Goal: Task Accomplishment & Management: Manage account settings

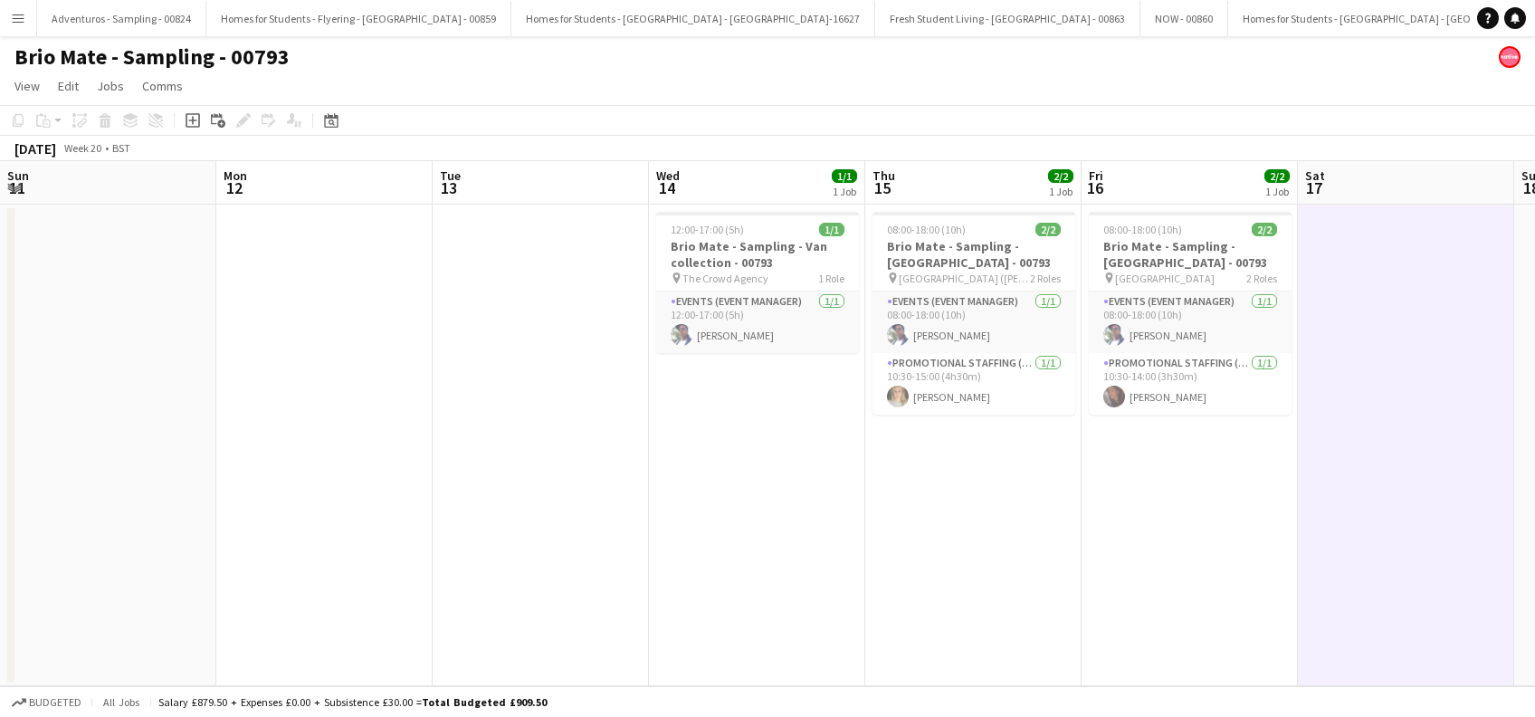
scroll to position [0, 368]
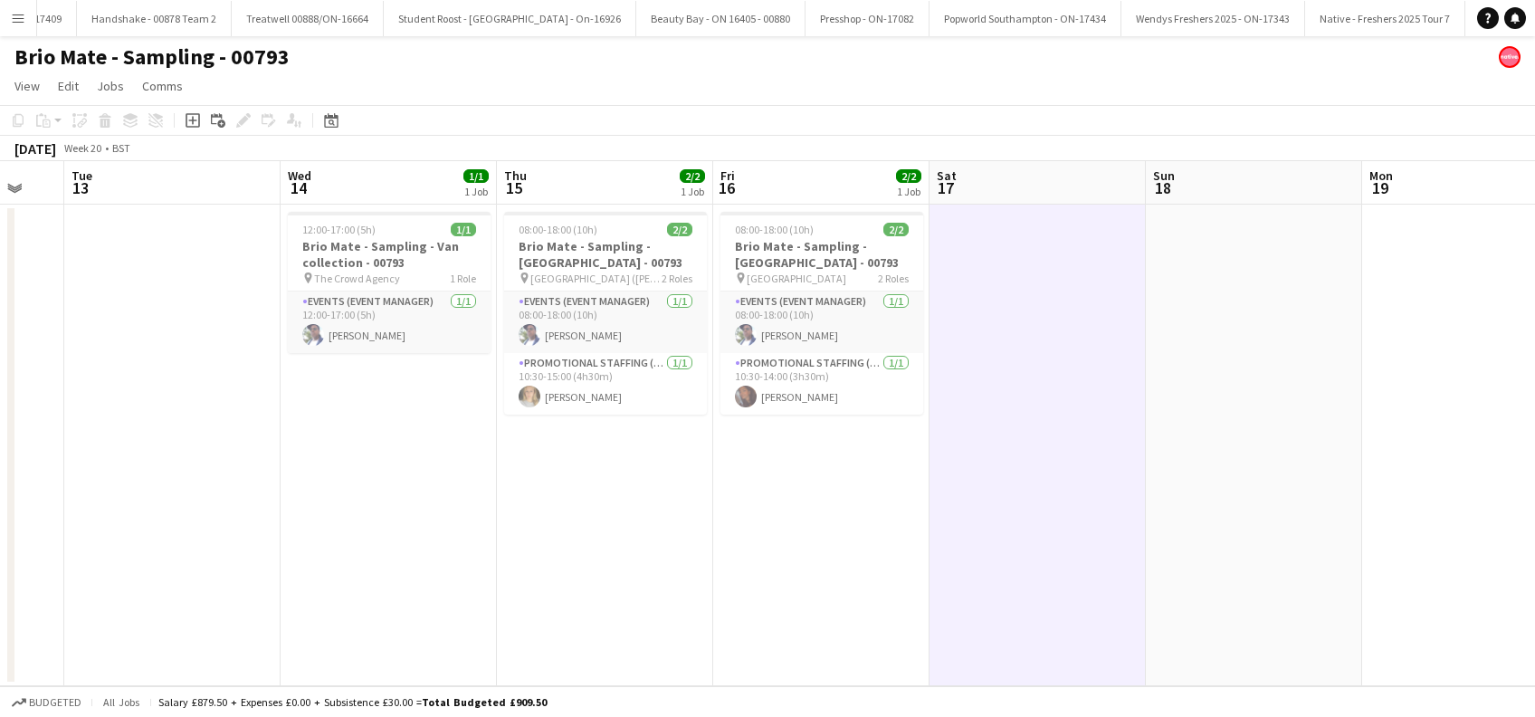
click at [14, 20] on app-icon "Menu" at bounding box center [18, 18] width 14 height 14
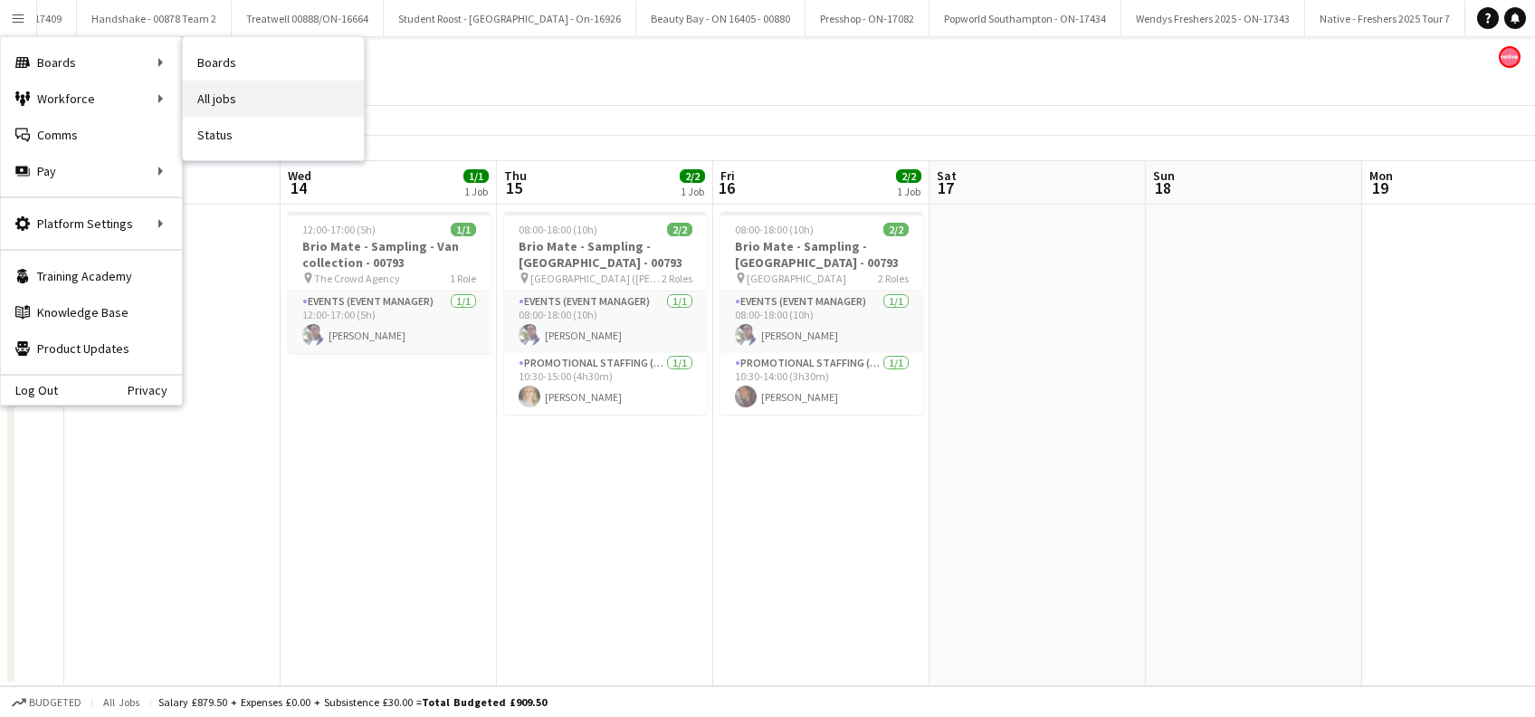
click at [234, 92] on link "All jobs" at bounding box center [273, 99] width 181 height 36
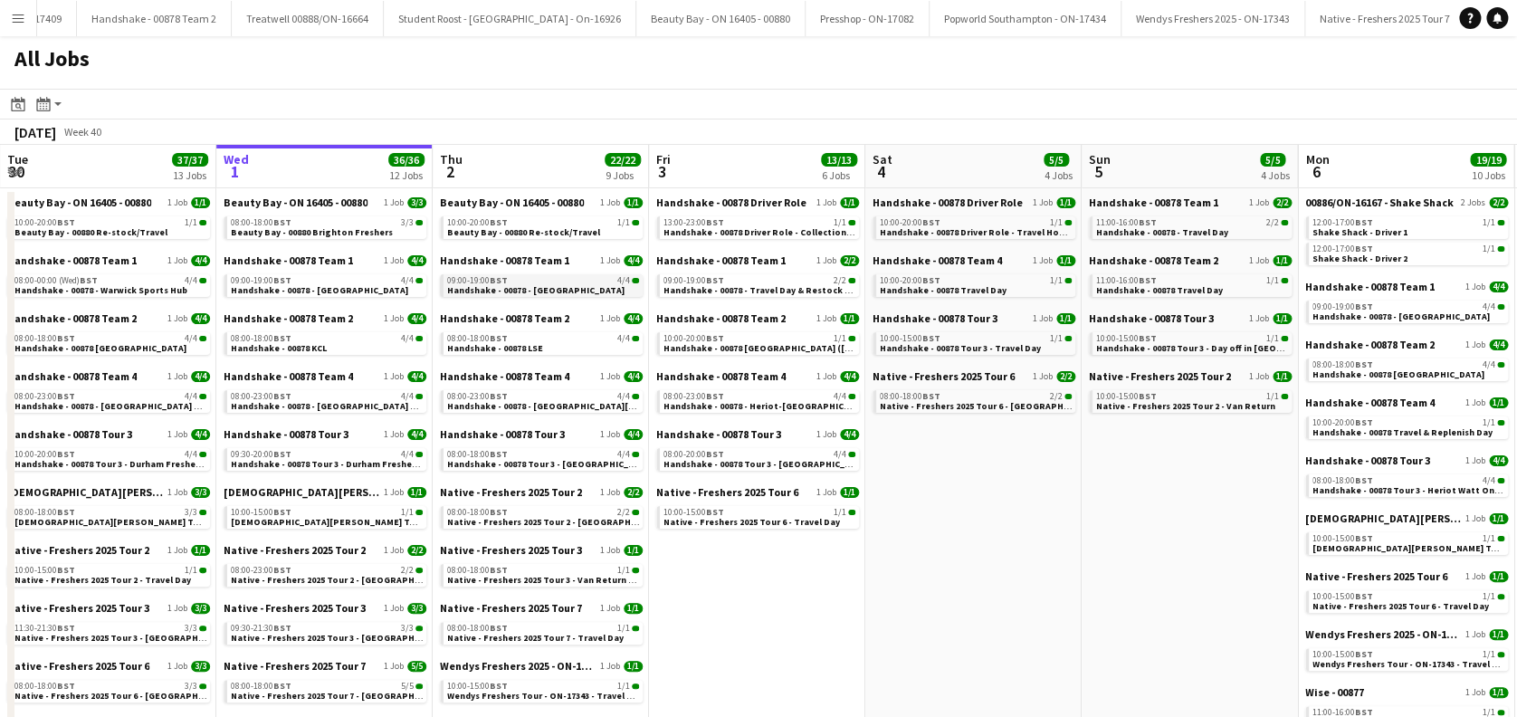
click at [514, 288] on span "Handshake - 00878 - Lancaster" at bounding box center [535, 290] width 177 height 12
click at [554, 345] on link "08:00-18:00 BST 4/4 Handshake - 00878 LSE" at bounding box center [543, 342] width 192 height 21
click at [577, 463] on span "Handshake - 00878 Tour 3 - [GEOGRAPHIC_DATA] Onsite Day" at bounding box center [575, 464] width 256 height 12
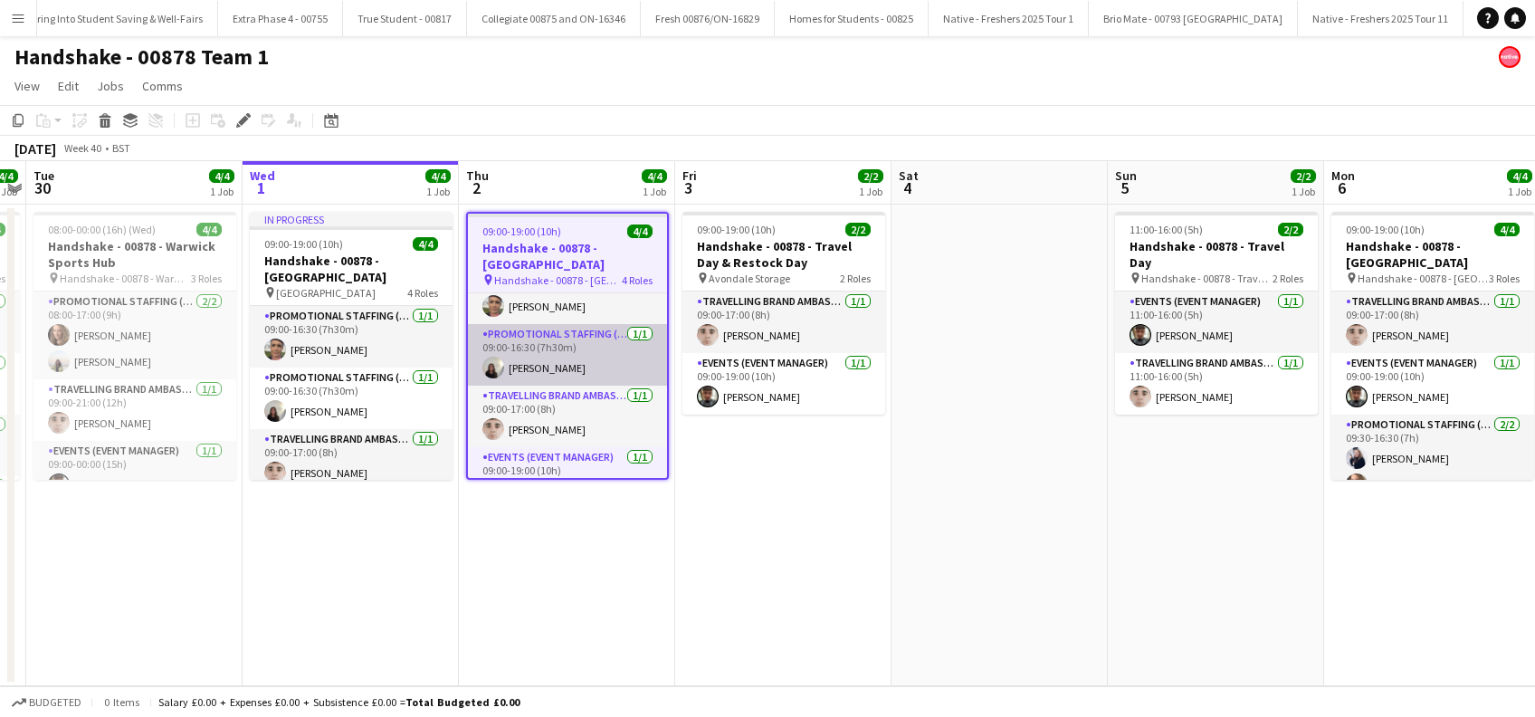
scroll to position [44, 0]
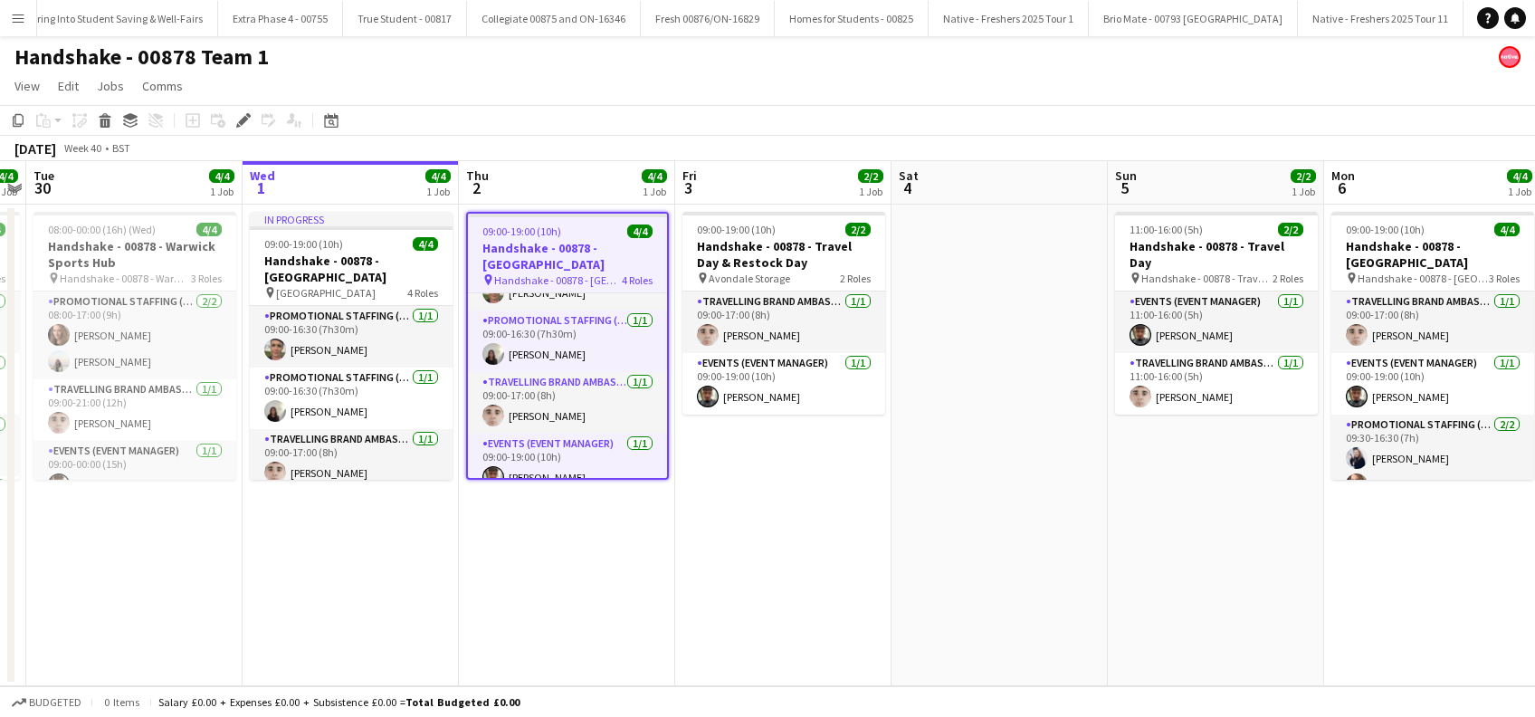
click at [597, 596] on app-date-cell "09:00-19:00 (10h) 4/4 Handshake - 00878 - Lancaster pin Handshake - 00878 - Lan…" at bounding box center [567, 446] width 216 height 482
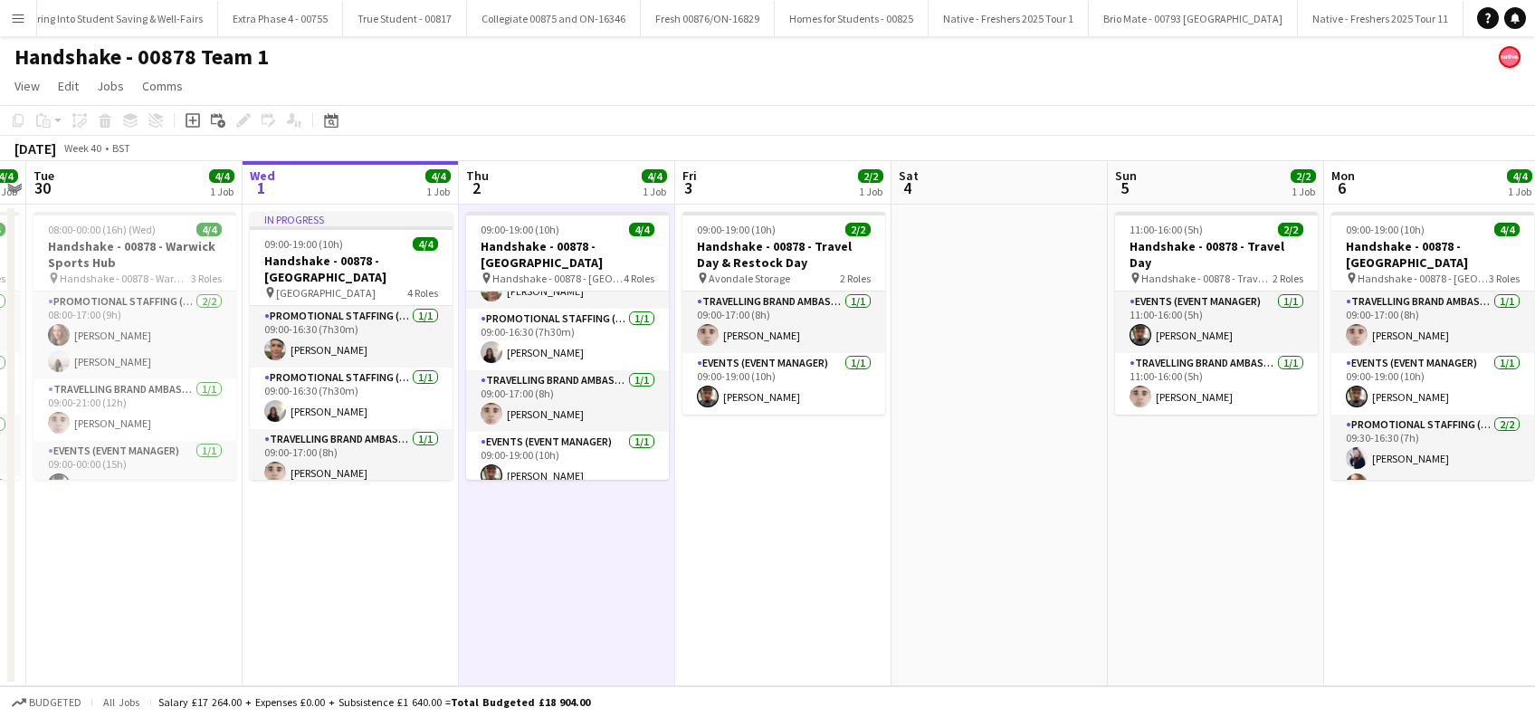
scroll to position [42, 0]
click at [773, 565] on app-date-cell "09:00-19:00 (10h) 2/2 Handshake - 00878 - Travel Day & Restock Day pin Avondale…" at bounding box center [783, 446] width 216 height 482
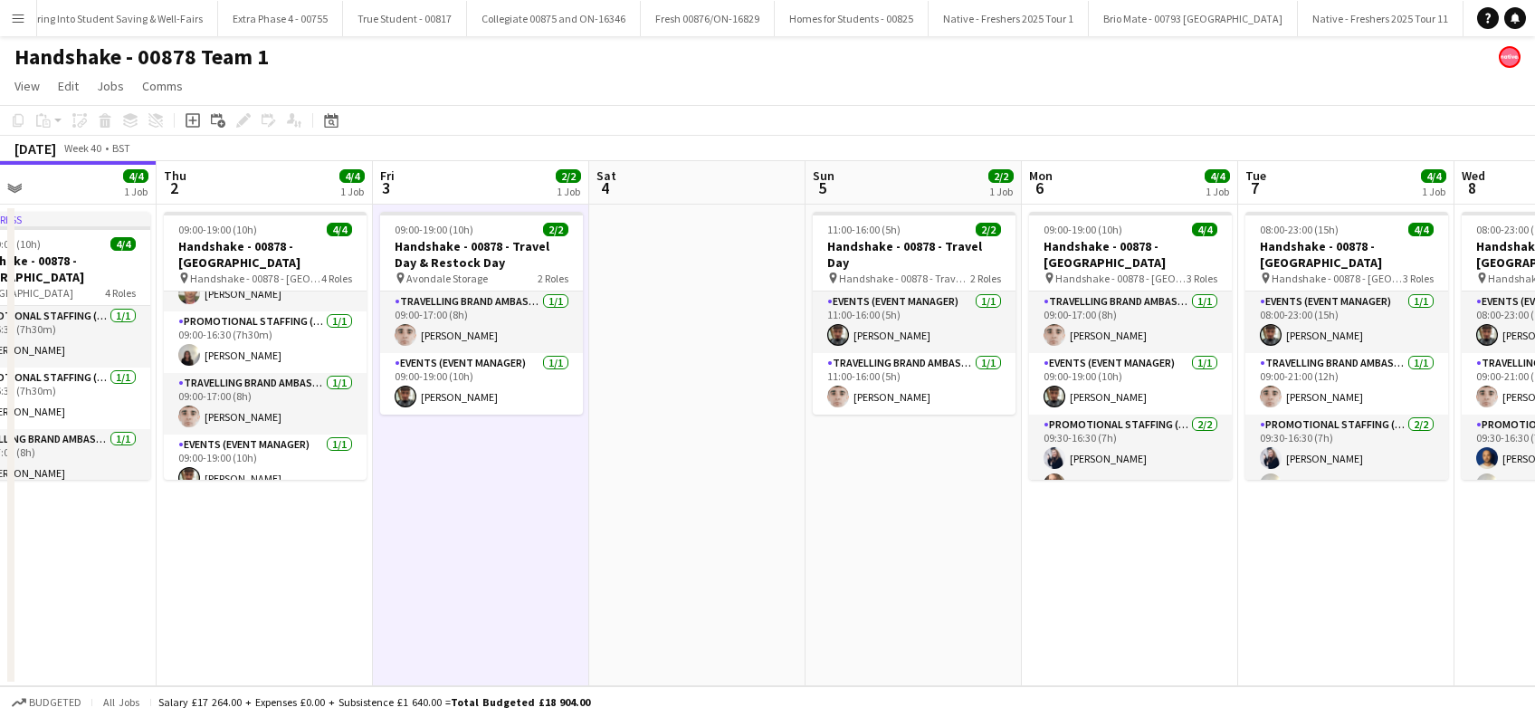
scroll to position [0, 605]
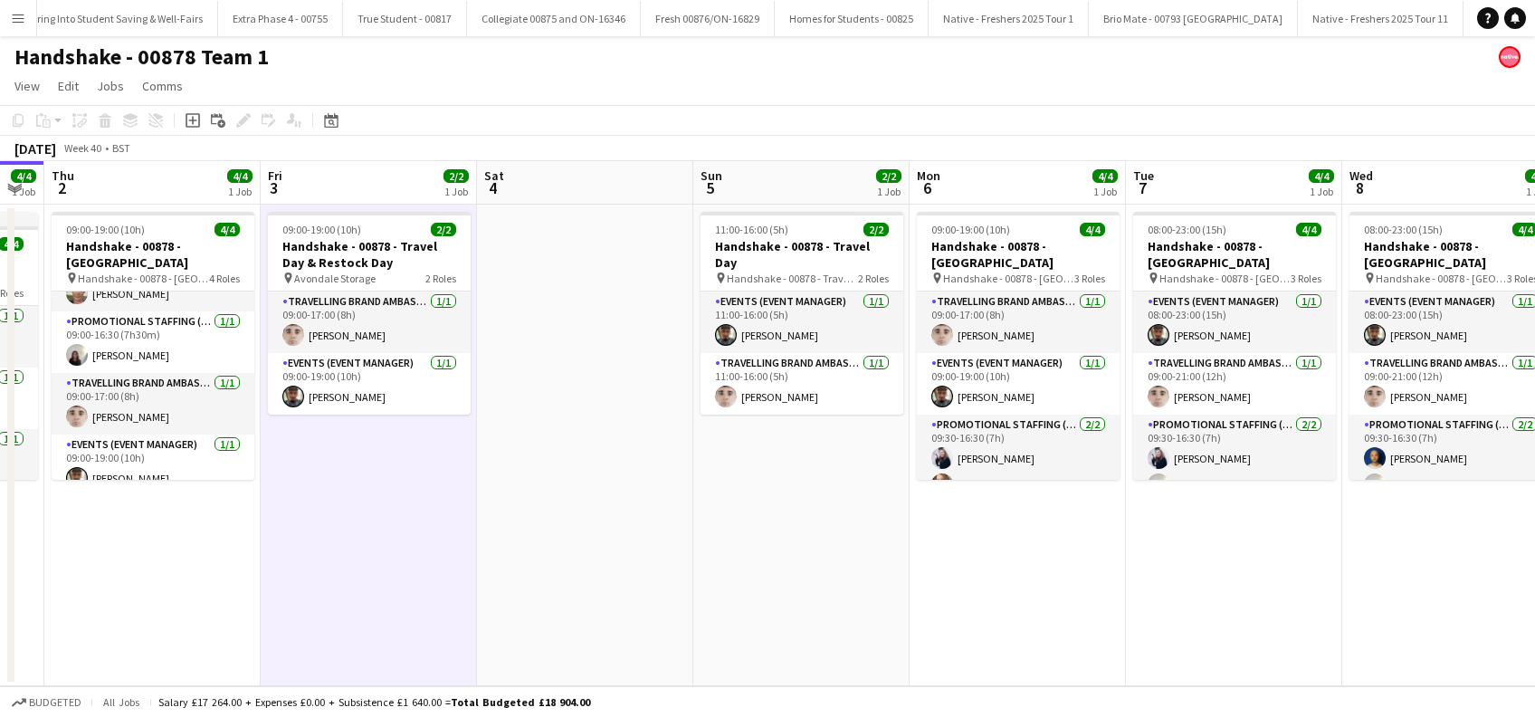
drag, startPoint x: 1151, startPoint y: 599, endPoint x: 737, endPoint y: 613, distance: 414.8
click at [737, 613] on app-calendar-viewport "Mon 29 4/4 1 Job Tue 30 4/4 1 Job Wed 1 4/4 1 Job Thu 2 4/4 1 Job Fri 3 2/2 1 J…" at bounding box center [767, 423] width 1535 height 525
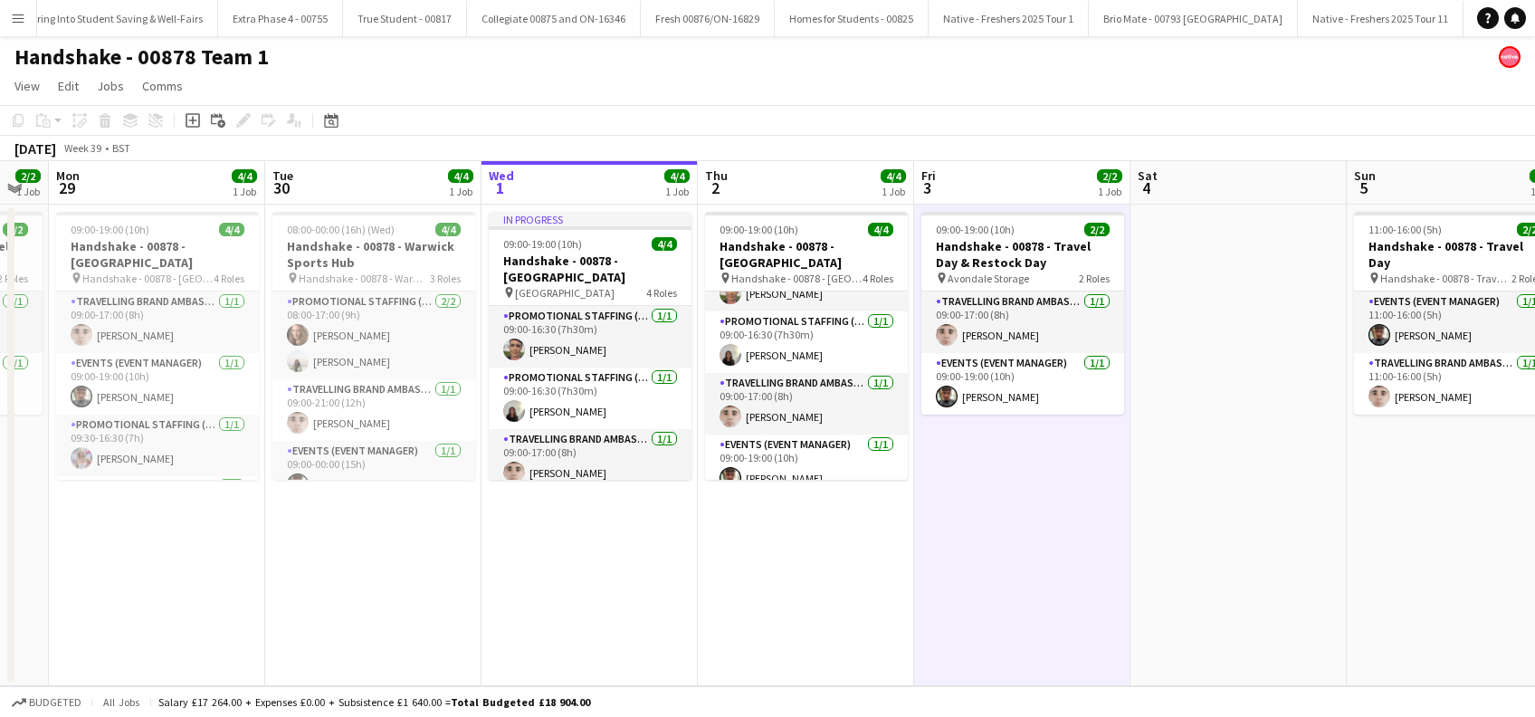
drag, startPoint x: 754, startPoint y: 549, endPoint x: 1410, endPoint y: 579, distance: 656.9
click at [1410, 579] on app-calendar-viewport "Sat 27 Sun 28 2/2 1 Job Mon 29 4/4 1 Job Tue 30 4/4 1 Job Wed 1 4/4 1 Job Thu 2…" at bounding box center [767, 423] width 1535 height 525
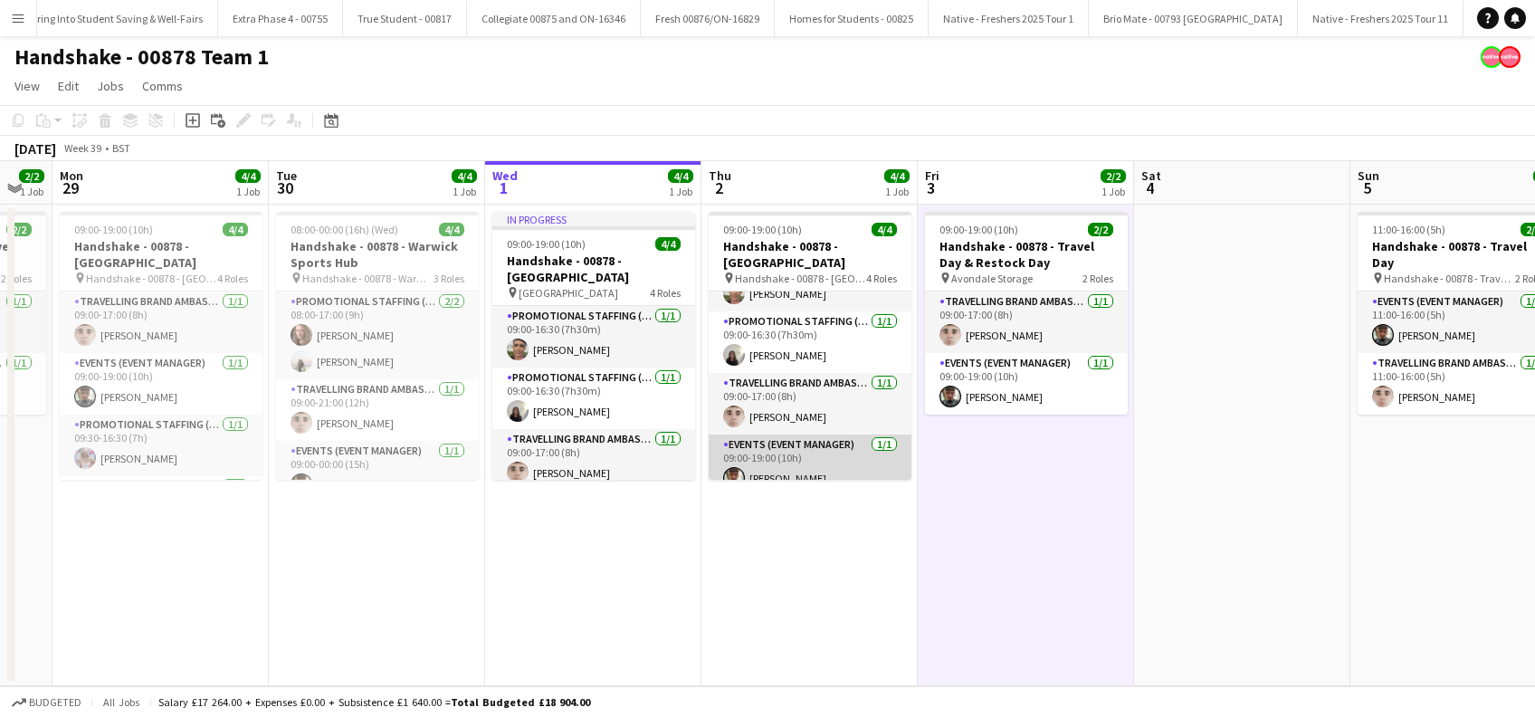
scroll to position [0, 0]
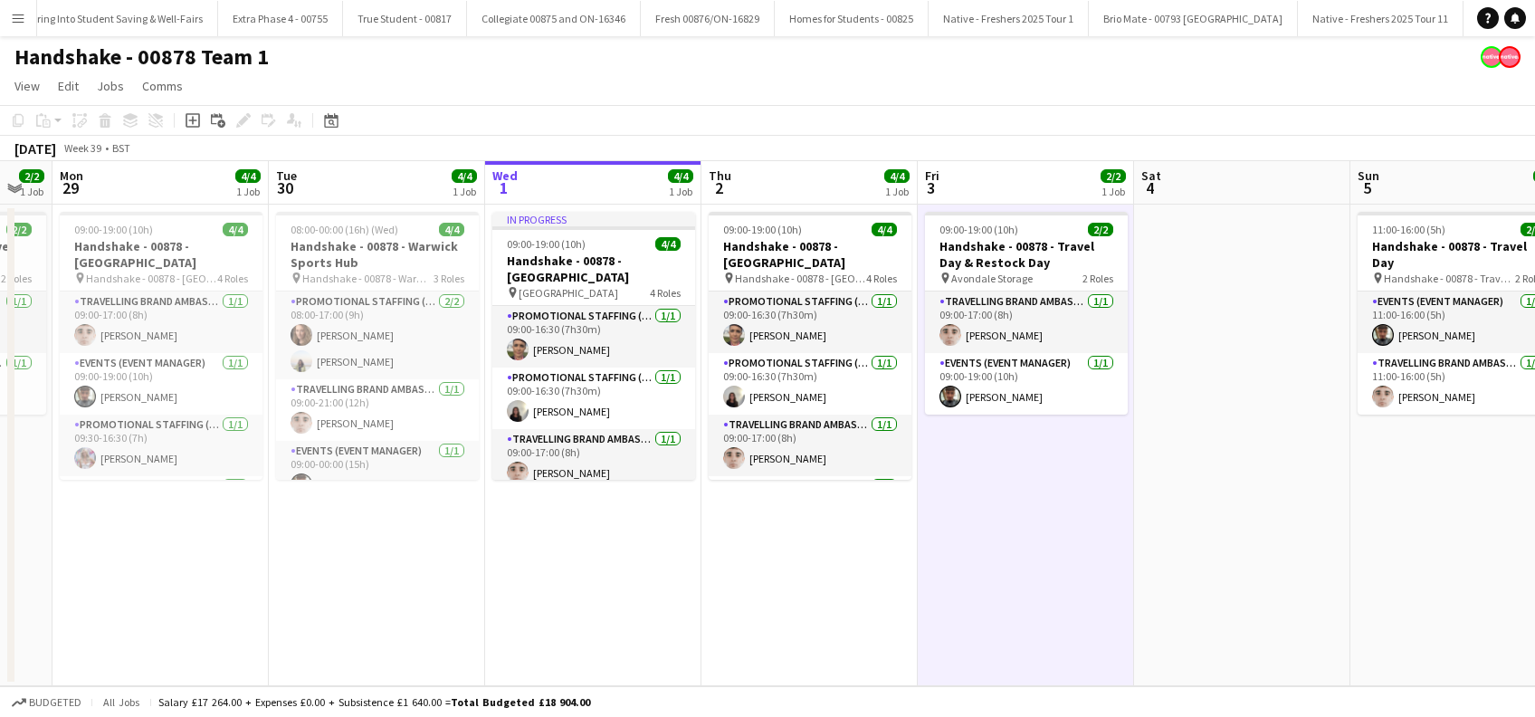
click at [811, 536] on app-date-cell "09:00-19:00 (10h) 4/4 Handshake - 00878 - Lancaster pin Handshake - 00878 - Lan…" at bounding box center [809, 446] width 216 height 482
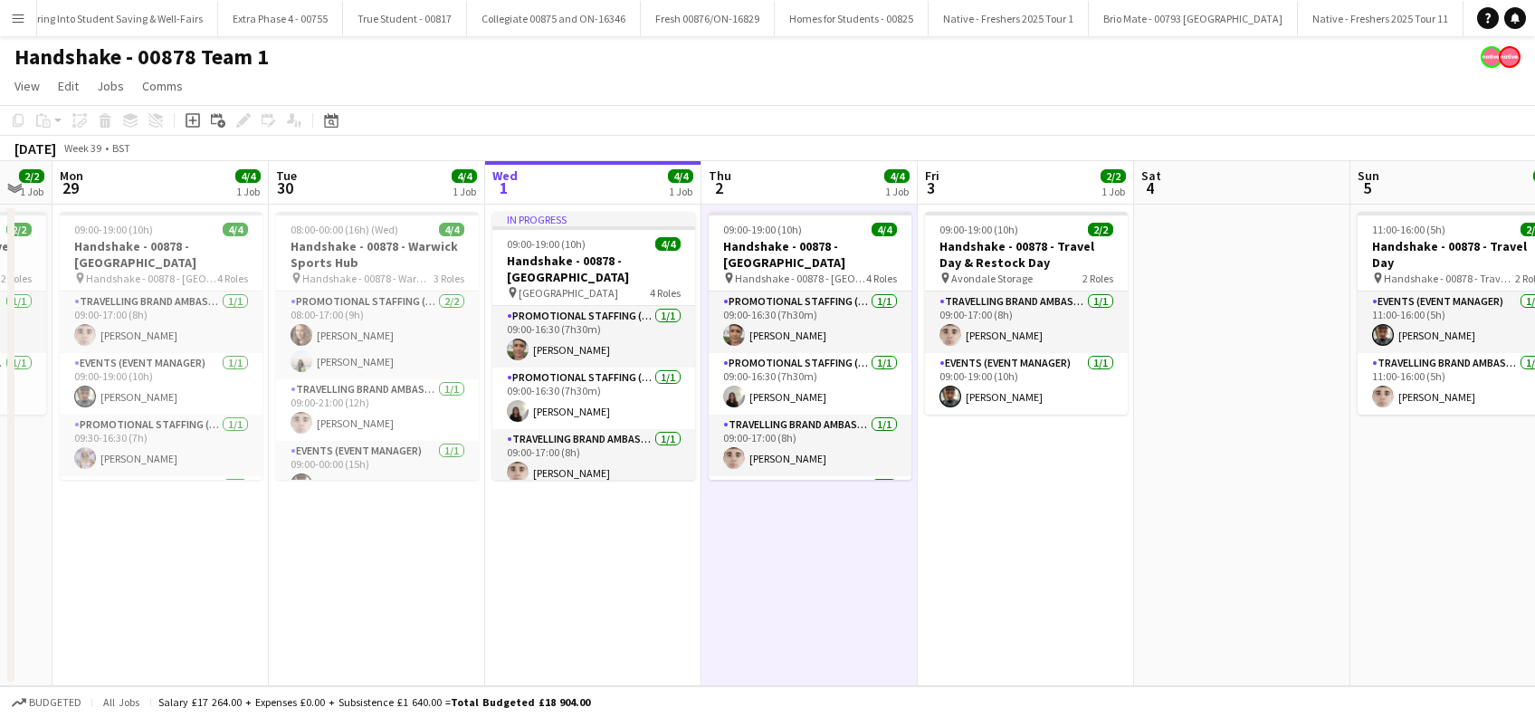
click at [1012, 534] on app-date-cell "09:00-19:00 (10h) 2/2 Handshake - 00878 - Travel Day & Restock Day pin Avondale…" at bounding box center [1026, 446] width 216 height 482
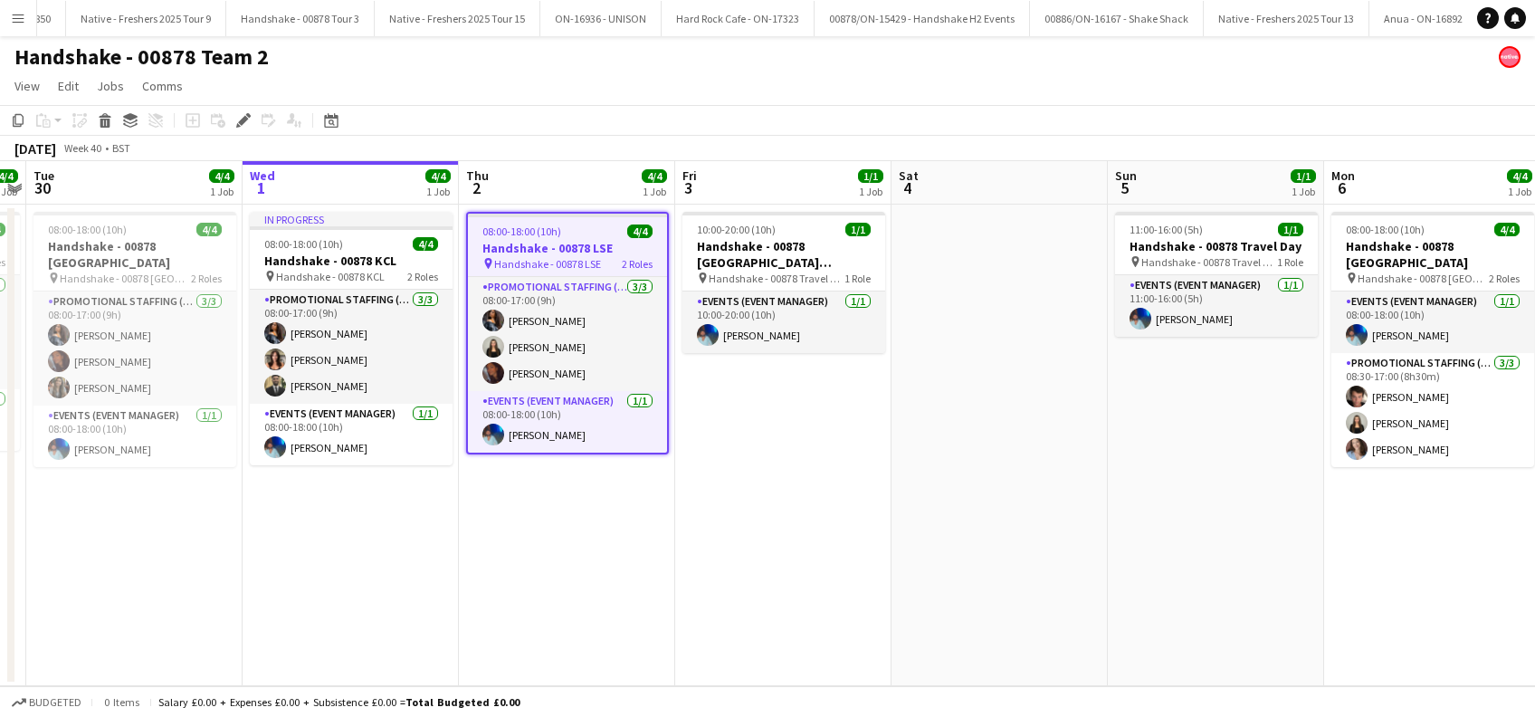
click at [558, 529] on app-date-cell "08:00-18:00 (10h) 4/4 Handshake - 00878 LSE pin Handshake - 00878 LSE 2 Roles P…" at bounding box center [567, 446] width 216 height 482
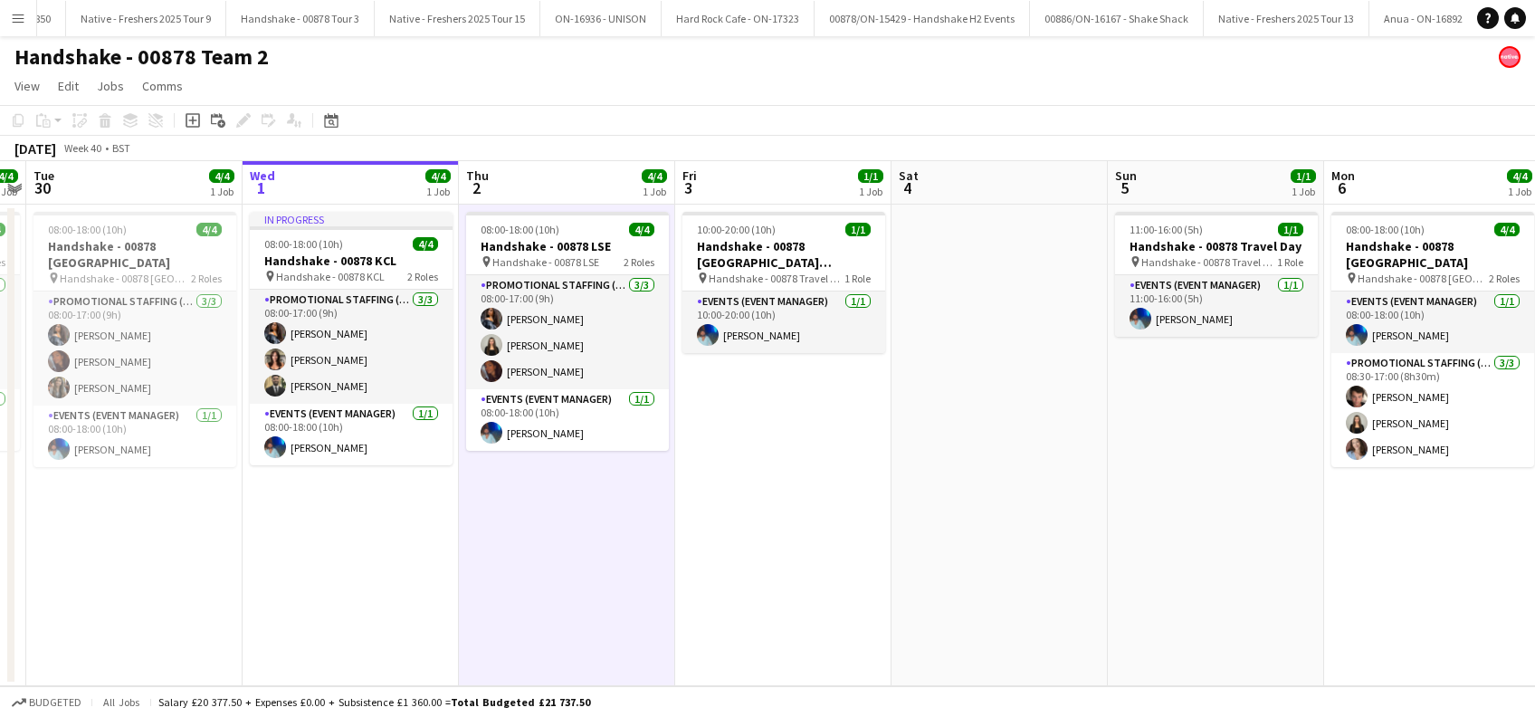
click at [758, 525] on app-date-cell "10:00-20:00 (10h) 1/1 Handshake - 00878 Restock (Southend) pin Handshake - 0087…" at bounding box center [783, 446] width 216 height 482
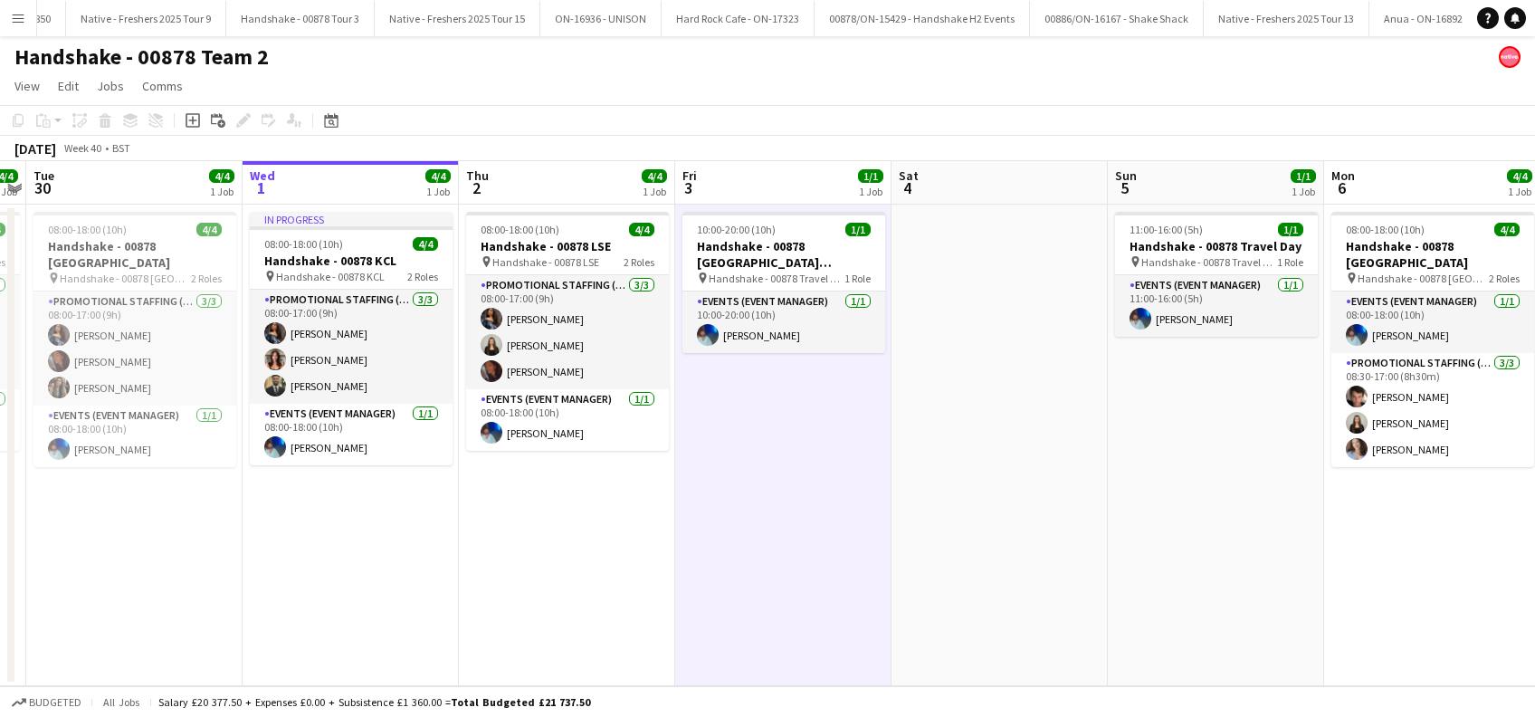
drag, startPoint x: 566, startPoint y: 565, endPoint x: 854, endPoint y: 536, distance: 289.3
click at [567, 567] on app-date-cell "08:00-18:00 (10h) 4/4 Handshake - 00878 LSE pin Handshake - 00878 LSE 2 Roles P…" at bounding box center [567, 446] width 216 height 482
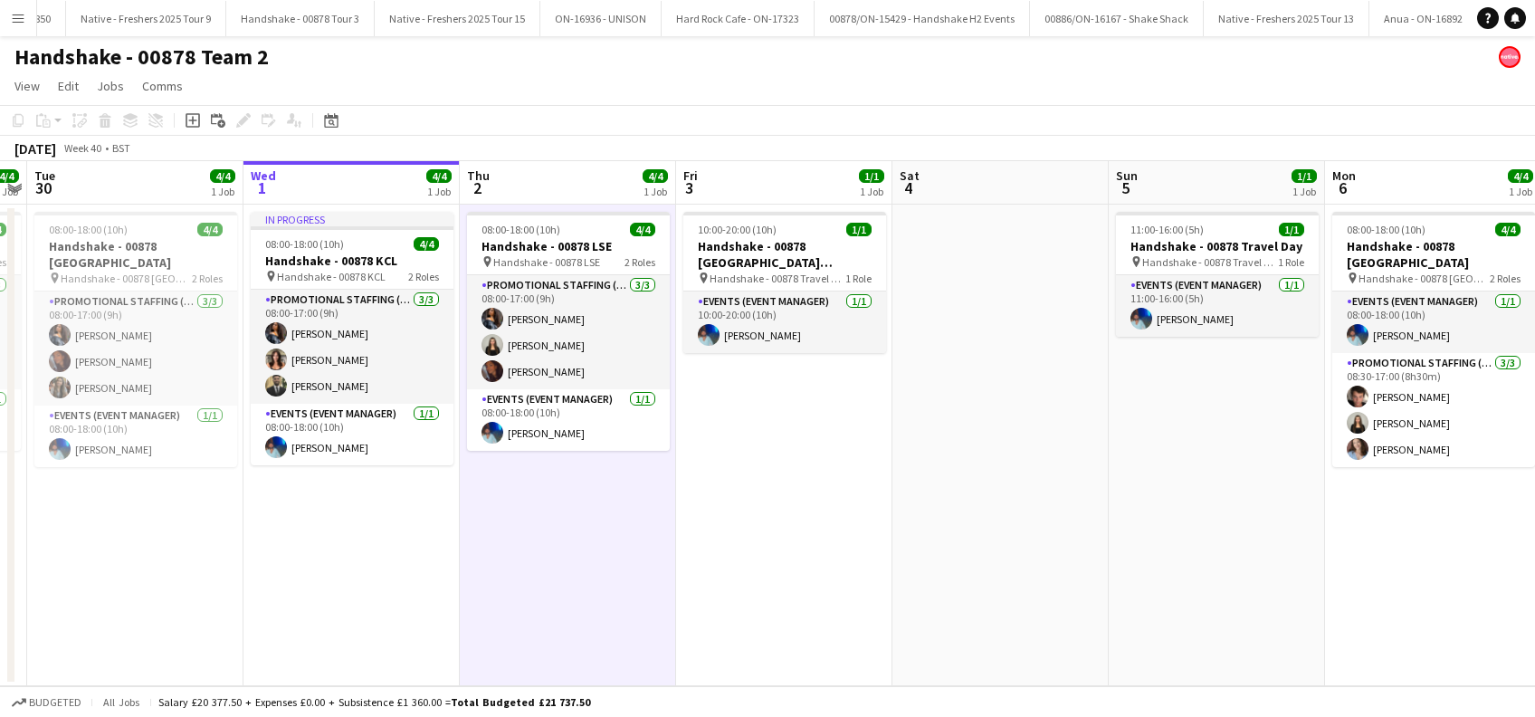
click at [855, 536] on app-date-cell "10:00-20:00 (10h) 1/1 Handshake - 00878 Restock (Southend) pin Handshake - 0087…" at bounding box center [784, 446] width 216 height 482
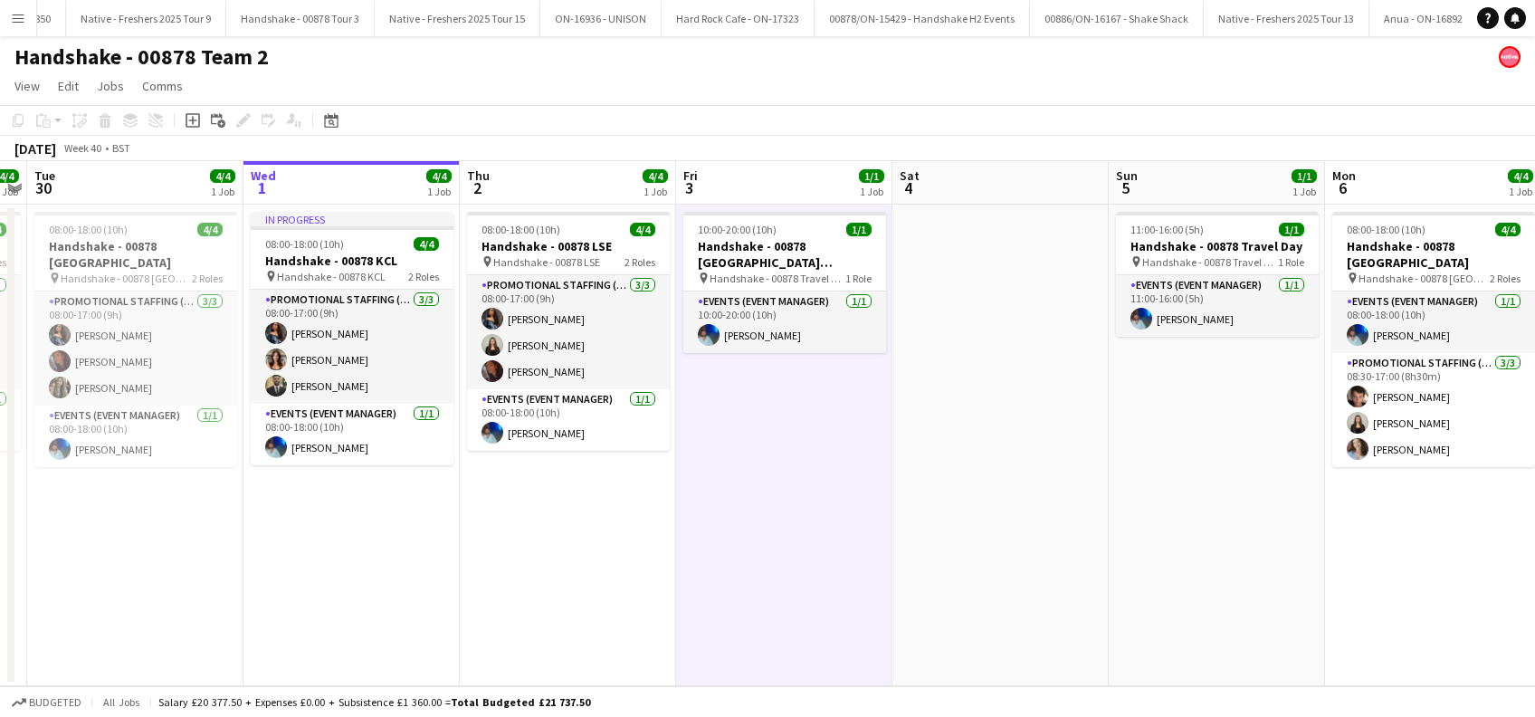
click at [1016, 532] on app-date-cell at bounding box center [1000, 446] width 216 height 482
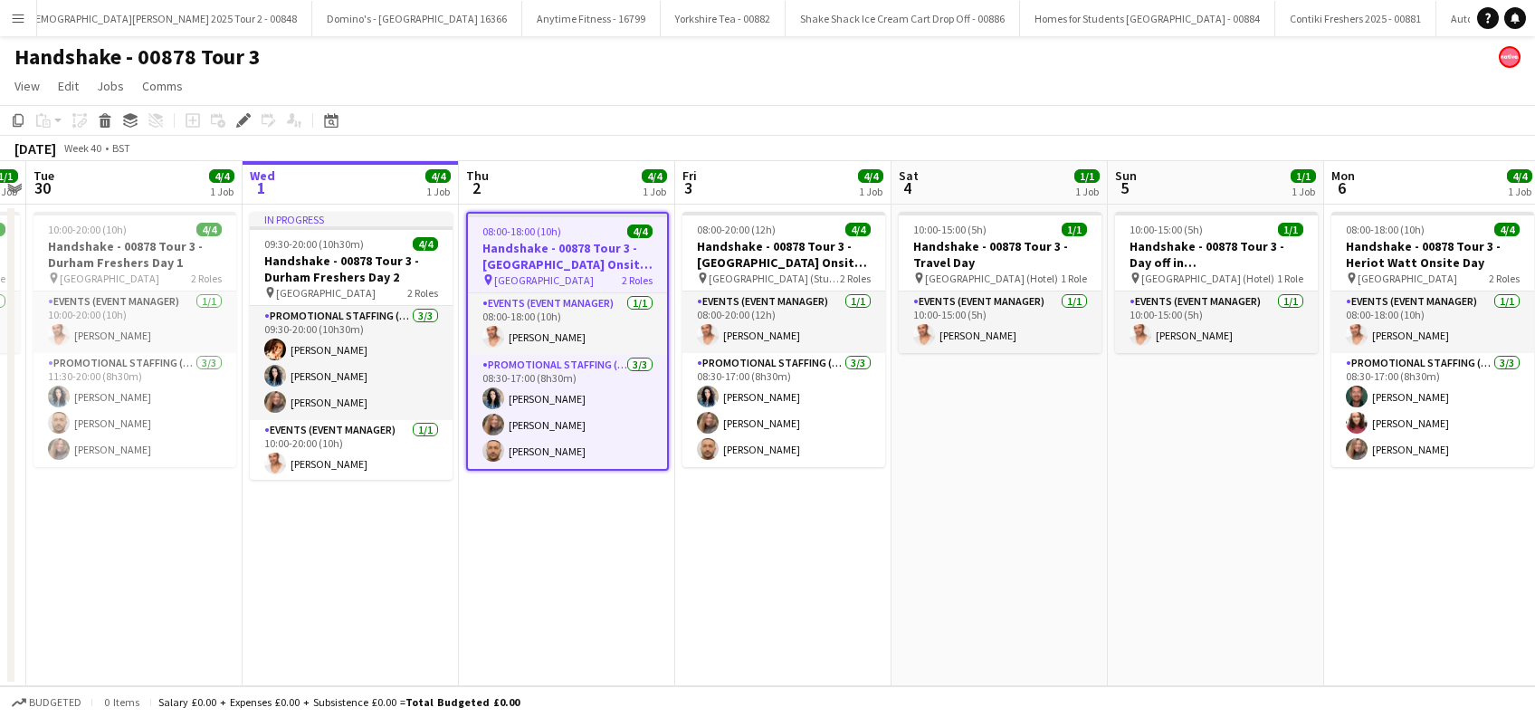
click at [1021, 416] on app-date-cell "10:00-15:00 (5h) 1/1 Handshake - 00878 Tour 3 - Travel Day pin [GEOGRAPHIC_DATA…" at bounding box center [1000, 446] width 216 height 482
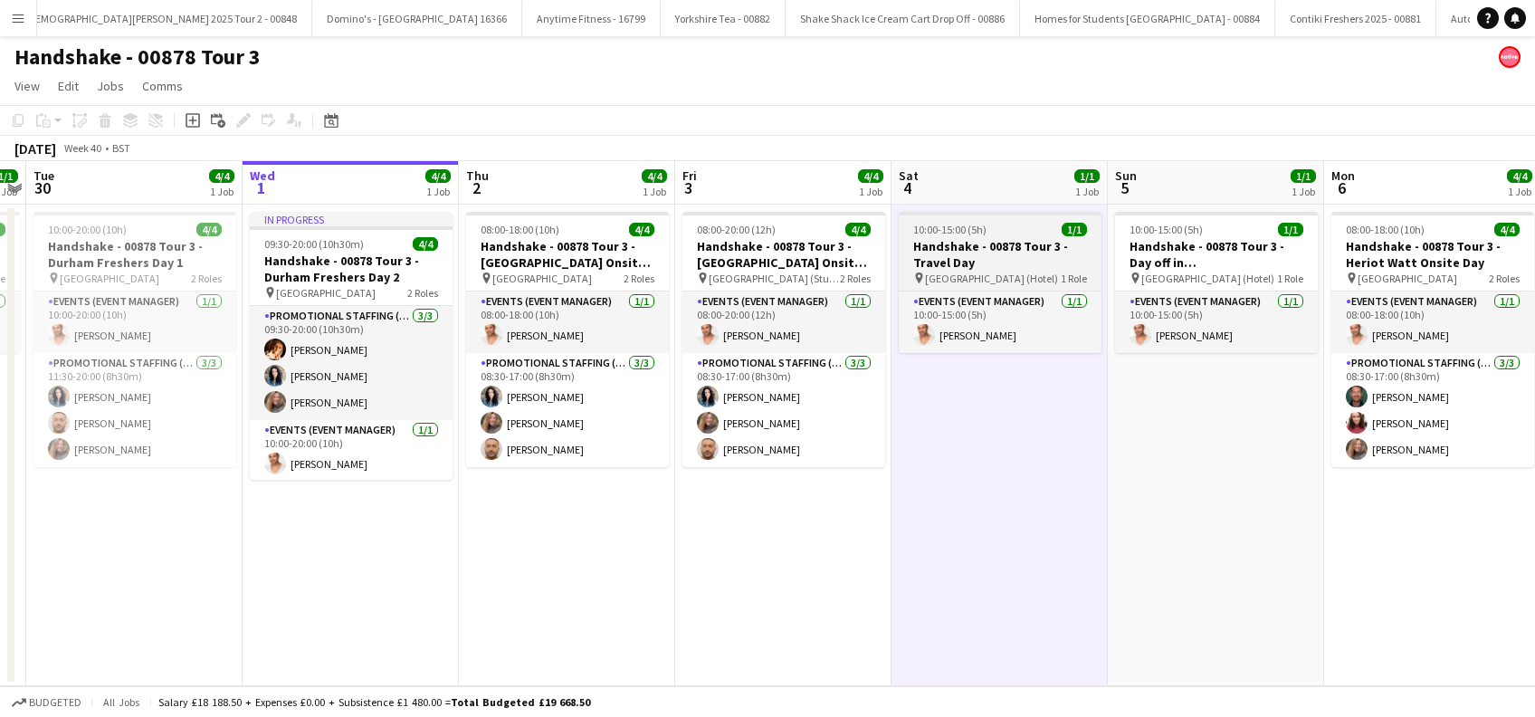
click at [958, 262] on h3 "Handshake - 00878 Tour 3 - Travel Day" at bounding box center [1000, 254] width 203 height 33
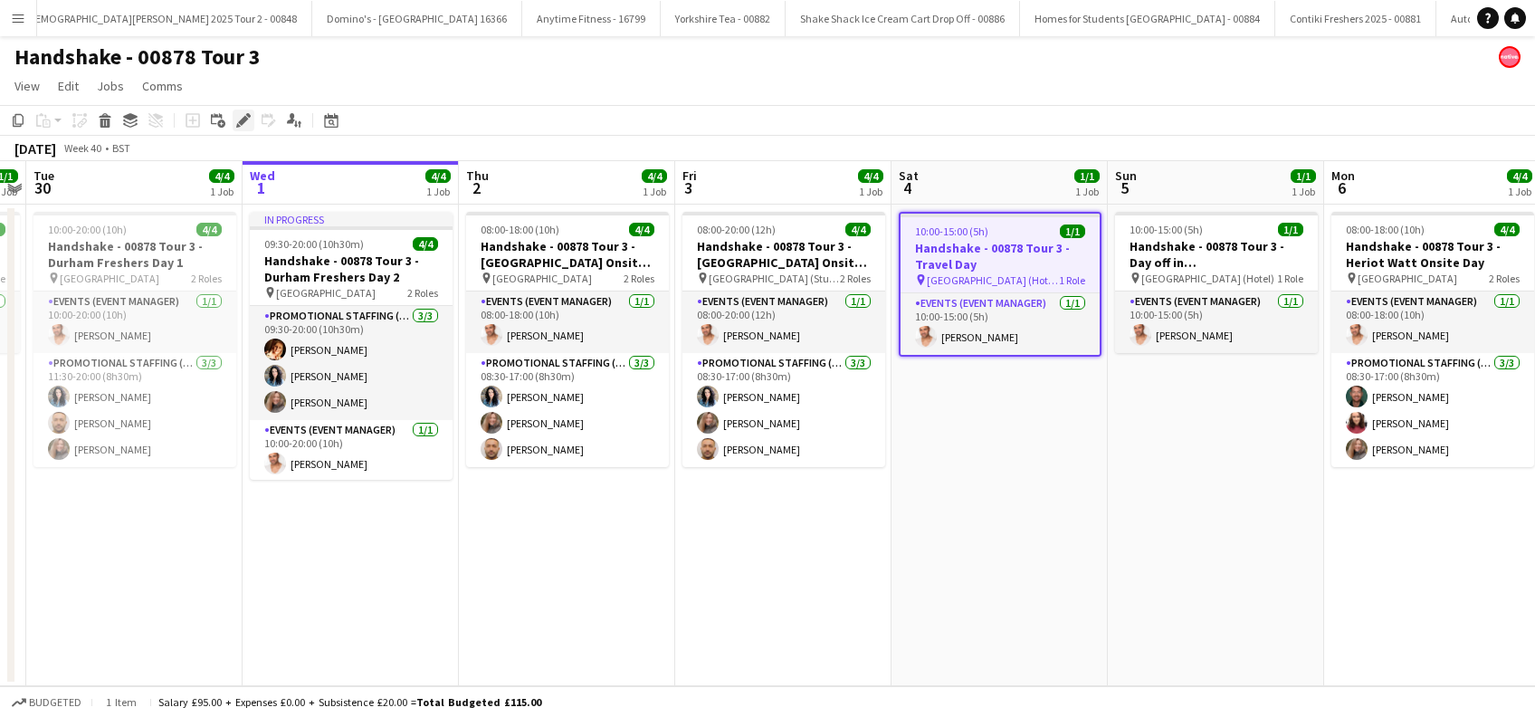
click at [241, 121] on icon at bounding box center [243, 121] width 10 height 10
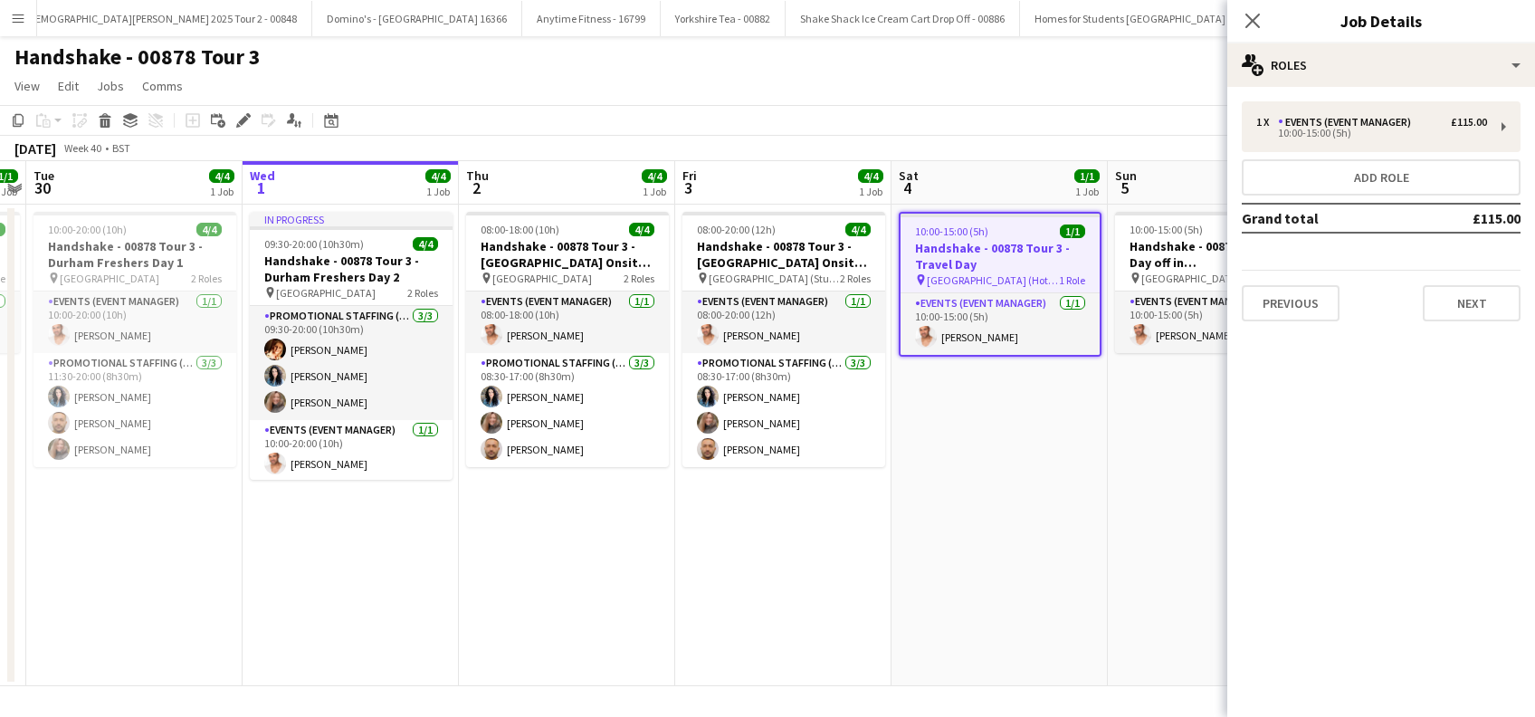
click at [987, 432] on app-date-cell "10:00-15:00 (5h) 1/1 Handshake - 00878 Tour 3 - Travel Day pin Edinburgh (Hotel…" at bounding box center [1000, 446] width 216 height 482
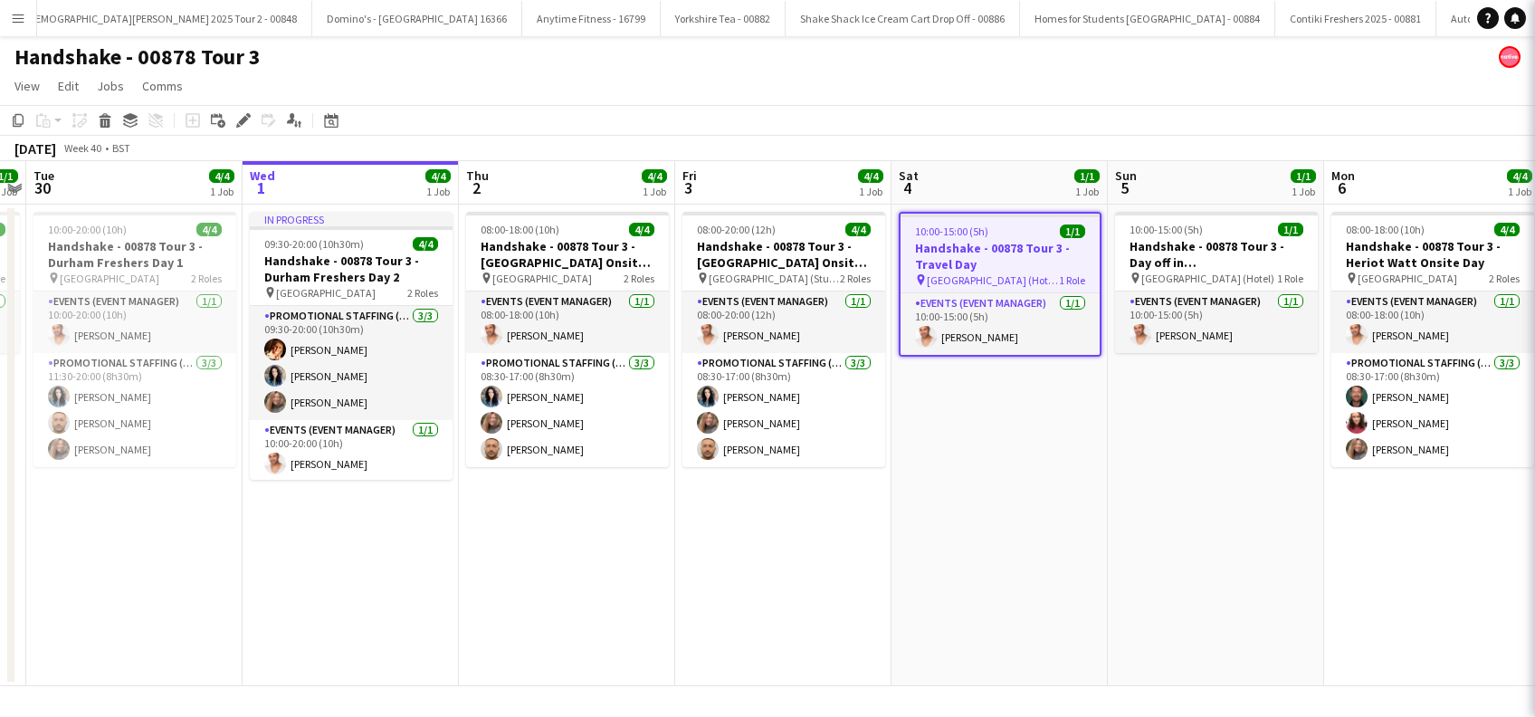
scroll to position [0, 622]
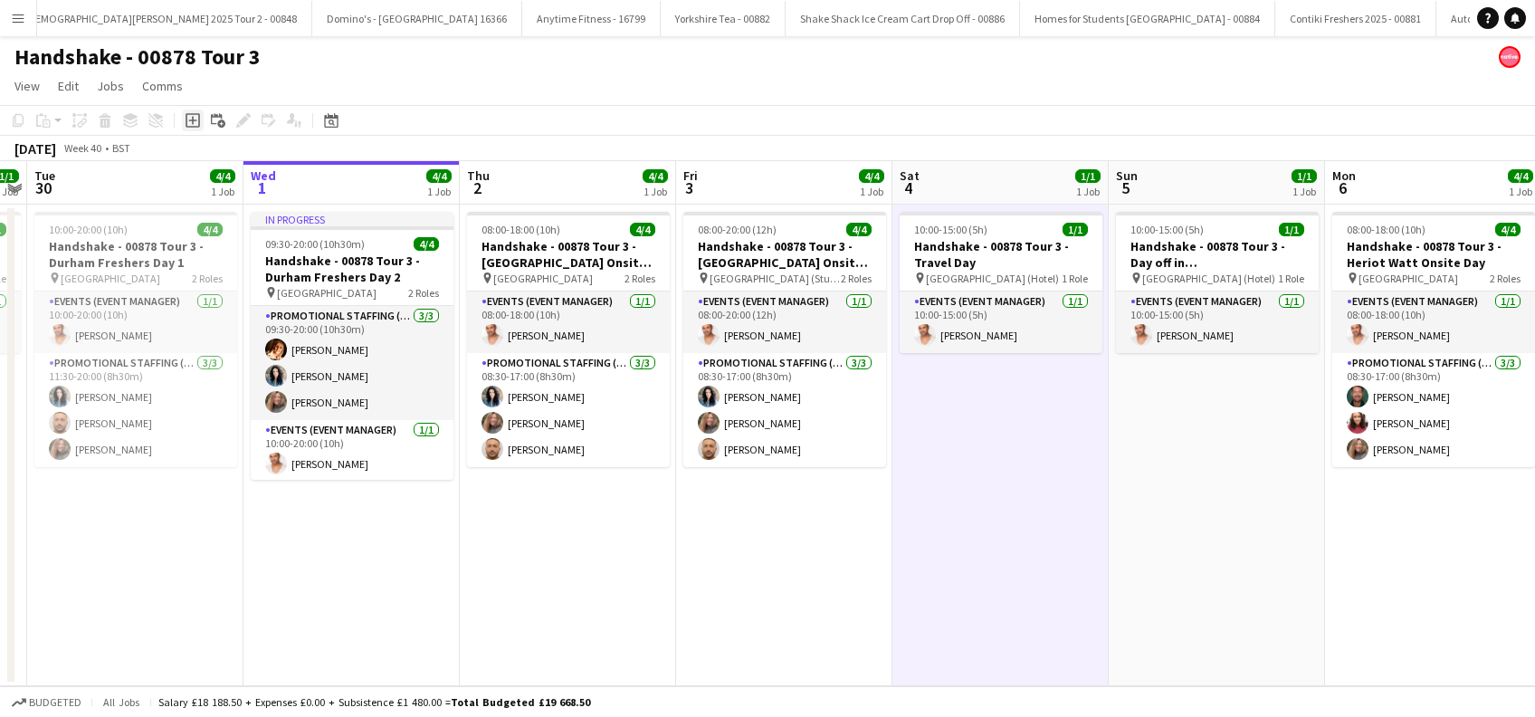
click at [188, 116] on icon "Add job" at bounding box center [193, 120] width 14 height 14
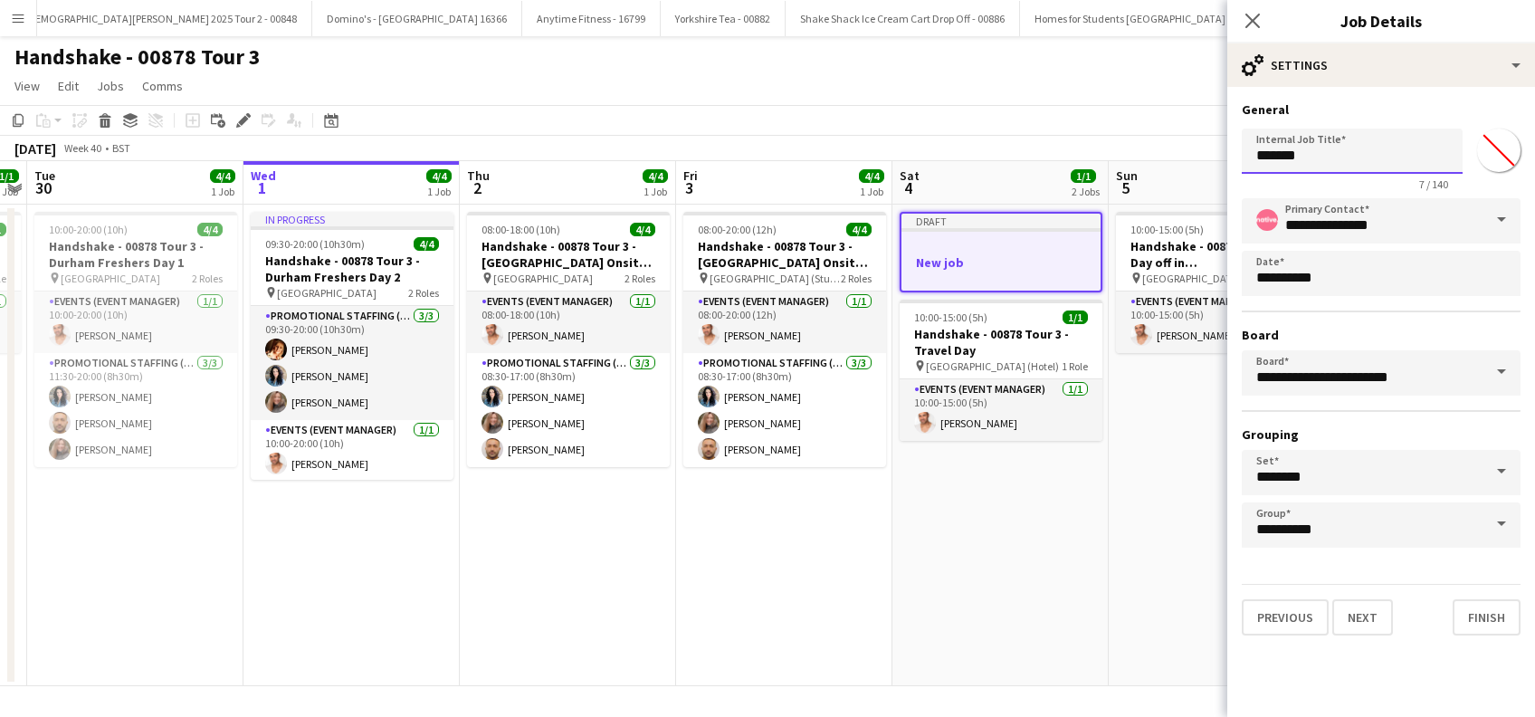
click at [1349, 162] on input "*******" at bounding box center [1352, 151] width 221 height 45
type input "*"
type input "*********"
click at [1369, 619] on button "Next" at bounding box center [1362, 617] width 61 height 36
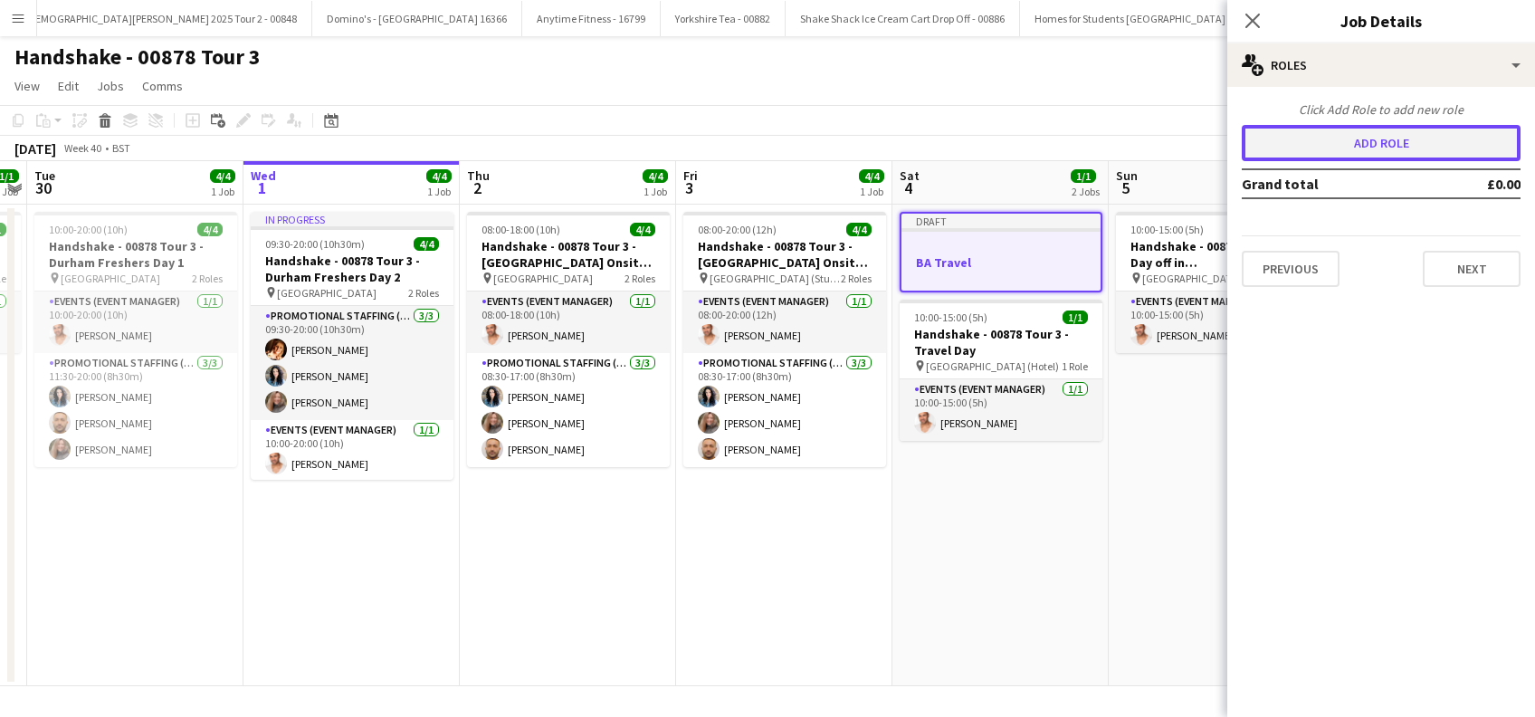
click at [1415, 146] on button "Add role" at bounding box center [1381, 143] width 279 height 36
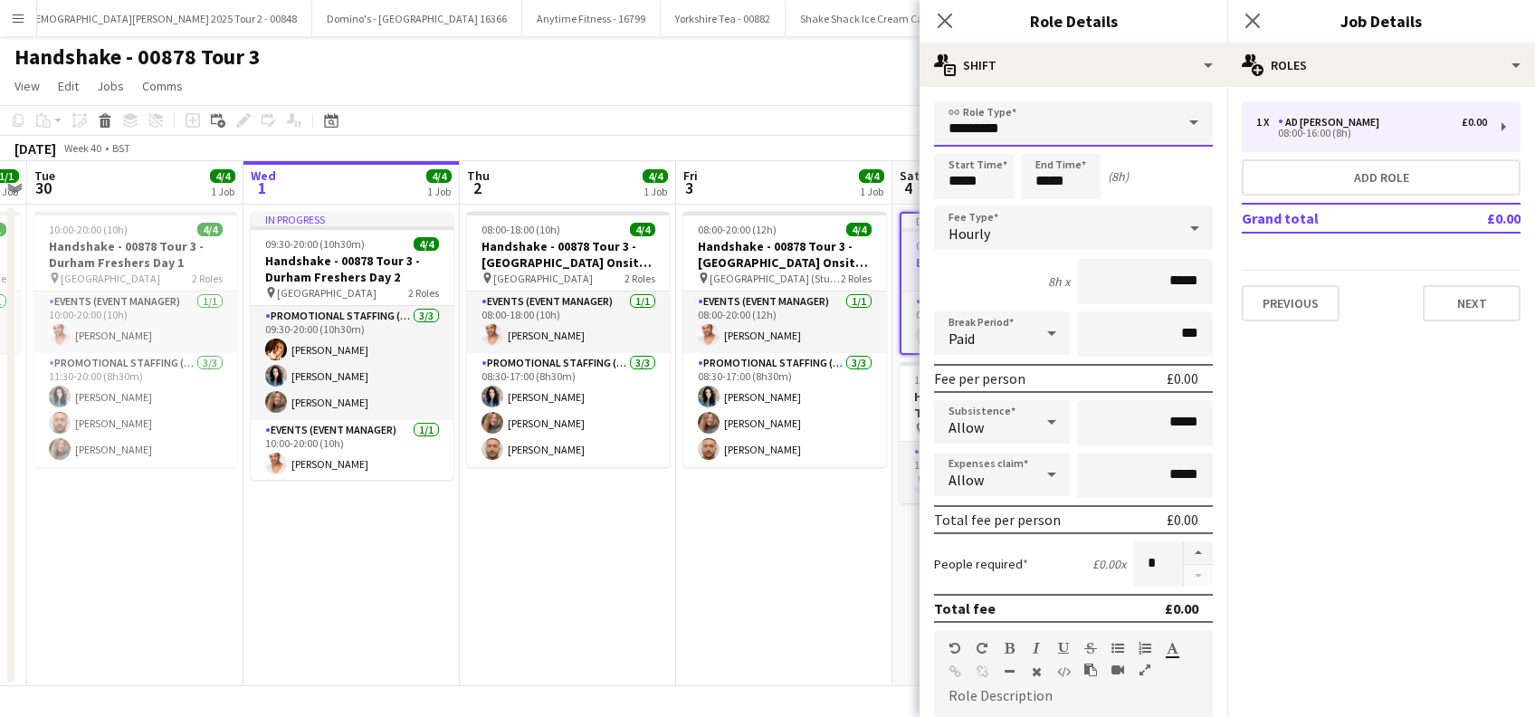
click at [1083, 134] on input "*********" at bounding box center [1073, 123] width 279 height 45
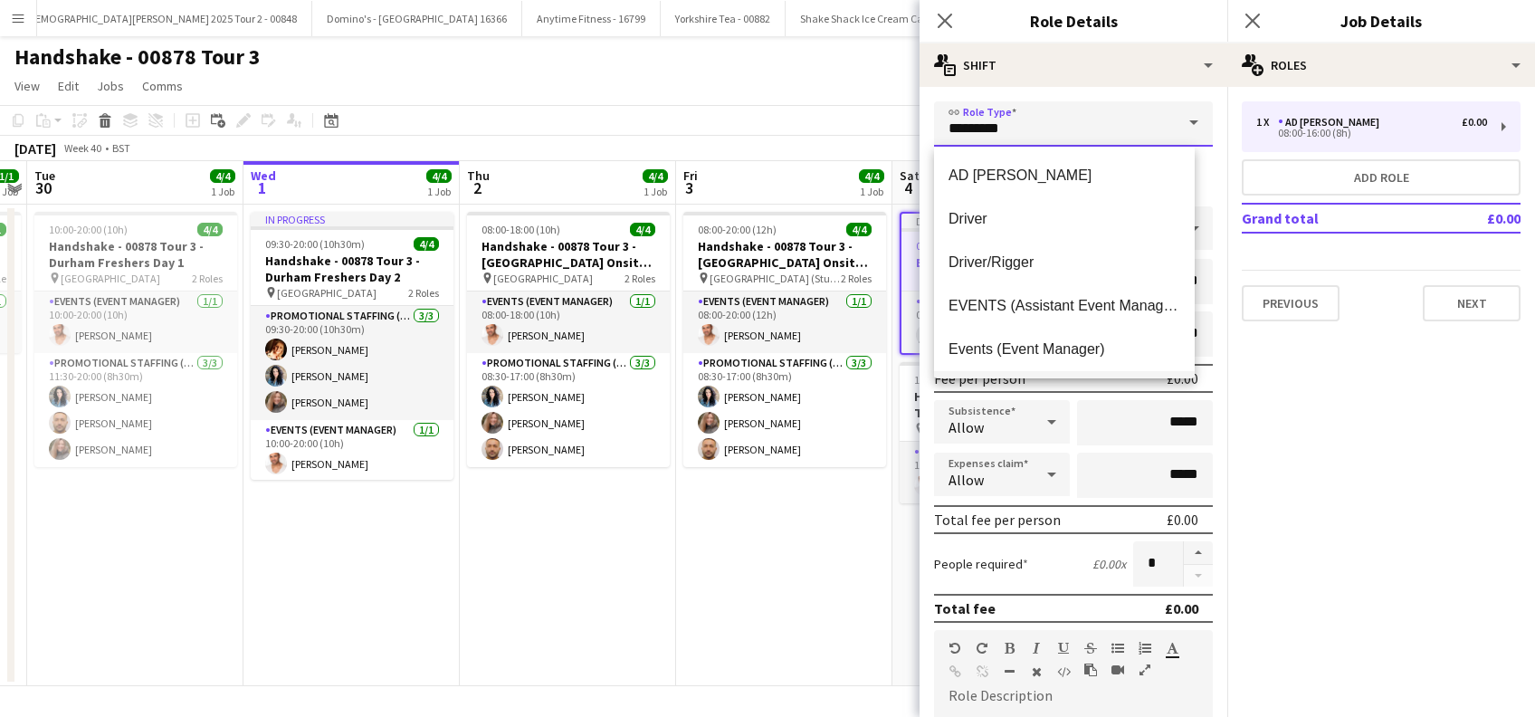
scroll to position [120, 0]
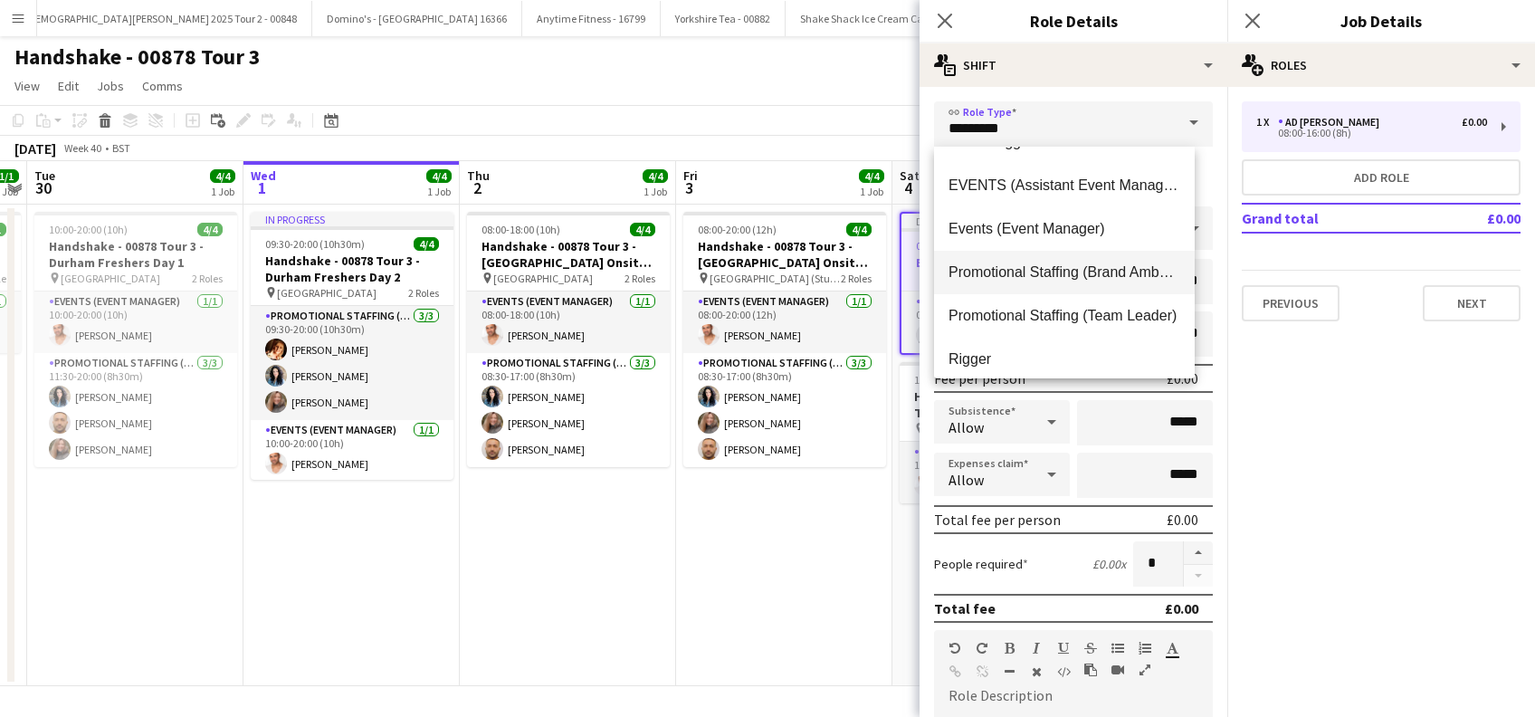
click at [1078, 261] on mat-option "Promotional Staffing (Brand Ambassadors)" at bounding box center [1064, 272] width 261 height 43
type input "**********"
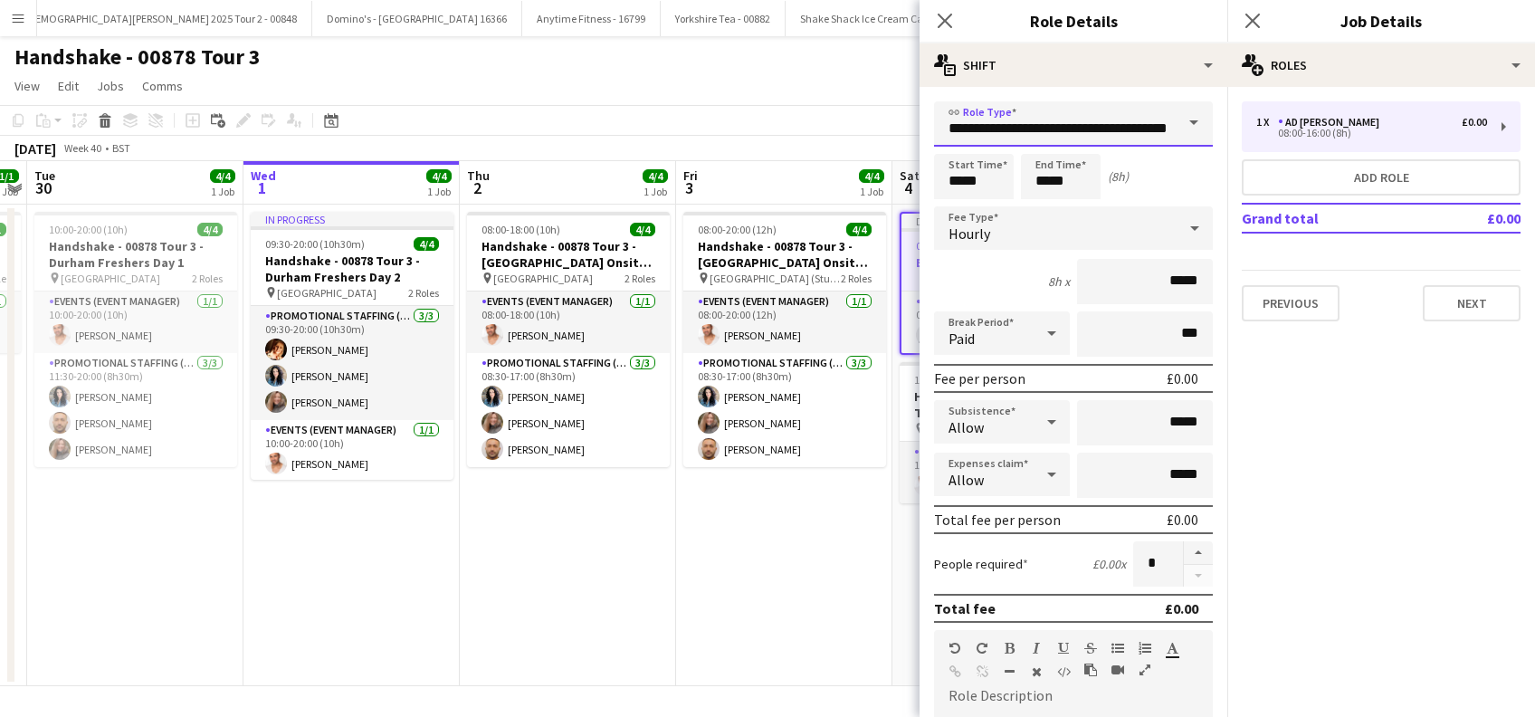
scroll to position [0, 50]
click at [969, 176] on input "*****" at bounding box center [974, 176] width 80 height 45
click at [961, 144] on div at bounding box center [956, 145] width 36 height 18
type input "*****"
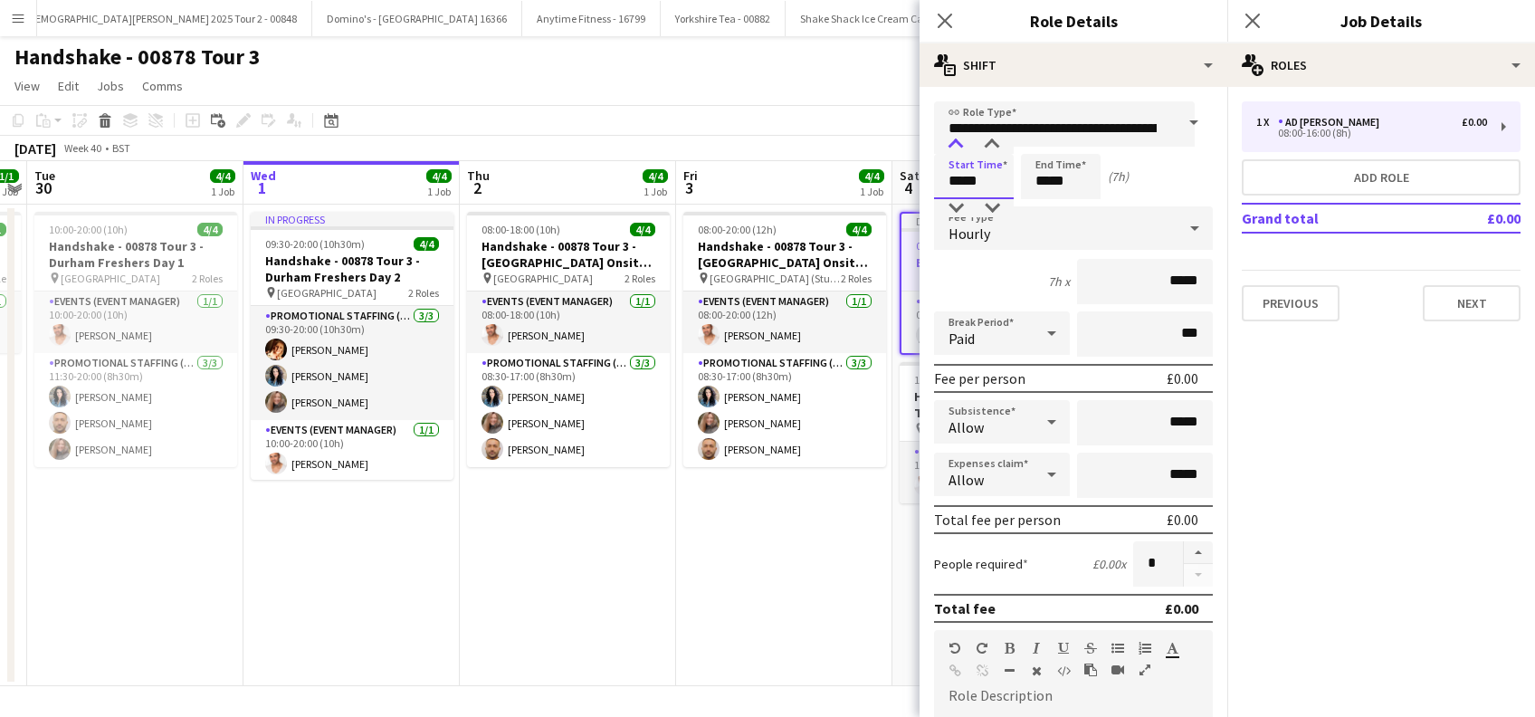
click at [961, 144] on div at bounding box center [956, 145] width 36 height 18
click at [1050, 184] on input "*****" at bounding box center [1061, 176] width 80 height 45
click at [1045, 204] on div at bounding box center [1043, 208] width 36 height 18
type input "*****"
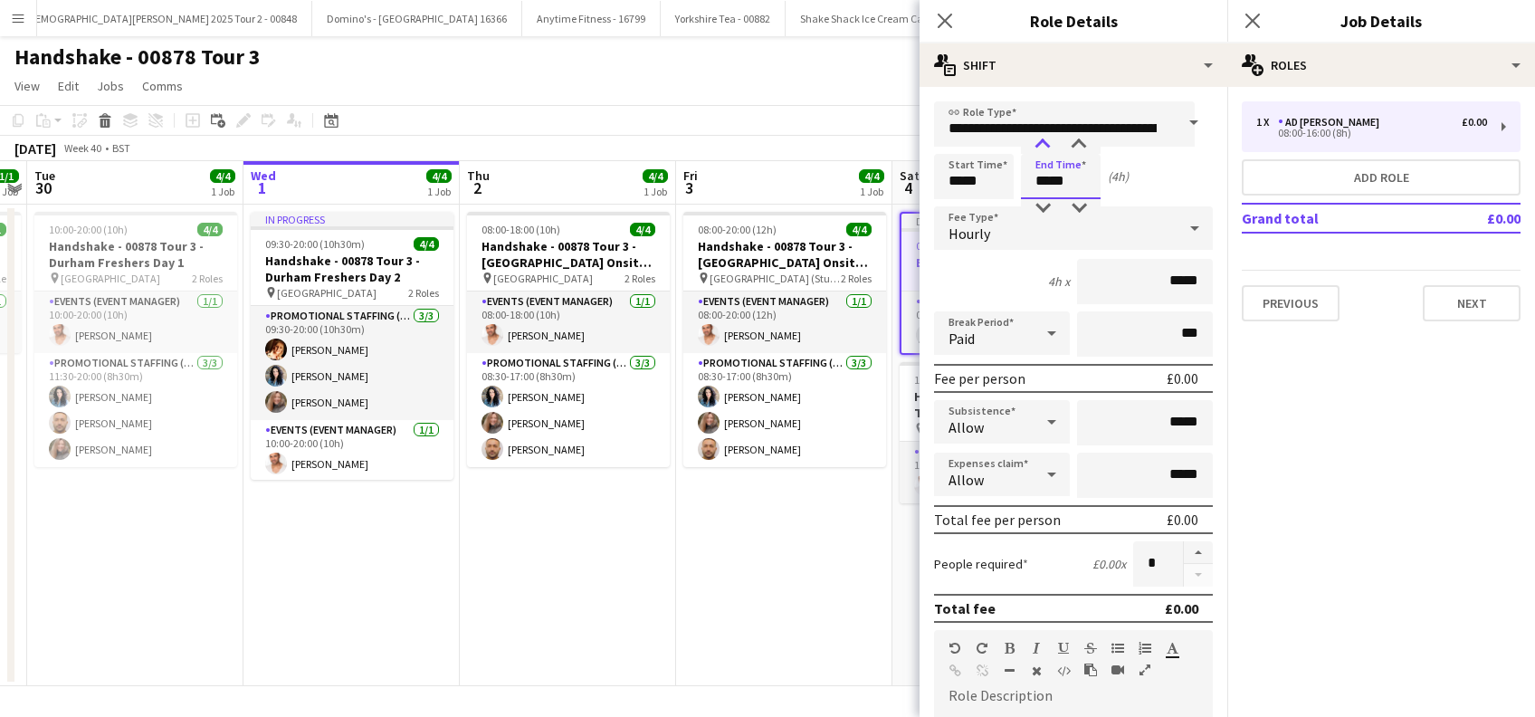
click at [1043, 139] on div at bounding box center [1043, 145] width 36 height 18
click at [1154, 283] on input "*****" at bounding box center [1145, 281] width 136 height 45
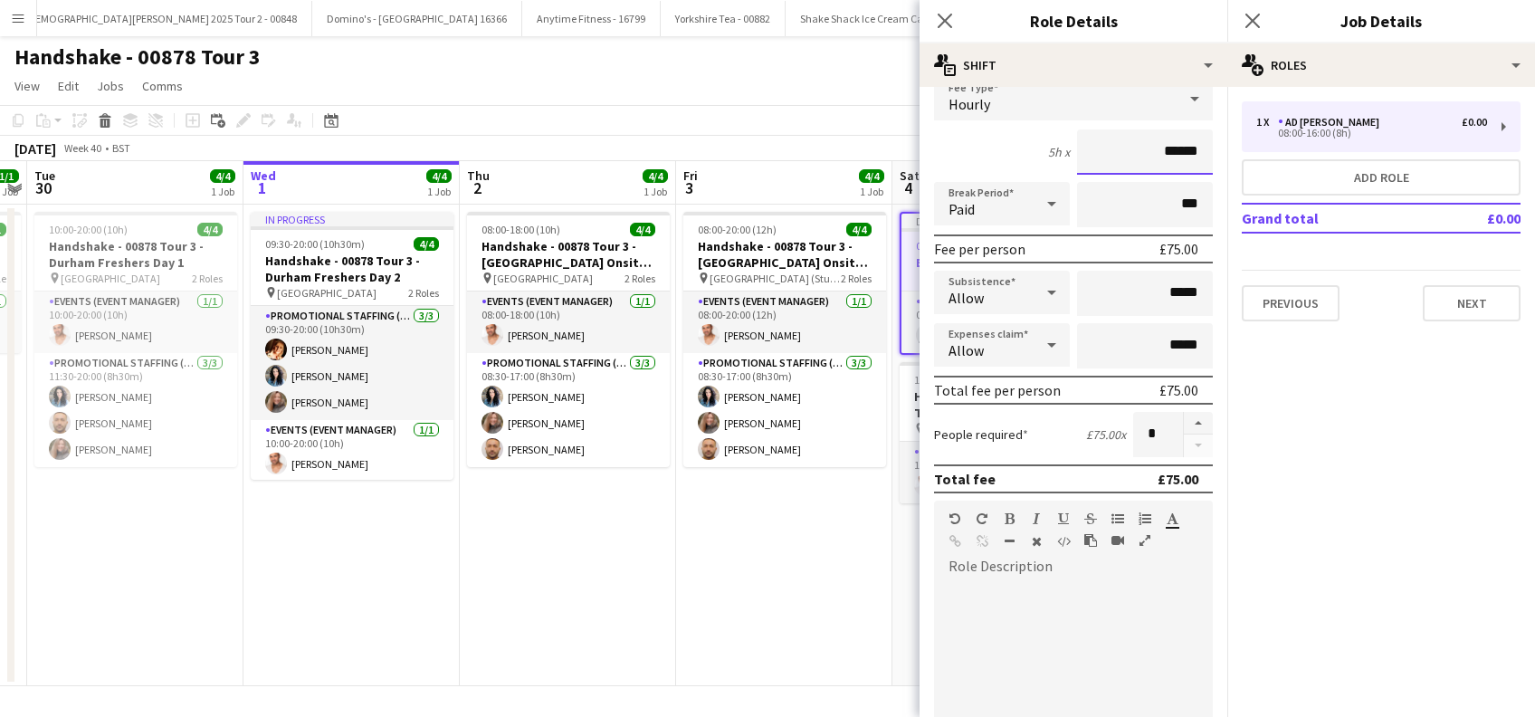
scroll to position [241, 0]
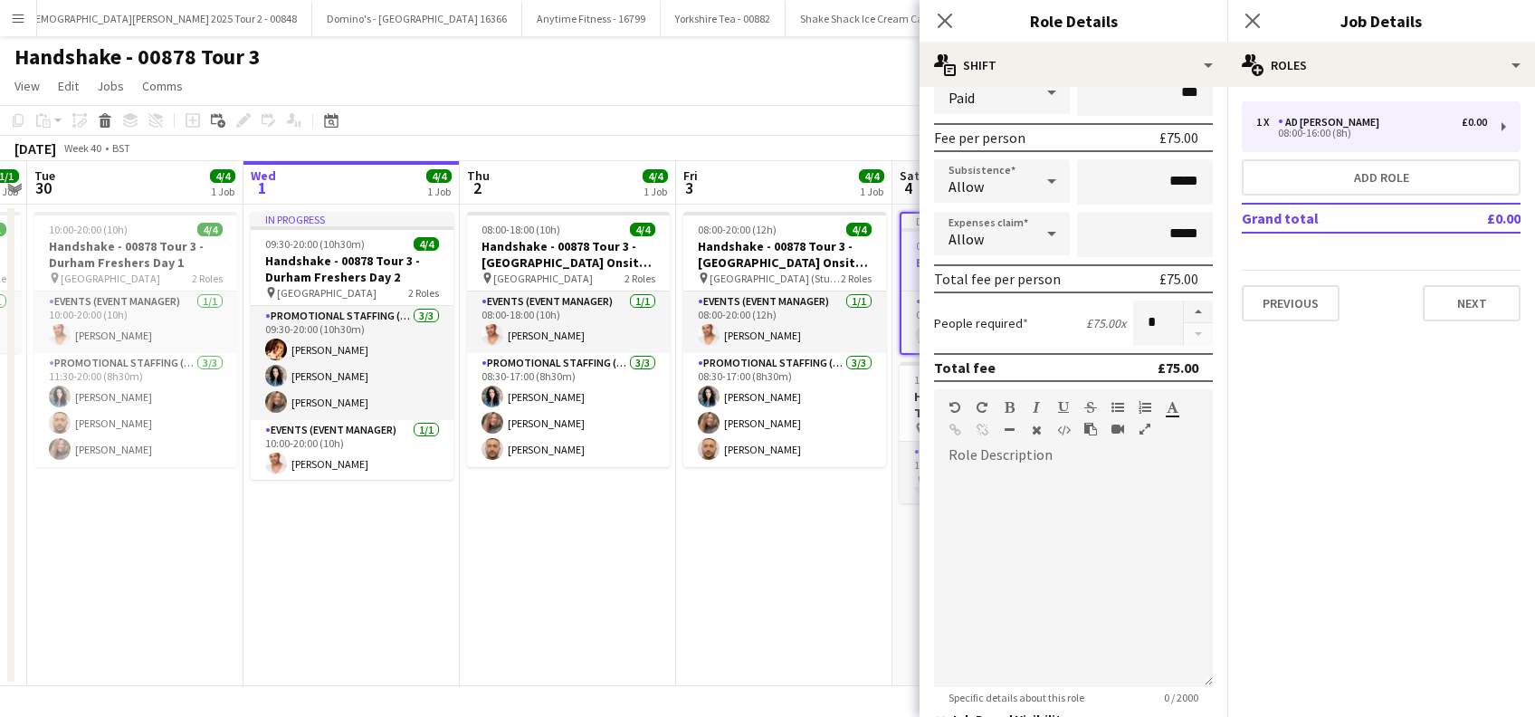
type input "******"
click at [1028, 478] on div at bounding box center [1073, 578] width 279 height 217
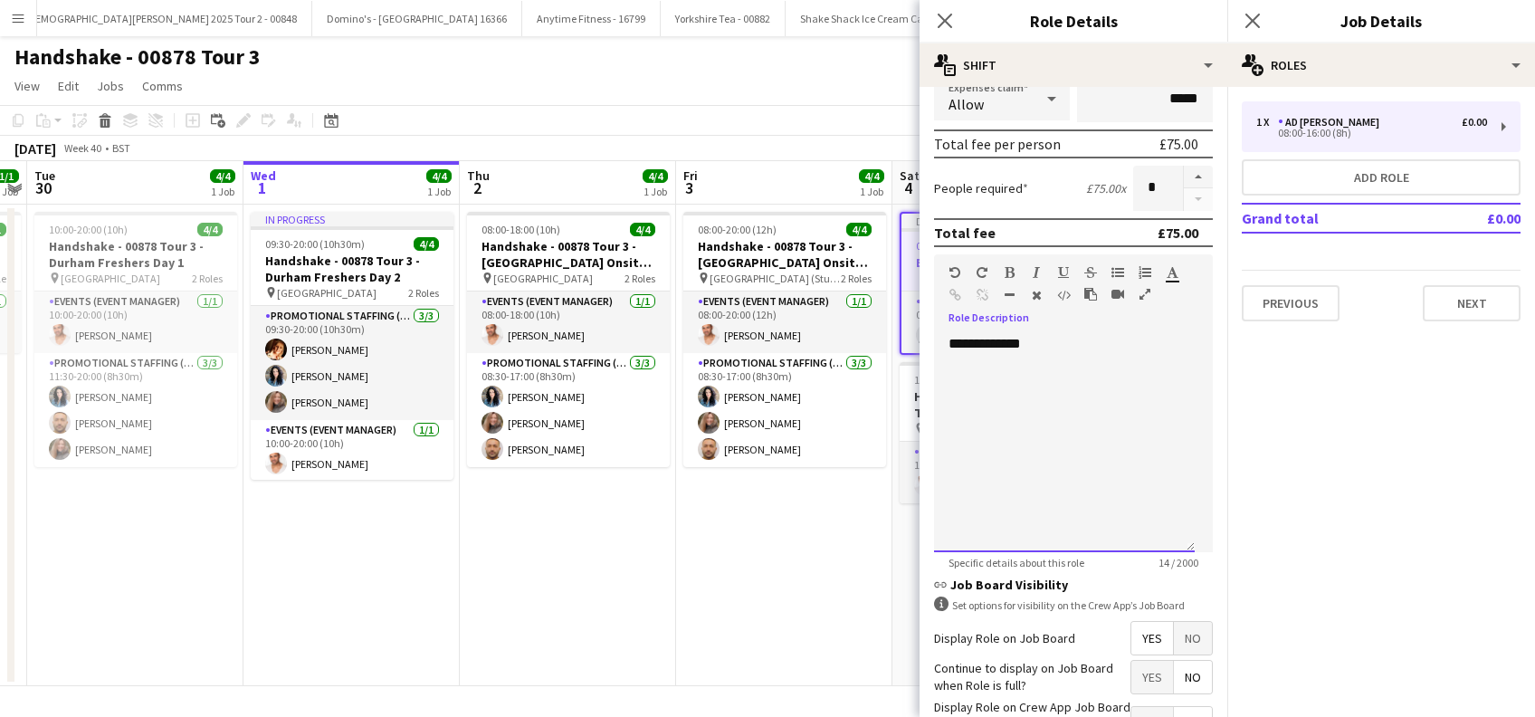
scroll to position [523, 0]
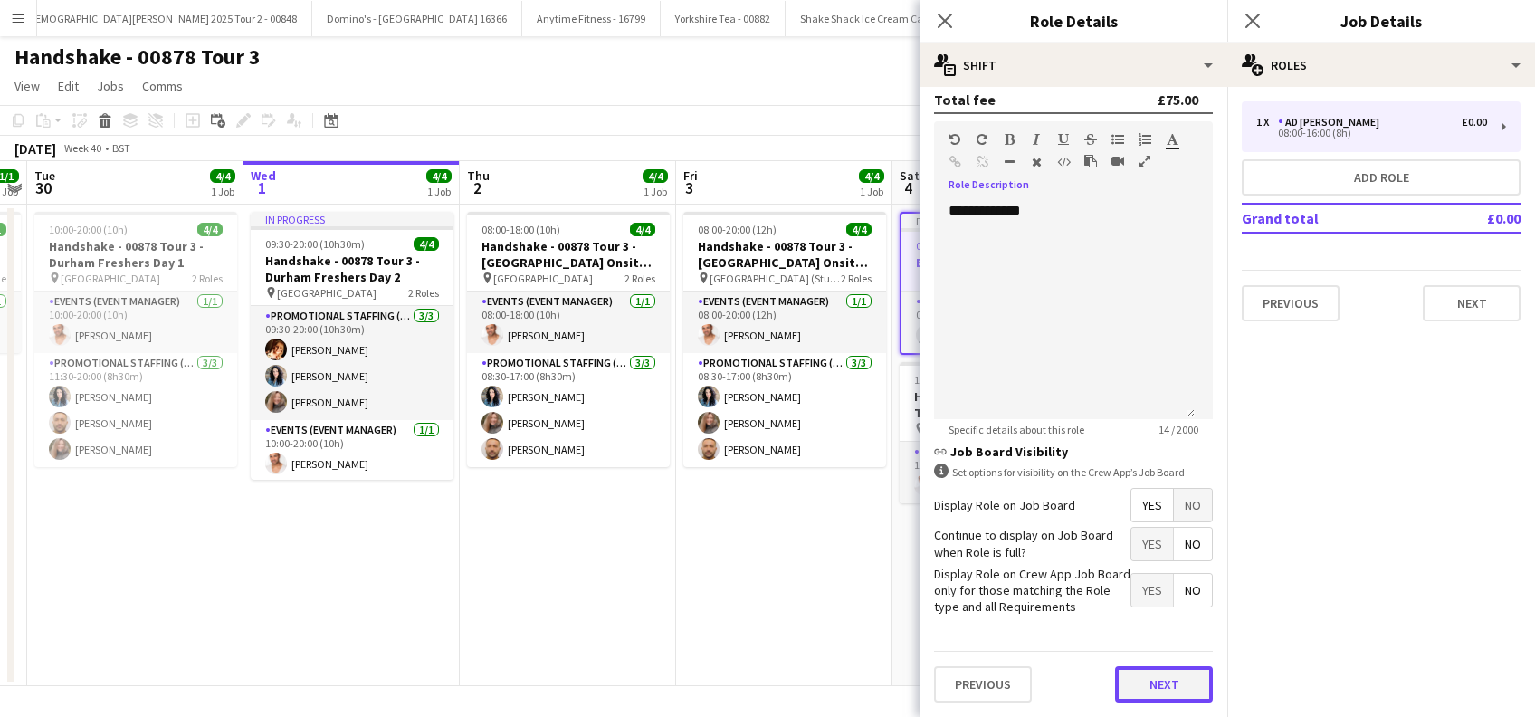
click at [1125, 691] on button "Next" at bounding box center [1164, 684] width 98 height 36
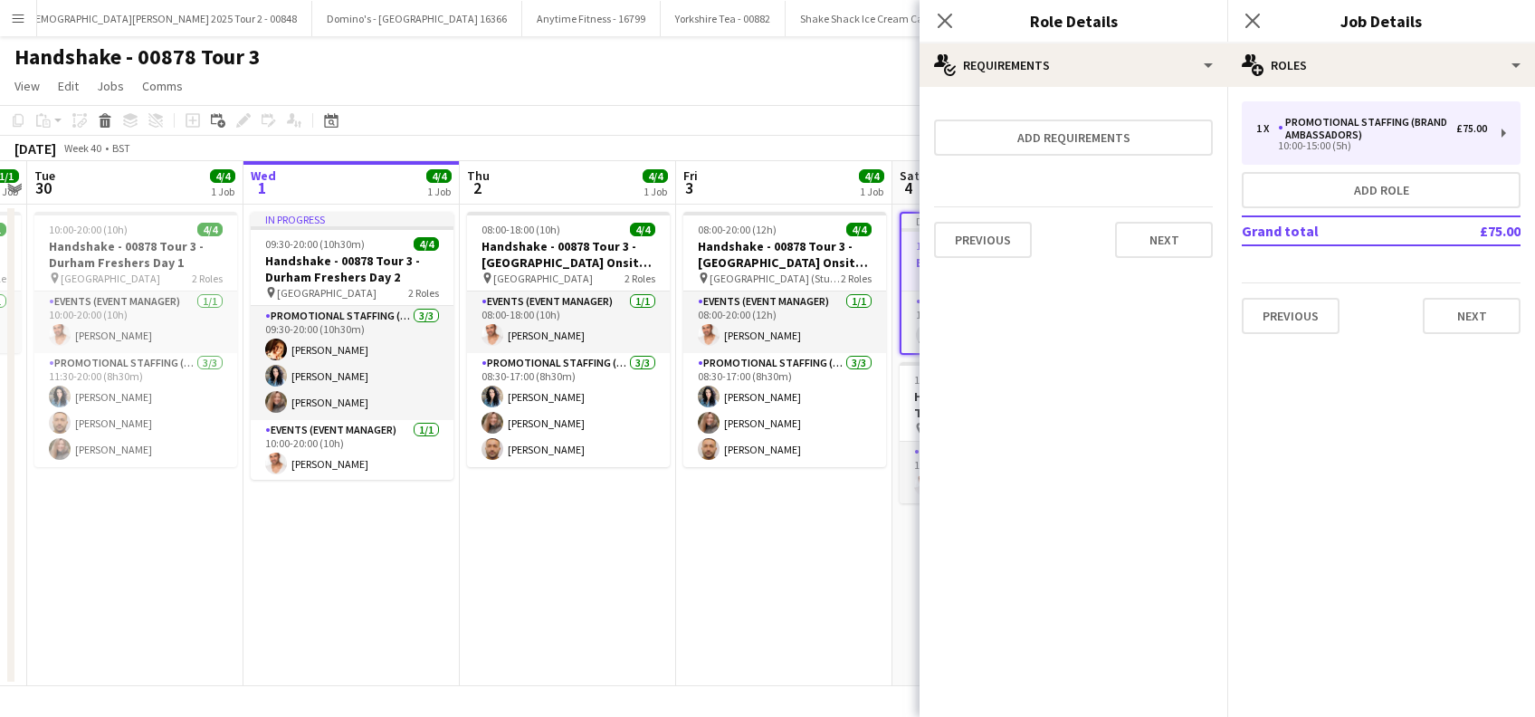
scroll to position [0, 0]
click at [1195, 245] on button "Next" at bounding box center [1164, 240] width 98 height 36
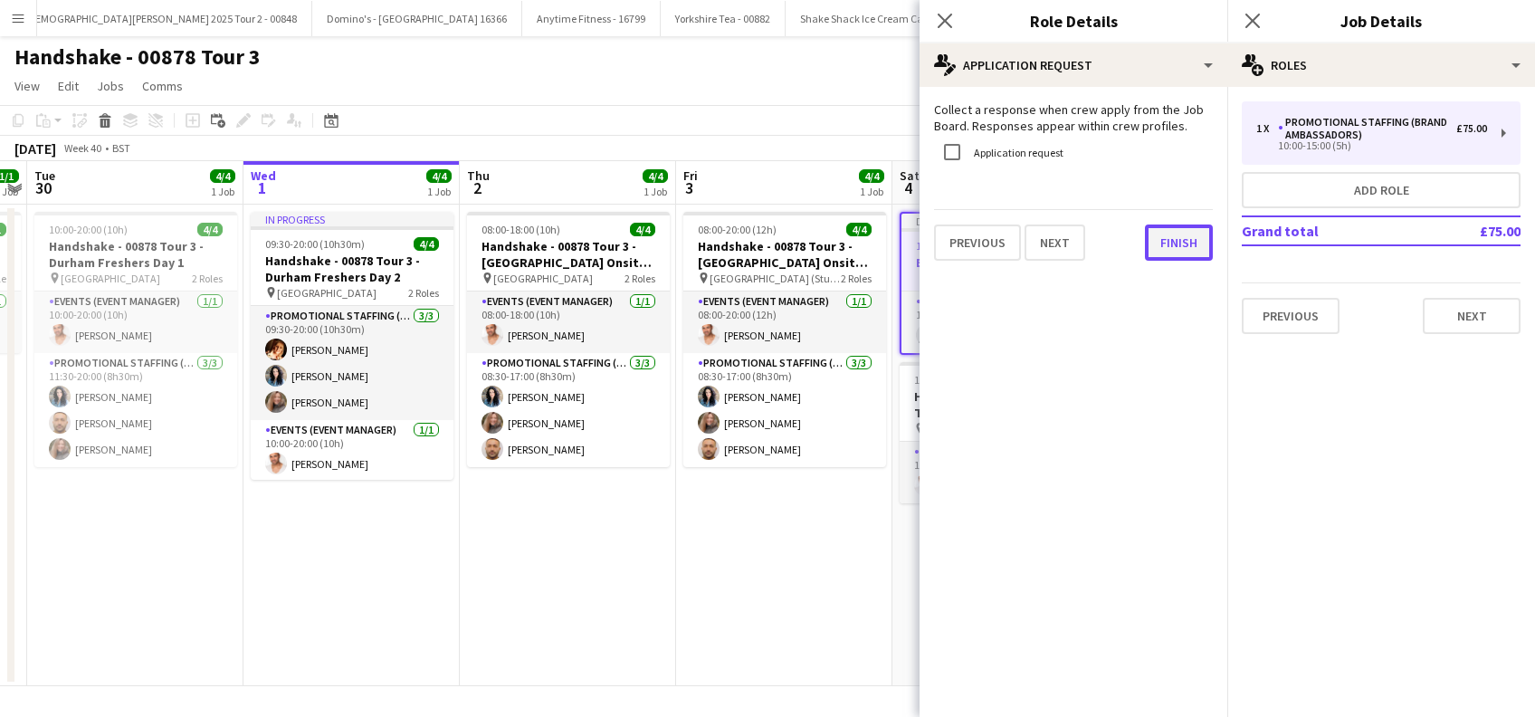
click at [1180, 234] on button "Finish" at bounding box center [1179, 242] width 68 height 36
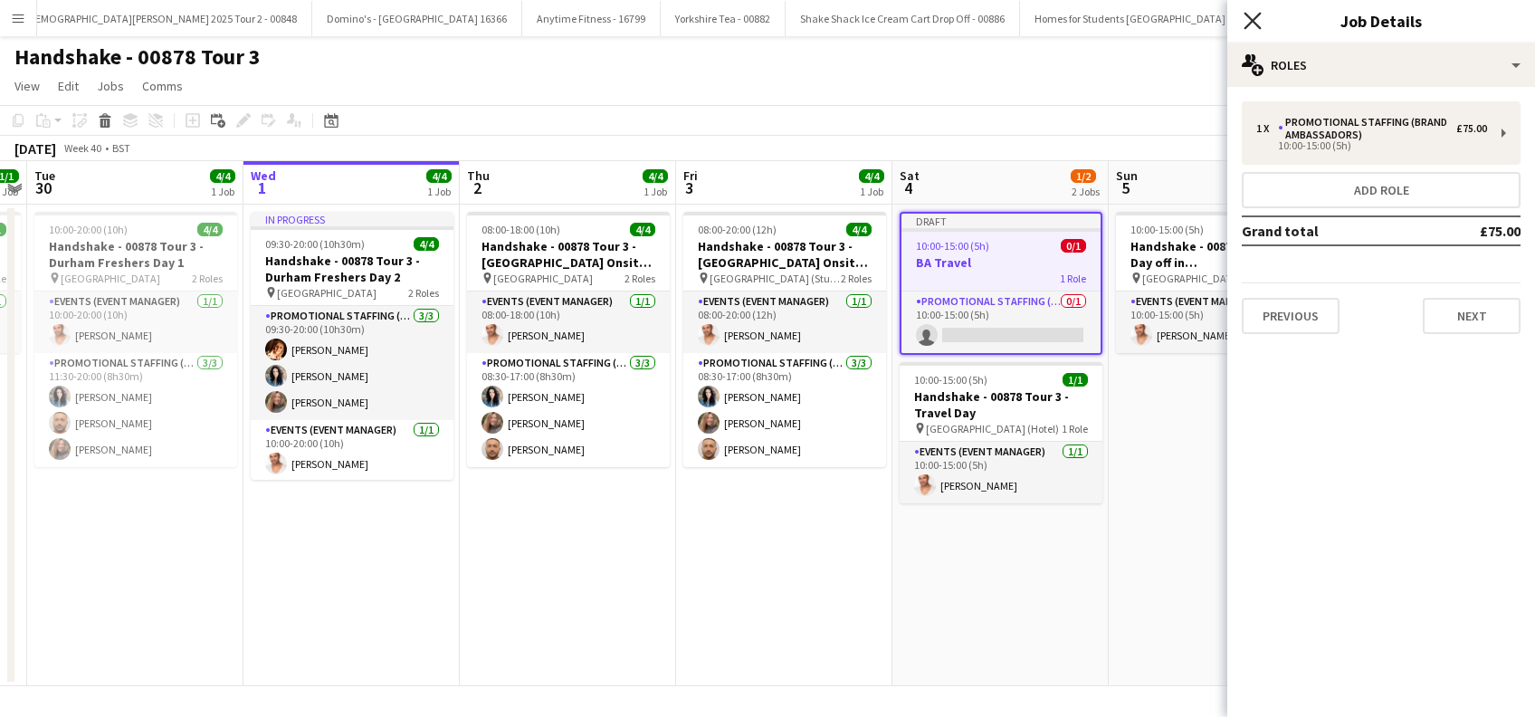
click at [1260, 17] on icon "Close pop-in" at bounding box center [1252, 20] width 17 height 17
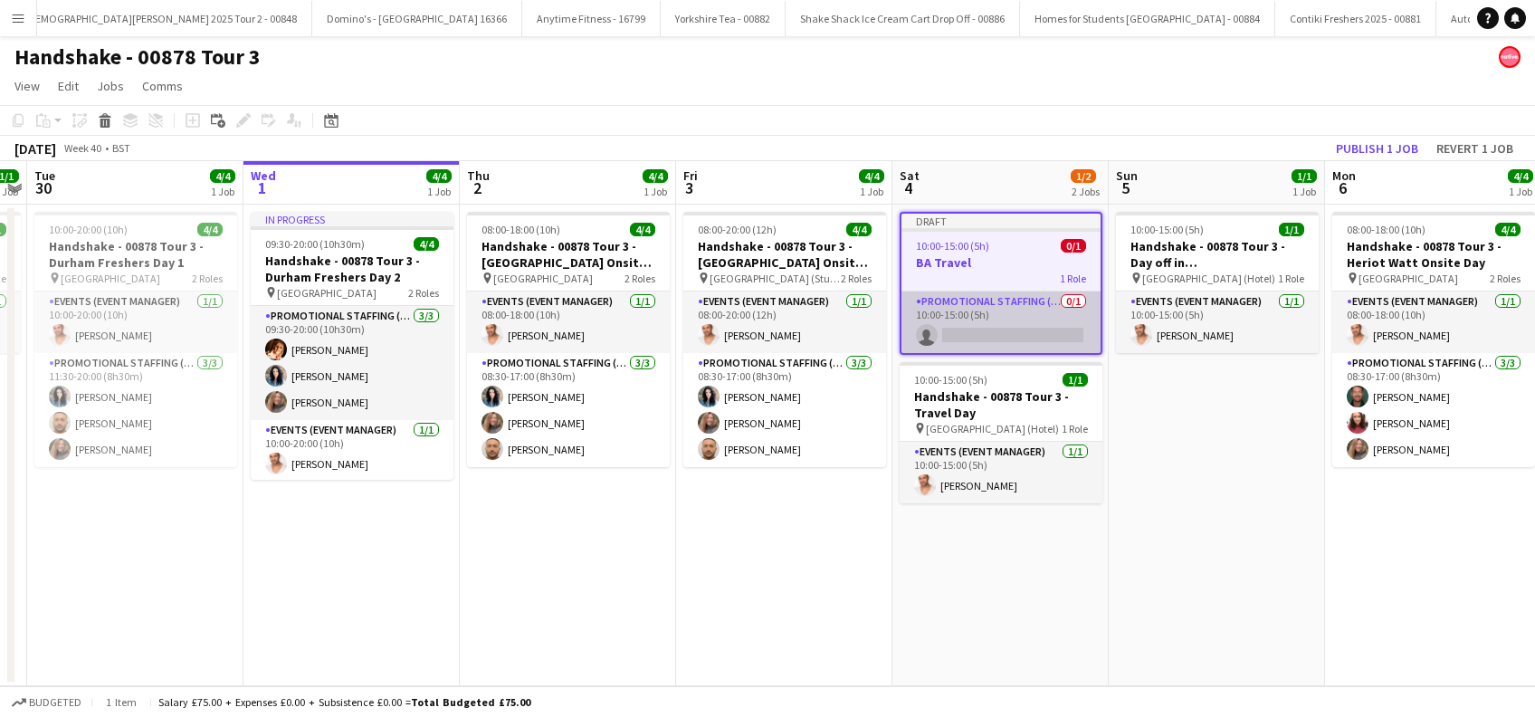
click at [1015, 335] on app-card-role "Promotional Staffing (Brand Ambassadors) 0/1 10:00-15:00 (5h) single-neutral-ac…" at bounding box center [1000, 322] width 199 height 62
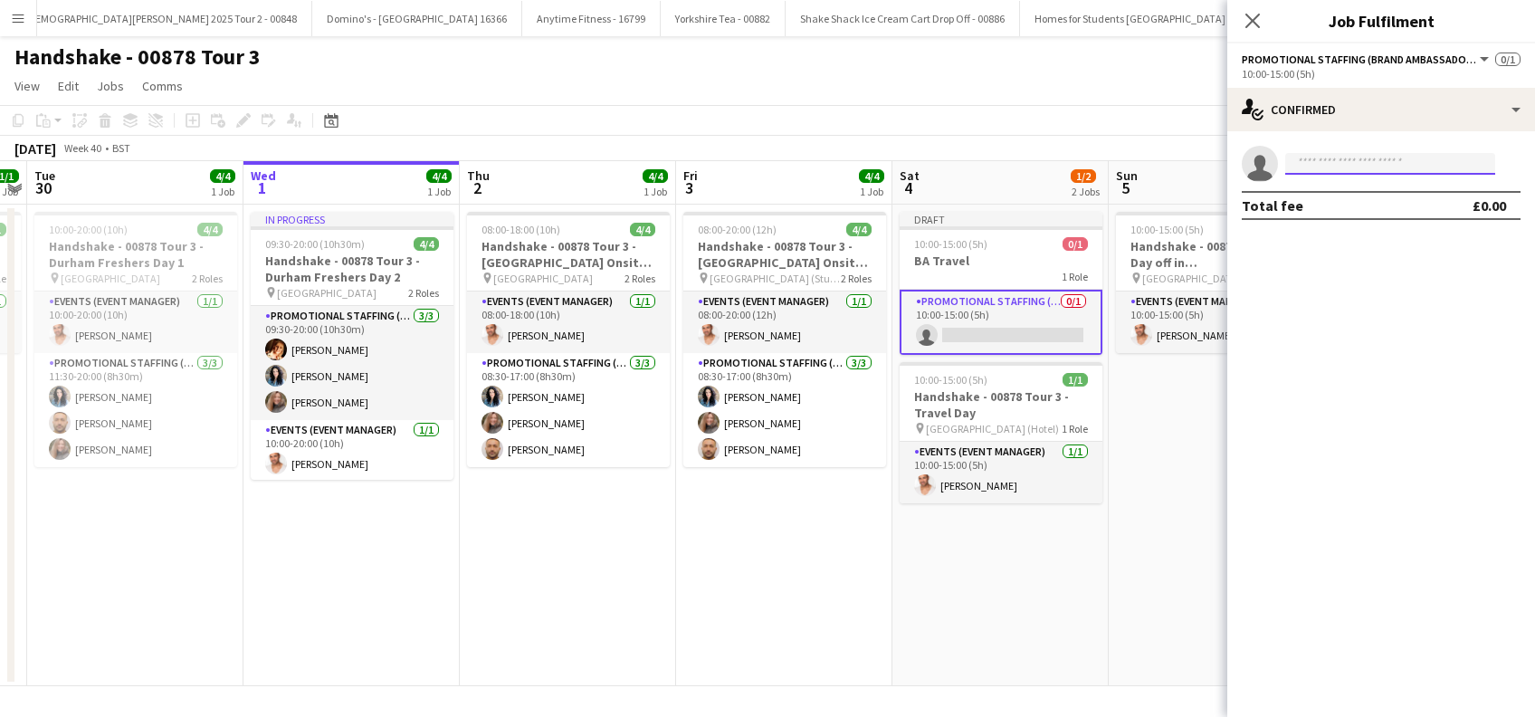
click at [1352, 159] on input at bounding box center [1390, 164] width 210 height 22
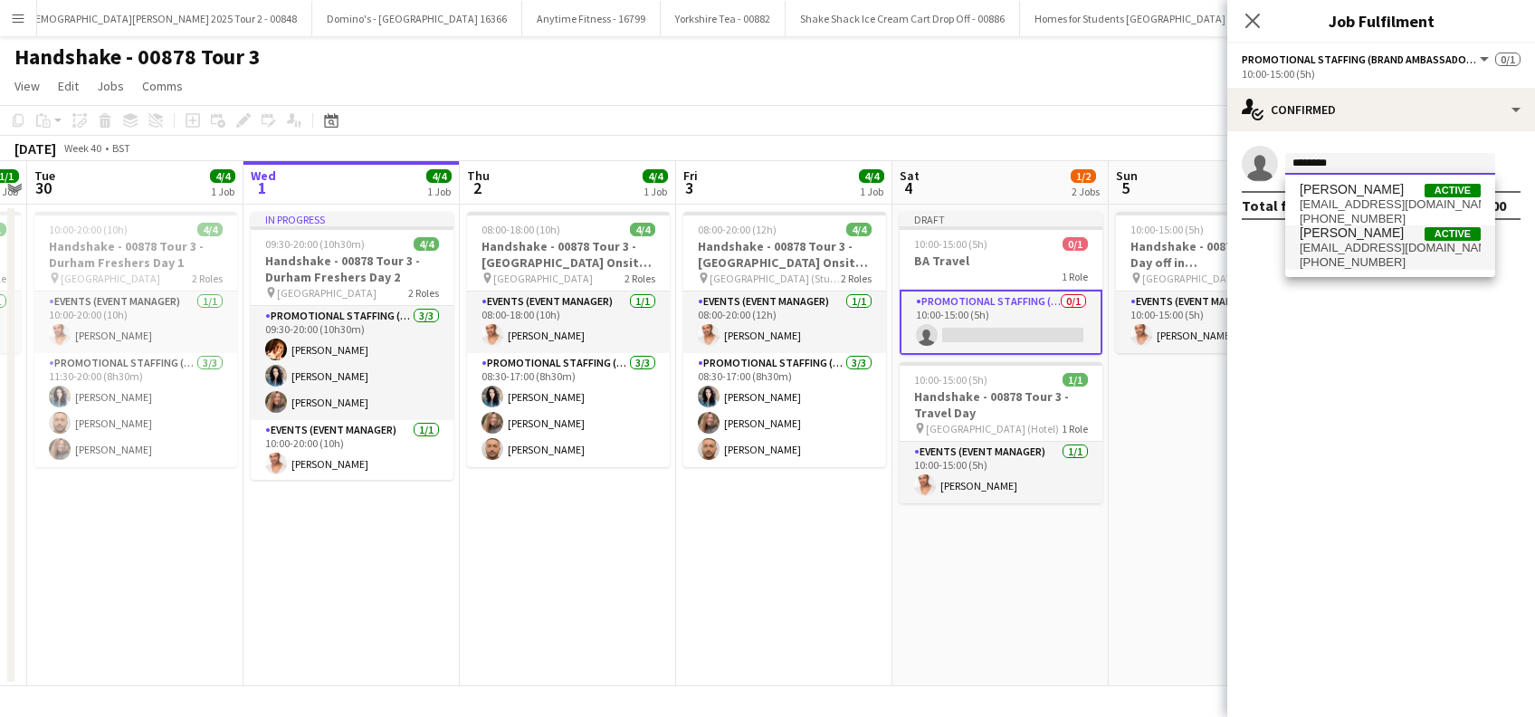
type input "********"
click at [1338, 237] on span "Lorraine Sadler" at bounding box center [1352, 232] width 104 height 15
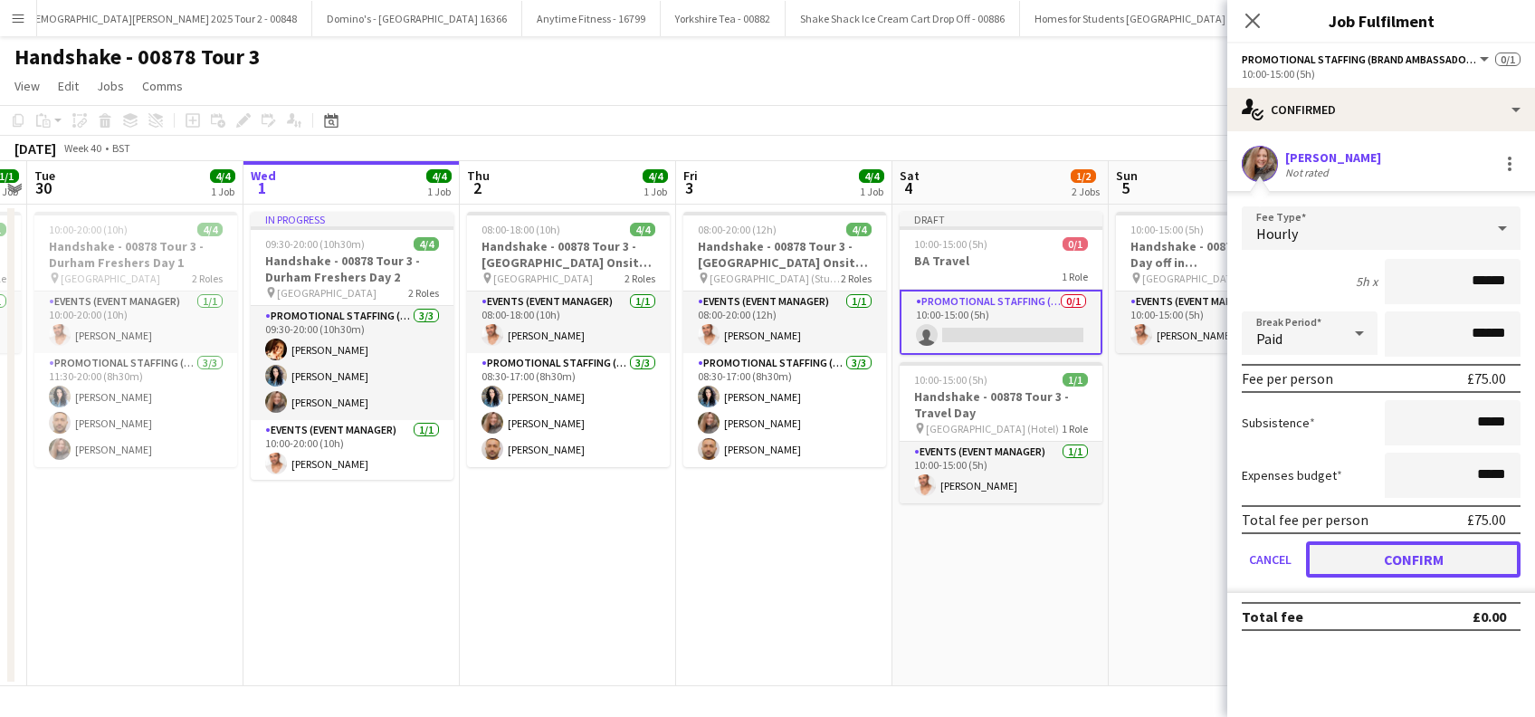
click at [1419, 555] on button "Confirm" at bounding box center [1413, 559] width 215 height 36
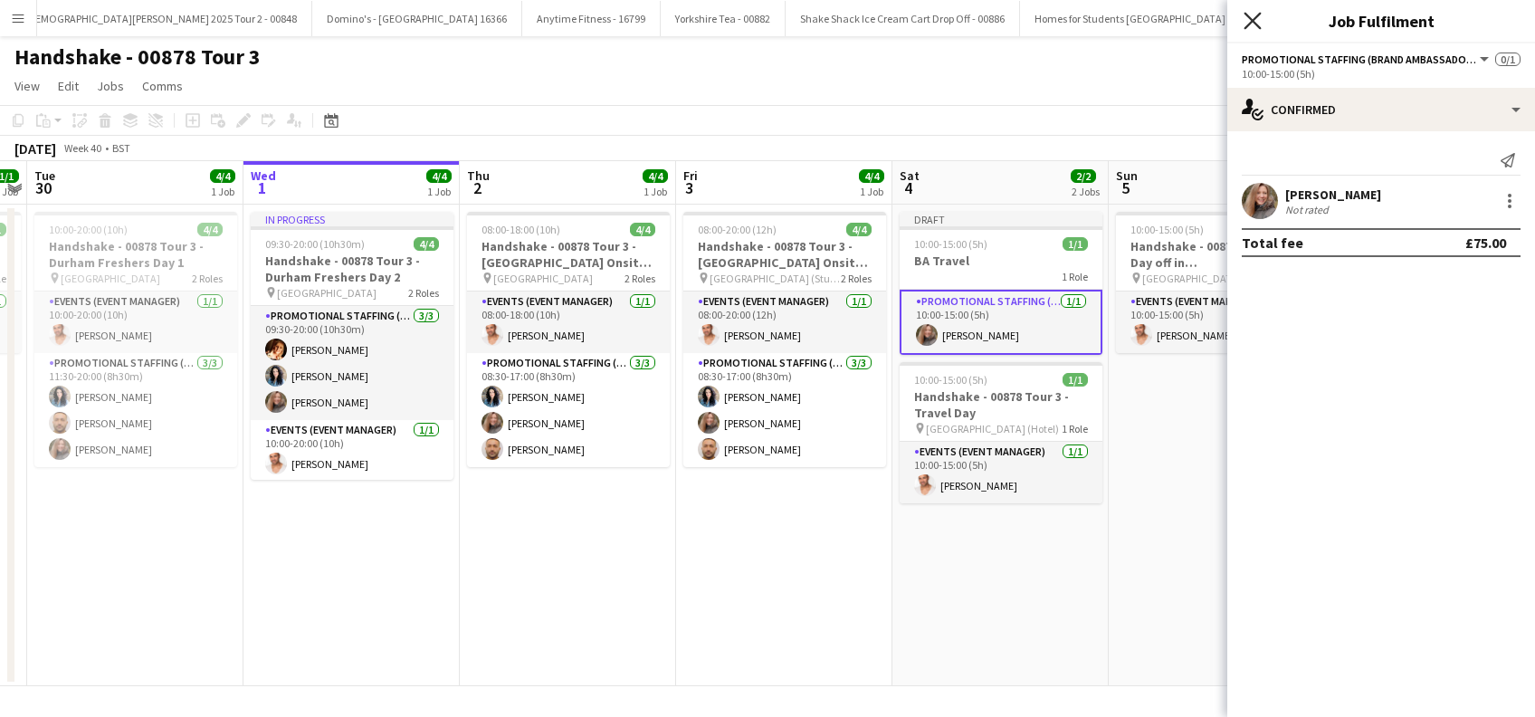
click at [1258, 18] on icon "Close pop-in" at bounding box center [1252, 20] width 17 height 17
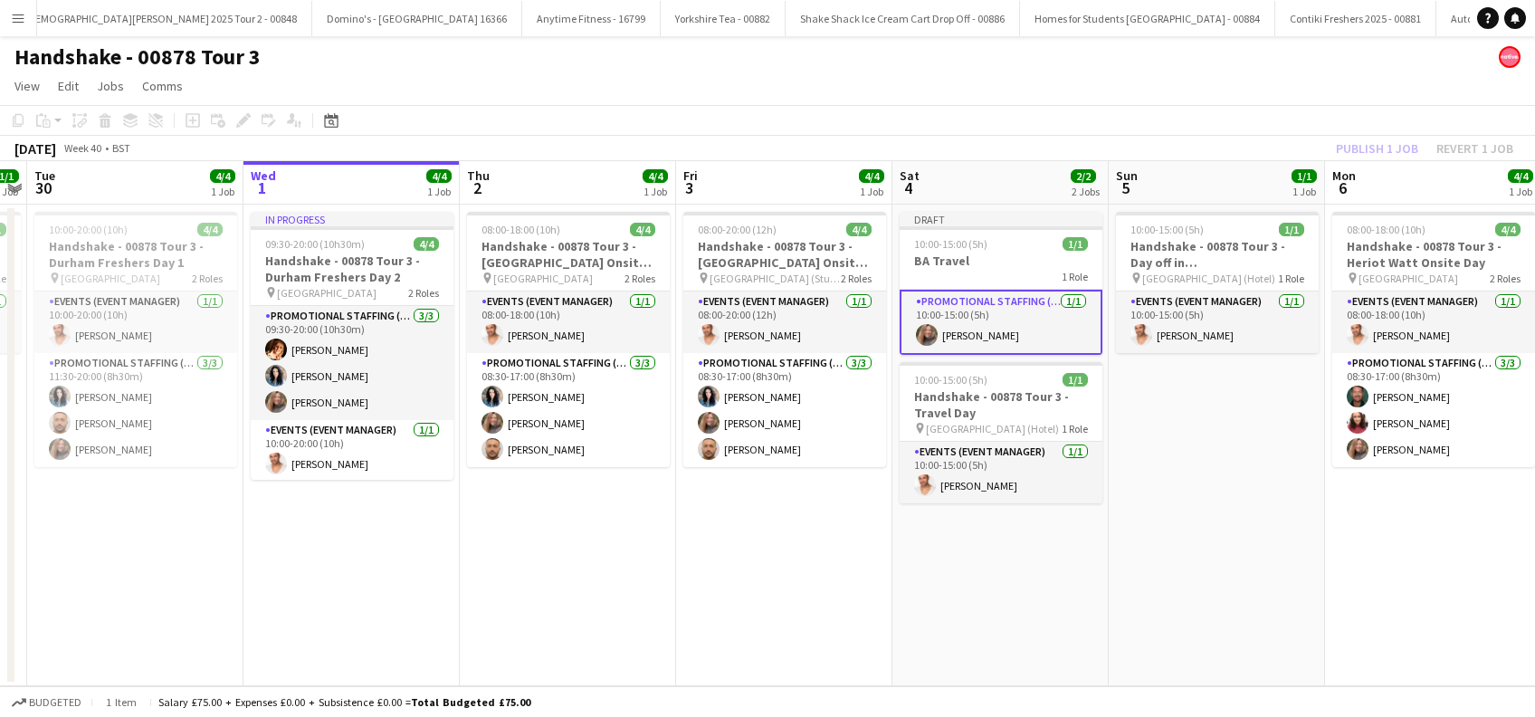
click at [1206, 549] on app-date-cell "10:00-15:00 (5h) 1/1 Handshake - 00878 Tour 3 - Day off in Edinburgh pin Edinbu…" at bounding box center [1217, 446] width 216 height 482
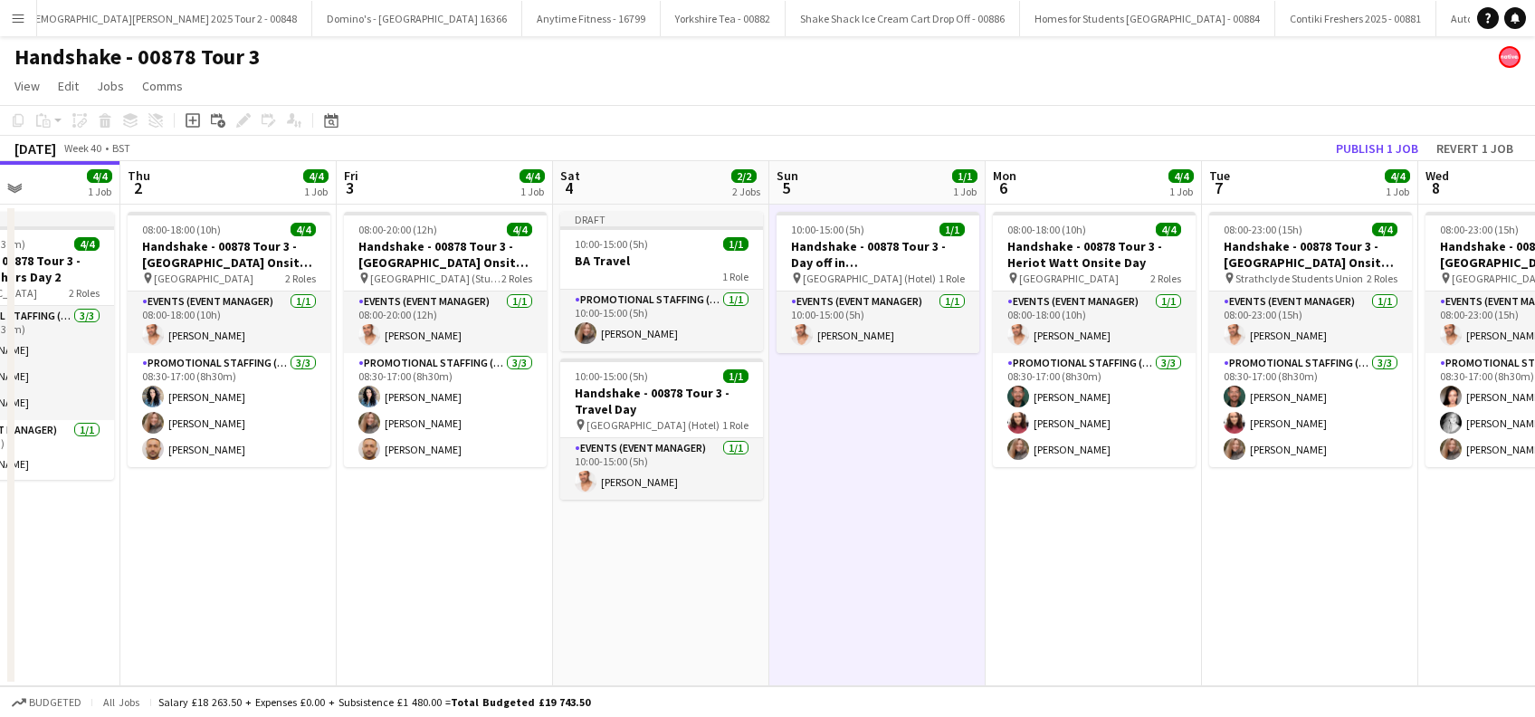
scroll to position [0, 548]
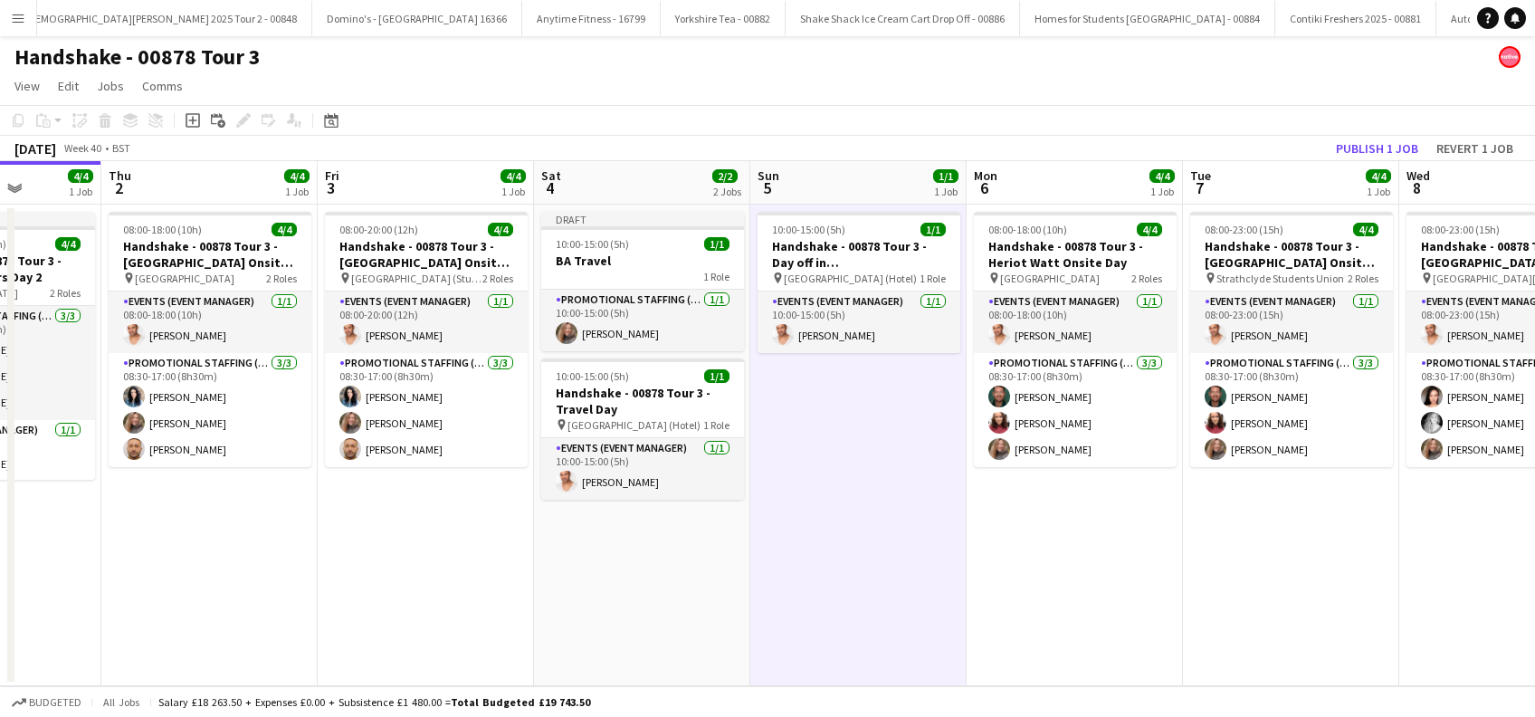
drag, startPoint x: 1135, startPoint y: 563, endPoint x: 851, endPoint y: 547, distance: 284.7
click at [851, 547] on app-calendar-viewport "Mon 29 1/1 1 Job Tue 30 4/4 1 Job Wed 1 4/4 1 Job Thu 2 4/4 1 Job Fri 3 4/4 1 J…" at bounding box center [767, 423] width 1535 height 525
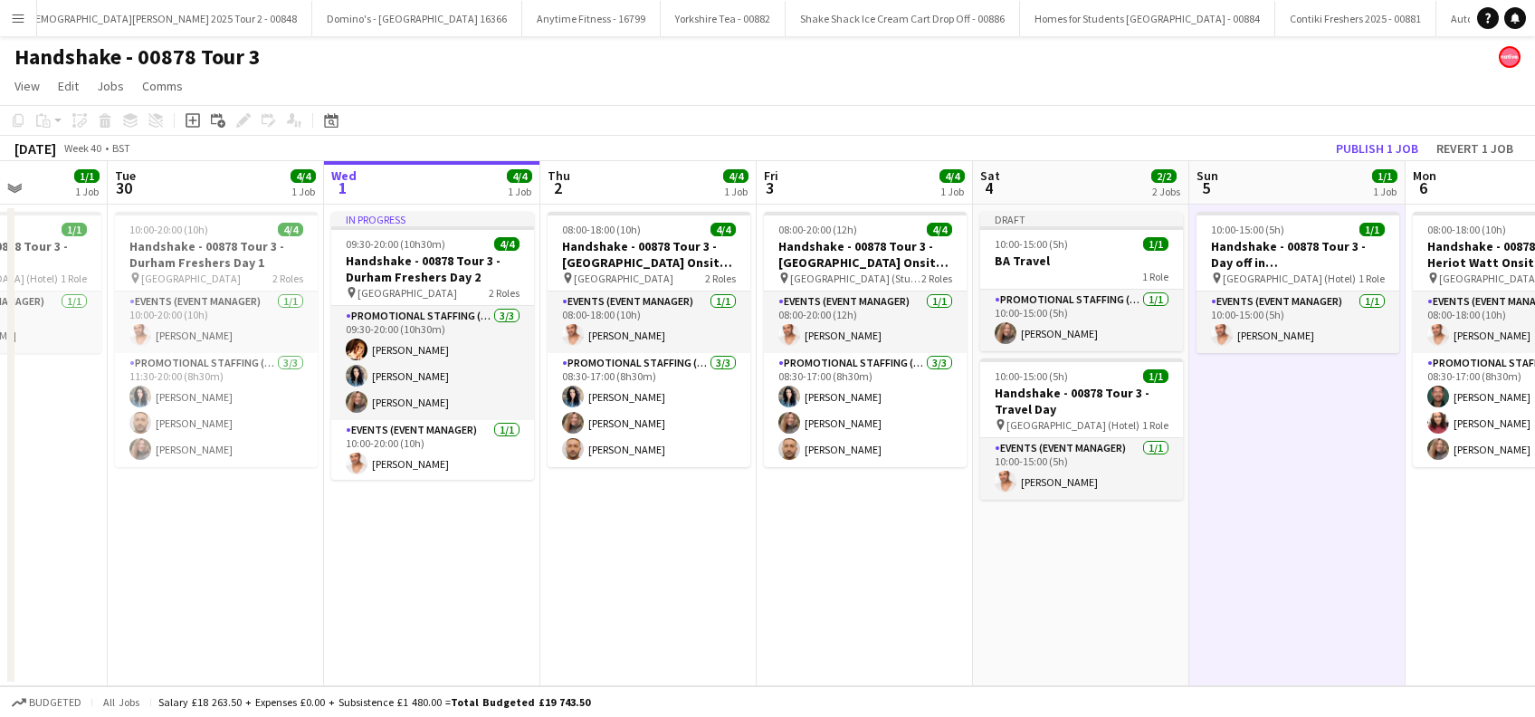
scroll to position [0, 444]
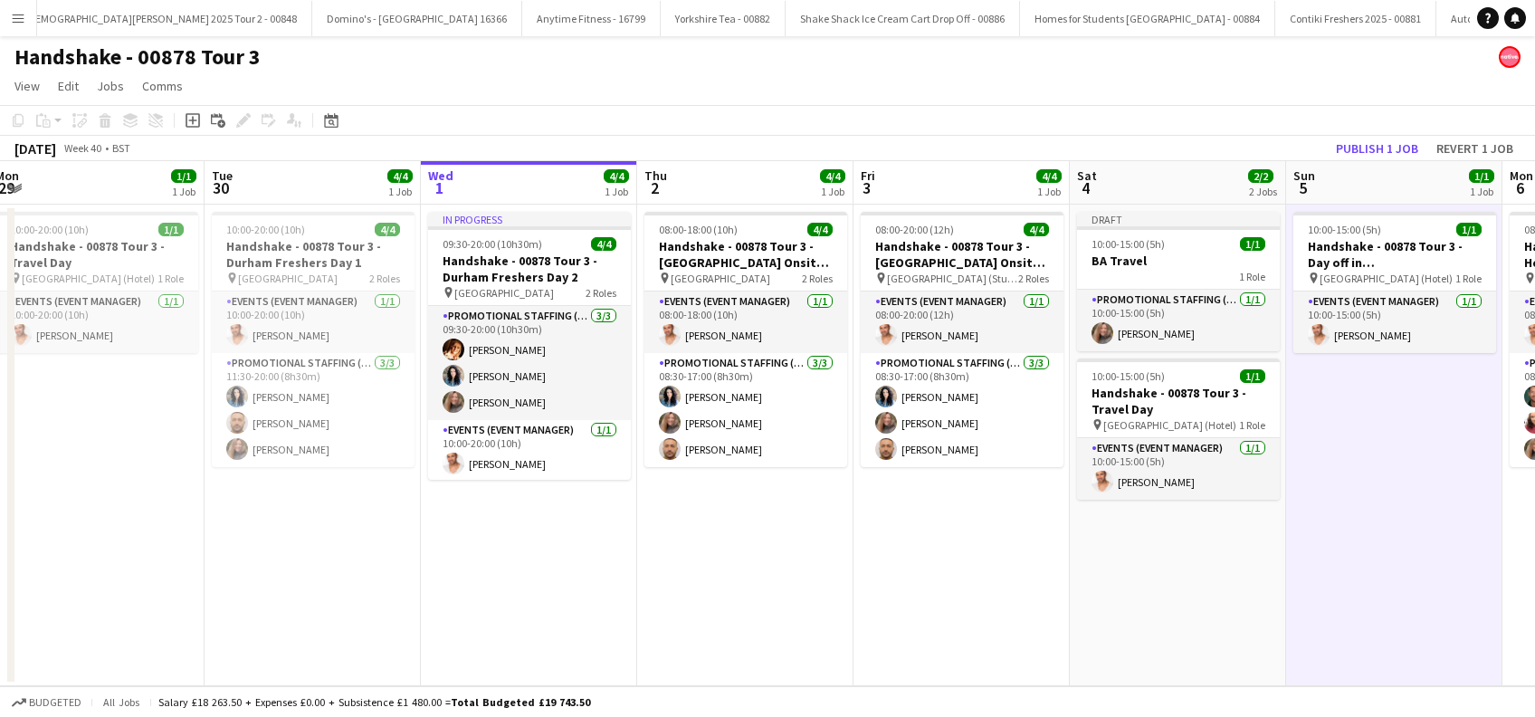
drag, startPoint x: 775, startPoint y: 549, endPoint x: 1299, endPoint y: 550, distance: 524.1
click at [1299, 550] on app-calendar-viewport "Sat 27 3/4 1 Job Sun 28 4/4 1 Job Mon 29 1/1 1 Job Tue 30 4/4 1 Job Wed 1 4/4 1…" at bounding box center [767, 423] width 1535 height 525
click at [1134, 262] on h3 "BA Travel" at bounding box center [1178, 261] width 203 height 16
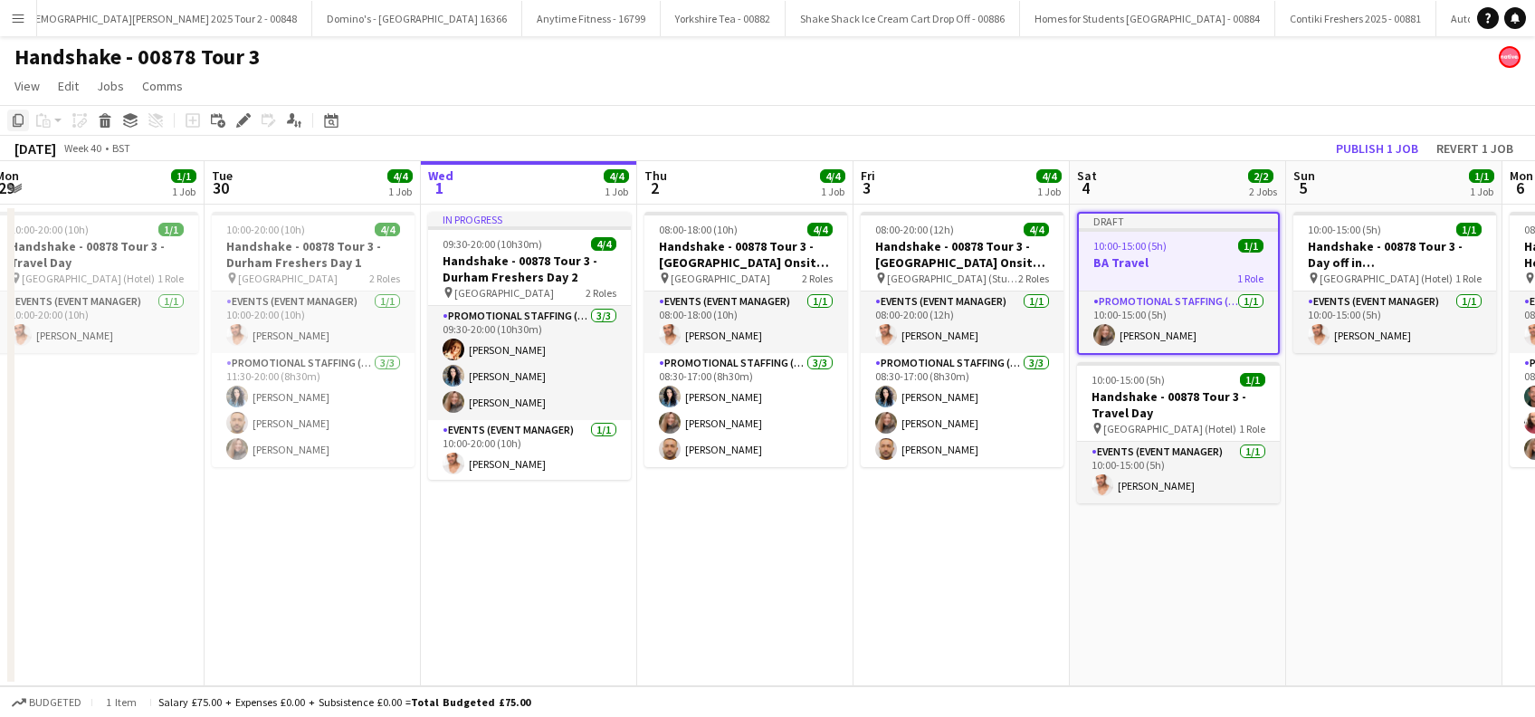
click at [22, 123] on icon "Copy" at bounding box center [18, 120] width 14 height 14
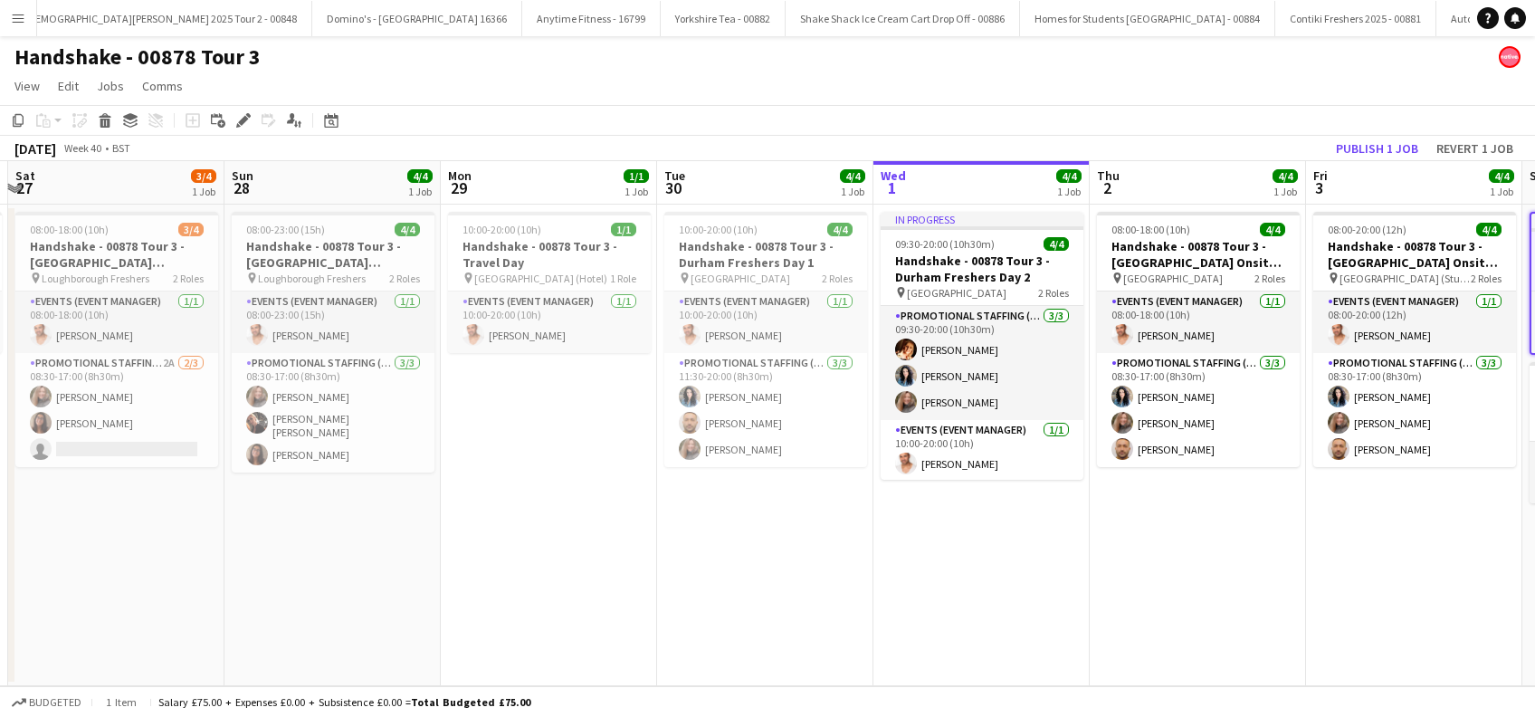
scroll to position [0, 509]
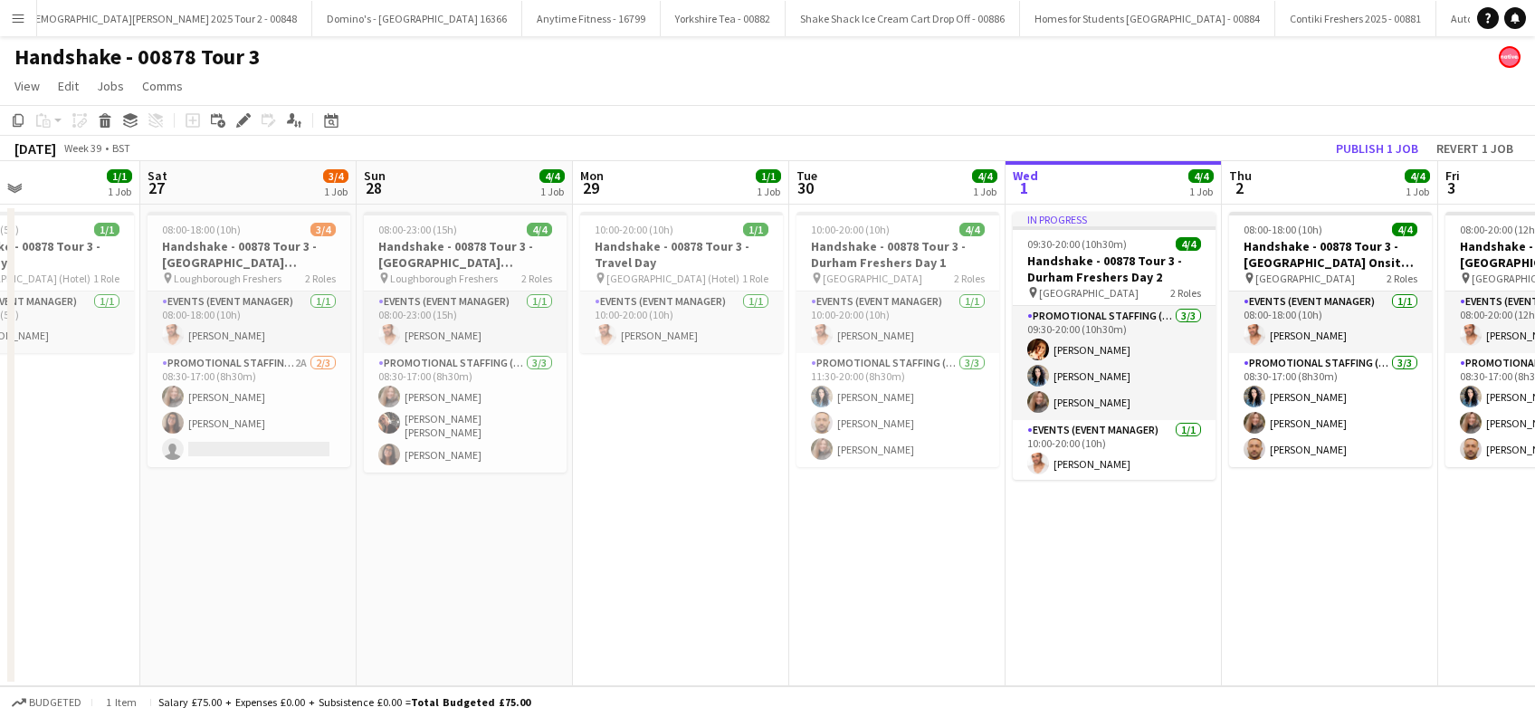
drag, startPoint x: 297, startPoint y: 578, endPoint x: 882, endPoint y: 592, distance: 584.8
click at [882, 592] on app-calendar-viewport "Wed 24 4/4 1 Job Thu 25 4/4 1 Job Fri 26 1/1 1 Job Sat 27 3/4 1 Job Sun 28 4/4 …" at bounding box center [767, 423] width 1535 height 525
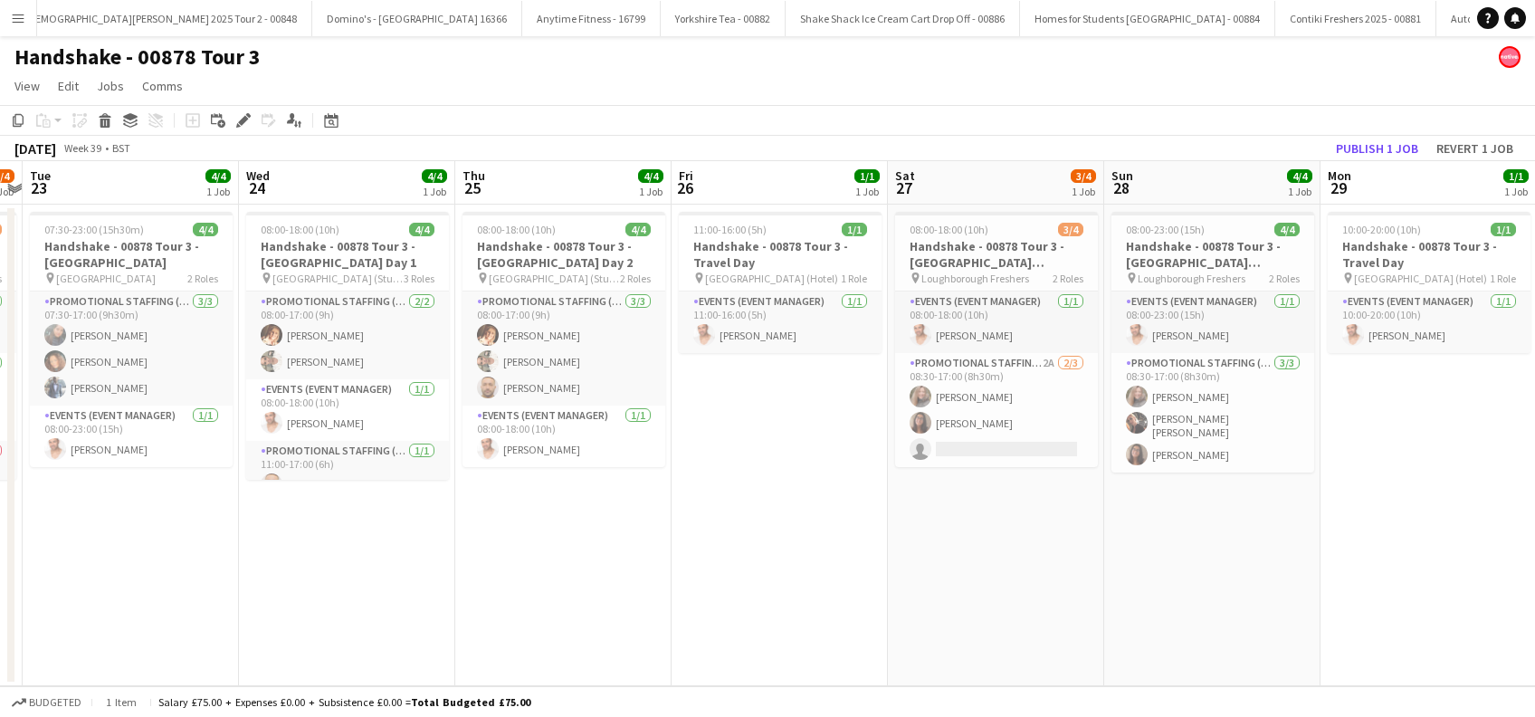
drag, startPoint x: 275, startPoint y: 558, endPoint x: 1019, endPoint y: 574, distance: 744.2
click at [1024, 558] on app-calendar-viewport "Sun 21 1/1 1 Job Mon 22 3/4 1 Job Tue 23 4/4 1 Job Wed 24 4/4 1 Job Thu 25 4/4 …" at bounding box center [767, 423] width 1535 height 525
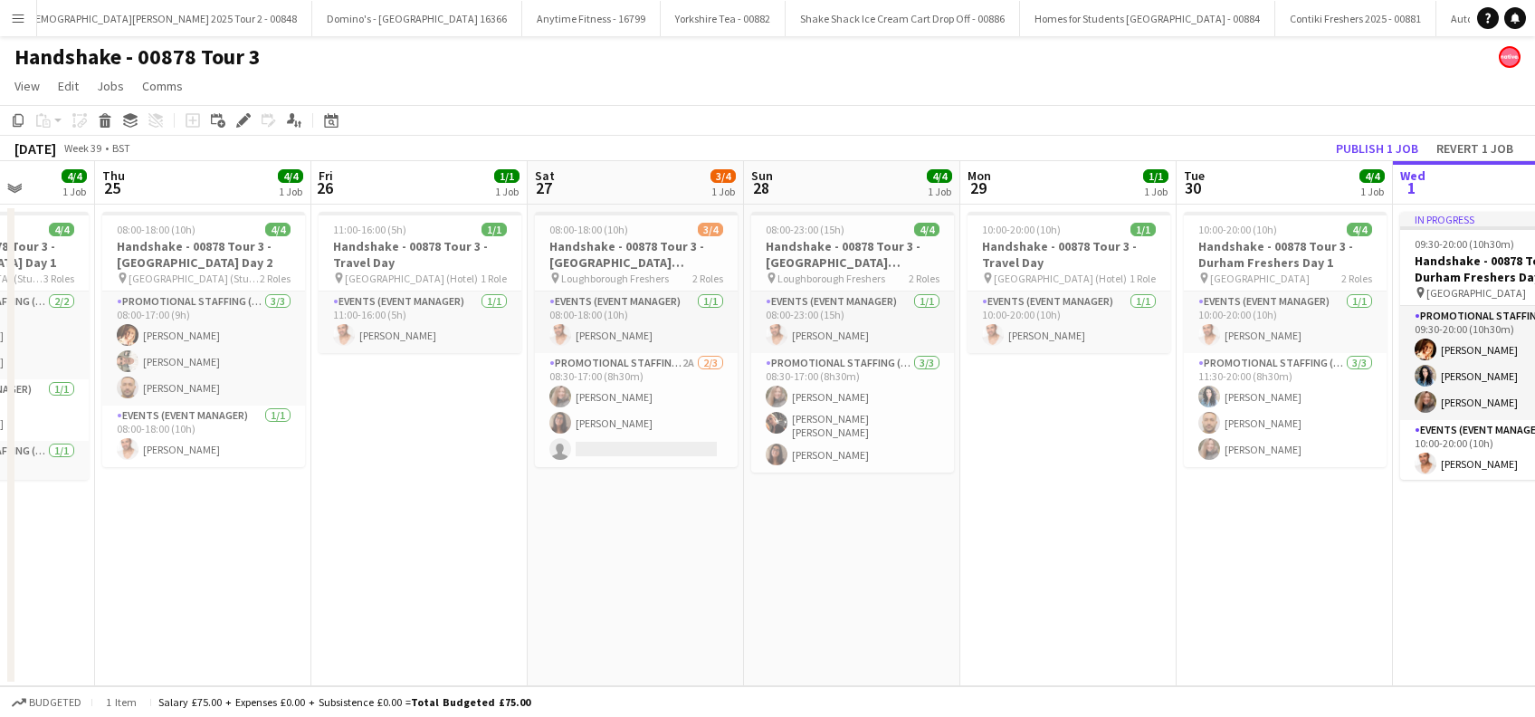
drag, startPoint x: 1013, startPoint y: 563, endPoint x: 639, endPoint y: 614, distance: 377.2
click at [639, 614] on app-calendar-viewport "Sun 21 1/1 1 Job Mon 22 3/4 1 Job Tue 23 4/4 1 Job Wed 24 4/4 1 Job Thu 25 4/4 …" at bounding box center [767, 423] width 1535 height 525
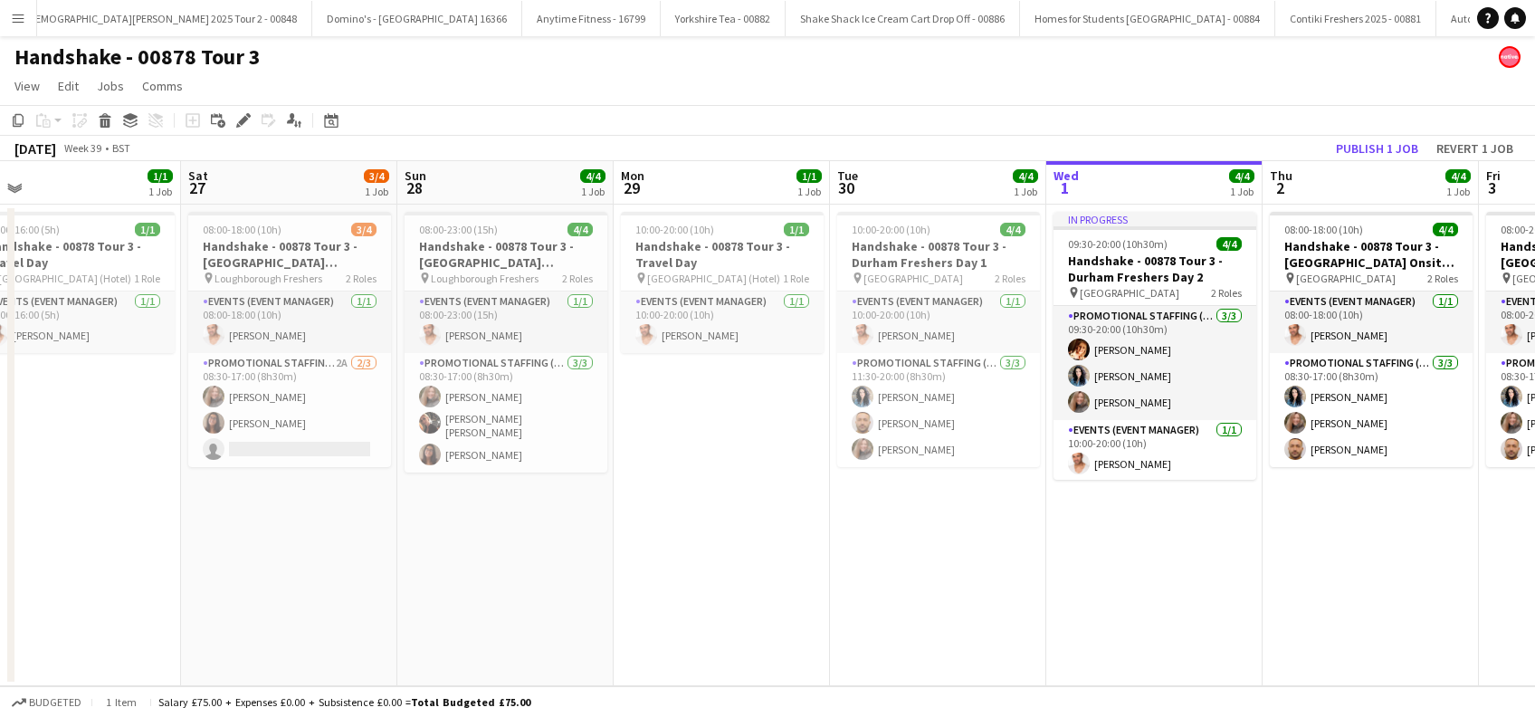
drag, startPoint x: 812, startPoint y: 600, endPoint x: 477, endPoint y: 619, distance: 335.4
click at [477, 619] on app-calendar-viewport "Tue 23 4/4 1 Job Wed 24 4/4 1 Job Thu 25 4/4 1 Job Fri 26 1/1 1 Job Sat 27 3/4 …" at bounding box center [767, 423] width 1535 height 525
click at [696, 417] on app-date-cell "10:00-20:00 (10h) 1/1 Handshake - 00878 Tour 3 - Travel Day pin Durham (Hotel) …" at bounding box center [720, 446] width 216 height 482
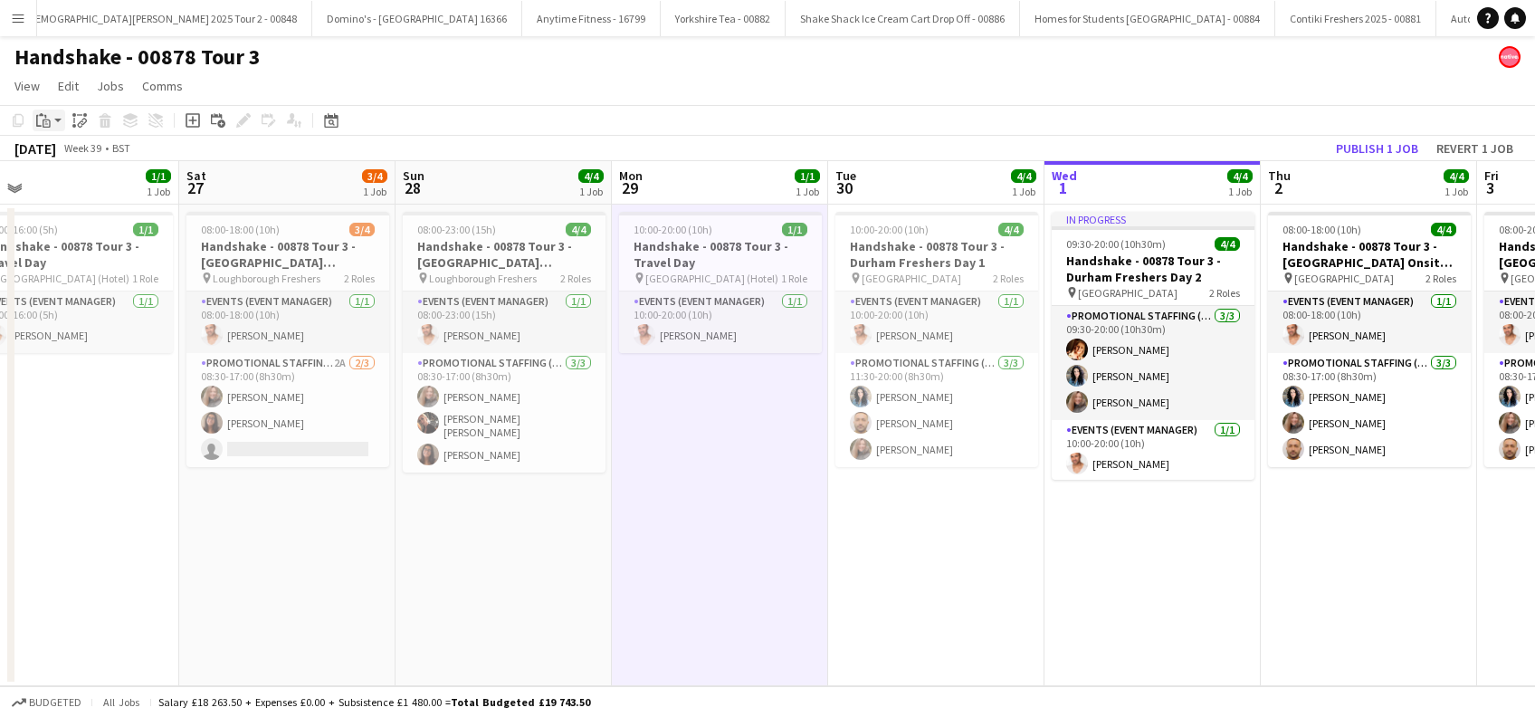
click at [45, 123] on icon "Paste" at bounding box center [43, 120] width 14 height 14
click at [68, 157] on link "Paste Ctrl+V" at bounding box center [133, 155] width 170 height 16
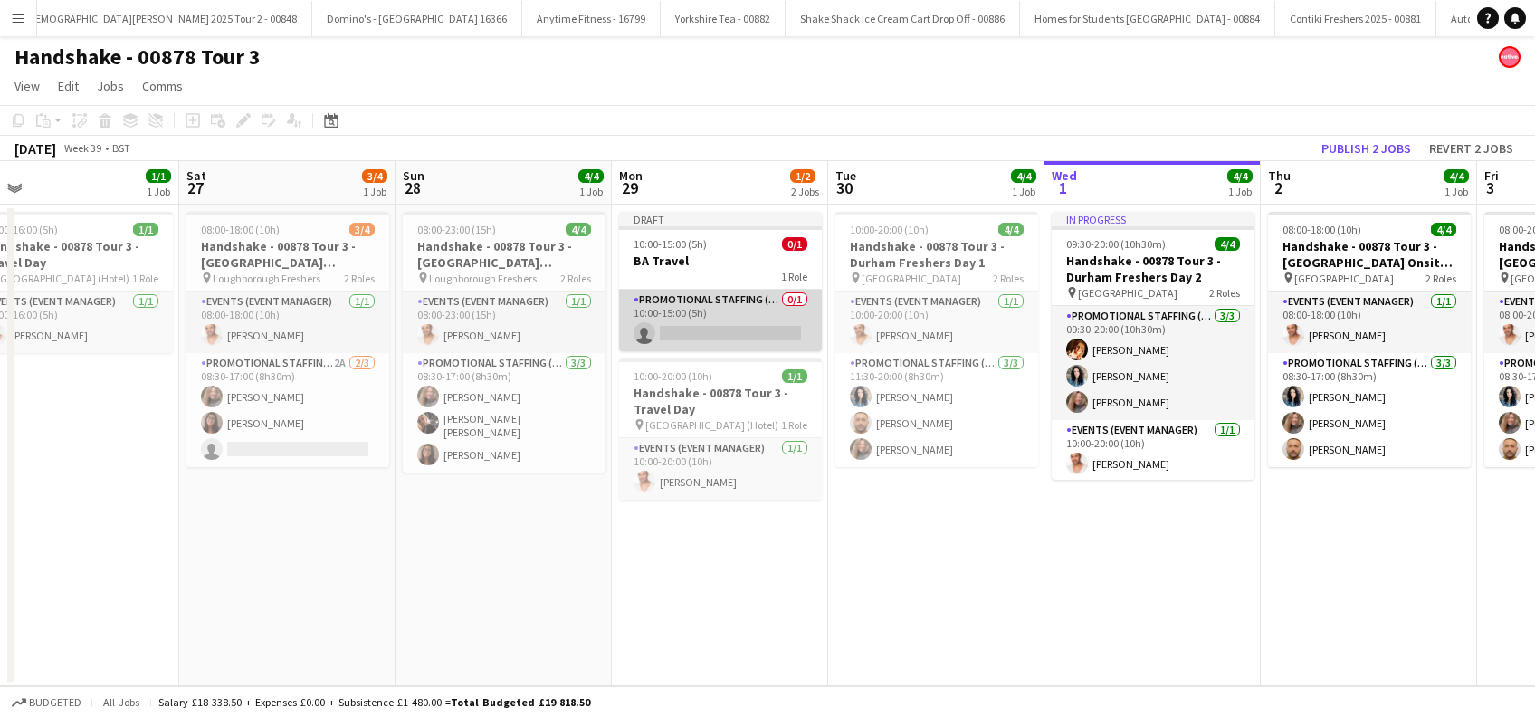
click at [712, 347] on app-card-role "Promotional Staffing (Brand Ambassadors) 0/1 10:00-15:00 (5h) single-neutral-ac…" at bounding box center [720, 321] width 203 height 62
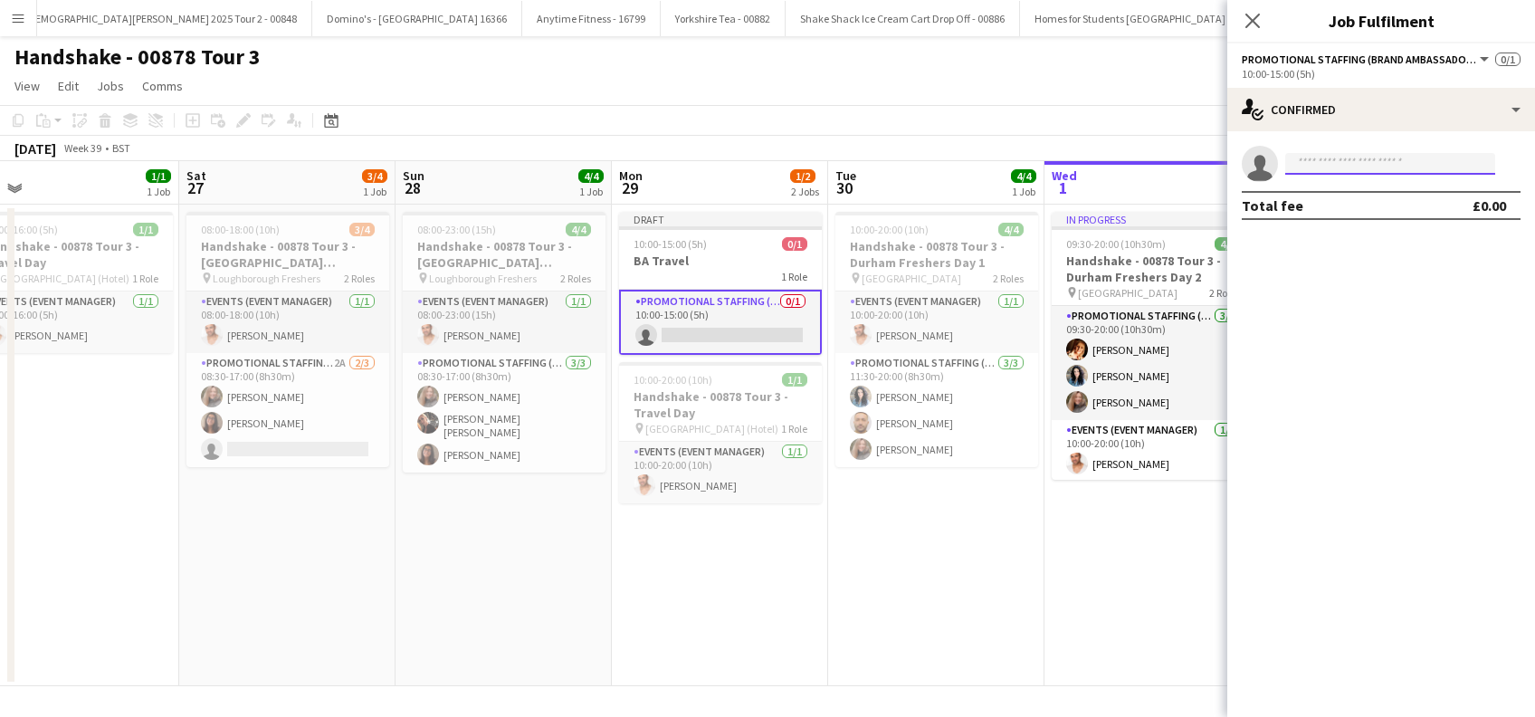
click at [1341, 159] on input at bounding box center [1390, 164] width 210 height 22
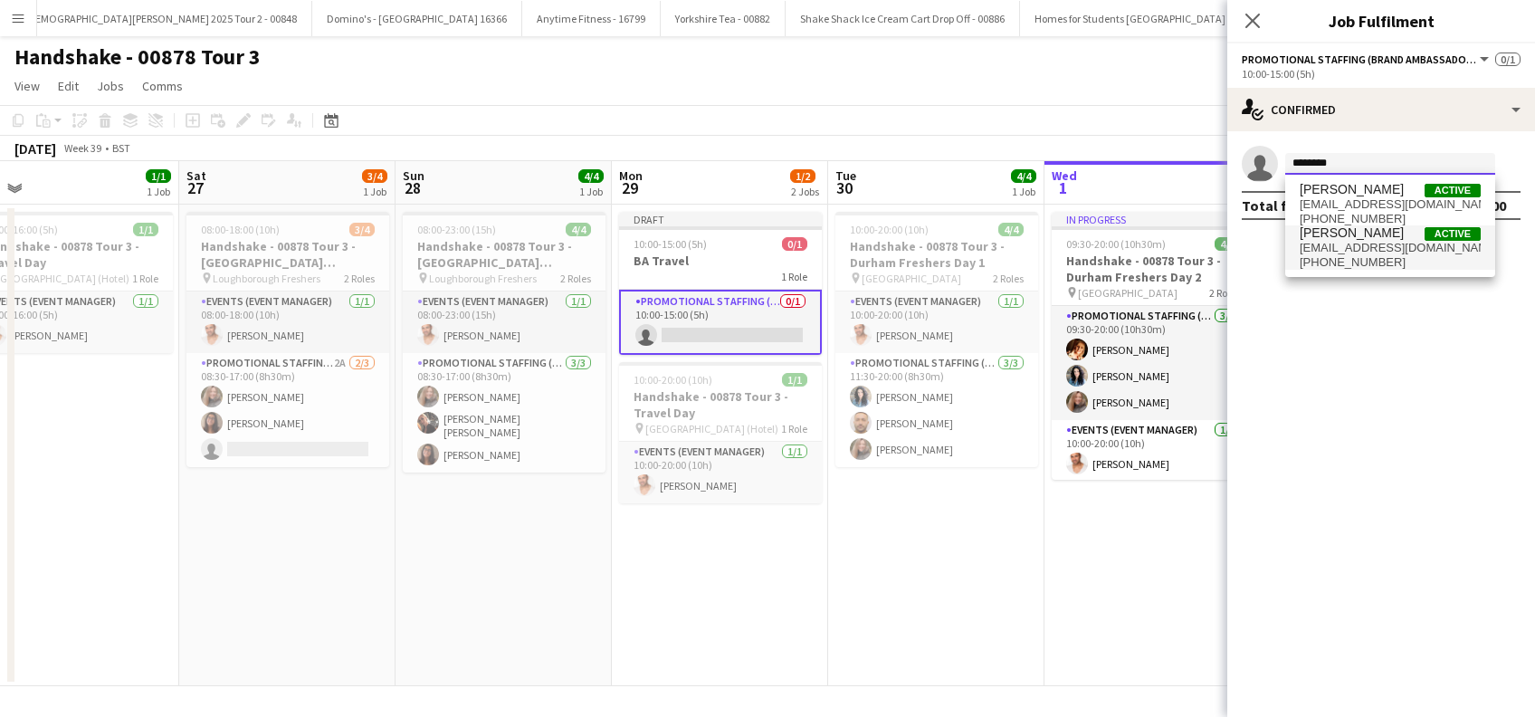
type input "********"
click at [1325, 235] on span "Lorraine Sadler" at bounding box center [1352, 232] width 104 height 15
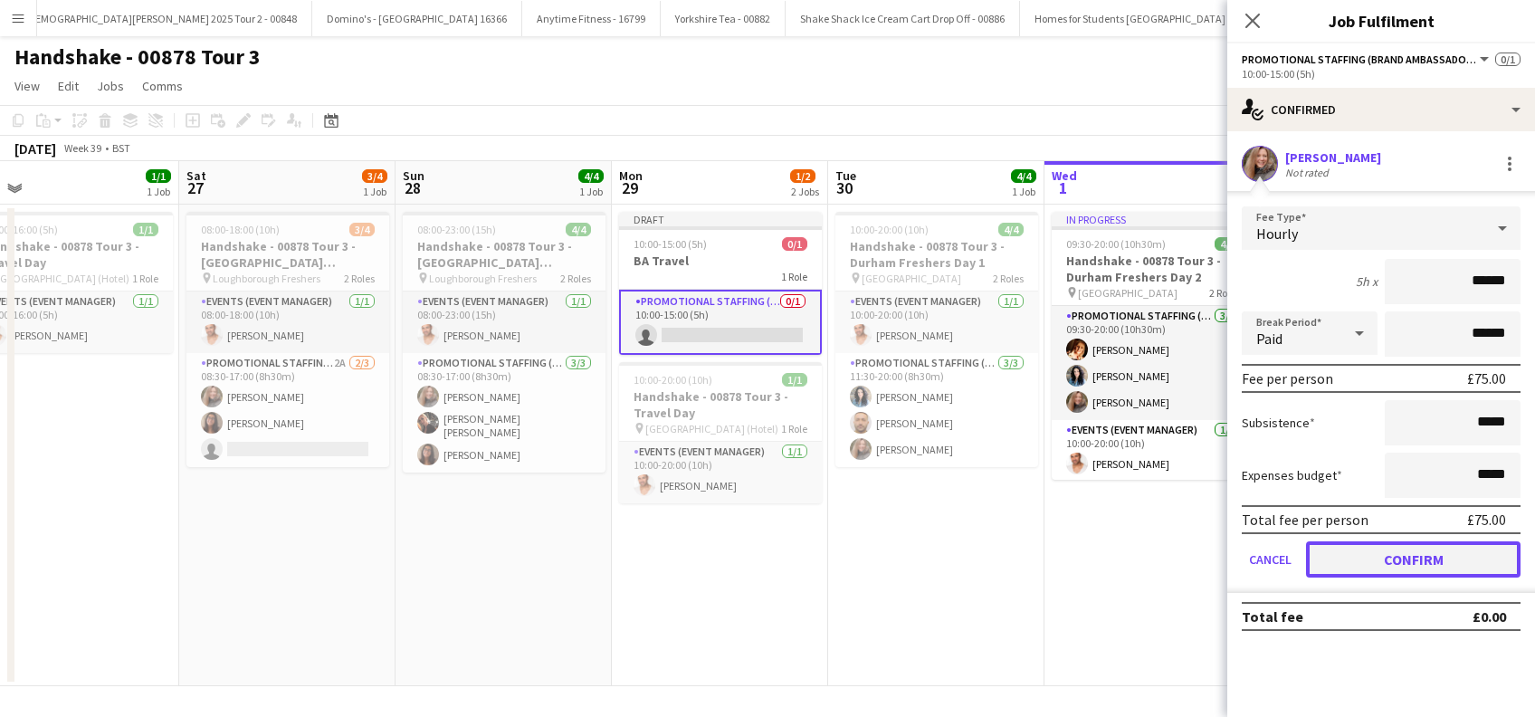
click at [1416, 550] on button "Confirm" at bounding box center [1413, 559] width 215 height 36
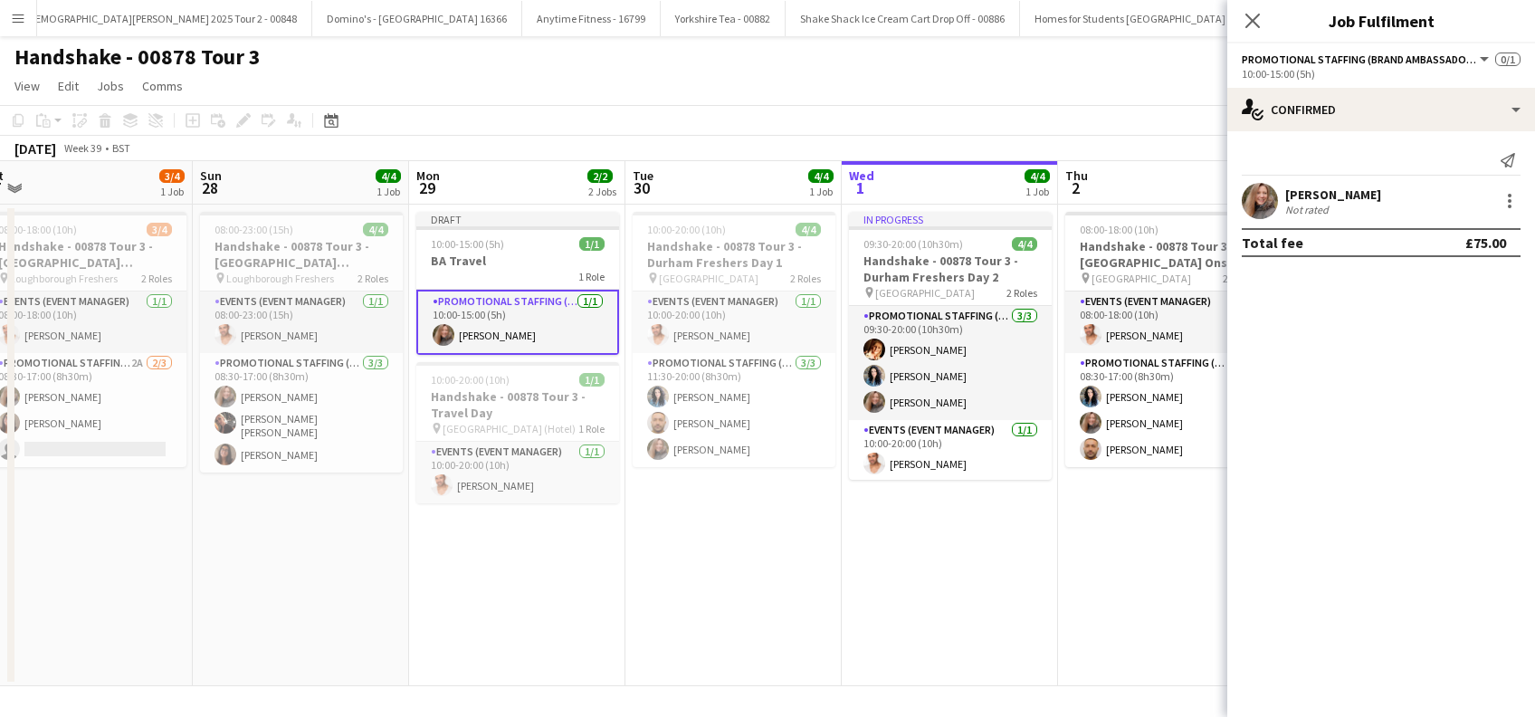
drag, startPoint x: 795, startPoint y: 625, endPoint x: 591, endPoint y: 632, distance: 203.8
click at [591, 632] on app-calendar-viewport "Tue 23 4/4 1 Job Wed 24 4/4 1 Job Thu 25 4/4 1 Job Fri 26 1/1 1 Job Sat 27 3/4 …" at bounding box center [767, 423] width 1535 height 525
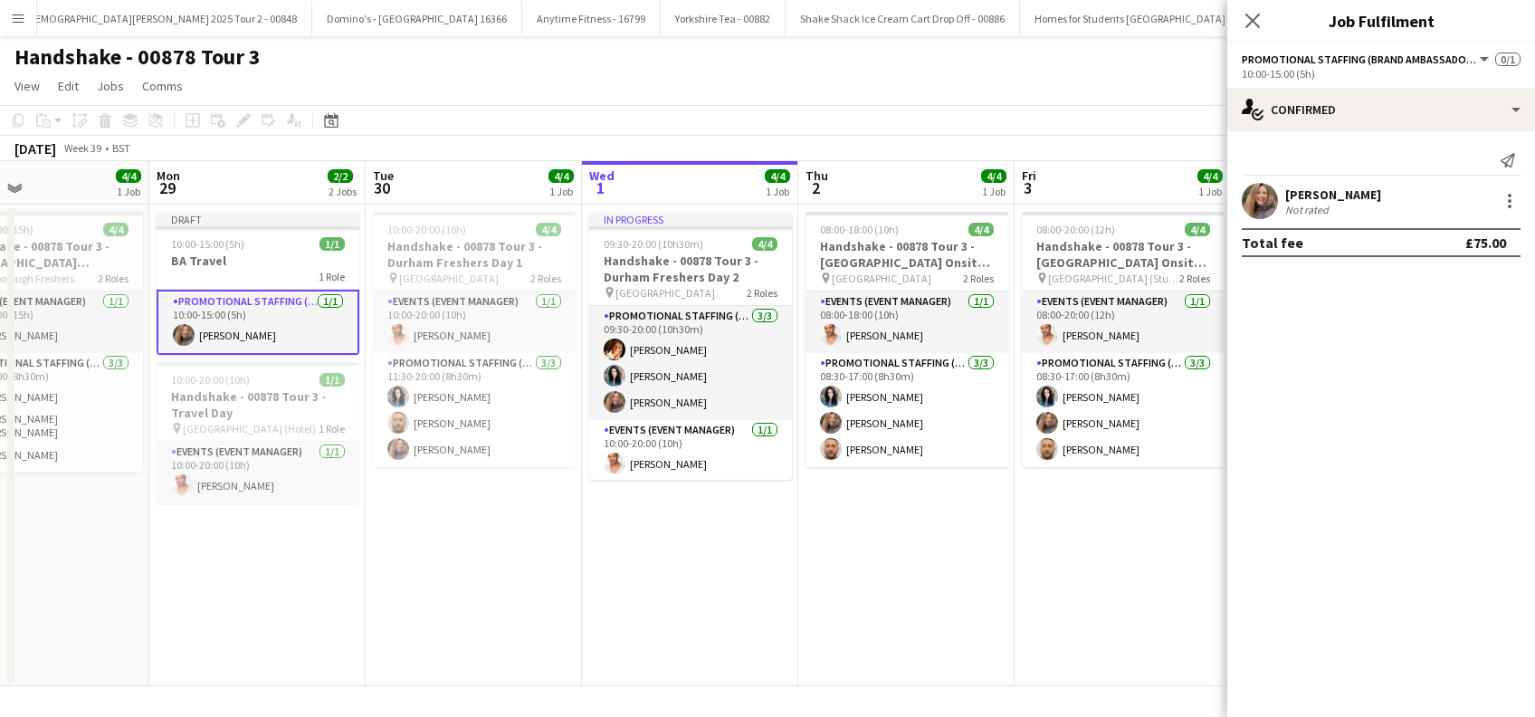
drag, startPoint x: 793, startPoint y: 625, endPoint x: 527, endPoint y: 643, distance: 266.7
click at [527, 643] on app-calendar-viewport "Thu 25 4/4 1 Job Fri 26 1/1 1 Job Sat 27 3/4 1 Job Sun 28 4/4 1 Job Mon 29 2/2 …" at bounding box center [767, 423] width 1535 height 525
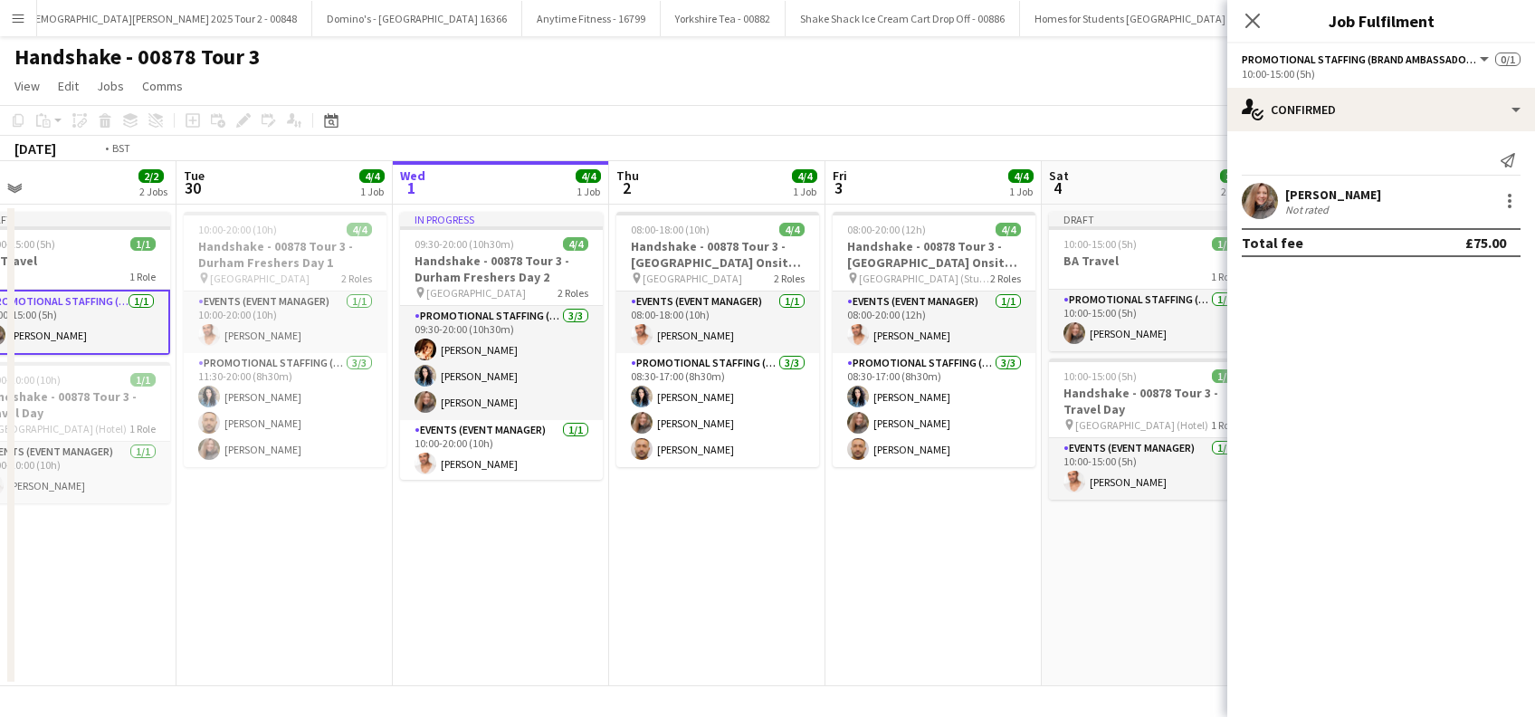
drag, startPoint x: 704, startPoint y: 604, endPoint x: 524, endPoint y: 606, distance: 180.1
click at [524, 606] on app-calendar-viewport "Thu 25 4/4 1 Job Fri 26 1/1 1 Job Sat 27 3/4 1 Job Sun 28 4/4 1 Job Mon 29 2/2 …" at bounding box center [767, 423] width 1535 height 525
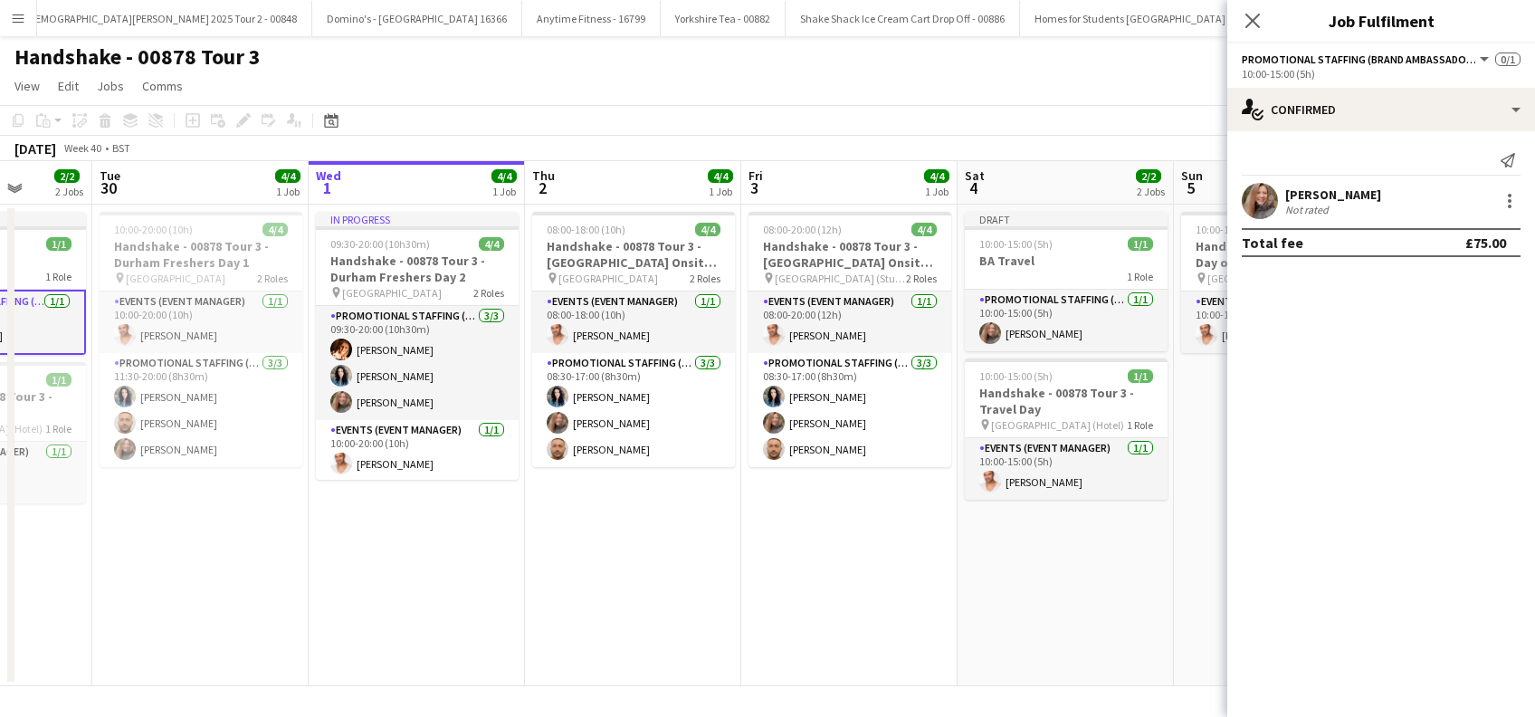
scroll to position [0, 911]
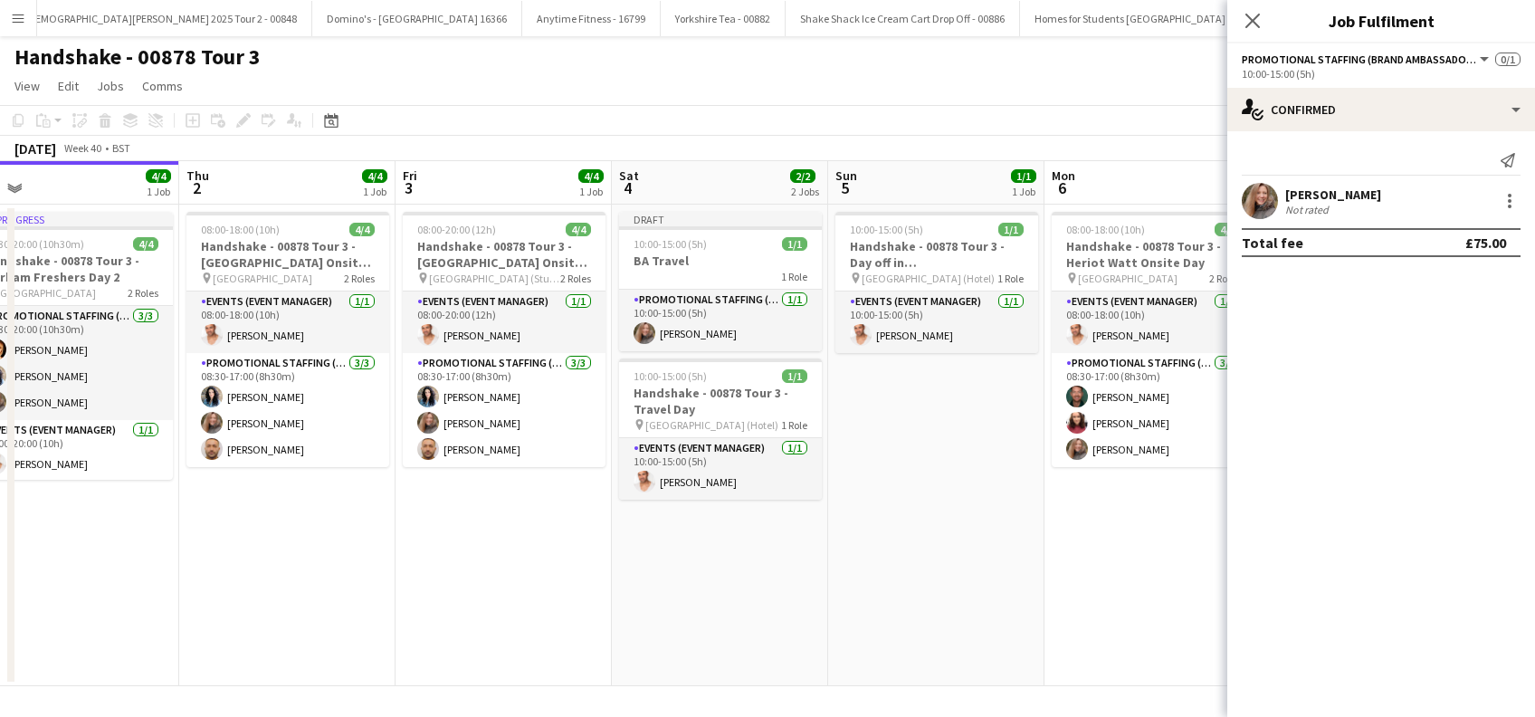
drag, startPoint x: 788, startPoint y: 610, endPoint x: 555, endPoint y: 614, distance: 233.5
click at [555, 614] on app-calendar-viewport "Sat 27 3/4 1 Job Sun 28 4/4 1 Job Mon 29 2/2 2 Jobs Tue 30 4/4 1 Job Wed 1 4/4 …" at bounding box center [767, 423] width 1535 height 525
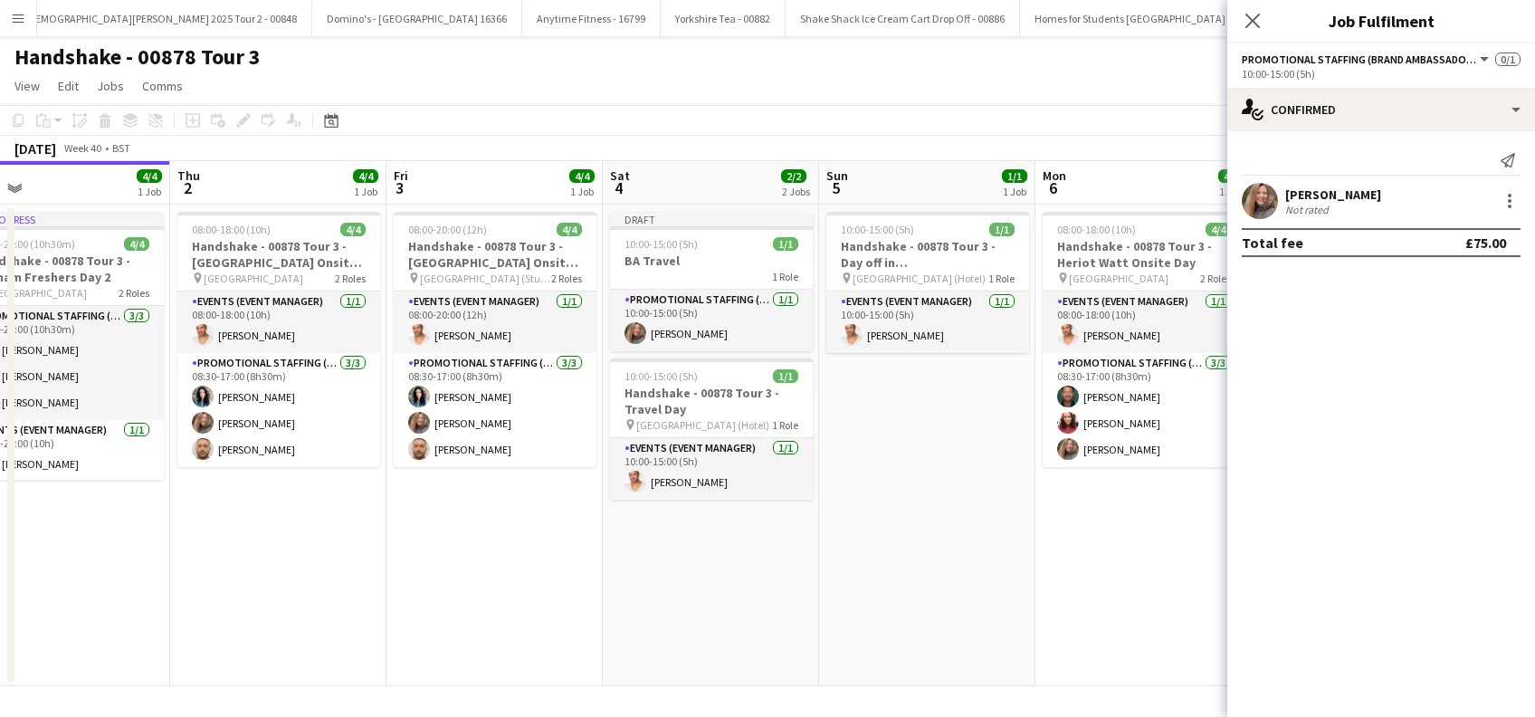
drag, startPoint x: 904, startPoint y: 593, endPoint x: 854, endPoint y: 591, distance: 49.8
click at [569, 615] on app-calendar-viewport "Sat 27 3/4 1 Job Sun 28 4/4 1 Job Mon 29 2/2 2 Jobs Tue 30 4/4 1 Job Wed 1 4/4 …" at bounding box center [767, 423] width 1535 height 525
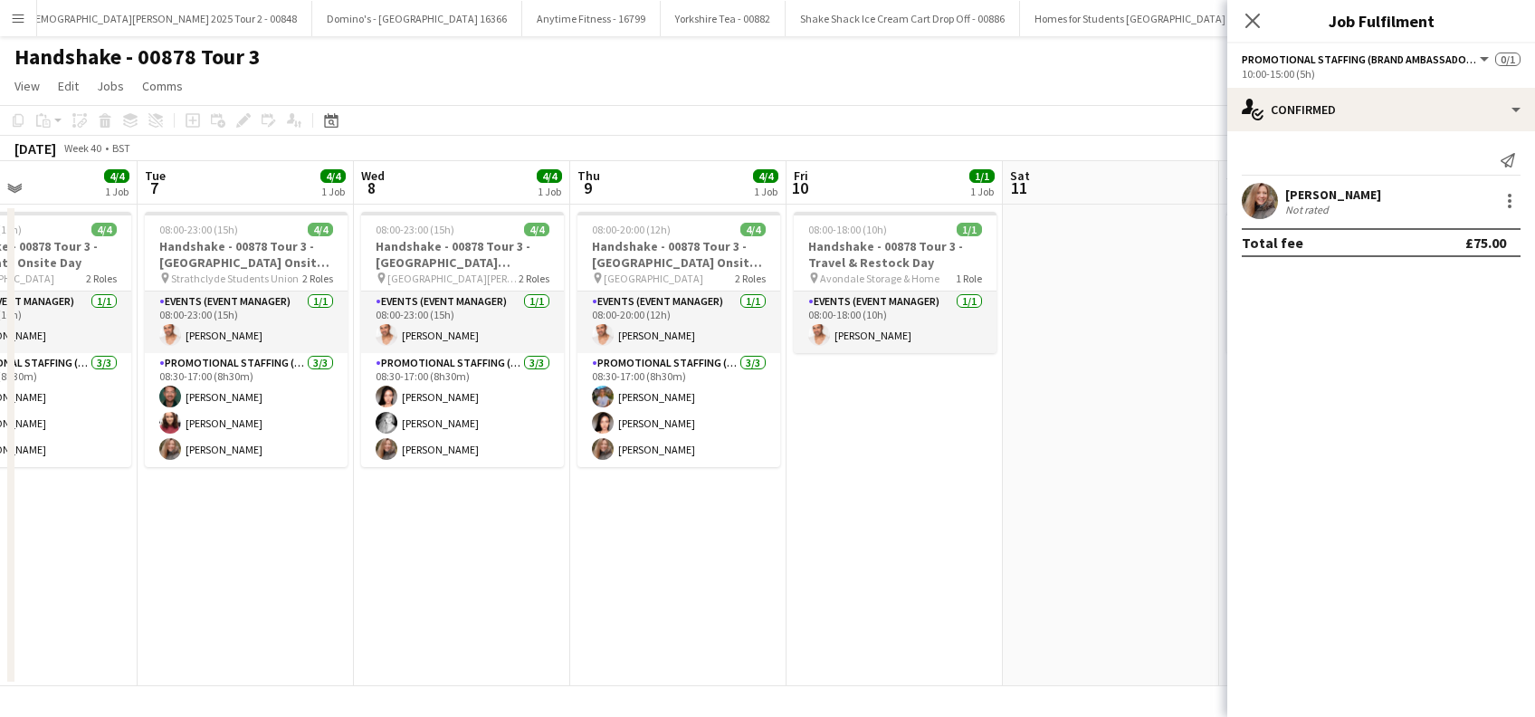
drag, startPoint x: 989, startPoint y: 586, endPoint x: 584, endPoint y: 586, distance: 405.5
click at [584, 586] on app-calendar-viewport "Thu 2 4/4 1 Job Fri 3 4/4 1 Job Sat 4 2/2 2 Jobs Sun 5 1/1 1 Job Mon 6 4/4 1 Jo…" at bounding box center [767, 423] width 1535 height 525
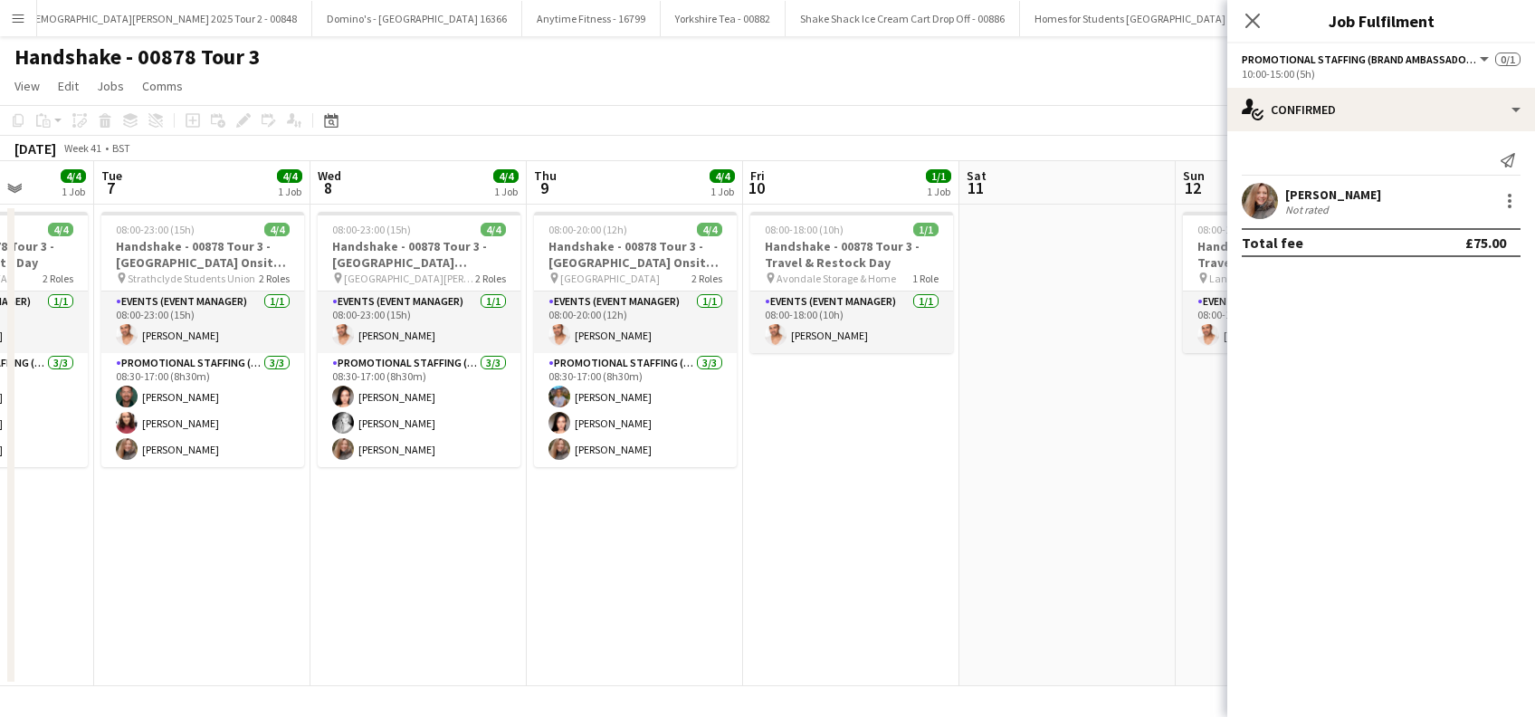
drag, startPoint x: 512, startPoint y: 587, endPoint x: 463, endPoint y: 589, distance: 49.9
click at [463, 589] on app-calendar-viewport "Sat 4 2/2 2 Jobs Sun 5 1/1 1 Job Mon 6 4/4 1 Job Tue 7 4/4 1 Job Wed 8 4/4 1 Jo…" at bounding box center [767, 423] width 1535 height 525
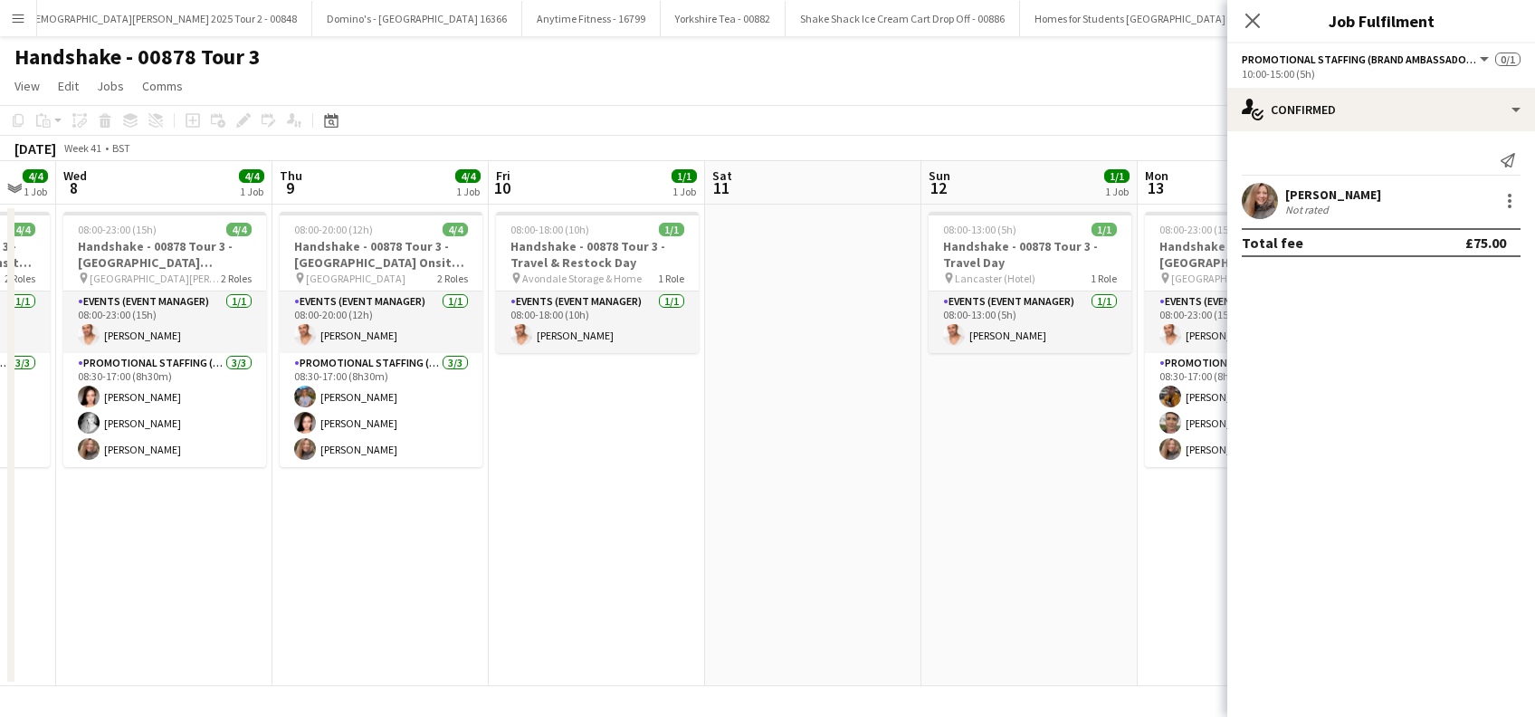
click at [615, 587] on app-calendar-viewport "Sat 4 2/2 2 Jobs Sun 5 1/1 1 Job Mon 6 4/4 1 Job Tue 7 4/4 1 Job Wed 8 4/4 1 Jo…" at bounding box center [767, 423] width 1535 height 525
click at [607, 434] on app-date-cell "08:00-18:00 (10h) 1/1 Handshake - 00878 Tour 3 - Travel & Restock Day pin Avond…" at bounding box center [597, 446] width 216 height 482
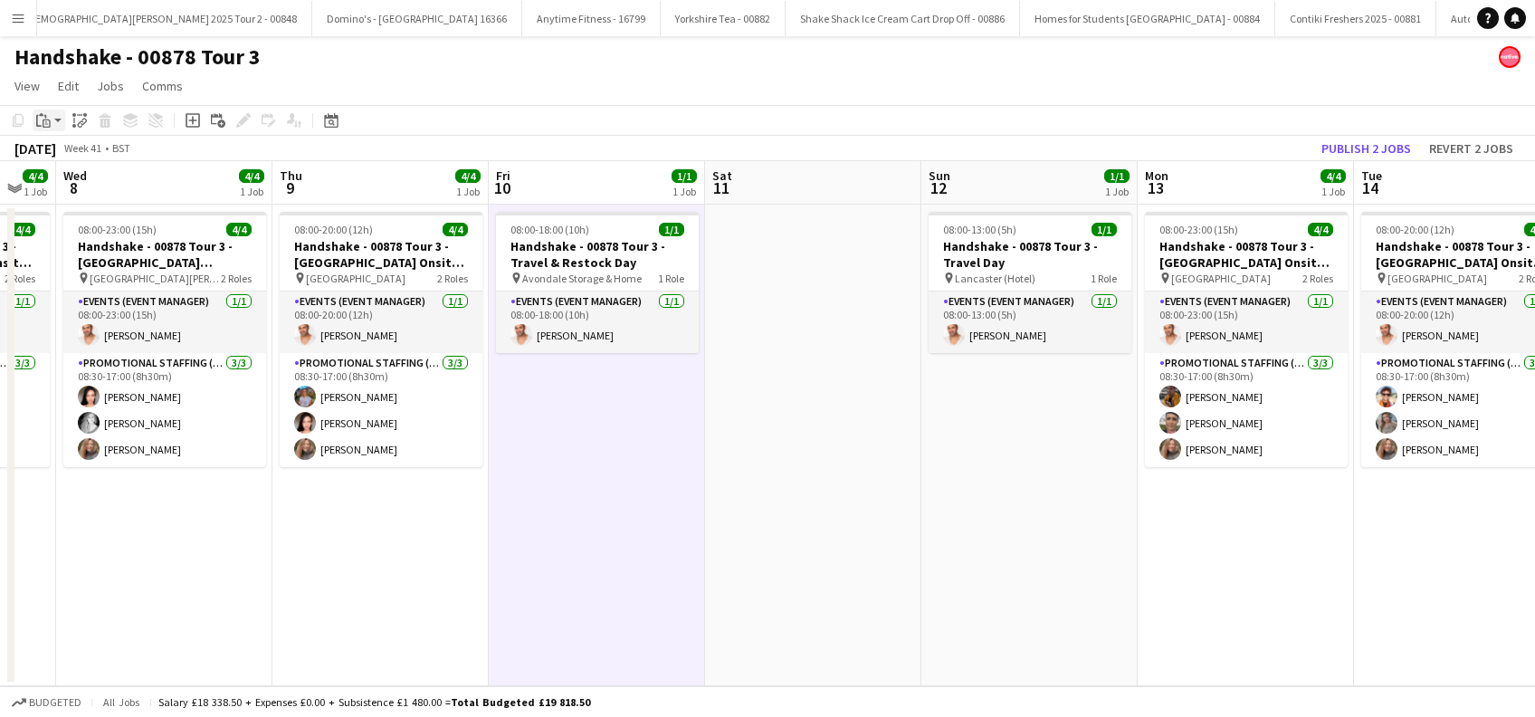
click at [43, 113] on icon "Paste" at bounding box center [43, 120] width 14 height 14
click at [62, 157] on link "Paste Ctrl+V" at bounding box center [133, 155] width 170 height 16
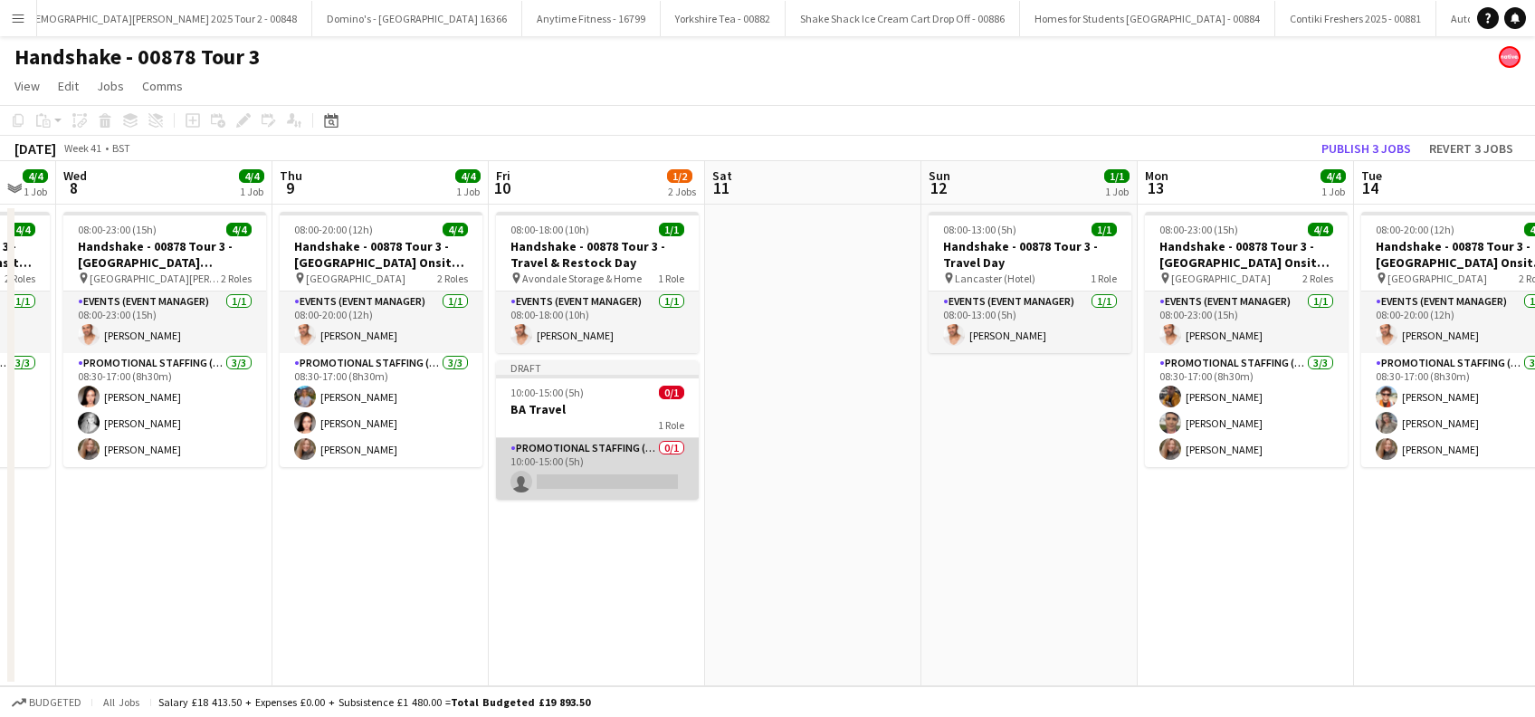
click at [572, 474] on app-card-role "Promotional Staffing (Brand Ambassadors) 0/1 10:00-15:00 (5h) single-neutral-ac…" at bounding box center [597, 469] width 203 height 62
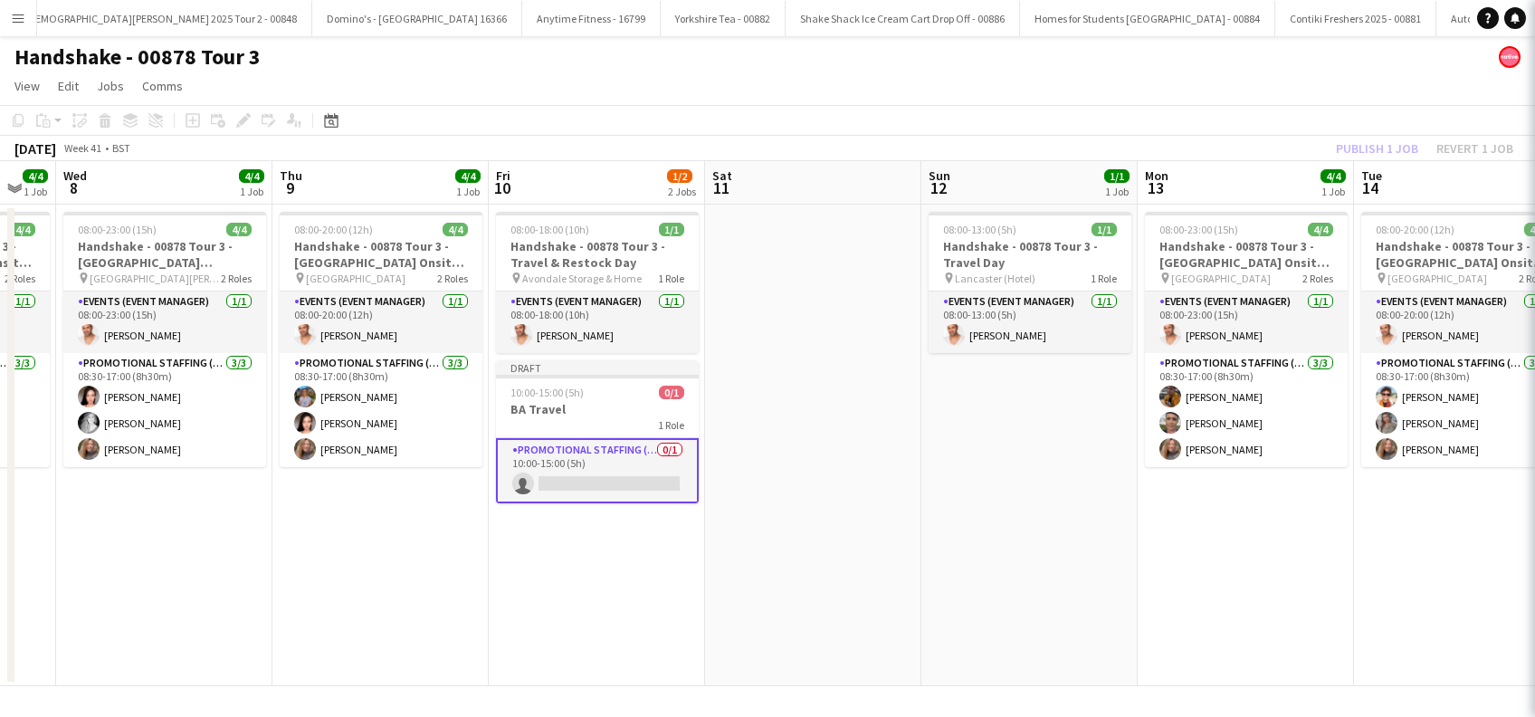
scroll to position [0, 808]
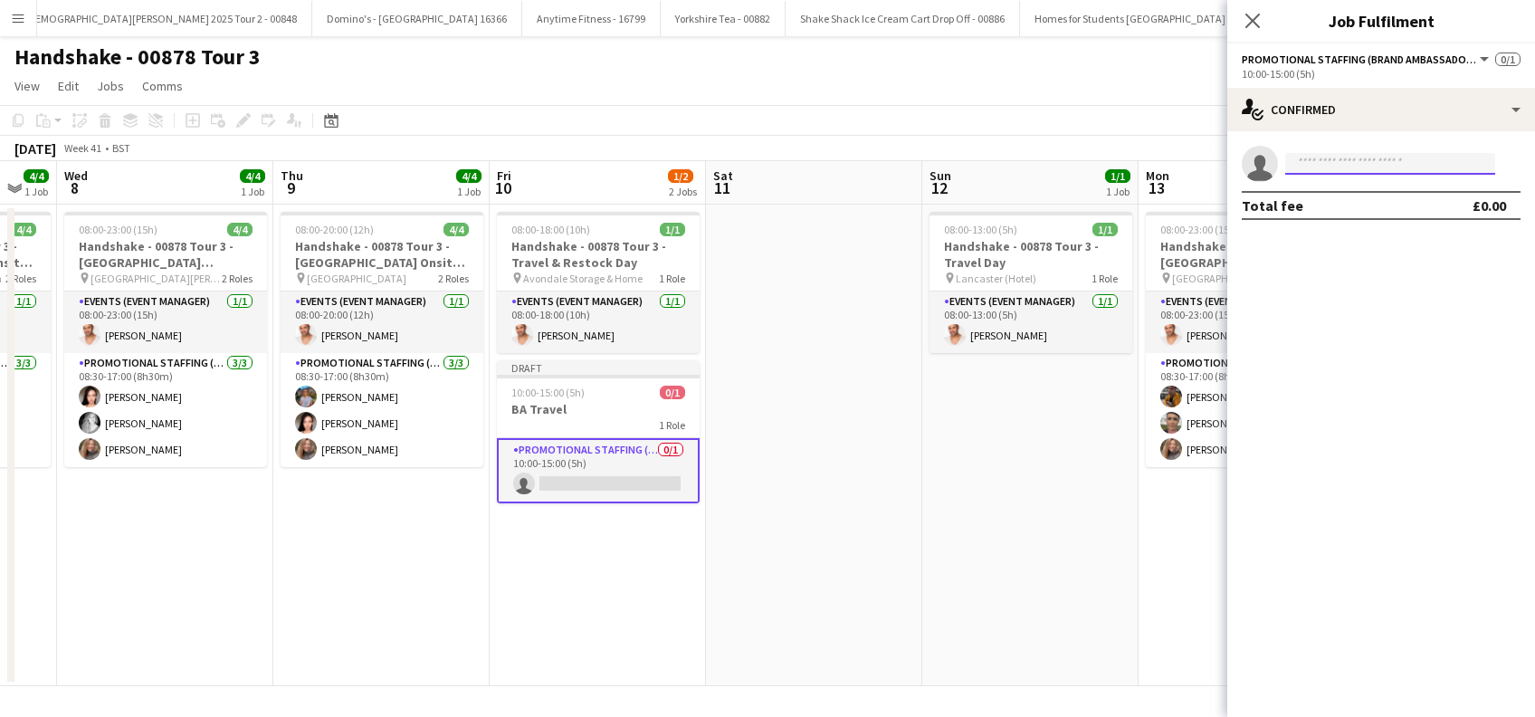
click at [1331, 172] on input at bounding box center [1390, 164] width 210 height 22
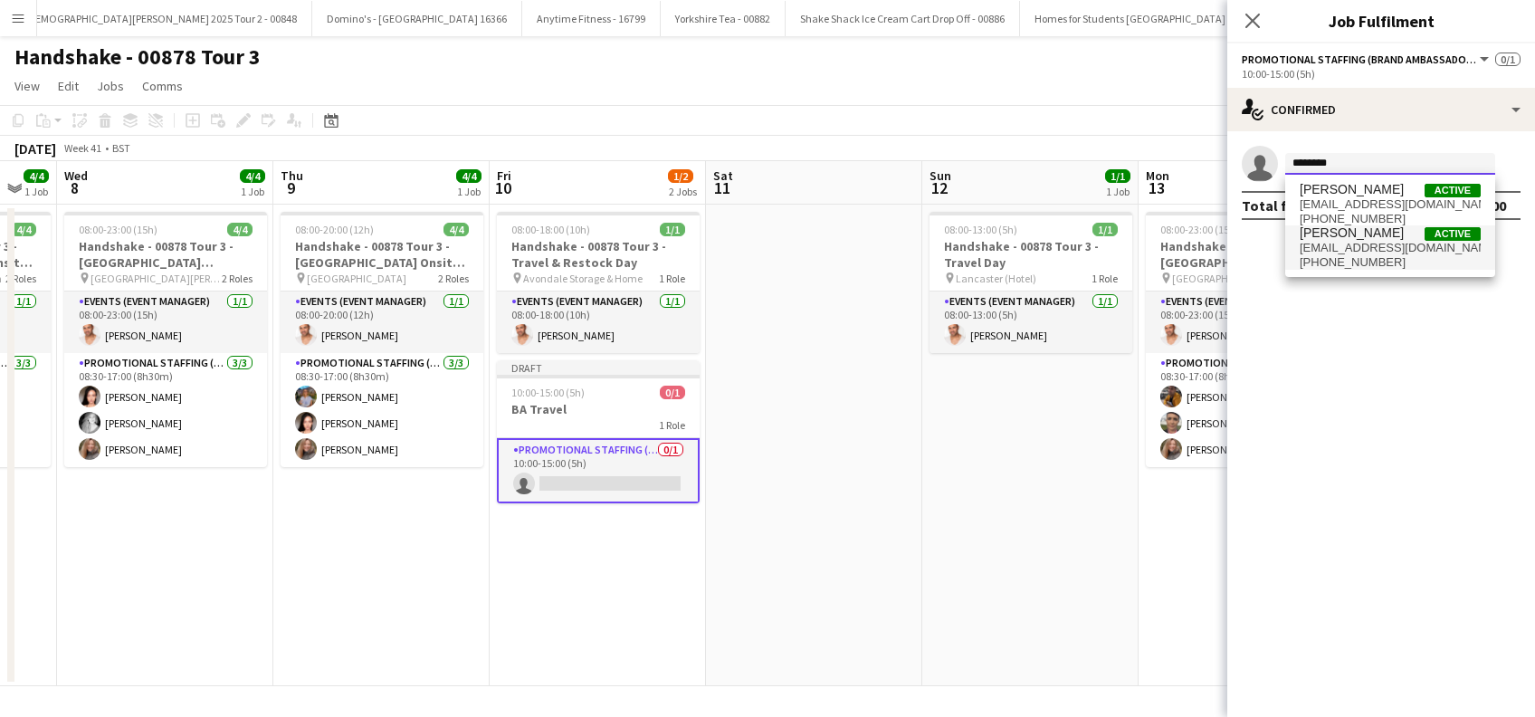
type input "********"
click at [1341, 229] on span "Lorraine Sadler" at bounding box center [1352, 232] width 104 height 15
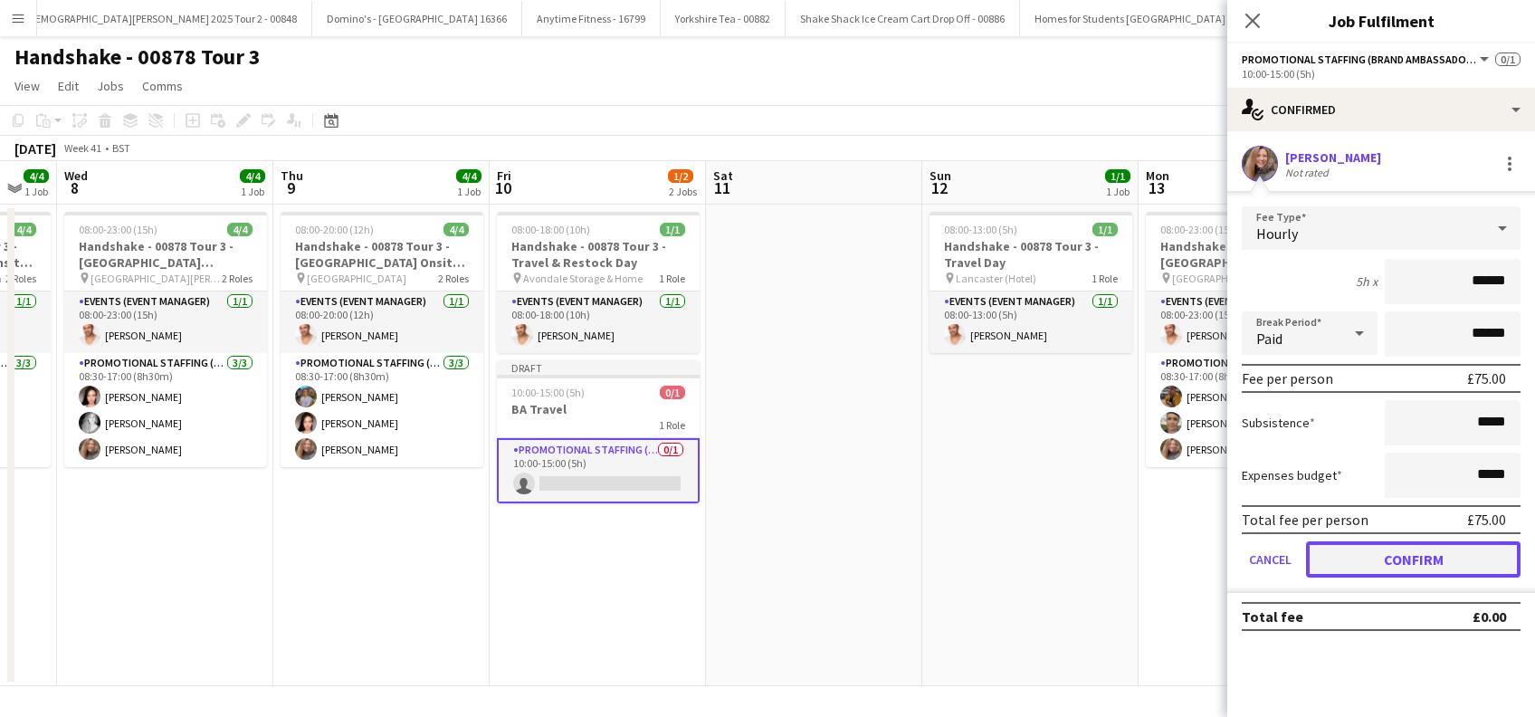
click at [1403, 558] on button "Confirm" at bounding box center [1413, 559] width 215 height 36
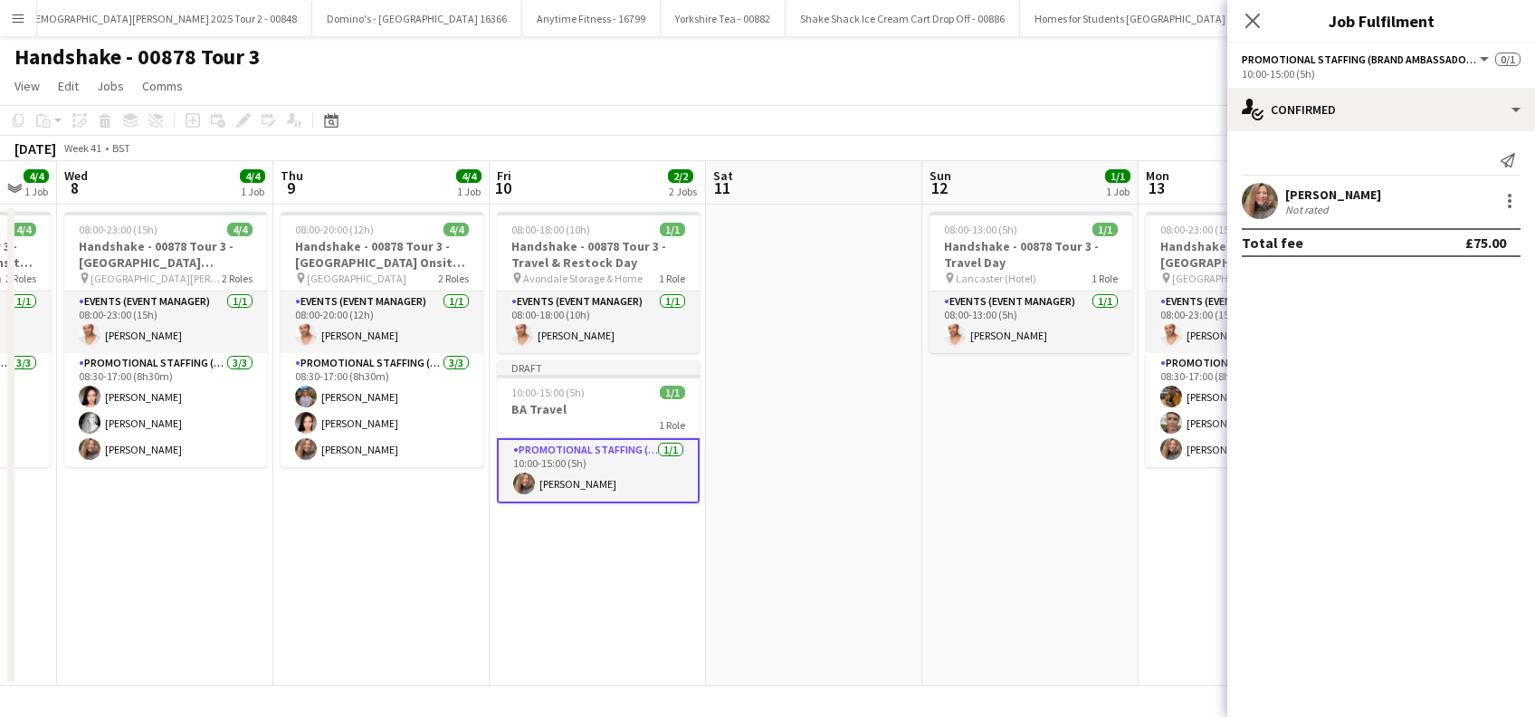
click at [750, 533] on app-date-cell at bounding box center [814, 446] width 216 height 482
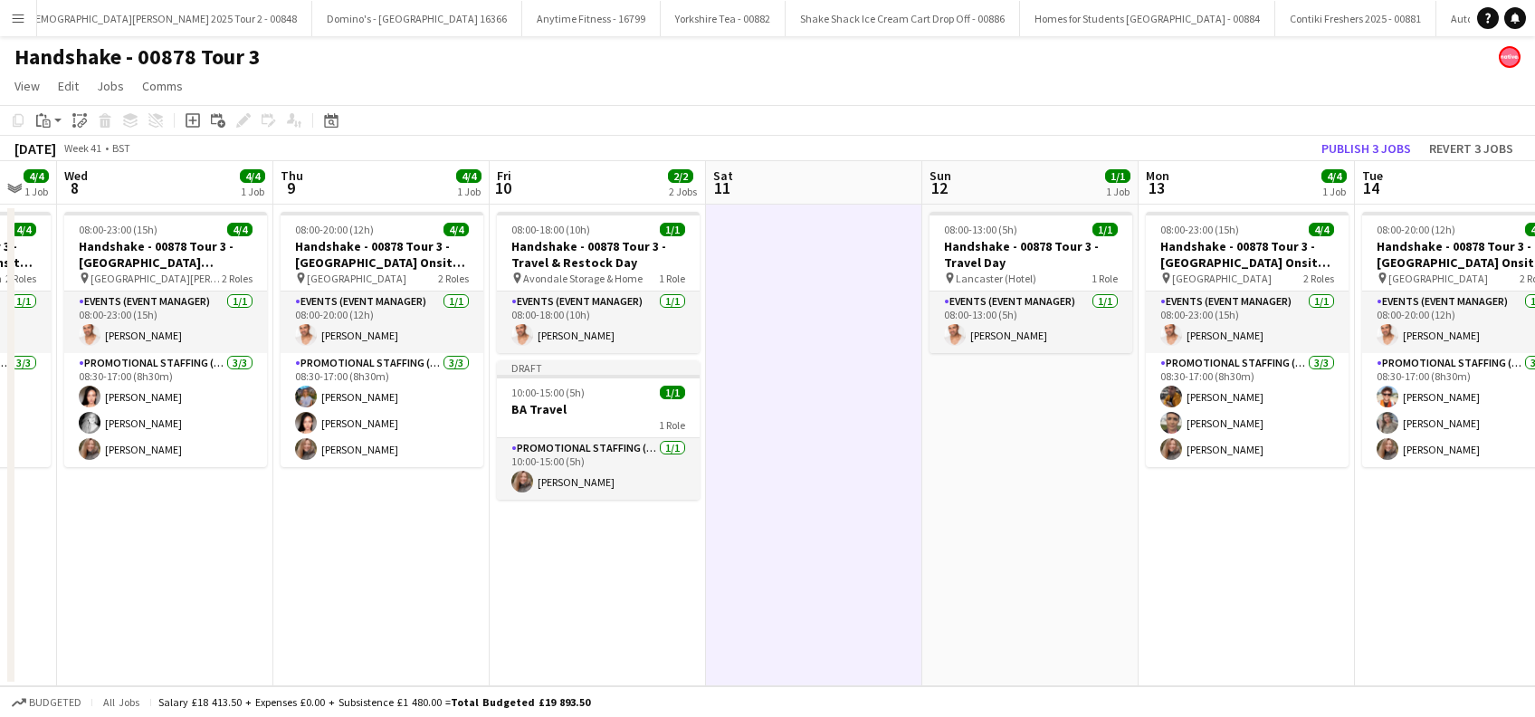
click at [969, 539] on app-date-cell "08:00-13:00 (5h) 1/1 Handshake - 00878 Tour 3 - Travel Day pin Lancaster (Hotel…" at bounding box center [1030, 446] width 216 height 482
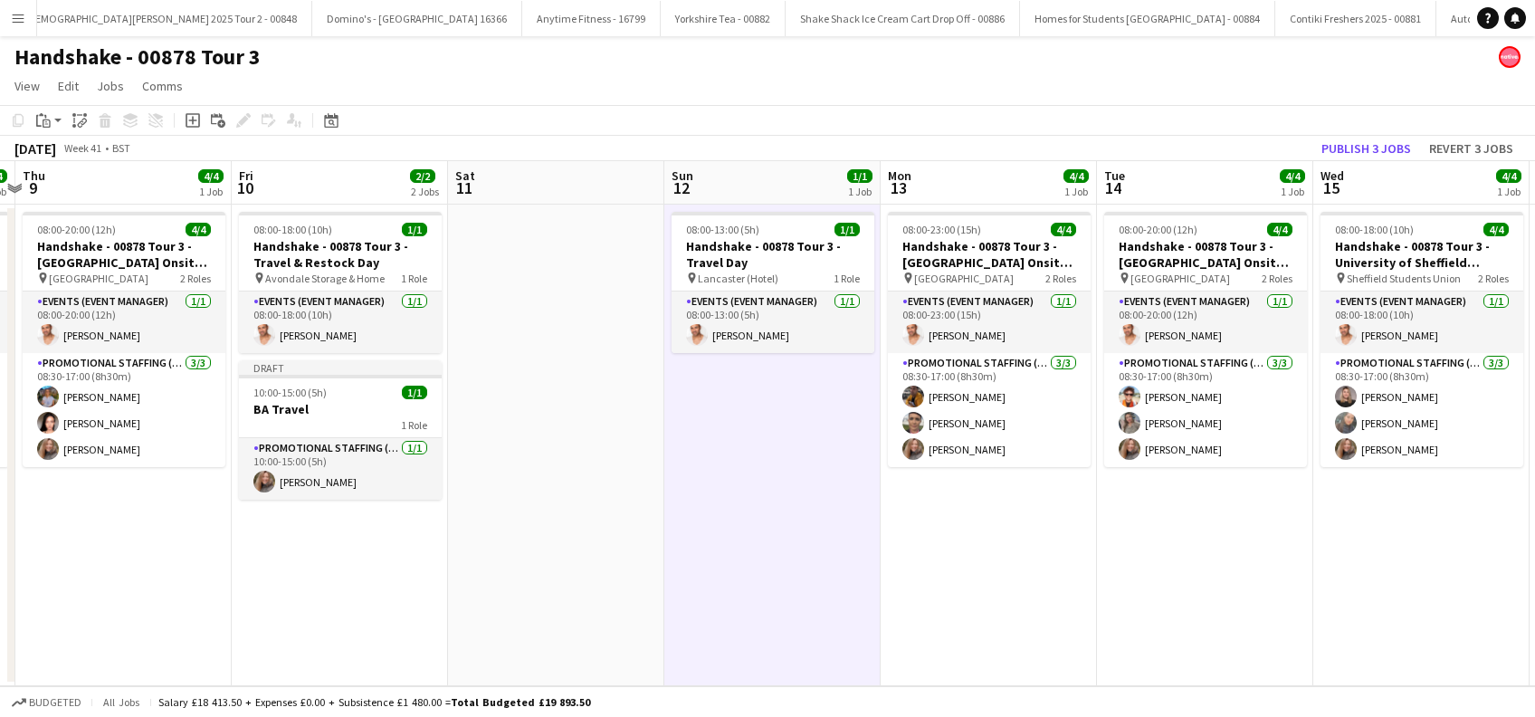
scroll to position [0, 635]
drag, startPoint x: 1291, startPoint y: 593, endPoint x: 1032, endPoint y: 656, distance: 266.5
click at [1032, 656] on app-calendar-viewport "Mon 6 4/4 1 Job Tue 7 4/4 1 Job Wed 8 4/4 1 Job Thu 9 4/4 1 Job Fri 10 2/2 2 Jo…" at bounding box center [767, 423] width 1535 height 525
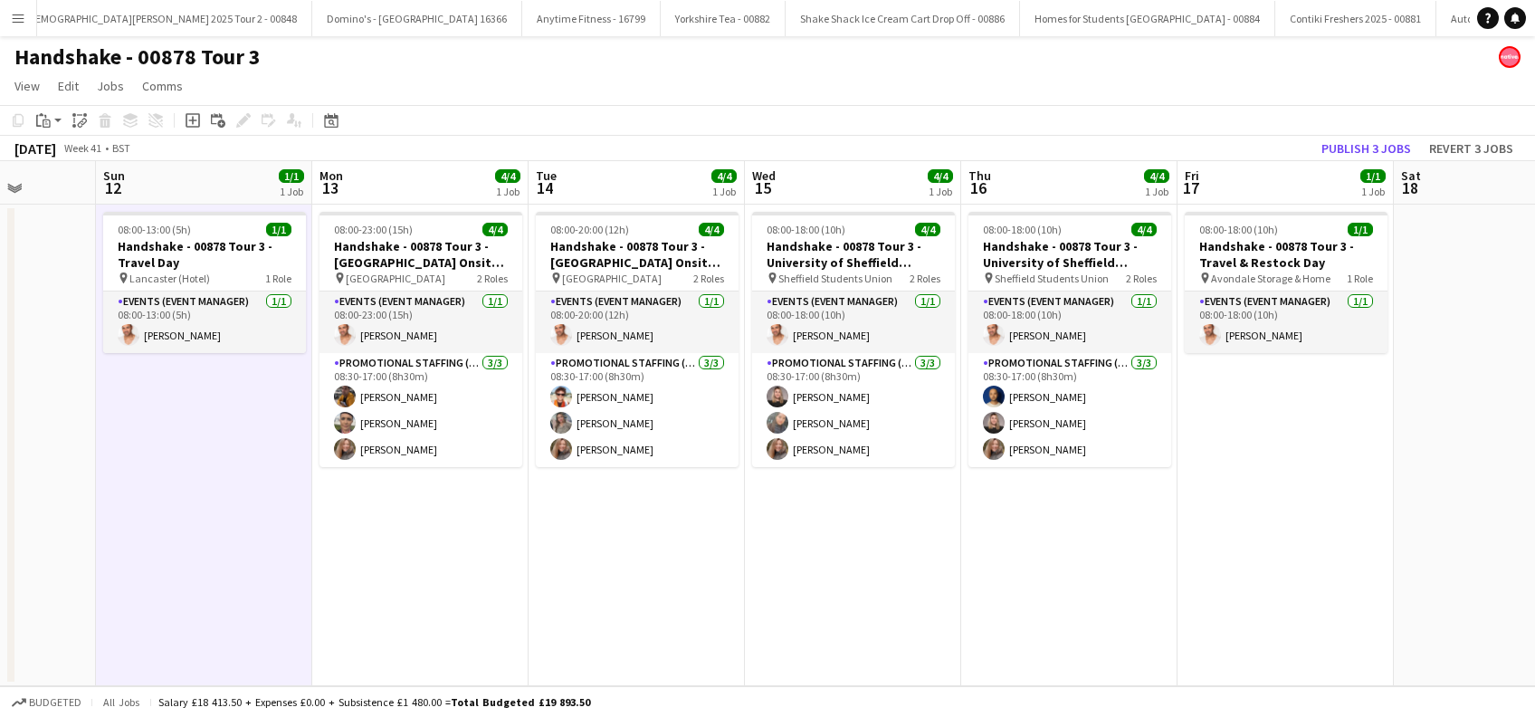
drag, startPoint x: 1229, startPoint y: 579, endPoint x: 806, endPoint y: 579, distance: 423.6
click at [806, 579] on app-calendar-viewport "Wed 8 4/4 1 Job Thu 9 4/4 1 Job Fri 10 2/2 2 Jobs Sat 11 Sun 12 1/1 1 Job Mon 1…" at bounding box center [767, 423] width 1535 height 525
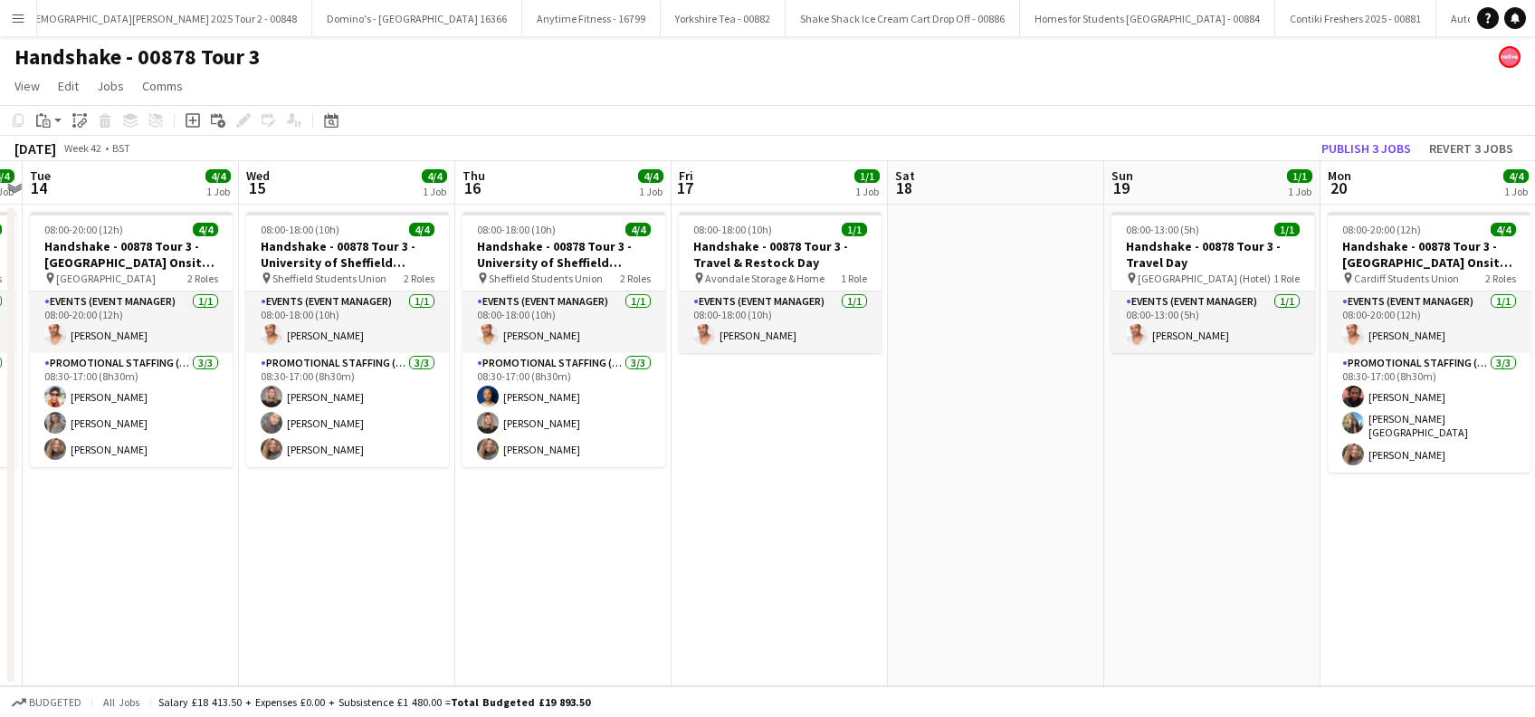
scroll to position [0, 864]
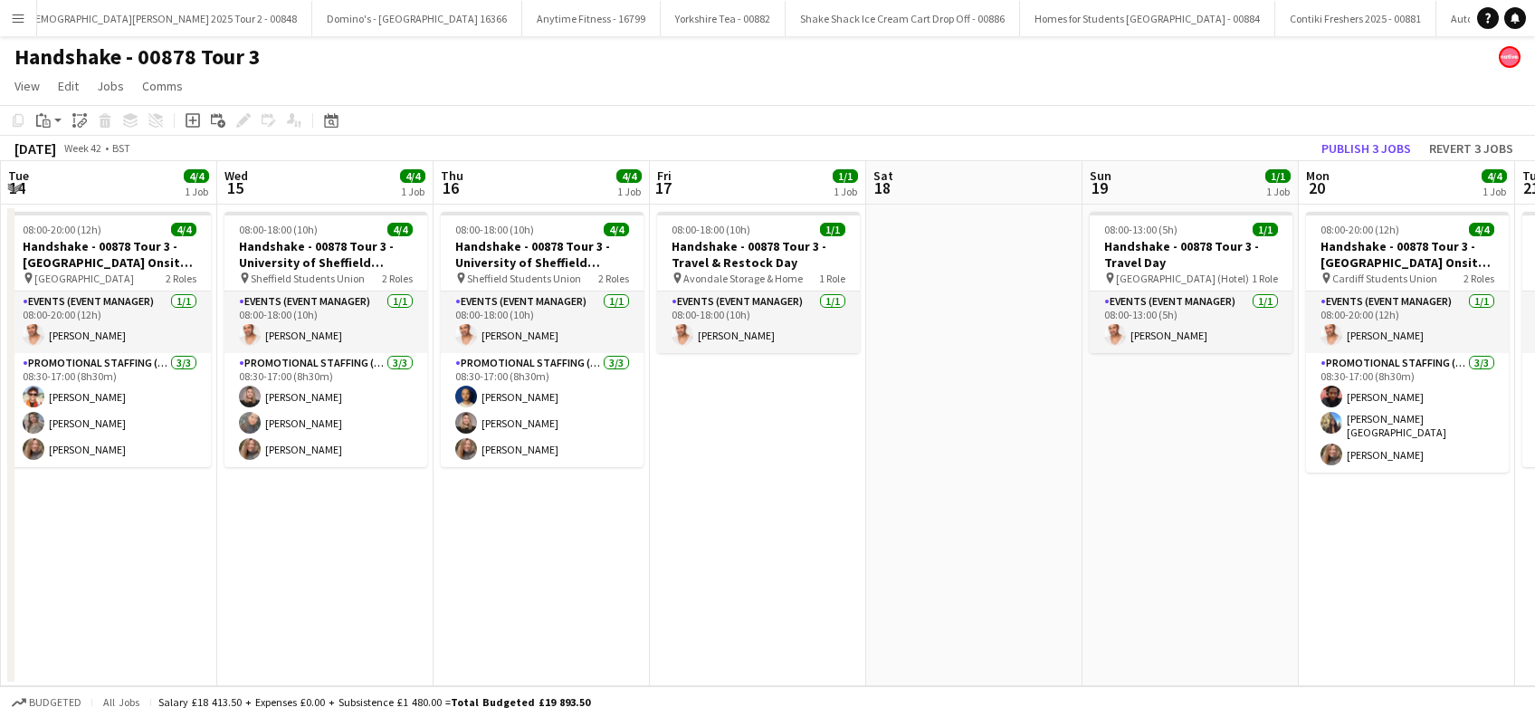
drag, startPoint x: 1277, startPoint y: 571, endPoint x: 795, endPoint y: 598, distance: 483.2
click at [795, 598] on app-calendar-viewport "Fri 10 2/2 2 Jobs Sat 11 Sun 12 1/1 1 Job Mon 13 4/4 1 Job Tue 14 4/4 1 Job Wed…" at bounding box center [767, 423] width 1535 height 525
click at [1162, 425] on app-date-cell "08:00-13:00 (5h) 1/1 Handshake - 00878 Tour 3 - Travel Day pin Cardiff (Hotel) …" at bounding box center [1190, 446] width 216 height 482
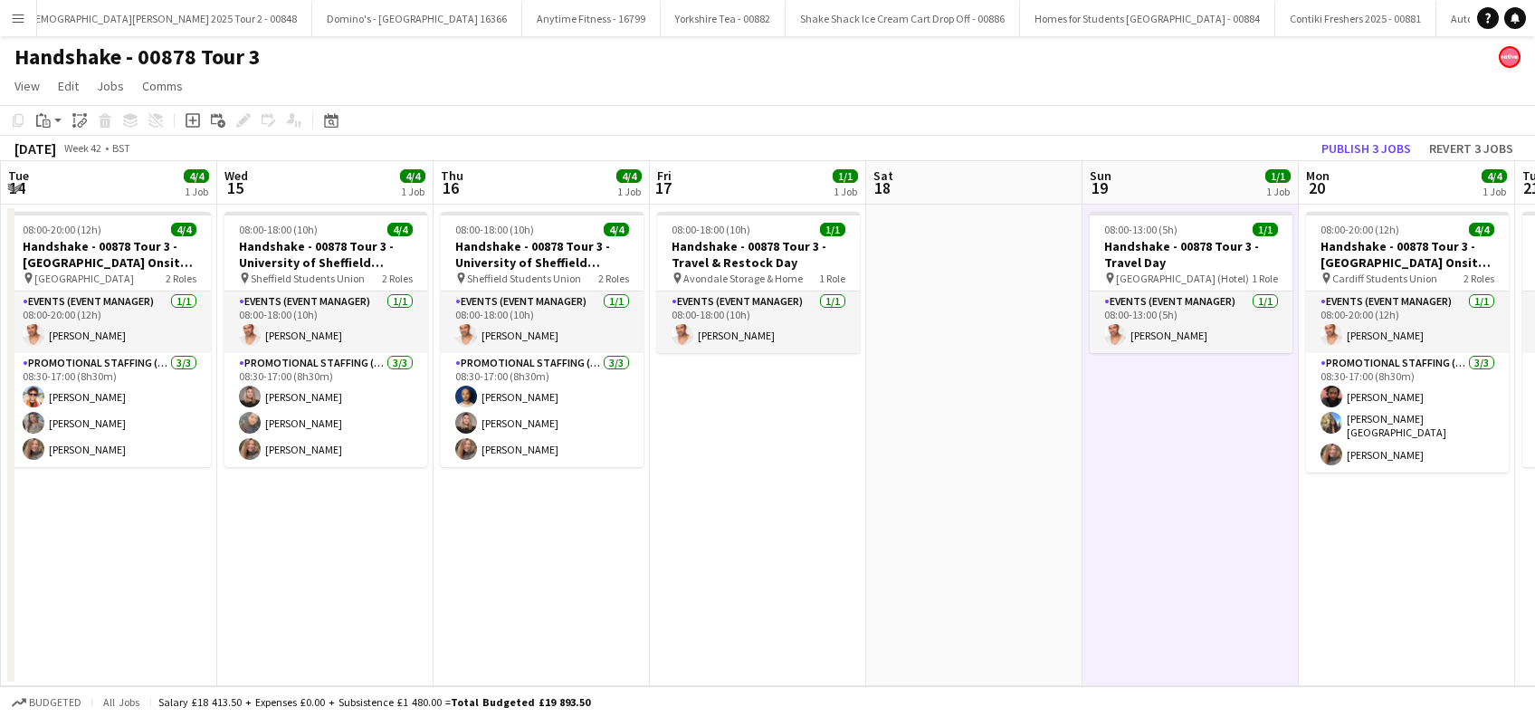
drag, startPoint x: 1152, startPoint y: 424, endPoint x: 978, endPoint y: 492, distance: 187.4
click at [978, 492] on app-date-cell at bounding box center [974, 446] width 216 height 482
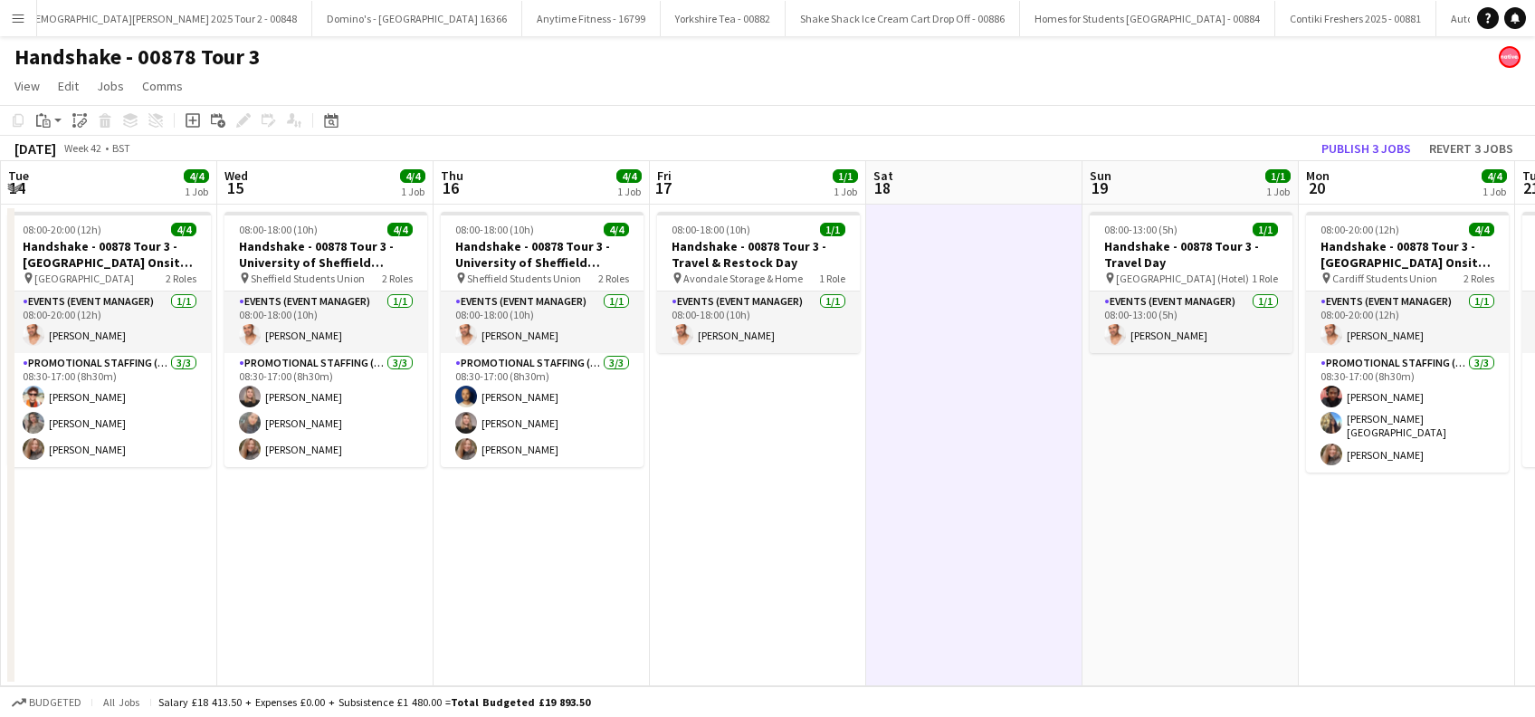
click at [1170, 443] on app-date-cell "08:00-13:00 (5h) 1/1 Handshake - 00878 Tour 3 - Travel Day pin Cardiff (Hotel) …" at bounding box center [1190, 446] width 216 height 482
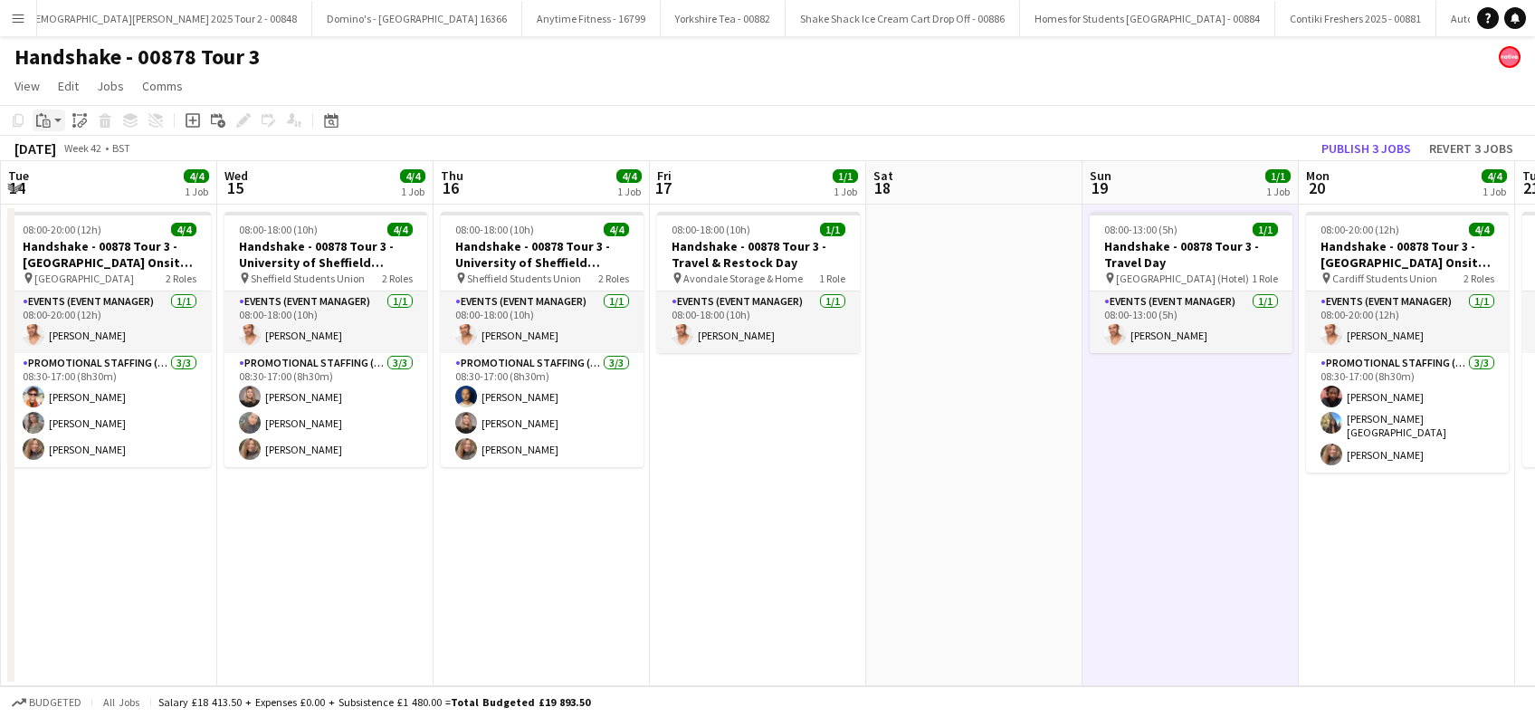
click at [50, 119] on icon "Paste" at bounding box center [43, 120] width 14 height 14
click at [63, 153] on link "Paste Ctrl+V" at bounding box center [133, 155] width 170 height 16
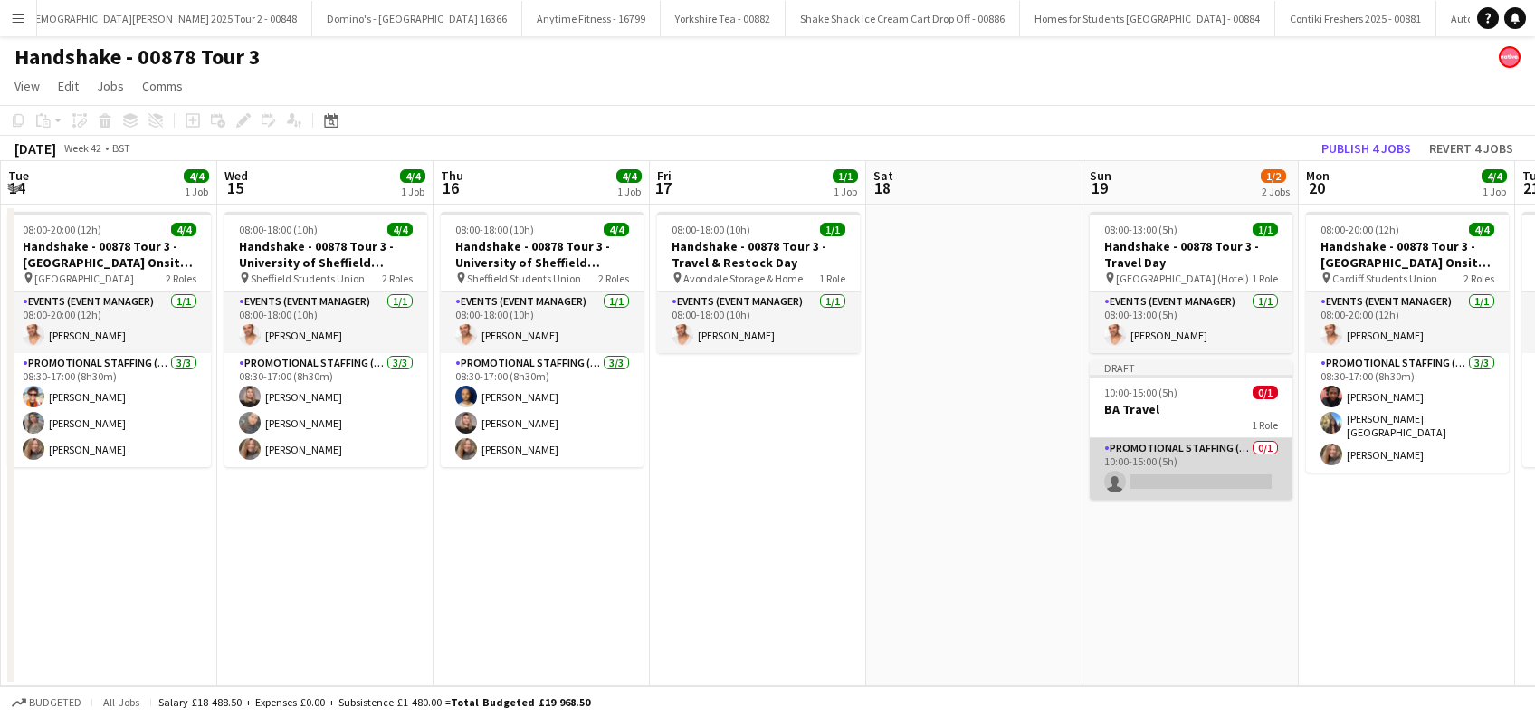
click at [1150, 472] on app-card-role "Promotional Staffing (Brand Ambassadors) 0/1 10:00-15:00 (5h) single-neutral-ac…" at bounding box center [1191, 469] width 203 height 62
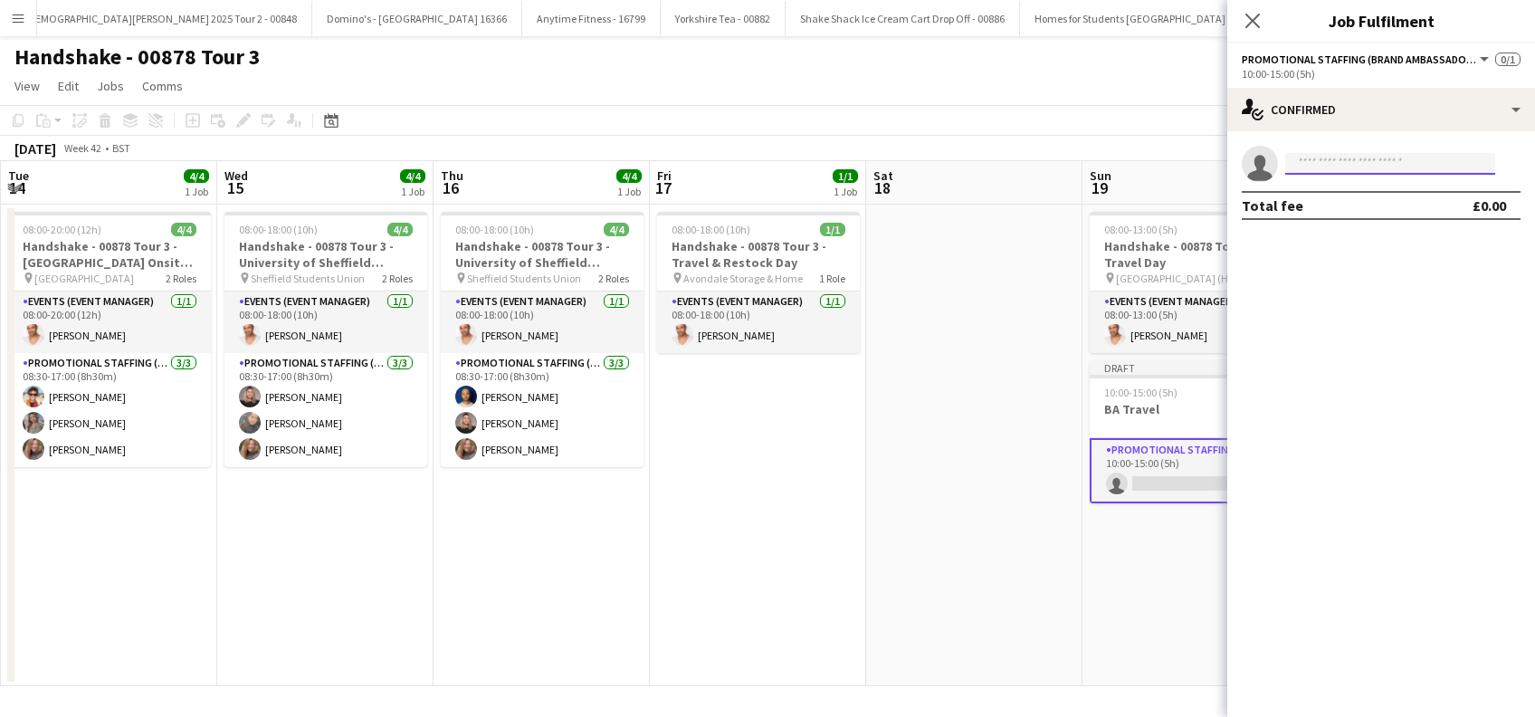
click at [1318, 168] on input at bounding box center [1390, 164] width 210 height 22
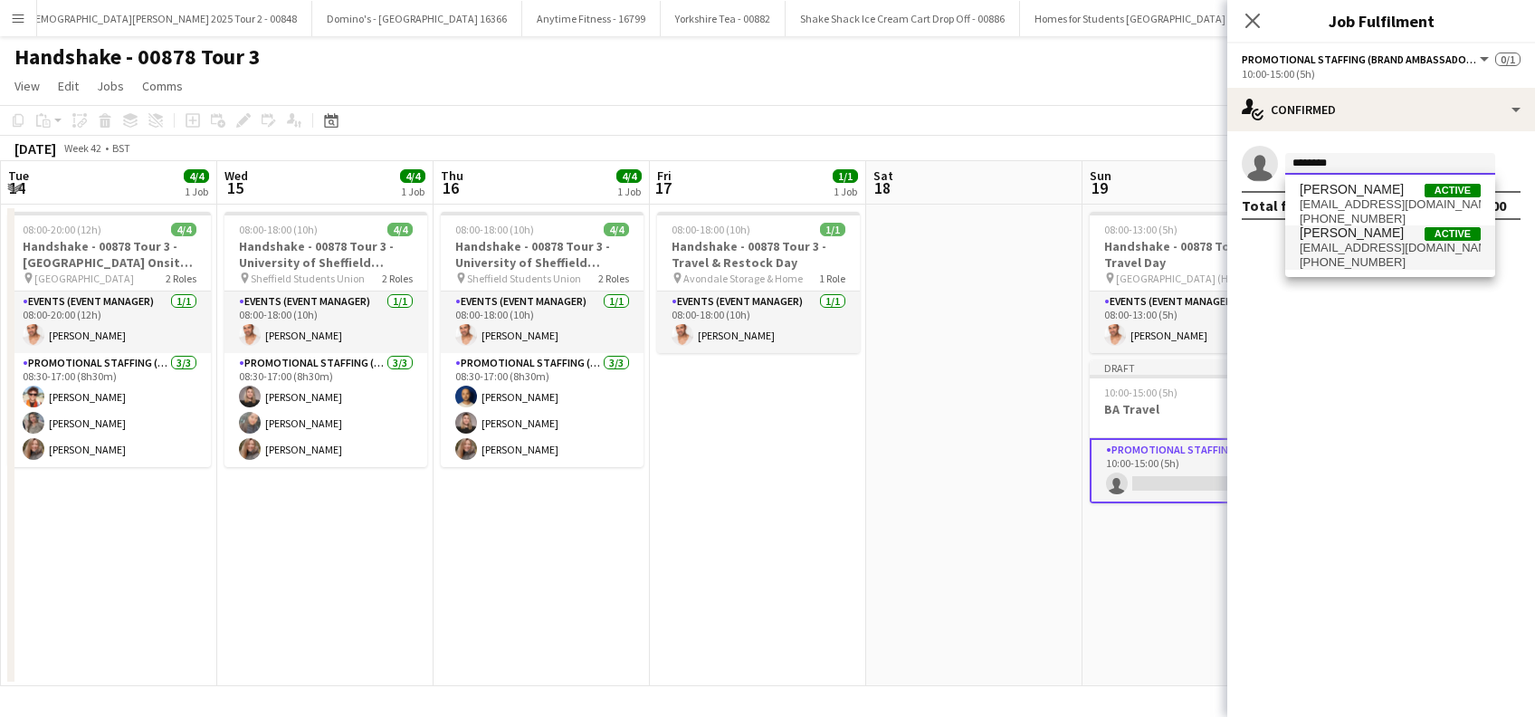
type input "********"
click at [1323, 256] on span "+447876442949" at bounding box center [1390, 262] width 181 height 14
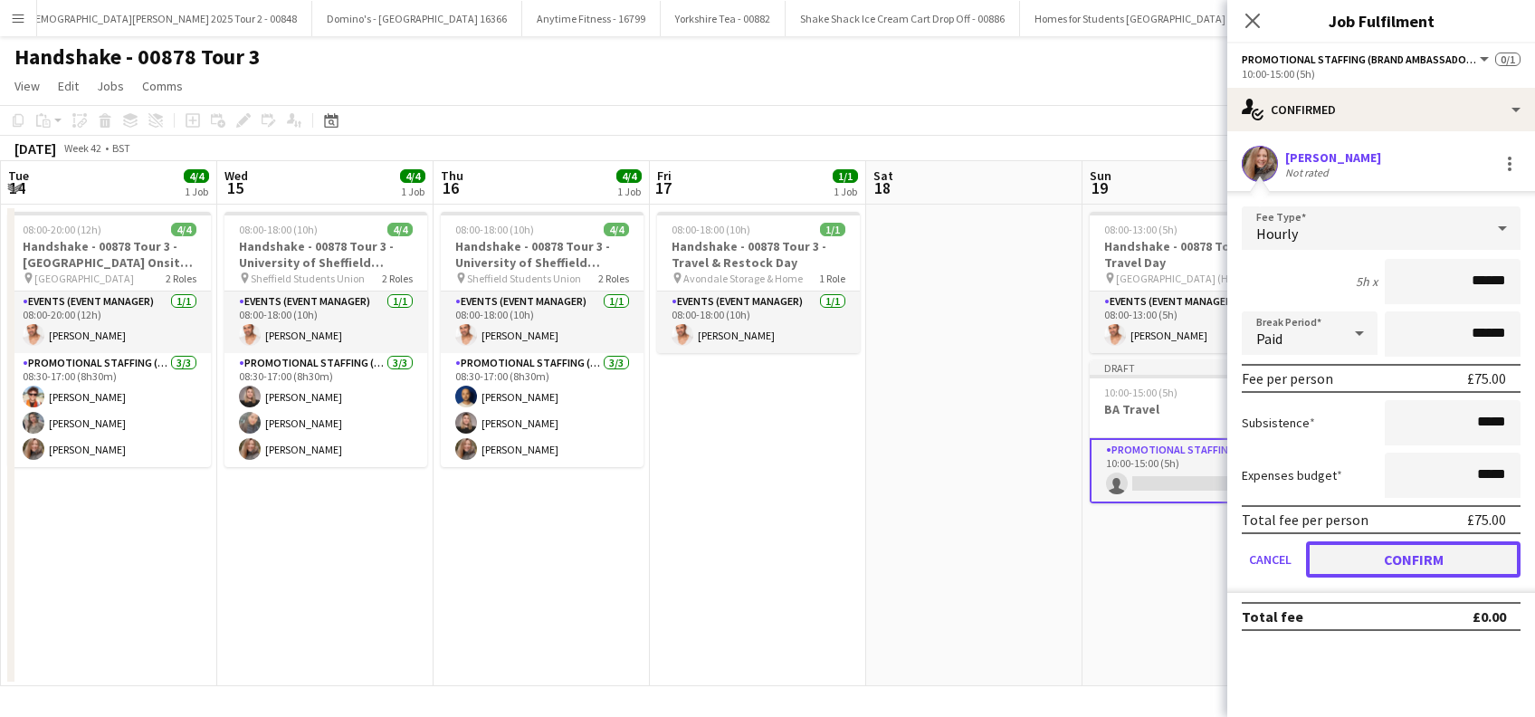
click at [1427, 558] on button "Confirm" at bounding box center [1413, 559] width 215 height 36
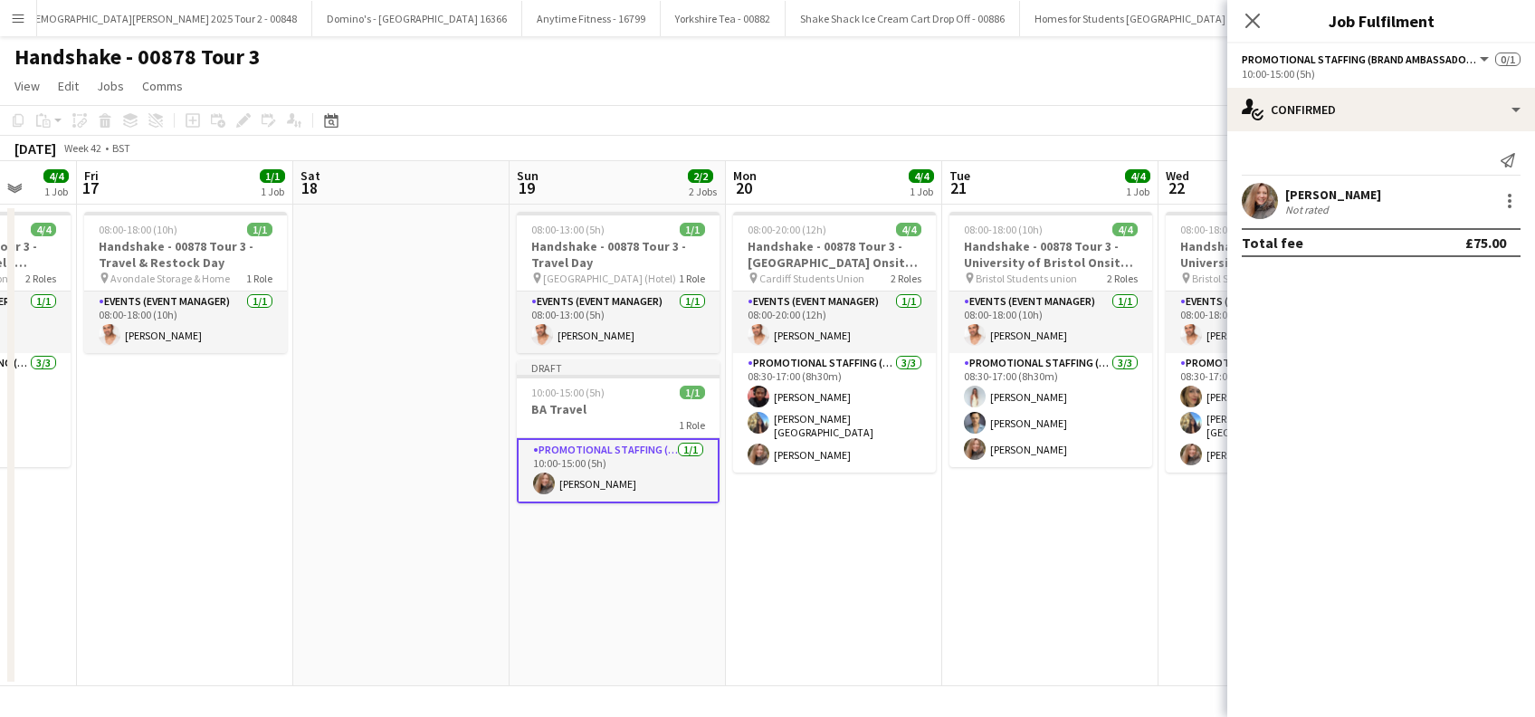
drag, startPoint x: 1173, startPoint y: 580, endPoint x: 579, endPoint y: 639, distance: 596.6
click at [567, 642] on app-calendar-viewport "Tue 14 4/4 1 Job Wed 15 4/4 1 Job Thu 16 4/4 1 Job Fri 17 1/1 1 Job Sat 18 Sun …" at bounding box center [767, 423] width 1535 height 525
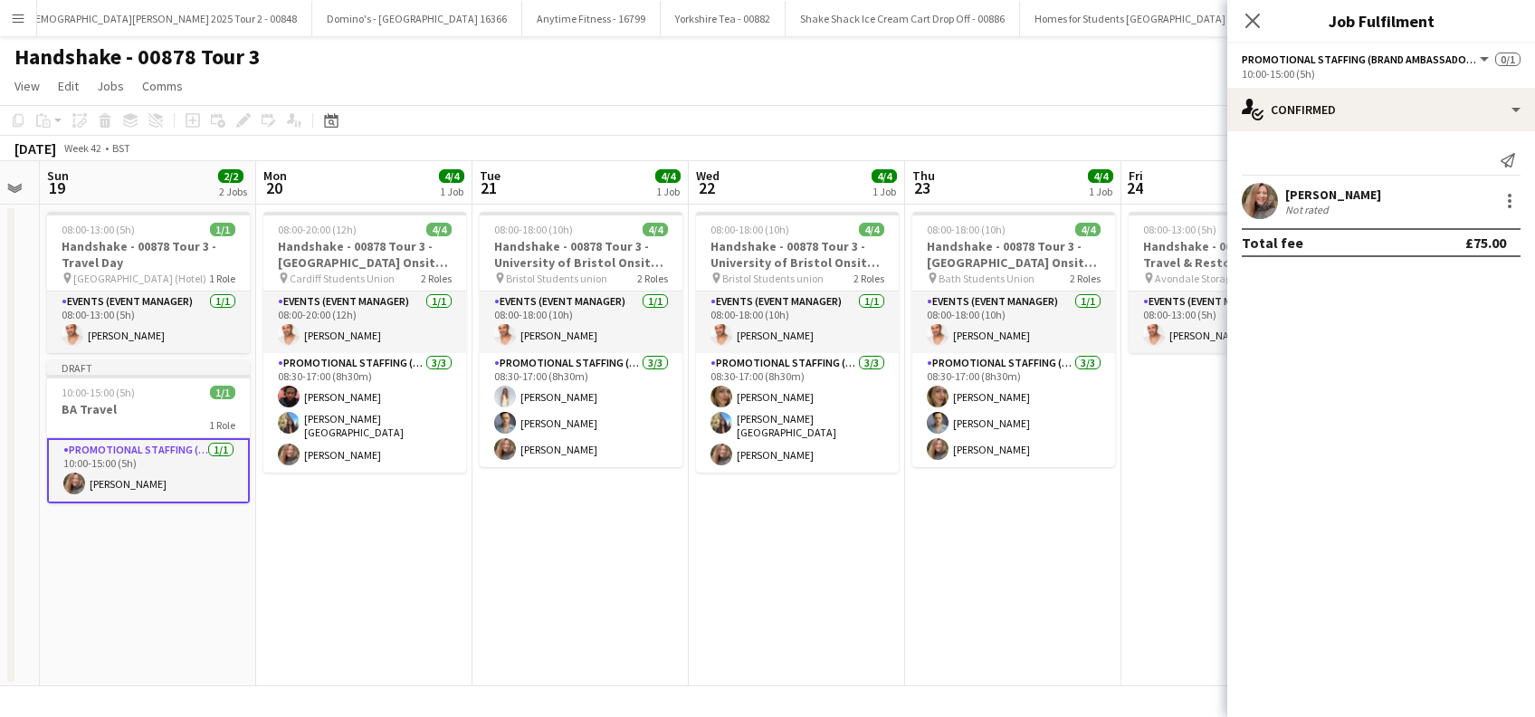
drag, startPoint x: 962, startPoint y: 594, endPoint x: 431, endPoint y: 636, distance: 533.0
click at [431, 636] on app-calendar-viewport "Thu 16 4/4 1 Job Fri 17 1/1 1 Job Sat 18 Sun 19 2/2 2 Jobs Mon 20 4/4 1 Job Tue…" at bounding box center [767, 423] width 1535 height 525
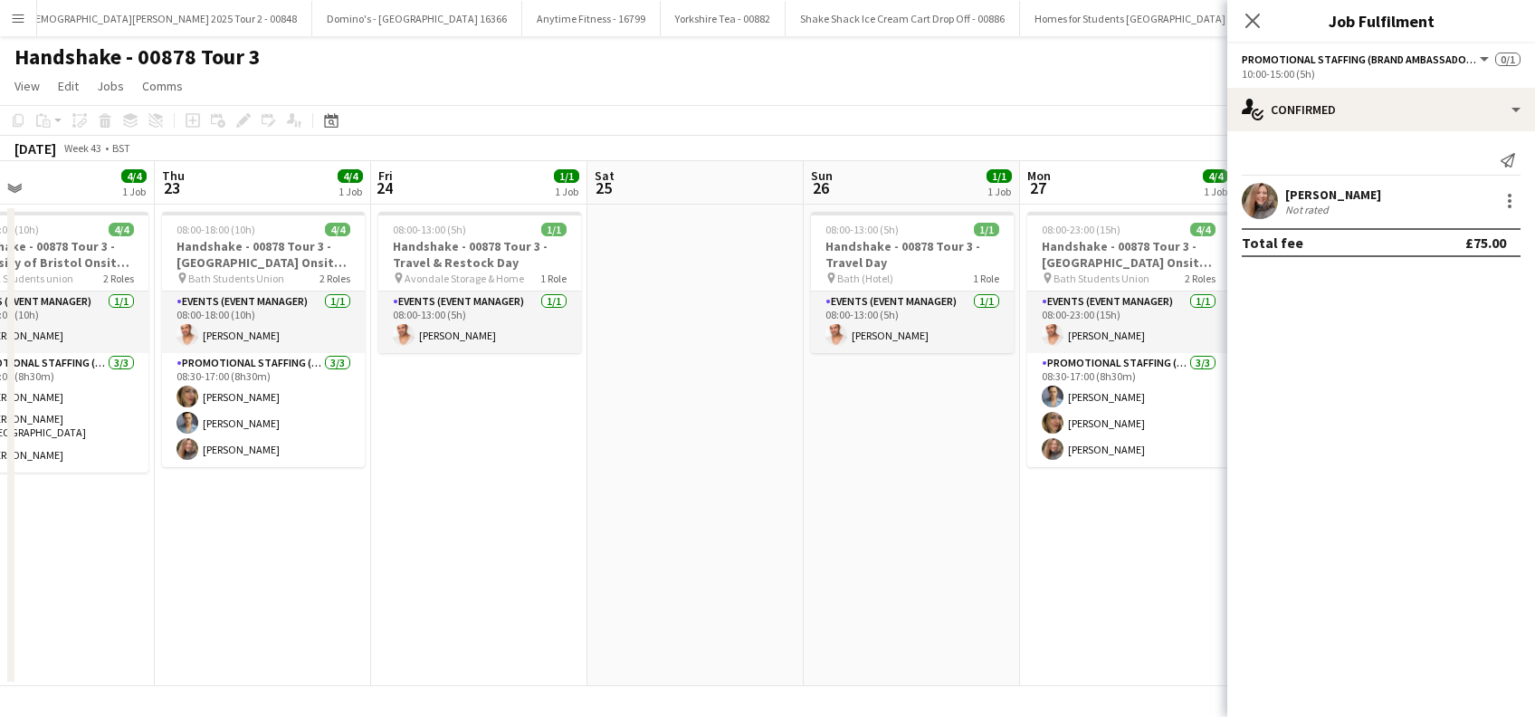
drag, startPoint x: 1141, startPoint y: 550, endPoint x: 489, endPoint y: 677, distance: 664.8
click at [480, 679] on app-calendar-viewport "Sun 19 2/2 2 Jobs Mon 20 4/4 1 Job Tue 21 4/4 1 Job Wed 22 4/4 1 Job Thu 23 4/4…" at bounding box center [767, 423] width 1535 height 525
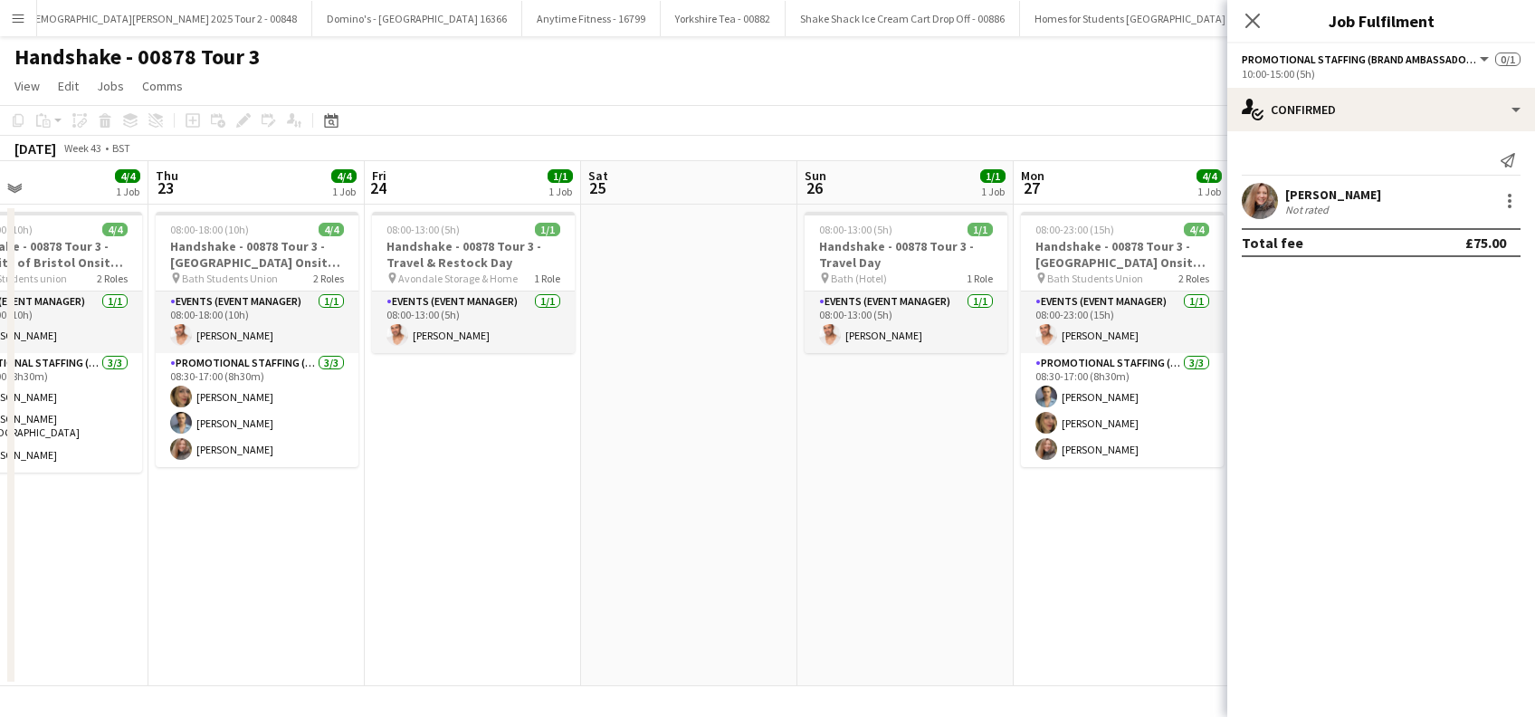
click at [905, 381] on app-date-cell "08:00-13:00 (5h) 1/1 Handshake - 00878 Tour 3 - Travel Day pin Bath (Hotel) 1 R…" at bounding box center [905, 446] width 216 height 482
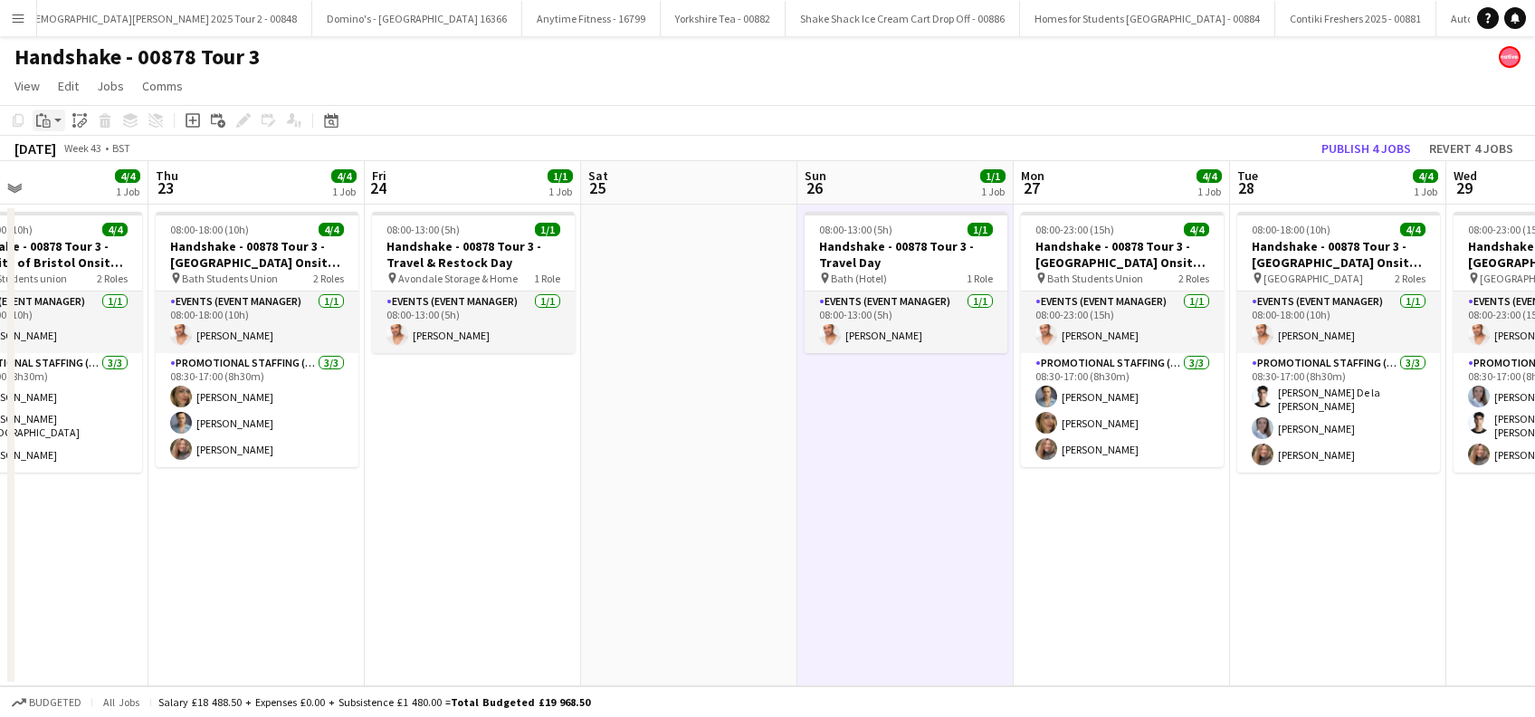
click at [39, 116] on g at bounding box center [43, 120] width 14 height 14
click at [61, 145] on div "Paste Ctrl+V Paste with crew Ctrl+Shift+V" at bounding box center [133, 170] width 201 height 78
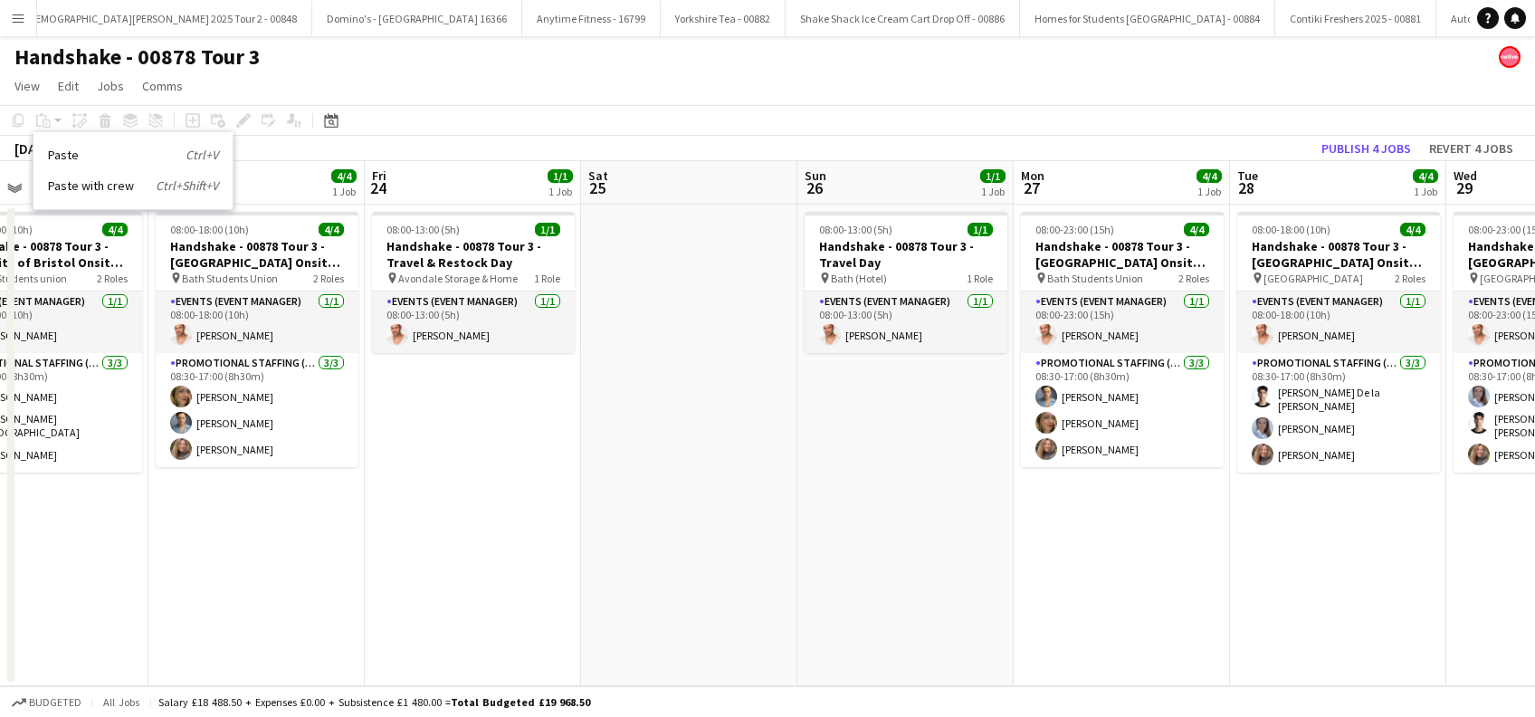
click at [898, 398] on app-date-cell "08:00-13:00 (5h) 1/1 Handshake - 00878 Tour 3 - Travel Day pin Bath (Hotel) 1 R…" at bounding box center [905, 446] width 216 height 482
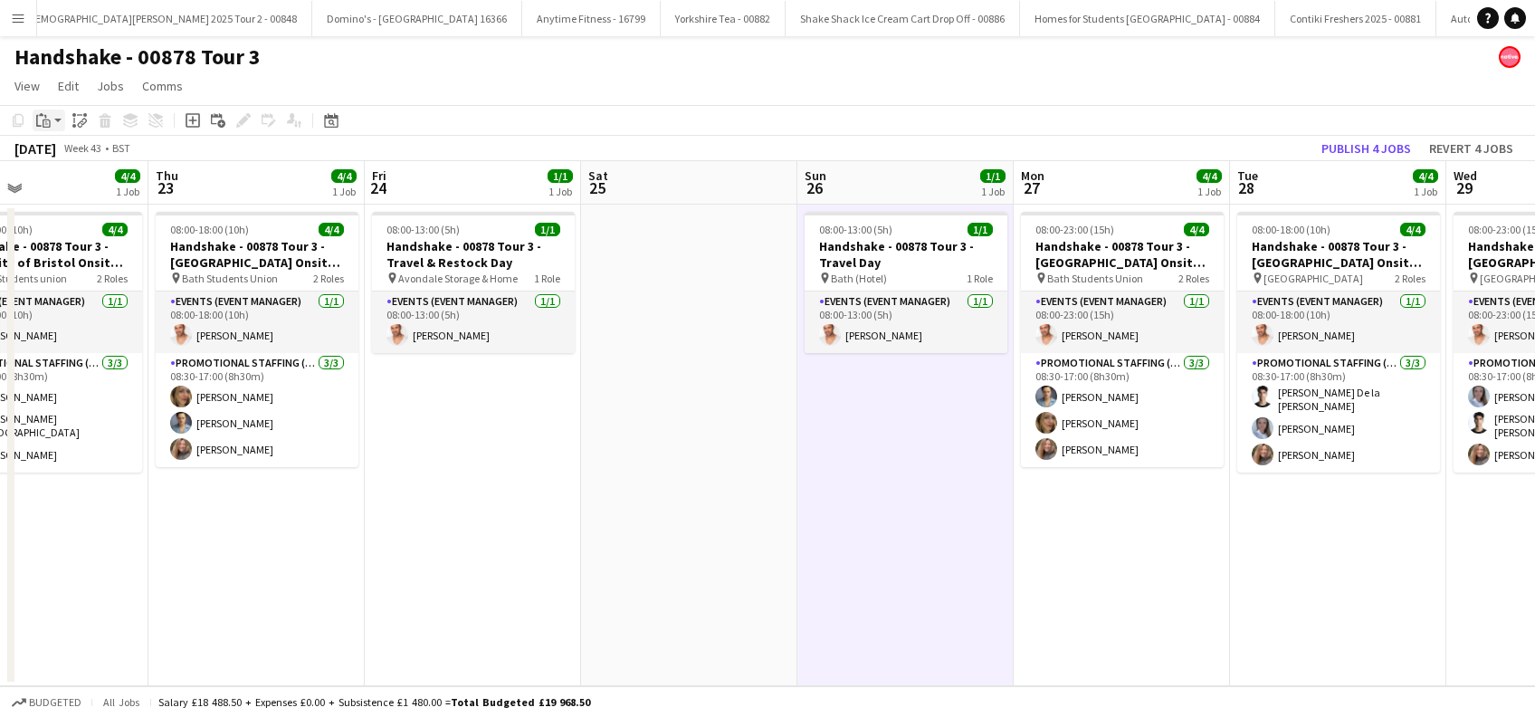
click at [42, 126] on icon "Paste" at bounding box center [43, 120] width 14 height 14
click at [58, 152] on link "Paste Ctrl+V" at bounding box center [133, 155] width 170 height 16
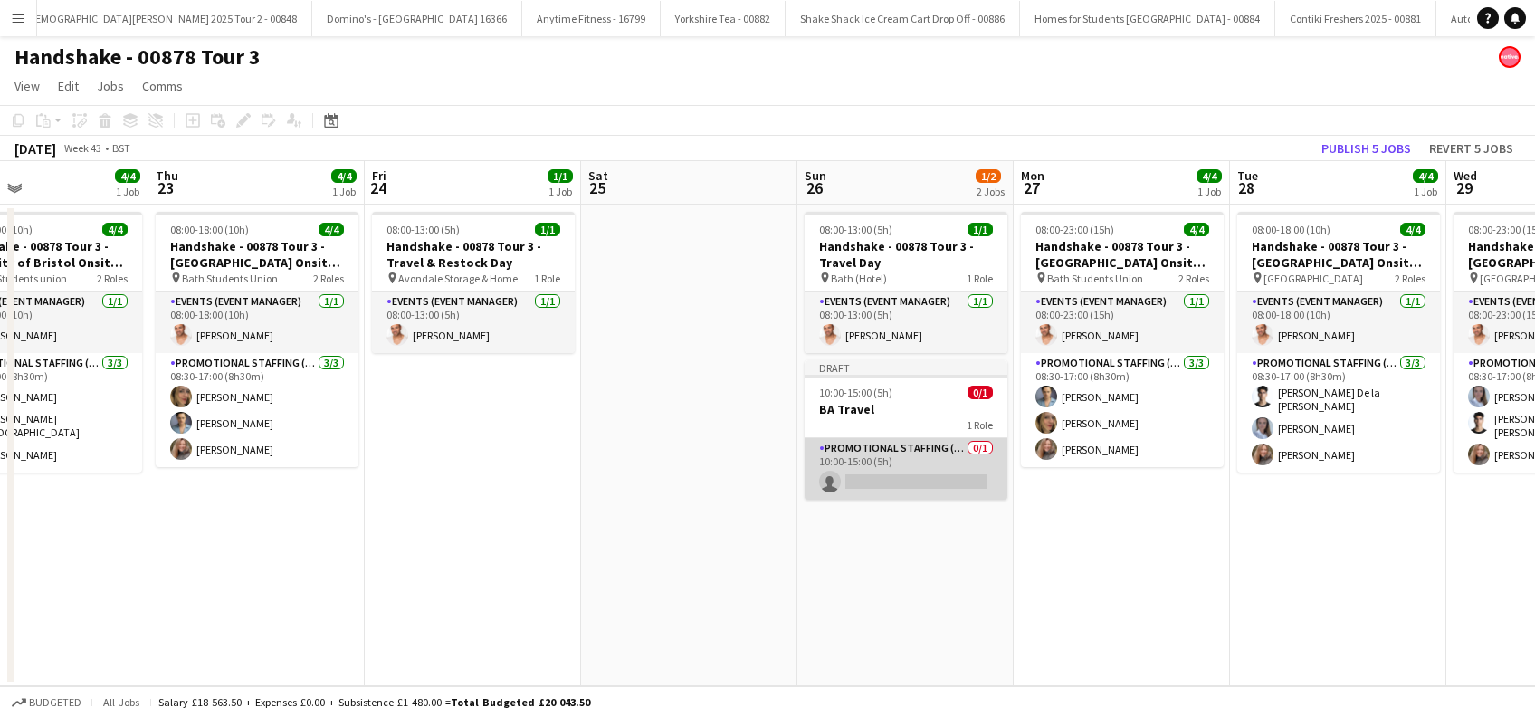
click at [887, 476] on app-card-role "Promotional Staffing (Brand Ambassadors) 0/1 10:00-15:00 (5h) single-neutral-ac…" at bounding box center [906, 469] width 203 height 62
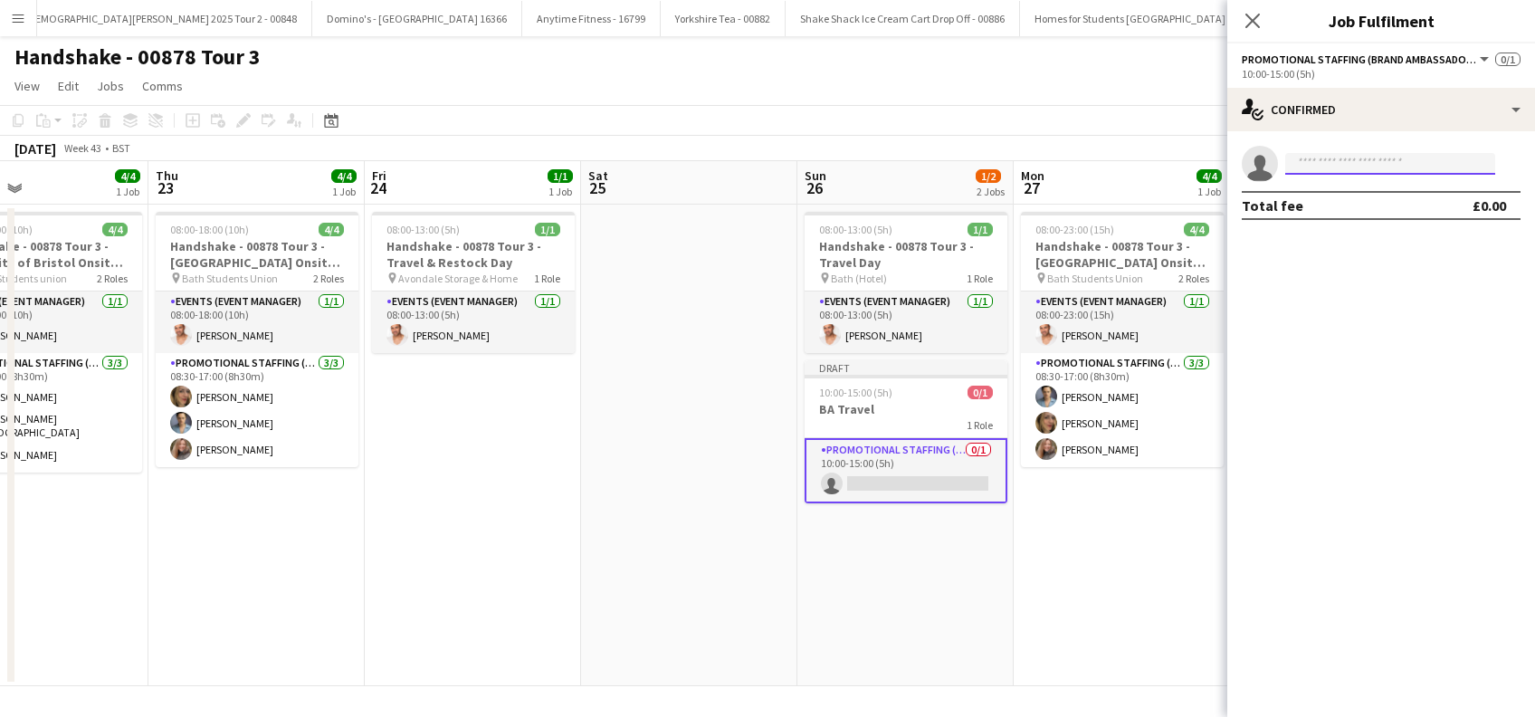
click at [1383, 163] on input at bounding box center [1390, 164] width 210 height 22
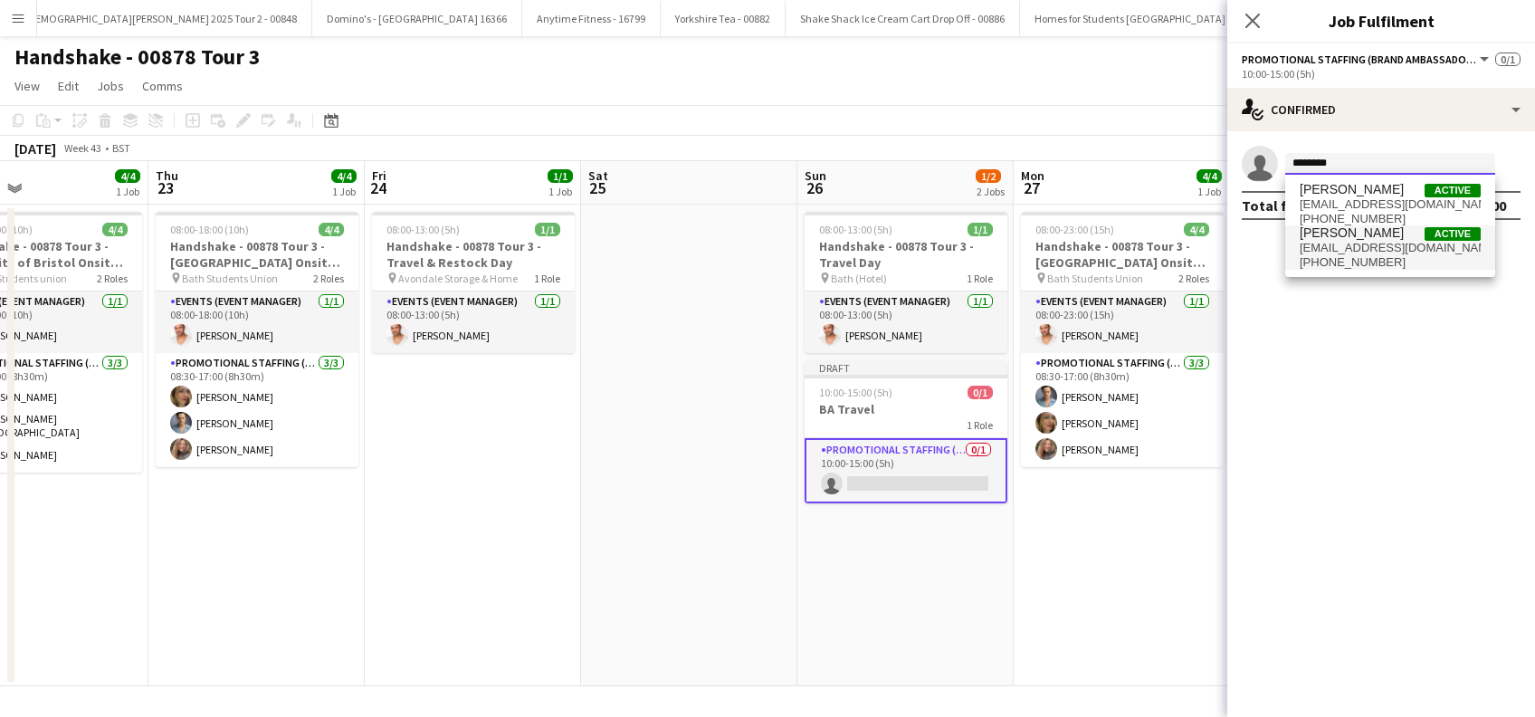
type input "********"
click at [1363, 243] on span "lorrainesadler@yahoo.com" at bounding box center [1390, 248] width 181 height 14
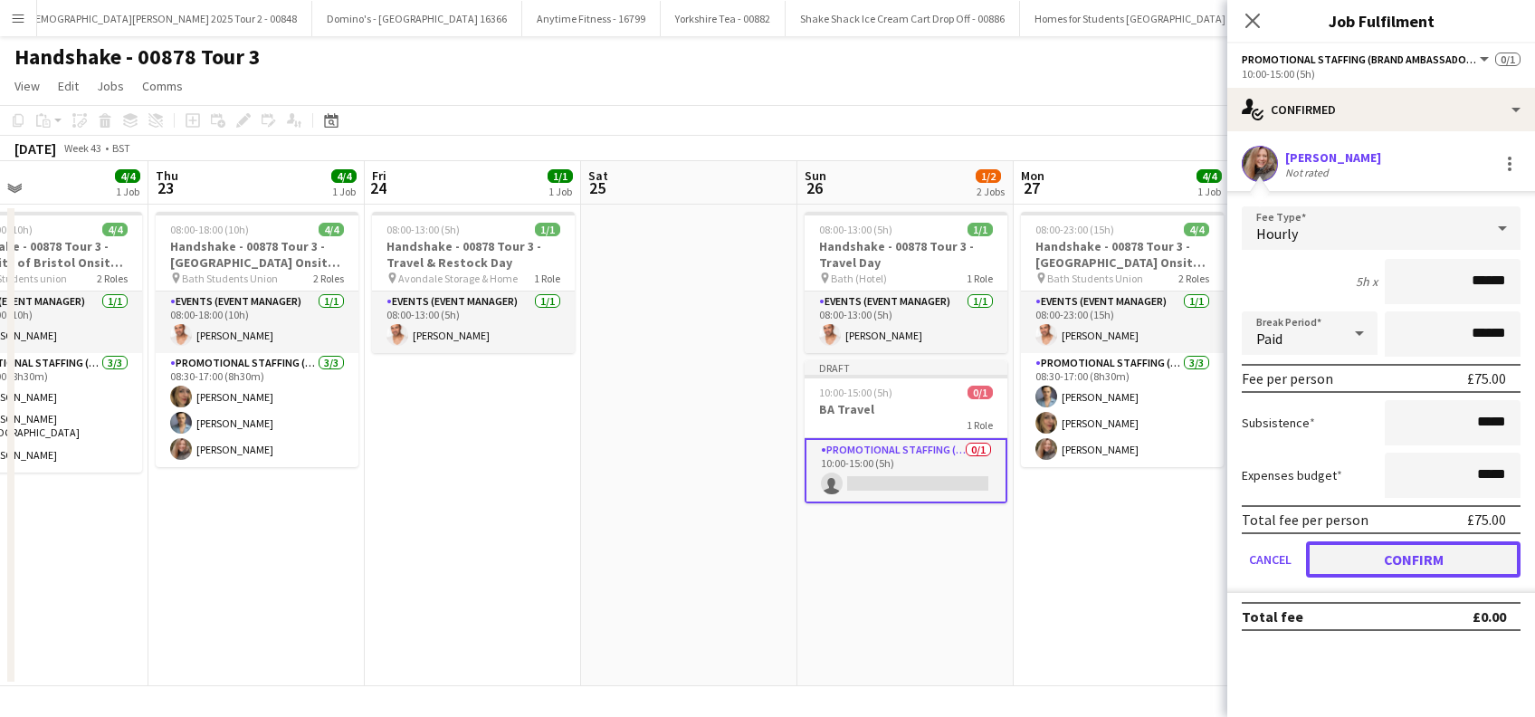
click at [1378, 563] on button "Confirm" at bounding box center [1413, 559] width 215 height 36
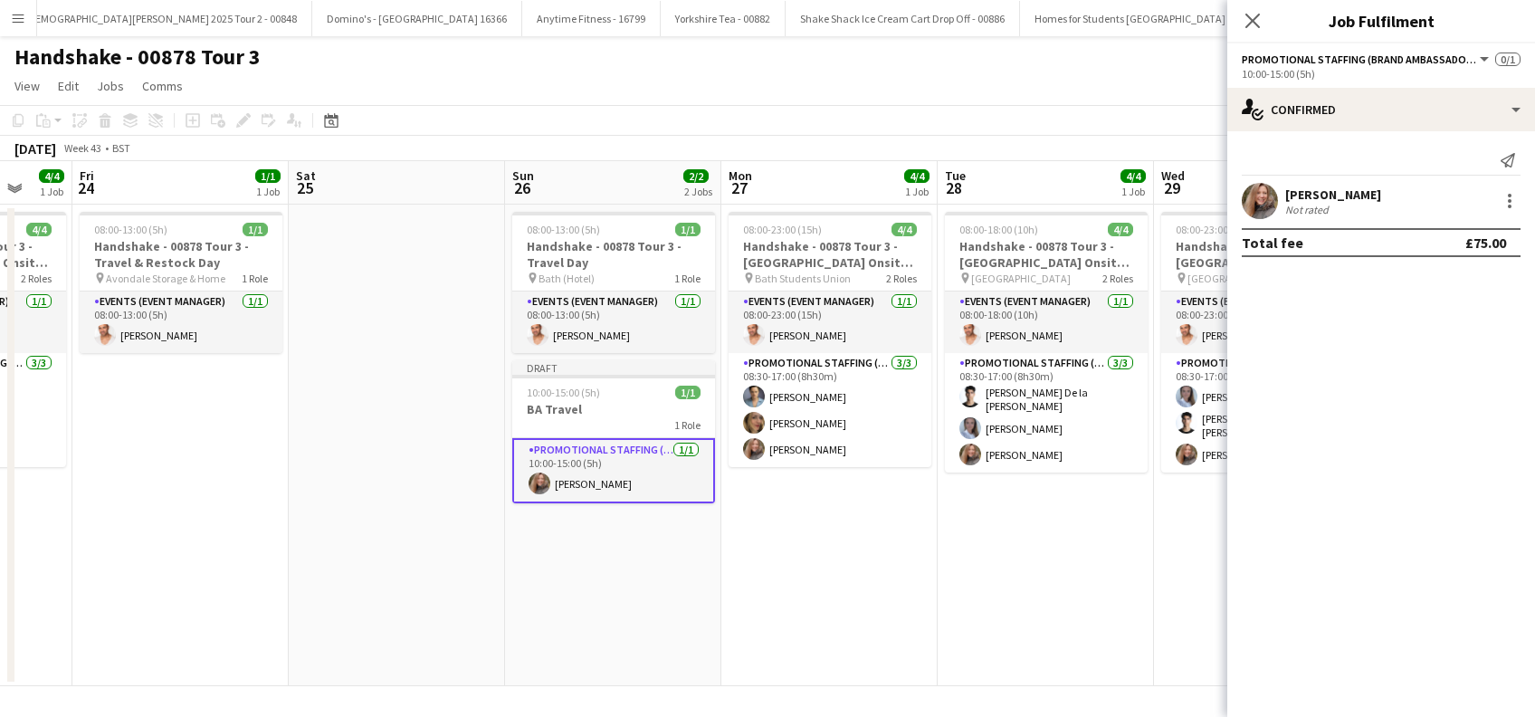
scroll to position [0, 577]
drag, startPoint x: 936, startPoint y: 593, endPoint x: 644, endPoint y: 606, distance: 292.6
click at [644, 606] on app-calendar-viewport "Tue 21 4/4 1 Job Wed 22 4/4 1 Job Thu 23 4/4 1 Job Fri 24 1/1 1 Job Sat 25 Sun …" at bounding box center [767, 423] width 1535 height 525
click at [849, 601] on app-date-cell "08:00-23:00 (15h) 4/4 Handshake - 00878 Tour 3 - University of Bath Onsite Day …" at bounding box center [828, 446] width 216 height 482
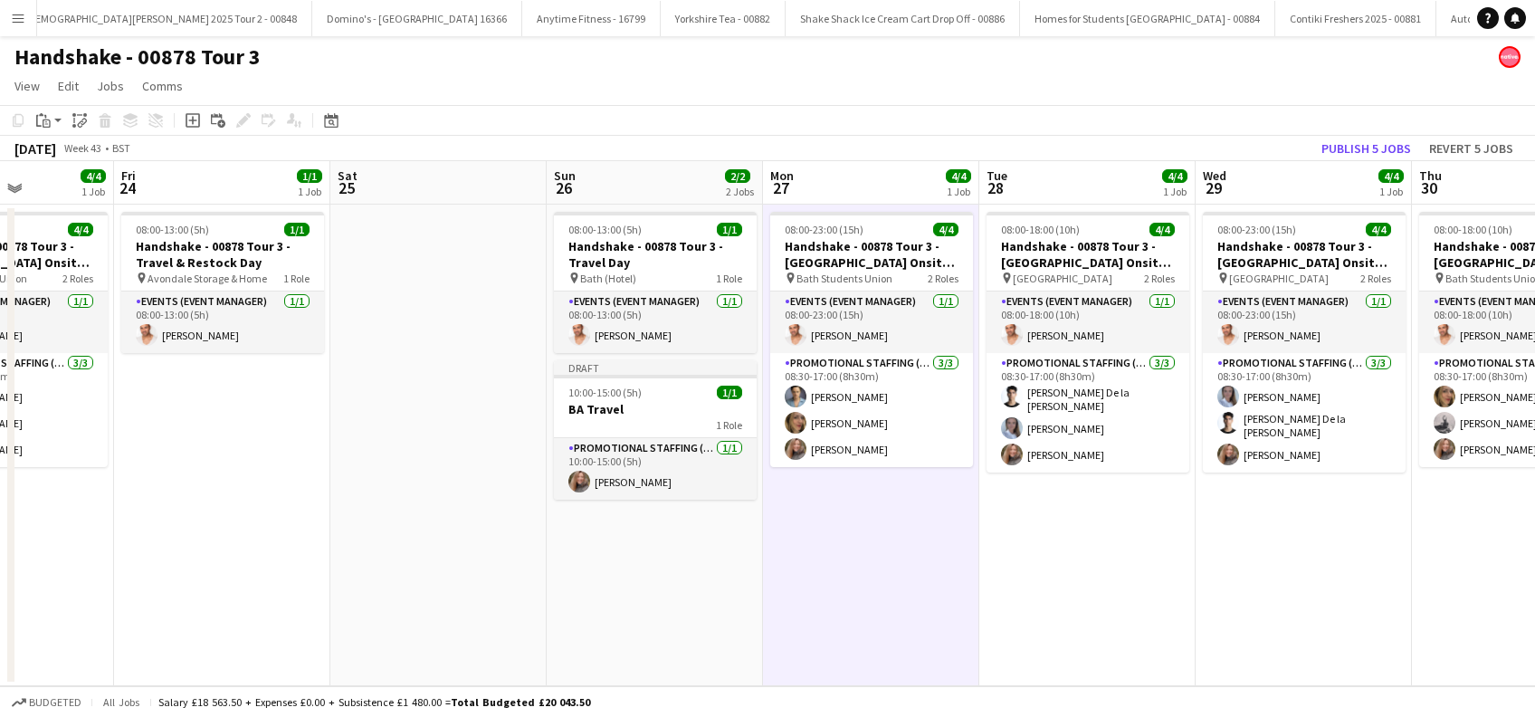
drag, startPoint x: 1018, startPoint y: 612, endPoint x: 643, endPoint y: 612, distance: 375.6
click at [643, 612] on app-calendar-viewport "Tue 21 4/4 1 Job Wed 22 4/4 1 Job Thu 23 4/4 1 Job Fri 24 1/1 1 Job Sat 25 Sun …" at bounding box center [767, 423] width 1535 height 525
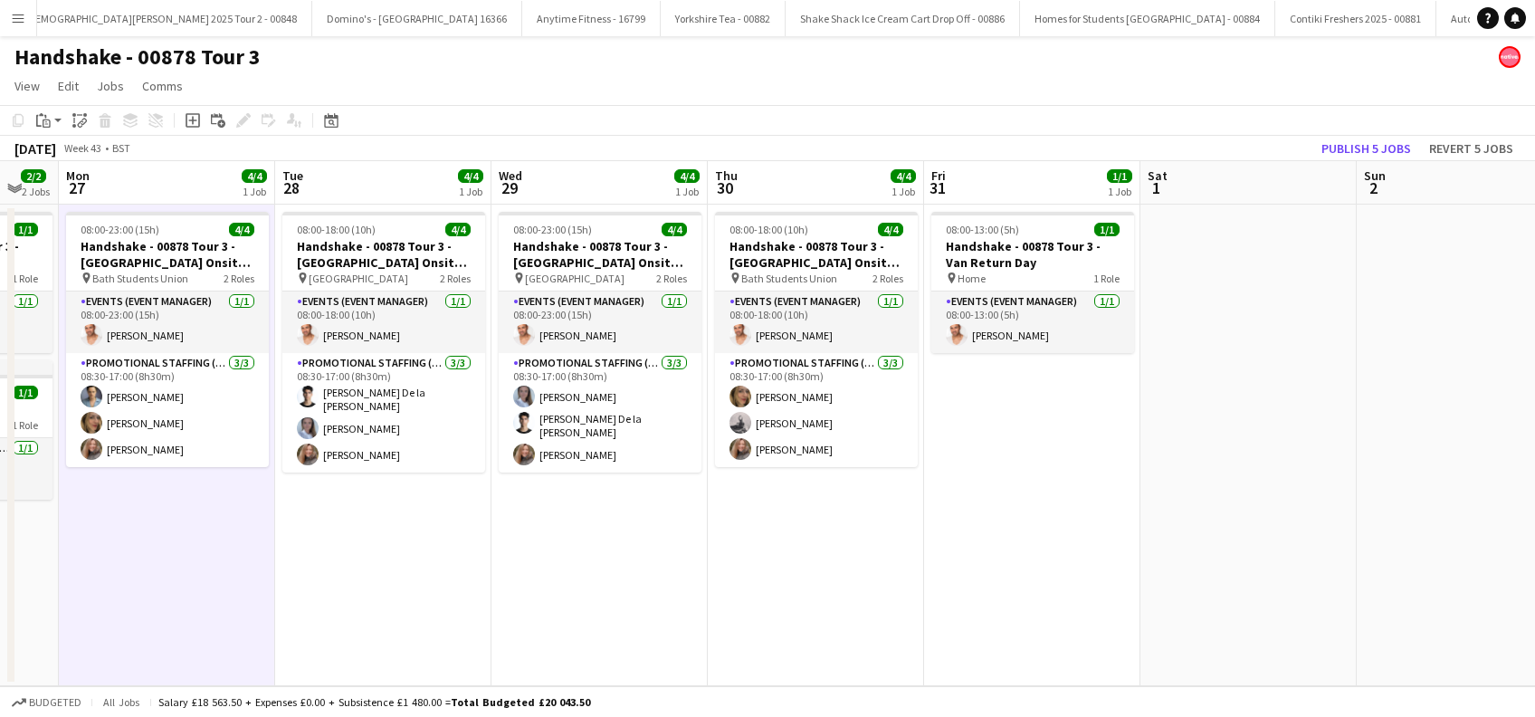
scroll to position [0, 819]
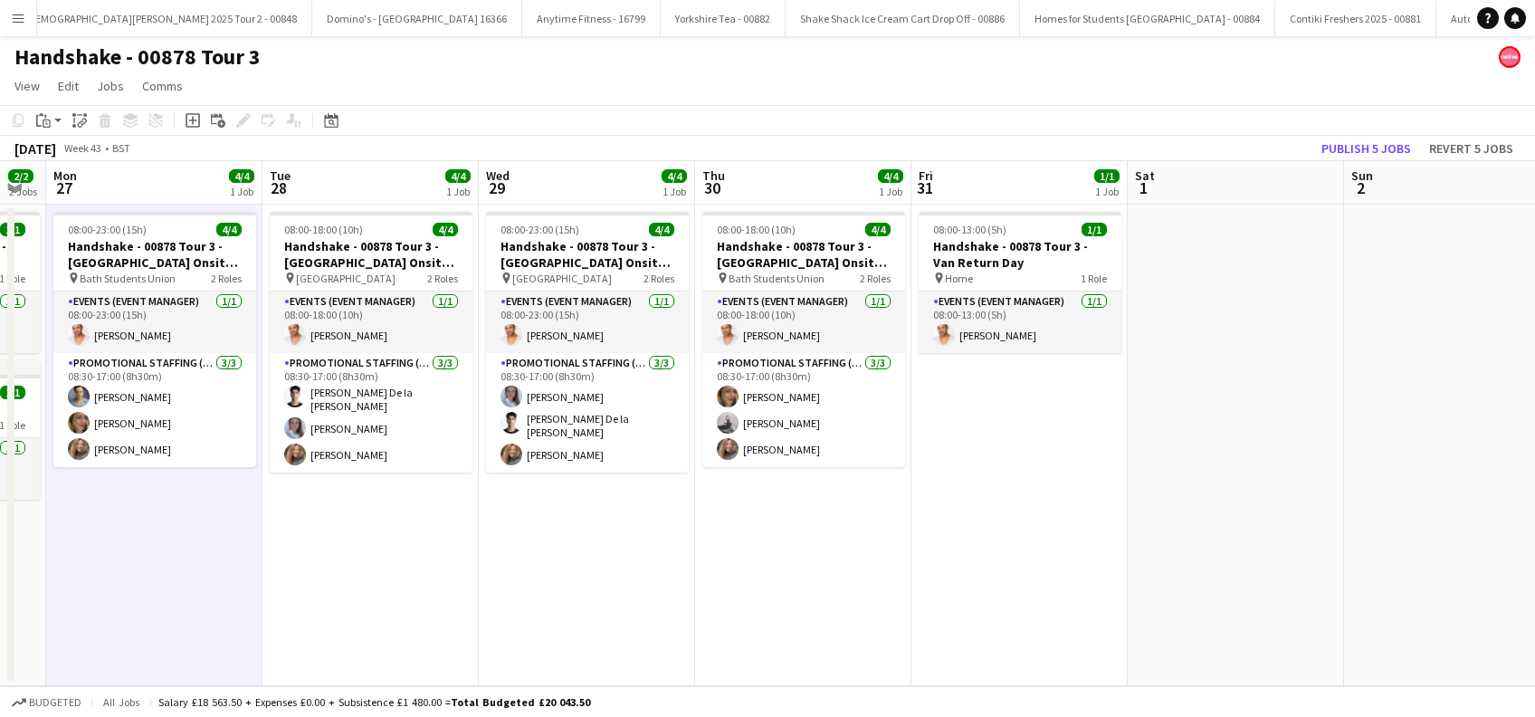
click at [828, 657] on app-calendar-viewport "Thu 23 4/4 1 Job Fri 24 1/1 1 Job Sat 25 Sun 26 2/2 2 Jobs Mon 27 4/4 1 Job Tue…" at bounding box center [767, 423] width 1535 height 525
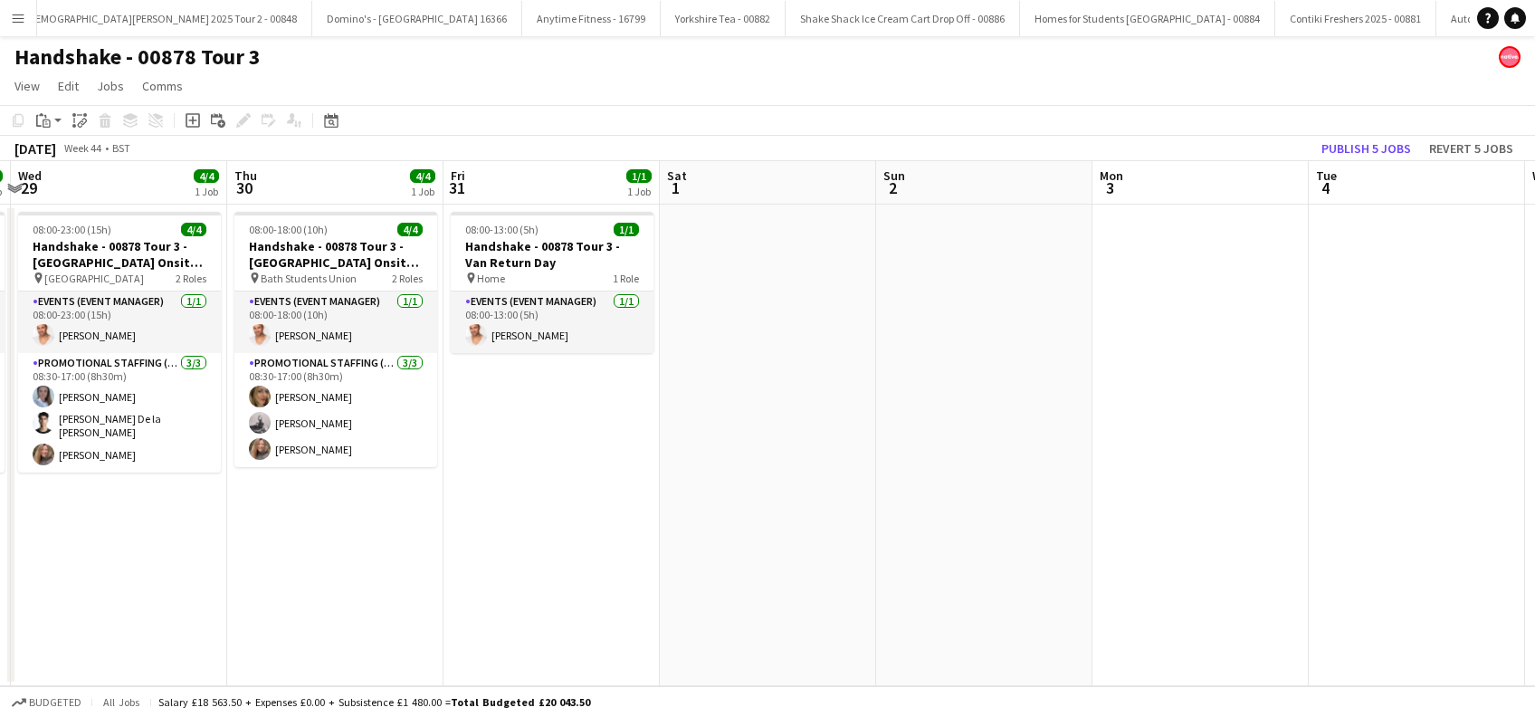
drag, startPoint x: 1364, startPoint y: 524, endPoint x: 899, endPoint y: 607, distance: 472.6
click at [900, 607] on app-calendar-viewport "Sat 25 Sun 26 2/2 2 Jobs Mon 27 4/4 1 Job Tue 28 4/4 1 Job Wed 29 4/4 1 Job Thu…" at bounding box center [767, 423] width 1535 height 525
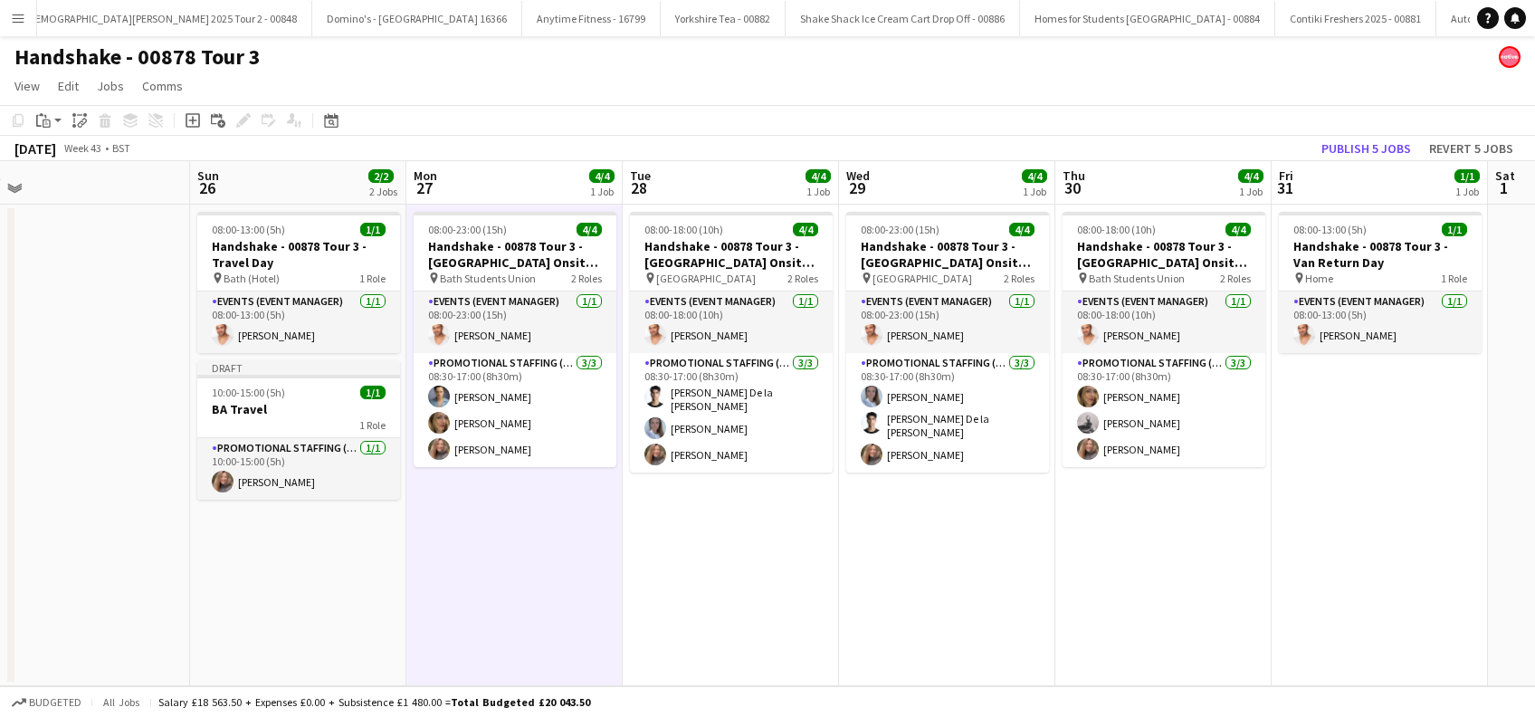
drag, startPoint x: 228, startPoint y: 559, endPoint x: 1057, endPoint y: 565, distance: 829.1
click at [1057, 565] on app-calendar-viewport "Thu 23 4/4 1 Job Fri 24 1/1 1 Job Sat 25 Sun 26 2/2 2 Jobs Mon 27 4/4 1 Job Tue…" at bounding box center [767, 423] width 1535 height 525
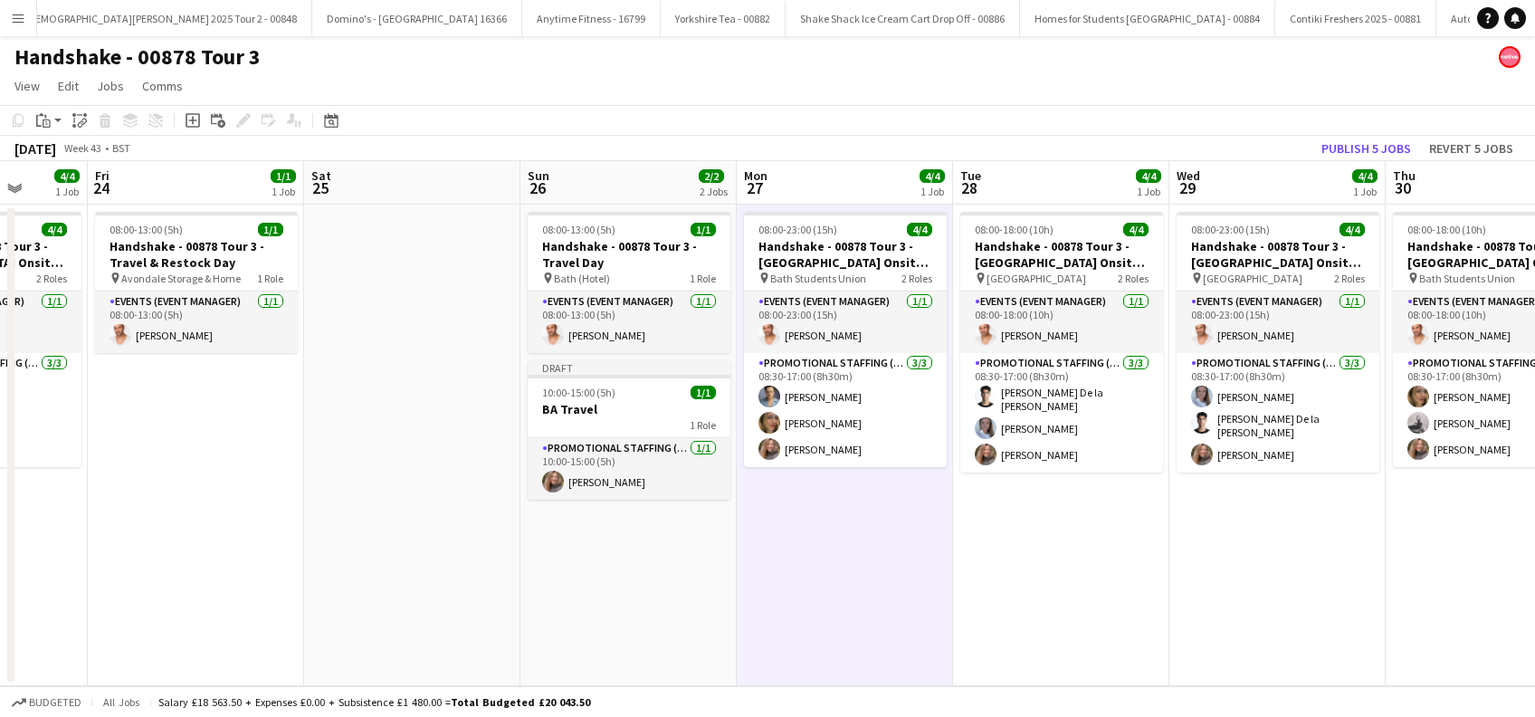
scroll to position [0, 410]
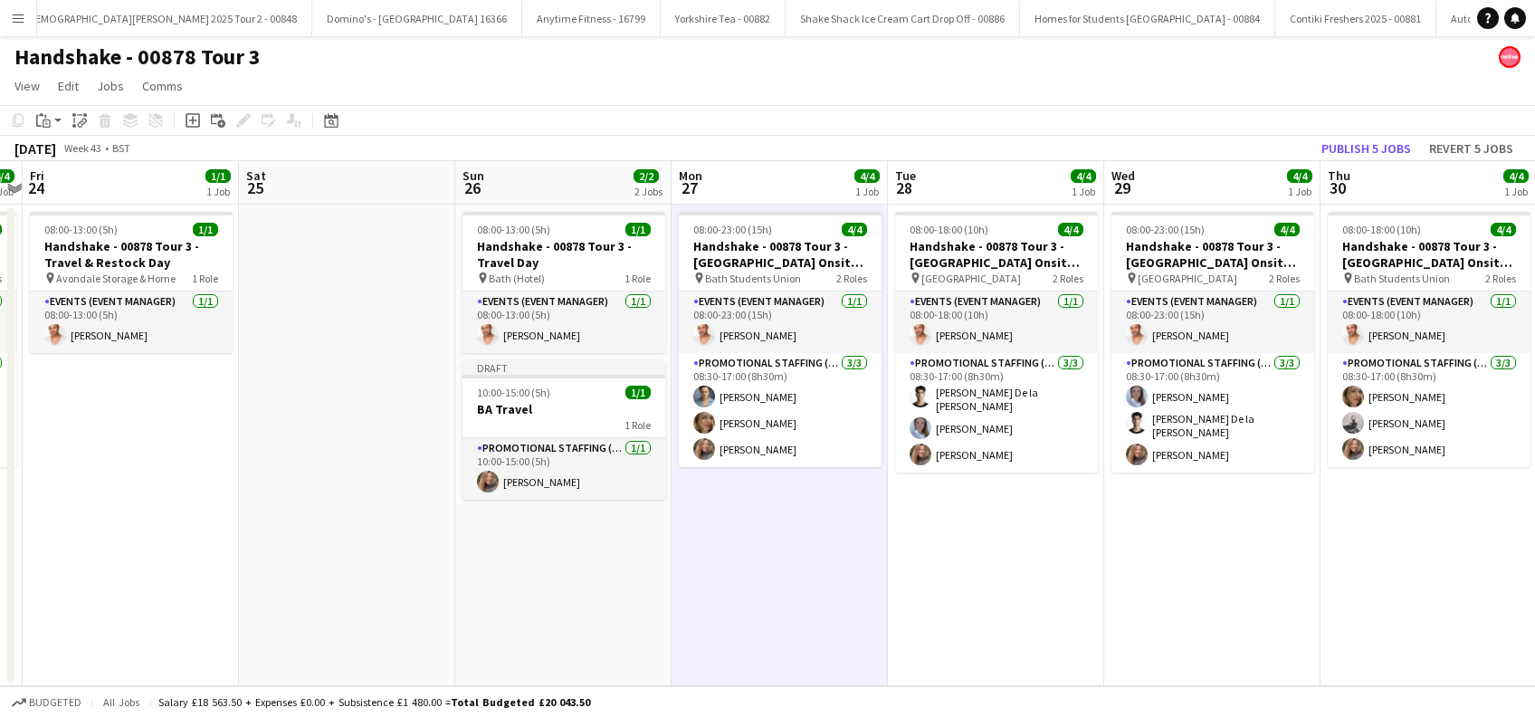
drag, startPoint x: 672, startPoint y: 607, endPoint x: 1016, endPoint y: 607, distance: 343.9
click at [1020, 607] on app-calendar-viewport "Wed 22 4/4 1 Job Thu 23 4/4 1 Job Fri 24 1/1 1 Job Sat 25 Sun 26 2/2 2 Jobs Mon…" at bounding box center [767, 423] width 1535 height 525
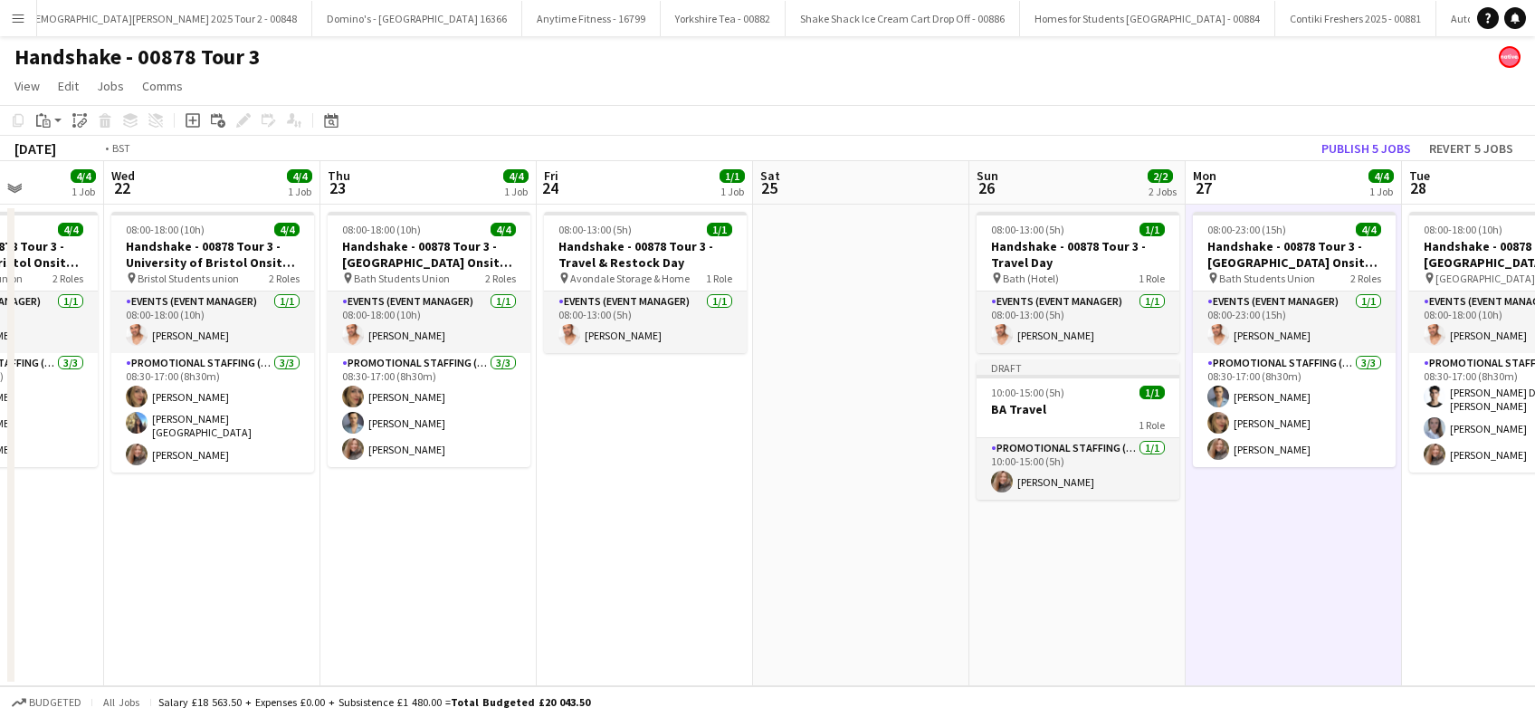
drag, startPoint x: 521, startPoint y: 593, endPoint x: 911, endPoint y: 593, distance: 390.1
click at [911, 593] on app-calendar-viewport "Sun 19 2/2 2 Jobs Mon 20 4/4 1 Job Tue 21 4/4 1 Job Wed 22 4/4 1 Job Thu 23 4/4…" at bounding box center [767, 423] width 1535 height 525
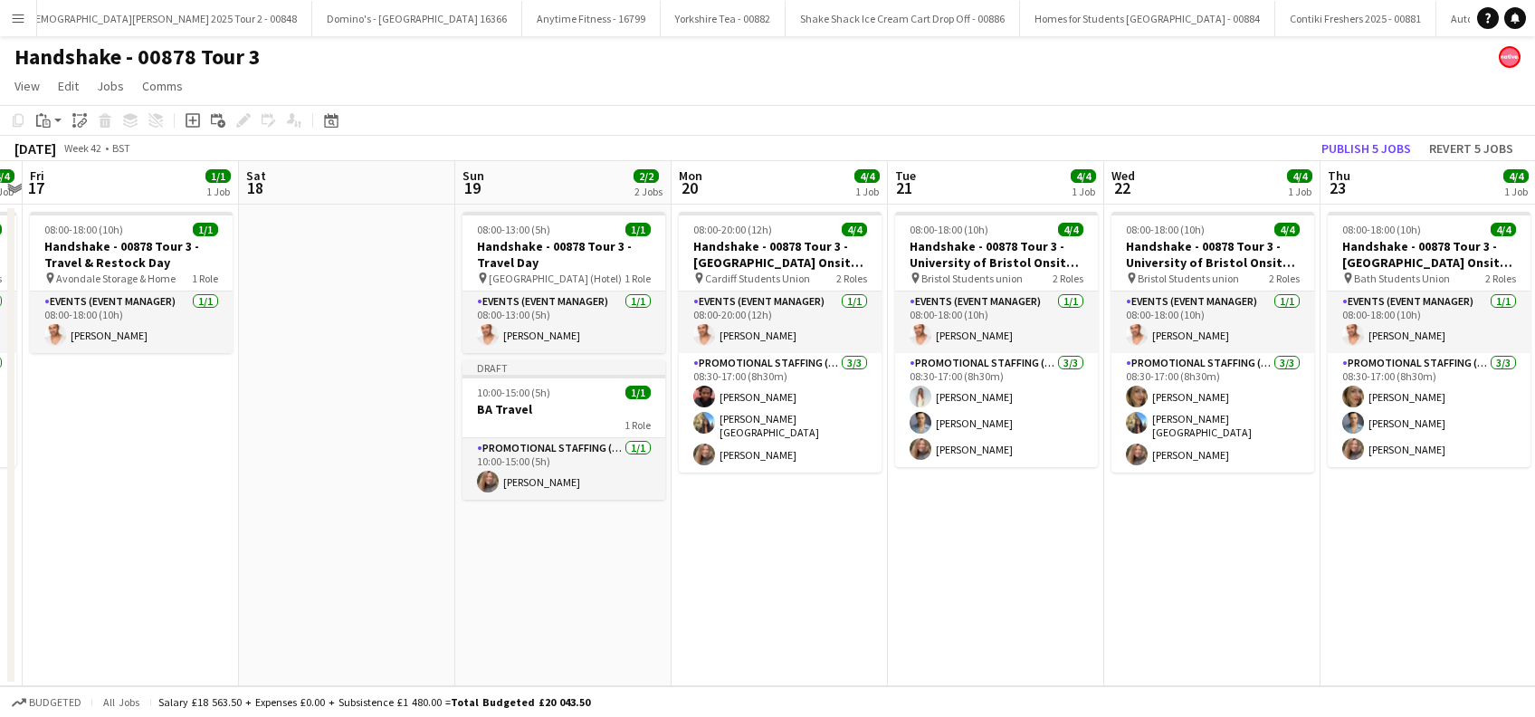
drag, startPoint x: 673, startPoint y: 575, endPoint x: 942, endPoint y: 581, distance: 268.9
click at [967, 575] on app-calendar-viewport "Wed 15 4/4 1 Job Thu 16 4/4 1 Job Fri 17 1/1 1 Job Sat 18 Sun 19 2/2 2 Jobs Mon…" at bounding box center [767, 423] width 1535 height 525
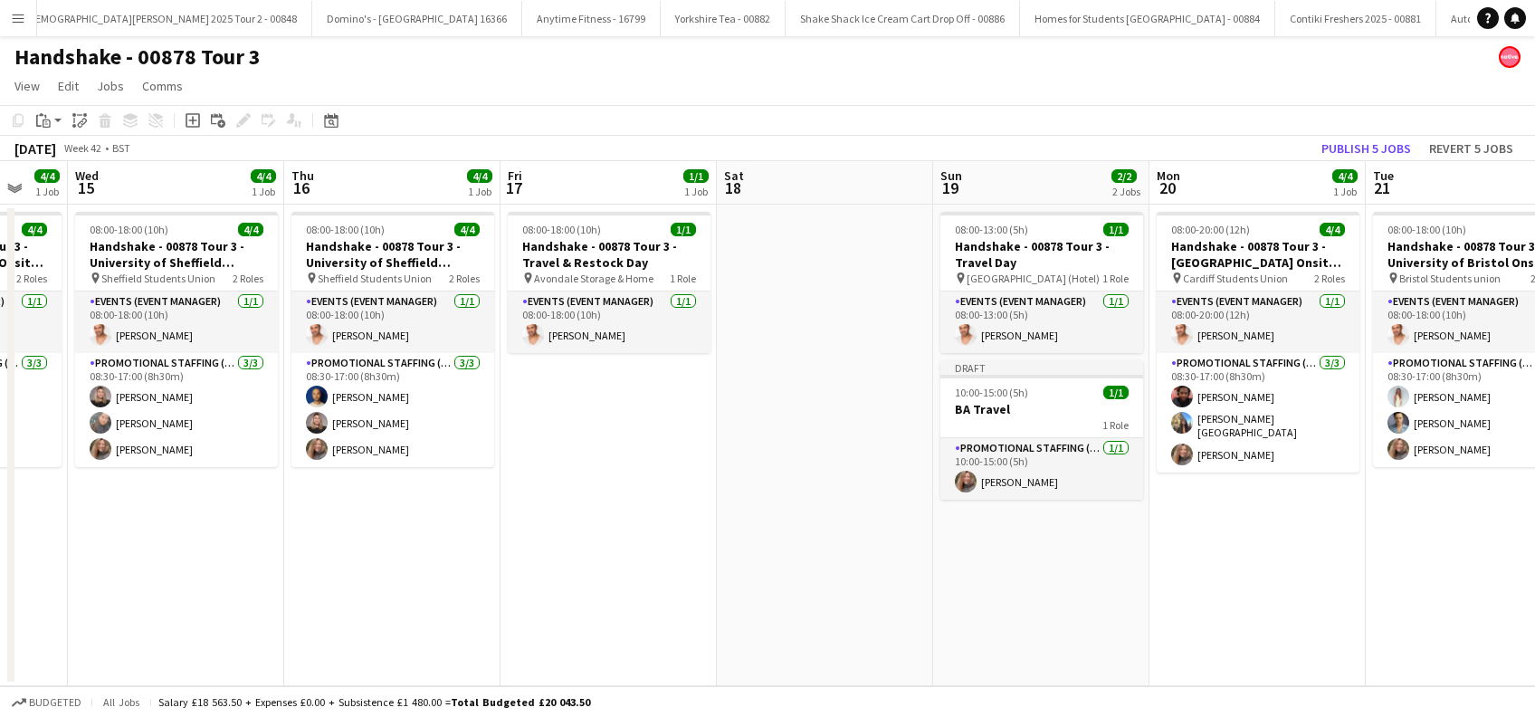
scroll to position [0, 523]
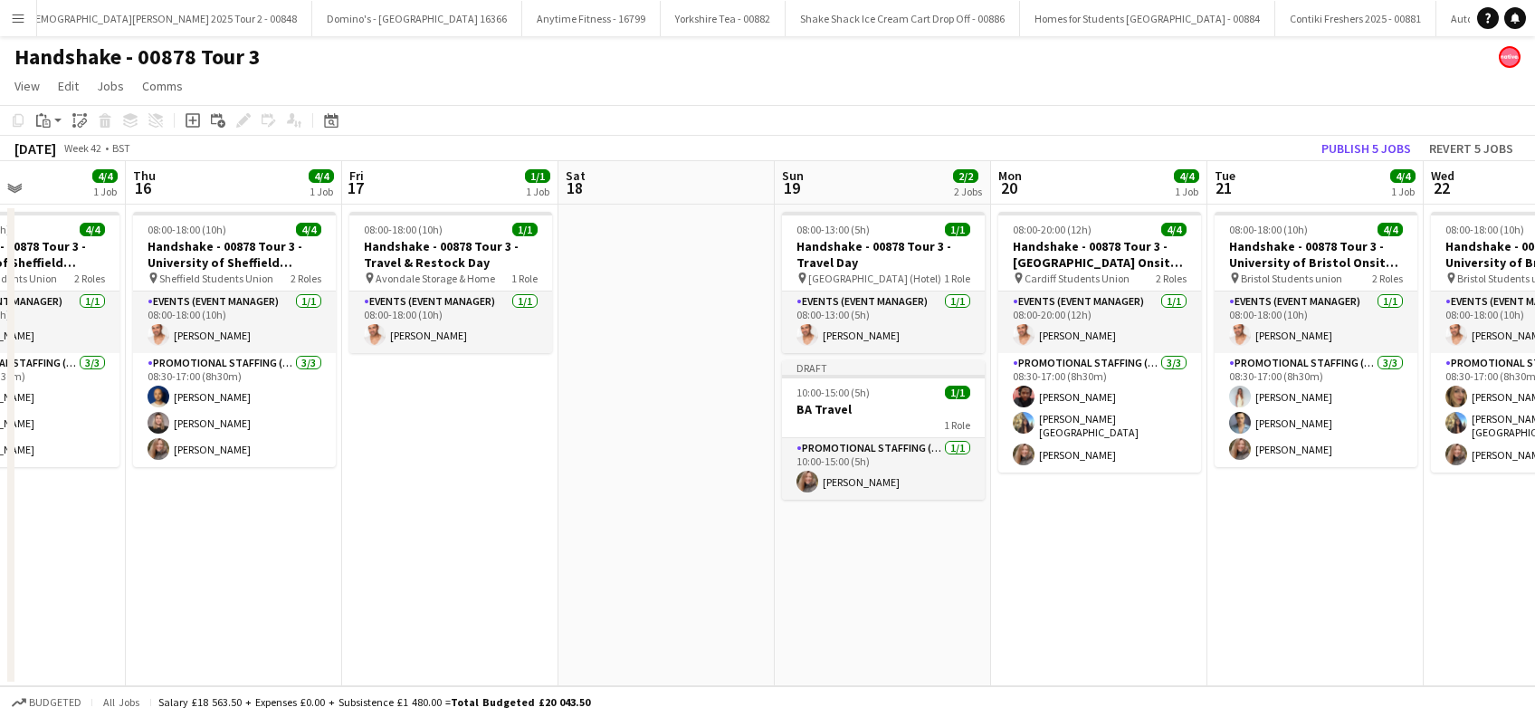
drag, startPoint x: 377, startPoint y: 604, endPoint x: 868, endPoint y: 605, distance: 491.5
click at [868, 605] on app-calendar-viewport "Mon 13 4/4 1 Job Tue 14 4/4 1 Job Wed 15 4/4 1 Job Thu 16 4/4 1 Job Fri 17 1/1 …" at bounding box center [767, 423] width 1535 height 525
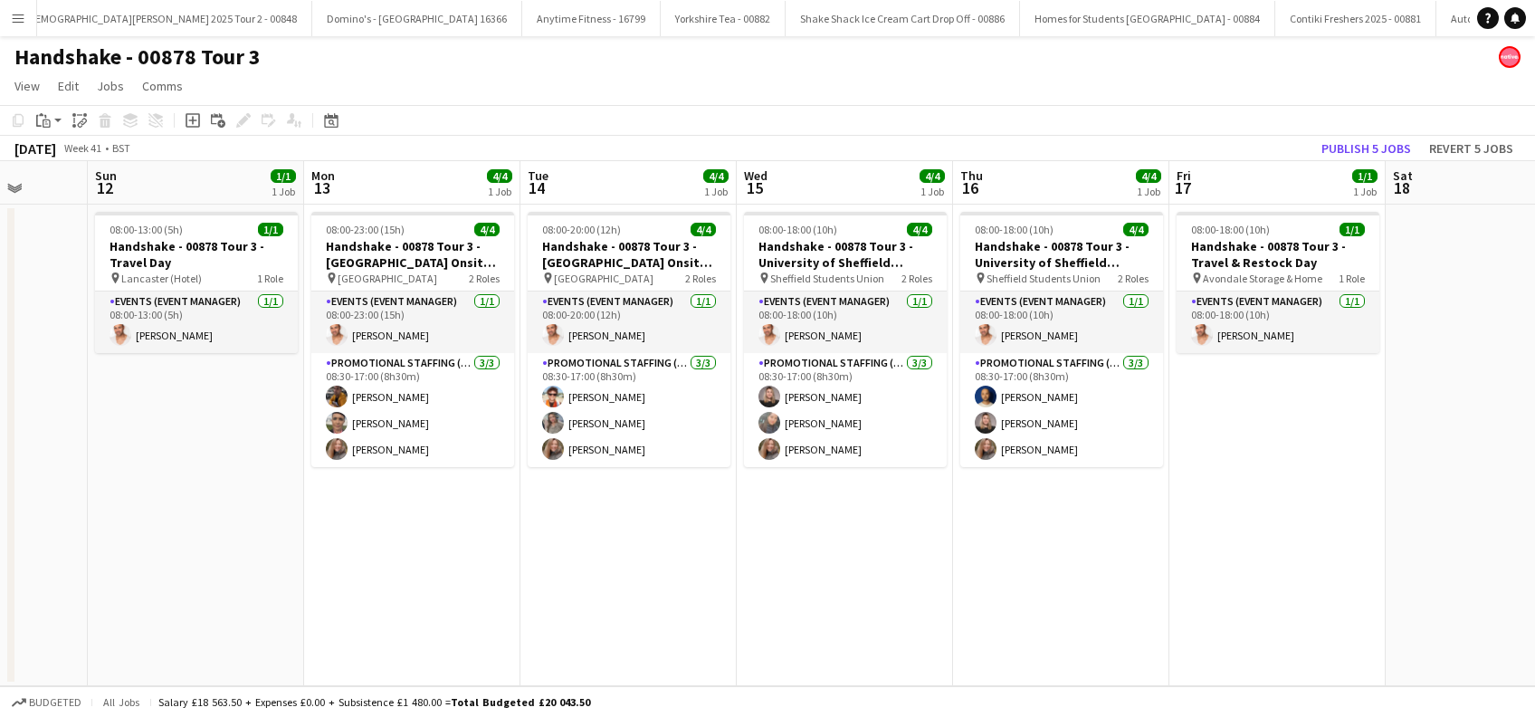
drag, startPoint x: 860, startPoint y: 618, endPoint x: 1010, endPoint y: 618, distance: 150.2
click at [1010, 618] on app-calendar-viewport "Thu 9 4/4 1 Job Fri 10 2/2 2 Jobs Sat 11 Sun 12 1/1 1 Job Mon 13 4/4 1 Job Tue …" at bounding box center [767, 423] width 1535 height 525
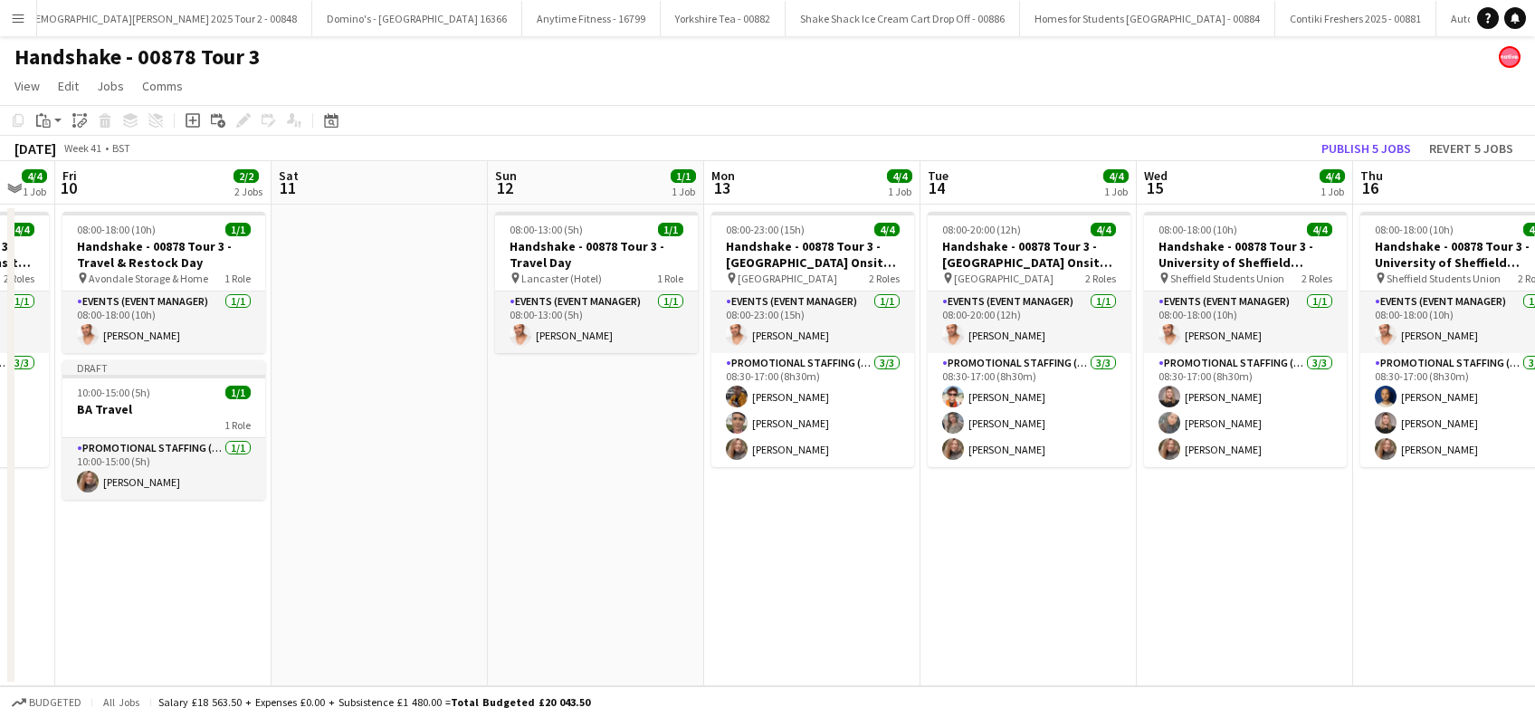
scroll to position [0, 375]
drag, startPoint x: 453, startPoint y: 633, endPoint x: 858, endPoint y: 644, distance: 405.7
click at [854, 636] on app-calendar-viewport "Wed 8 4/4 1 Job Thu 9 4/4 1 Job Fri 10 2/2 2 Jobs Sat 11 Sun 12 1/1 1 Job Mon 1…" at bounding box center [767, 423] width 1535 height 525
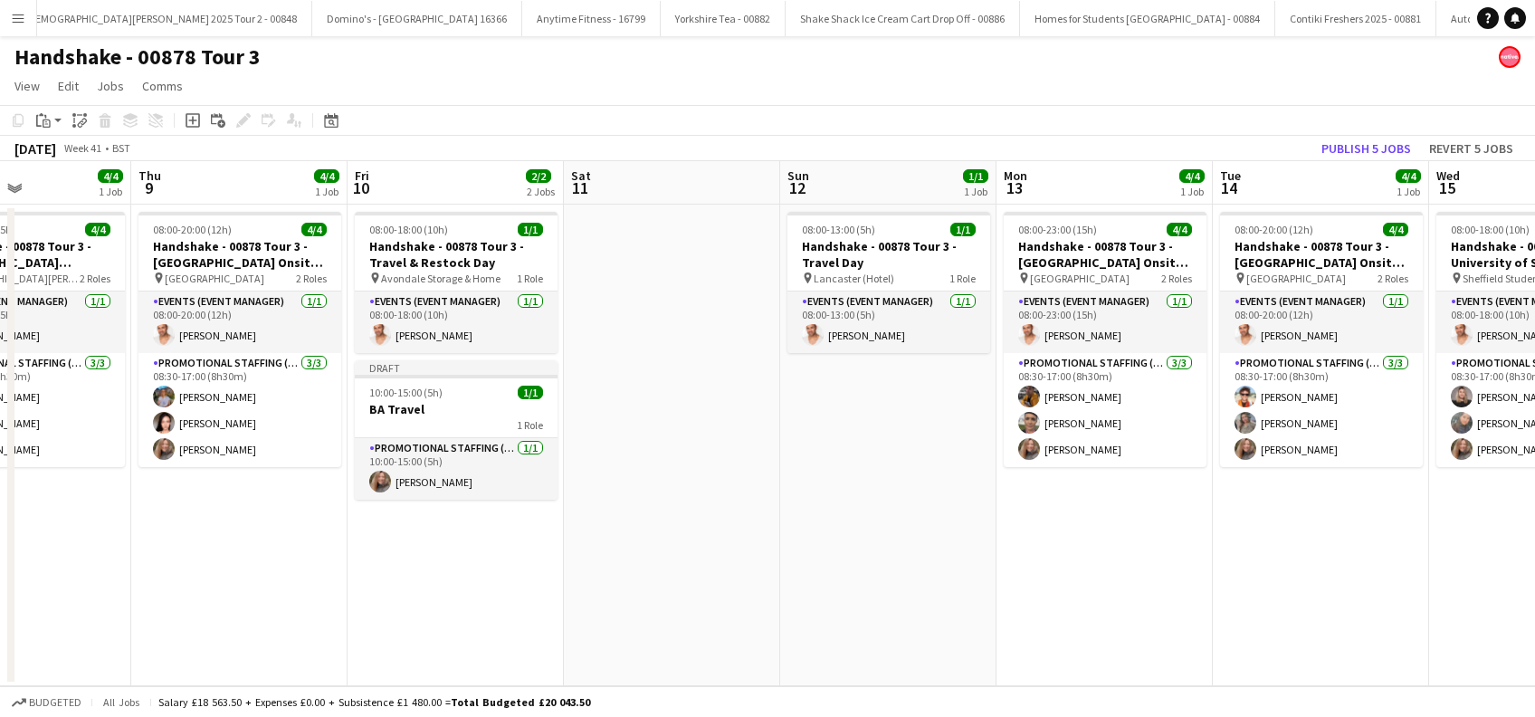
scroll to position [0, 462]
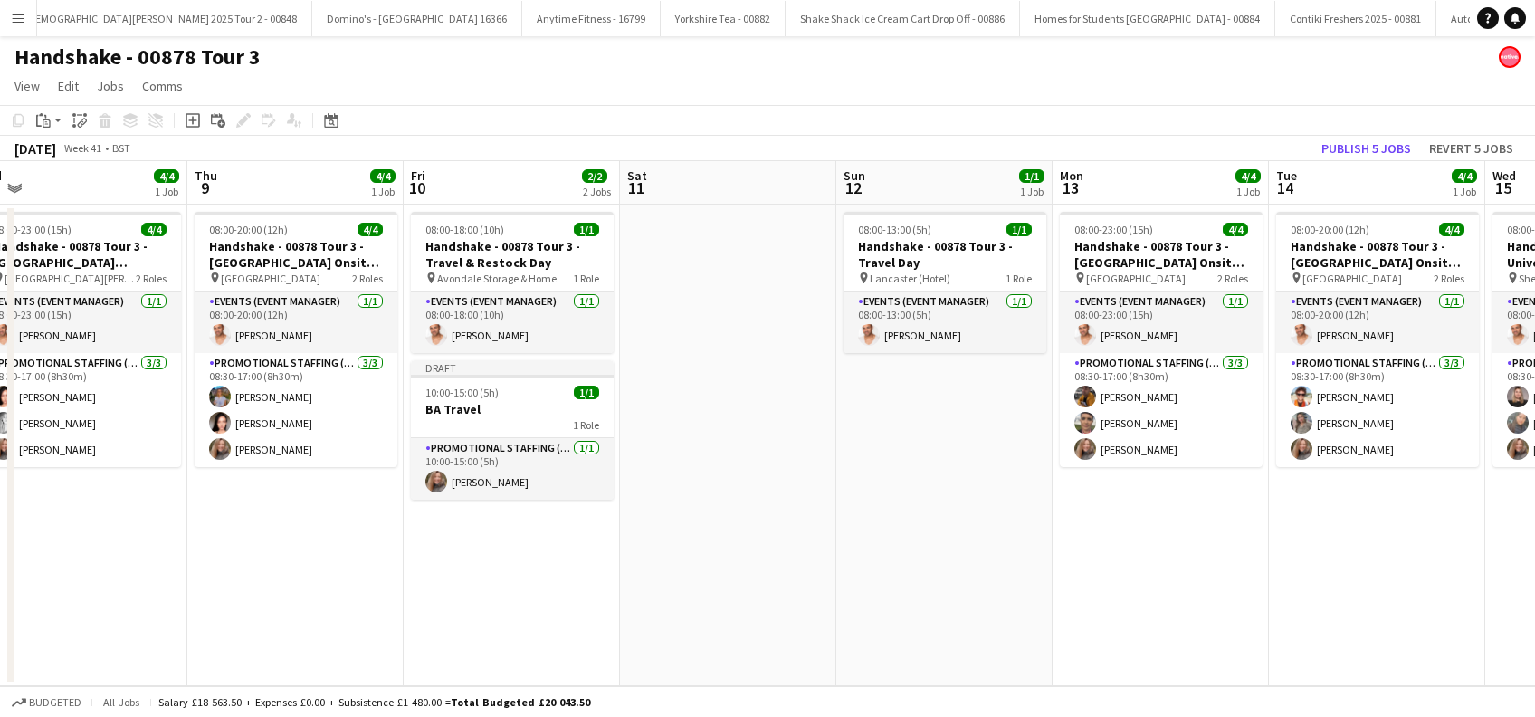
drag, startPoint x: 468, startPoint y: 544, endPoint x: 815, endPoint y: 559, distance: 347.0
click at [815, 559] on app-calendar-viewport "Mon 6 4/4 1 Job Tue 7 4/4 1 Job Wed 8 4/4 1 Job Thu 9 4/4 1 Job Fri 10 2/2 2 Jo…" at bounding box center [767, 423] width 1535 height 525
click at [449, 389] on span "10:00-15:00 (5h)" at bounding box center [461, 393] width 73 height 14
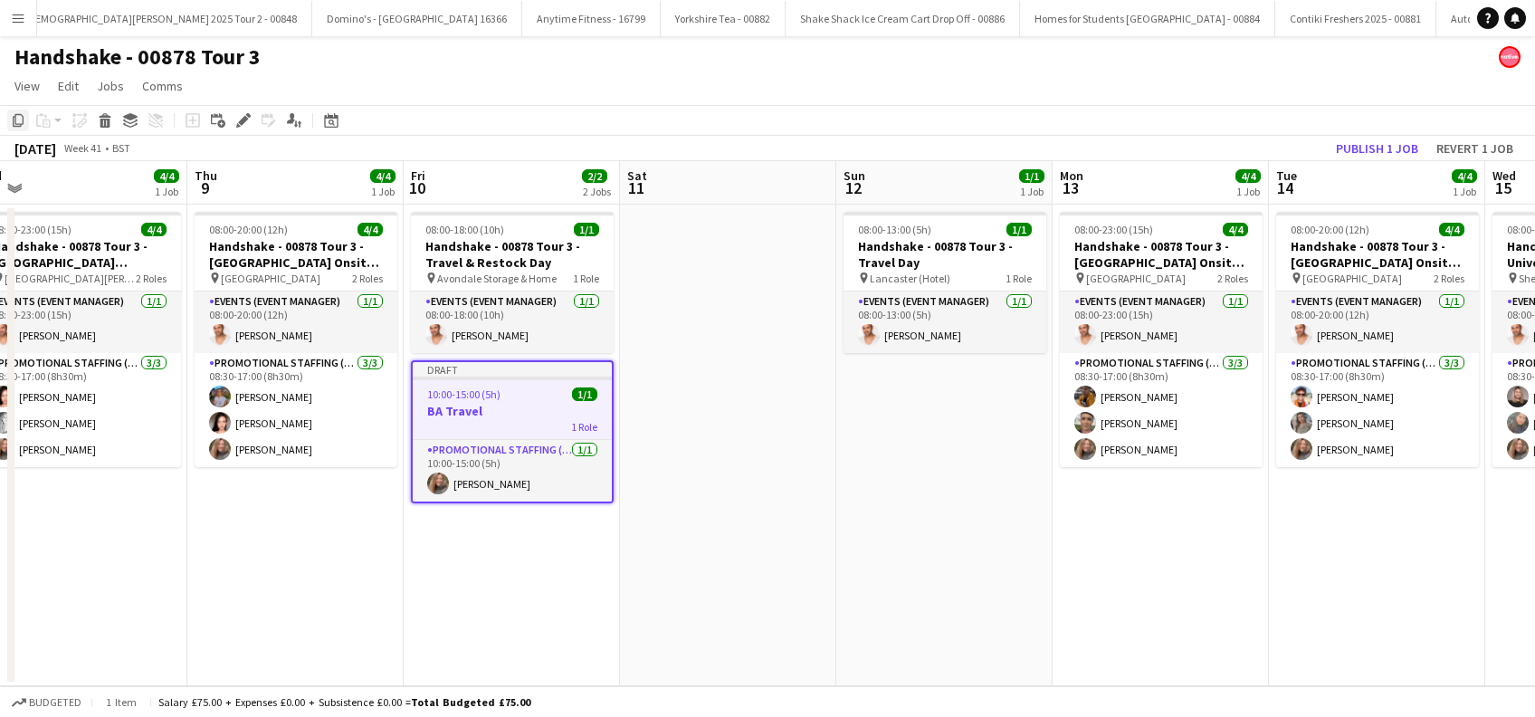
click at [19, 118] on icon "Copy" at bounding box center [18, 120] width 14 height 14
click at [921, 393] on app-date-cell "08:00-13:00 (5h) 1/1 Handshake - 00878 Tour 3 - Travel Day pin Lancaster (Hotel…" at bounding box center [944, 446] width 216 height 482
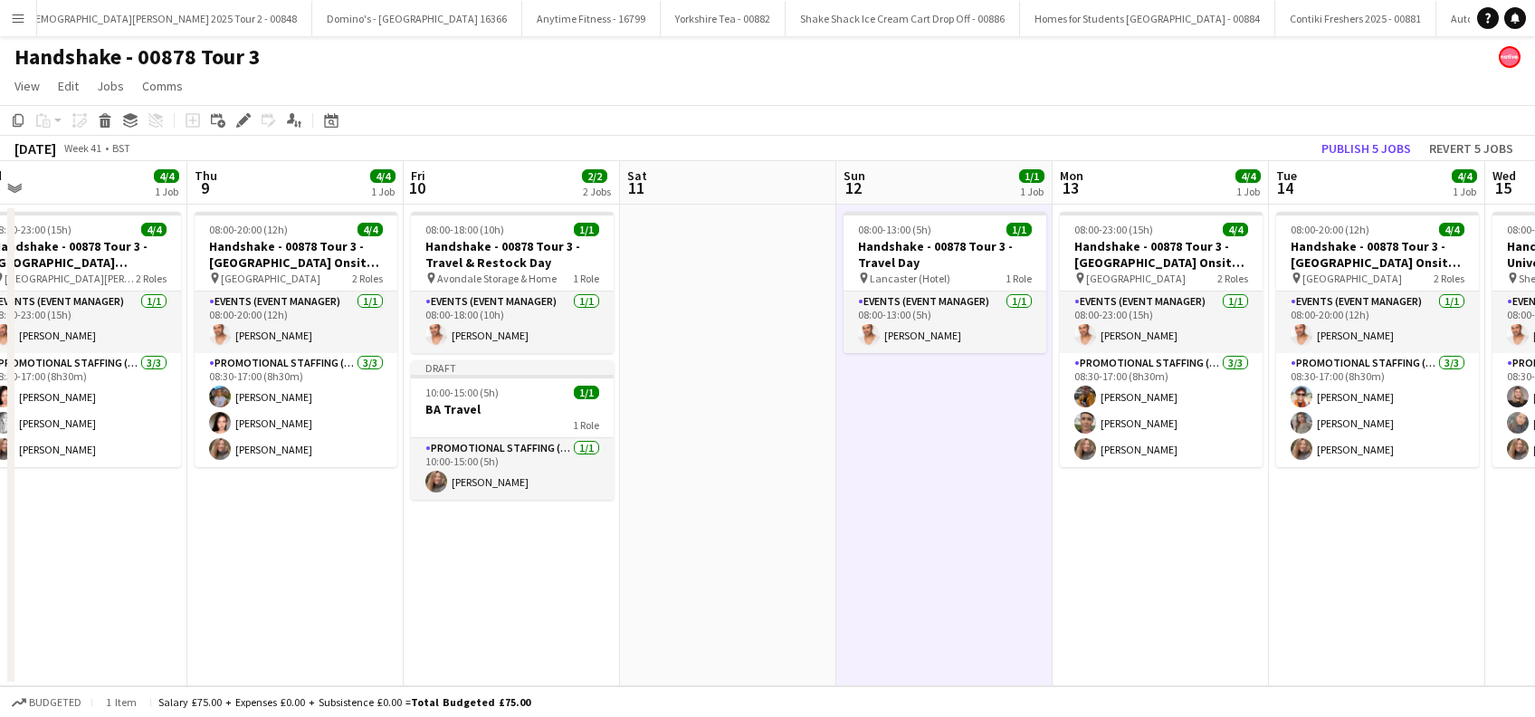
scroll to position [0, 461]
click at [45, 122] on icon at bounding box center [46, 121] width 3 height 1
click at [72, 157] on link "Paste Ctrl+V" at bounding box center [133, 155] width 170 height 16
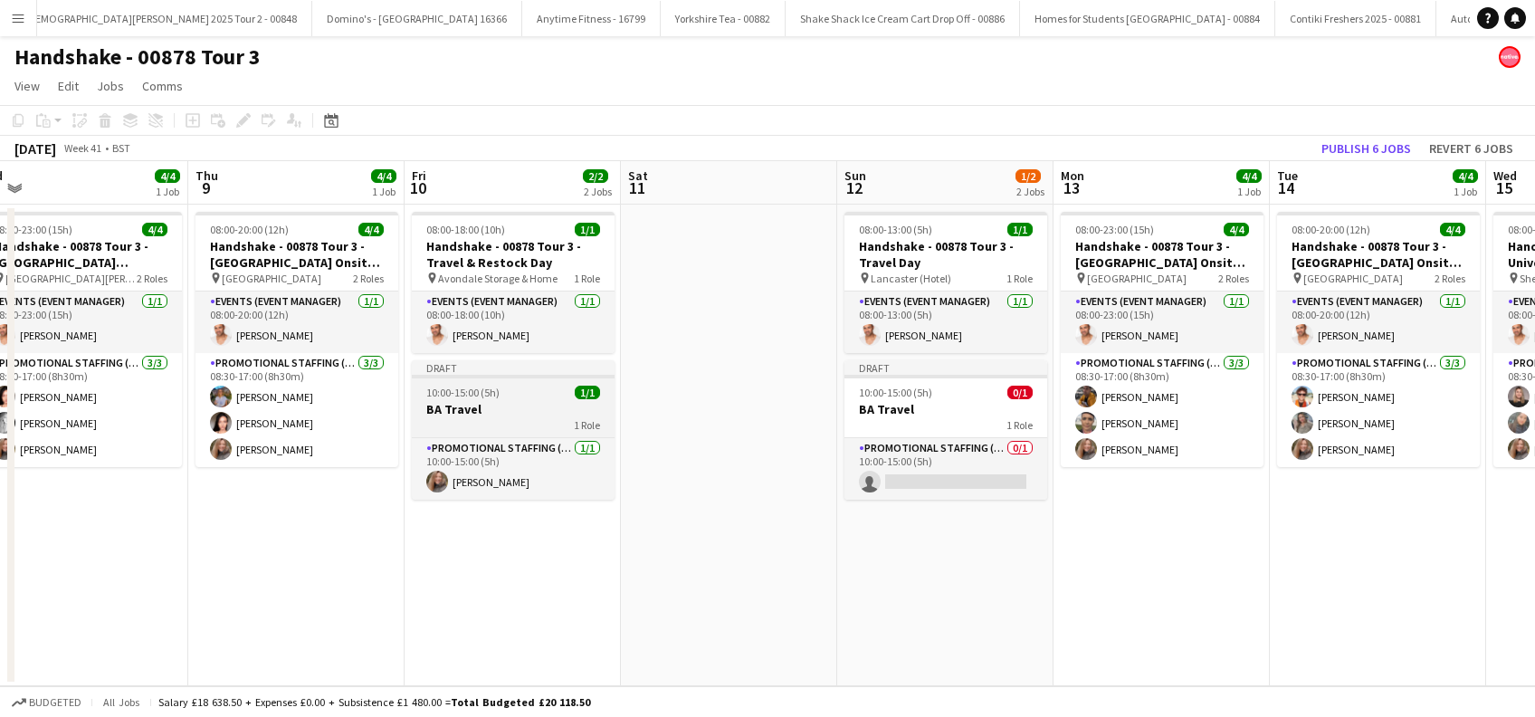
click at [463, 394] on span "10:00-15:00 (5h)" at bounding box center [462, 393] width 73 height 14
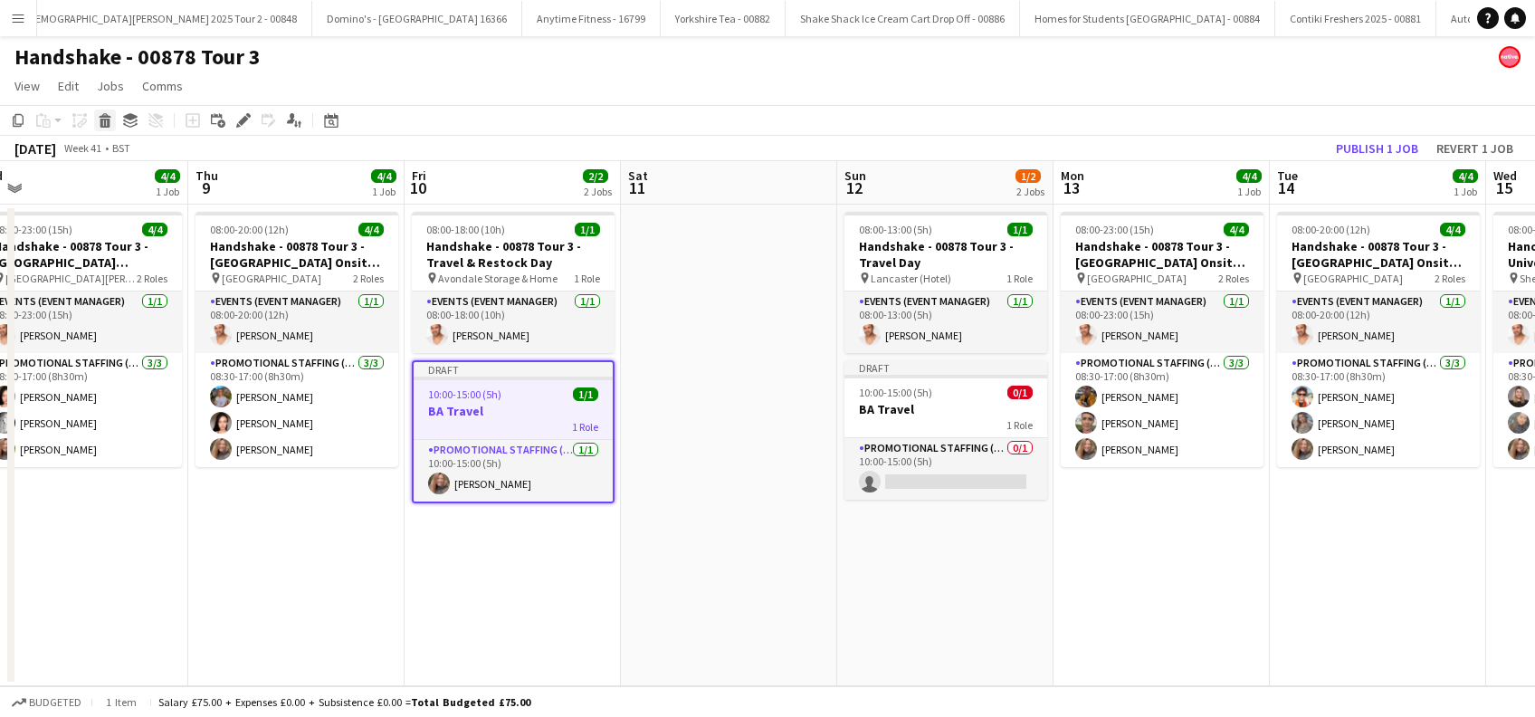
click at [102, 119] on g at bounding box center [105, 120] width 12 height 14
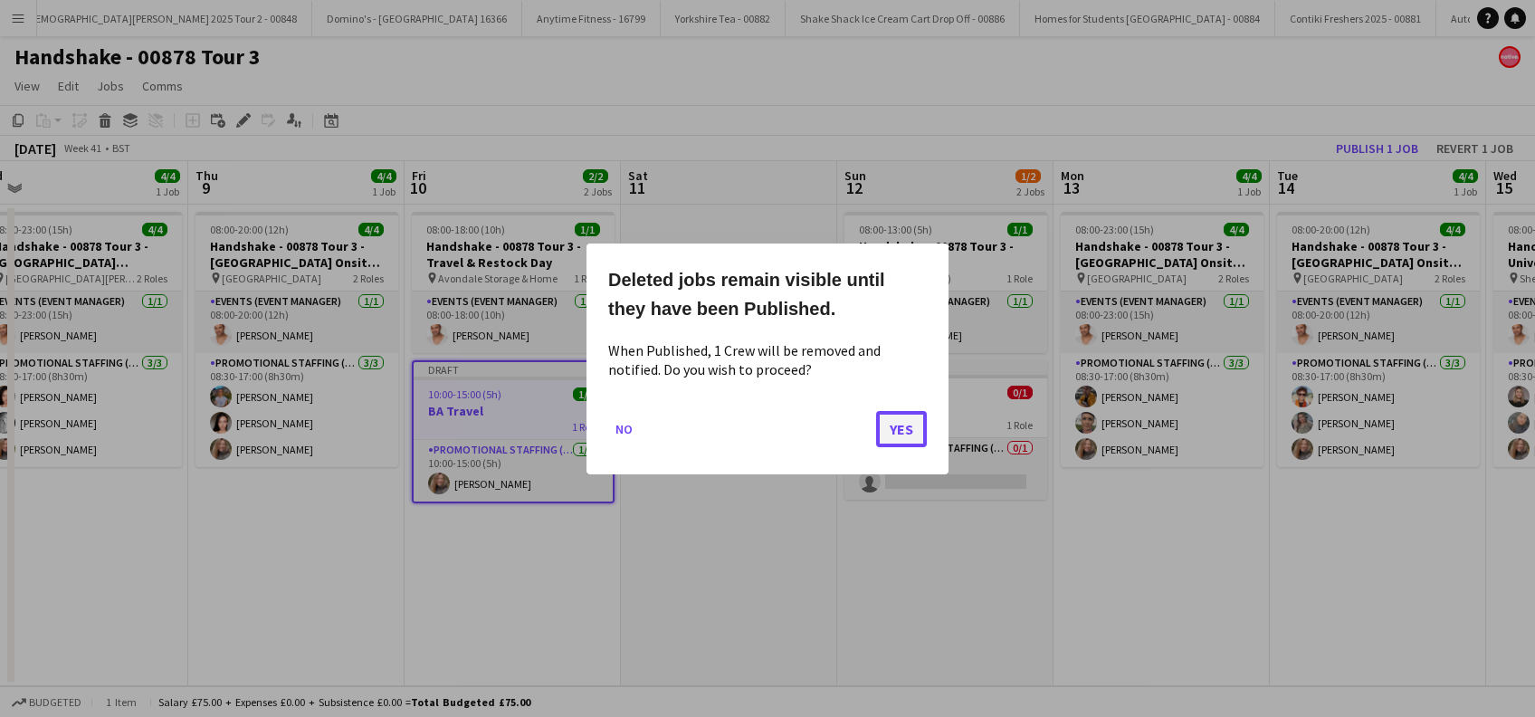
click at [891, 434] on button "Yes" at bounding box center [901, 428] width 51 height 36
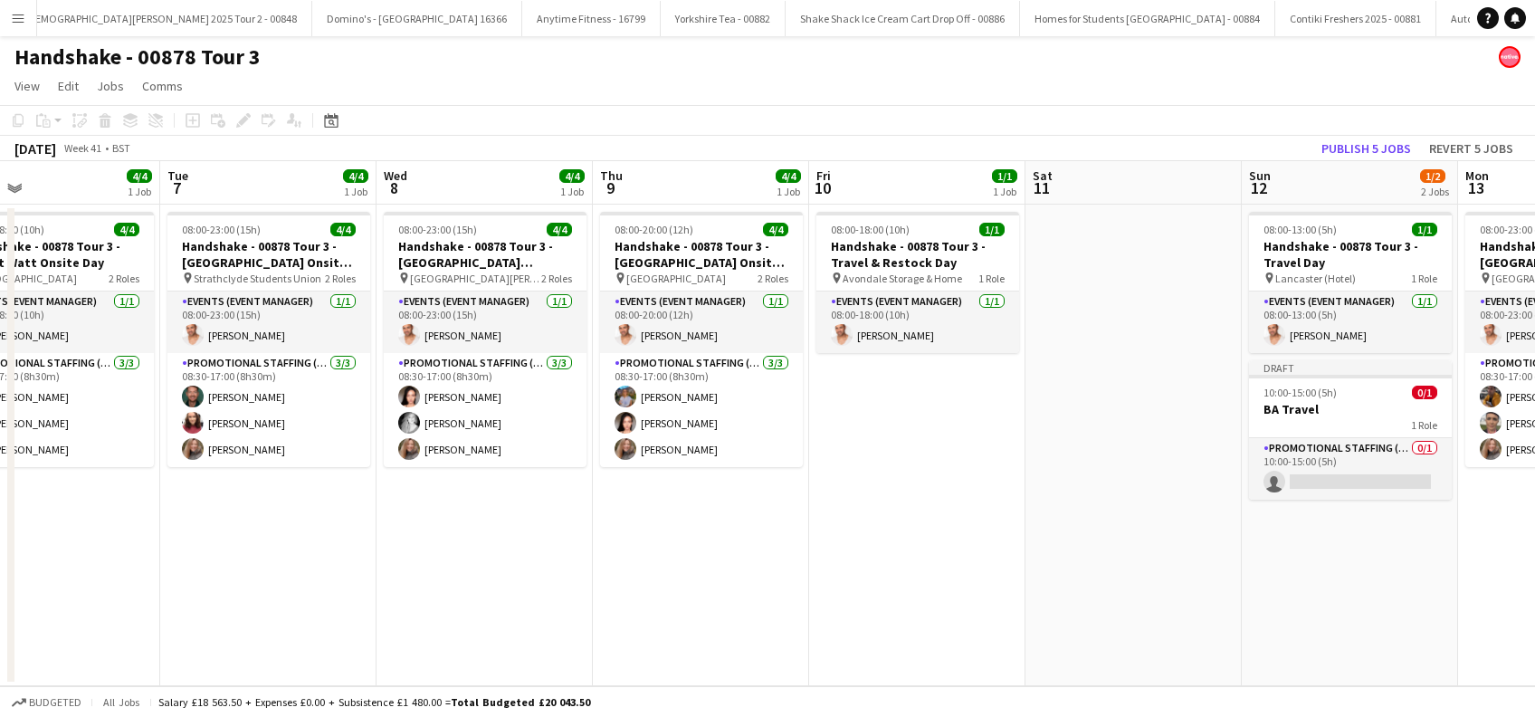
scroll to position [0, 549]
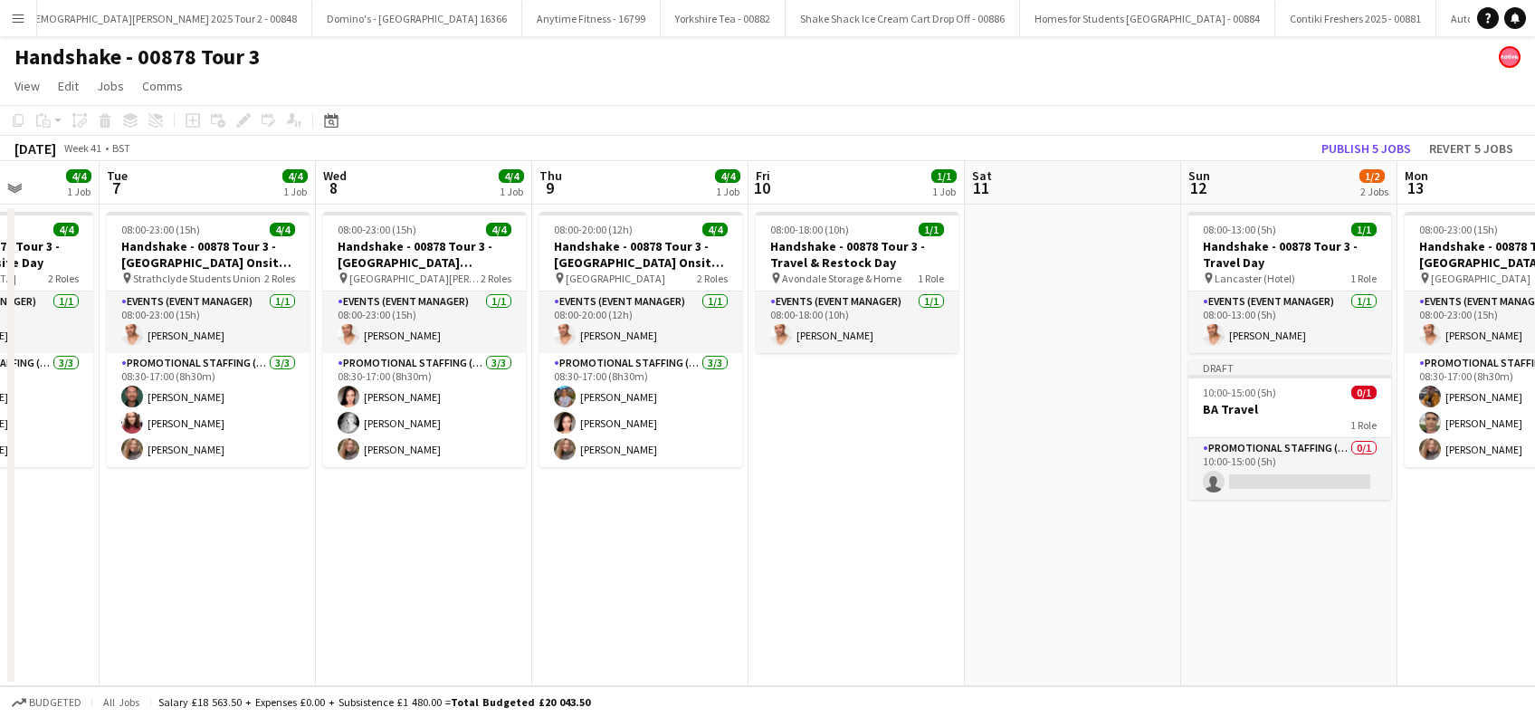
drag, startPoint x: 326, startPoint y: 575, endPoint x: 634, endPoint y: 569, distance: 307.8
click at [634, 569] on app-calendar-viewport "Sat 4 2/2 2 Jobs Sun 5 1/1 1 Job Mon 6 4/4 1 Job Tue 7 4/4 1 Job Wed 8 4/4 1 Jo…" at bounding box center [767, 423] width 1535 height 525
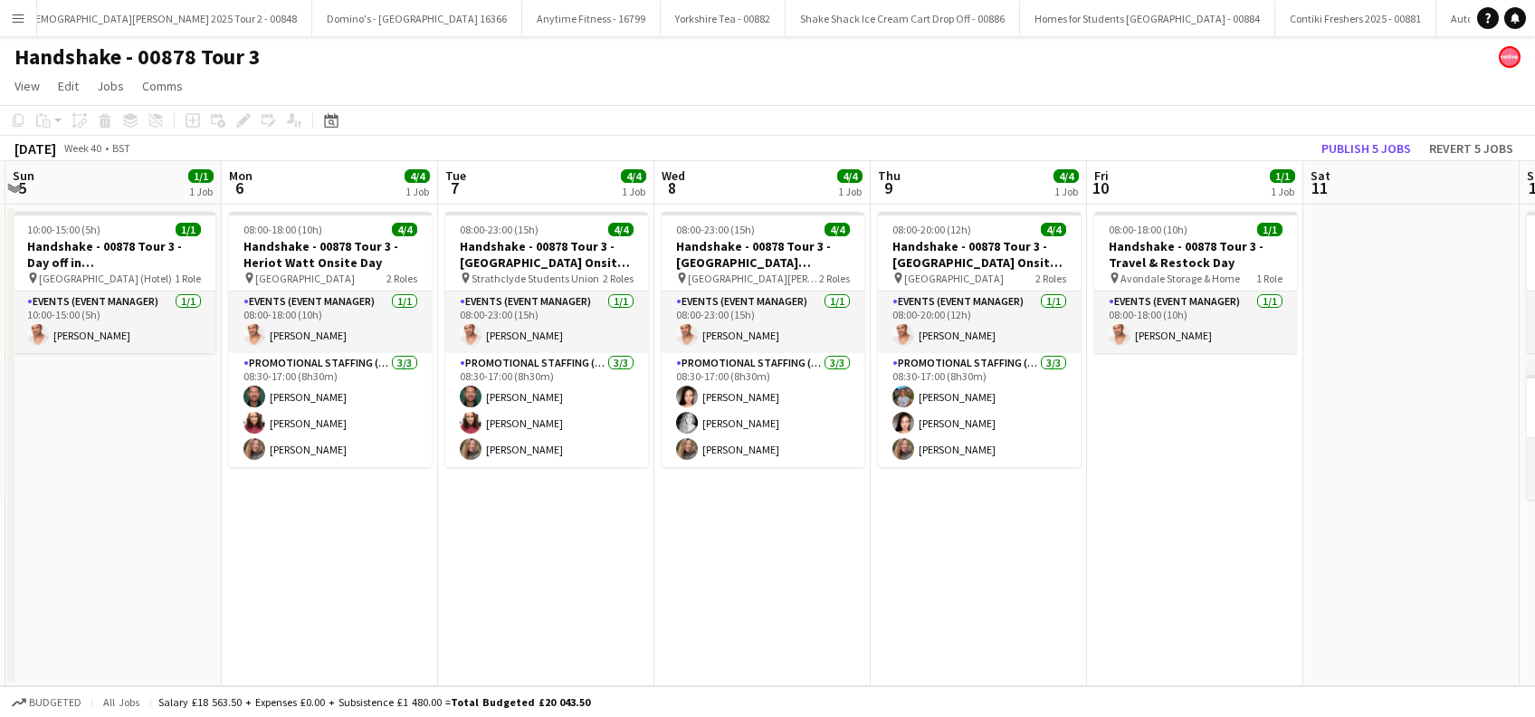
drag, startPoint x: 490, startPoint y: 567, endPoint x: 930, endPoint y: 567, distance: 439.9
click at [928, 567] on app-calendar-viewport "Fri 3 4/4 1 Job Sat 4 2/2 2 Jobs Sun 5 1/1 1 Job Mon 6 4/4 1 Job Tue 7 4/4 1 Jo…" at bounding box center [767, 423] width 1535 height 525
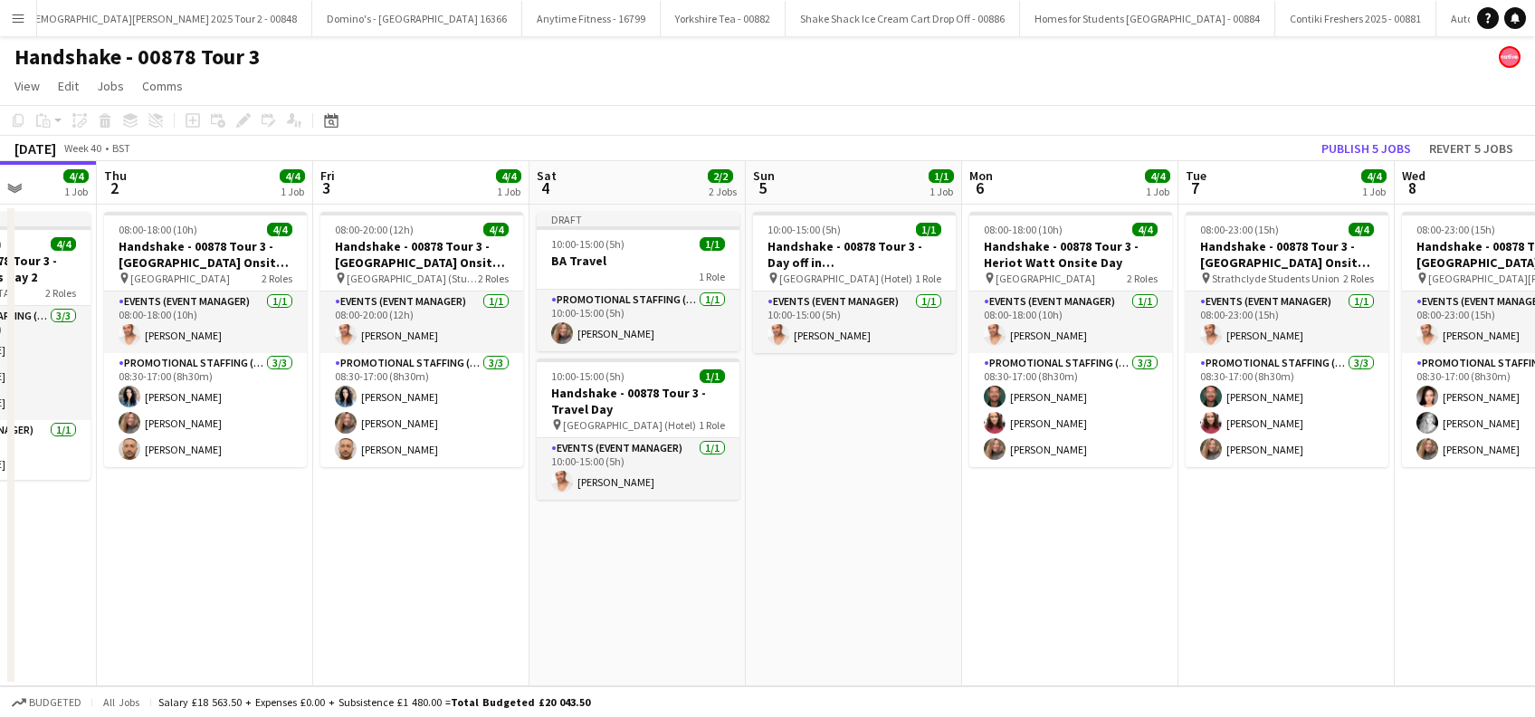
drag, startPoint x: 600, startPoint y: 579, endPoint x: 1012, endPoint y: 585, distance: 411.9
click at [1012, 585] on app-calendar-viewport "Tue 30 4/4 1 Job Wed 1 4/4 1 Job Thu 2 4/4 1 Job Fri 3 4/4 1 Job Sat 4 2/2 2 Jo…" at bounding box center [767, 423] width 1535 height 525
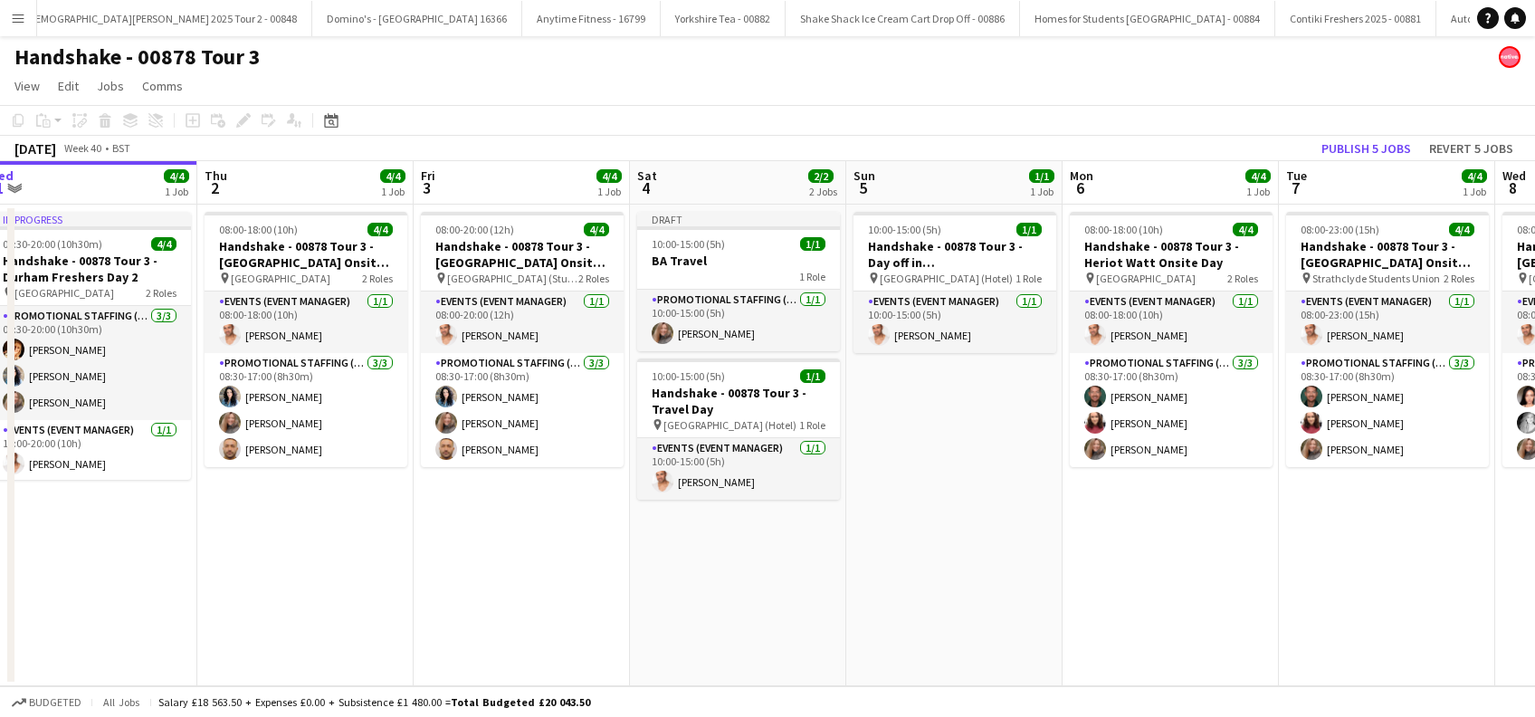
drag, startPoint x: 683, startPoint y: 588, endPoint x: 730, endPoint y: 596, distance: 47.6
click at [730, 590] on app-calendar-viewport "Mon 29 2/2 2 Jobs Tue 30 4/4 1 Job Wed 1 4/4 1 Job Thu 2 4/4 1 Job Fri 3 4/4 1 …" at bounding box center [767, 423] width 1535 height 525
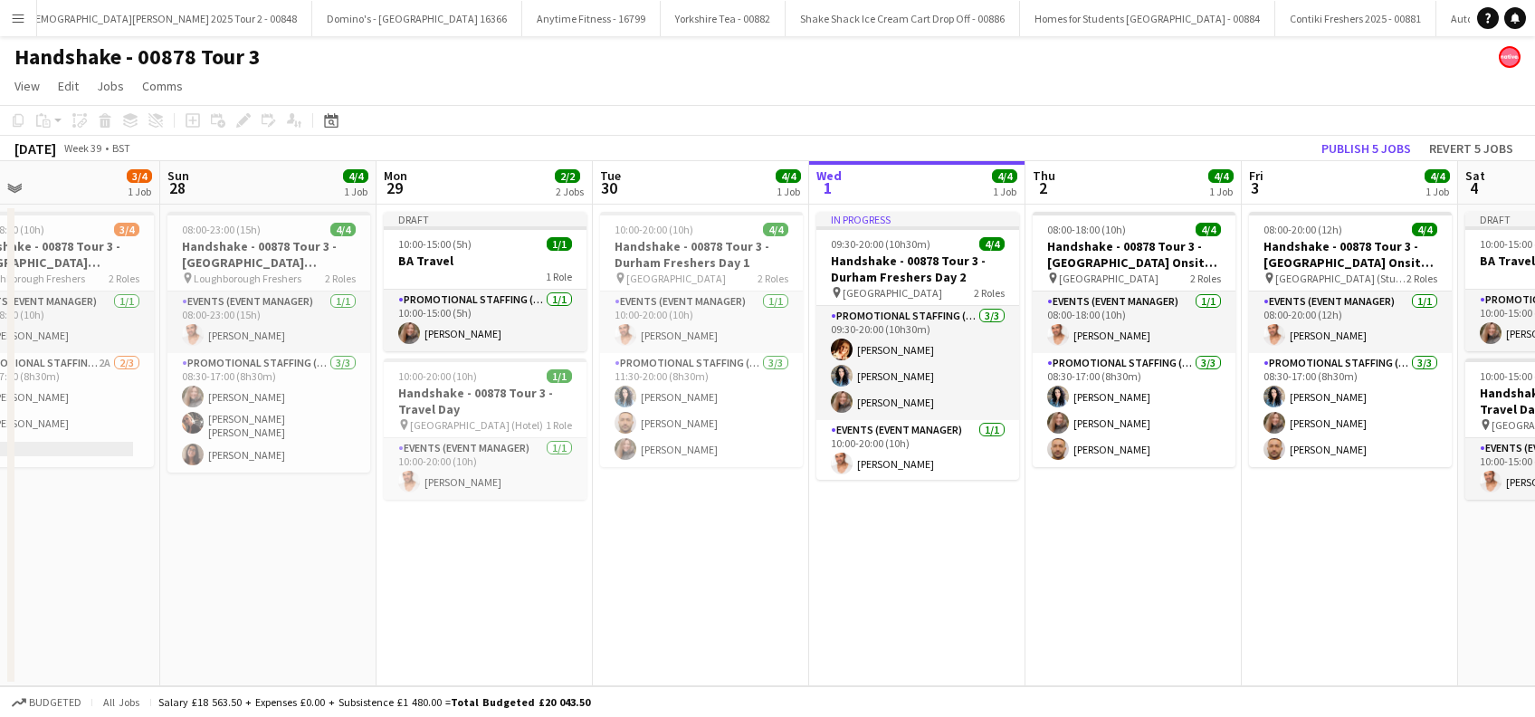
drag, startPoint x: 443, startPoint y: 594, endPoint x: 1101, endPoint y: 606, distance: 657.2
click at [1216, 598] on app-calendar-viewport "Thu 25 4/4 1 Job Fri 26 1/1 1 Job Sat 27 3/4 1 Job Sun 28 4/4 1 Job Mon 29 2/2 …" at bounding box center [767, 423] width 1535 height 525
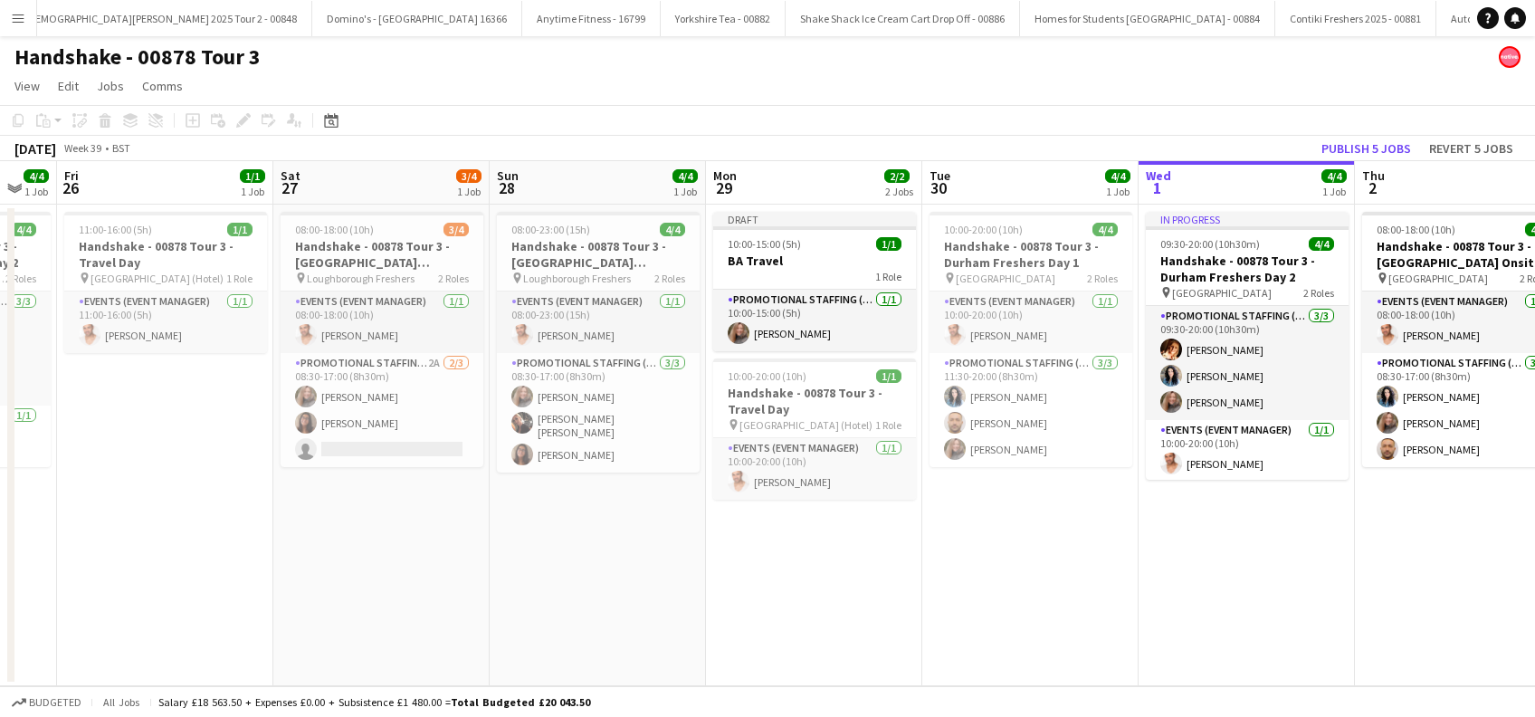
scroll to position [0, 546]
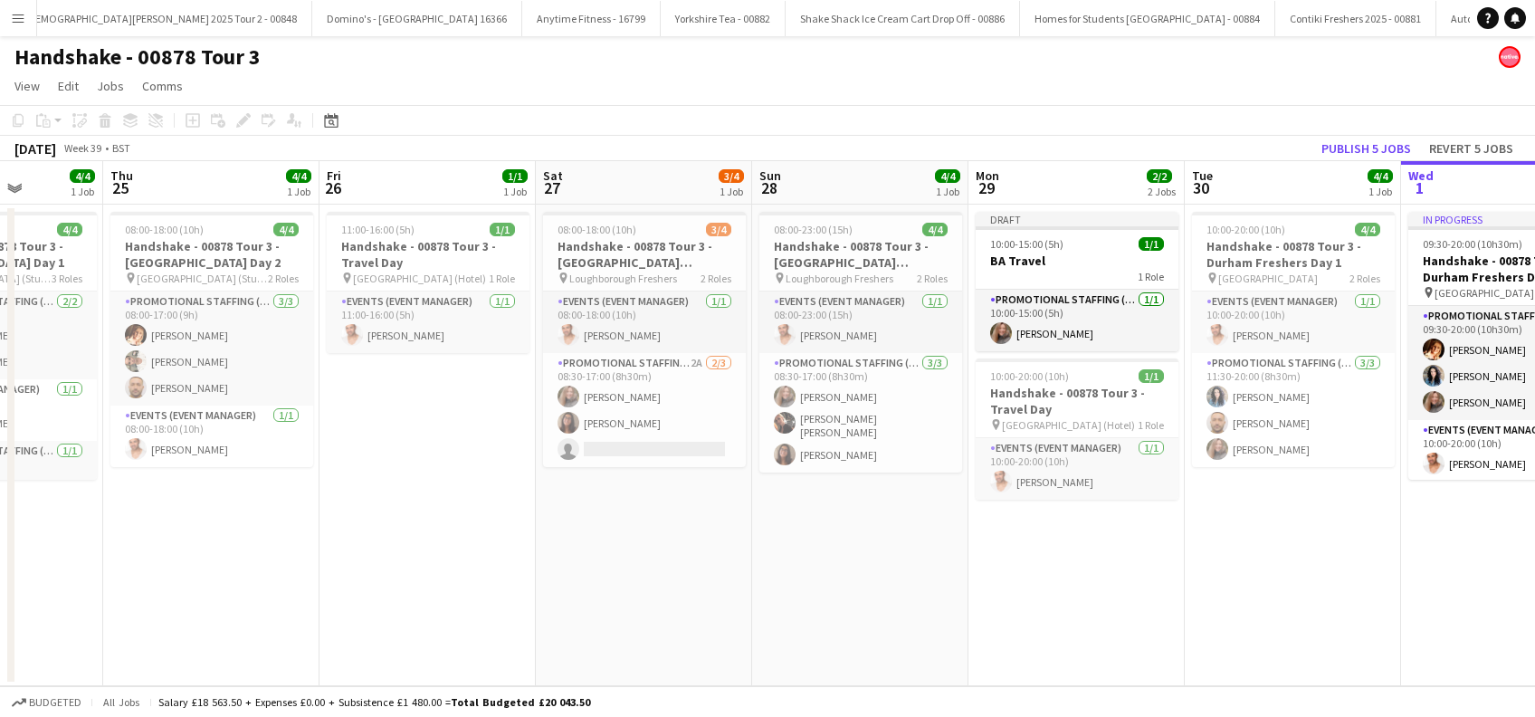
drag, startPoint x: 688, startPoint y: 617, endPoint x: 932, endPoint y: 617, distance: 244.4
click at [932, 617] on app-calendar-viewport "Mon 22 3/4 1 Job Tue 23 4/4 1 Job Wed 24 4/4 1 Job Thu 25 4/4 1 Job Fri 26 1/1 …" at bounding box center [767, 423] width 1535 height 525
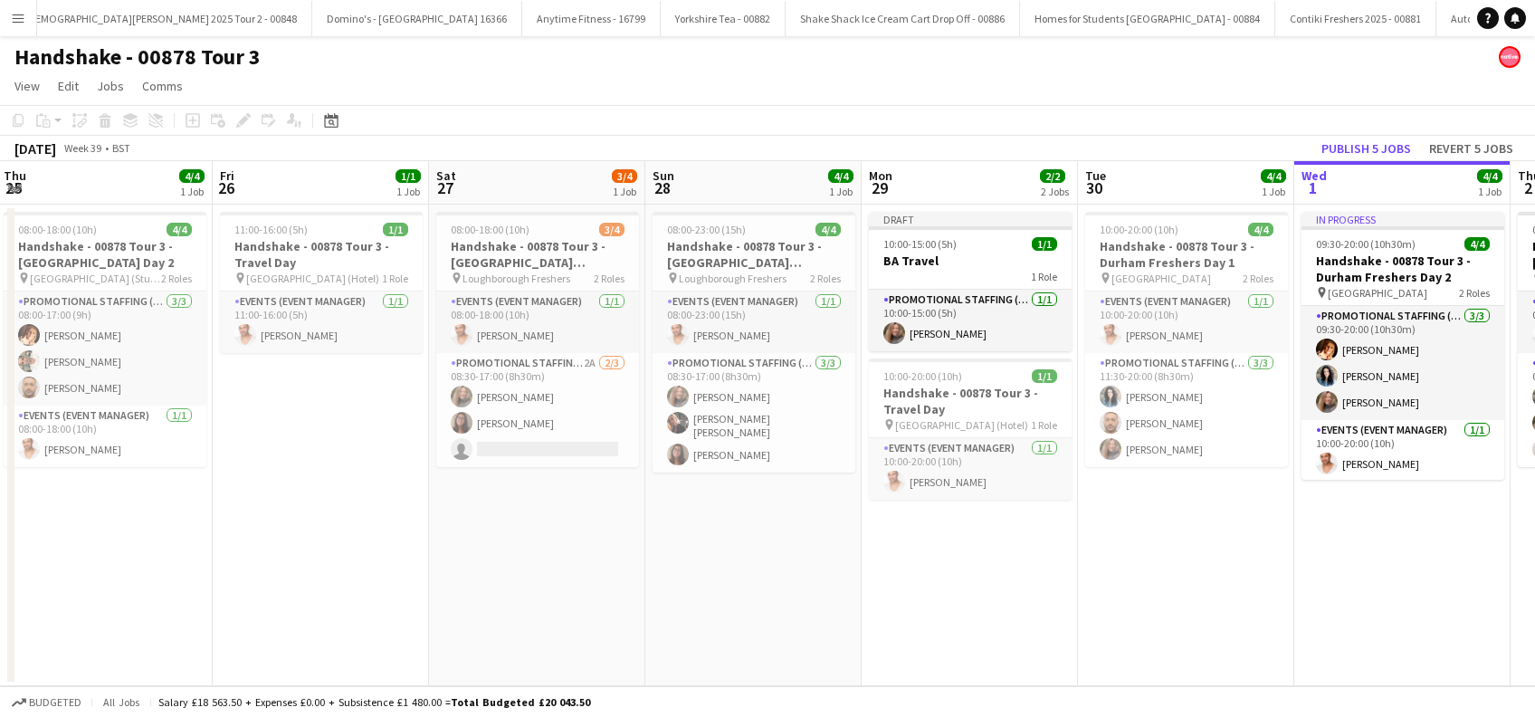
drag, startPoint x: 379, startPoint y: 612, endPoint x: 418, endPoint y: 606, distance: 39.3
click at [165, 604] on app-calendar-viewport "Sun 21 1/1 1 Job Mon 22 3/4 1 Job Tue 23 4/4 1 Job Wed 24 4/4 1 Job Thu 25 4/4 …" at bounding box center [767, 423] width 1535 height 525
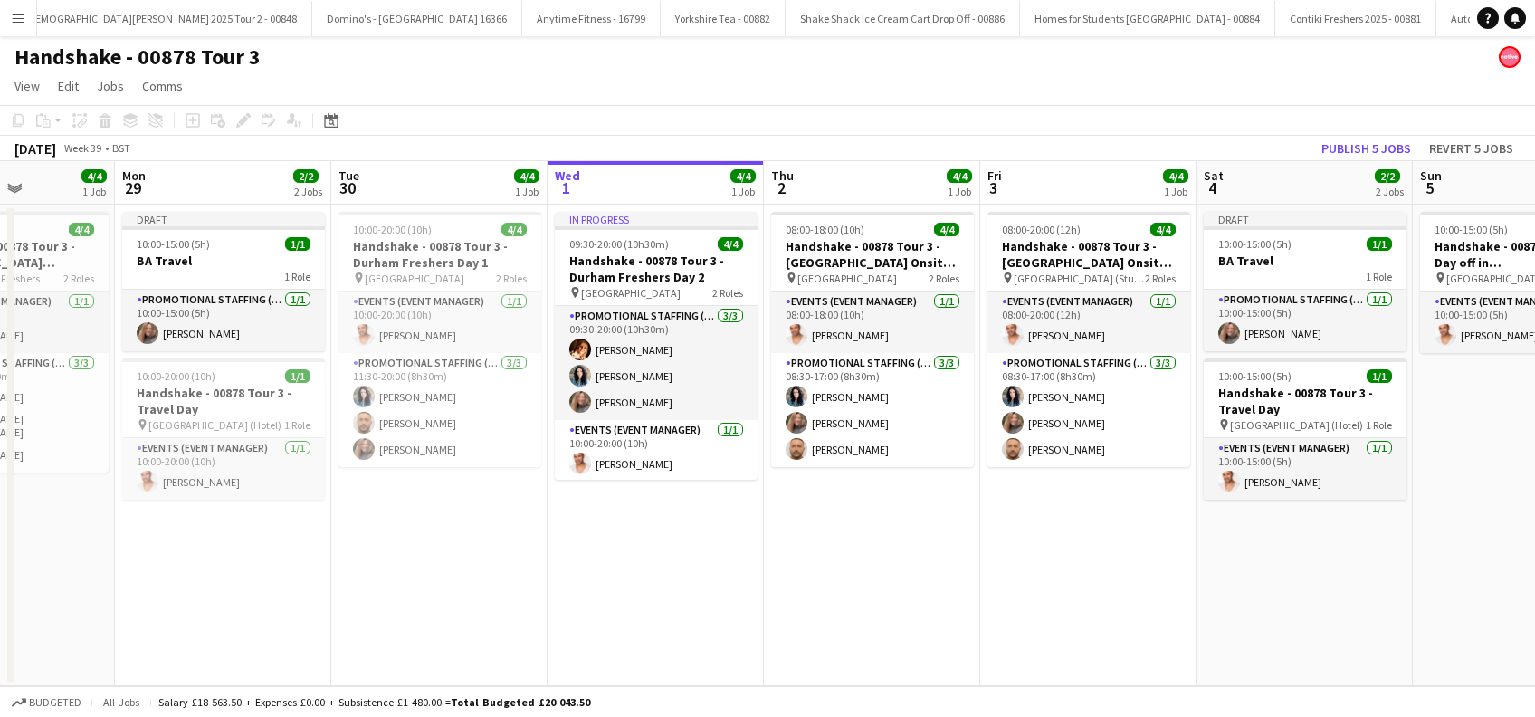
scroll to position [0, 753]
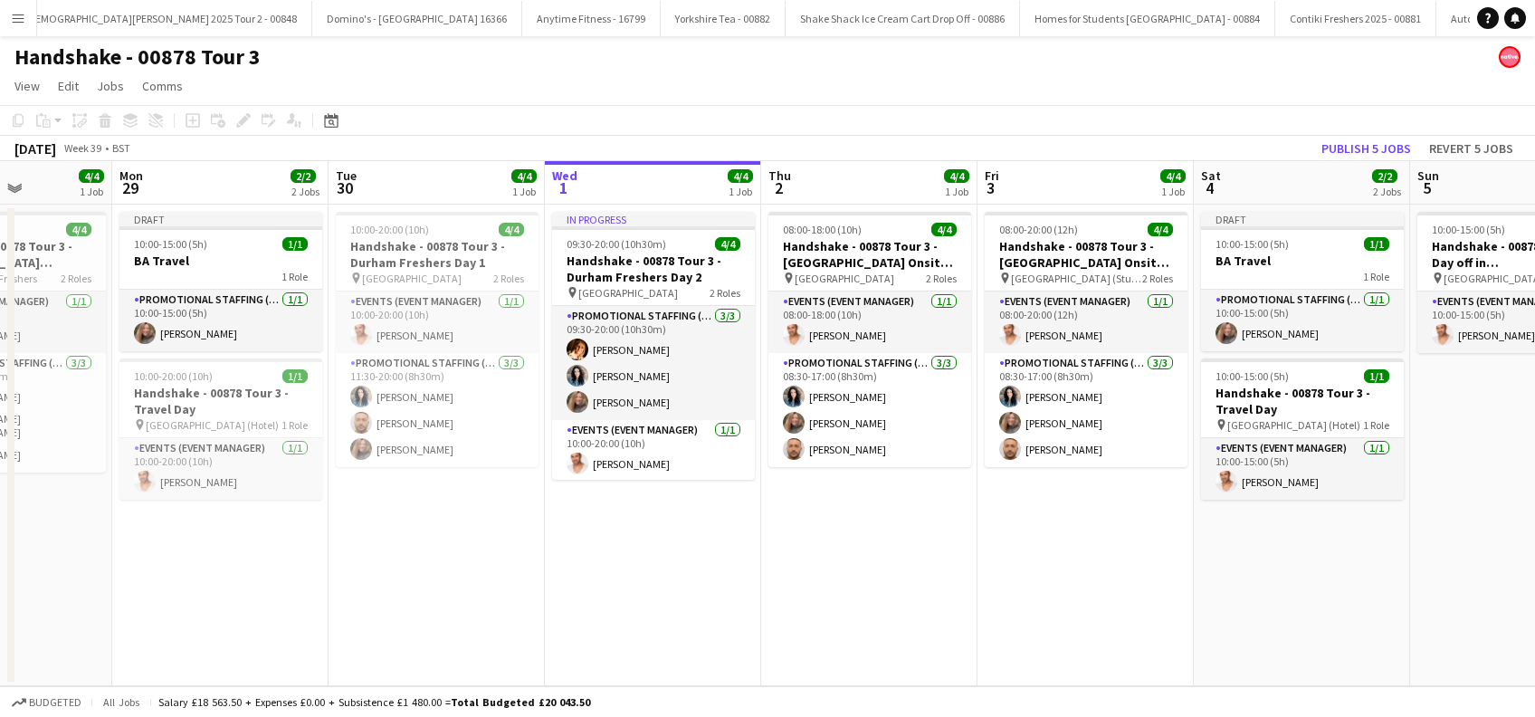
drag, startPoint x: 1231, startPoint y: 550, endPoint x: 532, endPoint y: 596, distance: 700.2
click at [532, 596] on app-calendar-viewport "Thu 25 4/4 1 Job Fri 26 1/1 1 Job Sat 27 3/4 1 Job Sun 28 4/4 1 Job Mon 29 2/2 …" at bounding box center [767, 423] width 1535 height 525
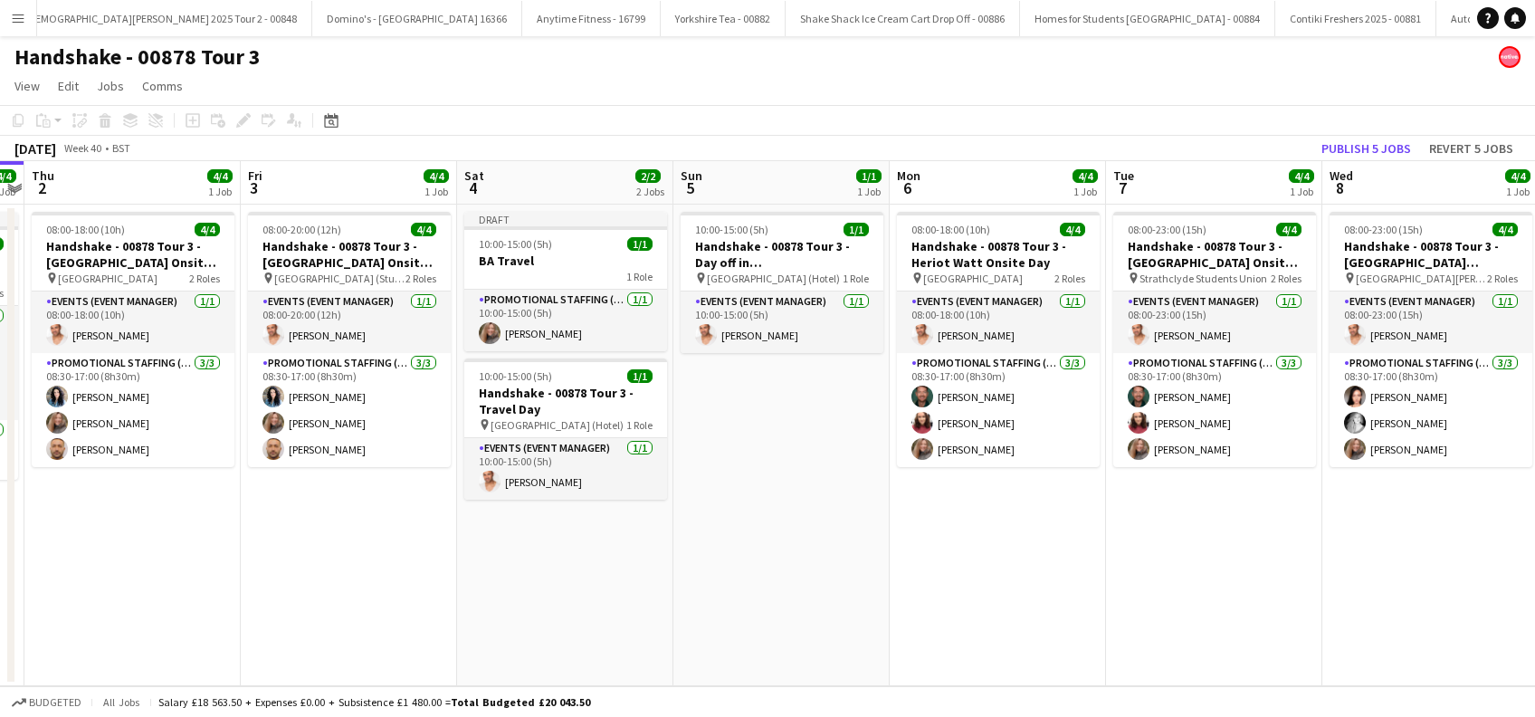
drag, startPoint x: 1202, startPoint y: 577, endPoint x: 605, endPoint y: 584, distance: 597.4
click at [605, 584] on app-calendar-viewport "Mon 29 2/2 2 Jobs Tue 30 4/4 1 Job Wed 1 4/4 1 Job Thu 2 4/4 1 Job Fri 3 4/4 1 …" at bounding box center [767, 423] width 1535 height 525
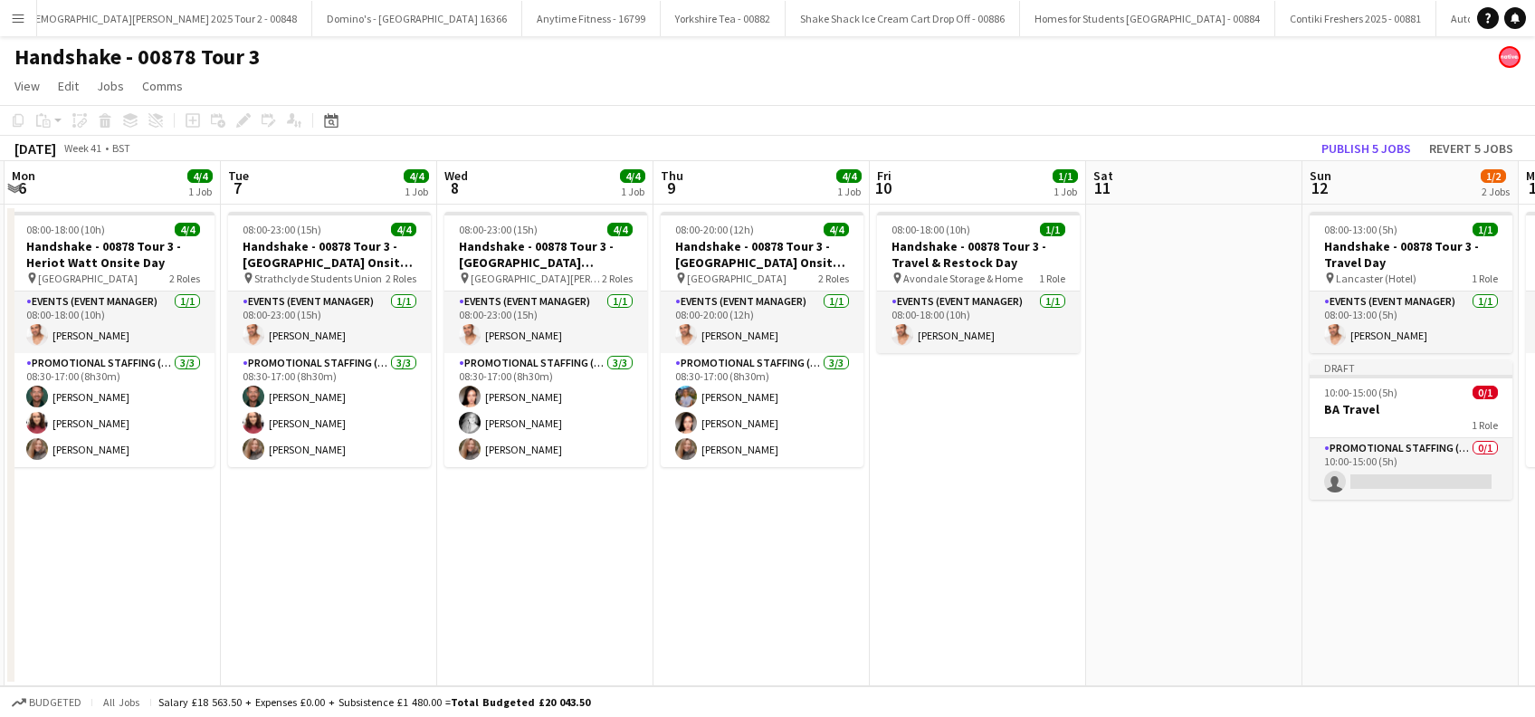
scroll to position [0, 683]
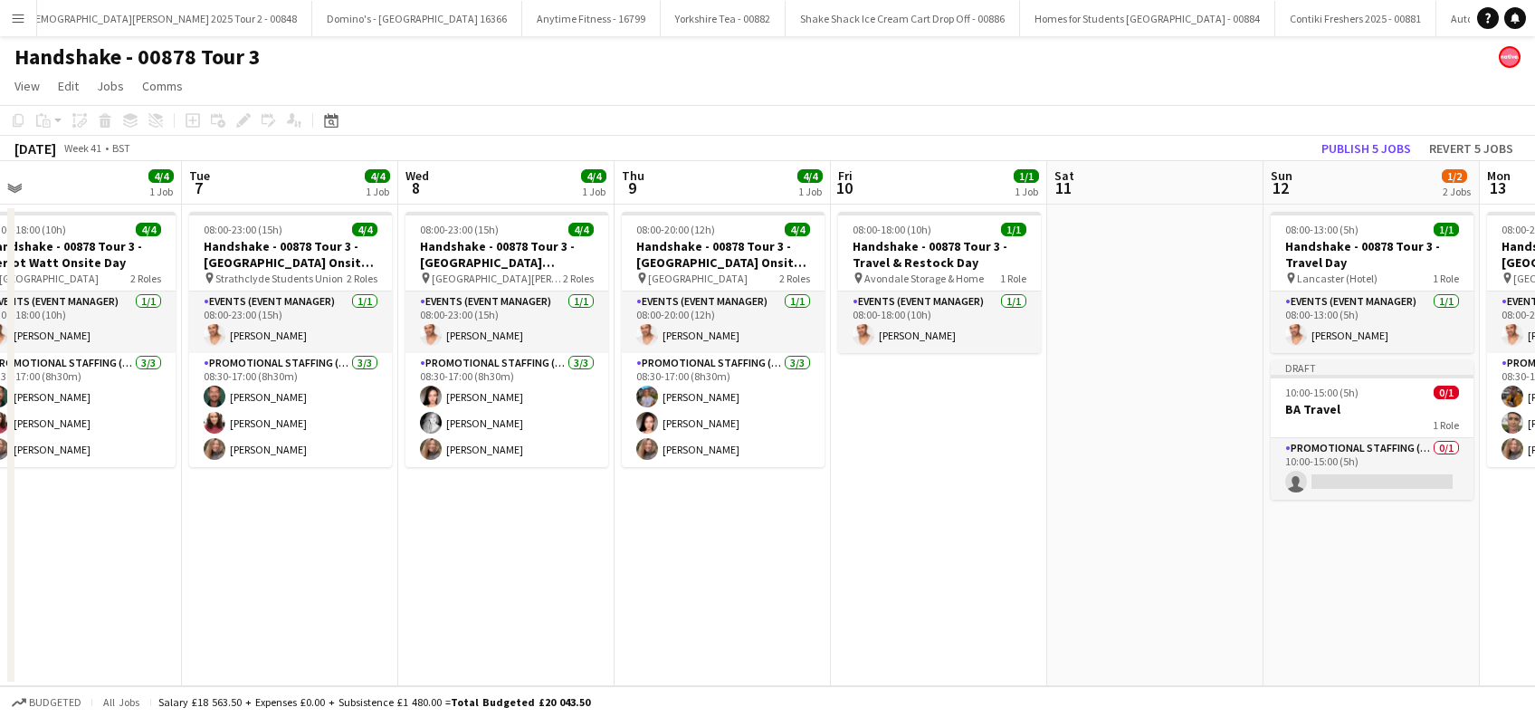
drag, startPoint x: 1044, startPoint y: 587, endPoint x: 409, endPoint y: 608, distance: 634.8
click at [362, 607] on app-calendar-viewport "Fri 3 4/4 1 Job Sat 4 2/2 2 Jobs Sun 5 1/1 1 Job Mon 6 4/4 1 Job Tue 7 4/4 1 Jo…" at bounding box center [767, 423] width 1535 height 525
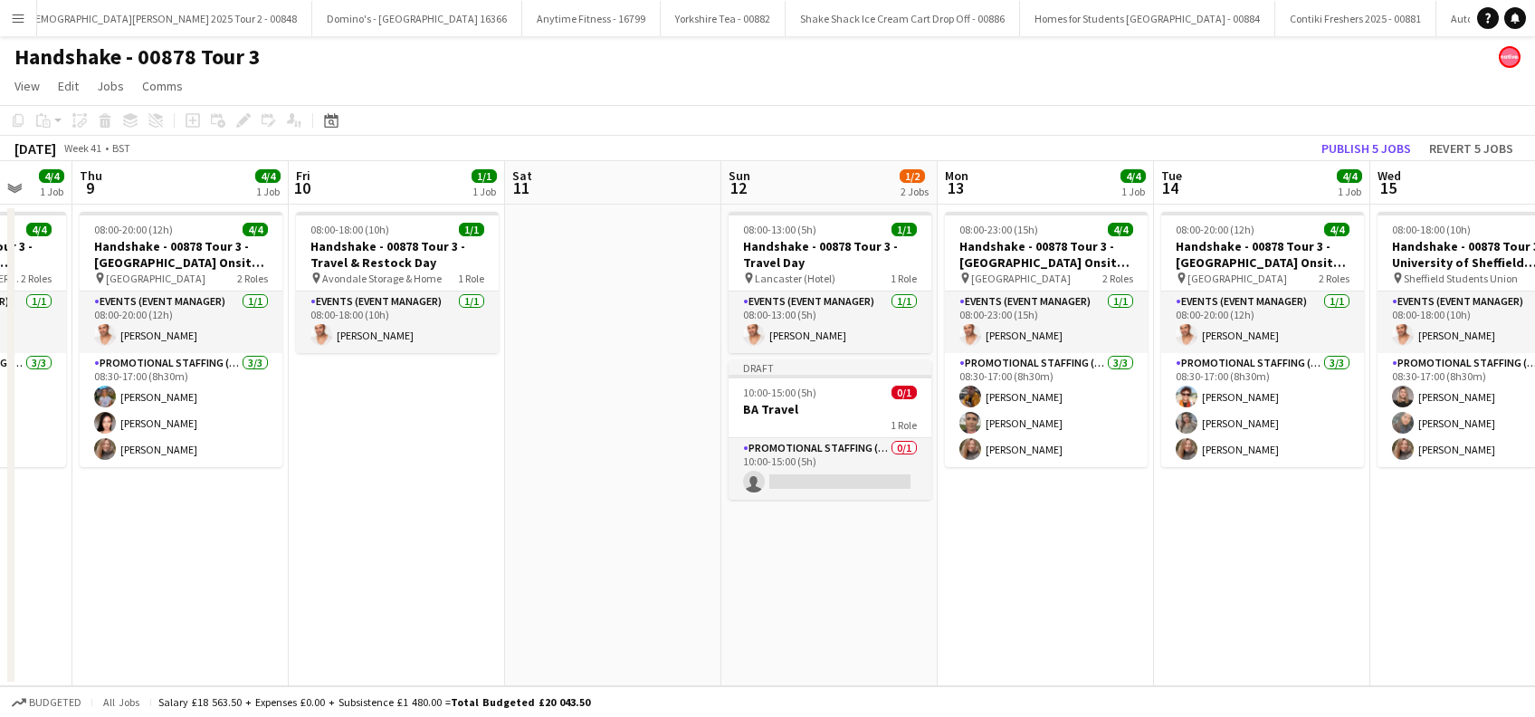
drag, startPoint x: 1354, startPoint y: 561, endPoint x: 862, endPoint y: 599, distance: 493.8
click at [811, 631] on app-calendar-viewport "Sun 5 1/1 1 Job Mon 6 4/4 1 Job Tue 7 4/4 1 Job Wed 8 4/4 1 Job Thu 9 4/4 1 Job…" at bounding box center [767, 423] width 1535 height 525
click at [840, 476] on app-card-role "Promotional Staffing (Brand Ambassadors) 0/1 10:00-15:00 (5h) single-neutral-ac…" at bounding box center [829, 469] width 203 height 62
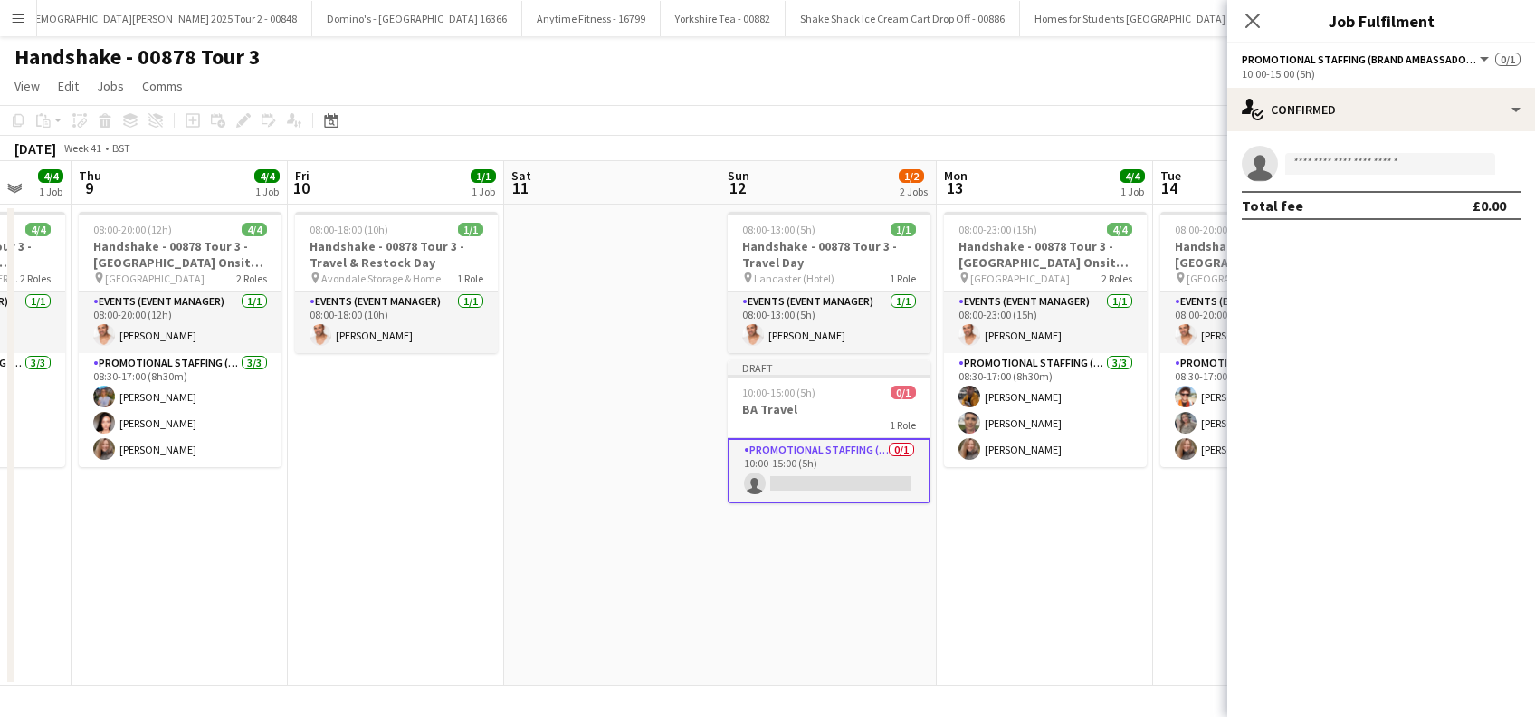
click at [1334, 146] on app-invite-slot "single-neutral-actions" at bounding box center [1381, 164] width 308 height 36
click at [1318, 148] on app-invite-slot "single-neutral-actions" at bounding box center [1381, 164] width 308 height 36
click at [1310, 159] on input at bounding box center [1390, 164] width 210 height 22
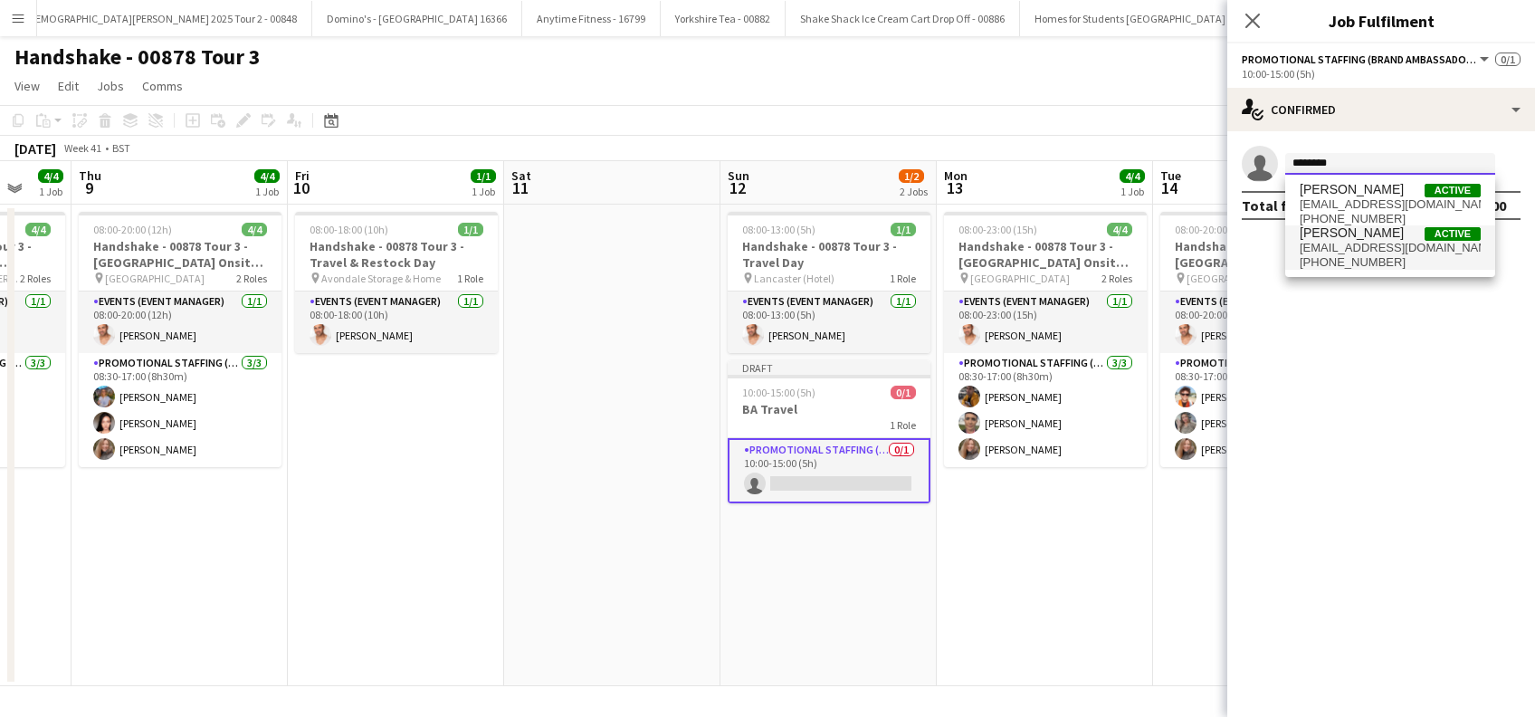
type input "********"
click at [1346, 231] on span "Lorraine Sadler" at bounding box center [1352, 232] width 104 height 15
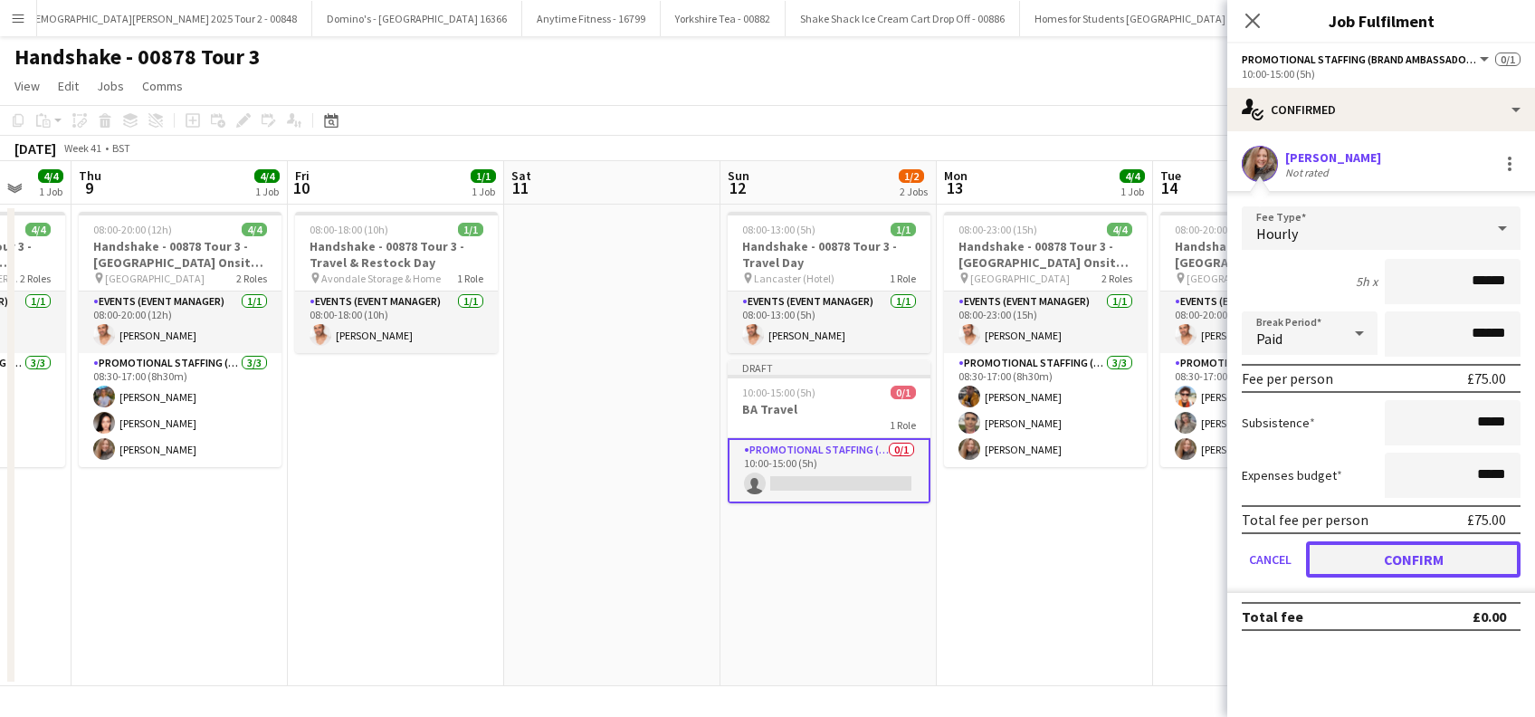
click at [1379, 553] on button "Confirm" at bounding box center [1413, 559] width 215 height 36
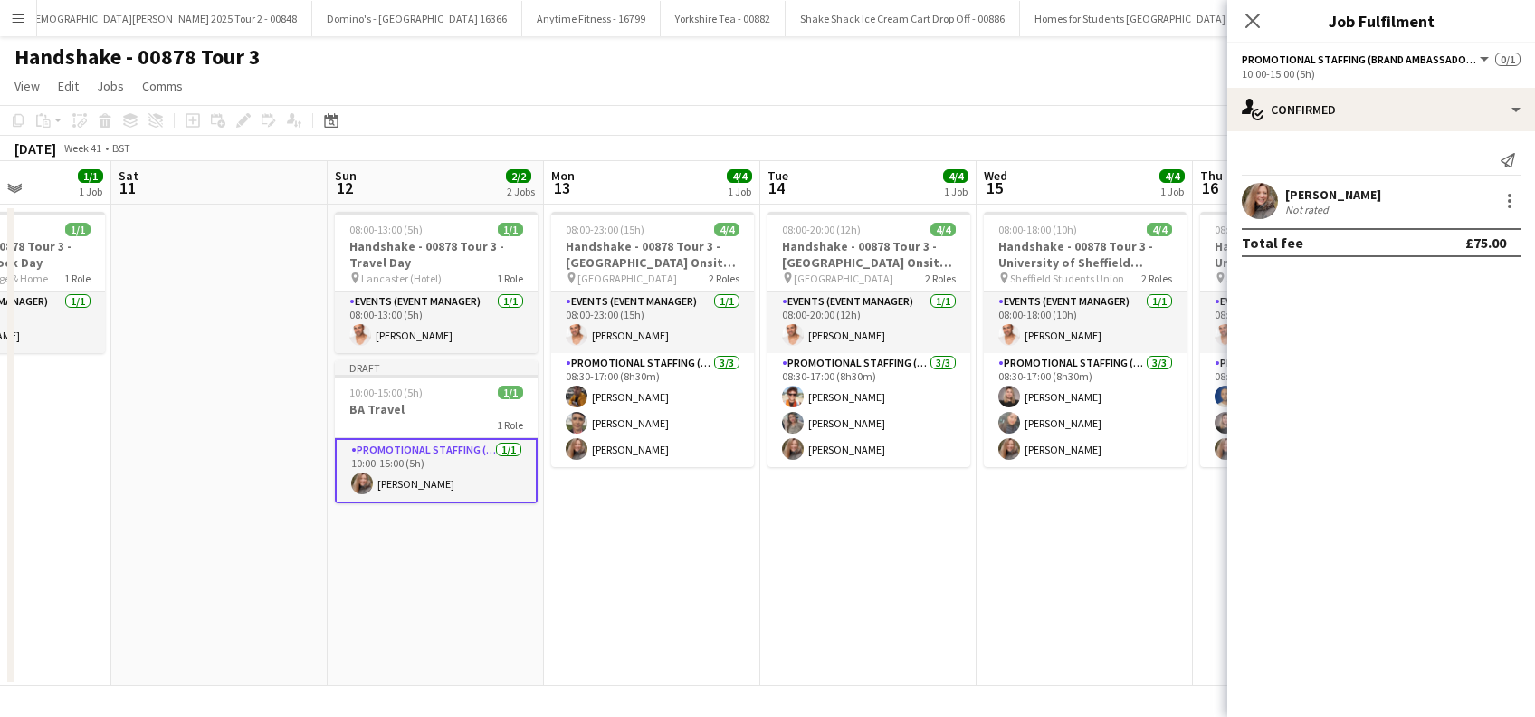
drag, startPoint x: 980, startPoint y: 579, endPoint x: 677, endPoint y: 602, distance: 304.0
click at [677, 602] on app-calendar-viewport "Tue 7 4/4 1 Job Wed 8 4/4 1 Job Thu 9 4/4 1 Job Fri 10 1/1 1 Job Sat 11 Sun 12 …" at bounding box center [767, 423] width 1535 height 525
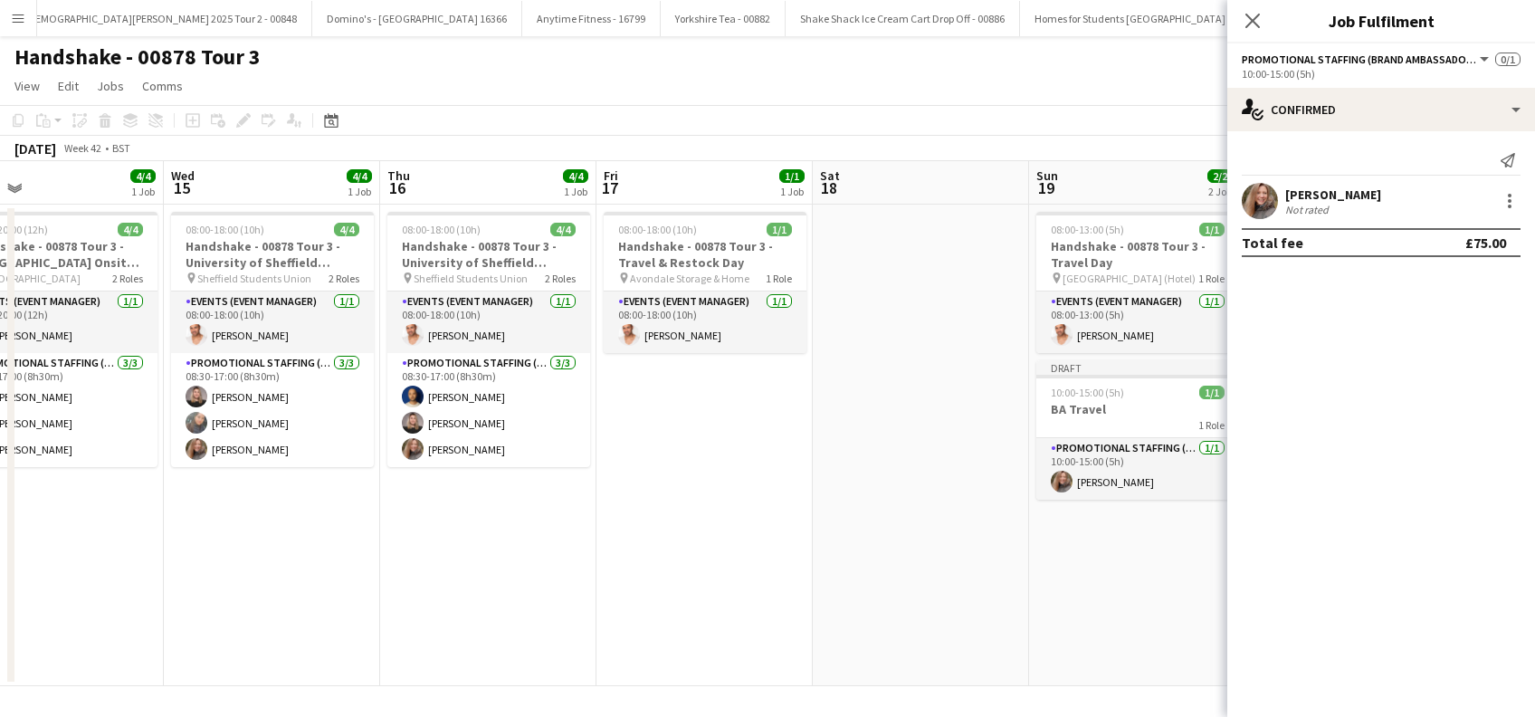
drag, startPoint x: 633, startPoint y: 594, endPoint x: 522, endPoint y: 594, distance: 110.4
click at [464, 594] on app-calendar-viewport "Sat 11 Sun 12 2/2 2 Jobs Mon 13 4/4 1 Job Tue 14 4/4 1 Job Wed 15 4/4 1 Job Thu…" at bounding box center [767, 423] width 1535 height 525
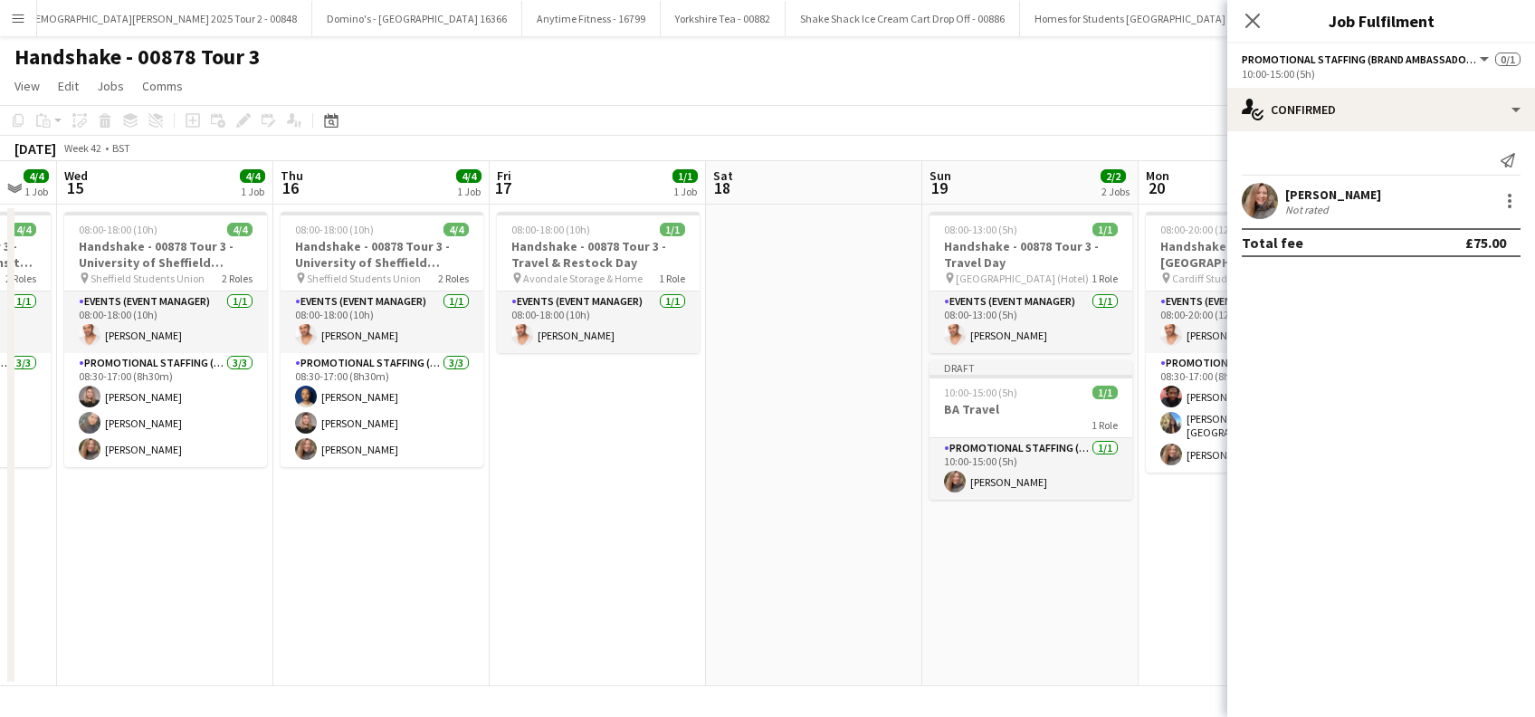
scroll to position [0, 834]
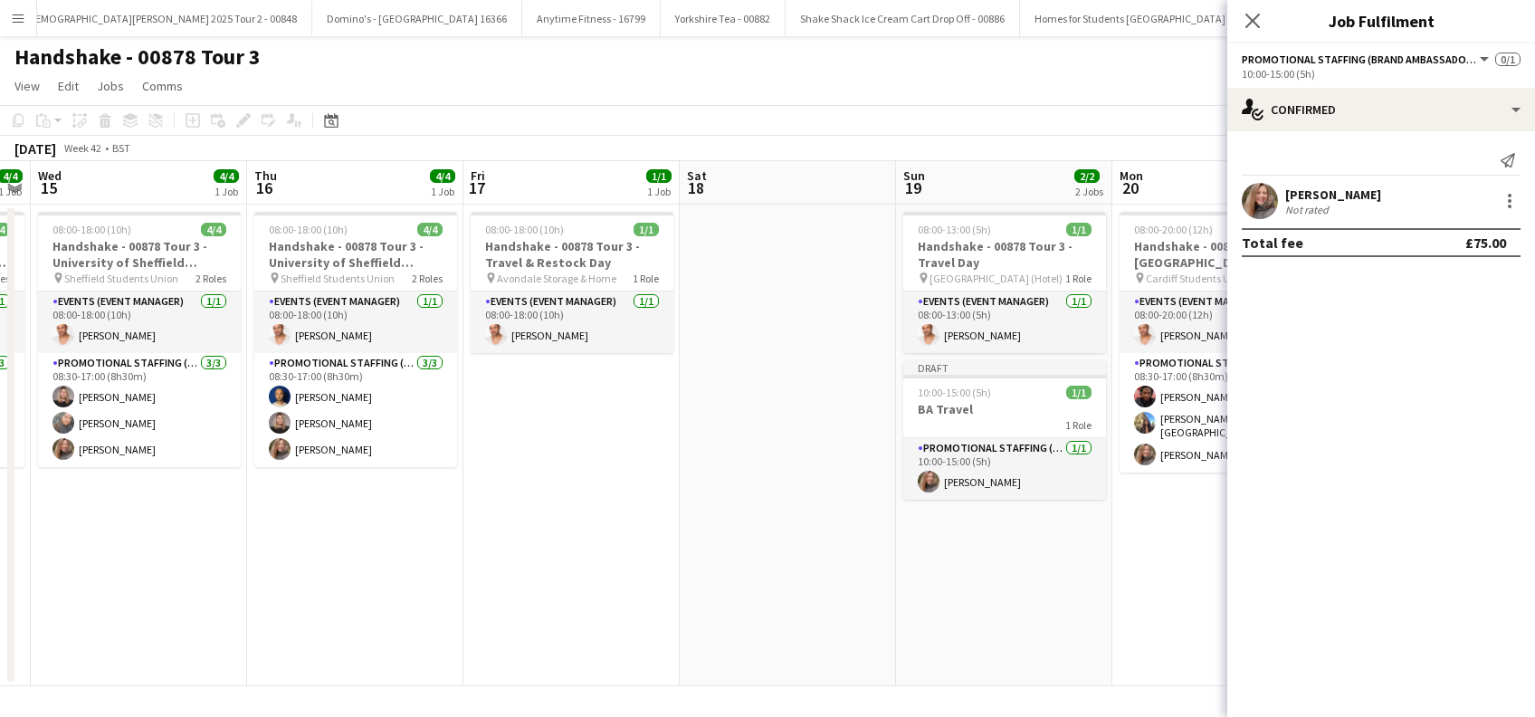
drag, startPoint x: 758, startPoint y: 598, endPoint x: 594, endPoint y: 615, distance: 165.6
click at [594, 615] on app-calendar-viewport "Sat 11 Sun 12 2/2 2 Jobs Mon 13 4/4 1 Job Tue 14 4/4 1 Job Wed 15 4/4 1 Job Thu…" at bounding box center [767, 423] width 1535 height 525
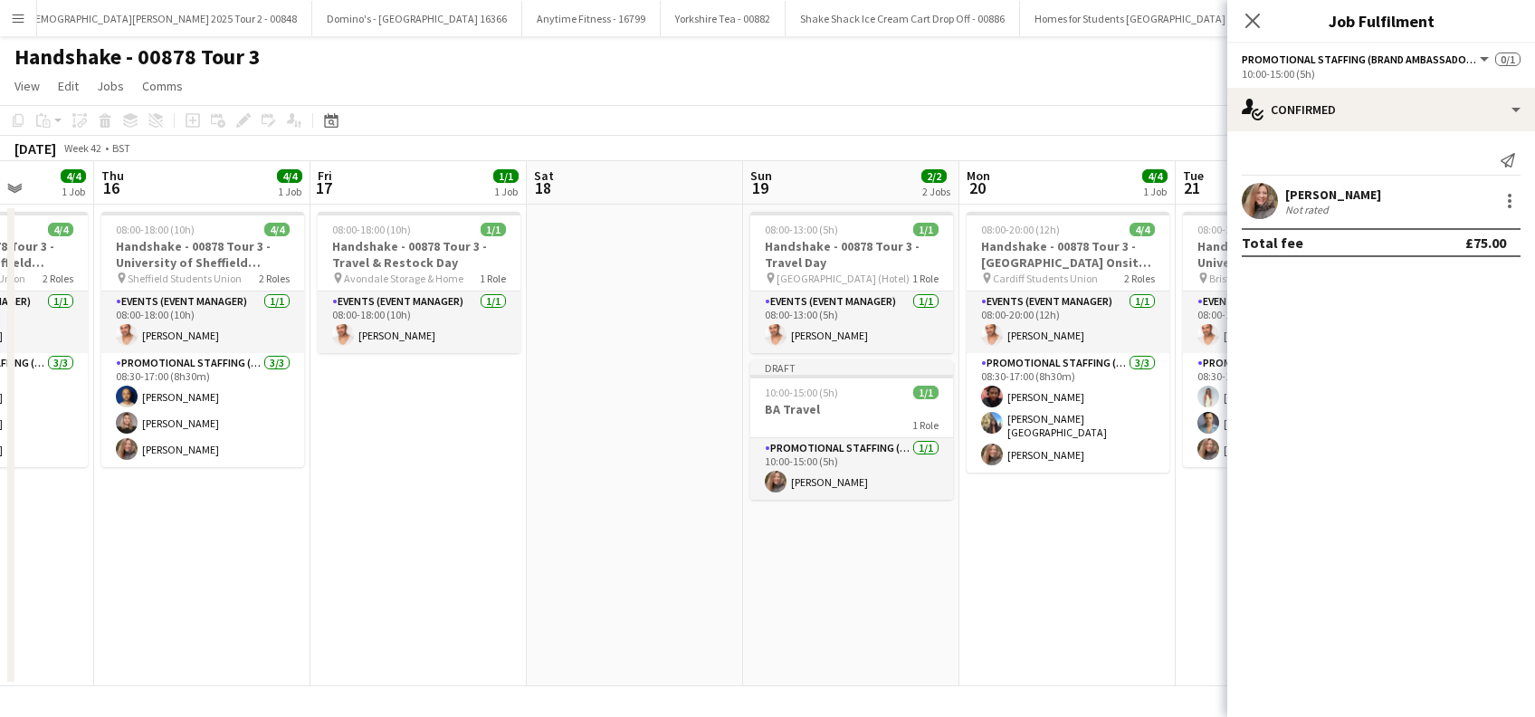
scroll to position [0, 591]
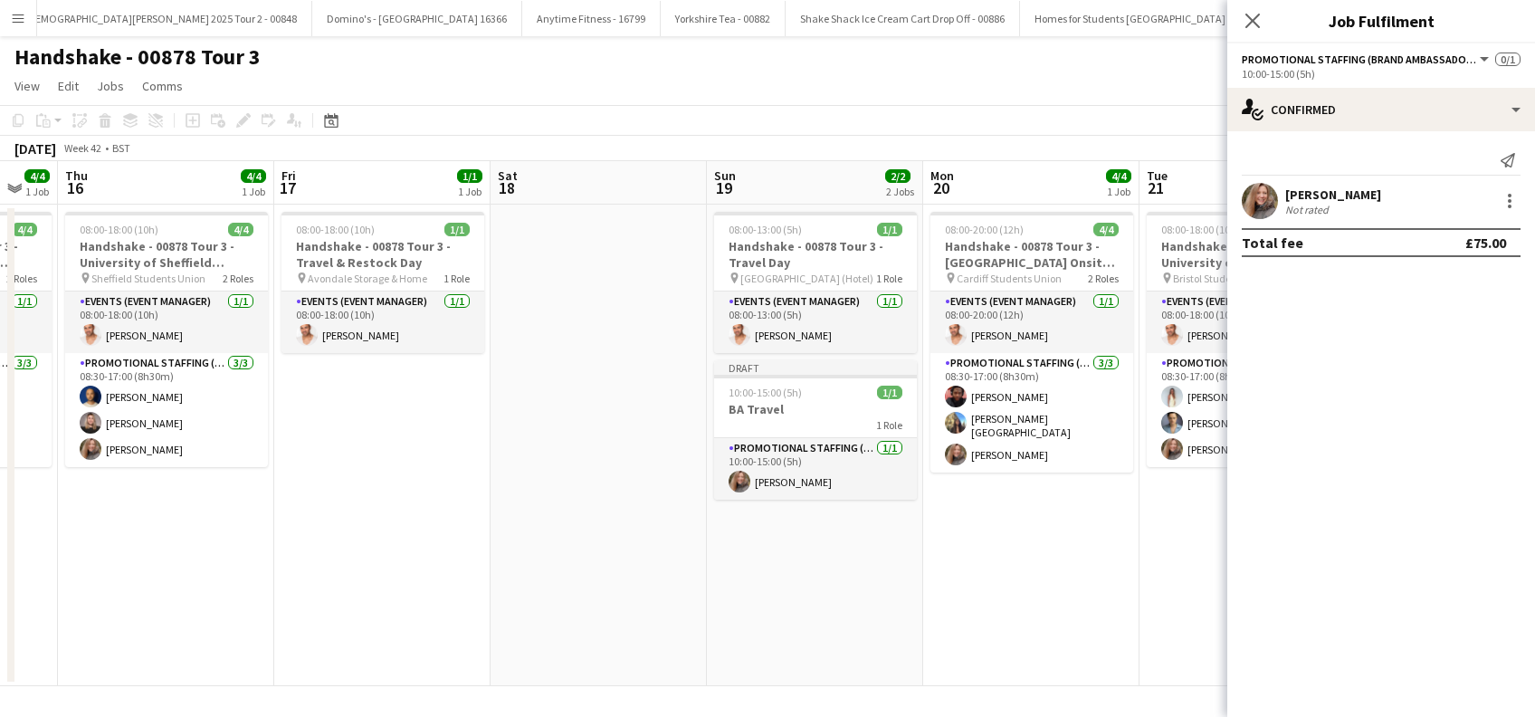
drag, startPoint x: 971, startPoint y: 613, endPoint x: 847, endPoint y: 555, distance: 136.9
click at [831, 612] on app-calendar-viewport "Mon 13 4/4 1 Job Tue 14 4/4 1 Job Wed 15 4/4 1 Job Thu 16 4/4 1 Job Fri 17 1/1 …" at bounding box center [767, 423] width 1535 height 525
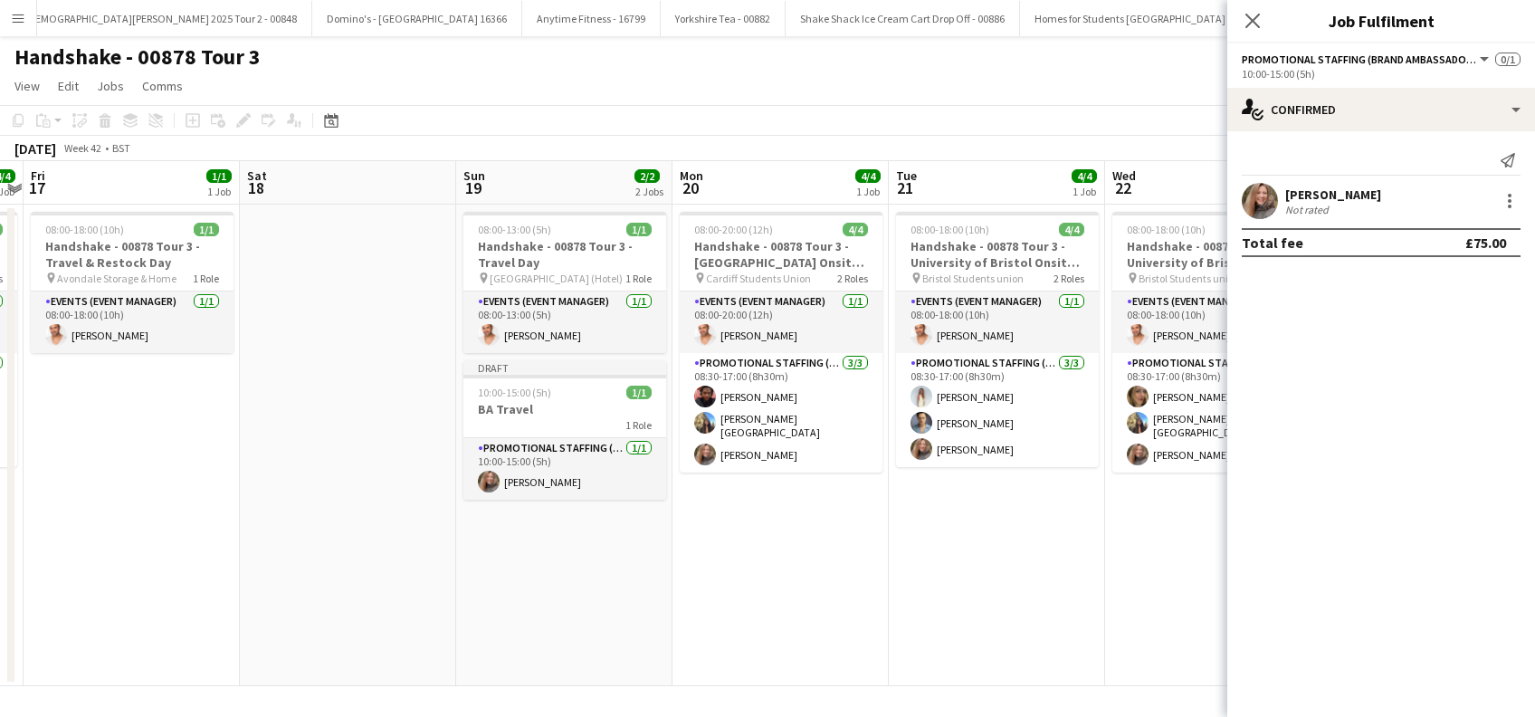
drag, startPoint x: 962, startPoint y: 569, endPoint x: 740, endPoint y: 592, distance: 222.9
click at [741, 592] on app-calendar-viewport "Mon 13 4/4 1 Job Tue 14 4/4 1 Job Wed 15 4/4 1 Job Thu 16 4/4 1 Job Fri 17 1/1 …" at bounding box center [767, 423] width 1535 height 525
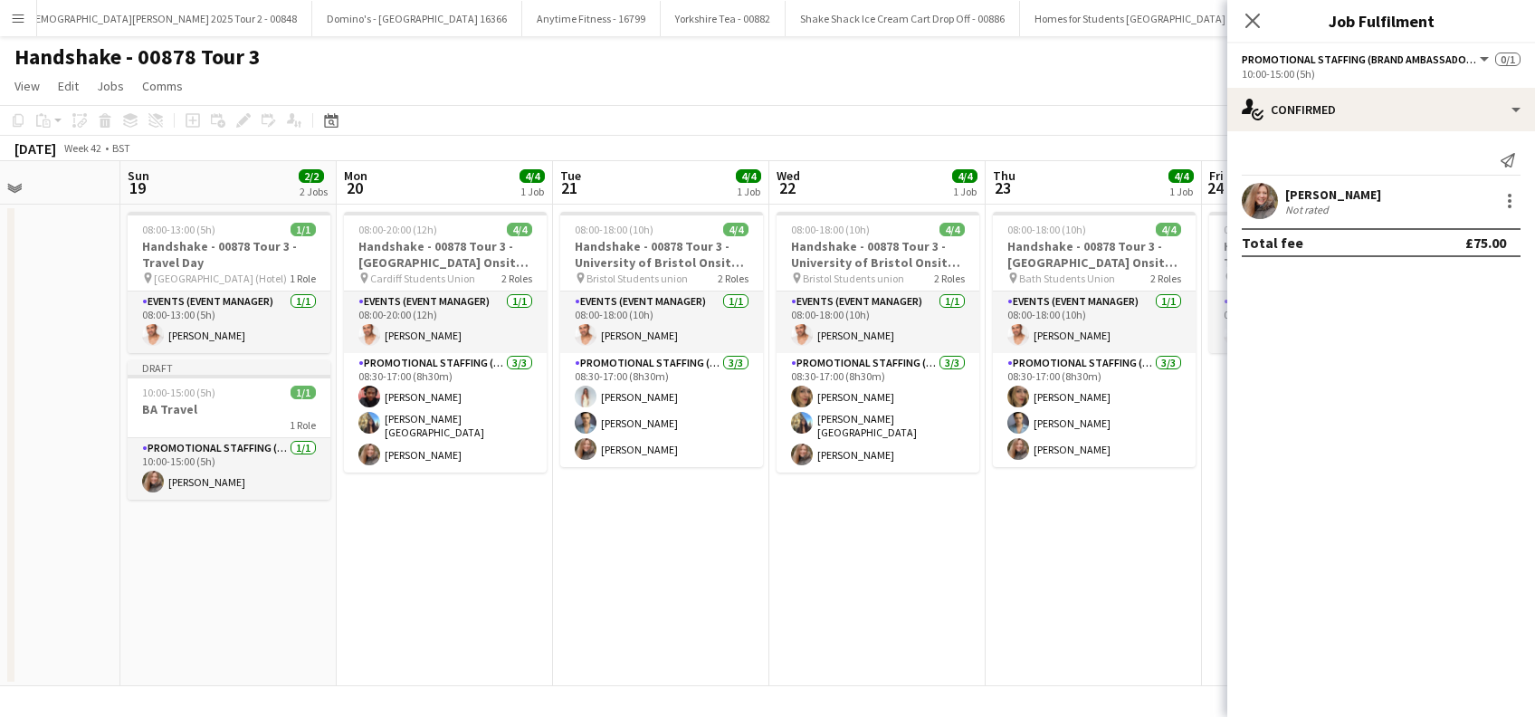
drag, startPoint x: 840, startPoint y: 596, endPoint x: 880, endPoint y: 617, distance: 44.9
click at [568, 612] on app-calendar-viewport "Wed 15 4/4 1 Job Thu 16 4/4 1 Job Fri 17 1/1 1 Job Sat 18 Sun 19 2/2 2 Jobs Mon…" at bounding box center [767, 423] width 1535 height 525
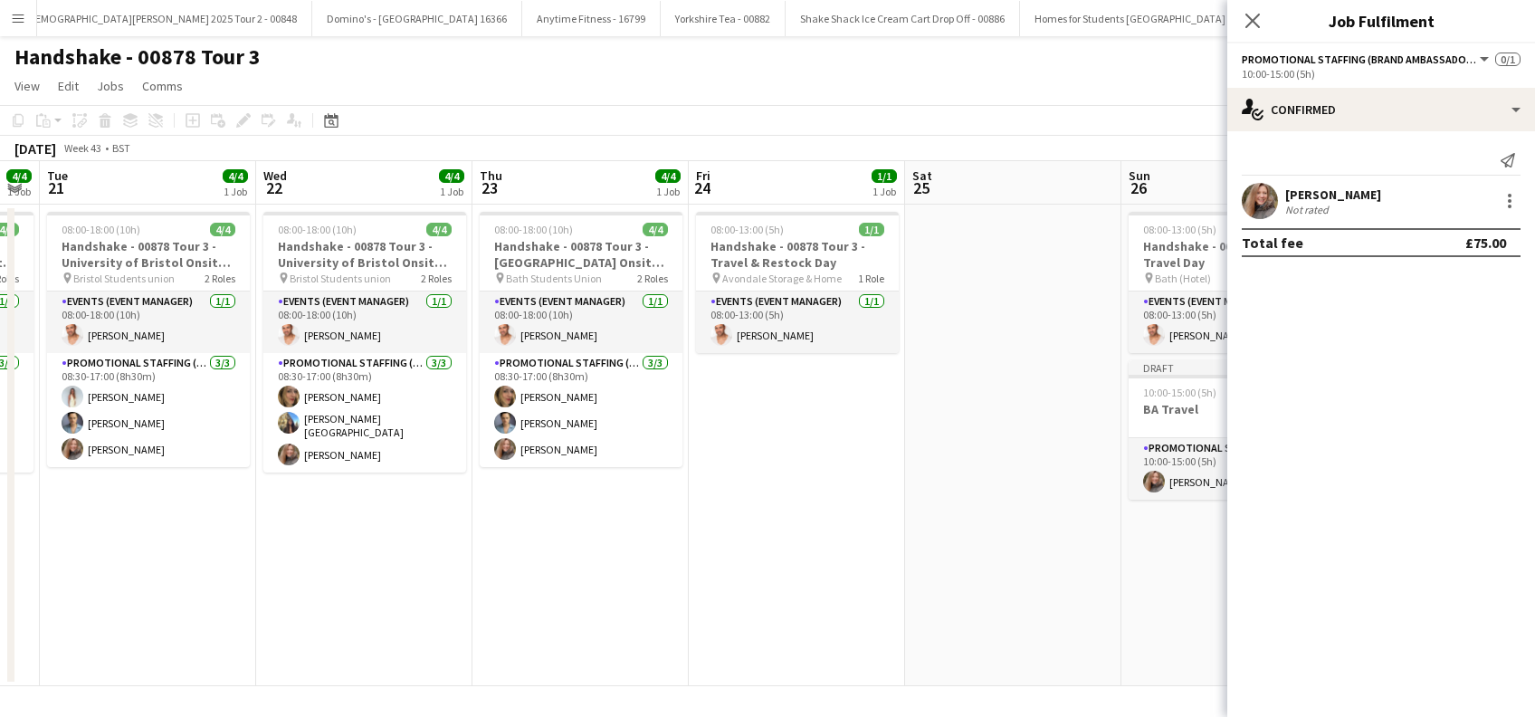
drag, startPoint x: 529, startPoint y: 618, endPoint x: 631, endPoint y: 622, distance: 102.3
click at [507, 619] on app-calendar-viewport "Fri 17 1/1 1 Job Sat 18 Sun 19 2/2 2 Jobs Mon 20 4/4 1 Job Tue 21 4/4 1 Job Wed…" at bounding box center [767, 423] width 1535 height 525
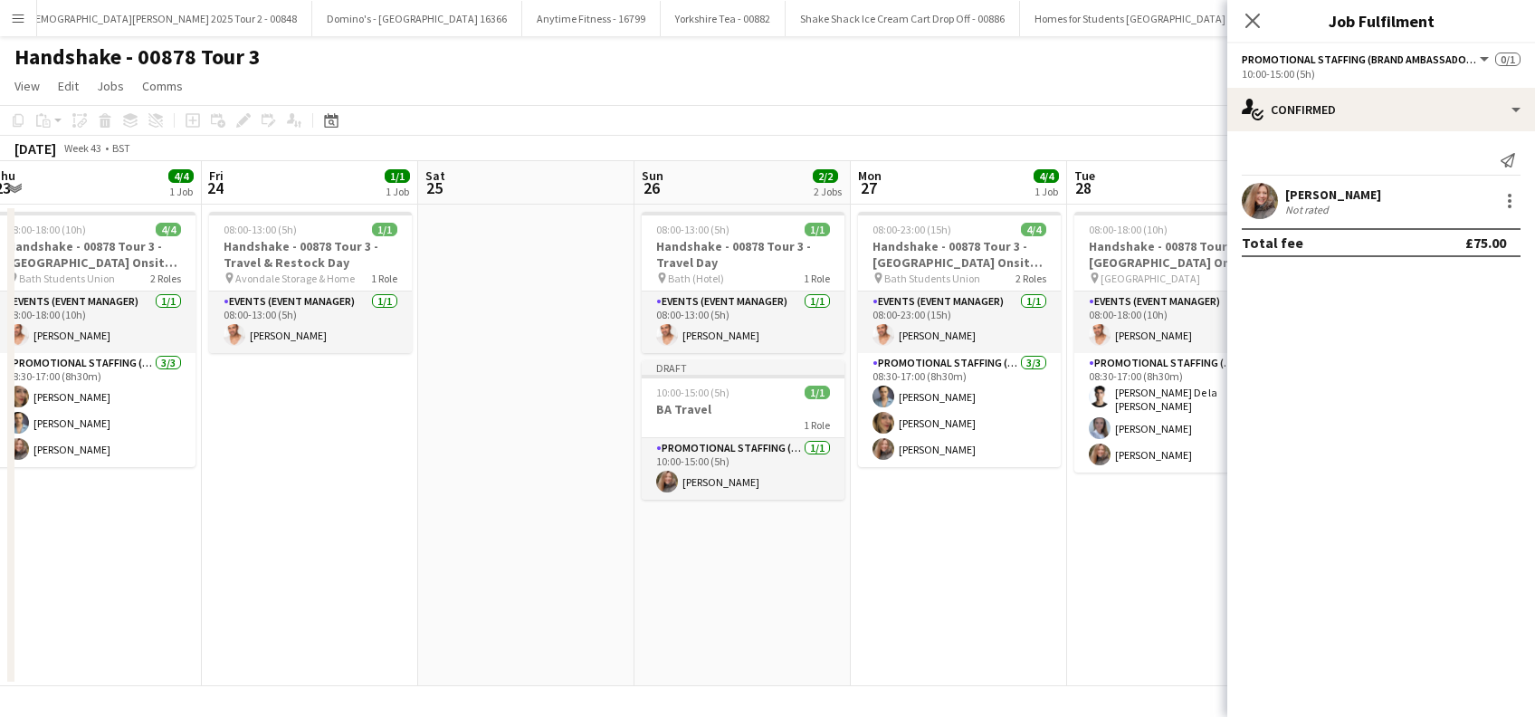
drag, startPoint x: 986, startPoint y: 597, endPoint x: 601, endPoint y: 587, distance: 384.8
click at [434, 606] on app-calendar-viewport "Sun 19 2/2 2 Jobs Mon 20 4/4 1 Job Tue 21 4/4 1 Job Wed 22 4/4 1 Job Thu 23 4/4…" at bounding box center [767, 423] width 1535 height 525
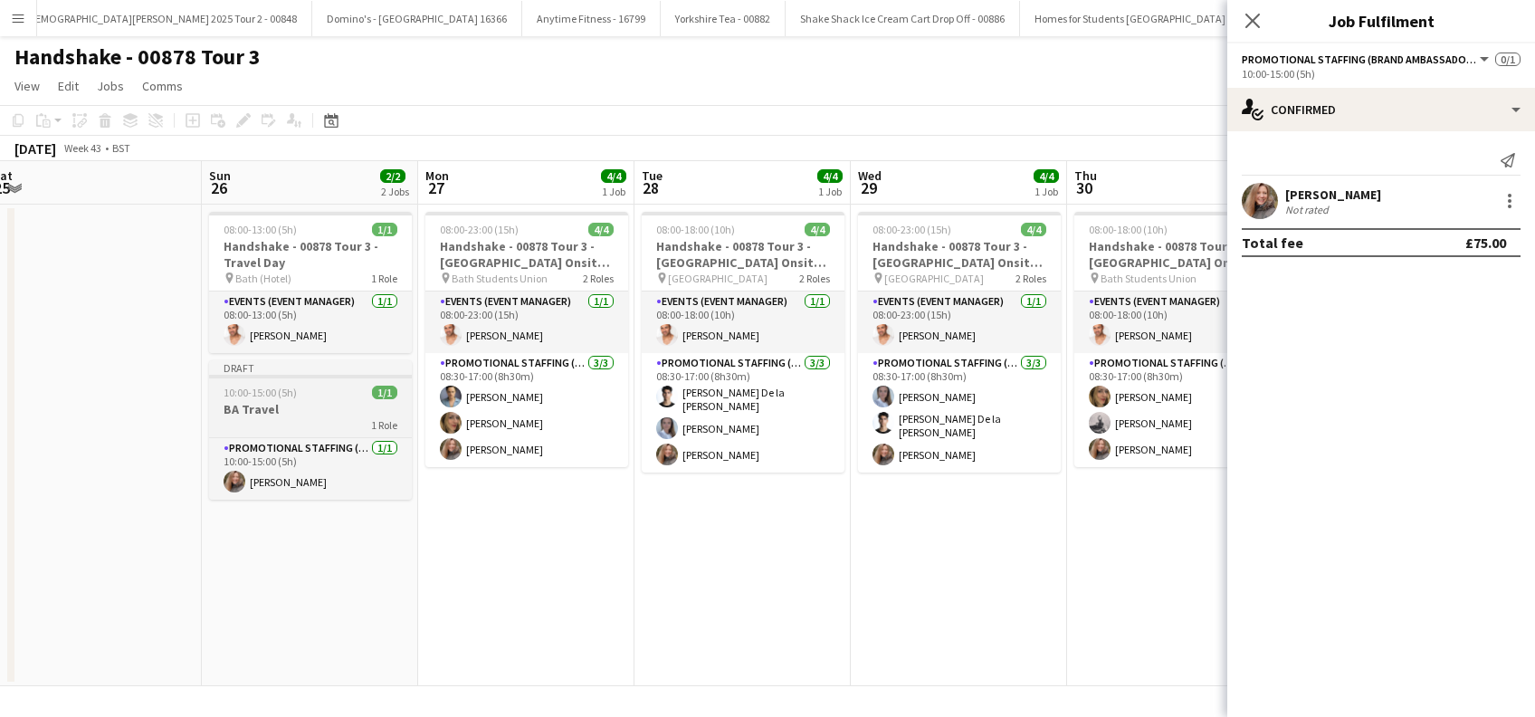
scroll to position [0, 506]
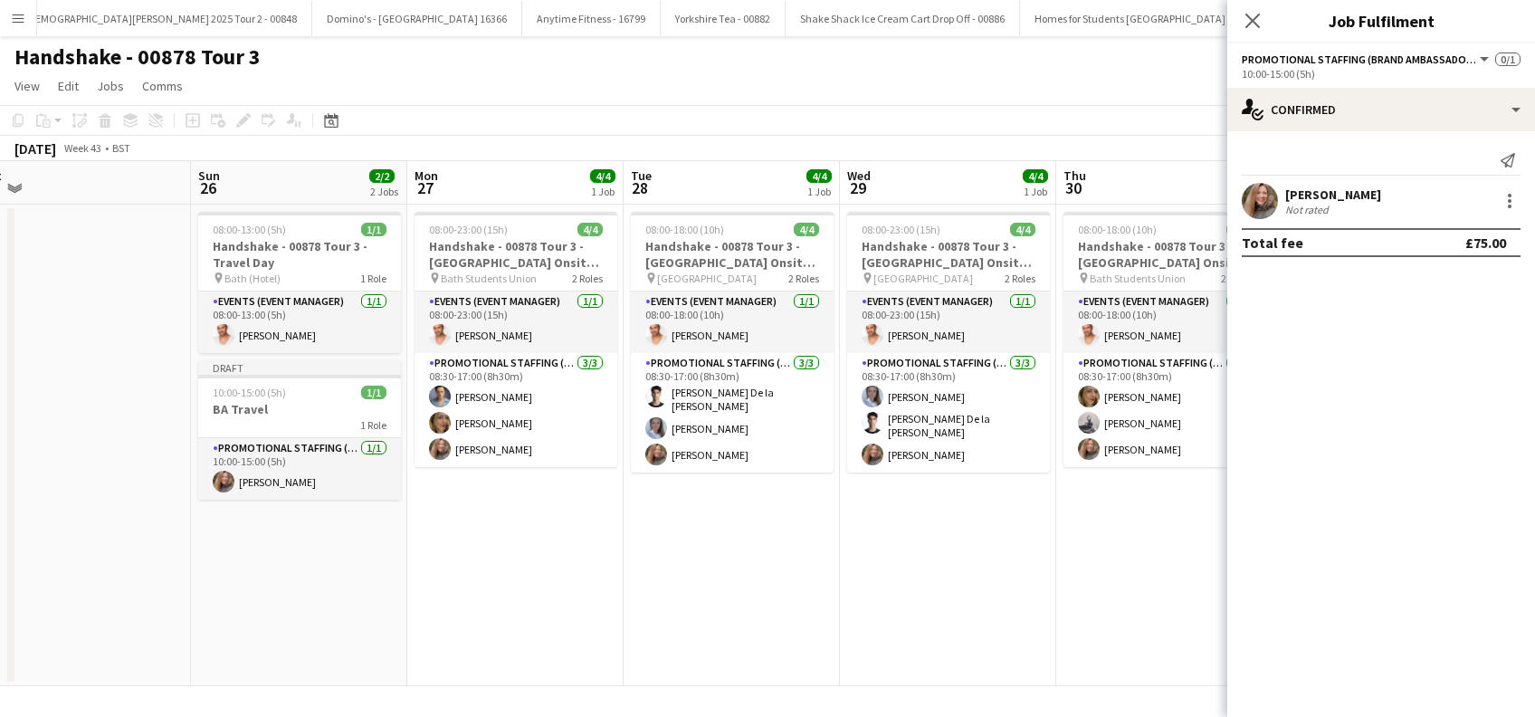
drag, startPoint x: 643, startPoint y: 596, endPoint x: 521, endPoint y: 611, distance: 122.3
click at [521, 611] on app-calendar-viewport "Tue 21 4/4 1 Job Wed 22 4/4 1 Job Thu 23 4/4 1 Job Fri 24 1/1 1 Job Sat 25 Sun …" at bounding box center [767, 423] width 1535 height 525
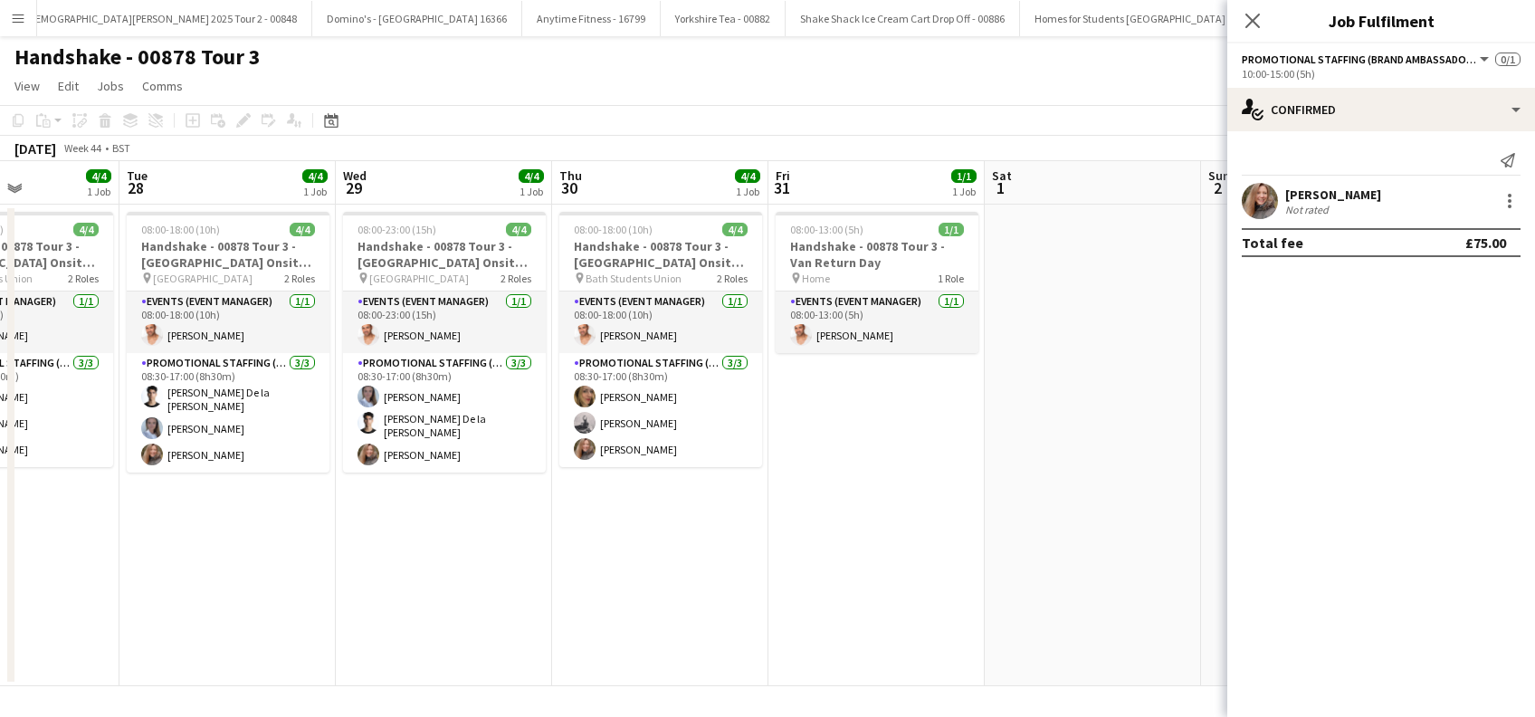
drag, startPoint x: 466, startPoint y: 642, endPoint x: 748, endPoint y: 666, distance: 282.5
click at [291, 669] on app-calendar-viewport "Sat 25 Sun 26 2/2 2 Jobs Mon 27 4/4 1 Job Tue 28 4/4 1 Job Wed 29 4/4 1 Job Thu…" at bounding box center [767, 423] width 1535 height 525
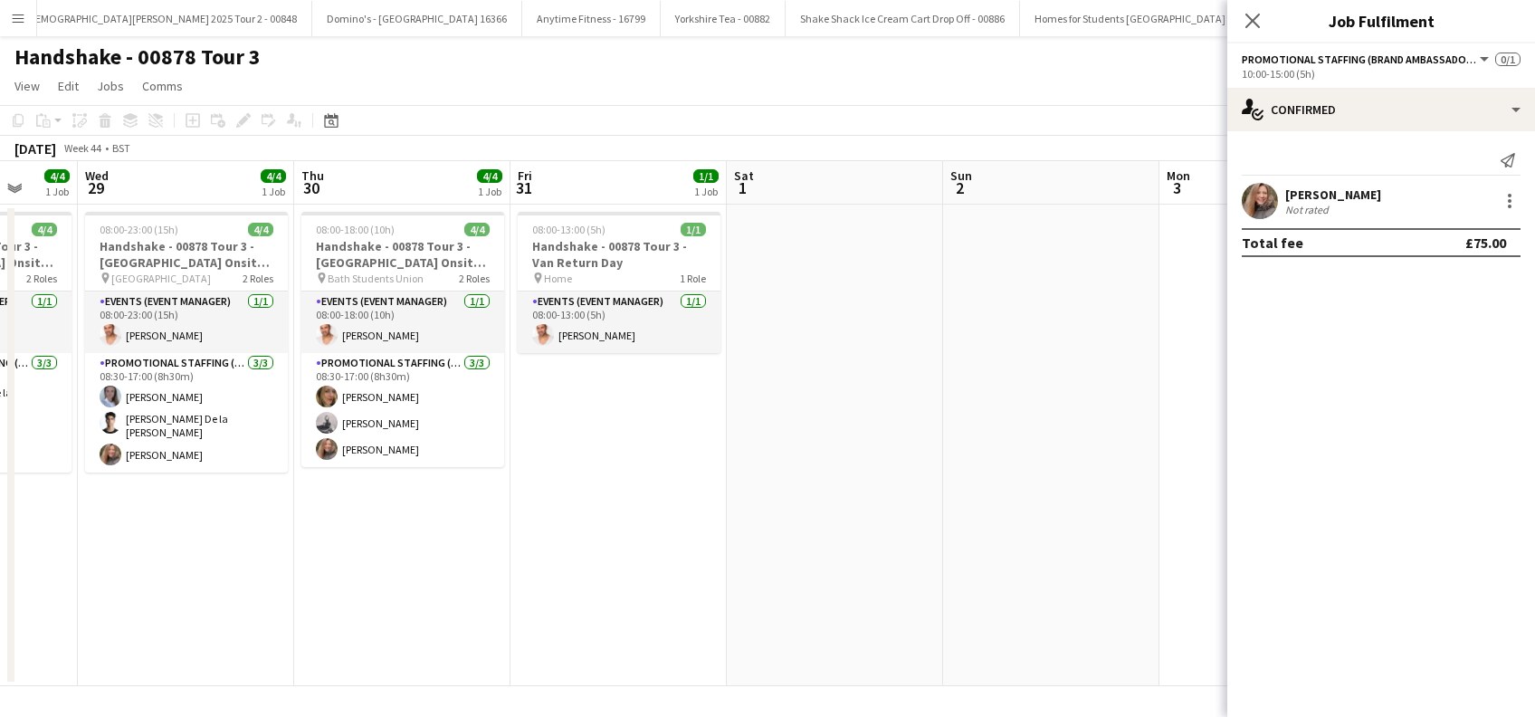
drag, startPoint x: 758, startPoint y: 634, endPoint x: 601, endPoint y: 623, distance: 157.0
click at [594, 630] on app-calendar-viewport "Sat 25 Sun 26 2/2 2 Jobs Mon 27 4/4 1 Job Tue 28 4/4 1 Job Wed 29 4/4 1 Job Thu…" at bounding box center [767, 423] width 1535 height 525
click at [1260, 21] on icon "Close pop-in" at bounding box center [1252, 21] width 14 height 14
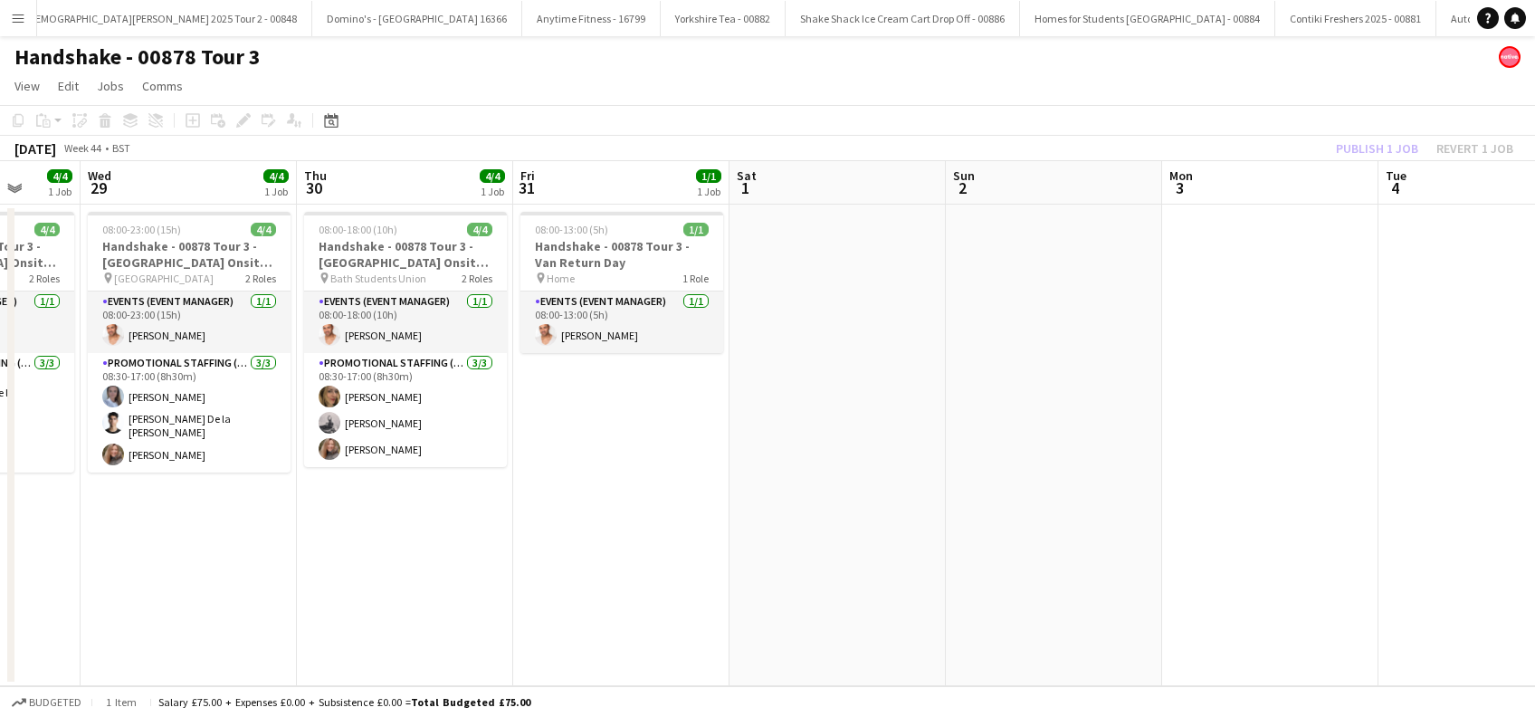
click at [1190, 373] on app-date-cell at bounding box center [1270, 446] width 216 height 482
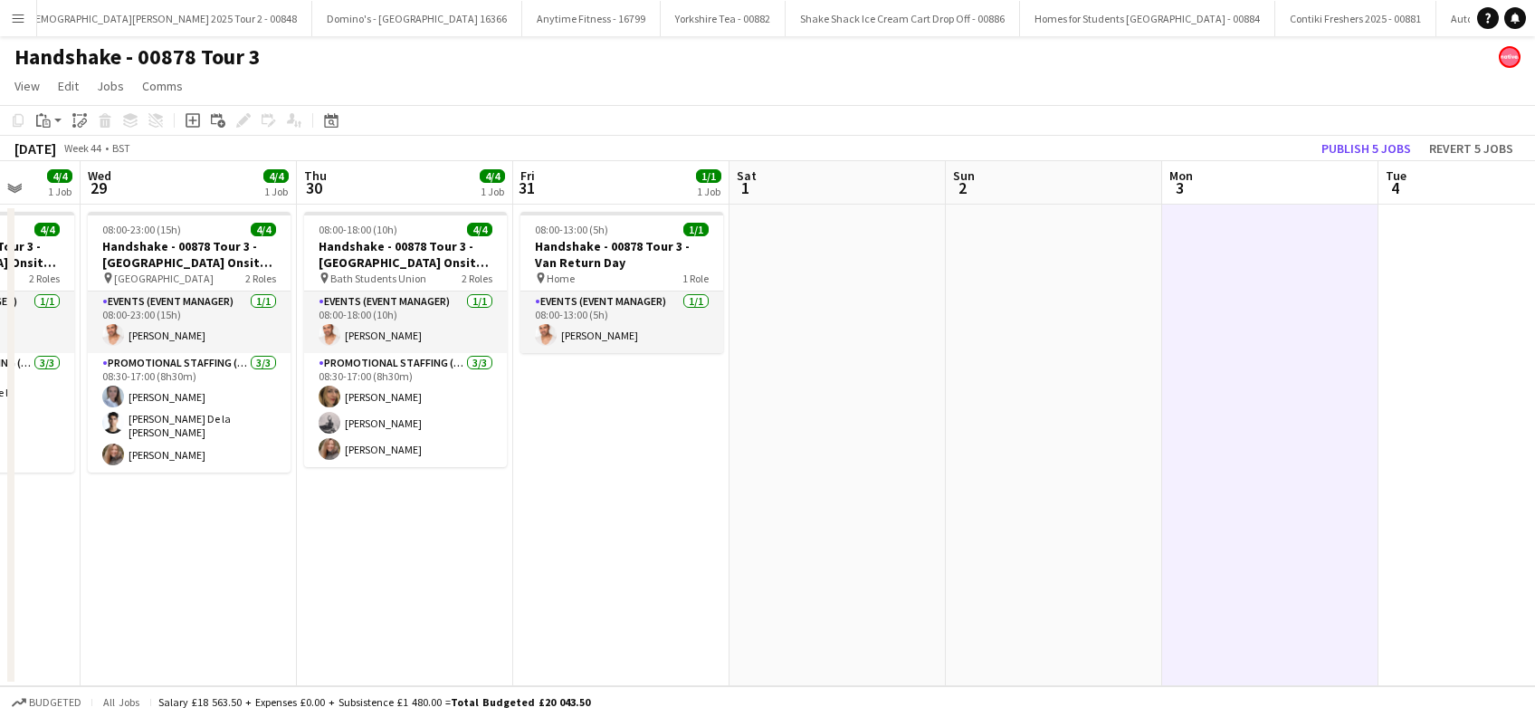
scroll to position [0, 784]
click at [1357, 144] on button "Publish 5 jobs" at bounding box center [1366, 149] width 104 height 24
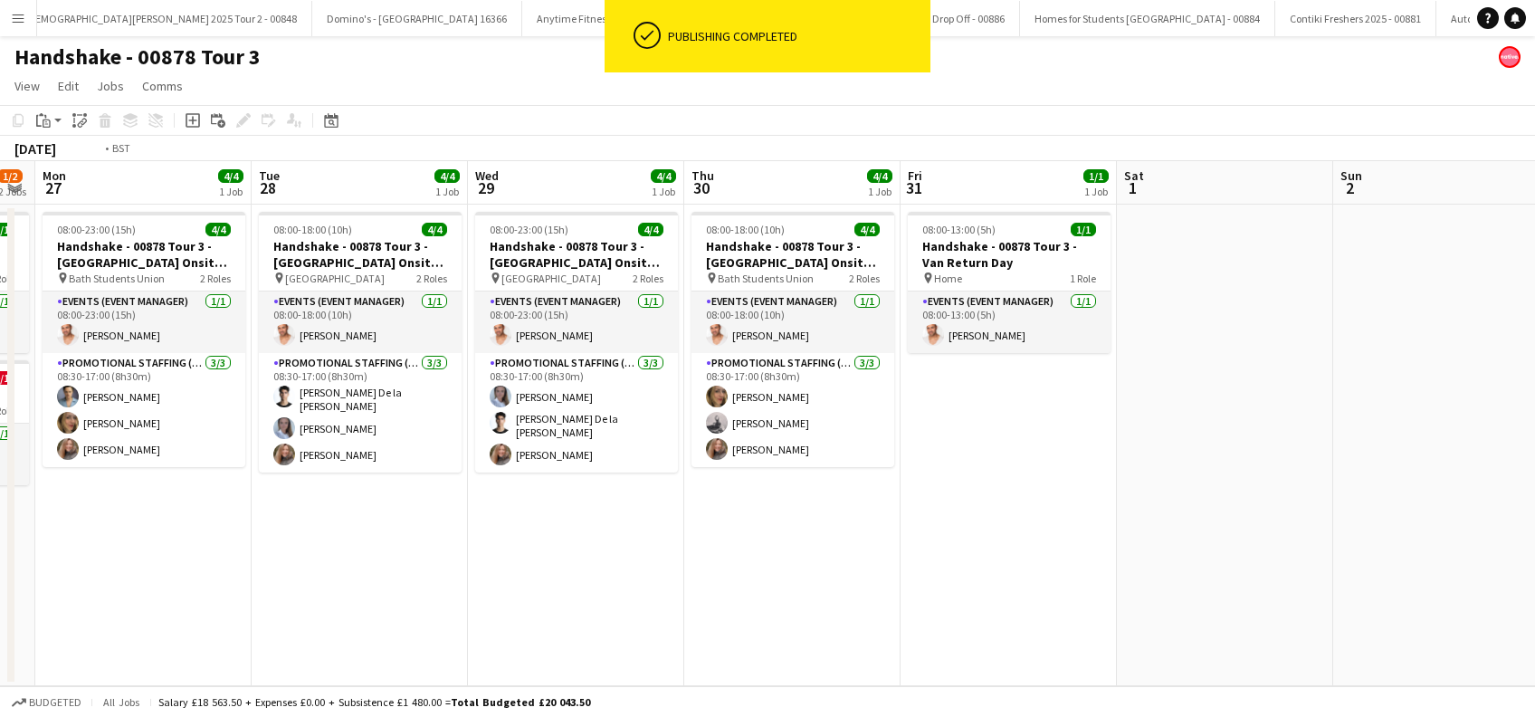
scroll to position [0, 536]
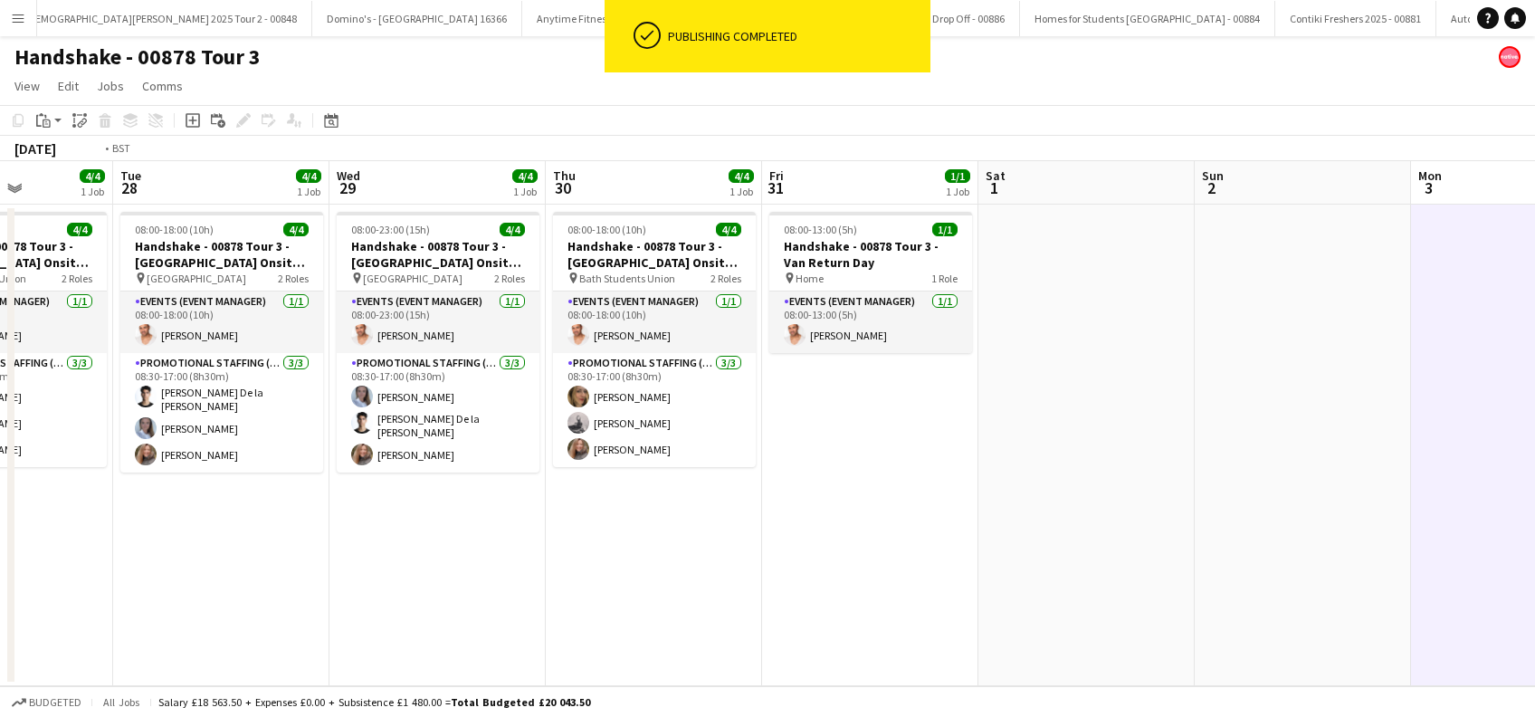
drag, startPoint x: 617, startPoint y: 525, endPoint x: 1077, endPoint y: 525, distance: 459.8
click at [1077, 525] on app-calendar-viewport "Sat 25 Sun 26 1/2 2 Jobs Mon 27 4/4 1 Job Tue 28 4/4 1 Job Wed 29 4/4 1 Job Thu…" at bounding box center [767, 423] width 1535 height 525
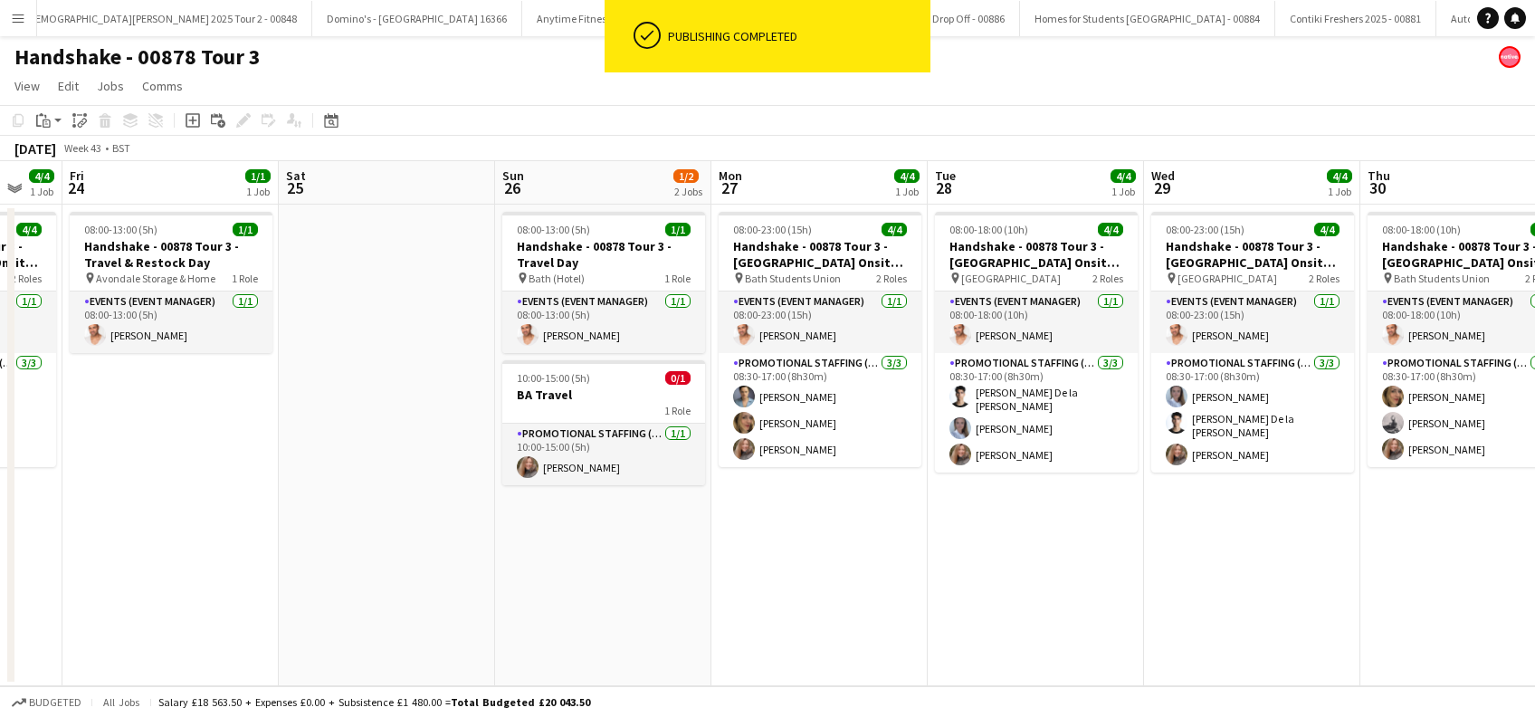
scroll to position [0, 558]
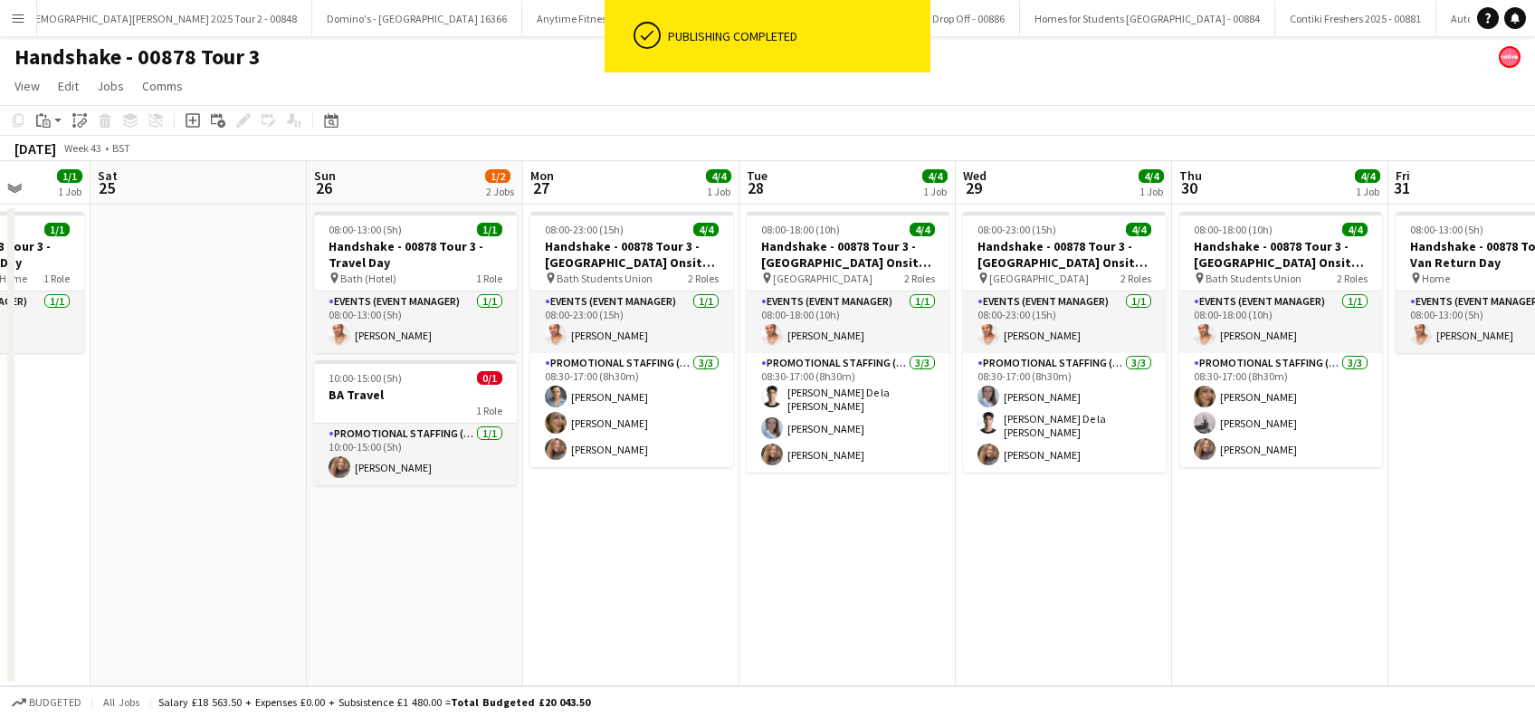
drag, startPoint x: 353, startPoint y: 572, endPoint x: 1195, endPoint y: 548, distance: 842.1
click at [1195, 548] on app-calendar-viewport "Wed 22 4/4 1 Job Thu 23 4/4 1 Job Fri 24 1/1 1 Job Sat 25 Sun 26 1/2 2 Jobs Mon…" at bounding box center [767, 423] width 1535 height 525
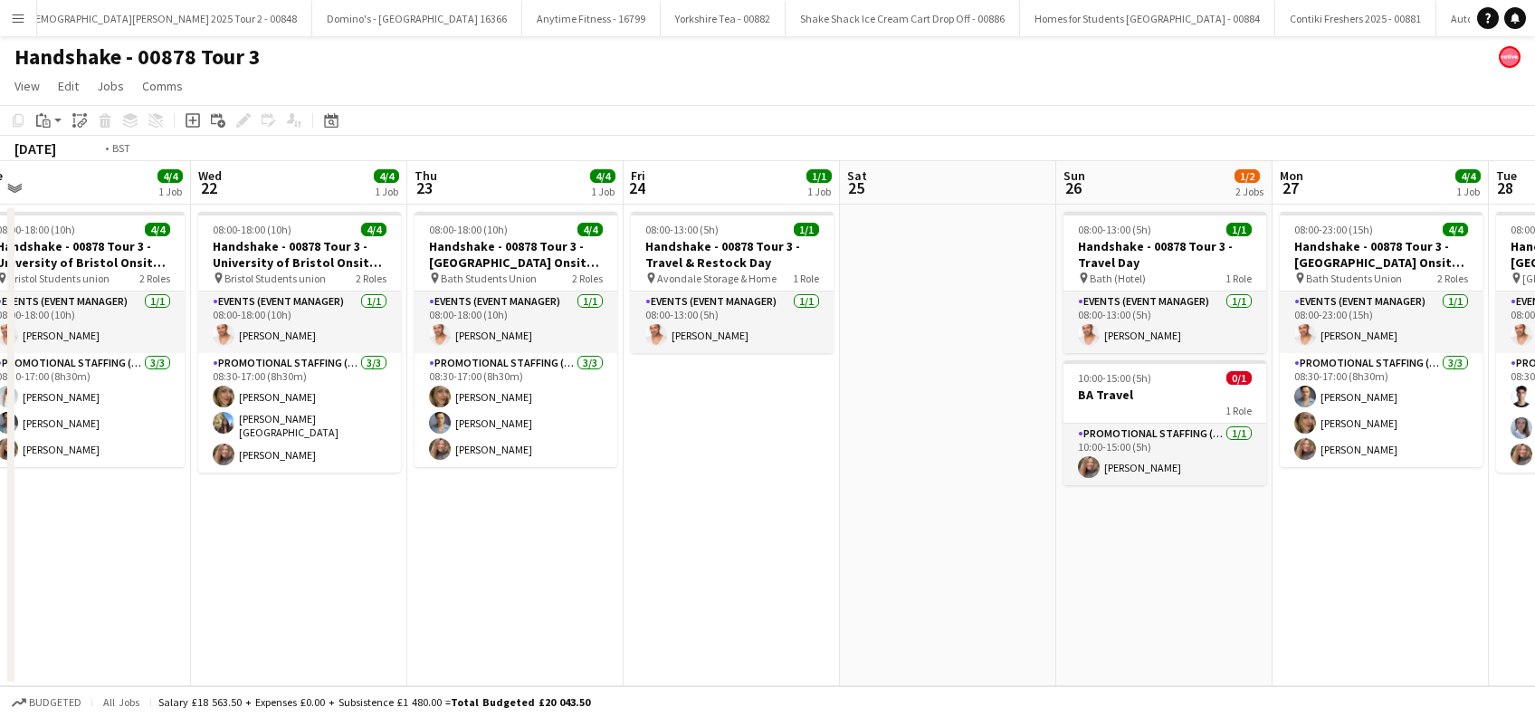
drag, startPoint x: 308, startPoint y: 589, endPoint x: 1078, endPoint y: 622, distance: 770.9
click at [1078, 622] on app-calendar-viewport "Sun 19 1/2 2 Jobs Mon 20 4/4 1 Job Tue 21 4/4 1 Job Wed 22 4/4 1 Job Thu 23 4/4…" at bounding box center [767, 423] width 1535 height 525
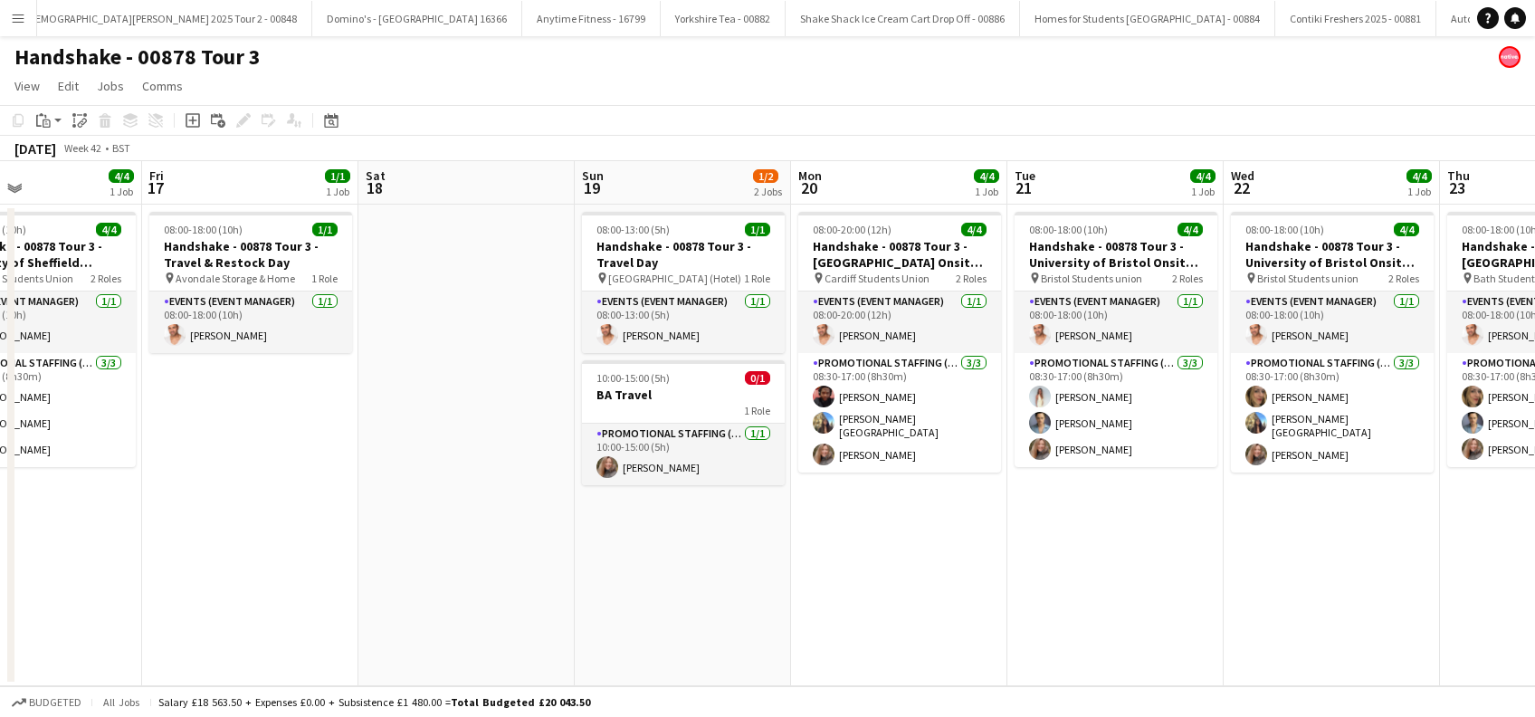
drag, startPoint x: 366, startPoint y: 599, endPoint x: 1381, endPoint y: 613, distance: 1015.6
click at [1383, 613] on app-calendar-viewport "Tue 14 4/4 1 Job Wed 15 4/4 1 Job Thu 16 4/4 1 Job Fri 17 1/1 1 Job Sat 18 Sun …" at bounding box center [767, 423] width 1535 height 525
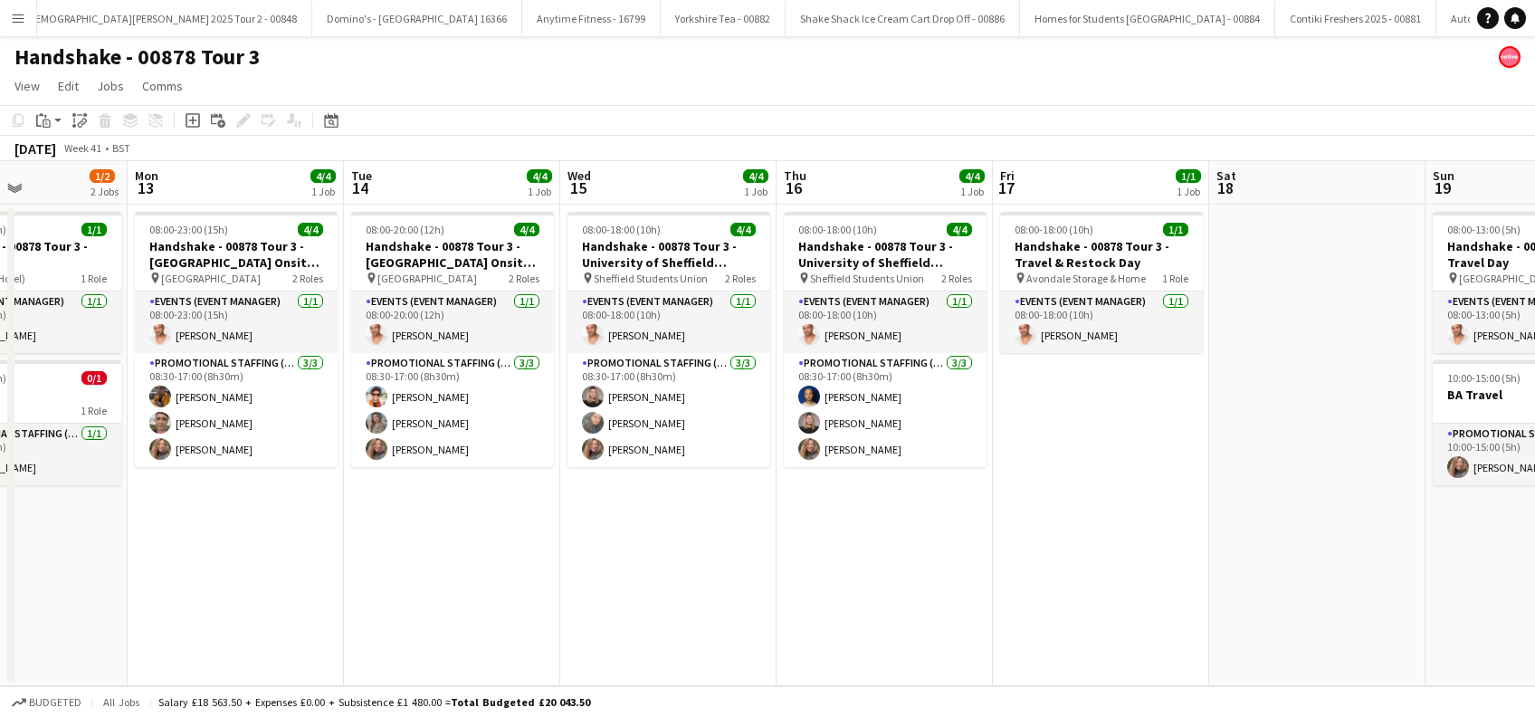
drag, startPoint x: 384, startPoint y: 583, endPoint x: 1248, endPoint y: 583, distance: 864.4
click at [1248, 583] on app-calendar-viewport "Fri 10 1/1 1 Job Sat 11 Sun 12 1/2 2 Jobs Mon 13 4/4 1 Job Tue 14 4/4 1 Job Wed…" at bounding box center [767, 423] width 1535 height 525
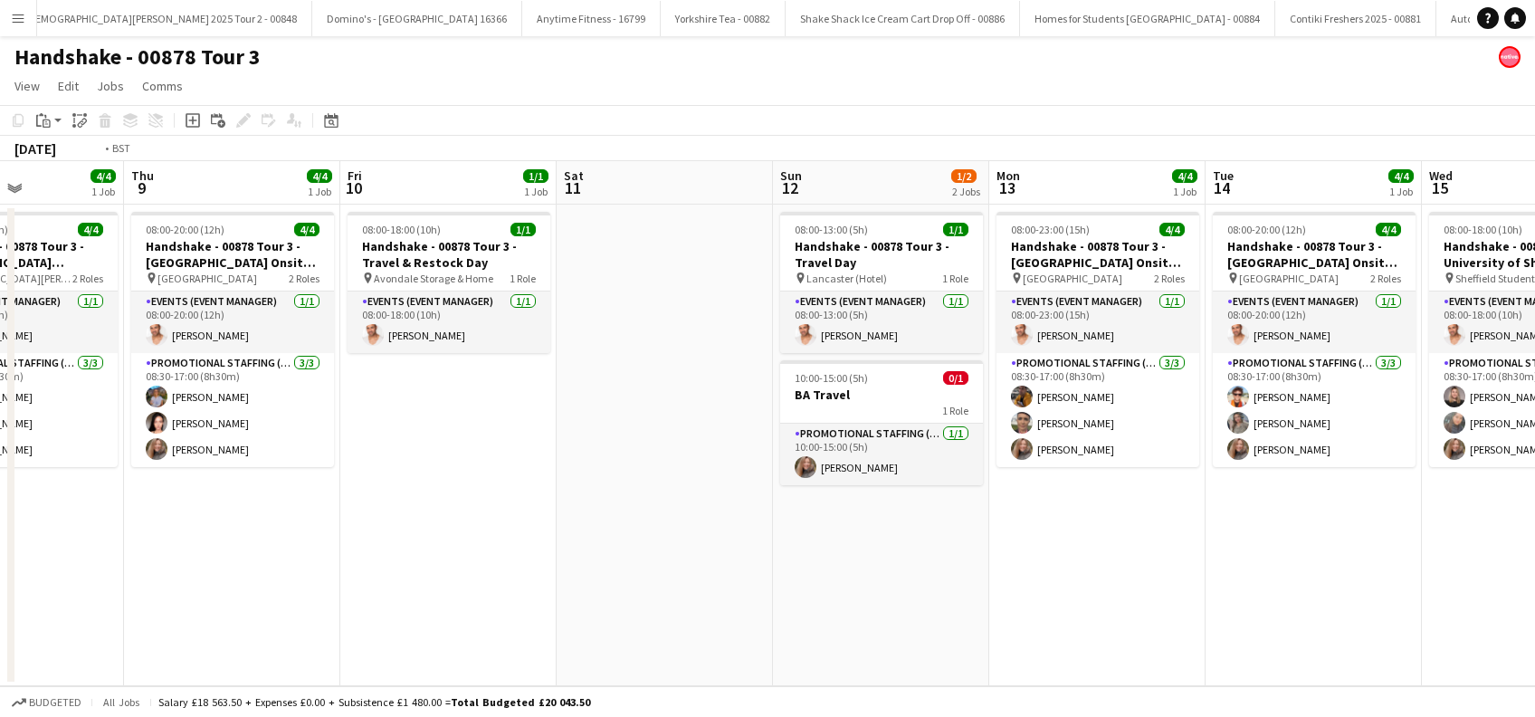
drag, startPoint x: 867, startPoint y: 543, endPoint x: 1337, endPoint y: 577, distance: 471.0
click at [1337, 577] on app-calendar-viewport "Mon 6 4/4 1 Job Tue 7 4/4 1 Job Wed 8 4/4 1 Job Thu 9 4/4 1 Job Fri 10 1/1 1 Jo…" at bounding box center [767, 423] width 1535 height 525
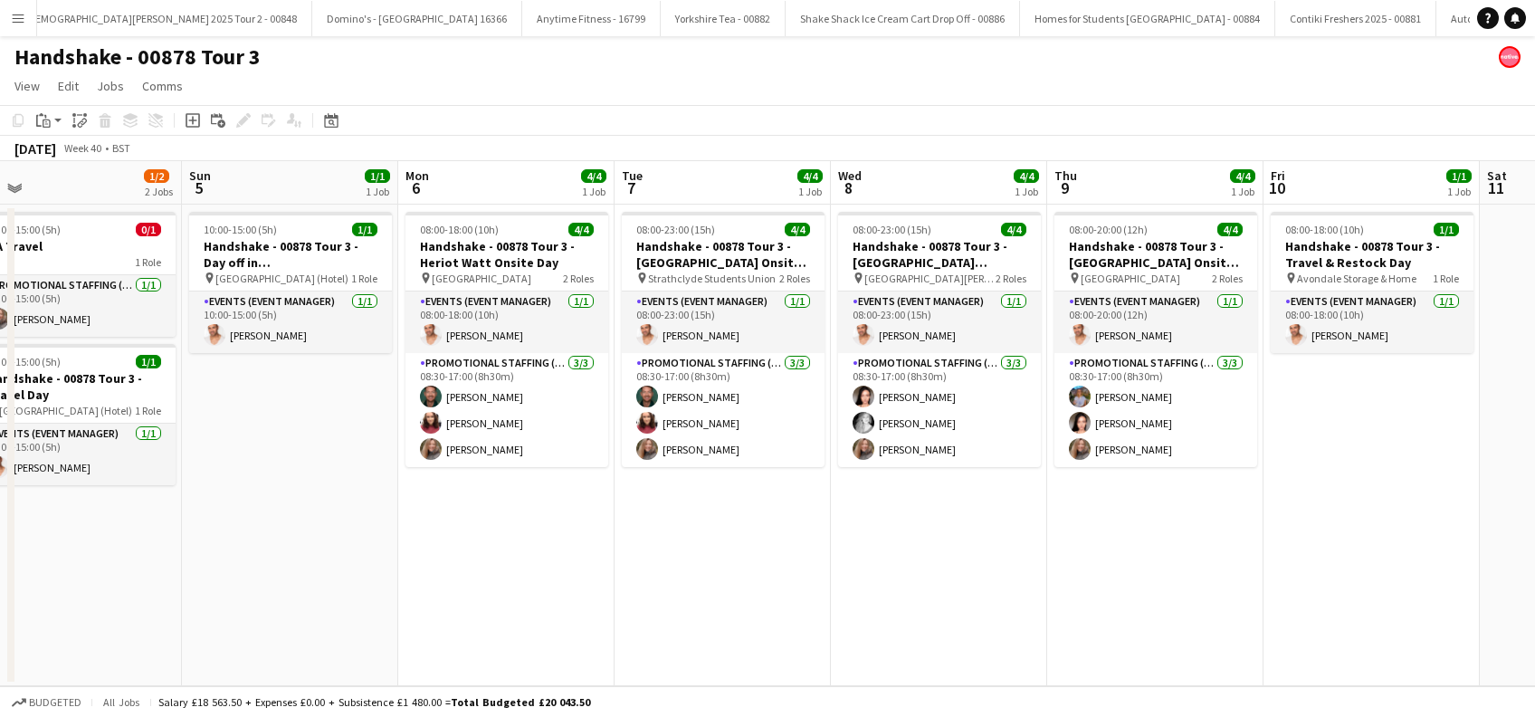
scroll to position [0, 501]
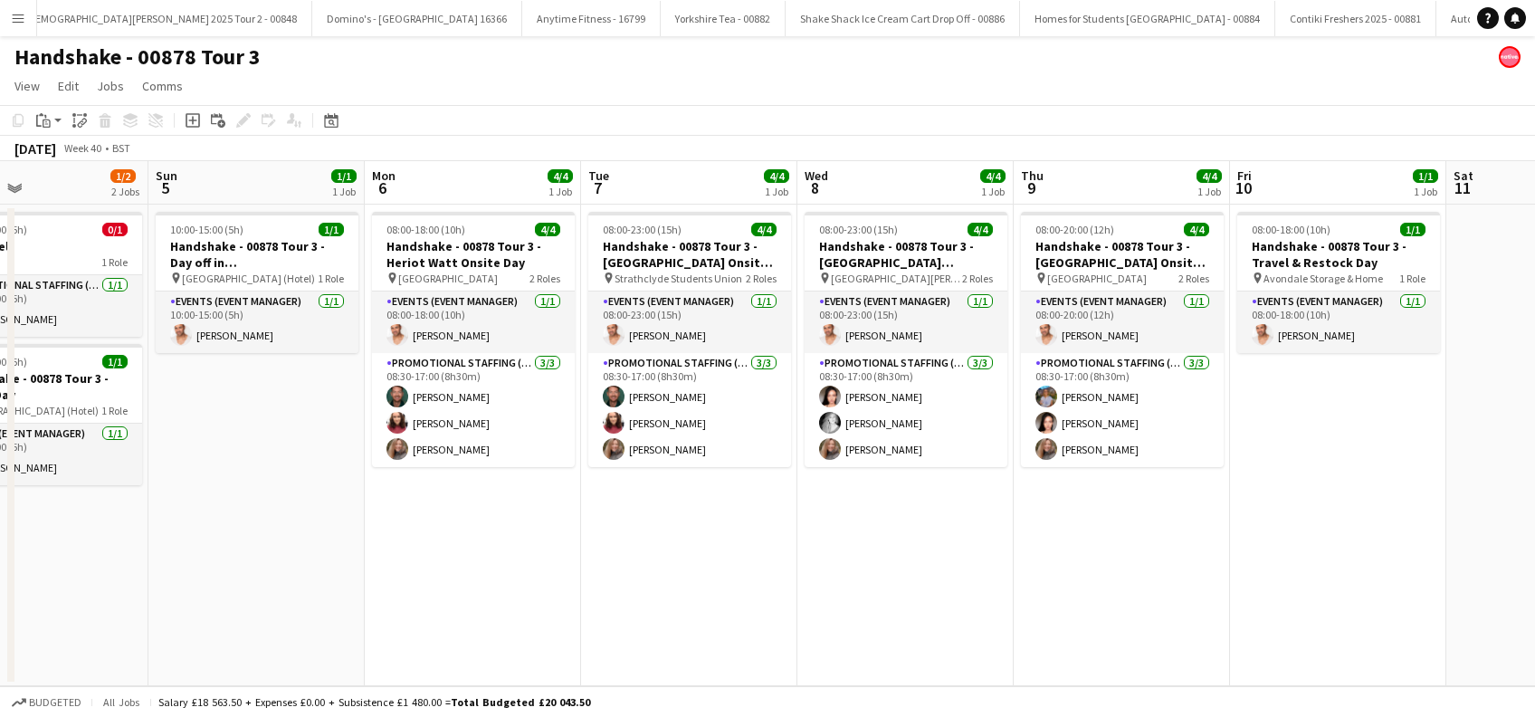
drag, startPoint x: 517, startPoint y: 568, endPoint x: 756, endPoint y: 564, distance: 239.0
click at [756, 564] on app-calendar-viewport "Thu 2 4/4 1 Job Fri 3 4/4 1 Job Sat 4 1/2 2 Jobs Sun 5 1/1 1 Job Mon 6 4/4 1 Jo…" at bounding box center [767, 423] width 1535 height 525
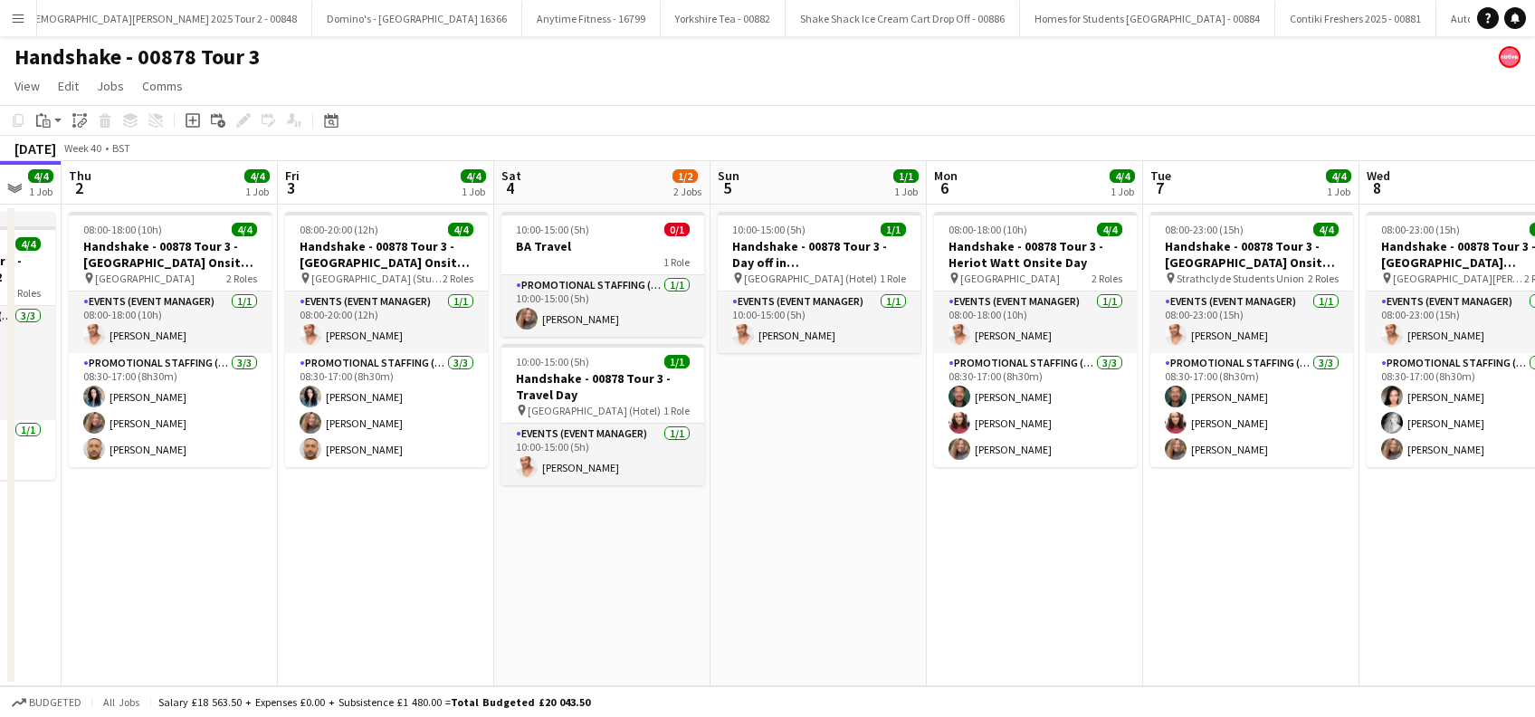
scroll to position [0, 494]
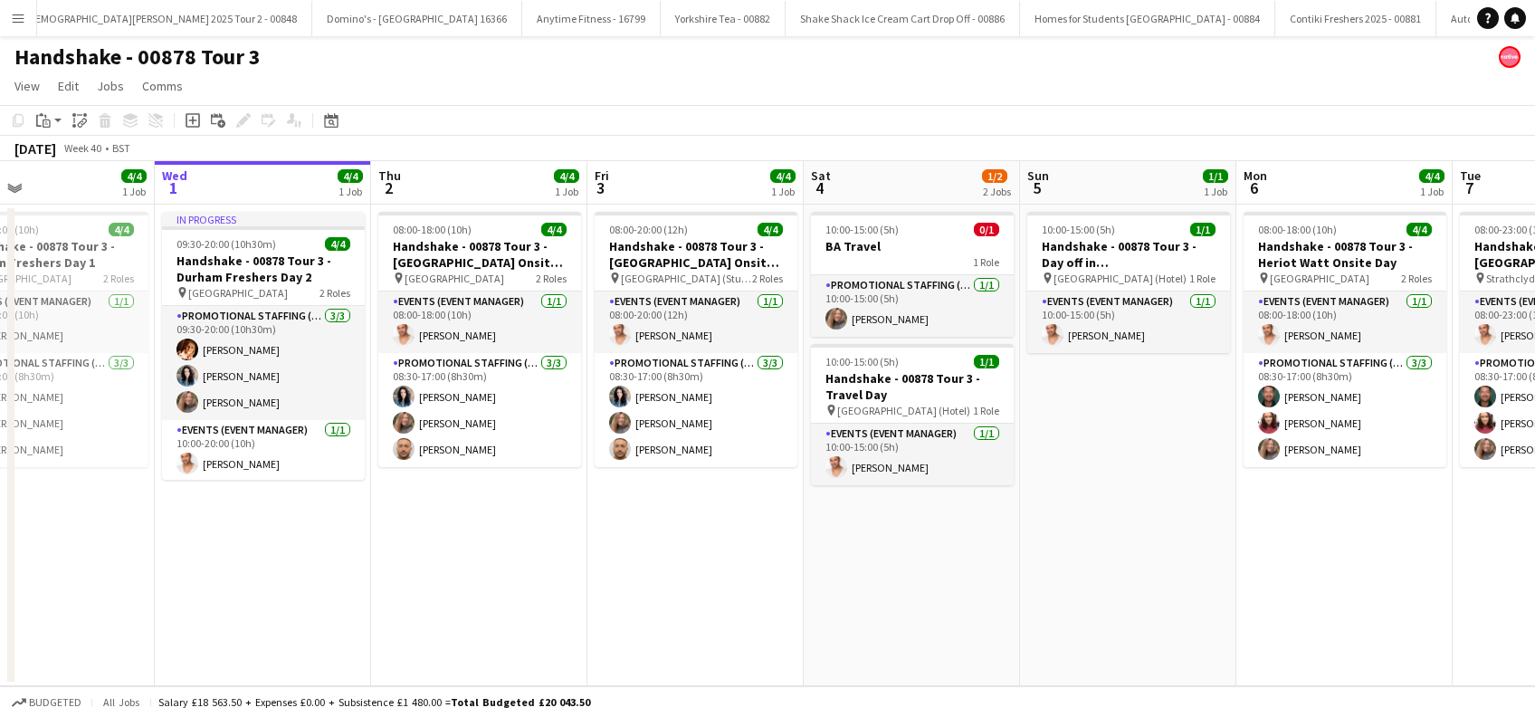
drag, startPoint x: 530, startPoint y: 529, endPoint x: 1267, endPoint y: 606, distance: 740.8
click at [1267, 606] on app-calendar-viewport "Sun 28 4/4 1 Job Mon 29 1/2 2 Jobs Tue 30 4/4 1 Job Wed 1 4/4 1 Job Thu 2 4/4 1…" at bounding box center [767, 423] width 1535 height 525
click at [899, 548] on app-date-cell "10:00-15:00 (5h) 0/1 BA Travel 1 Role Promotional Staffing (Brand Ambassadors) …" at bounding box center [912, 446] width 216 height 482
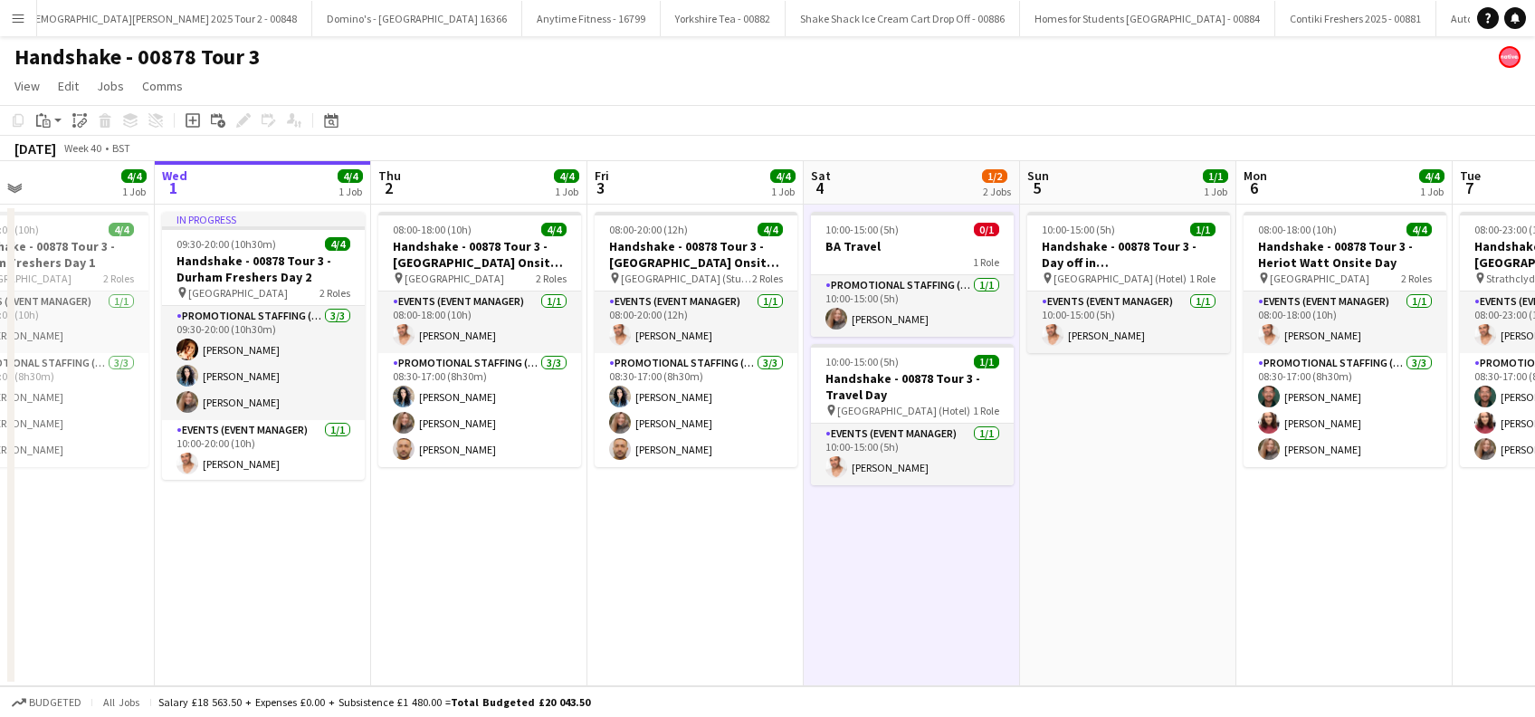
click at [1078, 541] on app-date-cell "10:00-15:00 (5h) 1/1 Handshake - 00878 Tour 3 - Day off in Edinburgh pin Edinbu…" at bounding box center [1128, 446] width 216 height 482
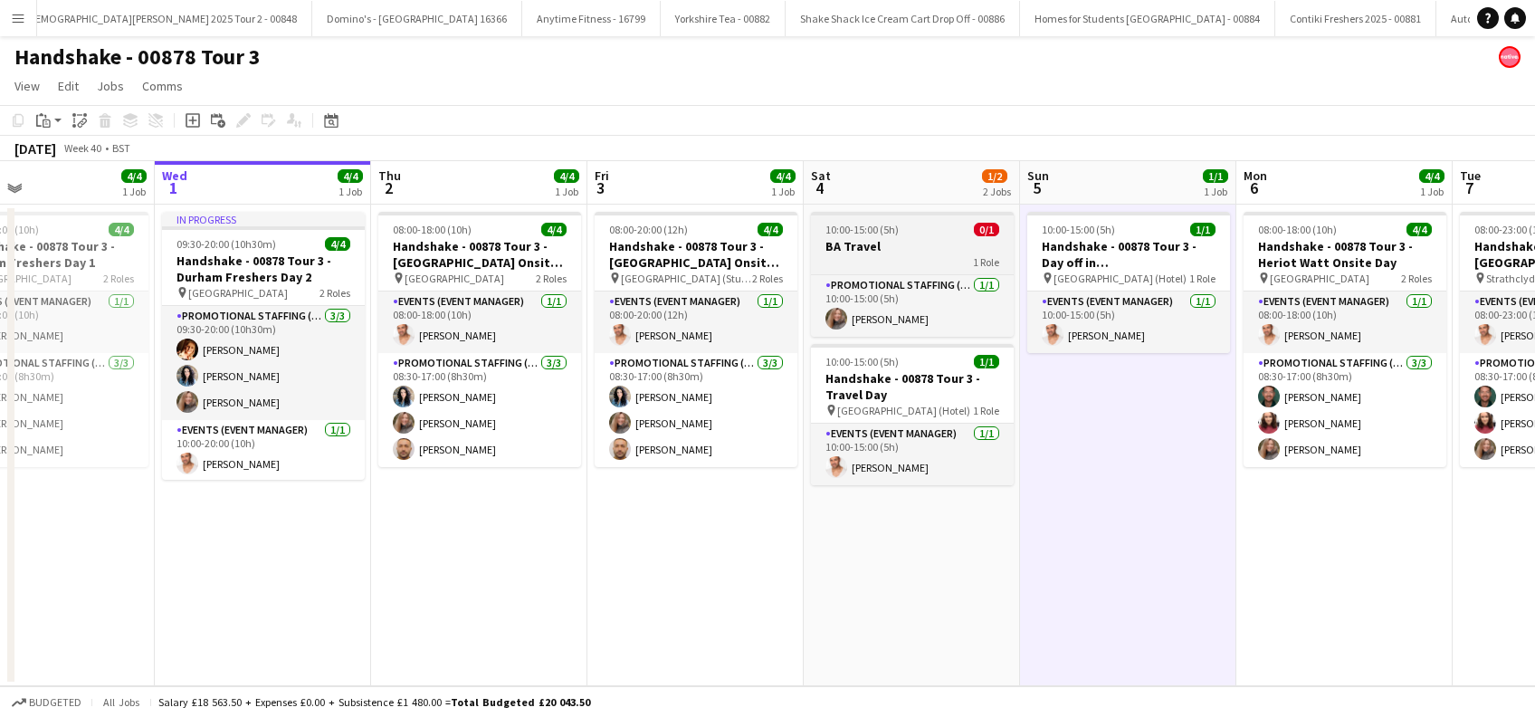
click at [893, 246] on h3 "BA Travel" at bounding box center [912, 246] width 203 height 16
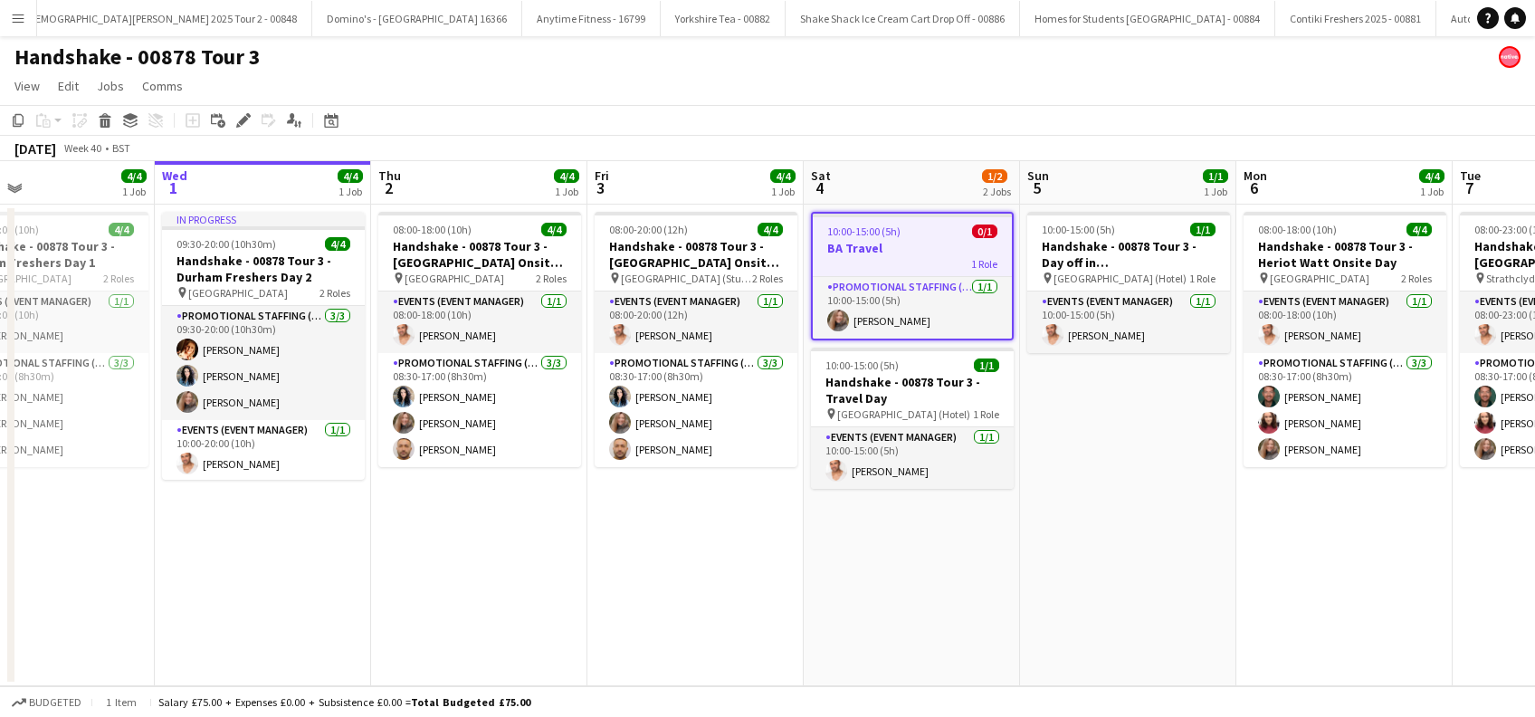
click at [749, 552] on app-date-cell "08:00-20:00 (12h) 4/4 Handshake - 00878 Tour 3 - Newcastle University Onsite Da…" at bounding box center [695, 446] width 216 height 482
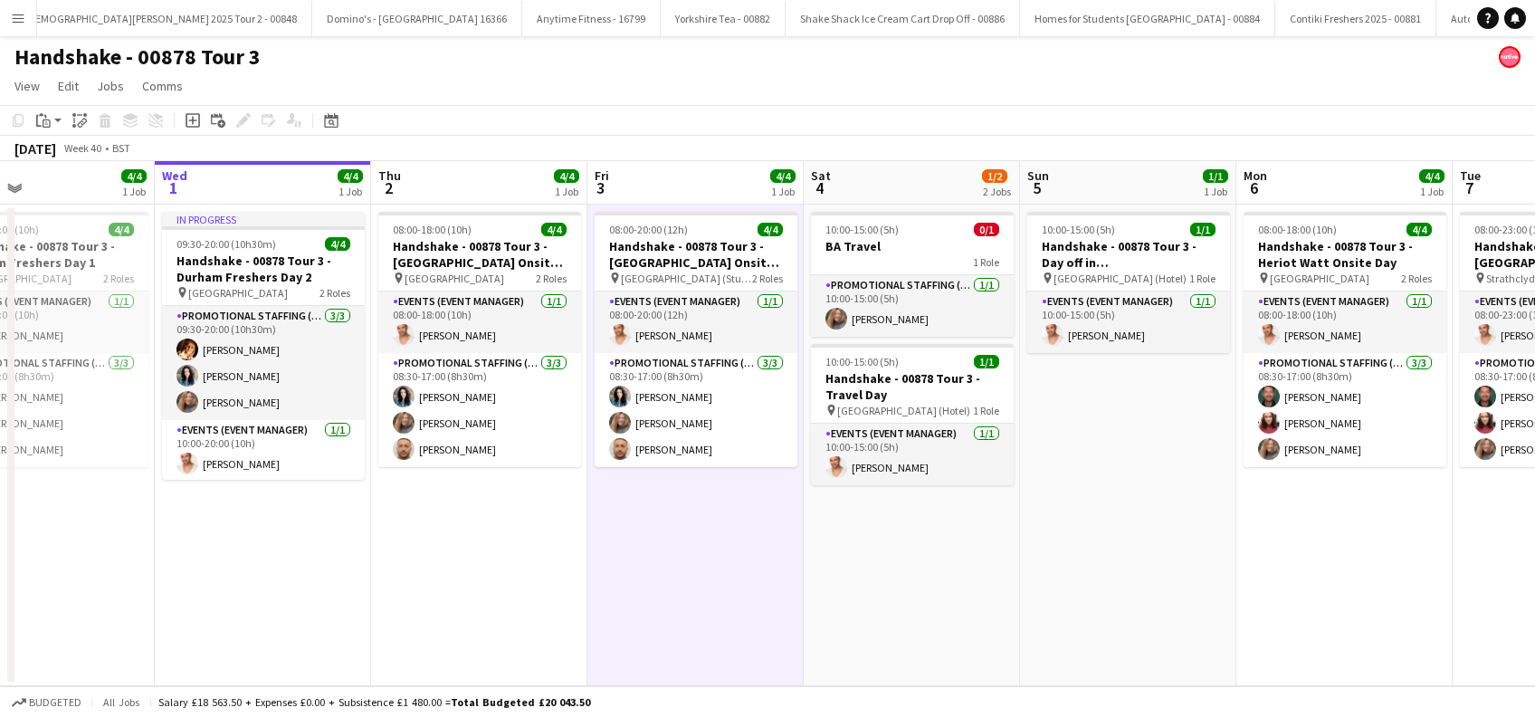
click at [949, 548] on app-date-cell "10:00-15:00 (5h) 0/1 BA Travel 1 Role Promotional Staffing (Brand Ambassadors) …" at bounding box center [912, 446] width 216 height 482
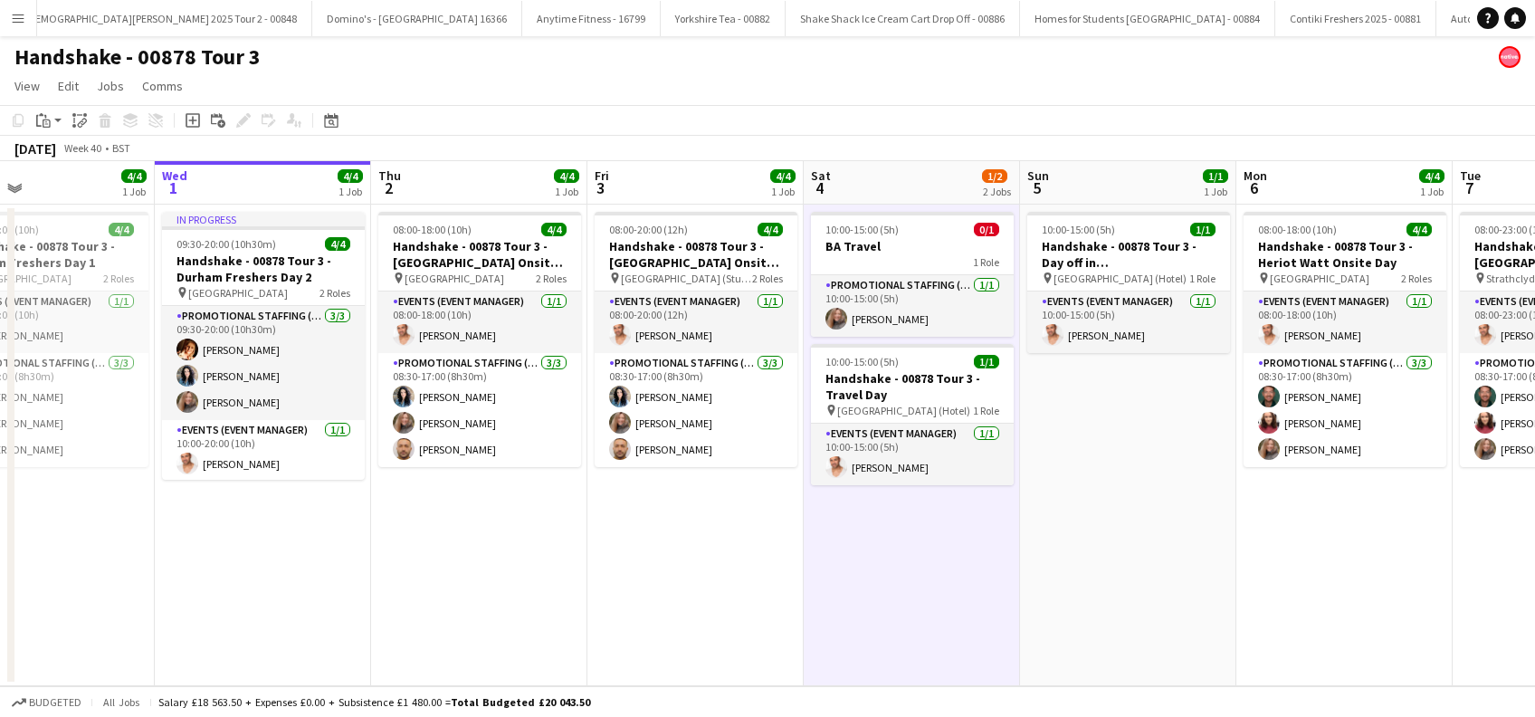
click at [1102, 522] on app-date-cell "10:00-15:00 (5h) 1/1 Handshake - 00878 Tour 3 - Day off in Edinburgh pin Edinbu…" at bounding box center [1128, 446] width 216 height 482
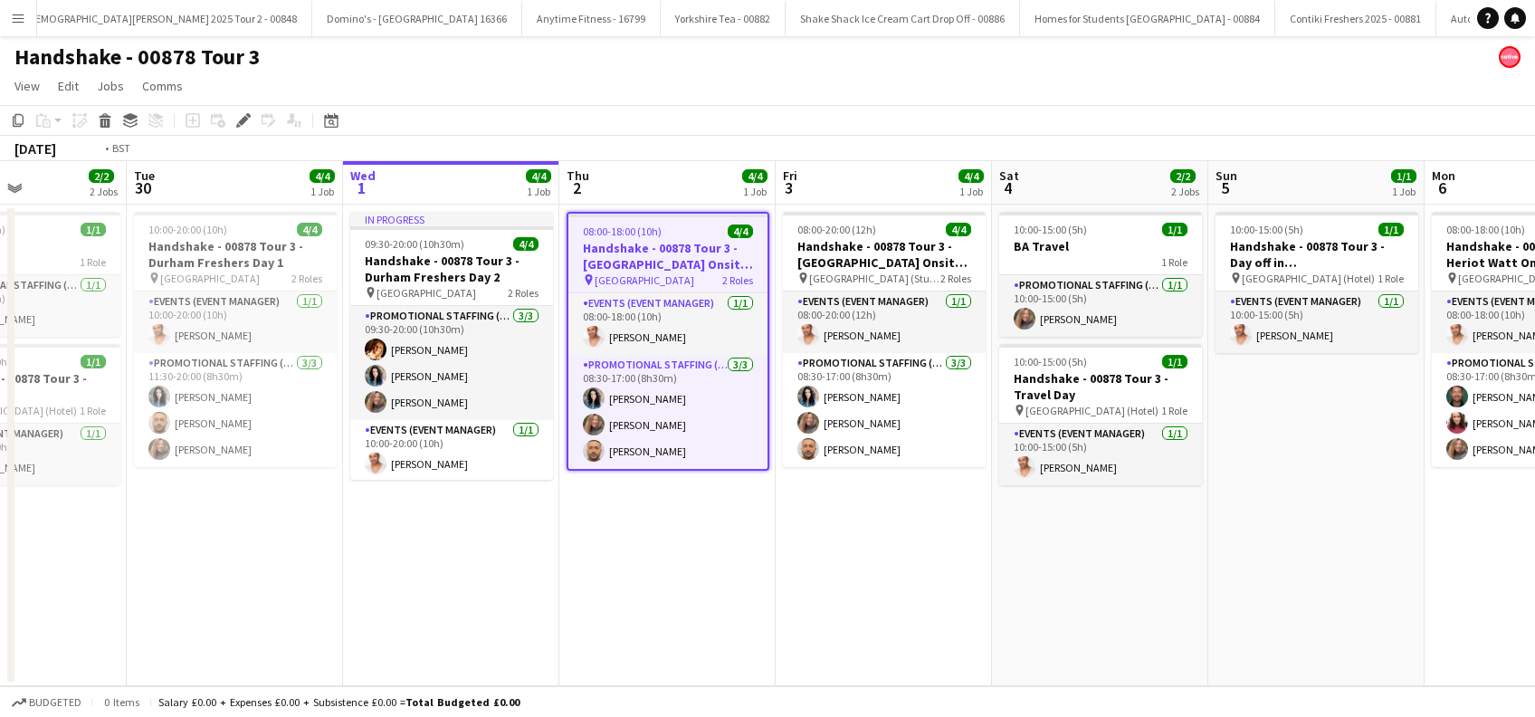
scroll to position [0, 373]
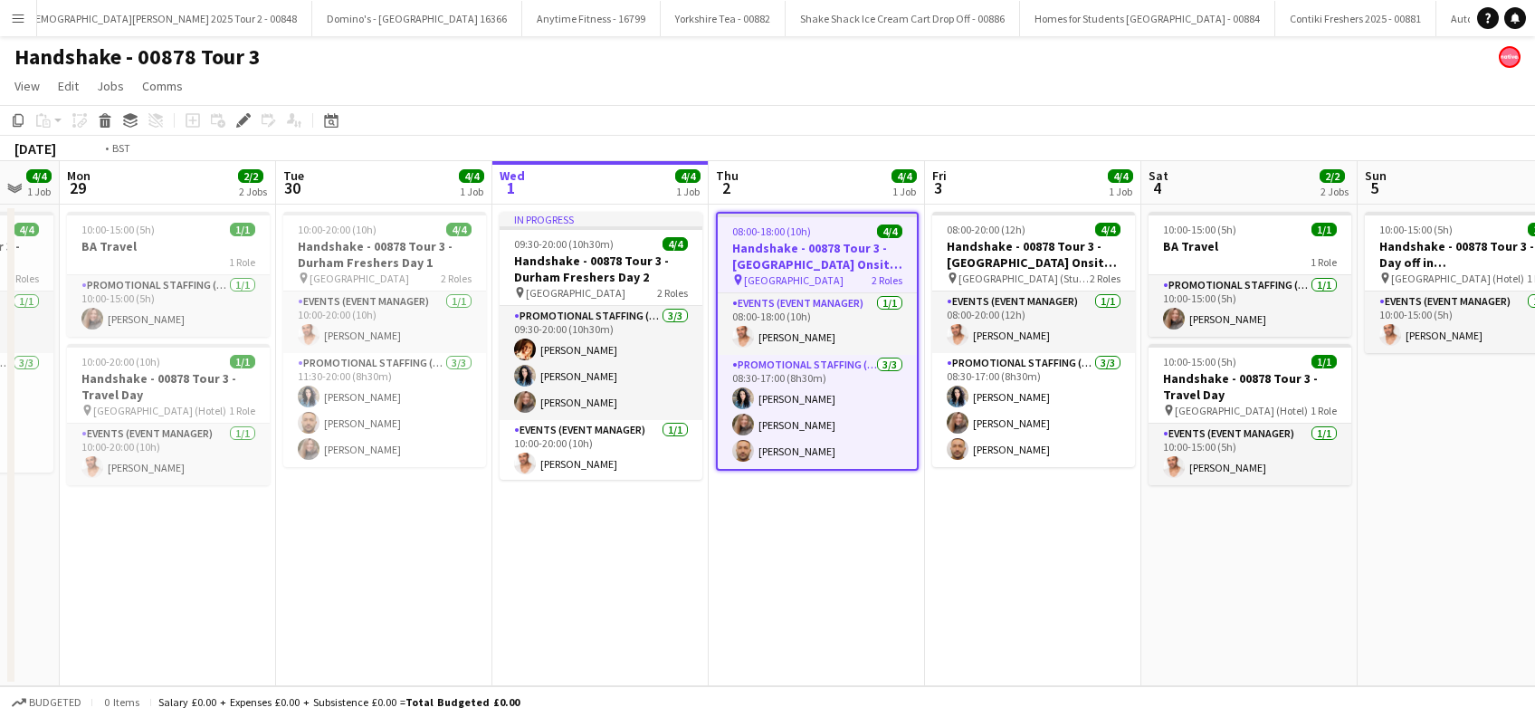
drag, startPoint x: 820, startPoint y: 601, endPoint x: 970, endPoint y: 601, distance: 150.2
click at [970, 601] on app-calendar-viewport "Sat 27 3/4 1 Job Sun 28 4/4 1 Job Mon 29 2/2 2 Jobs Tue 30 4/4 1 Job Wed 1 4/4 …" at bounding box center [767, 423] width 1535 height 525
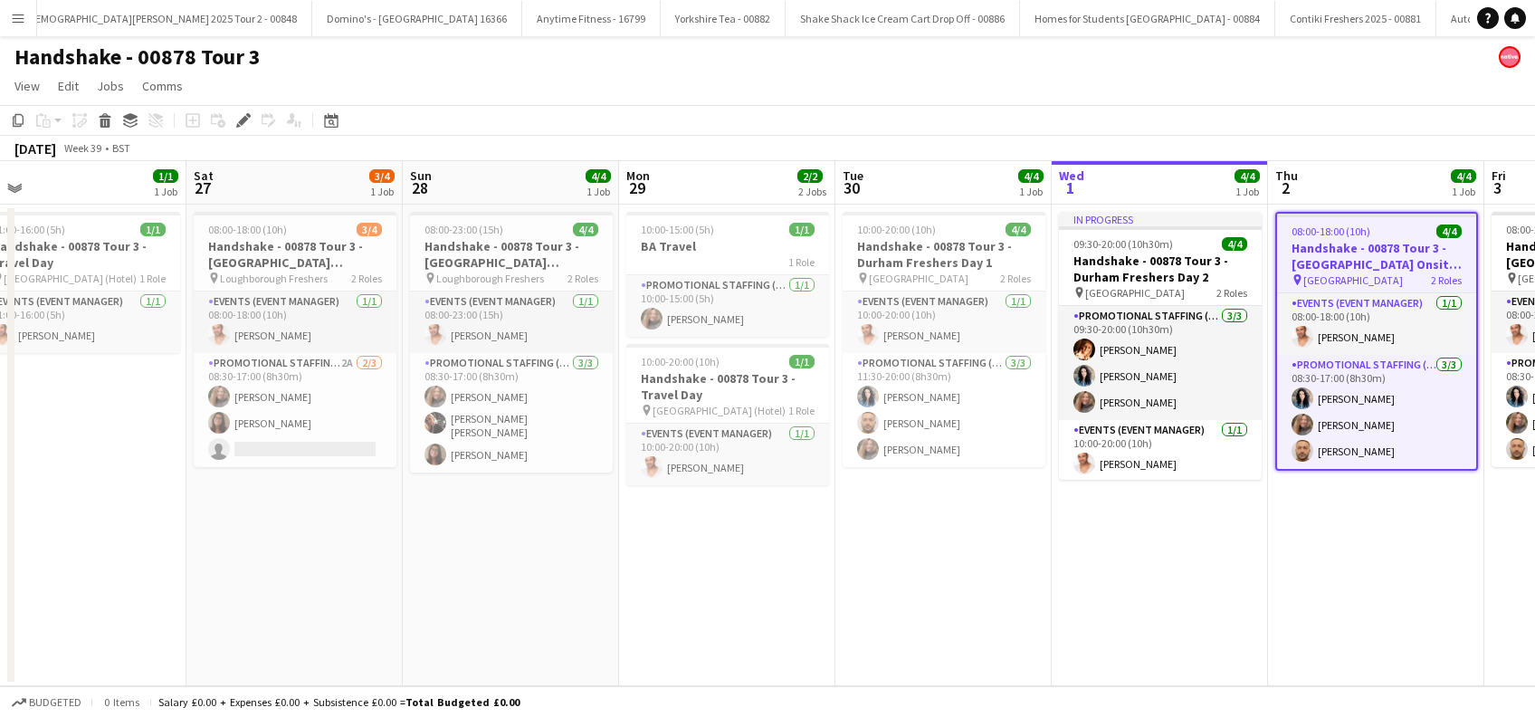
scroll to position [0, 382]
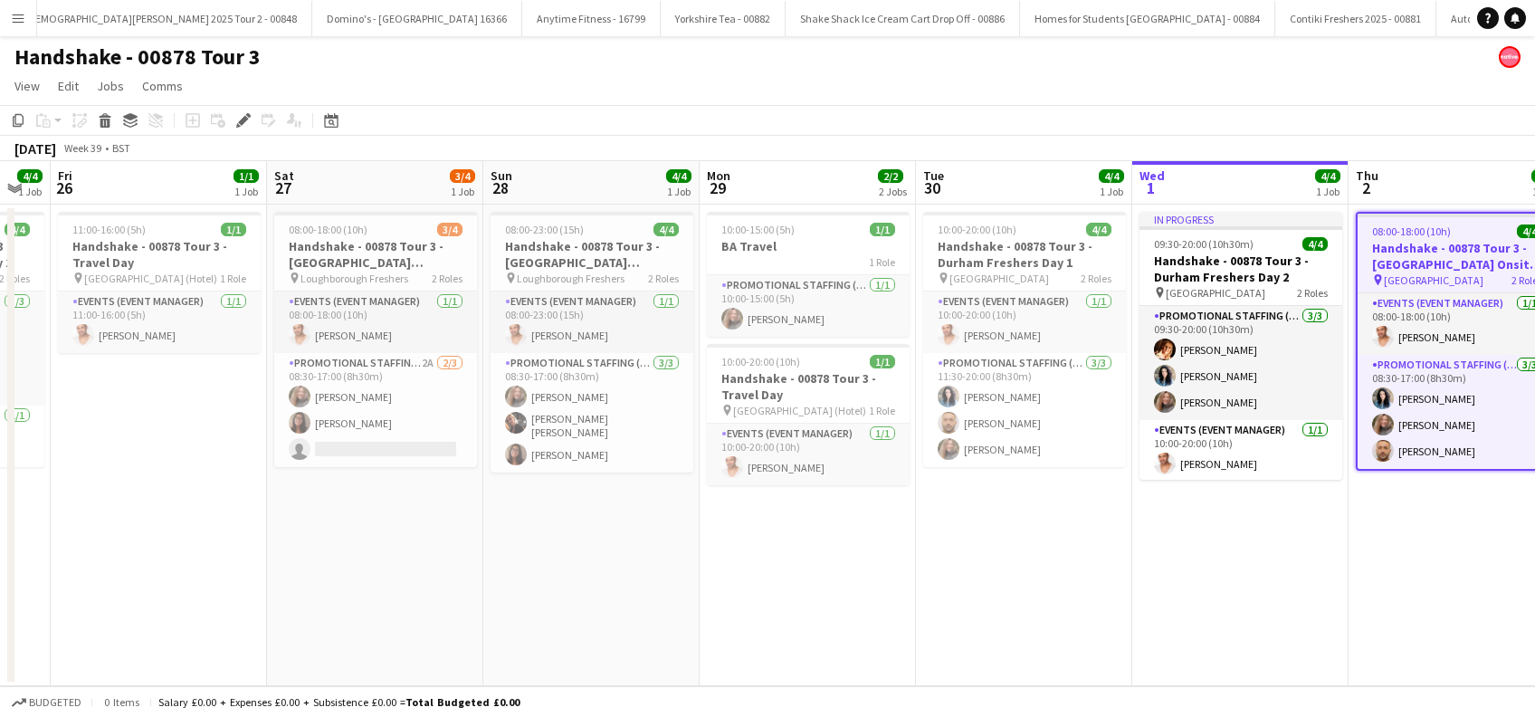
drag, startPoint x: 385, startPoint y: 586, endPoint x: 930, endPoint y: 586, distance: 544.9
click at [930, 586] on app-calendar-viewport "Wed 24 4/4 1 Job Thu 25 4/4 1 Job Fri 26 1/1 1 Job Sat 27 3/4 1 Job Sun 28 4/4 …" at bounding box center [767, 423] width 1535 height 525
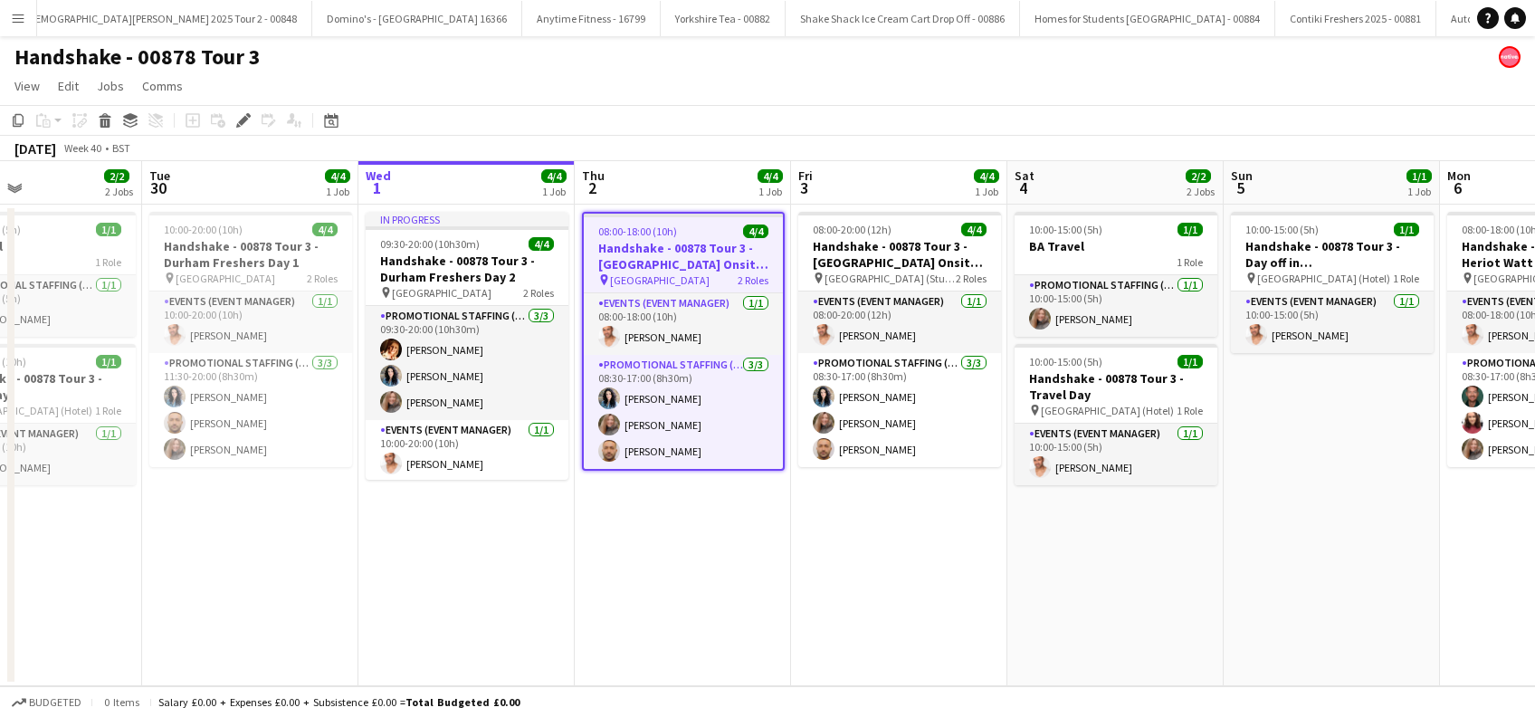
scroll to position [0, 782]
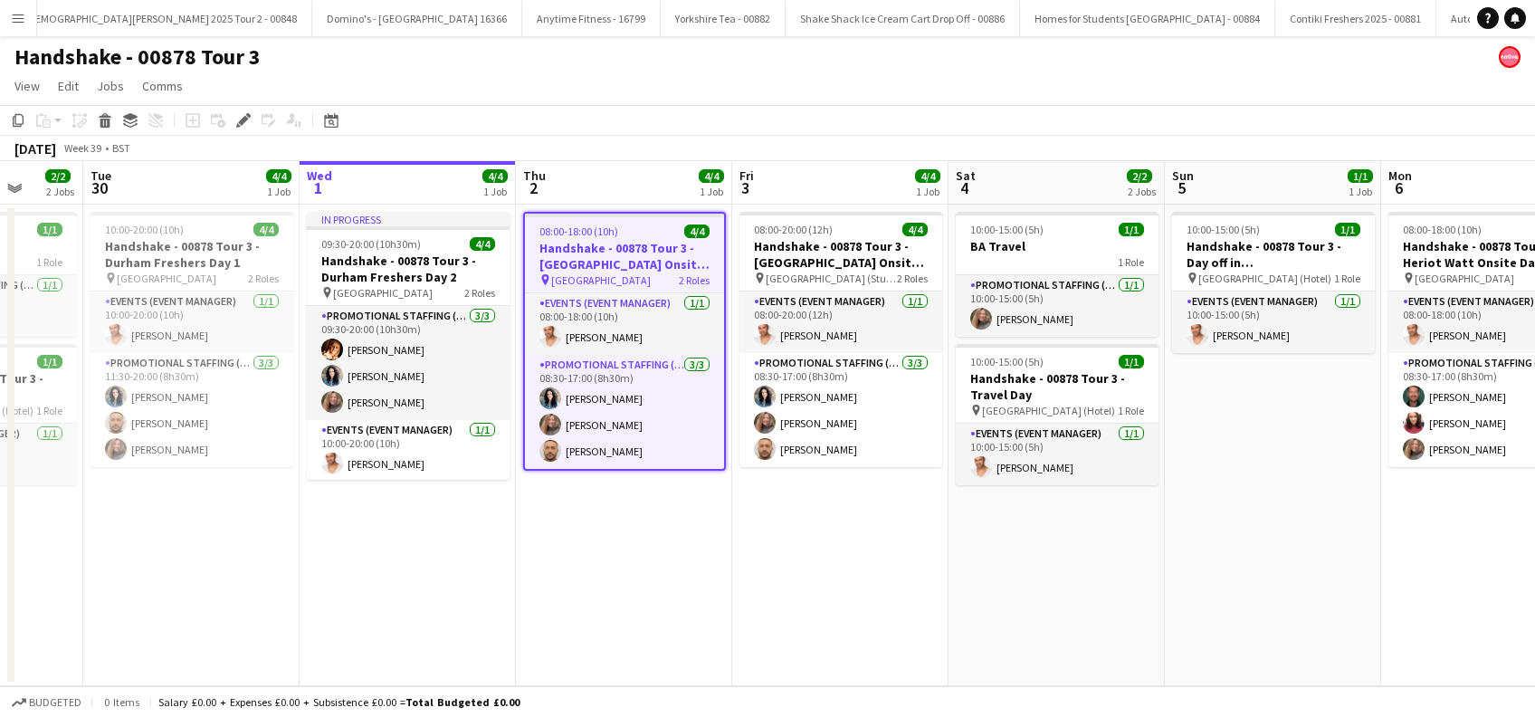
drag, startPoint x: 1443, startPoint y: 578, endPoint x: 610, endPoint y: 611, distance: 833.3
click at [610, 611] on app-calendar-viewport "Fri 26 1/1 1 Job Sat 27 3/4 1 Job Sun 28 4/4 1 Job Mon 29 2/2 2 Jobs Tue 30 4/4…" at bounding box center [767, 423] width 1535 height 525
click at [643, 602] on app-date-cell "08:00-18:00 (10h) 4/4 Handshake - 00878 Tour 3 - Durham University Onsite Day p…" at bounding box center [624, 446] width 216 height 482
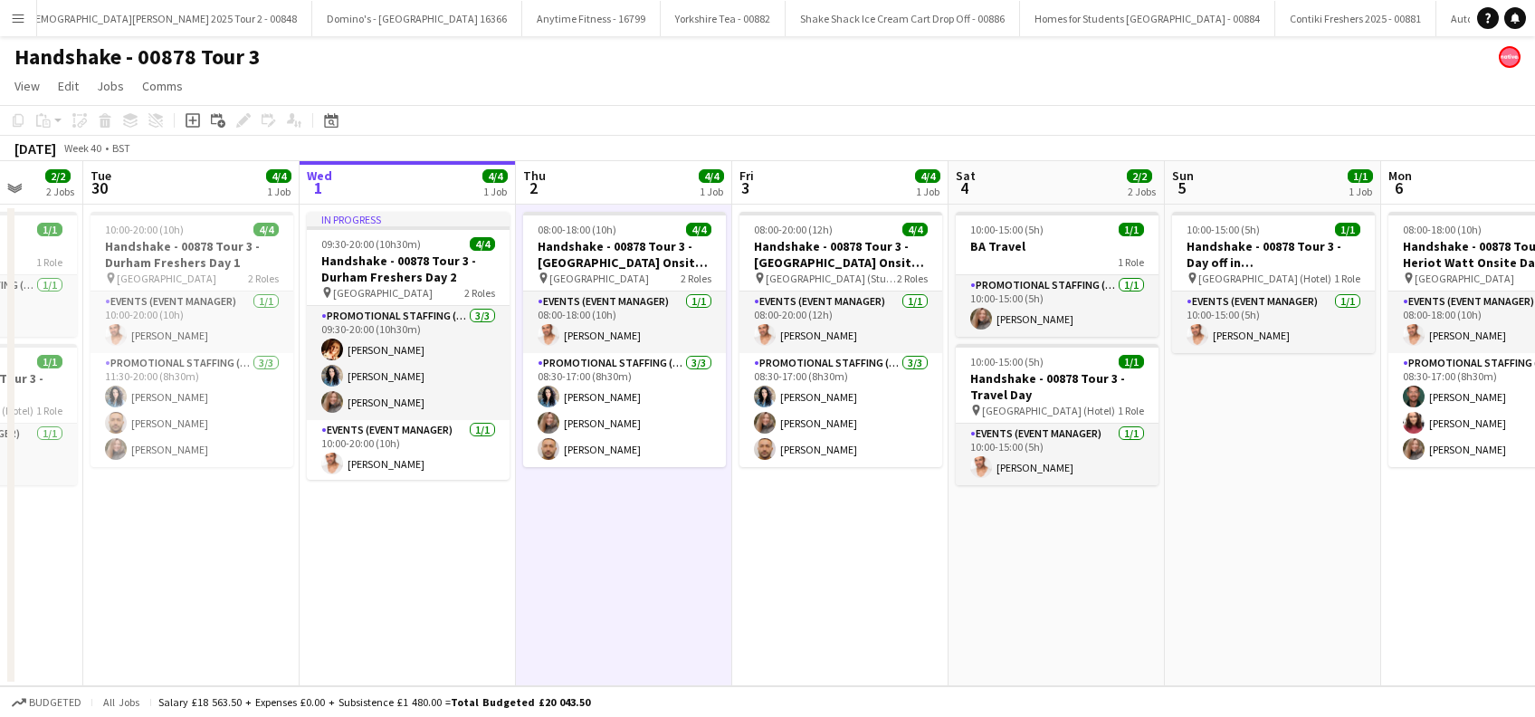
click at [869, 585] on app-date-cell "08:00-20:00 (12h) 4/4 Handshake - 00878 Tour 3 - Newcastle University Onsite Da…" at bounding box center [840, 446] width 216 height 482
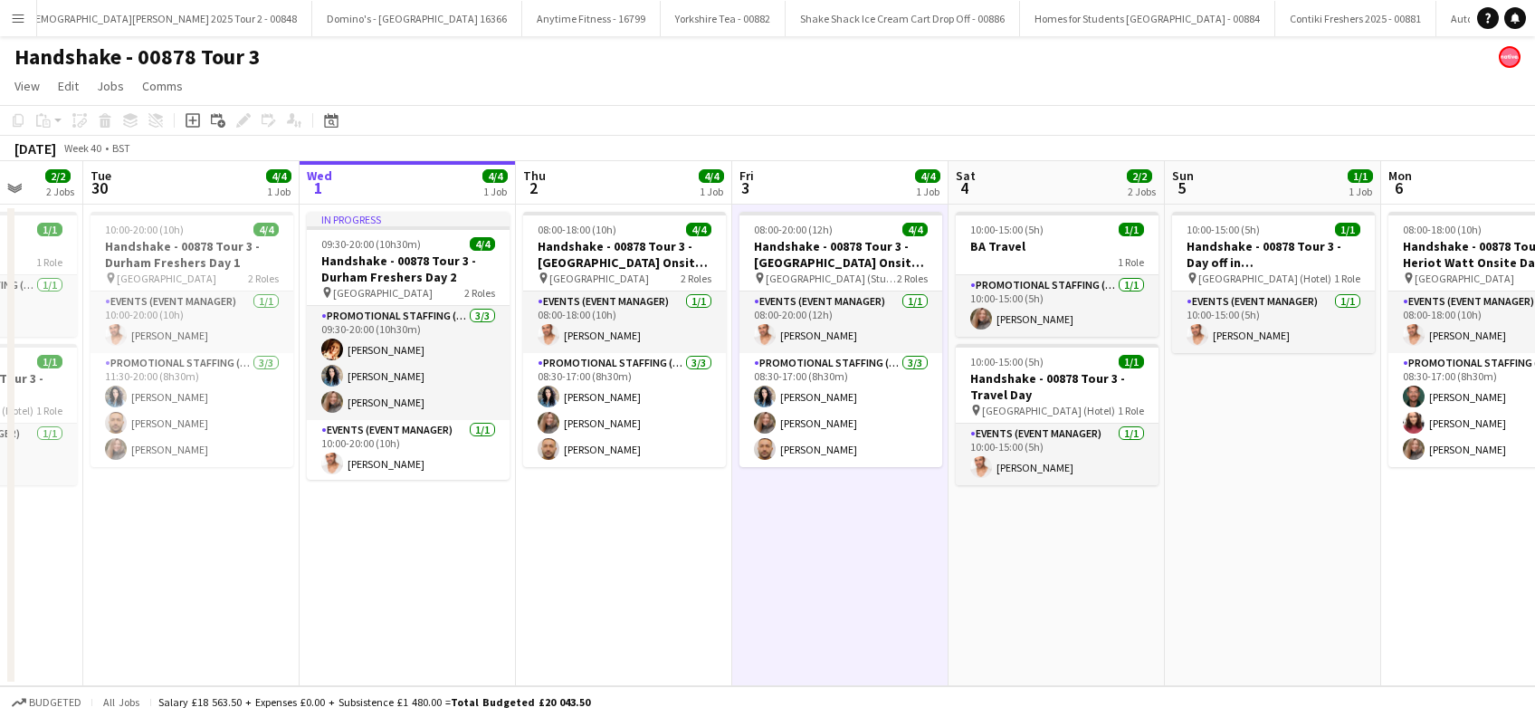
click at [605, 565] on app-date-cell "08:00-18:00 (10h) 4/4 Handshake - 00878 Tour 3 - Durham University Onsite Day p…" at bounding box center [624, 446] width 216 height 482
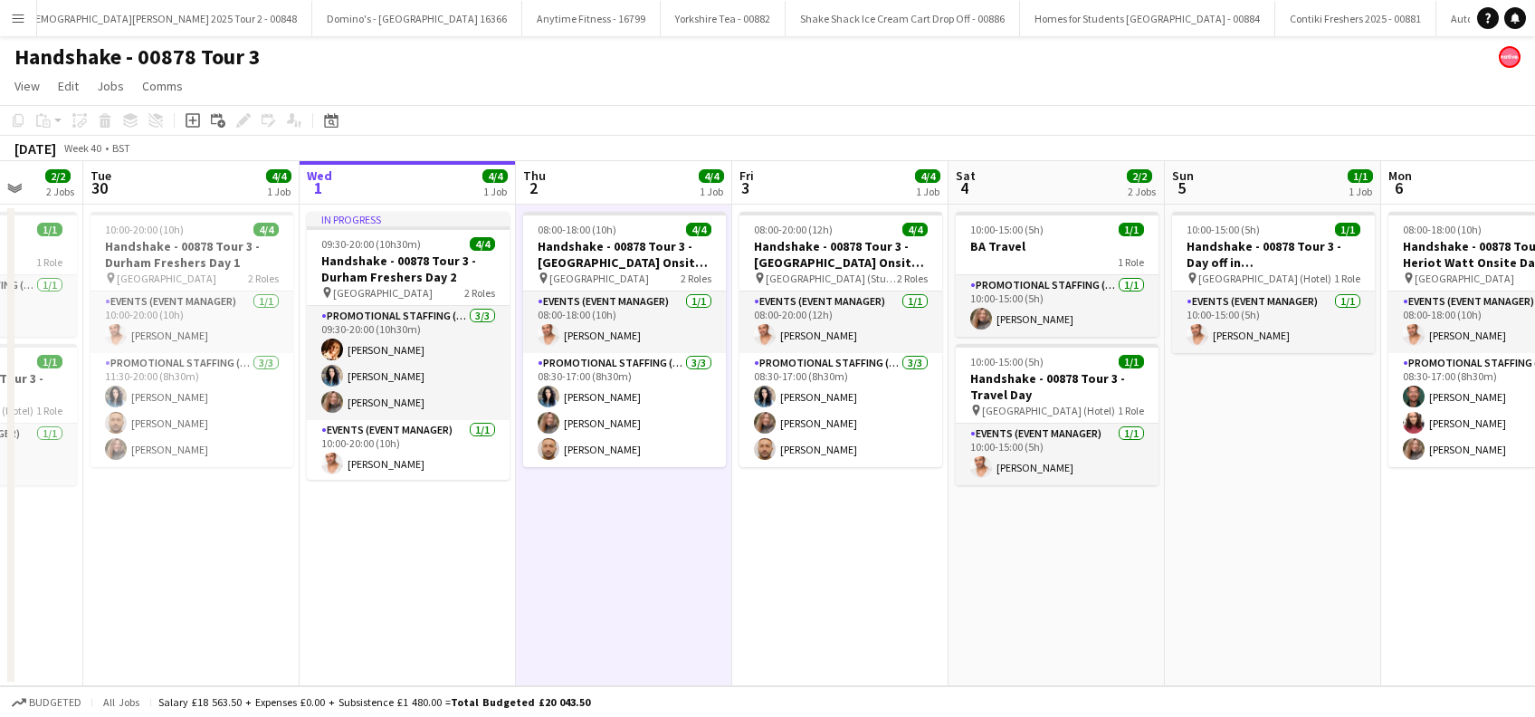
click at [617, 567] on app-date-cell "08:00-18:00 (10h) 4/4 Handshake - 00878 Tour 3 - Durham University Onsite Day p…" at bounding box center [624, 446] width 216 height 482
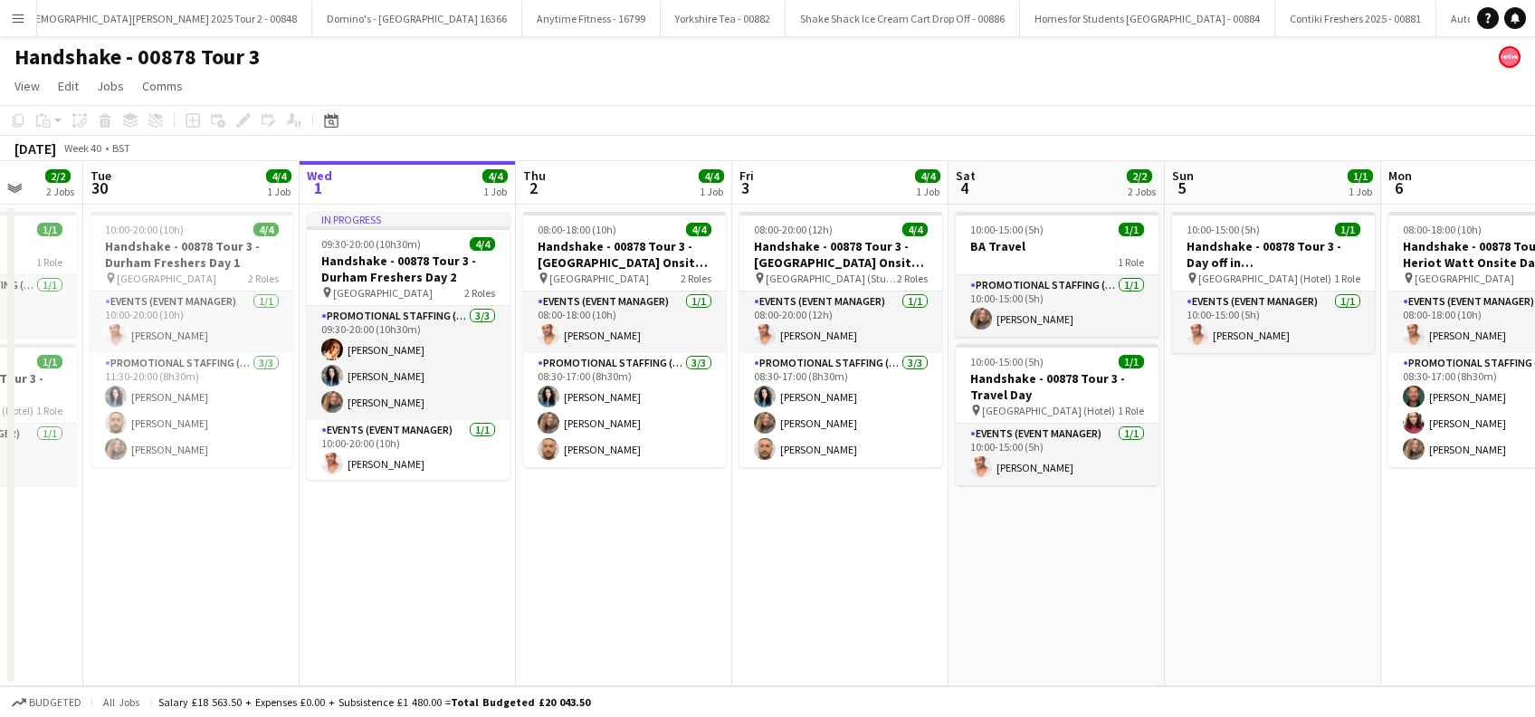
click at [617, 567] on app-date-cell "08:00-18:00 (10h) 4/4 Handshake - 00878 Tour 3 - Durham University Onsite Day p…" at bounding box center [624, 446] width 216 height 482
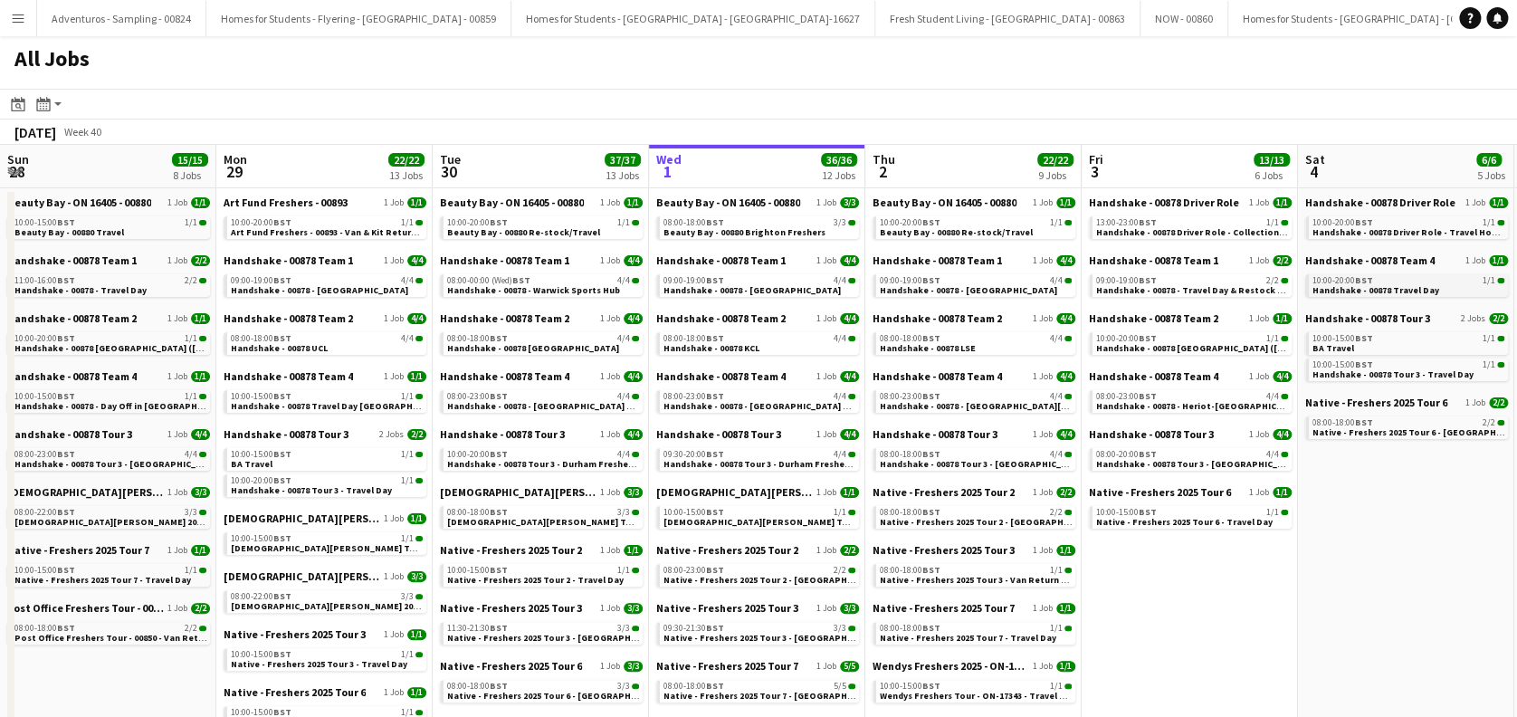
scroll to position [0, 433]
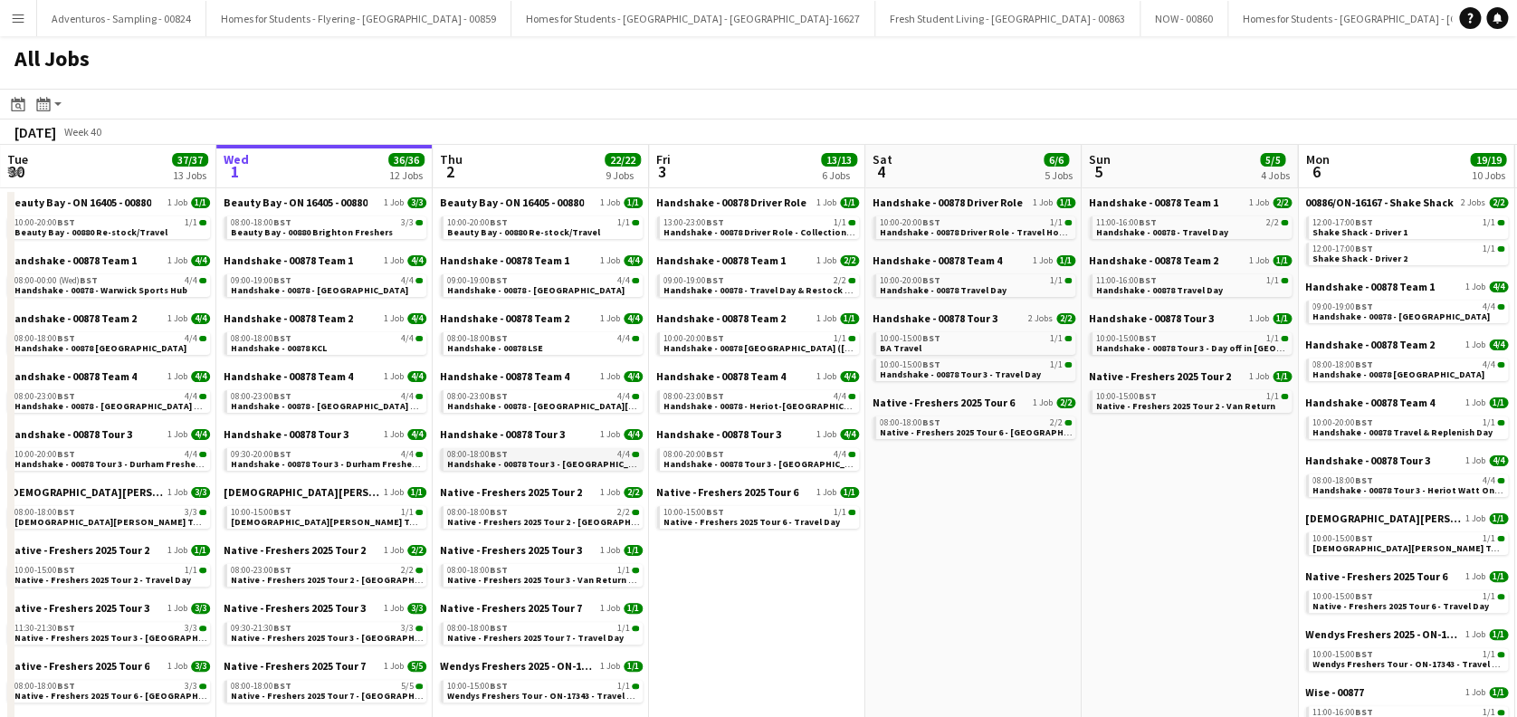
click at [592, 462] on span "Handshake - 00878 Tour 3 - [GEOGRAPHIC_DATA] Onsite Day" at bounding box center [575, 464] width 256 height 12
click at [546, 405] on span "Handshake - 00878 - [GEOGRAPHIC_DATA][PERSON_NAME] On Site Day" at bounding box center [598, 406] width 302 height 12
click at [550, 281] on div "09:00-19:00 BST 4/4" at bounding box center [544, 280] width 192 height 9
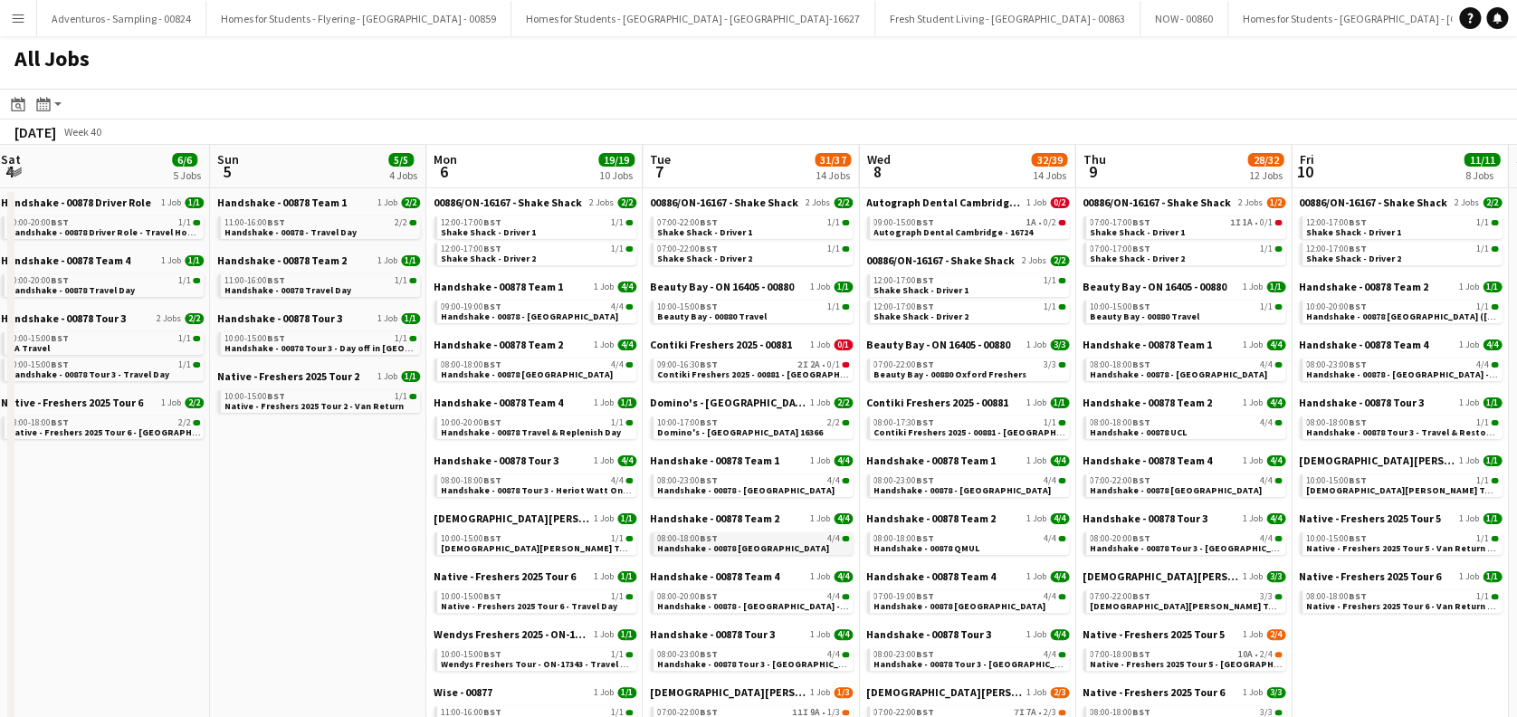
drag, startPoint x: 849, startPoint y: 567, endPoint x: 847, endPoint y: 548, distance: 19.1
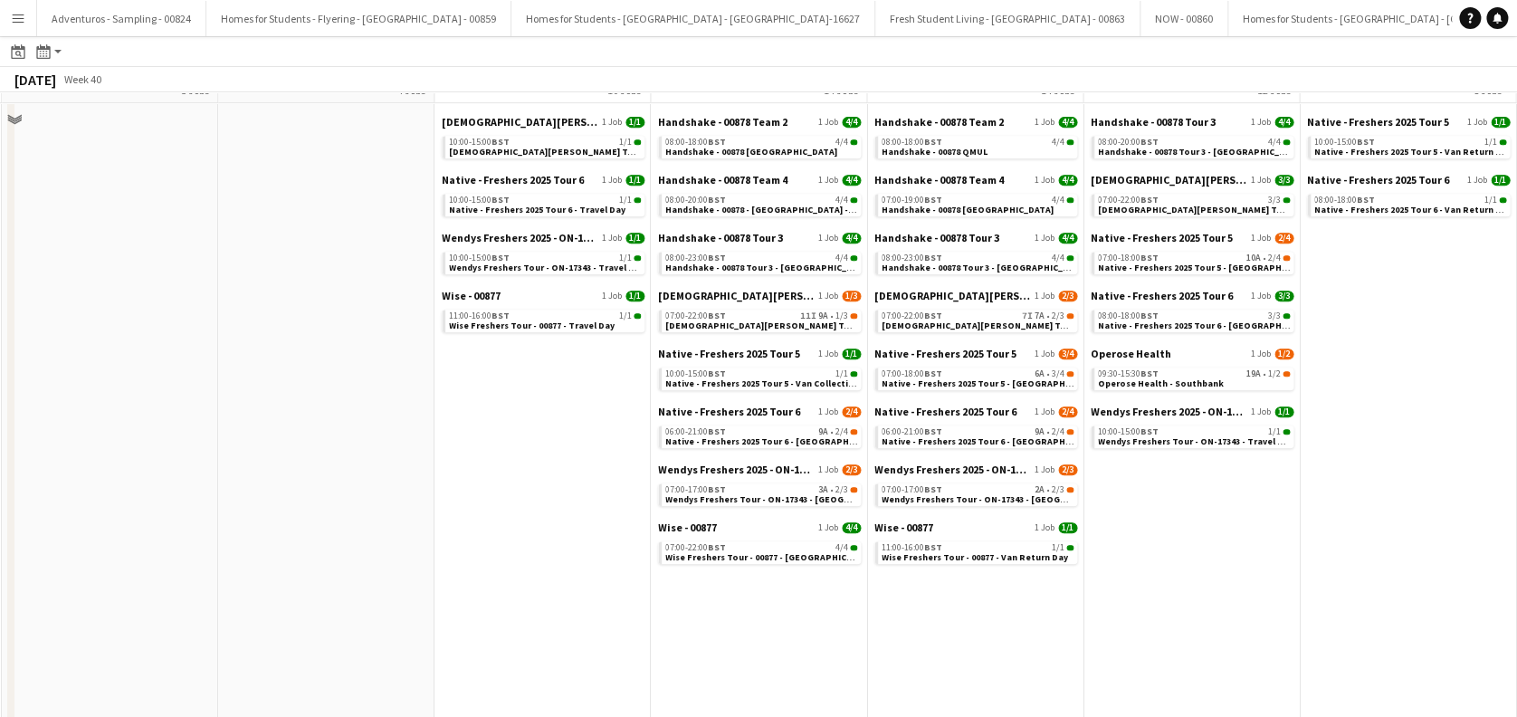
scroll to position [362, 0]
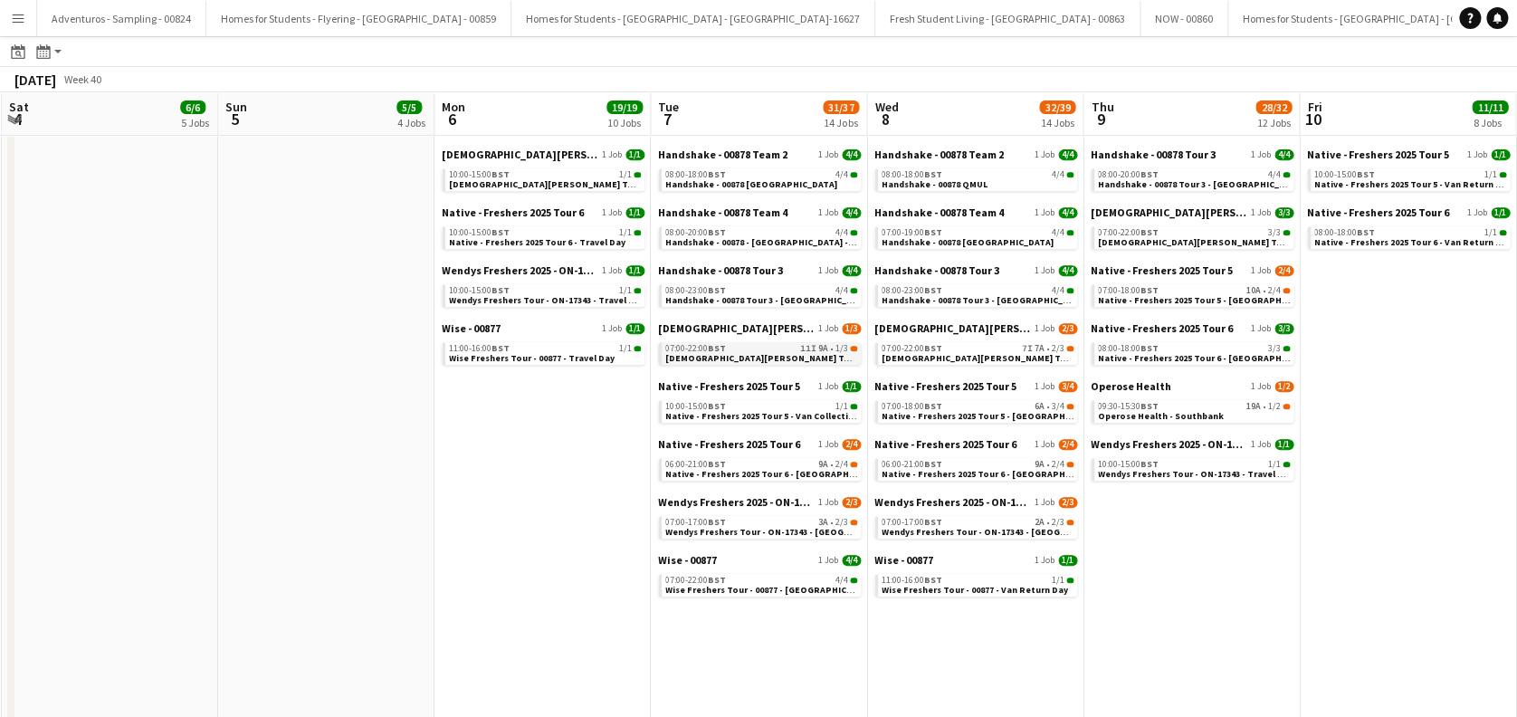
click at [762, 362] on span "[DEMOGRAPHIC_DATA][PERSON_NAME] Tour 1 - 00848 - [GEOGRAPHIC_DATA]" at bounding box center [829, 358] width 329 height 12
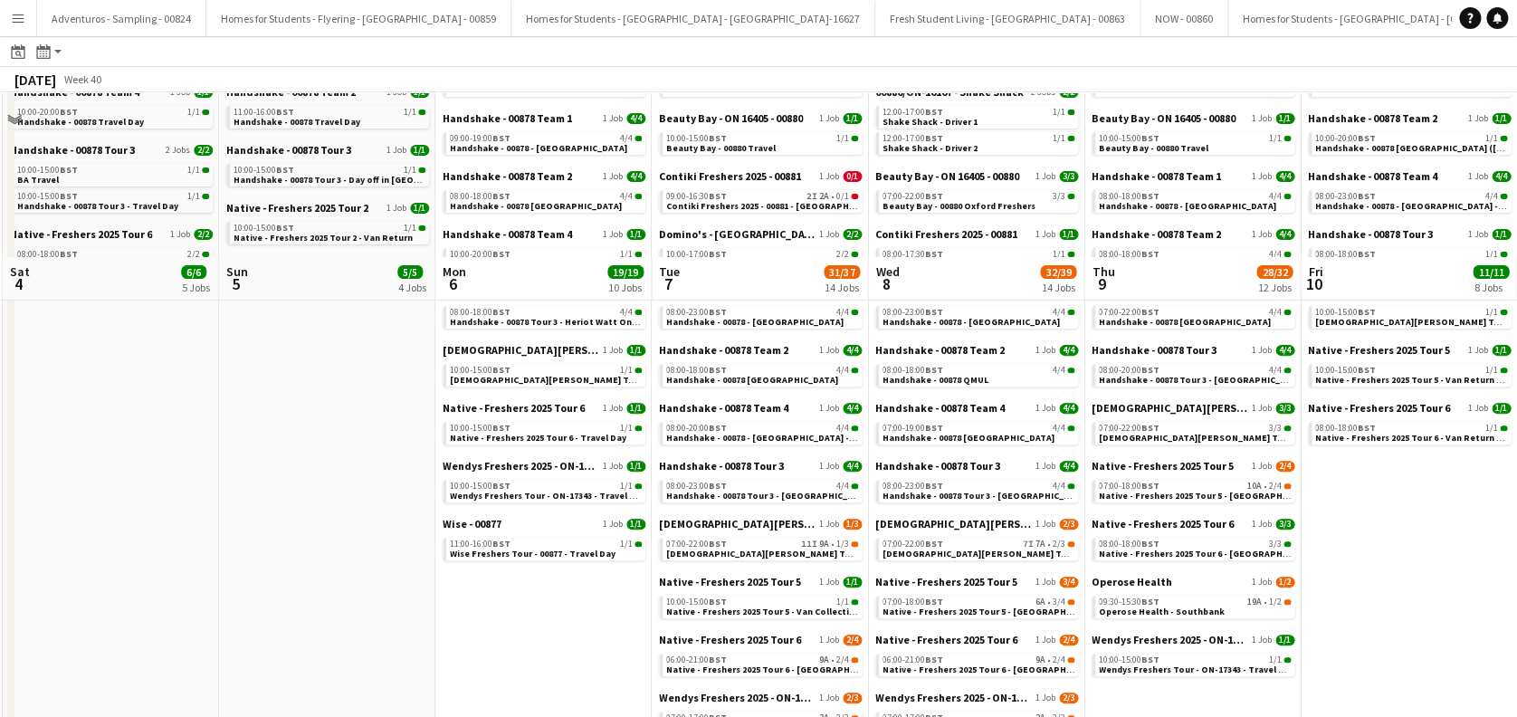
scroll to position [0, 0]
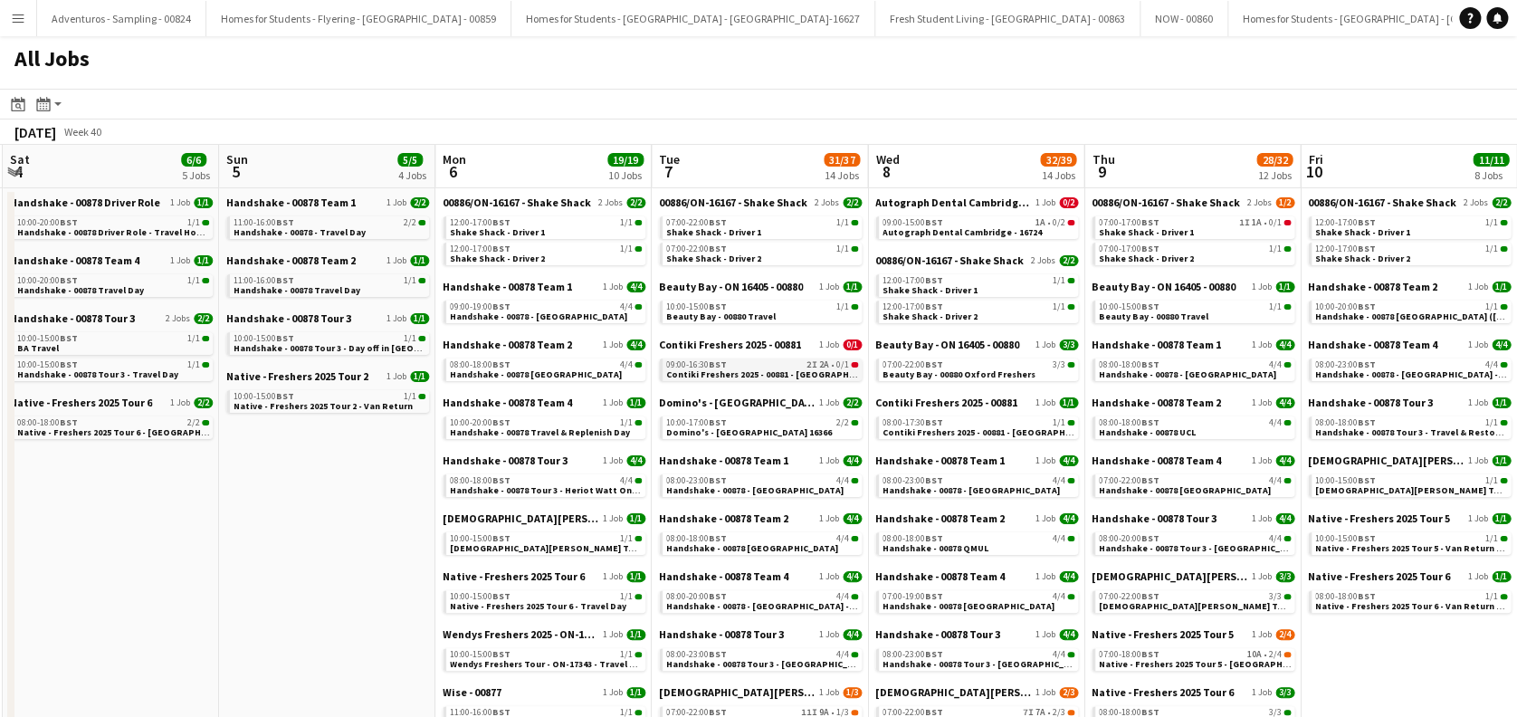
click at [728, 374] on span "Contiki Freshers 2025 - 00881 - [GEOGRAPHIC_DATA]" at bounding box center [776, 374] width 221 height 12
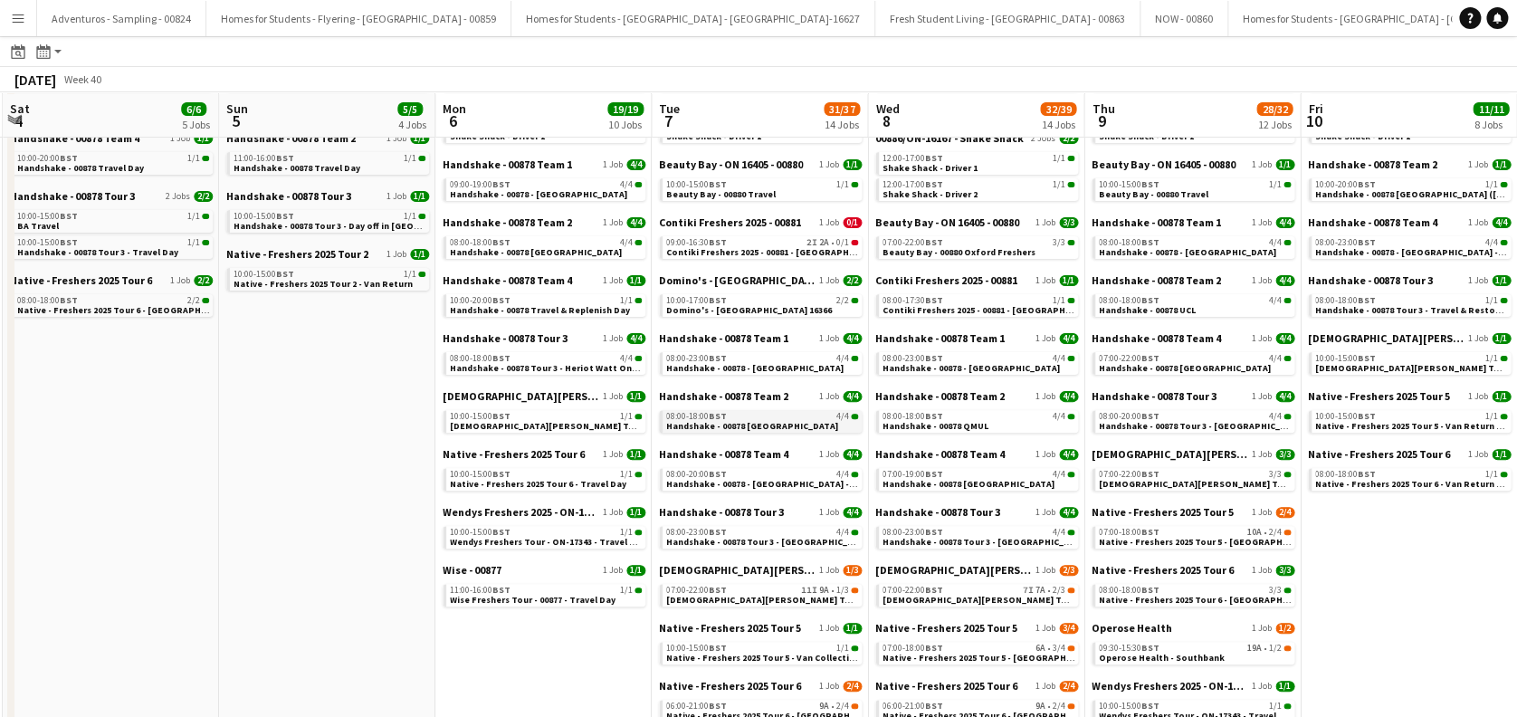
scroll to position [362, 0]
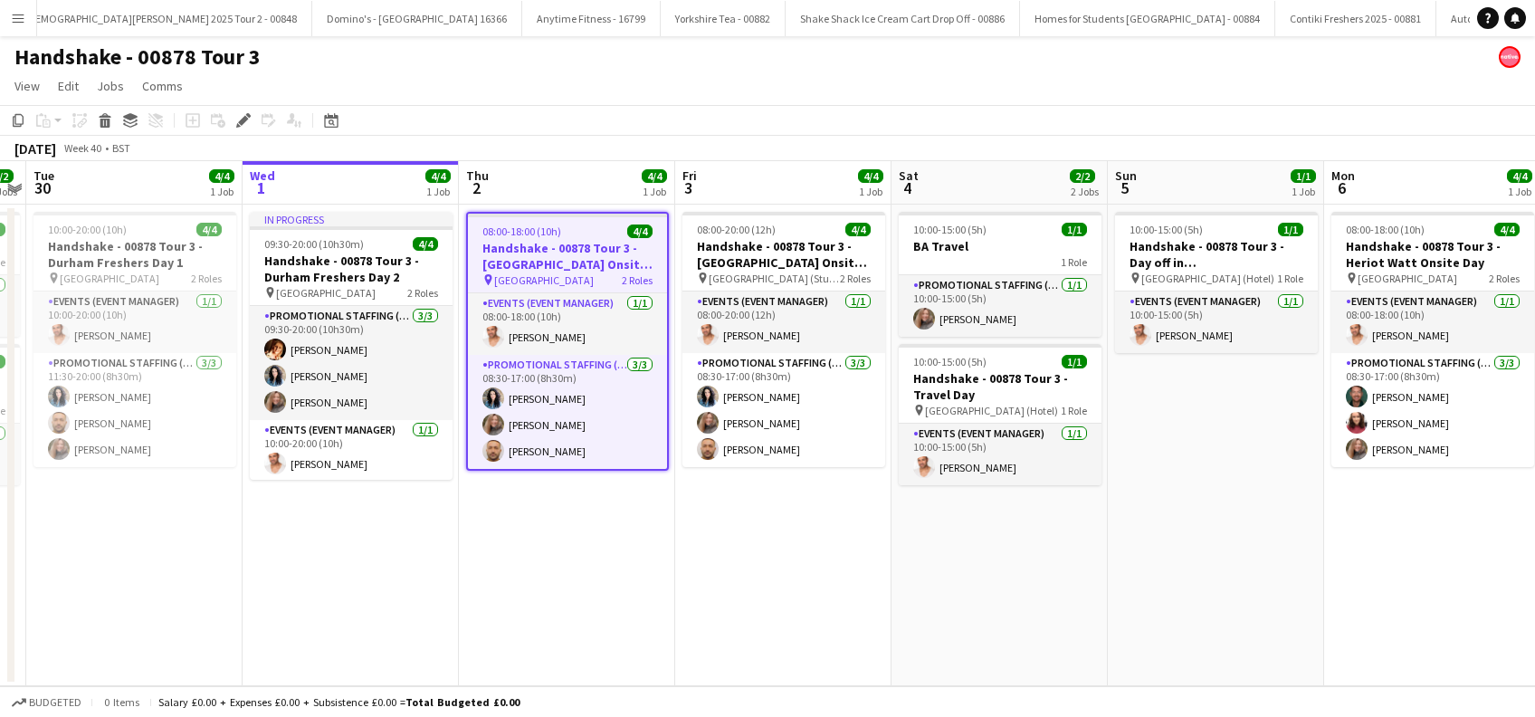
click at [570, 264] on h3 "Handshake - 00878 Tour 3 - [GEOGRAPHIC_DATA] Onsite Day" at bounding box center [567, 256] width 199 height 33
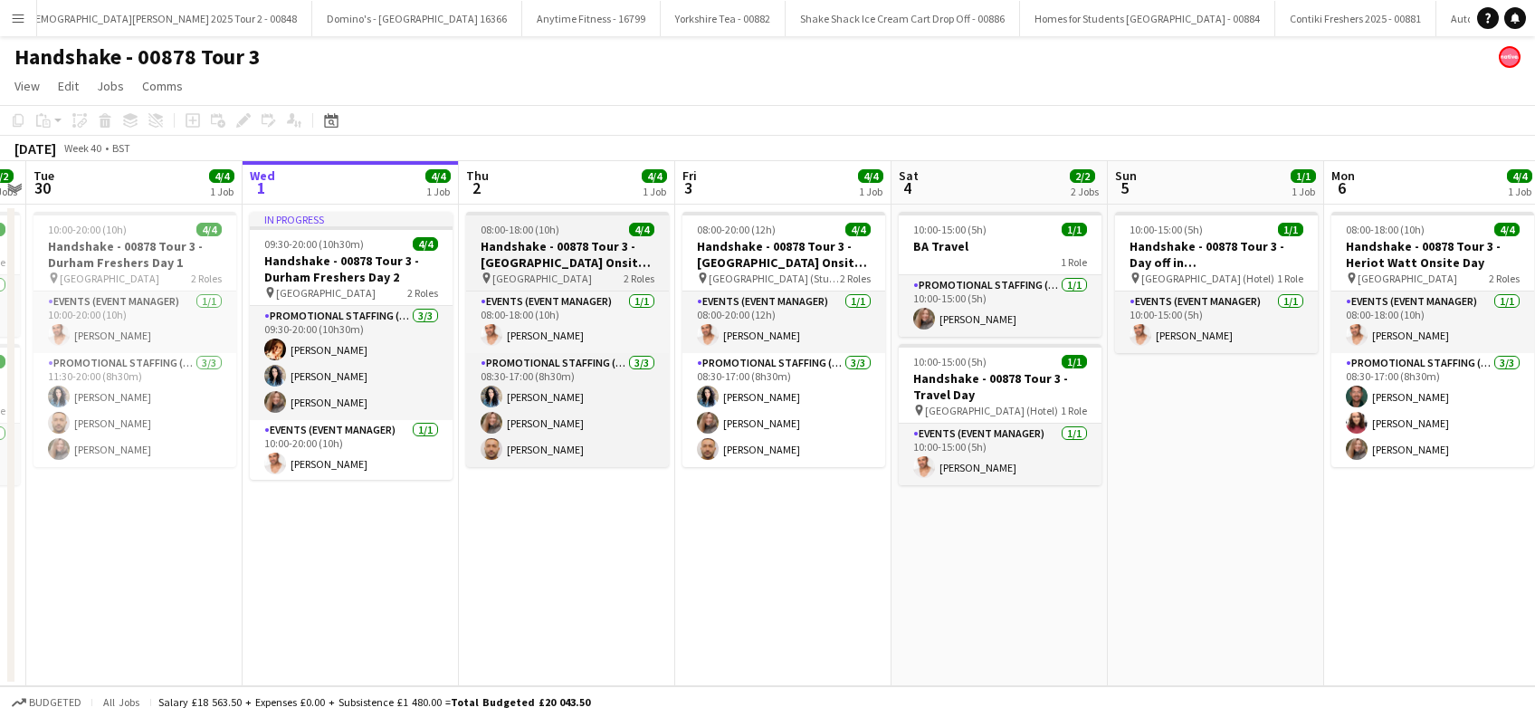
click at [571, 261] on h3 "Handshake - 00878 Tour 3 - [GEOGRAPHIC_DATA] Onsite Day" at bounding box center [567, 254] width 203 height 33
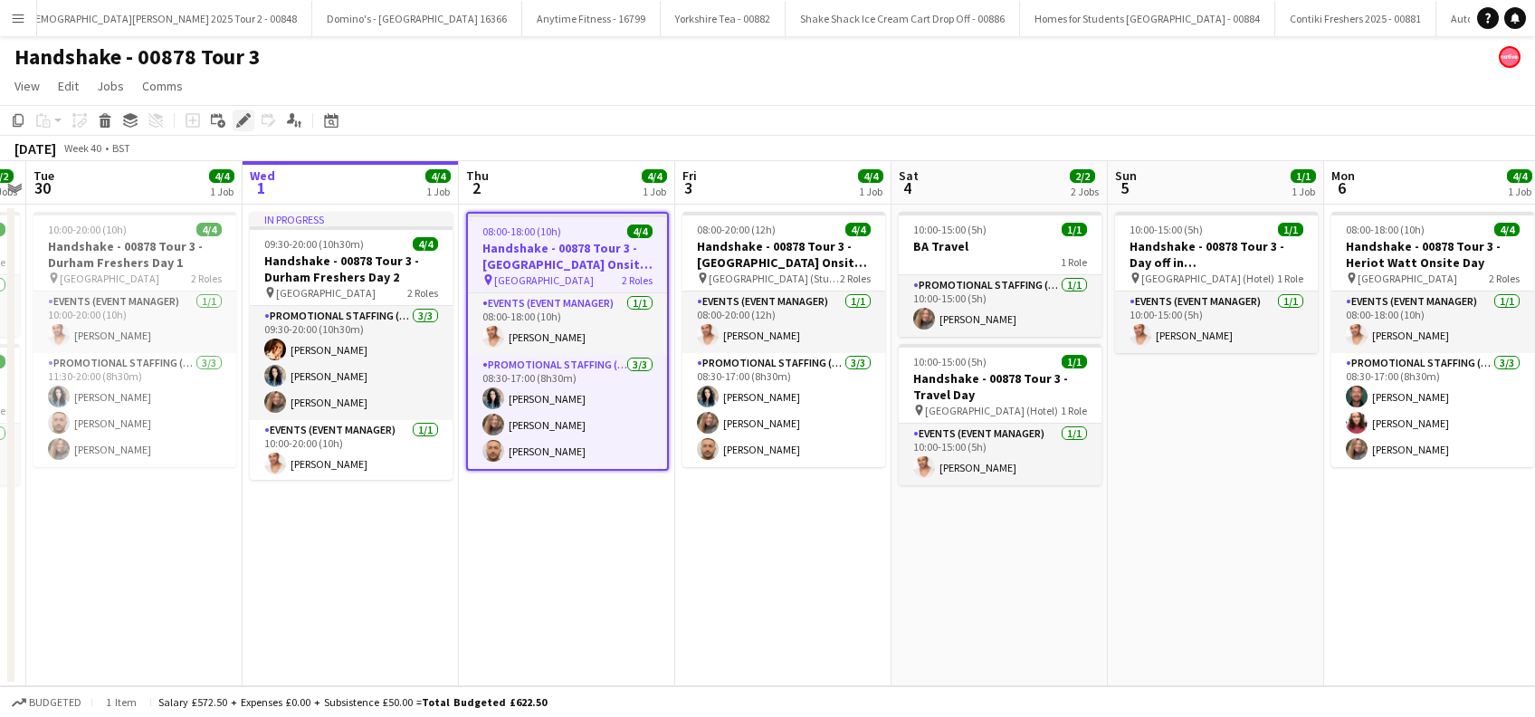
click at [236, 122] on icon "Edit" at bounding box center [243, 120] width 14 height 14
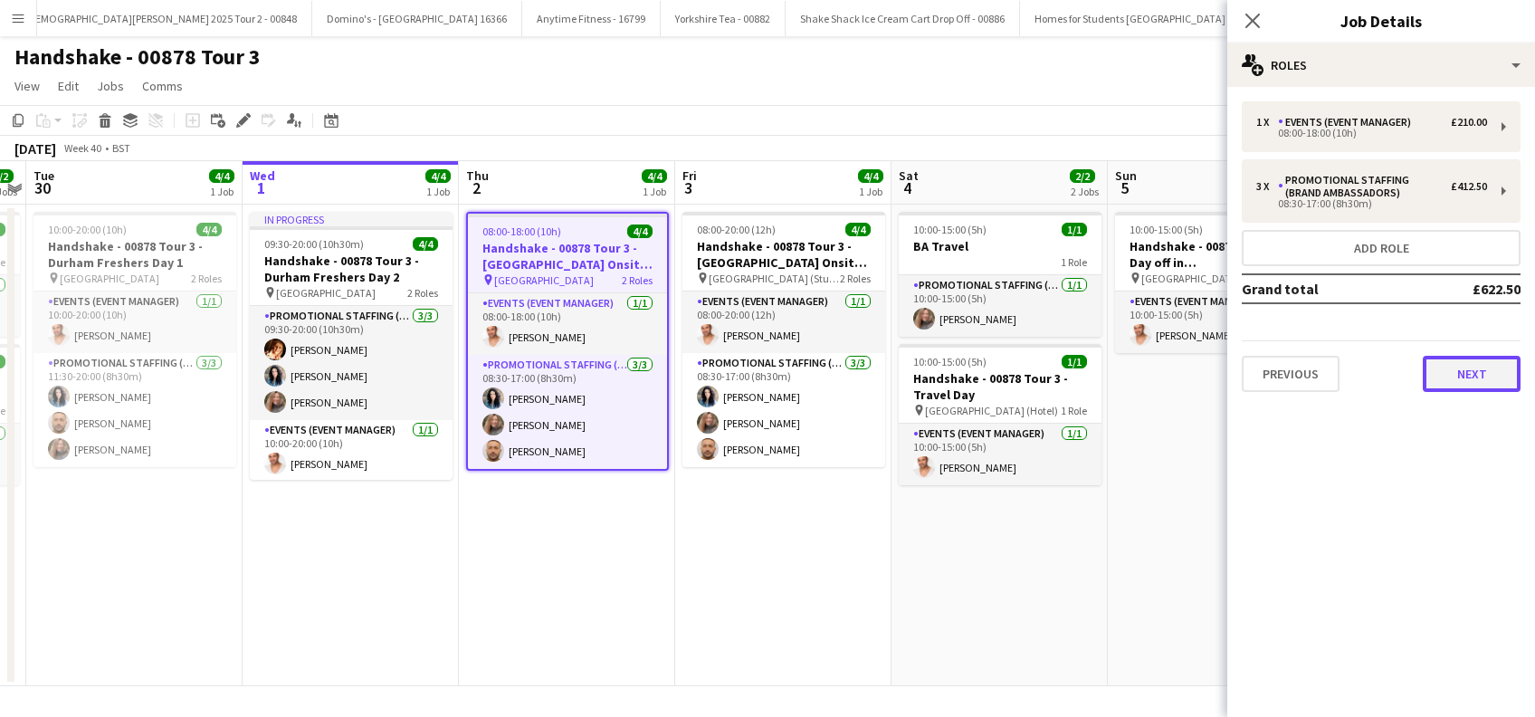
click at [1463, 376] on button "Next" at bounding box center [1472, 374] width 98 height 36
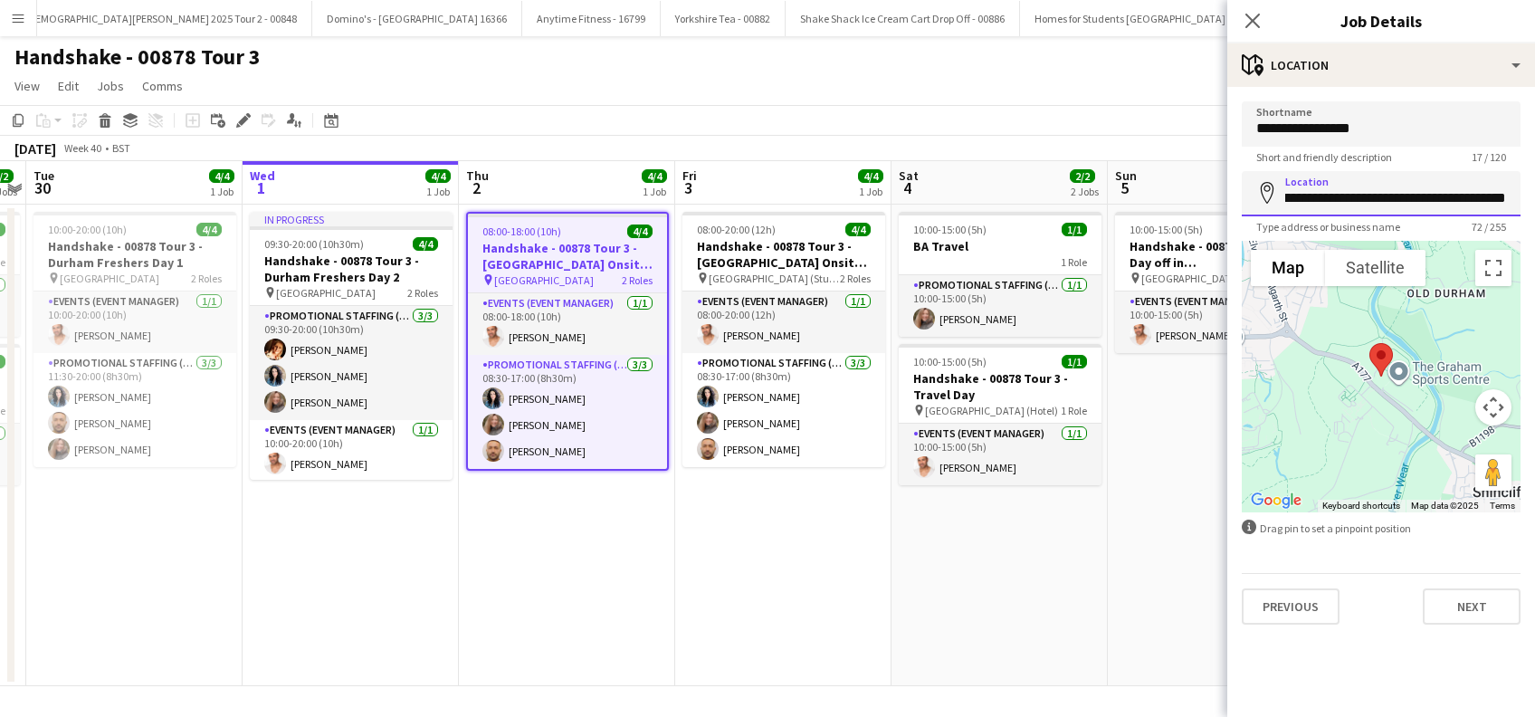
scroll to position [0, 242]
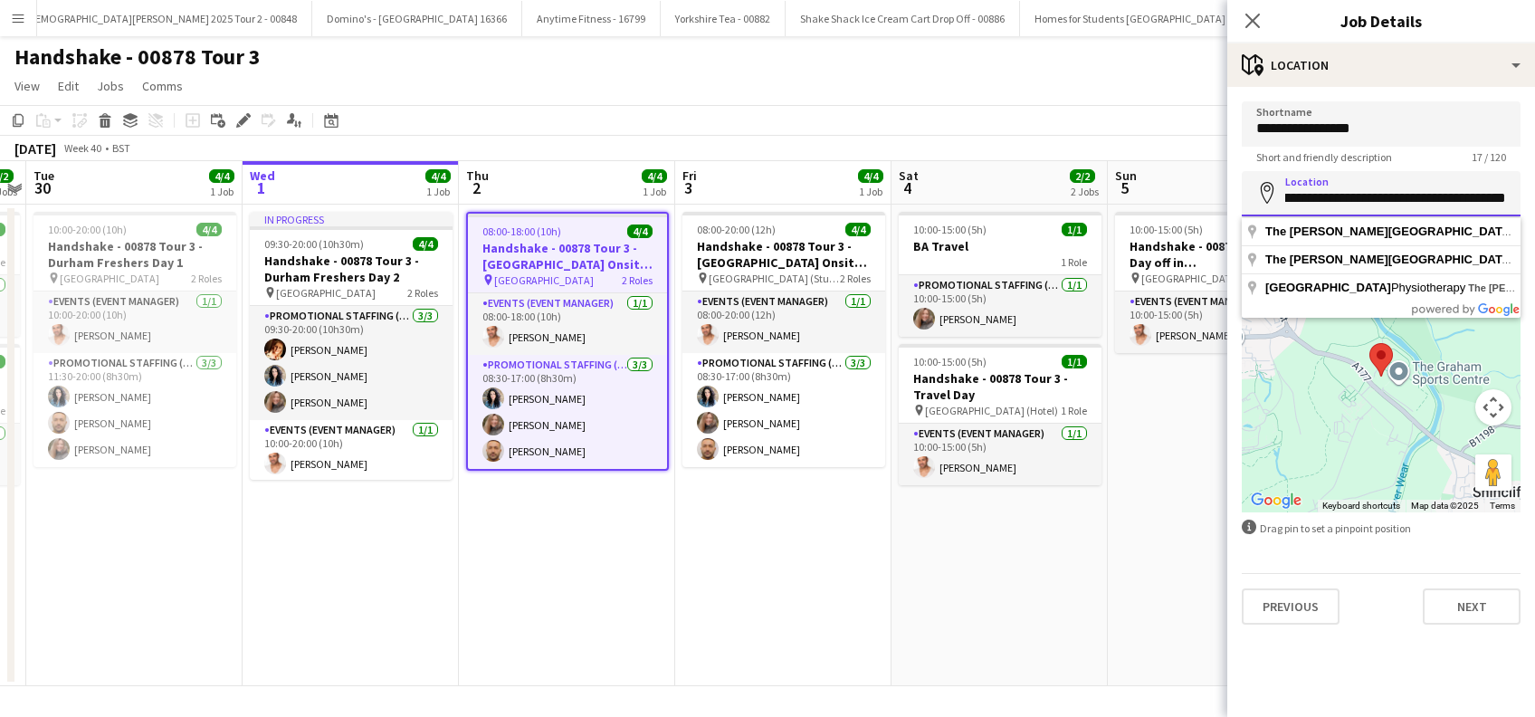
drag, startPoint x: 1284, startPoint y: 200, endPoint x: 1492, endPoint y: 191, distance: 207.5
click at [1534, 212] on html "Menu Boards Boards Boards All jobs Status Workforce Workforce My Workforce Recr…" at bounding box center [767, 358] width 1535 height 717
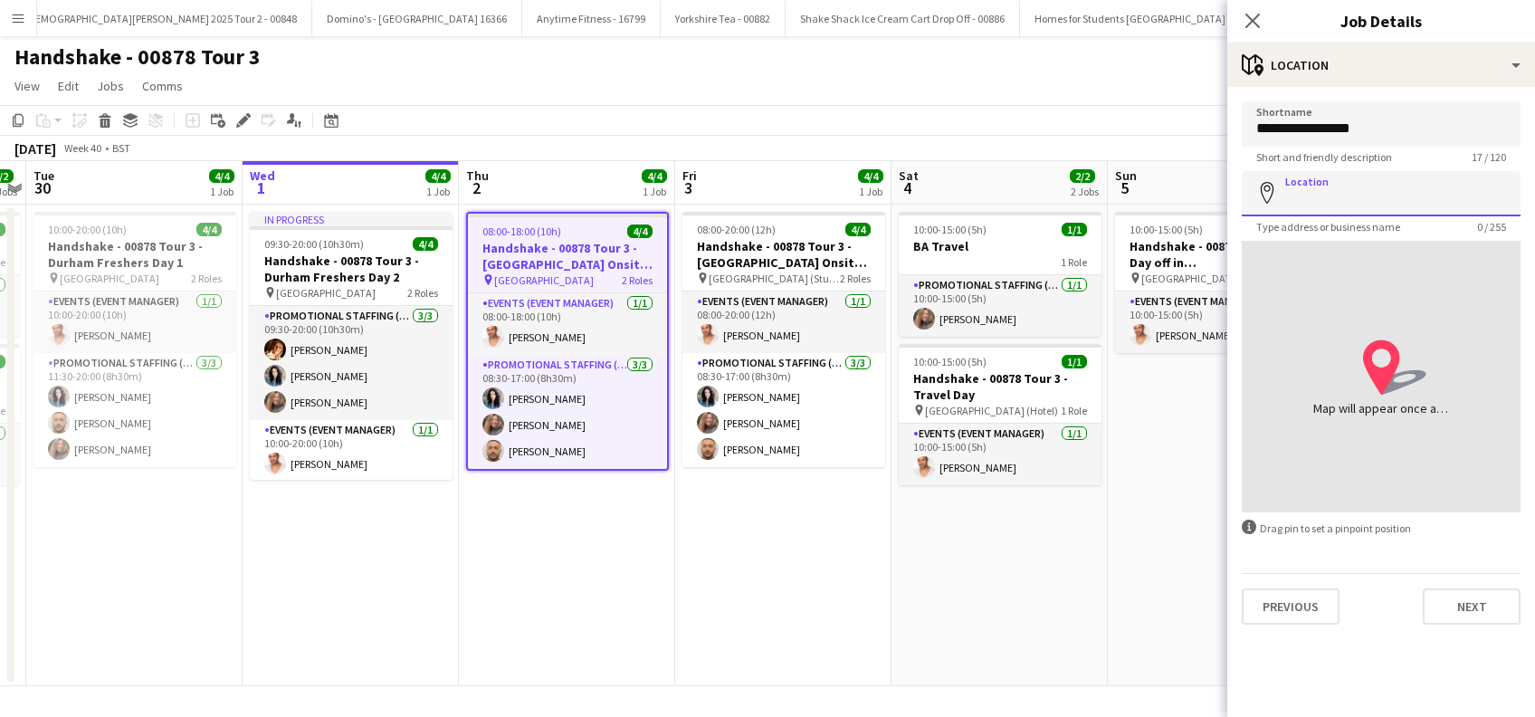
paste input "**********"
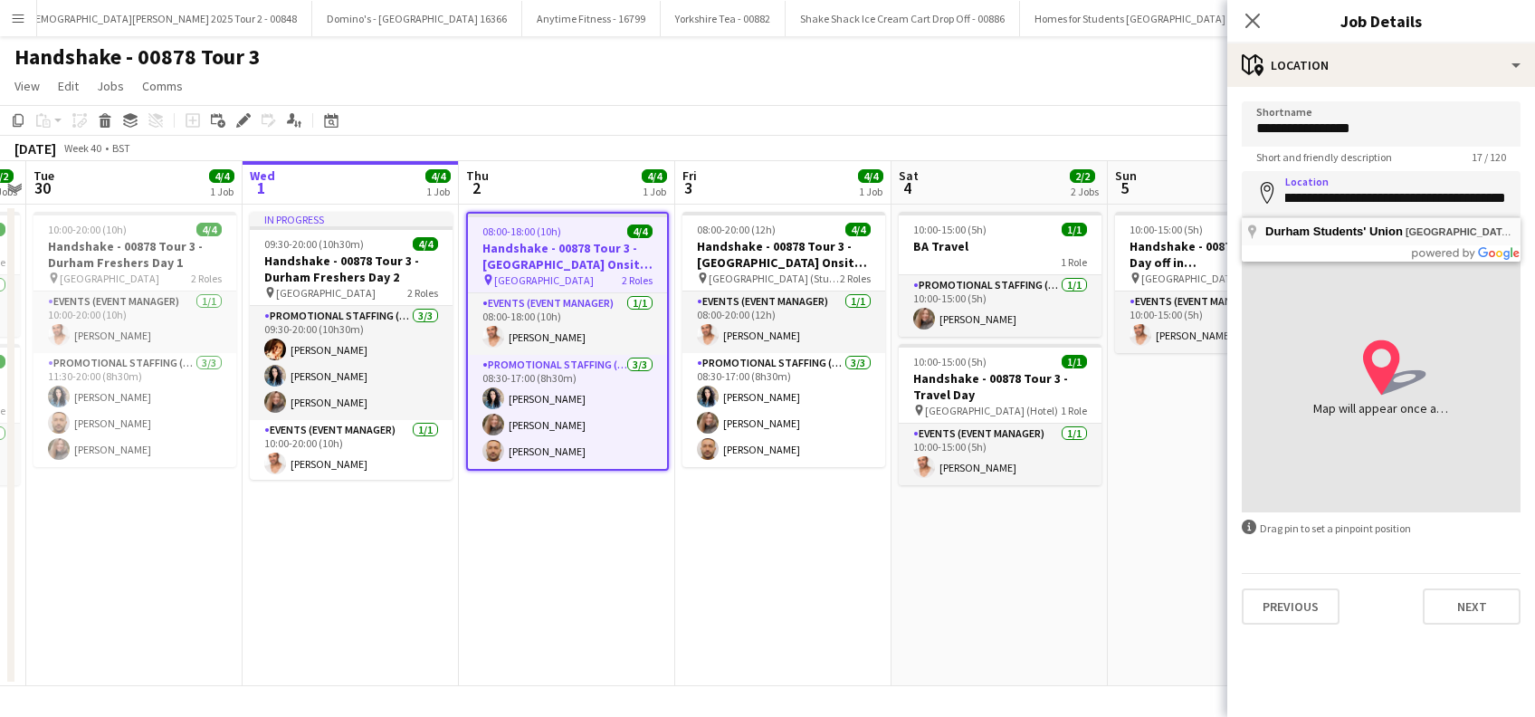
type input "**********"
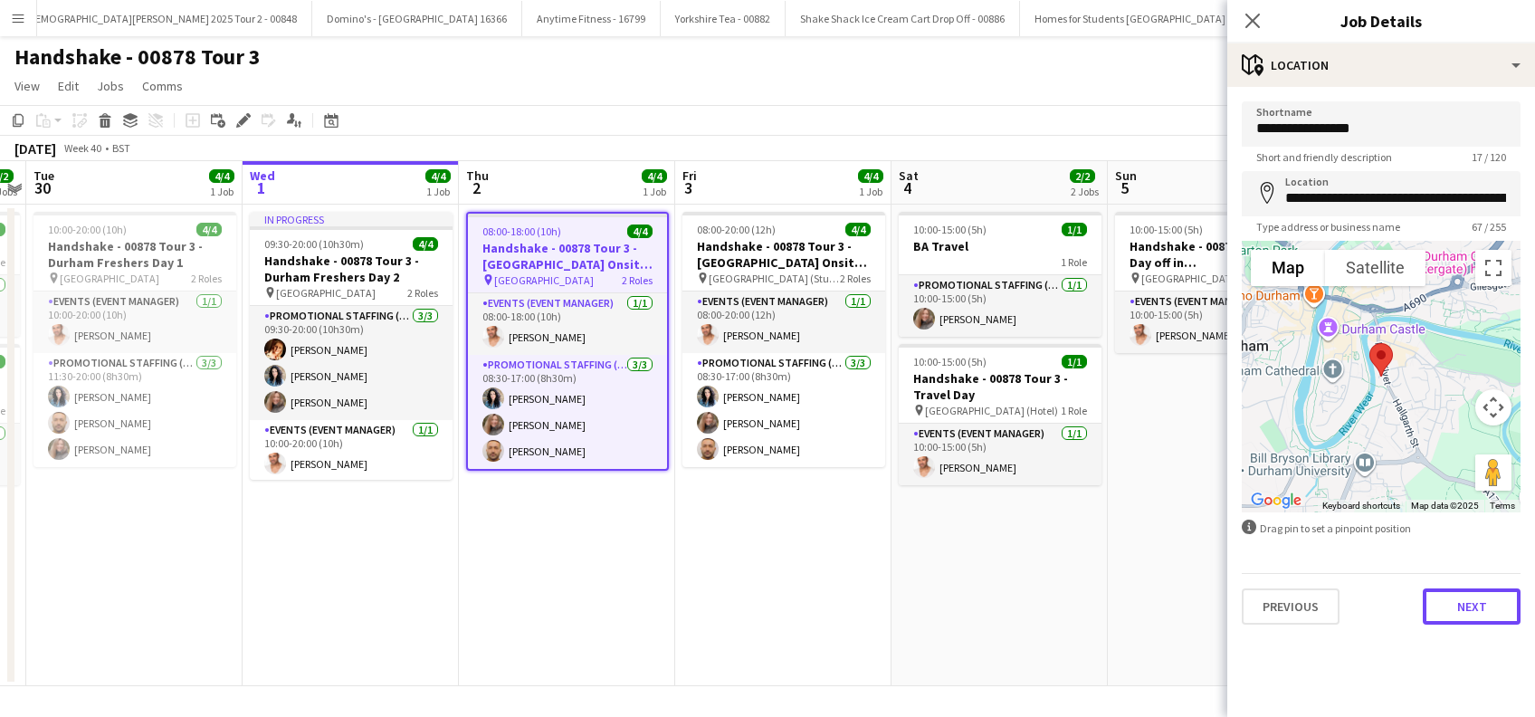
click at [1462, 609] on button "Next" at bounding box center [1472, 606] width 98 height 36
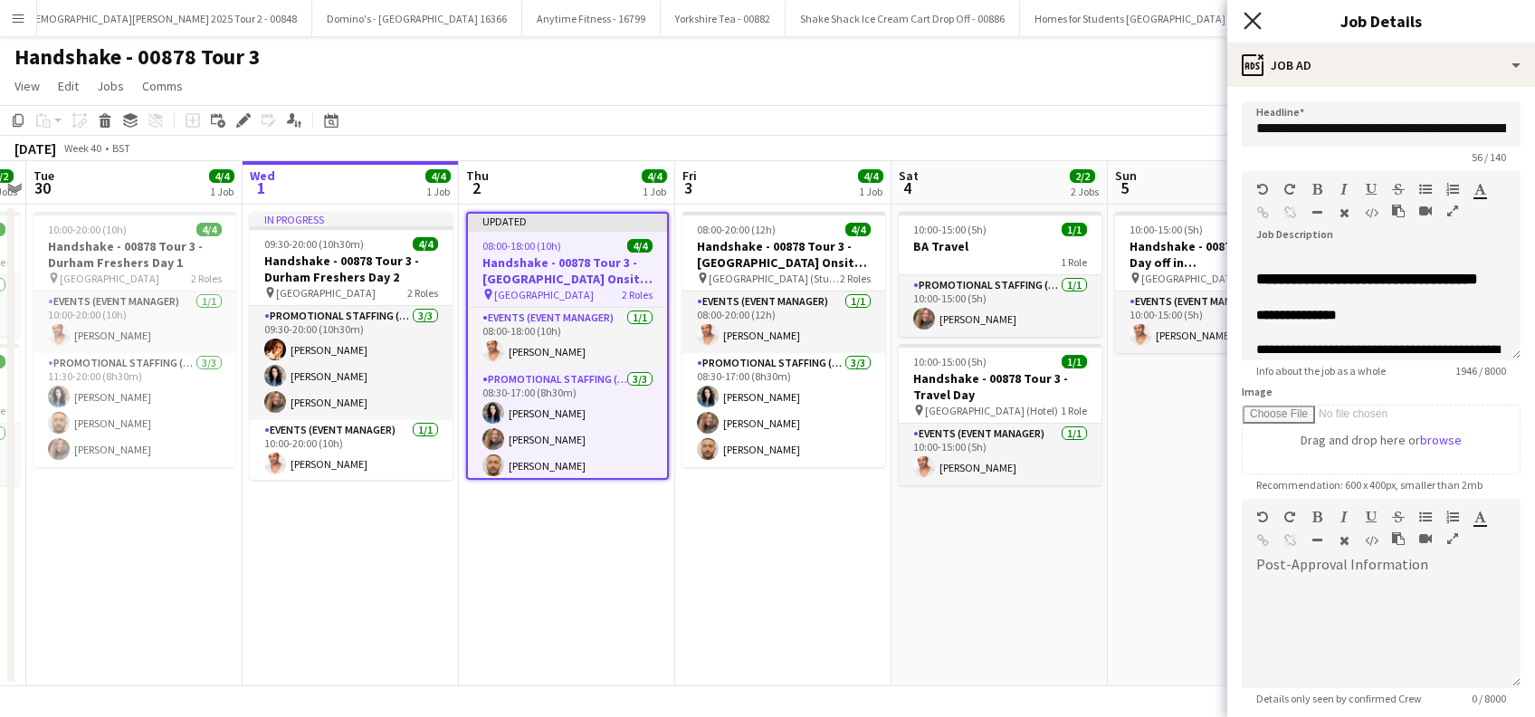
click at [1255, 14] on icon "Close pop-in" at bounding box center [1252, 20] width 17 height 17
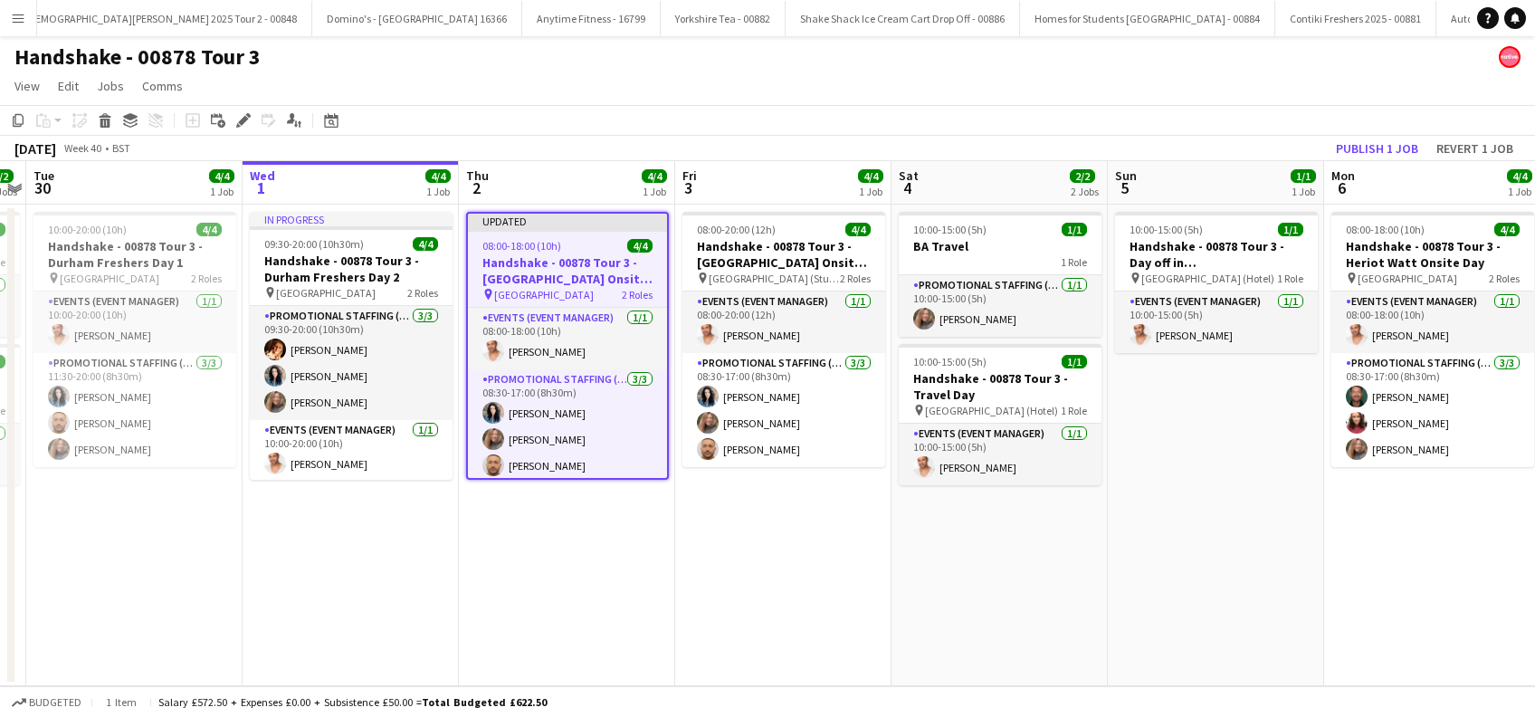
click at [1153, 529] on app-date-cell "10:00-15:00 (5h) 1/1 Handshake - 00878 Tour 3 - Day off in Edinburgh pin Edinbu…" at bounding box center [1216, 446] width 216 height 482
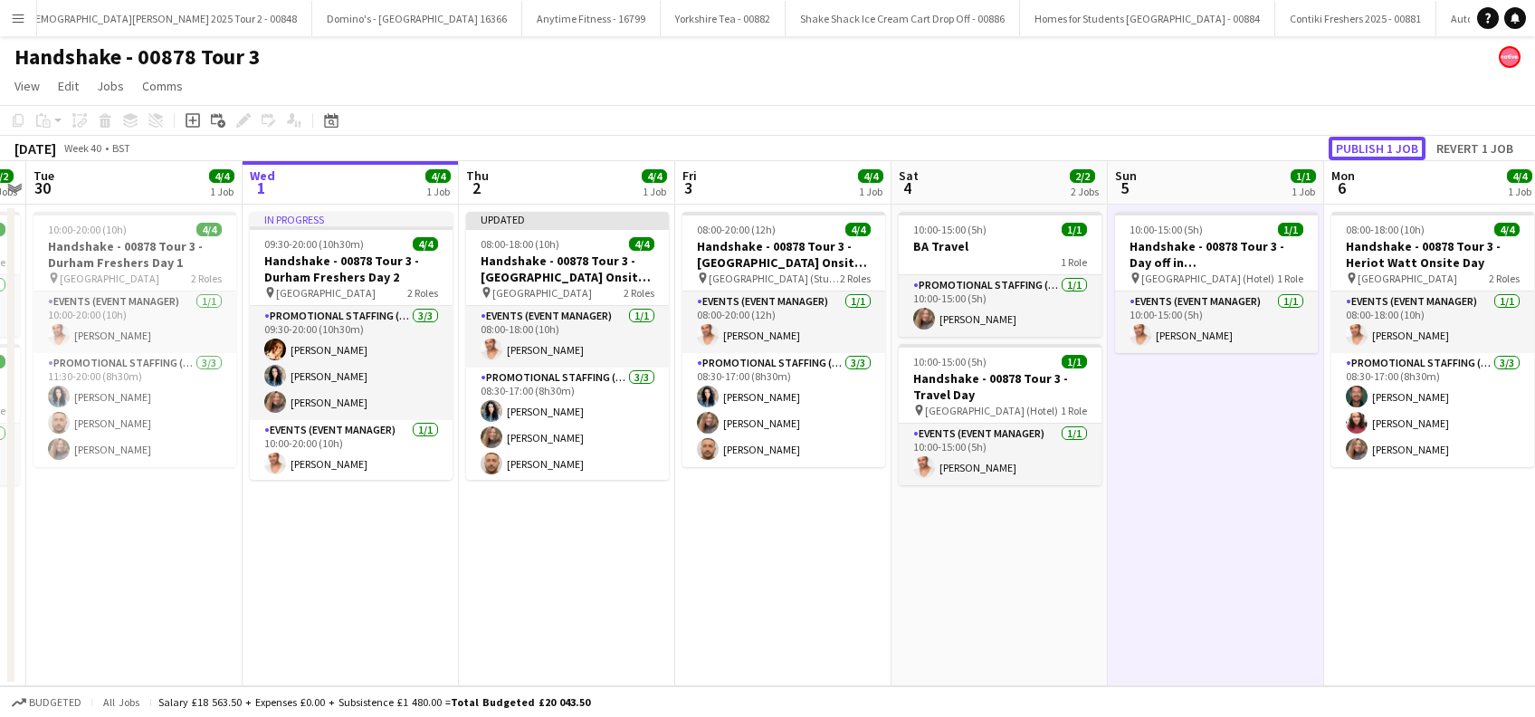
click at [1359, 148] on button "Publish 1 job" at bounding box center [1377, 149] width 97 height 24
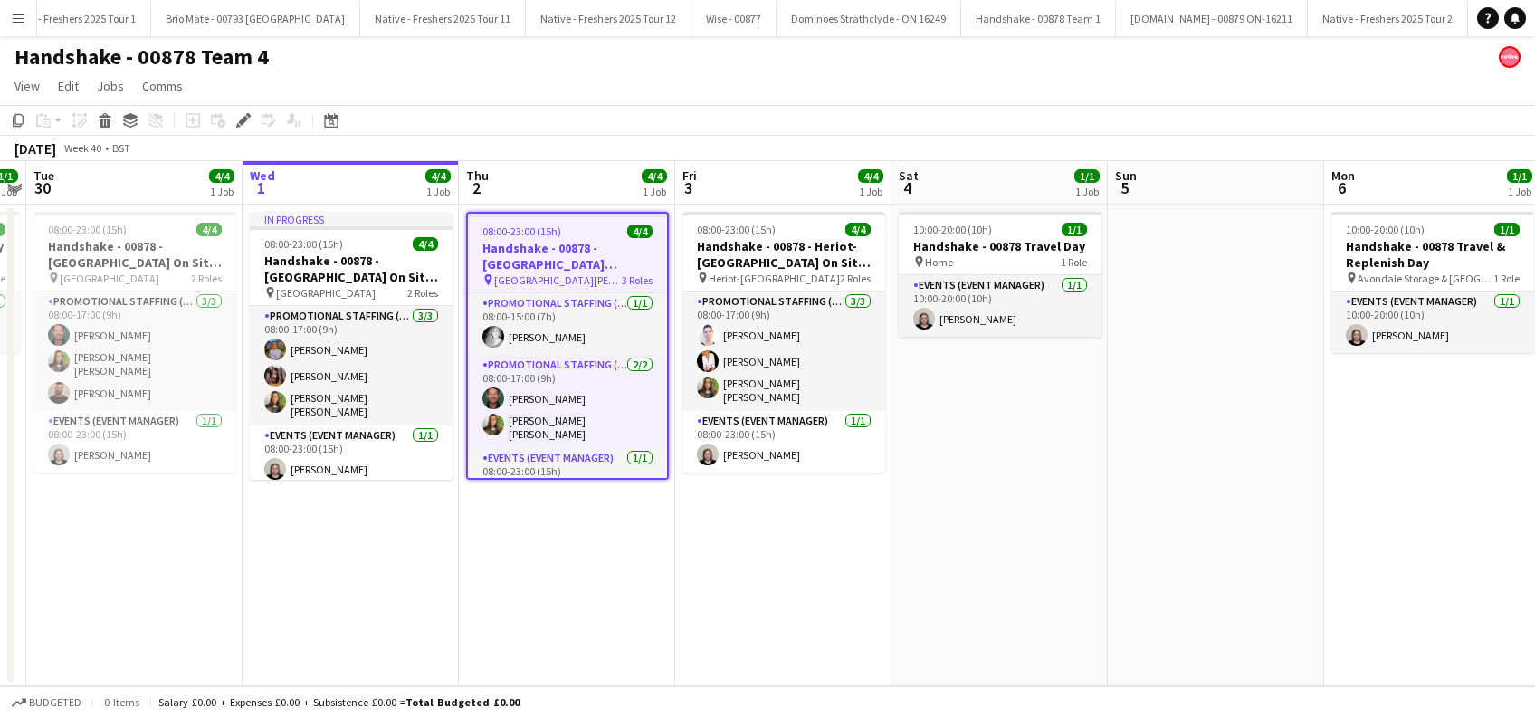
drag, startPoint x: 605, startPoint y: 538, endPoint x: 739, endPoint y: 551, distance: 135.5
click at [605, 539] on app-date-cell "08:00-23:00 (15h) 4/4 Handshake - 00878 - [GEOGRAPHIC_DATA][PERSON_NAME] On Sit…" at bounding box center [567, 446] width 216 height 482
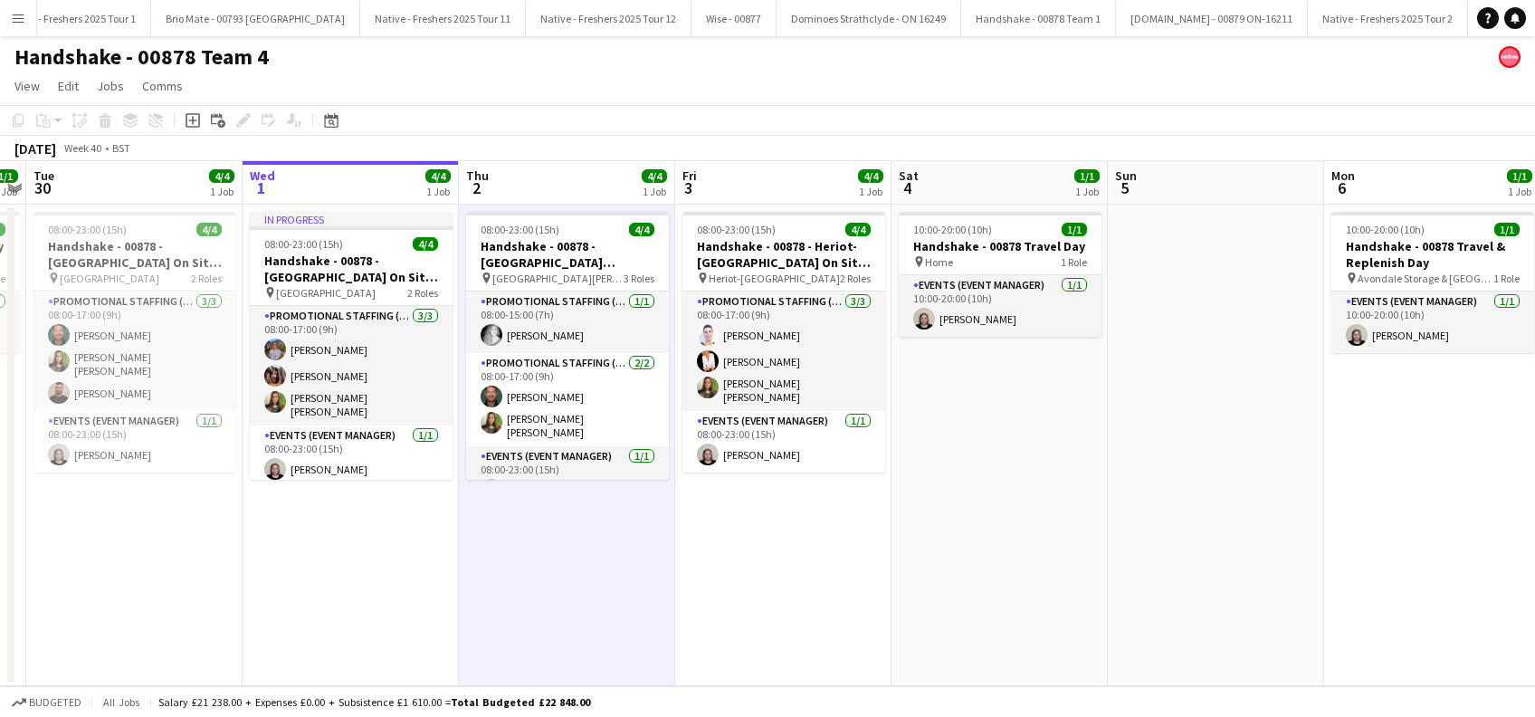
click at [1044, 489] on app-date-cell "10:00-20:00 (10h) 1/1 Handshake - 00878 Travel Day pin Home 1 Role Events (Even…" at bounding box center [1000, 446] width 216 height 482
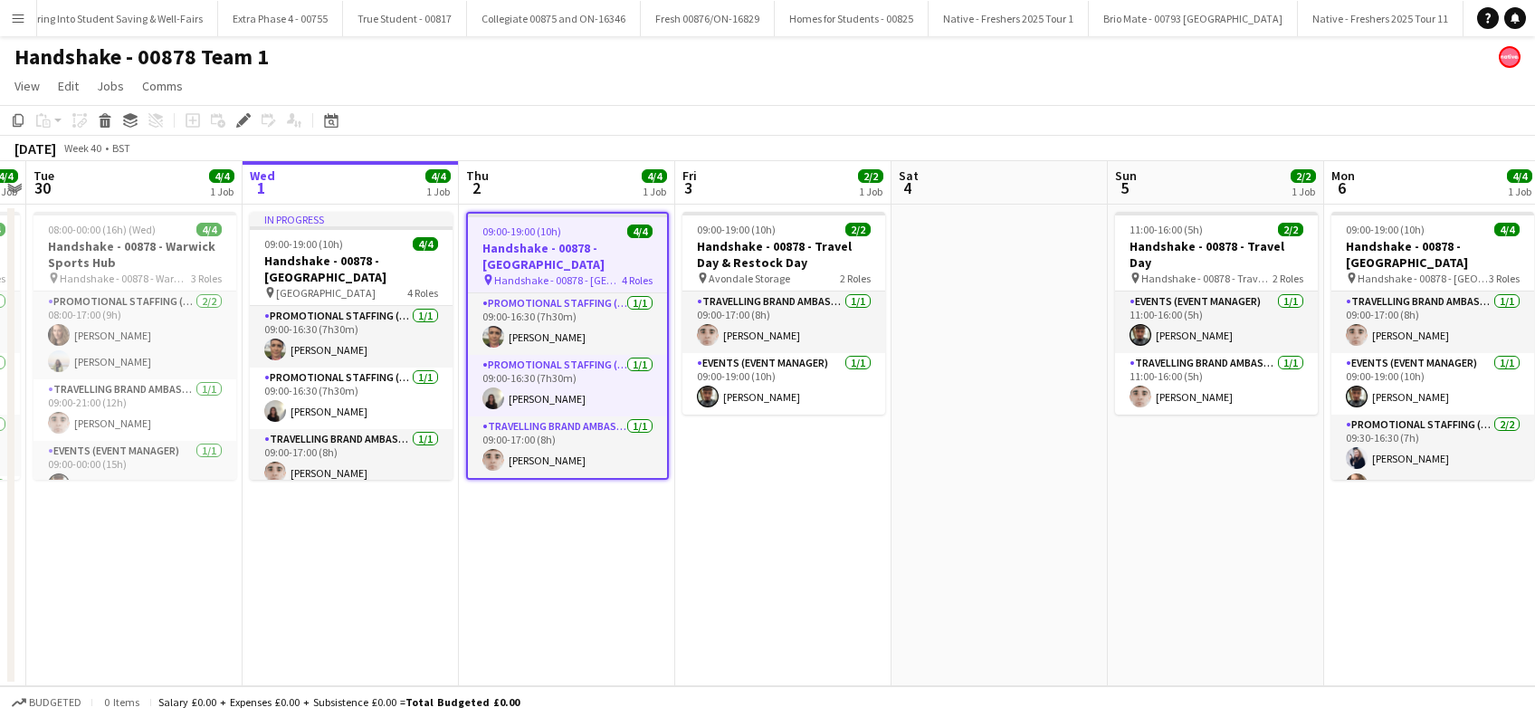
click at [564, 591] on app-date-cell "09:00-19:00 (10h) 4/4 Handshake - 00878 - [GEOGRAPHIC_DATA] pin Handshake - 008…" at bounding box center [567, 446] width 216 height 482
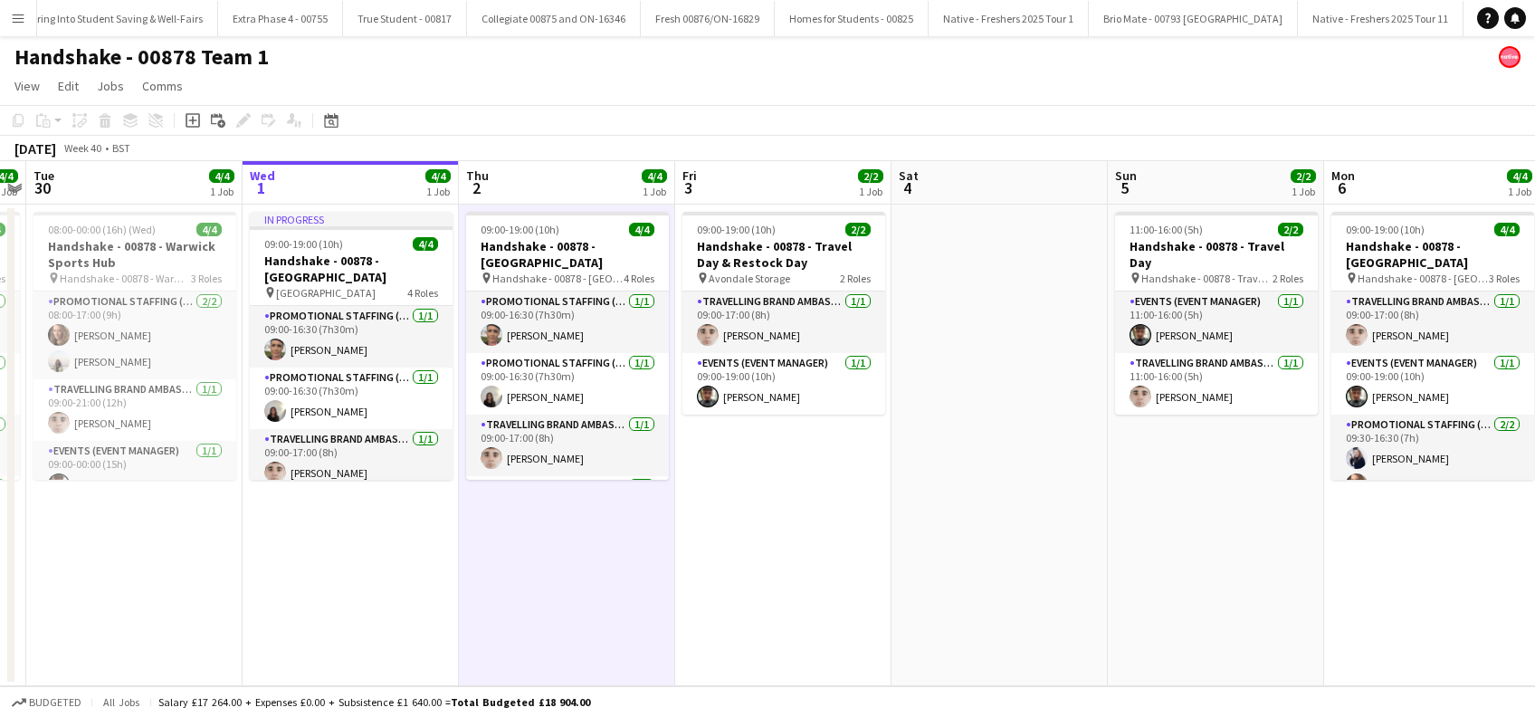
scroll to position [0, 512]
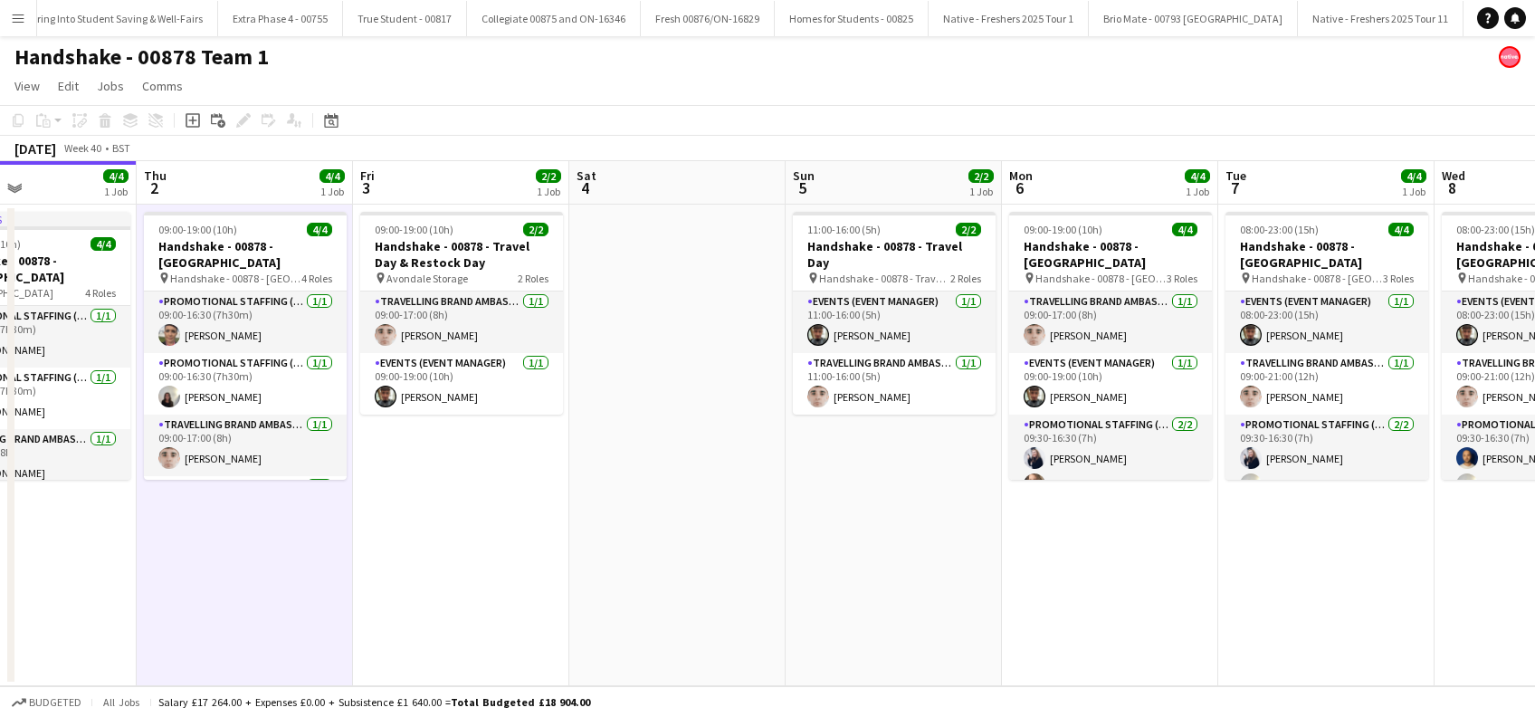
drag, startPoint x: 1187, startPoint y: 592, endPoint x: 864, endPoint y: 645, distance: 326.6
click at [864, 645] on app-calendar-viewport "Mon 29 4/4 1 Job Tue 30 4/4 1 Job Wed 1 4/4 1 Job Thu 2 4/4 1 Job Fri 3 2/2 1 J…" at bounding box center [767, 423] width 1535 height 525
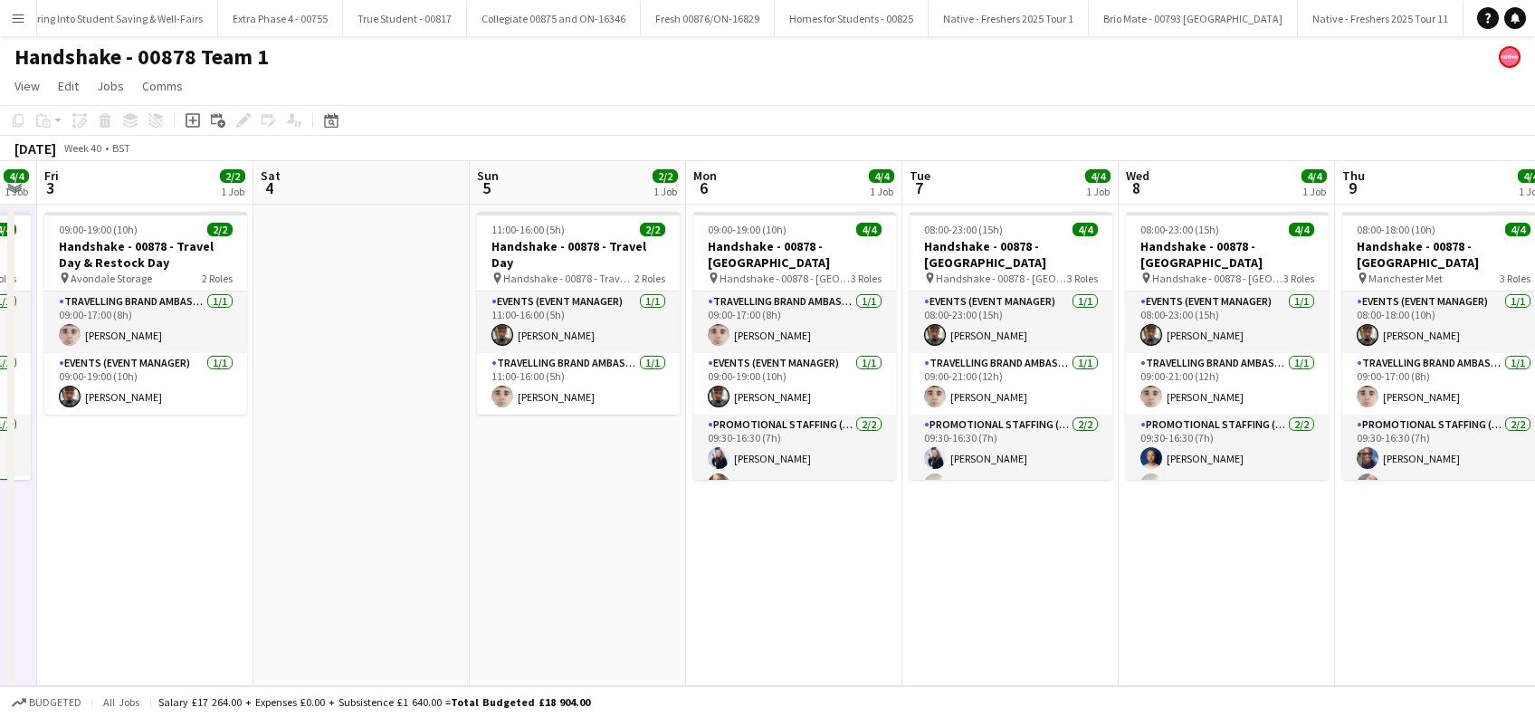
scroll to position [0, 829]
drag, startPoint x: 1296, startPoint y: 592, endPoint x: 979, endPoint y: 617, distance: 317.8
click at [979, 617] on app-calendar-viewport "Mon 29 4/4 1 Job Tue 30 4/4 1 Job Wed 1 4/4 1 Job Thu 2 4/4 1 Job Fri 3 2/2 1 J…" at bounding box center [767, 423] width 1535 height 525
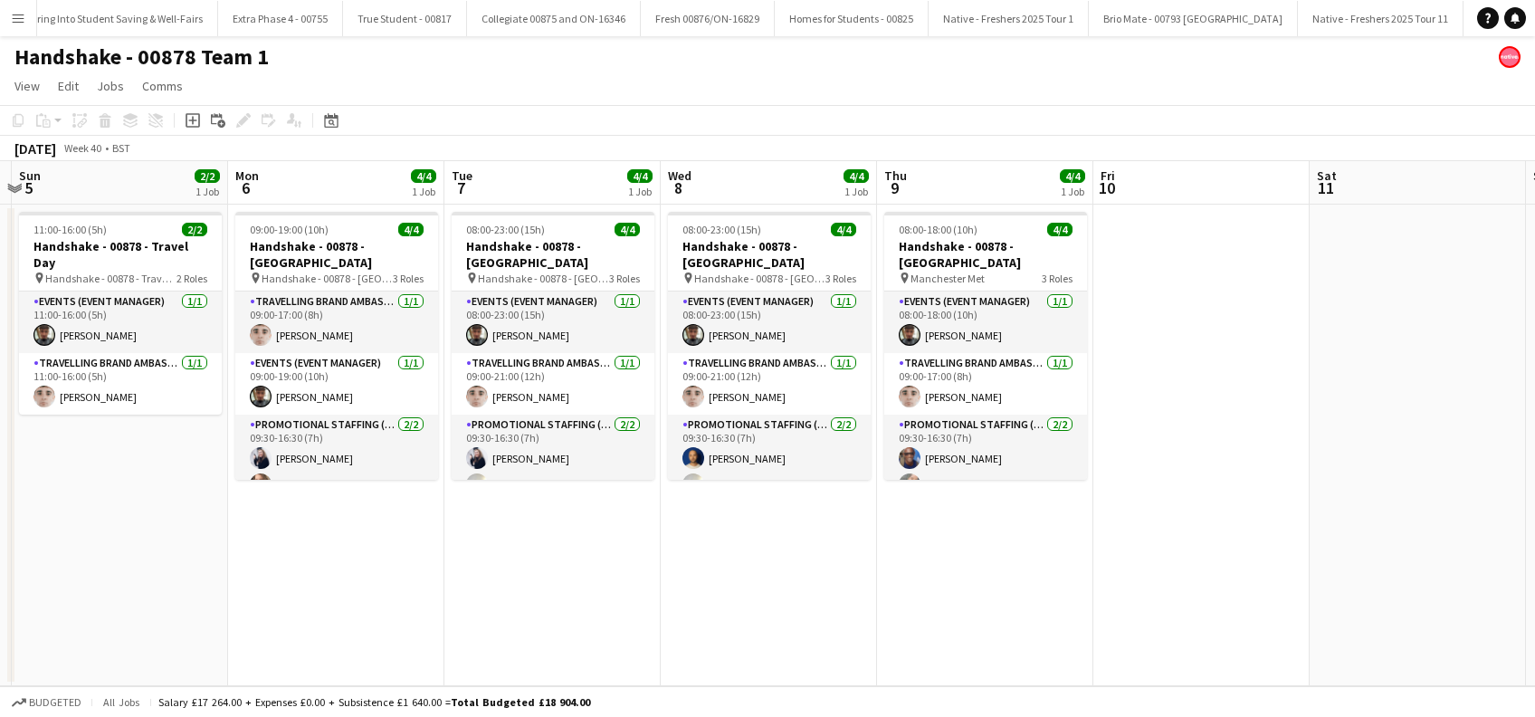
scroll to position [0, 882]
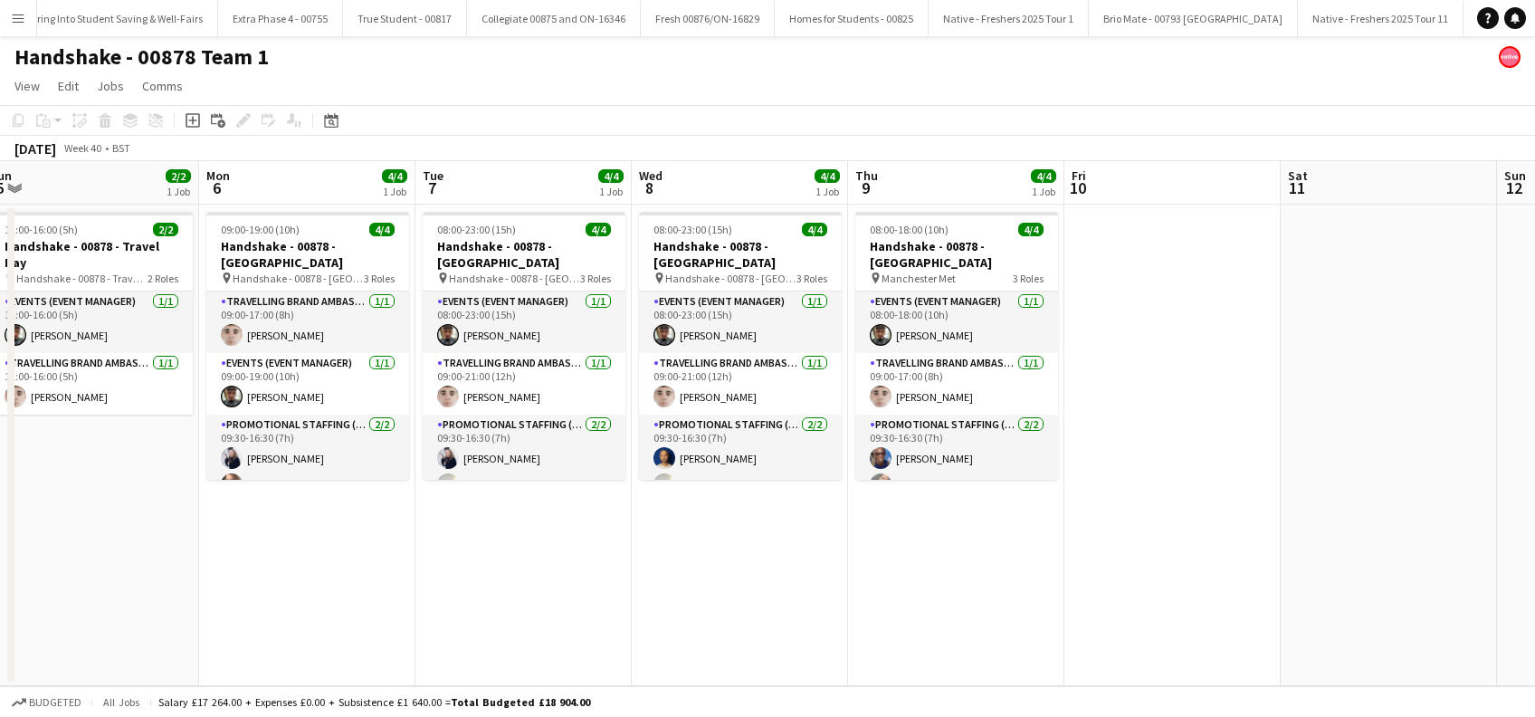
drag, startPoint x: 1233, startPoint y: 593, endPoint x: 747, endPoint y: 641, distance: 488.4
click at [747, 641] on app-calendar-viewport "Wed 1 4/4 1 Job Thu 2 4/4 1 Job Fri 3 2/2 1 Job Sat 4 Sun 5 2/2 1 Job Mon 6 4/4…" at bounding box center [767, 423] width 1535 height 525
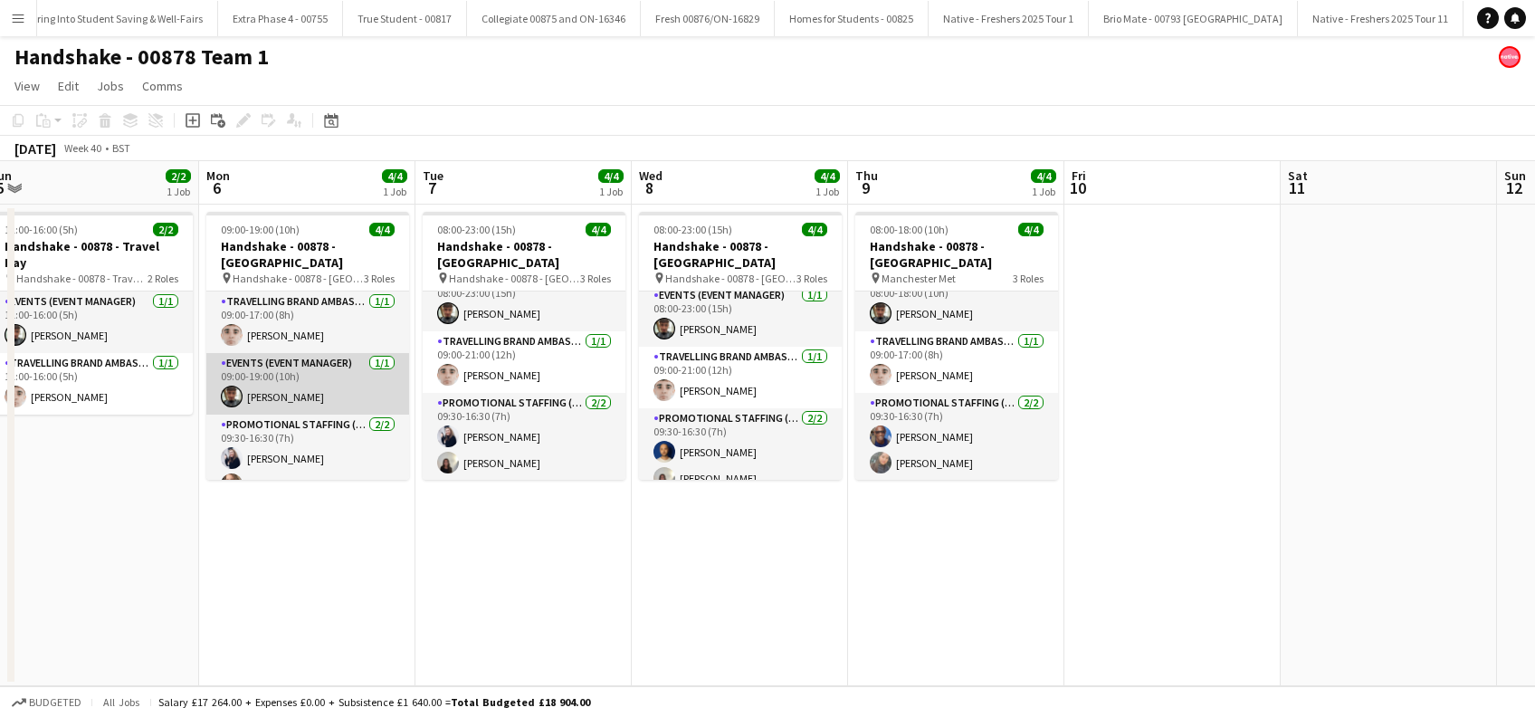
scroll to position [6, 0]
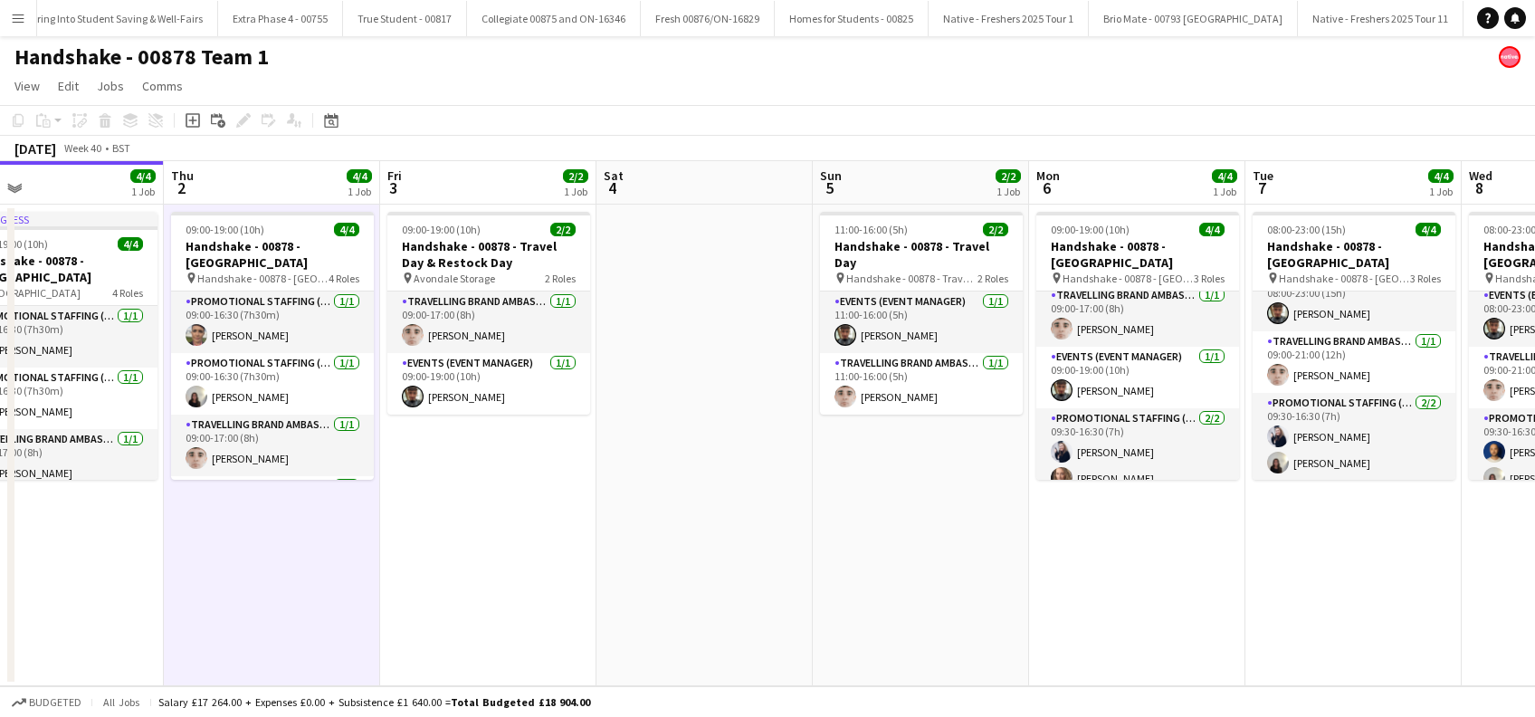
drag, startPoint x: 391, startPoint y: 608, endPoint x: 1079, endPoint y: 571, distance: 688.9
click at [1079, 571] on app-calendar-viewport "Mon 29 4/4 1 Job Tue 30 4/4 1 Job Wed 1 4/4 1 Job Thu 2 4/4 1 Job Fri 3 2/2 1 J…" at bounding box center [767, 423] width 1535 height 525
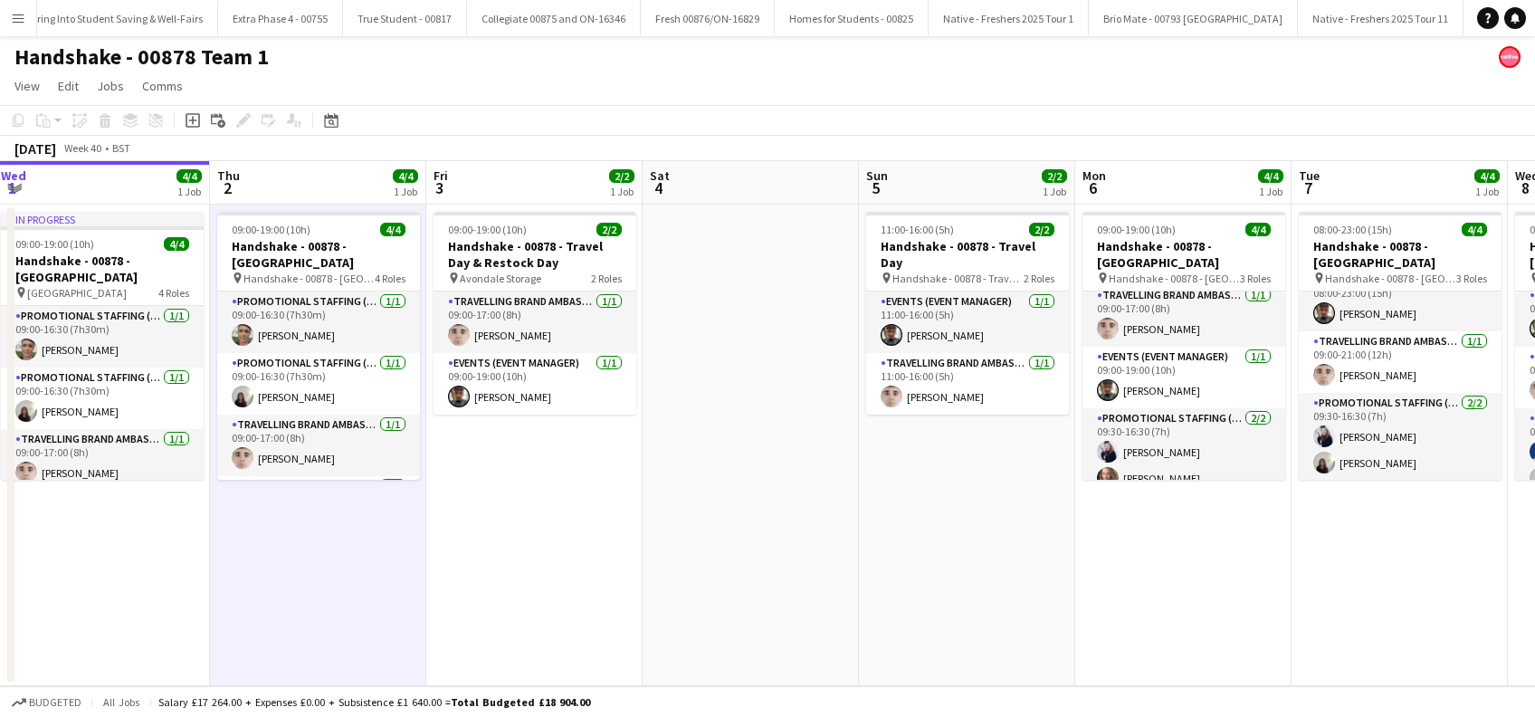
scroll to position [0, 520]
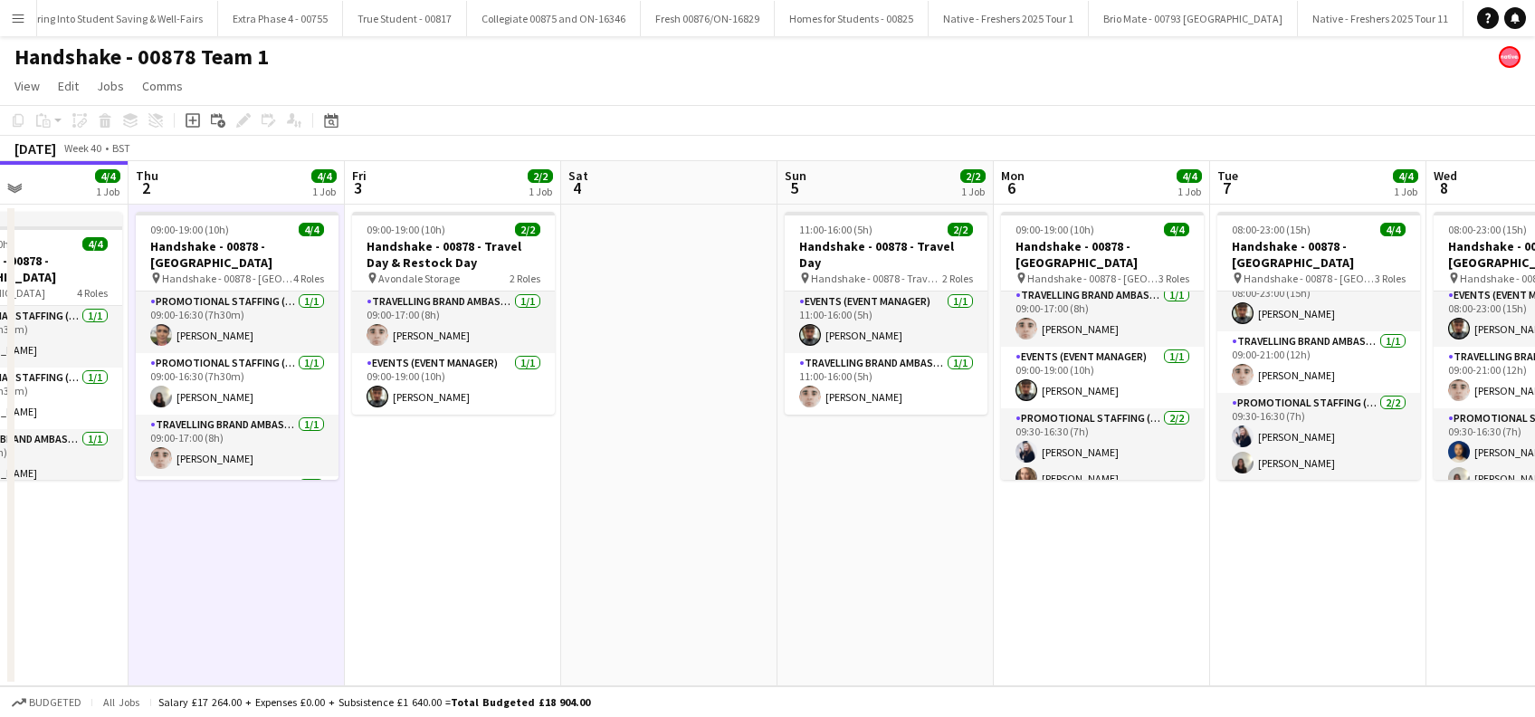
drag, startPoint x: 307, startPoint y: 603, endPoint x: 705, endPoint y: 578, distance: 399.0
click at [705, 578] on app-calendar-viewport "Mon 29 4/4 1 Job Tue 30 4/4 1 Job Wed 1 4/4 1 Job Thu 2 4/4 1 Job Fri 3 2/2 1 J…" at bounding box center [767, 423] width 1535 height 525
drag, startPoint x: 982, startPoint y: 558, endPoint x: 550, endPoint y: 601, distance: 433.9
click at [550, 601] on app-calendar-viewport "Mon 29 4/4 1 Job Tue 30 4/4 1 Job Wed 1 4/4 1 Job Thu 2 4/4 1 Job Fri 3 2/2 1 J…" at bounding box center [767, 423] width 1535 height 525
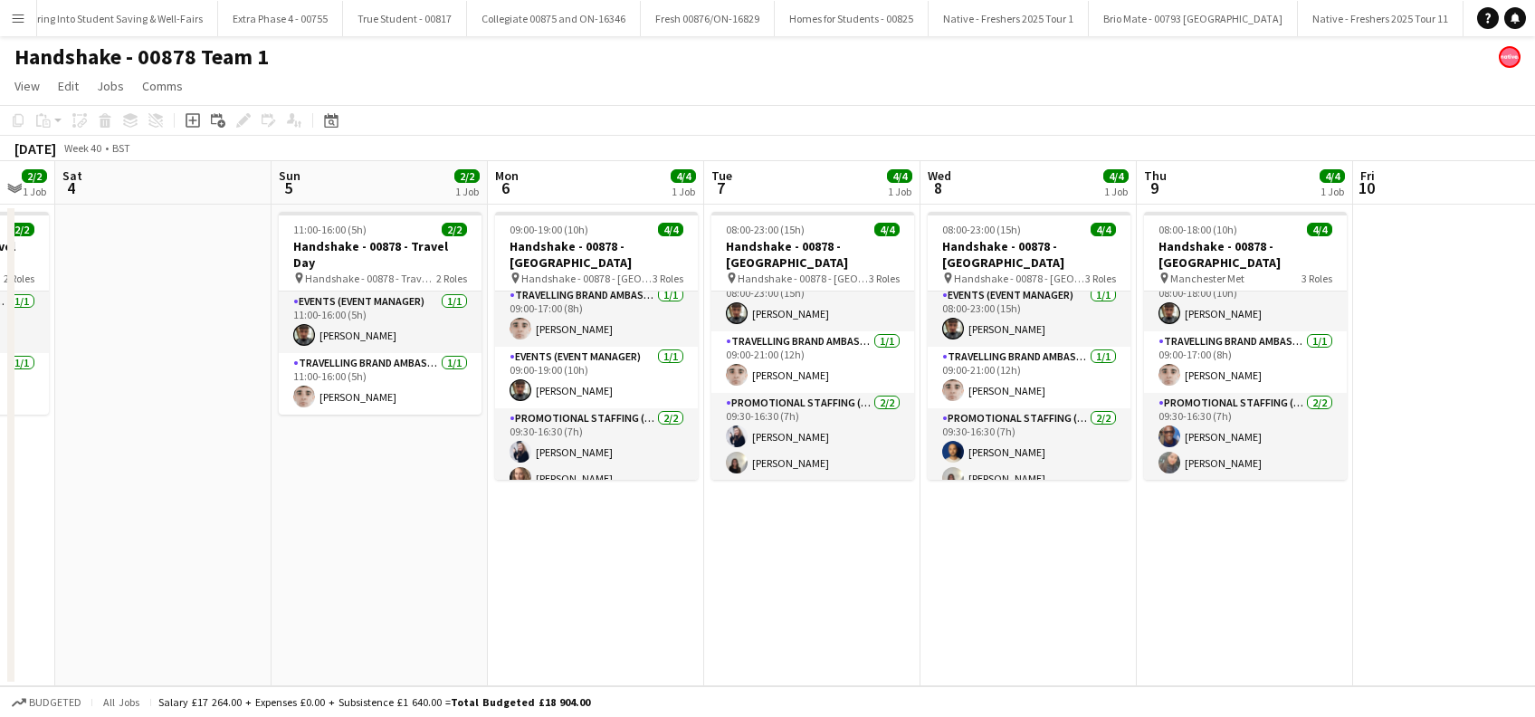
scroll to position [0, 609]
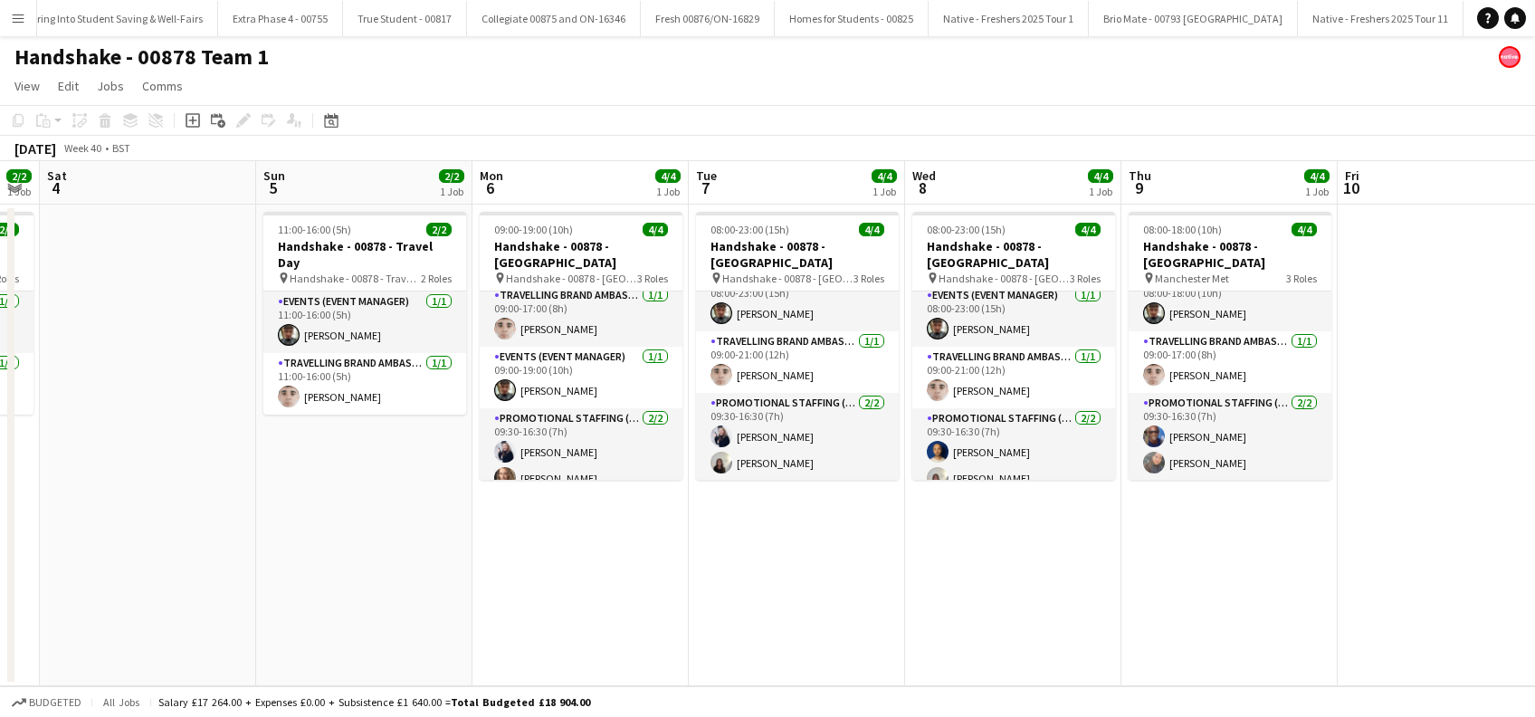
drag, startPoint x: 1111, startPoint y: 577, endPoint x: 587, endPoint y: 649, distance: 528.9
click at [587, 652] on app-calendar-viewport "Wed 1 4/4 1 Job Thu 2 4/4 1 Job Fri 3 2/2 1 Job Sat 4 Sun 5 2/2 1 Job Mon 6 4/4…" at bounding box center [767, 423] width 1535 height 525
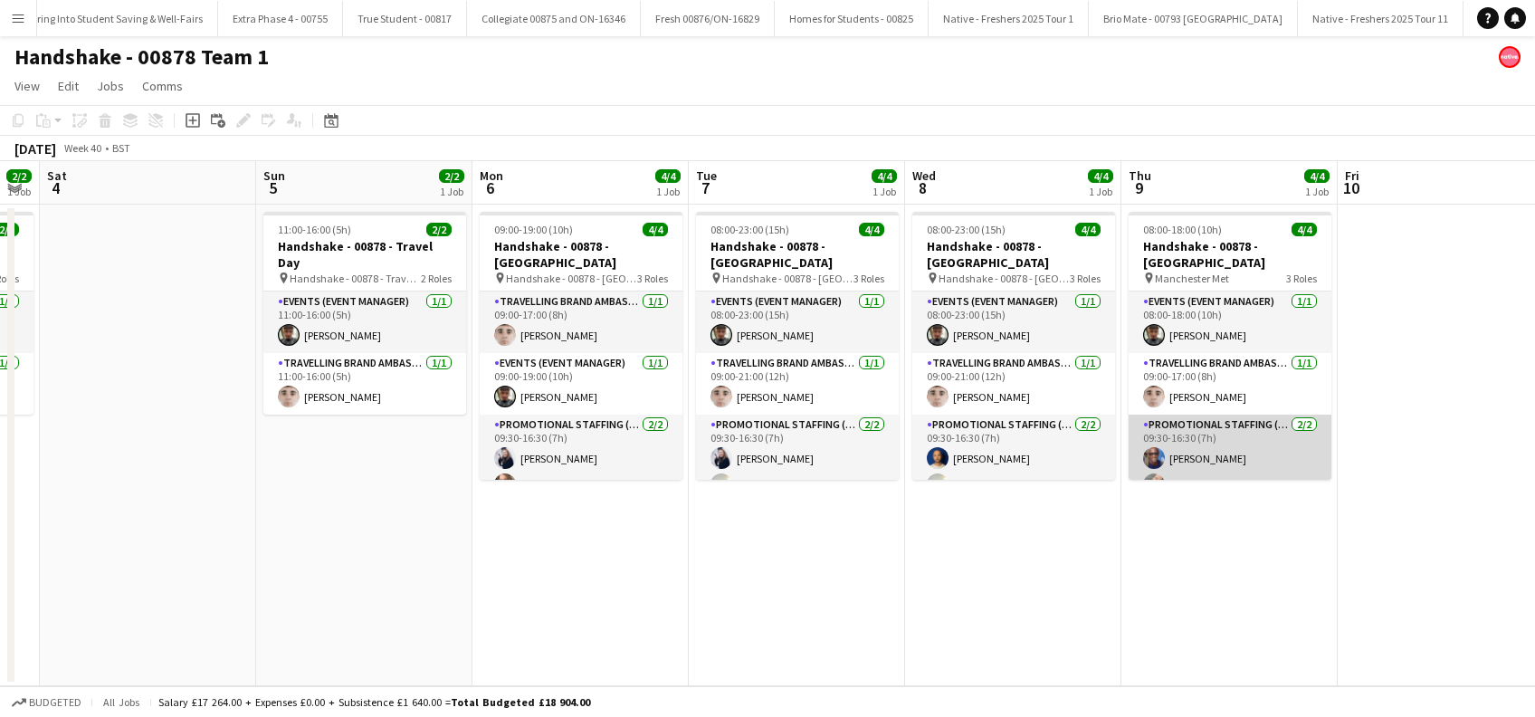
scroll to position [22, 0]
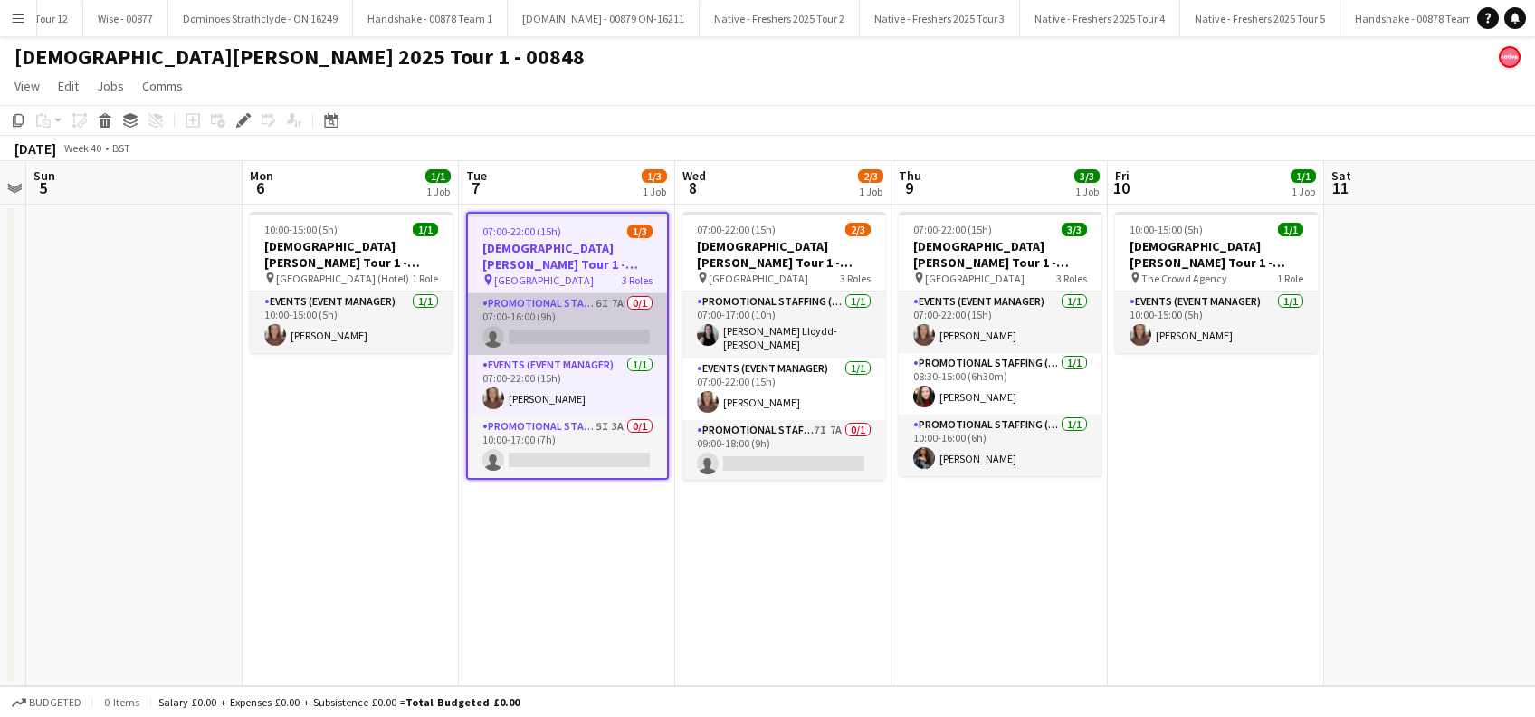
click at [573, 340] on app-card-role "Promotional Staffing (Brand Ambassadors) 6I 7A 0/1 07:00-16:00 (9h) single-neut…" at bounding box center [567, 324] width 199 height 62
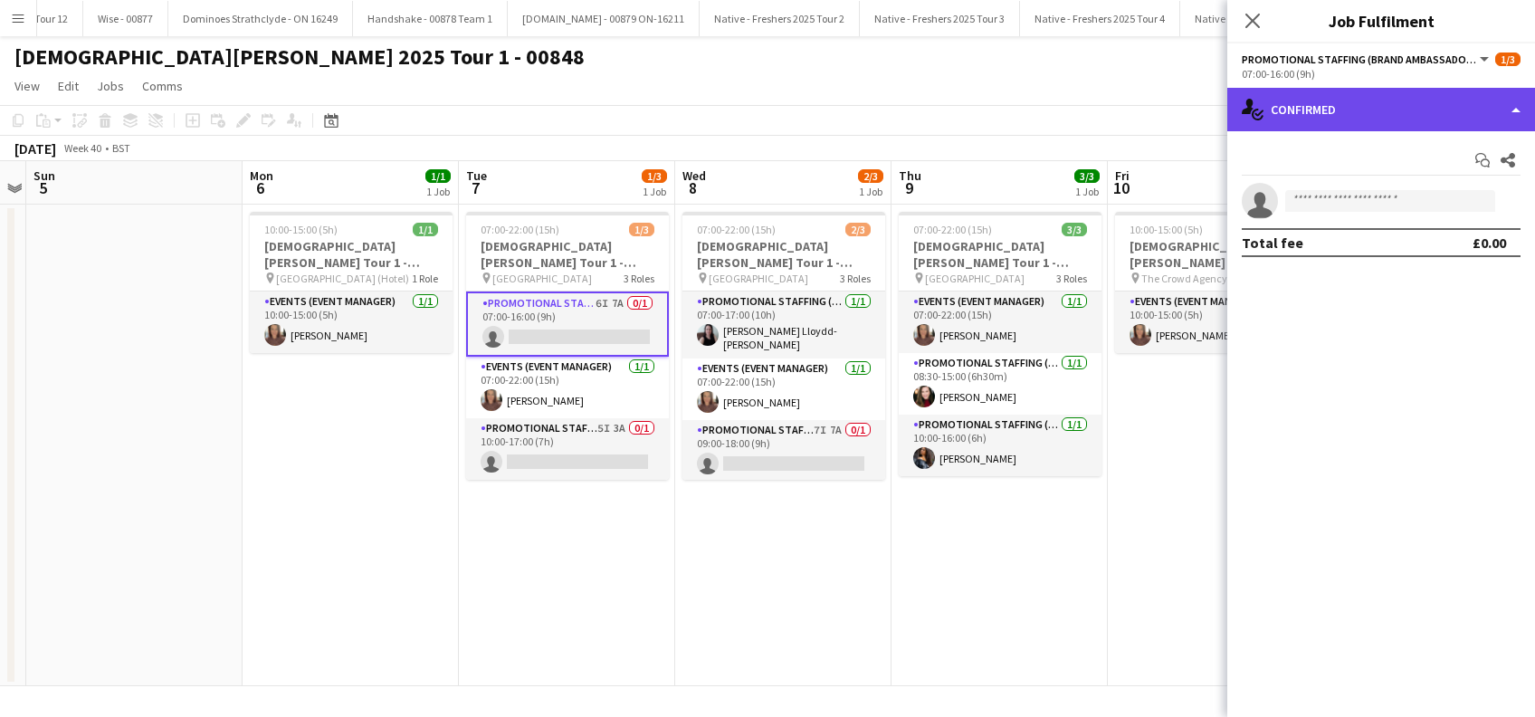
click at [1332, 124] on div "single-neutral-actions-check-2 Confirmed" at bounding box center [1381, 109] width 308 height 43
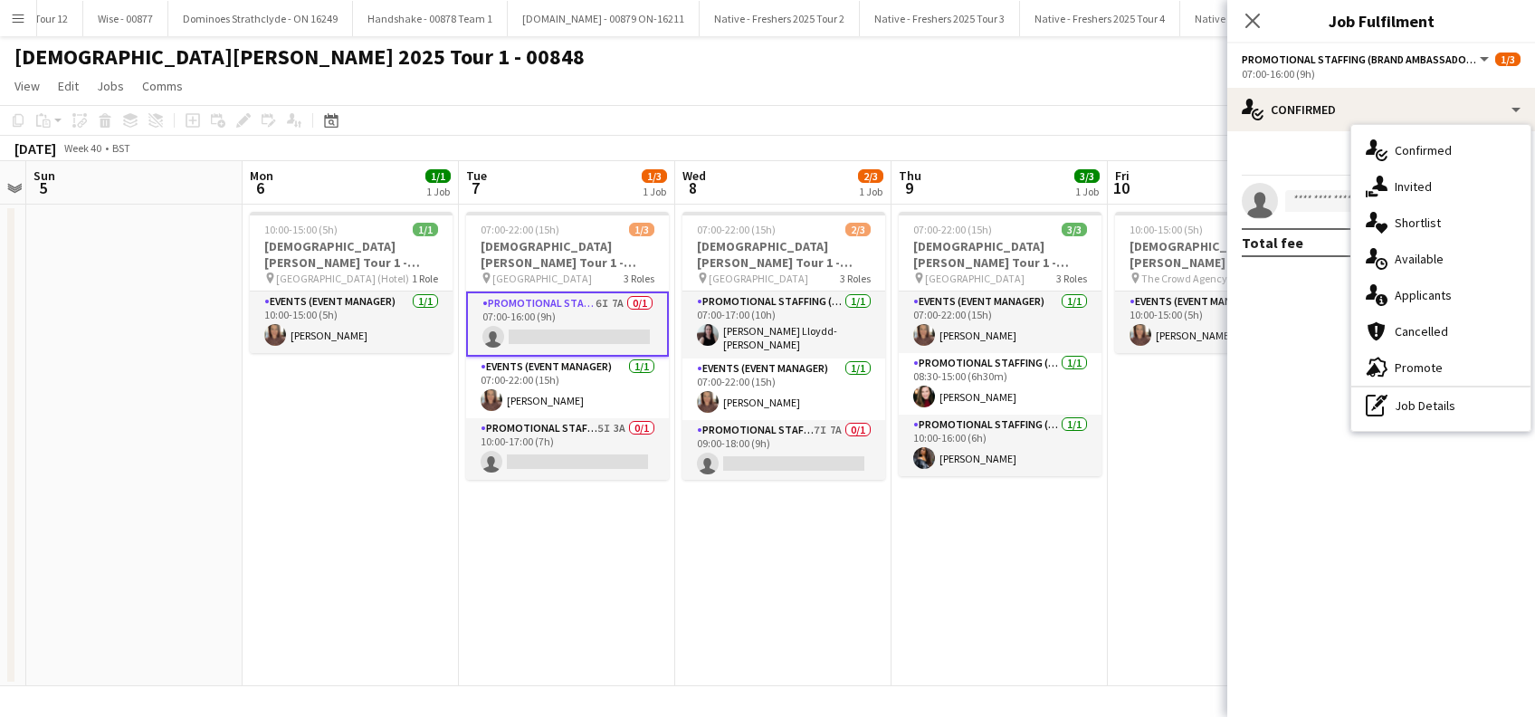
click at [1411, 296] on span "Applicants" at bounding box center [1423, 295] width 57 height 16
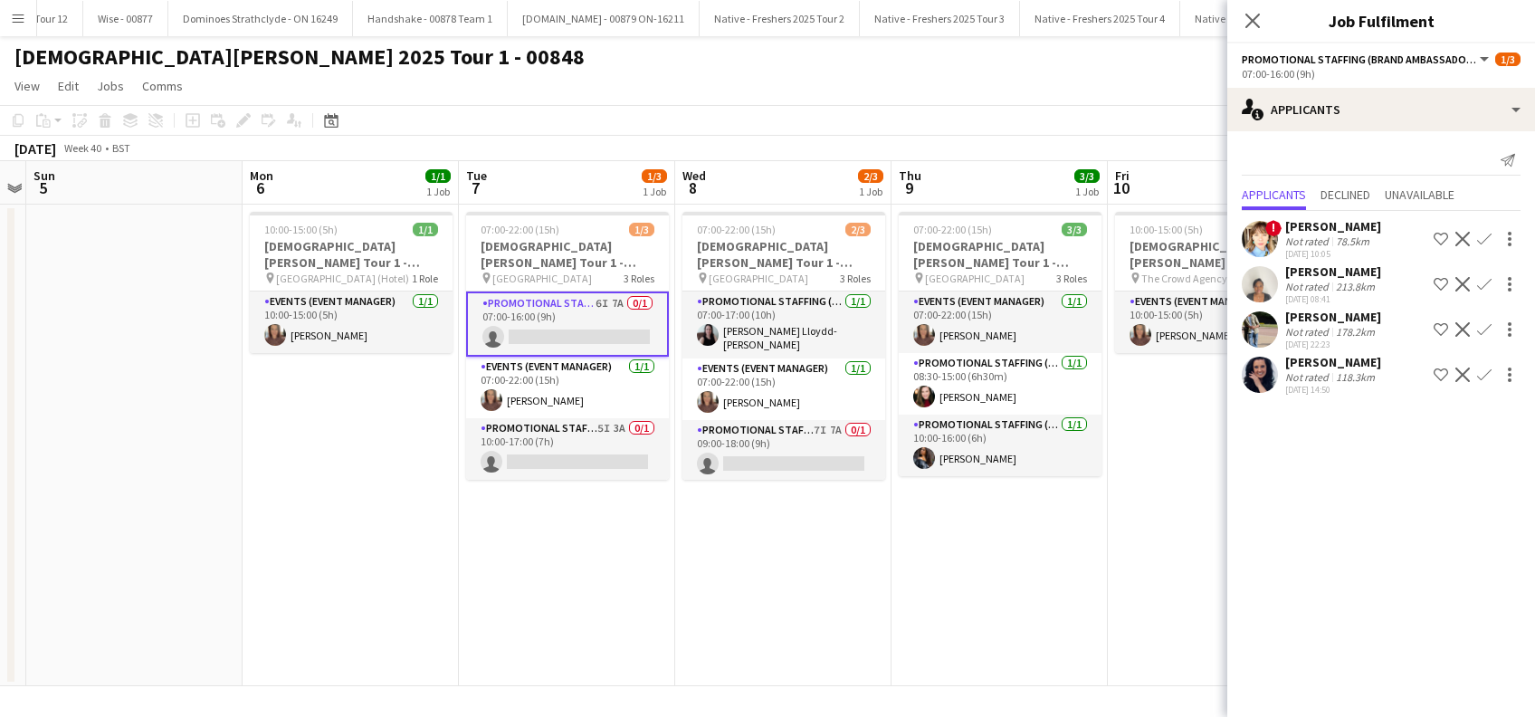
click at [1322, 364] on div "[PERSON_NAME]" at bounding box center [1333, 362] width 96 height 16
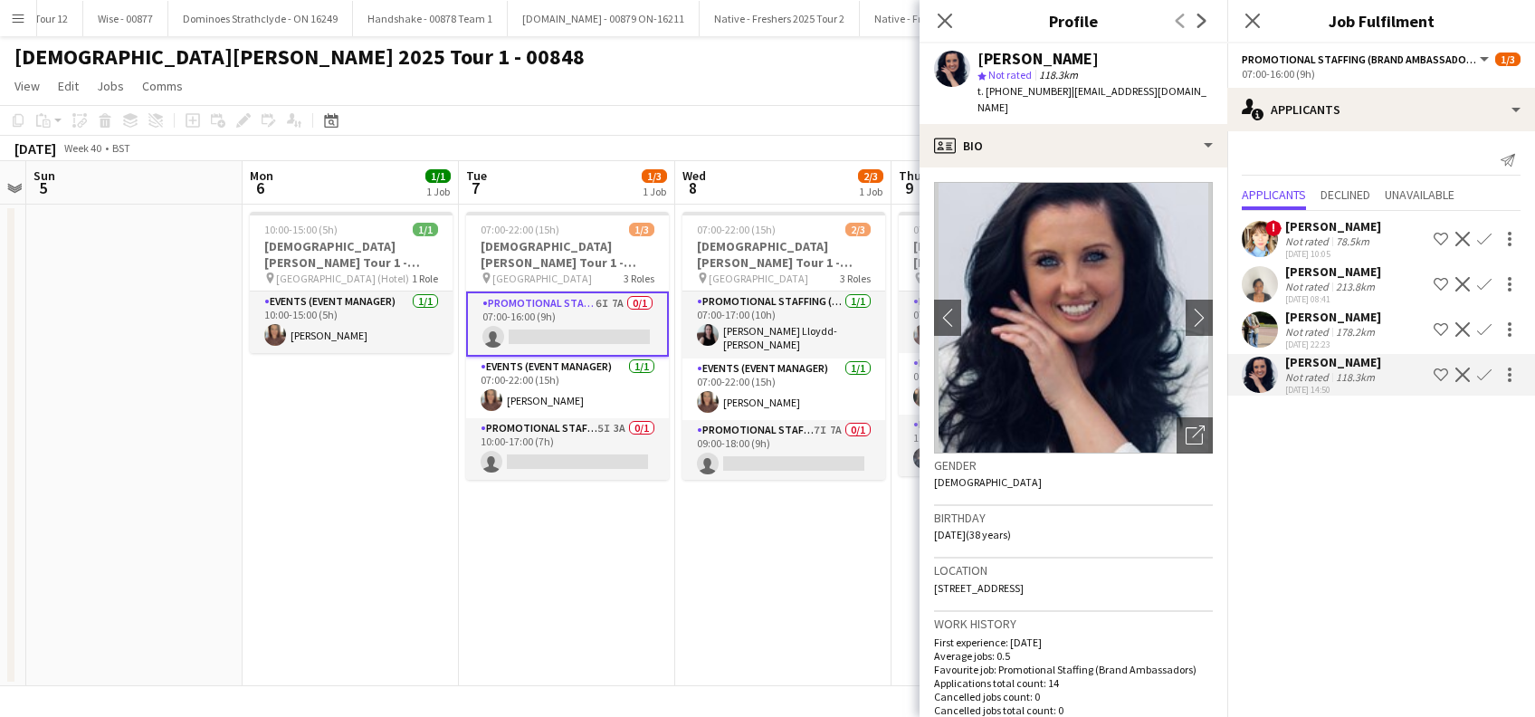
click at [1483, 371] on app-icon "Confirm" at bounding box center [1484, 374] width 14 height 14
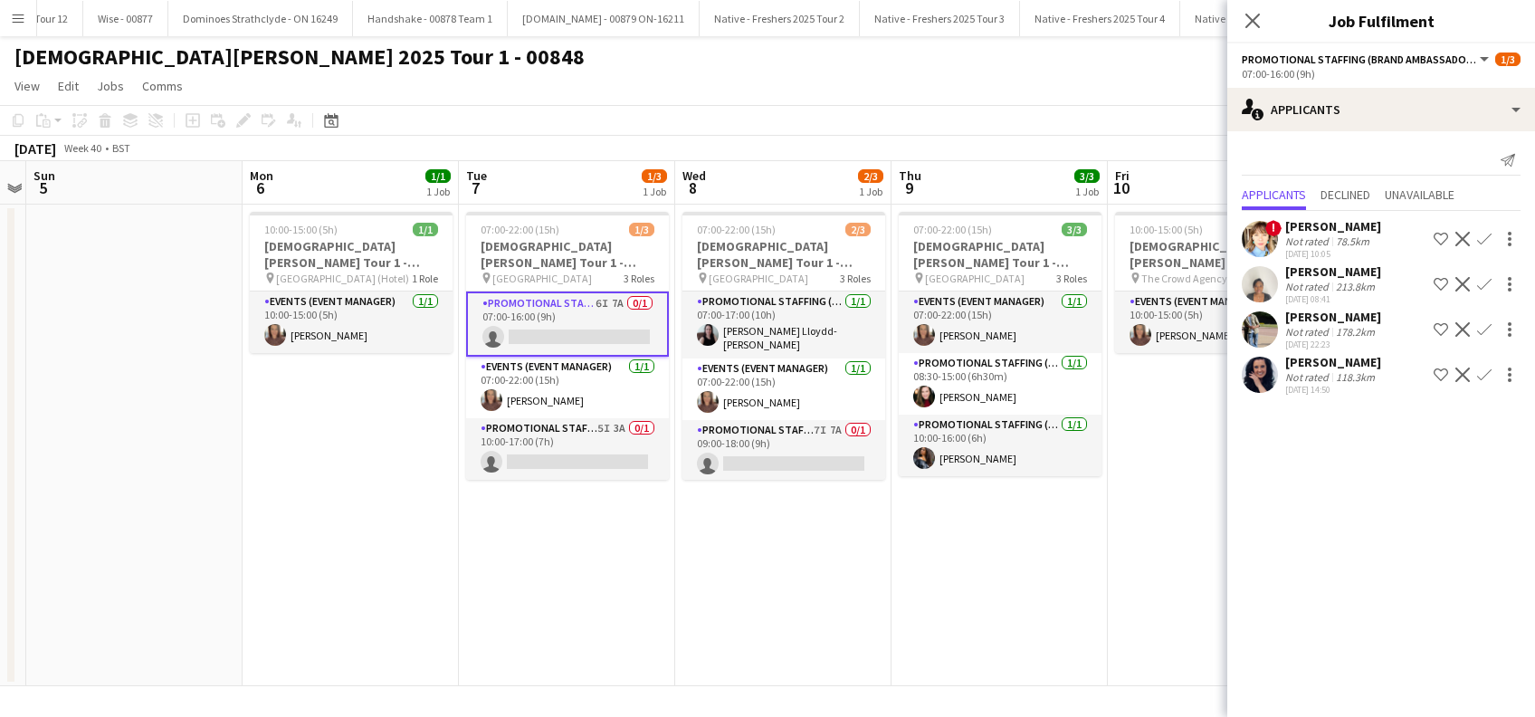
click at [1483, 370] on app-icon "Confirm" at bounding box center [1484, 374] width 14 height 14
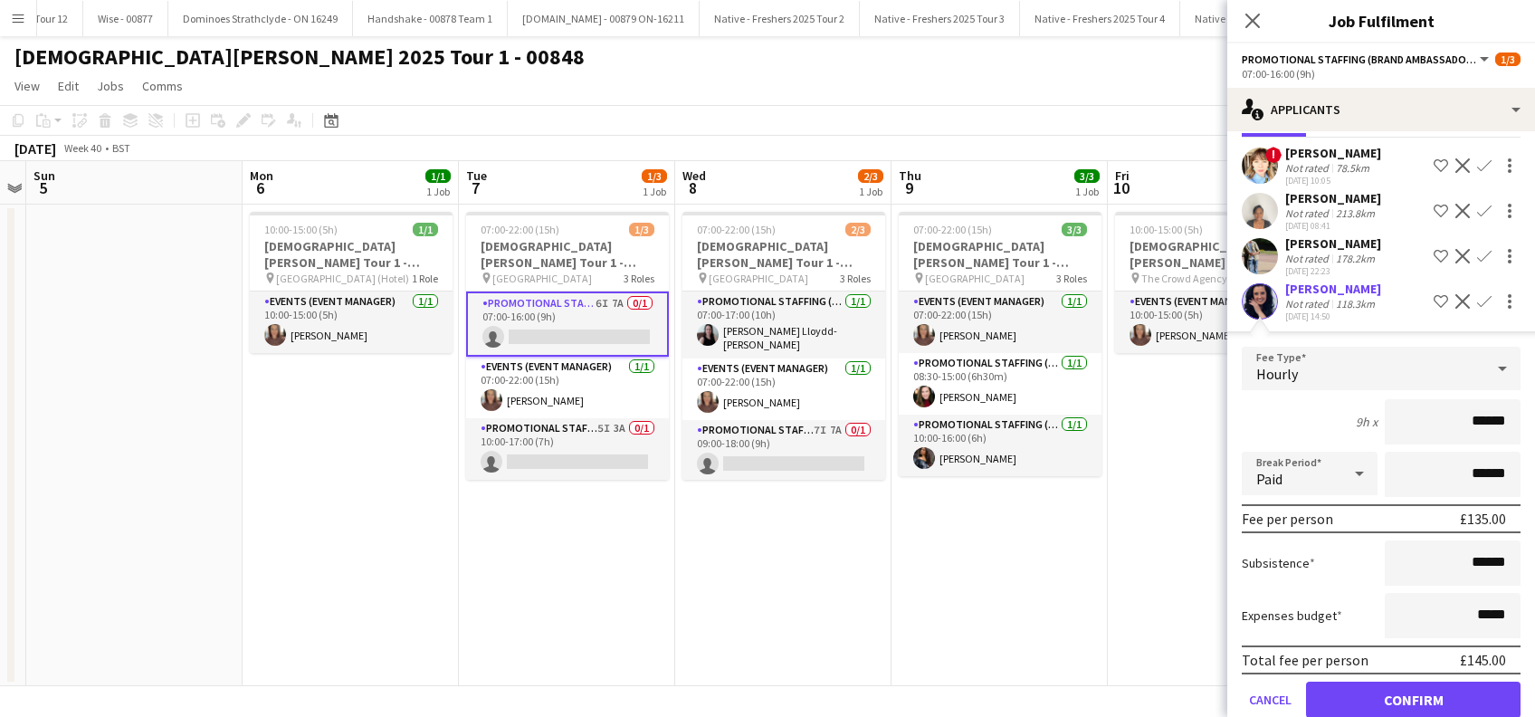
scroll to position [105, 0]
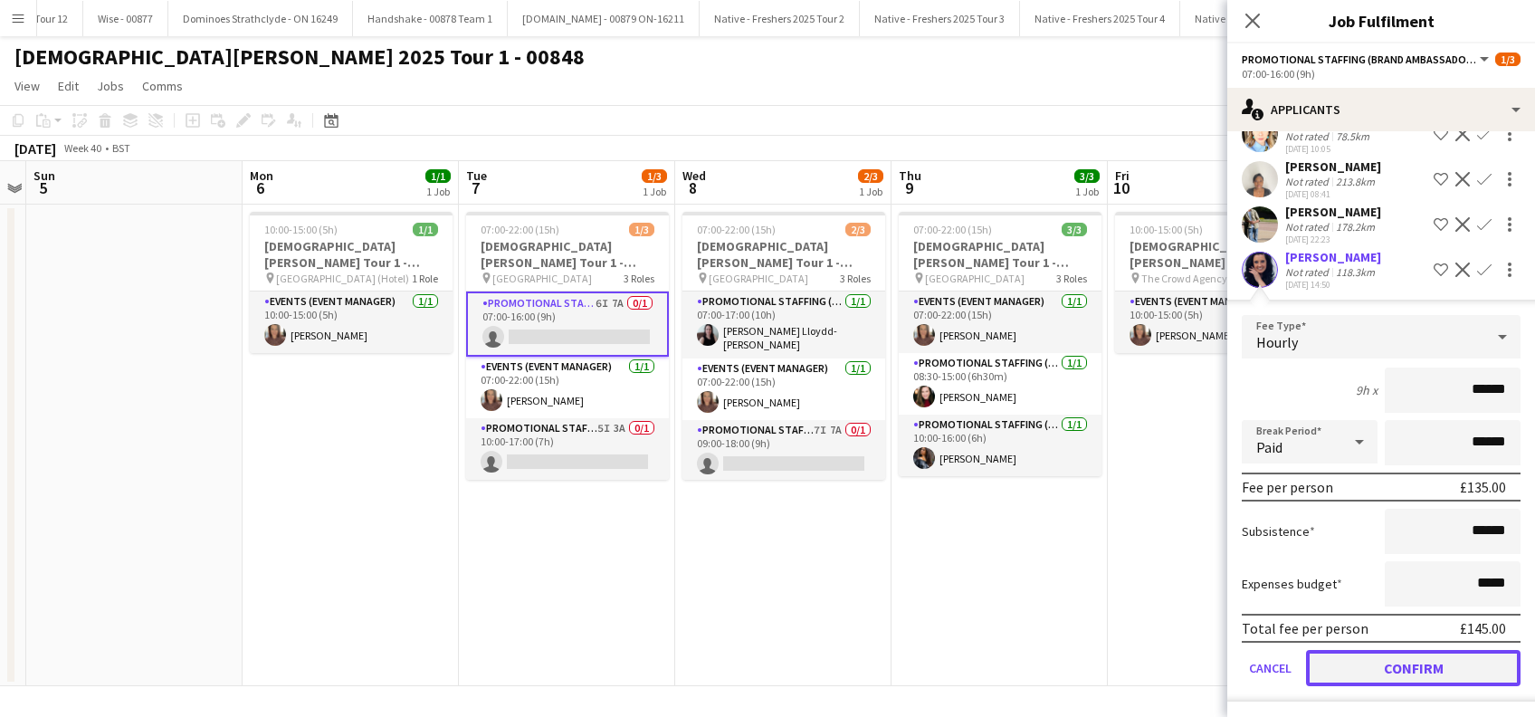
click at [1407, 670] on button "Confirm" at bounding box center [1413, 668] width 215 height 36
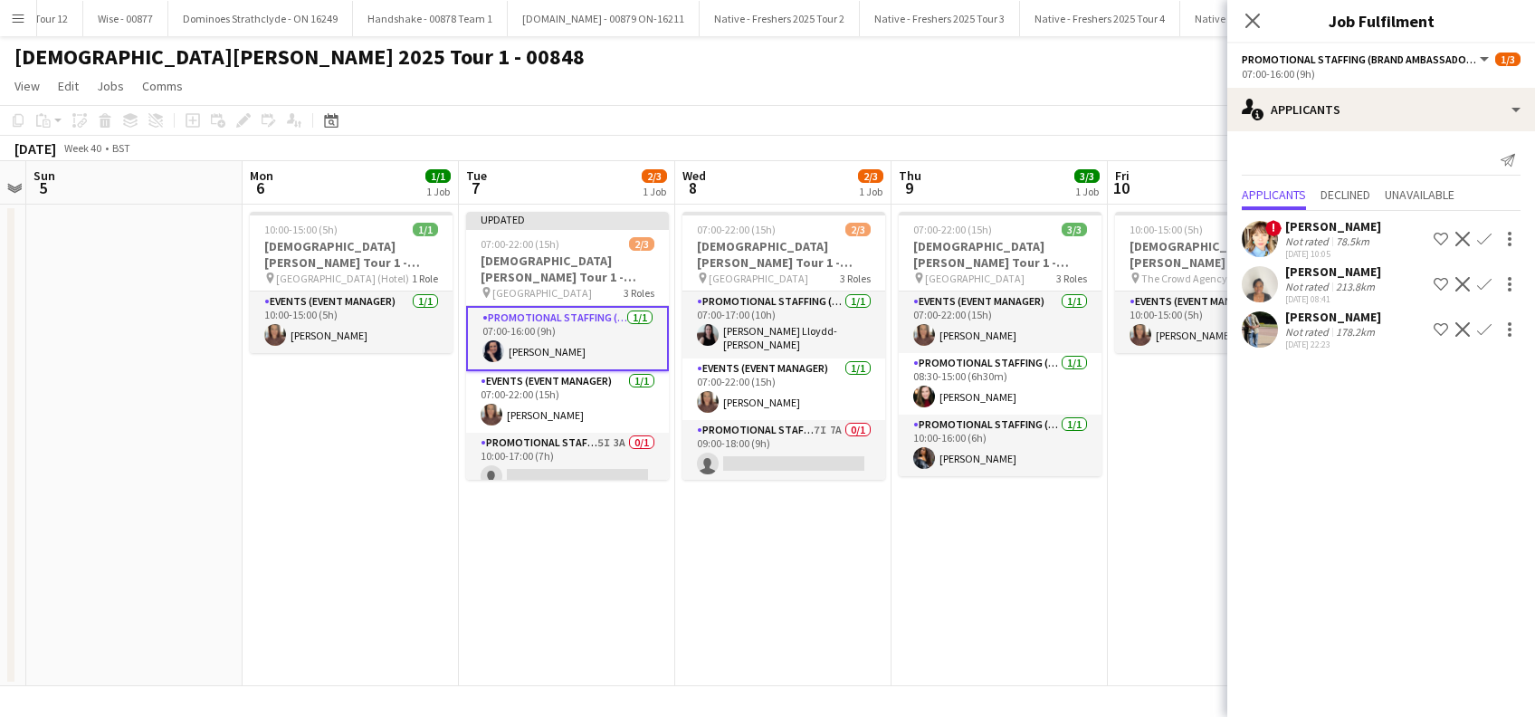
click at [1367, 272] on div "[PERSON_NAME]" at bounding box center [1333, 271] width 96 height 16
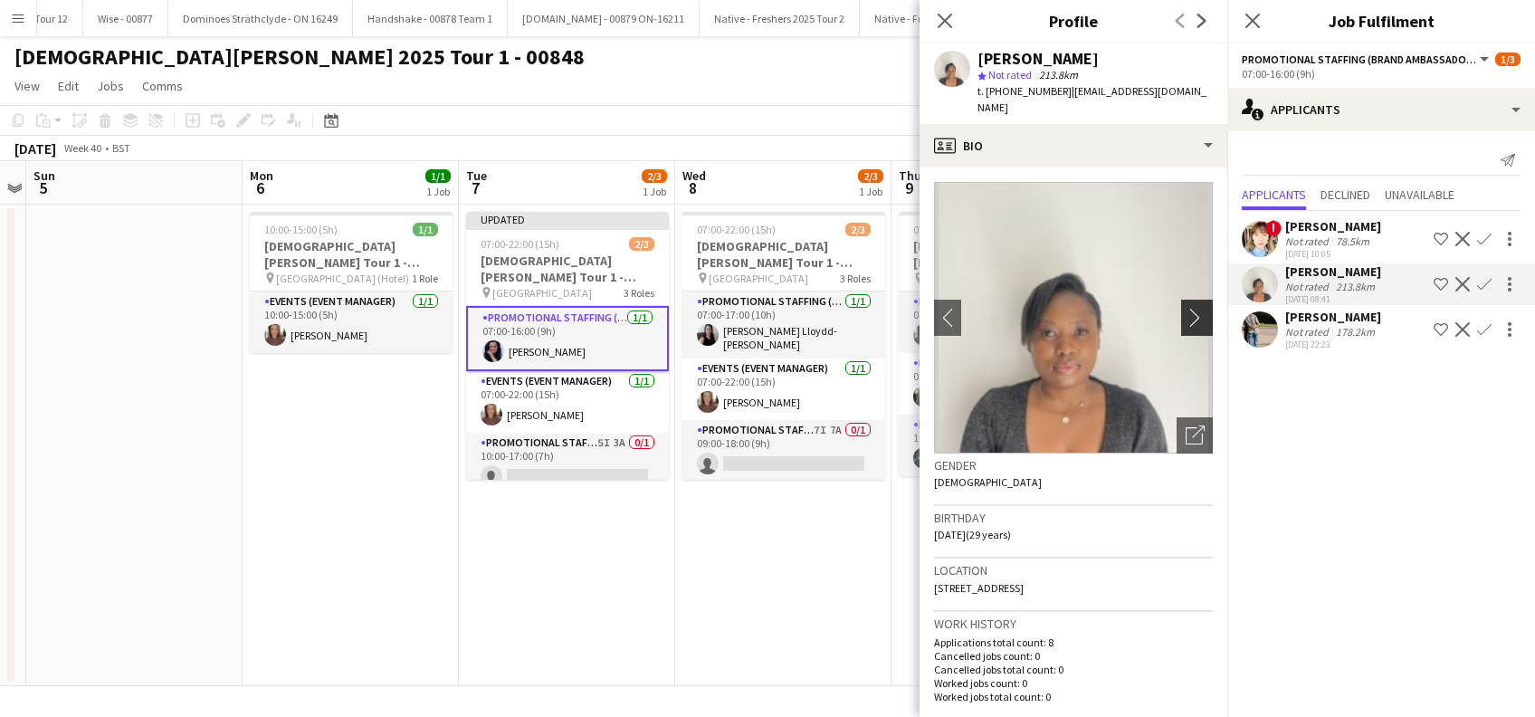
click at [1186, 319] on app-icon "chevron-right" at bounding box center [1200, 317] width 28 height 19
click at [1186, 316] on app-icon "chevron-right" at bounding box center [1200, 317] width 28 height 19
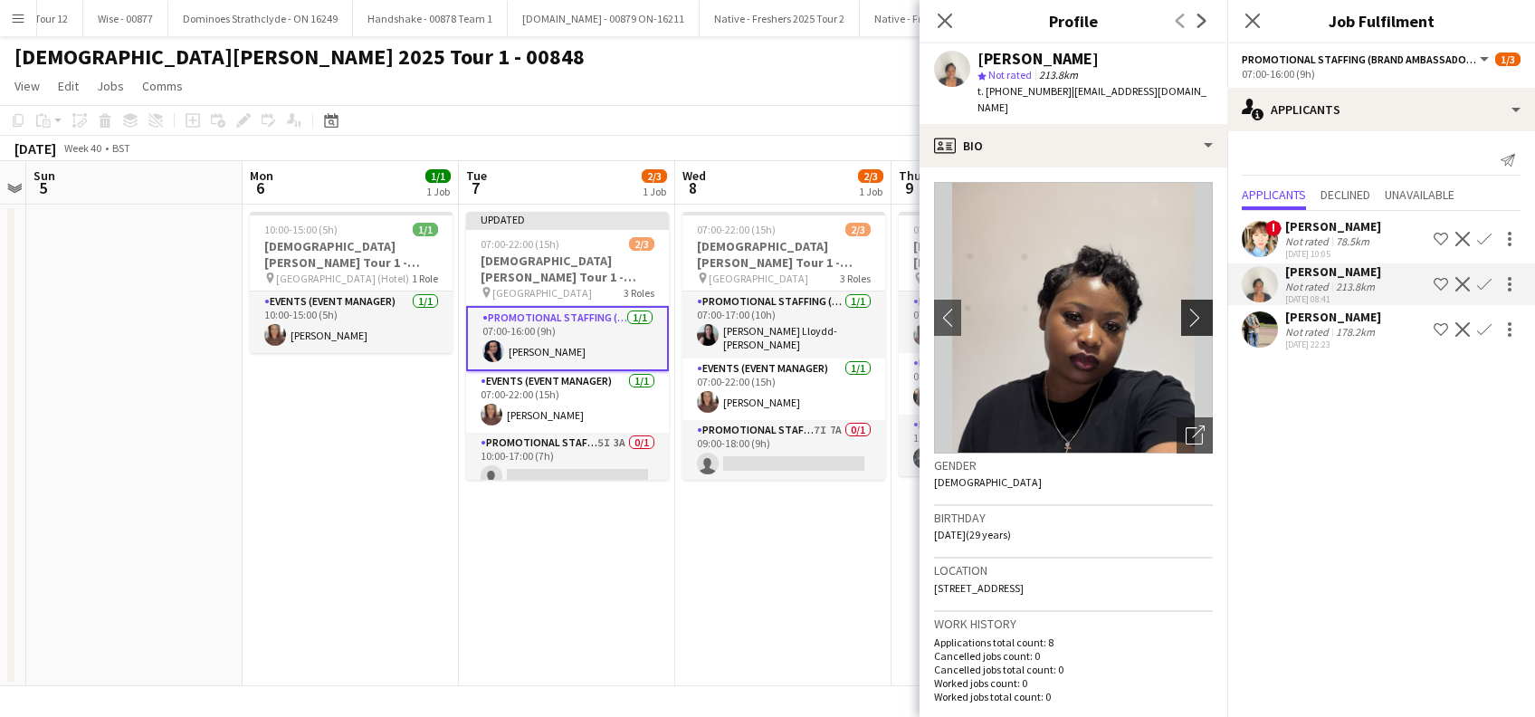
click at [1186, 316] on app-icon "chevron-right" at bounding box center [1200, 317] width 28 height 19
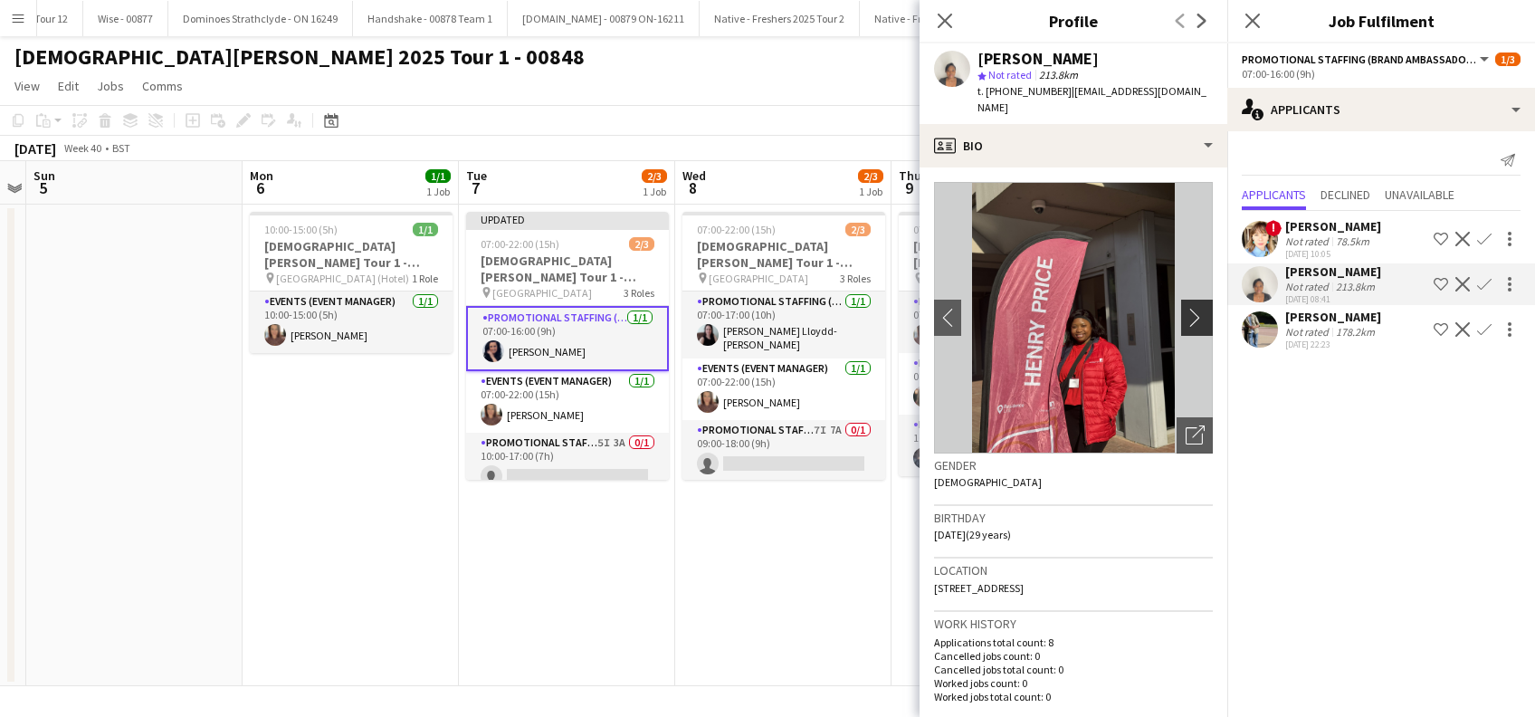
click at [1186, 316] on app-icon "chevron-right" at bounding box center [1200, 317] width 28 height 19
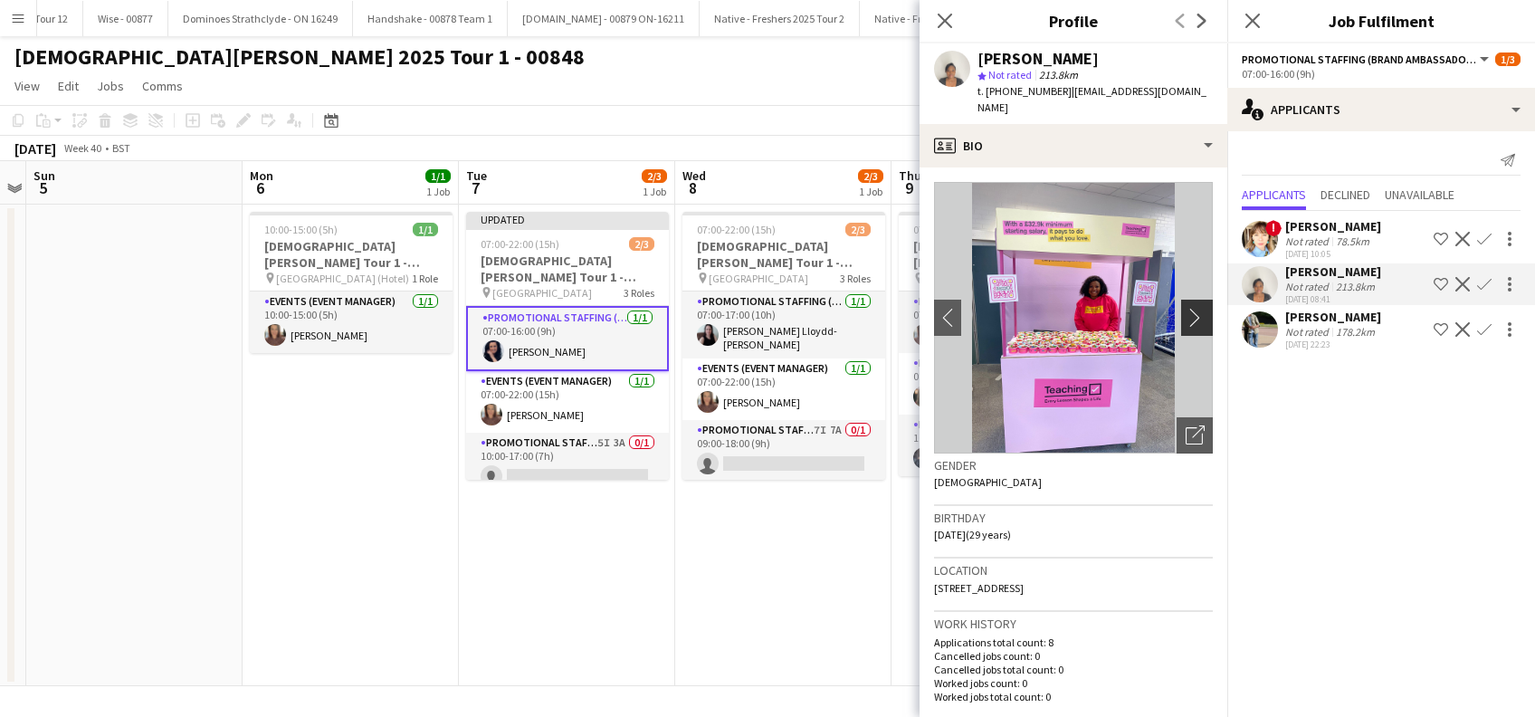
click at [1186, 316] on app-icon "chevron-right" at bounding box center [1200, 317] width 28 height 19
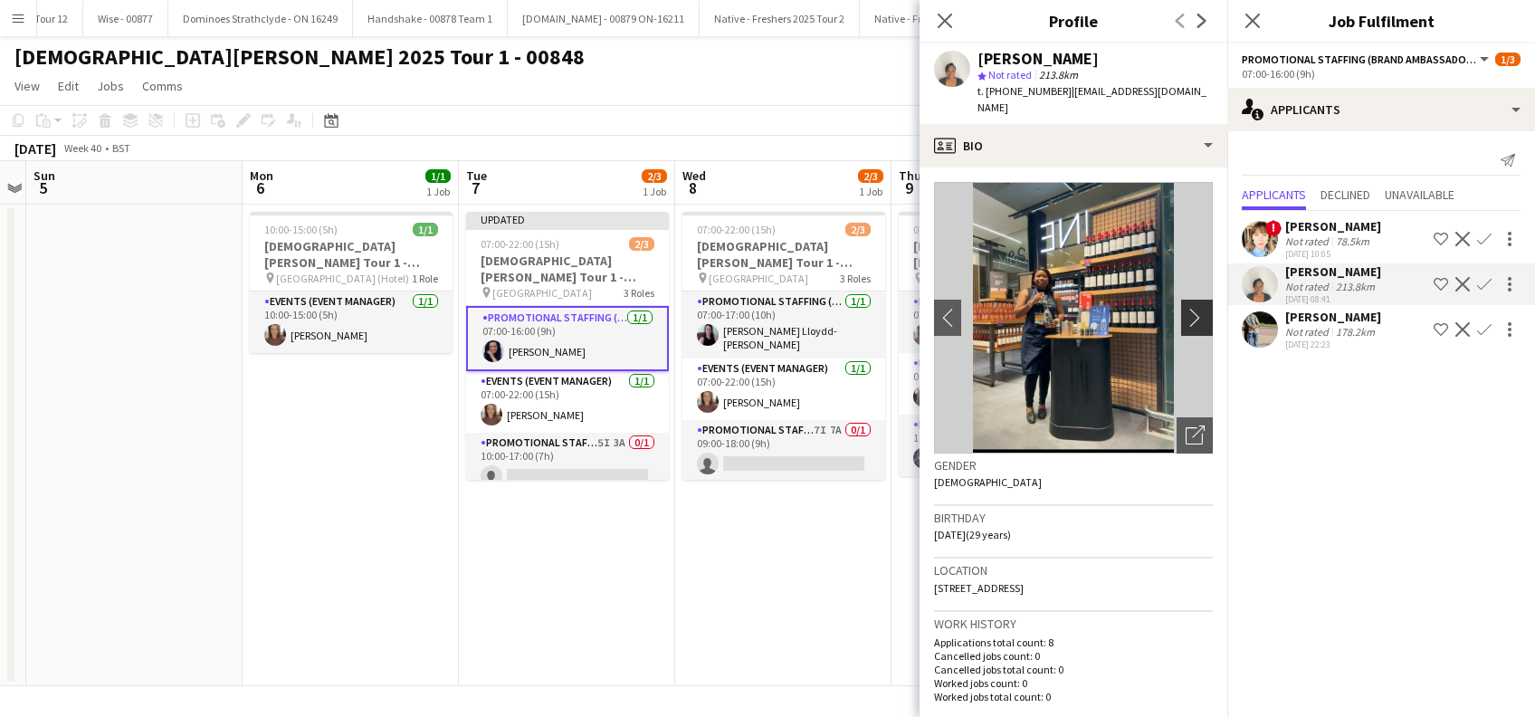
click at [1186, 316] on app-icon "chevron-right" at bounding box center [1200, 317] width 28 height 19
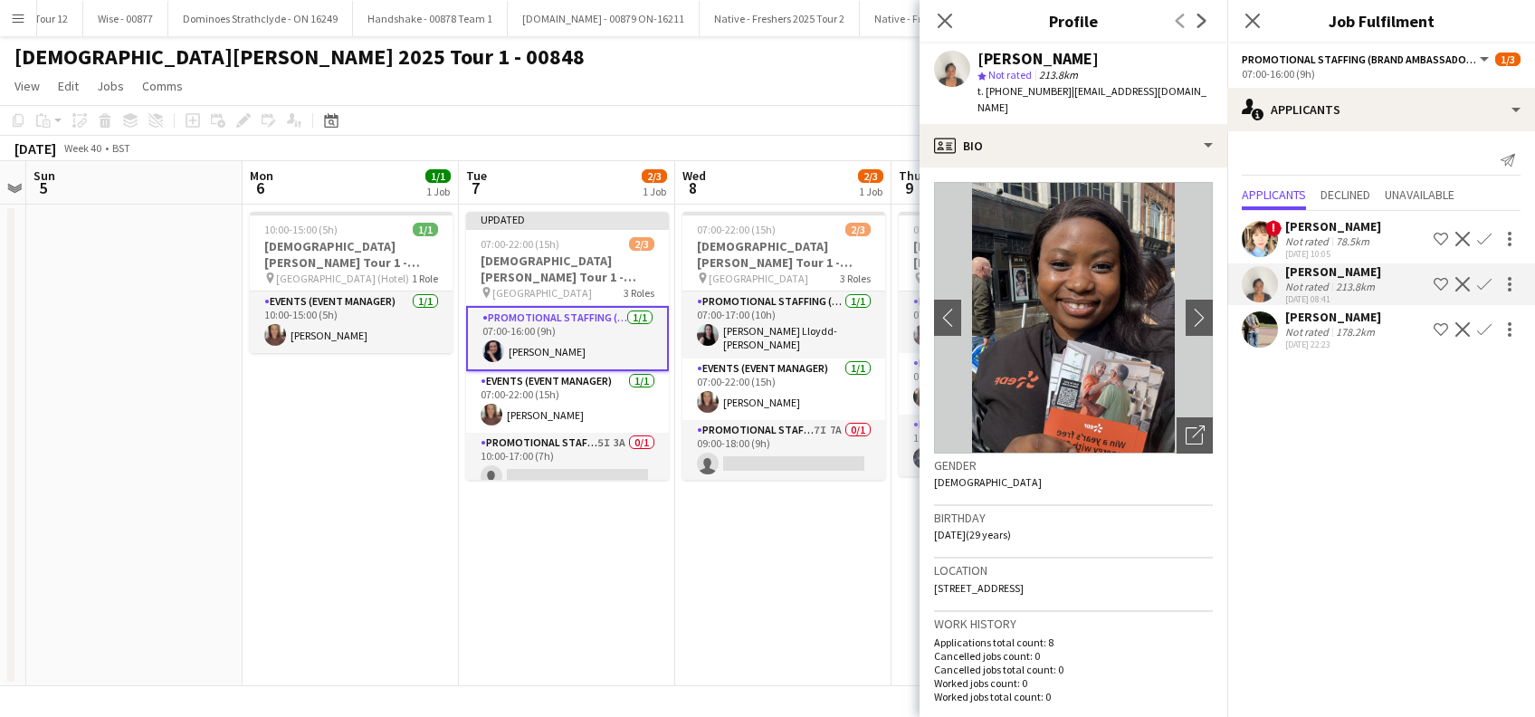
click at [1476, 281] on button "Confirm" at bounding box center [1484, 284] width 22 height 22
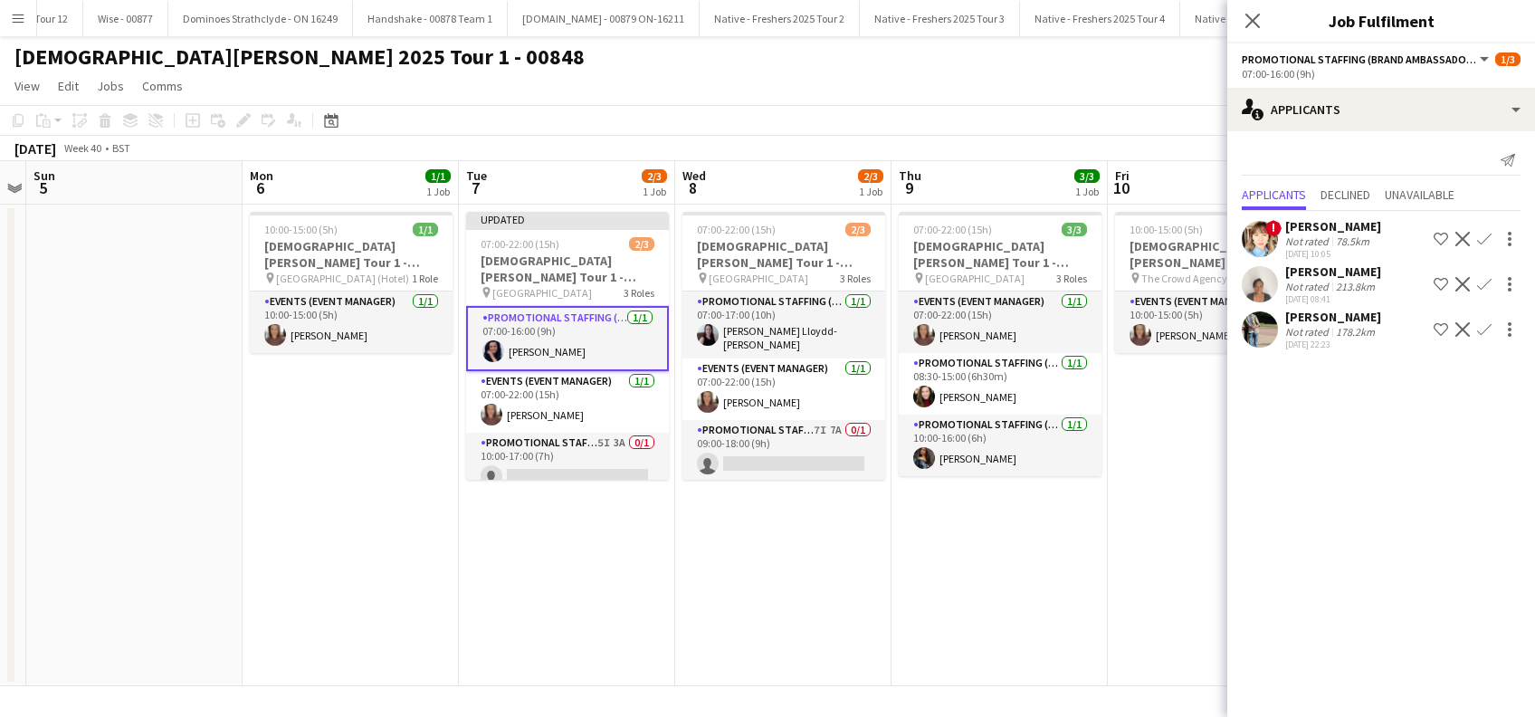
click at [1485, 286] on app-icon "Confirm" at bounding box center [1484, 284] width 14 height 14
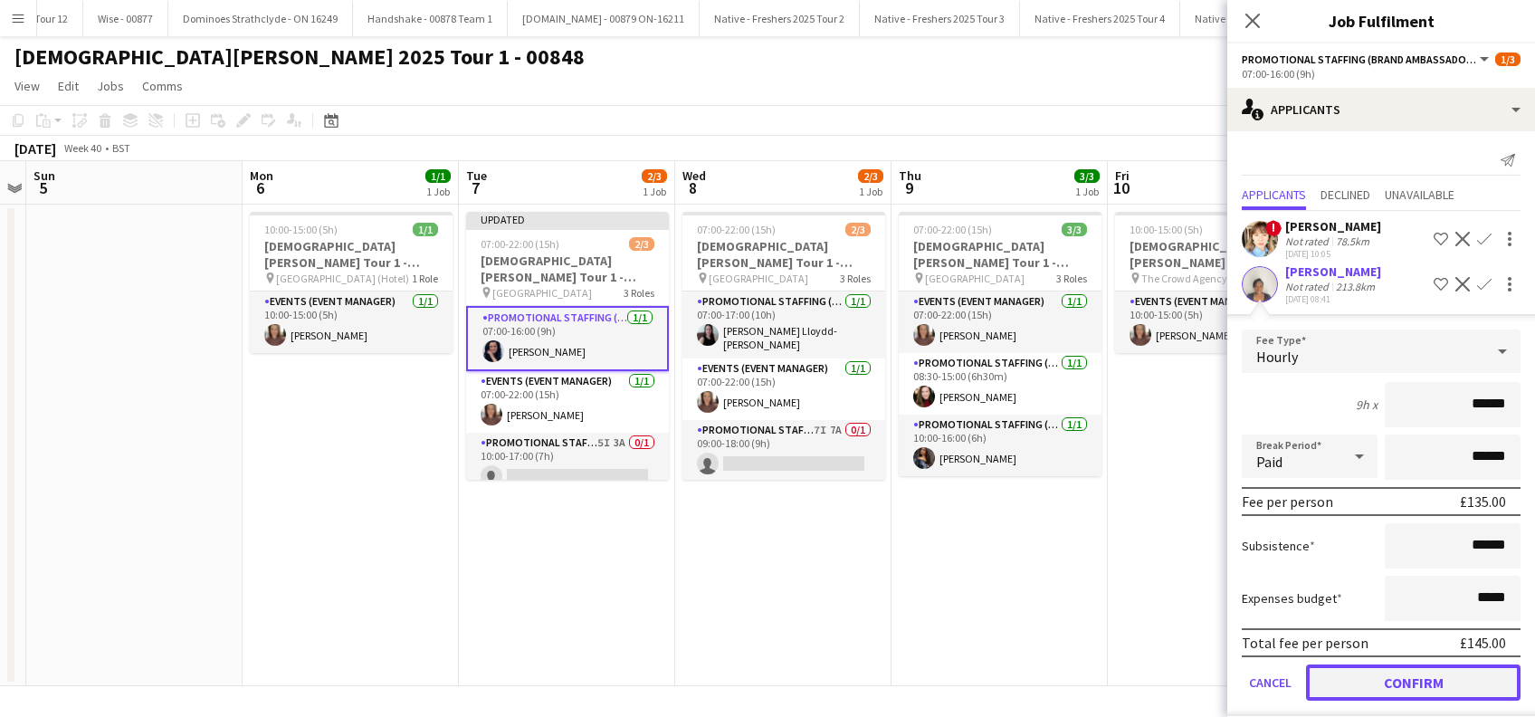
click at [1393, 676] on button "Confirm" at bounding box center [1413, 682] width 215 height 36
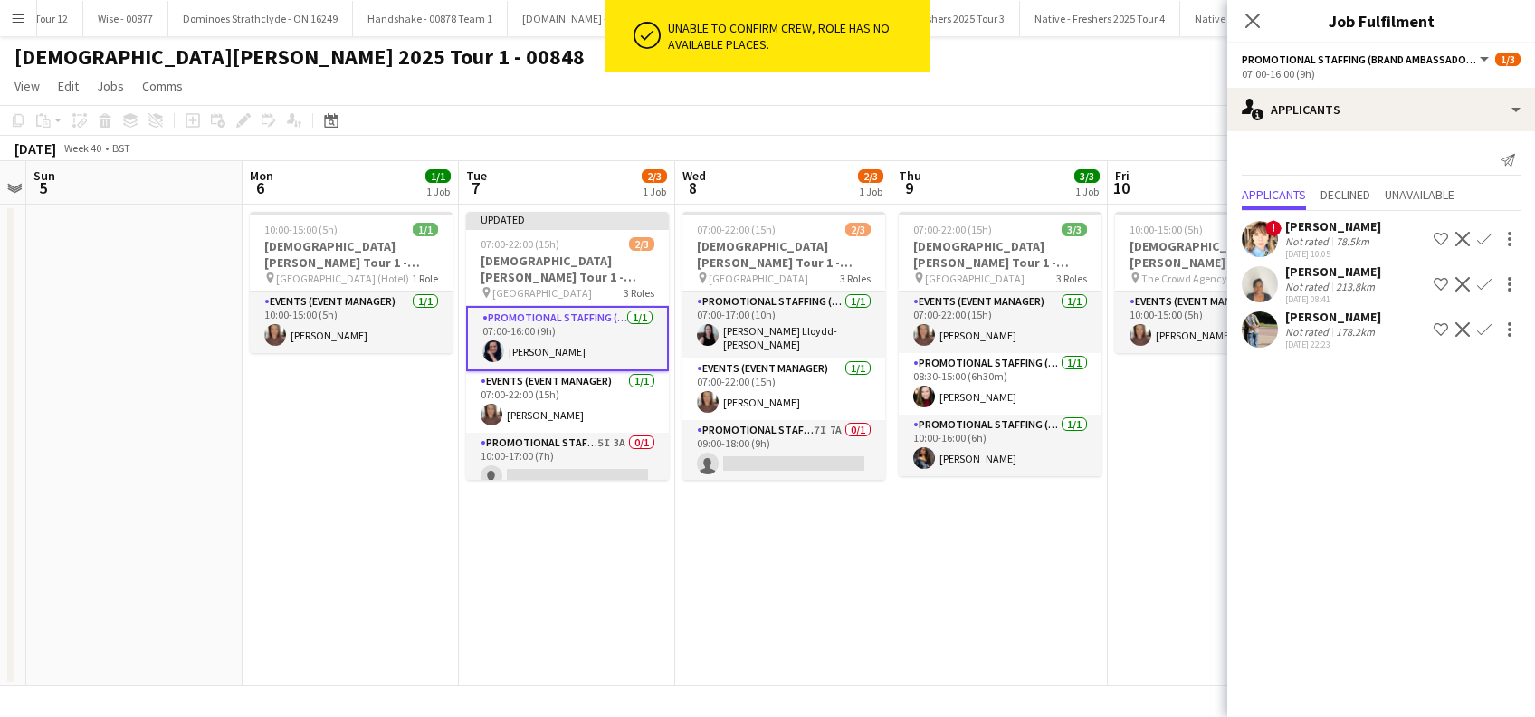
click at [1483, 279] on app-icon "Confirm" at bounding box center [1484, 284] width 14 height 14
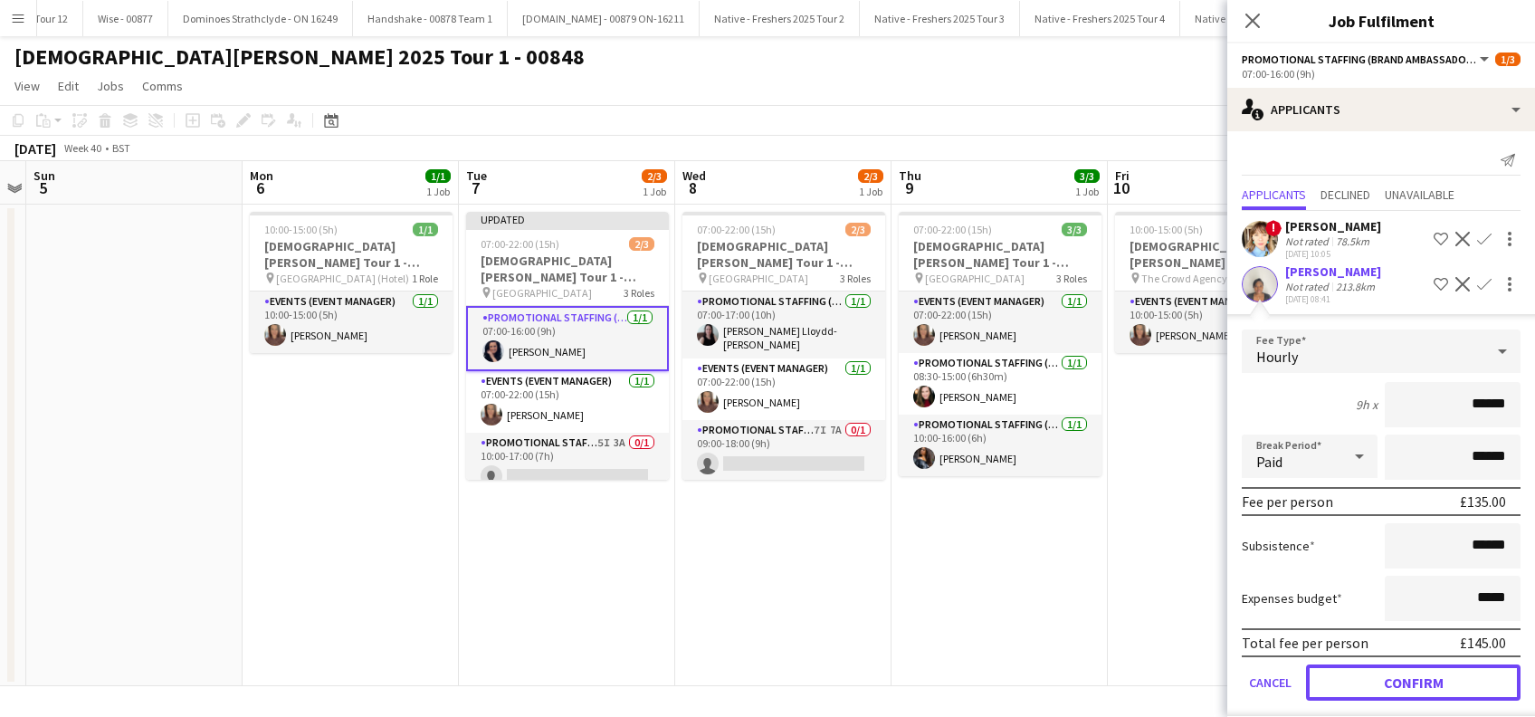
click at [1417, 678] on button "Confirm" at bounding box center [1413, 682] width 215 height 36
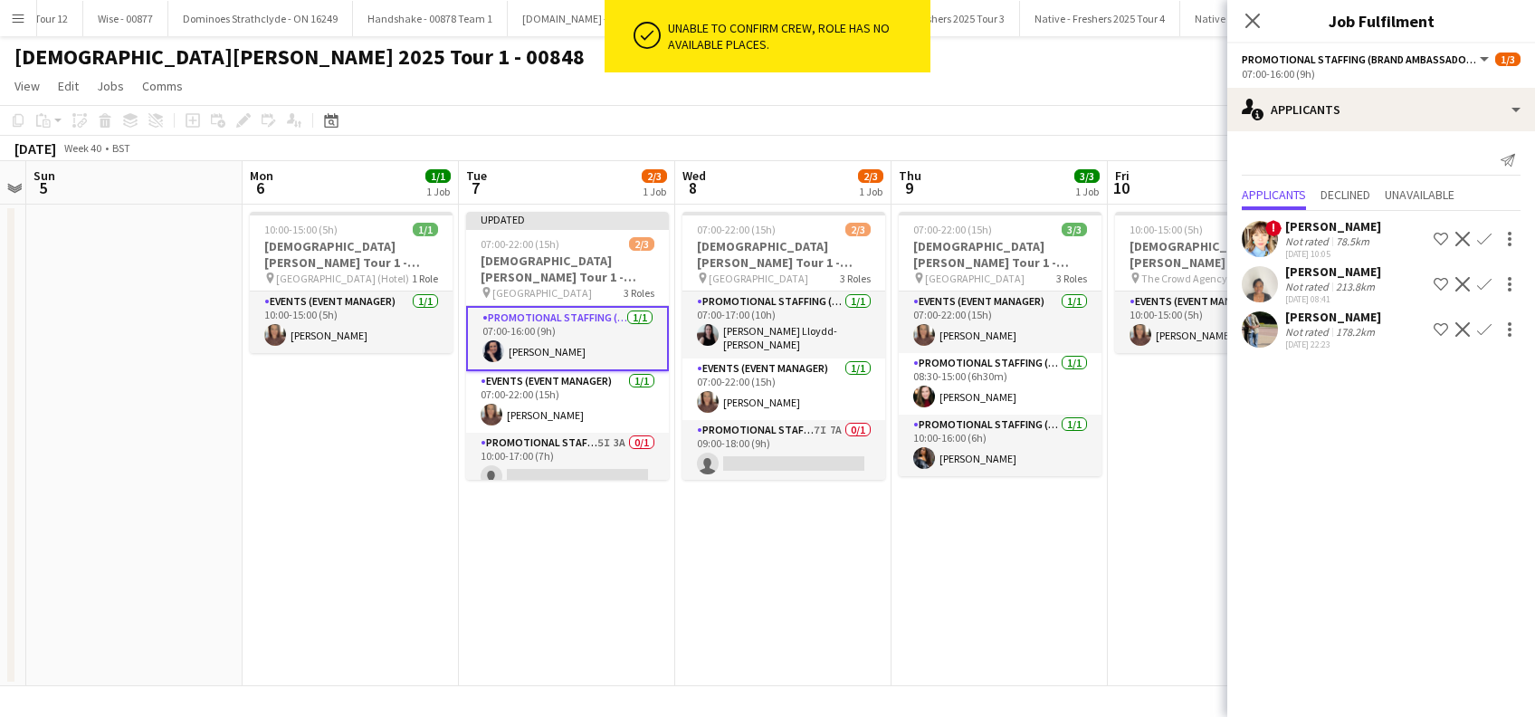
click at [1310, 272] on div "Thandeka Mashazi" at bounding box center [1333, 271] width 96 height 16
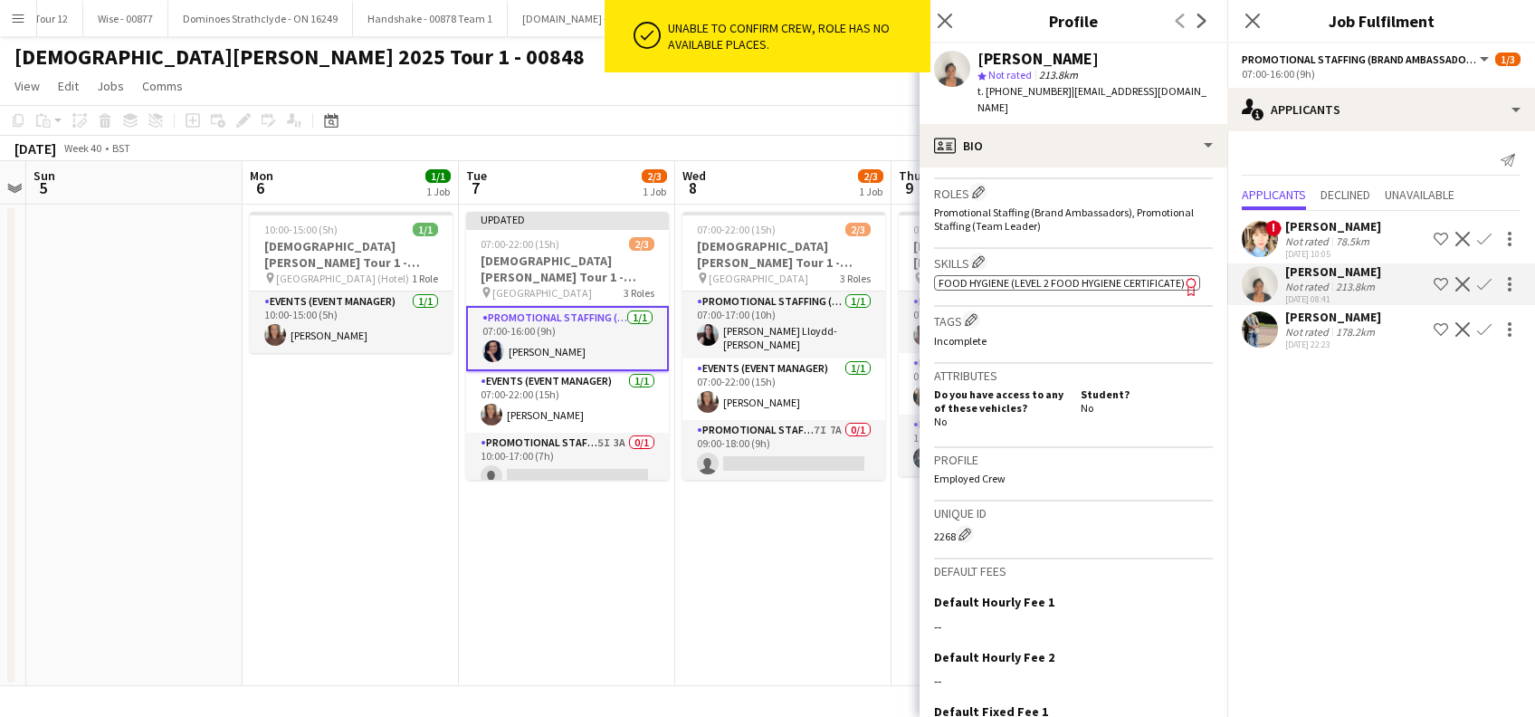
scroll to position [717, 0]
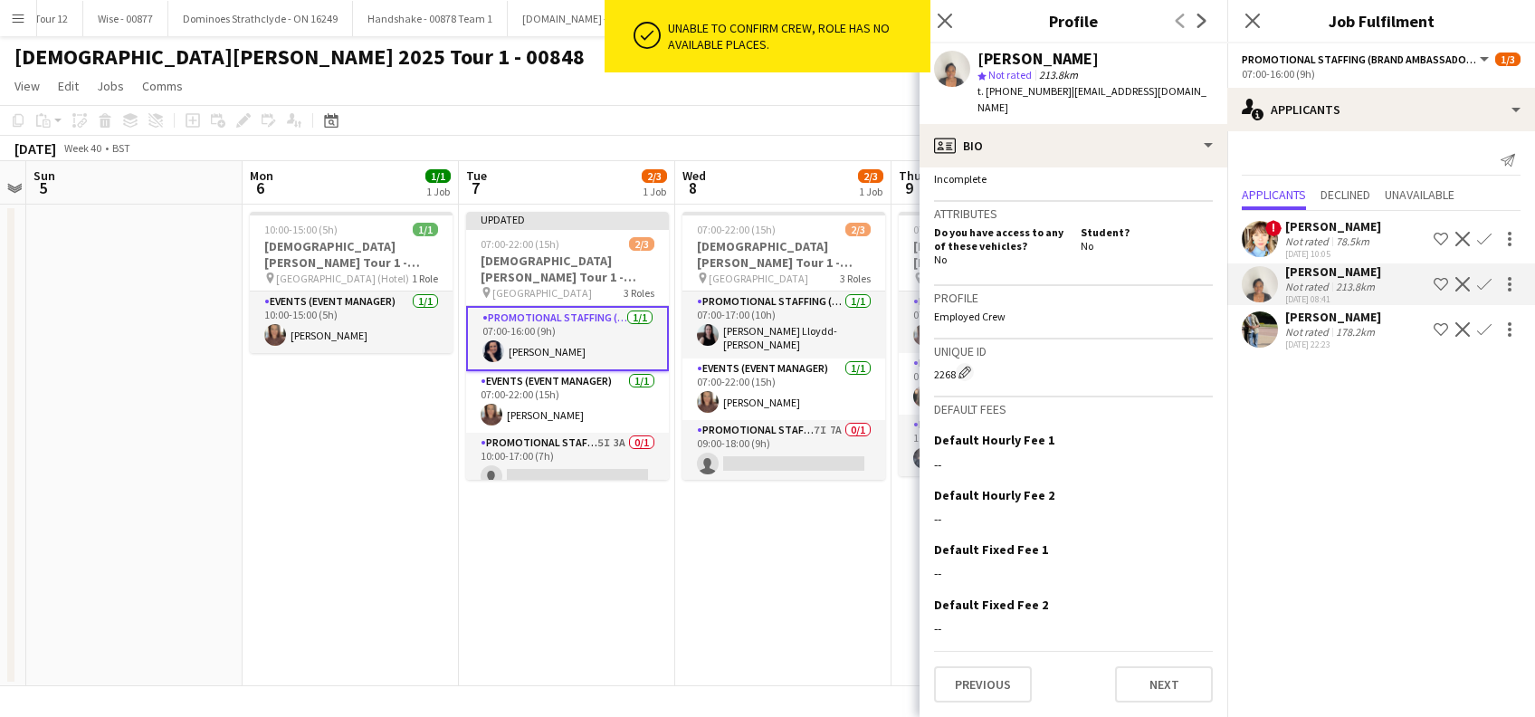
drag, startPoint x: 734, startPoint y: 594, endPoint x: 740, endPoint y: 587, distance: 9.6
click at [734, 594] on app-date-cell "07:00-22:00 (15h) 2/3 Lady Garden Tour 1 - 00848 - University of Oxford pin Uni…" at bounding box center [783, 446] width 216 height 482
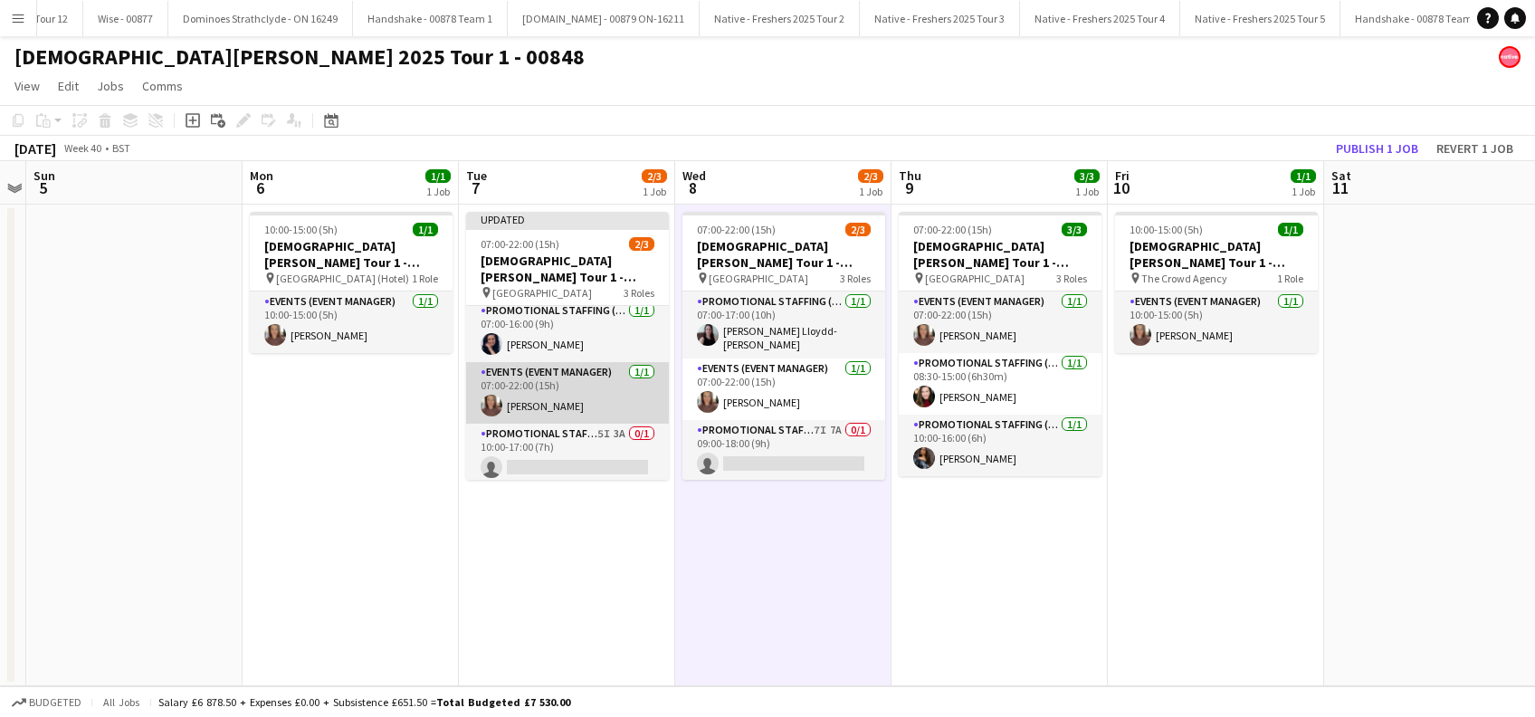
scroll to position [10, 0]
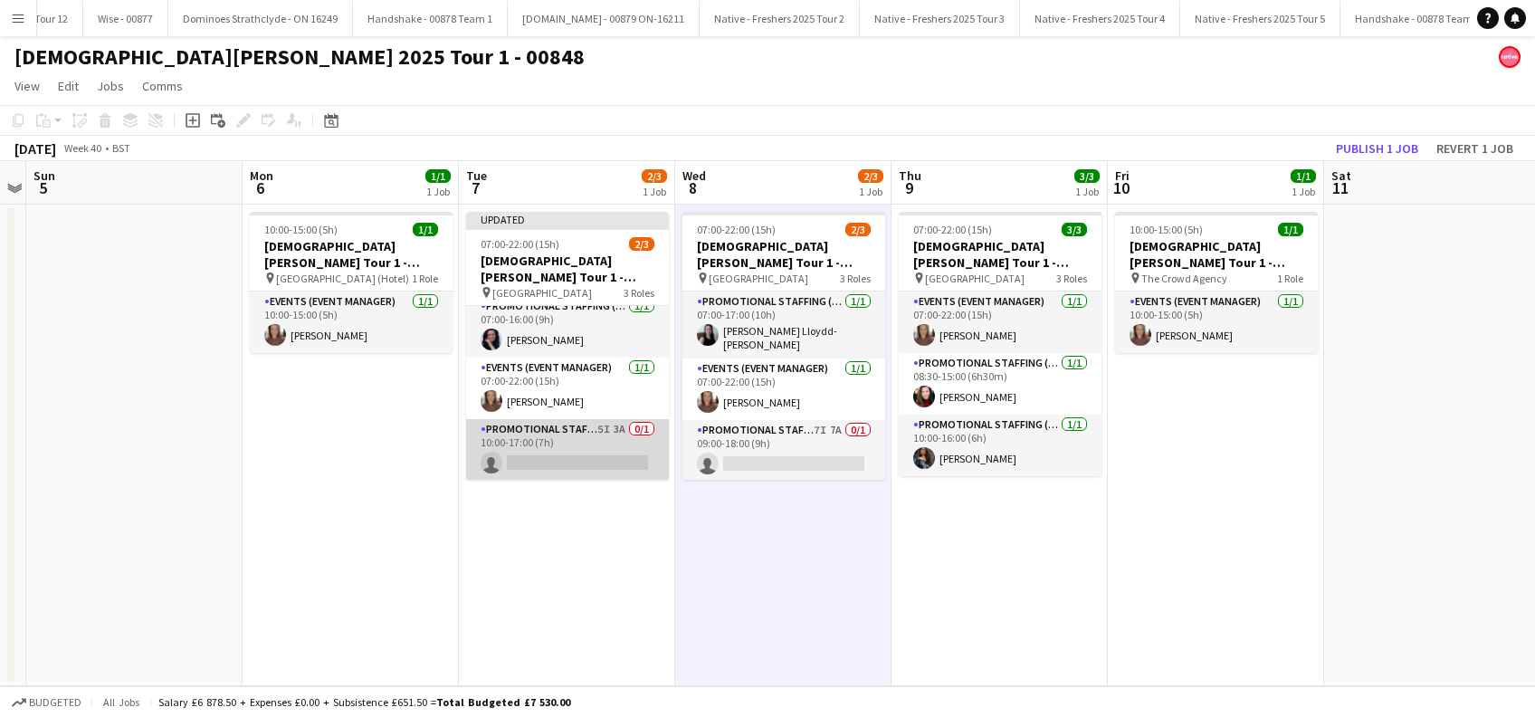
click at [560, 449] on app-card-role "Promotional Staffing (Brand Ambassadors) 5I 3A 0/1 10:00-17:00 (7h) single-neut…" at bounding box center [567, 450] width 203 height 62
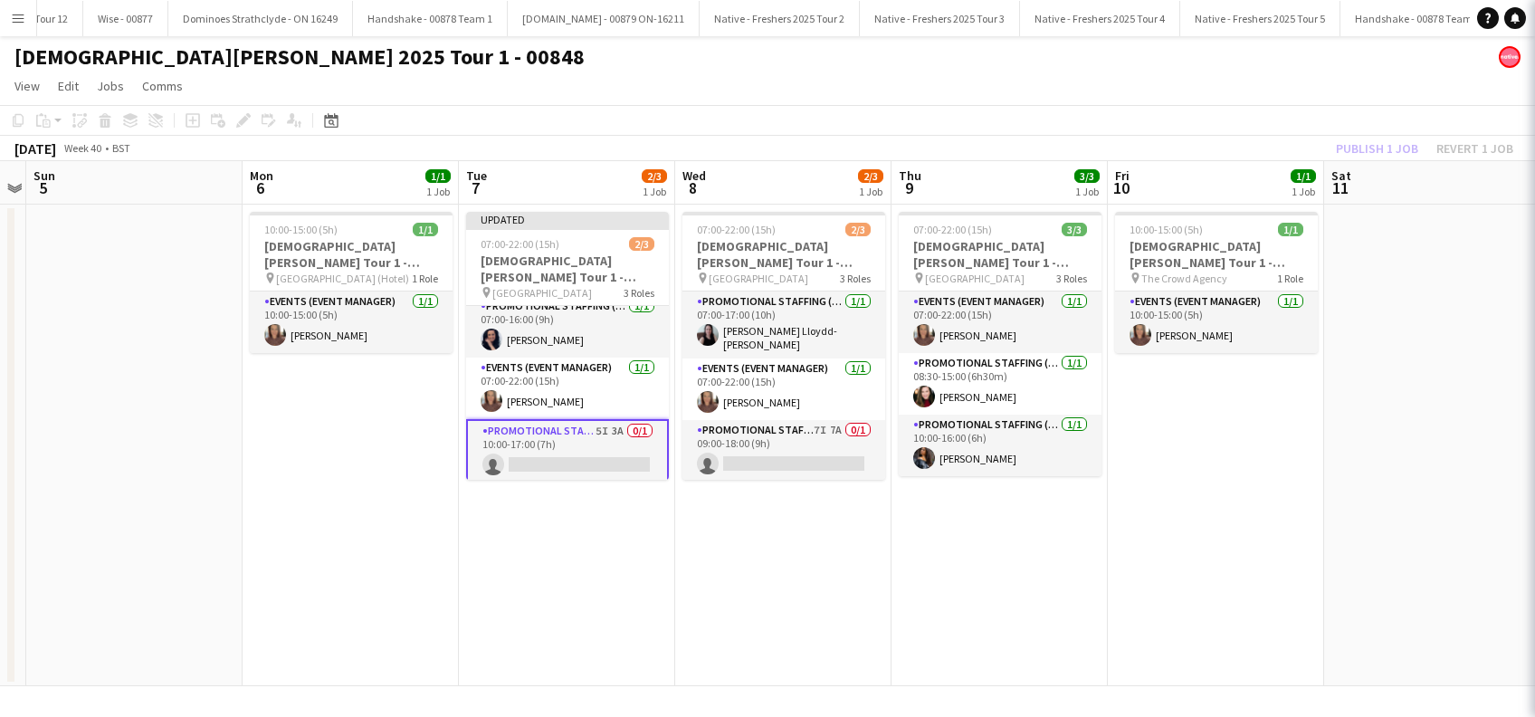
scroll to position [0, 622]
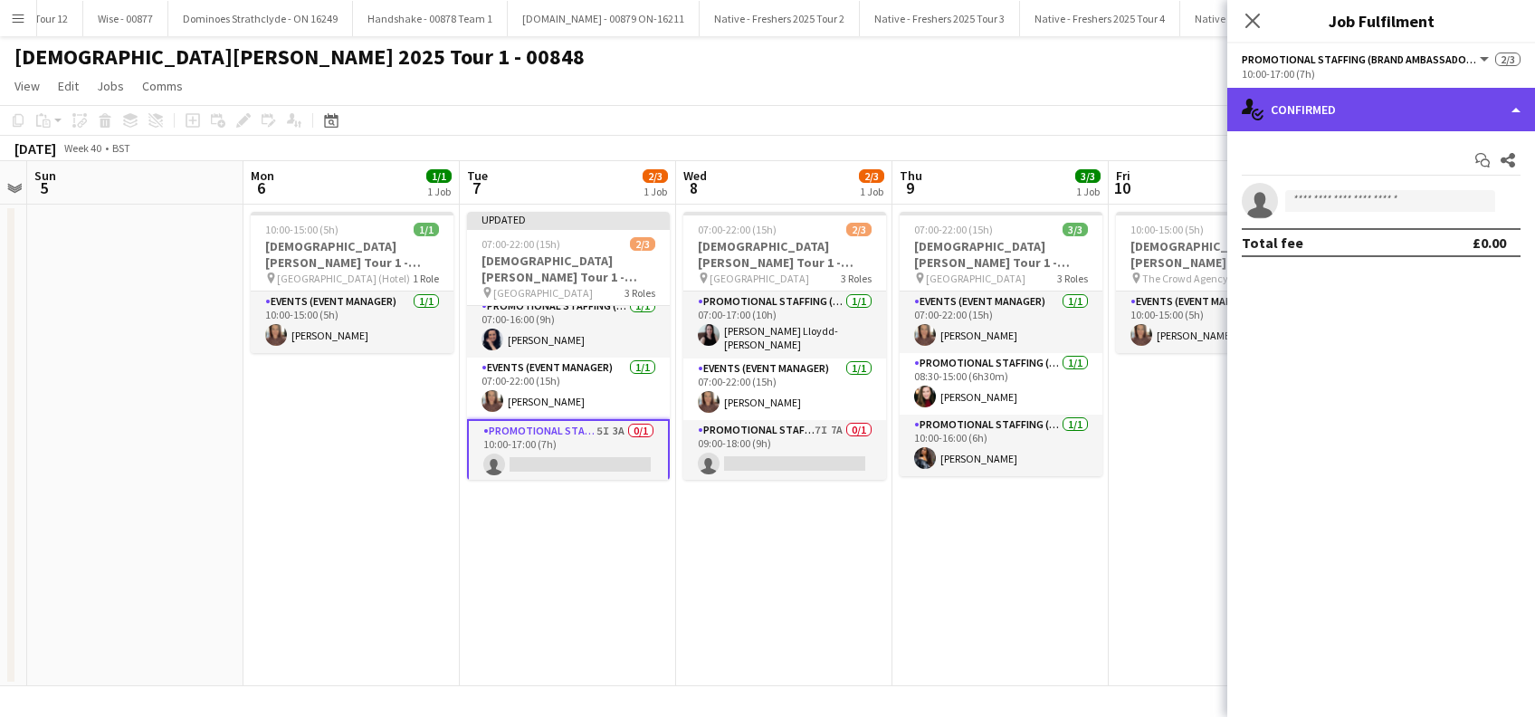
click at [1386, 113] on div "single-neutral-actions-check-2 Confirmed" at bounding box center [1381, 109] width 308 height 43
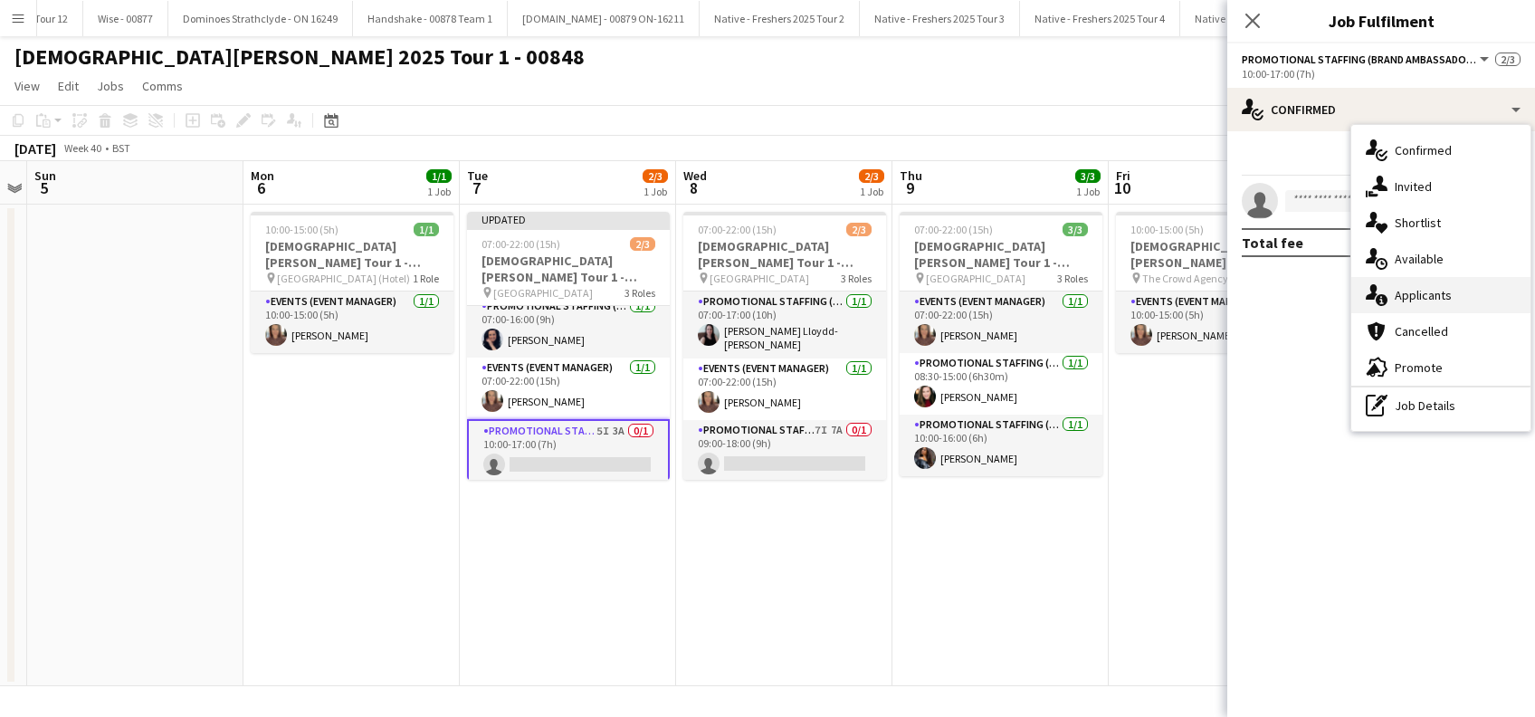
click at [1427, 281] on div "single-neutral-actions-information Applicants" at bounding box center [1440, 295] width 179 height 36
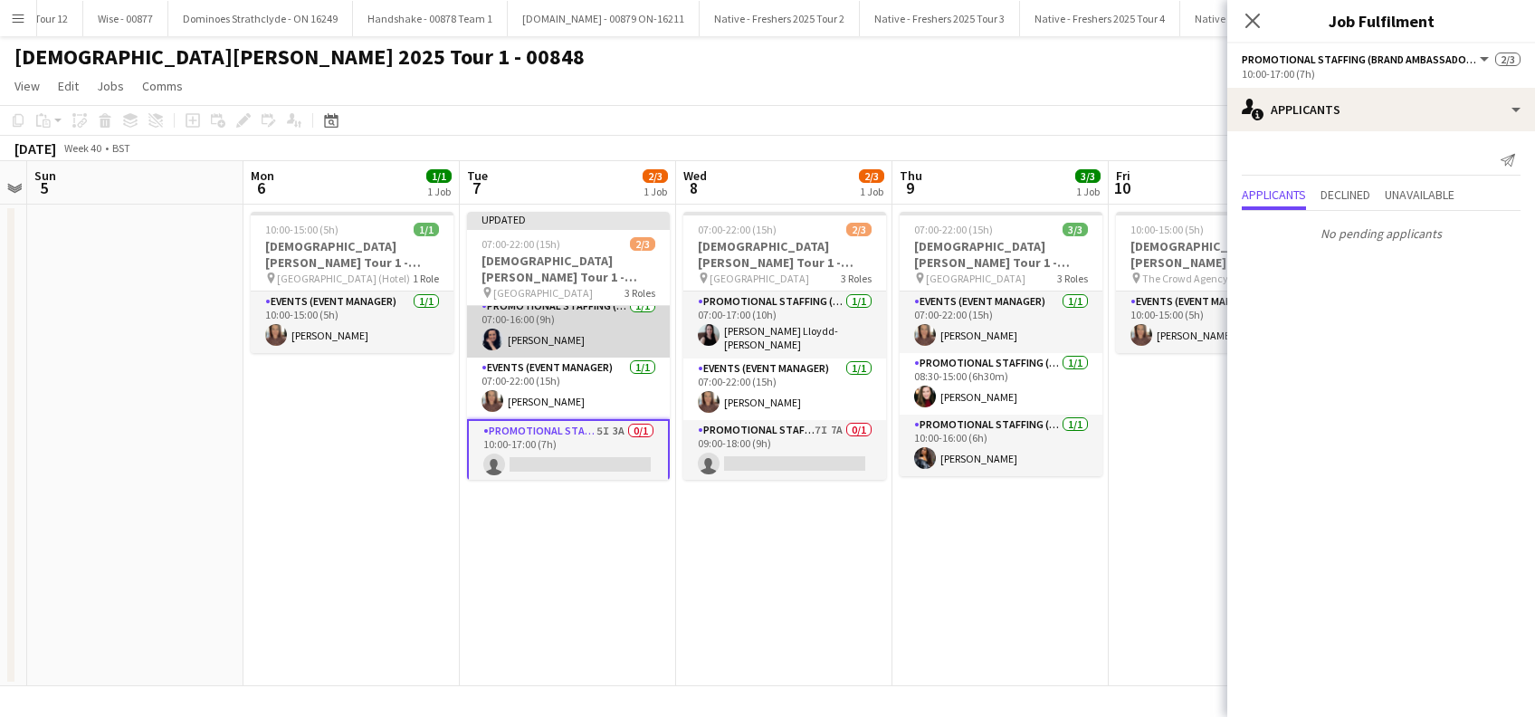
click at [554, 335] on app-card-role "Promotional Staffing (Brand Ambassadors) 1/1 07:00-16:00 (9h) Lisa Jones" at bounding box center [568, 327] width 203 height 62
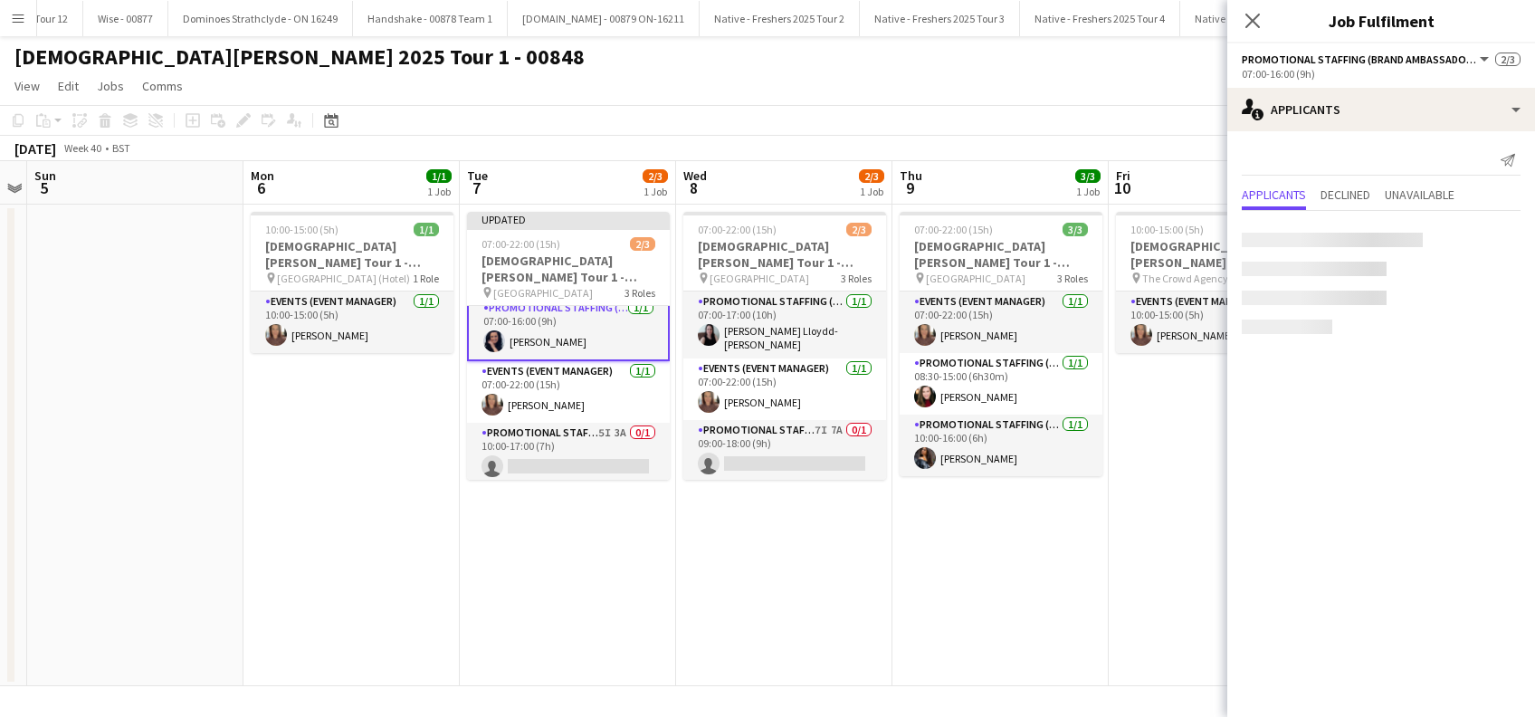
scroll to position [12, 0]
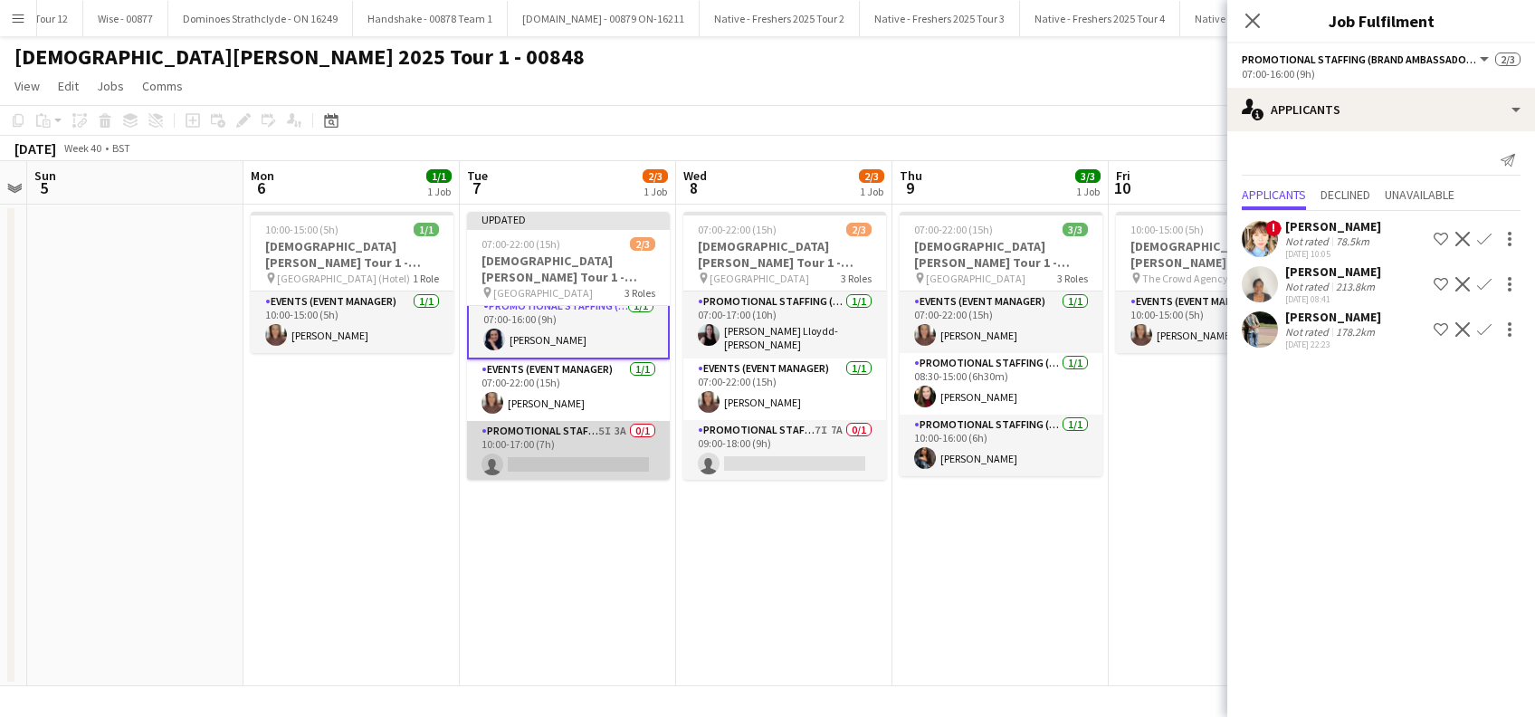
click at [565, 456] on app-card-role "Promotional Staffing (Brand Ambassadors) 5I 3A 0/1 10:00-17:00 (7h) single-neut…" at bounding box center [568, 452] width 203 height 62
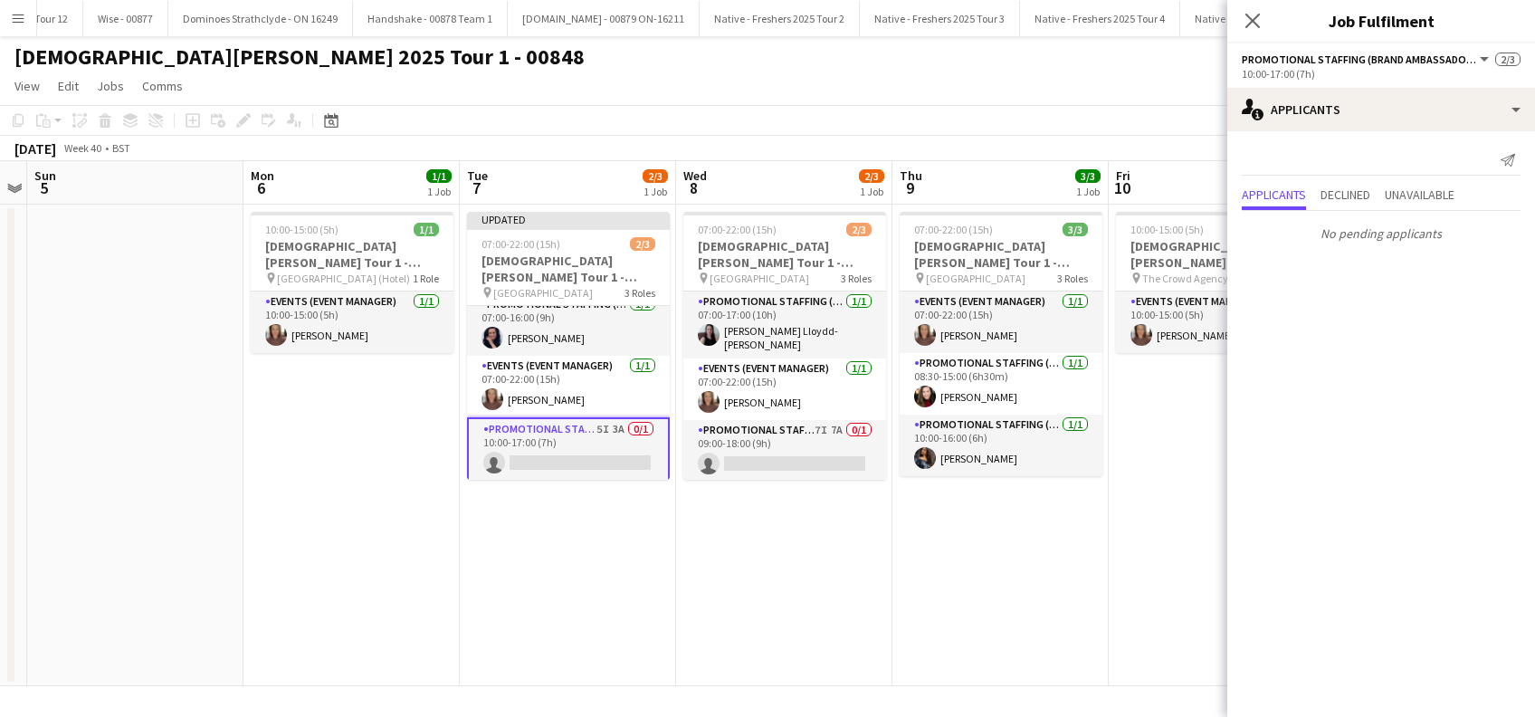
scroll to position [10, 0]
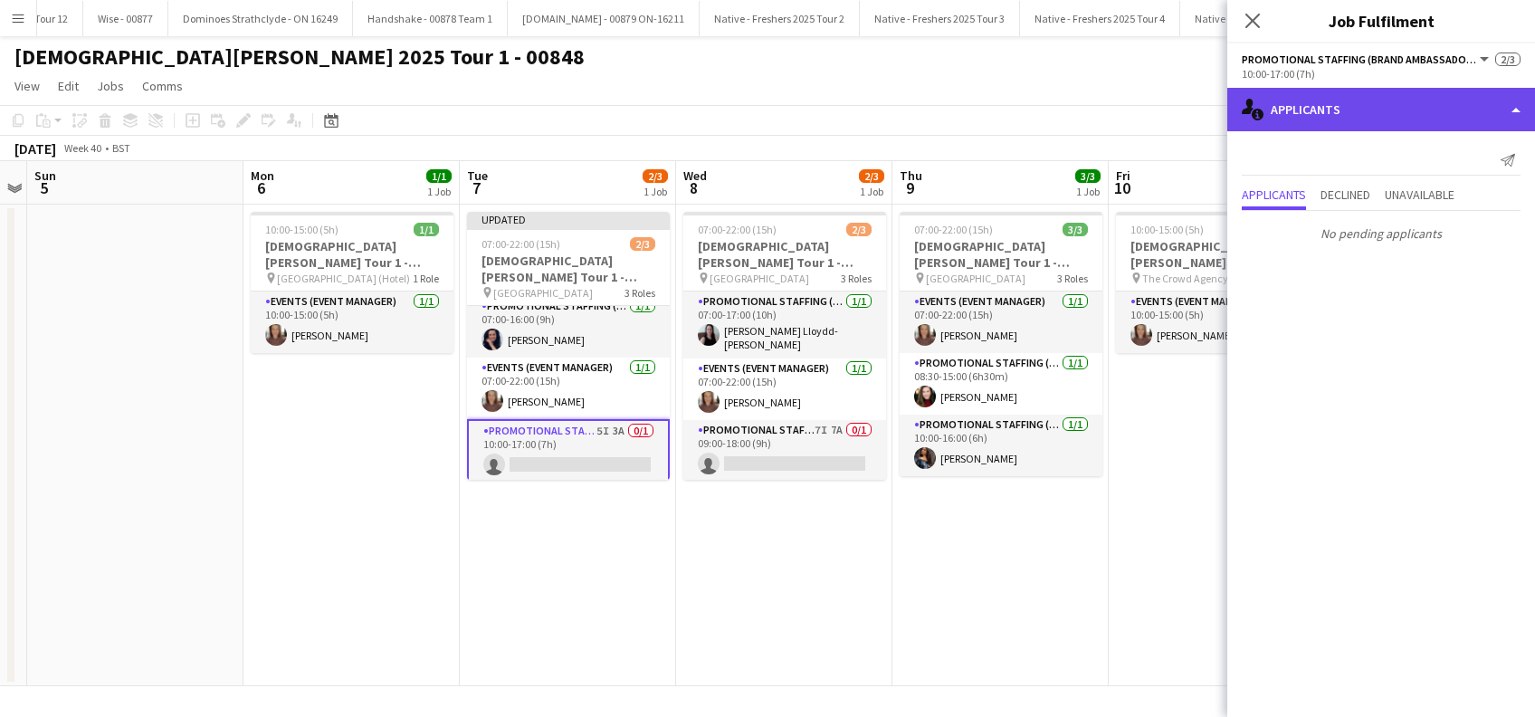
click at [1397, 110] on div "single-neutral-actions-information Applicants" at bounding box center [1381, 109] width 308 height 43
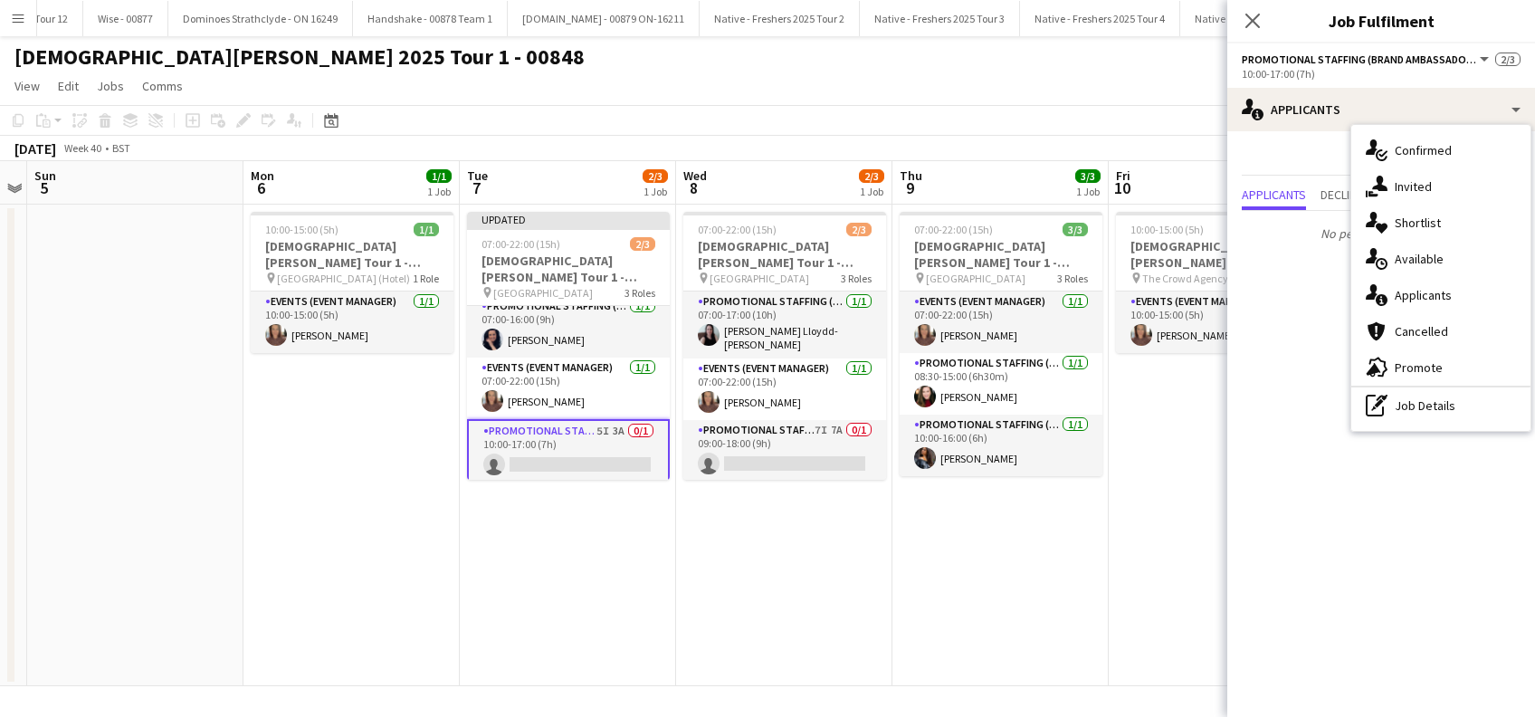
click at [1433, 187] on div "single-neutral-actions-share-1 Invited" at bounding box center [1440, 186] width 179 height 36
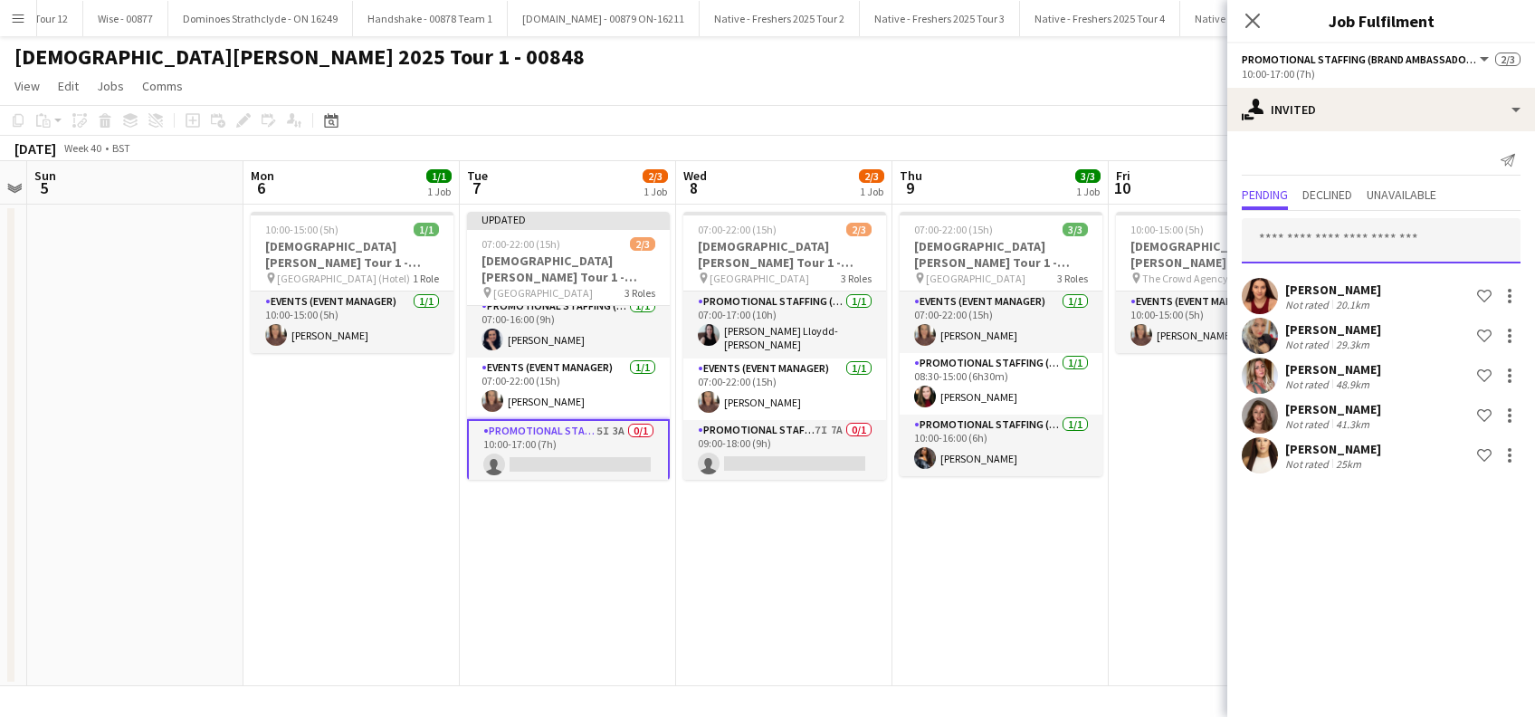
click at [1329, 249] on input "text" at bounding box center [1381, 240] width 279 height 45
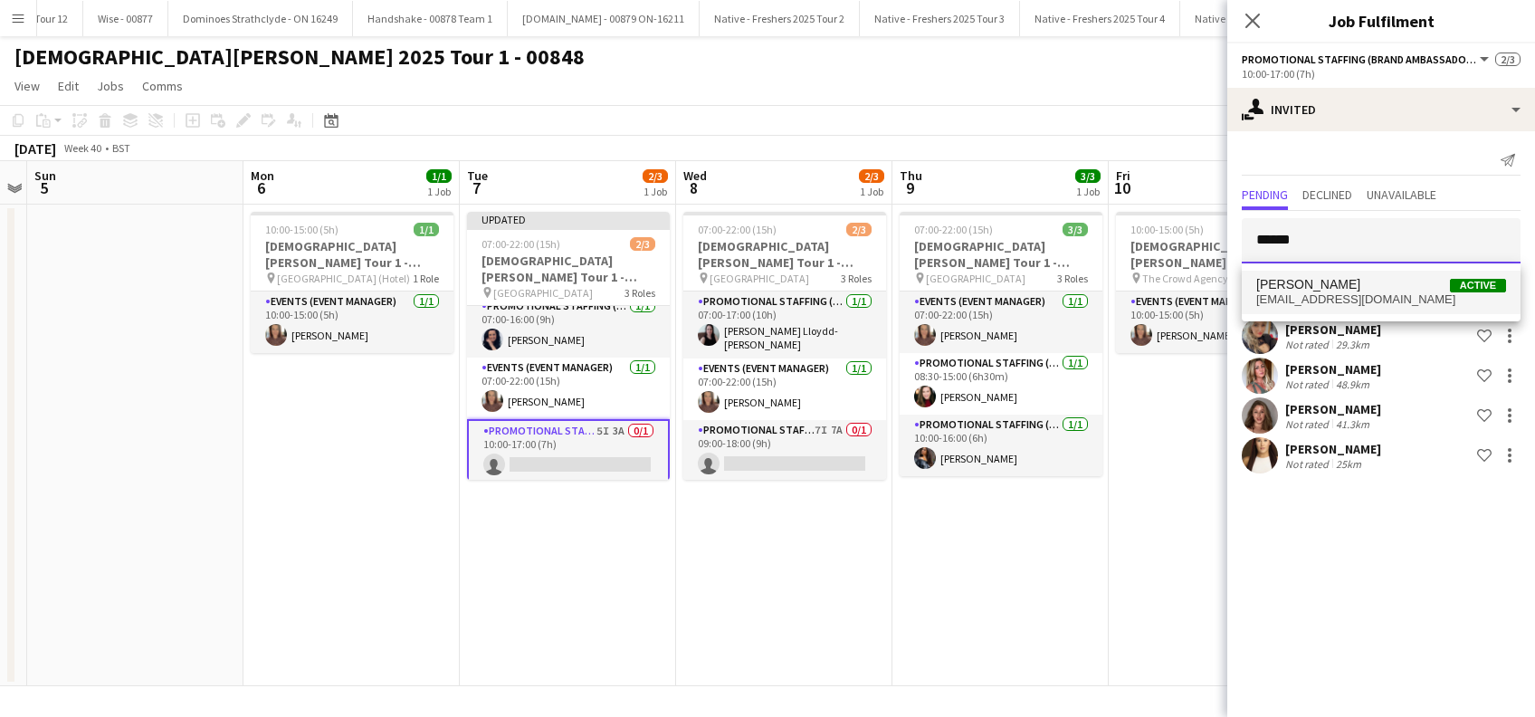
type input "******"
click at [1328, 283] on span "Thandeka Mashazi" at bounding box center [1308, 284] width 104 height 15
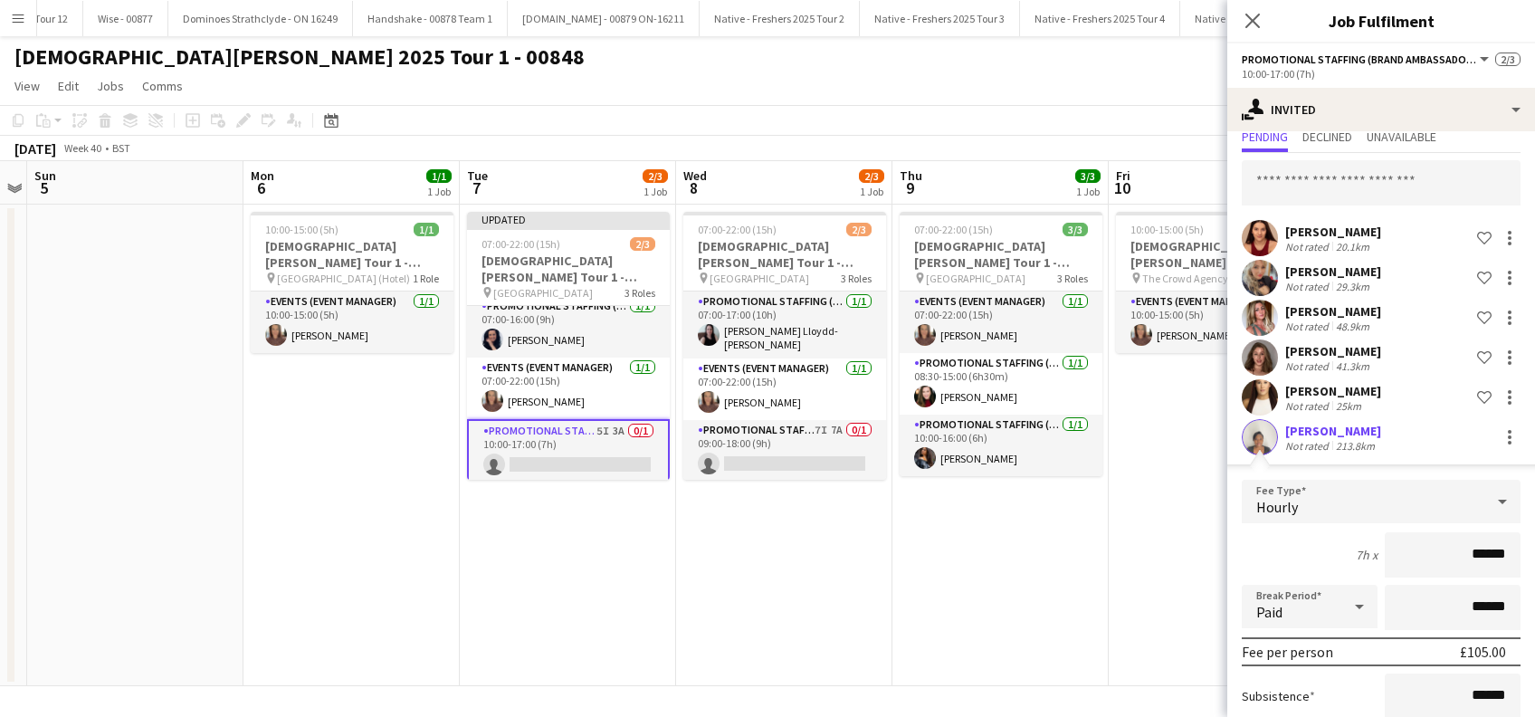
scroll to position [223, 0]
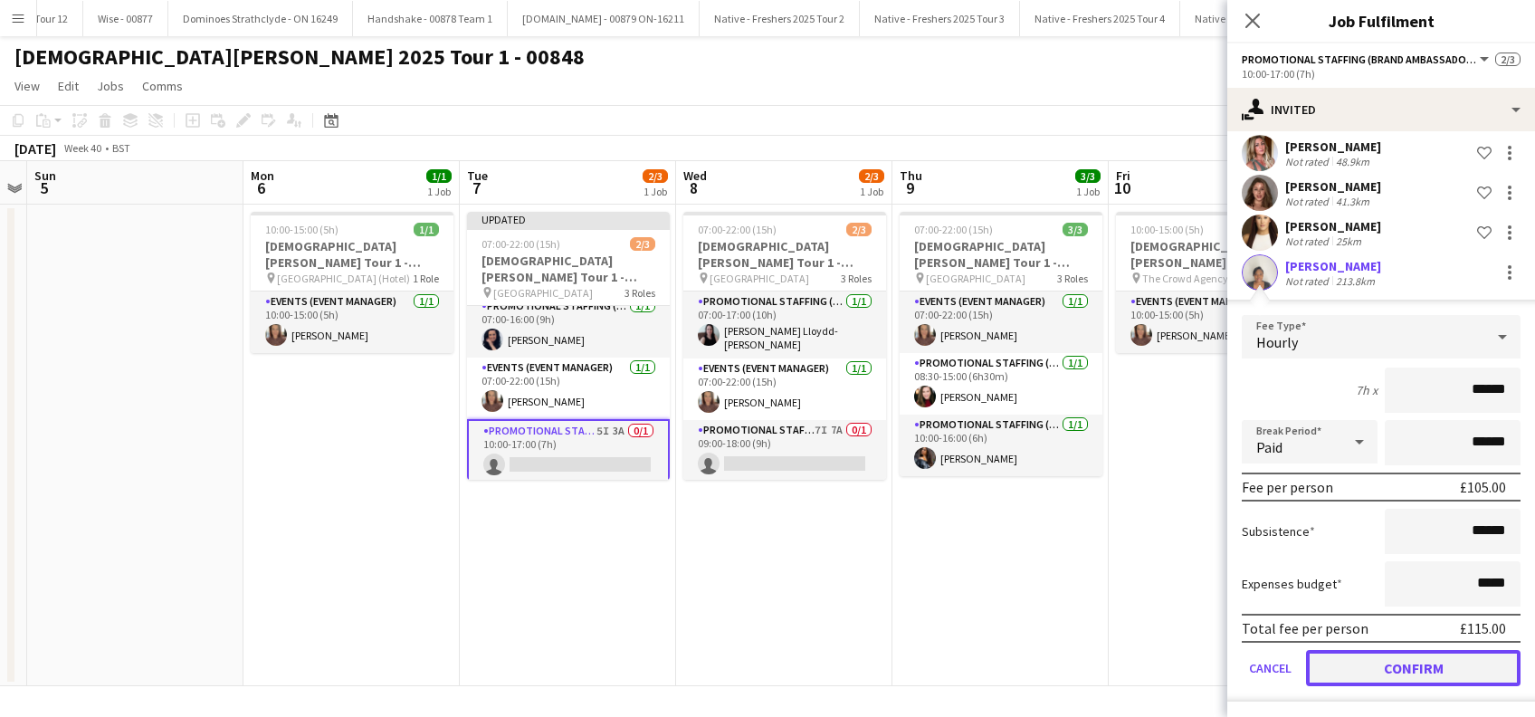
click at [1395, 658] on button "Confirm" at bounding box center [1413, 668] width 215 height 36
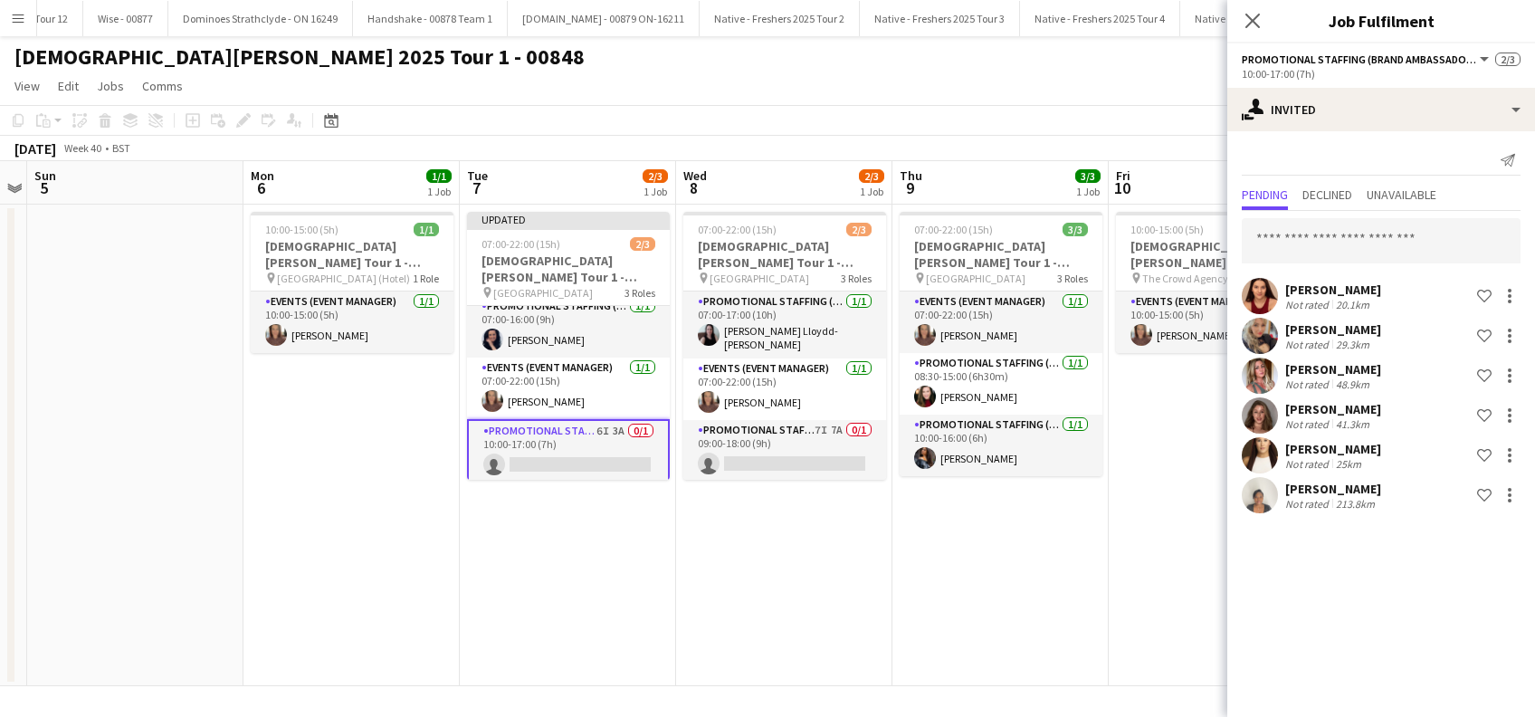
scroll to position [0, 0]
drag, startPoint x: 1258, startPoint y: 18, endPoint x: 1253, endPoint y: 81, distance: 62.7
click at [1258, 19] on icon "Close pop-in" at bounding box center [1252, 21] width 14 height 14
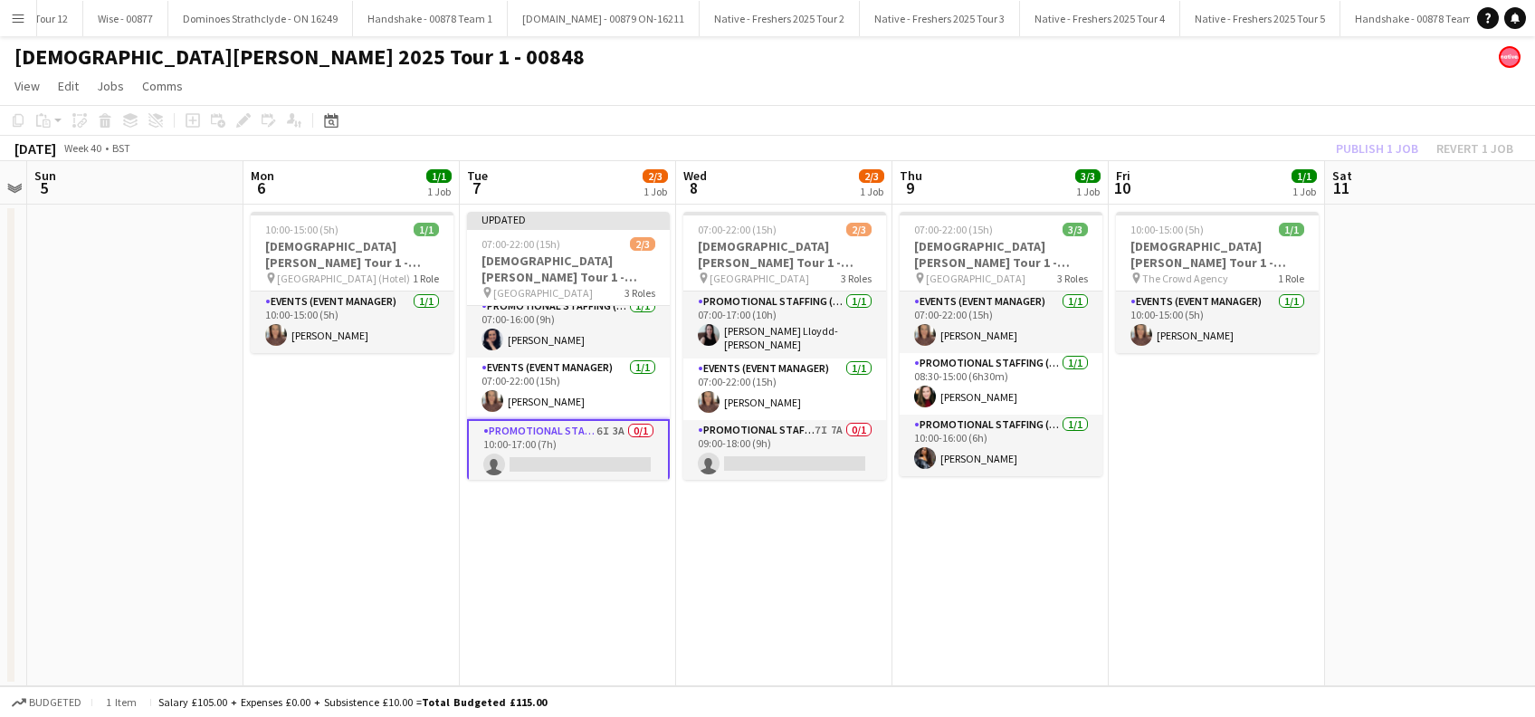
drag, startPoint x: 1112, startPoint y: 609, endPoint x: 1258, endPoint y: 439, distance: 224.0
click at [1115, 608] on app-date-cell "10:00-15:00 (5h) 1/1 Lady Garden Tour 1 - 00848 - Van Return Day pin The Crowd …" at bounding box center [1217, 446] width 216 height 482
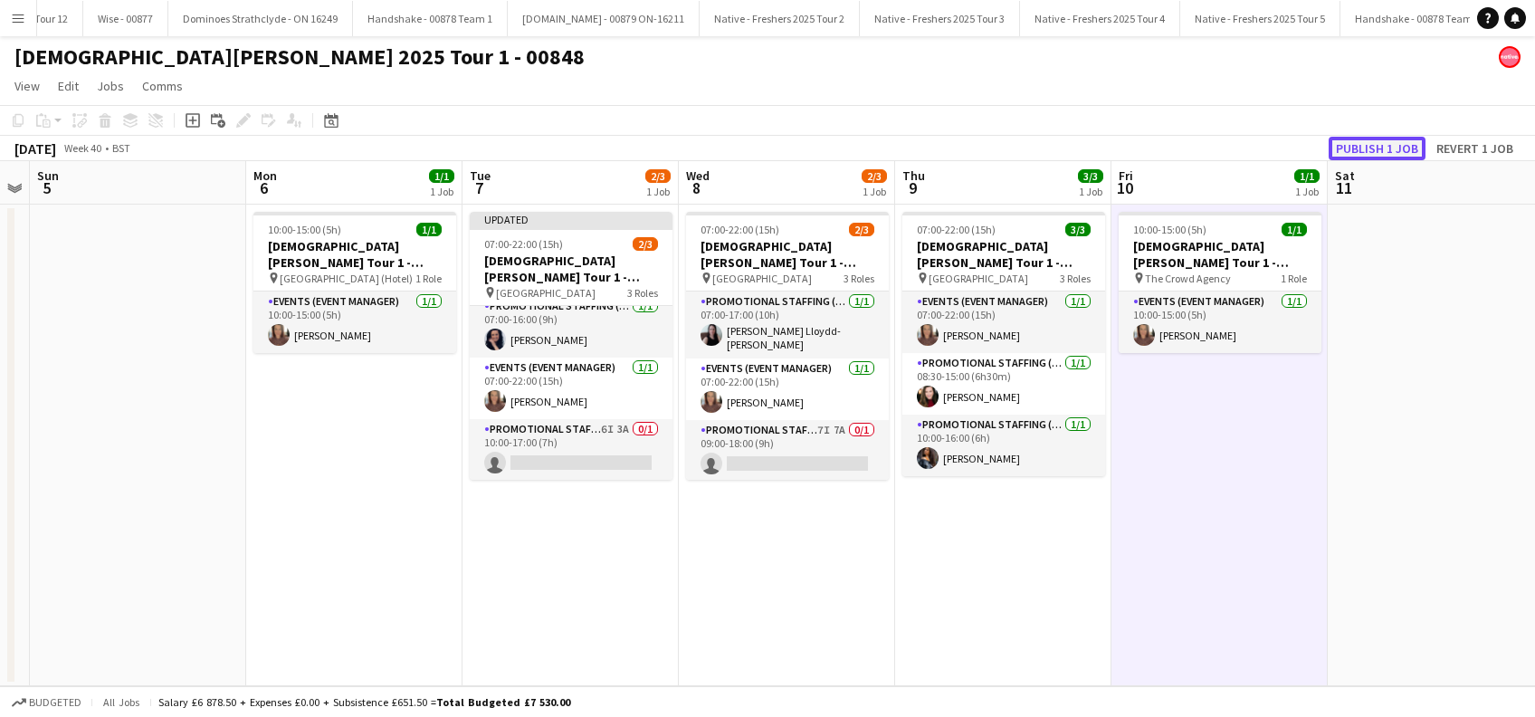
click at [1370, 148] on button "Publish 1 job" at bounding box center [1377, 149] width 97 height 24
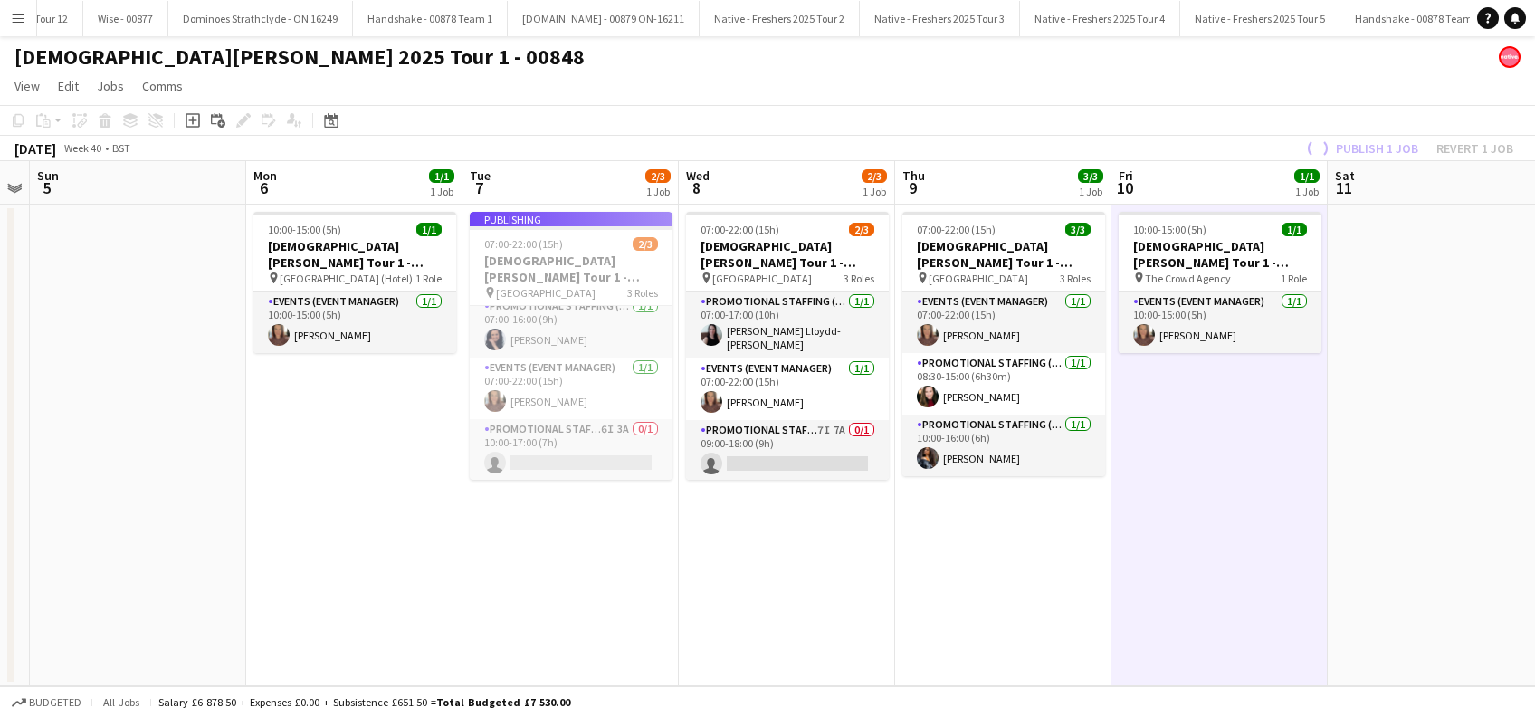
scroll to position [0, 0]
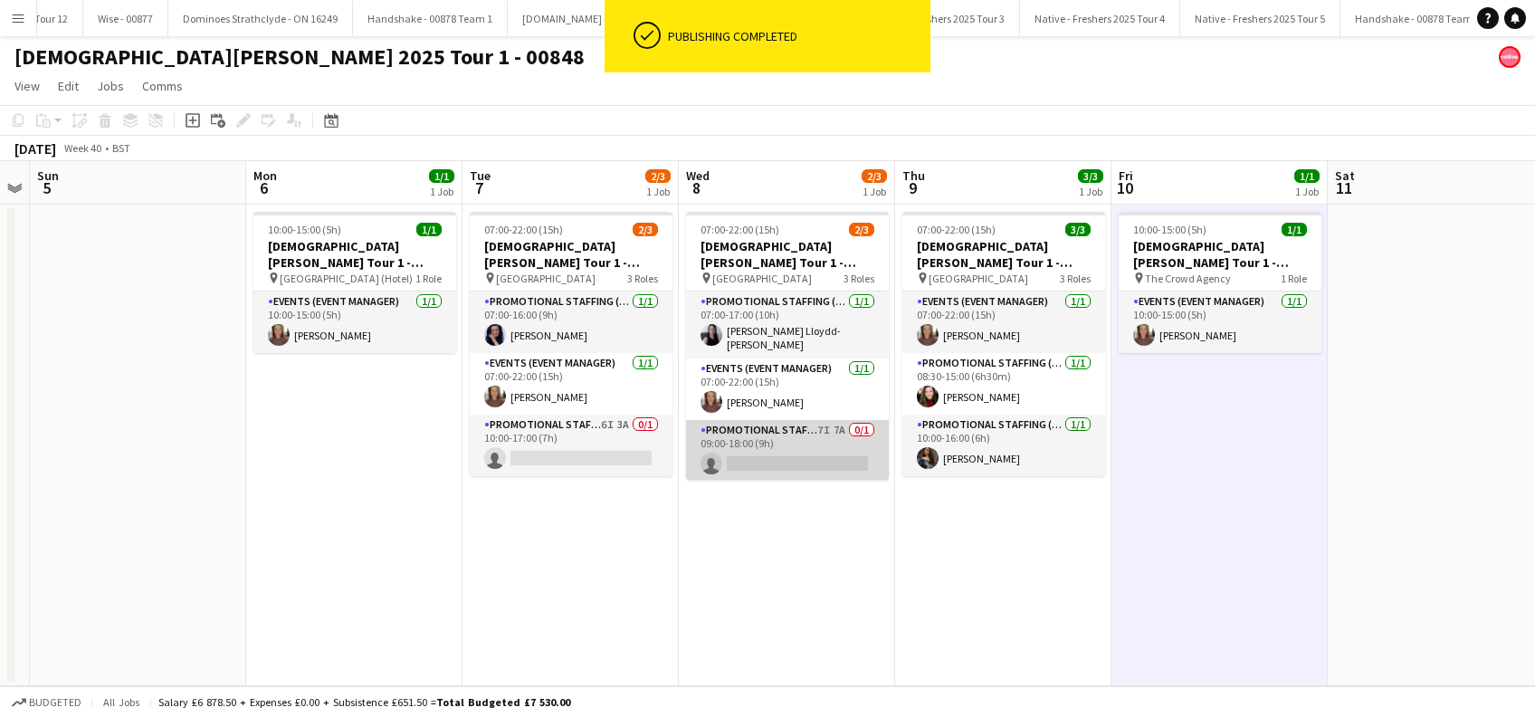
click at [808, 454] on app-card-role "Promotional Staffing (Brand Ambassadors) 7I 7A 0/1 09:00-18:00 (9h) single-neut…" at bounding box center [787, 451] width 203 height 62
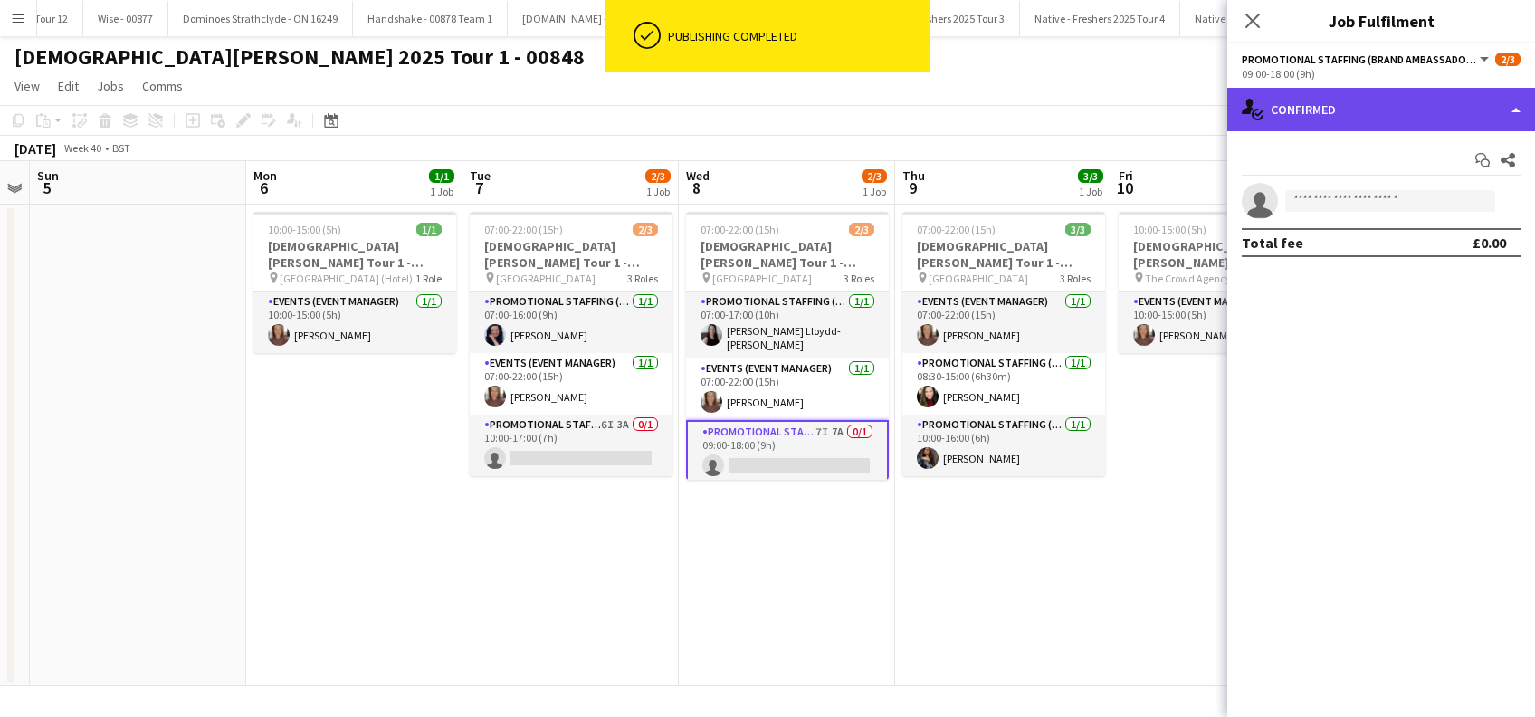
click at [1397, 120] on div "single-neutral-actions-check-2 Confirmed" at bounding box center [1381, 109] width 308 height 43
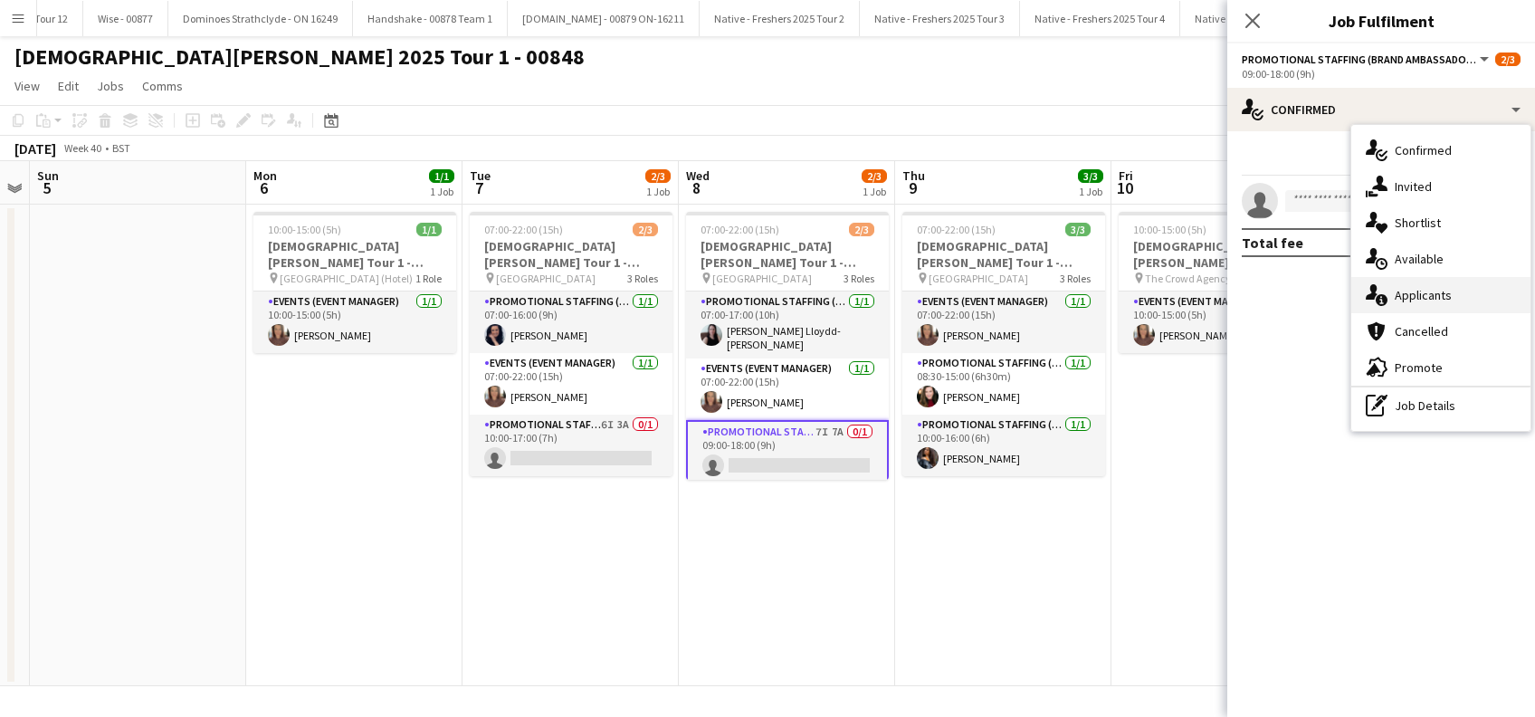
click at [1415, 290] on span "Applicants" at bounding box center [1423, 295] width 57 height 16
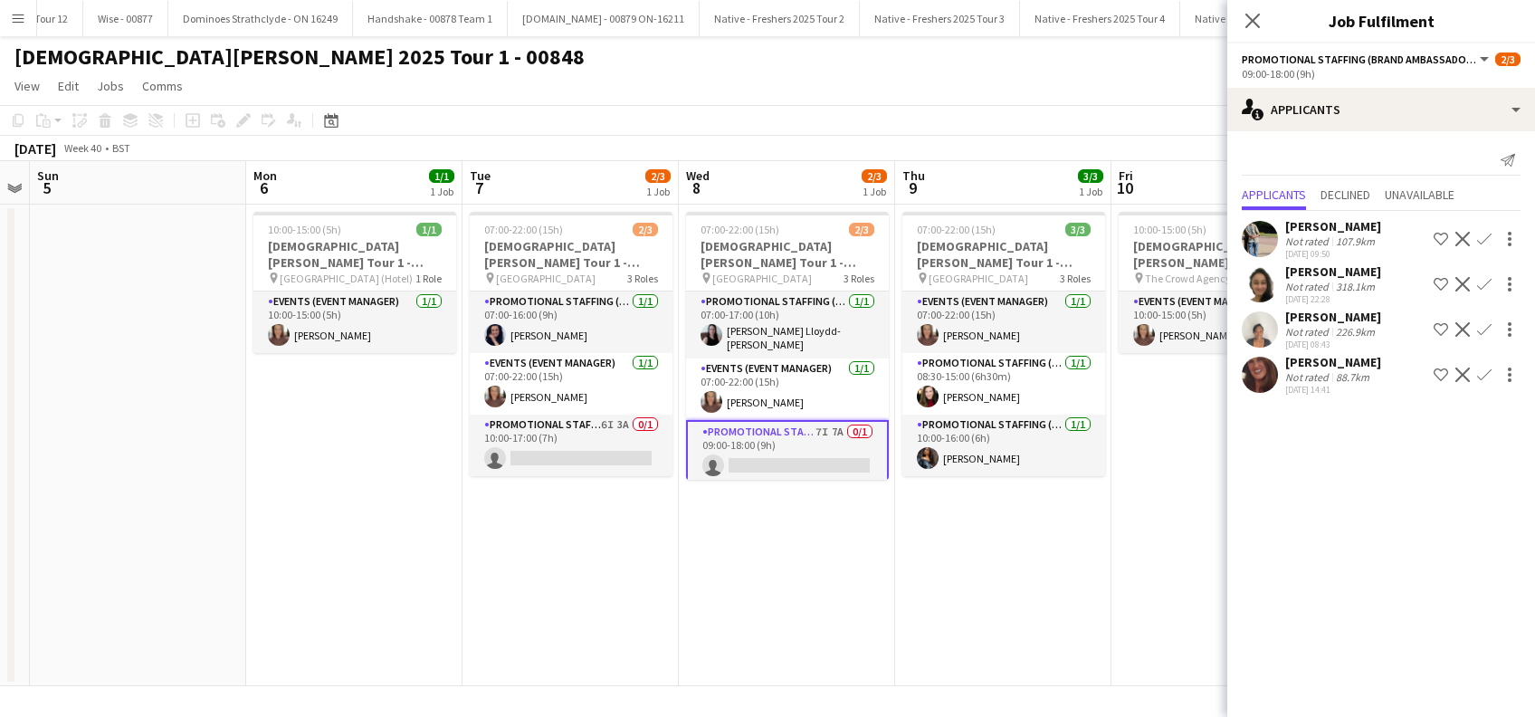
click at [1483, 376] on app-icon "Confirm" at bounding box center [1484, 374] width 14 height 14
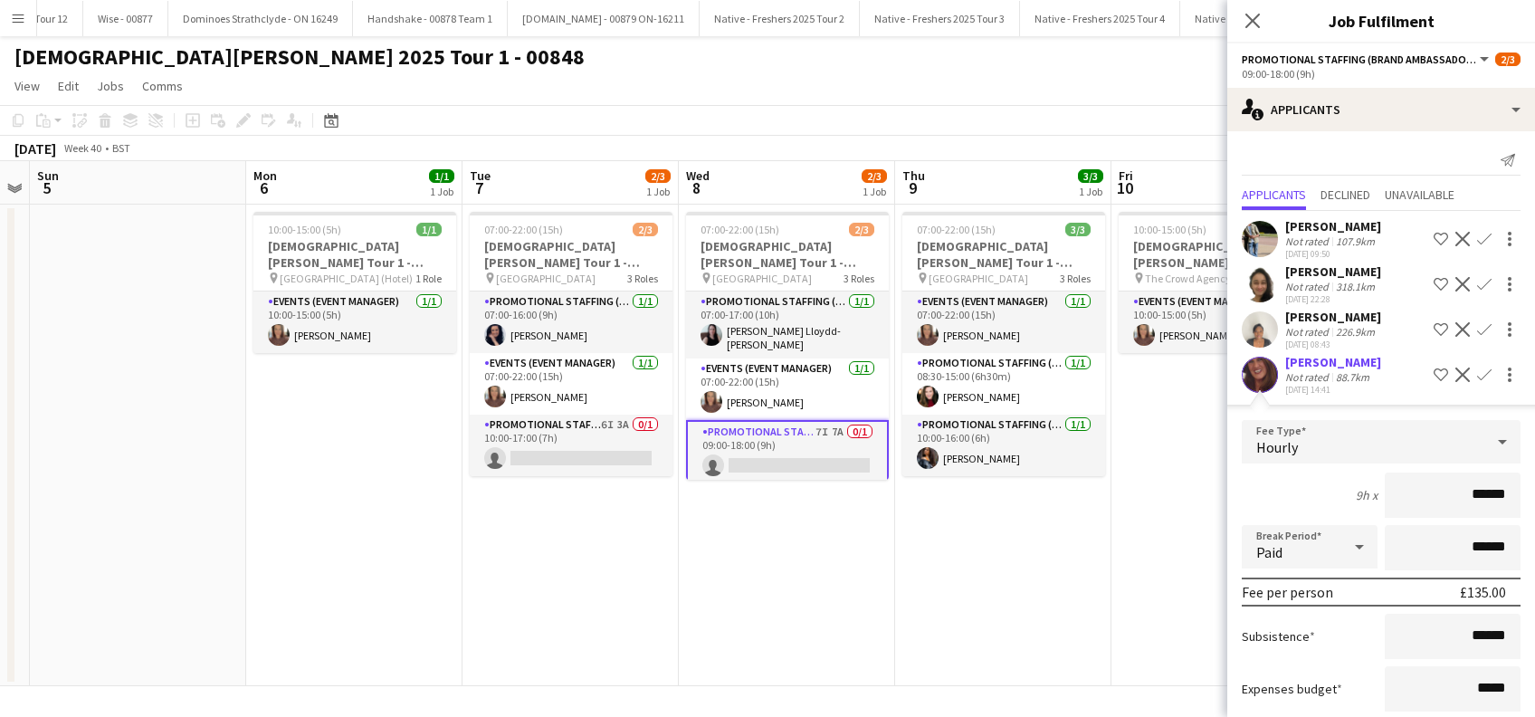
click at [1477, 377] on app-icon "Confirm" at bounding box center [1484, 374] width 14 height 14
click at [1330, 319] on div "Thandeka Mashazi" at bounding box center [1333, 317] width 96 height 16
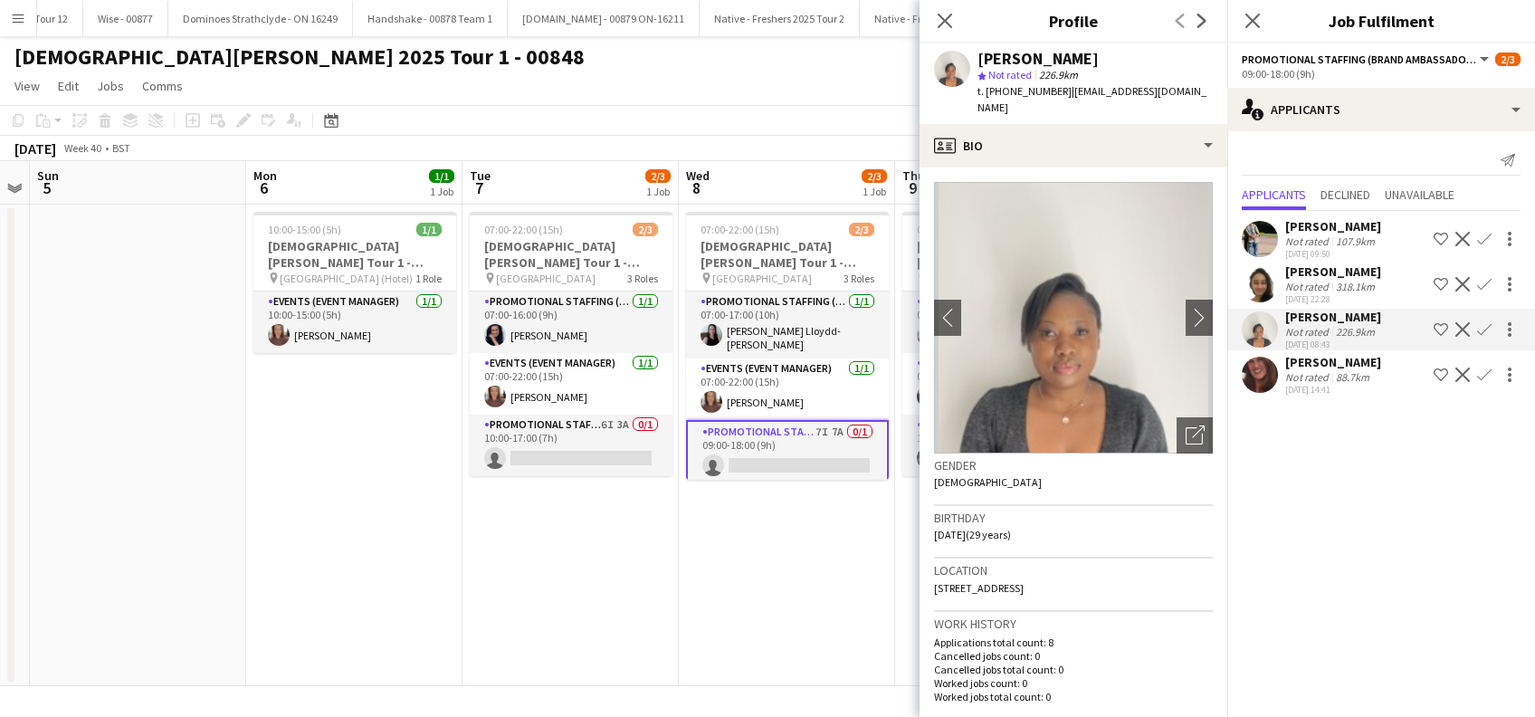
click at [1347, 275] on div "Adlina Othman" at bounding box center [1333, 271] width 96 height 16
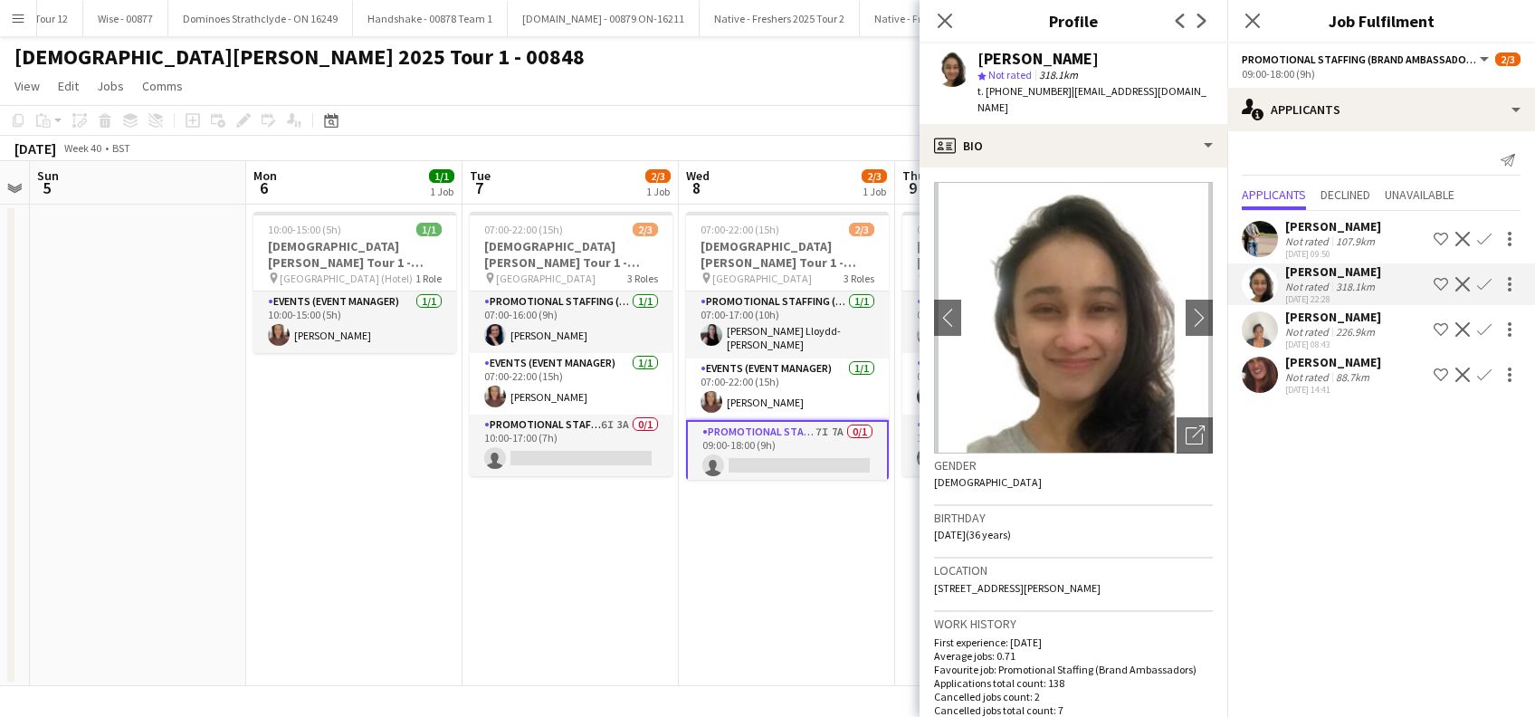
click at [1481, 282] on app-icon "Confirm" at bounding box center [1484, 284] width 14 height 14
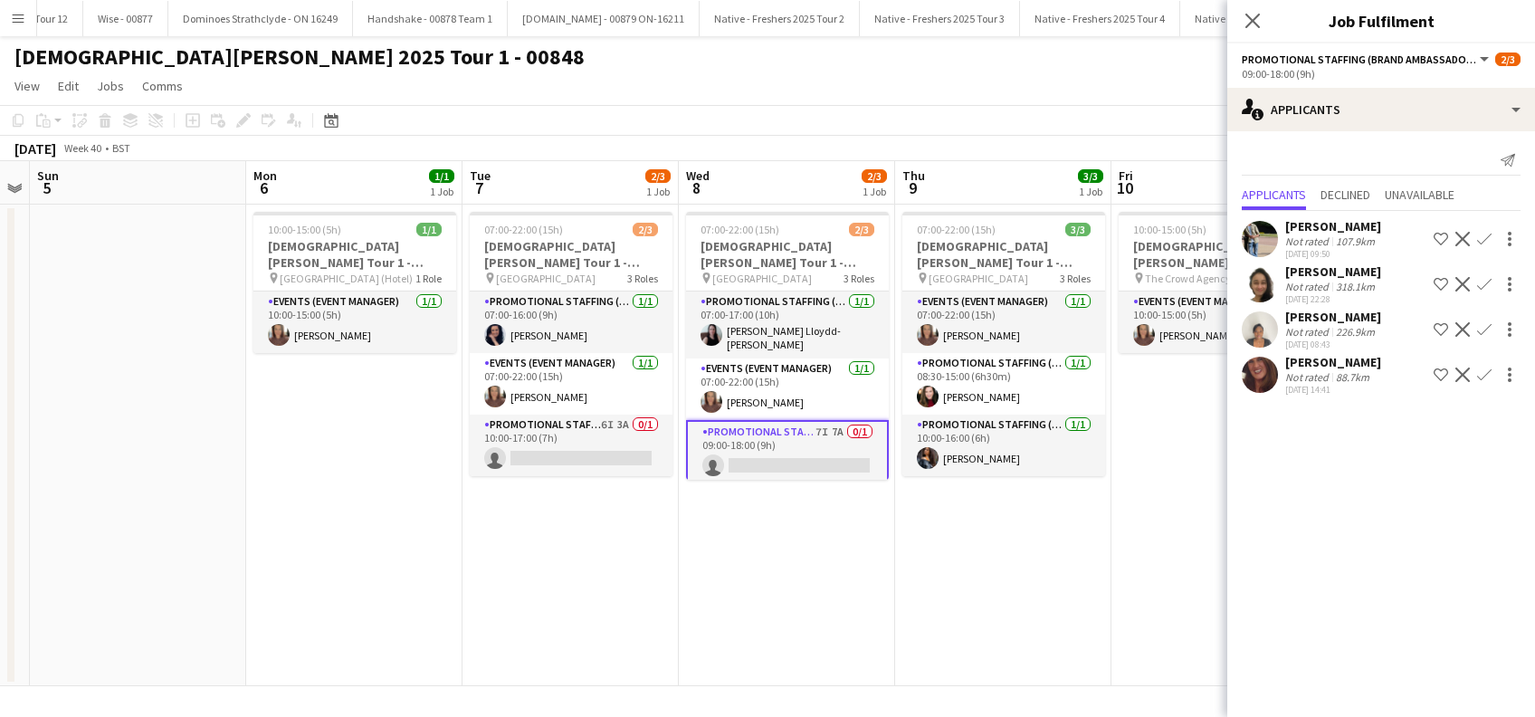
click at [1484, 281] on app-icon "Confirm" at bounding box center [1484, 284] width 14 height 14
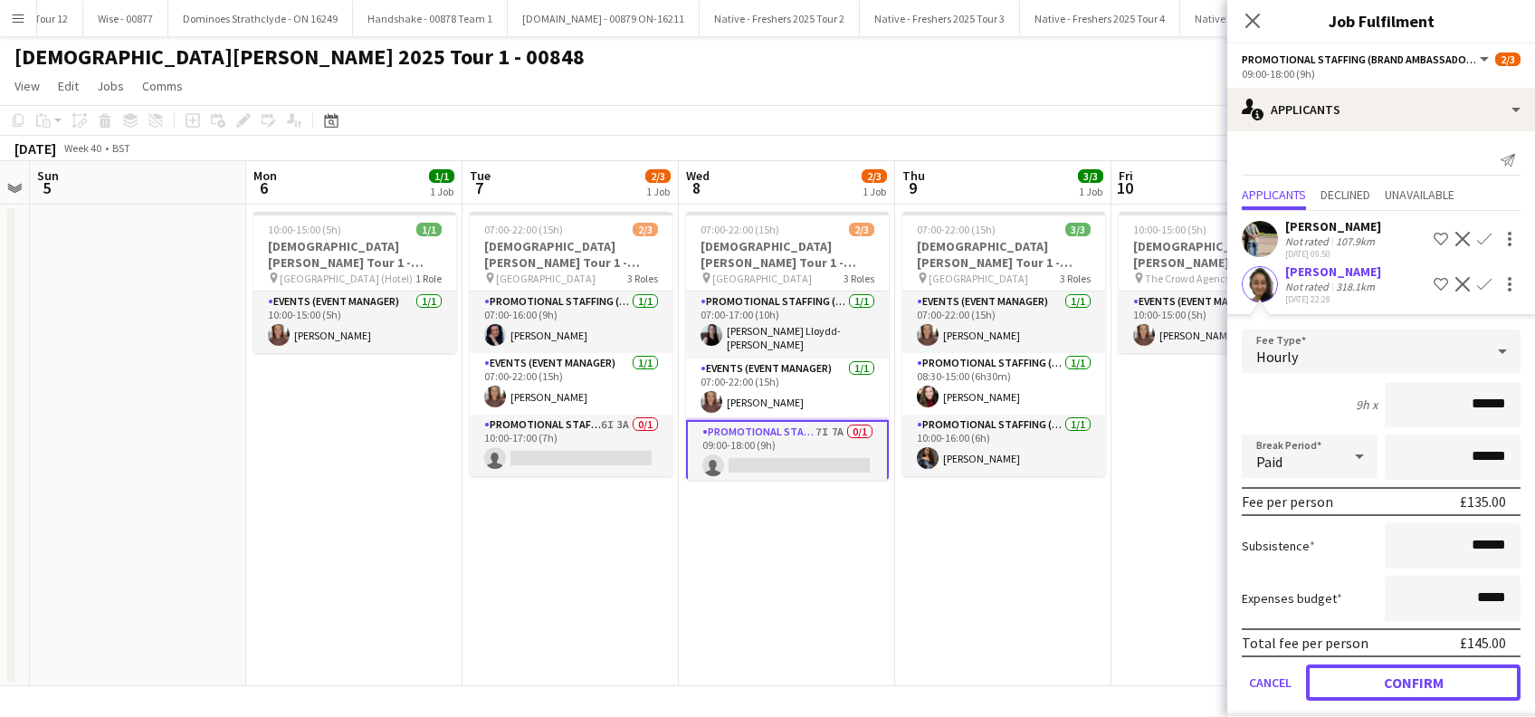
click at [1412, 674] on button "Confirm" at bounding box center [1413, 682] width 215 height 36
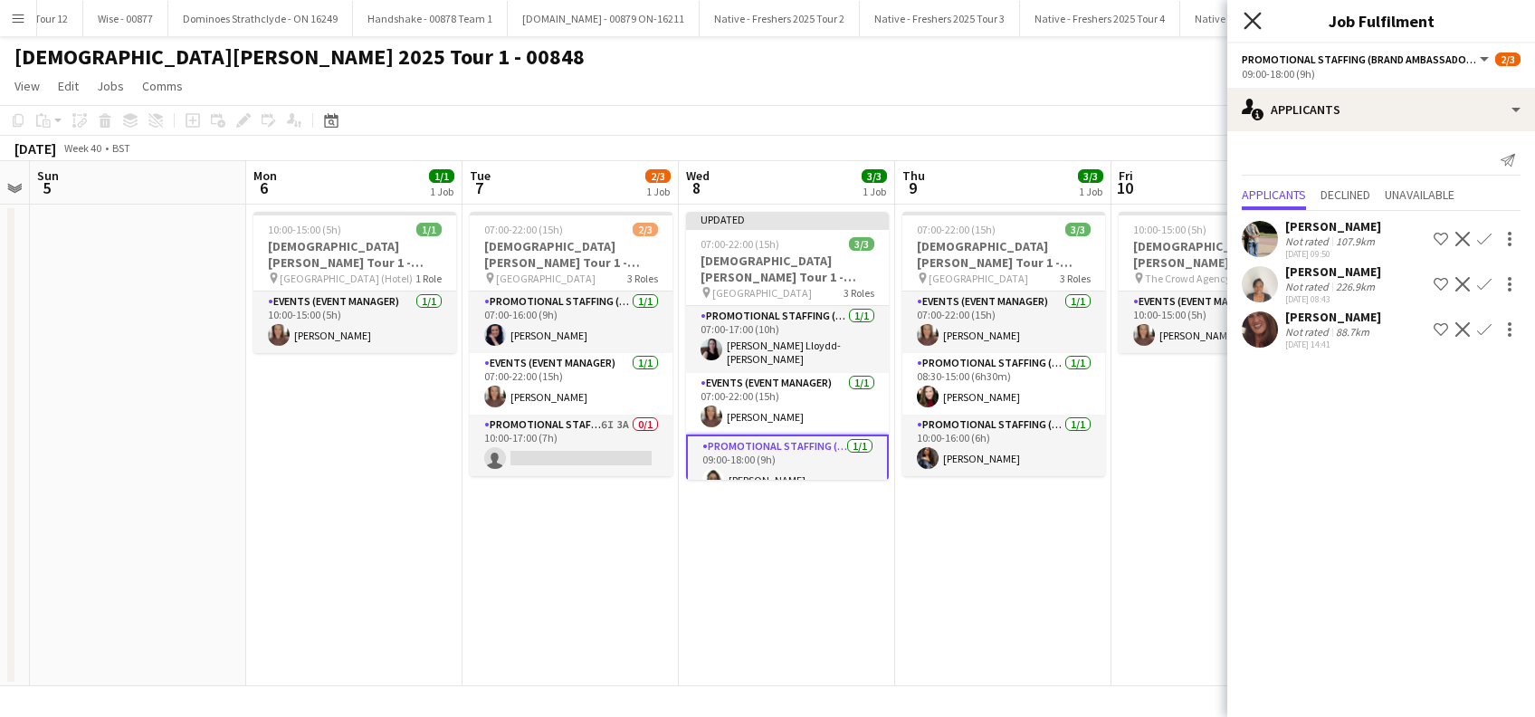
click at [1254, 21] on icon "Close pop-in" at bounding box center [1252, 20] width 17 height 17
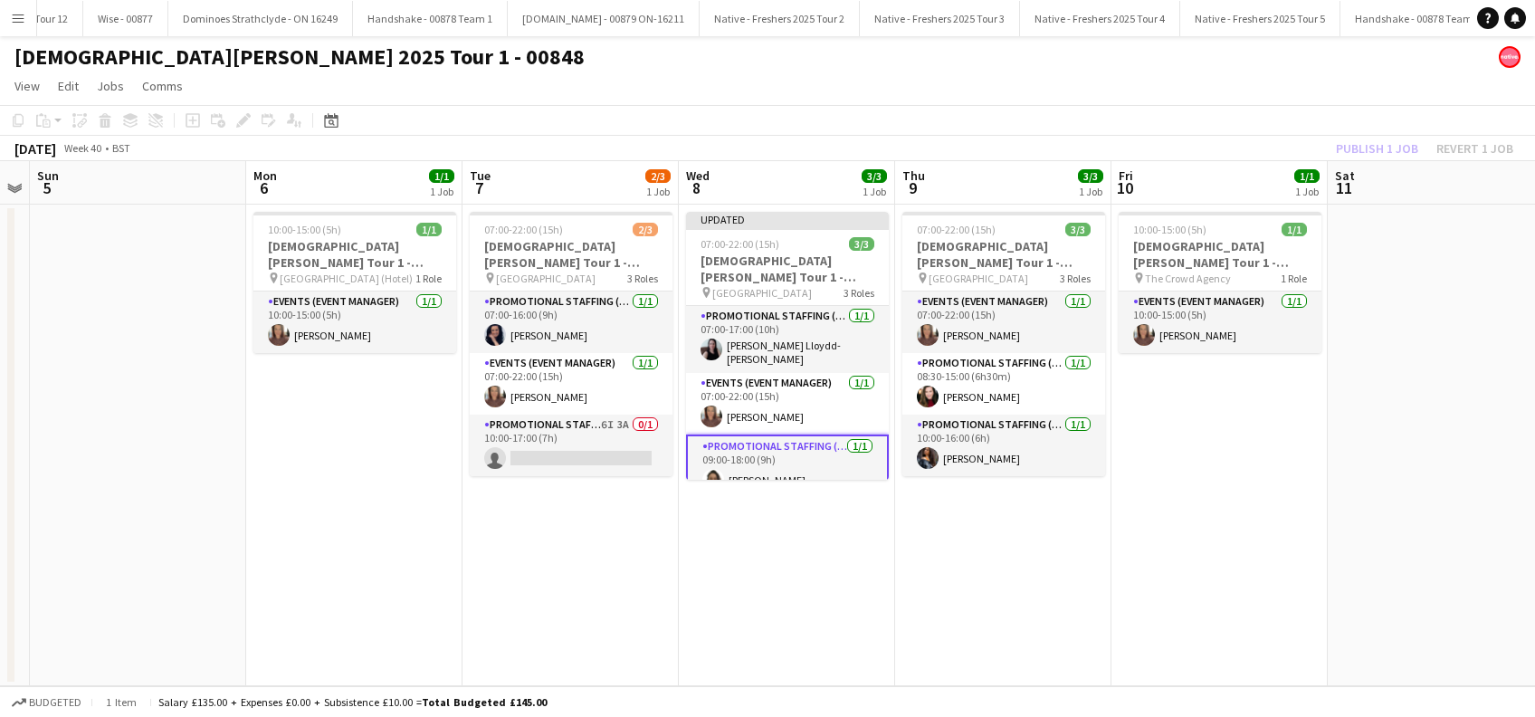
click at [863, 511] on app-date-cell "Updated 07:00-22:00 (15h) 3/3 Lady Garden Tour 1 - 00848 - University of Oxford…" at bounding box center [787, 446] width 216 height 482
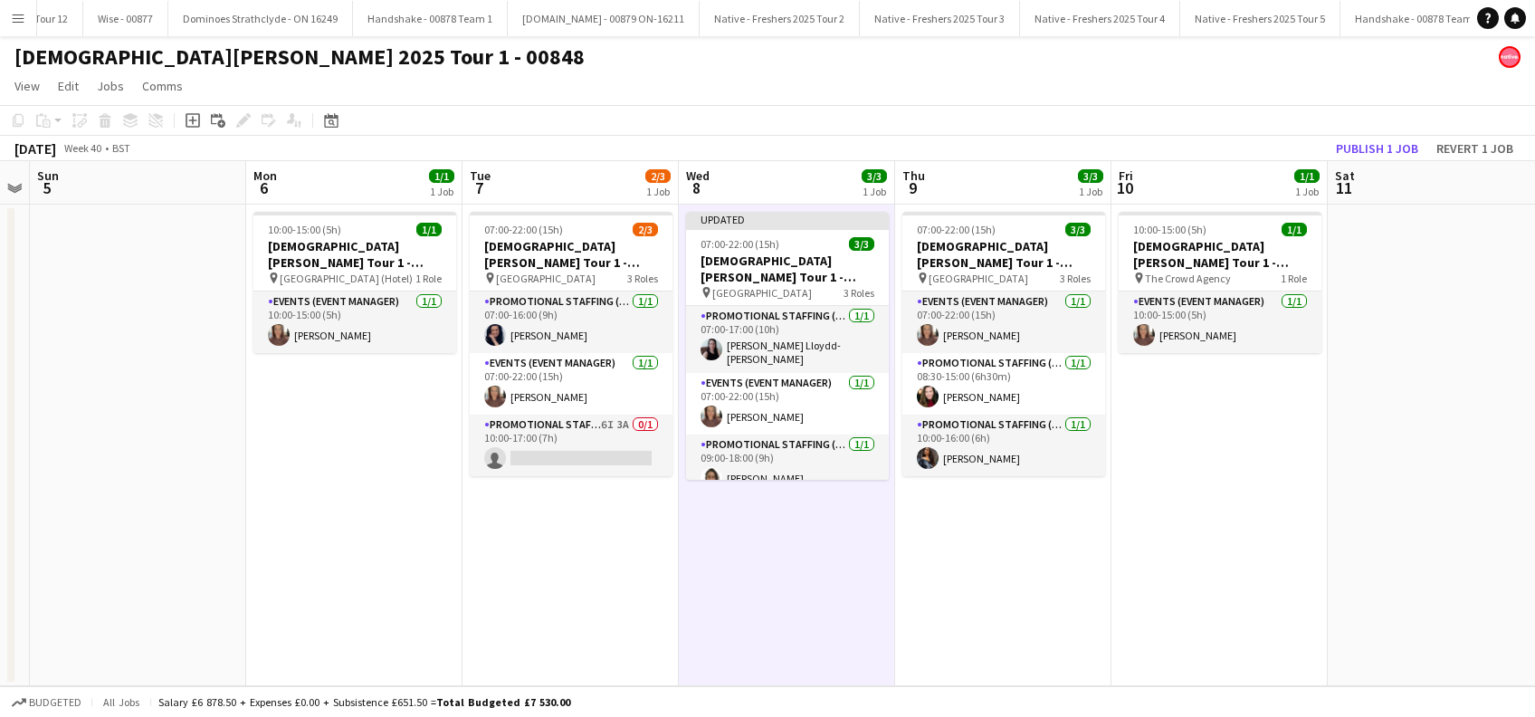
click at [933, 472] on app-card-role "Promotional Staffing (Brand Ambassadors) 1/1 10:00-16:00 (6h) Alyssa Palmer" at bounding box center [1003, 446] width 203 height 62
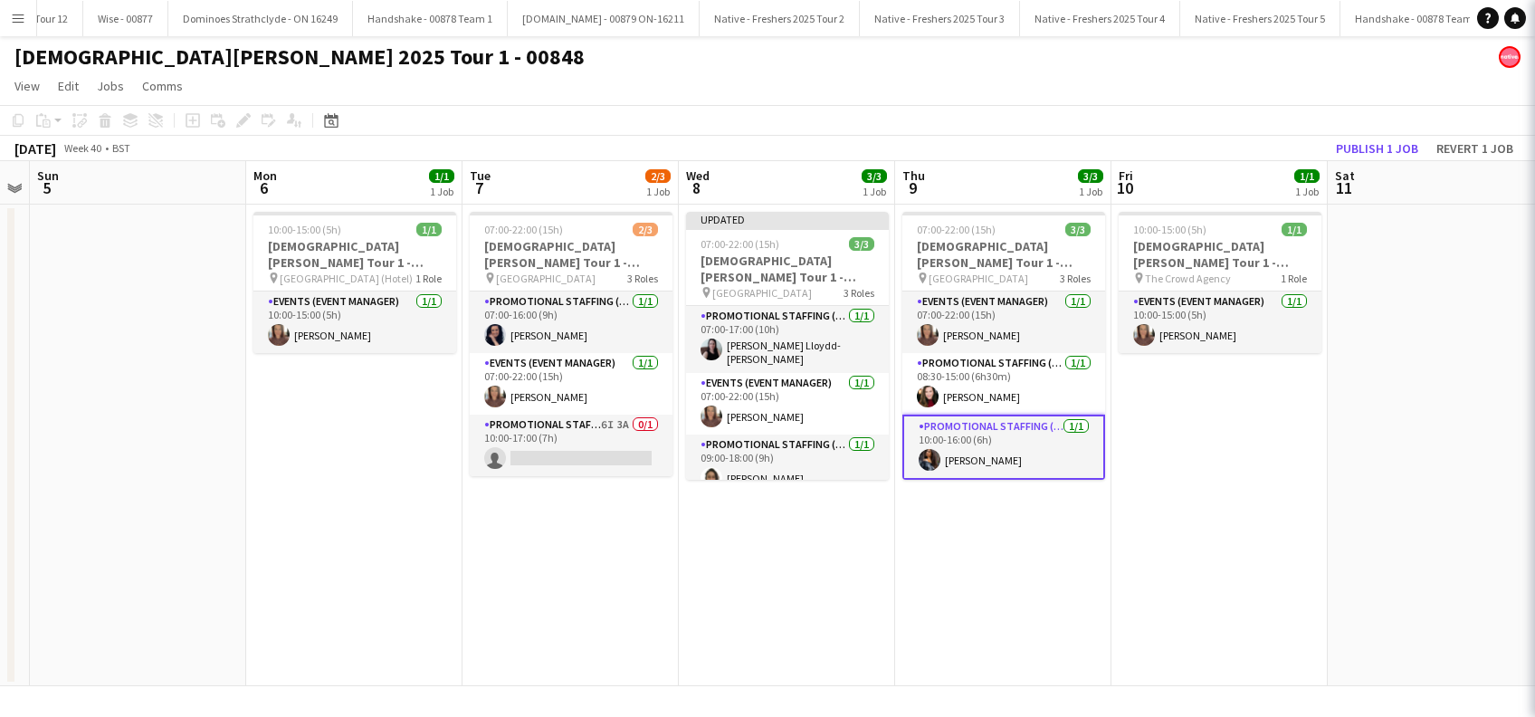
click at [1073, 494] on app-date-cell "07:00-22:00 (15h) 3/3 Lady Garden Tour 1 - 00848 - London South Bank University…" at bounding box center [1003, 446] width 216 height 482
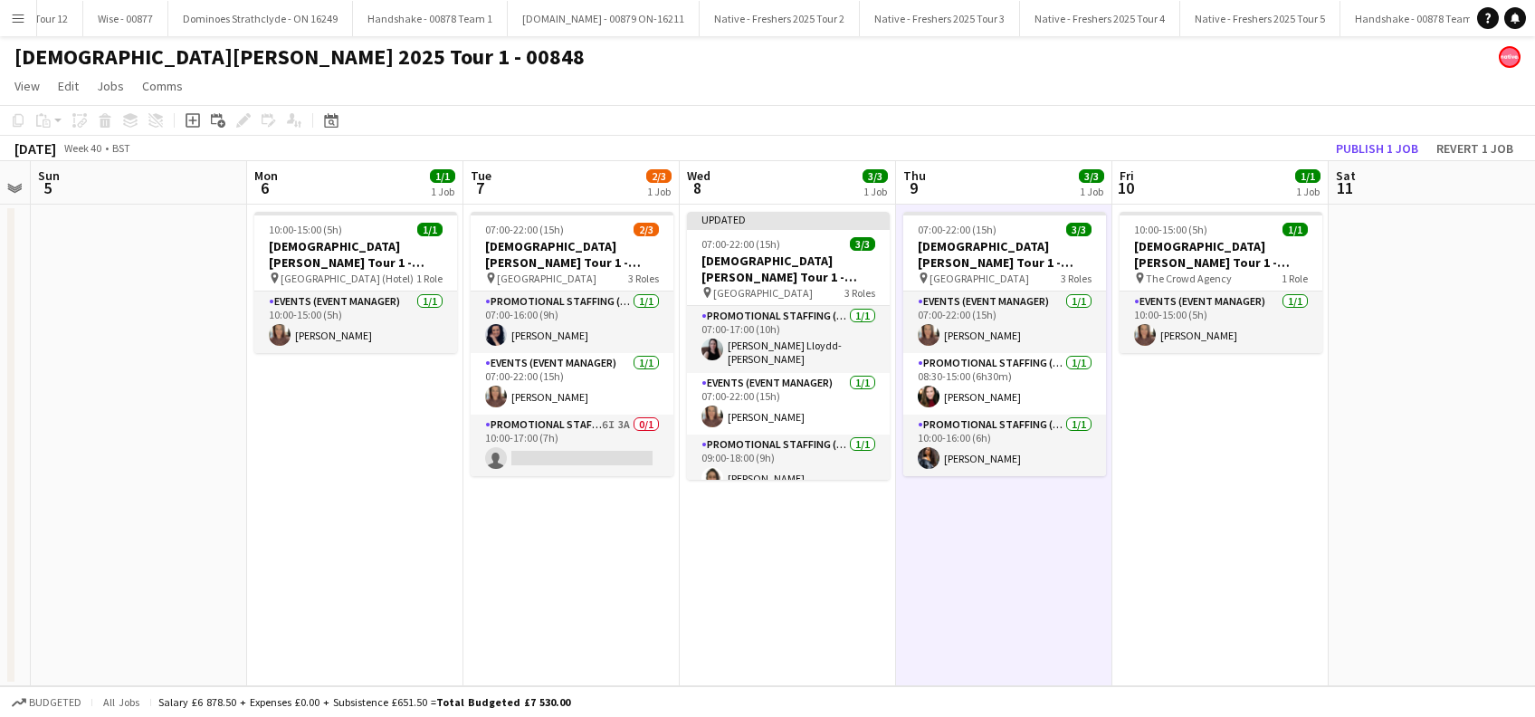
drag, startPoint x: 1216, startPoint y: 469, endPoint x: 1330, endPoint y: 468, distance: 113.1
click at [1216, 469] on app-date-cell "10:00-15:00 (5h) 1/1 Lady Garden Tour 1 - 00848 - Van Return Day pin The Crowd …" at bounding box center [1220, 446] width 216 height 482
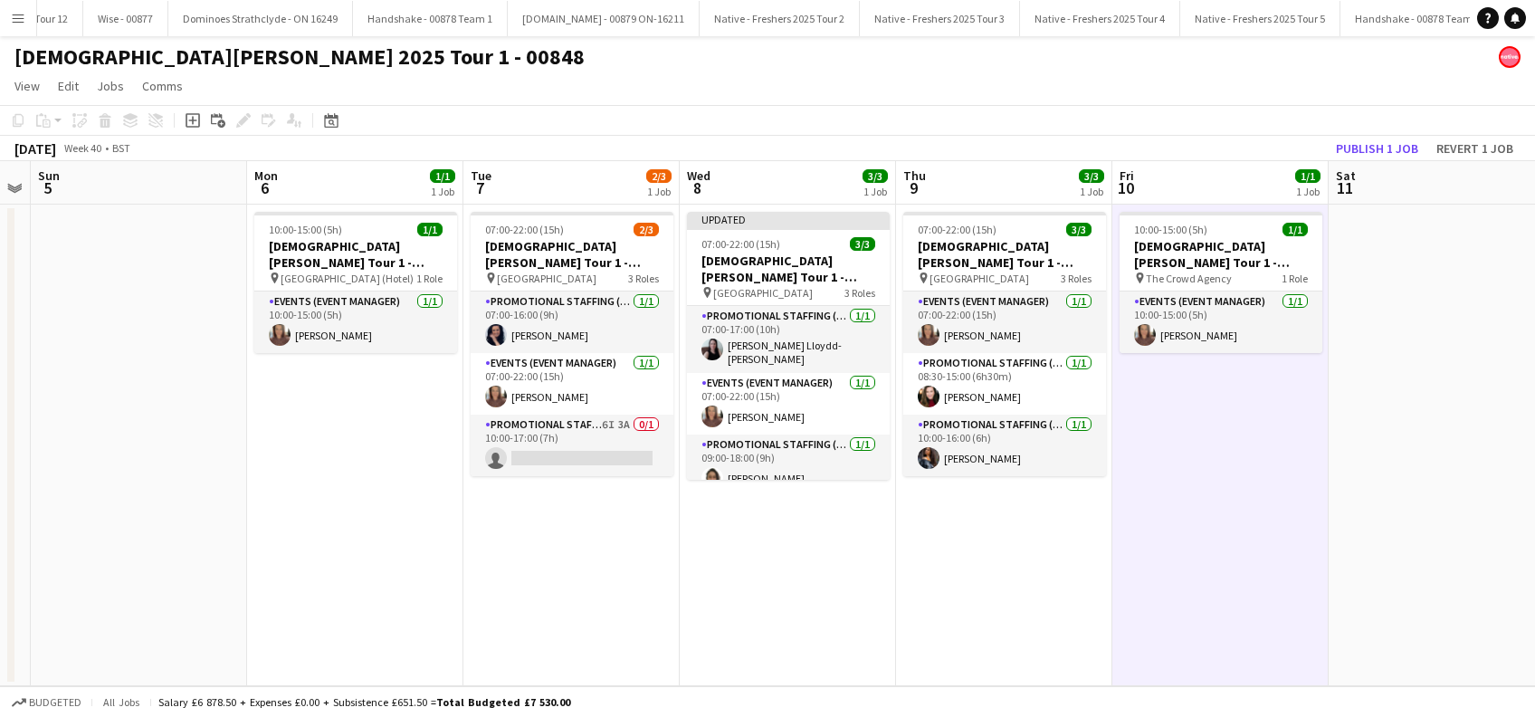
scroll to position [0, 760]
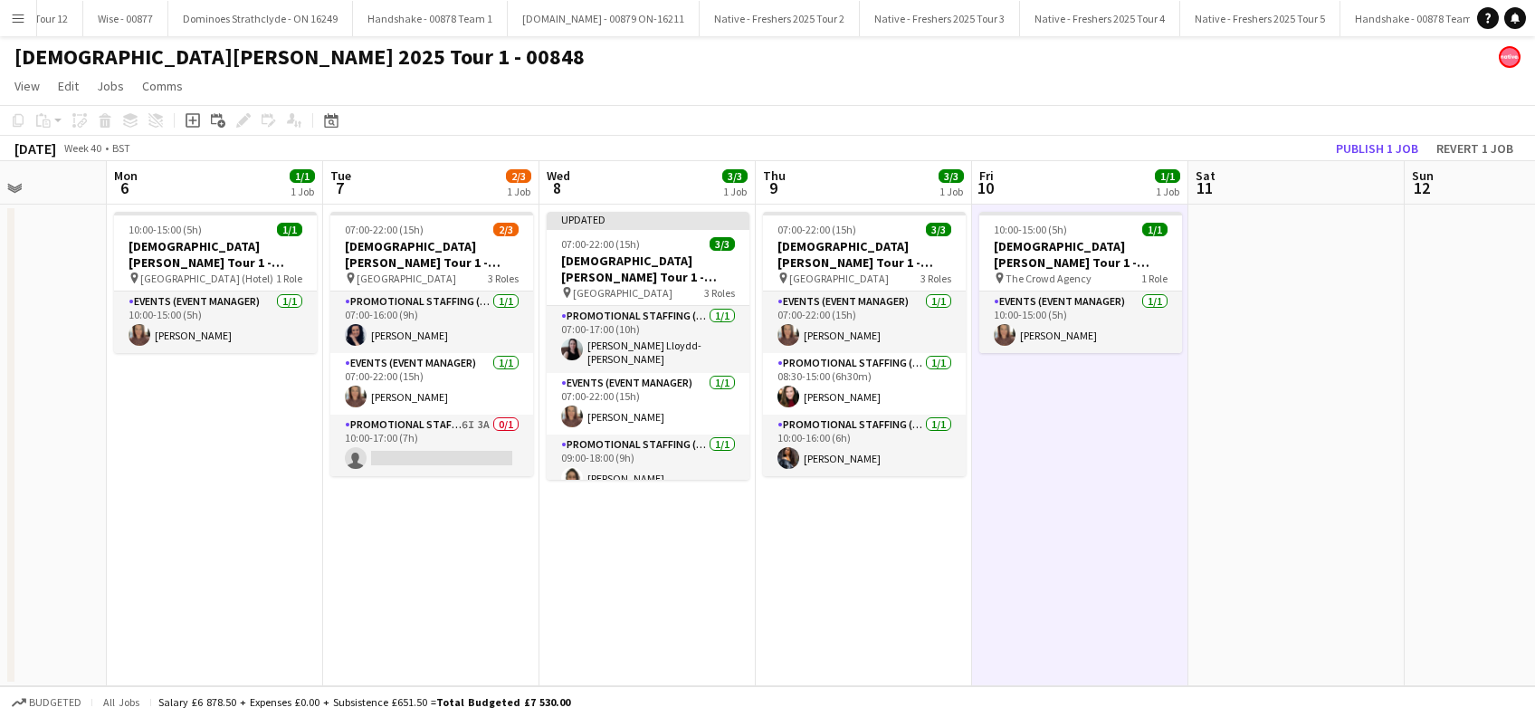
drag, startPoint x: 1244, startPoint y: 486, endPoint x: 1242, endPoint y: 368, distance: 117.7
click at [1236, 485] on app-calendar-viewport "Thu 2 Fri 3 Sat 4 Sun 5 Mon 6 1/1 1 Job Tue 7 2/3 1 Job Wed 8 3/3 1 Job Thu 9 3…" at bounding box center [767, 423] width 1535 height 525
click at [1377, 149] on button "Publish 1 job" at bounding box center [1377, 149] width 97 height 24
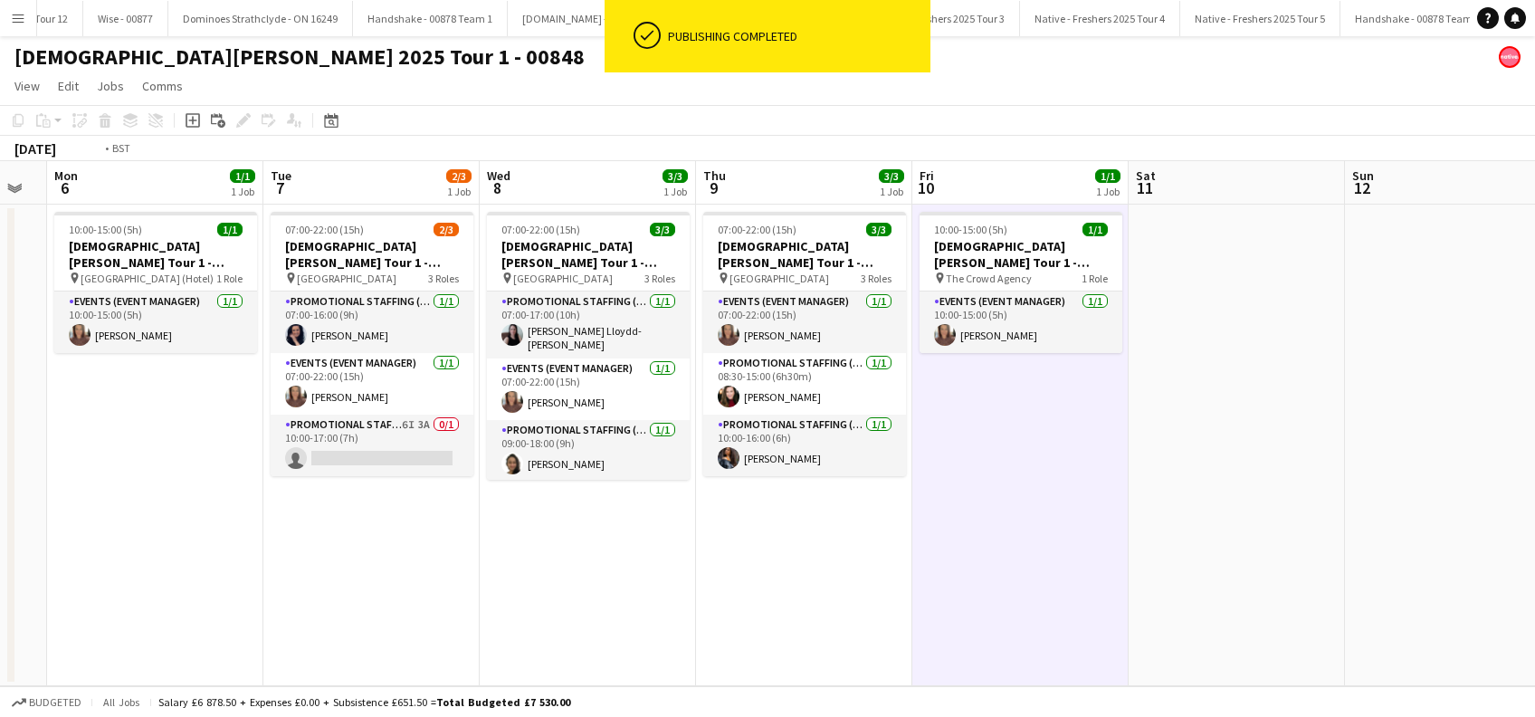
drag, startPoint x: 796, startPoint y: 528, endPoint x: 780, endPoint y: 529, distance: 16.4
click at [780, 529] on app-calendar-viewport "Thu 2 Fri 3 Sat 4 Sun 5 Mon 6 1/1 1 Job Tue 7 2/3 1 Job Wed 8 3/3 1 Job Thu 9 3…" at bounding box center [767, 423] width 1535 height 525
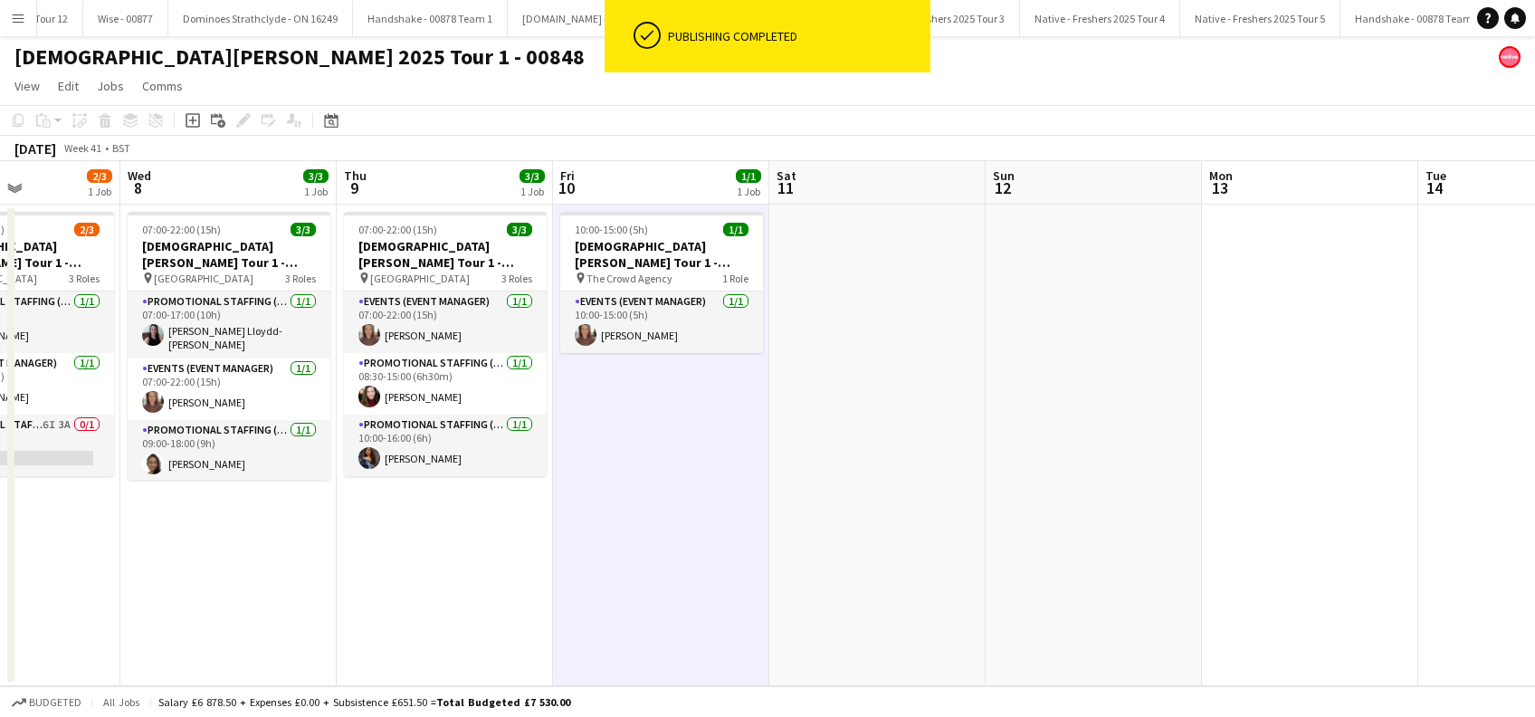
drag, startPoint x: 1372, startPoint y: 510, endPoint x: 1035, endPoint y: 533, distance: 338.4
click at [1035, 533] on app-calendar-viewport "Sat 4 Sun 5 Mon 6 1/1 1 Job Tue 7 2/3 1 Job Wed 8 3/3 1 Job Thu 9 3/3 1 Job Fri…" at bounding box center [767, 423] width 1535 height 525
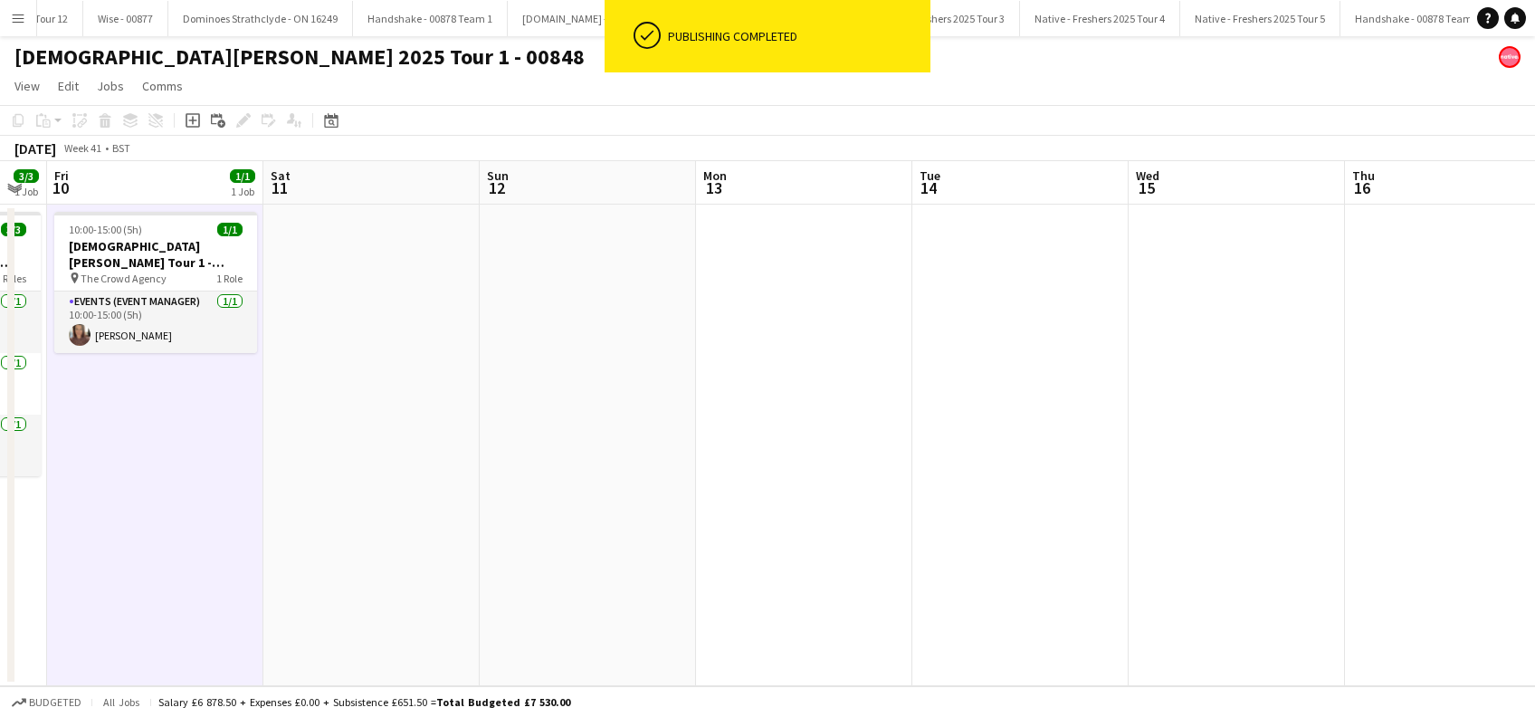
drag, startPoint x: 1225, startPoint y: 522, endPoint x: 970, endPoint y: 514, distance: 255.4
click at [822, 514] on app-calendar-viewport "Mon 6 1/1 1 Job Tue 7 2/3 1 Job Wed 8 3/3 1 Job Thu 9 3/3 1 Job Fri 10 1/1 1 Jo…" at bounding box center [767, 423] width 1535 height 525
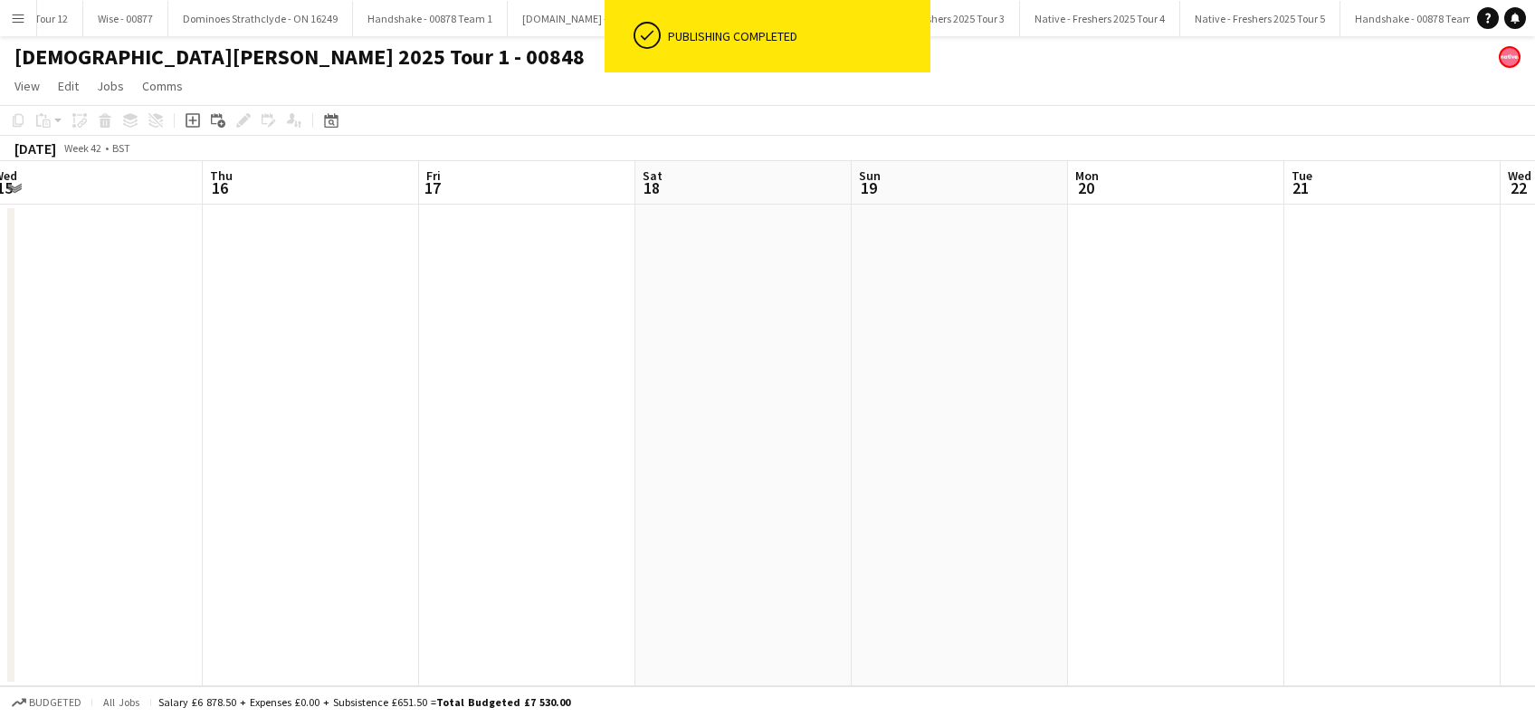
drag, startPoint x: 674, startPoint y: 492, endPoint x: 1327, endPoint y: 492, distance: 652.6
click at [676, 492] on app-calendar-viewport "Sun 12 Mon 13 Tue 14 Wed 15 Thu 16 Fri 17 Sat 18 Sun 19 Mon 20 Tue 21 Wed 22 Th…" at bounding box center [767, 423] width 1535 height 525
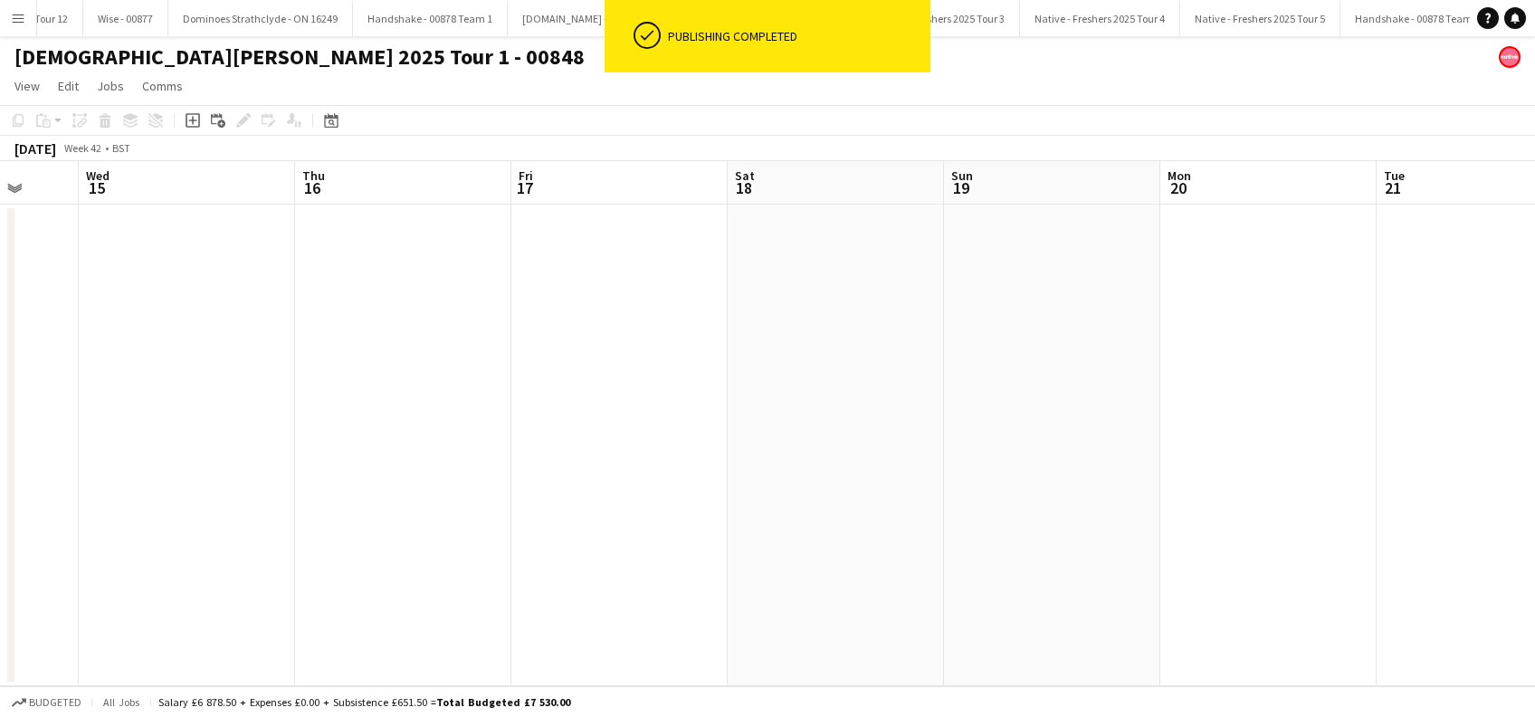
click at [949, 492] on app-calendar-viewport "Sun 12 Mon 13 Tue 14 Wed 15 Thu 16 Fri 17 Sat 18 Sun 19 Mon 20 Tue 21 Wed 22 Th…" at bounding box center [767, 423] width 1535 height 525
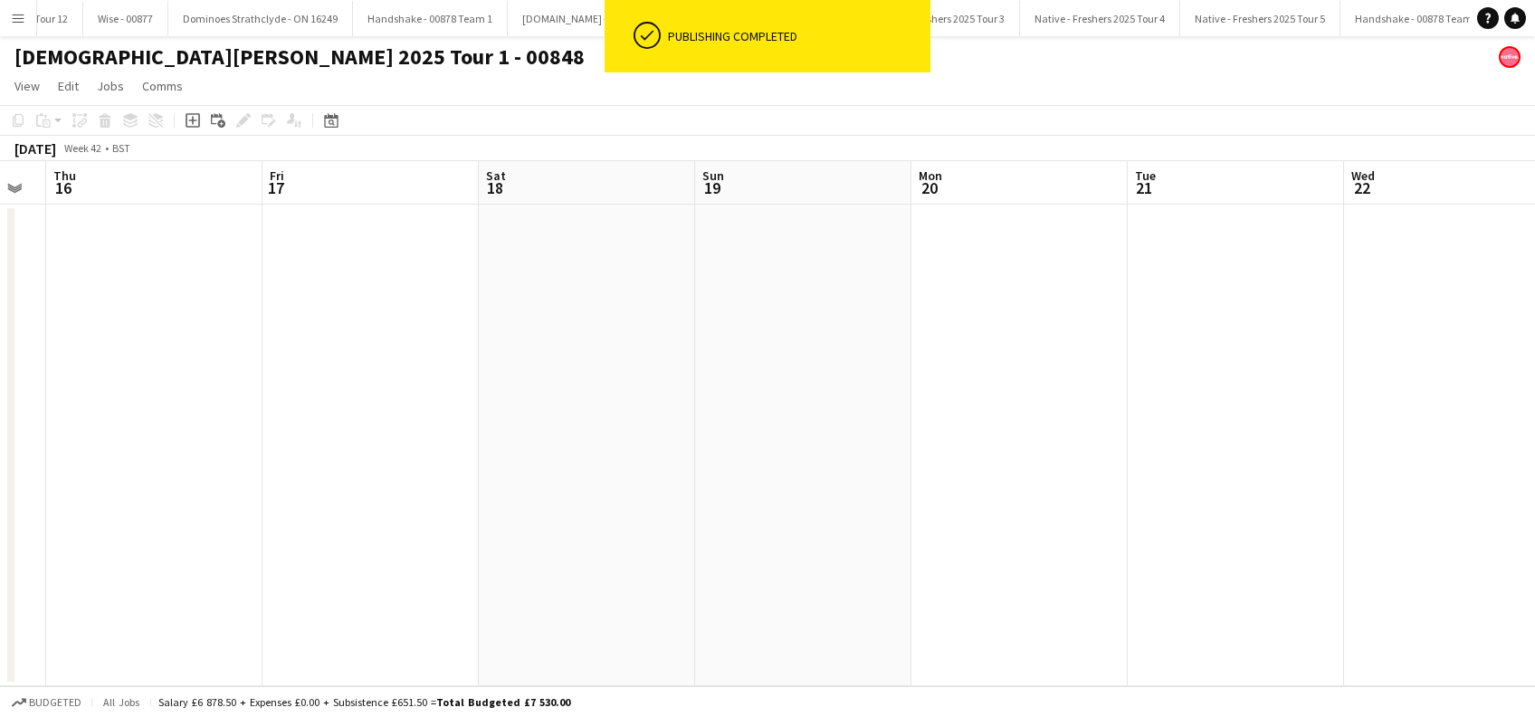
drag, startPoint x: 480, startPoint y: 492, endPoint x: 1055, endPoint y: 493, distance: 575.6
click at [1055, 493] on app-calendar-viewport "Tue 14 Wed 15 Thu 16 Fri 17 Sat 18 Sun 19 Mon 20 Tue 21 Wed 22 Thu 23 Fri 24 Sa…" at bounding box center [767, 423] width 1535 height 525
drag, startPoint x: 1006, startPoint y: 548, endPoint x: 978, endPoint y: 538, distance: 30.9
click at [978, 538] on app-calendar-viewport "Sun 12 Mon 13 Tue 14 Wed 15 Thu 16 Fri 17 Sat 18 Sun 19 Mon 20 Tue 21 Wed 22 Th…" at bounding box center [767, 423] width 1535 height 525
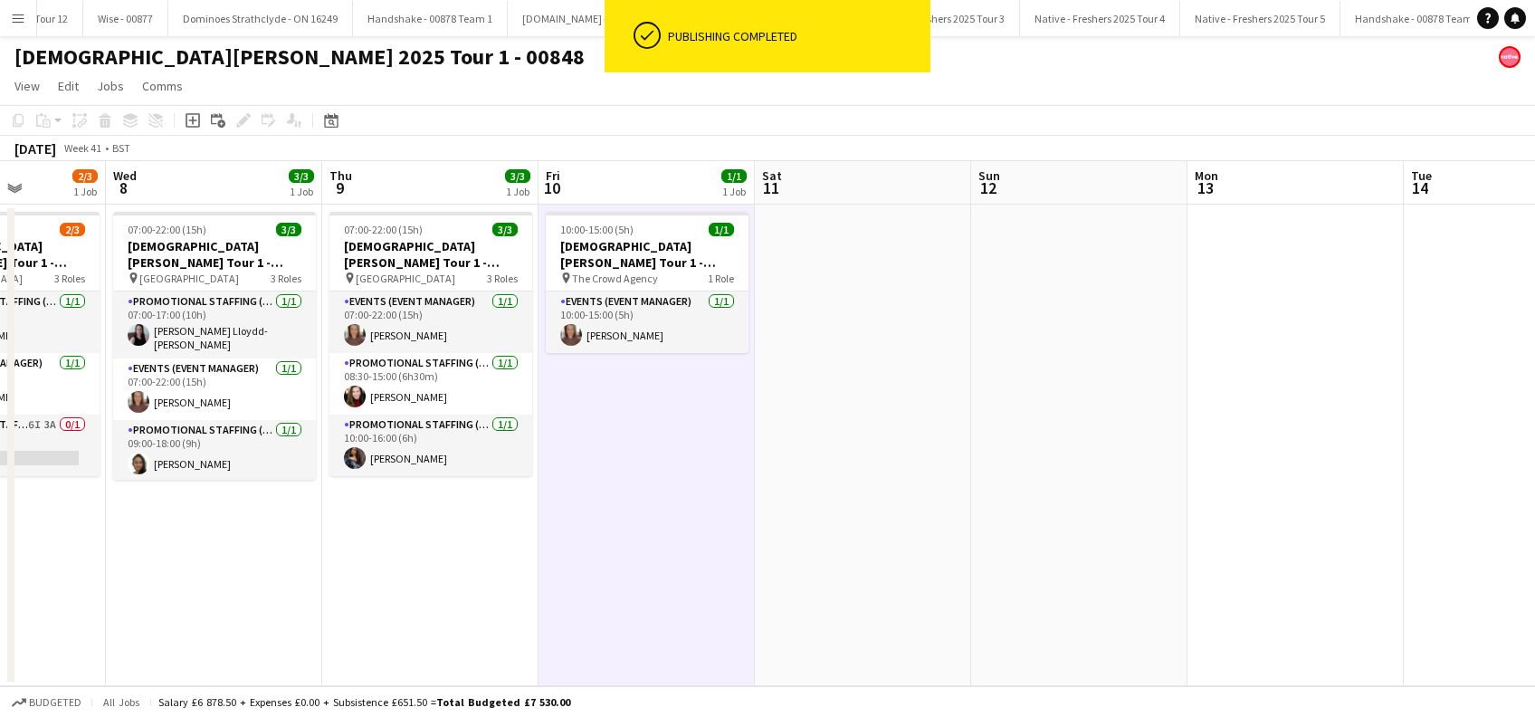
drag, startPoint x: 917, startPoint y: 547, endPoint x: 1089, endPoint y: 547, distance: 172.0
click at [1089, 547] on app-calendar-viewport "Sun 5 Mon 6 1/1 1 Job Tue 7 2/3 1 Job Wed 8 3/3 1 Job Thu 9 3/3 1 Job Fri 10 1/…" at bounding box center [767, 423] width 1535 height 525
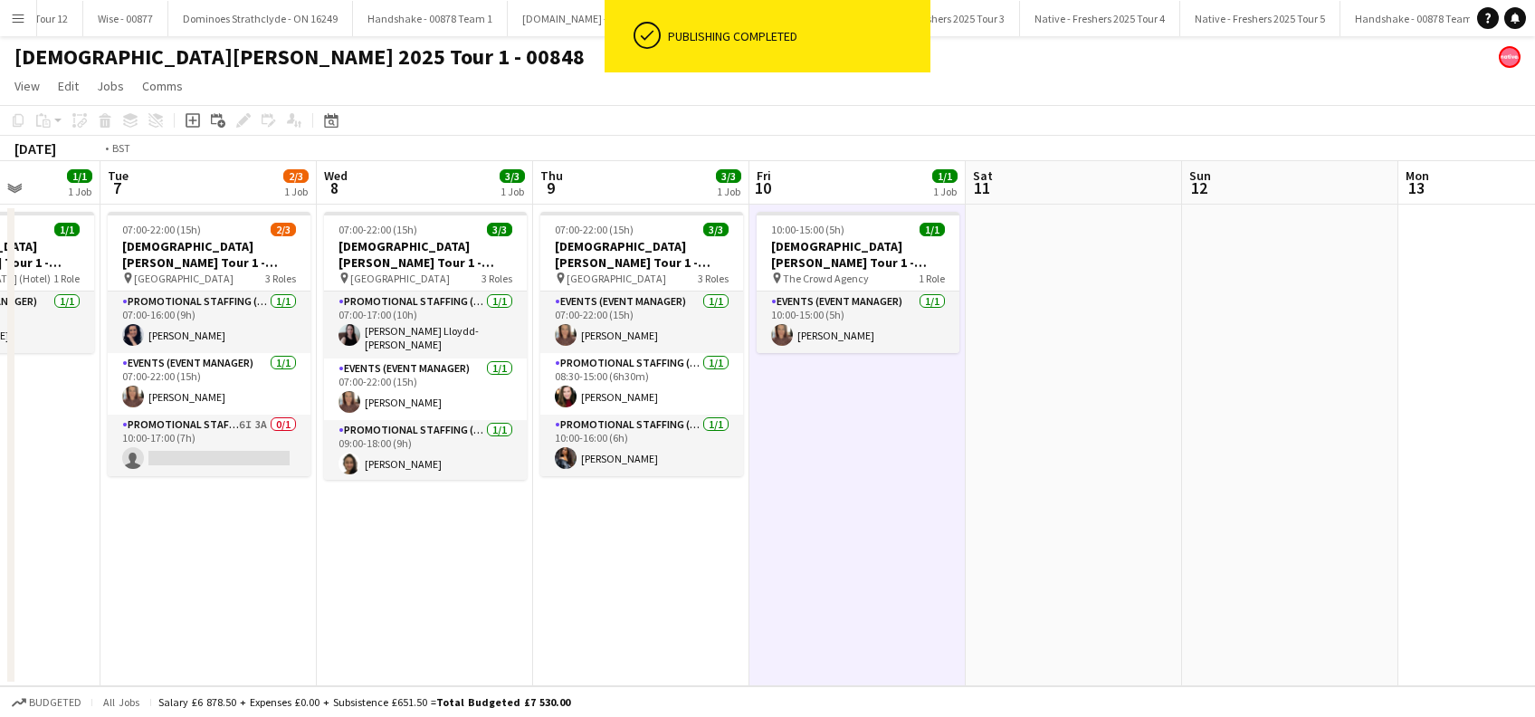
click at [1108, 558] on app-calendar-viewport "Sat 4 Sun 5 Mon 6 1/1 1 Job Tue 7 2/3 1 Job Wed 8 3/3 1 Job Thu 9 3/3 1 Job Fri…" at bounding box center [767, 423] width 1535 height 525
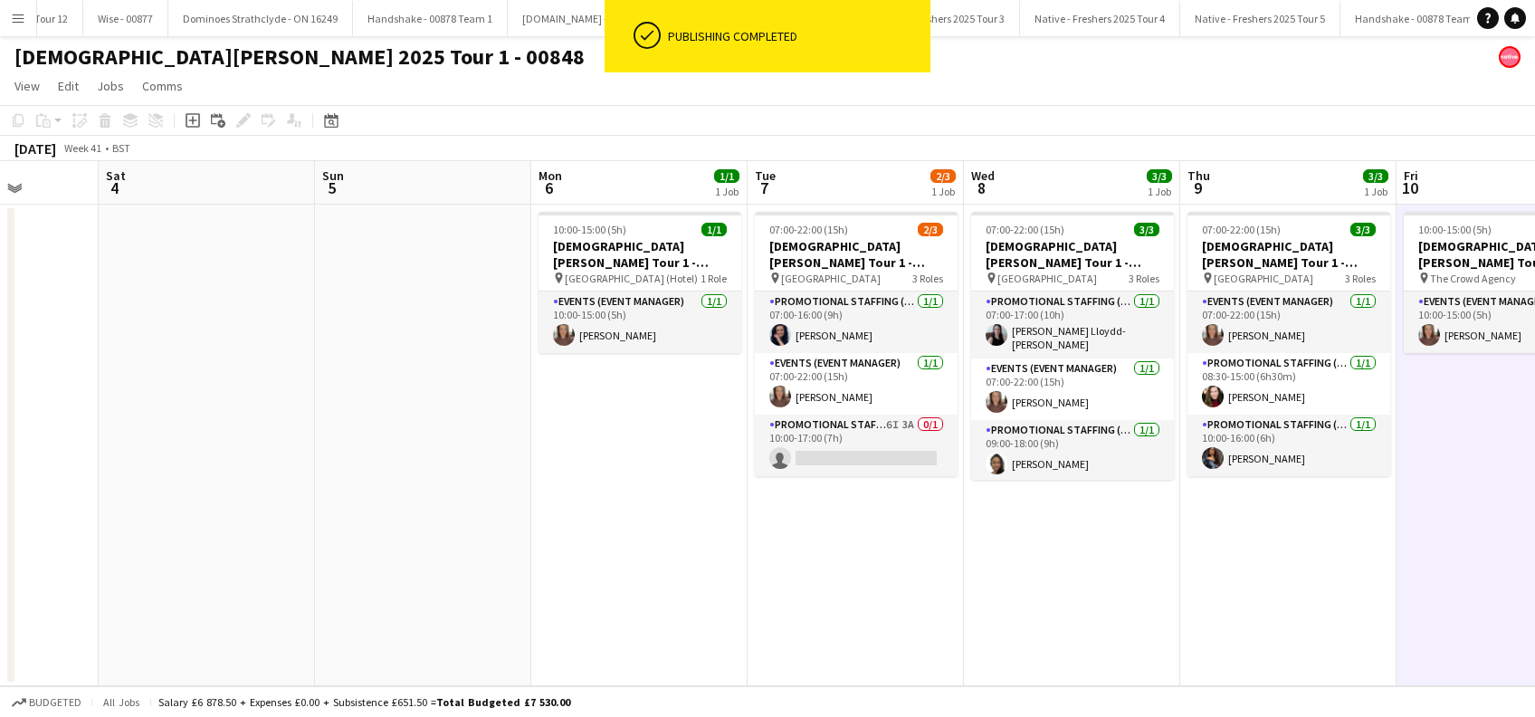
scroll to position [0, 501]
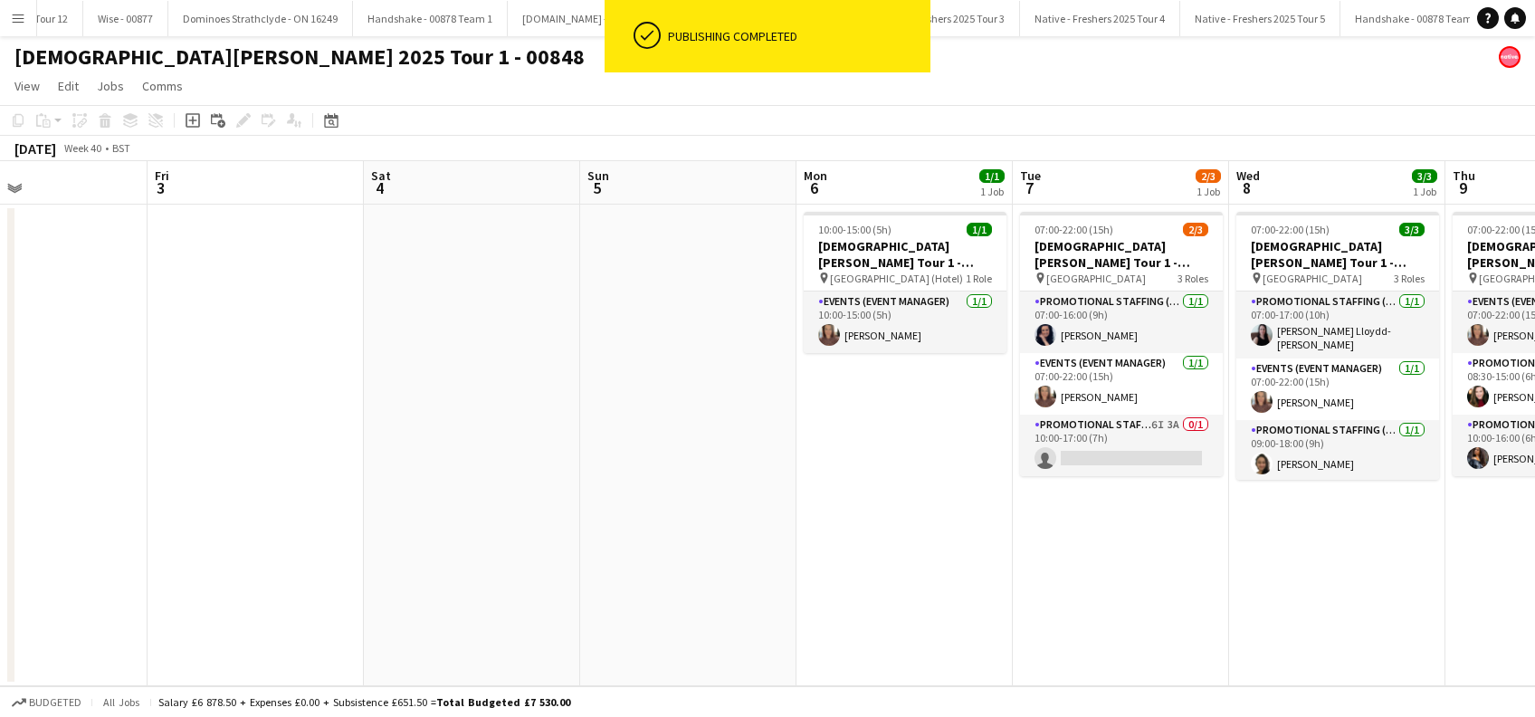
drag, startPoint x: 657, startPoint y: 527, endPoint x: 921, endPoint y: 544, distance: 264.8
click at [921, 544] on app-calendar-viewport "Tue 30 3/3 1 Job Wed 1 1/1 1 Job Thu 2 Fri 3 Sat 4 Sun 5 Mon 6 1/1 1 Job Tue 7 …" at bounding box center [767, 423] width 1535 height 525
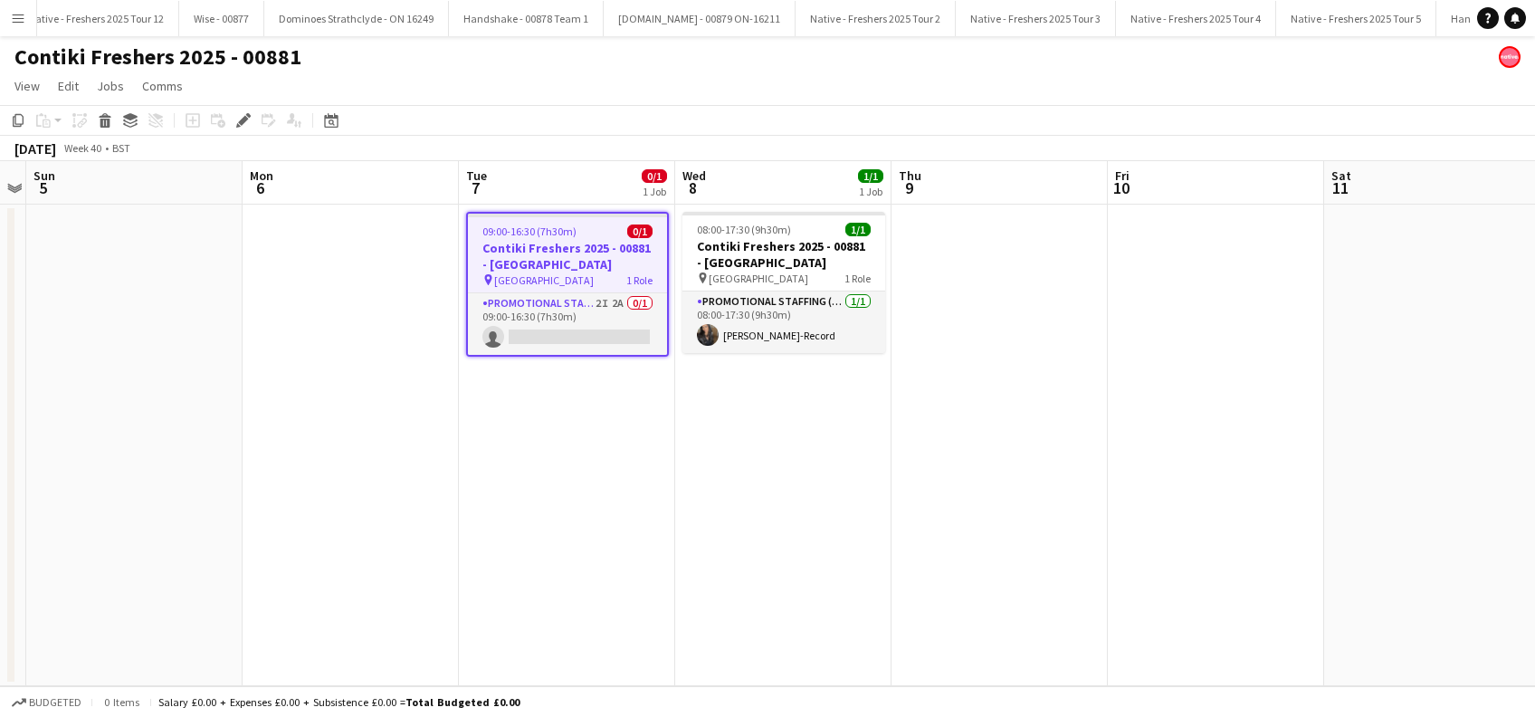
scroll to position [0, 5545]
click at [549, 323] on app-card-role "Promotional Staffing (Brand Ambassadors) 2I 2A 0/1 09:00-16:30 (7h30m) single-n…" at bounding box center [567, 324] width 199 height 62
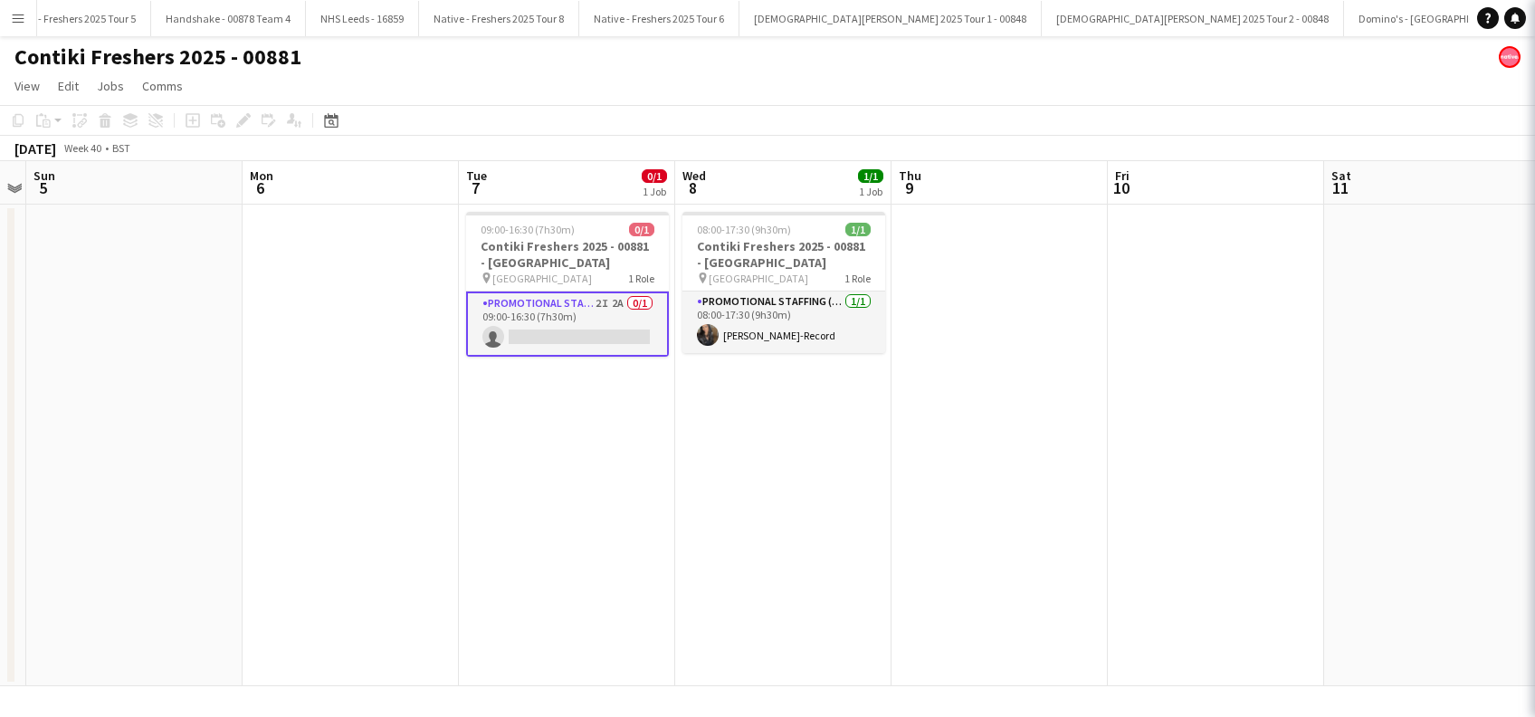
scroll to position [0, 0]
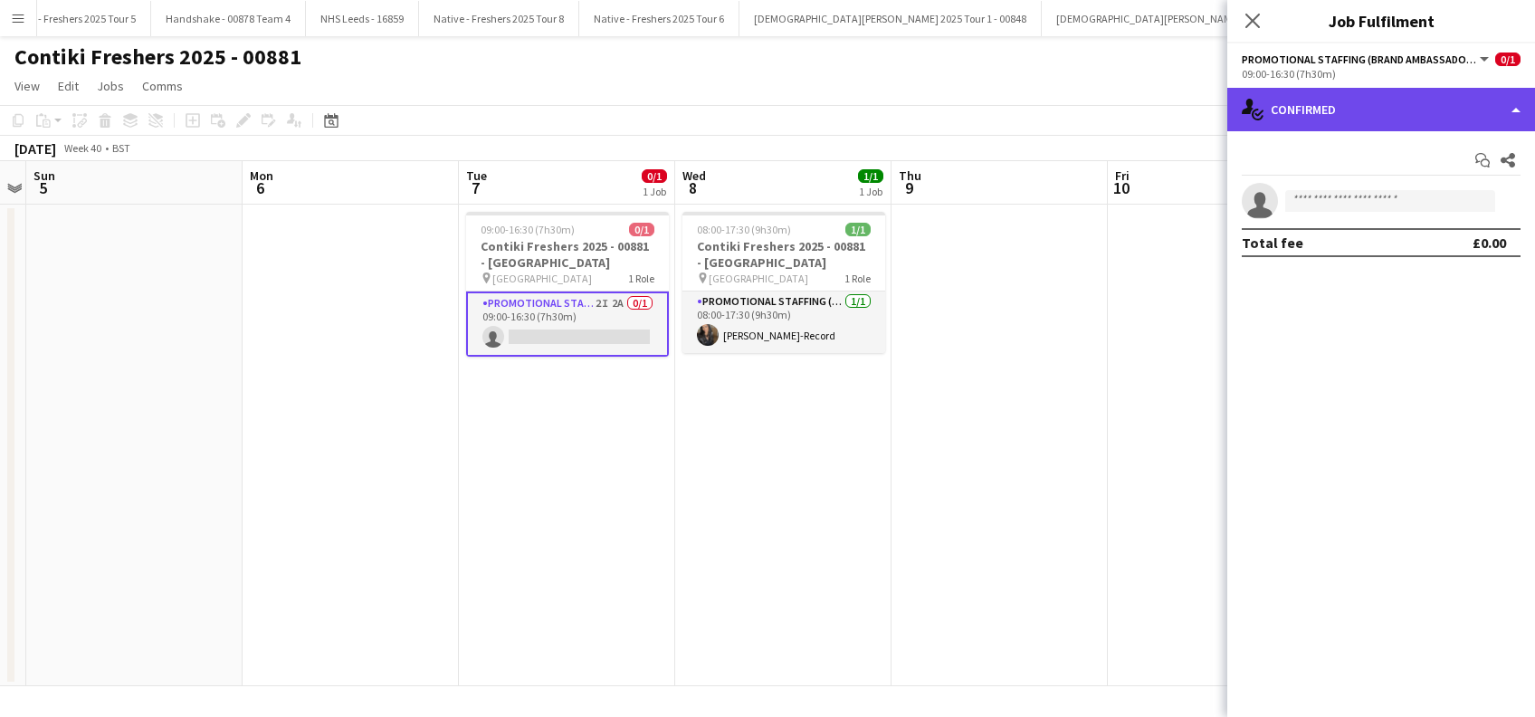
click at [1378, 118] on div "single-neutral-actions-check-2 Confirmed" at bounding box center [1381, 109] width 308 height 43
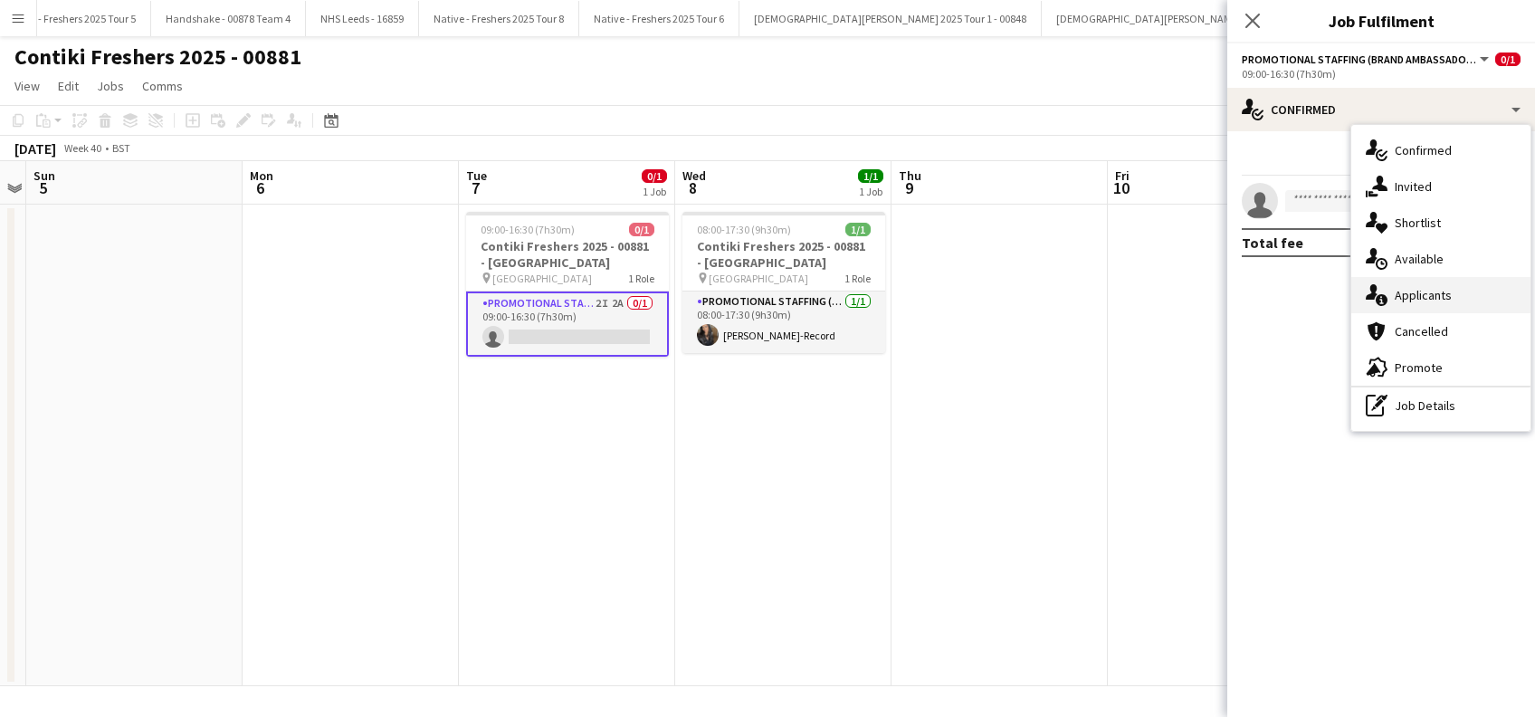
click at [1416, 305] on div "single-neutral-actions-information Applicants" at bounding box center [1440, 295] width 179 height 36
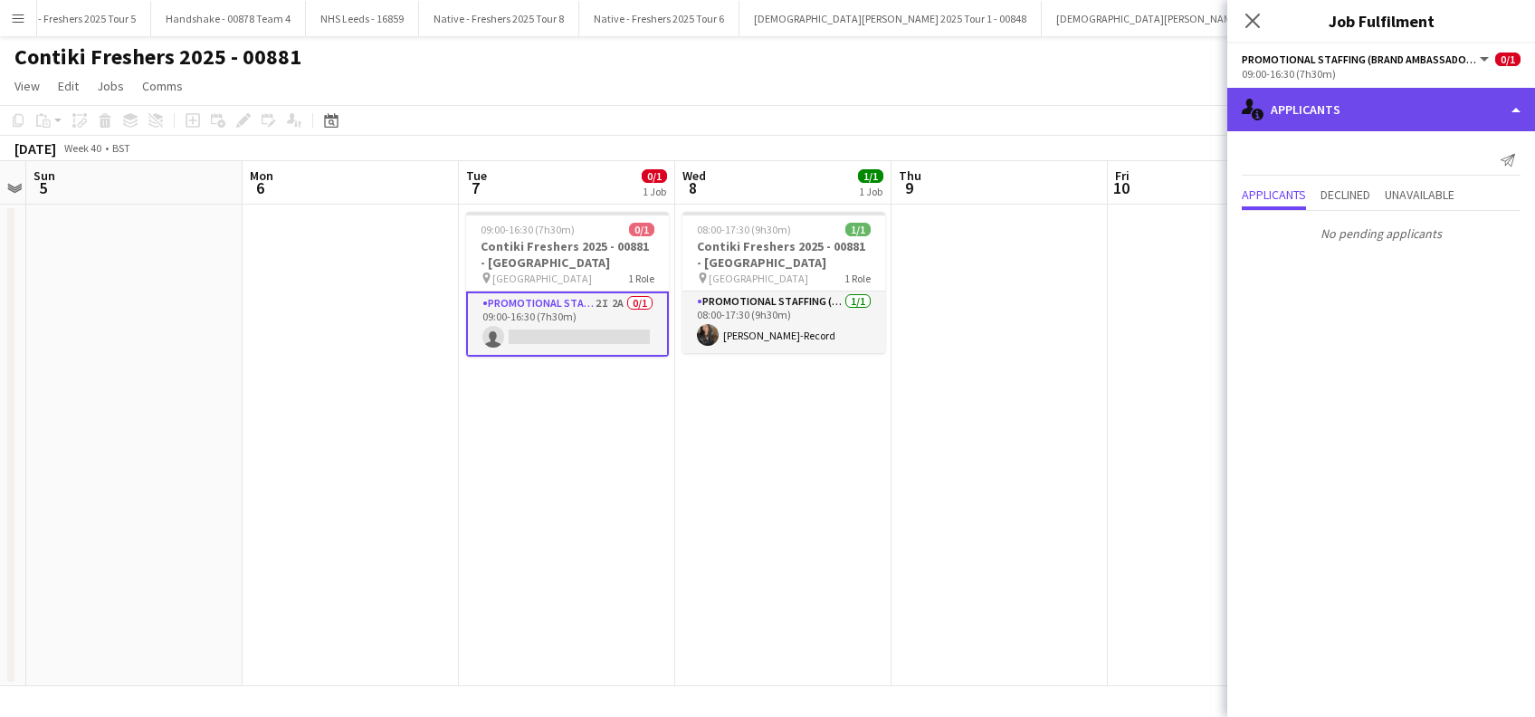
click at [1359, 110] on div "single-neutral-actions-information Applicants" at bounding box center [1381, 109] width 308 height 43
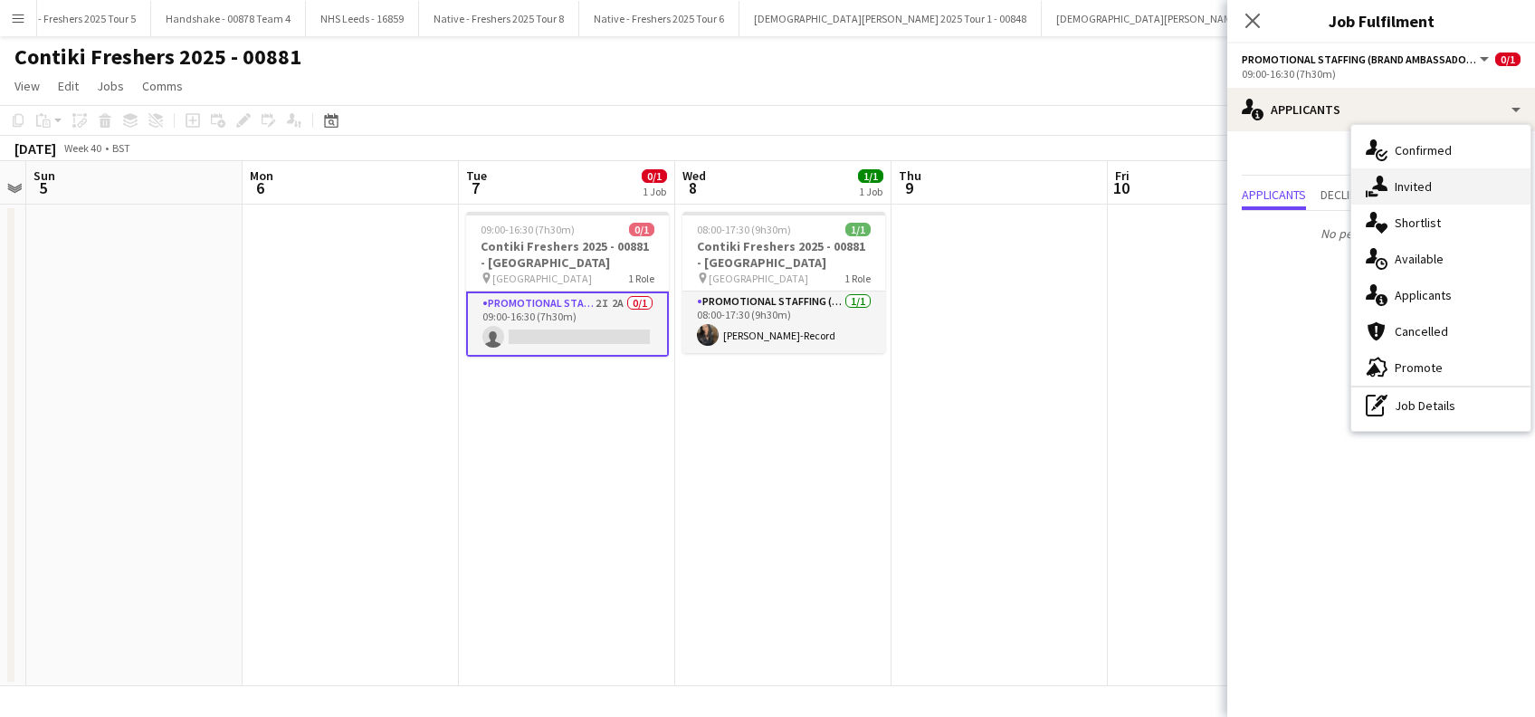
click at [1411, 188] on span "Invited" at bounding box center [1413, 186] width 37 height 16
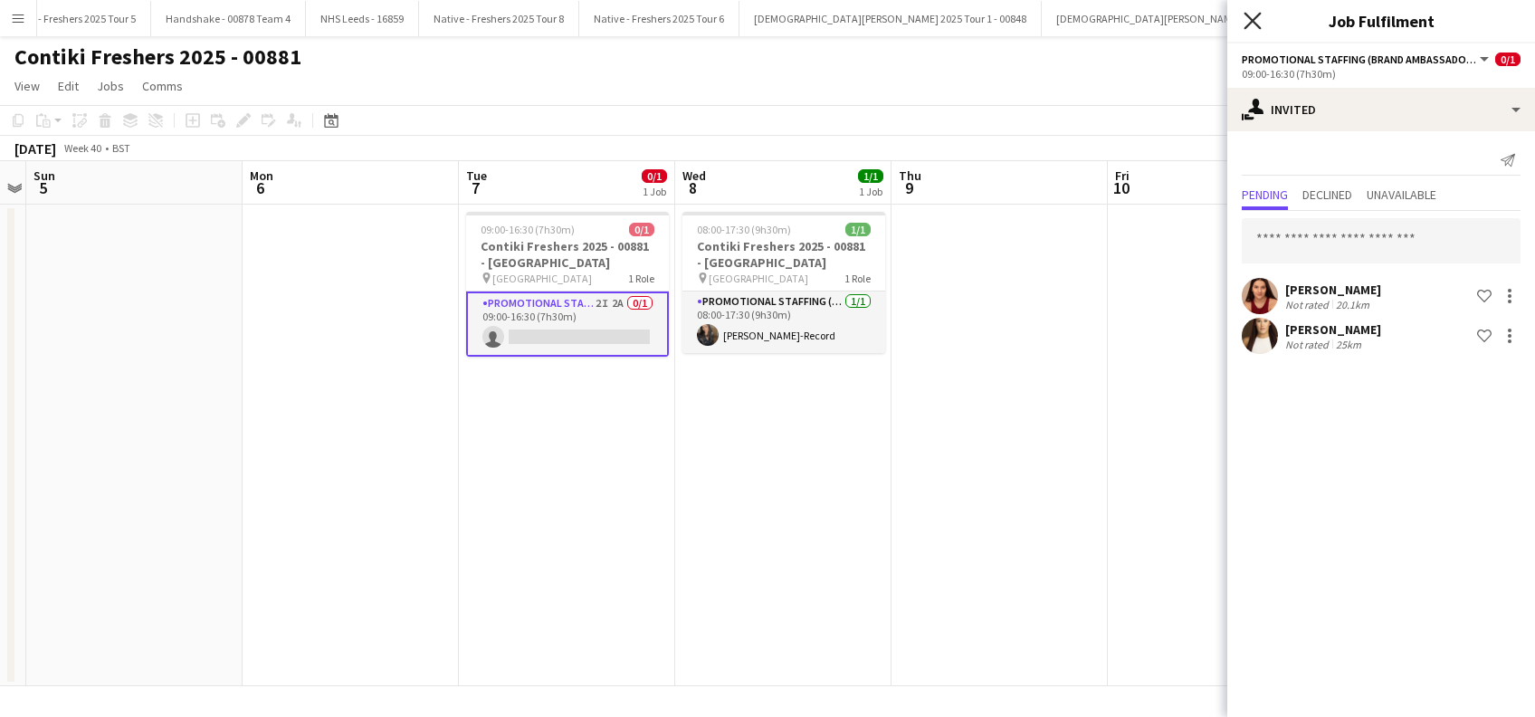
click at [1254, 17] on icon "Close pop-in" at bounding box center [1252, 20] width 17 height 17
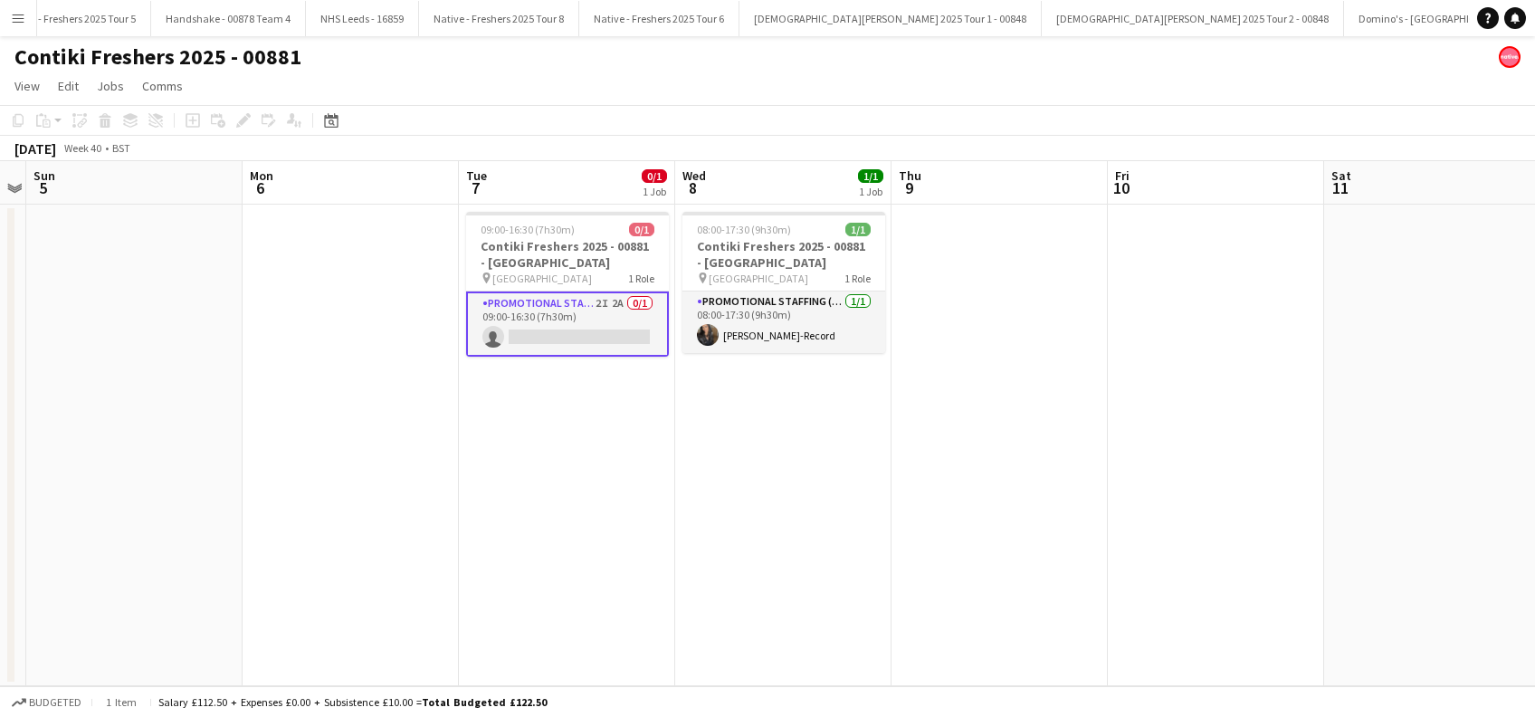
click at [739, 451] on app-date-cell "08:00-17:30 (9h30m) 1/1 Contiki Freshers 2025 - 00881 - [GEOGRAPHIC_DATA] pin U…" at bounding box center [783, 446] width 216 height 482
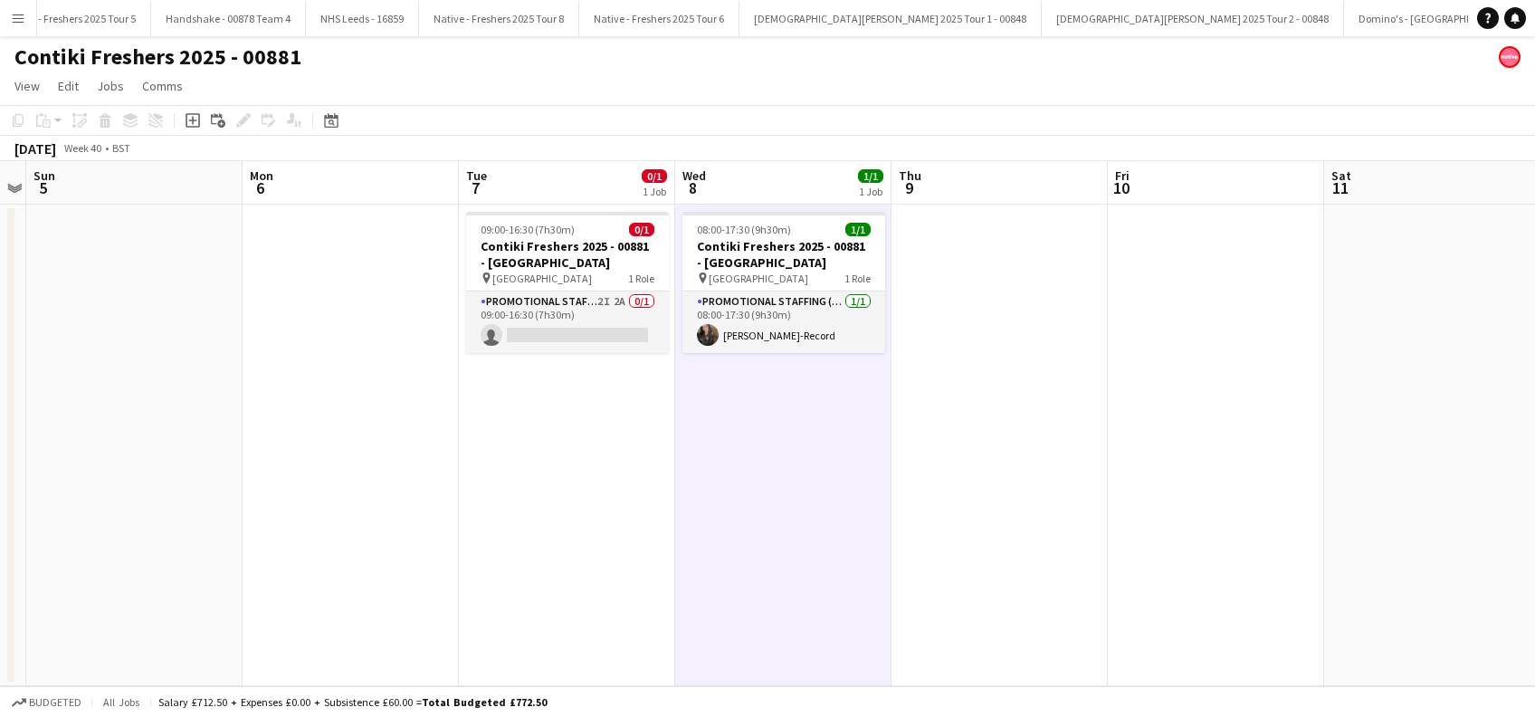
click at [800, 442] on app-date-cell "08:00-17:30 (9h30m) 1/1 Contiki Freshers 2025 - 00881 - [GEOGRAPHIC_DATA] pin U…" at bounding box center [783, 446] width 216 height 482
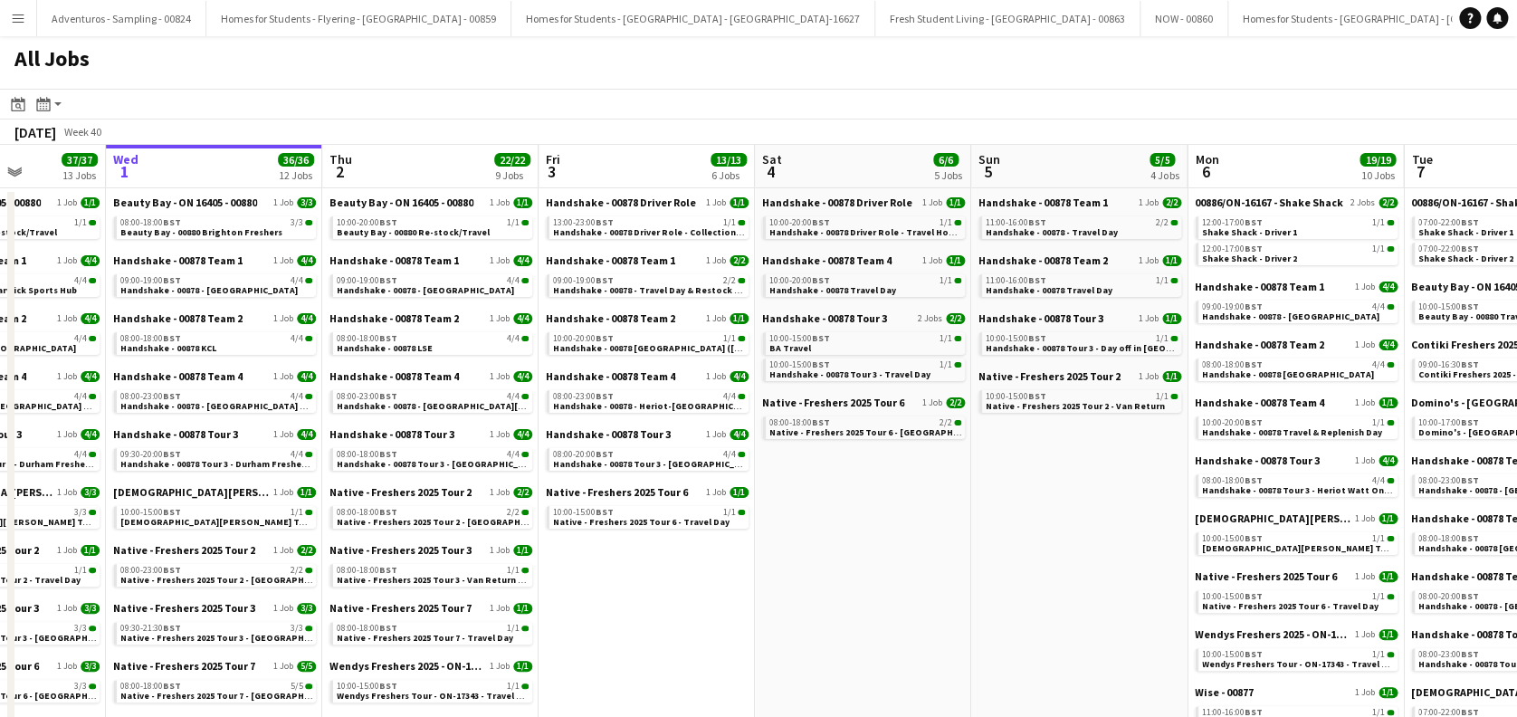
drag, startPoint x: 1024, startPoint y: 509, endPoint x: 499, endPoint y: 529, distance: 525.4
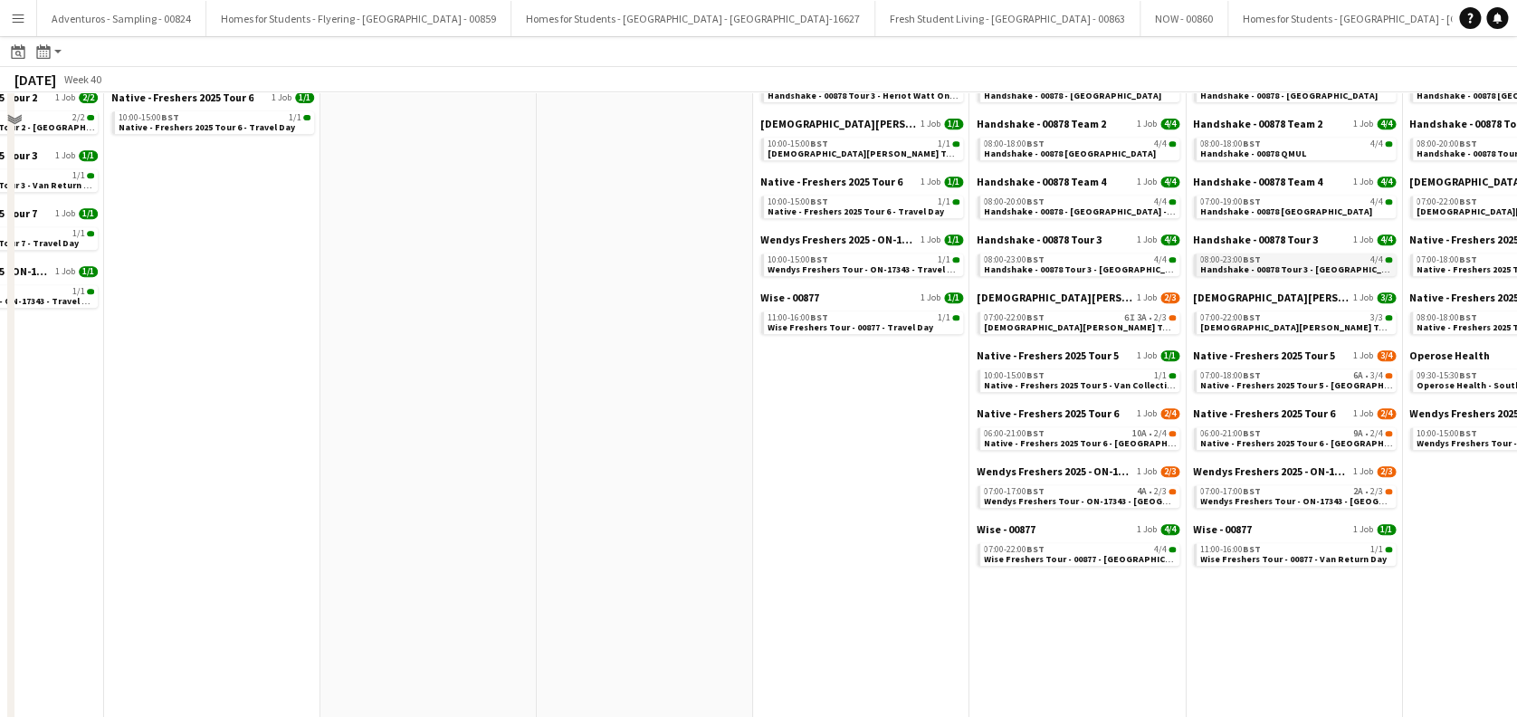
scroll to position [482, 0]
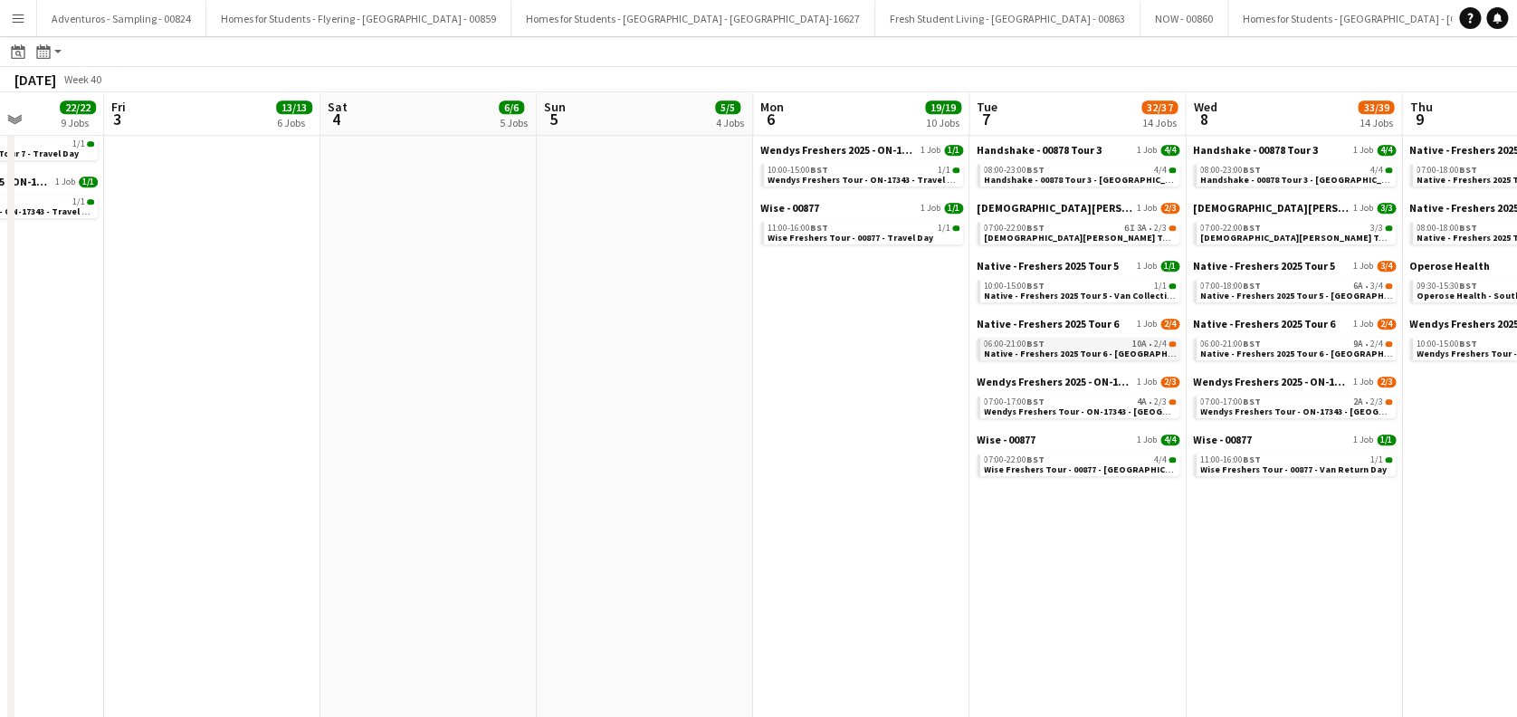
click at [1108, 352] on span "Native - Freshers 2025 Tour 6 - [GEOGRAPHIC_DATA] Day 1" at bounding box center [1107, 354] width 246 height 12
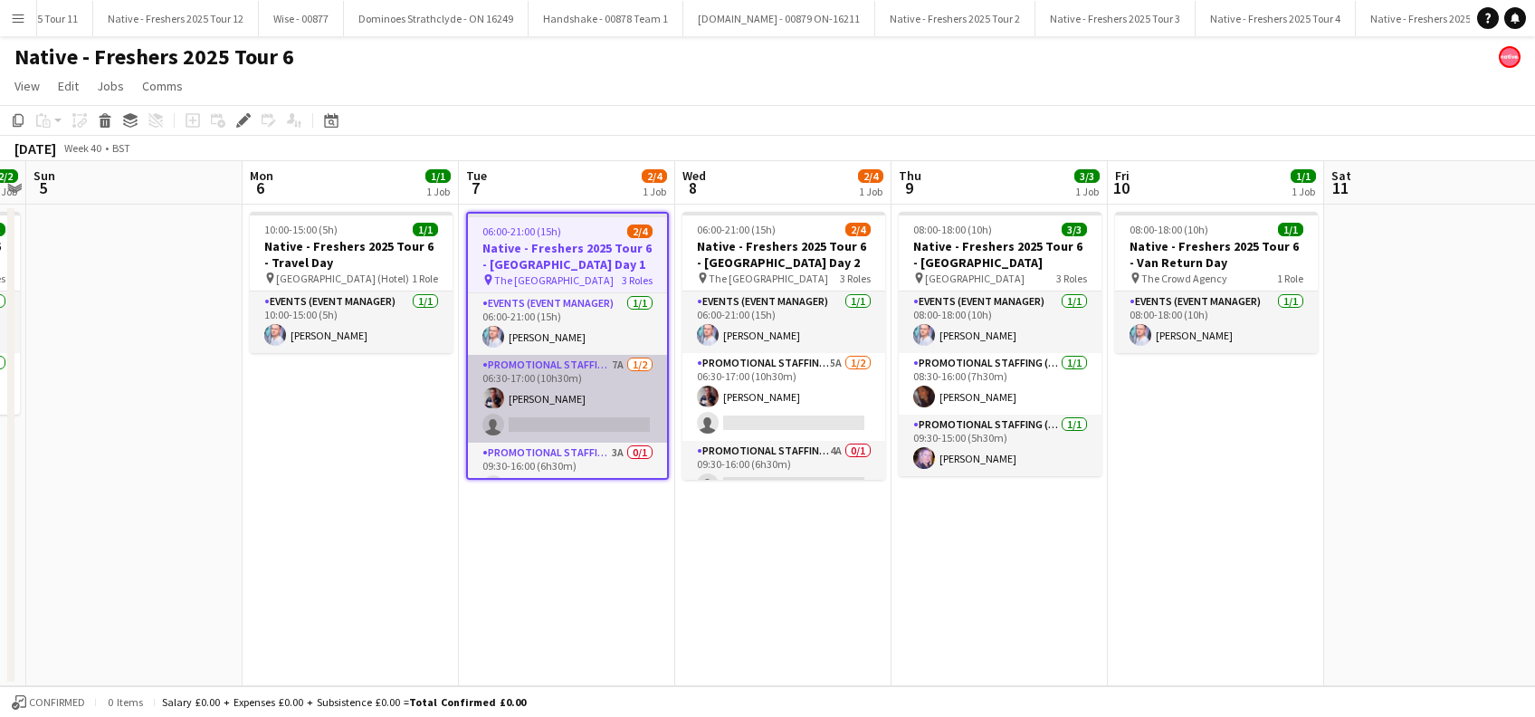
click at [590, 421] on app-card-role "Promotional Staffing (Brand Ambassadors) 7A 1/2 06:30-17:00 (10h30m) Dan Strast…" at bounding box center [567, 399] width 199 height 88
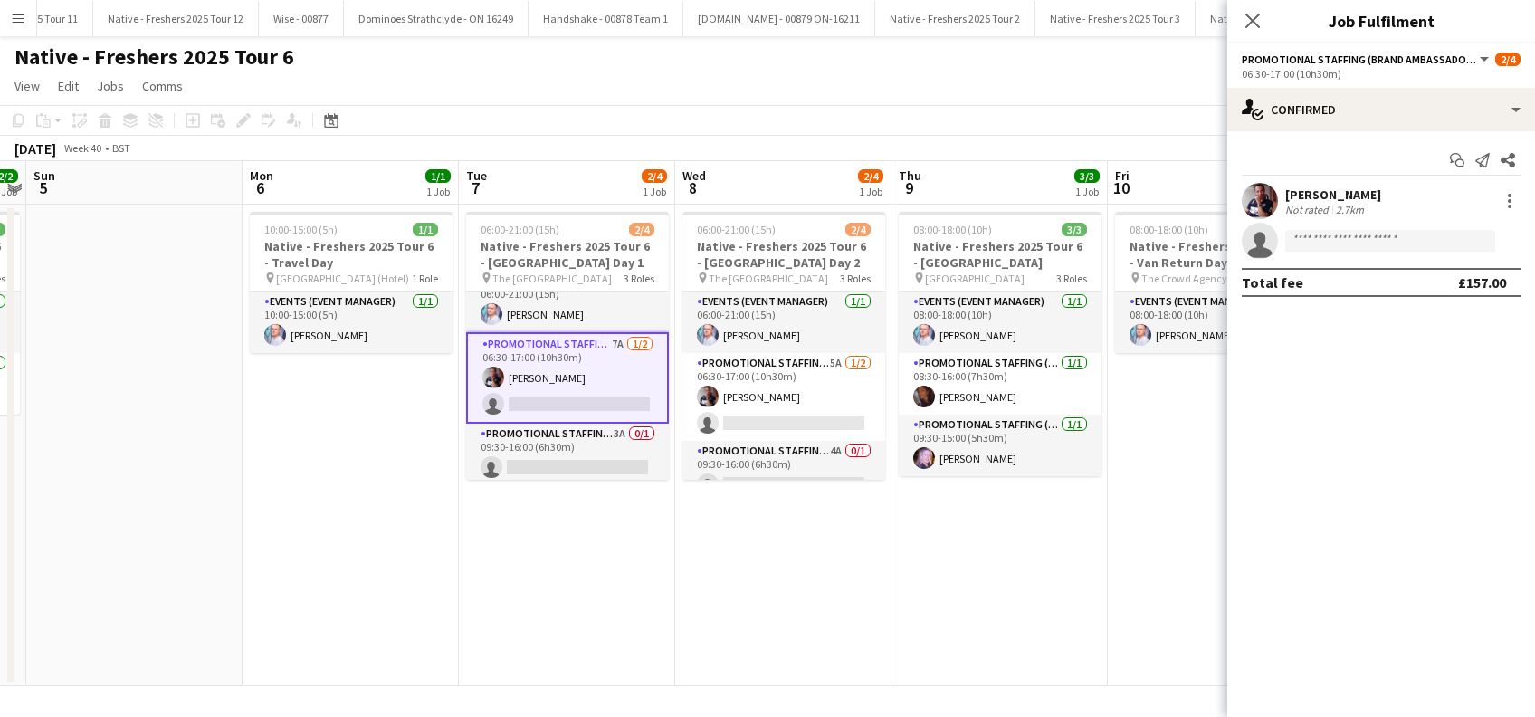
scroll to position [25, 0]
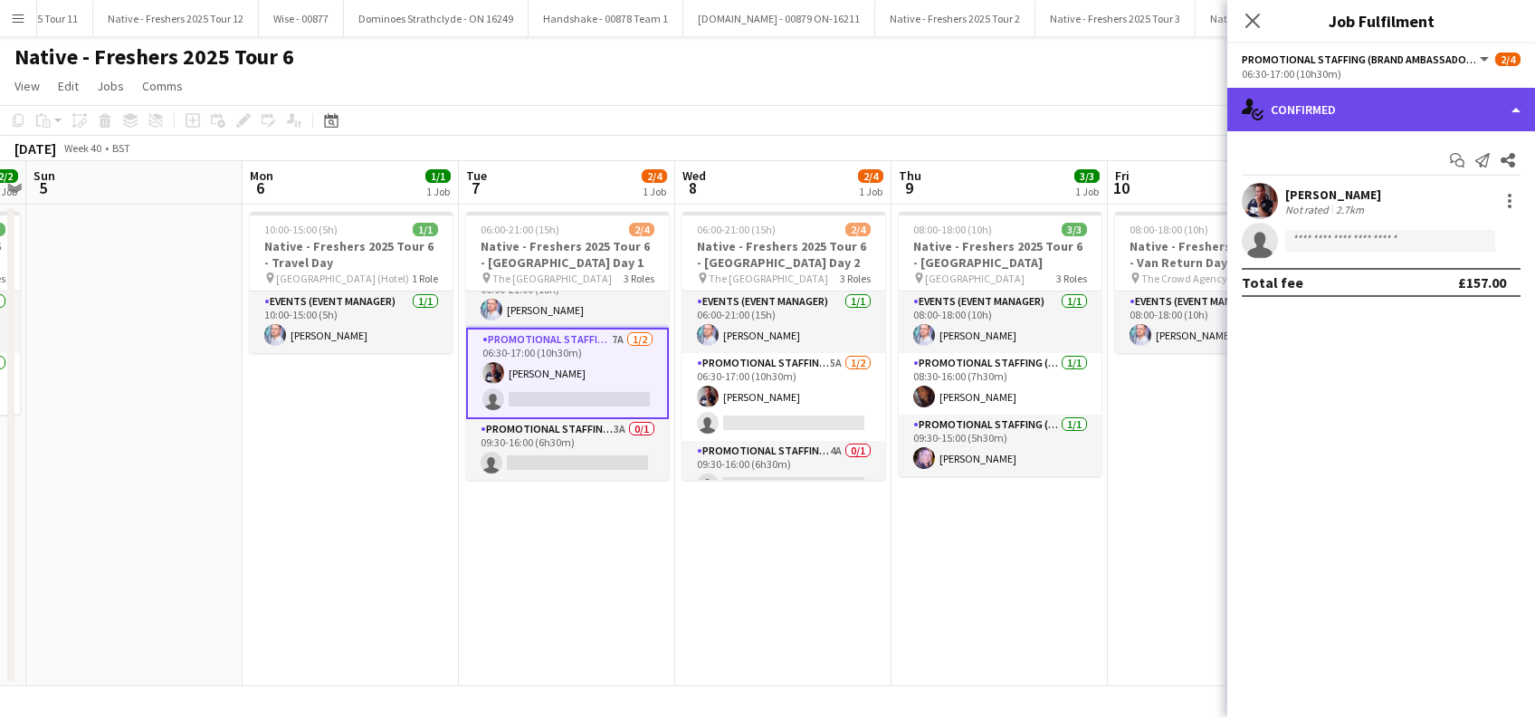
click at [1370, 111] on div "single-neutral-actions-check-2 Confirmed" at bounding box center [1381, 109] width 308 height 43
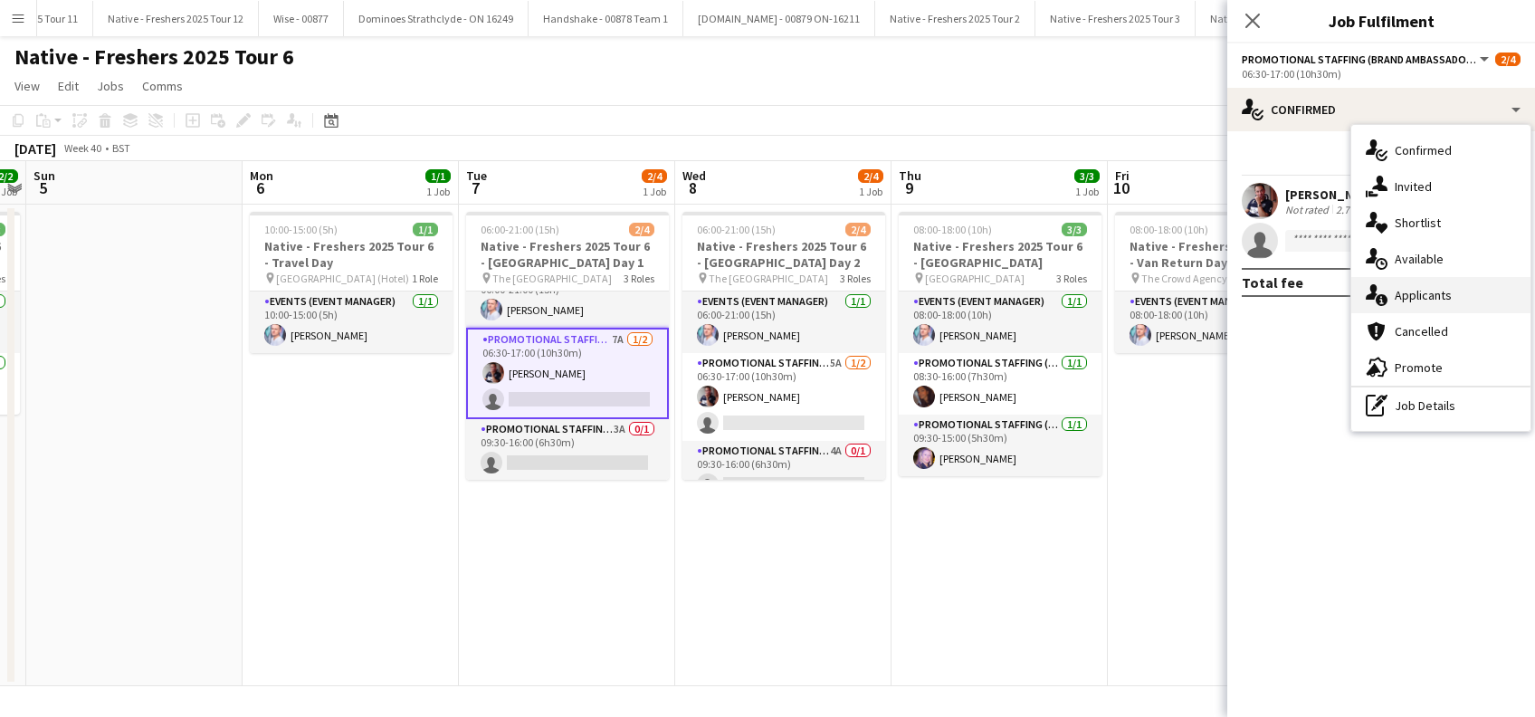
click at [1419, 296] on span "Applicants" at bounding box center [1423, 295] width 57 height 16
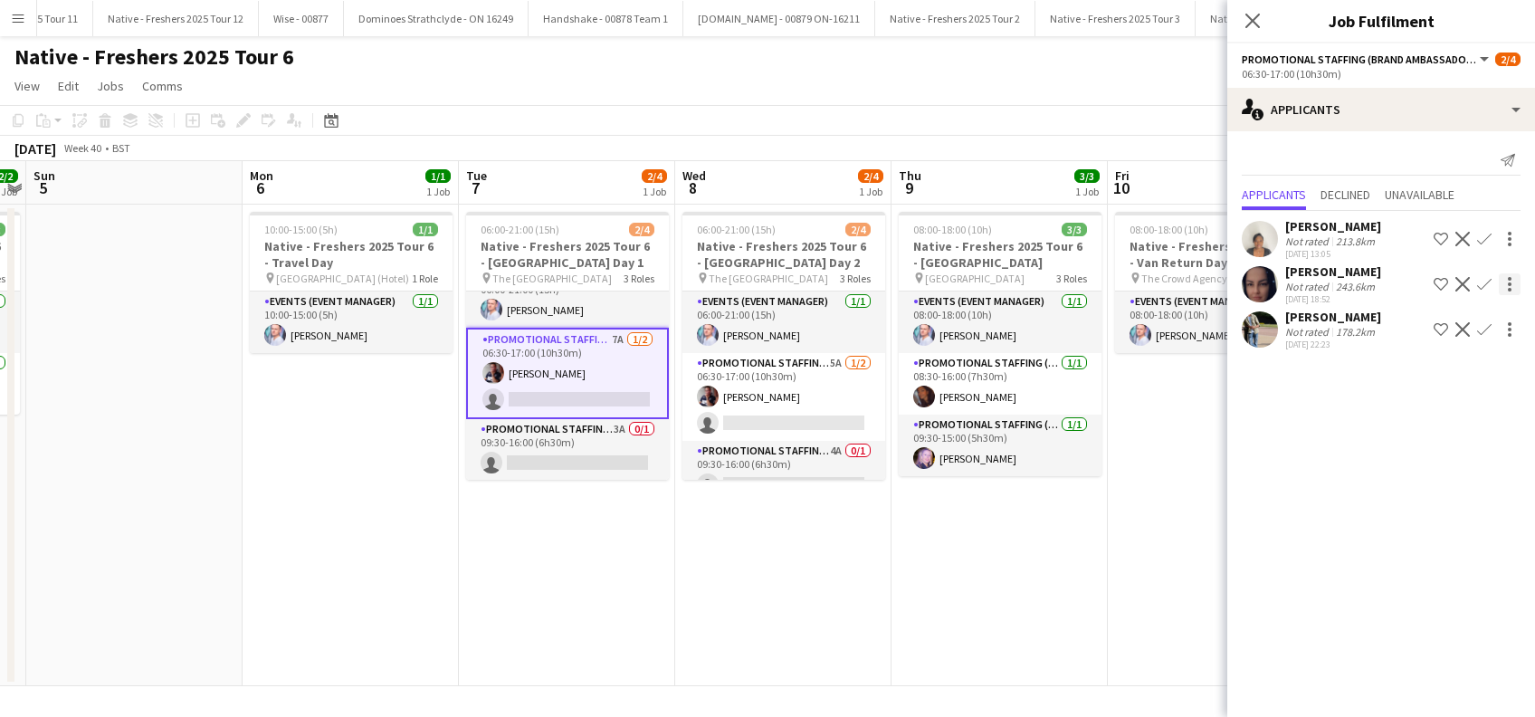
click at [1481, 281] on app-icon "Confirm" at bounding box center [1484, 284] width 14 height 14
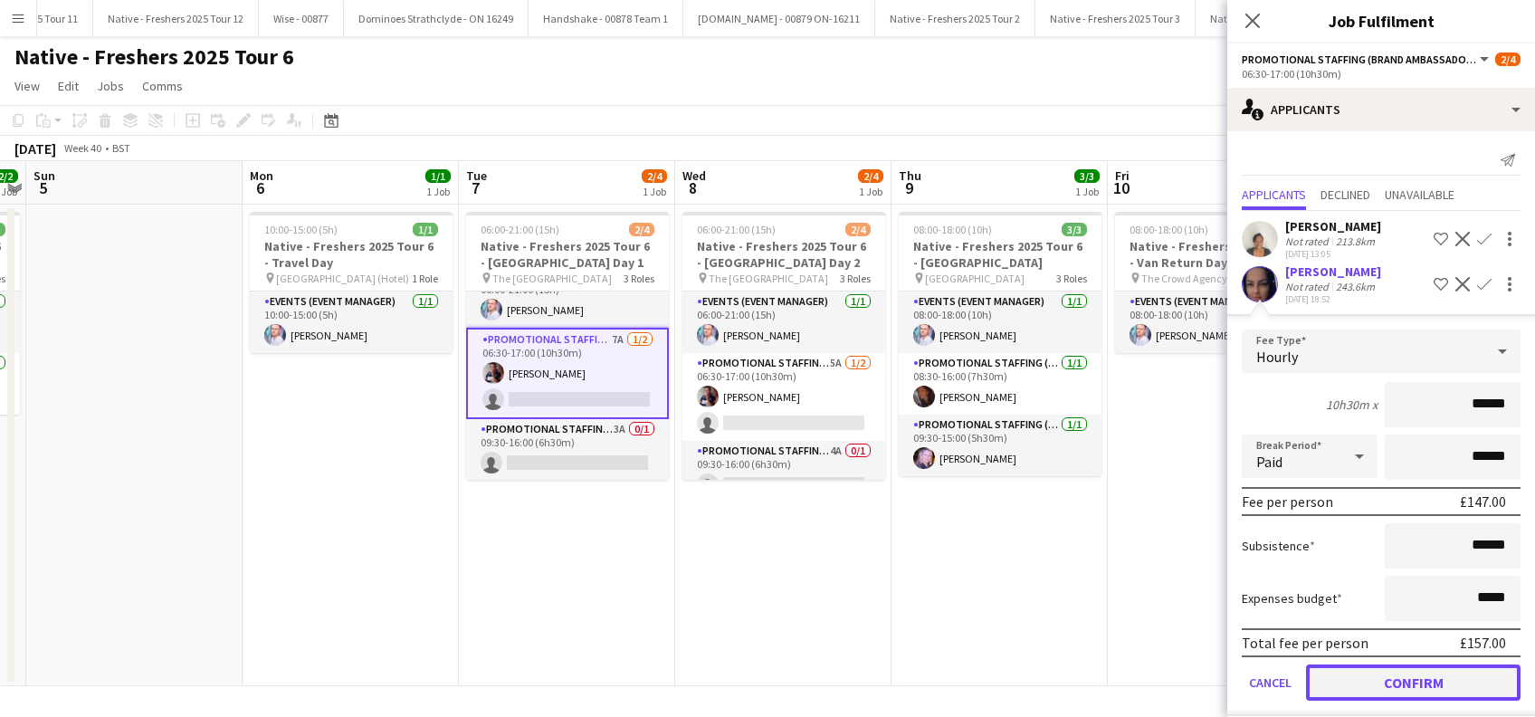
click at [1395, 673] on button "Confirm" at bounding box center [1413, 682] width 215 height 36
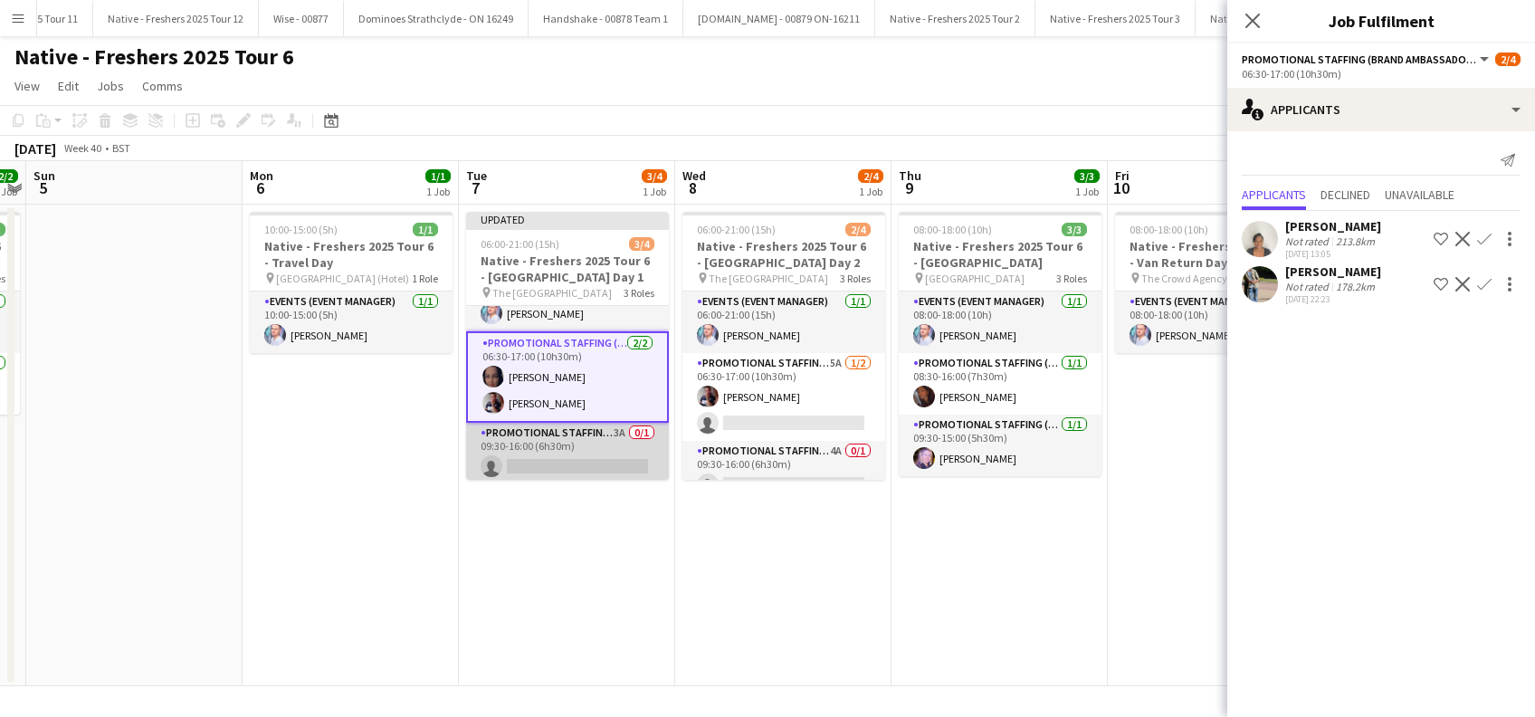
scroll to position [40, 0]
click at [577, 453] on app-card-role "Promotional Staffing (Brand Ambassadors) 3A 0/1 09:30-16:00 (6h30m) single-neut…" at bounding box center [567, 450] width 203 height 62
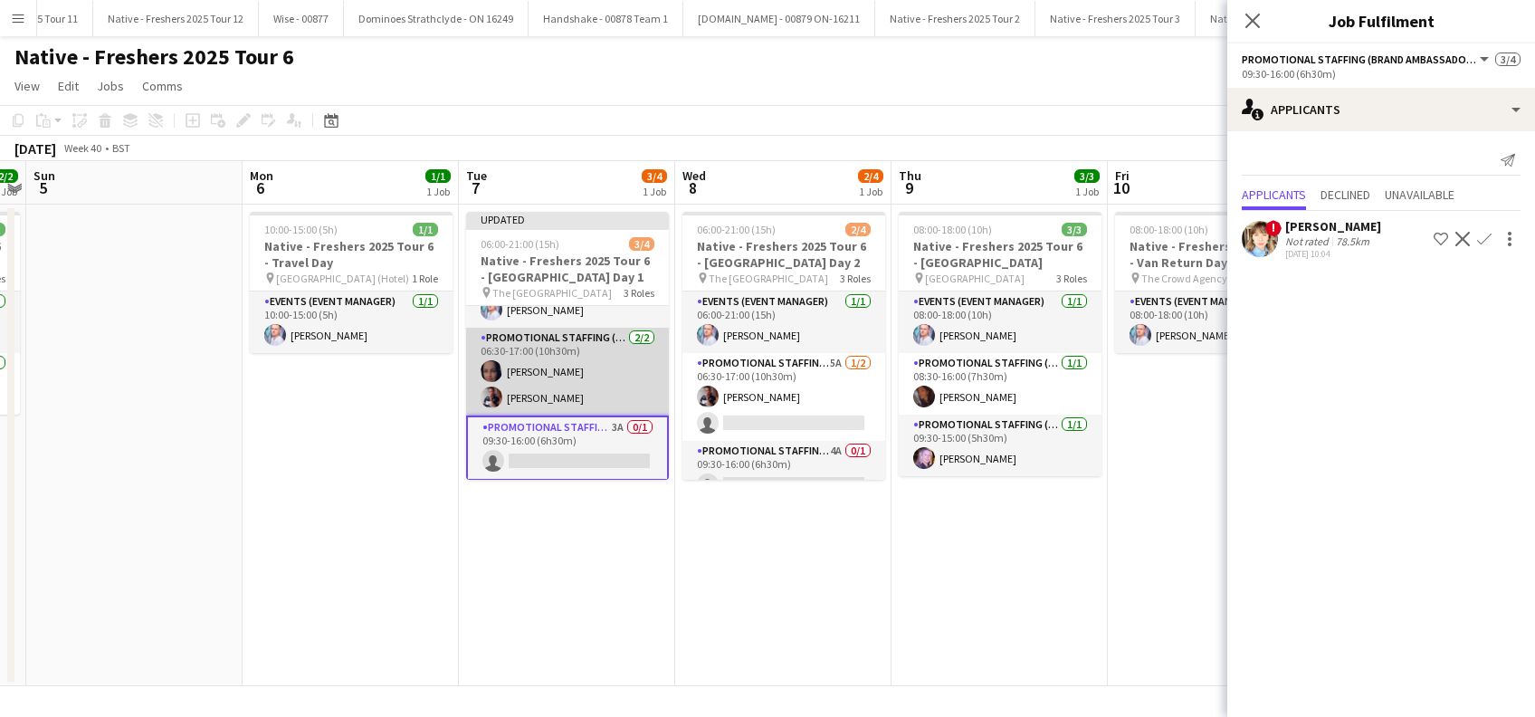
click at [601, 373] on app-card-role "Promotional Staffing (Brand Ambassadors) 2/2 06:30-17:00 (10h30m) Paulina Piatk…" at bounding box center [567, 372] width 203 height 88
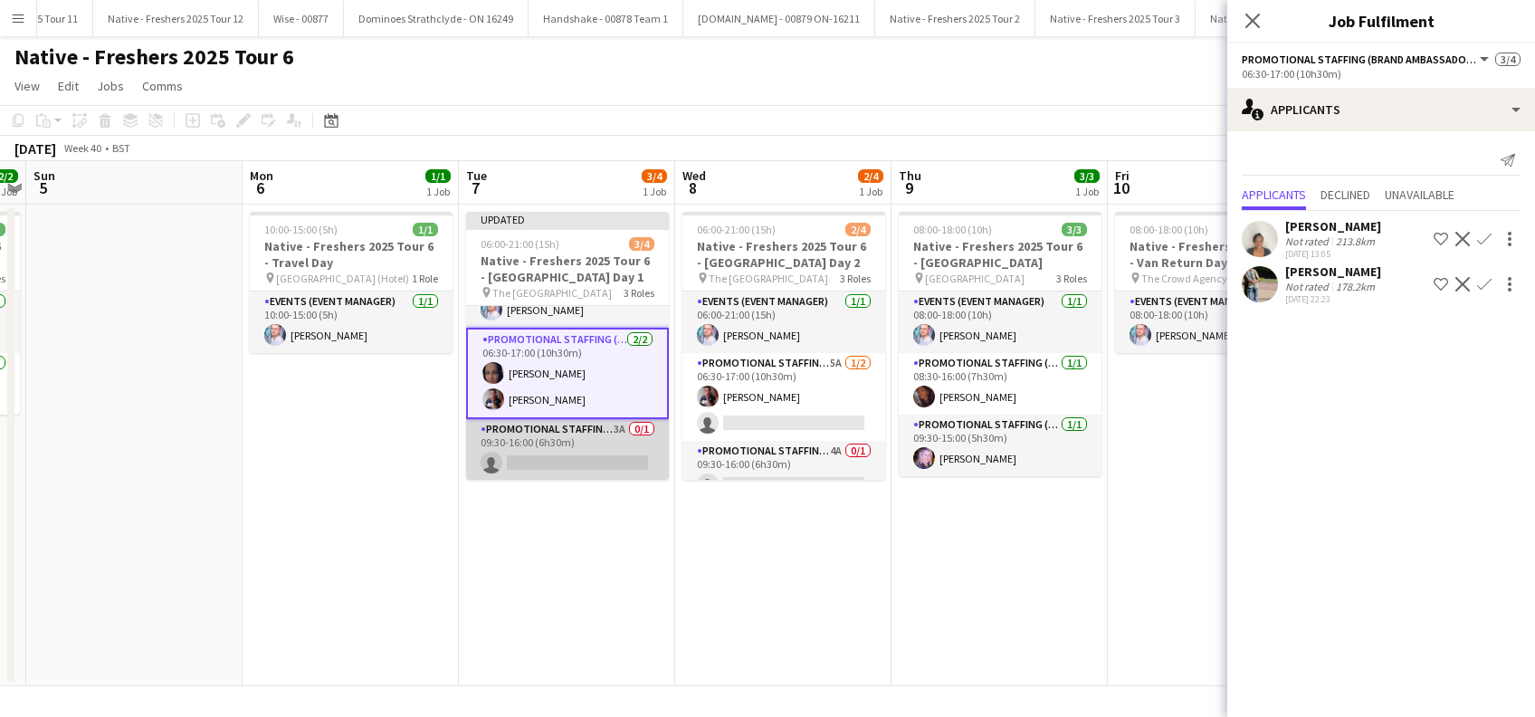
click at [533, 466] on app-card-role "Promotional Staffing (Brand Ambassadors) 3A 0/1 09:30-16:00 (6h30m) single-neut…" at bounding box center [567, 450] width 203 height 62
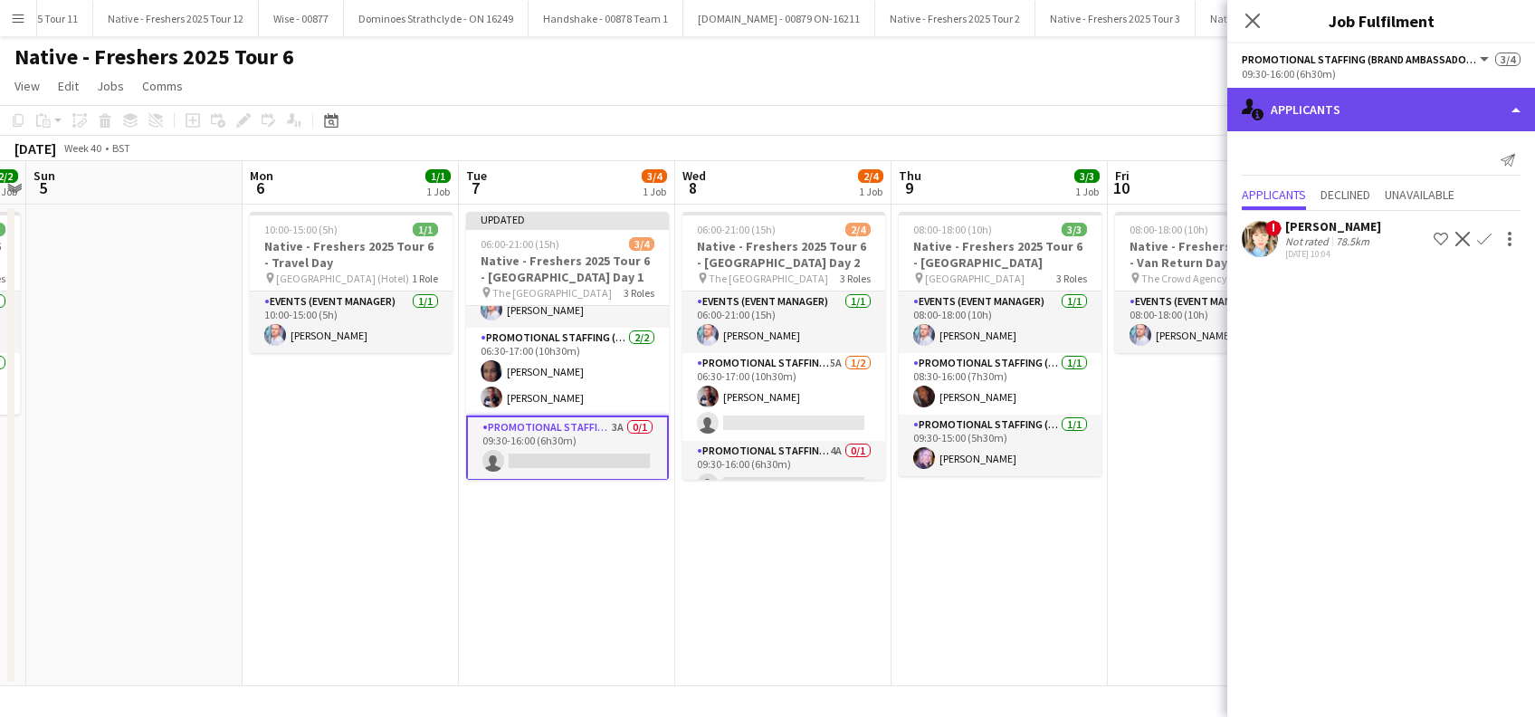
click at [1398, 112] on div "single-neutral-actions-information Applicants" at bounding box center [1381, 109] width 308 height 43
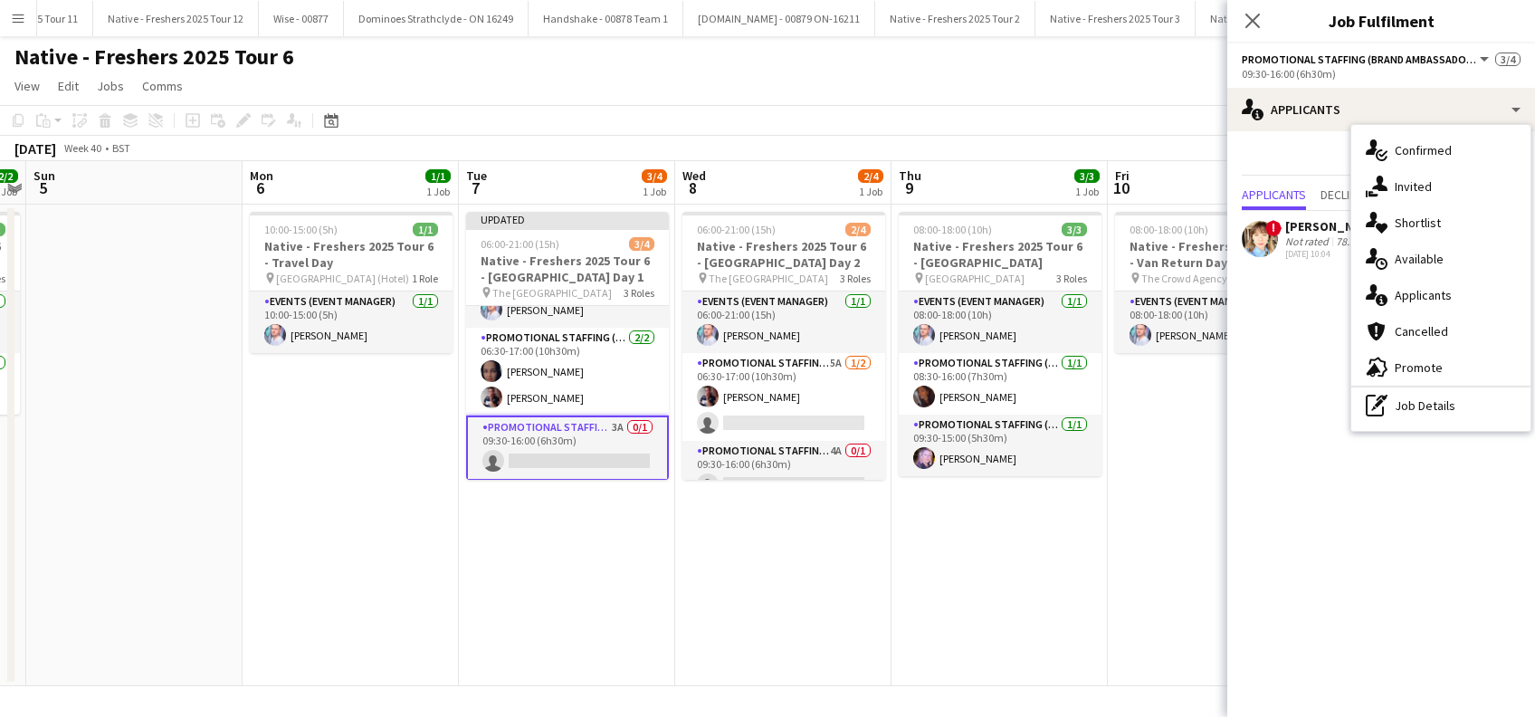
click at [1413, 186] on span "Invited" at bounding box center [1413, 186] width 37 height 16
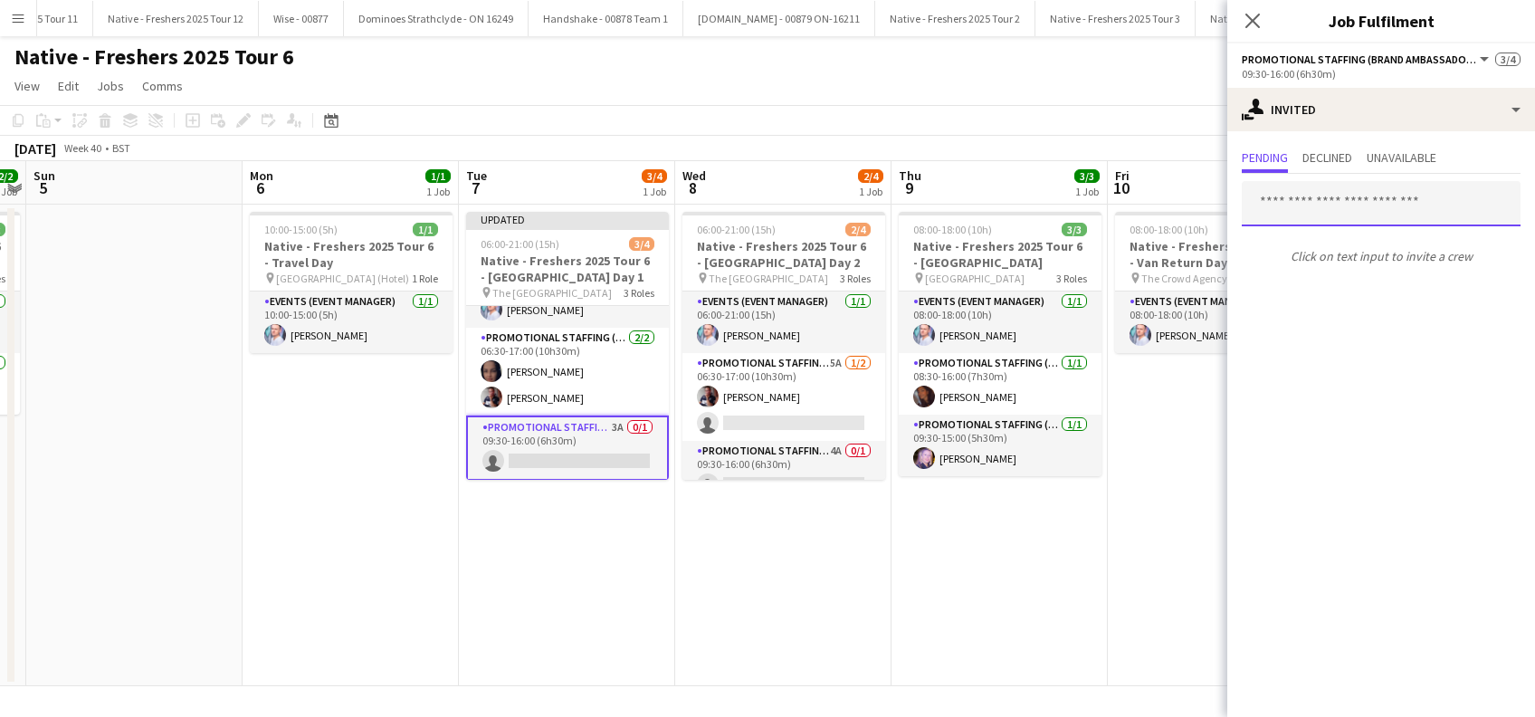
click at [1345, 205] on input "text" at bounding box center [1381, 203] width 279 height 45
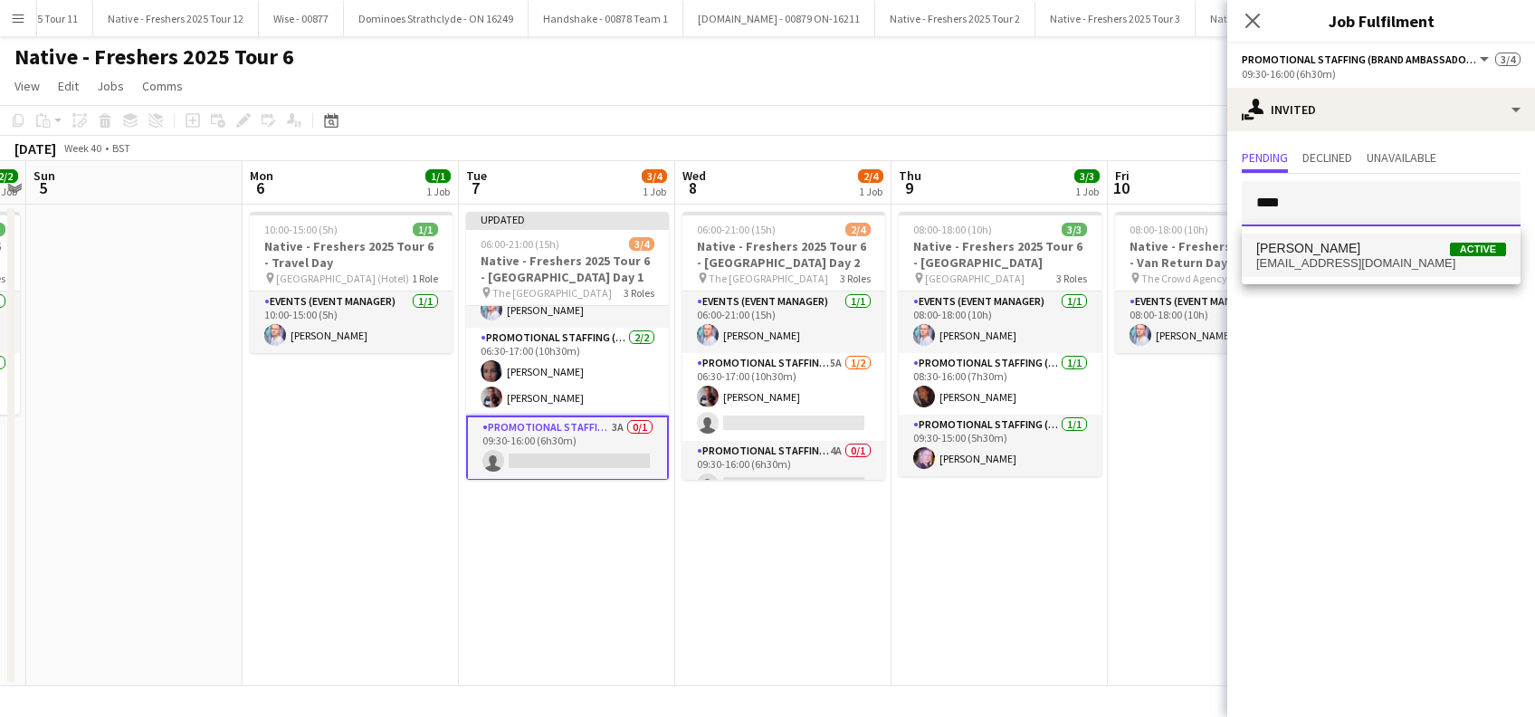
type input "****"
click at [1312, 246] on span "Amit Singh" at bounding box center [1308, 248] width 104 height 15
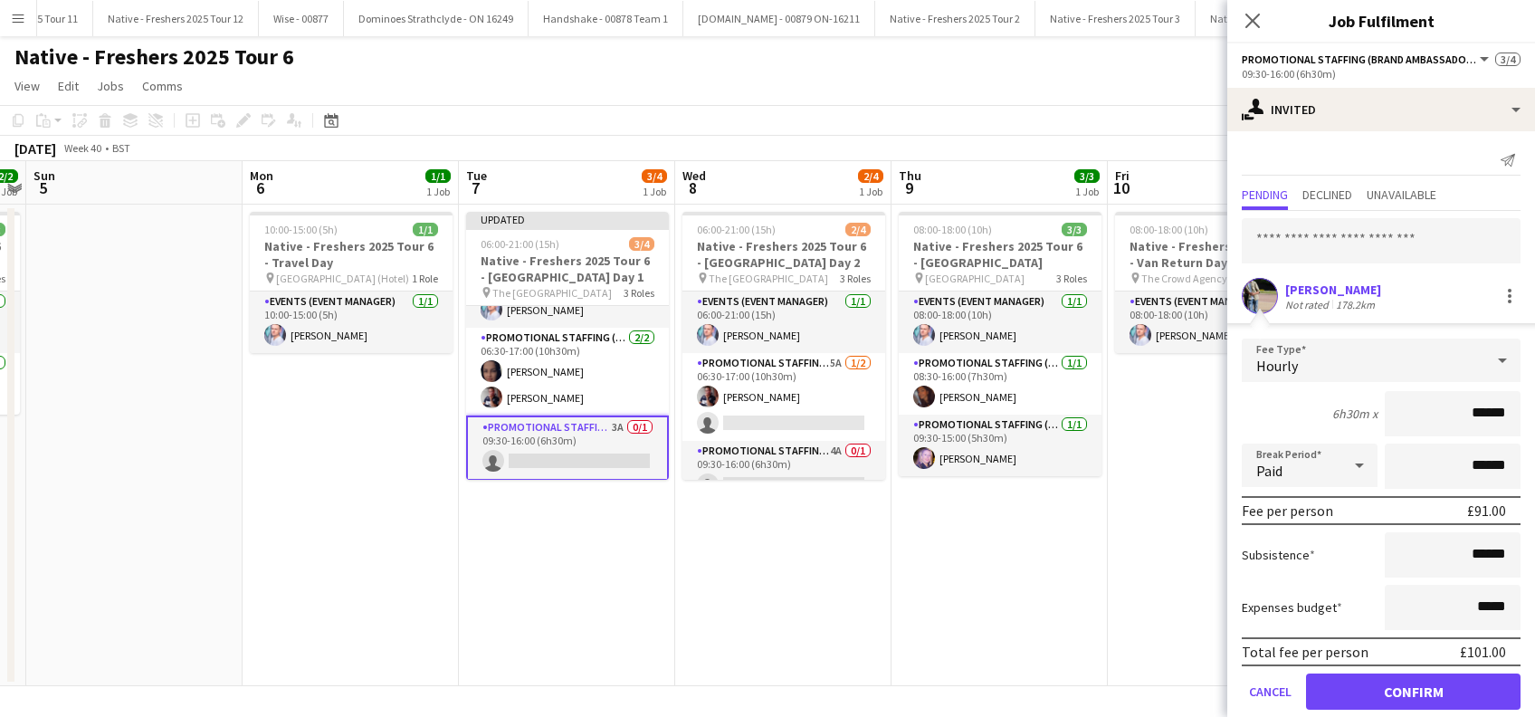
scroll to position [24, 0]
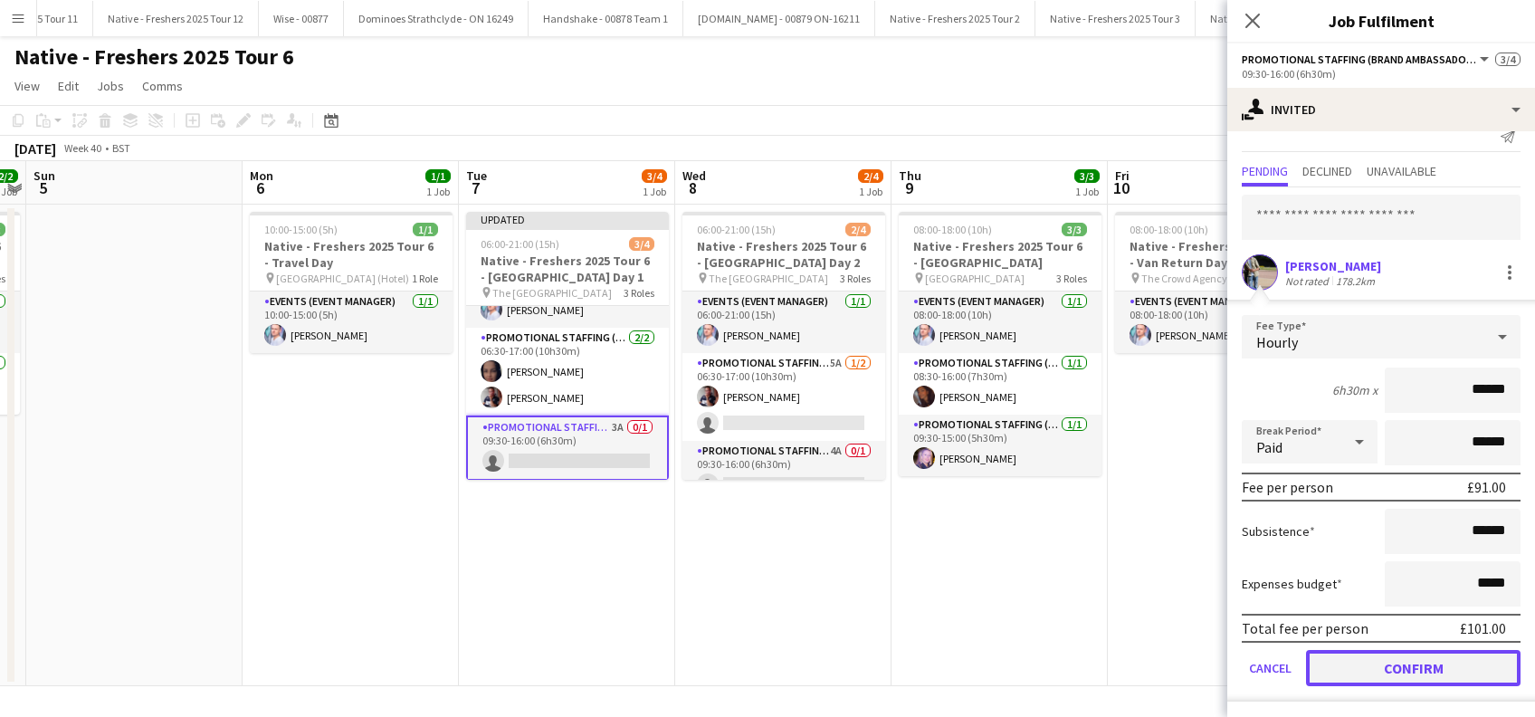
click at [1389, 669] on button "Confirm" at bounding box center [1413, 668] width 215 height 36
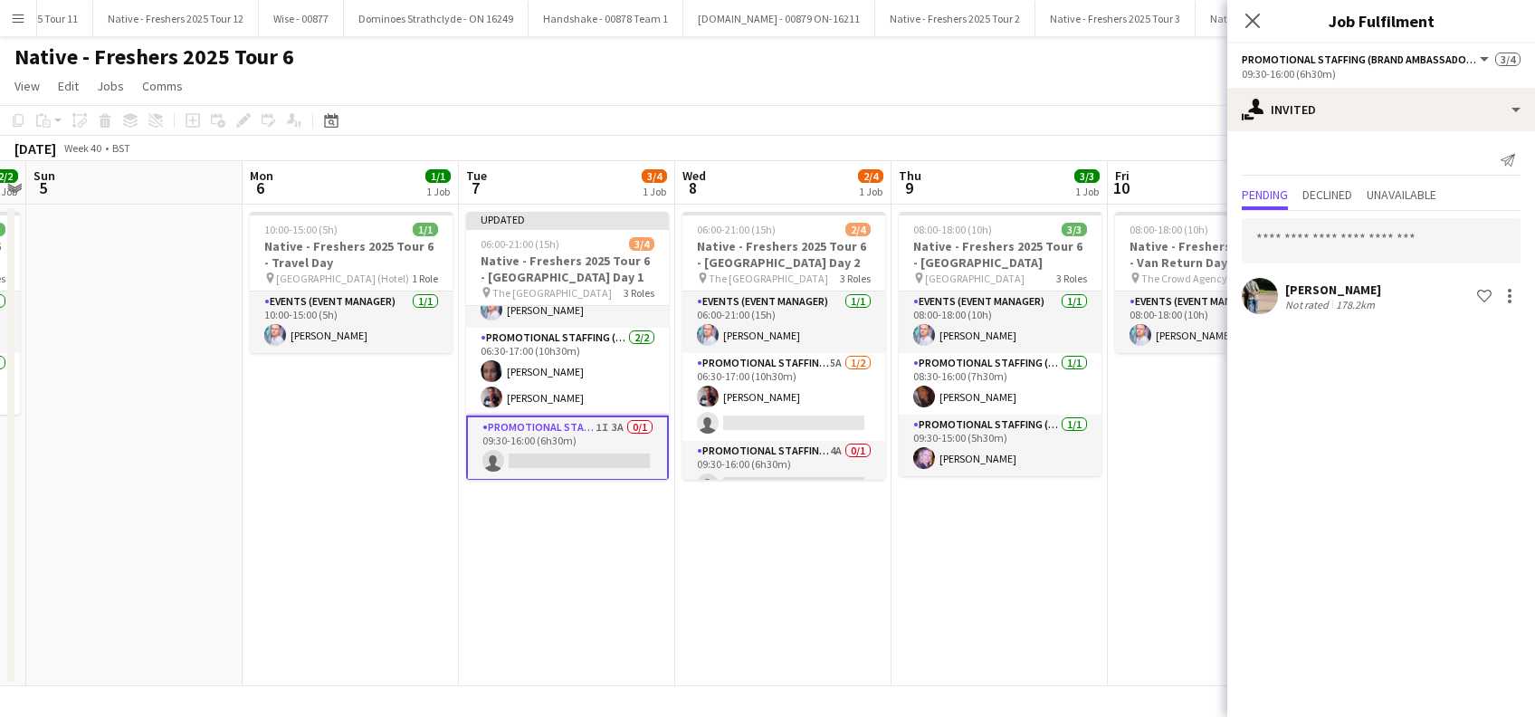
click at [1257, 14] on icon "Close pop-in" at bounding box center [1252, 21] width 14 height 14
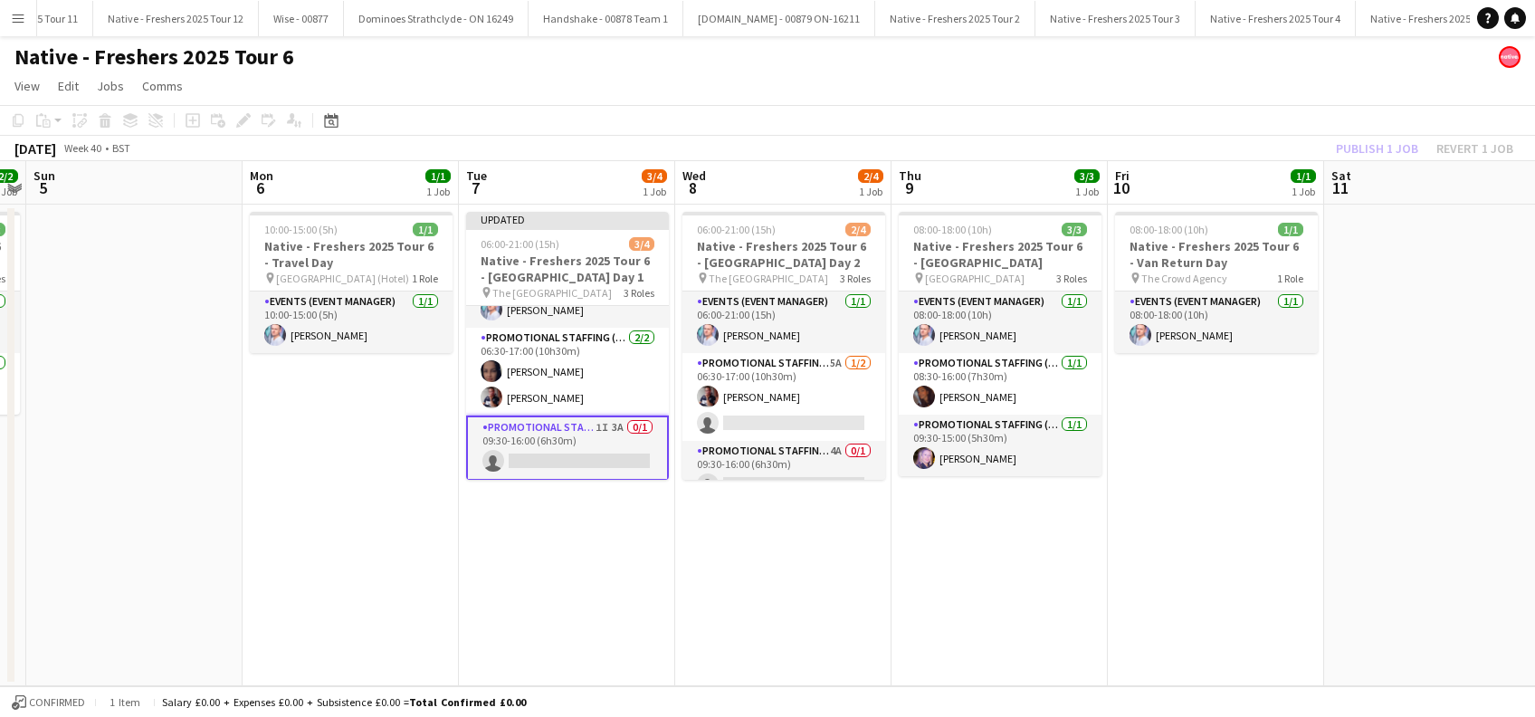
click at [792, 551] on app-date-cell "06:00-21:00 (15h) 2/4 Native - Freshers 2025 Tour 6 - University of Cambridge D…" at bounding box center [783, 446] width 216 height 482
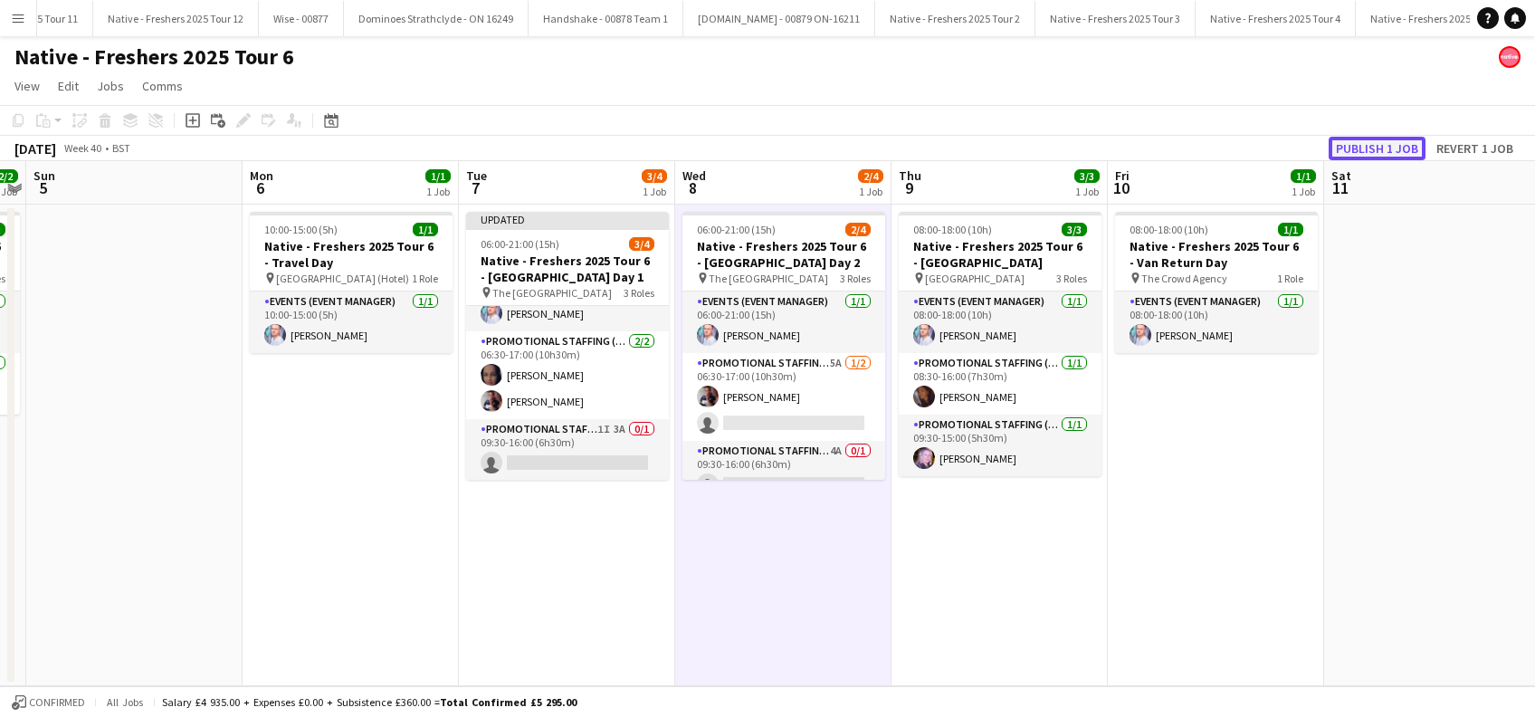
click at [1369, 145] on button "Publish 1 job" at bounding box center [1377, 149] width 97 height 24
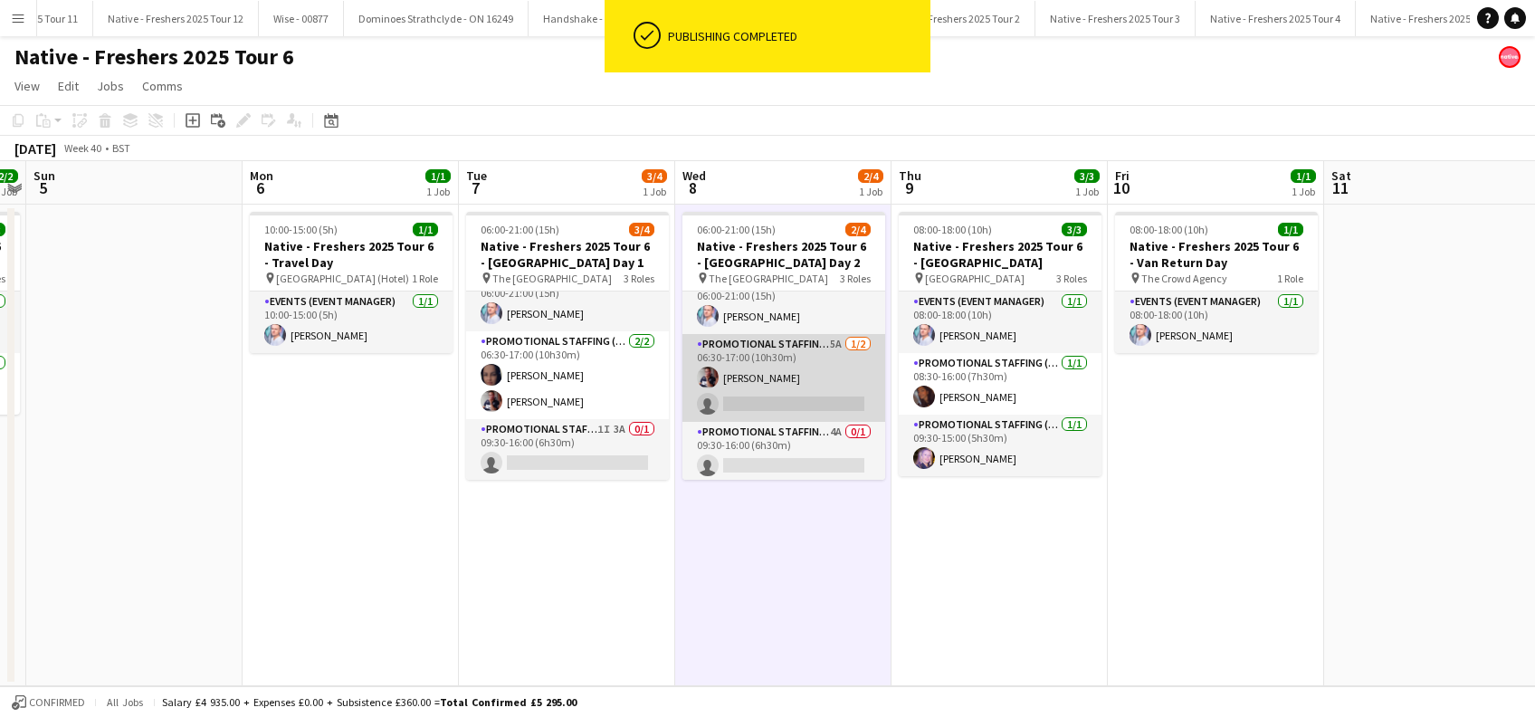
scroll to position [22, 0]
click at [780, 400] on app-card-role "Promotional Staffing (Brand Ambassadors) 5A 1/2 06:30-17:00 (10h30m) Dan Strast…" at bounding box center [783, 375] width 203 height 88
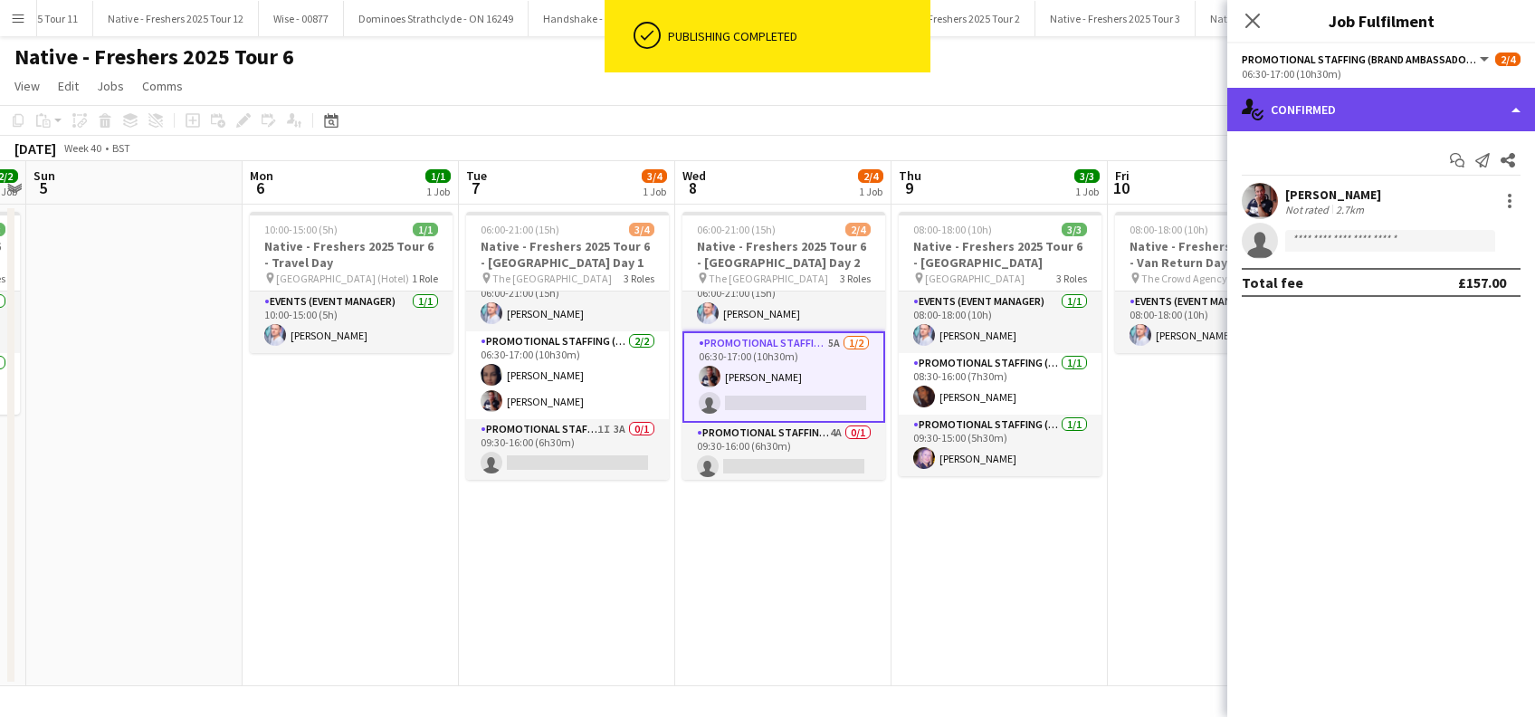
click at [1437, 105] on div "single-neutral-actions-check-2 Confirmed" at bounding box center [1381, 109] width 308 height 43
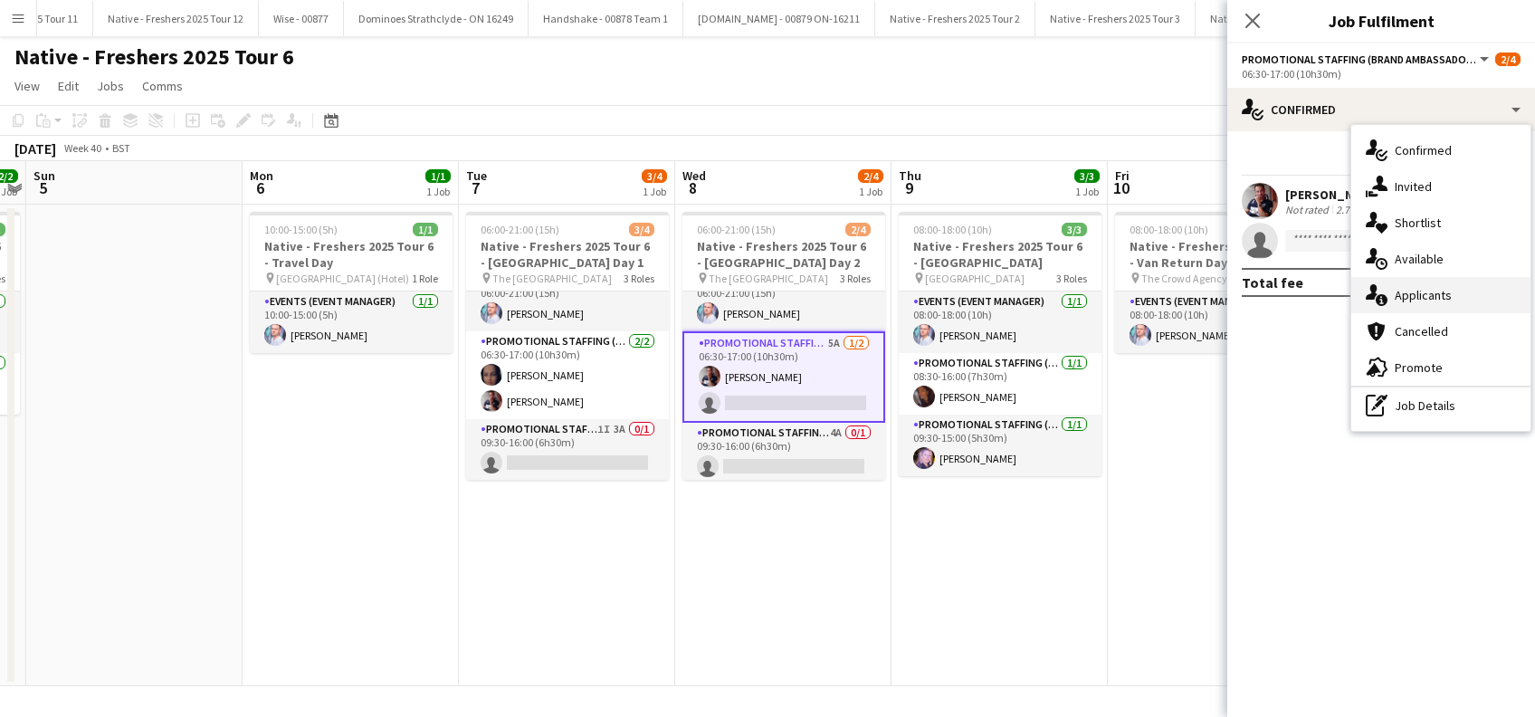
click at [1429, 292] on span "Applicants" at bounding box center [1423, 295] width 57 height 16
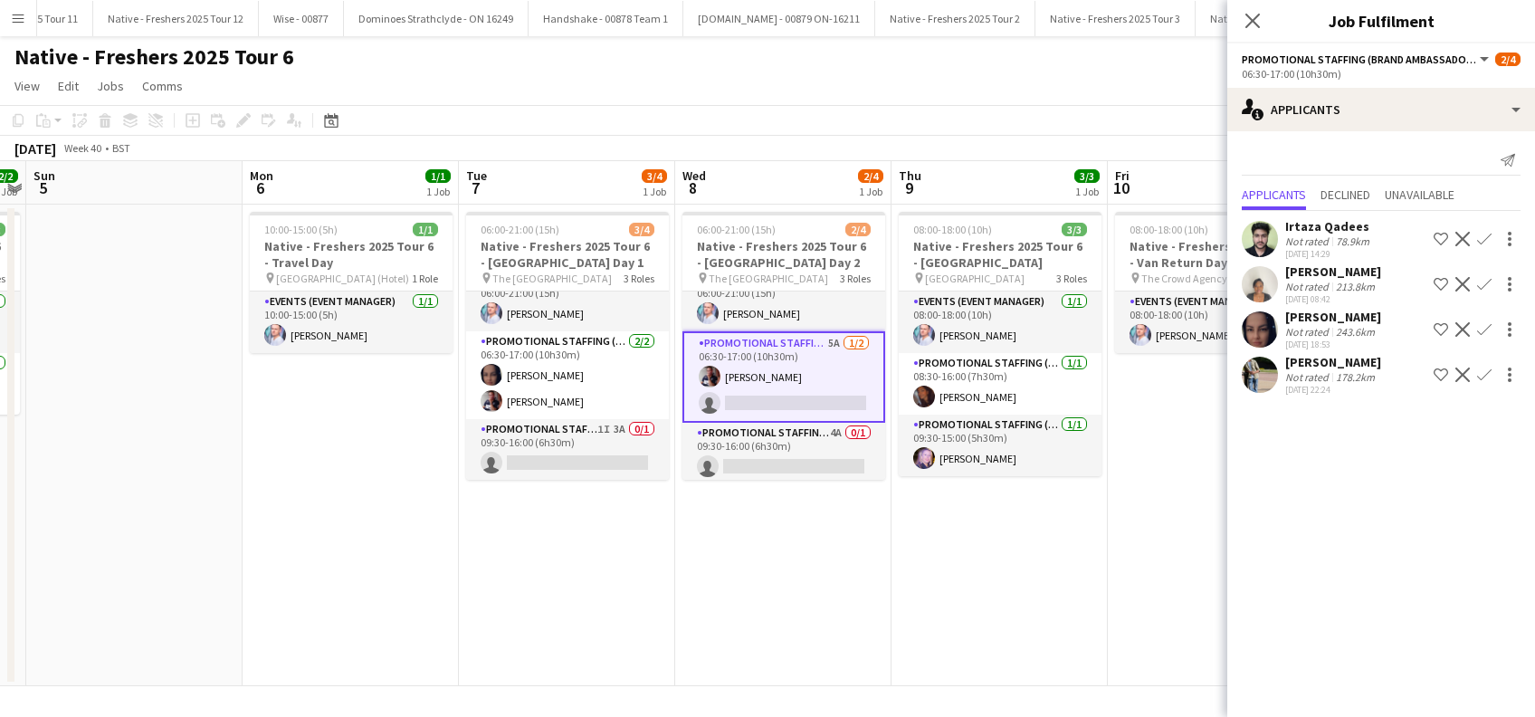
click at [1481, 329] on app-icon "Confirm" at bounding box center [1484, 329] width 14 height 14
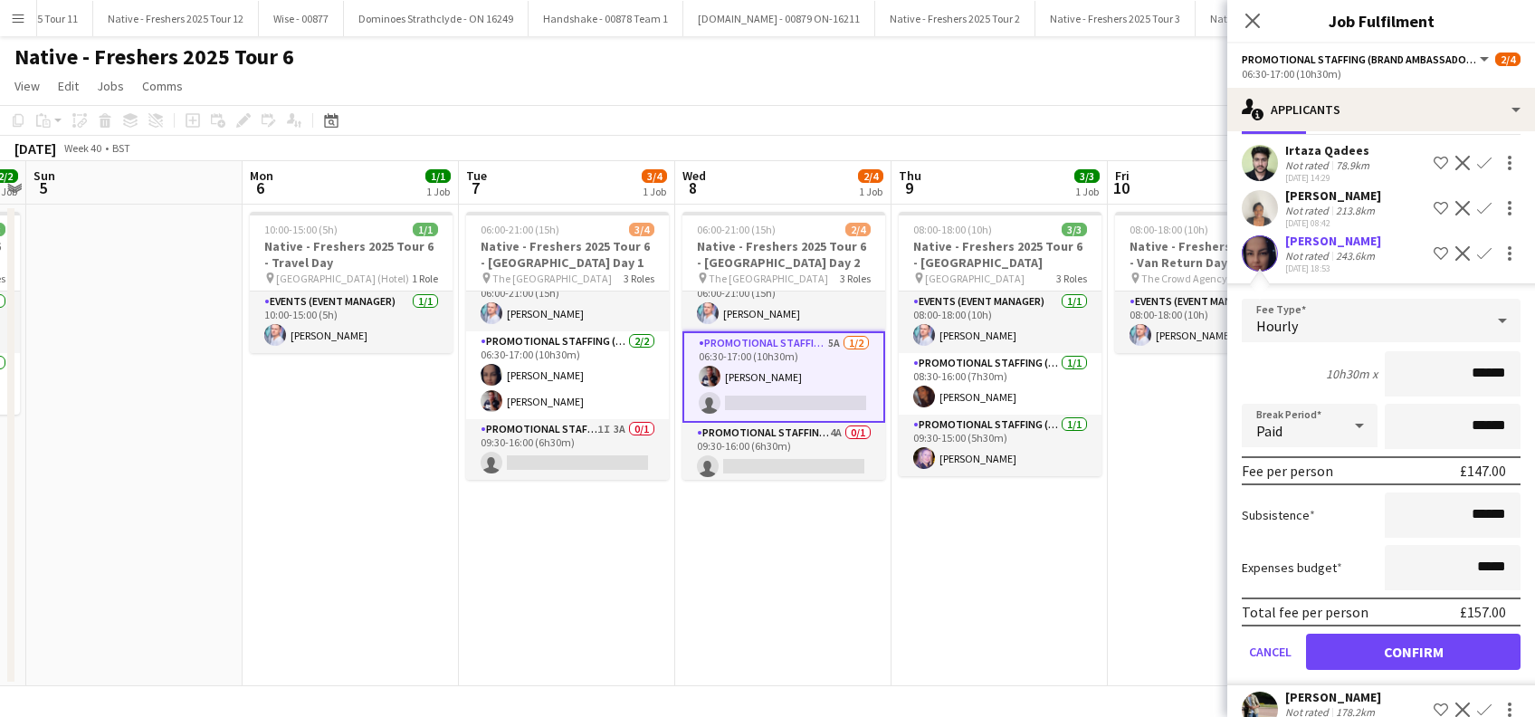
scroll to position [105, 0]
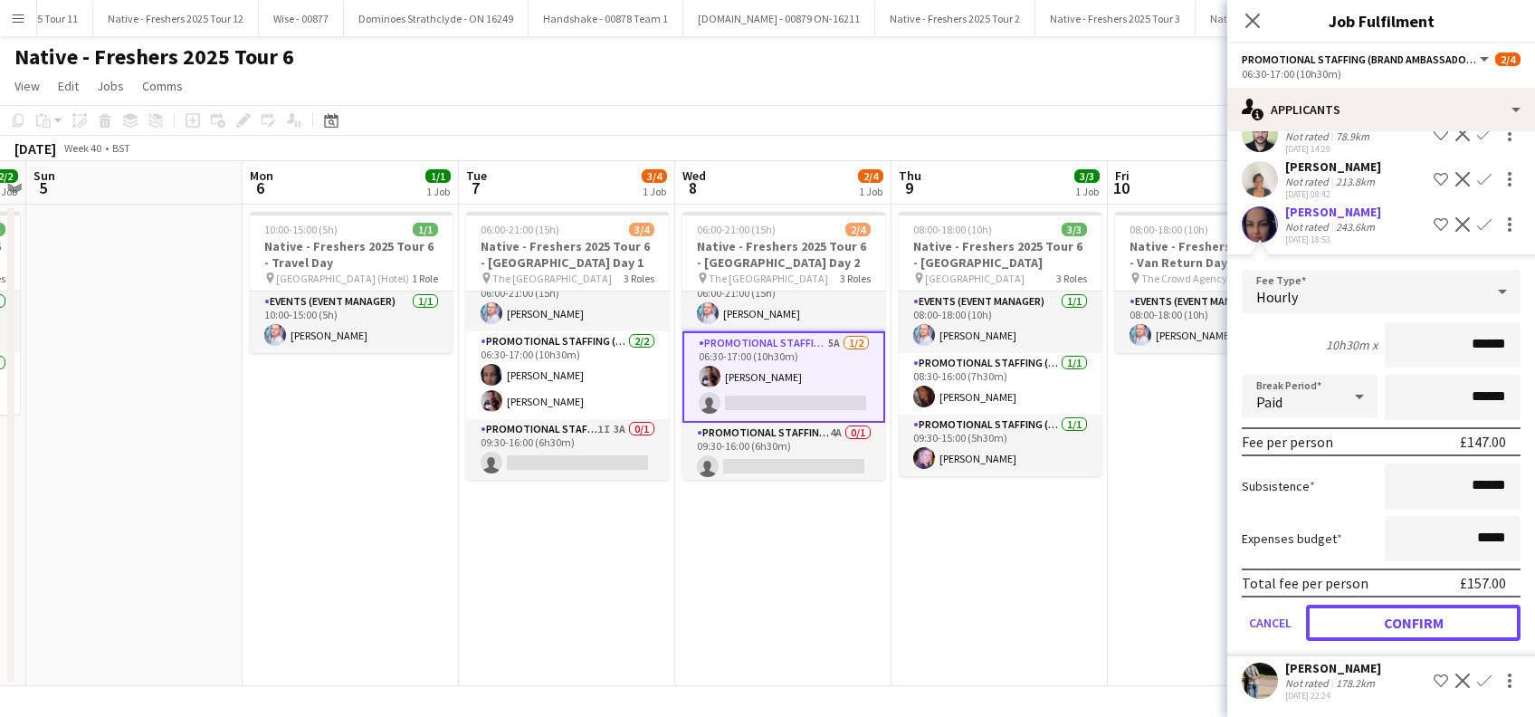
click at [1369, 625] on button "Confirm" at bounding box center [1413, 623] width 215 height 36
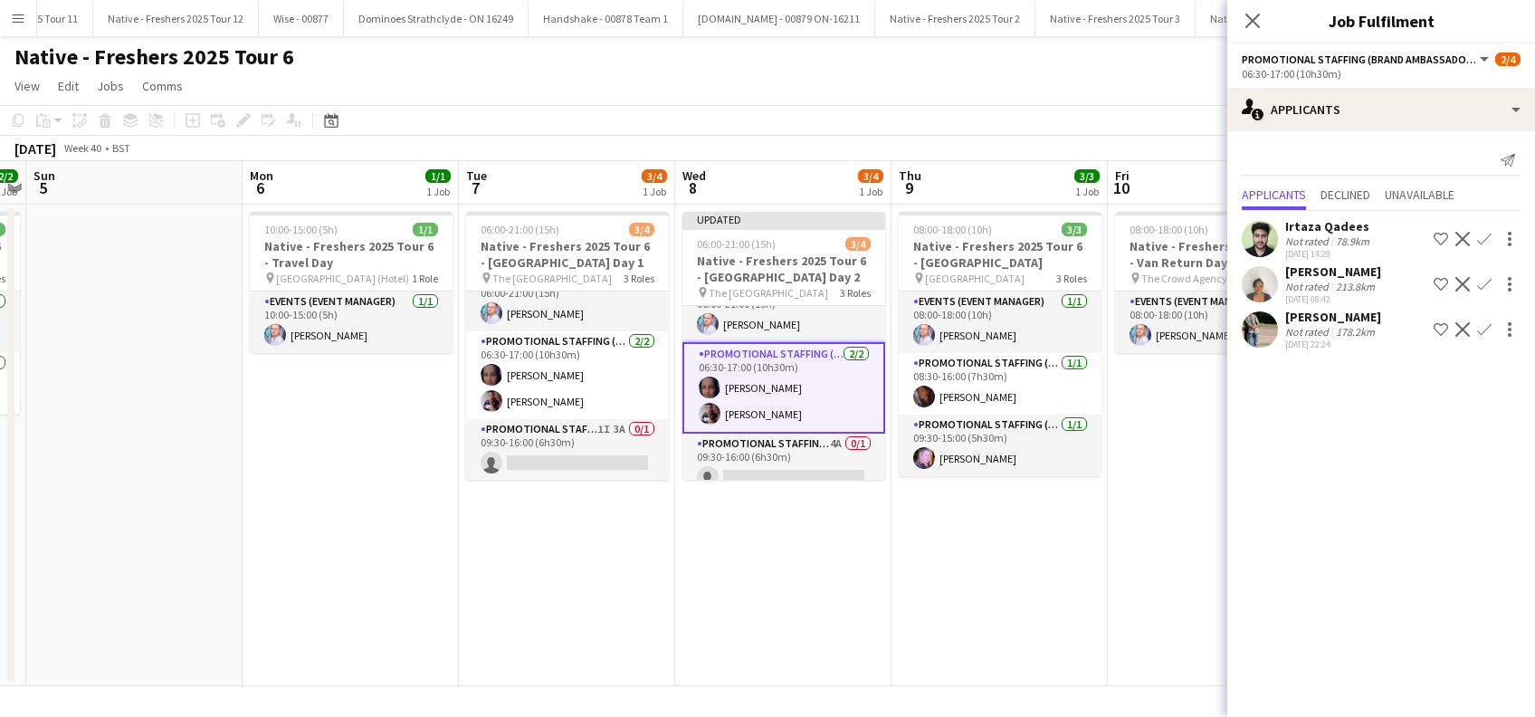
scroll to position [40, 0]
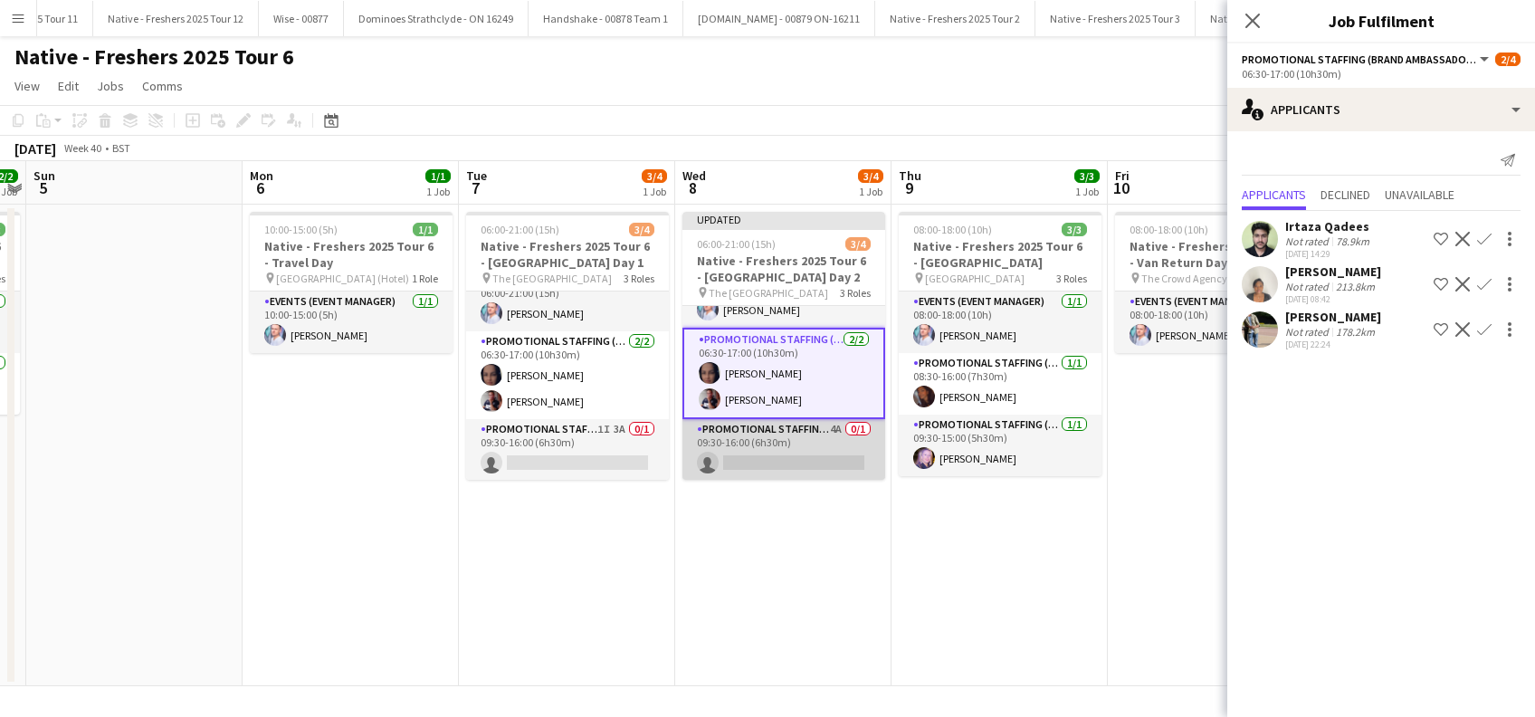
click at [776, 455] on app-card-role "Promotional Staffing (Brand Ambassadors) 4A 0/1 09:30-16:00 (6h30m) single-neut…" at bounding box center [783, 450] width 203 height 62
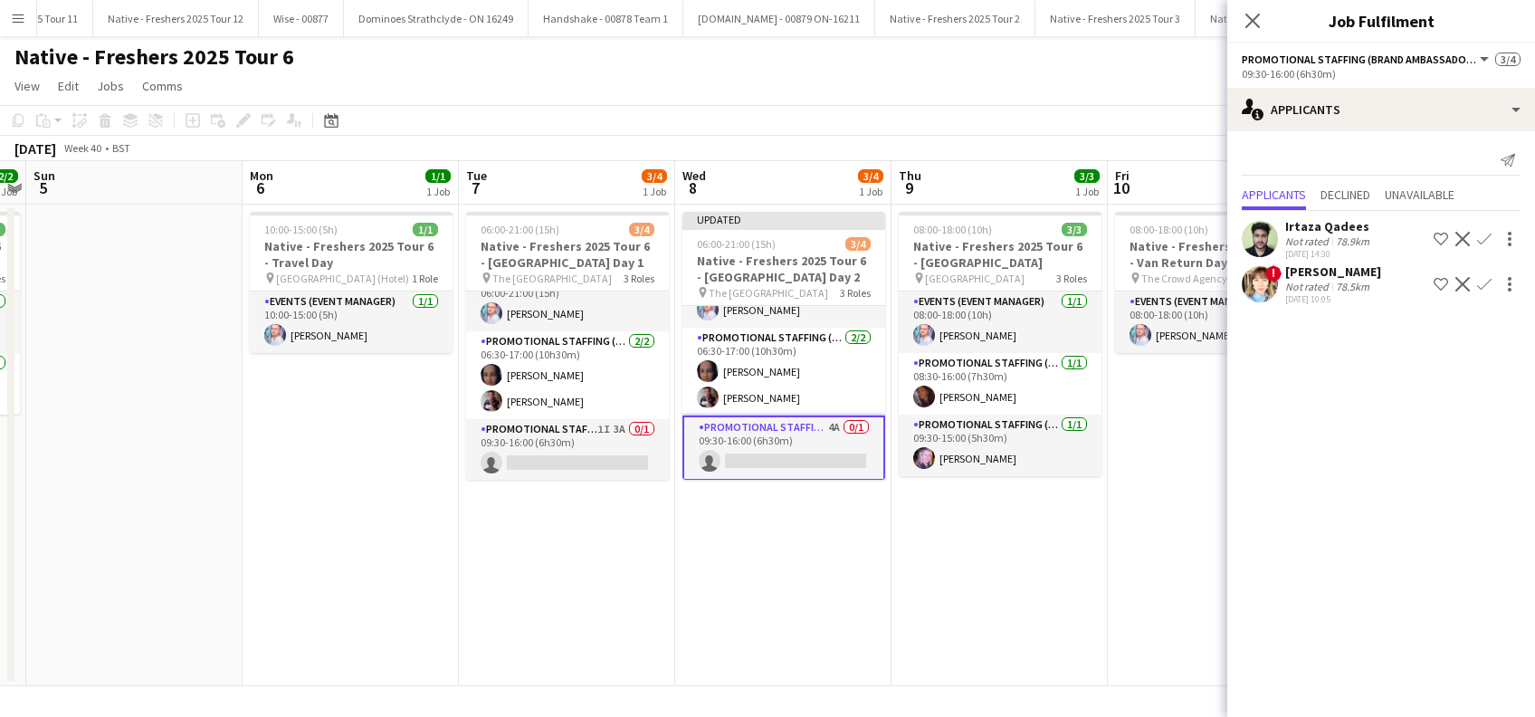
click at [1484, 238] on app-icon "Confirm" at bounding box center [1484, 239] width 14 height 14
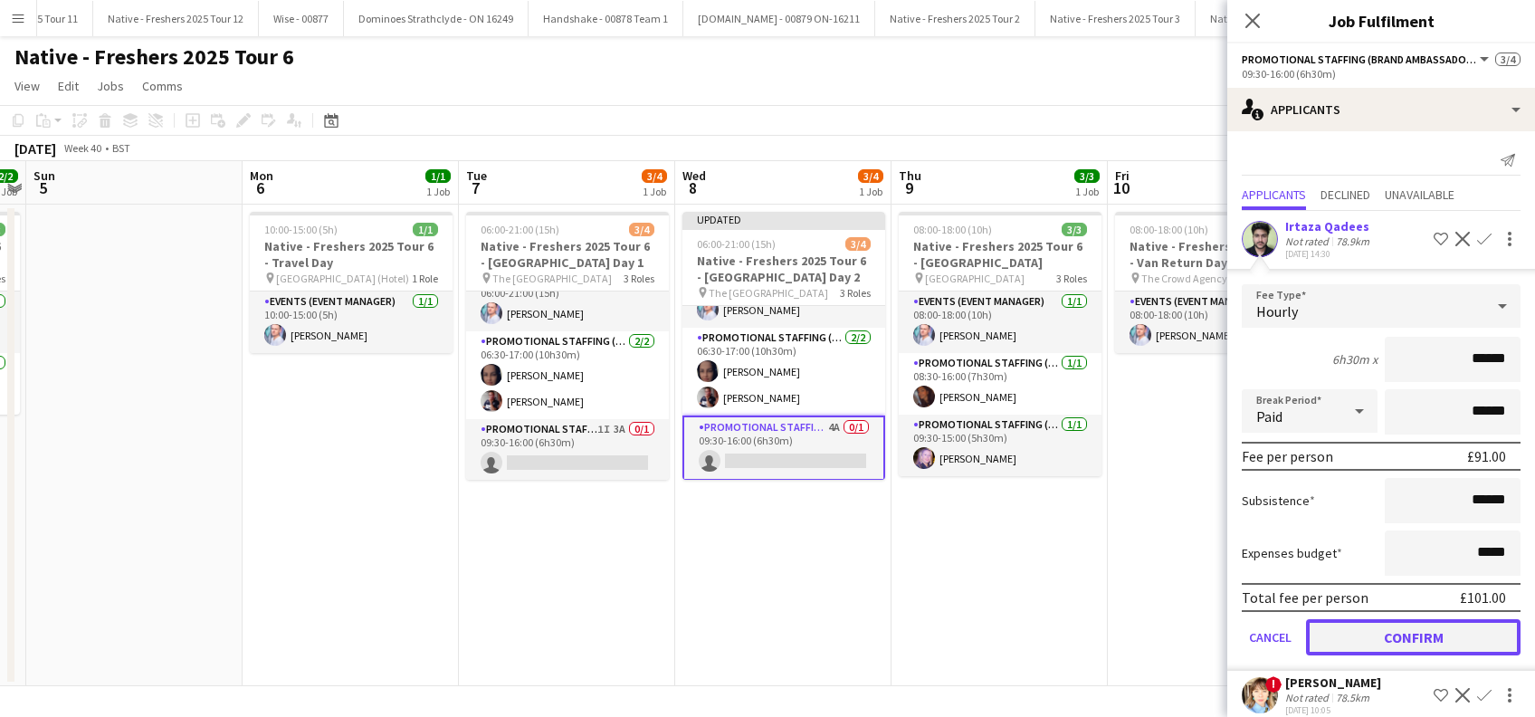
click at [1365, 637] on button "Confirm" at bounding box center [1413, 637] width 215 height 36
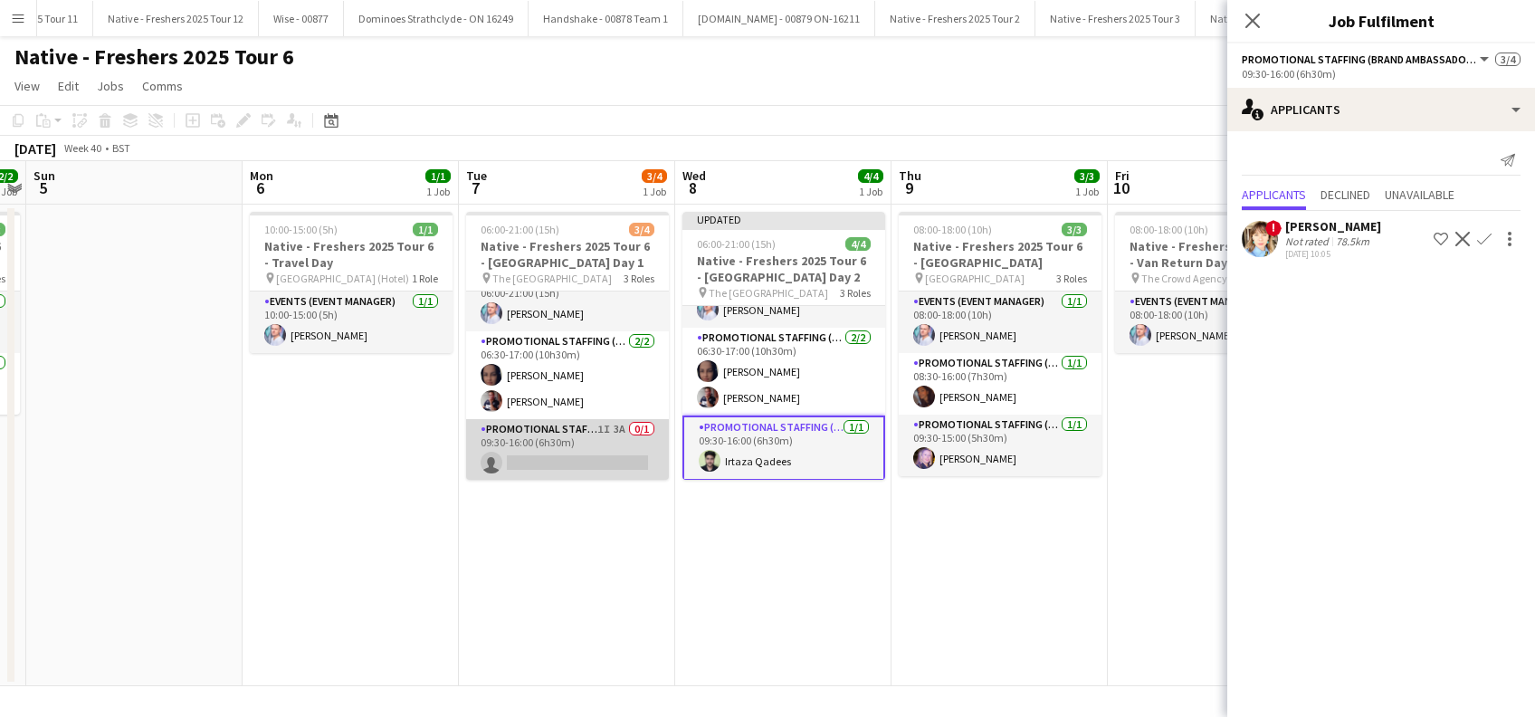
click at [553, 454] on app-card-role "Promotional Staffing (Brand Ambassadors) 1I 3A 0/1 09:30-16:00 (6h30m) single-n…" at bounding box center [567, 450] width 203 height 62
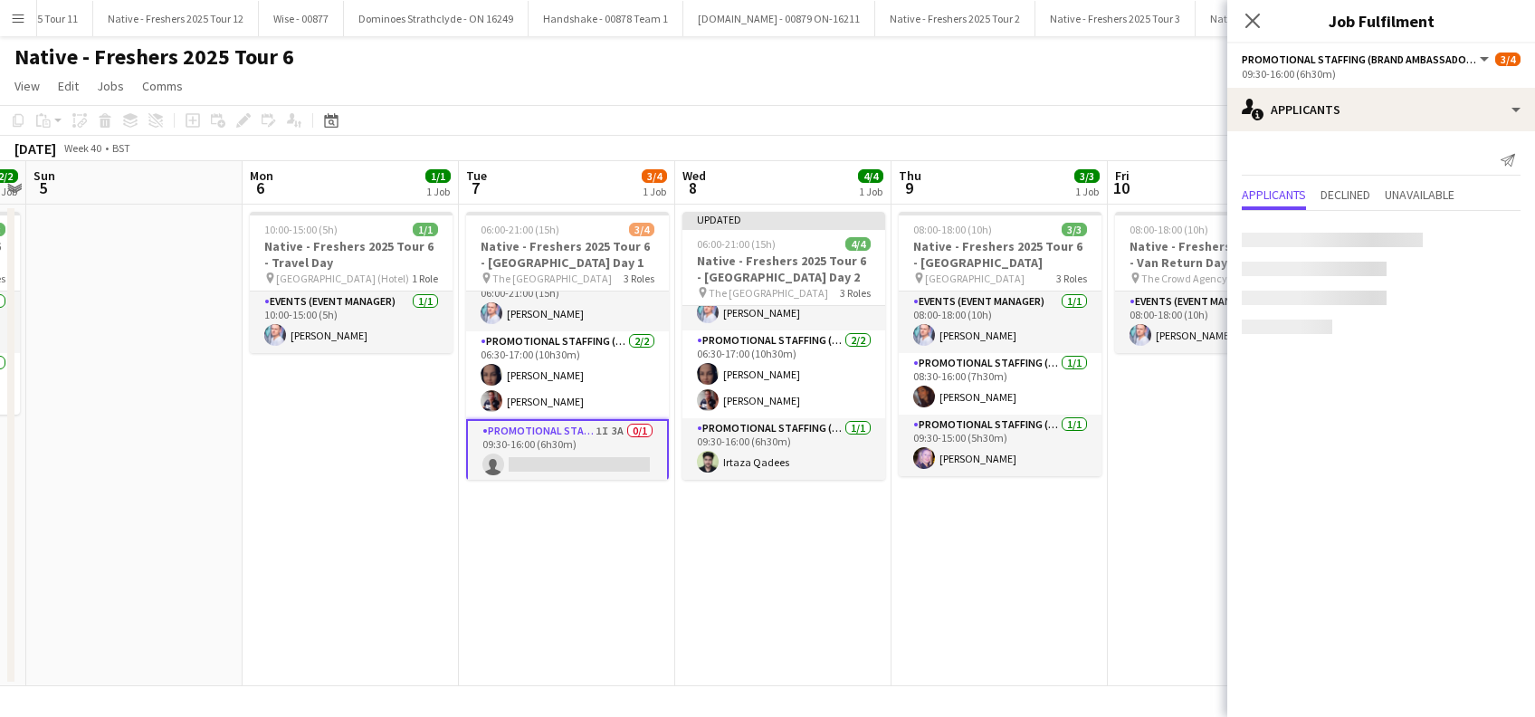
scroll to position [36, 0]
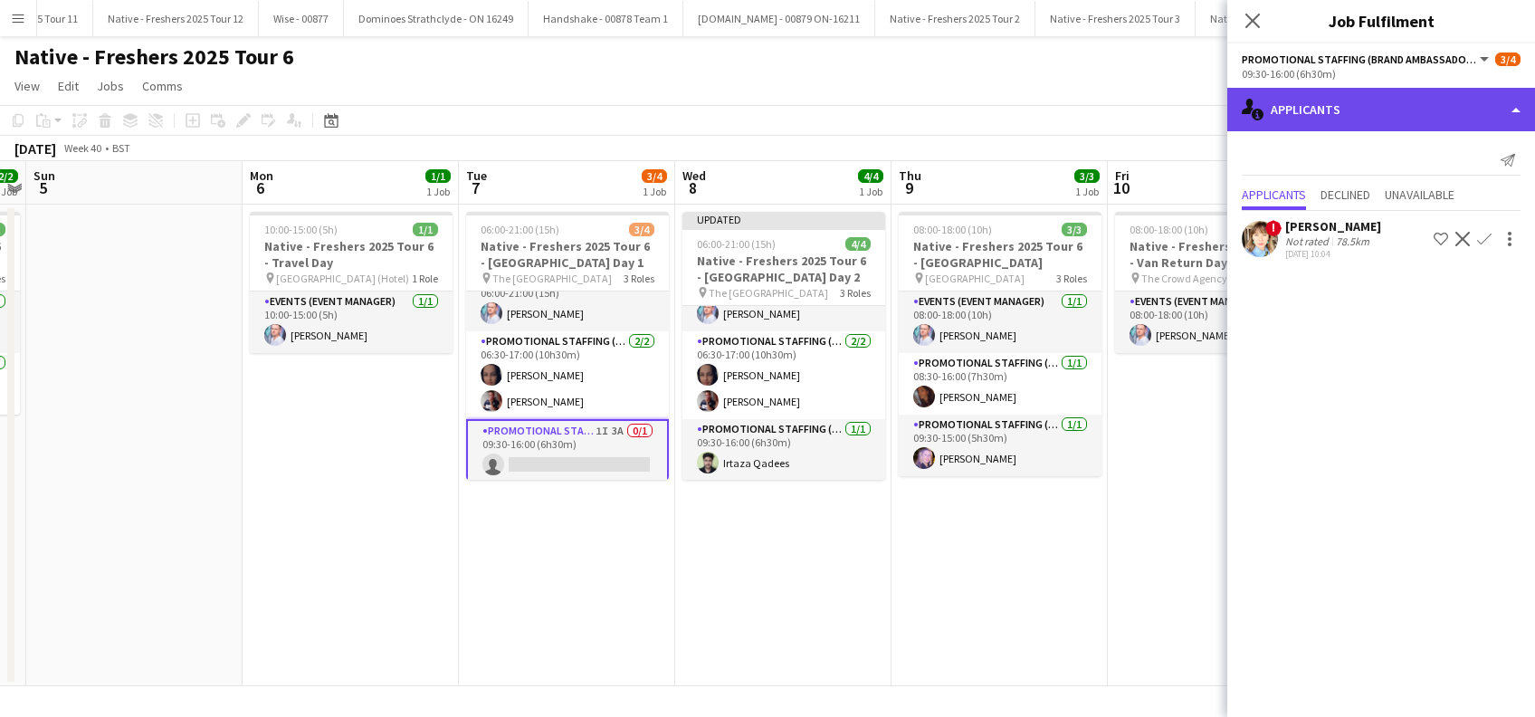
click at [1330, 110] on div "single-neutral-actions-information Applicants" at bounding box center [1381, 109] width 308 height 43
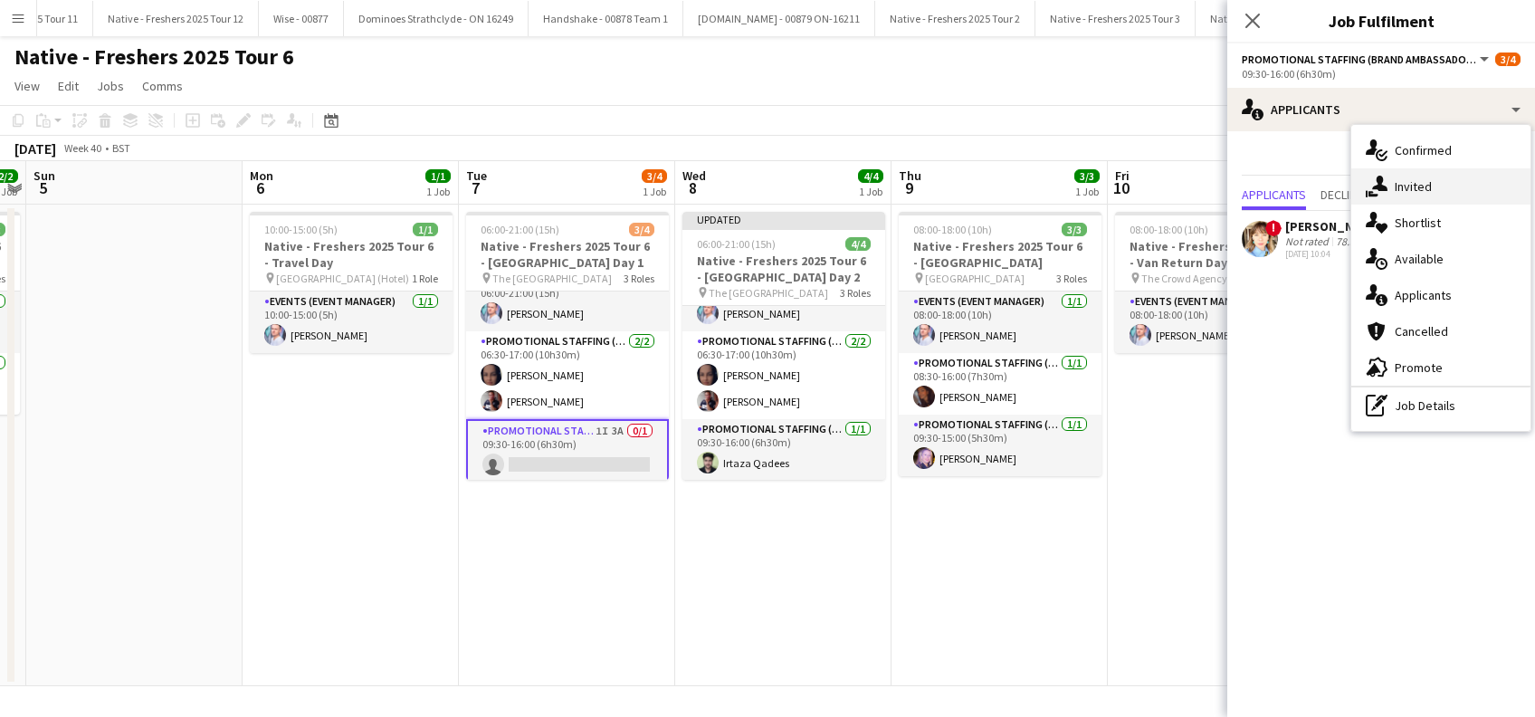
click at [1412, 188] on span "Invited" at bounding box center [1413, 186] width 37 height 16
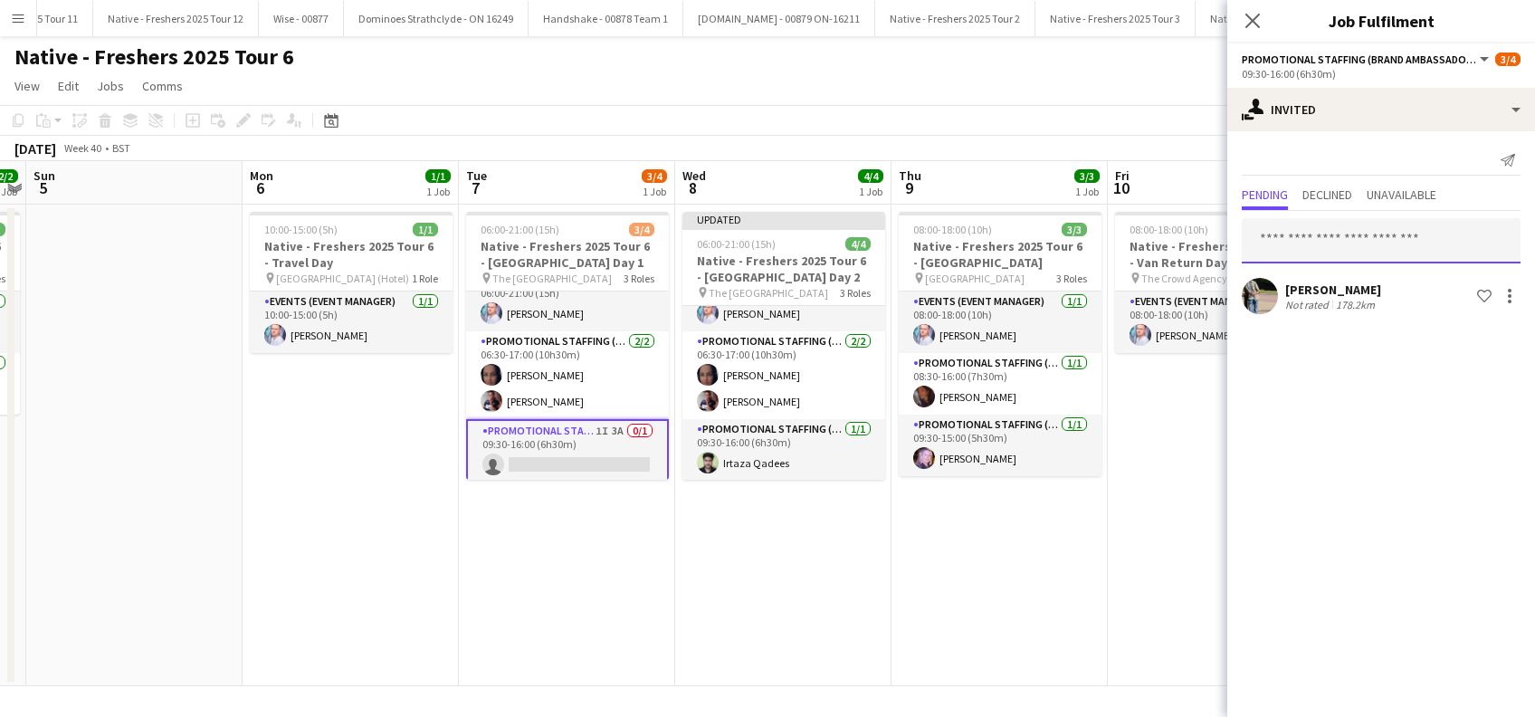
click at [1327, 251] on input "text" at bounding box center [1381, 240] width 279 height 45
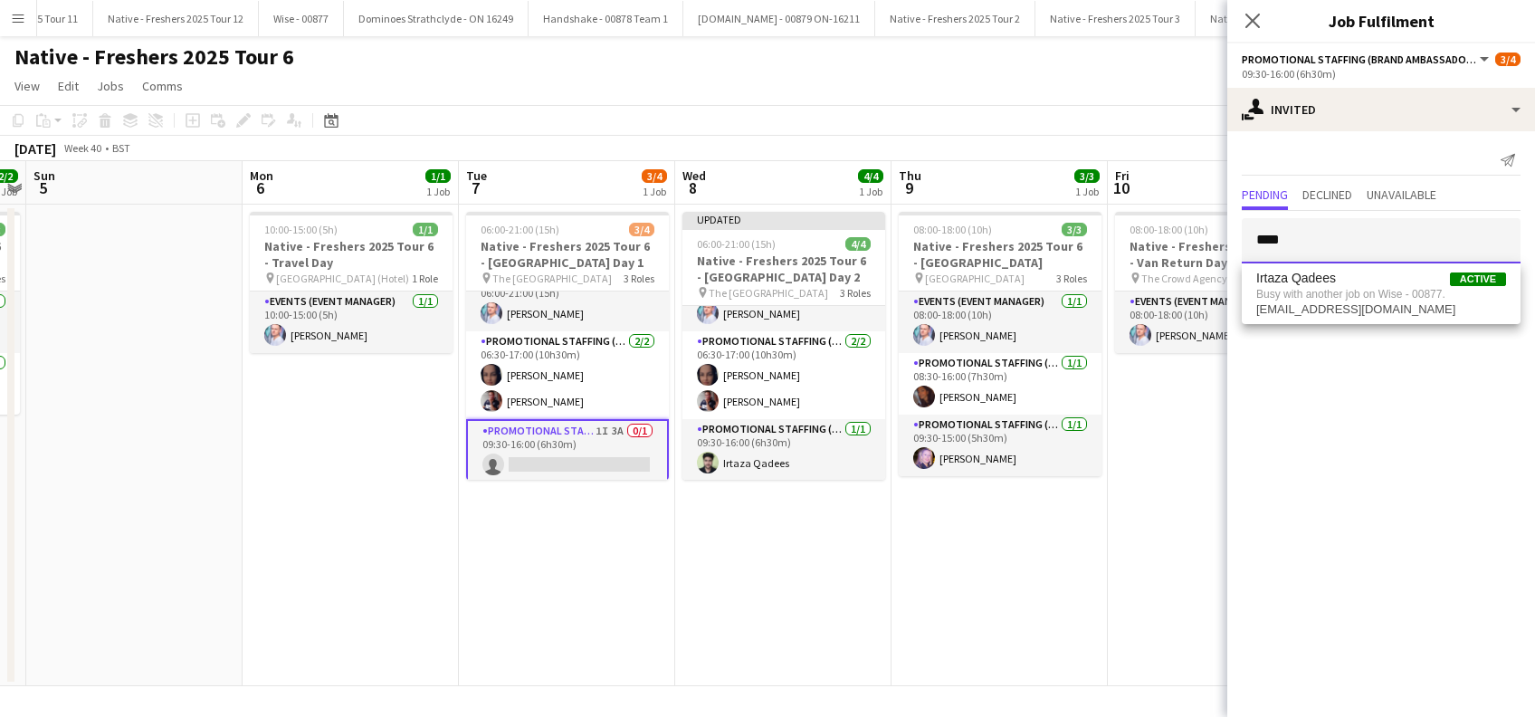
type input "****"
click at [945, 556] on app-date-cell "08:00-18:00 (10h) 3/3 Native - Freshers 2025 Tour 6 - London South Bank Univers…" at bounding box center [1000, 446] width 216 height 482
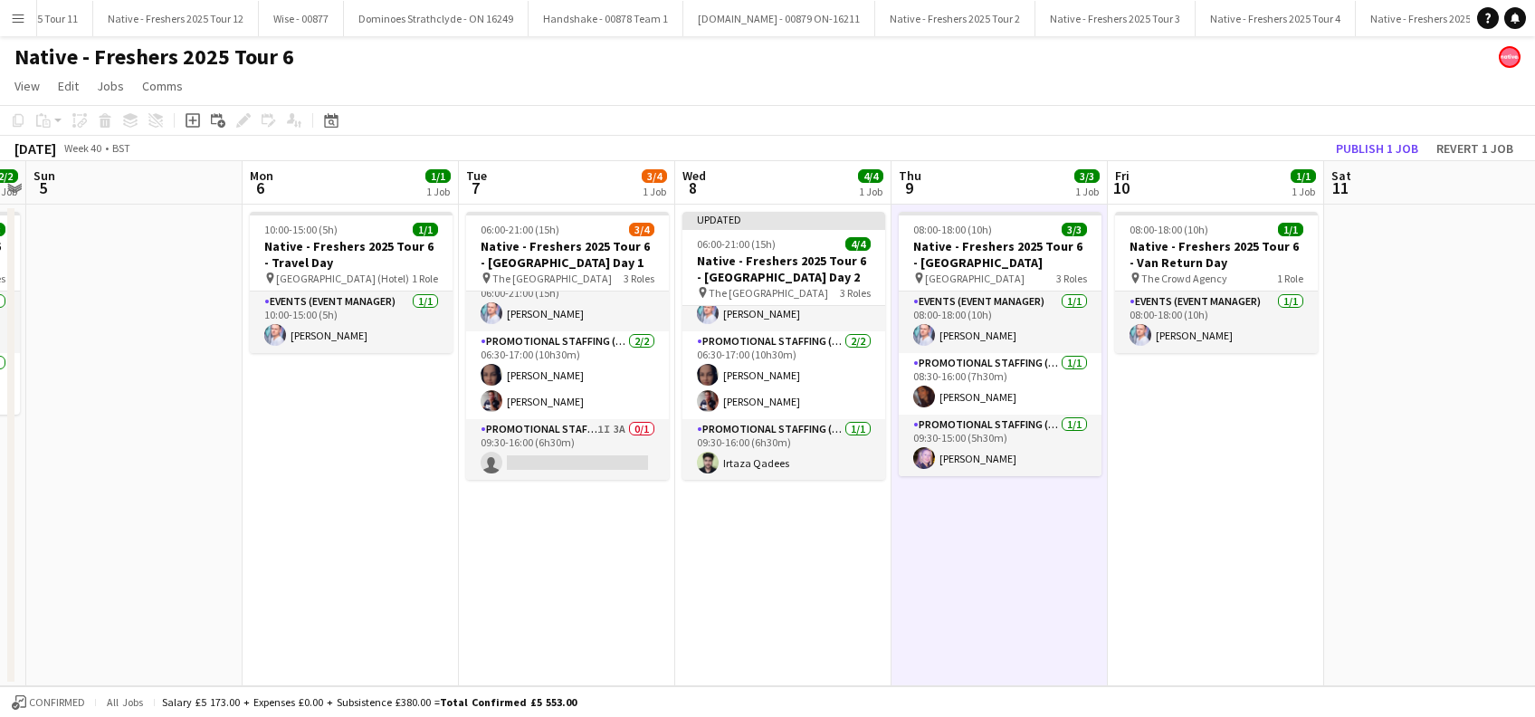
click at [1367, 509] on app-date-cell at bounding box center [1432, 446] width 216 height 482
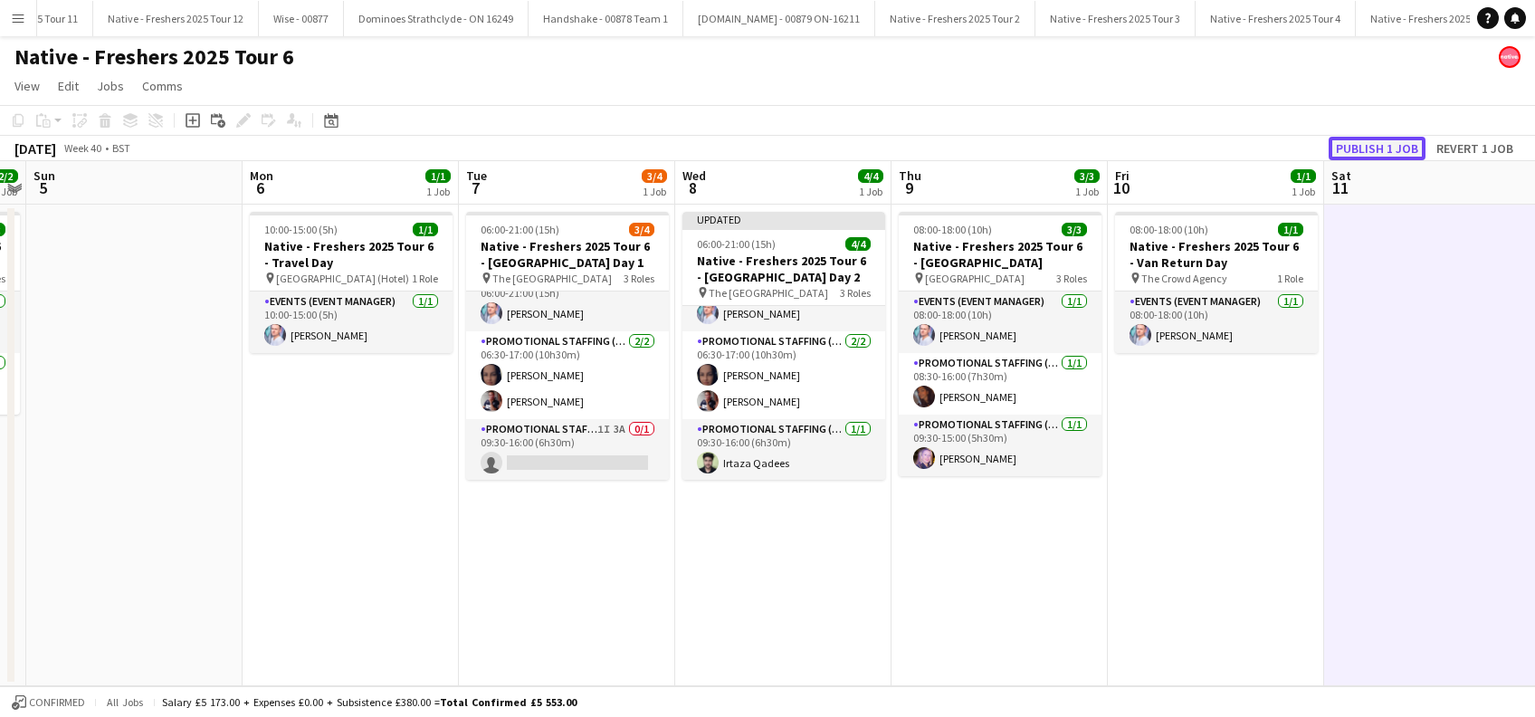
click at [1369, 148] on button "Publish 1 job" at bounding box center [1377, 149] width 97 height 24
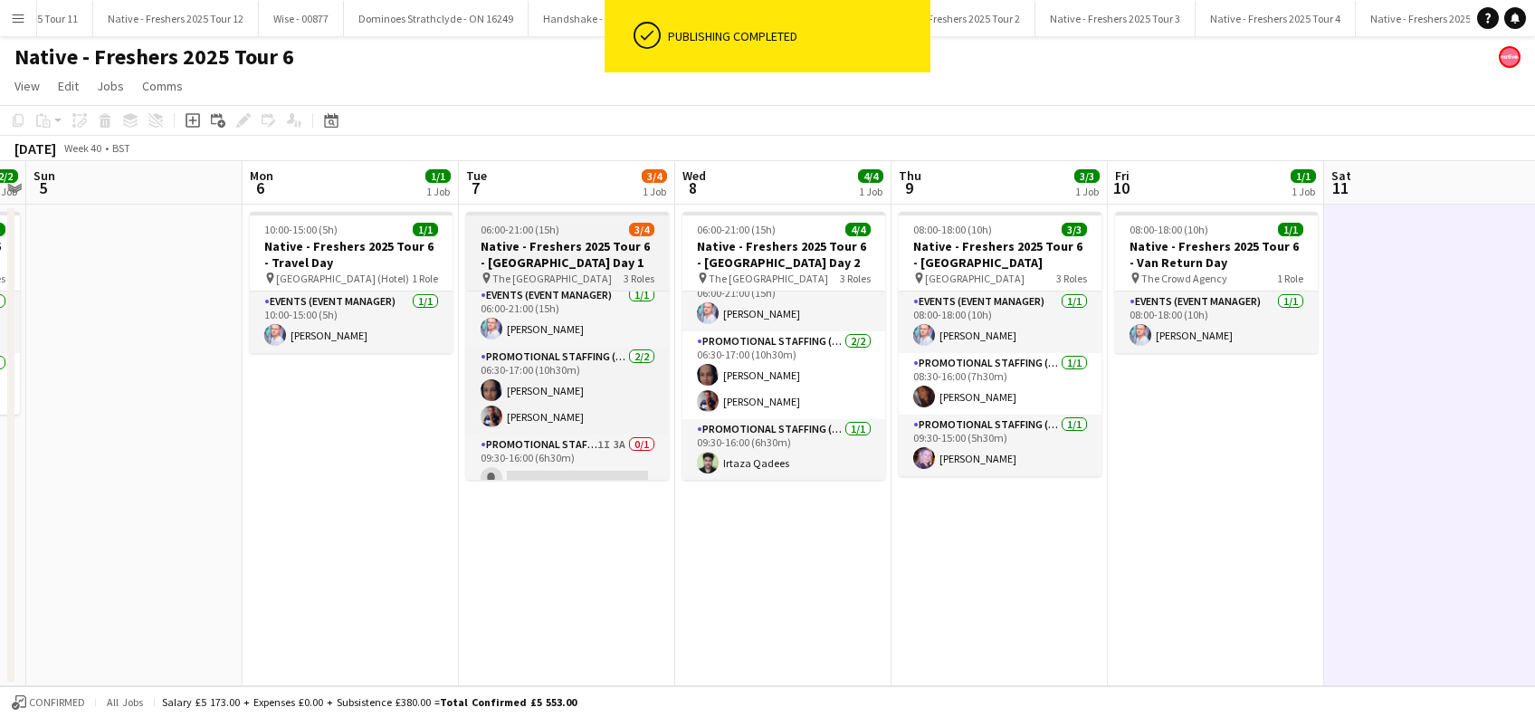
scroll to position [0, 0]
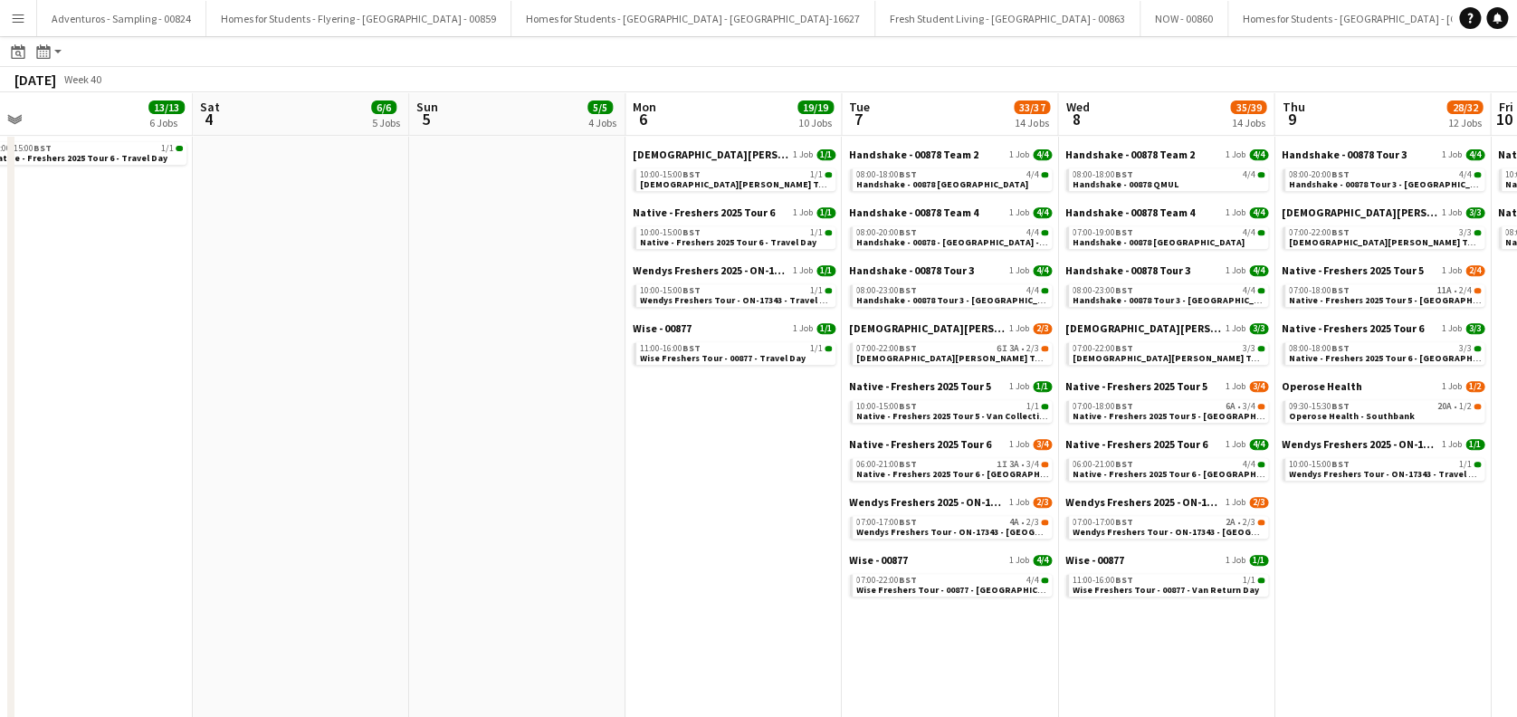
scroll to position [0, 736]
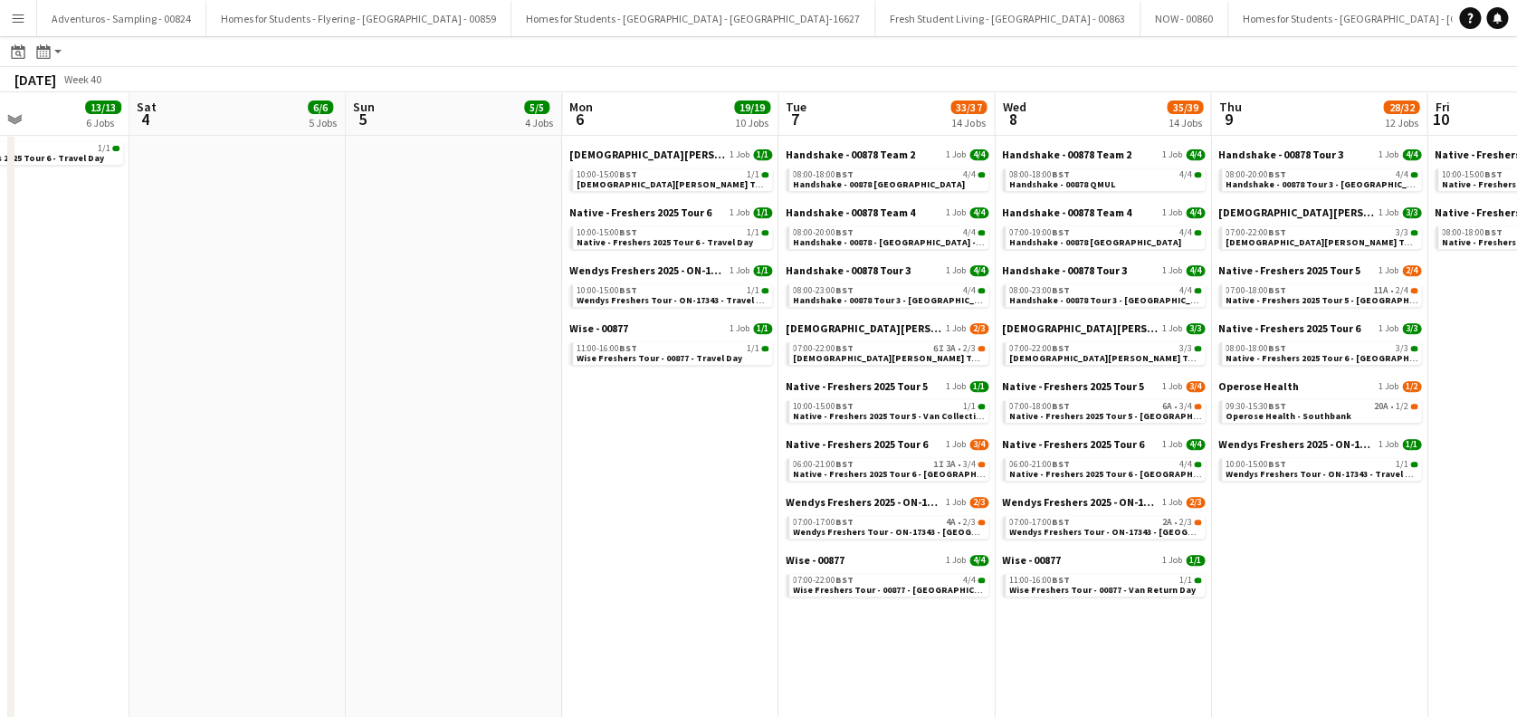
drag, startPoint x: 1293, startPoint y: 542, endPoint x: 558, endPoint y: 565, distance: 736.2
click at [558, 565] on app-calendar-viewport "Tue 30 37/37 13 Jobs Wed 1 36/36 12 Jobs Thu 2 22/22 9 Jobs Fri 3 13/13 6 Jobs …" at bounding box center [758, 500] width 1517 height 1547
click at [900, 529] on span "Wendys Freshers Tour - ON-17343 - [GEOGRAPHIC_DATA] Day 1" at bounding box center [925, 532] width 265 height 12
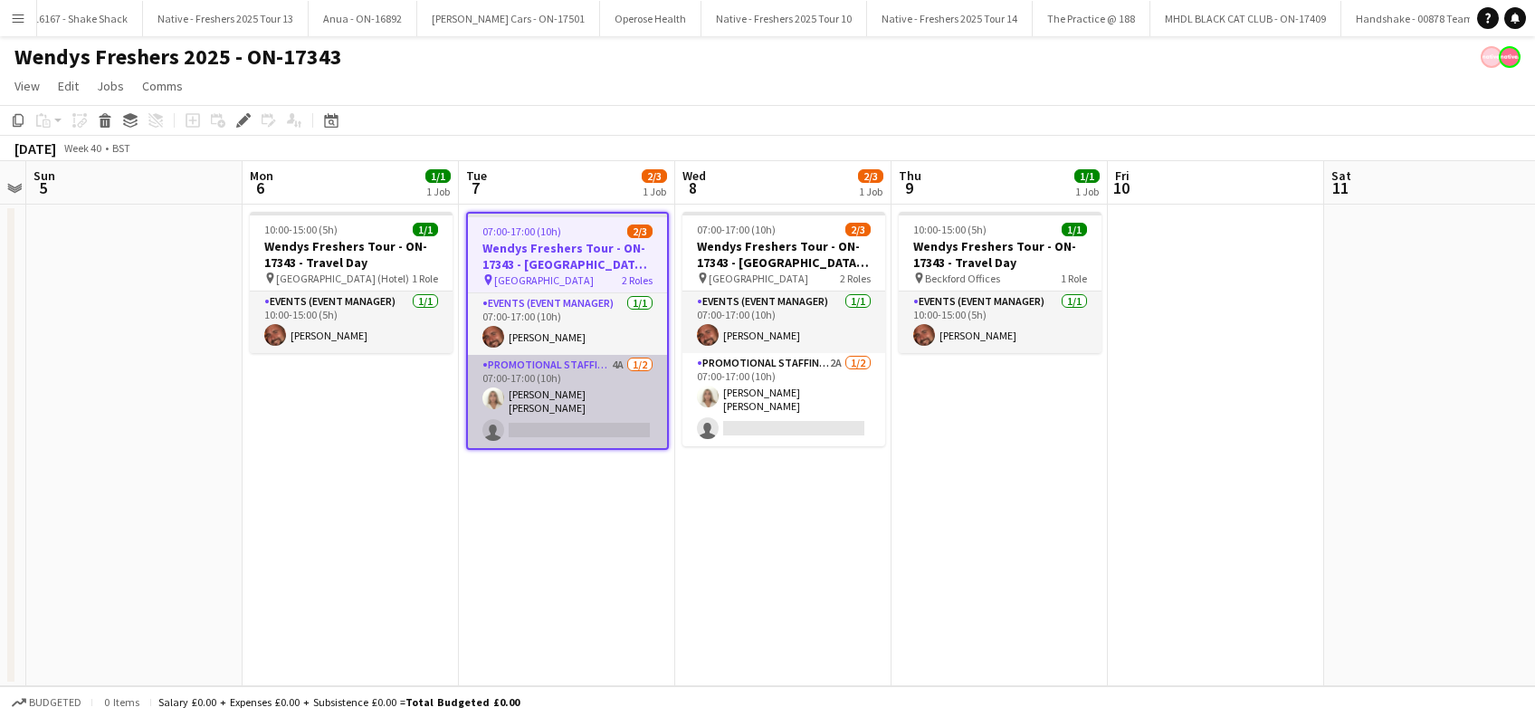
click at [574, 416] on app-card-role "Promotional Staffing (Brand Ambassadors) 4A [DATE] 07:00-17:00 (10h) [PERSON_NA…" at bounding box center [567, 401] width 199 height 93
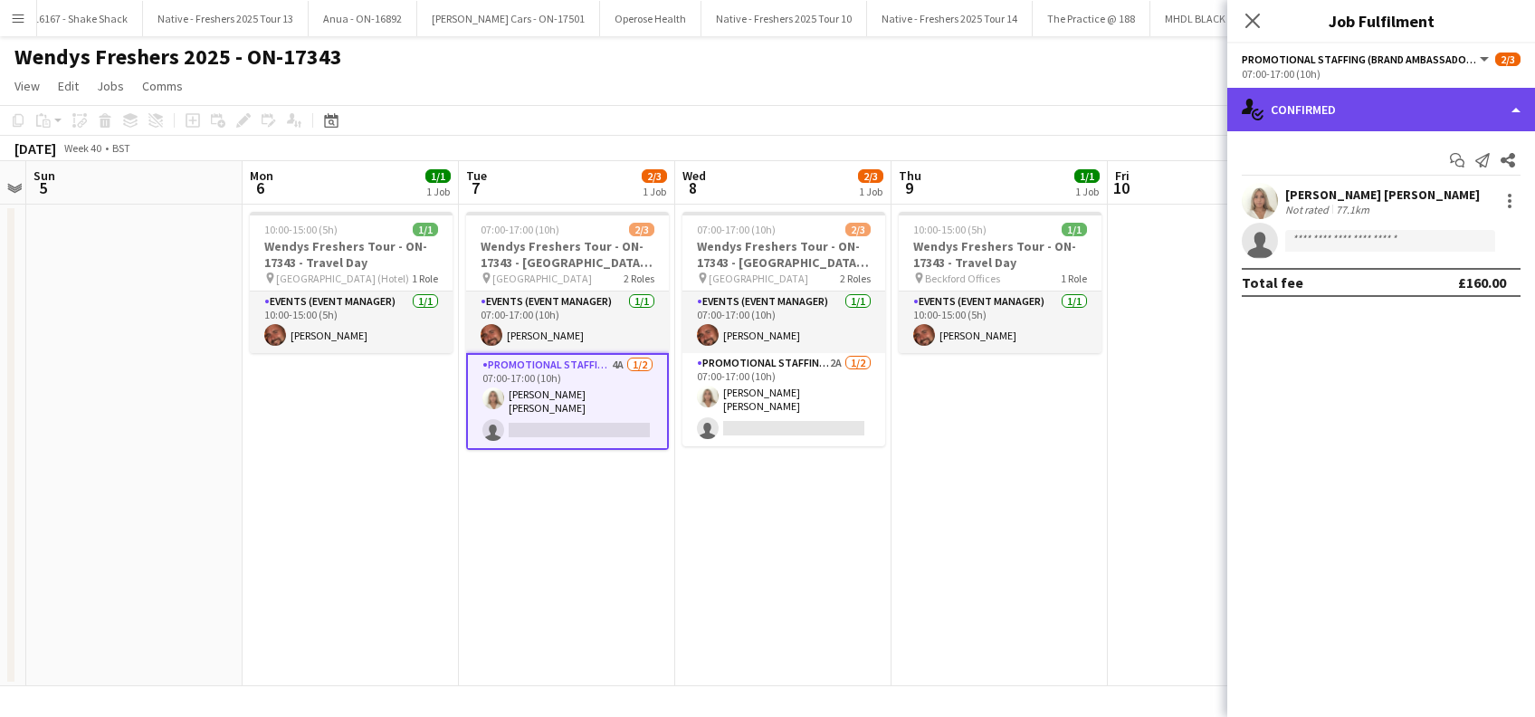
click at [1359, 109] on div "single-neutral-actions-check-2 Confirmed" at bounding box center [1381, 109] width 308 height 43
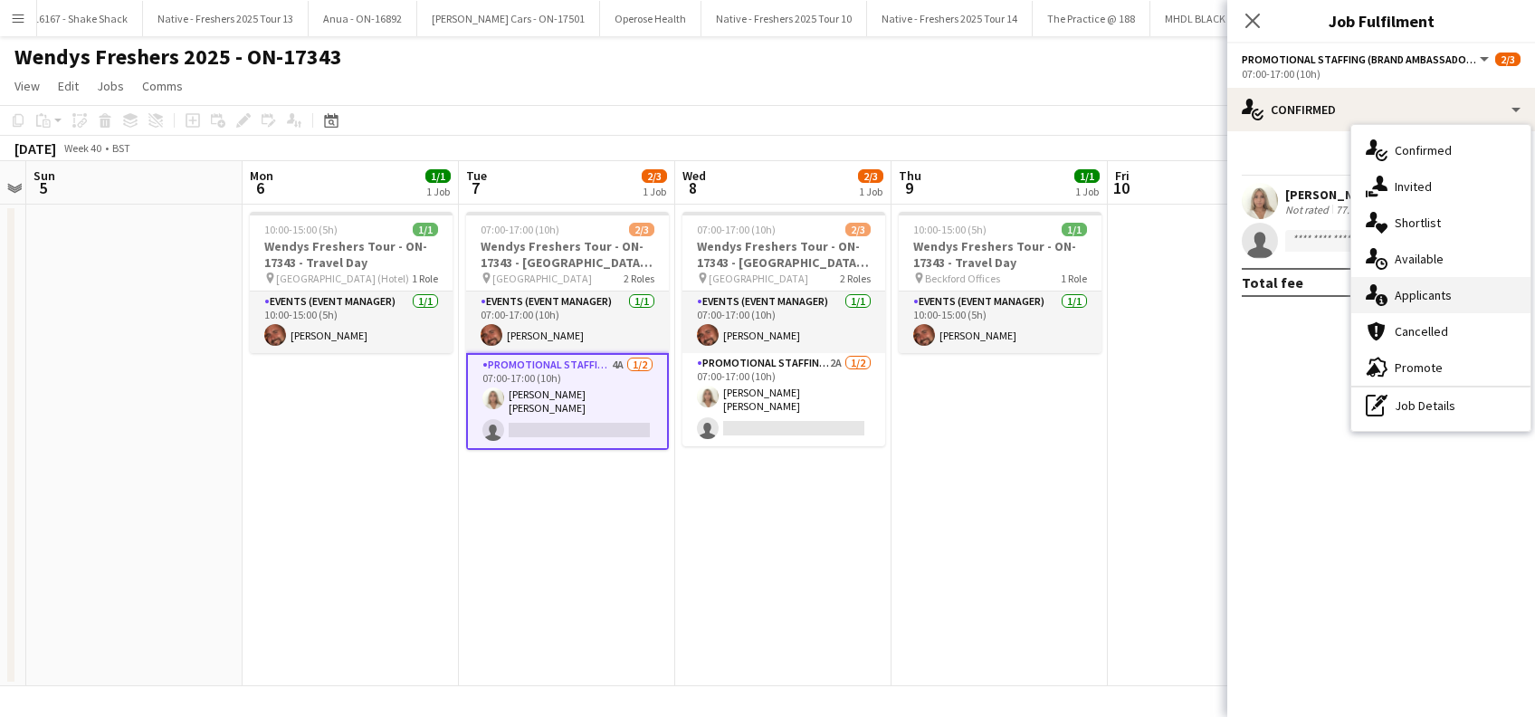
click at [1427, 299] on span "Applicants" at bounding box center [1423, 295] width 57 height 16
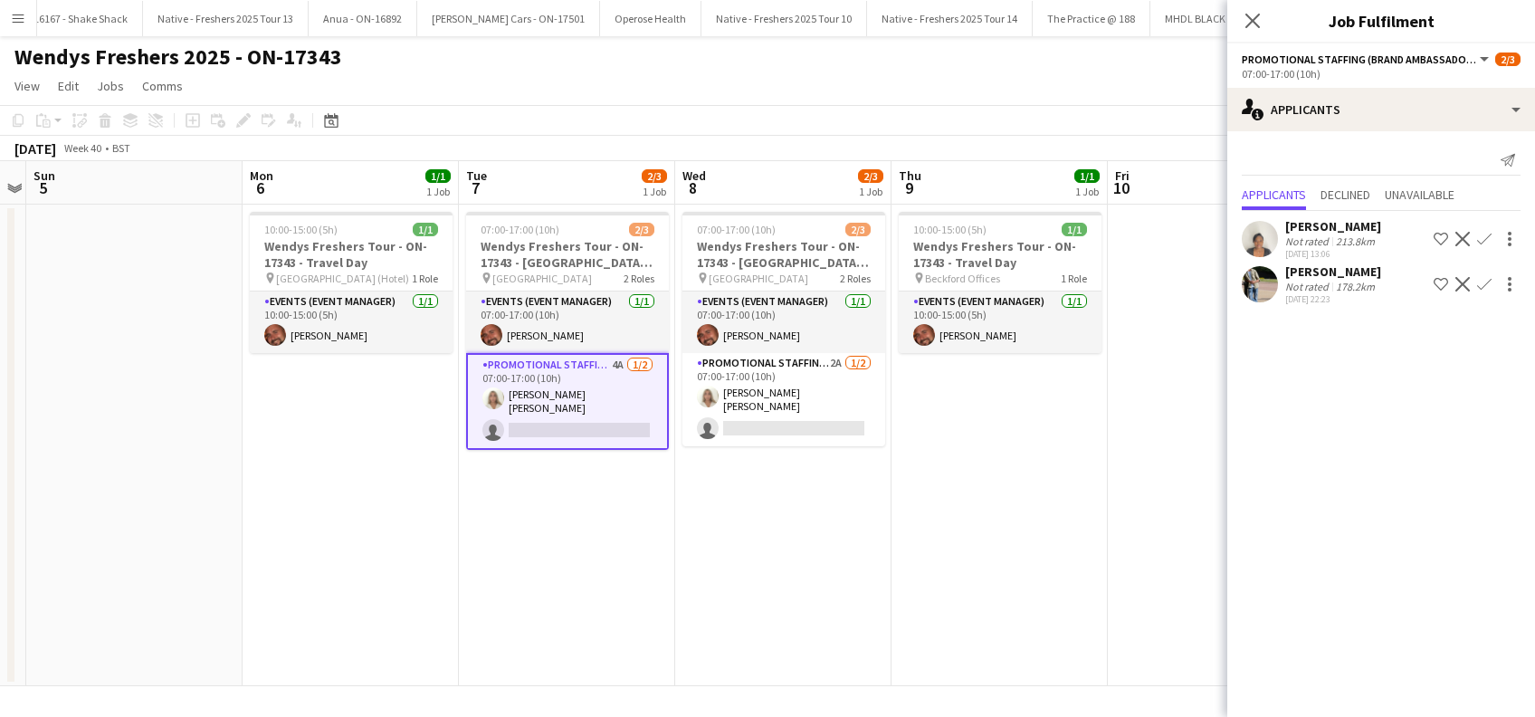
click at [1309, 269] on div "[PERSON_NAME]" at bounding box center [1333, 271] width 96 height 16
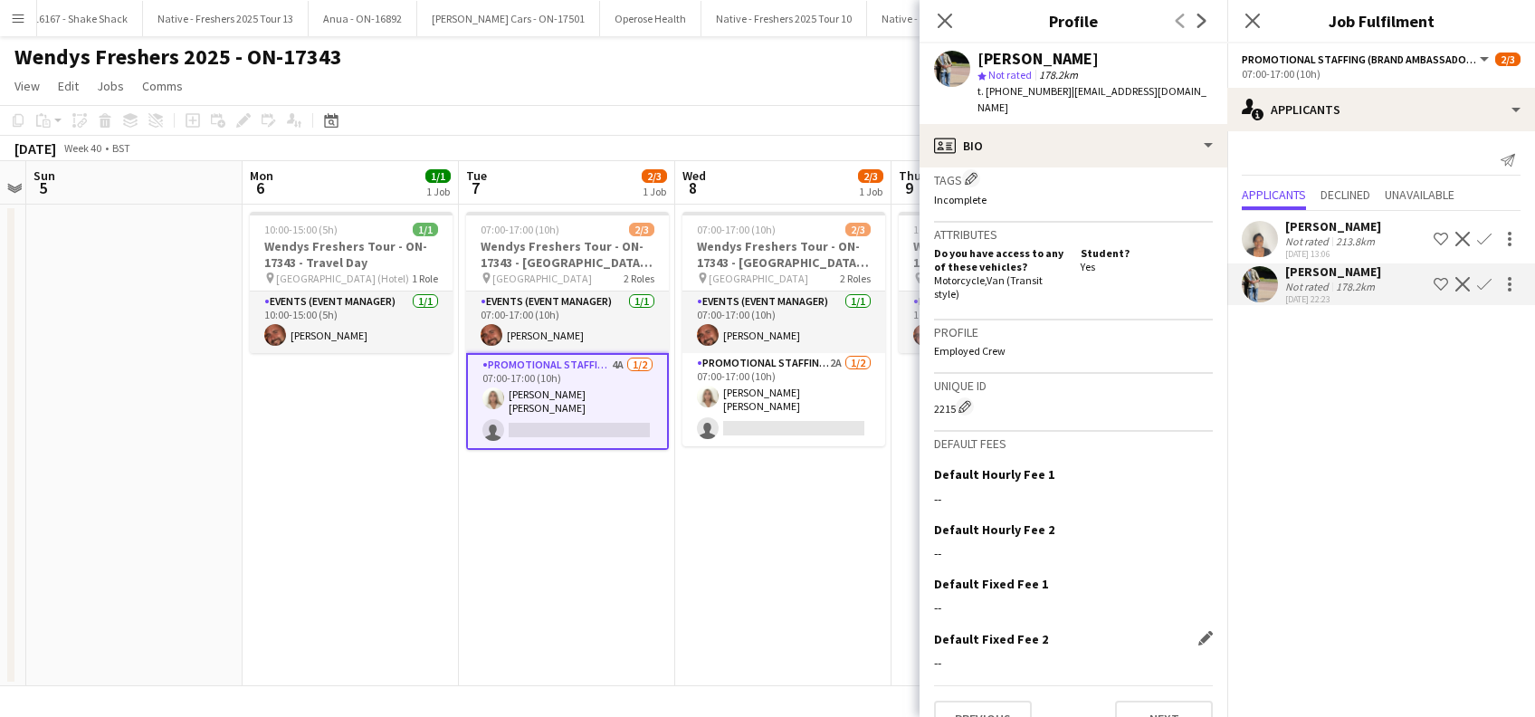
scroll to position [766, 0]
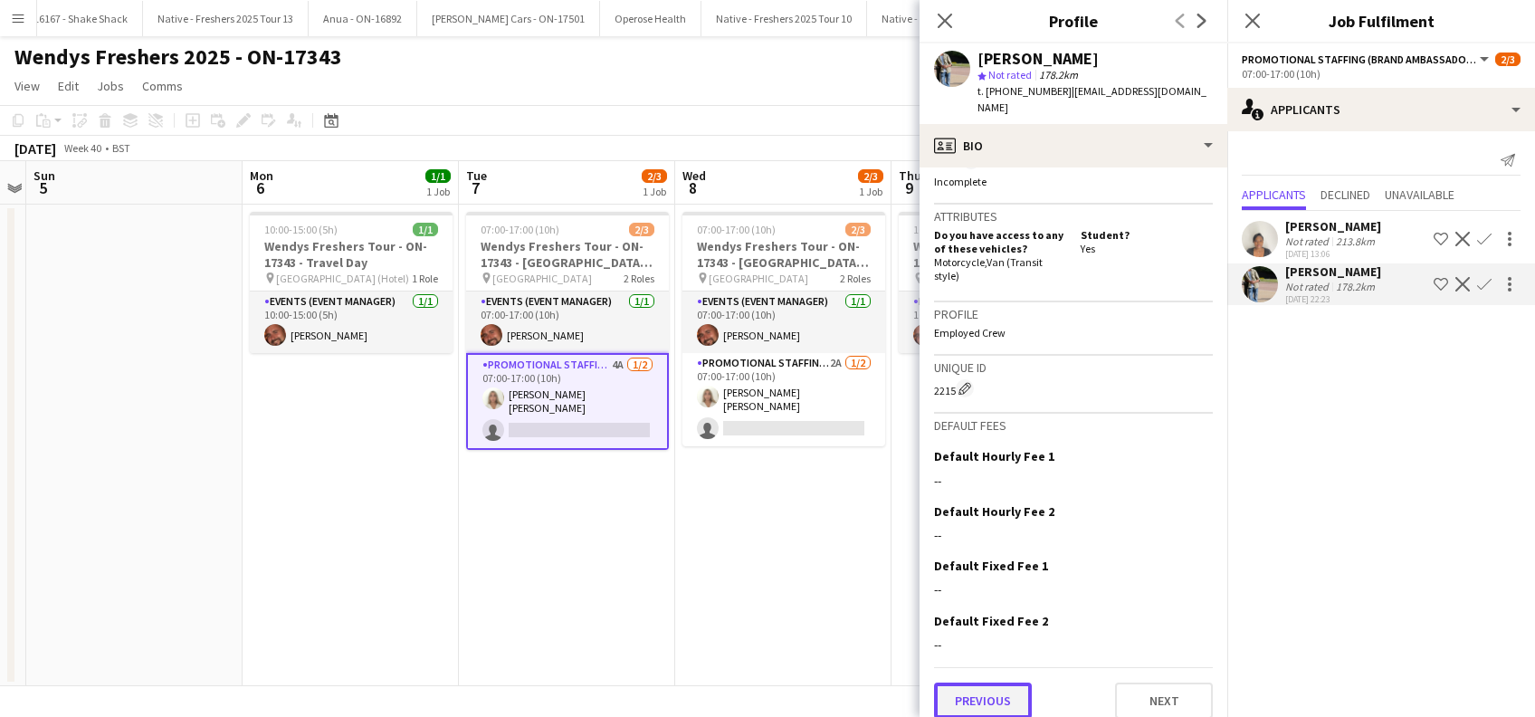
click at [998, 682] on button "Previous" at bounding box center [983, 700] width 98 height 36
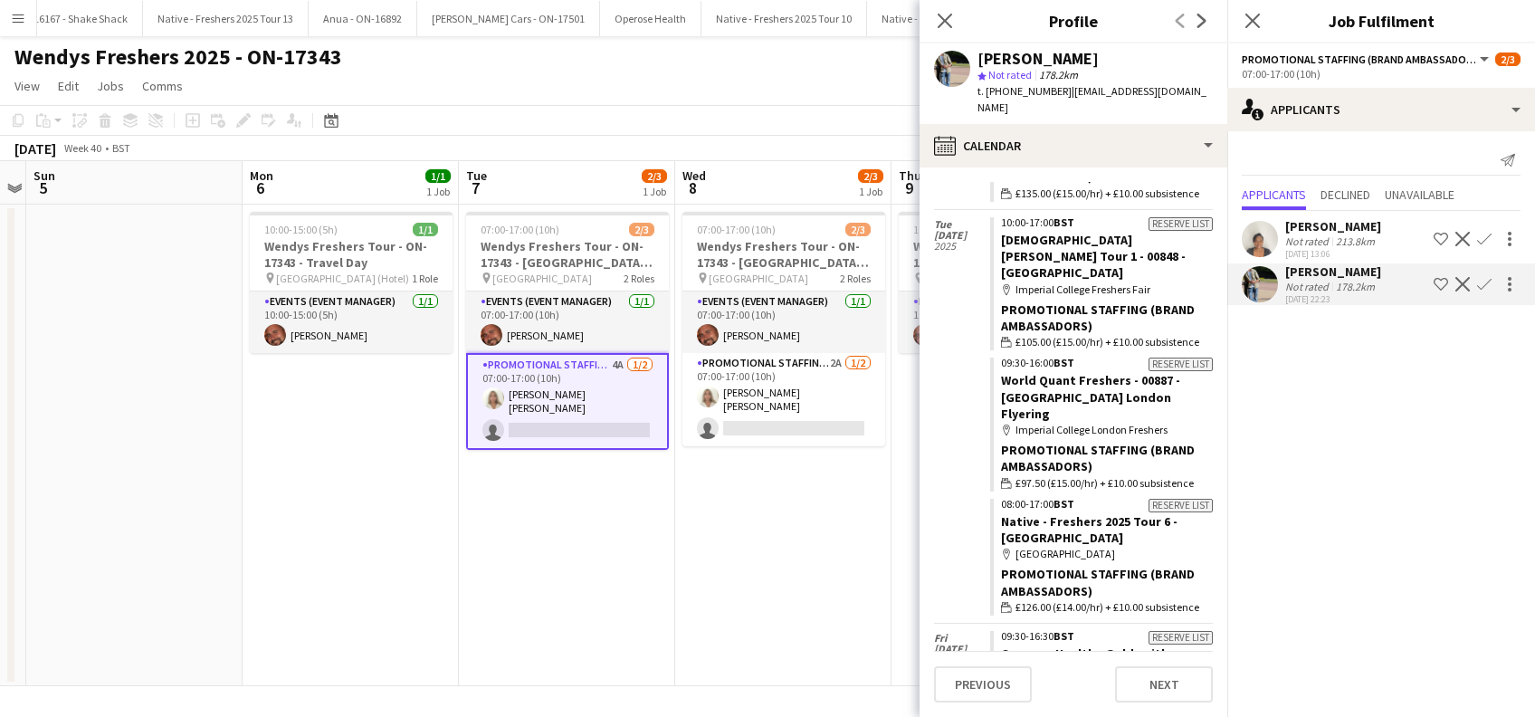
scroll to position [2051, 0]
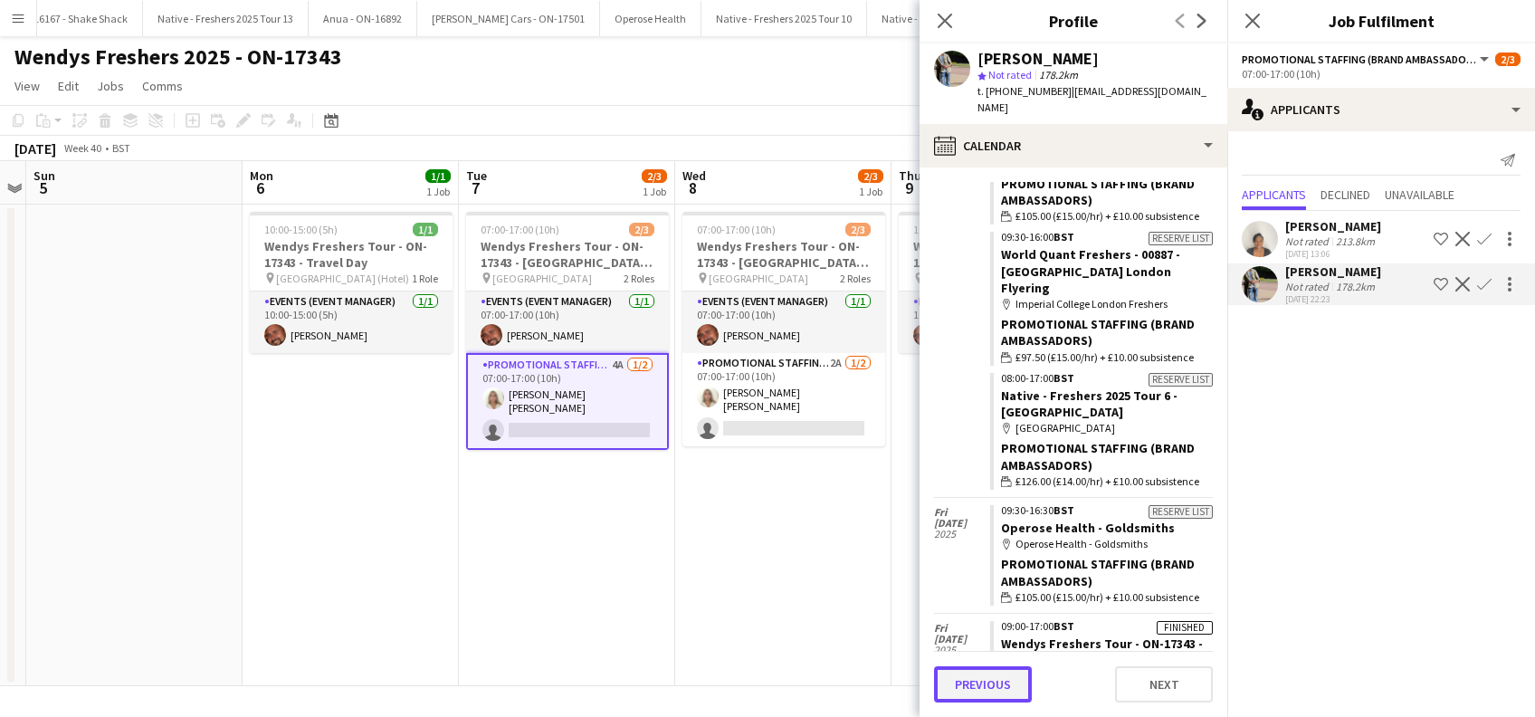
click at [982, 679] on button "Previous" at bounding box center [983, 684] width 98 height 36
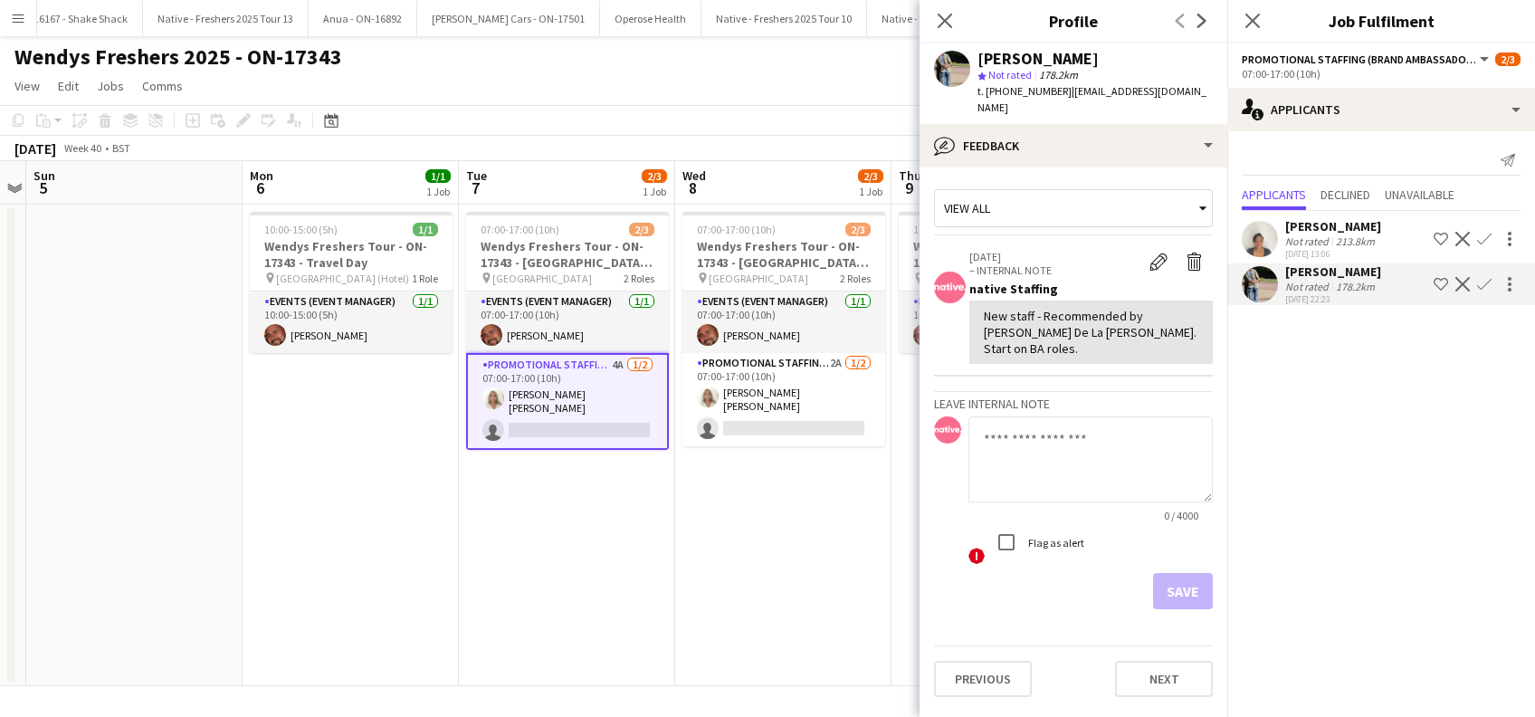
click at [1484, 286] on app-icon "Confirm" at bounding box center [1484, 284] width 14 height 14
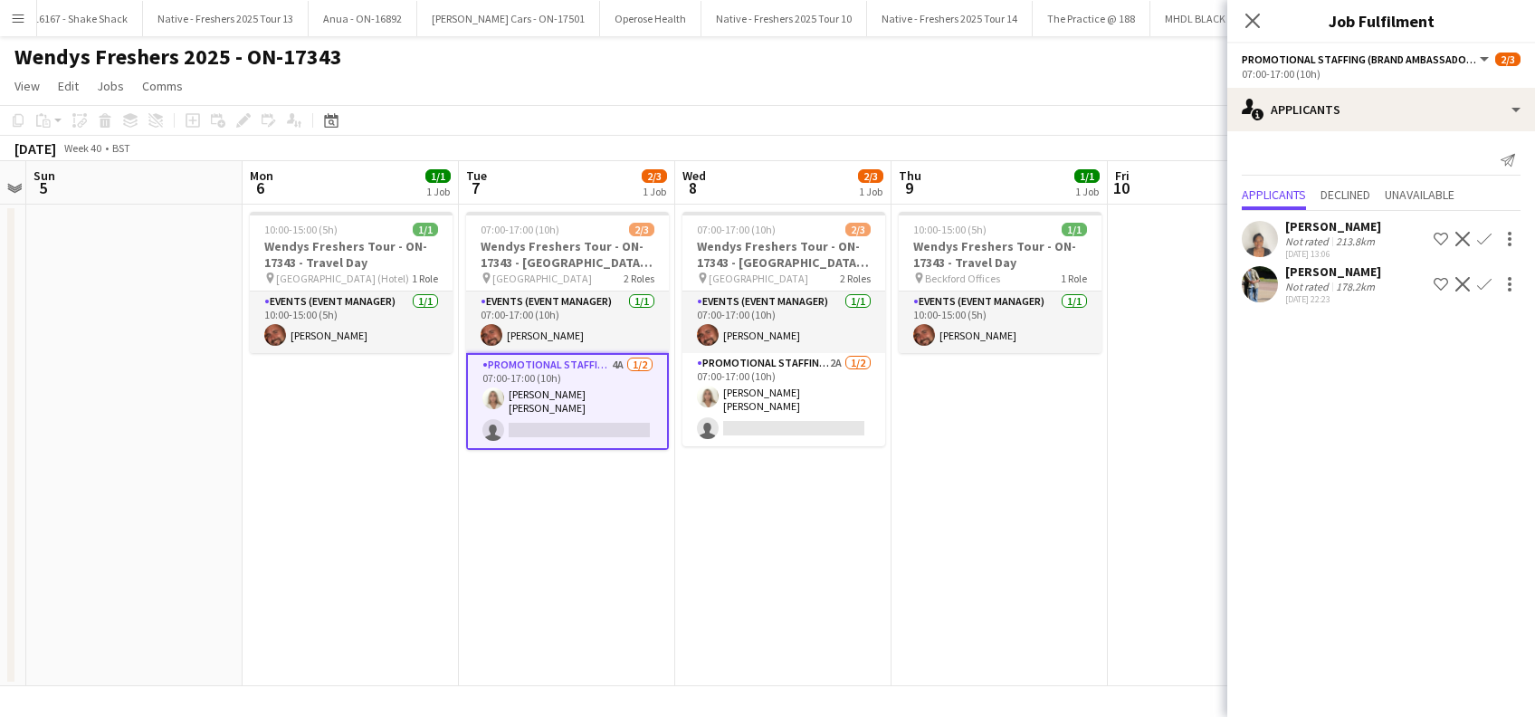
click at [1484, 286] on app-icon "Confirm" at bounding box center [1484, 284] width 14 height 14
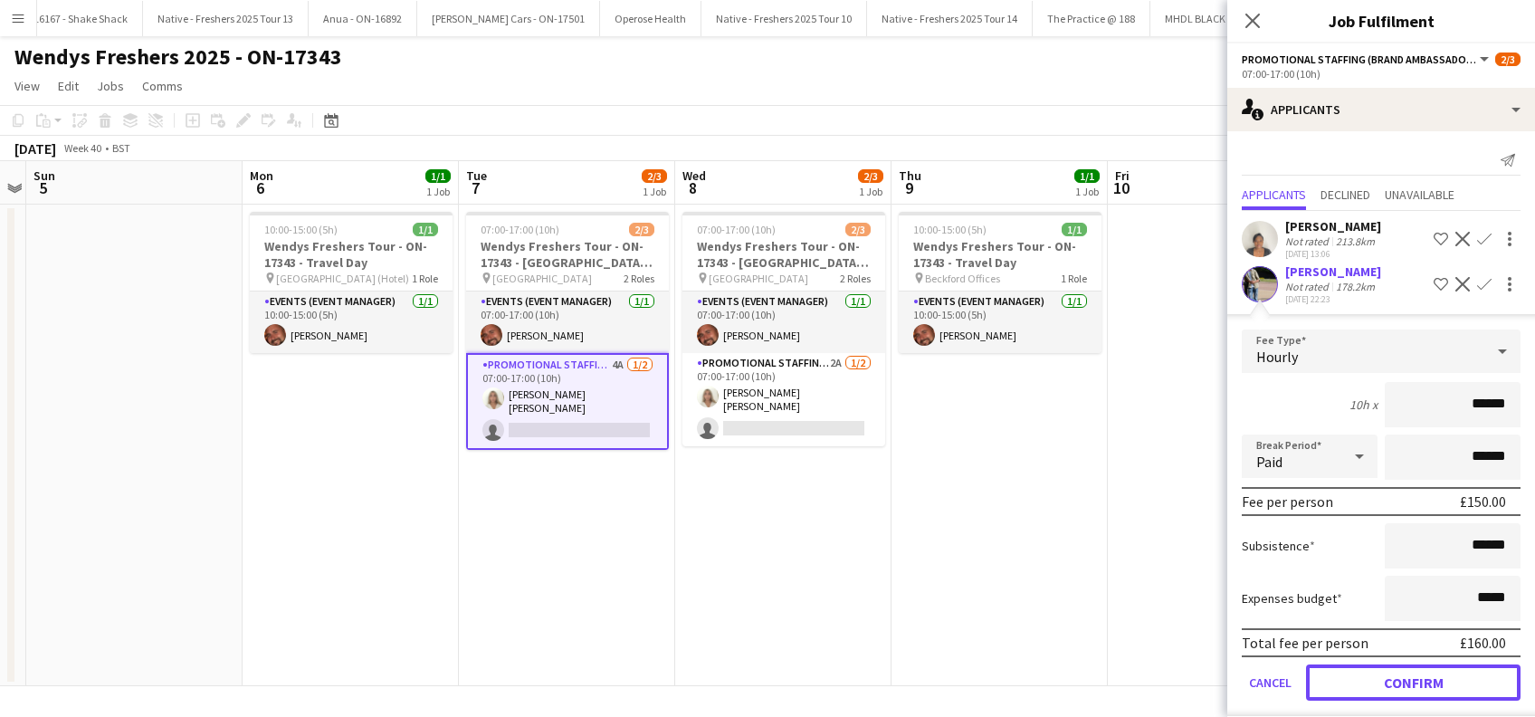
click at [1372, 678] on button "Confirm" at bounding box center [1413, 682] width 215 height 36
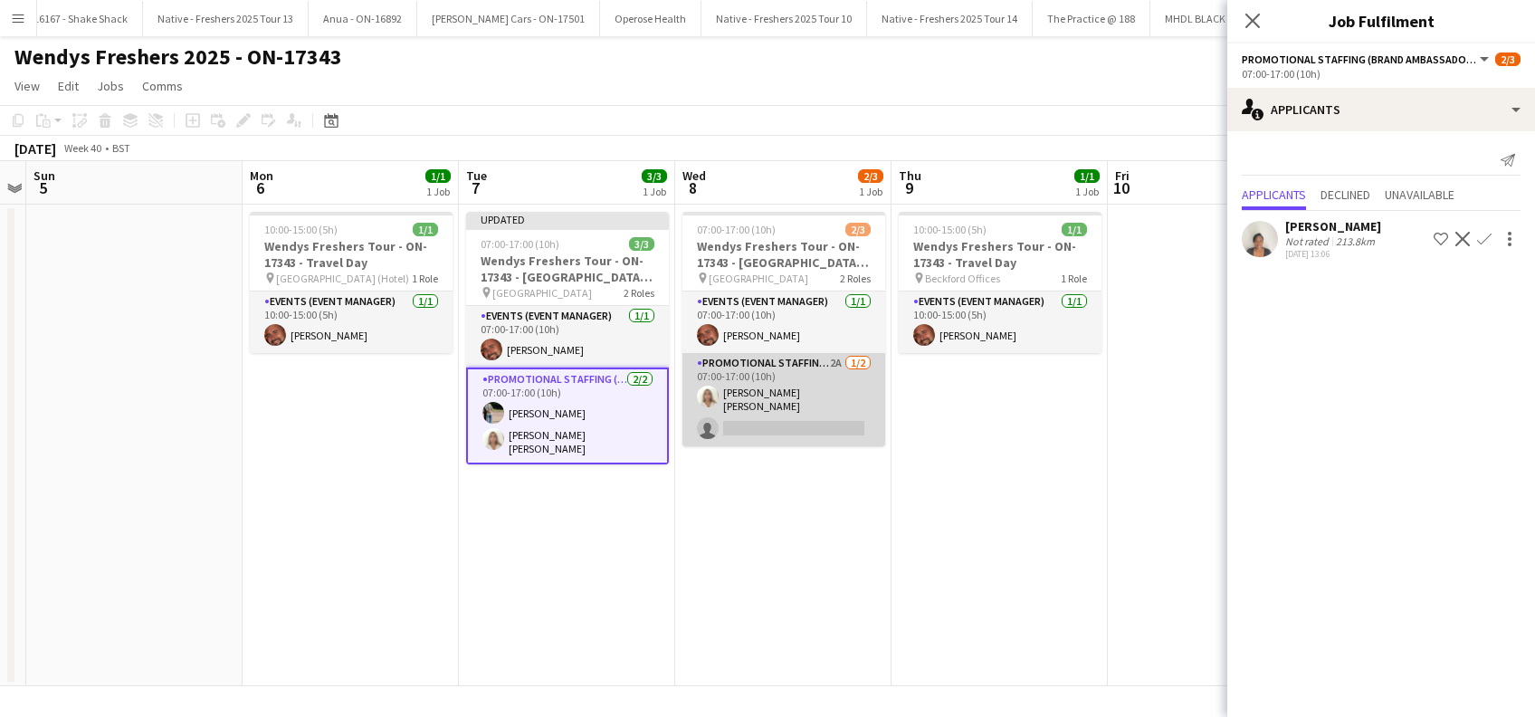
click at [853, 424] on app-card-role "Promotional Staffing (Brand Ambassadors) 2A [DATE] 07:00-17:00 (10h) [PERSON_NA…" at bounding box center [783, 399] width 203 height 93
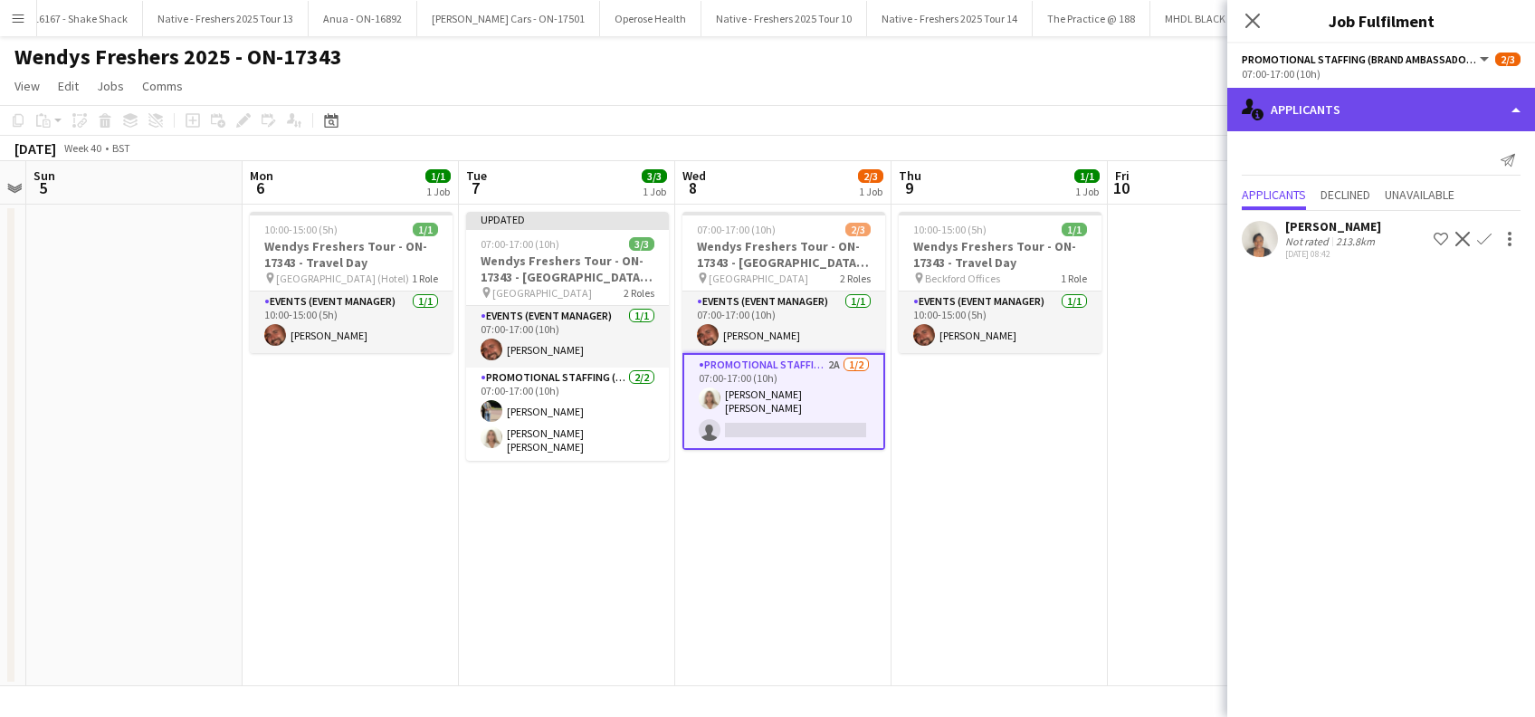
click at [1349, 121] on div "single-neutral-actions-information Applicants" at bounding box center [1381, 109] width 308 height 43
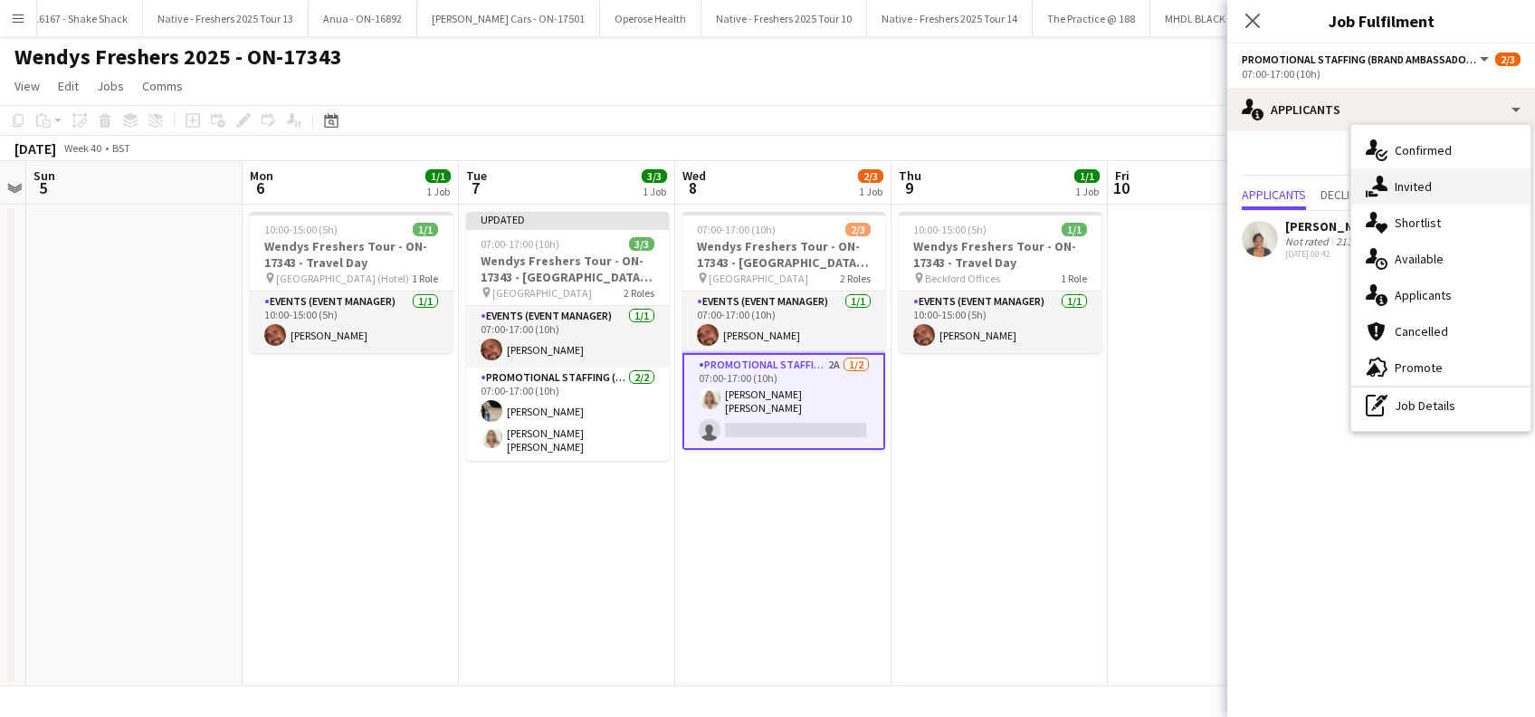
click at [1426, 196] on div "single-neutral-actions-share-1 Invited" at bounding box center [1440, 186] width 179 height 36
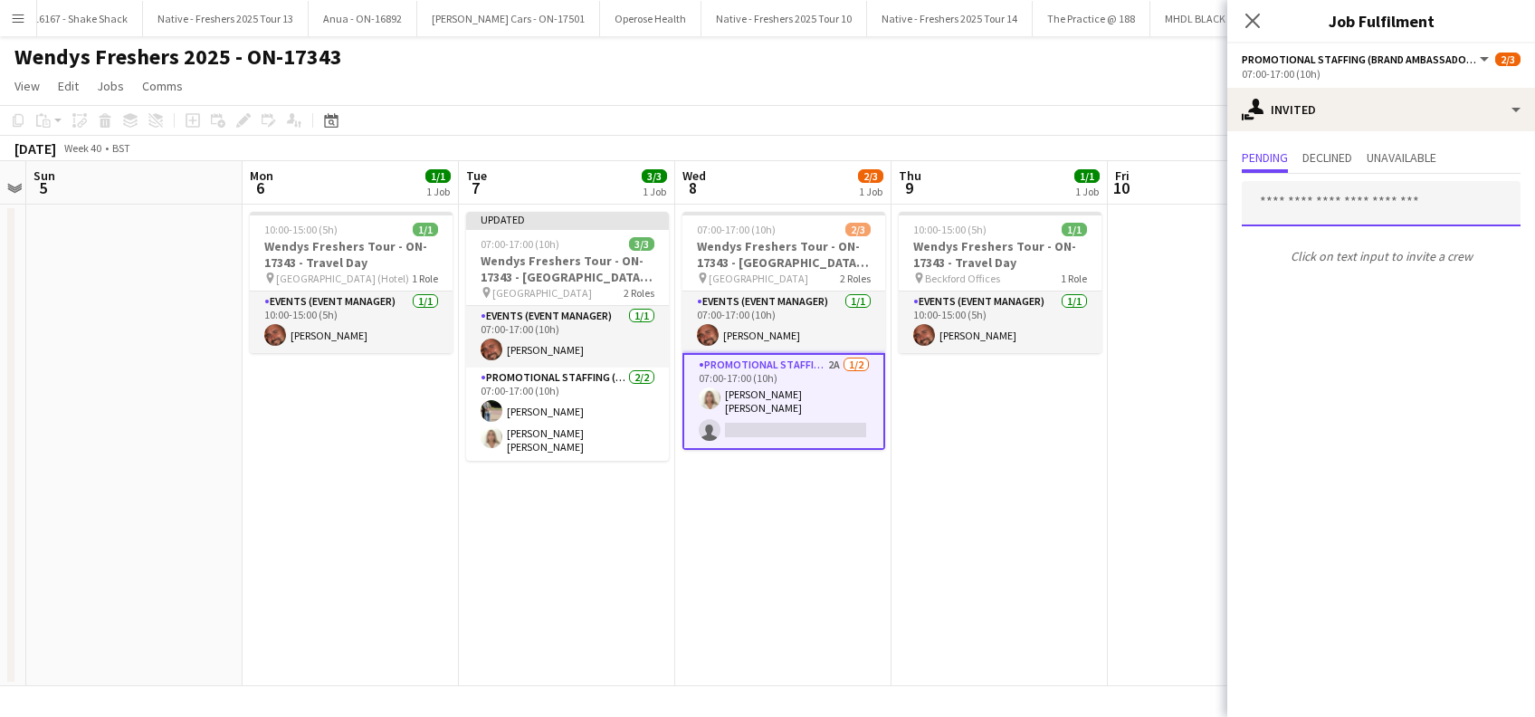
click at [1289, 210] on input "text" at bounding box center [1381, 203] width 279 height 45
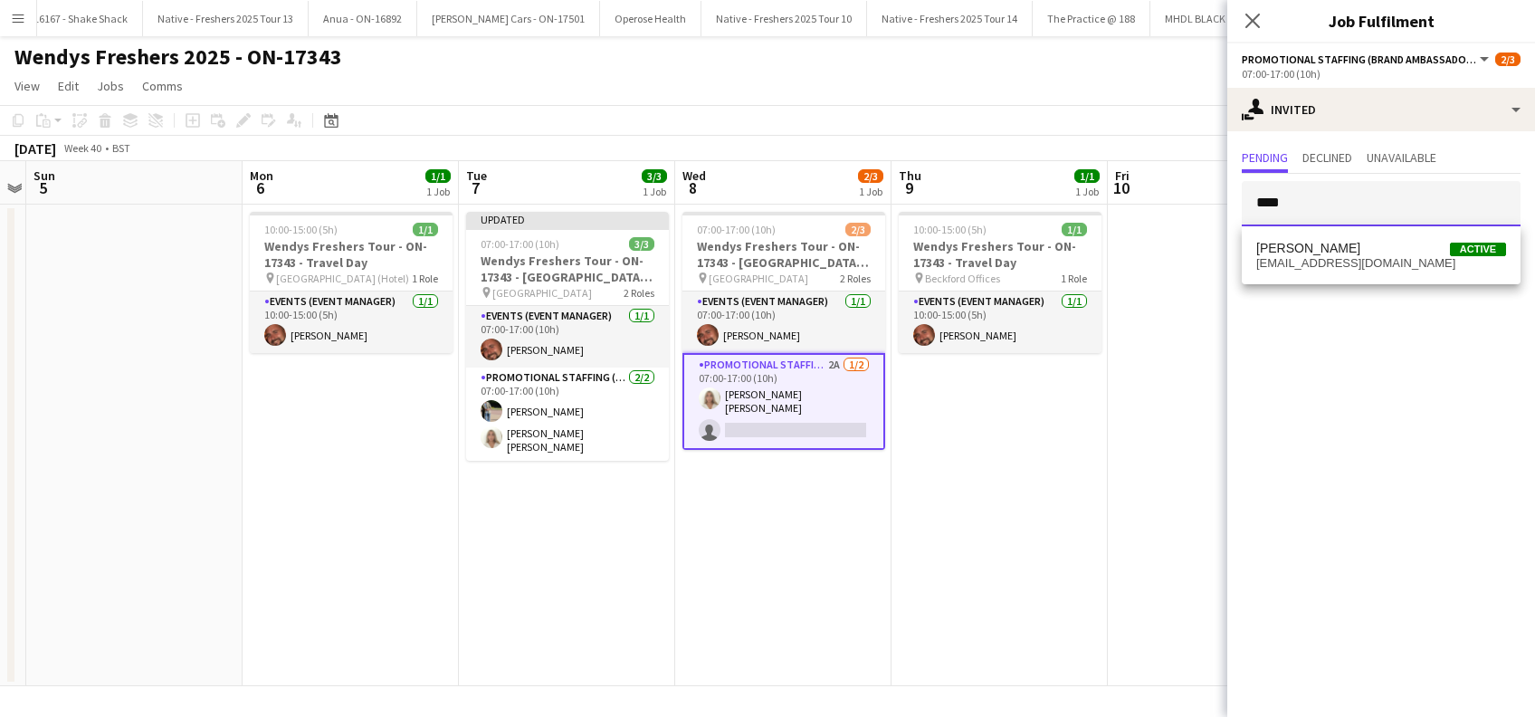
type input "****"
click at [1285, 251] on span "[PERSON_NAME]" at bounding box center [1308, 248] width 104 height 15
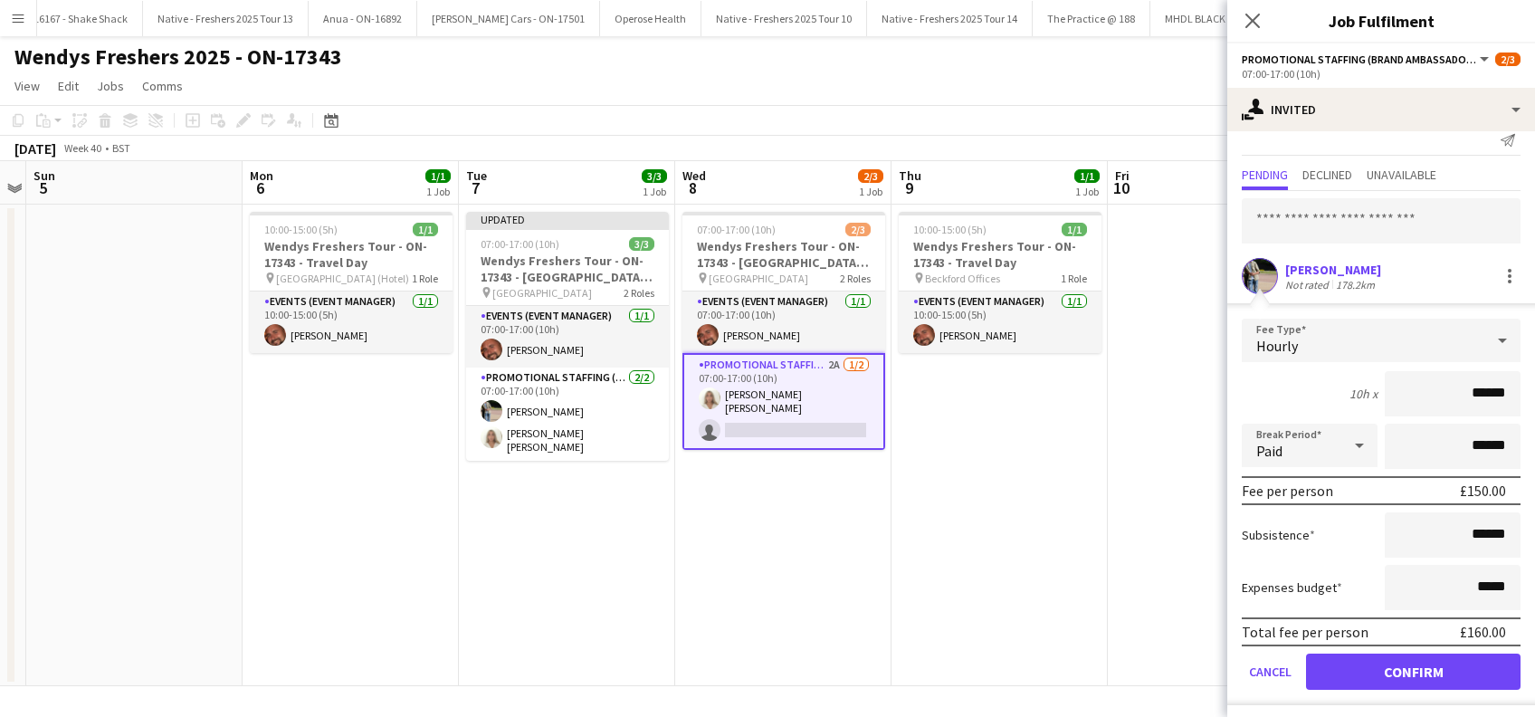
scroll to position [24, 0]
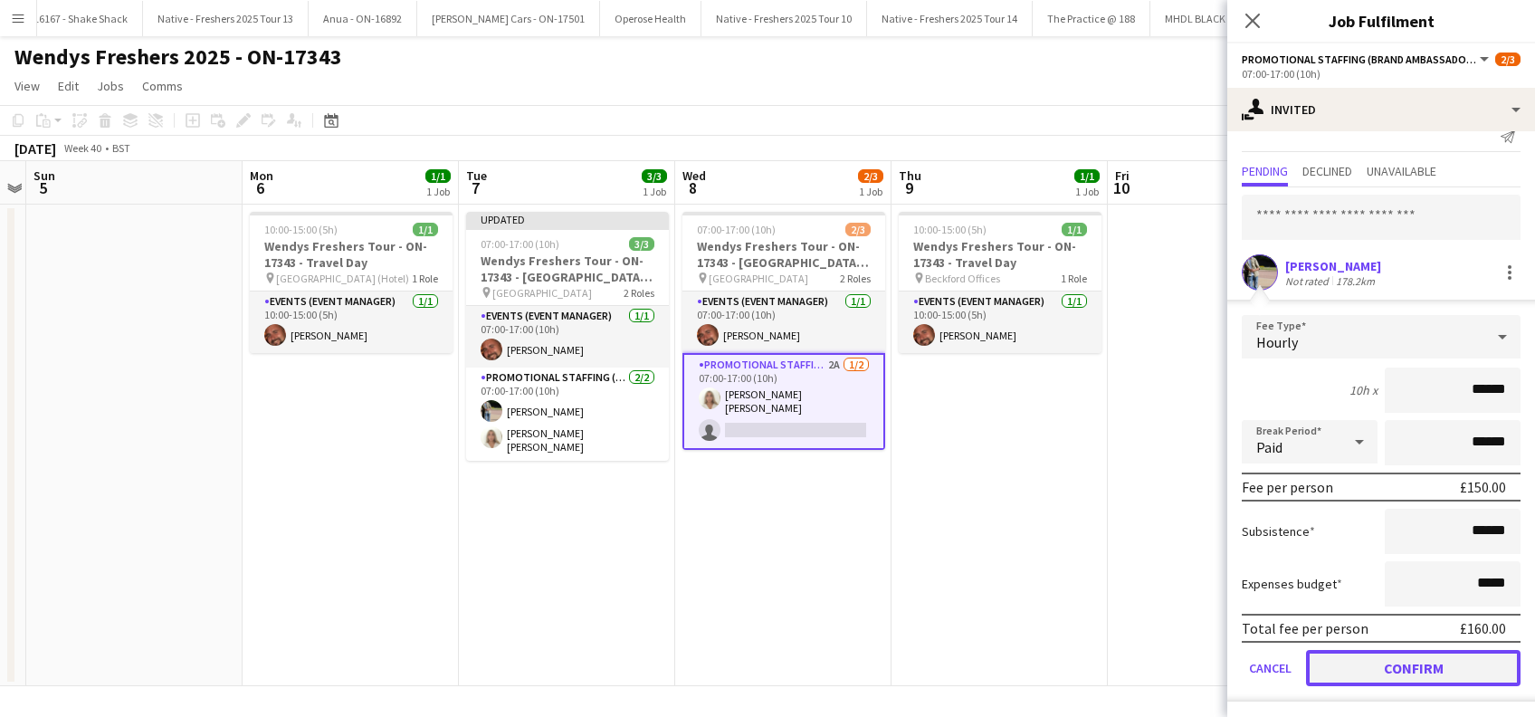
click at [1383, 653] on button "Confirm" at bounding box center [1413, 668] width 215 height 36
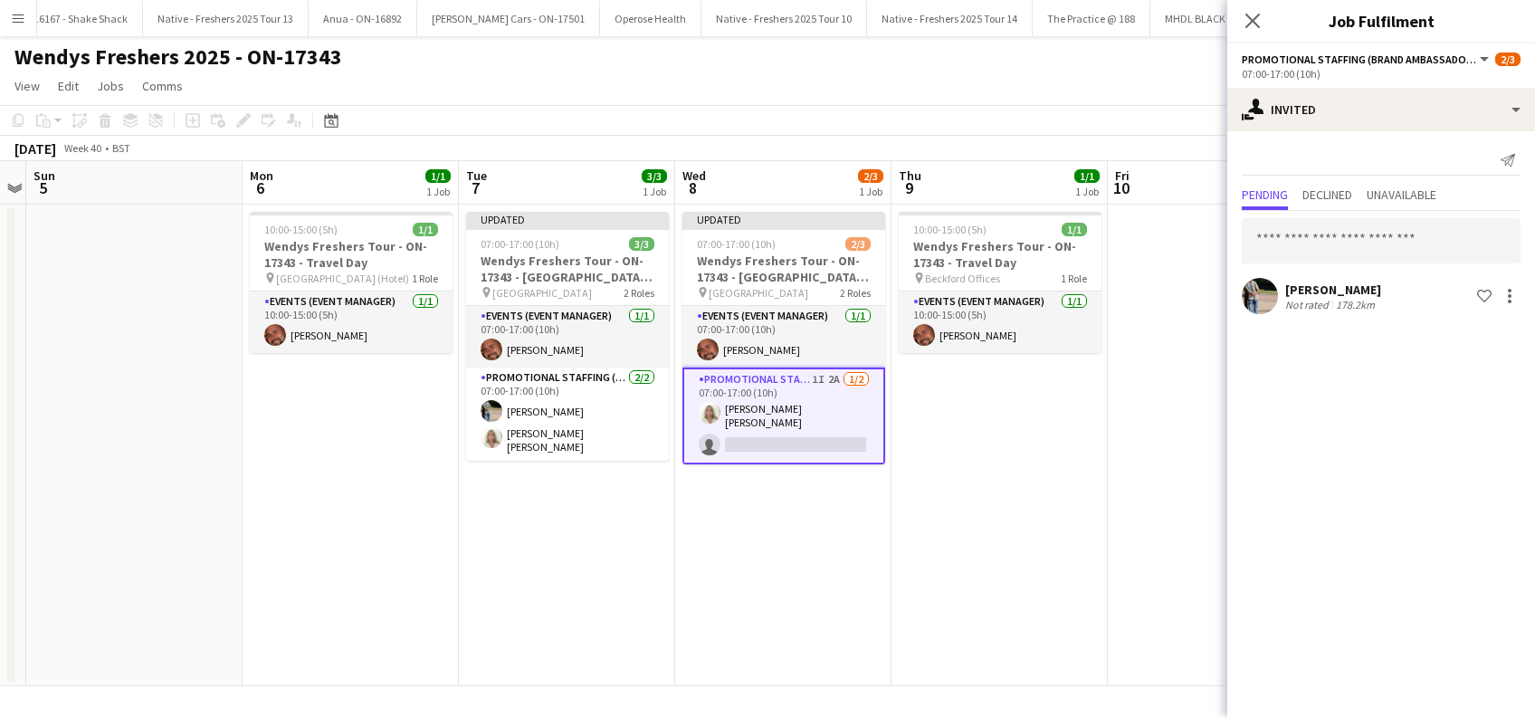
click at [1256, 22] on icon "Close pop-in" at bounding box center [1252, 21] width 14 height 14
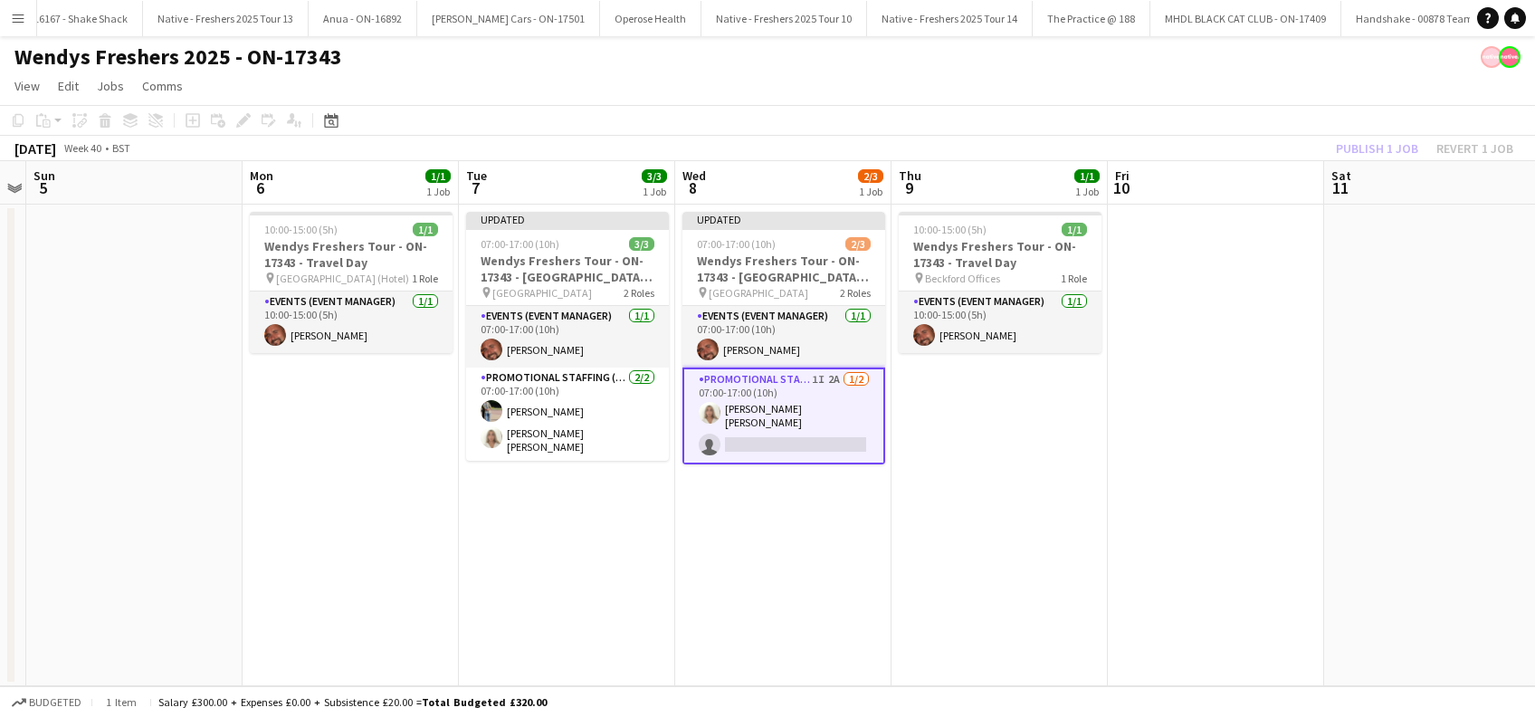
click at [1012, 455] on app-date-cell "10:00-15:00 (5h) 1/1 Wendys Freshers Tour - ON-17343 - Travel Day pin Beckford …" at bounding box center [1000, 446] width 216 height 482
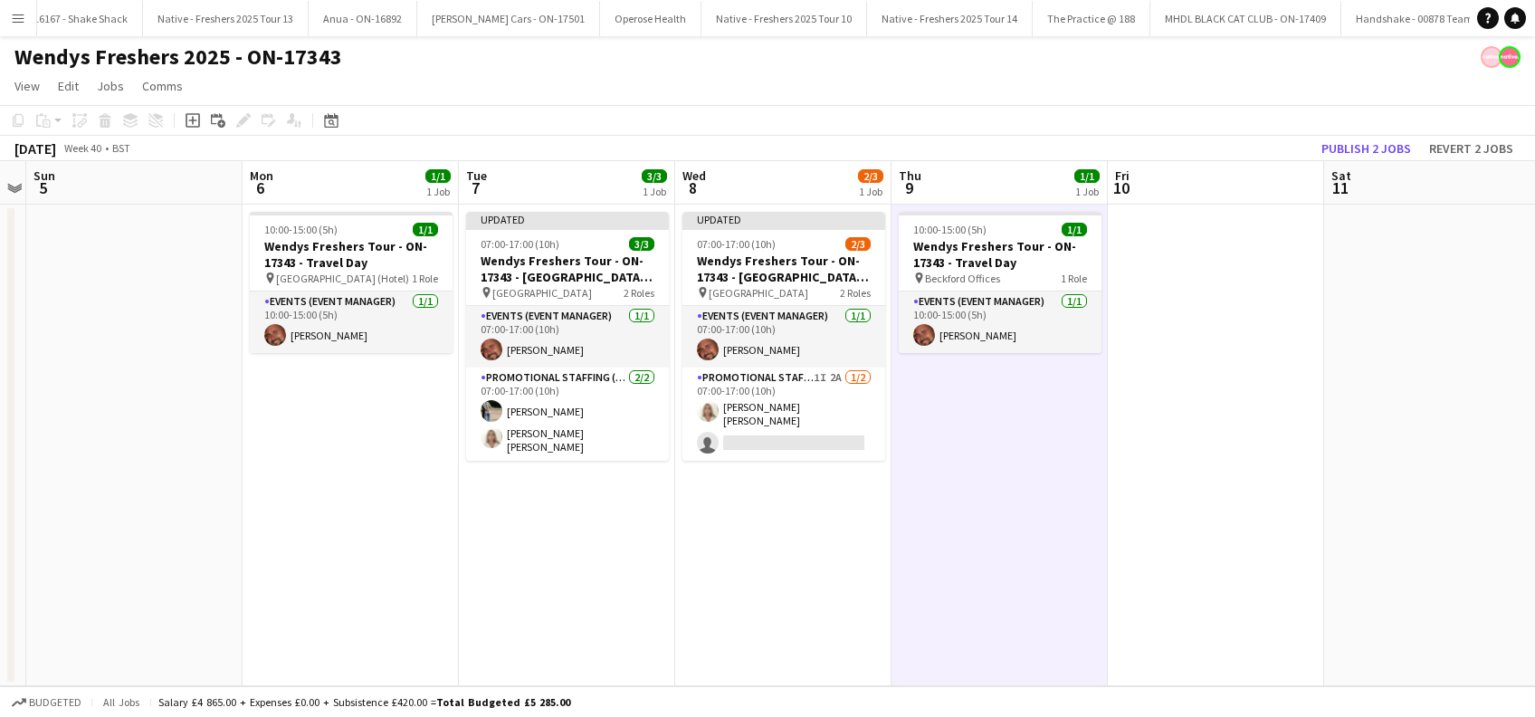
scroll to position [0, 622]
click at [1361, 149] on button "Publish 2 jobs" at bounding box center [1366, 149] width 104 height 24
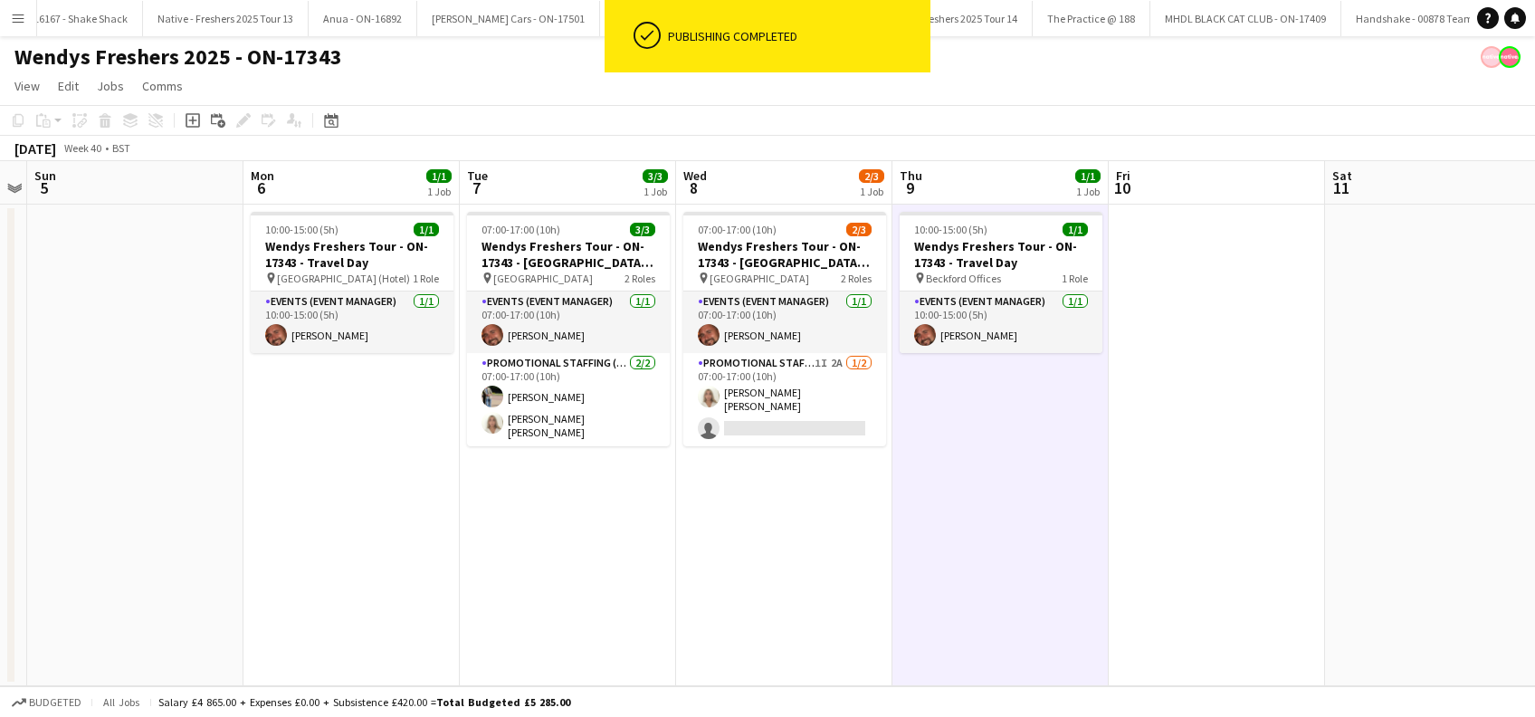
click at [1078, 530] on app-date-cell "10:00-15:00 (5h) 1/1 Wendys Freshers Tour - ON-17343 - Travel Day pin Beckford …" at bounding box center [1000, 446] width 216 height 482
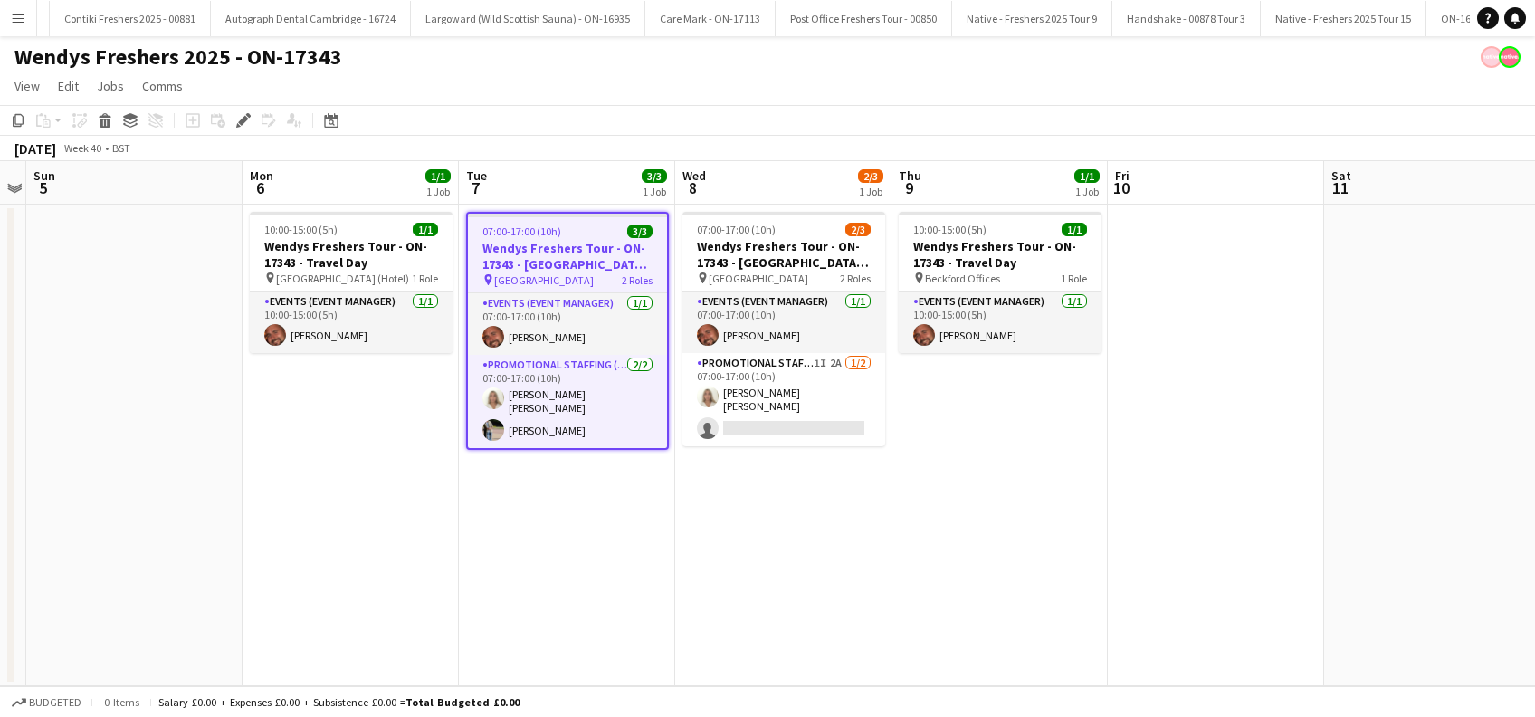
scroll to position [0, 9749]
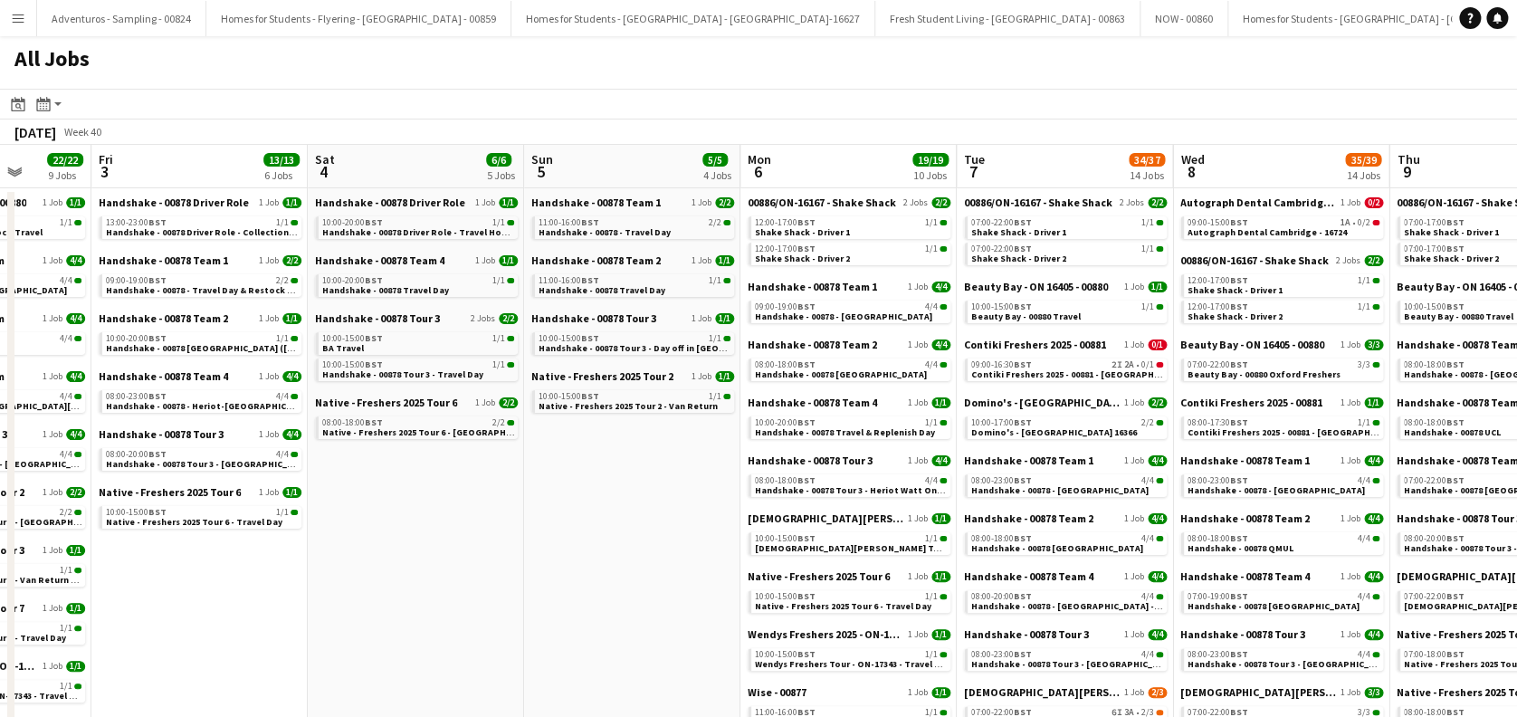
drag, startPoint x: 1177, startPoint y: 539, endPoint x: 619, endPoint y: 544, distance: 557.6
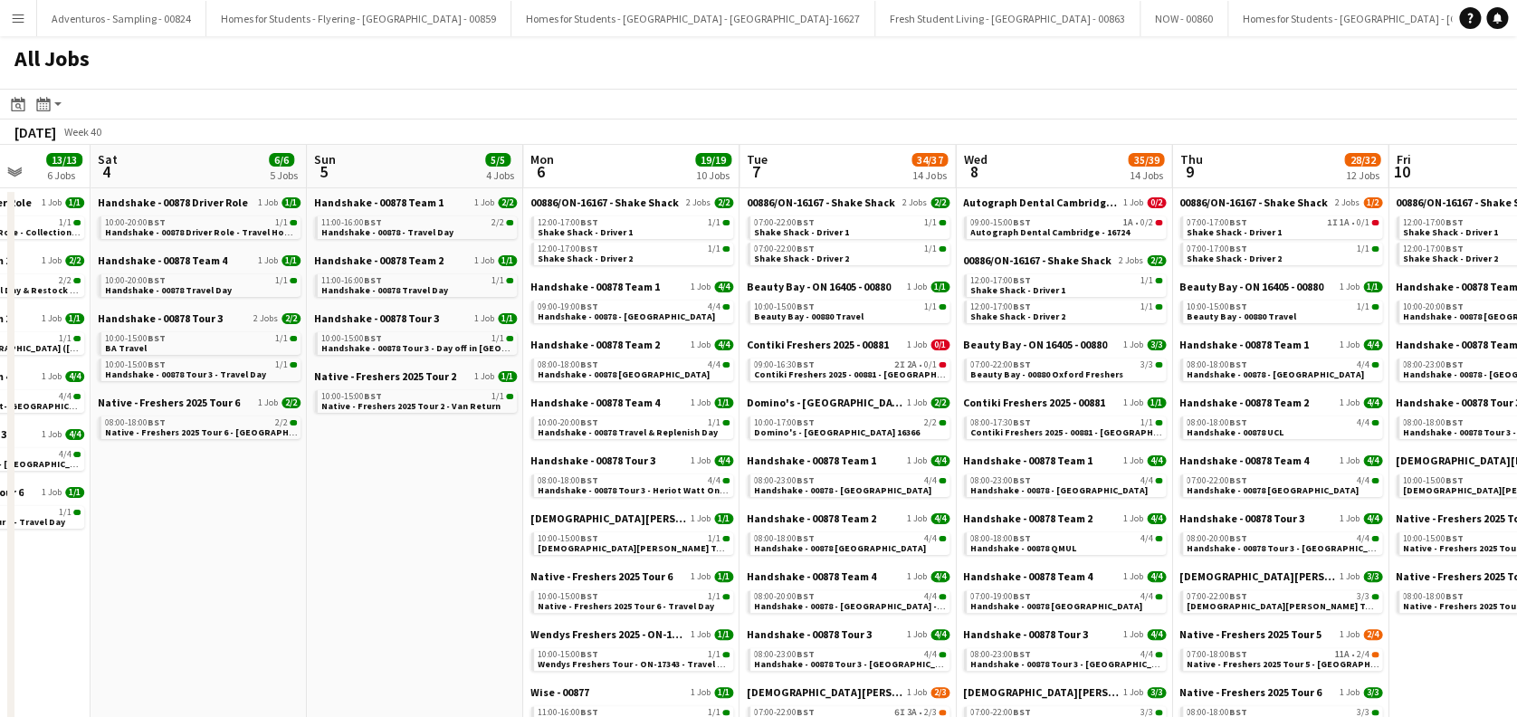
drag, startPoint x: 638, startPoint y: 513, endPoint x: 417, endPoint y: 567, distance: 227.2
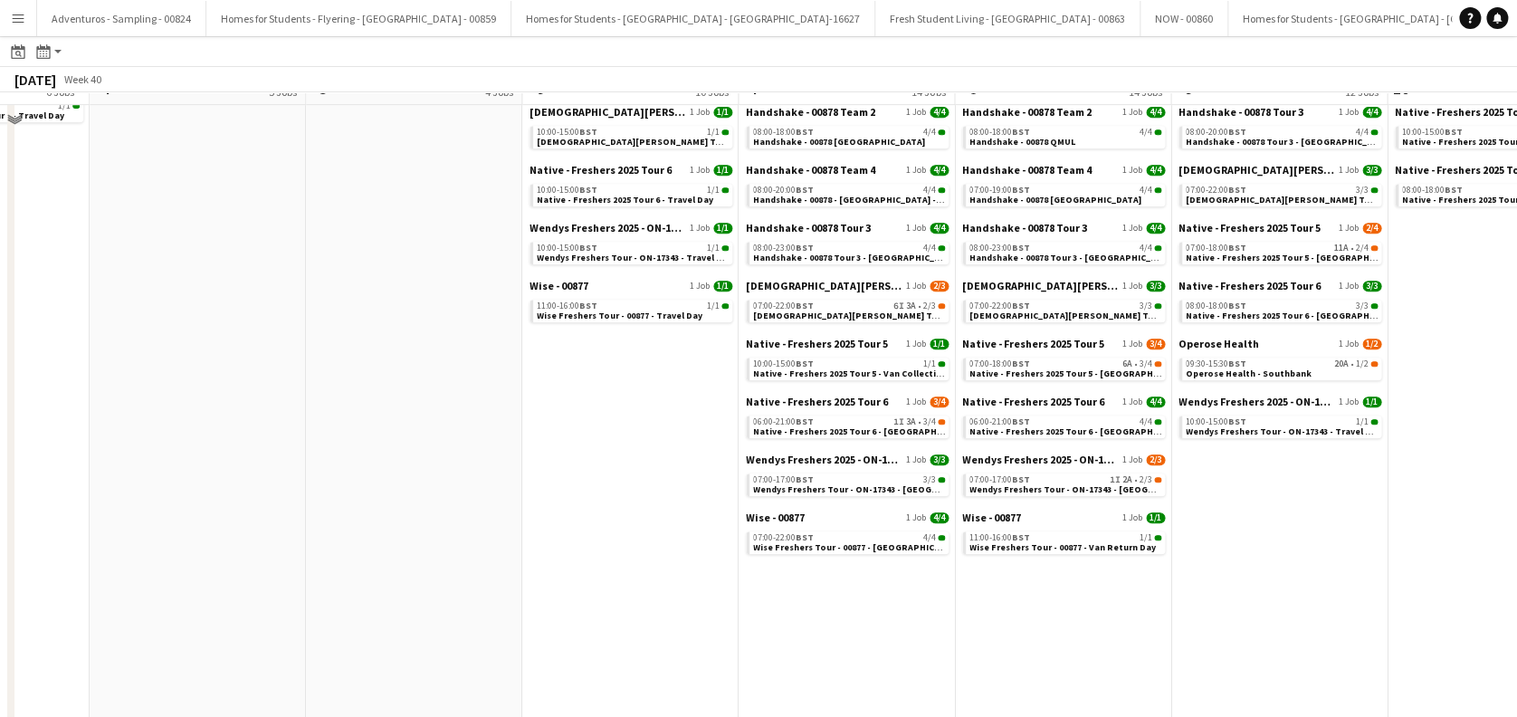
scroll to position [362, 0]
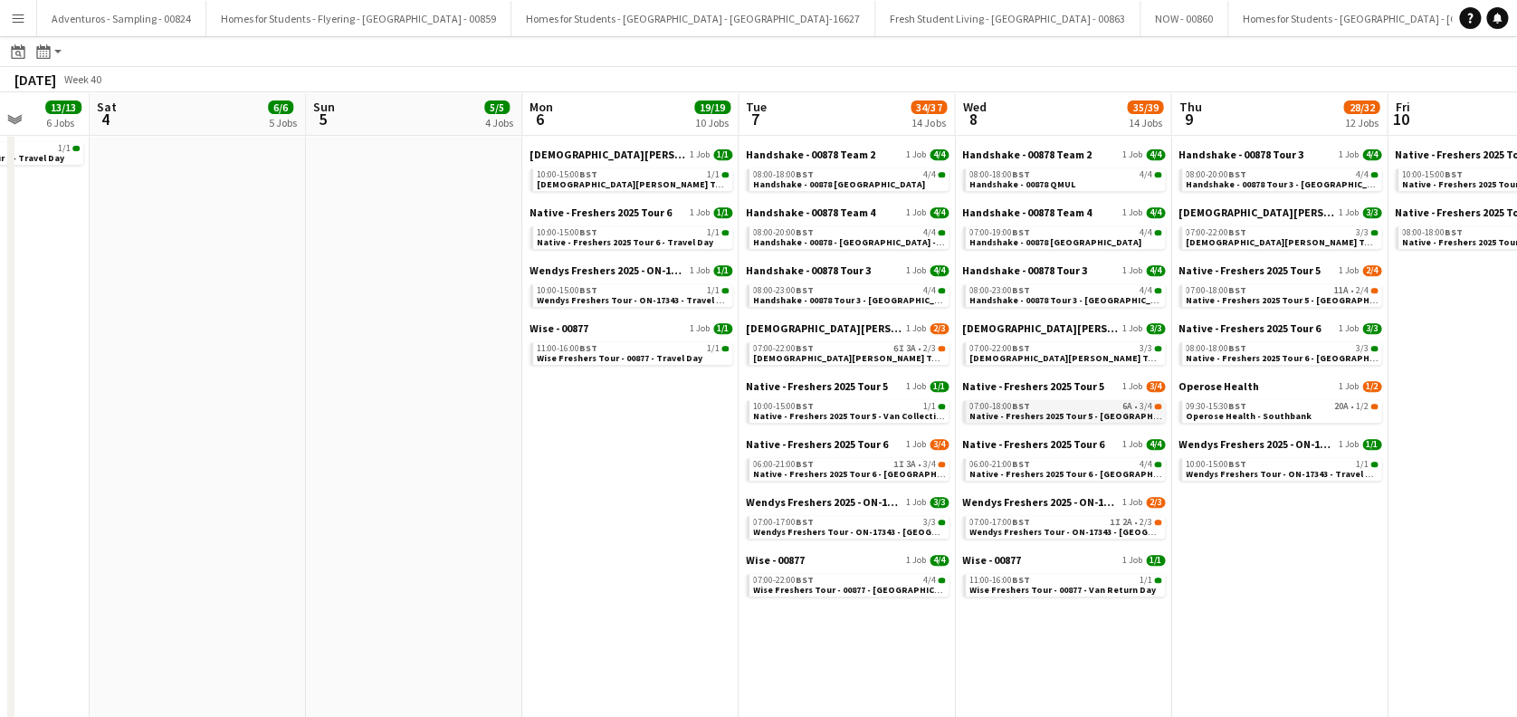
click at [1098, 412] on span "Native - Freshers 2025 Tour 5 - [GEOGRAPHIC_DATA] Day 1" at bounding box center [1092, 416] width 246 height 12
click at [1303, 414] on link "09:30-15:30 BST 20A • 1/2 Operose Health - Southbank" at bounding box center [1282, 410] width 192 height 21
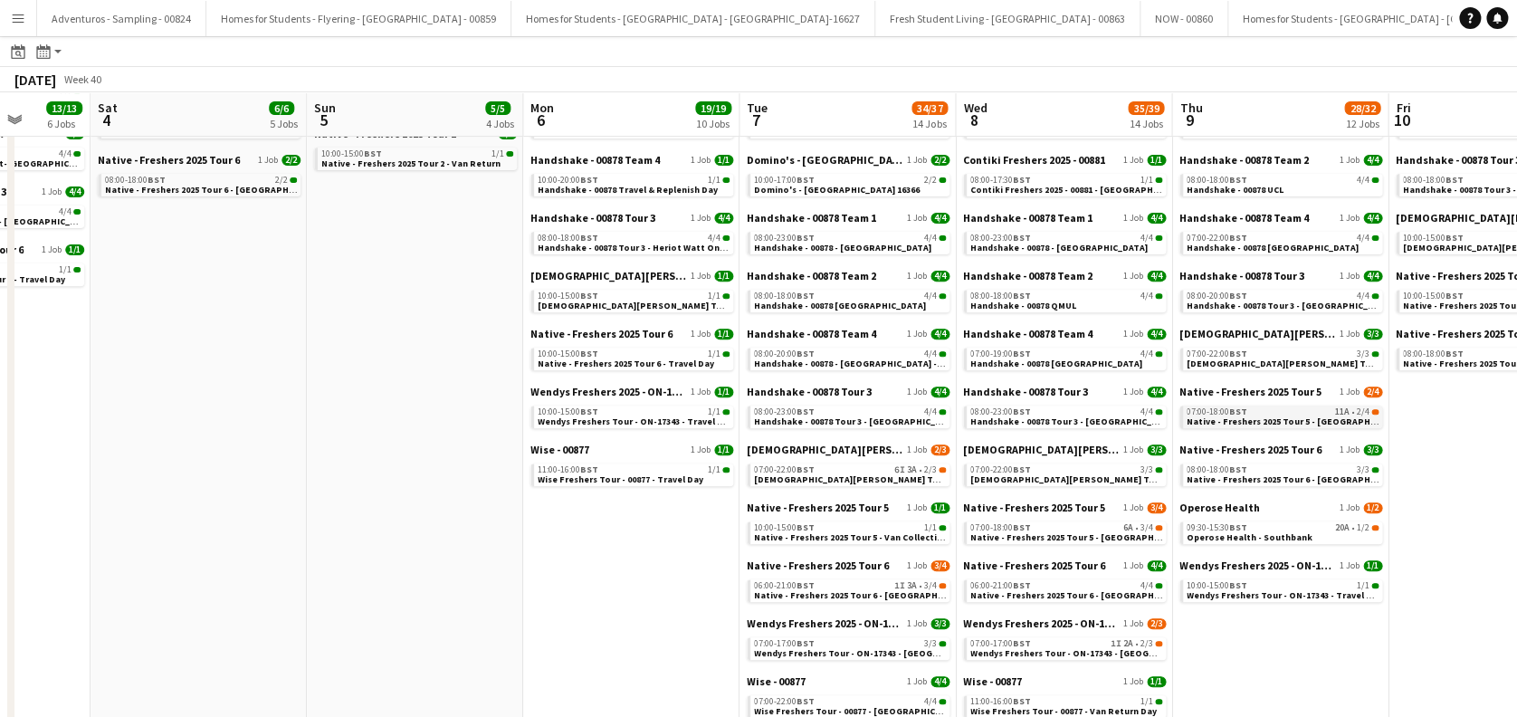
click at [1310, 420] on span "Native - Freshers 2025 Tour 5 - University of Oxford Day 2" at bounding box center [1310, 421] width 246 height 12
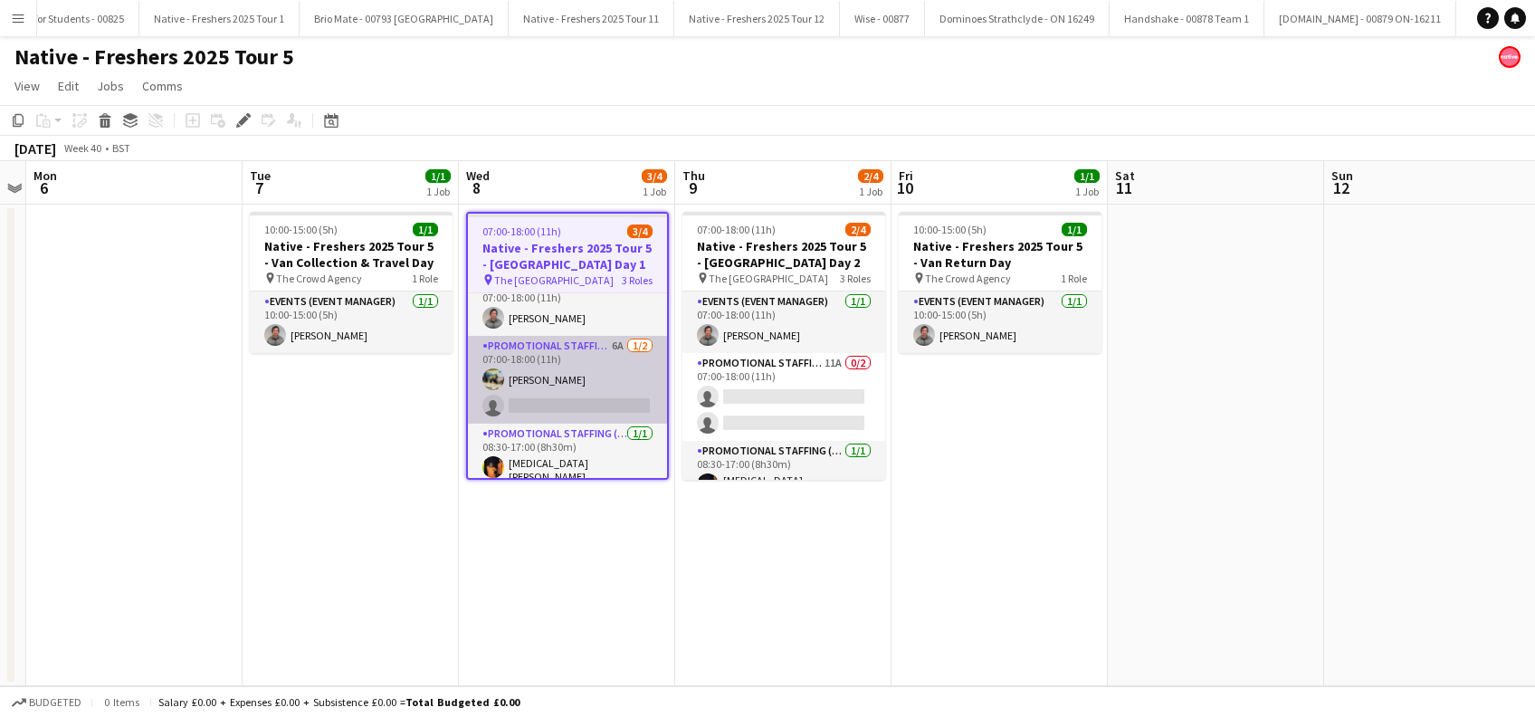
scroll to position [25, 0]
click at [579, 391] on app-card-role "Promotional Staffing (Brand Ambassadors) 6A [DATE] 07:00-18:00 (11h) [PERSON_NA…" at bounding box center [567, 373] width 199 height 88
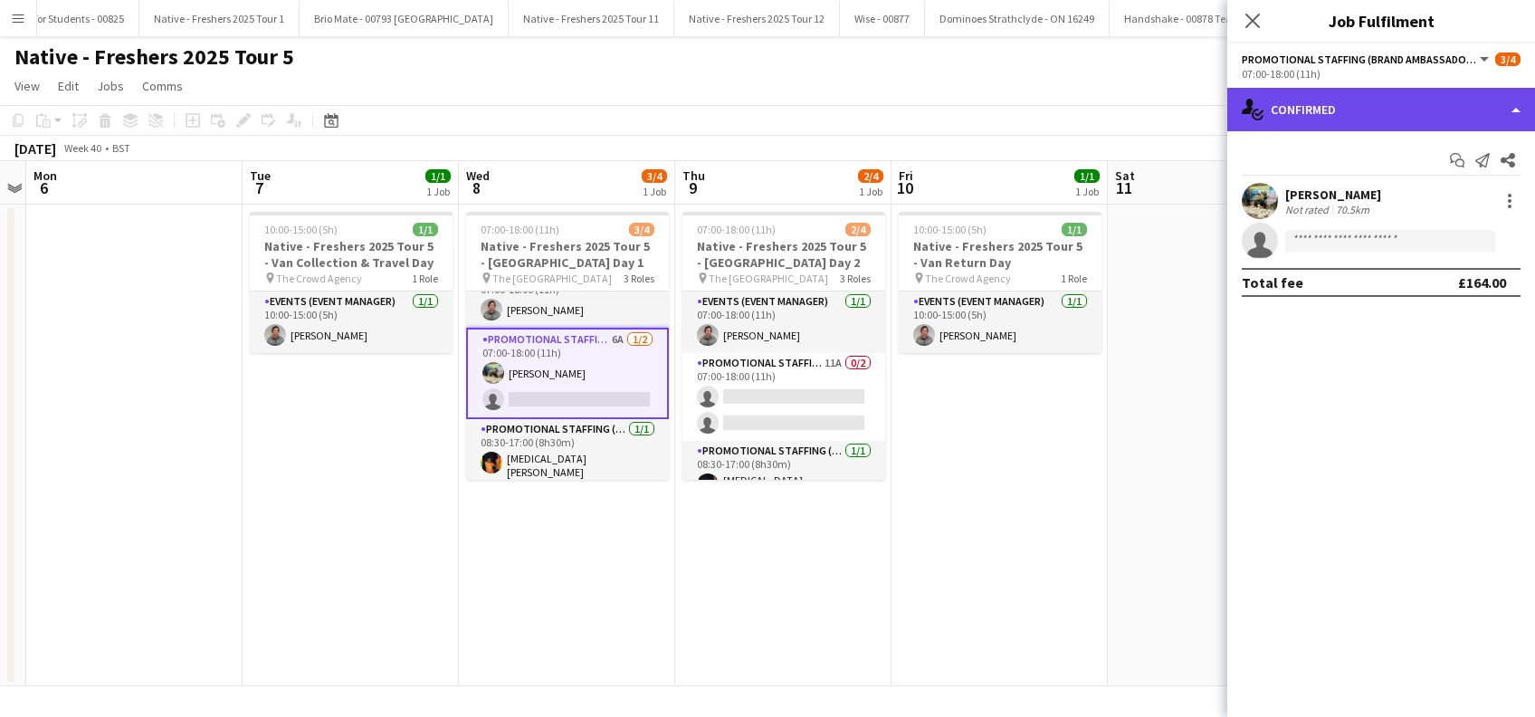
click at [1388, 106] on div "single-neutral-actions-check-2 Confirmed" at bounding box center [1381, 109] width 308 height 43
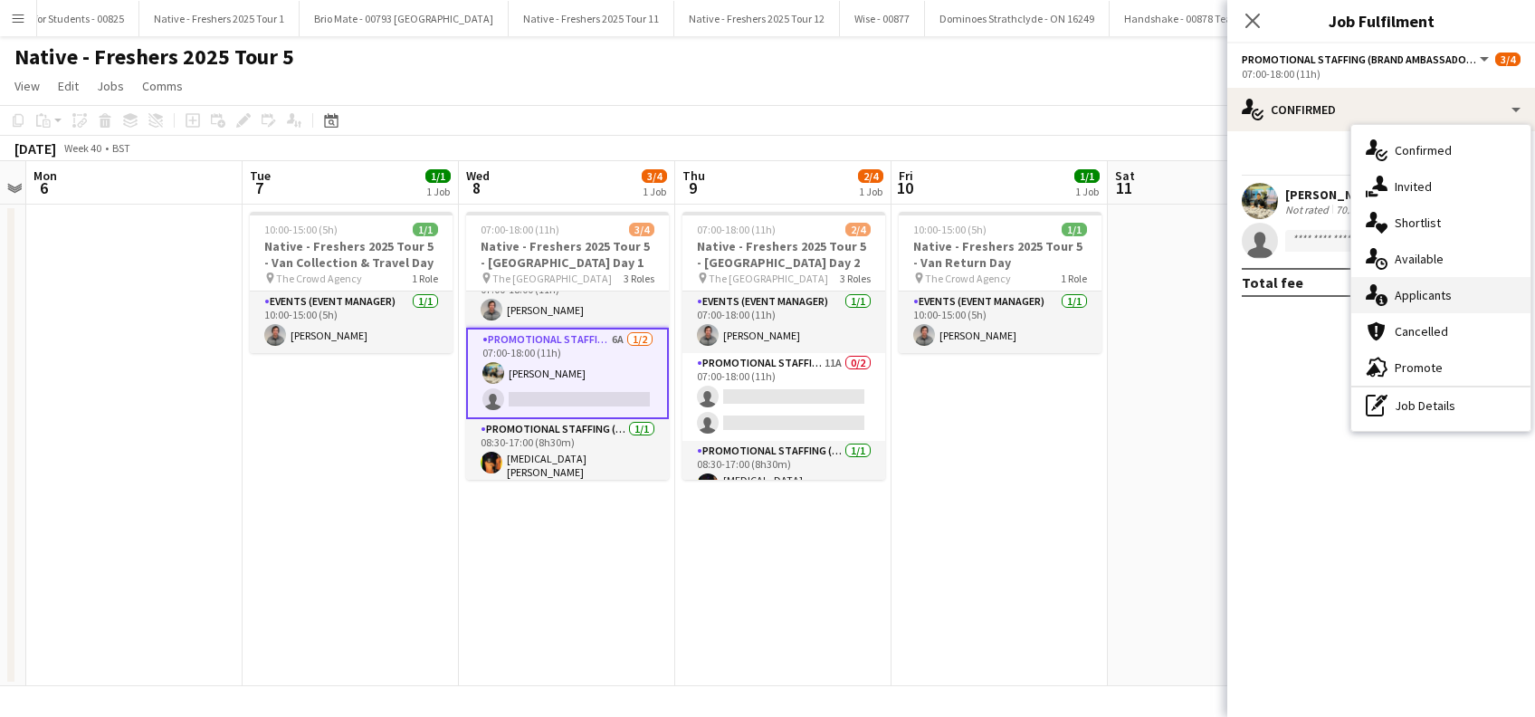
click at [1417, 291] on span "Applicants" at bounding box center [1423, 295] width 57 height 16
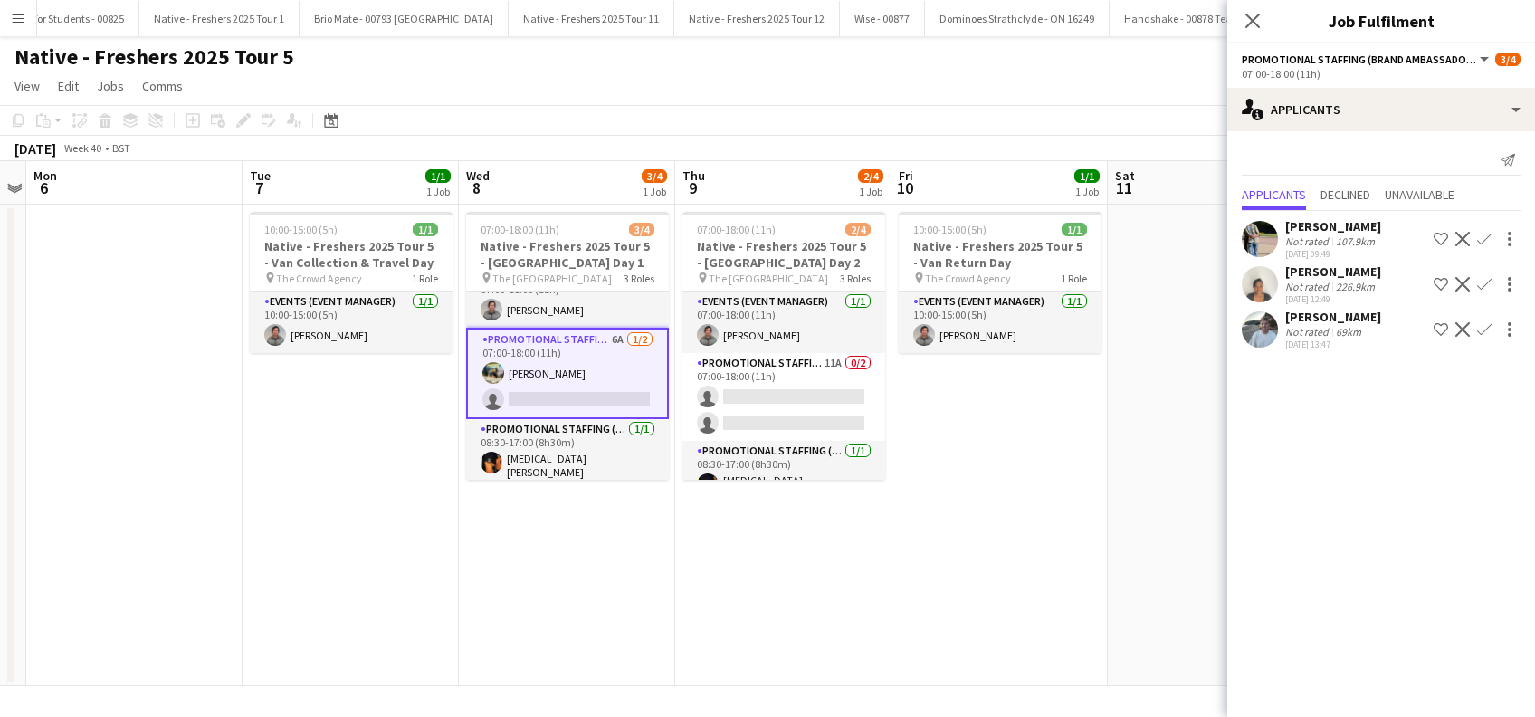
click at [1336, 316] on div "[PERSON_NAME]" at bounding box center [1333, 317] width 96 height 16
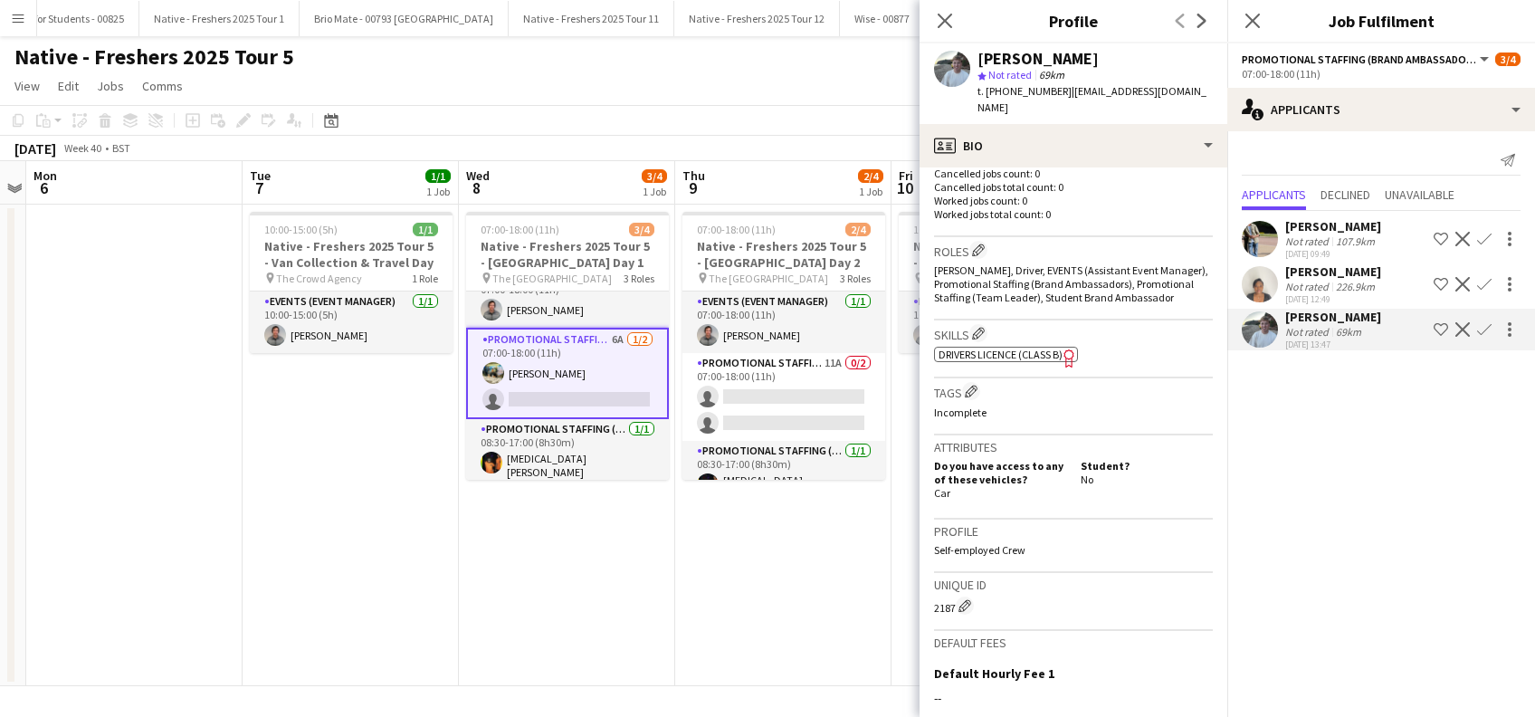
scroll to position [700, 0]
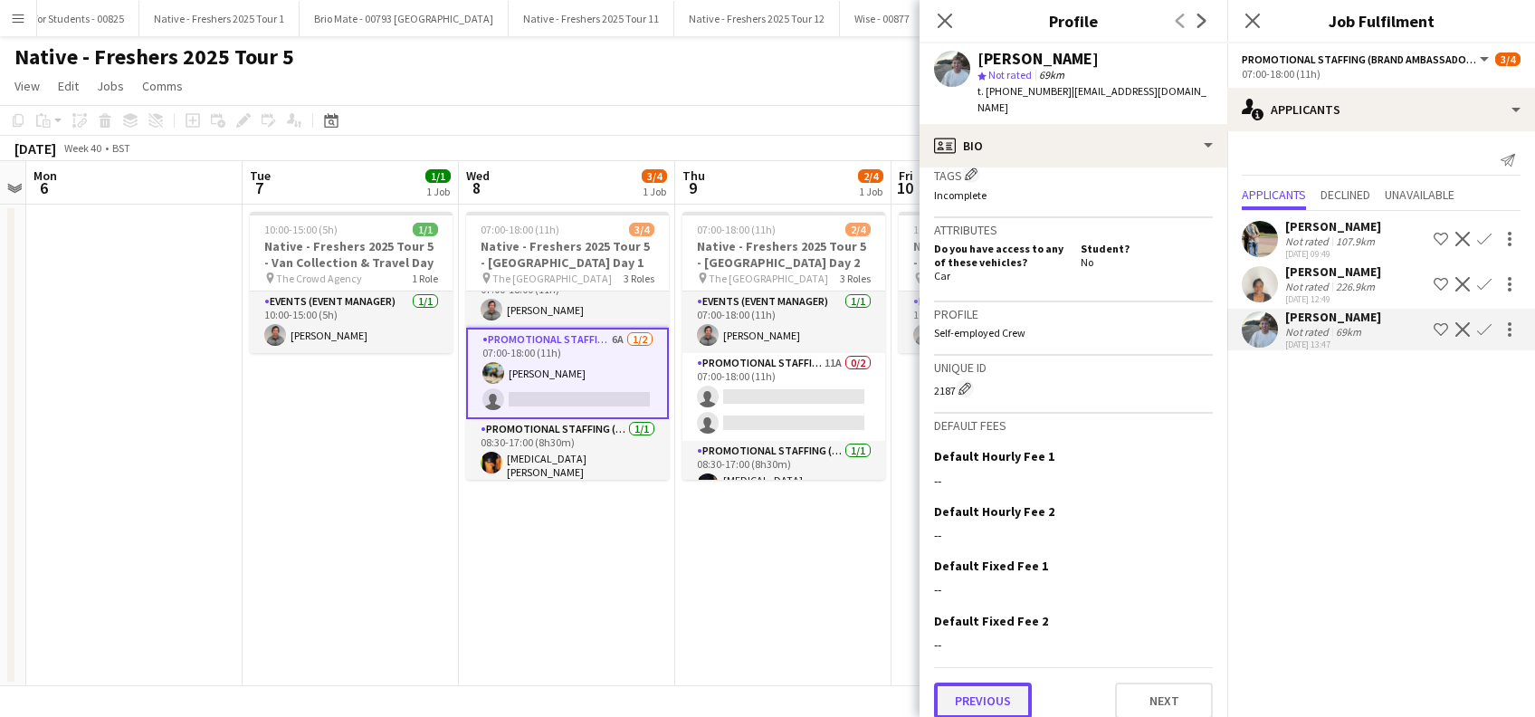
click at [968, 691] on button "Previous" at bounding box center [983, 700] width 98 height 36
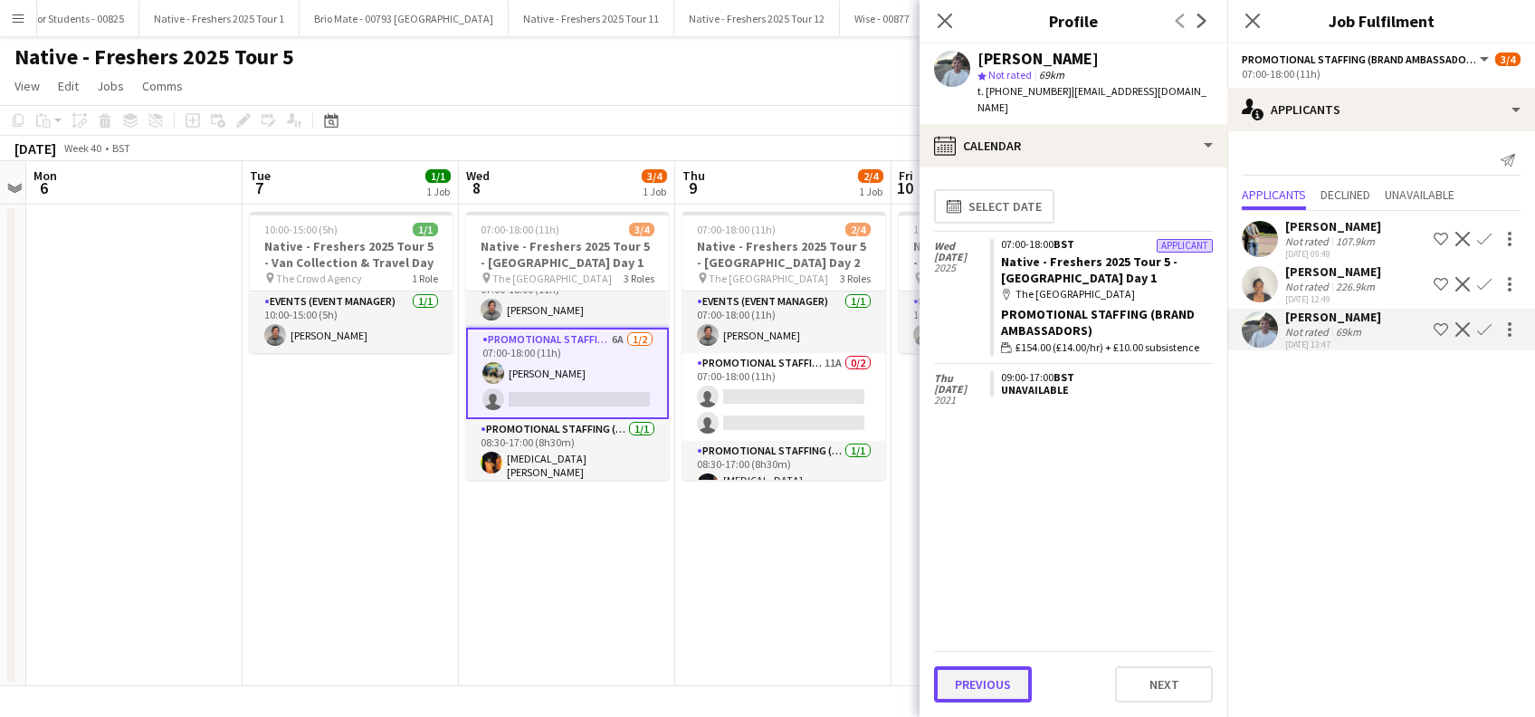
click at [979, 687] on button "Previous" at bounding box center [983, 684] width 98 height 36
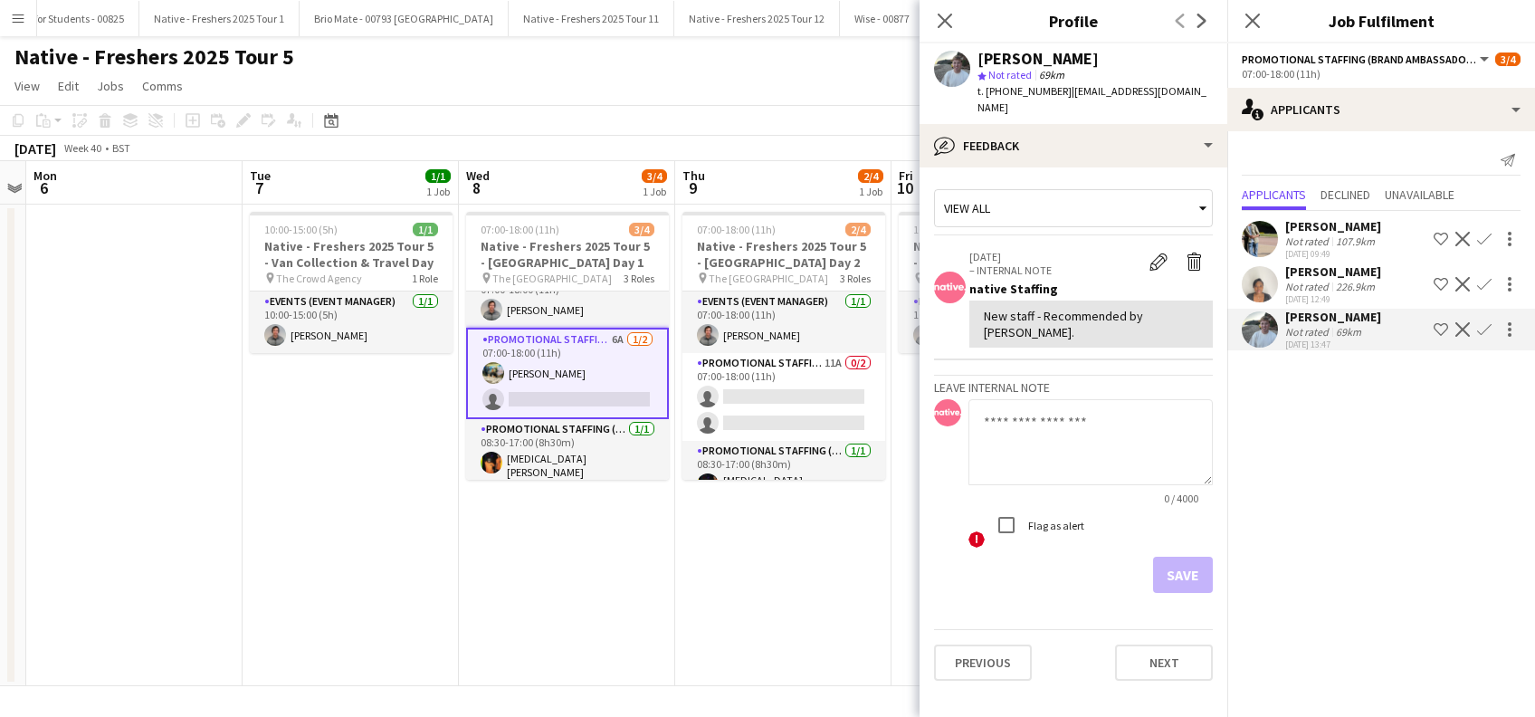
click at [1484, 326] on app-icon "Confirm" at bounding box center [1484, 329] width 14 height 14
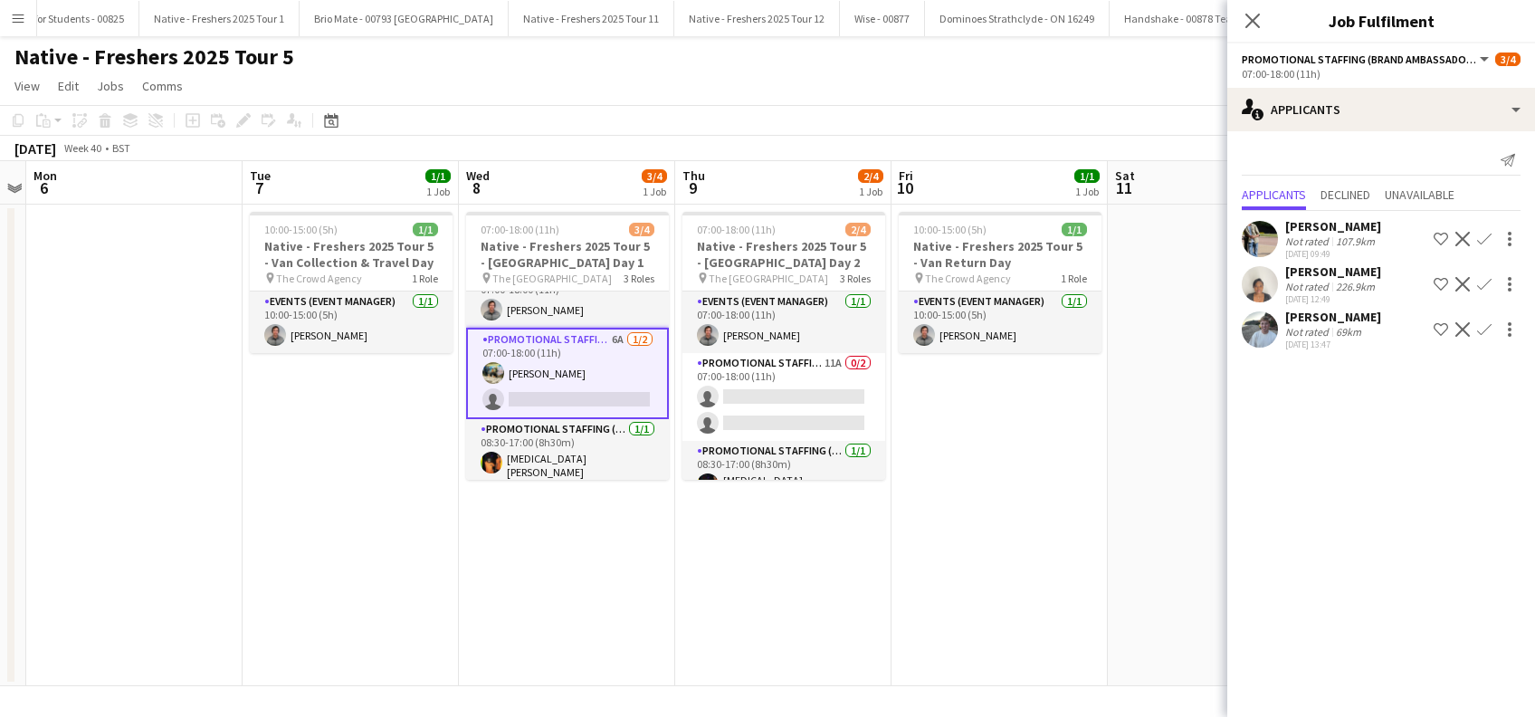
click at [1483, 326] on app-icon "Confirm" at bounding box center [1484, 329] width 14 height 14
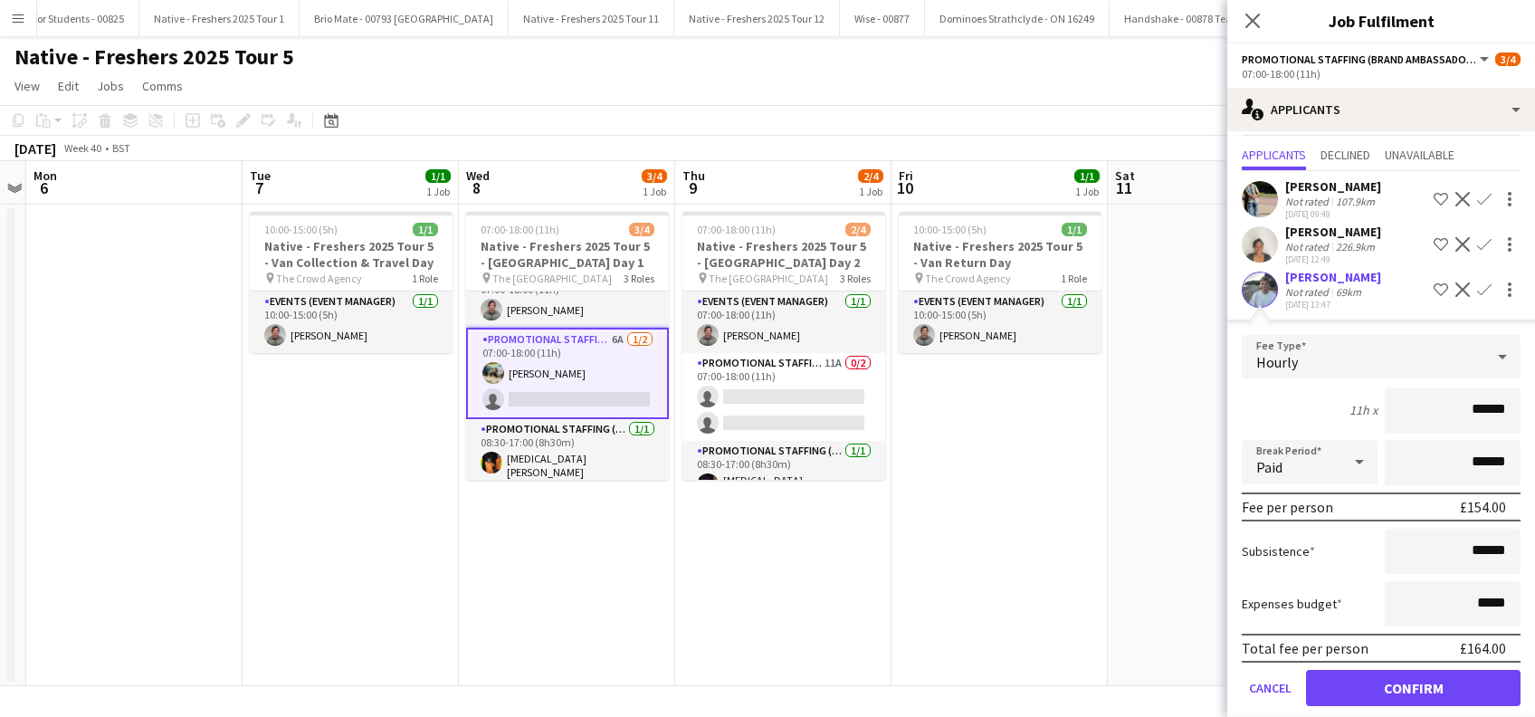
scroll to position [60, 0]
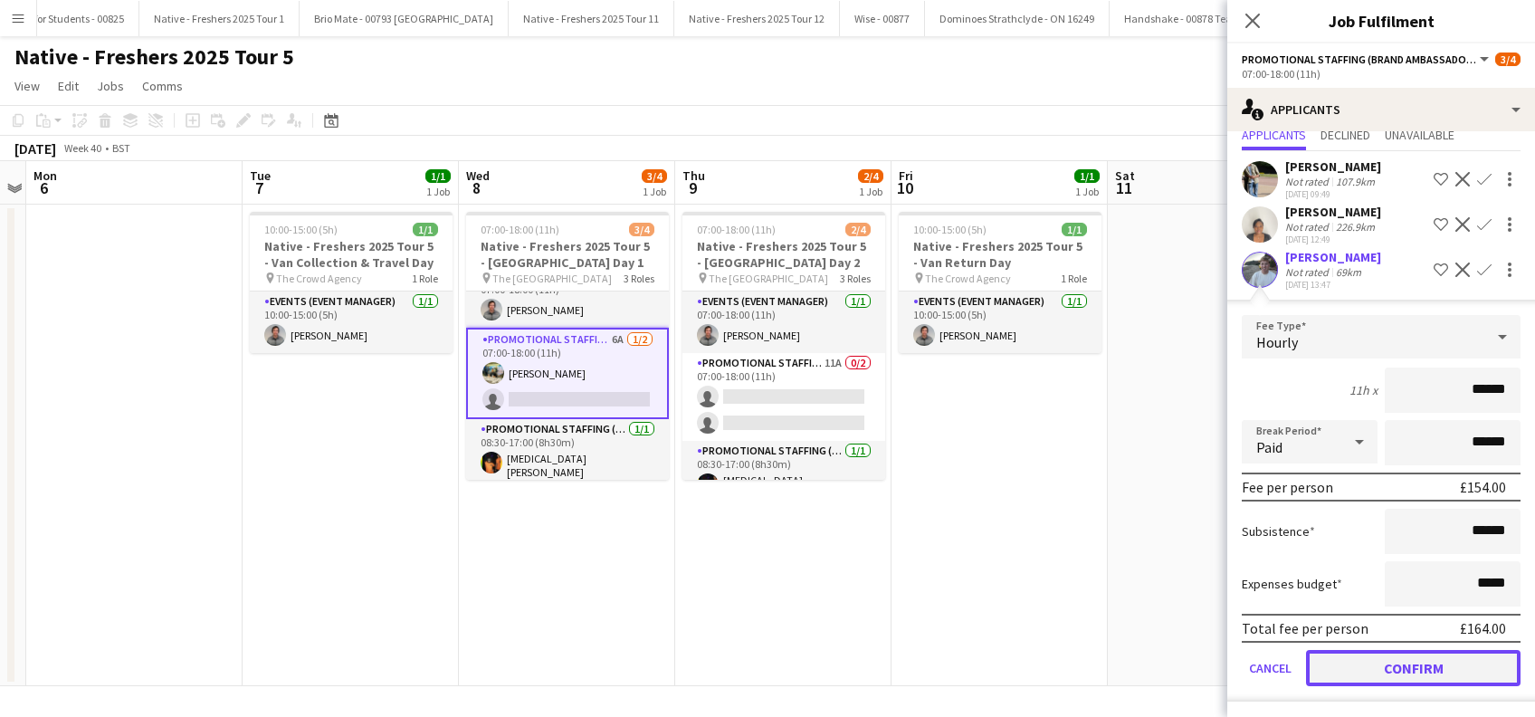
click at [1441, 664] on button "Confirm" at bounding box center [1413, 668] width 215 height 36
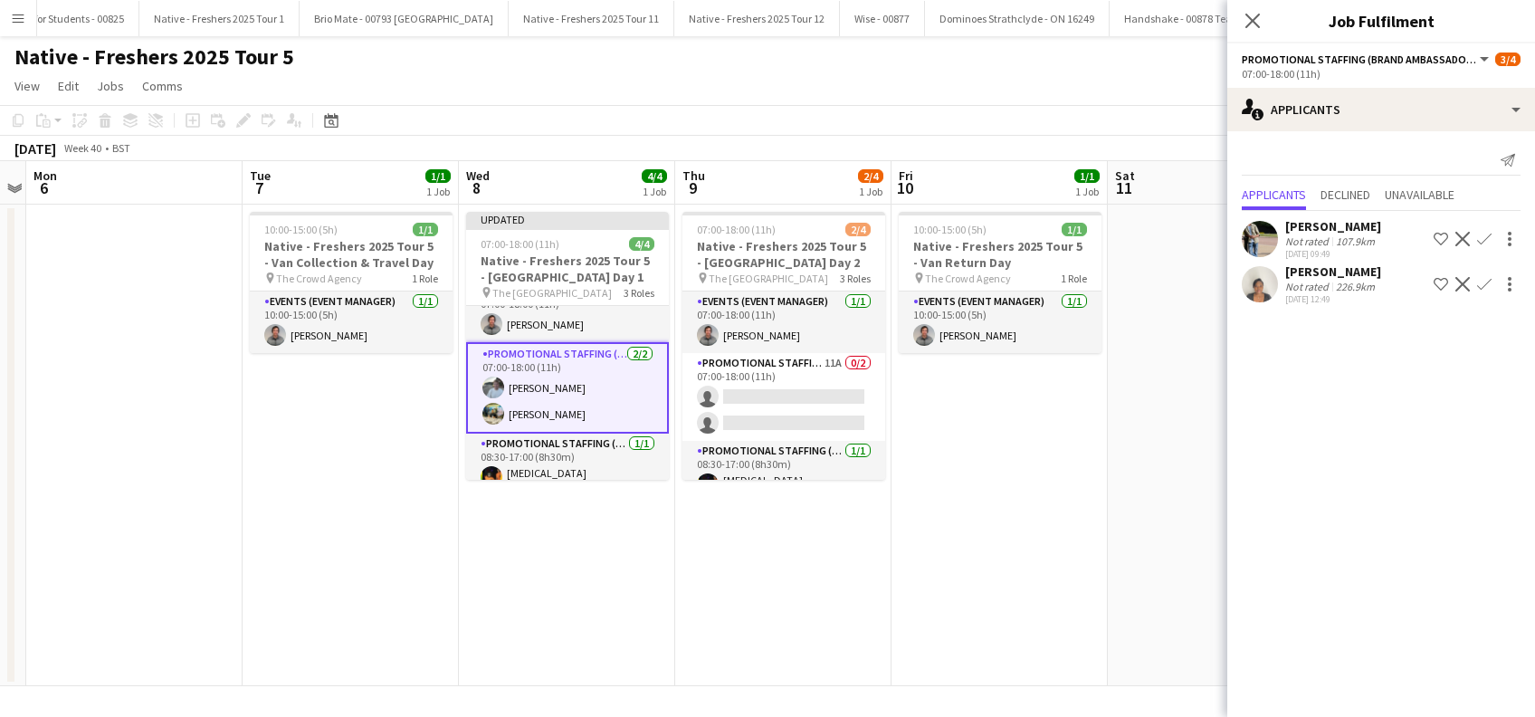
click at [1144, 505] on app-date-cell at bounding box center [1216, 446] width 216 height 482
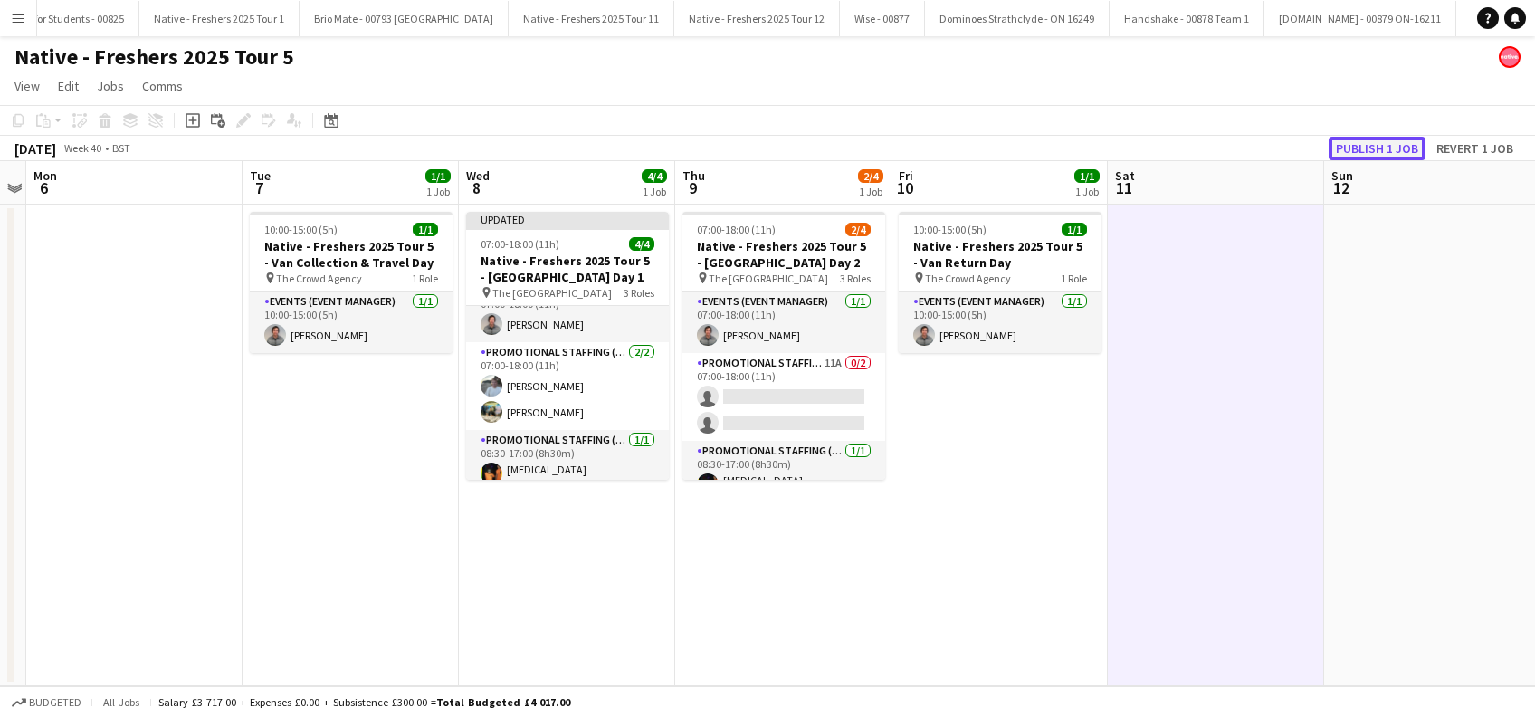
click at [1358, 141] on button "Publish 1 job" at bounding box center [1377, 149] width 97 height 24
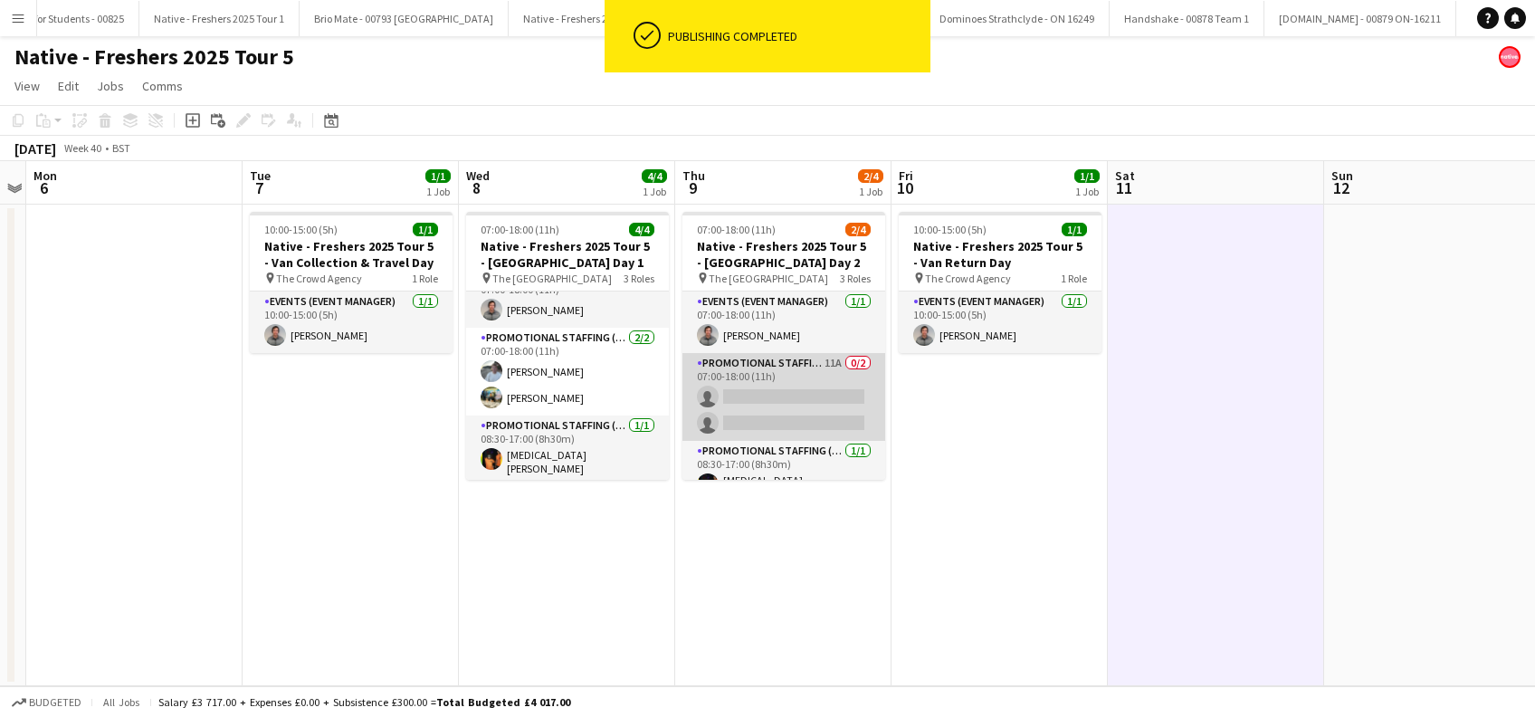
scroll to position [22, 0]
click at [816, 404] on app-card-role "Promotional Staffing (Brand Ambassadors) 11A 0/2 07:00-18:00 (11h) single-neutr…" at bounding box center [783, 397] width 203 height 88
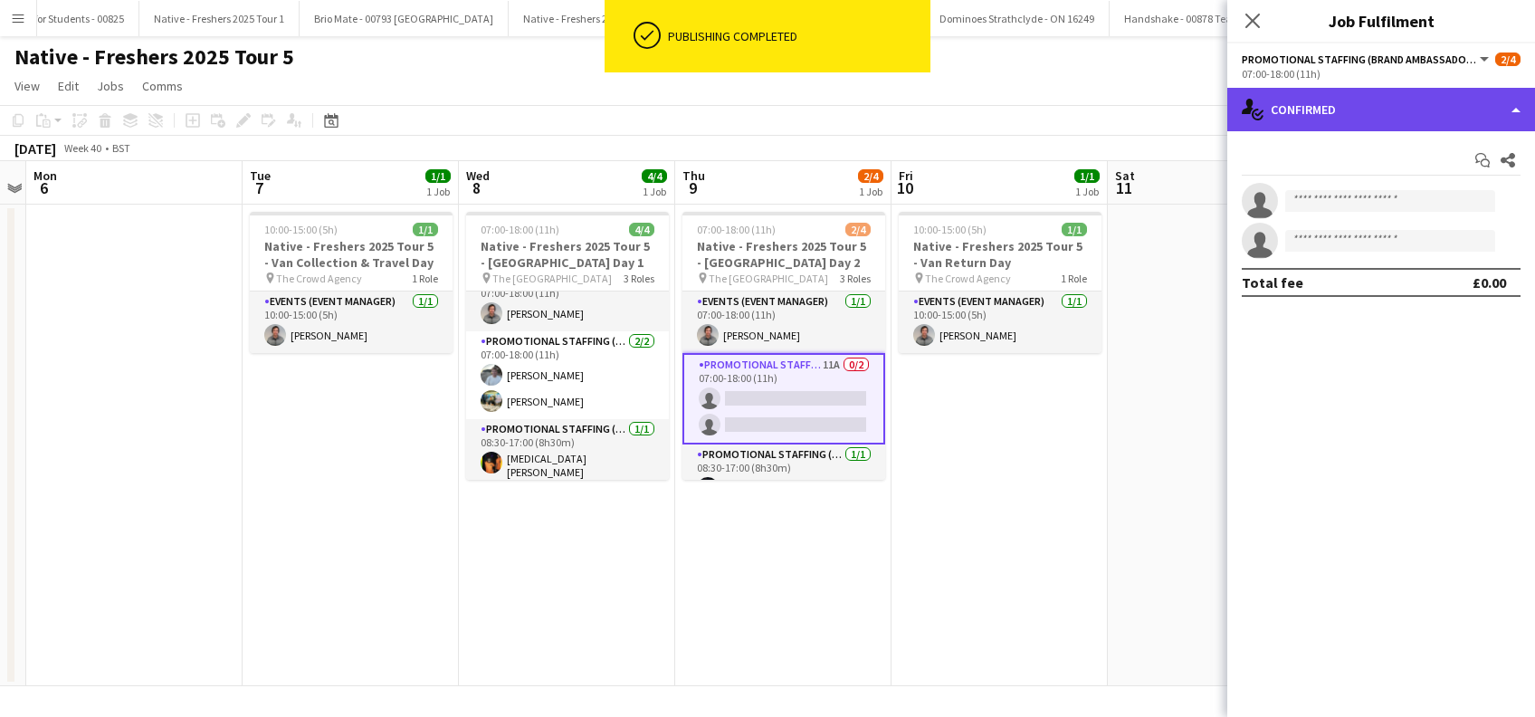
click at [1326, 102] on div "single-neutral-actions-check-2 Confirmed" at bounding box center [1381, 109] width 308 height 43
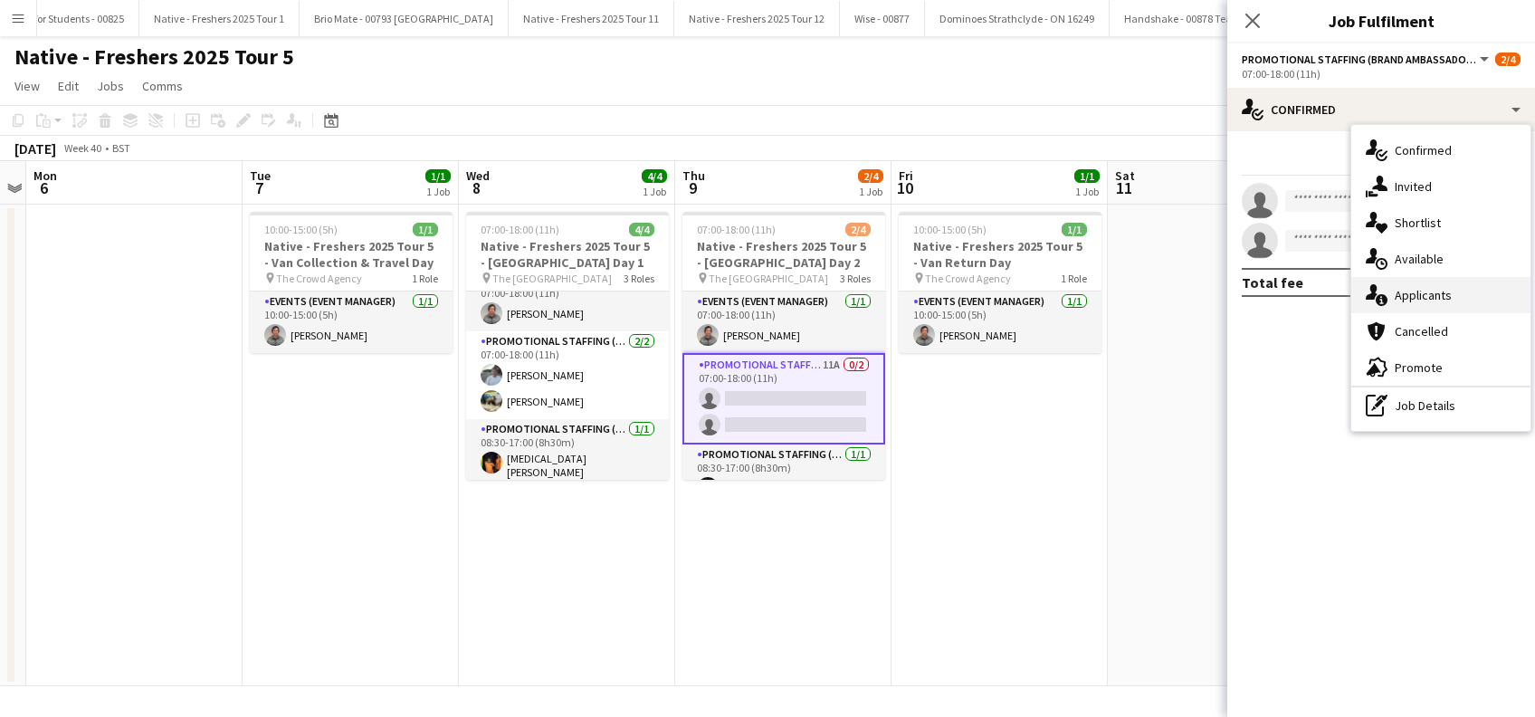
click at [1422, 291] on span "Applicants" at bounding box center [1423, 295] width 57 height 16
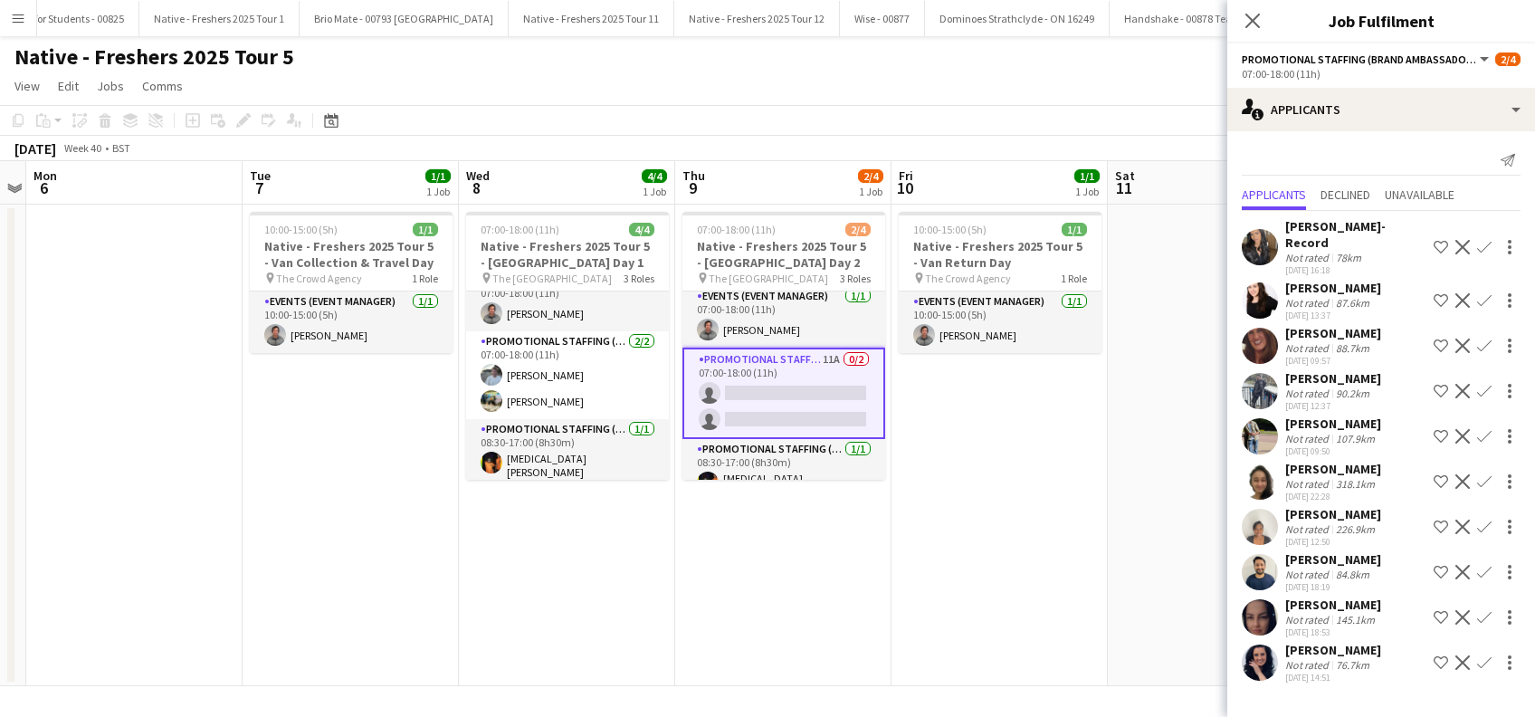
scroll to position [0, 0]
click at [1480, 565] on app-icon "Confirm" at bounding box center [1484, 572] width 14 height 14
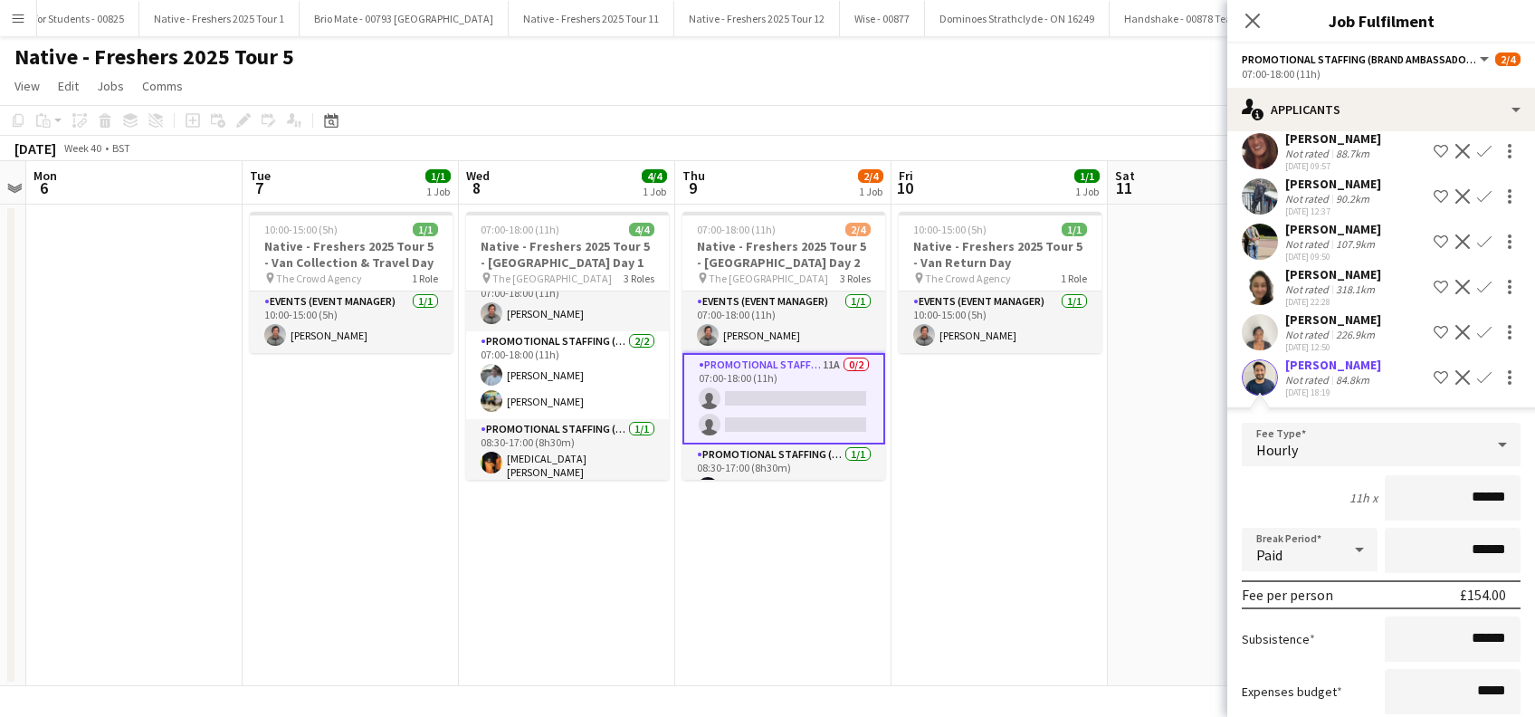
scroll to position [362, 0]
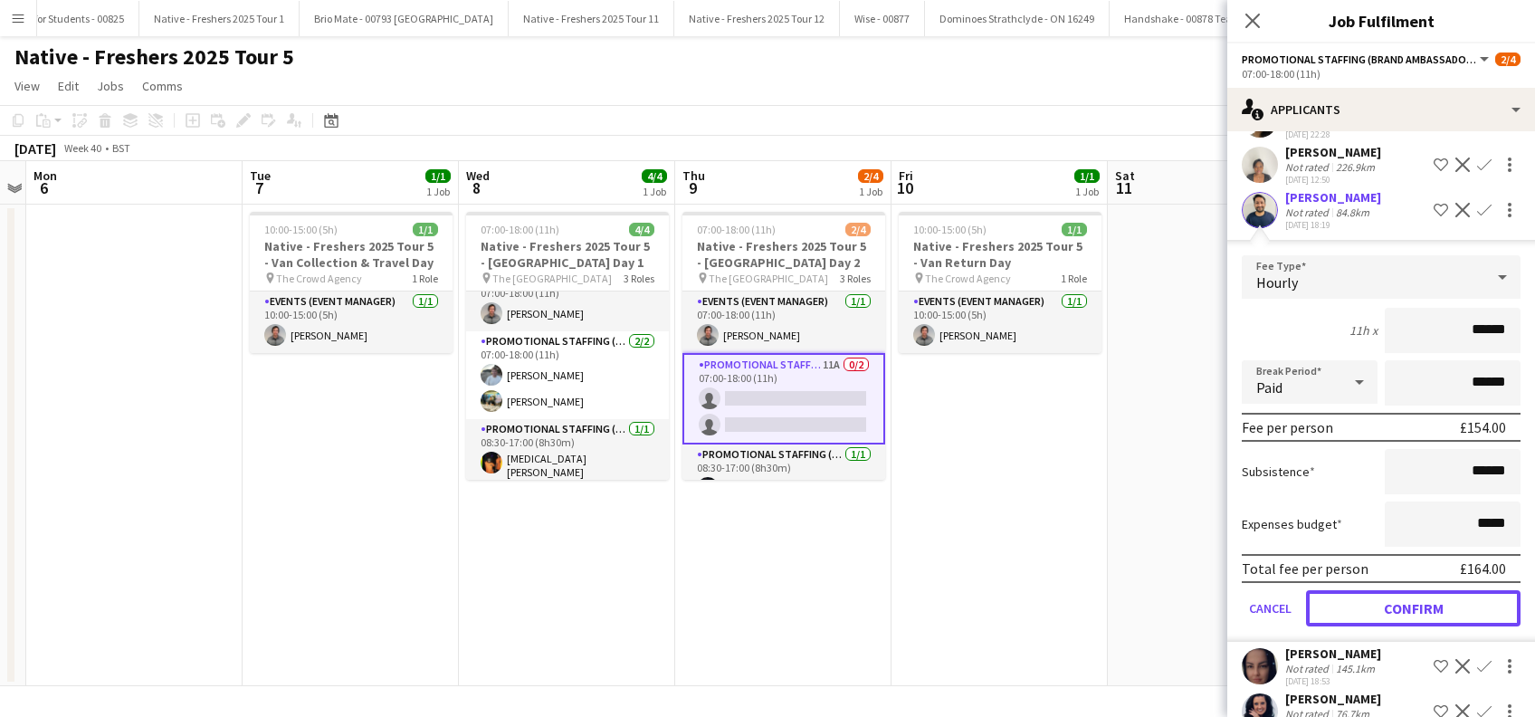
click at [1422, 594] on button "Confirm" at bounding box center [1413, 608] width 215 height 36
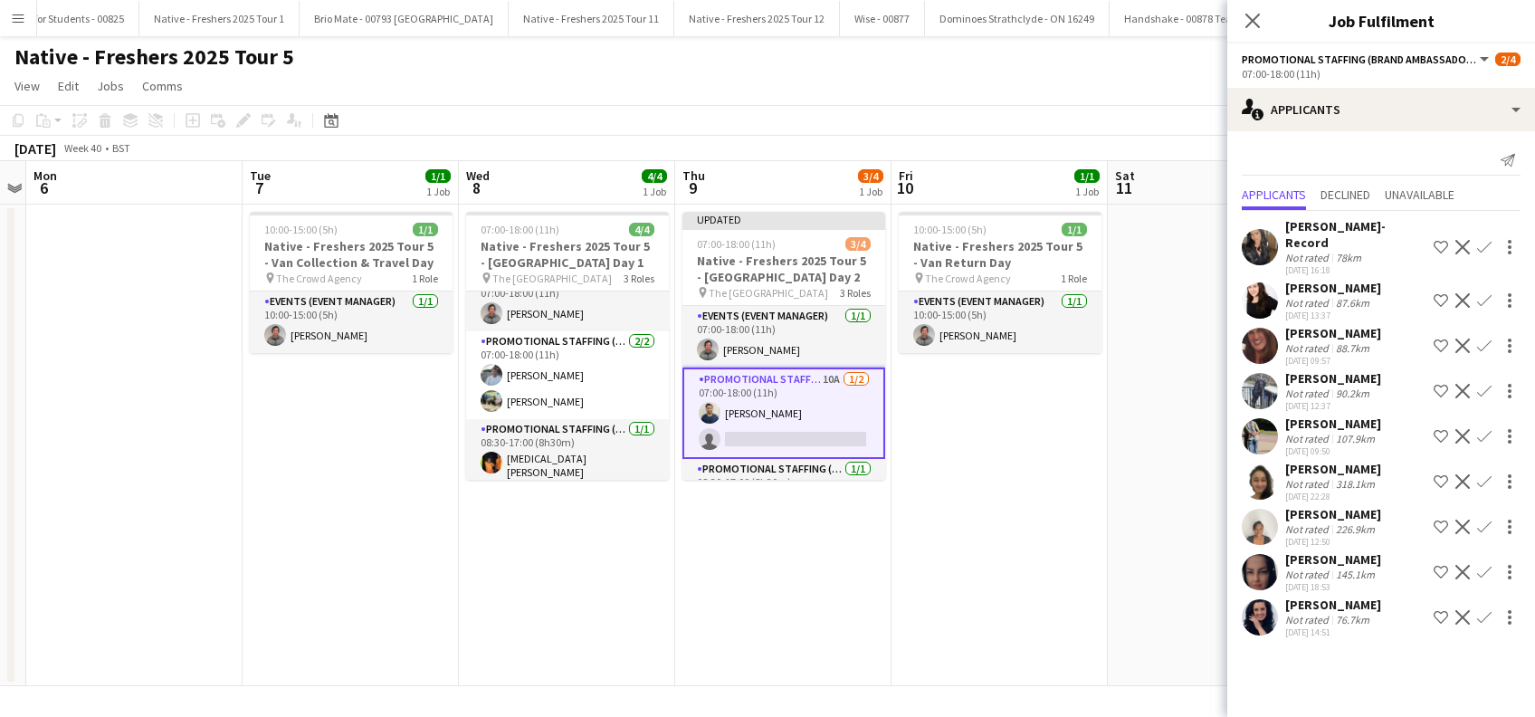
scroll to position [0, 0]
click at [1483, 240] on app-icon "Confirm" at bounding box center [1484, 247] width 14 height 14
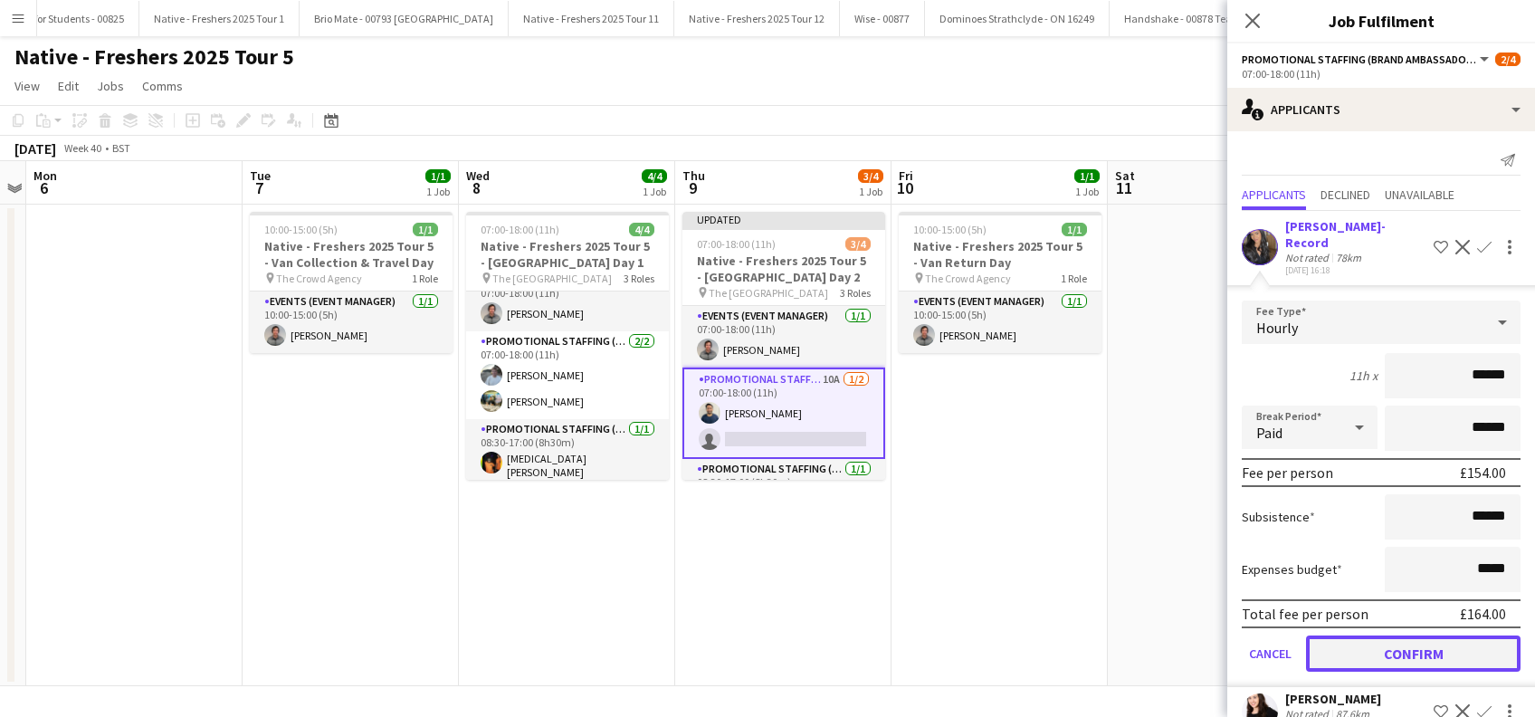
click at [1421, 635] on button "Confirm" at bounding box center [1413, 653] width 215 height 36
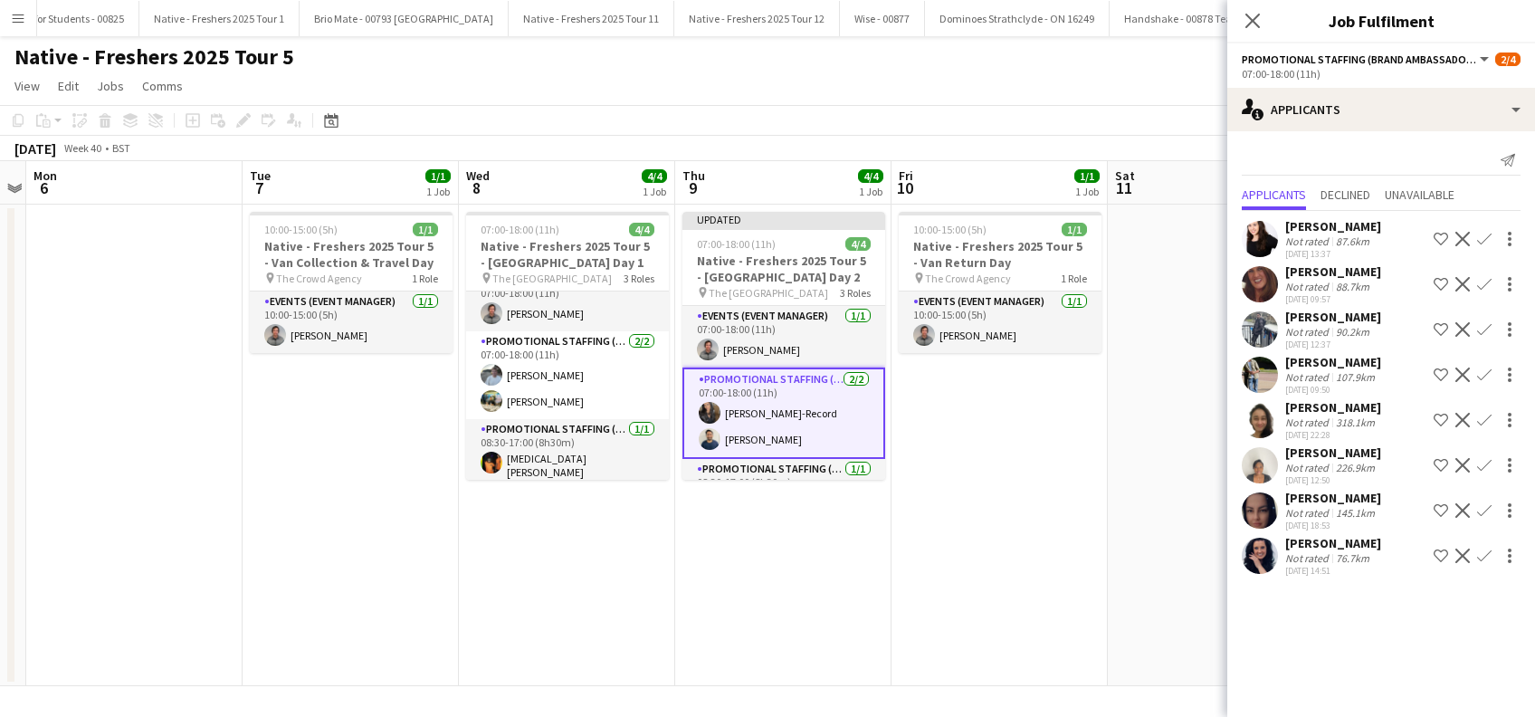
click at [1123, 579] on app-date-cell at bounding box center [1216, 446] width 216 height 482
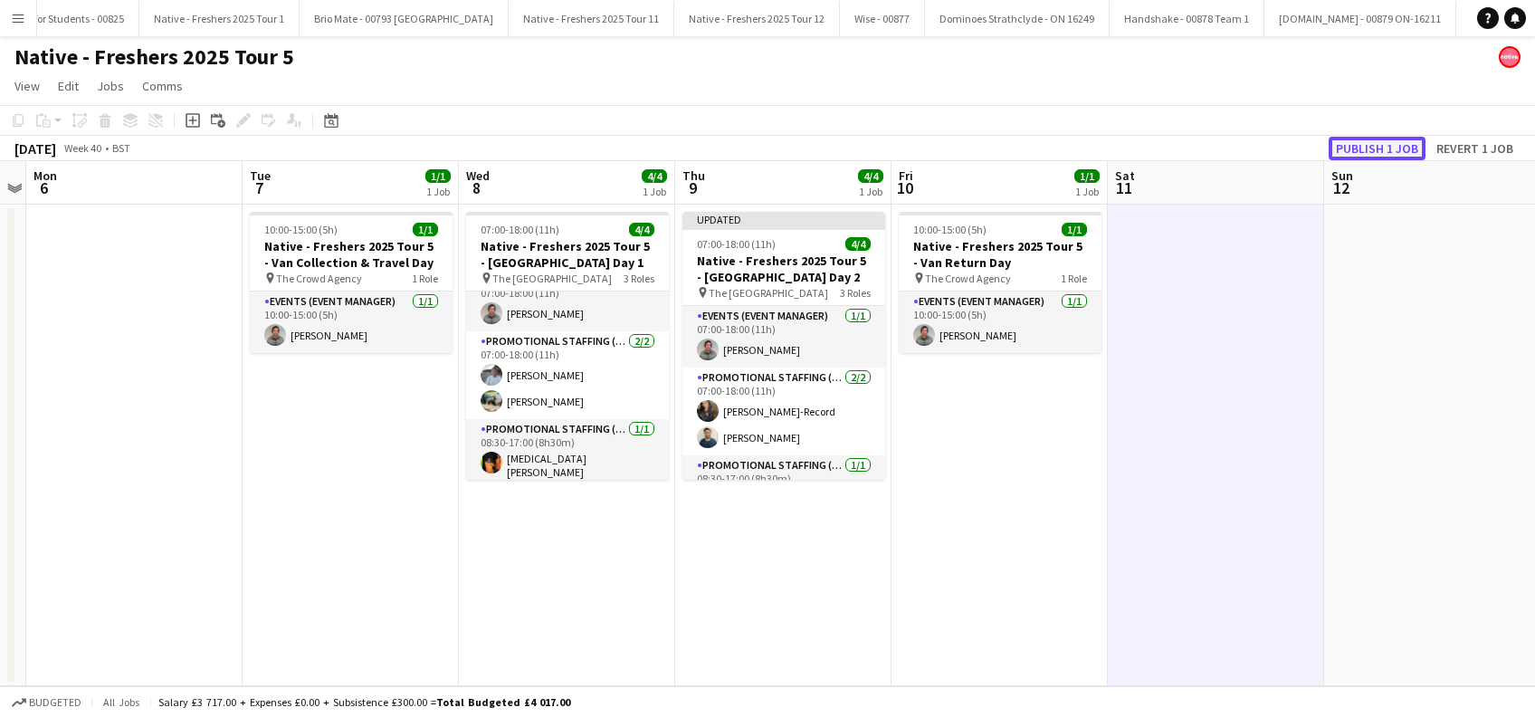
click at [1368, 156] on button "Publish 1 job" at bounding box center [1377, 149] width 97 height 24
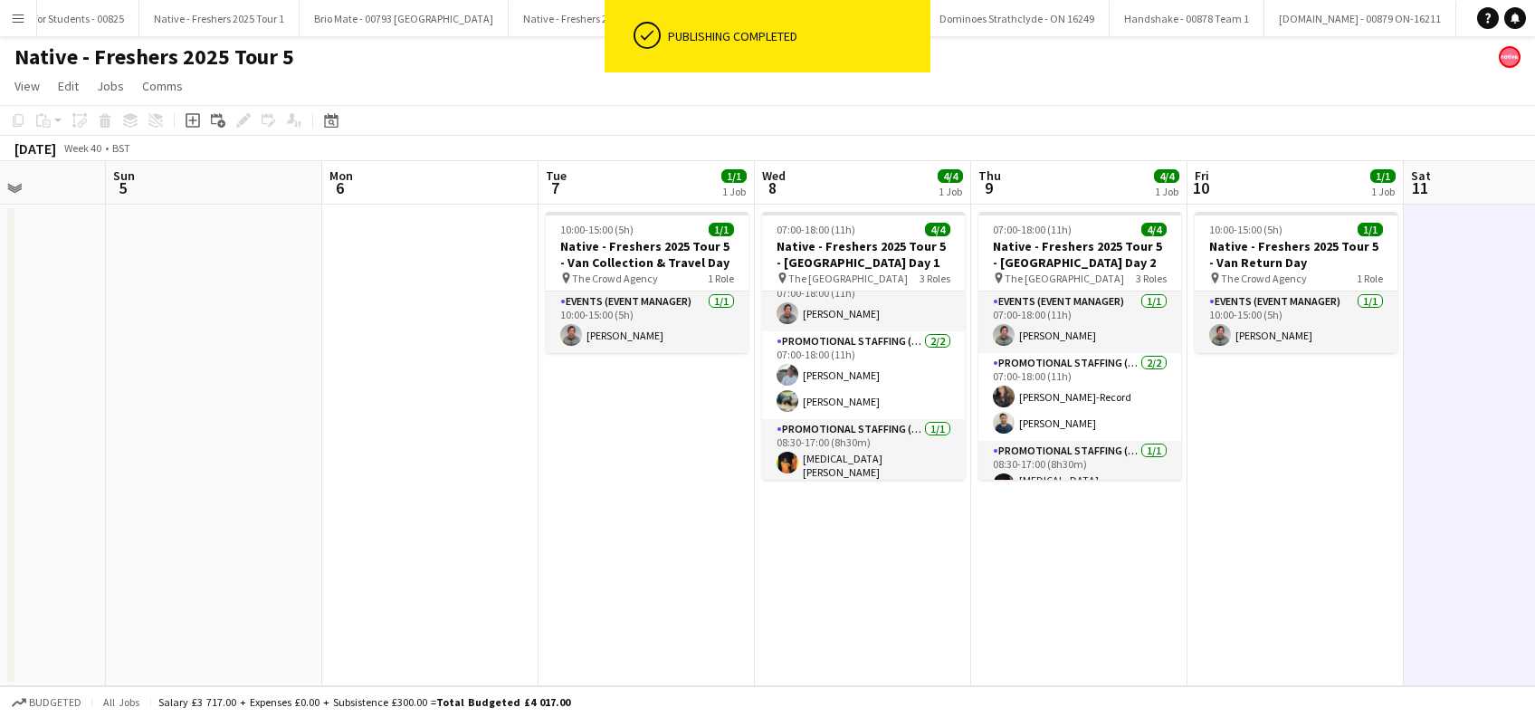
scroll to position [0, 540]
drag, startPoint x: 816, startPoint y: 529, endPoint x: 1115, endPoint y: 530, distance: 298.7
click at [1115, 530] on app-calendar-viewport "Thu 2 Fri 3 Sat 4 Sun 5 Mon 6 Tue 7 1/1 1 Job Wed 8 4/4 1 Job Thu 9 4/4 1 Job F…" at bounding box center [767, 423] width 1535 height 525
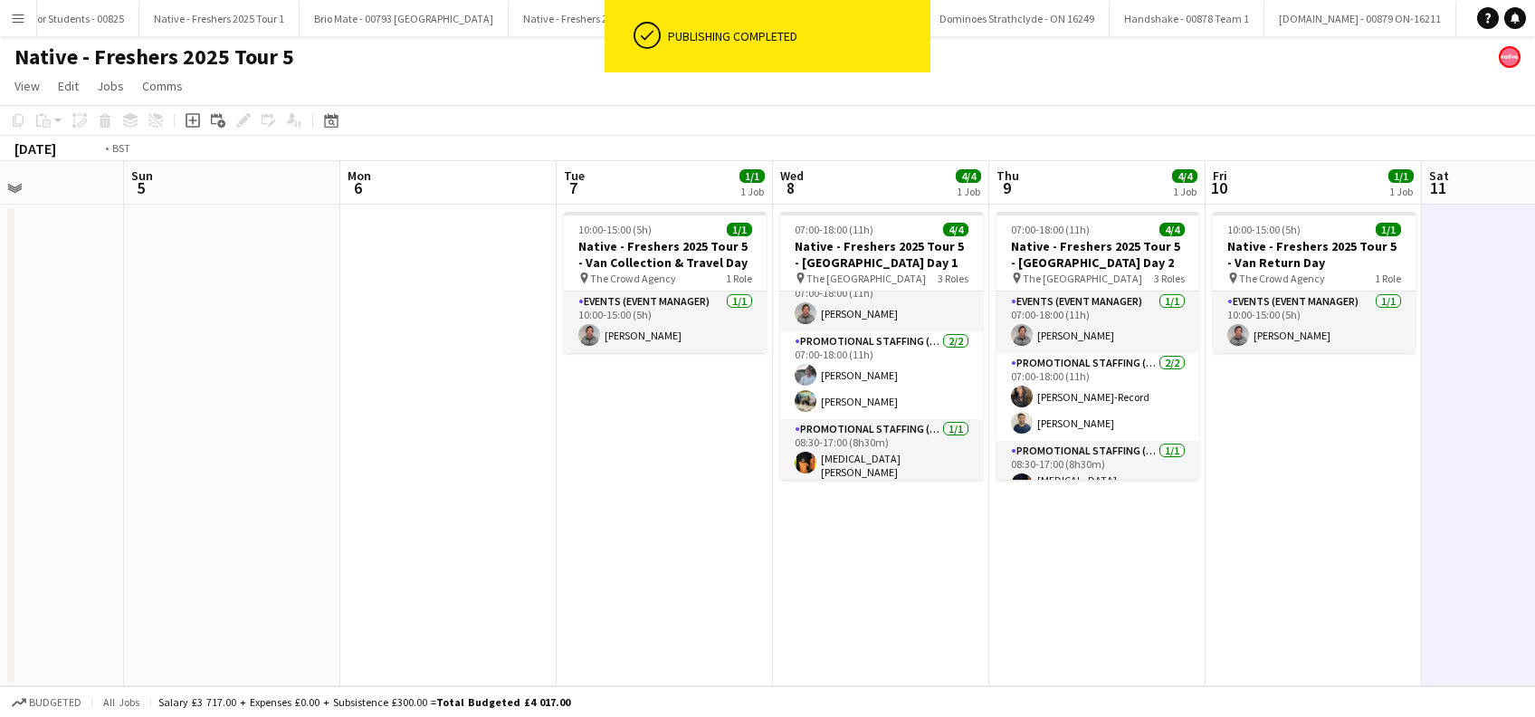
scroll to position [0, 625]
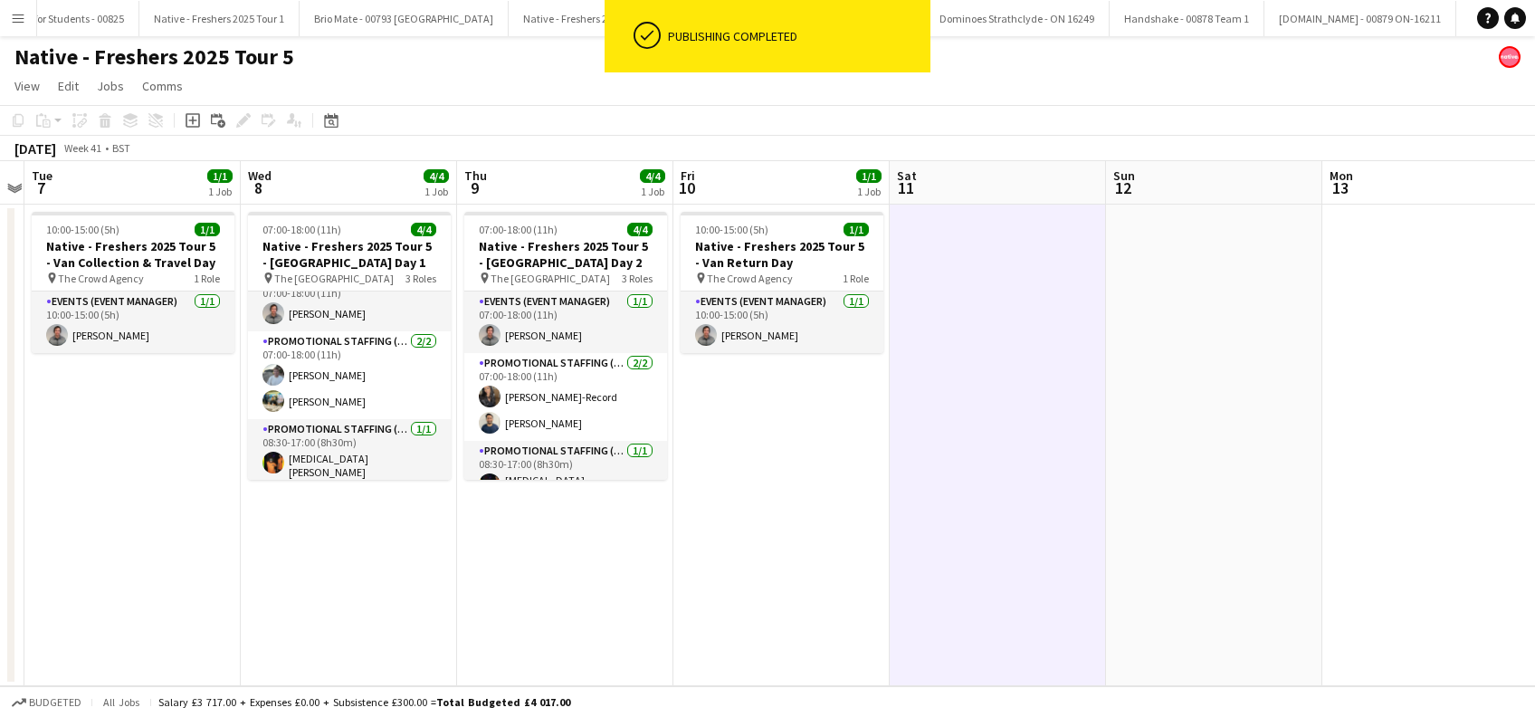
drag, startPoint x: 1427, startPoint y: 537, endPoint x: 911, endPoint y: 592, distance: 519.7
click at [911, 592] on app-calendar-viewport "Sat 4 Sun 5 Mon 6 Tue 7 1/1 1 Job Wed 8 4/4 1 Job Thu 9 4/4 1 Job Fri 10 1/1 1 …" at bounding box center [767, 423] width 1535 height 525
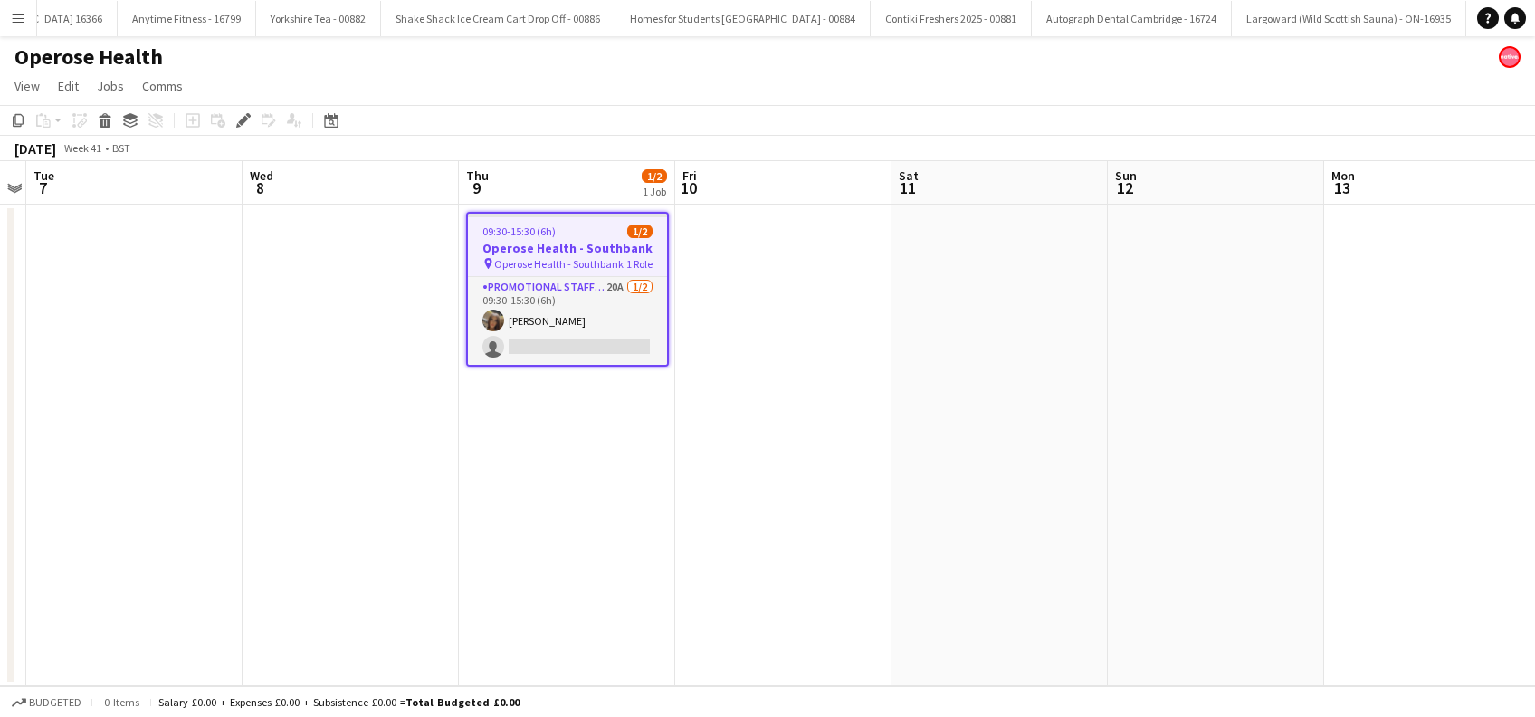
scroll to position [0, 7905]
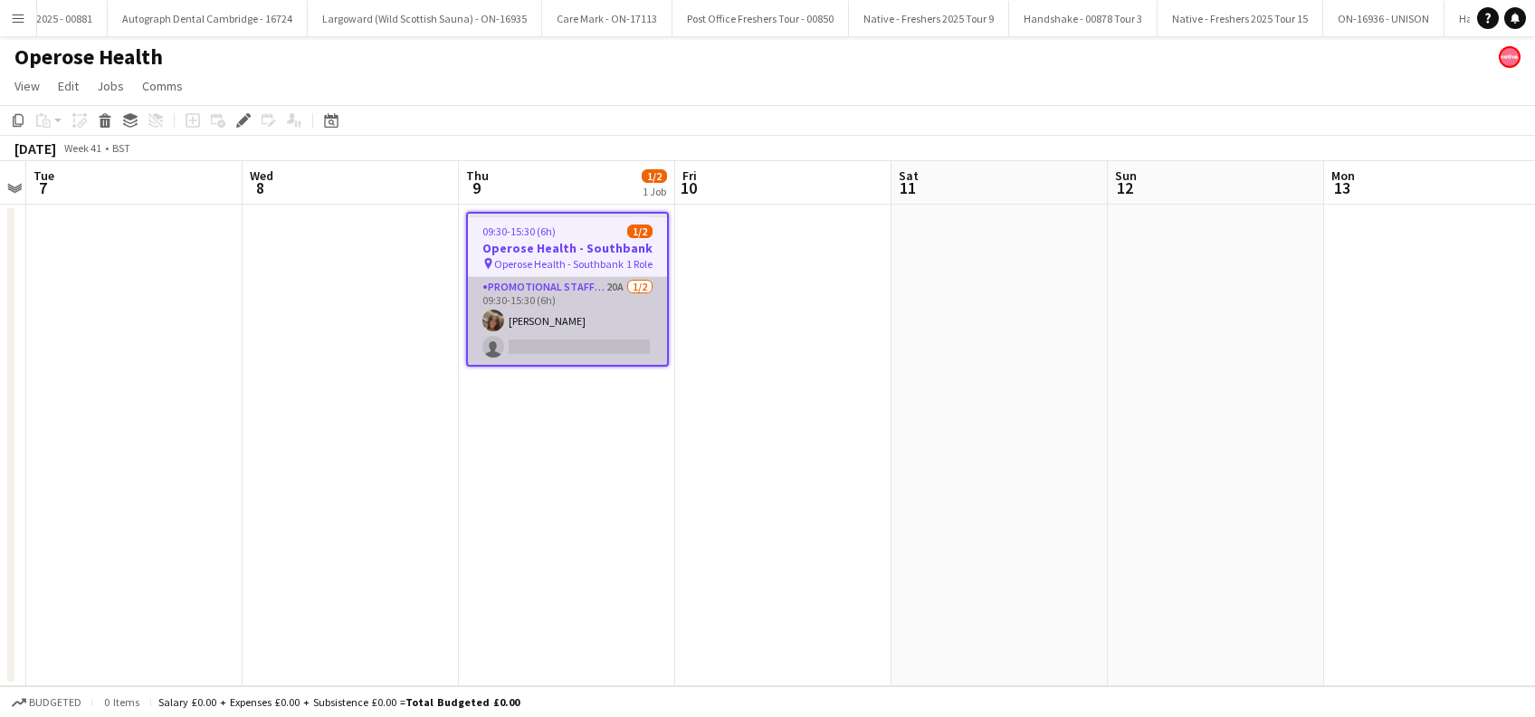
click at [608, 352] on app-card-role "Promotional Staffing (Brand Ambassadors) 20A [DATE] 09:30-15:30 (6h) [PERSON_NA…" at bounding box center [567, 321] width 199 height 88
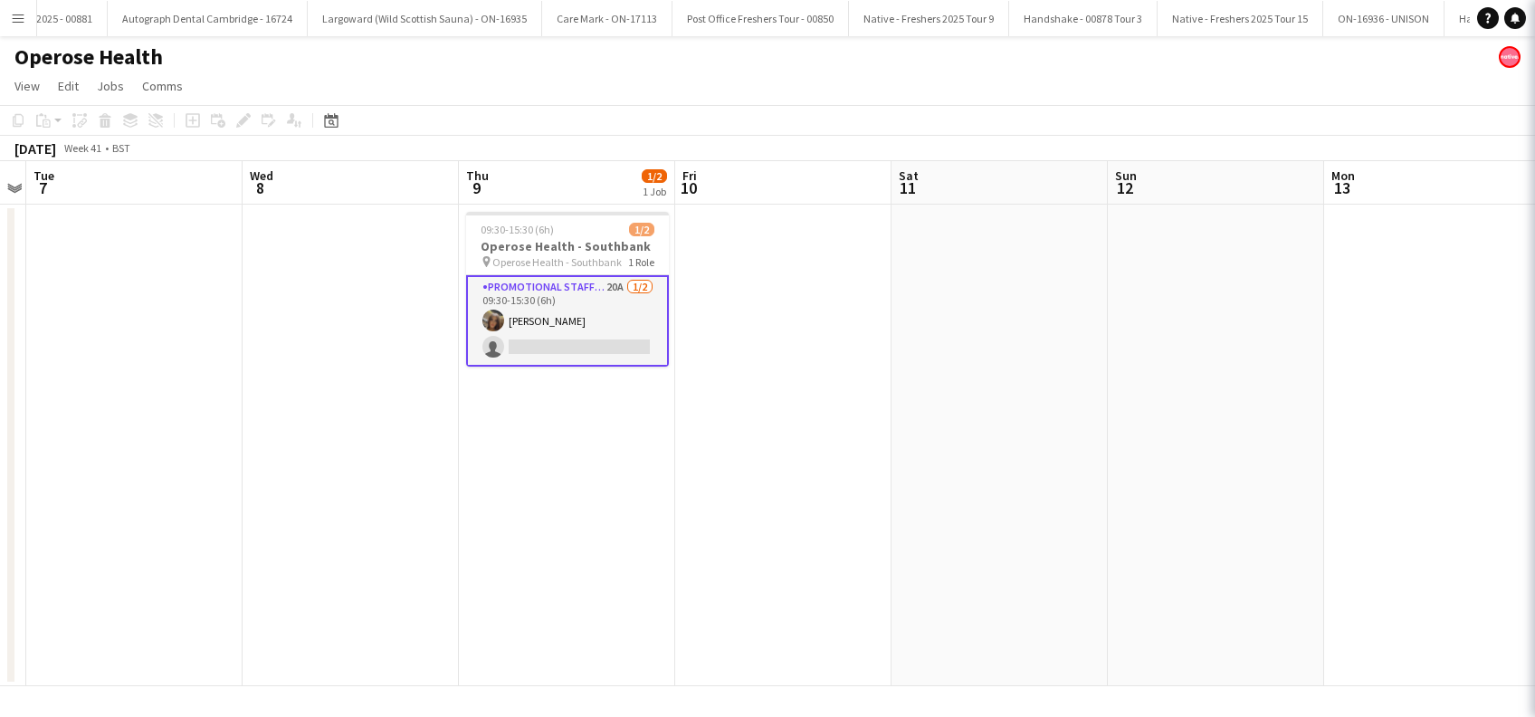
scroll to position [0, 0]
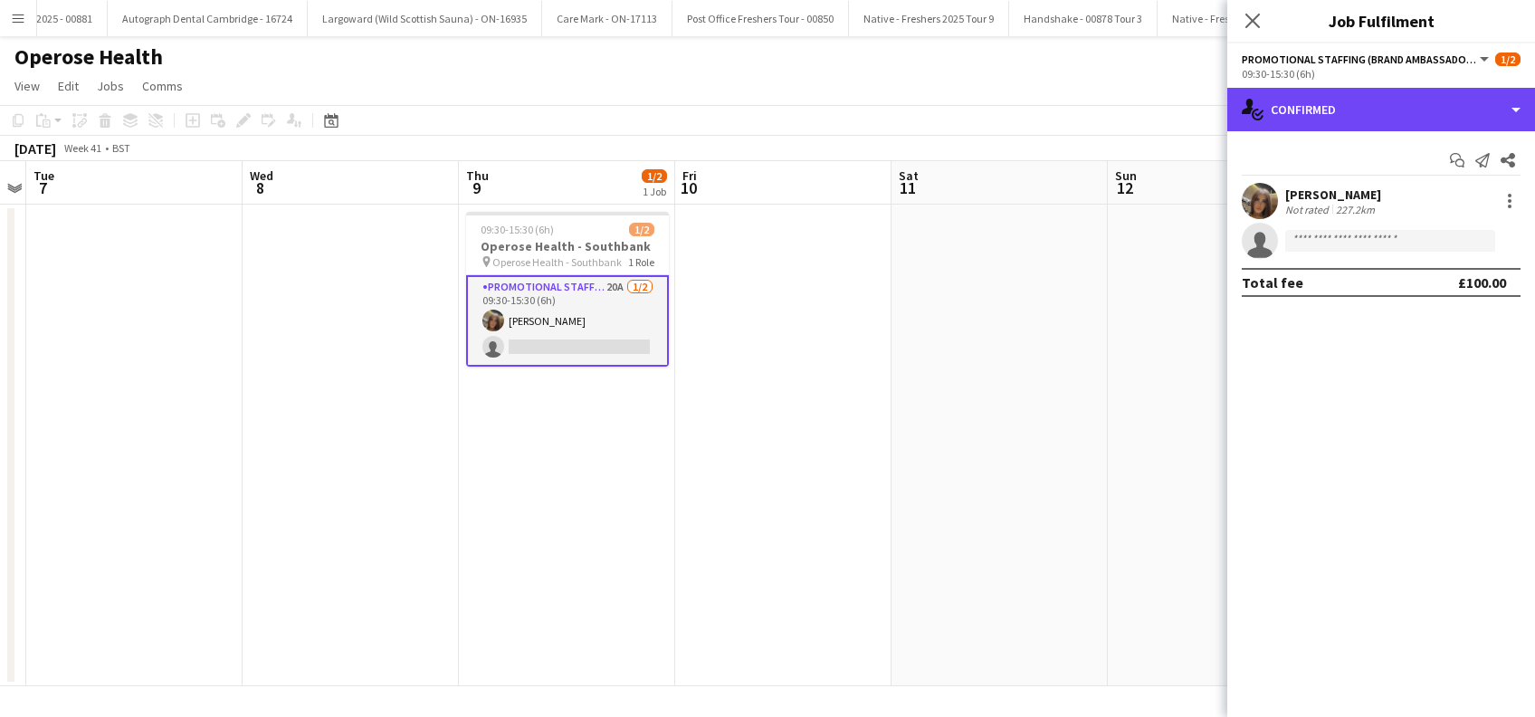
click at [1405, 113] on div "single-neutral-actions-check-2 Confirmed" at bounding box center [1381, 109] width 308 height 43
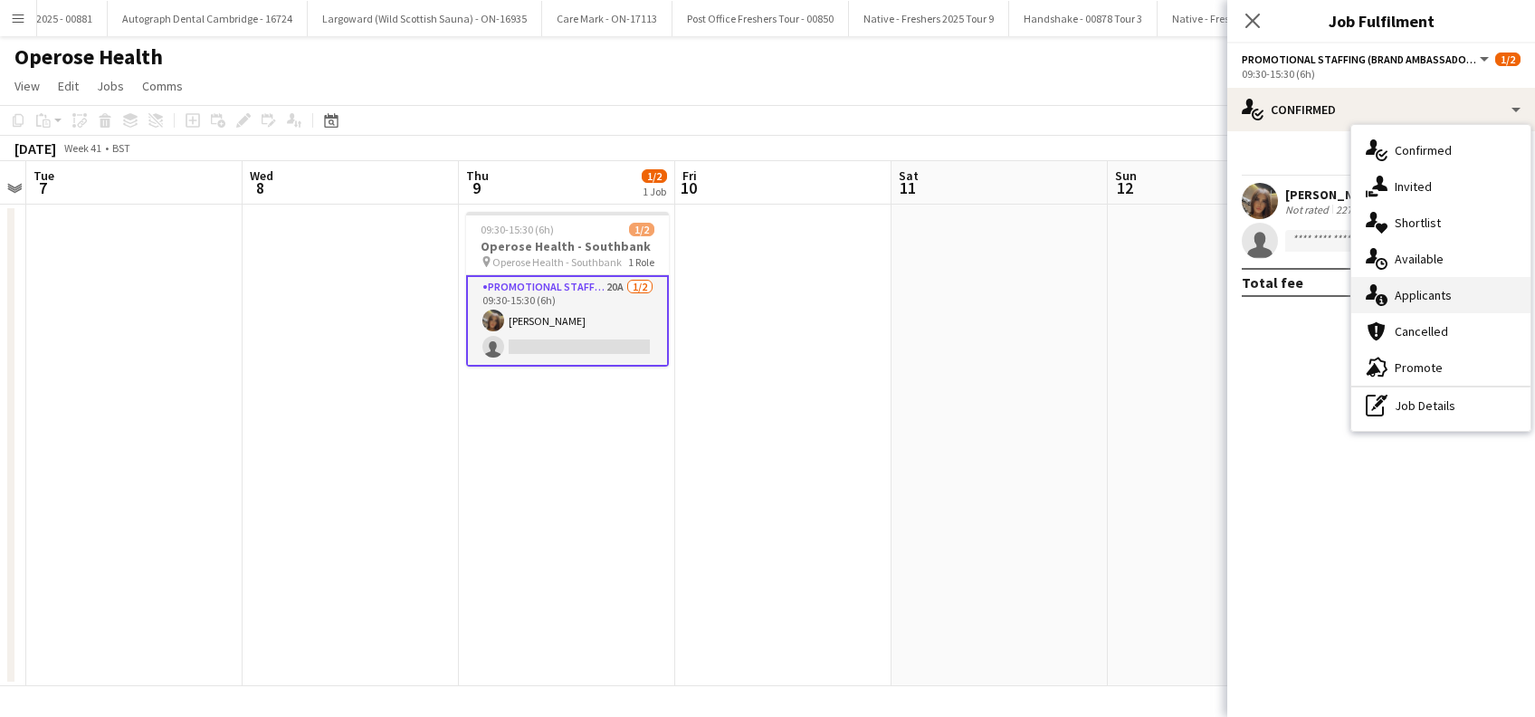
click at [1410, 289] on span "Applicants" at bounding box center [1423, 295] width 57 height 16
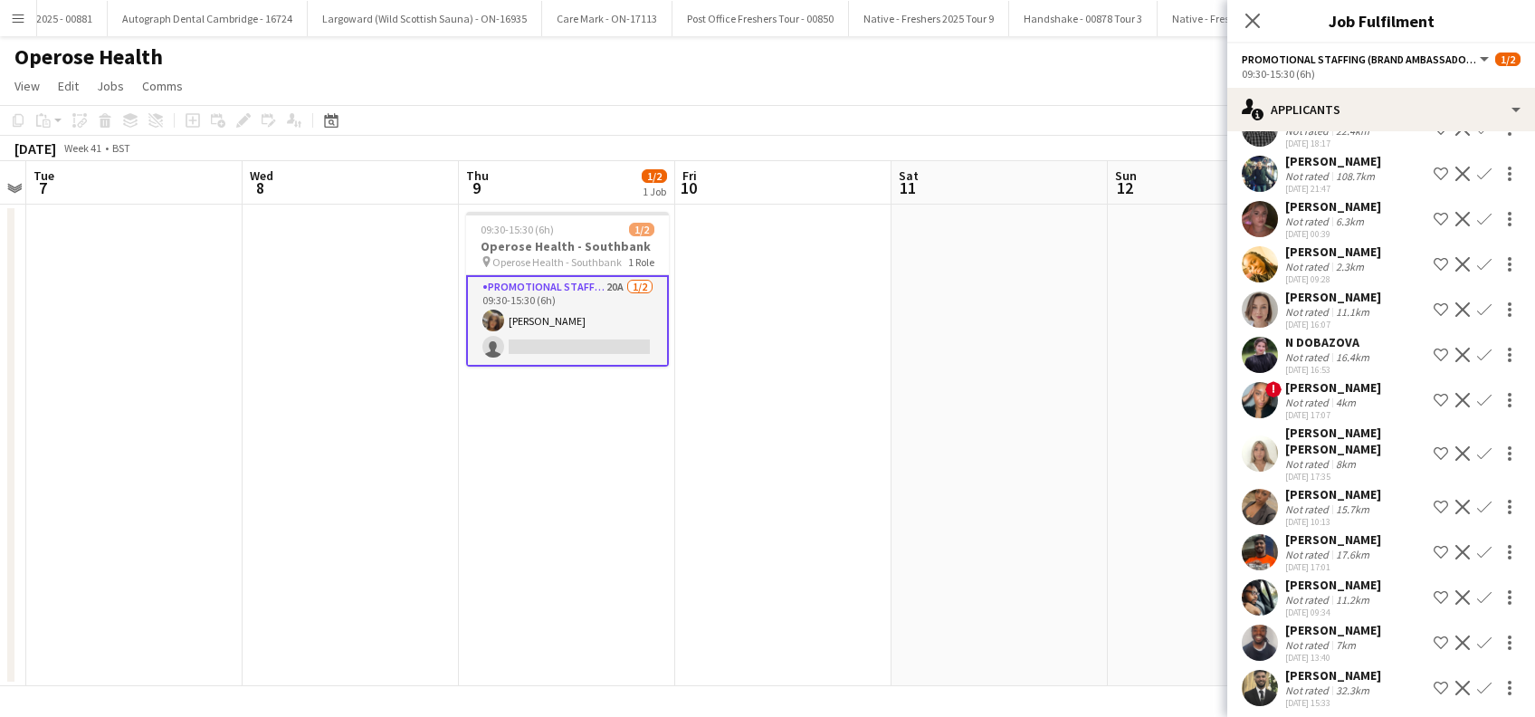
scroll to position [391, 0]
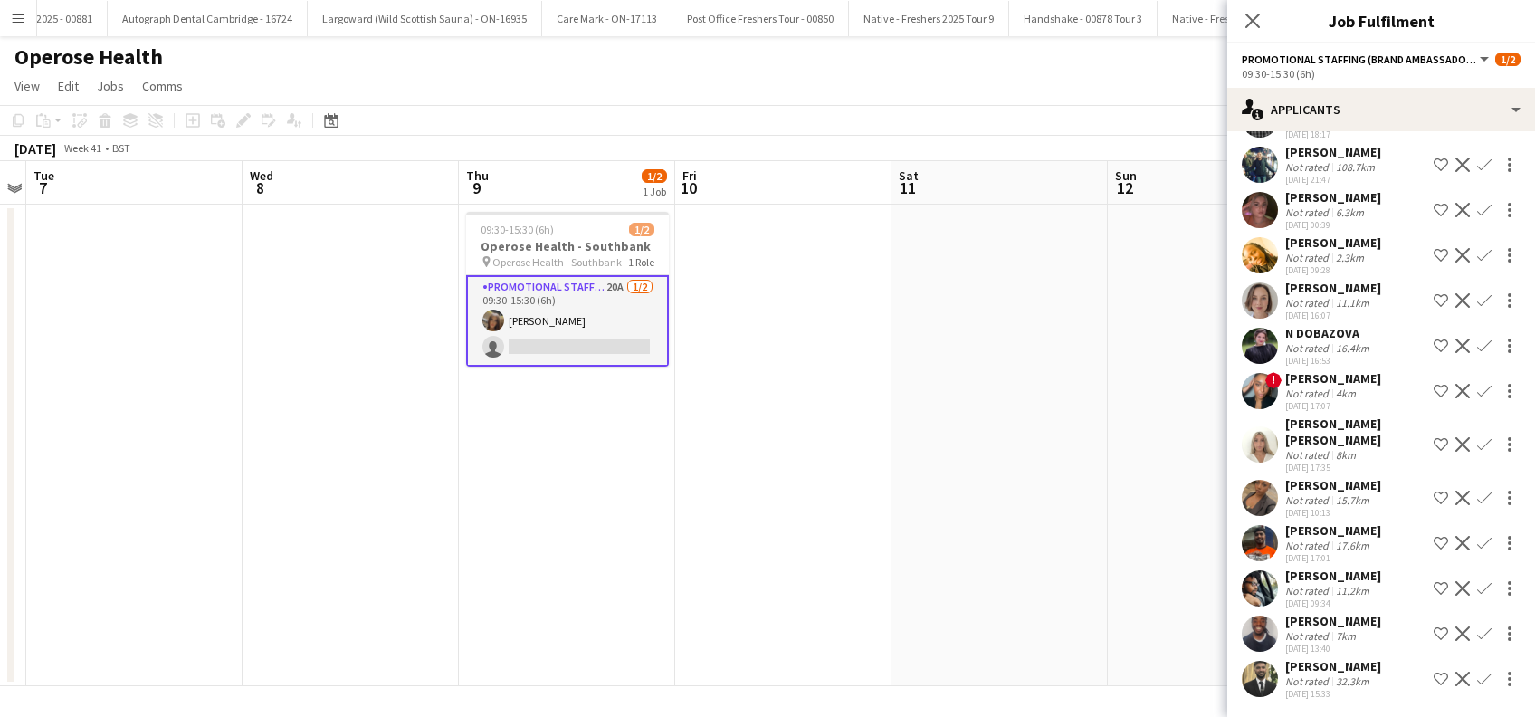
click at [1477, 437] on app-icon "Confirm" at bounding box center [1484, 444] width 14 height 14
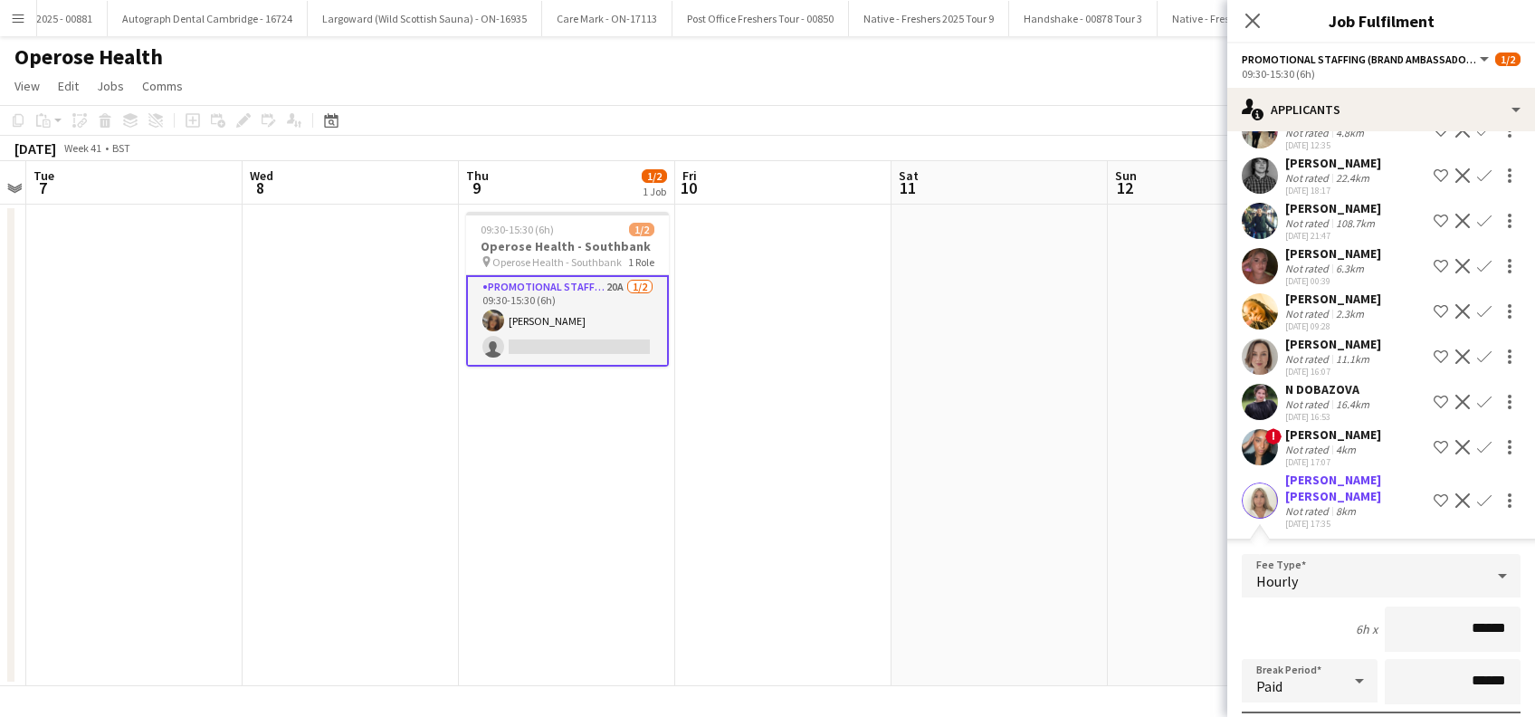
scroll to position [362, 0]
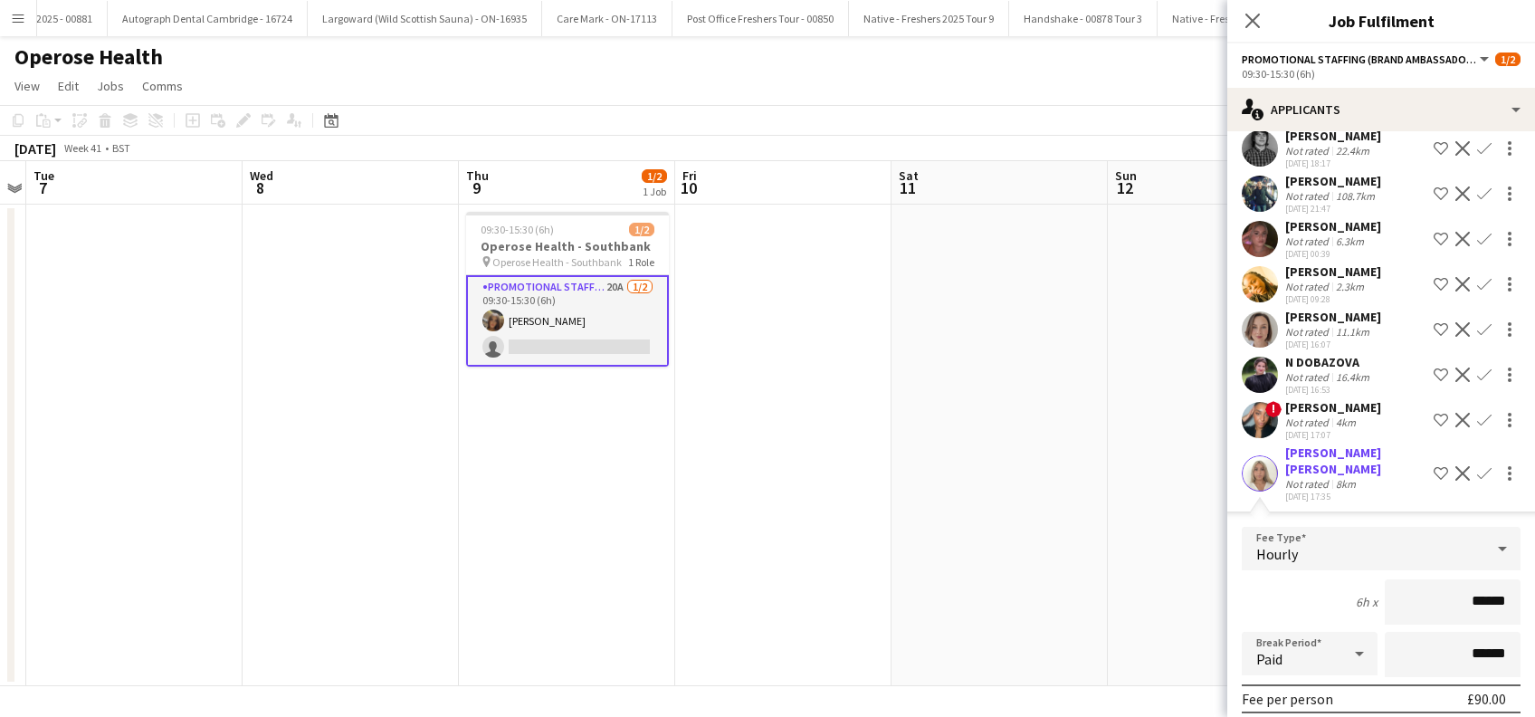
click at [1309, 452] on div "Elenor Ben ari" at bounding box center [1355, 460] width 141 height 33
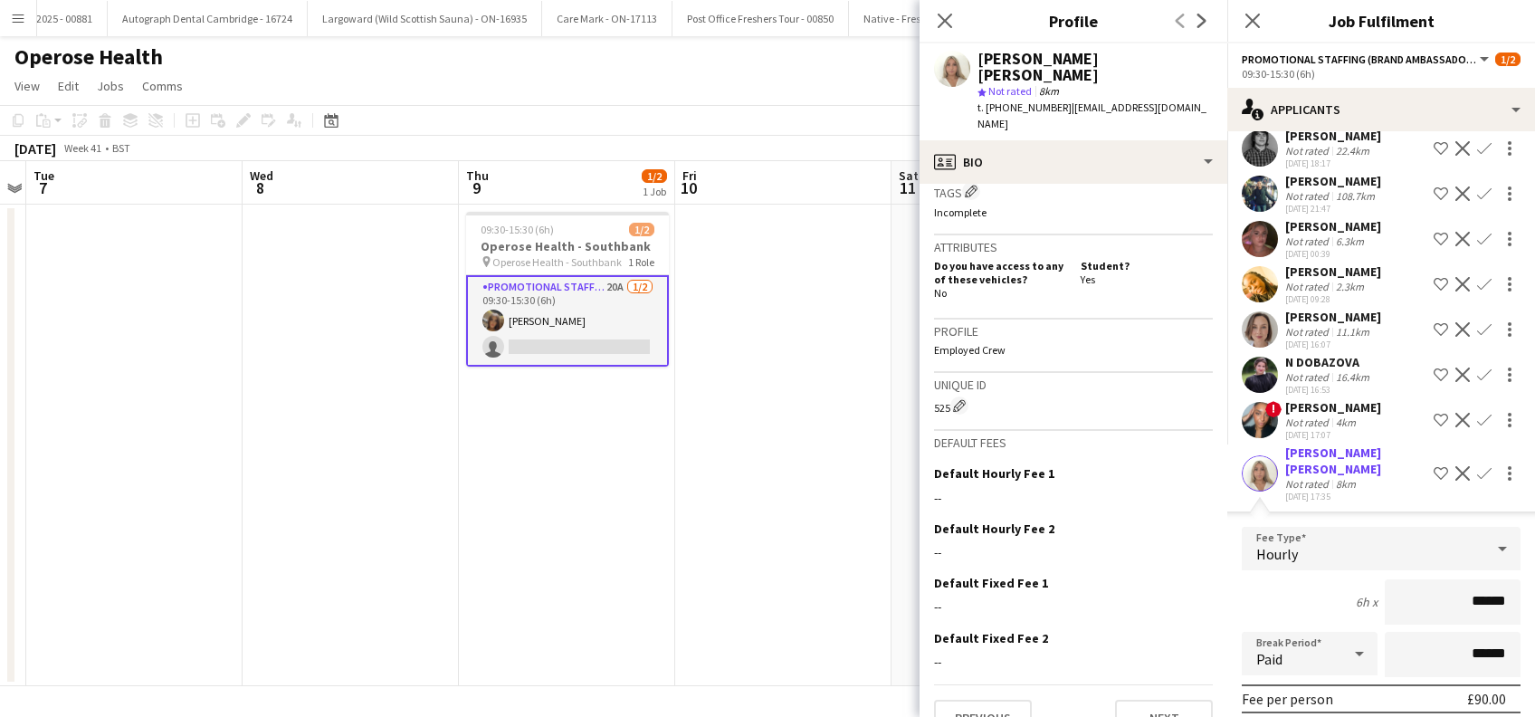
scroll to position [739, 0]
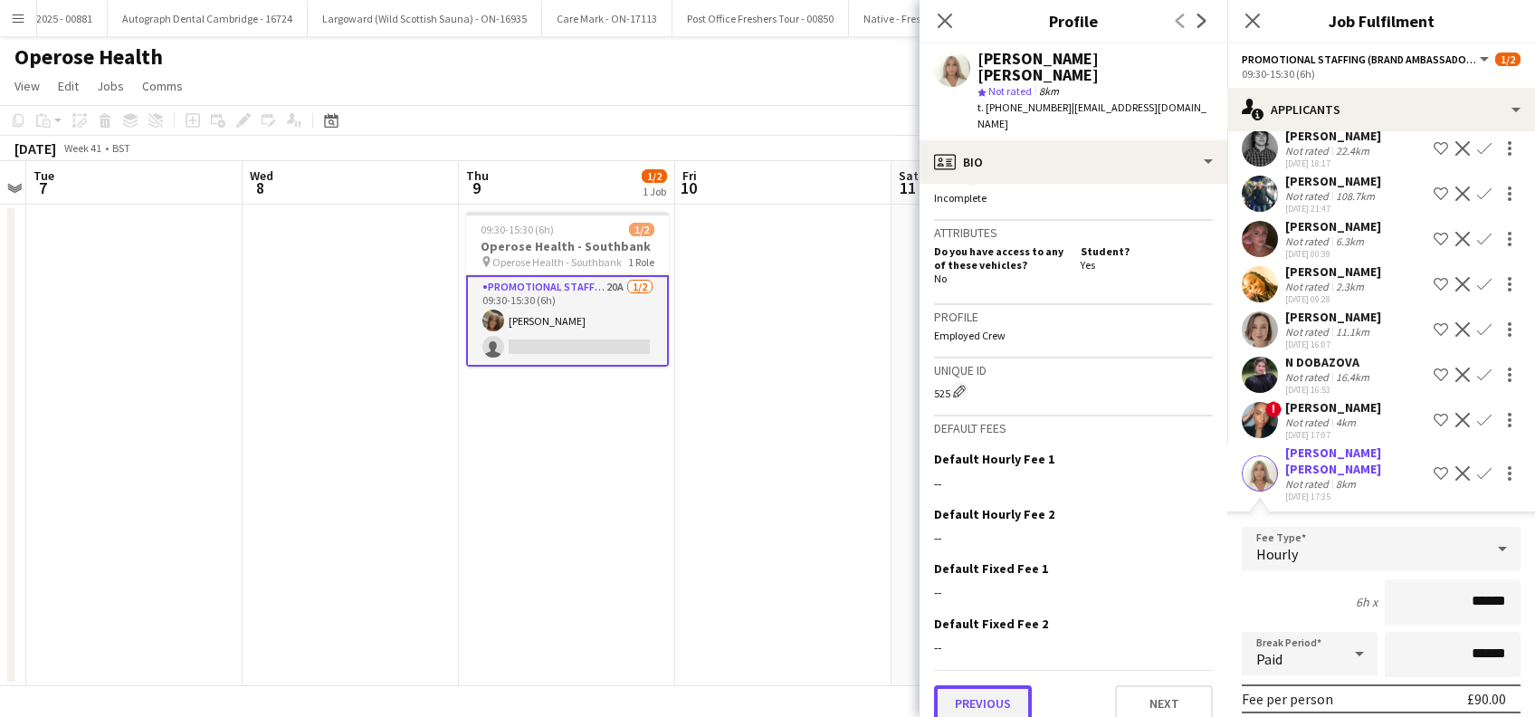
click at [1007, 691] on button "Previous" at bounding box center [983, 703] width 98 height 36
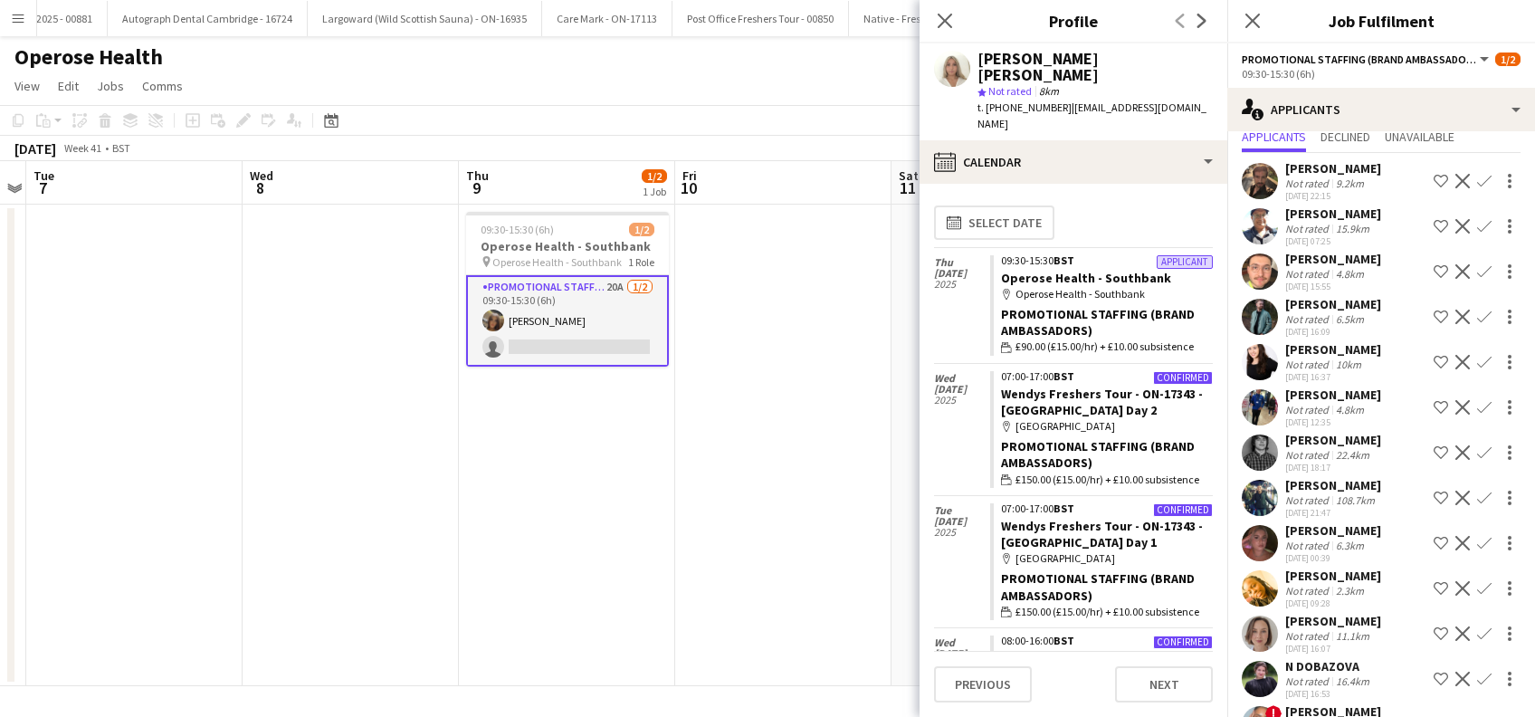
scroll to position [0, 0]
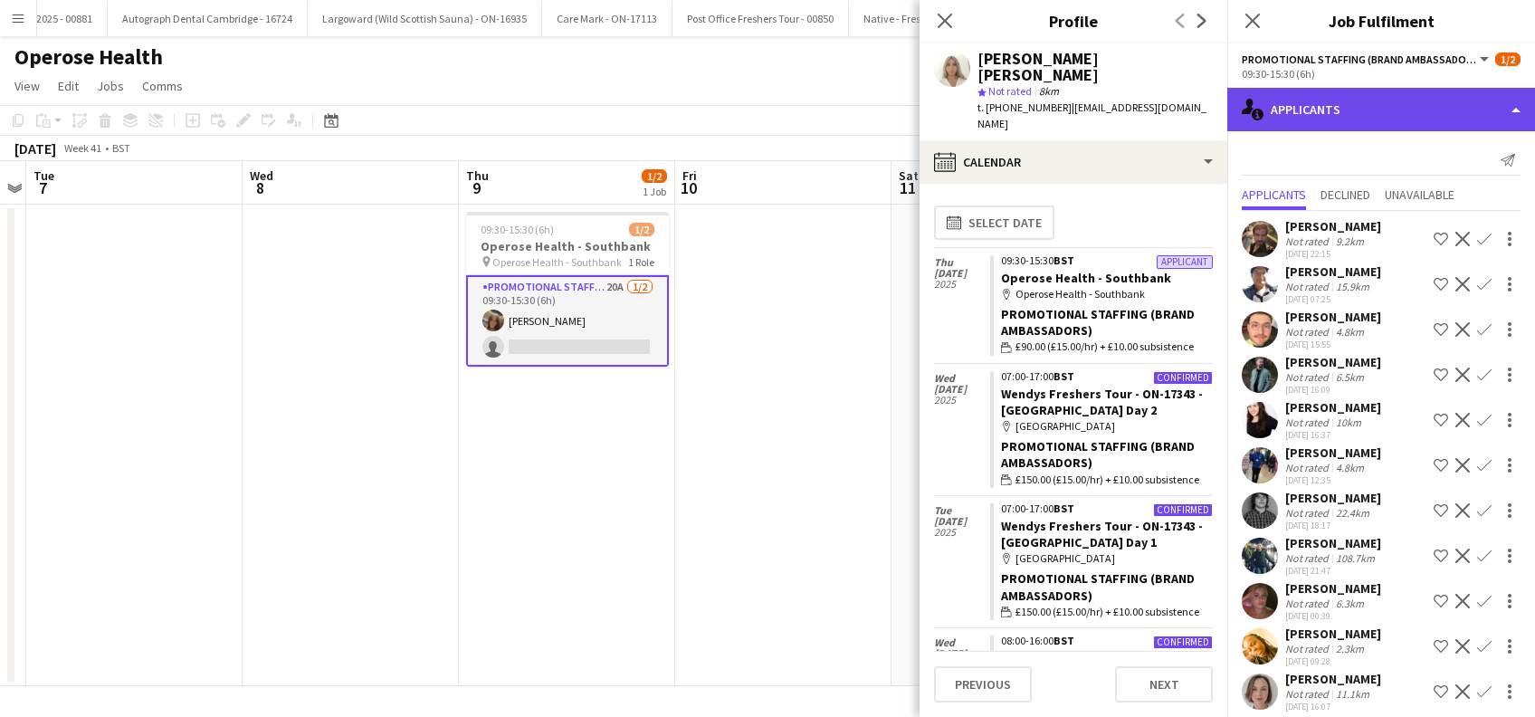
click at [1426, 123] on div "single-neutral-actions-information Applicants" at bounding box center [1381, 109] width 308 height 43
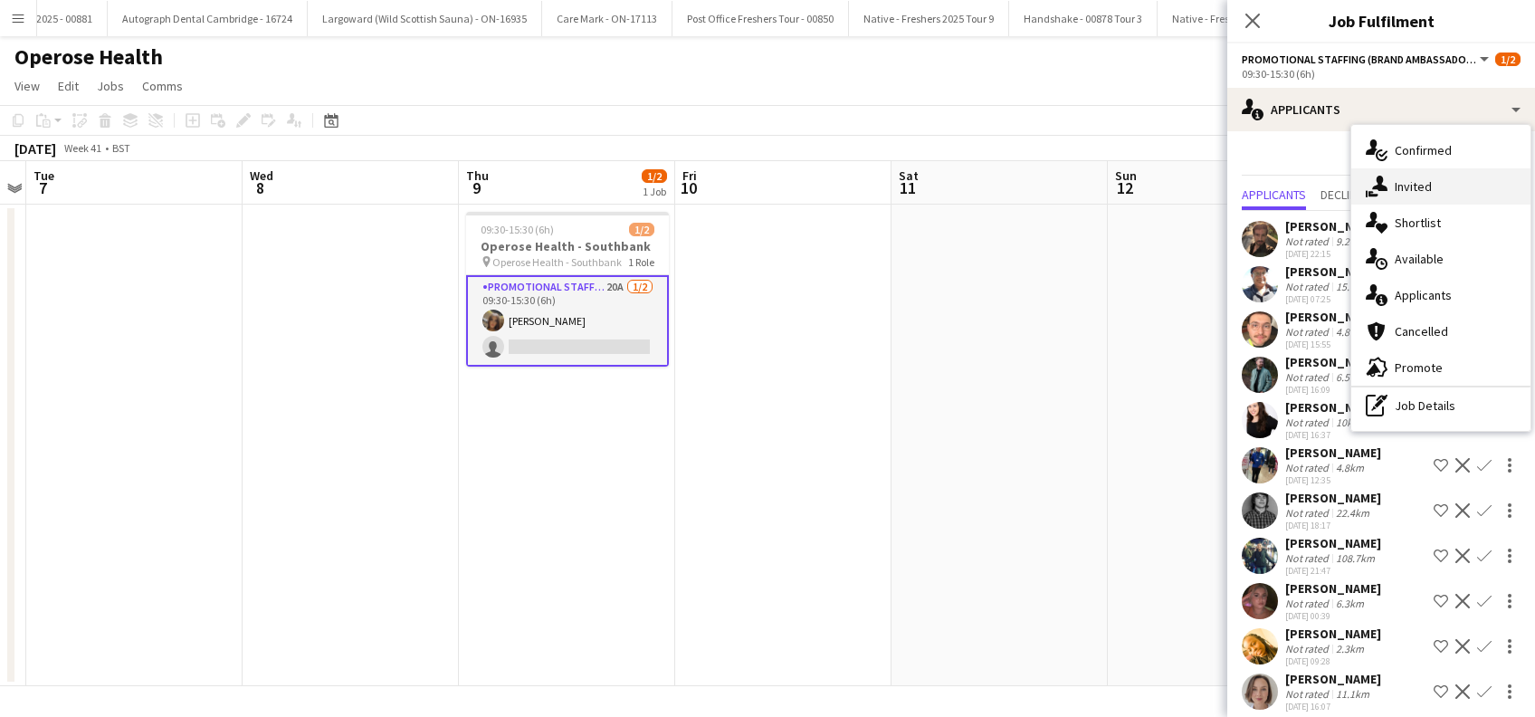
click at [1415, 192] on span "Invited" at bounding box center [1413, 186] width 37 height 16
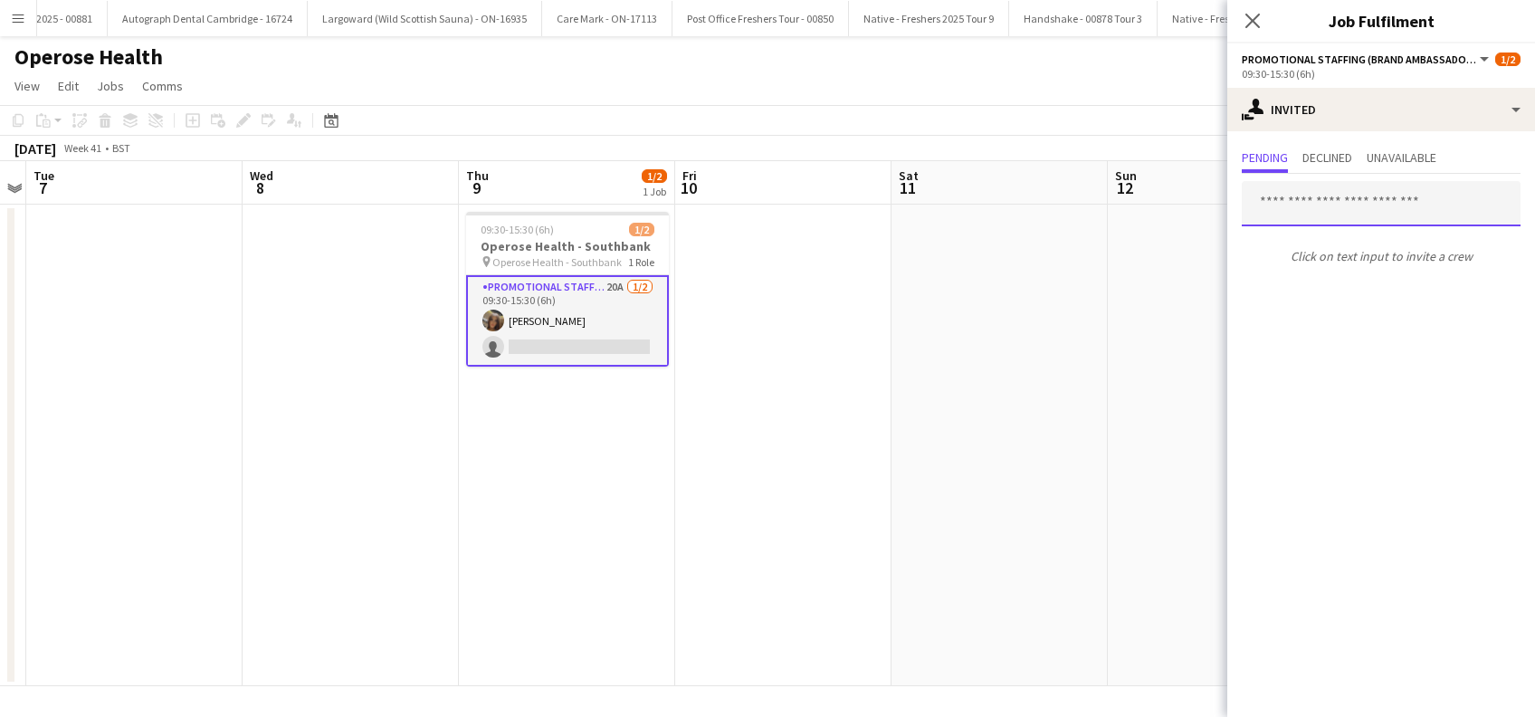
drag, startPoint x: 1284, startPoint y: 228, endPoint x: 1280, endPoint y: 203, distance: 25.7
click at [1280, 203] on input "text" at bounding box center [1381, 203] width 279 height 45
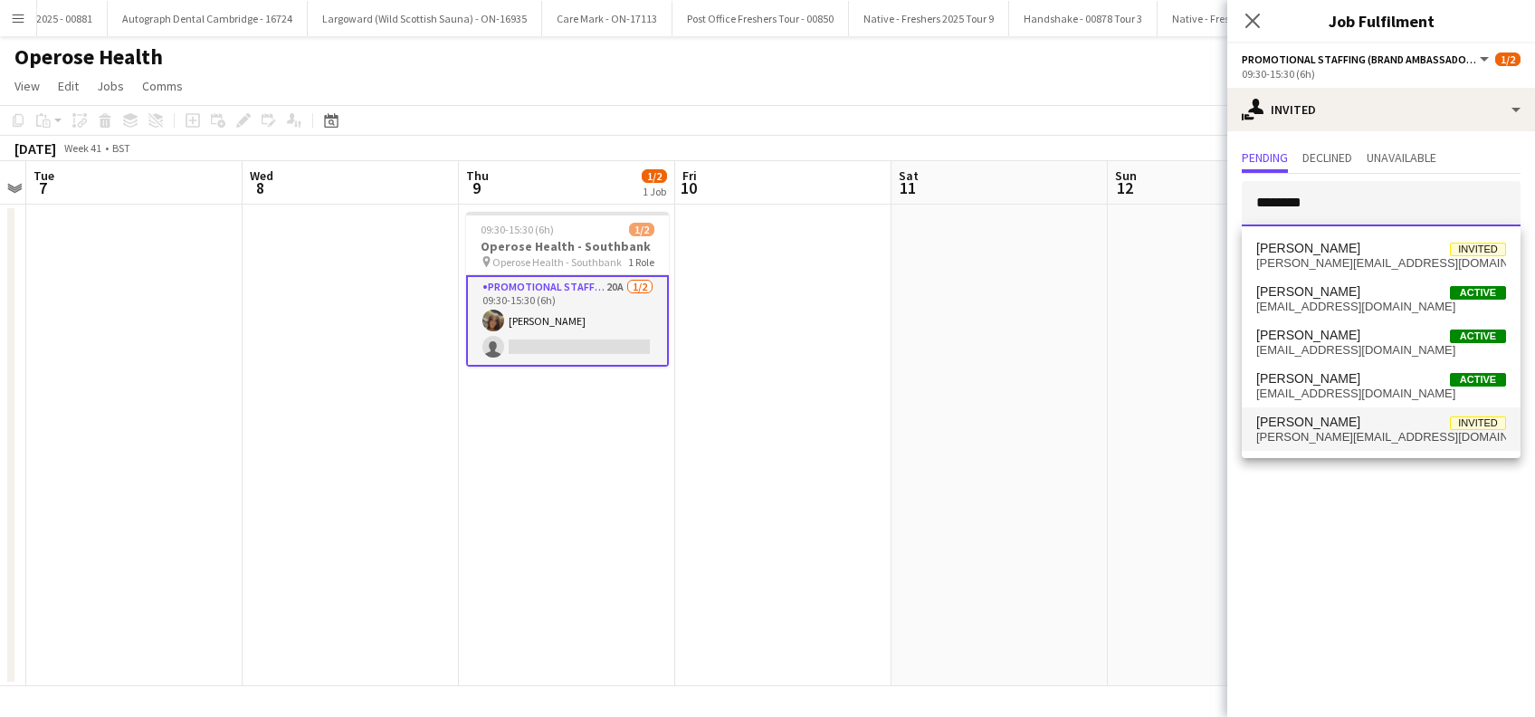
type input "********"
click at [1325, 421] on span "Michelle Ratcliffe" at bounding box center [1308, 422] width 104 height 15
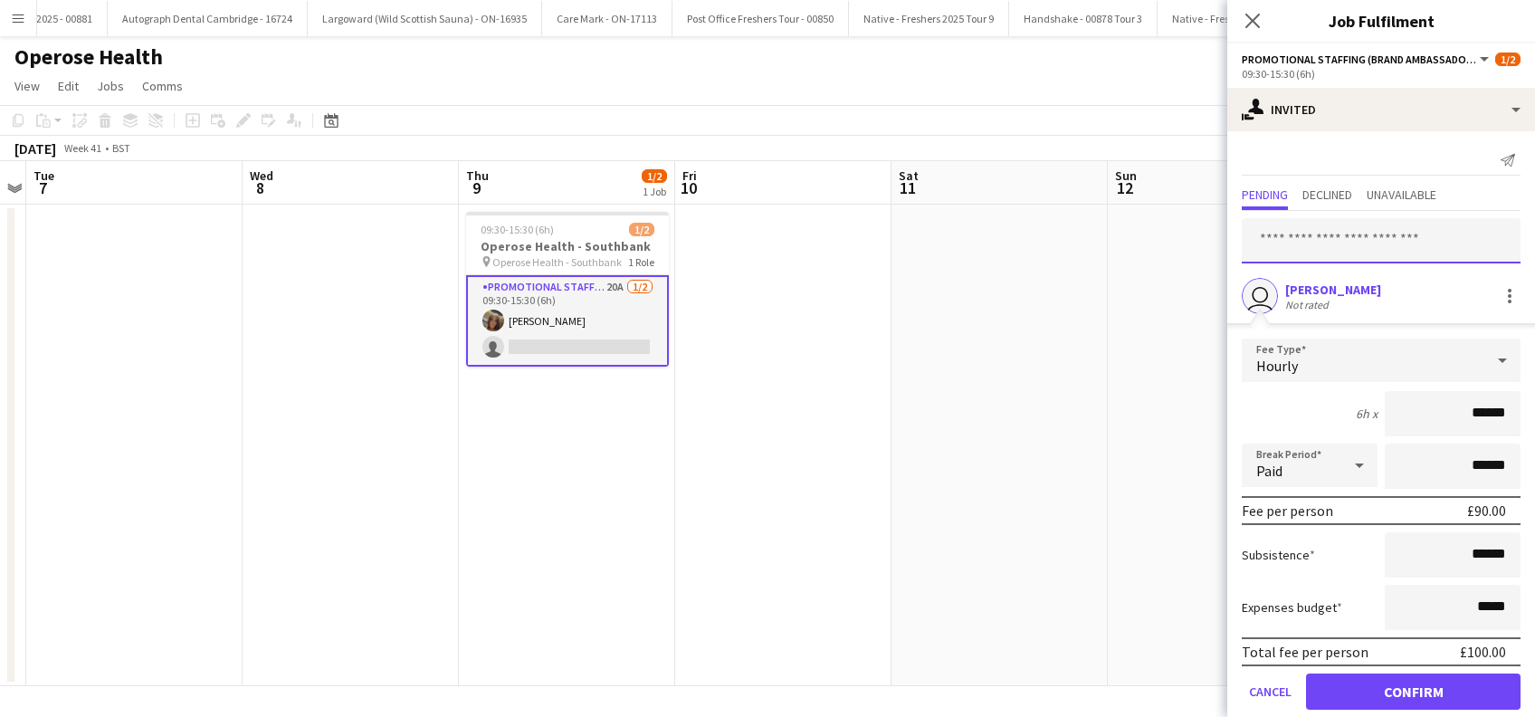
click at [1330, 240] on input "text" at bounding box center [1381, 240] width 279 height 45
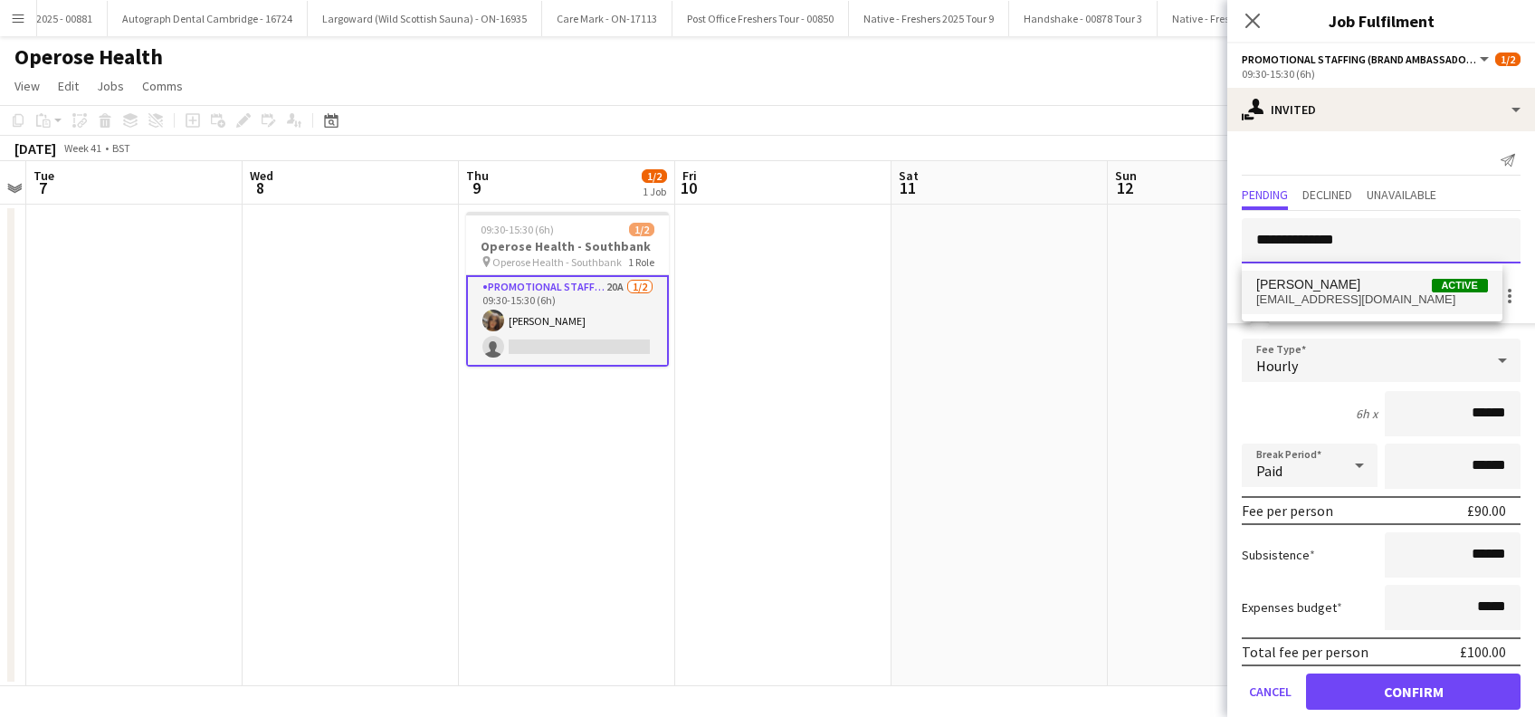
type input "**********"
click at [1307, 294] on span "malwhite85@hotmail.com" at bounding box center [1372, 299] width 232 height 14
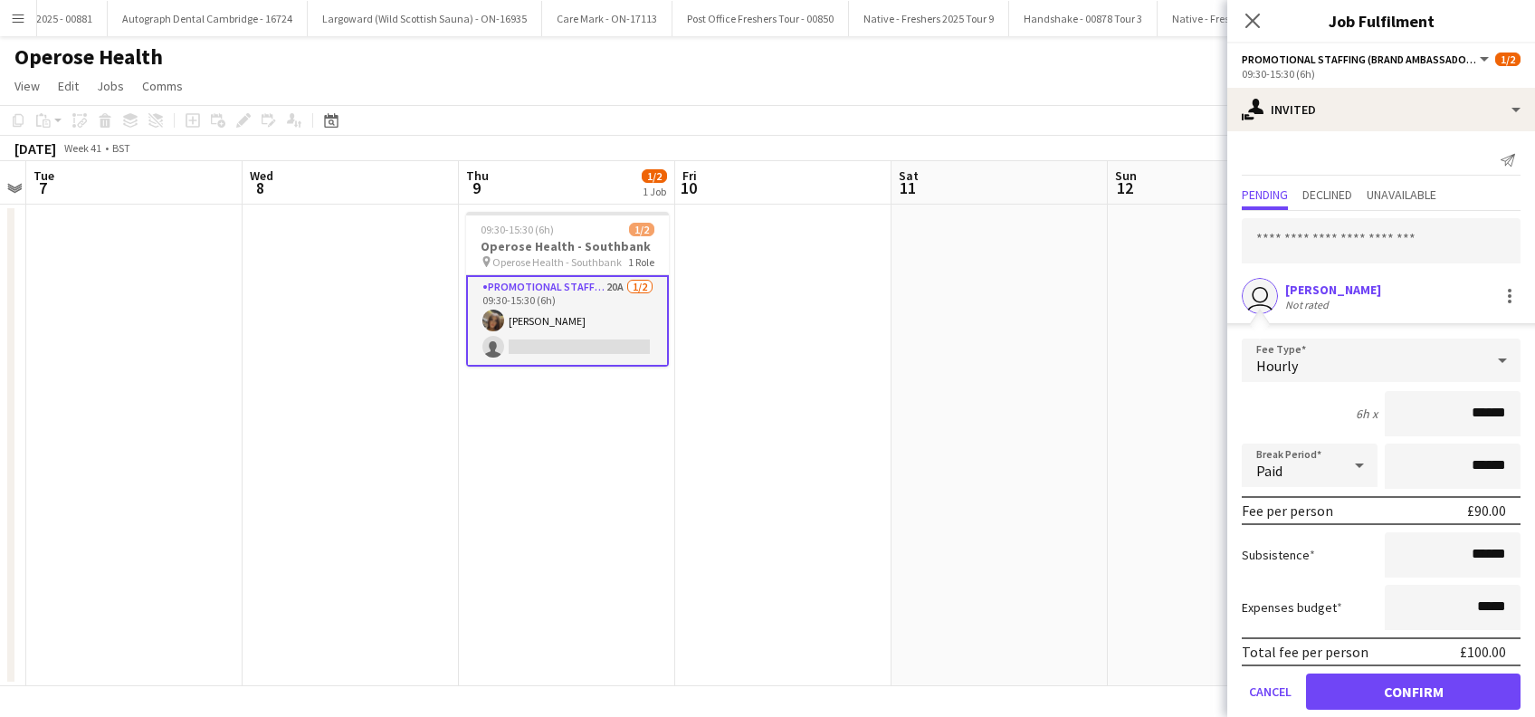
scroll to position [63, 0]
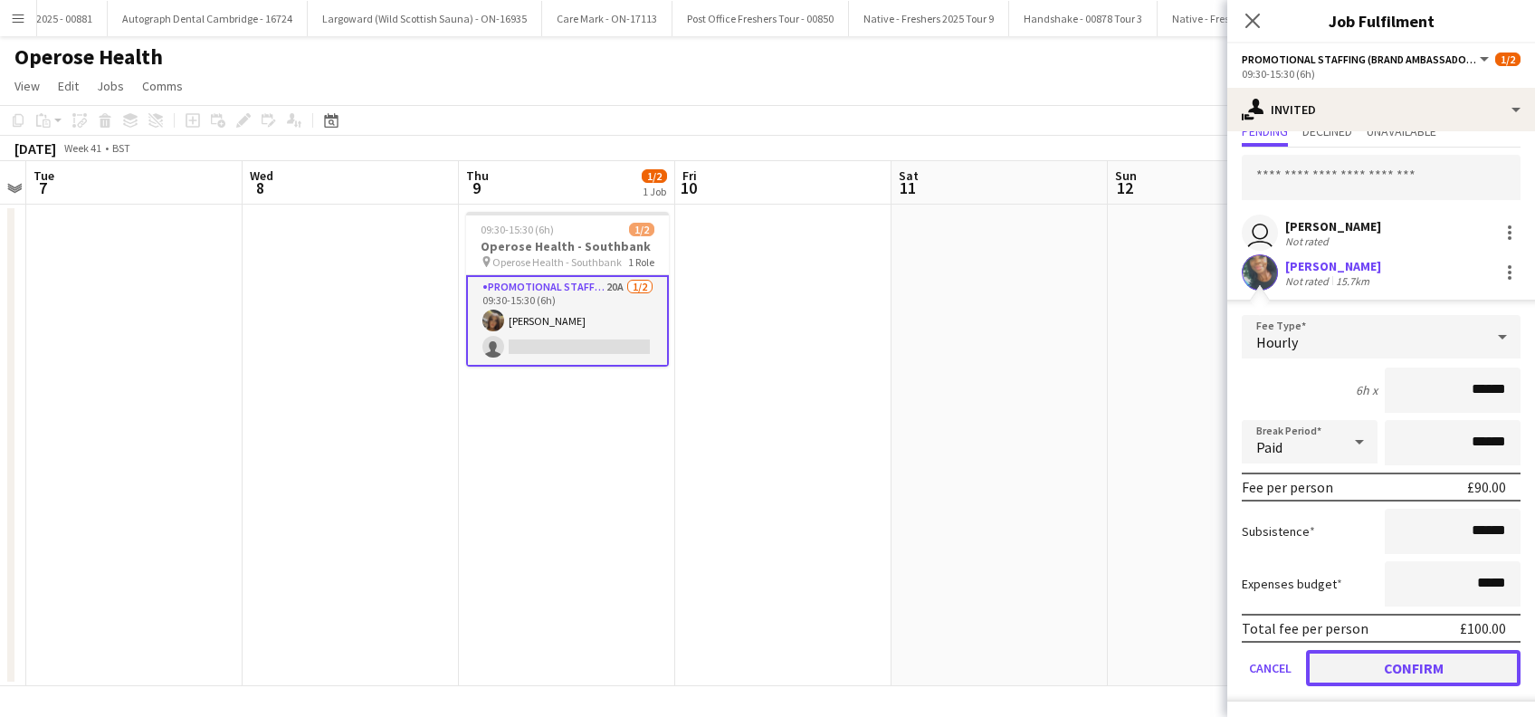
click at [1401, 672] on button "Confirm" at bounding box center [1413, 668] width 215 height 36
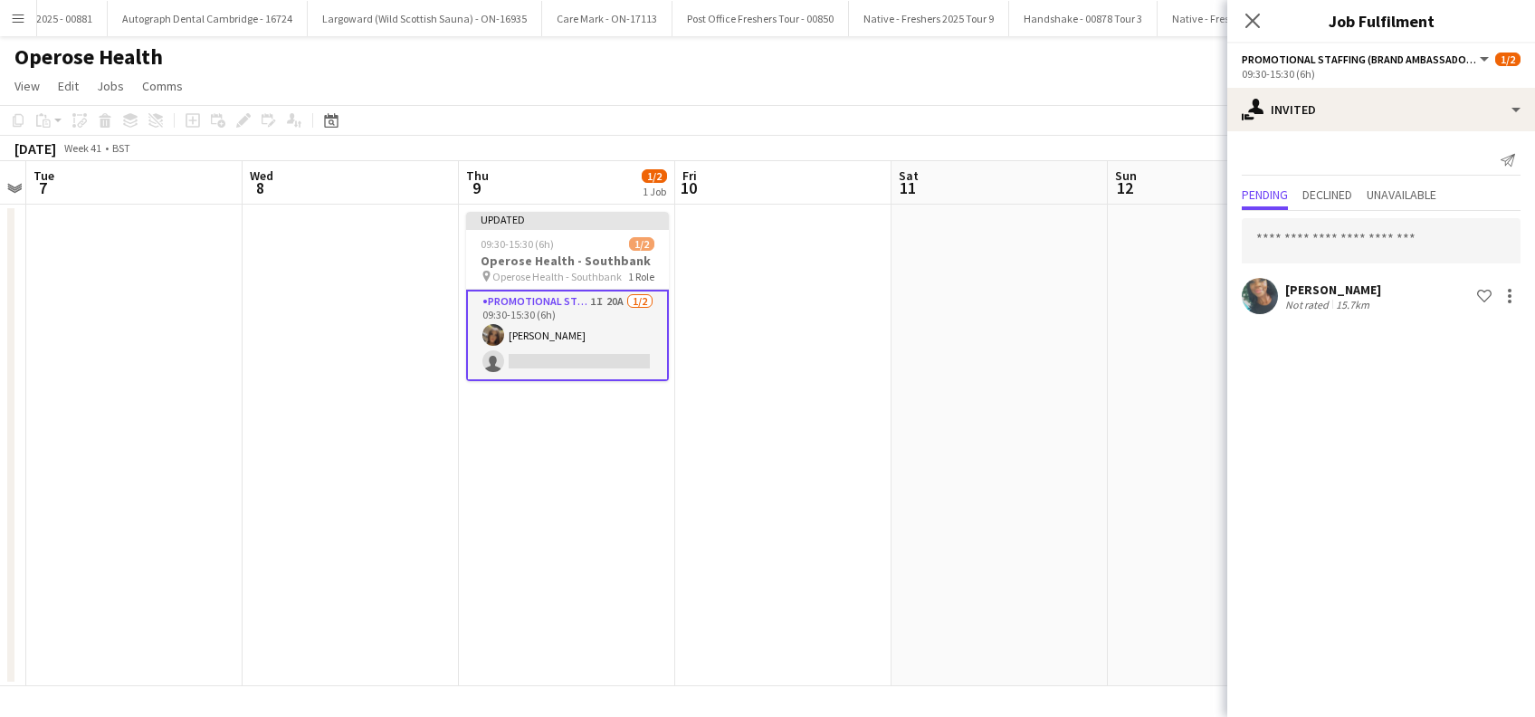
scroll to position [0, 0]
click at [1245, 17] on icon "Close pop-in" at bounding box center [1252, 20] width 17 height 17
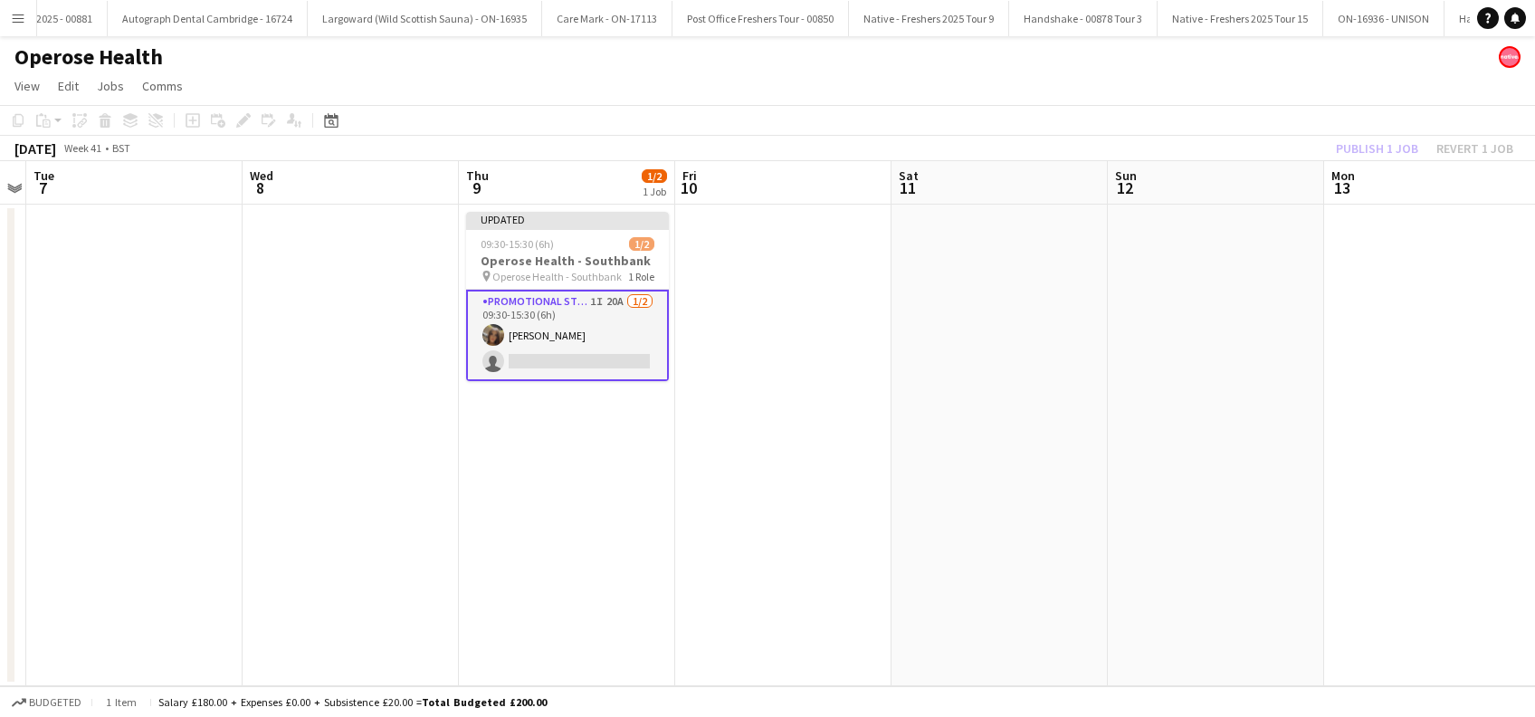
click at [567, 337] on app-card-role "Promotional Staffing (Brand Ambassadors) 1I 20A 1/2 09:30-15:30 (6h) Maylinda P…" at bounding box center [567, 335] width 203 height 91
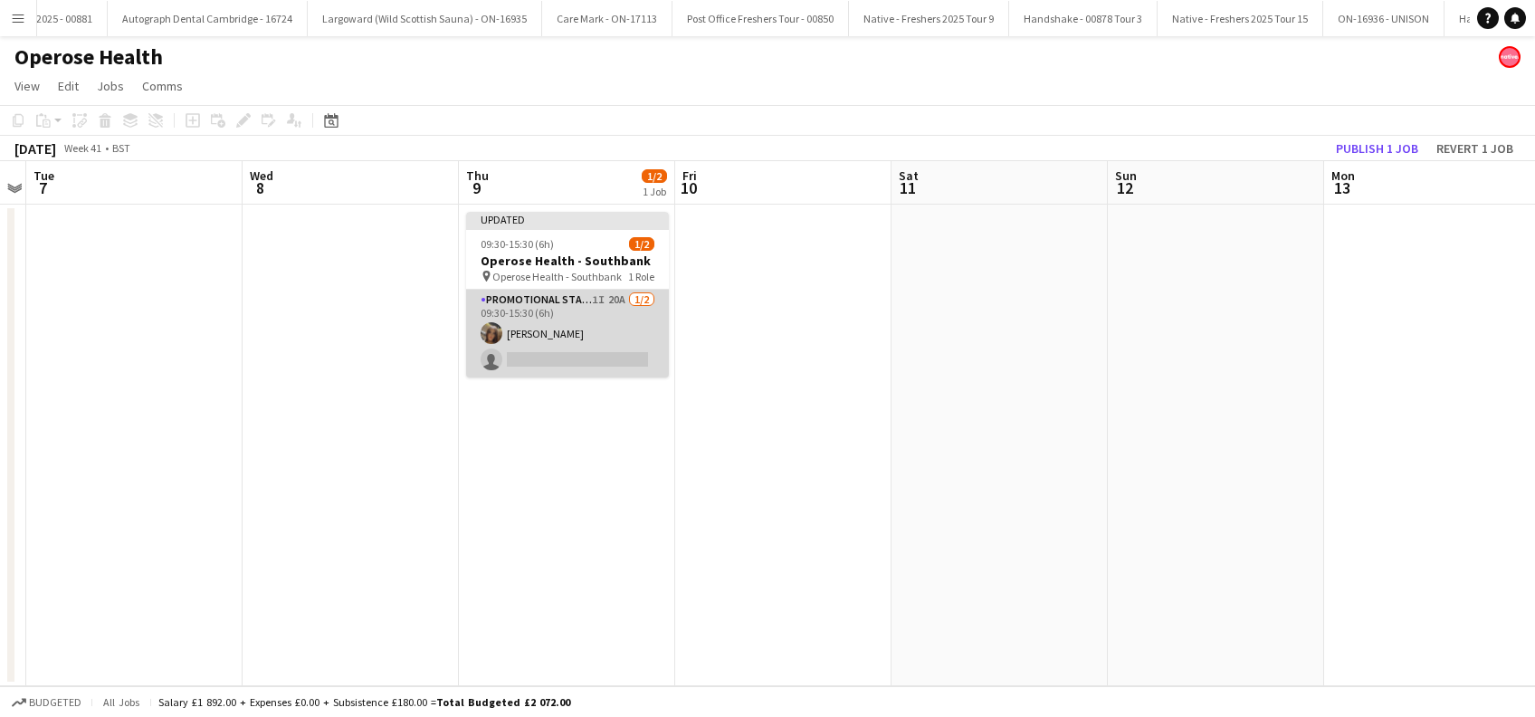
click at [558, 334] on app-card-role "Promotional Staffing (Brand Ambassadors) 1I 20A 1/2 09:30-15:30 (6h) Maylinda P…" at bounding box center [567, 334] width 203 height 88
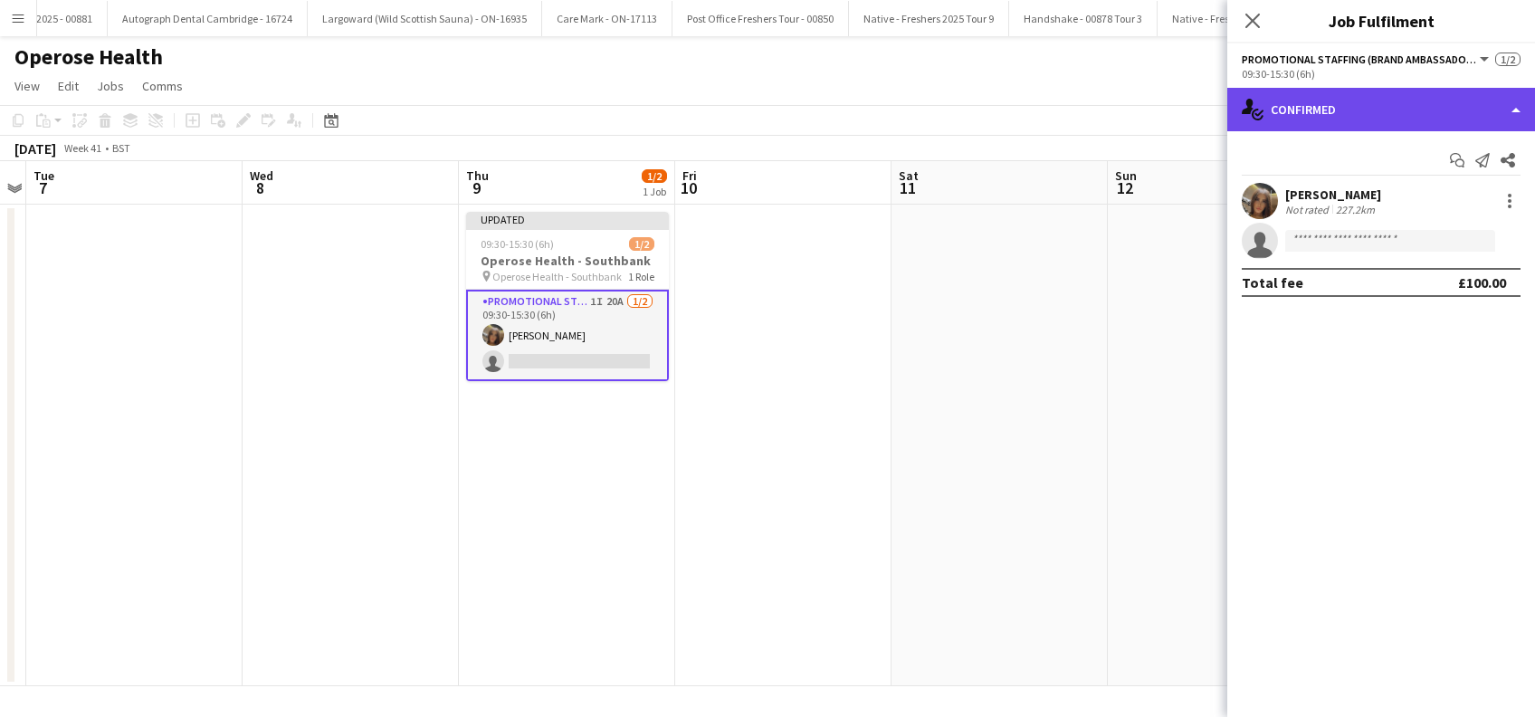
click at [1322, 112] on div "single-neutral-actions-check-2 Confirmed" at bounding box center [1381, 109] width 308 height 43
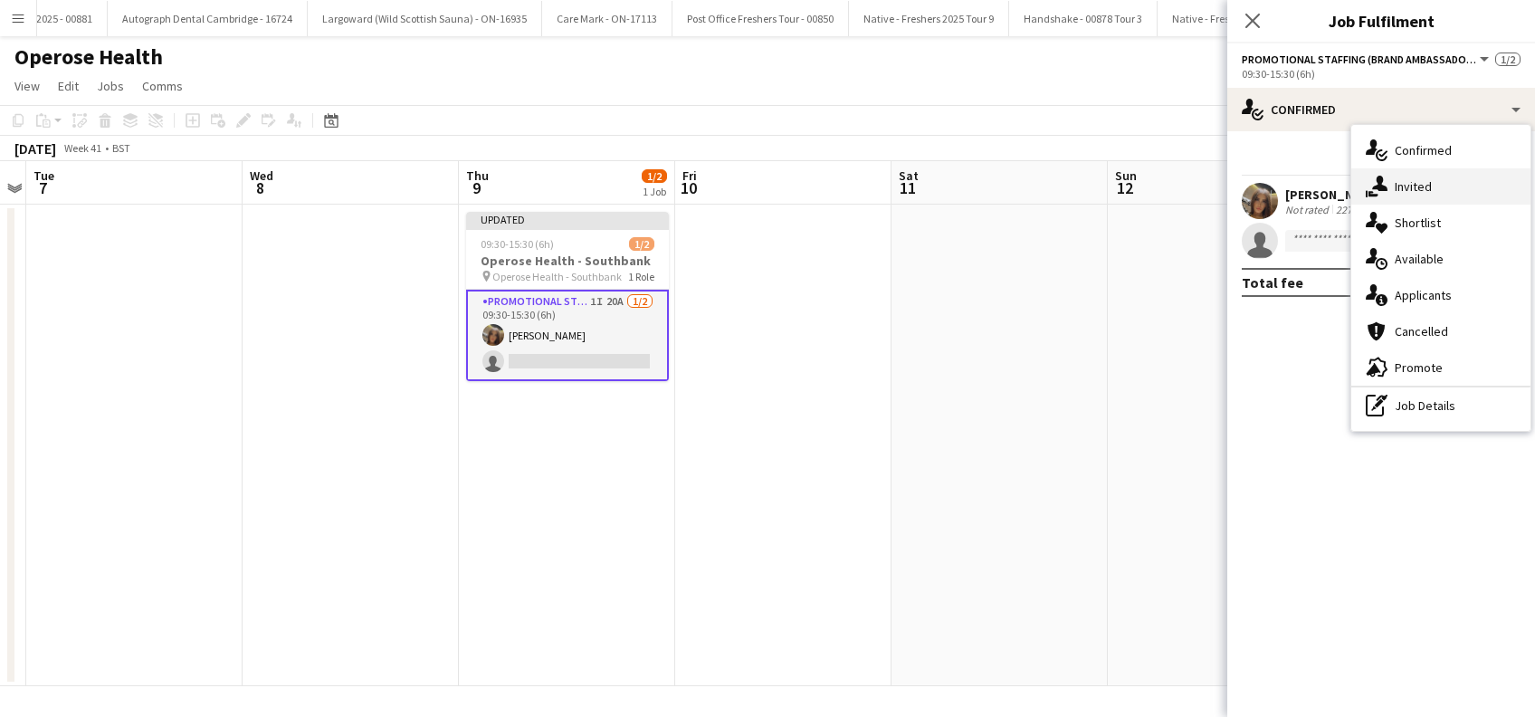
click at [1416, 191] on span "Invited" at bounding box center [1413, 186] width 37 height 16
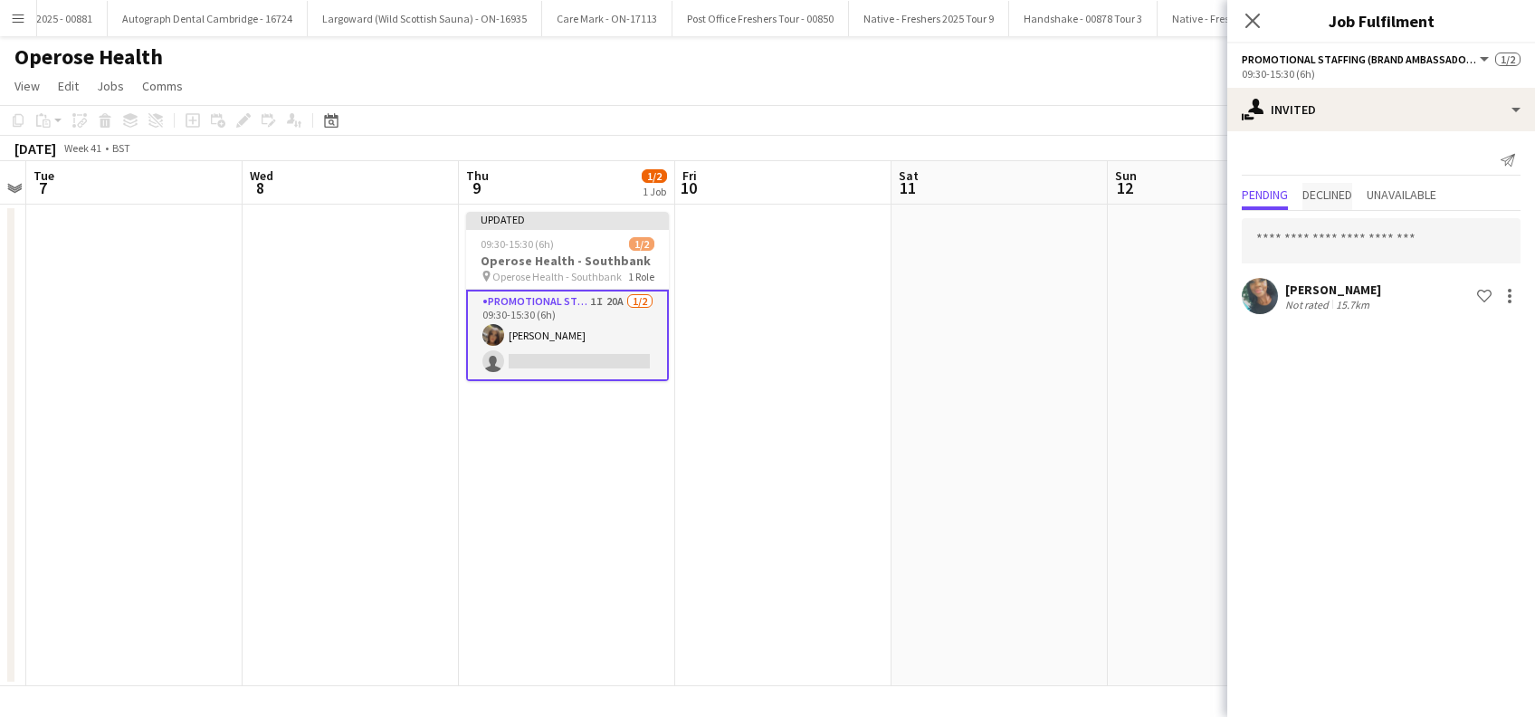
click at [1330, 195] on span "Declined" at bounding box center [1327, 194] width 50 height 13
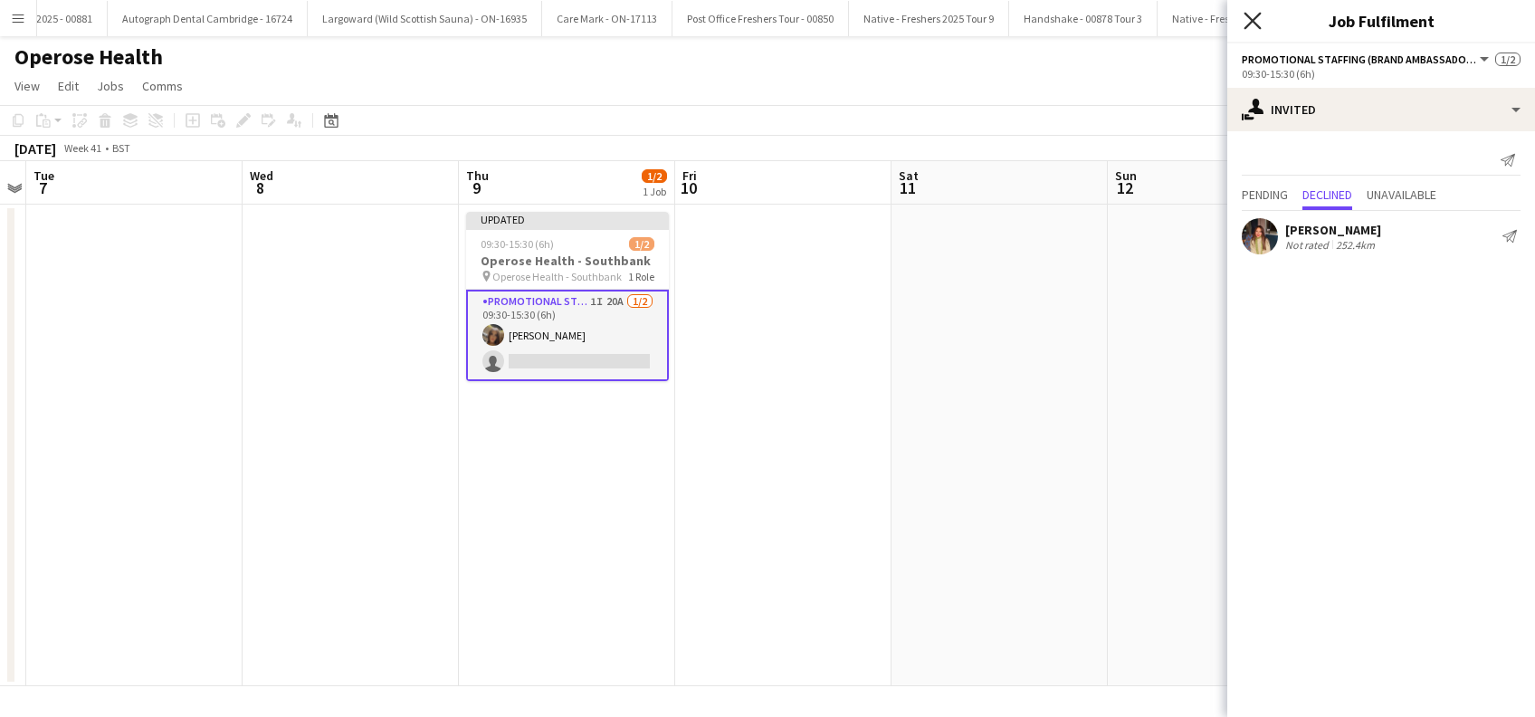
click at [1254, 25] on icon "Close pop-in" at bounding box center [1252, 20] width 17 height 17
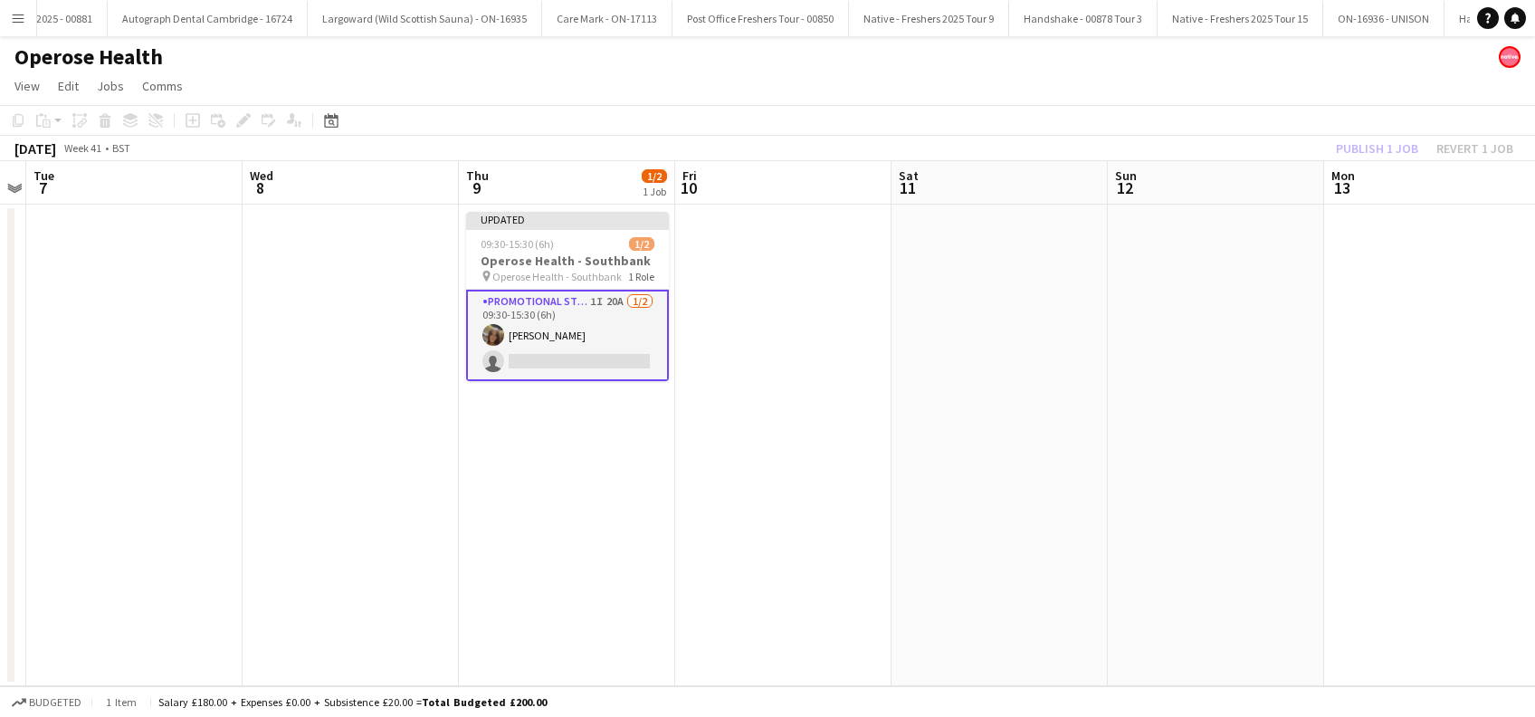
drag, startPoint x: 1196, startPoint y: 362, endPoint x: 1339, endPoint y: 229, distance: 195.3
click at [1201, 358] on app-calendar-viewport "Sat 4 Sun 5 Mon 6 Tue 7 Wed 8 Thu 9 1/2 1 Job Fri 10 Sat 11 Sun 12 Mon 13 Tue 1…" at bounding box center [767, 423] width 1535 height 525
click at [1262, 244] on app-date-cell at bounding box center [1222, 446] width 216 height 482
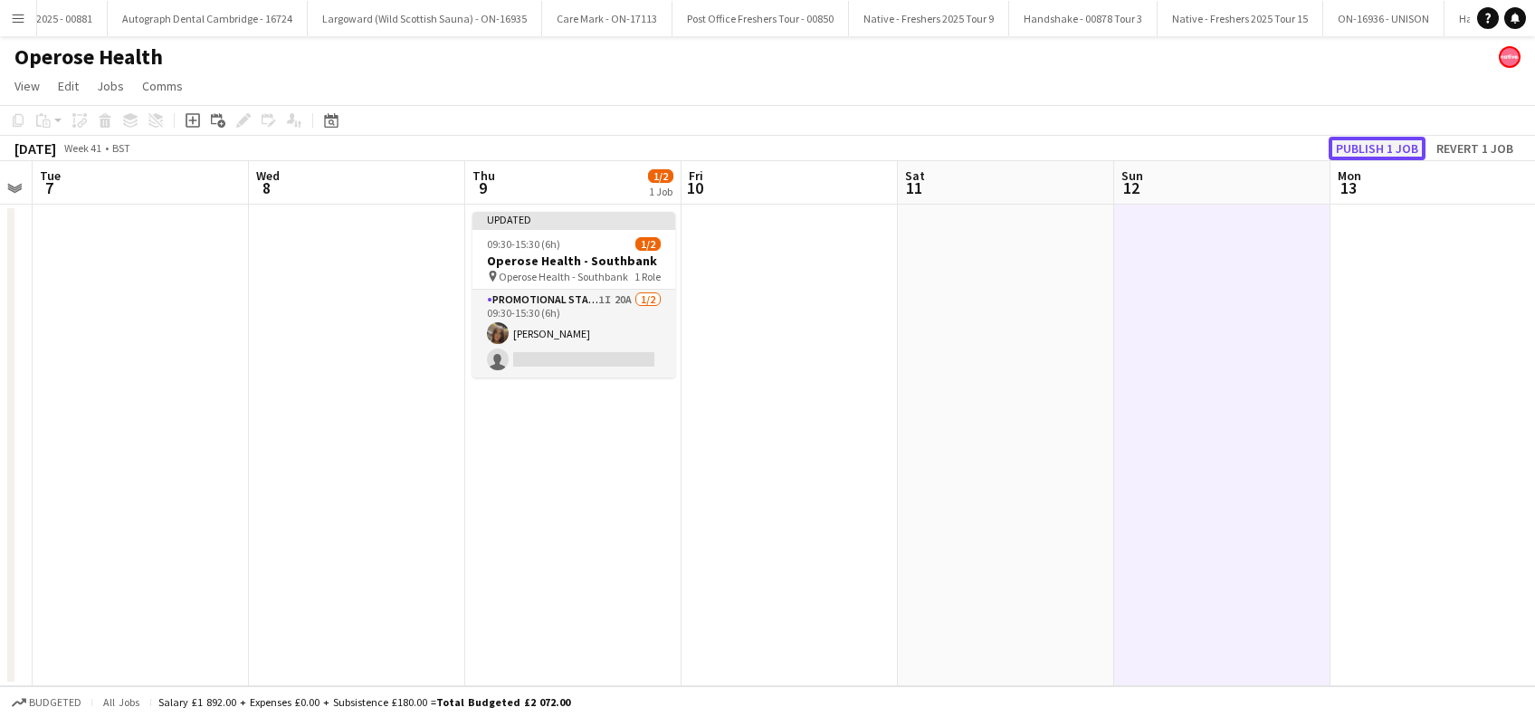
click at [1360, 148] on button "Publish 1 job" at bounding box center [1377, 149] width 97 height 24
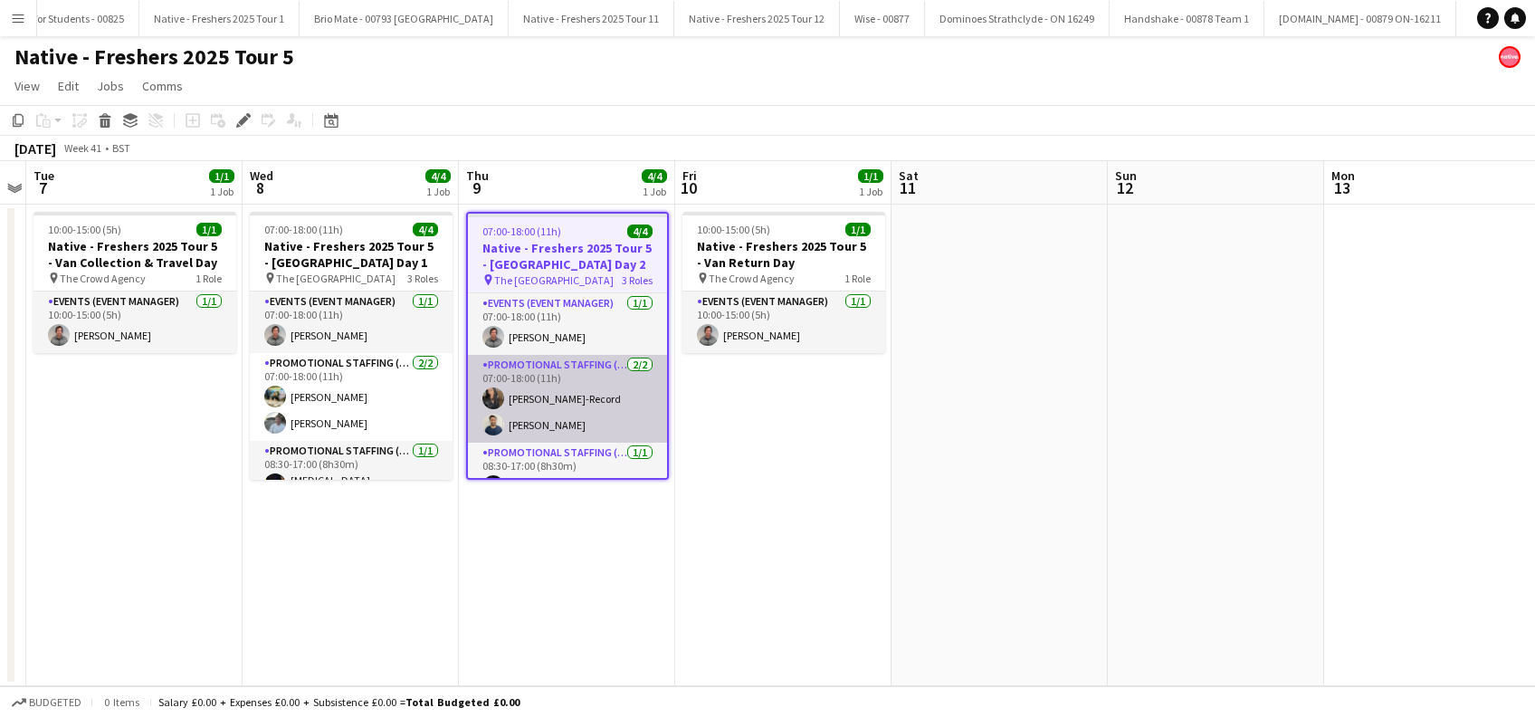
scroll to position [25, 0]
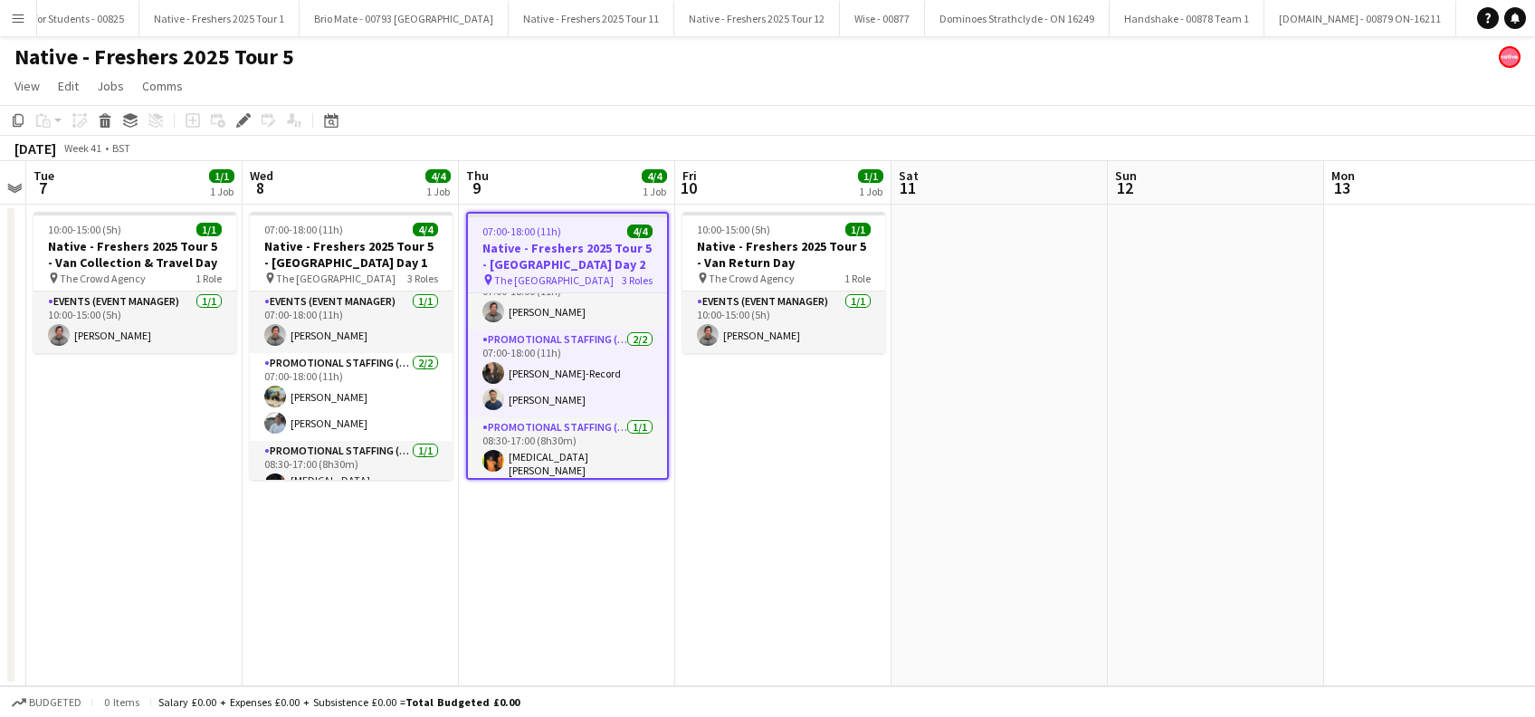
click at [583, 587] on app-date-cell "07:00-18:00 (11h) 4/4 Native - Freshers 2025 Tour 5 - [GEOGRAPHIC_DATA] Day 2 p…" at bounding box center [567, 446] width 216 height 482
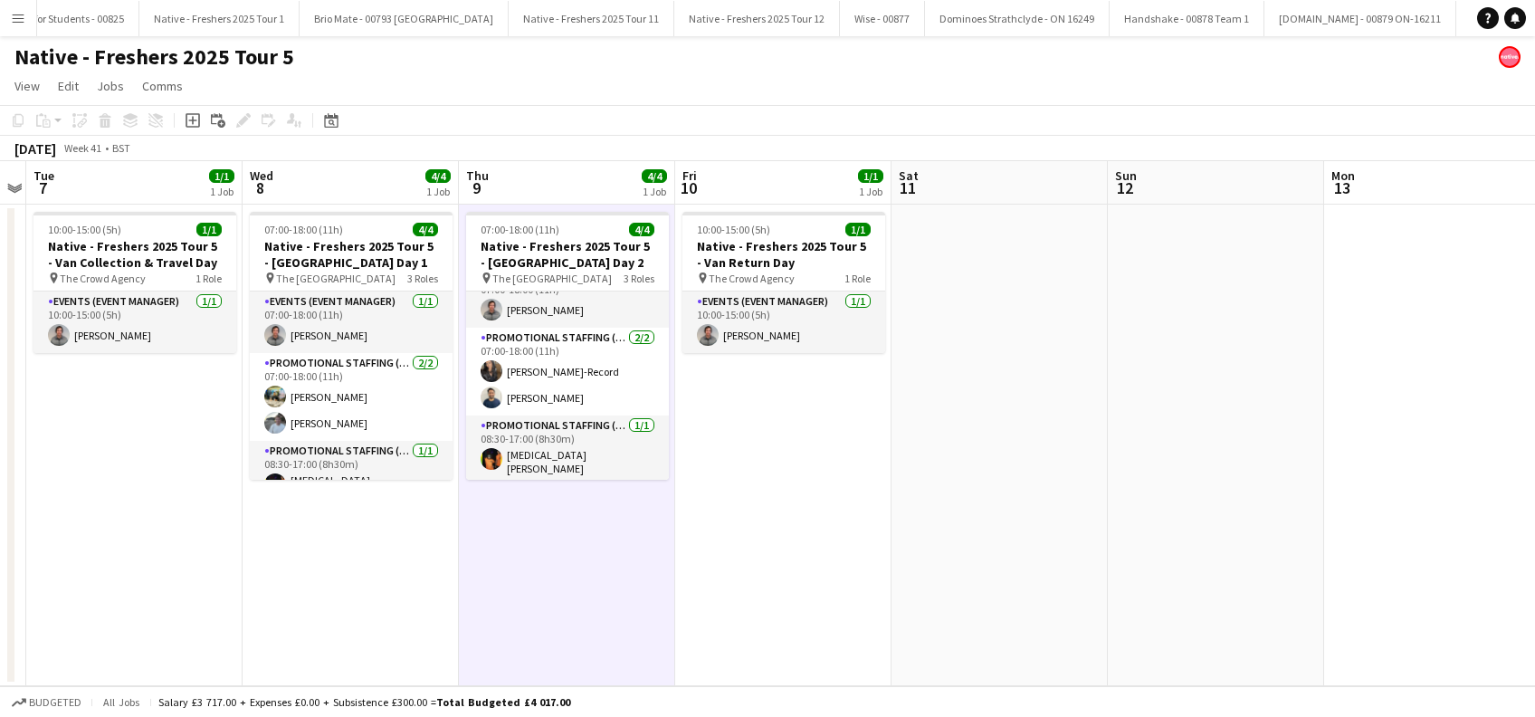
scroll to position [22, 0]
click at [749, 580] on app-date-cell "10:00-15:00 (5h) 1/1 Native - Freshers 2025 Tour 5 - Van Return Day pin The Cro…" at bounding box center [783, 446] width 216 height 482
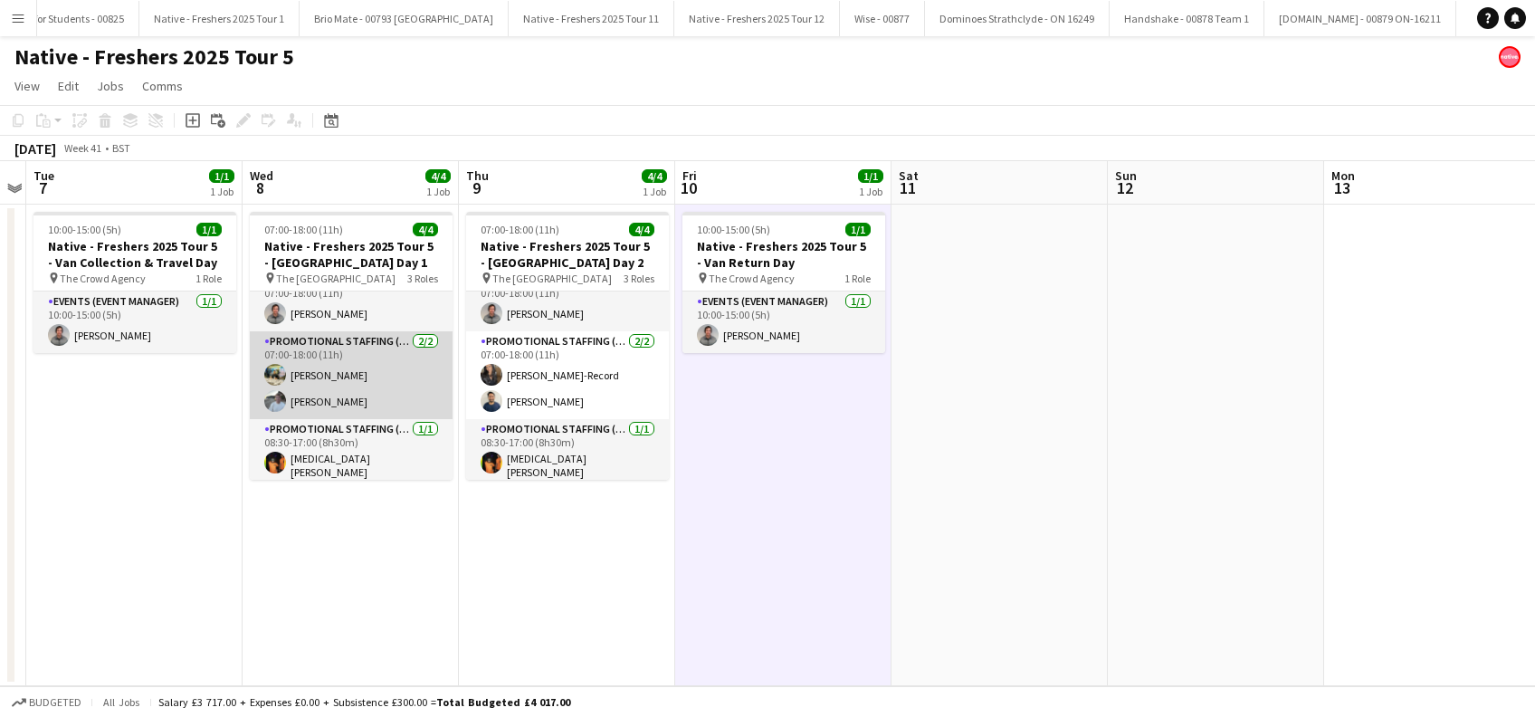
scroll to position [0, 0]
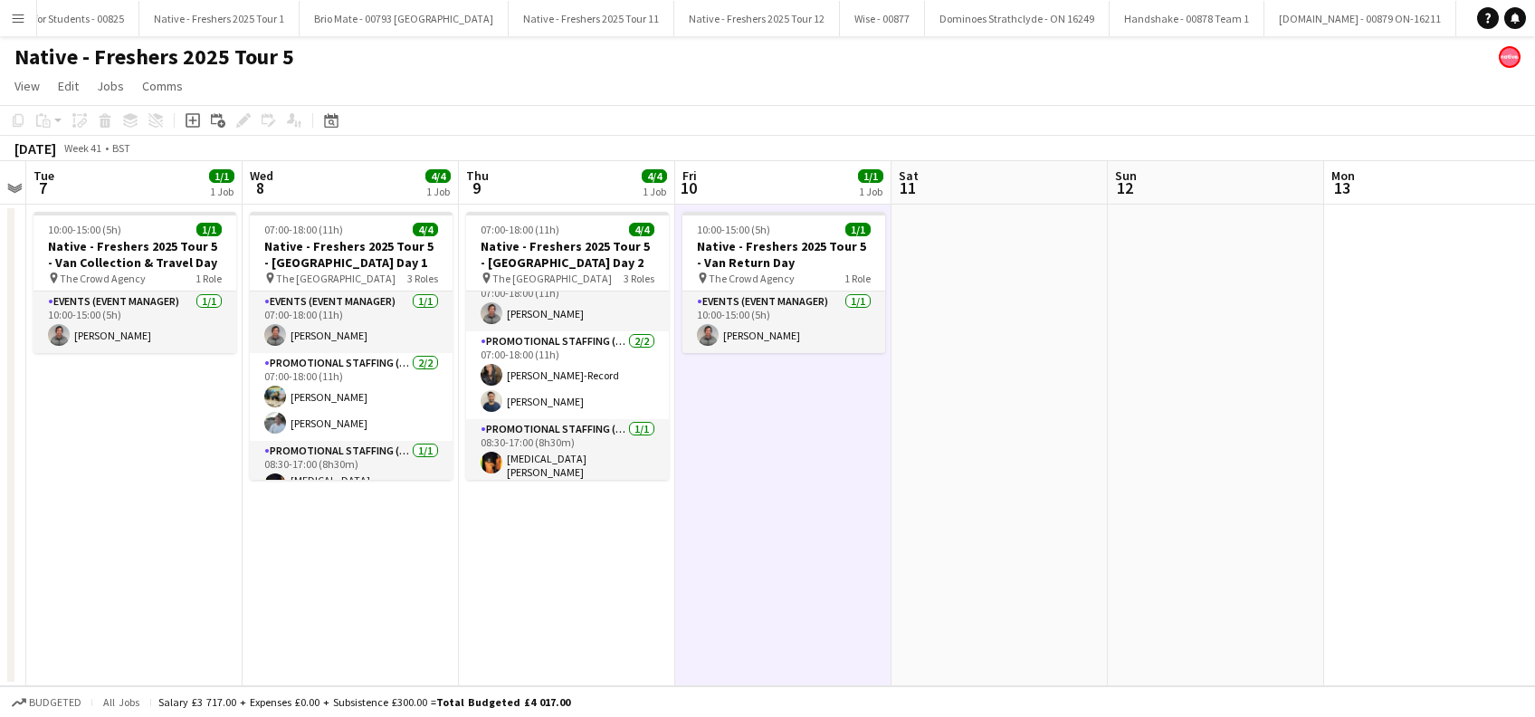
click at [782, 491] on app-date-cell "10:00-15:00 (5h) 1/1 Native - Freshers 2025 Tour 5 - Van Return Day pin The Cro…" at bounding box center [783, 446] width 216 height 482
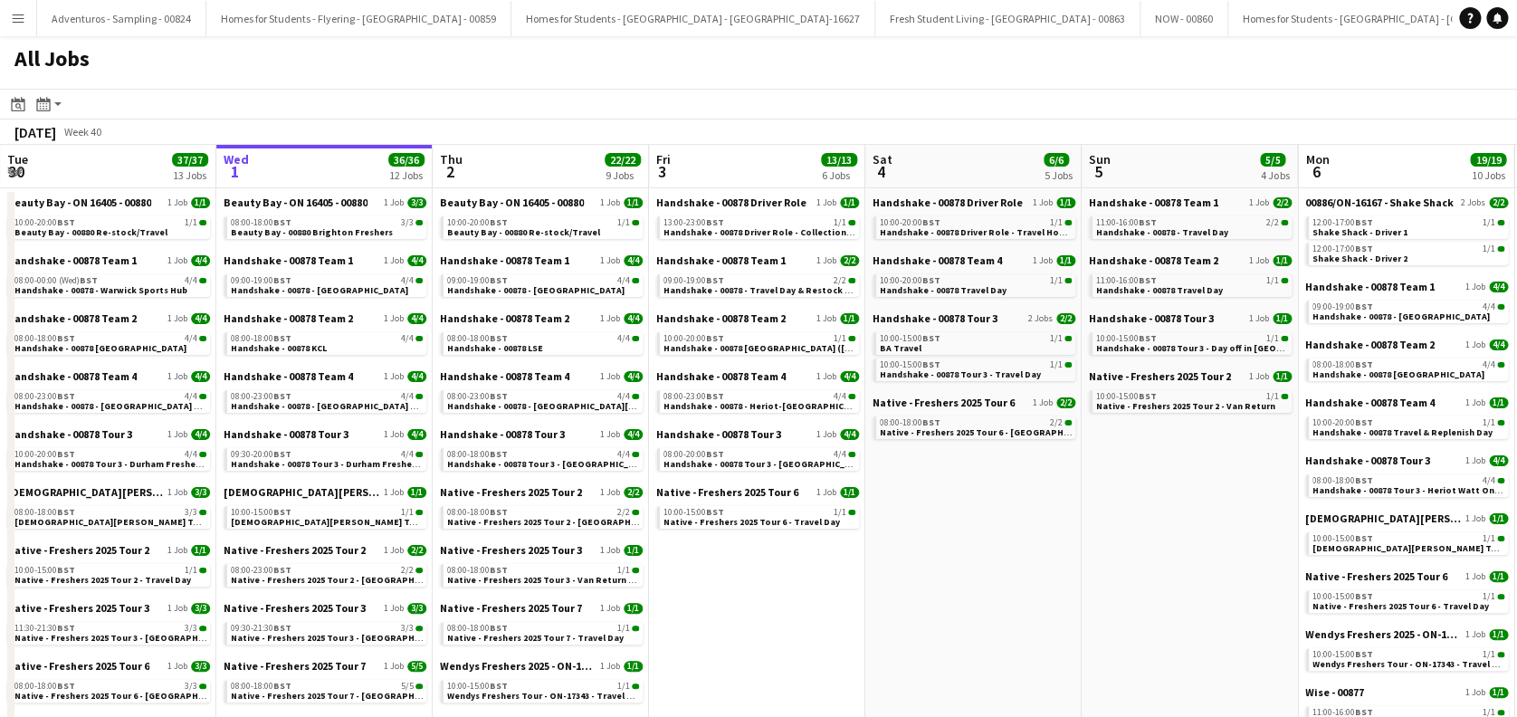
scroll to position [0, 587]
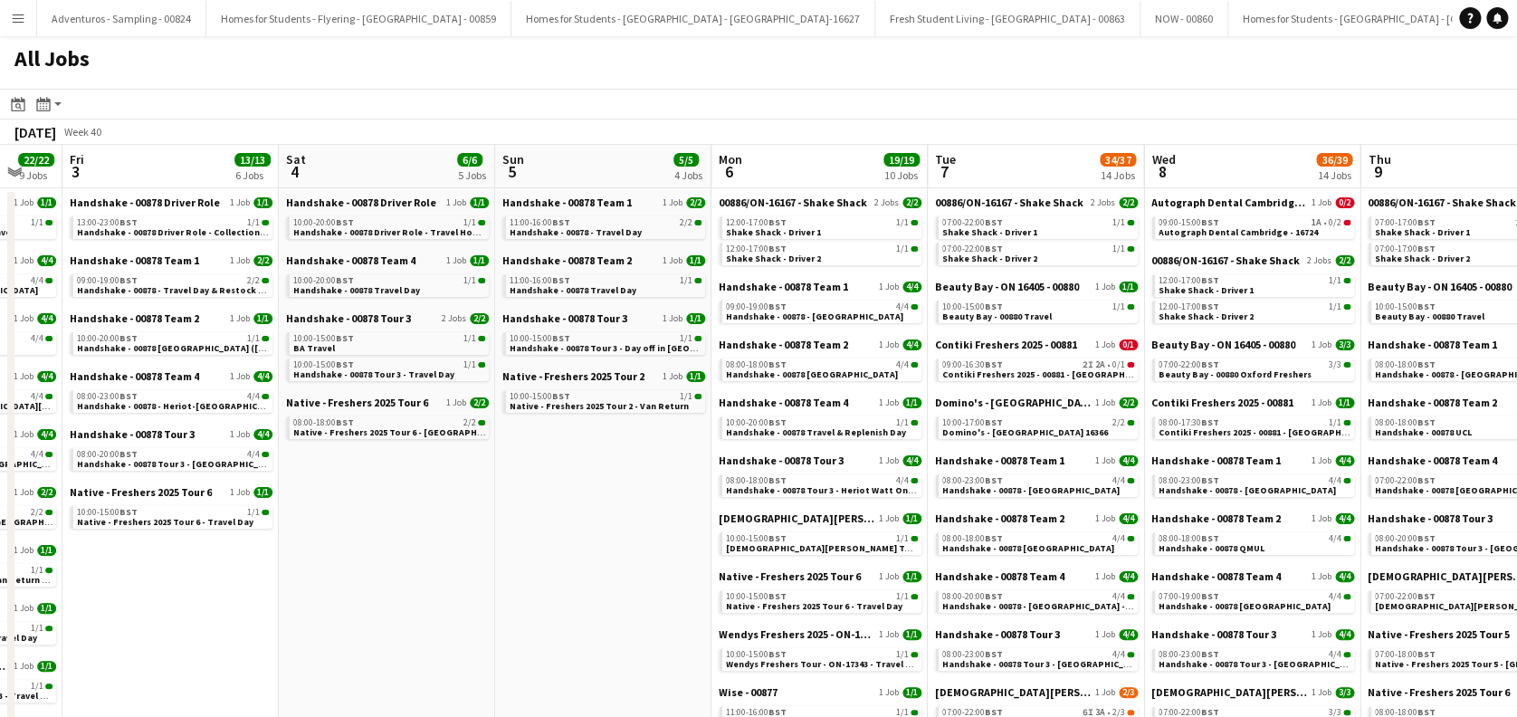
drag, startPoint x: 845, startPoint y: 607, endPoint x: 579, endPoint y: 607, distance: 266.1
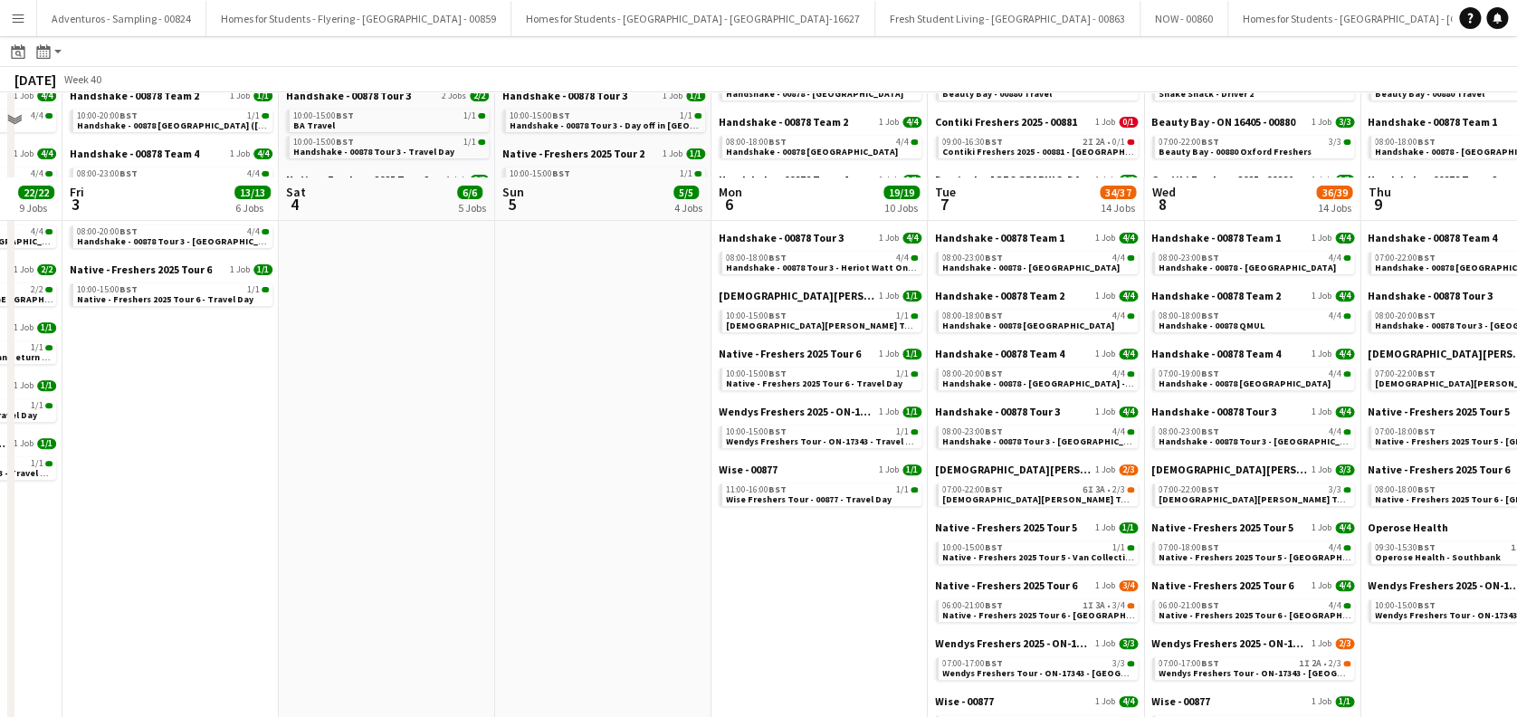
scroll to position [0, 0]
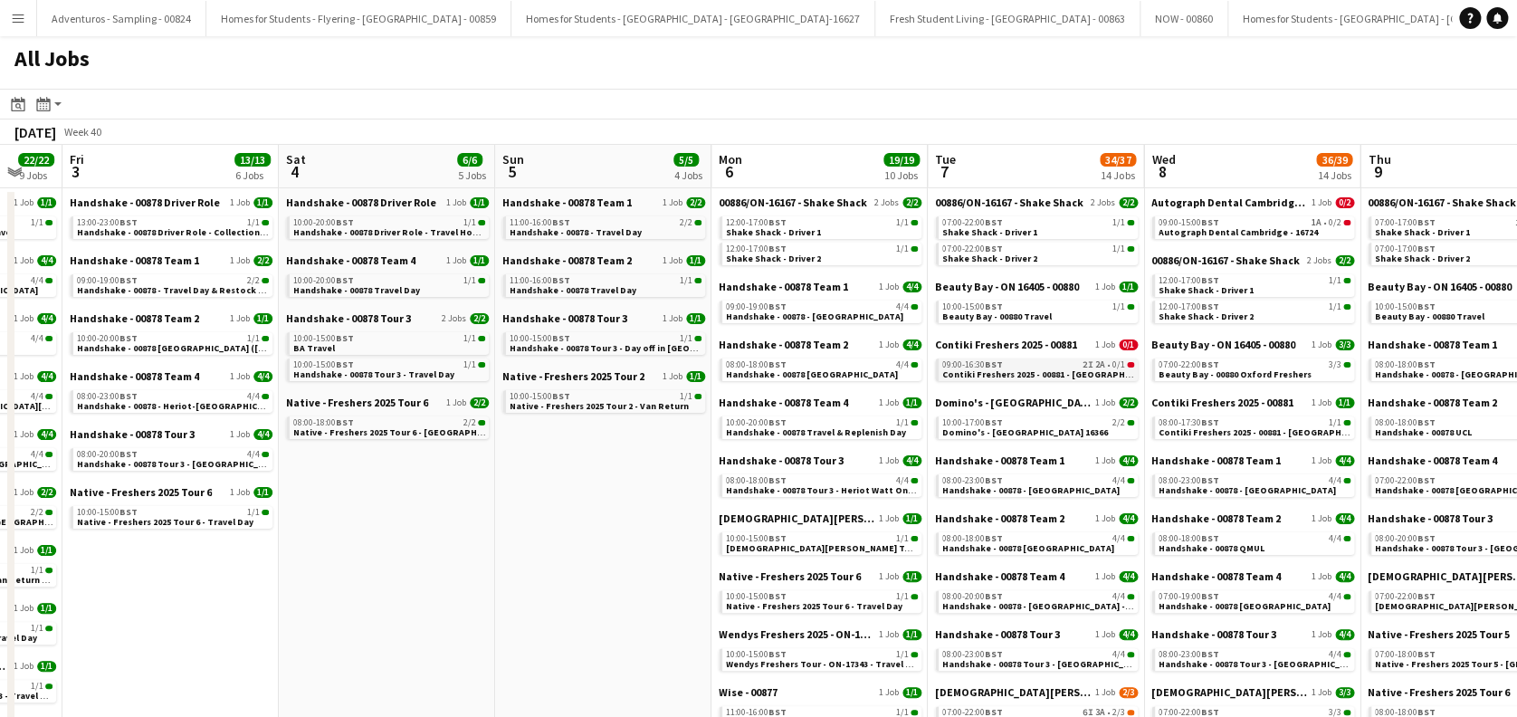
click at [1089, 377] on span "Contiki Freshers 2025 - 00881 - [GEOGRAPHIC_DATA]" at bounding box center [1052, 374] width 221 height 12
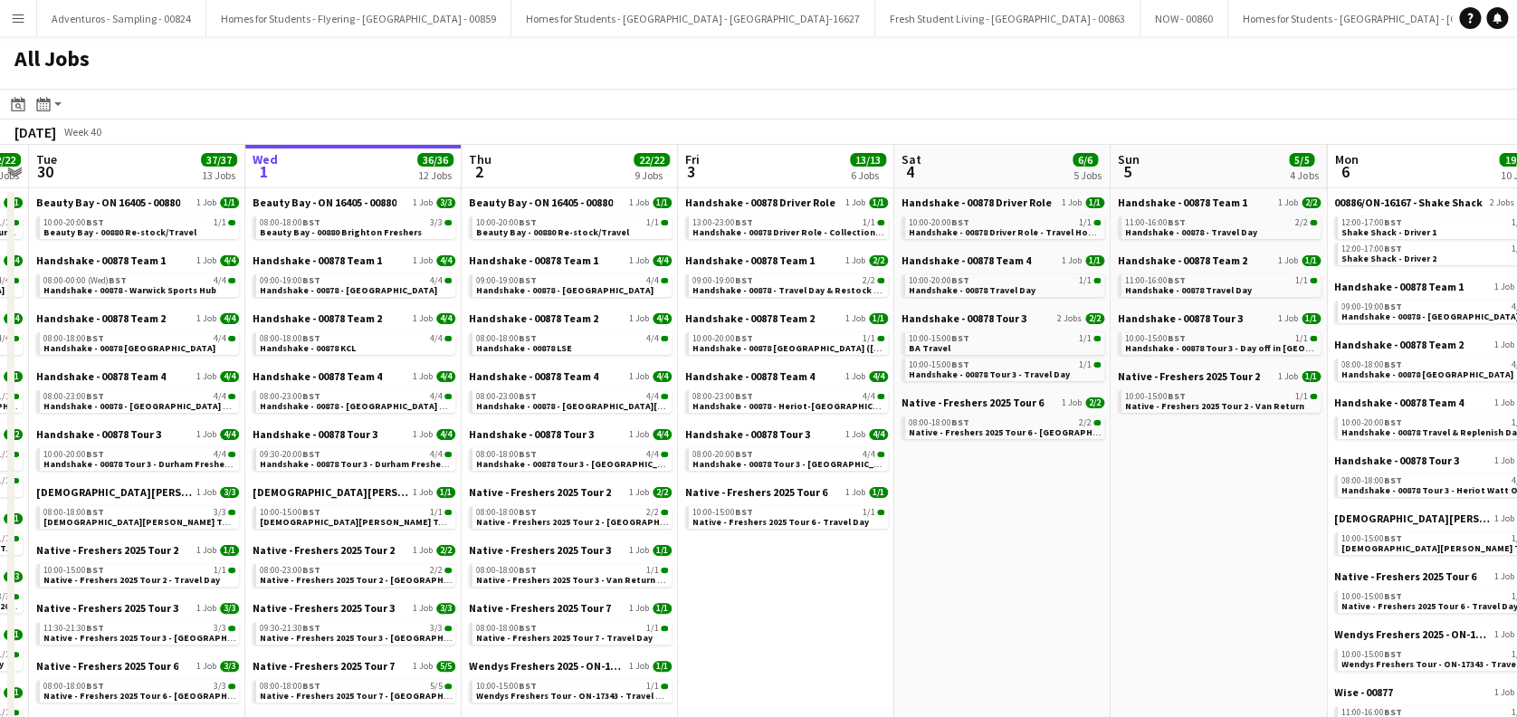
scroll to position [0, 577]
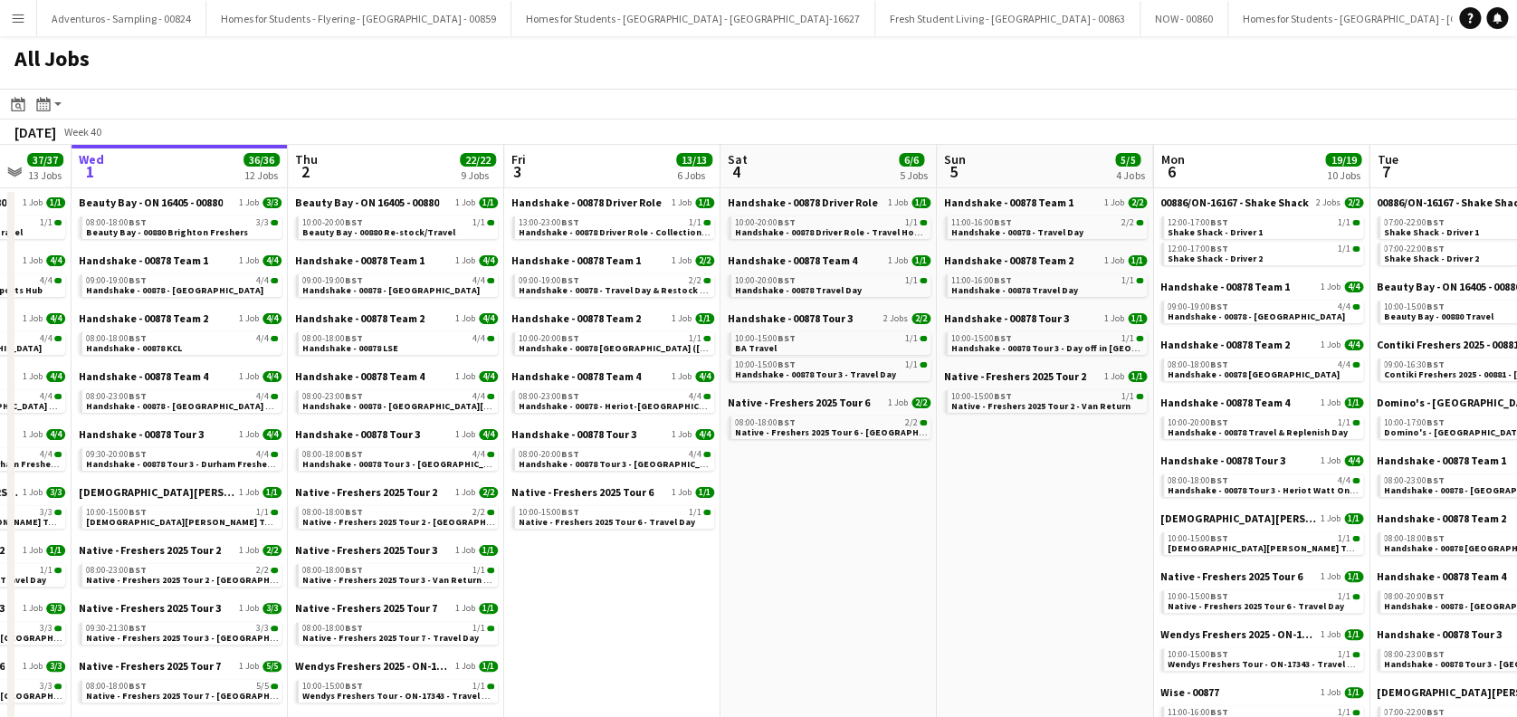
drag, startPoint x: 429, startPoint y: 520, endPoint x: 1056, endPoint y: 560, distance: 628.6
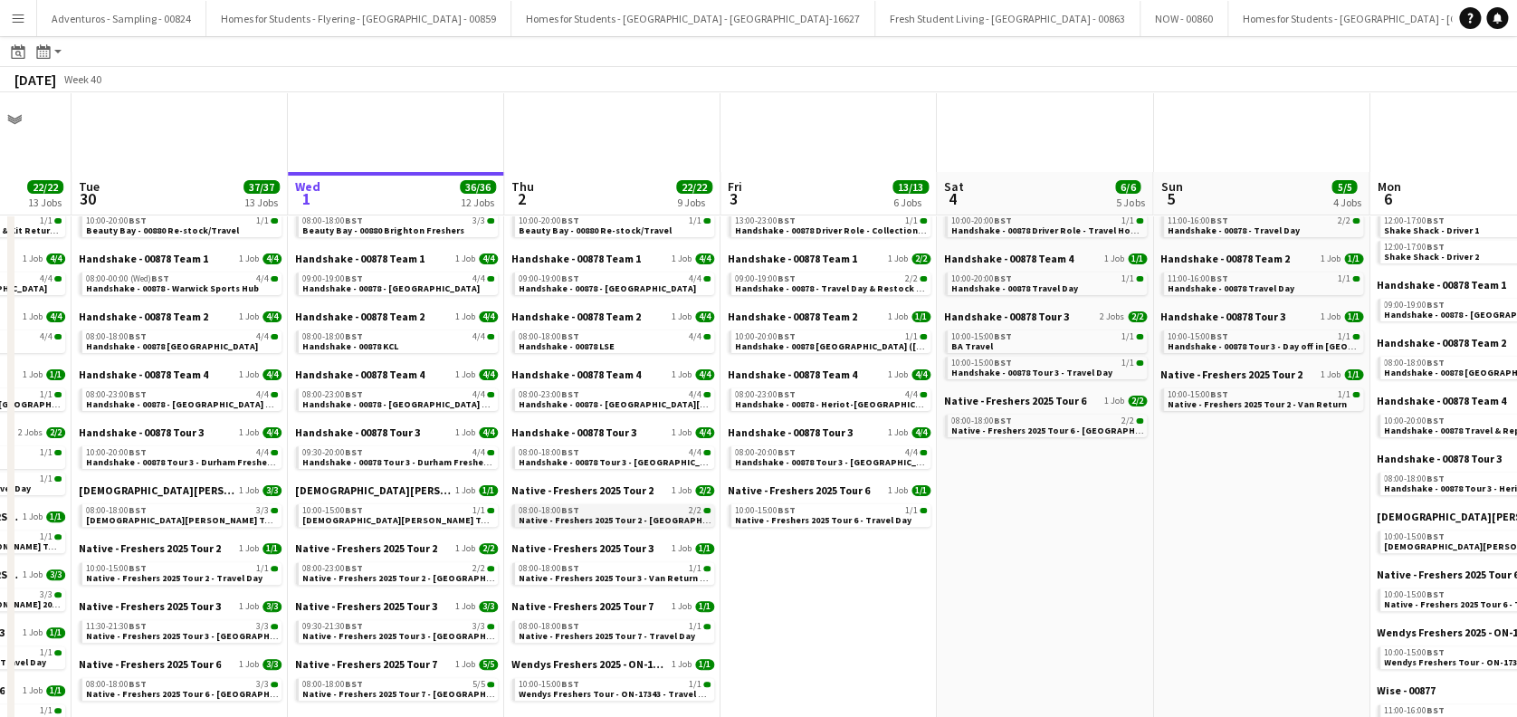
scroll to position [120, 0]
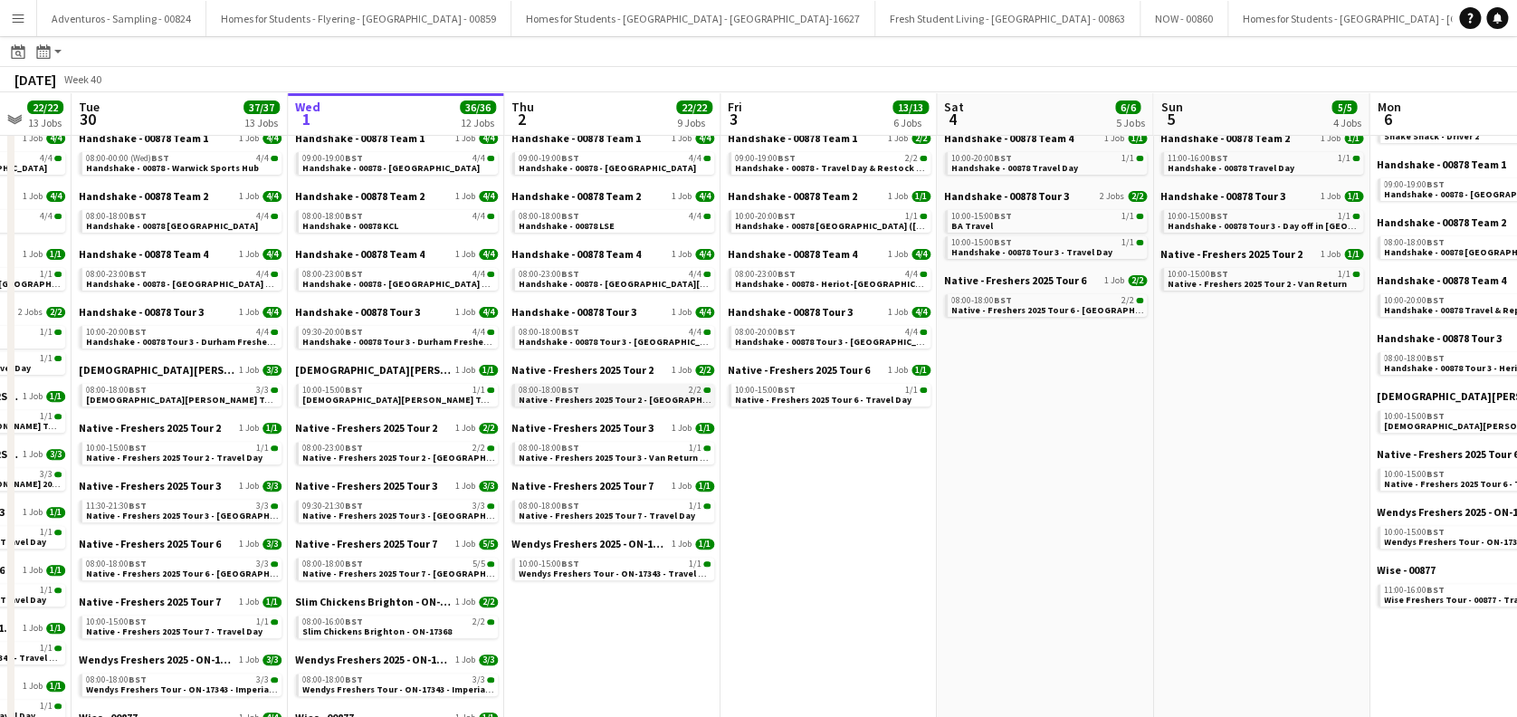
click at [629, 396] on span "Native - Freshers 2025 Tour 2 - [GEOGRAPHIC_DATA]" at bounding box center [630, 400] width 222 height 12
click at [24, 15] on app-icon "Menu" at bounding box center [18, 18] width 14 height 14
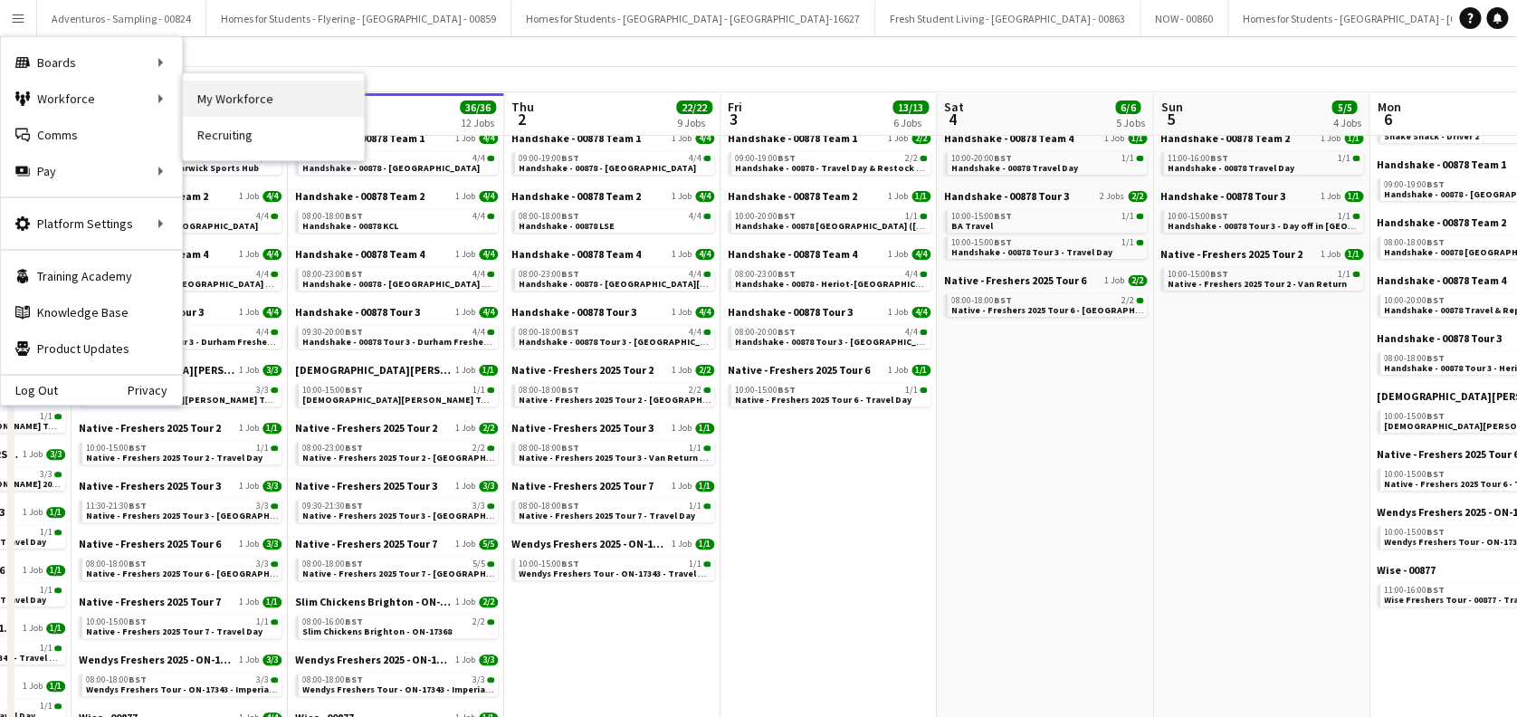
click at [256, 112] on link "My Workforce" at bounding box center [273, 99] width 181 height 36
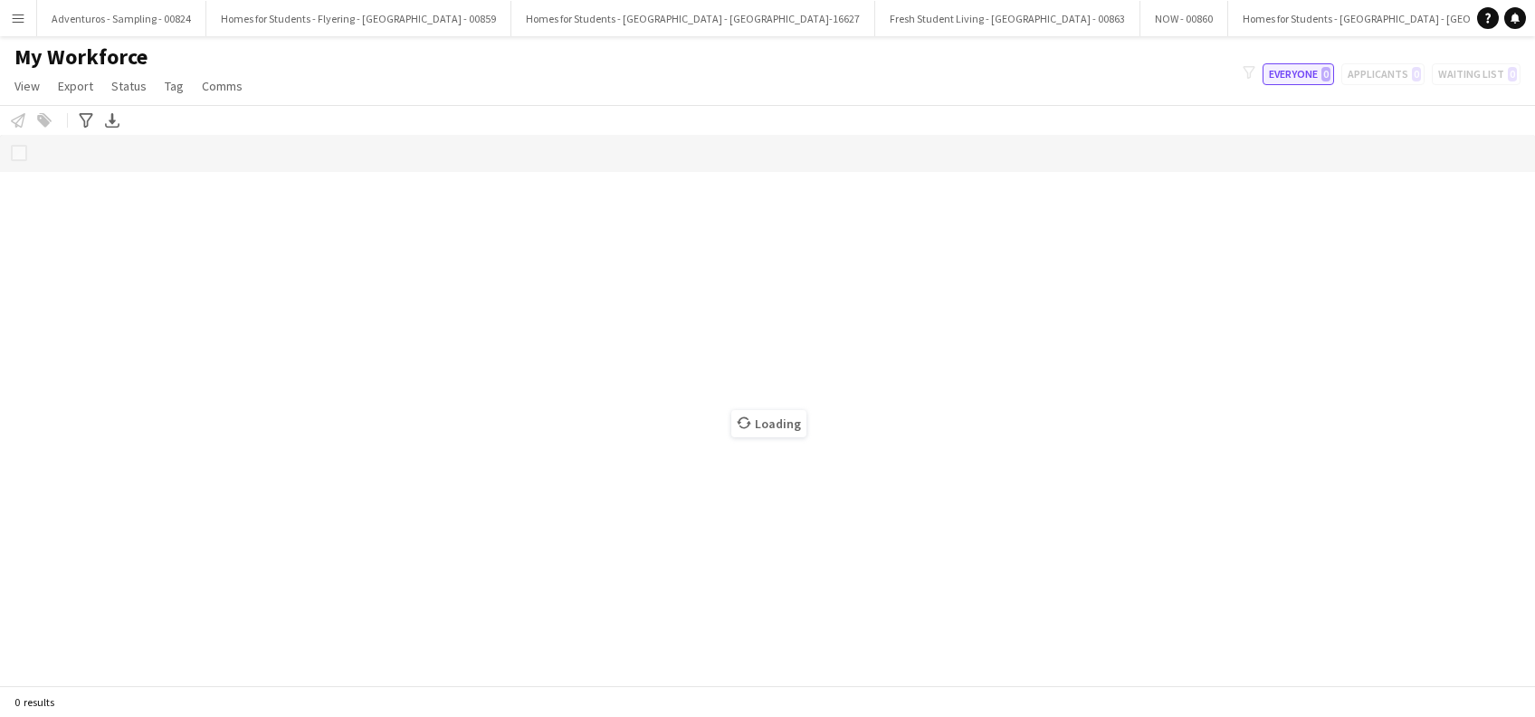
click at [1290, 78] on button "Everyone 0" at bounding box center [1299, 74] width 72 height 22
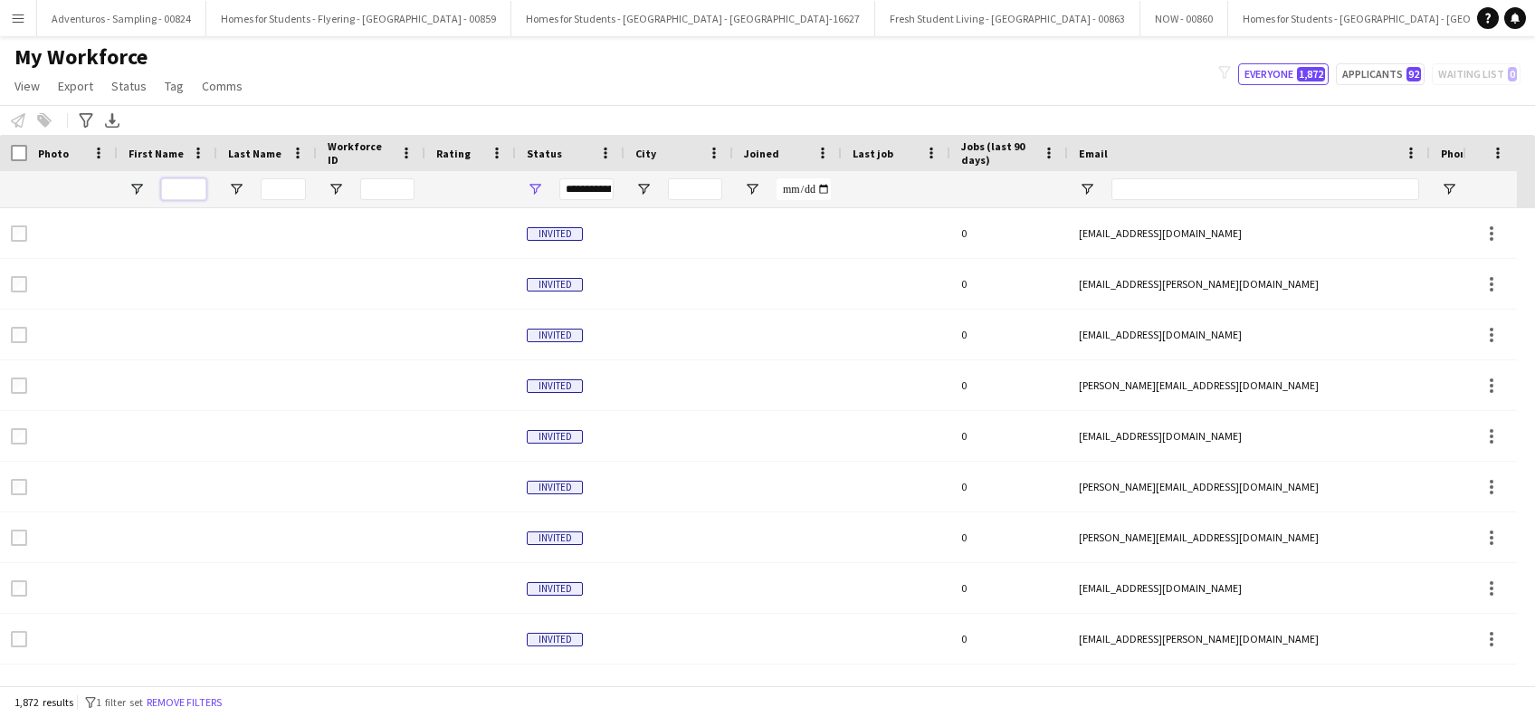
click at [183, 195] on input "First Name Filter Input" at bounding box center [183, 189] width 45 height 22
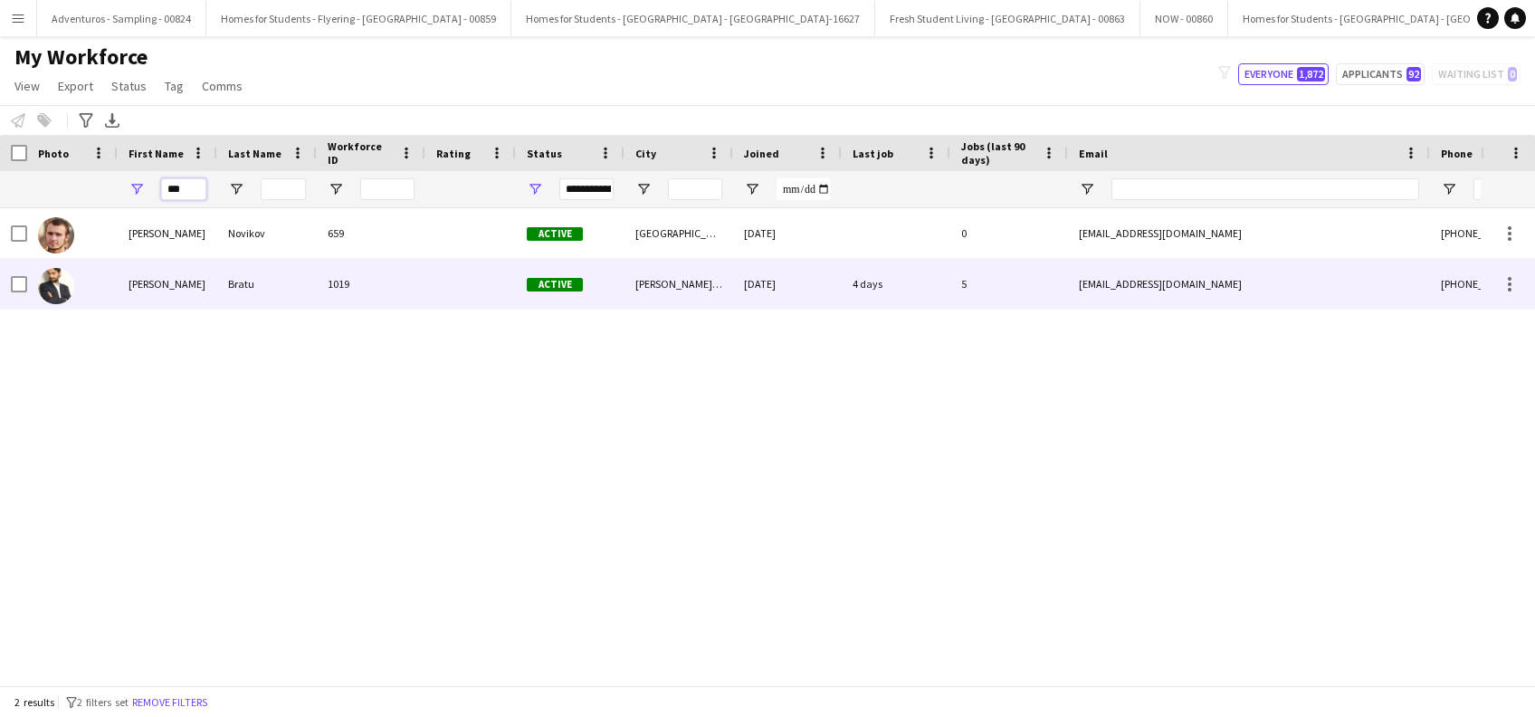
type input "***"
click at [249, 291] on div "Bratu" at bounding box center [267, 284] width 100 height 50
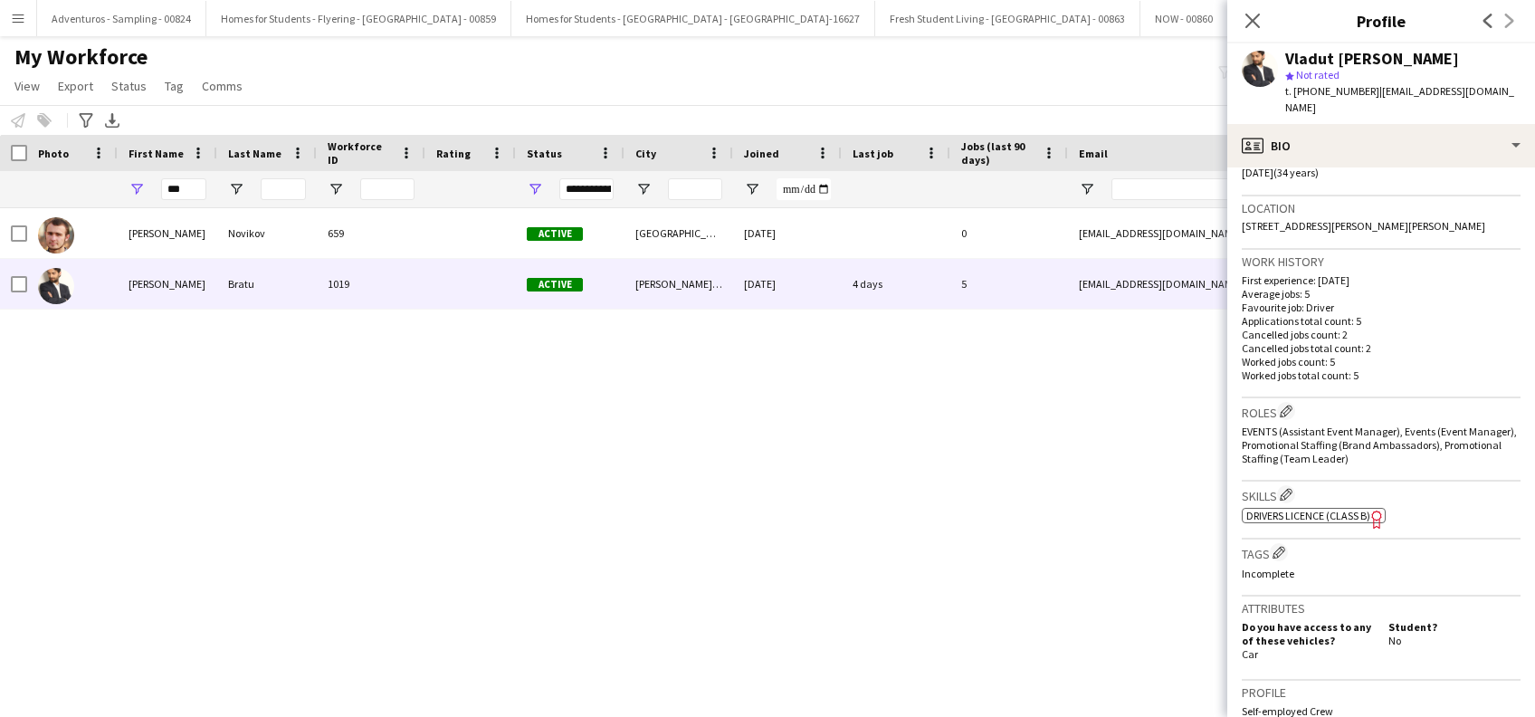
scroll to position [740, 0]
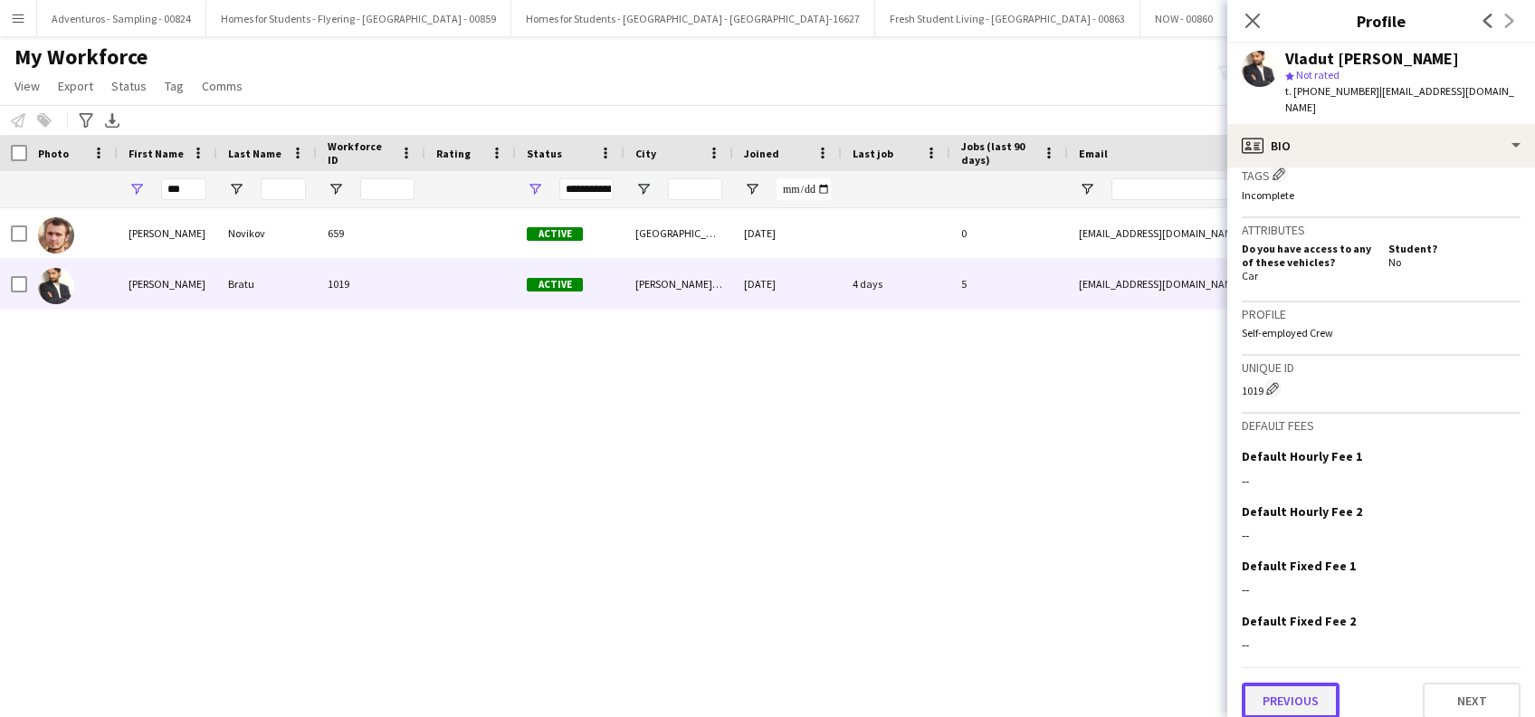
click at [1292, 687] on button "Previous" at bounding box center [1291, 700] width 98 height 36
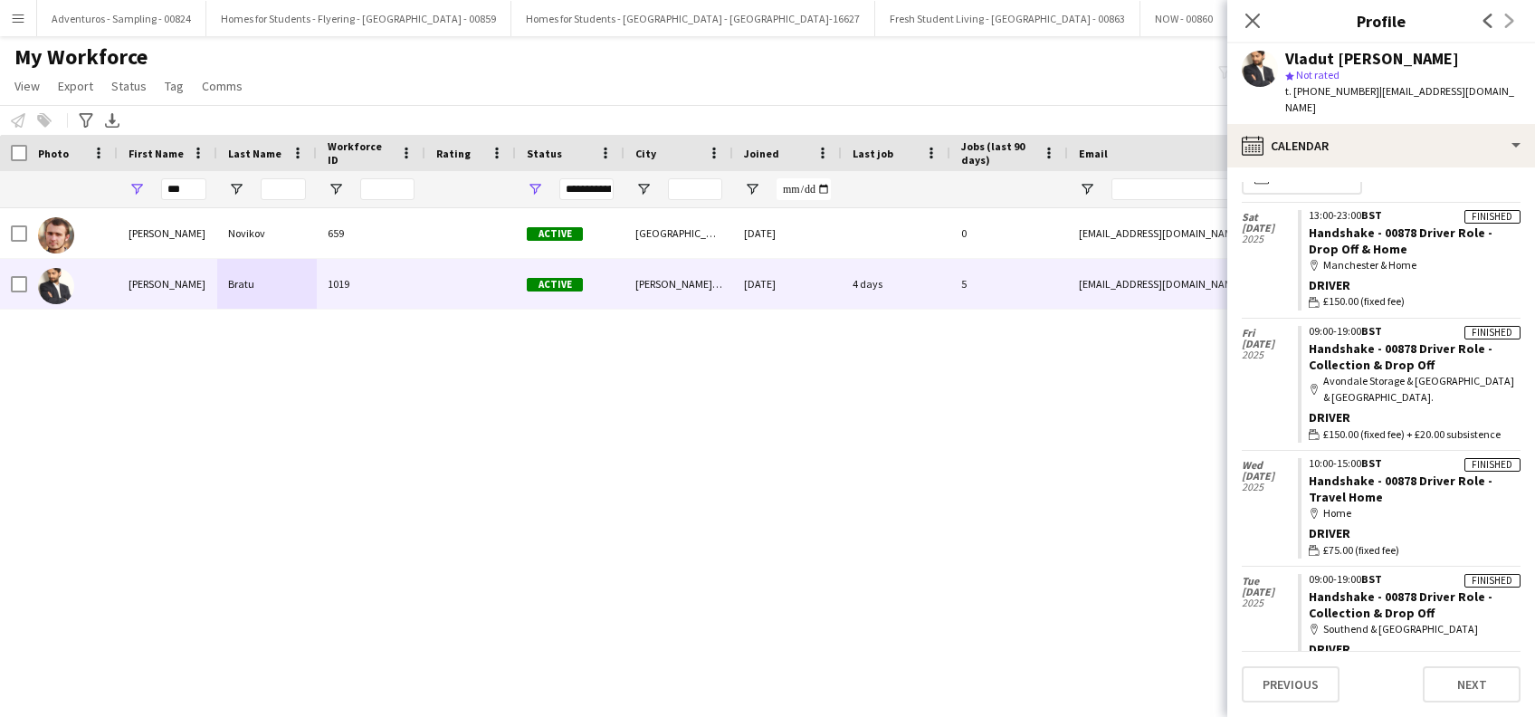
scroll to position [0, 0]
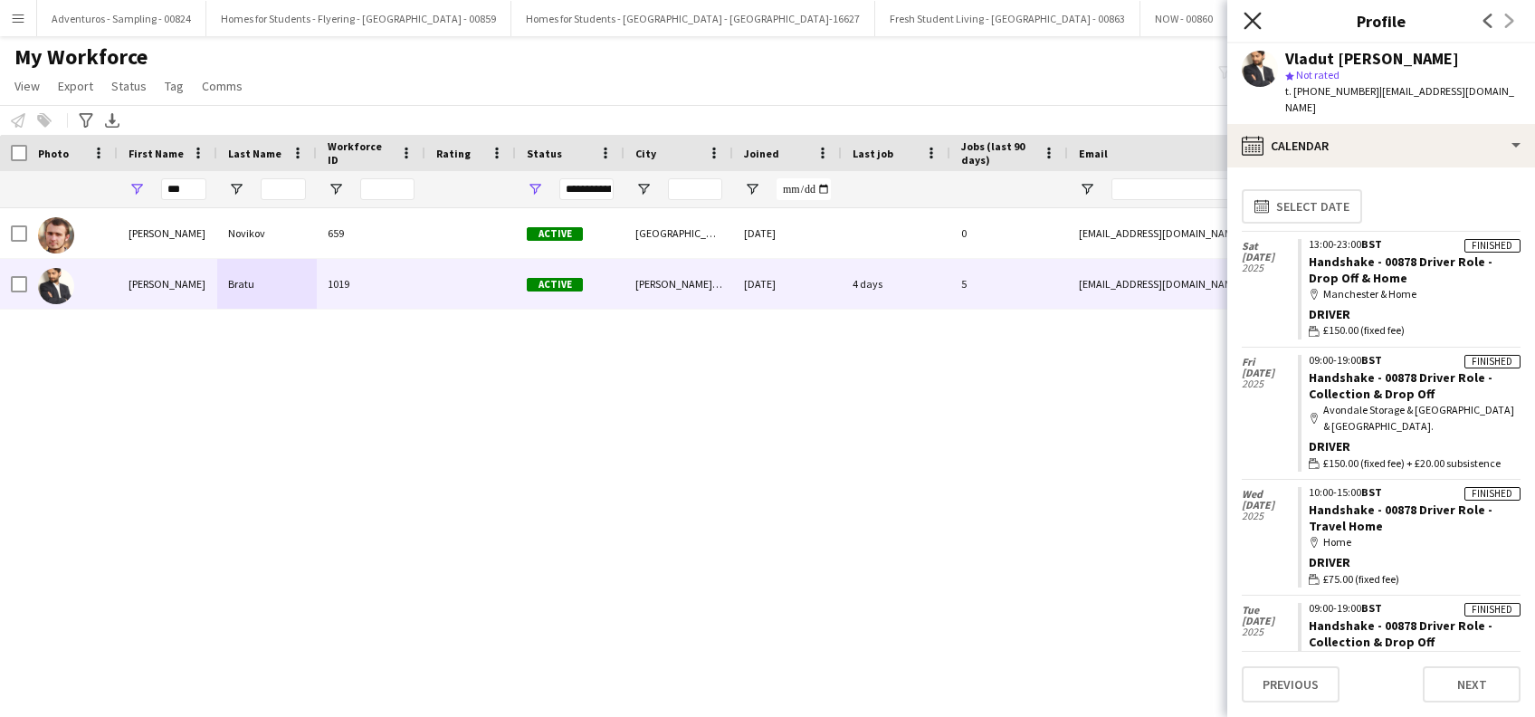
click at [1253, 24] on icon "Close pop-in" at bounding box center [1252, 20] width 17 height 17
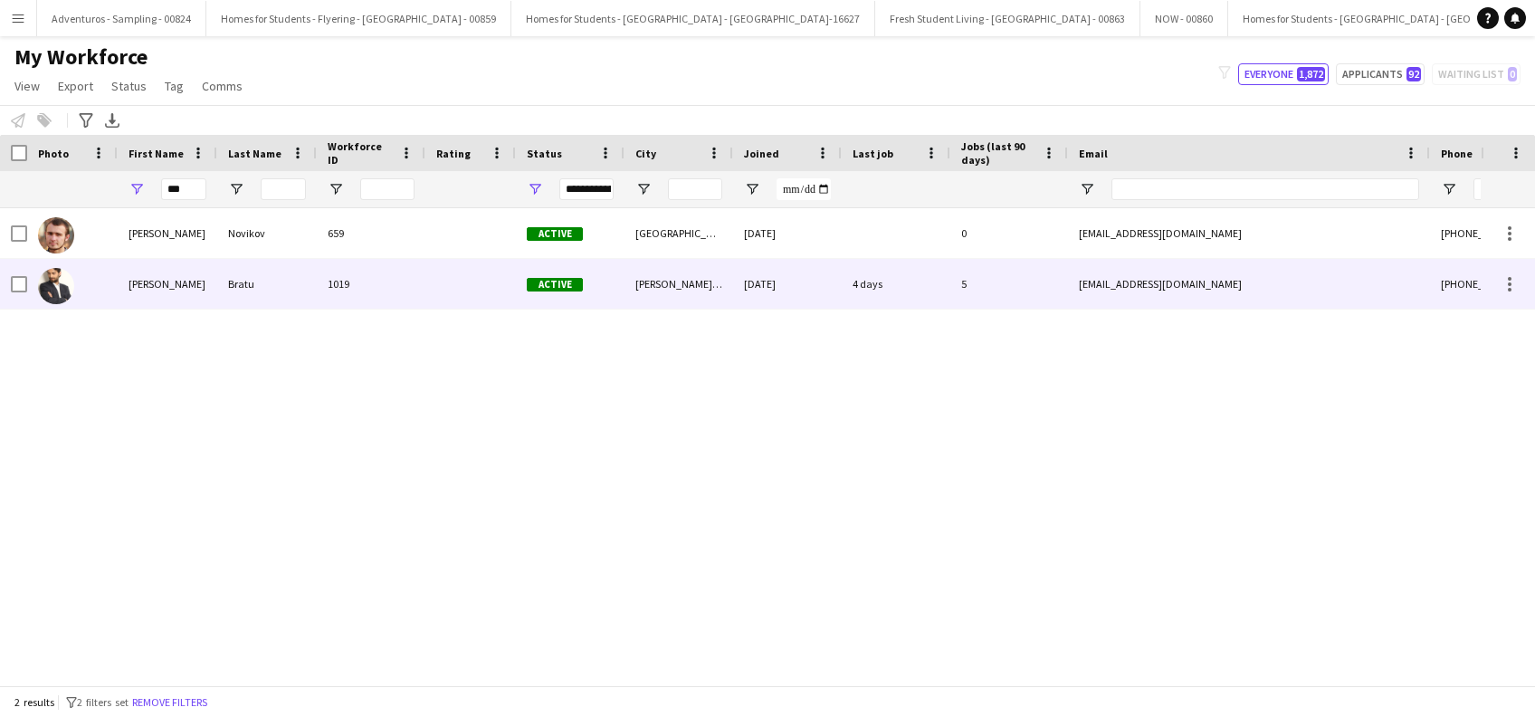
drag, startPoint x: 1197, startPoint y: 281, endPoint x: 1111, endPoint y: 281, distance: 86.9
click at [1111, 281] on div "[EMAIL_ADDRESS][DOMAIN_NAME]" at bounding box center [1249, 284] width 362 height 50
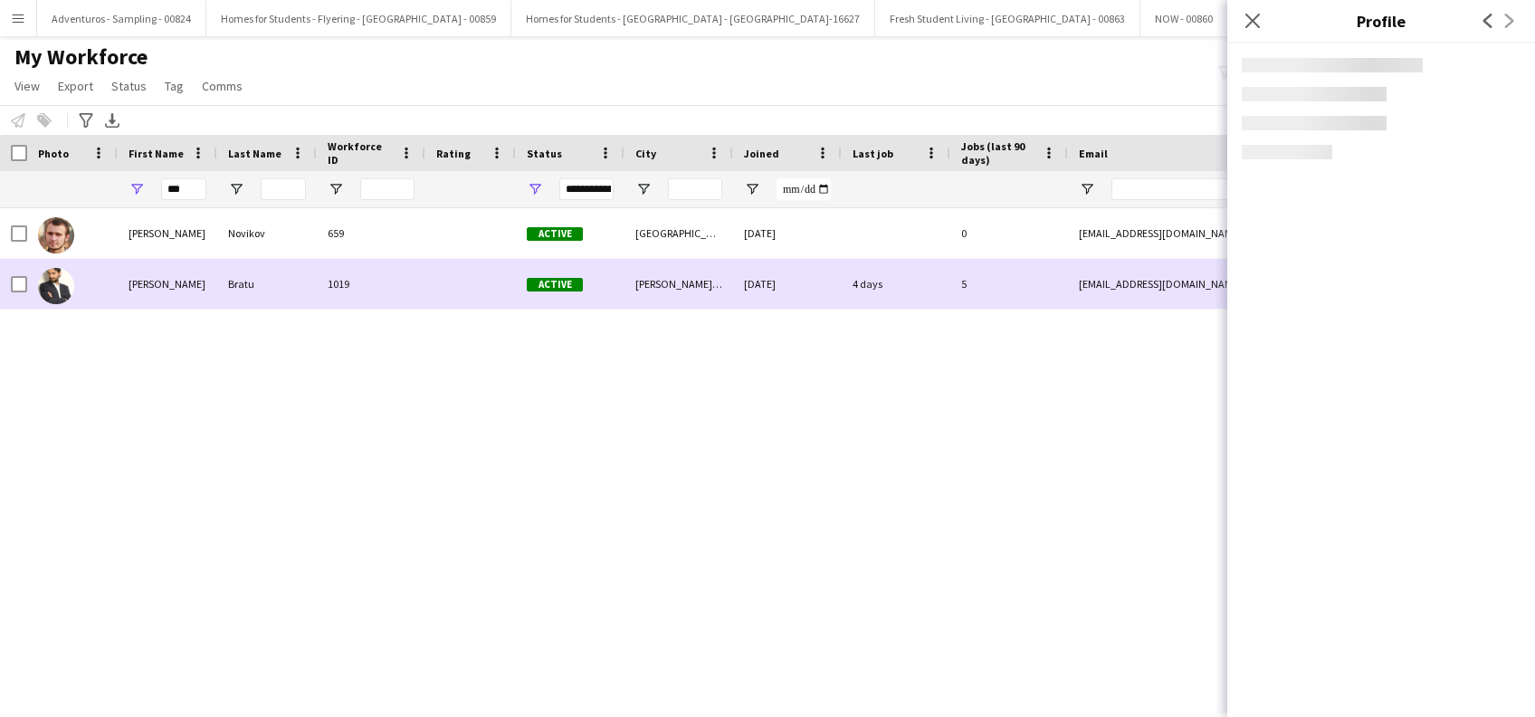
click at [1110, 281] on div "[EMAIL_ADDRESS][DOMAIN_NAME]" at bounding box center [1249, 284] width 362 height 50
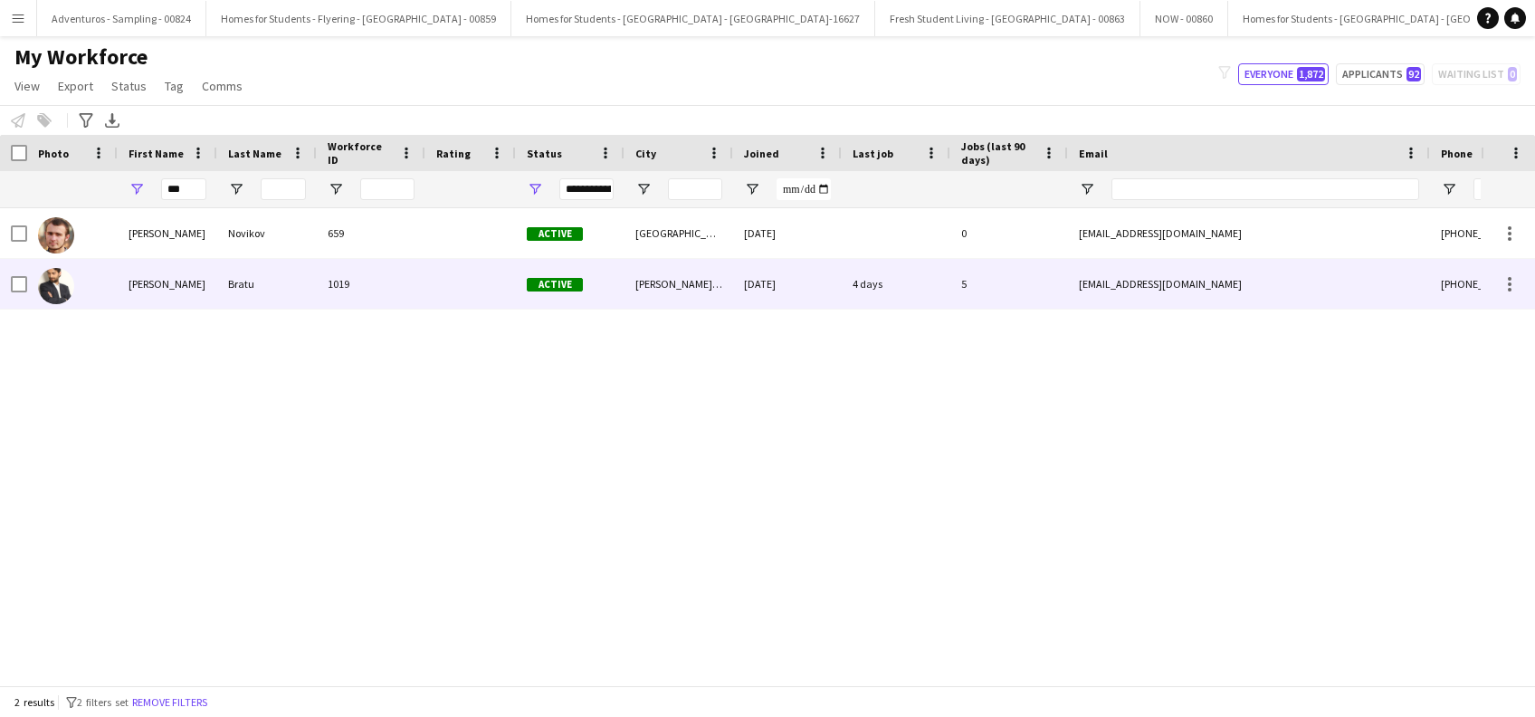
click at [1137, 282] on div "[EMAIL_ADDRESS][DOMAIN_NAME]" at bounding box center [1249, 284] width 362 height 50
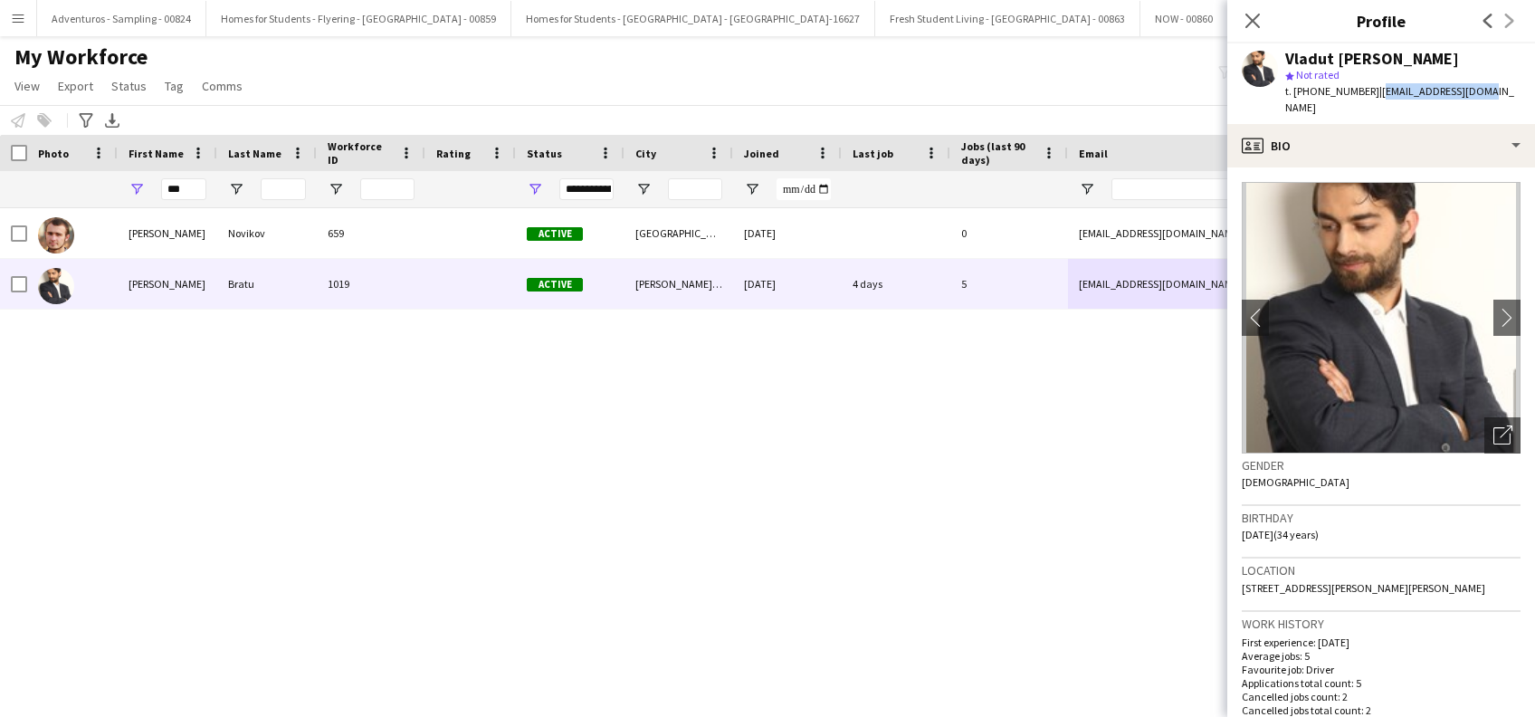
drag, startPoint x: 1492, startPoint y: 94, endPoint x: 1372, endPoint y: 86, distance: 119.7
click at [1372, 86] on div "Vladut [PERSON_NAME] star Not rated t. [PHONE_NUMBER] | [EMAIL_ADDRESS][DOMAIN_…" at bounding box center [1381, 83] width 308 height 81
copy span "[EMAIL_ADDRESS][DOMAIN_NAME]"
click at [1493, 308] on app-icon "chevron-right" at bounding box center [1507, 317] width 28 height 19
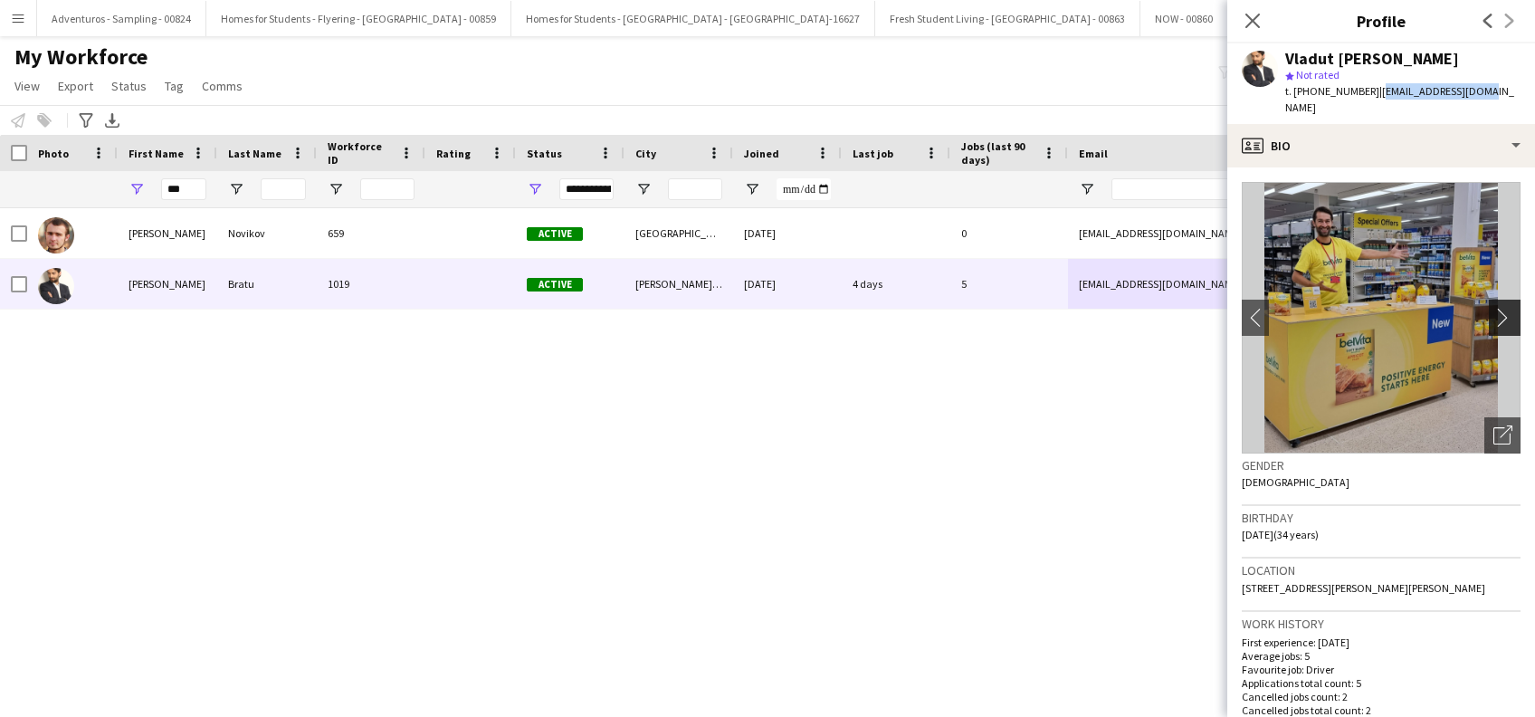
click at [1493, 308] on app-icon "chevron-right" at bounding box center [1507, 317] width 28 height 19
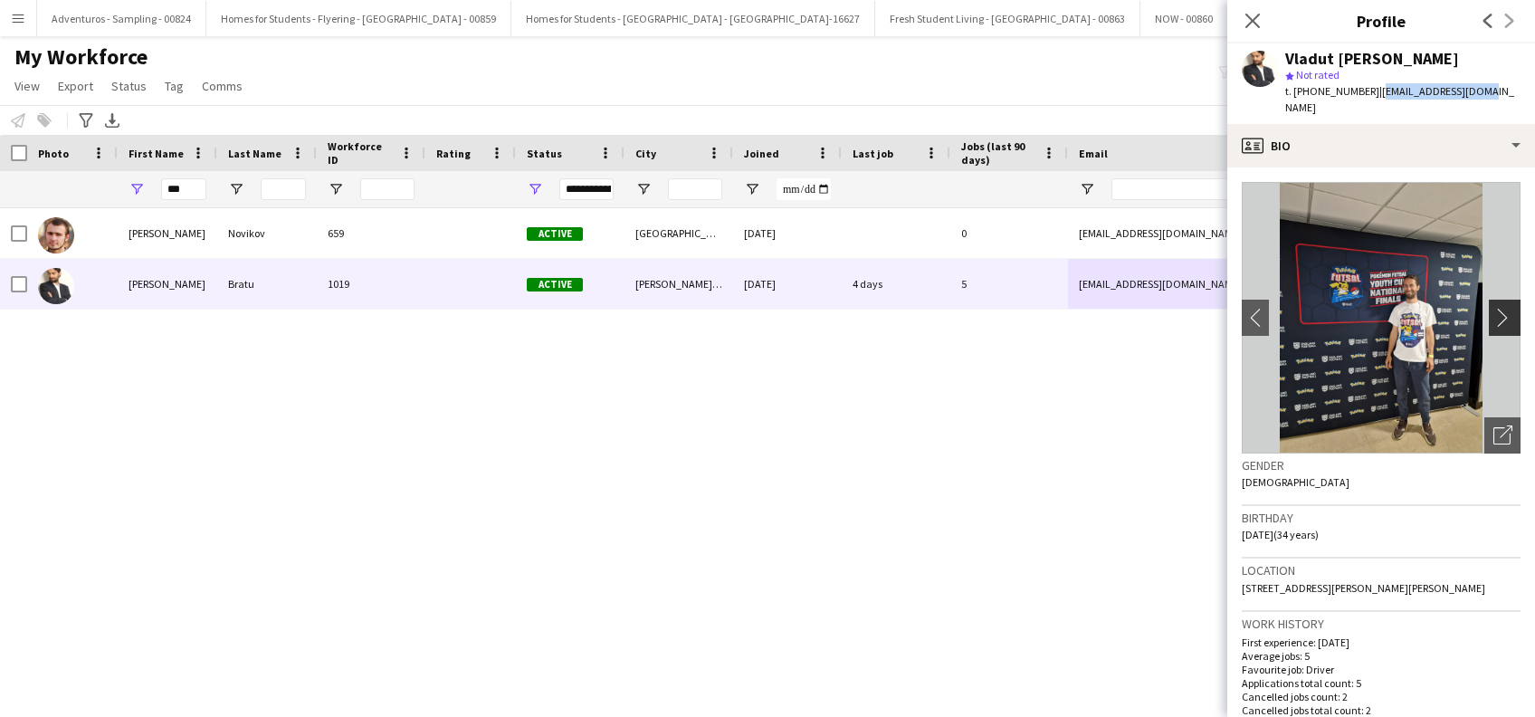
click at [1493, 308] on app-icon "chevron-right" at bounding box center [1507, 317] width 28 height 19
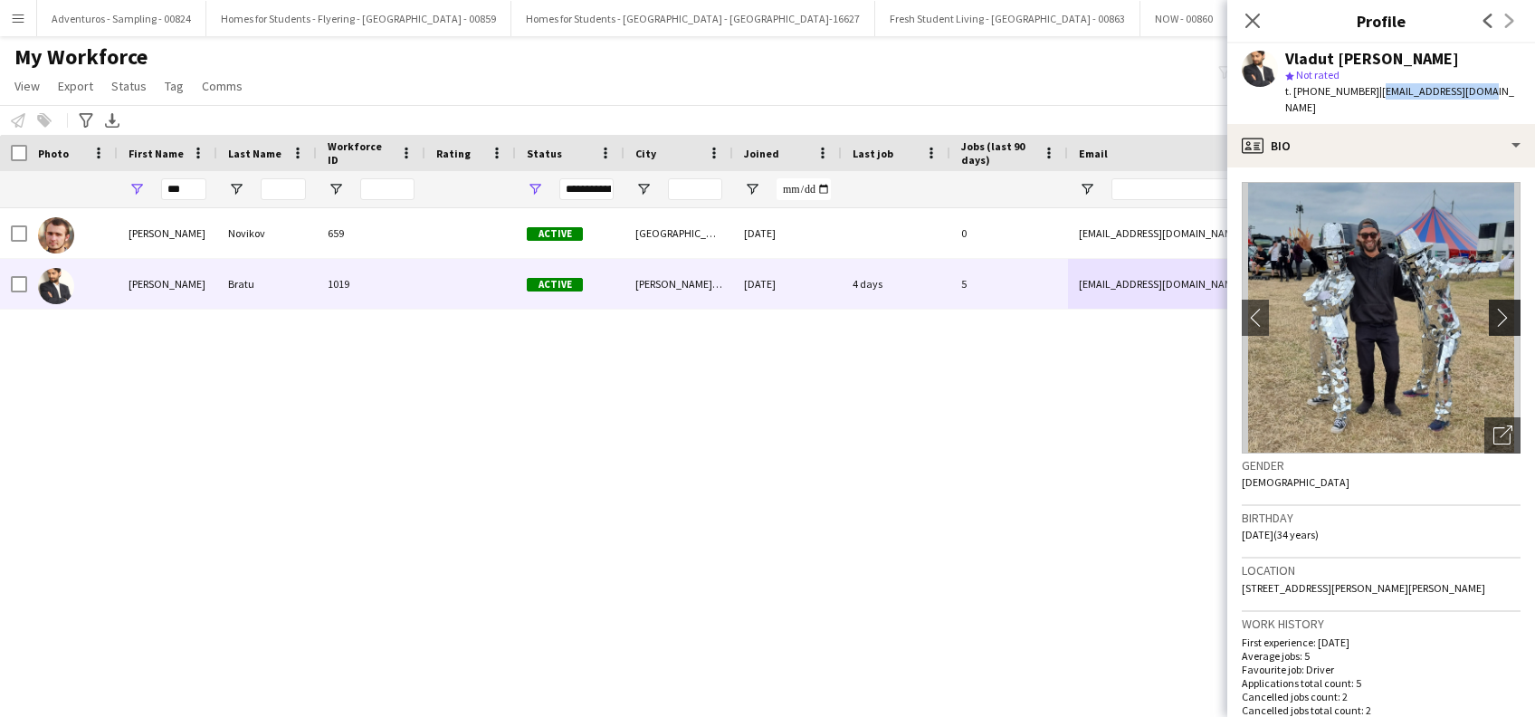
click at [1493, 308] on app-icon "chevron-right" at bounding box center [1507, 317] width 28 height 19
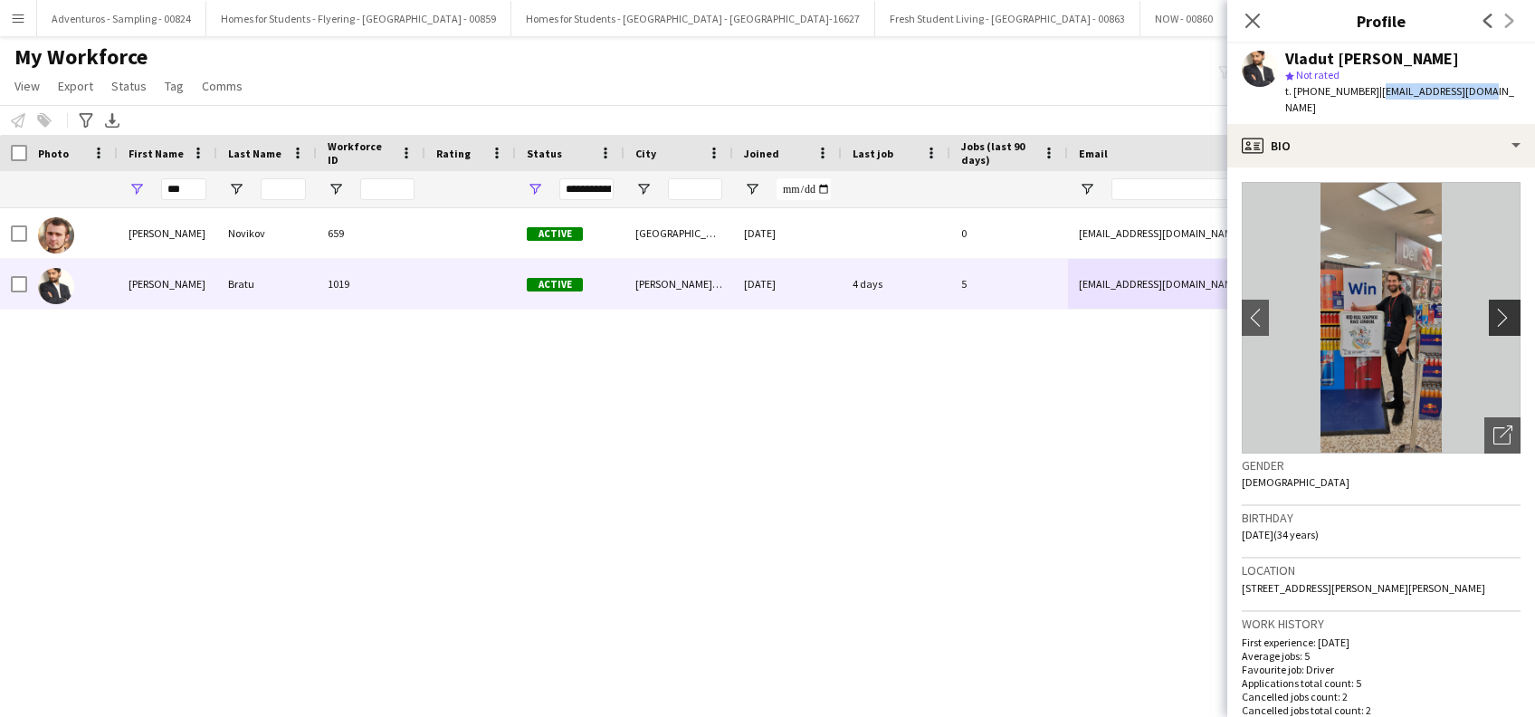
click at [1493, 308] on app-icon "chevron-right" at bounding box center [1507, 317] width 28 height 19
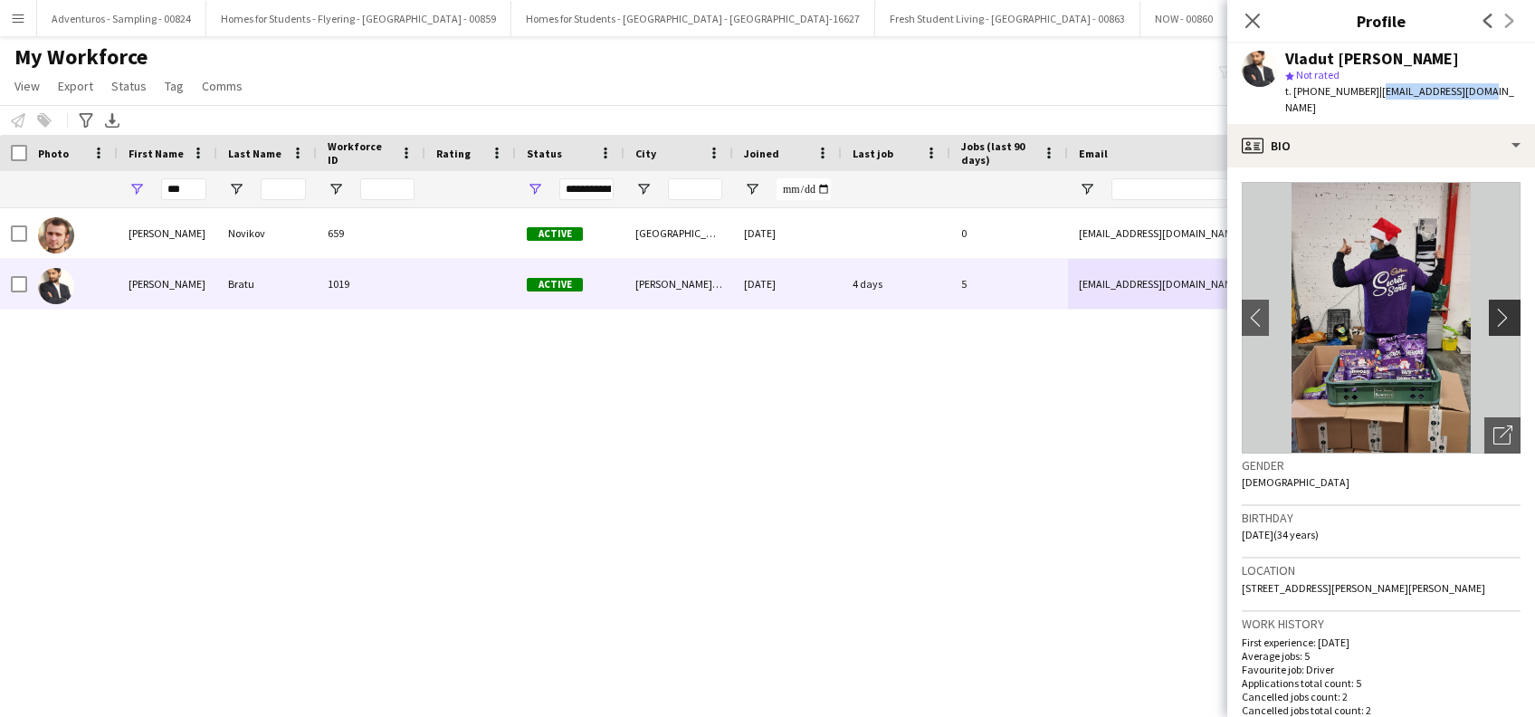
click at [1493, 308] on app-icon "chevron-right" at bounding box center [1507, 317] width 28 height 19
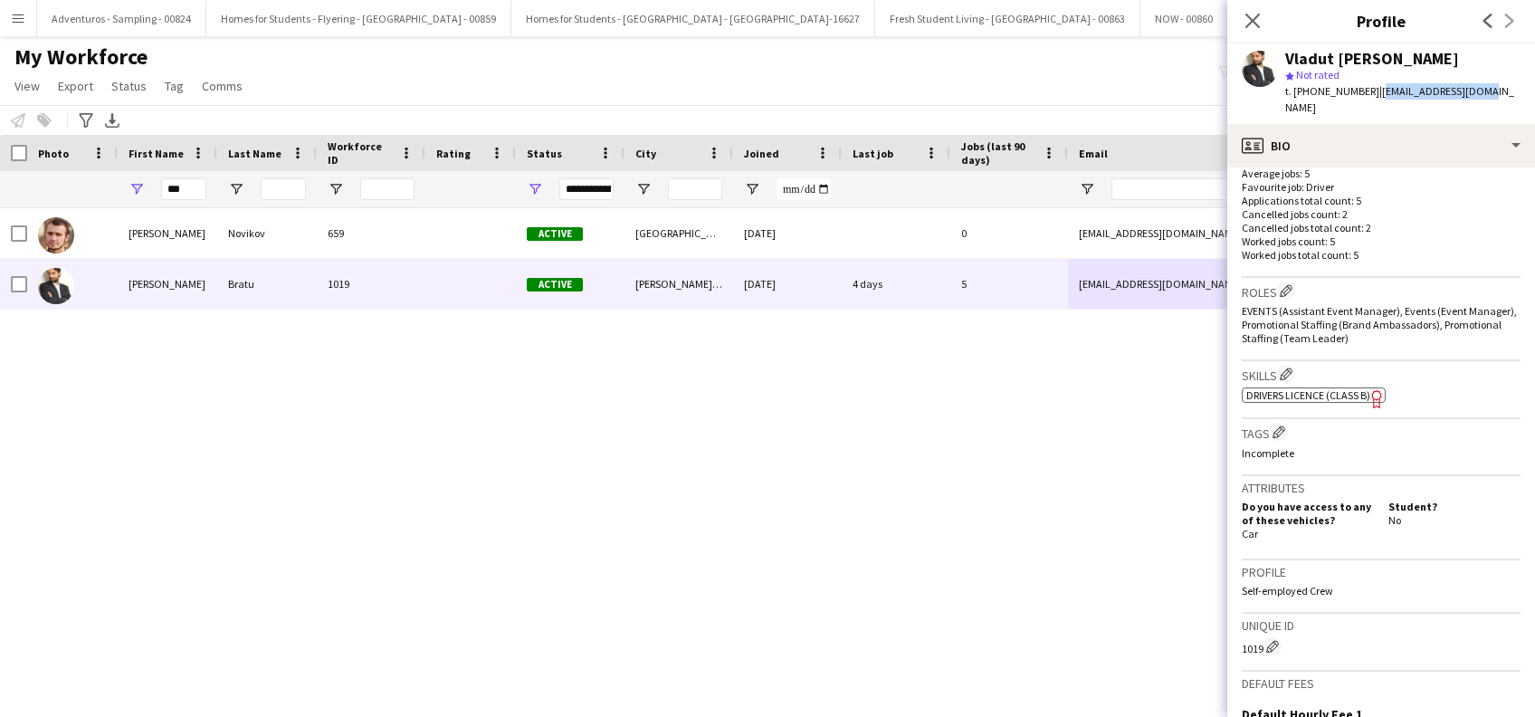
scroll to position [724, 0]
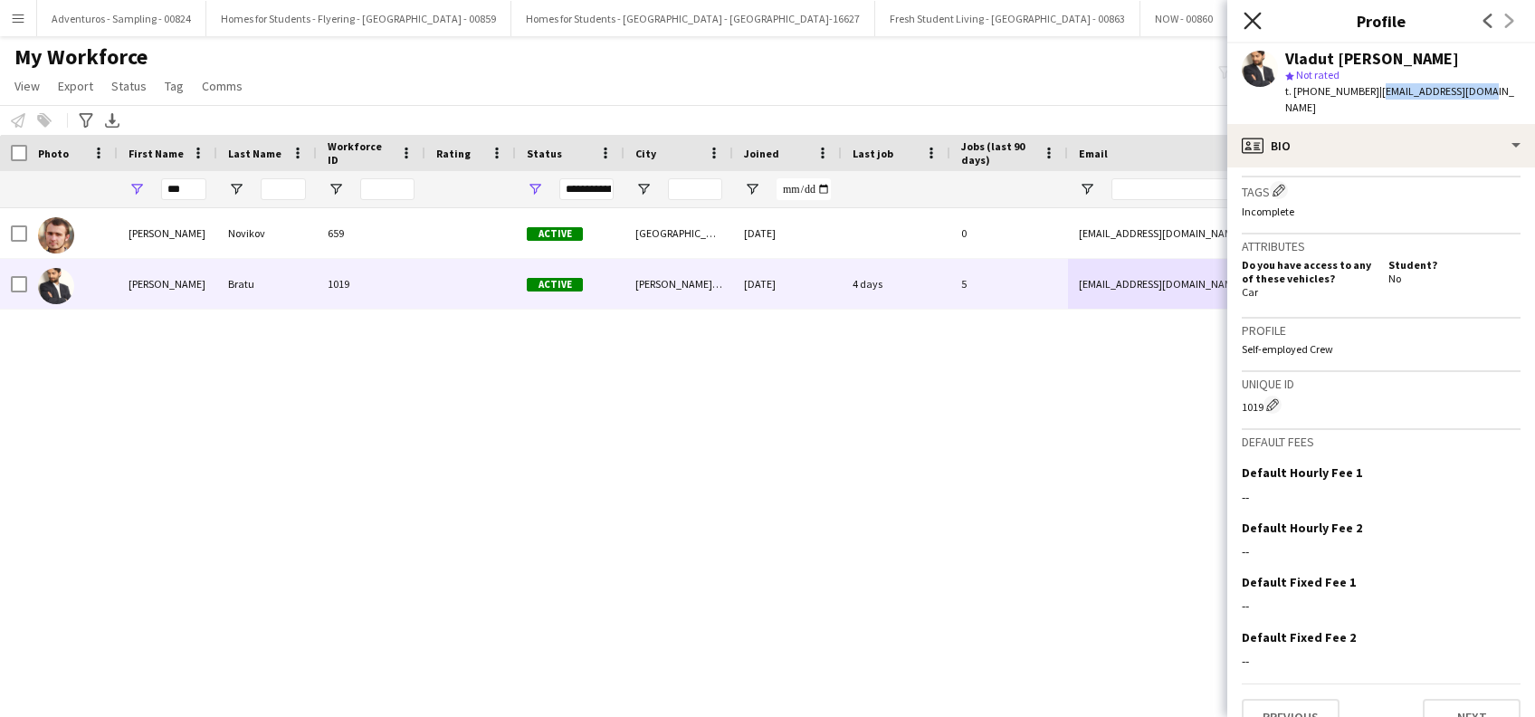
click at [1257, 23] on icon "Close pop-in" at bounding box center [1252, 20] width 17 height 17
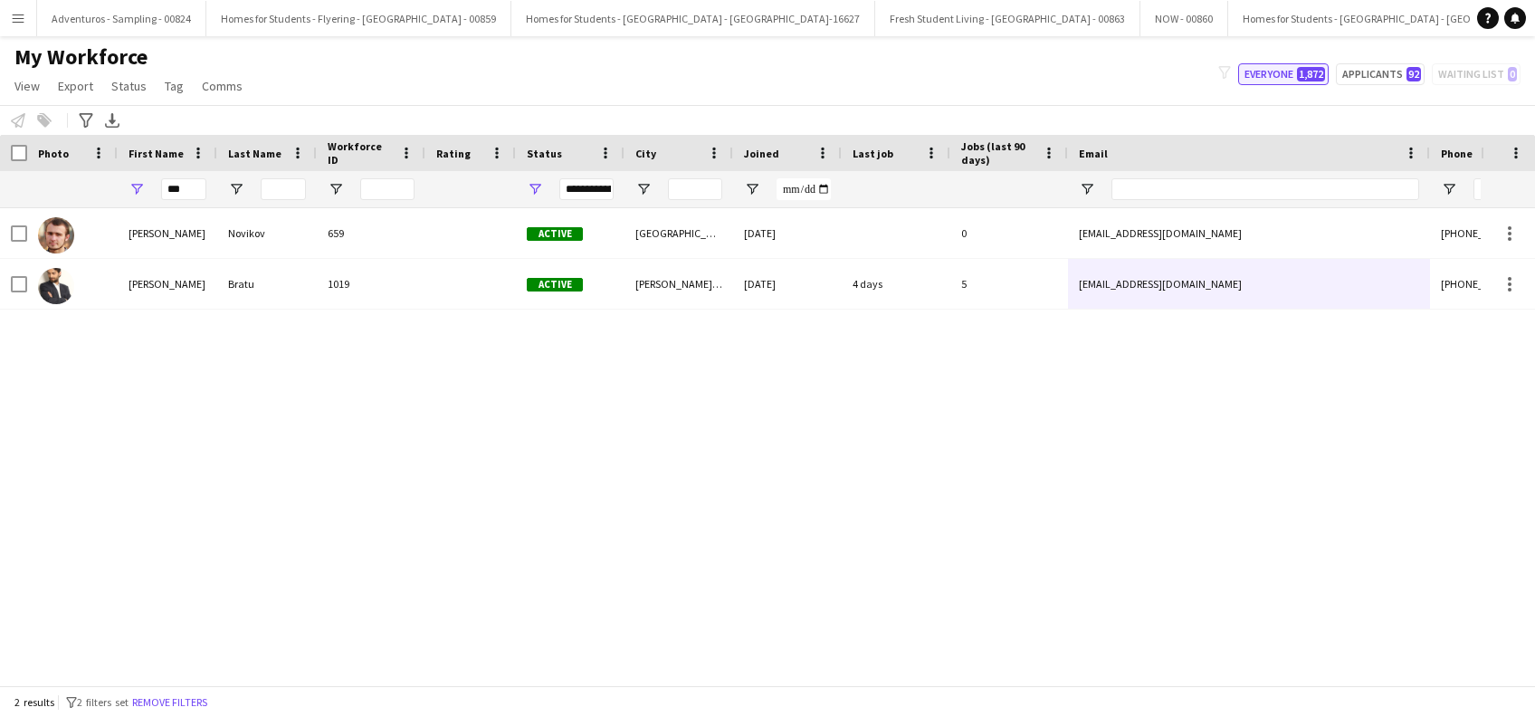
click at [1276, 81] on button "Everyone 1,872" at bounding box center [1283, 74] width 91 height 22
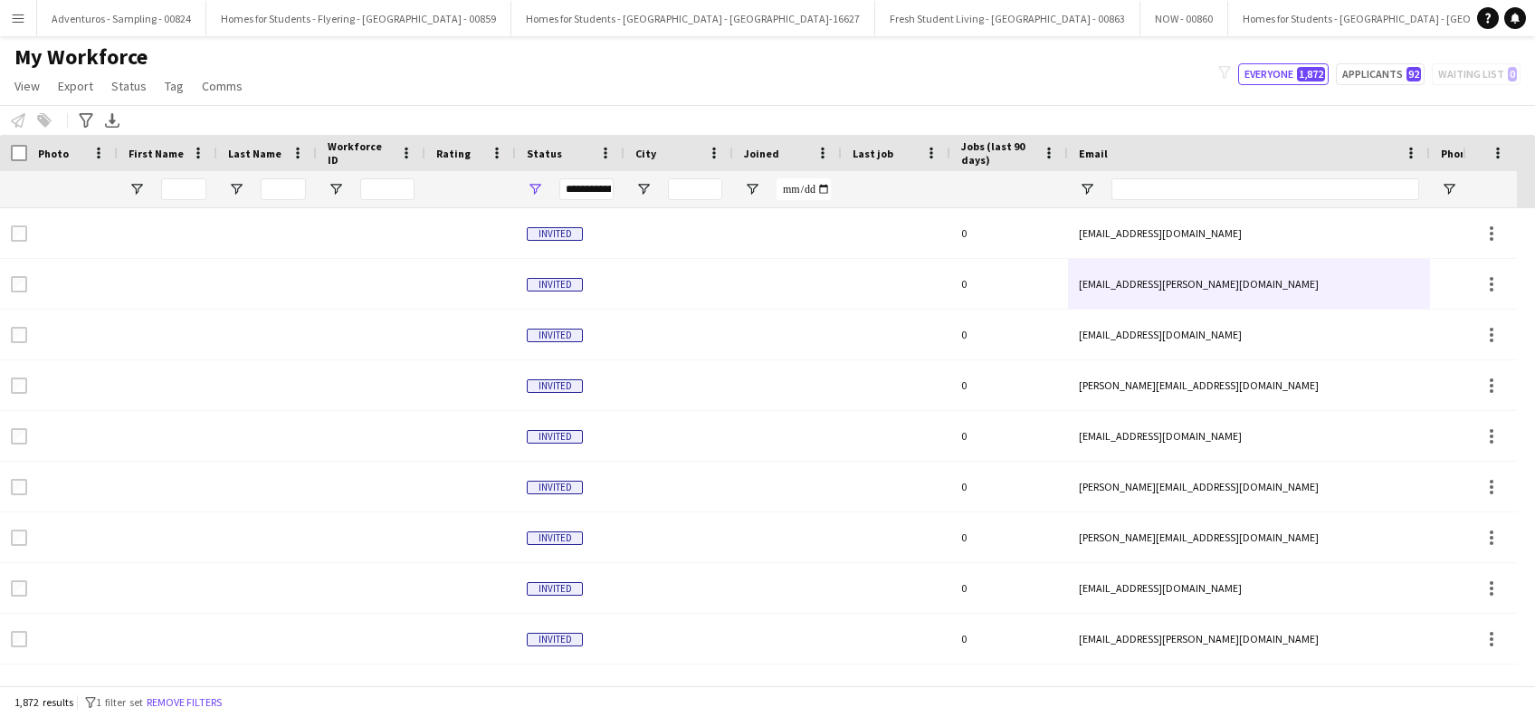
click at [22, 22] on app-icon "Menu" at bounding box center [18, 18] width 14 height 14
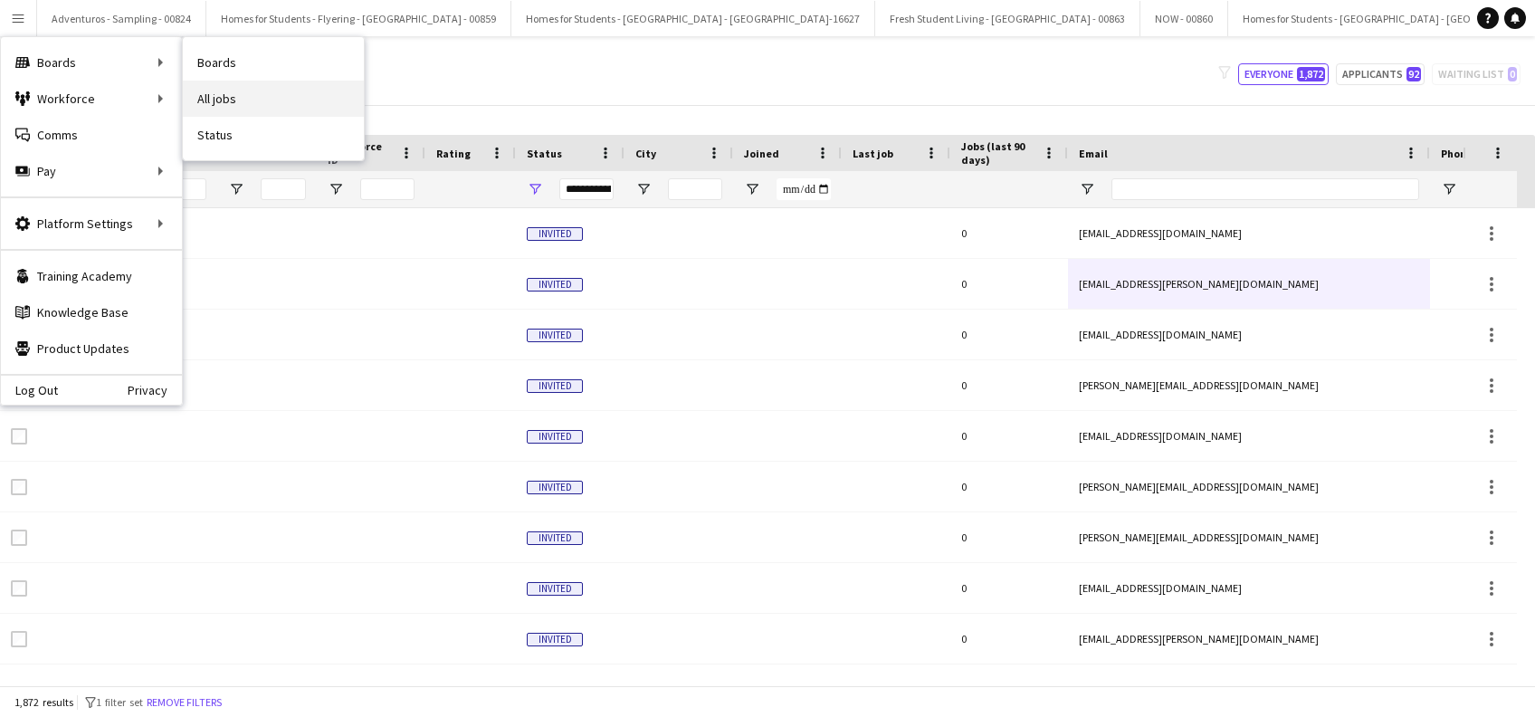
click at [234, 95] on link "All jobs" at bounding box center [273, 99] width 181 height 36
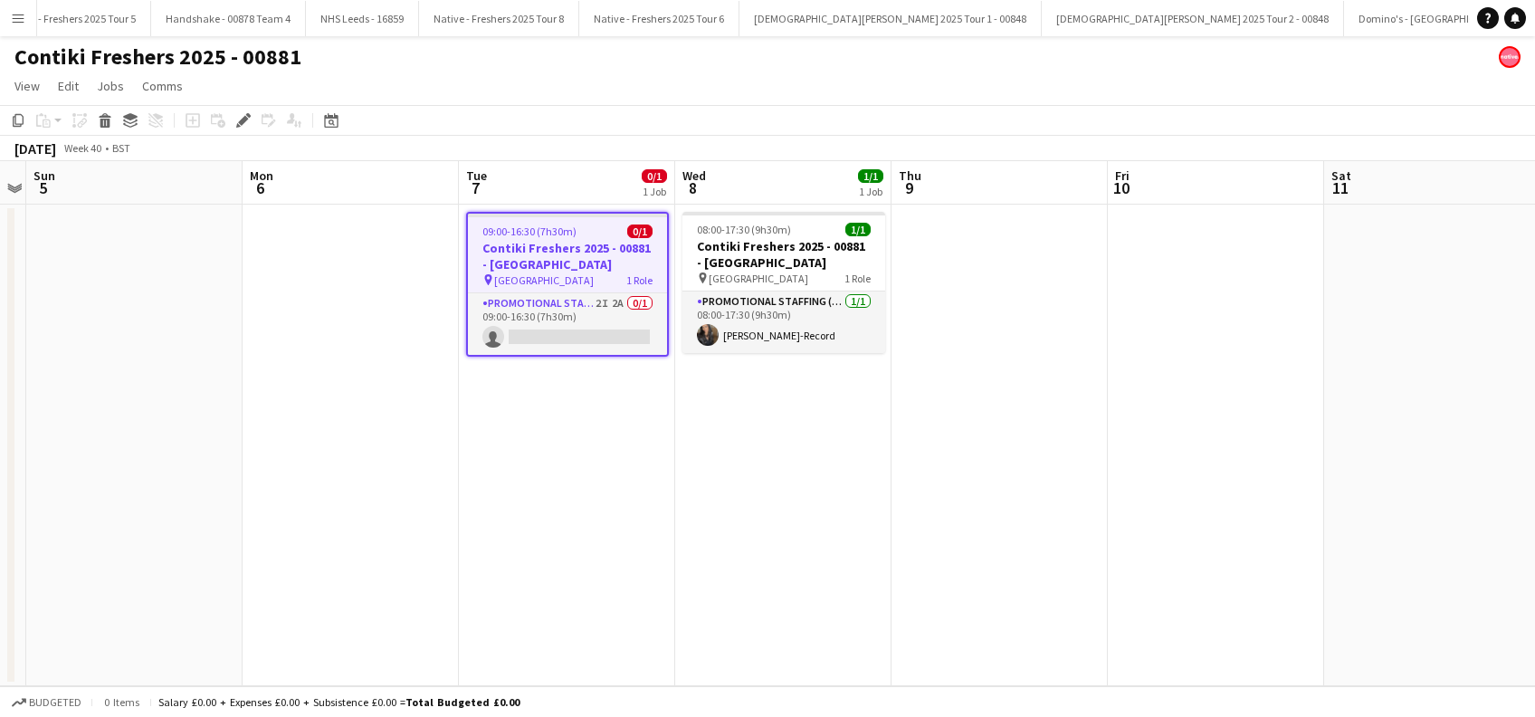
click at [532, 269] on h3 "Contiki Freshers 2025 - 00881 - [GEOGRAPHIC_DATA]" at bounding box center [567, 256] width 199 height 33
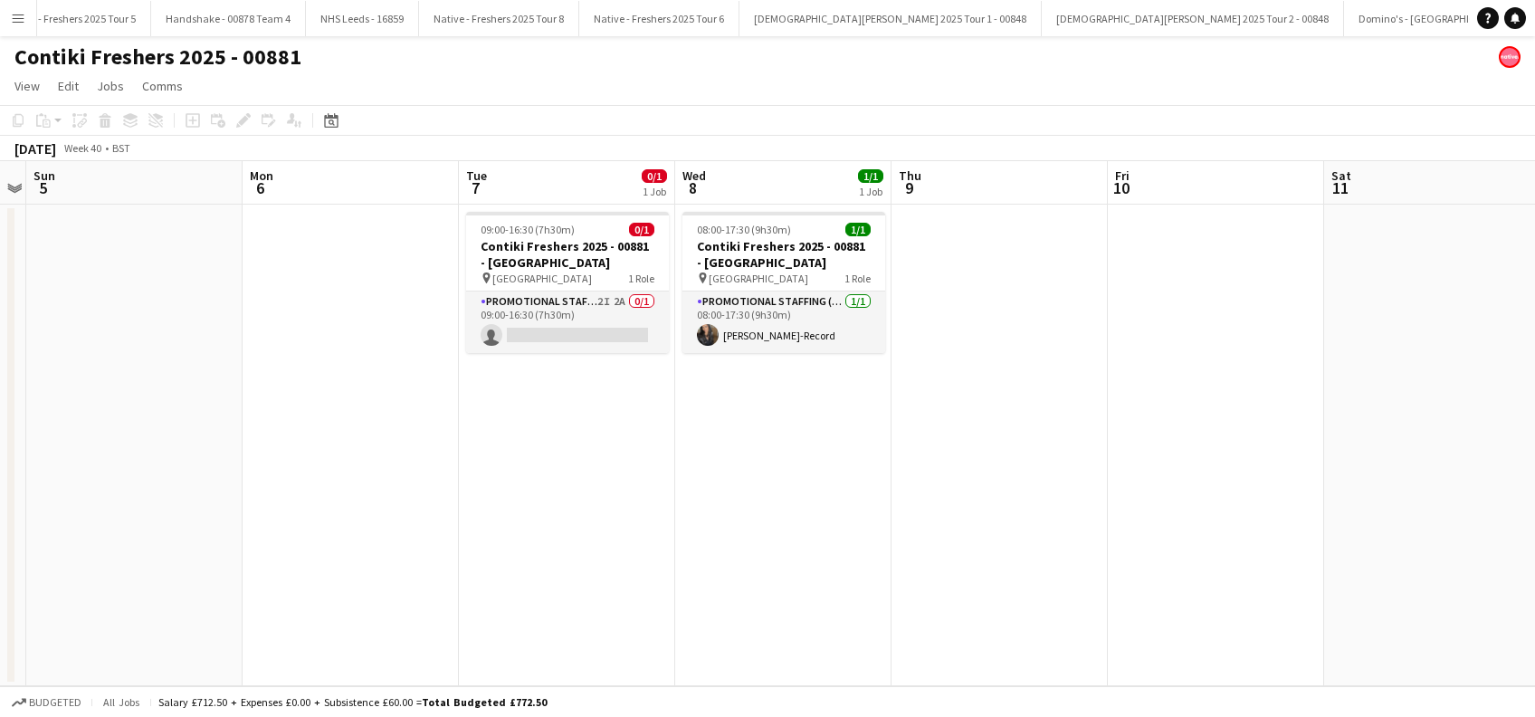
drag, startPoint x: 536, startPoint y: 249, endPoint x: 313, endPoint y: 174, distance: 235.0
click at [536, 245] on h3 "Contiki Freshers 2025 - 00881 - University of Cambridge" at bounding box center [567, 254] width 203 height 33
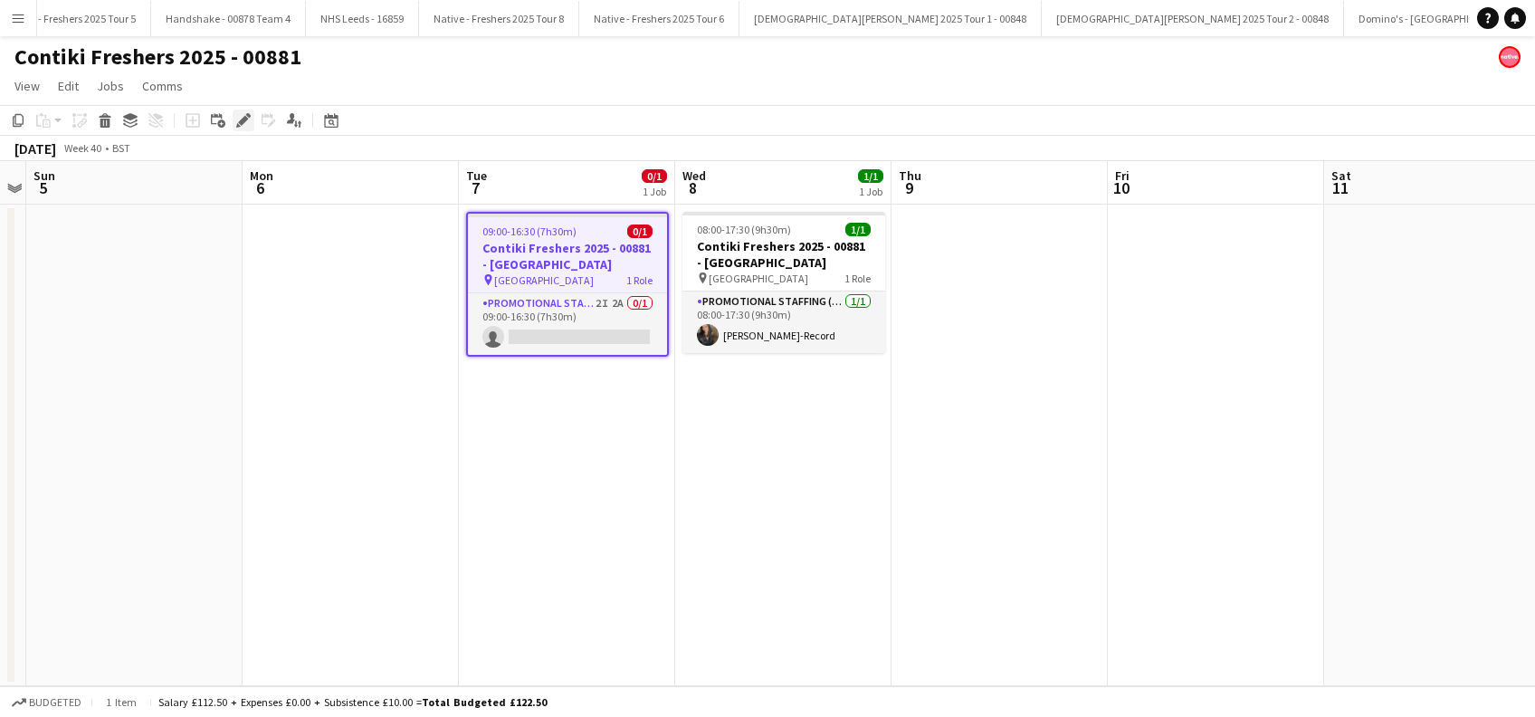
click at [239, 126] on icon "Edit" at bounding box center [243, 120] width 14 height 14
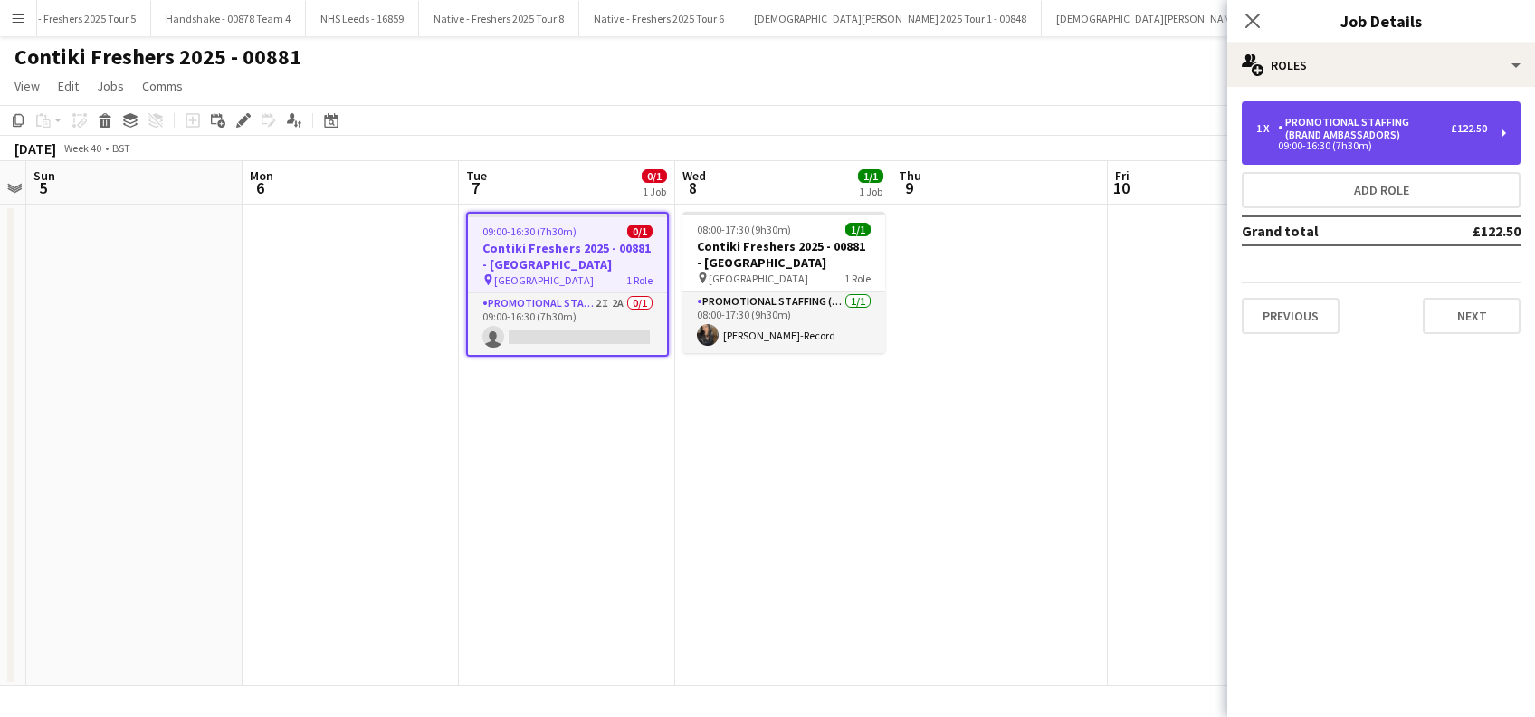
click at [1386, 134] on div "Promotional Staffing (Brand Ambassadors)" at bounding box center [1364, 128] width 173 height 25
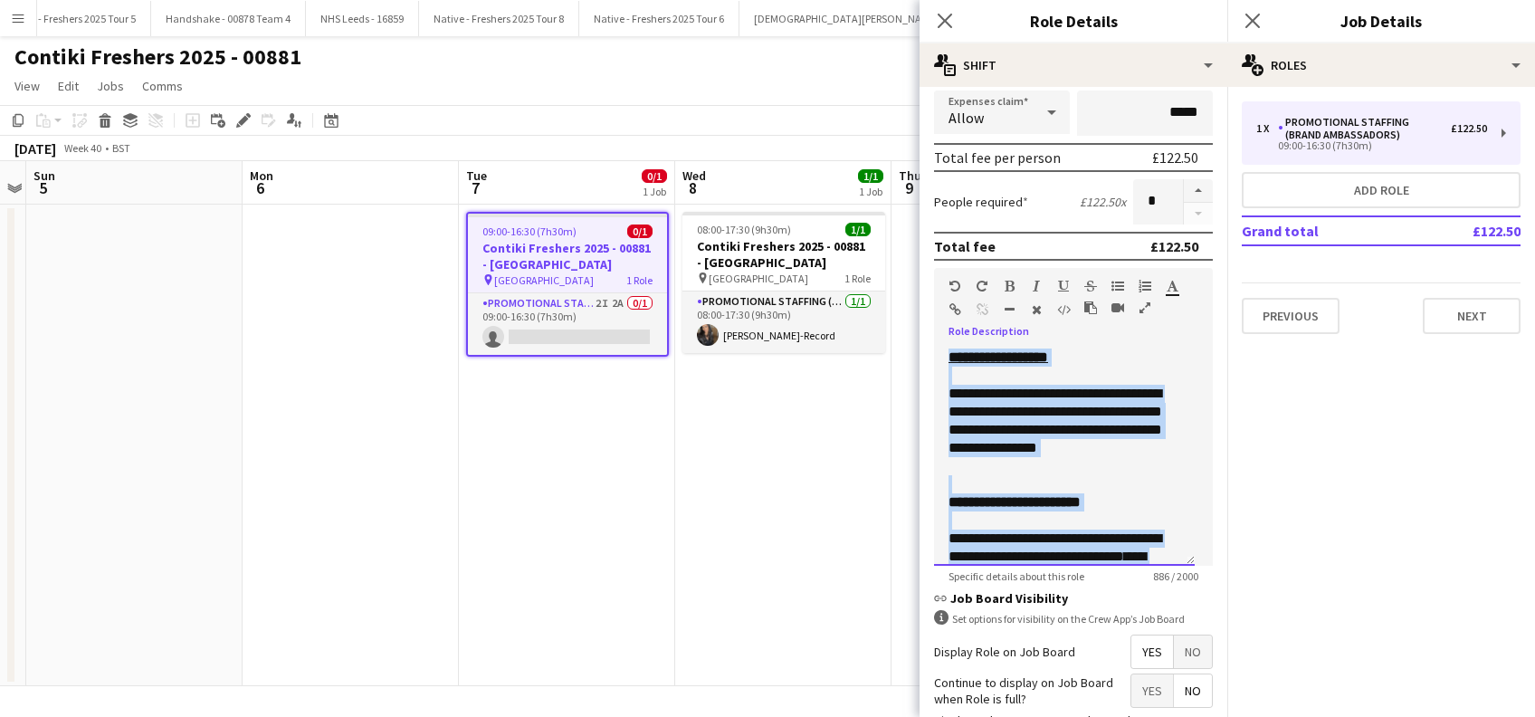
drag, startPoint x: 1080, startPoint y: 539, endPoint x: 940, endPoint y: 359, distance: 227.0
click at [940, 359] on div "**********" at bounding box center [1064, 456] width 261 height 217
copy div "**********"
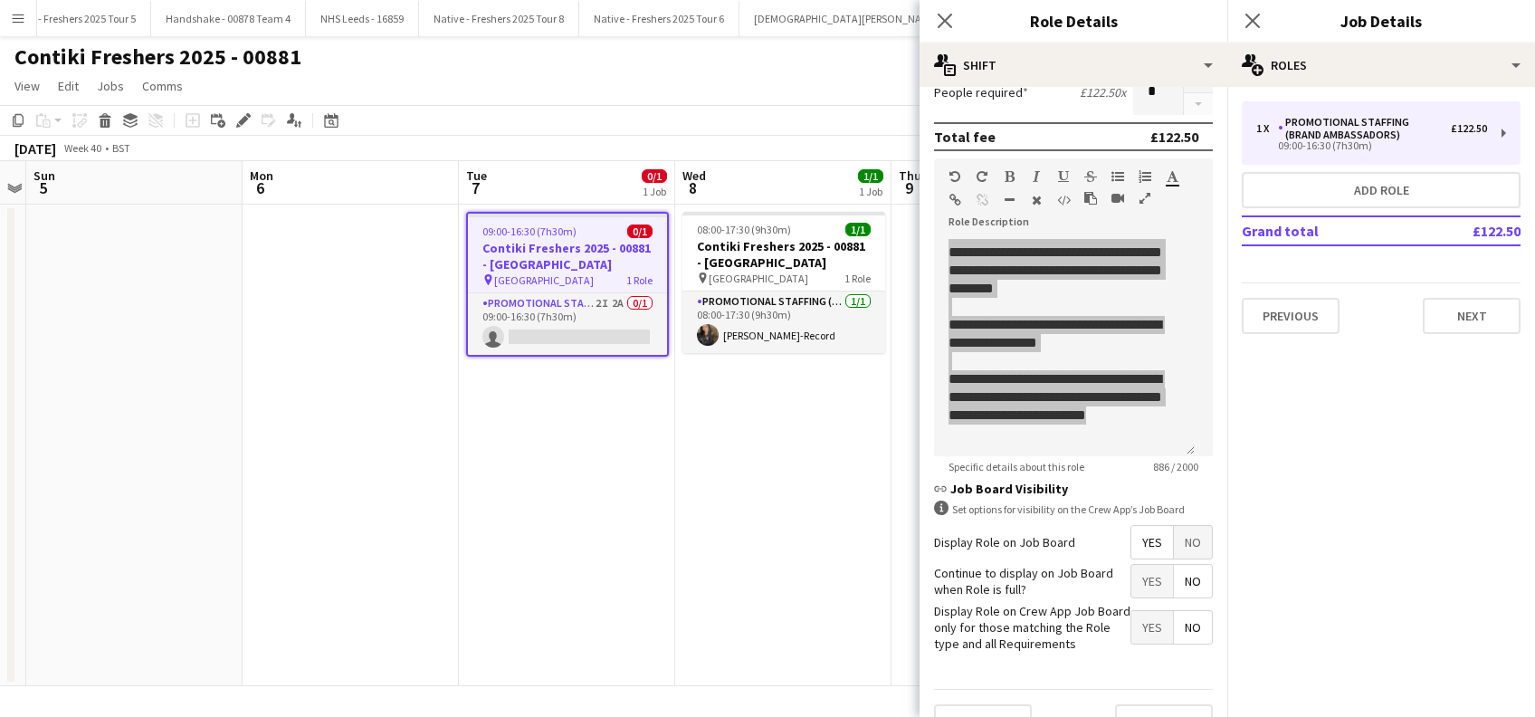
scroll to position [523, 0]
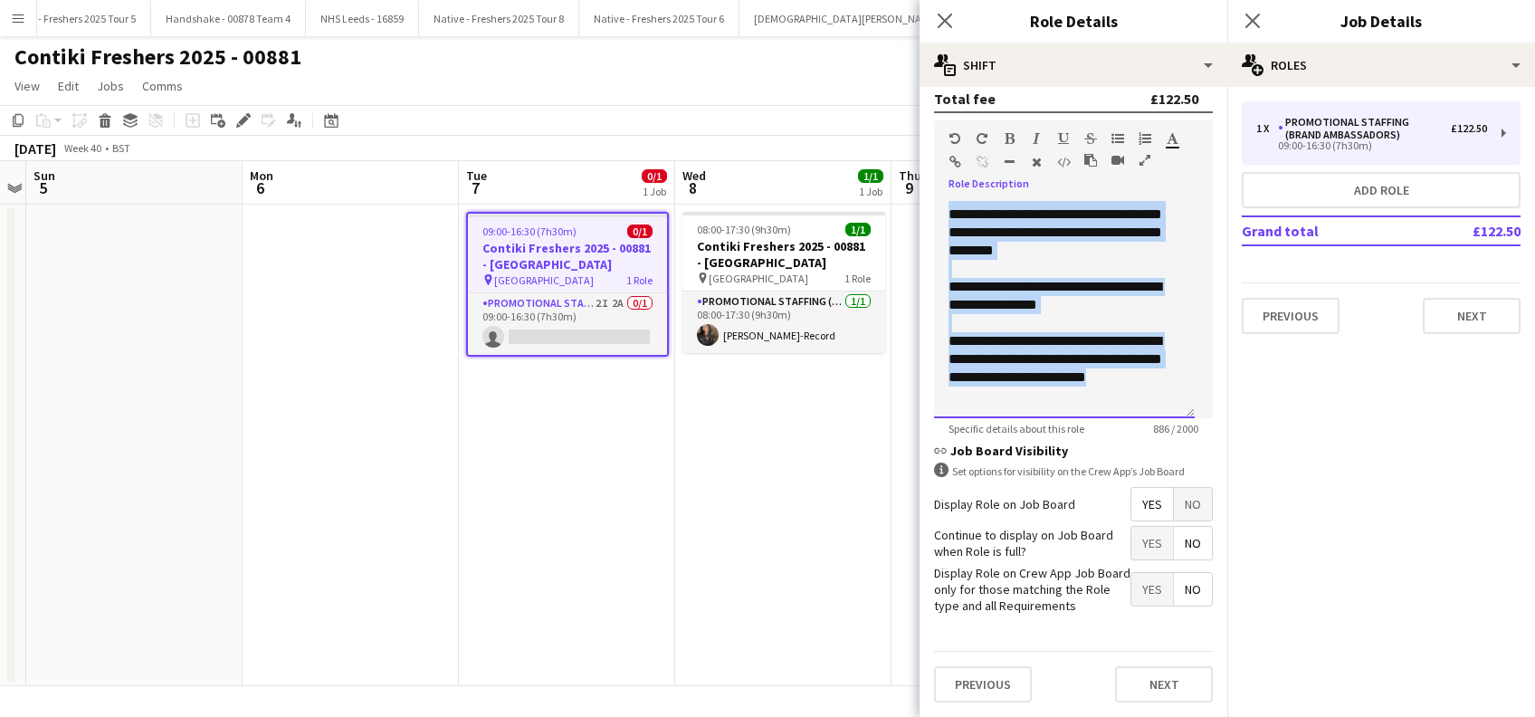
click at [1087, 378] on div "**********" at bounding box center [1055, 368] width 213 height 72
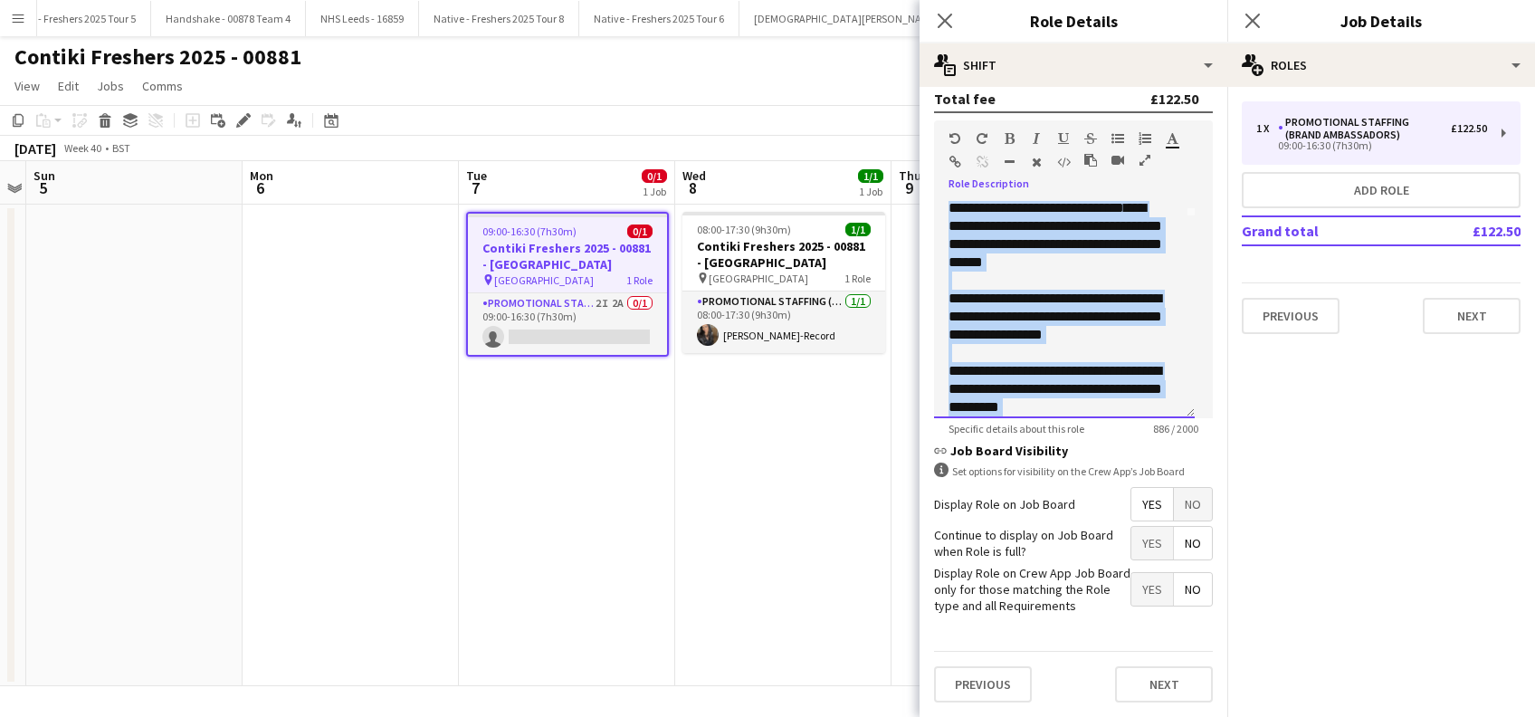
scroll to position [0, 0]
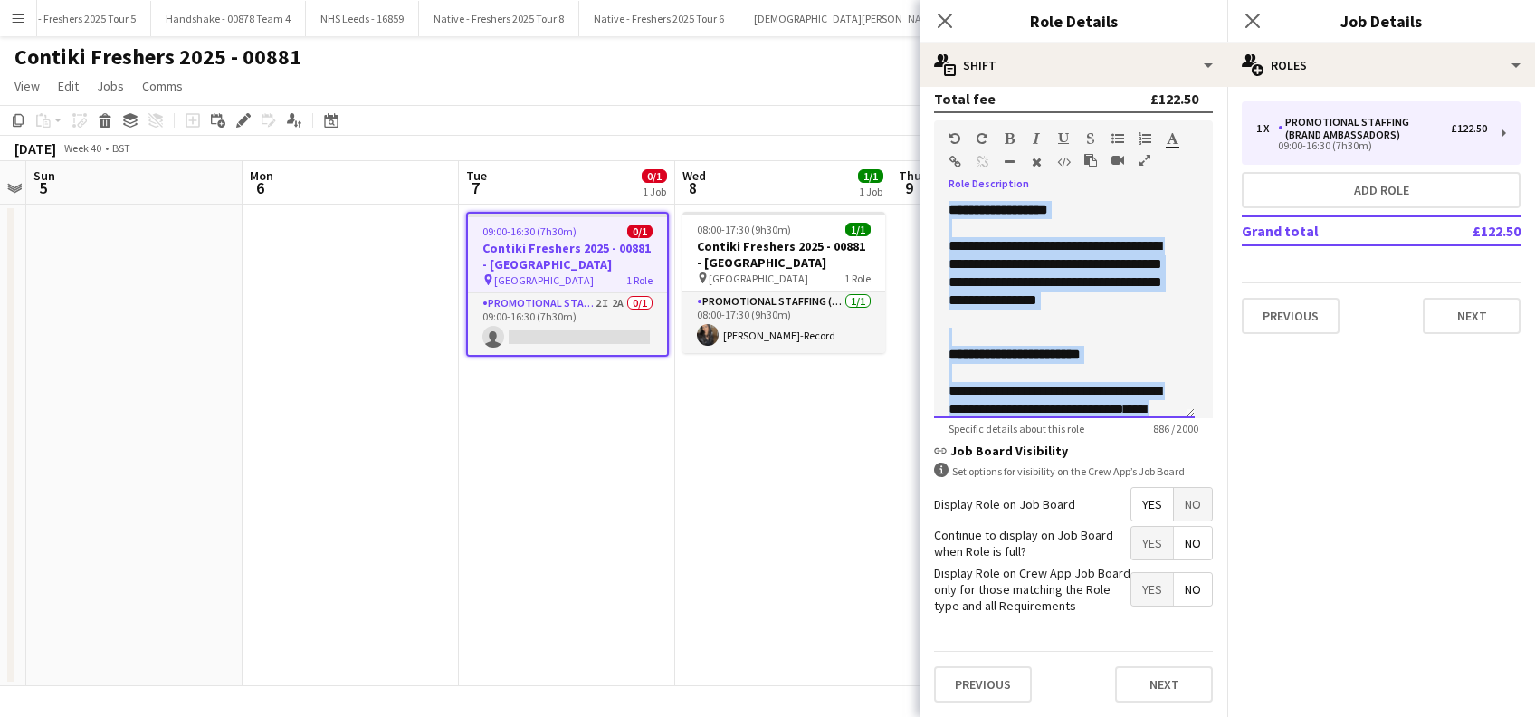
drag, startPoint x: 1093, startPoint y: 371, endPoint x: 927, endPoint y: 131, distance: 292.0
click at [932, 138] on form "**********" at bounding box center [1074, 154] width 308 height 1125
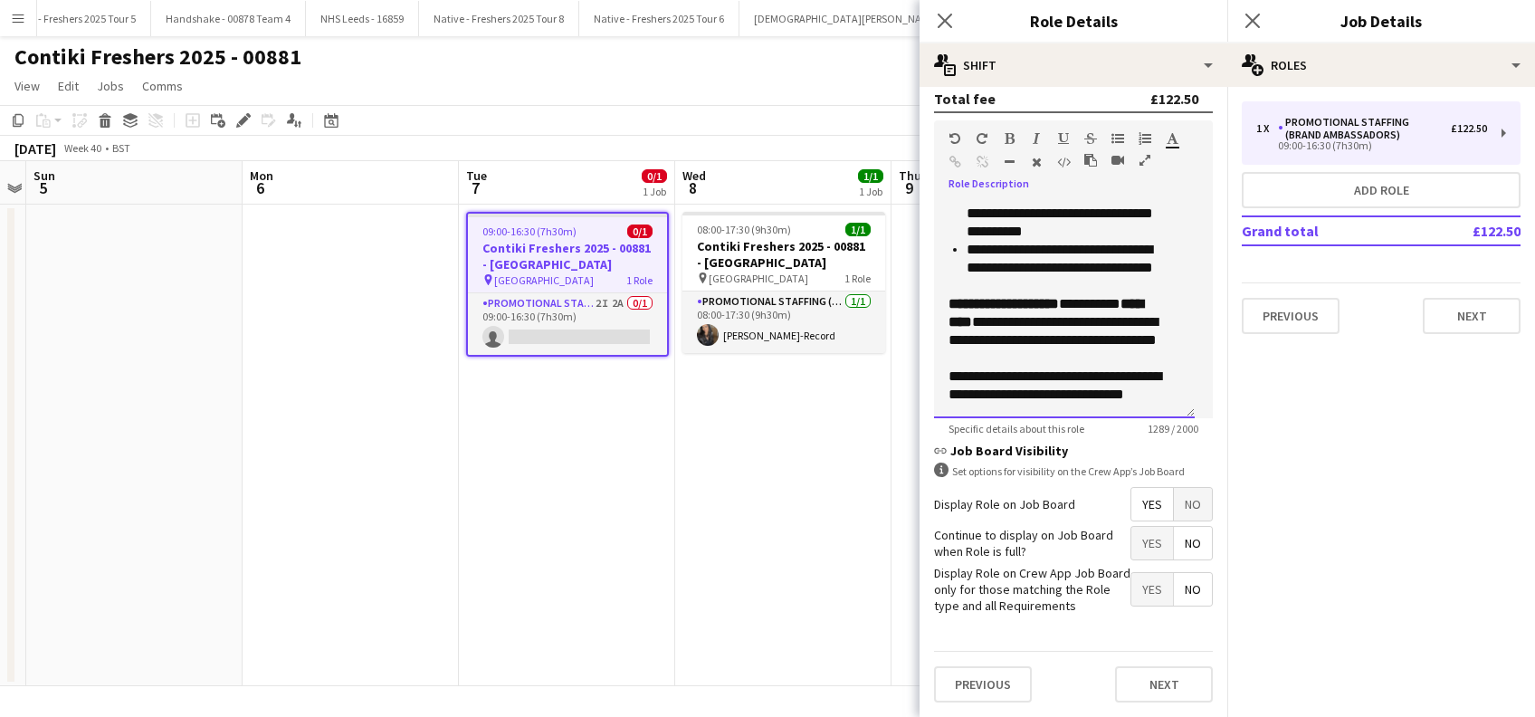
scroll to position [647, 0]
click at [998, 323] on p "**********" at bounding box center [1055, 331] width 213 height 72
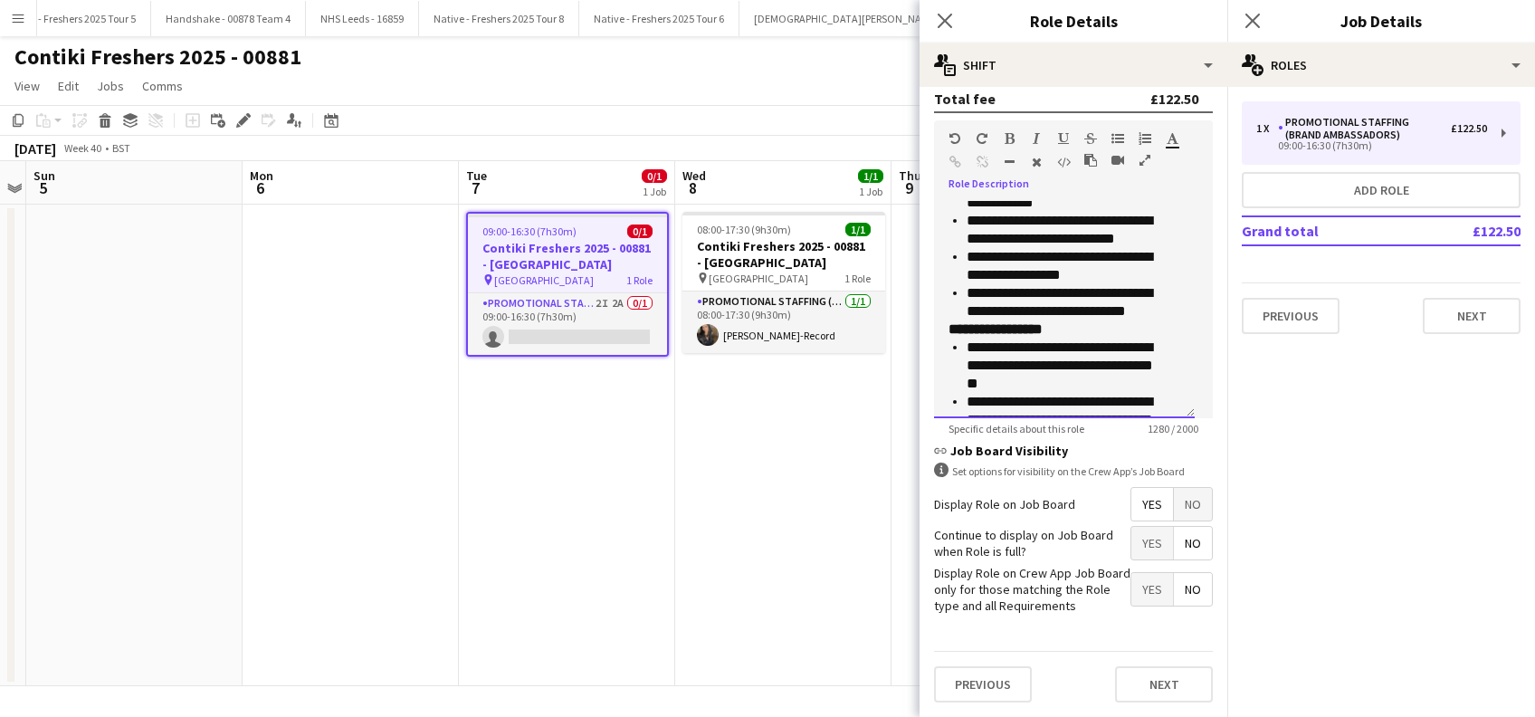
scroll to position [527, 0]
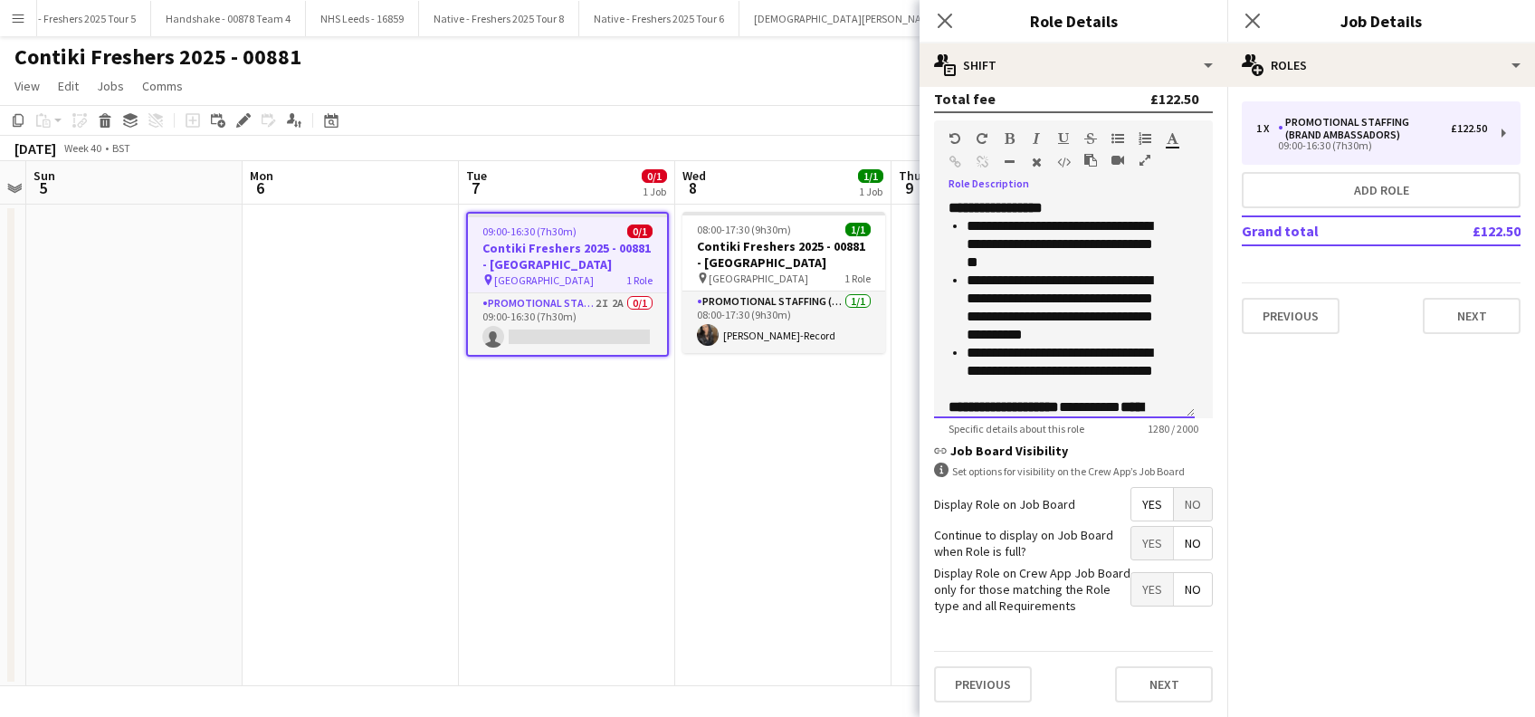
click at [1043, 261] on li "**********" at bounding box center [1064, 244] width 195 height 54
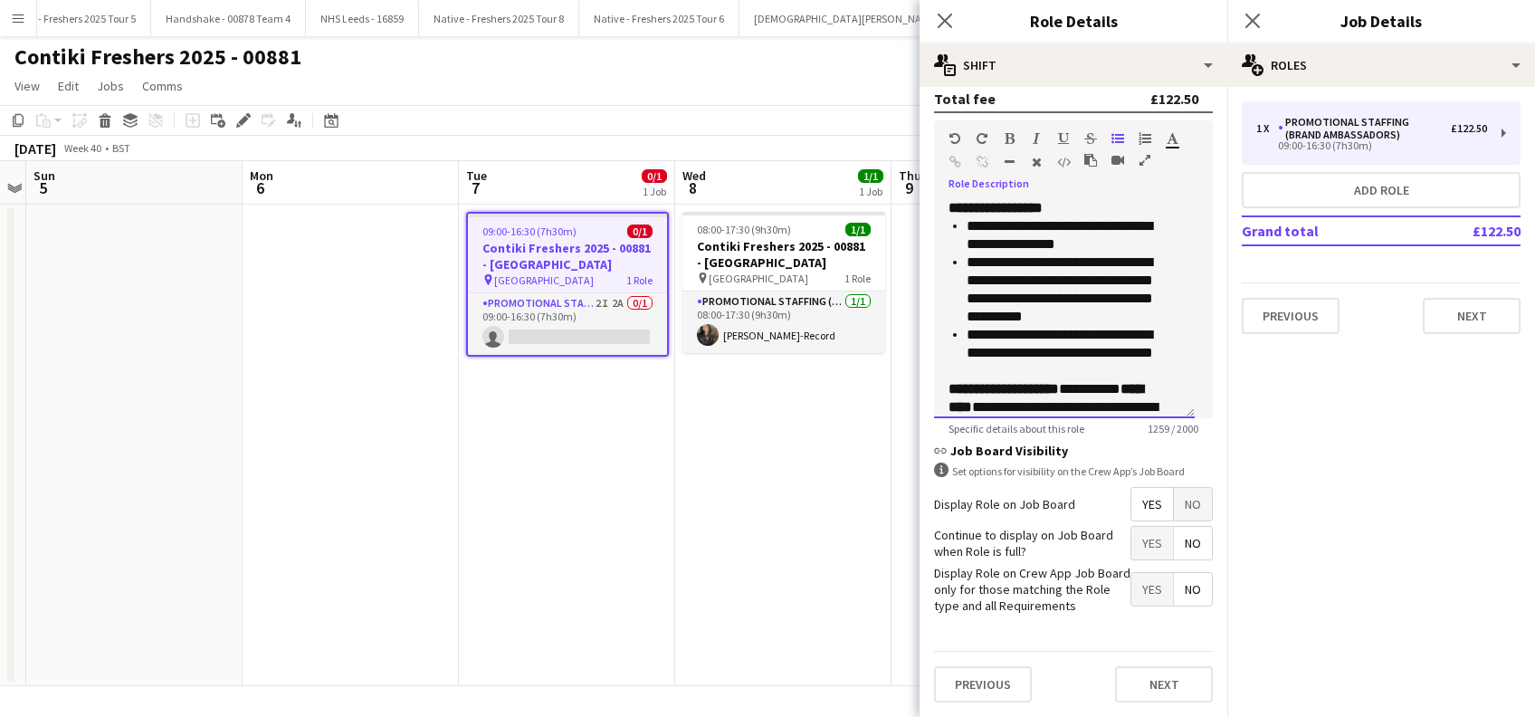
click at [1130, 262] on li "**********" at bounding box center [1064, 289] width 195 height 72
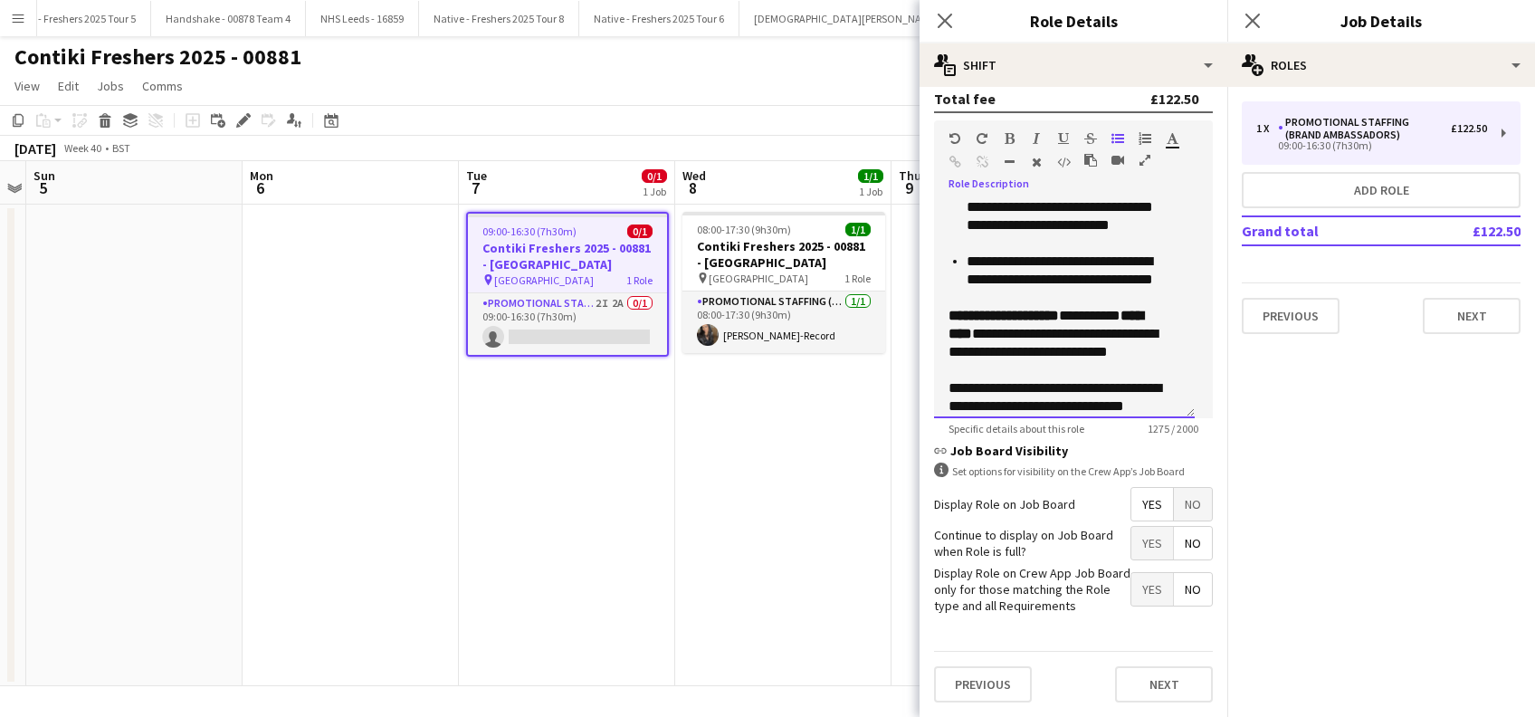
scroll to position [647, 0]
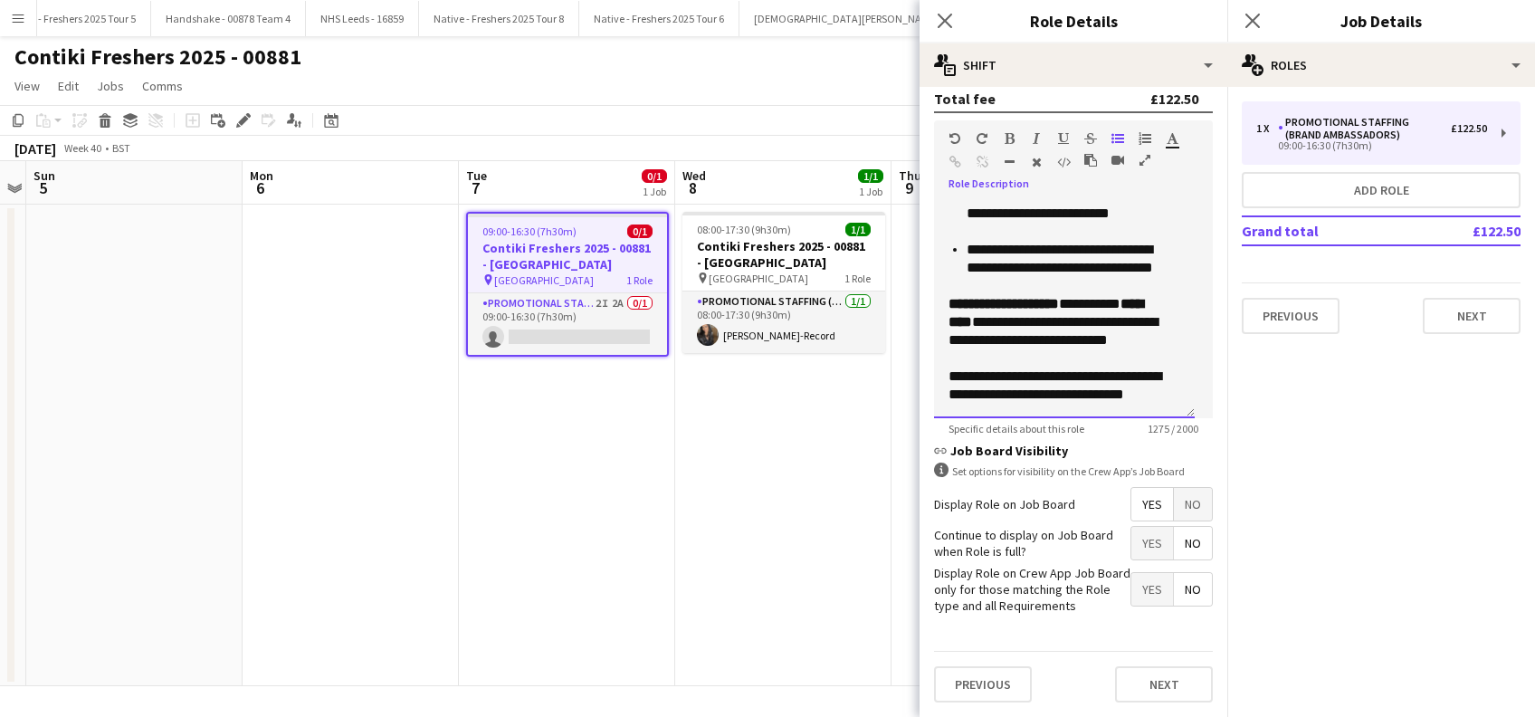
click at [1048, 268] on li "**********" at bounding box center [1064, 268] width 195 height 54
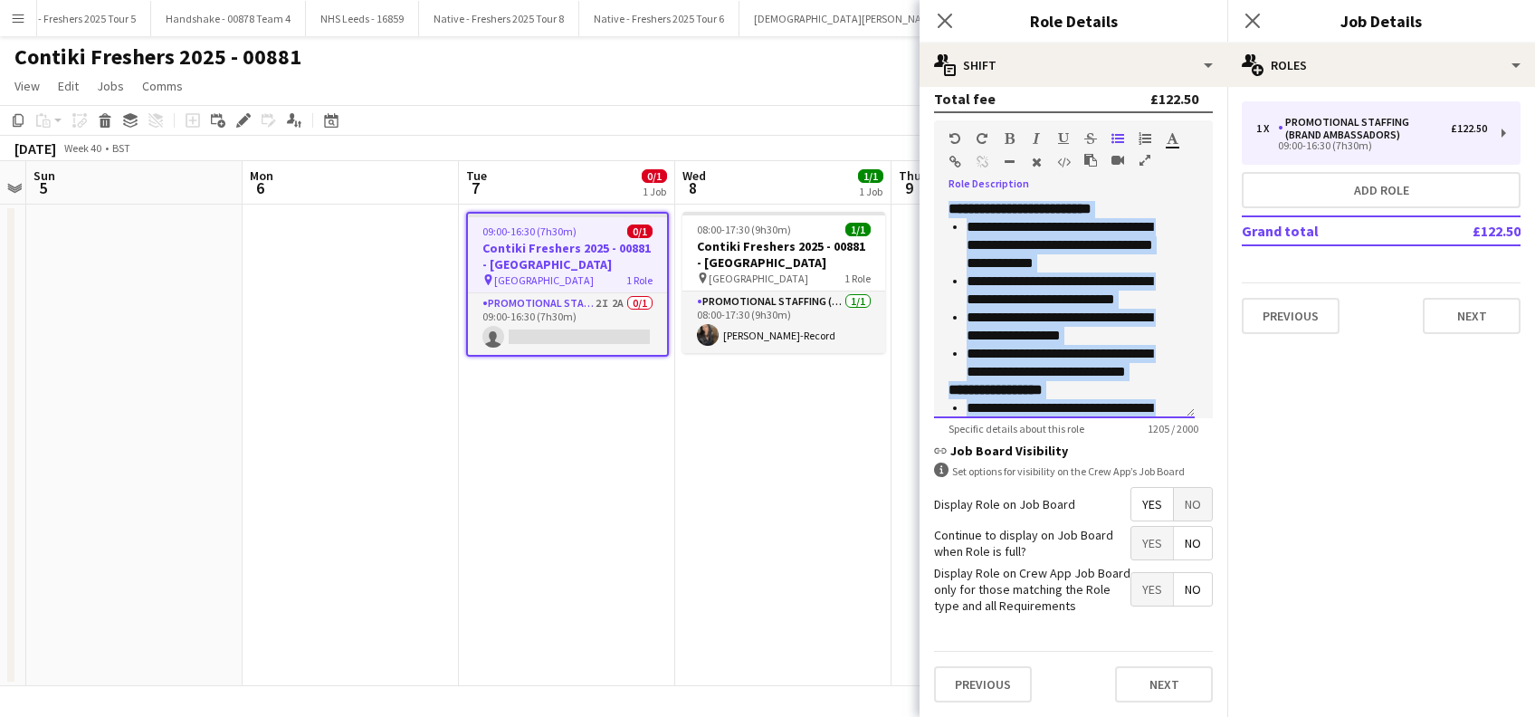
scroll to position [594, 0]
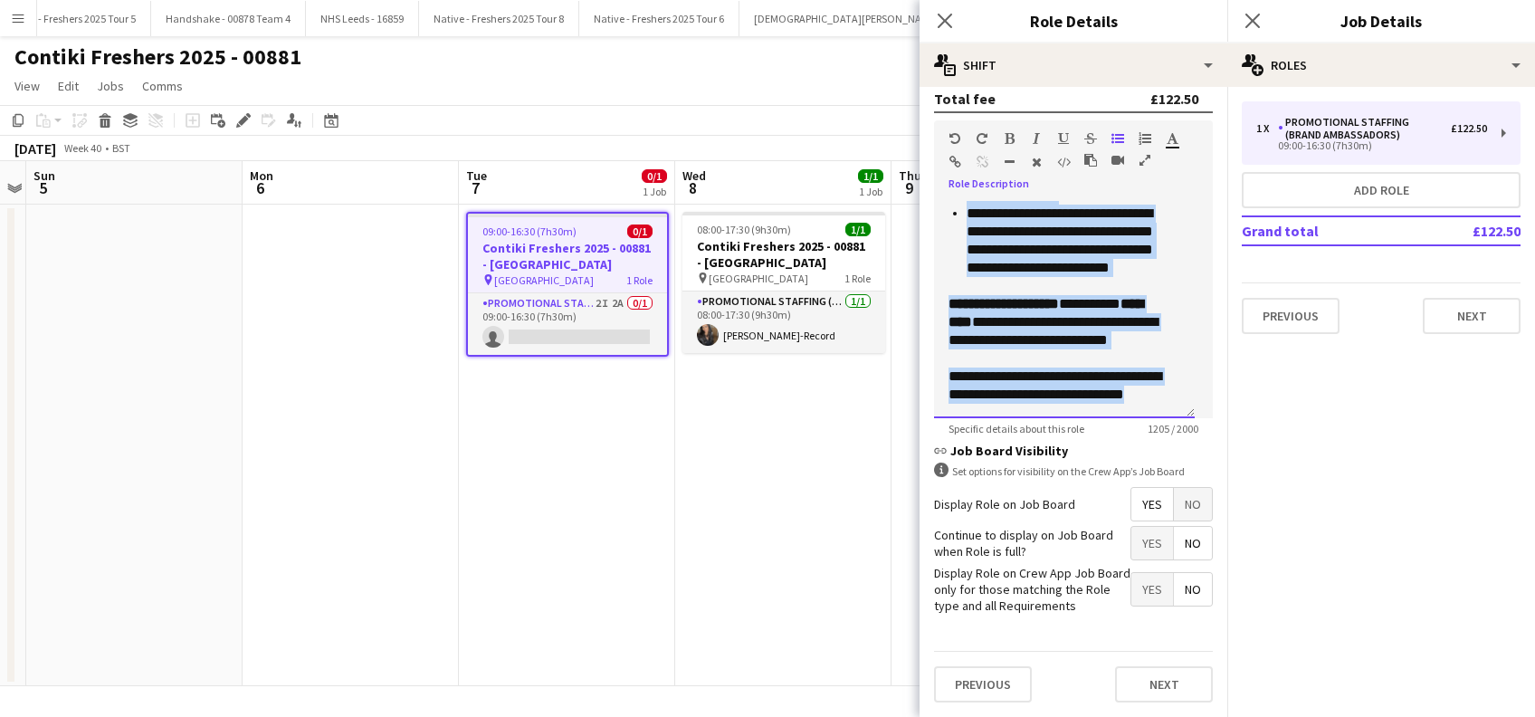
drag, startPoint x: 945, startPoint y: 191, endPoint x: 1166, endPoint y: 408, distance: 309.8
click at [1172, 420] on form "**********" at bounding box center [1074, 154] width 308 height 1125
copy div "**********"
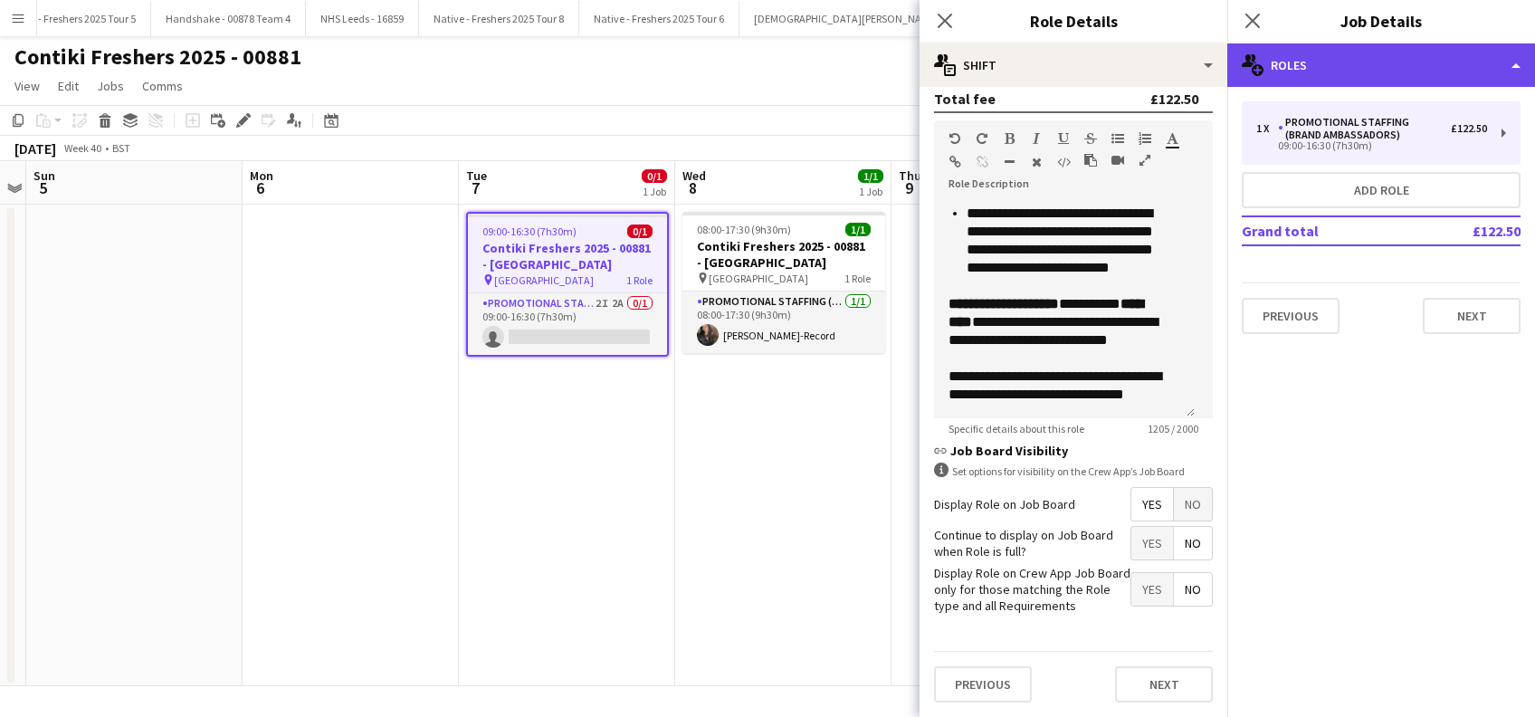
click at [1410, 58] on div "multiple-users-add Roles" at bounding box center [1381, 64] width 308 height 43
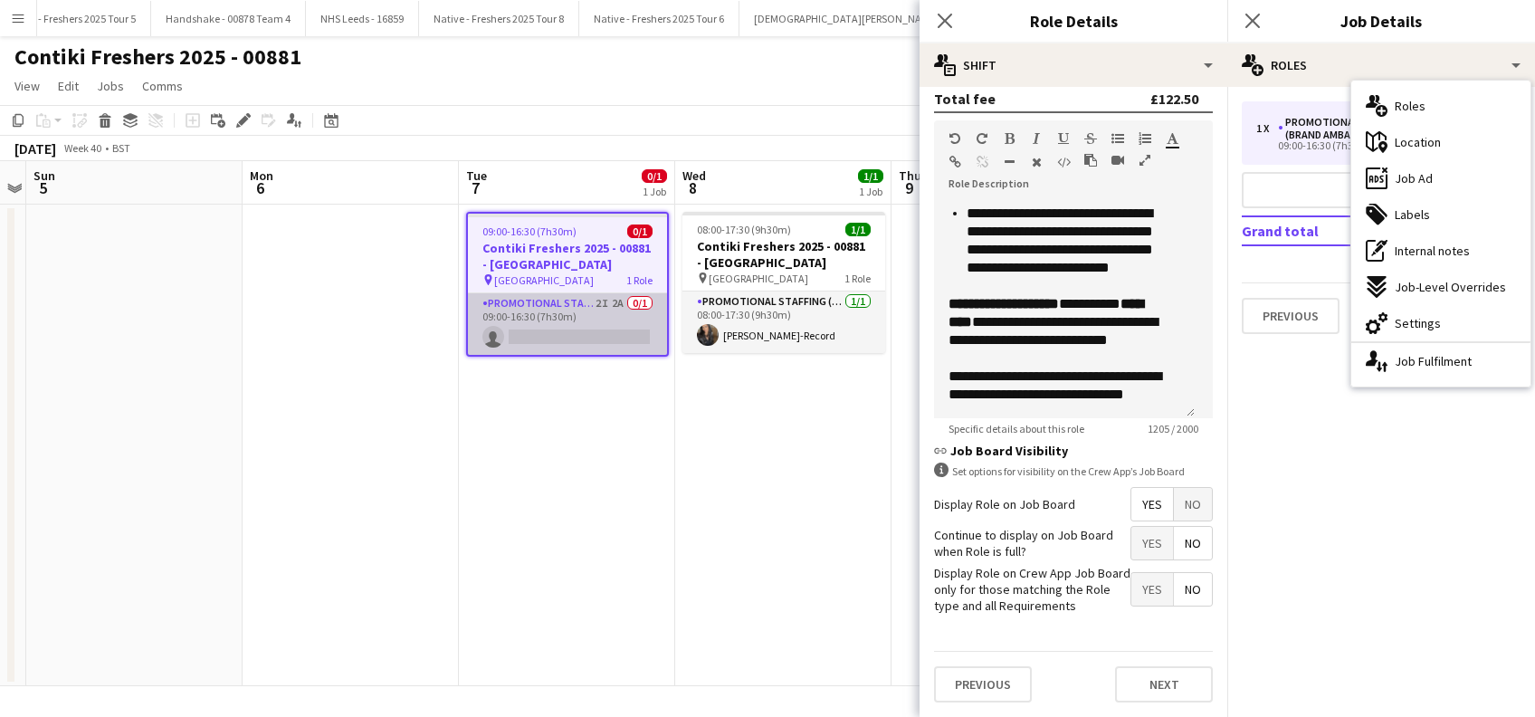
click at [543, 333] on app-card-role "Promotional Staffing (Brand Ambassadors) 2I 2A 0/1 09:00-16:30 (7h30m) single-n…" at bounding box center [567, 324] width 199 height 62
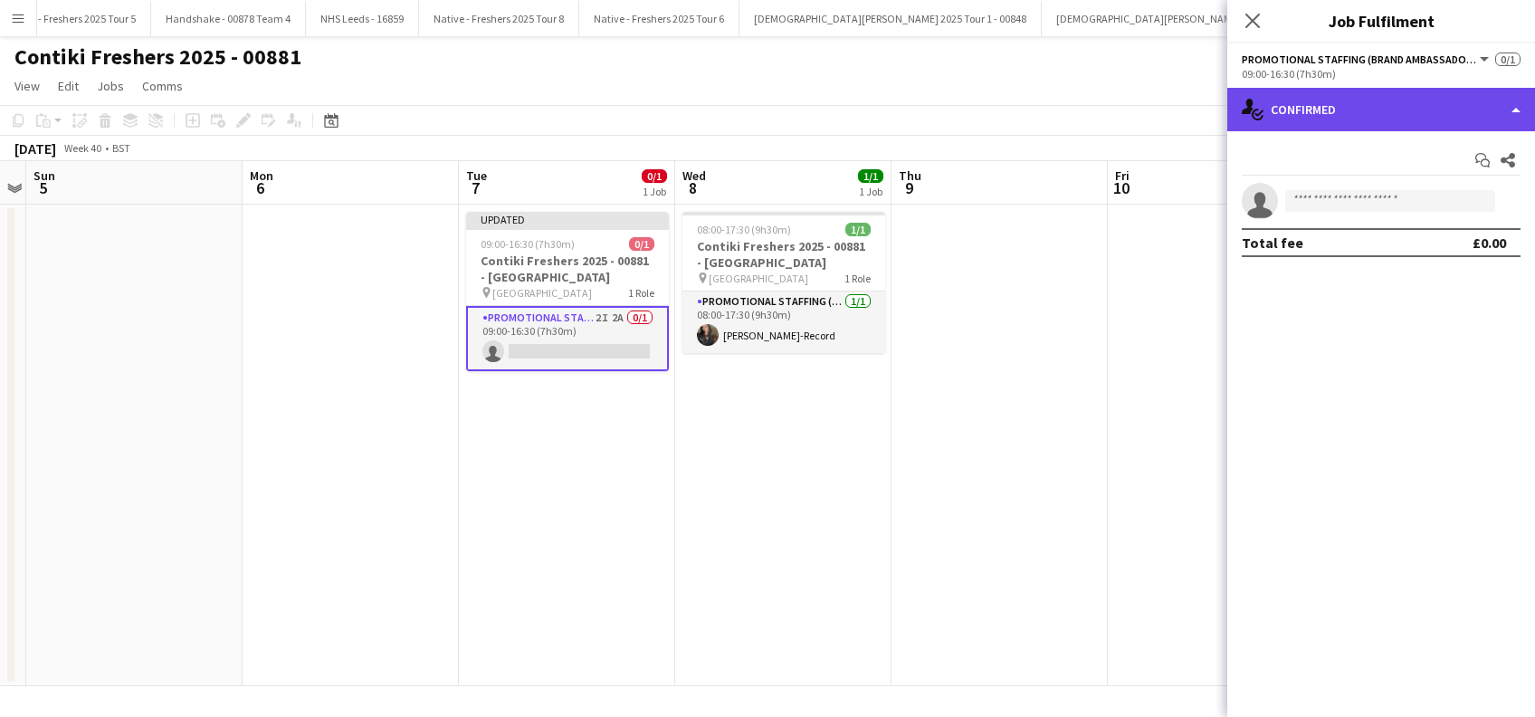
click at [1418, 96] on div "single-neutral-actions-check-2 Confirmed" at bounding box center [1381, 109] width 308 height 43
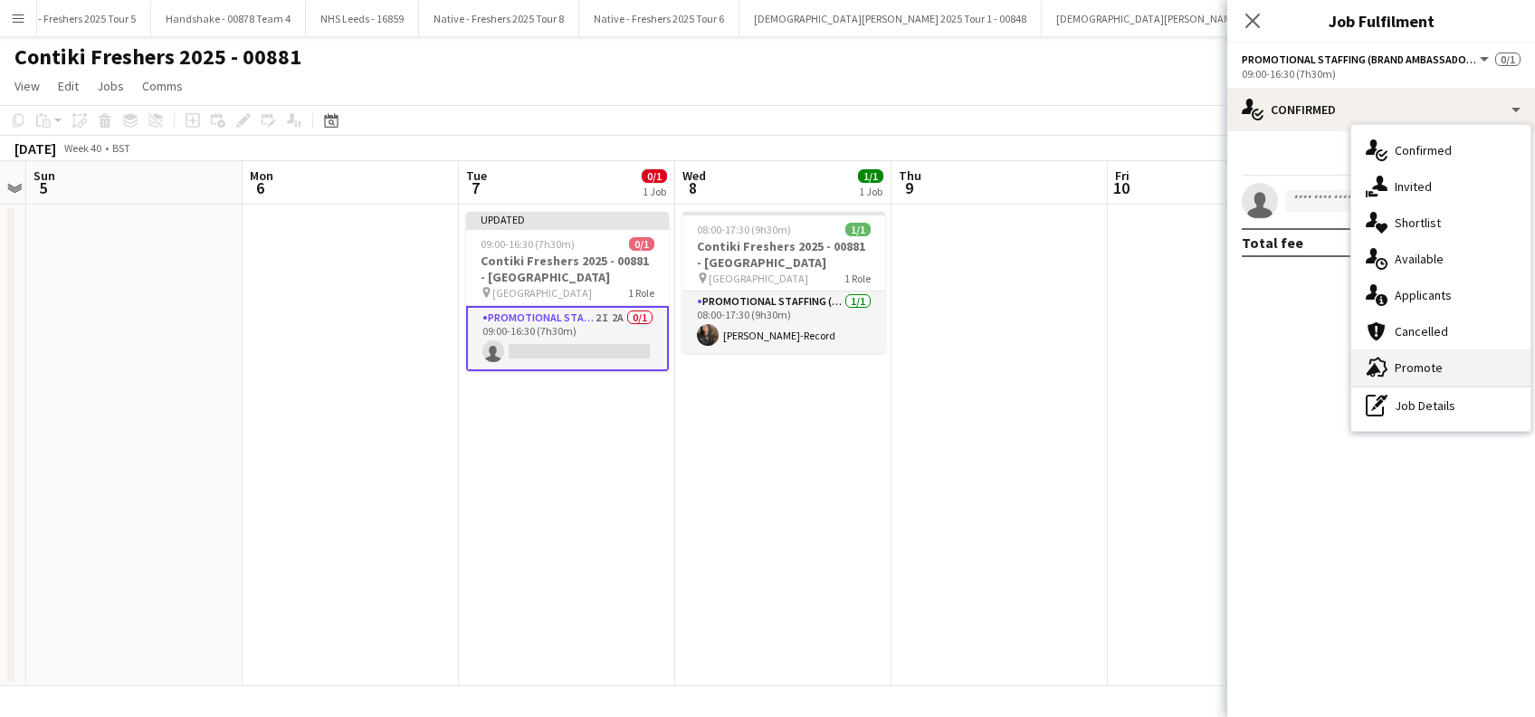
click at [1416, 363] on span "Promote" at bounding box center [1419, 367] width 48 height 16
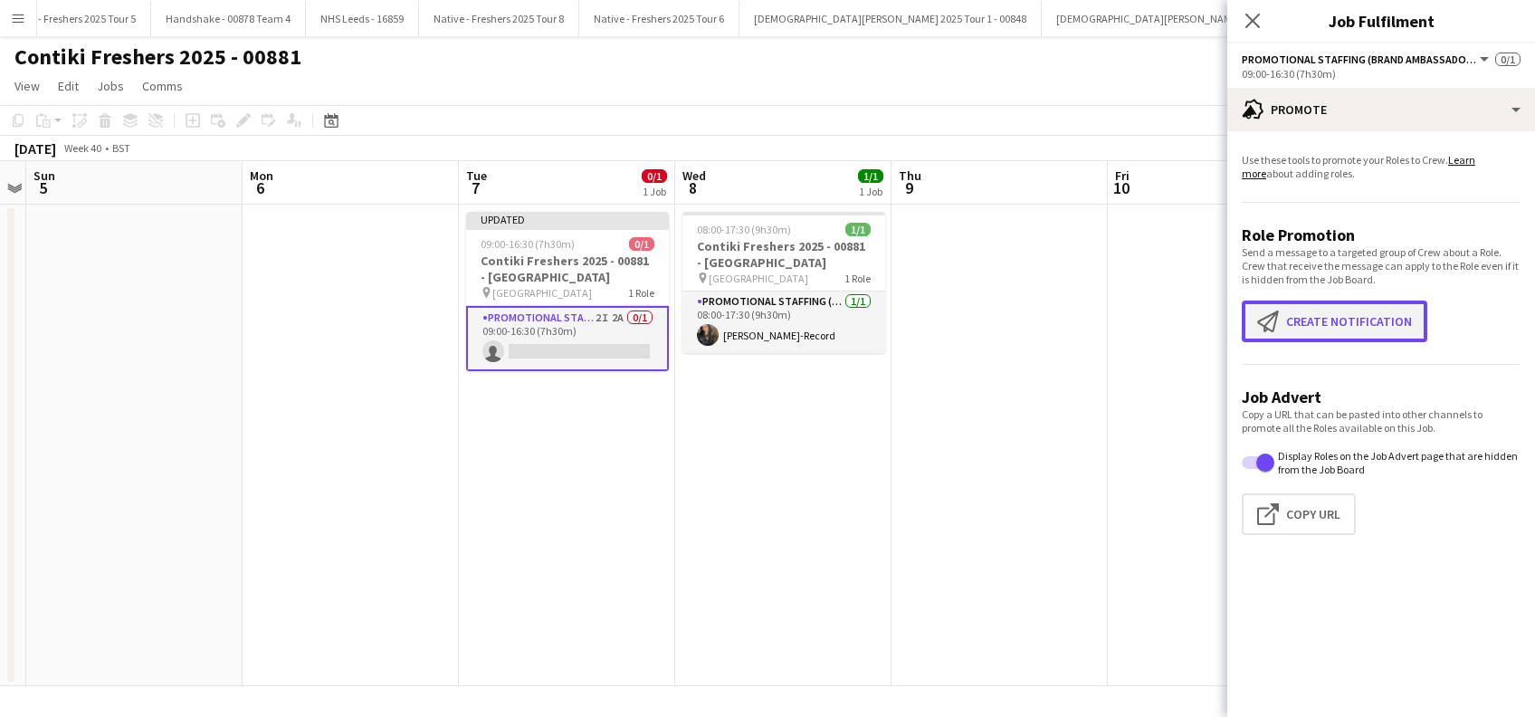
click at [1328, 314] on button "Create notification Create notification" at bounding box center [1335, 321] width 186 height 42
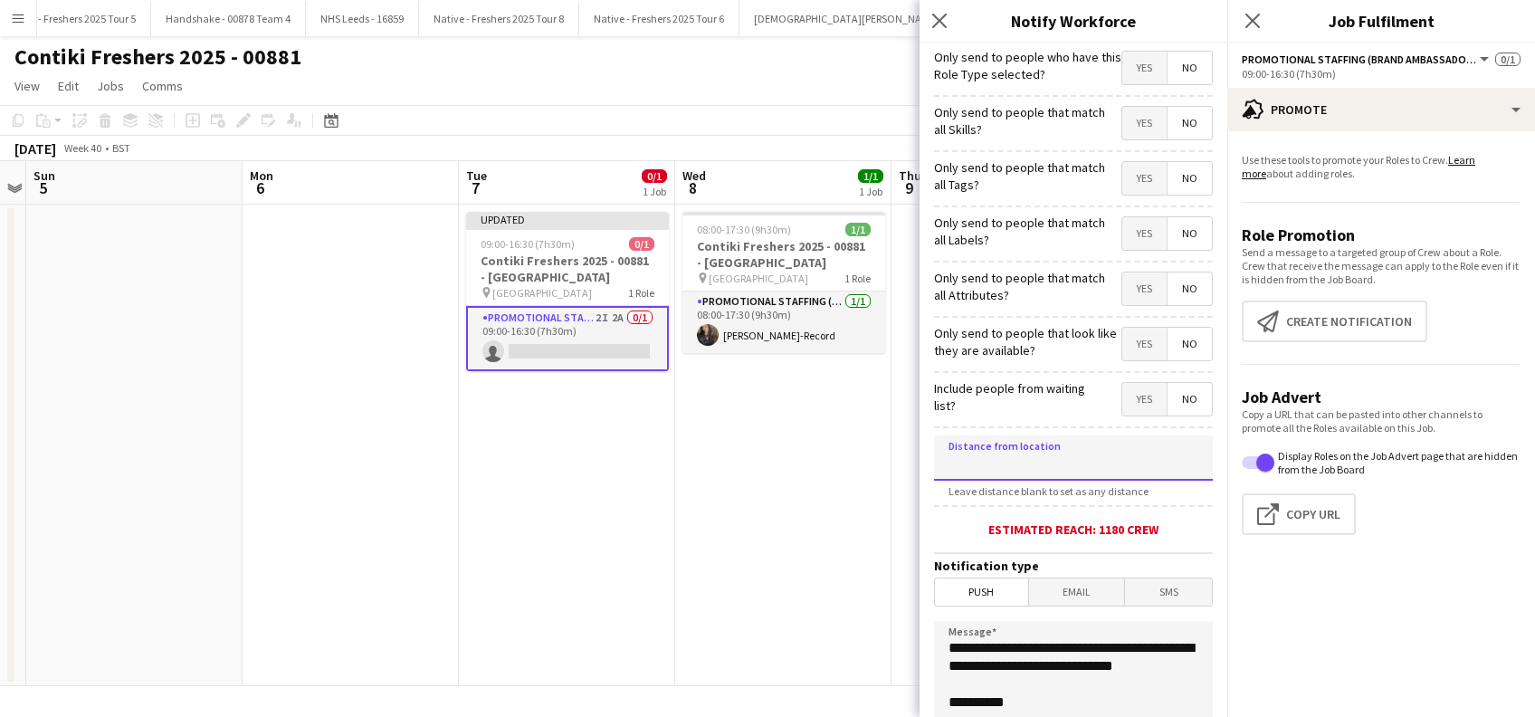
click at [1047, 466] on input at bounding box center [1073, 457] width 279 height 45
type input "*****"
click at [975, 596] on span "Push" at bounding box center [981, 591] width 93 height 27
click at [1052, 596] on span "Email" at bounding box center [1077, 591] width 96 height 27
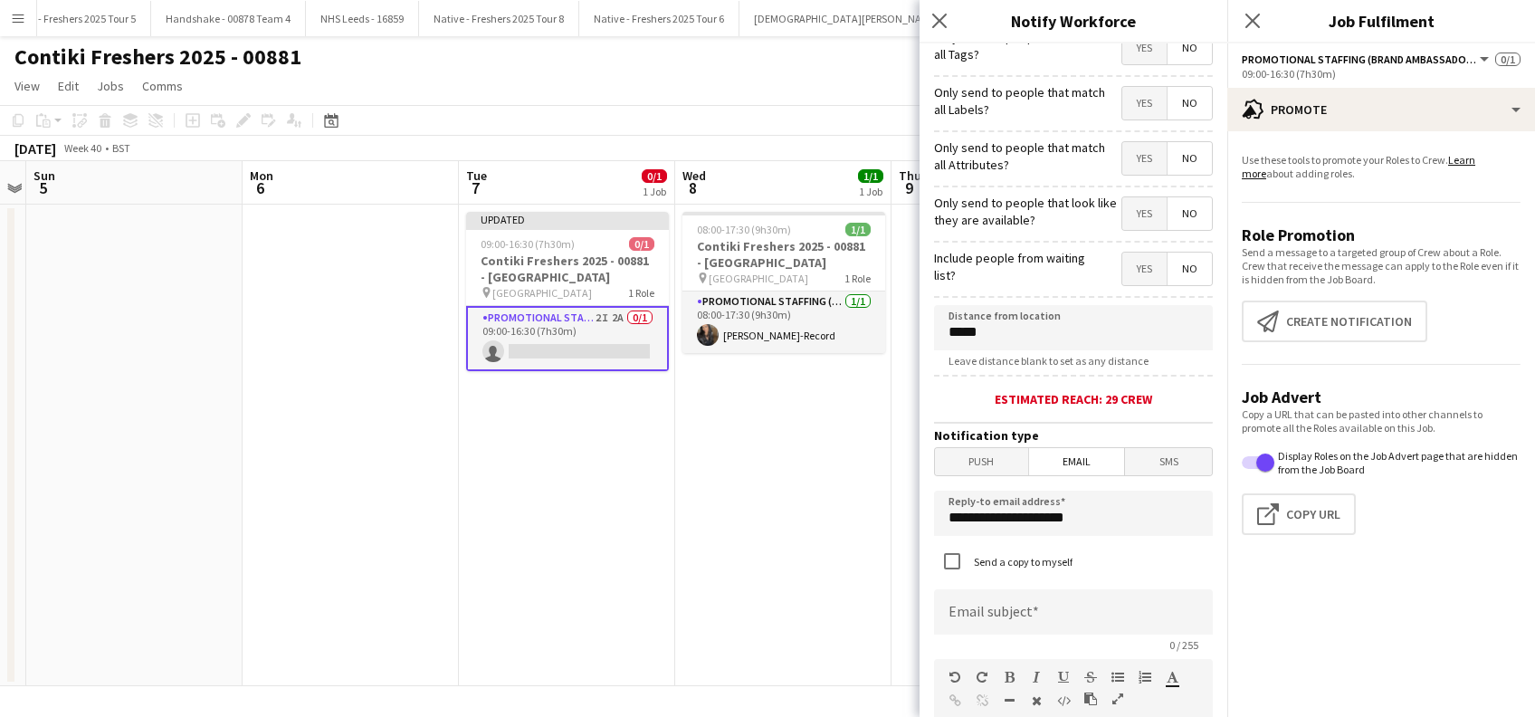
scroll to position [241, 0]
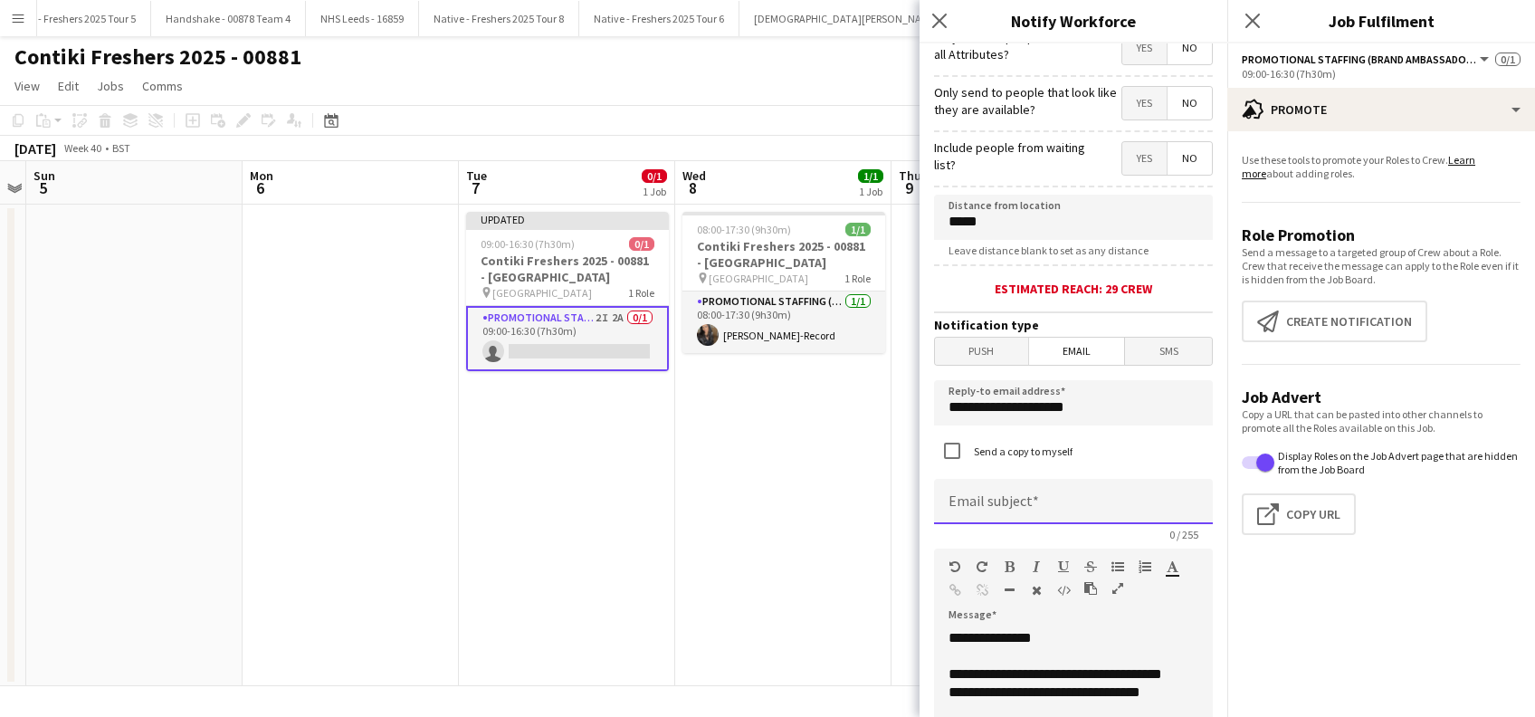
click at [1005, 498] on input at bounding box center [1073, 501] width 279 height 45
click at [1065, 501] on input at bounding box center [1073, 501] width 279 height 45
type input "**********"
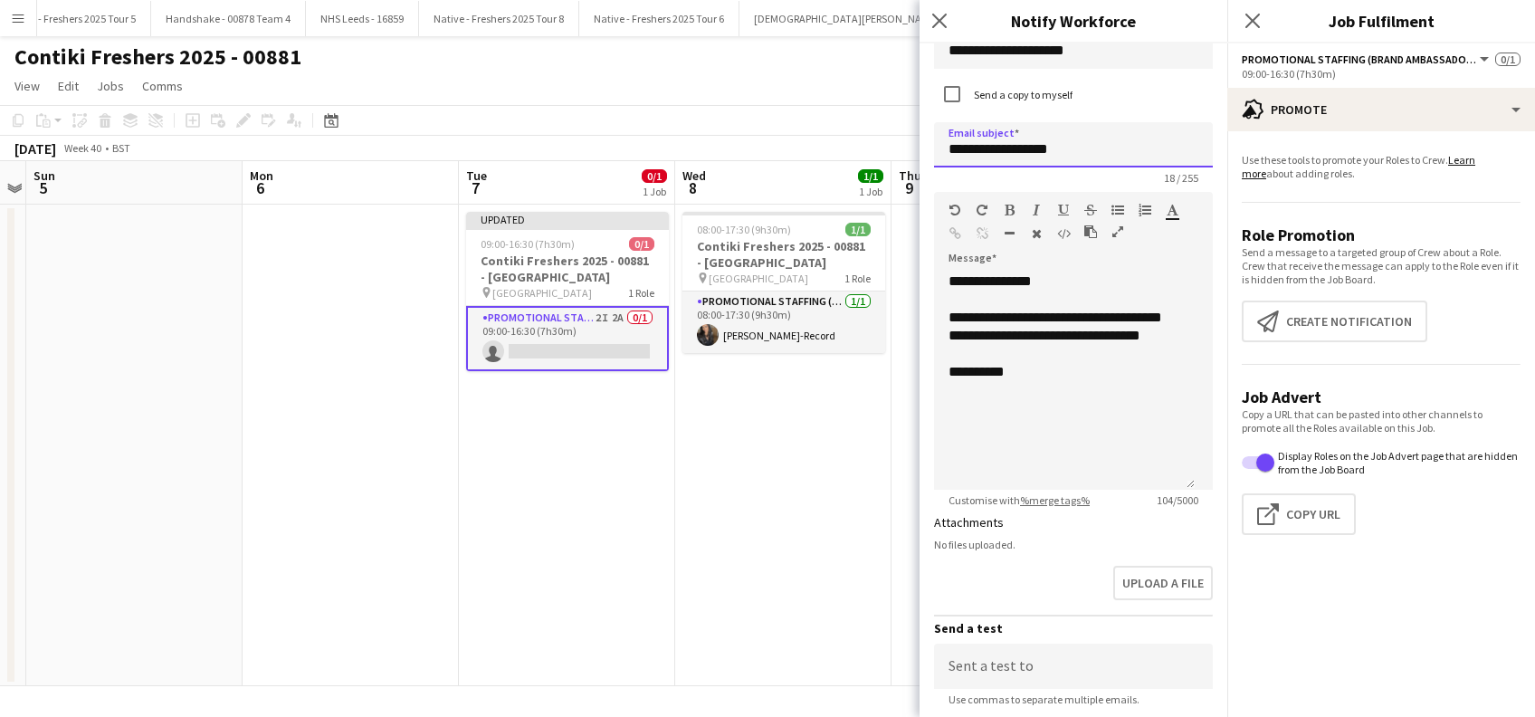
scroll to position [724, 0]
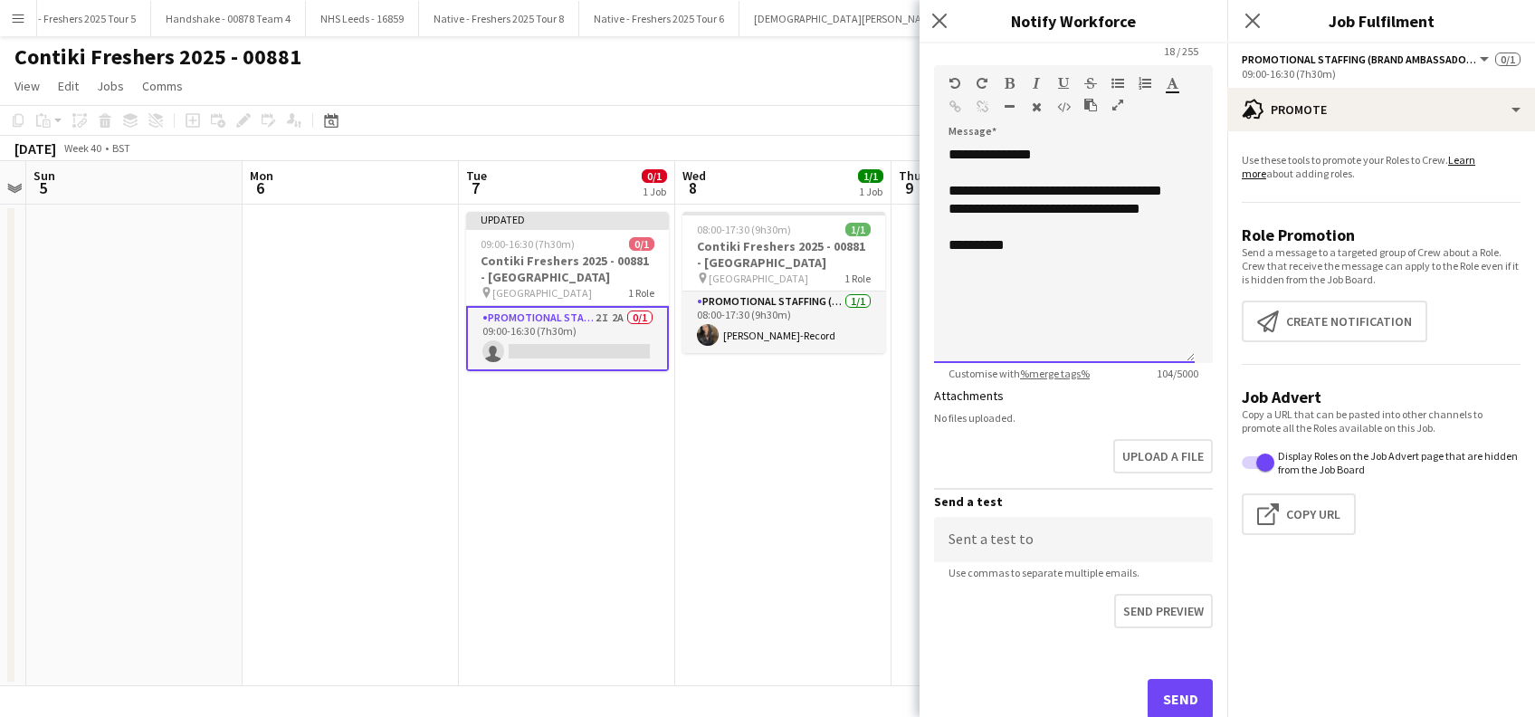
click at [1045, 253] on div "**********" at bounding box center [1064, 254] width 261 height 217
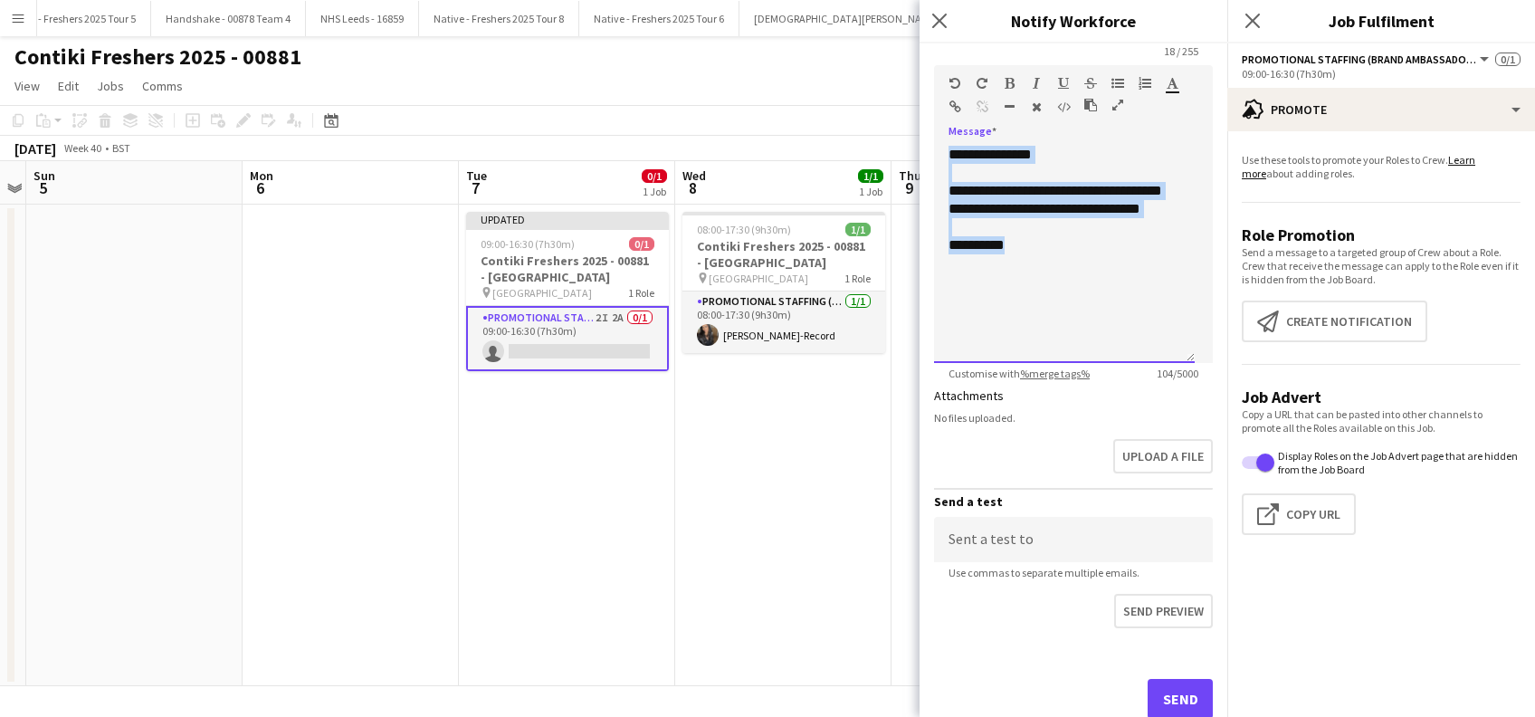
drag, startPoint x: 1054, startPoint y: 286, endPoint x: 919, endPoint y: 120, distance: 214.2
click at [920, 123] on form "**********" at bounding box center [1074, 44] width 308 height 1450
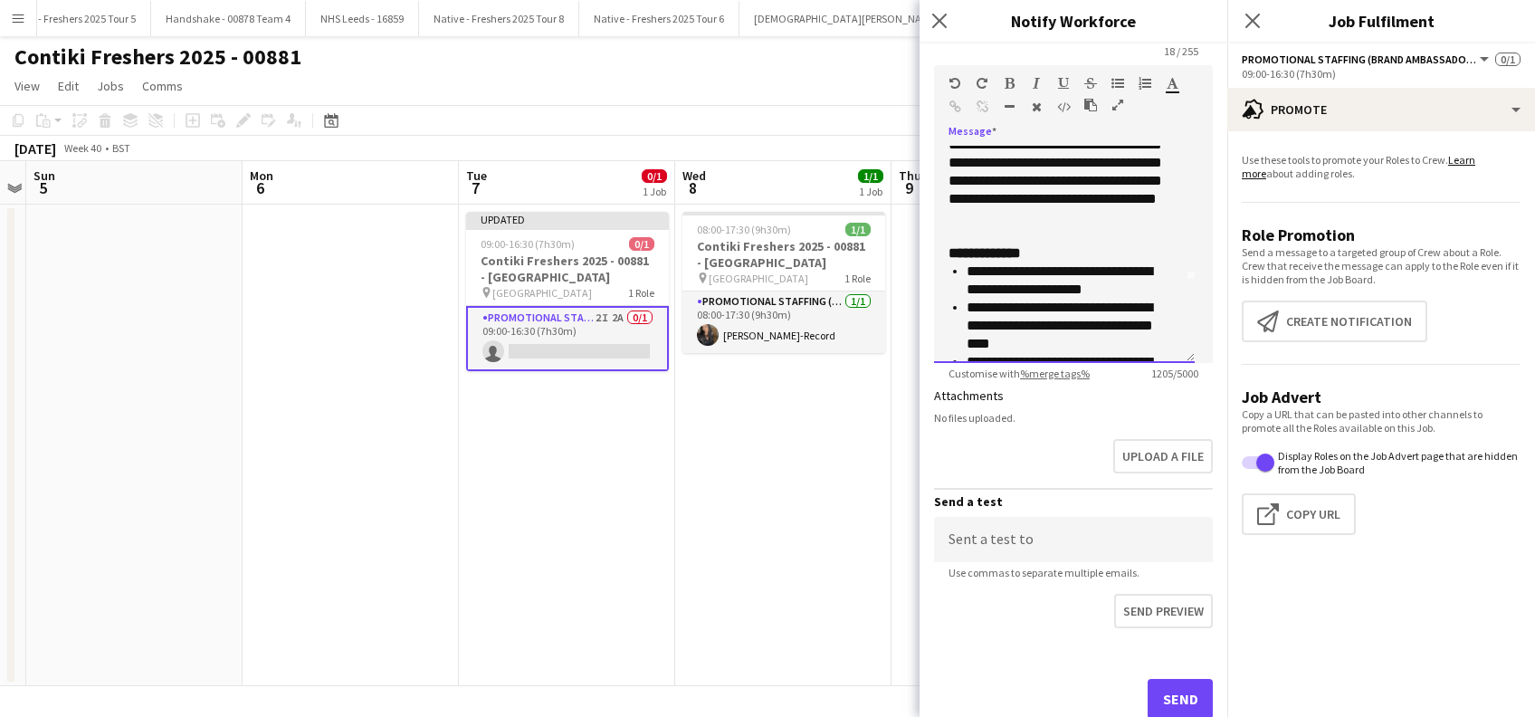
scroll to position [0, 0]
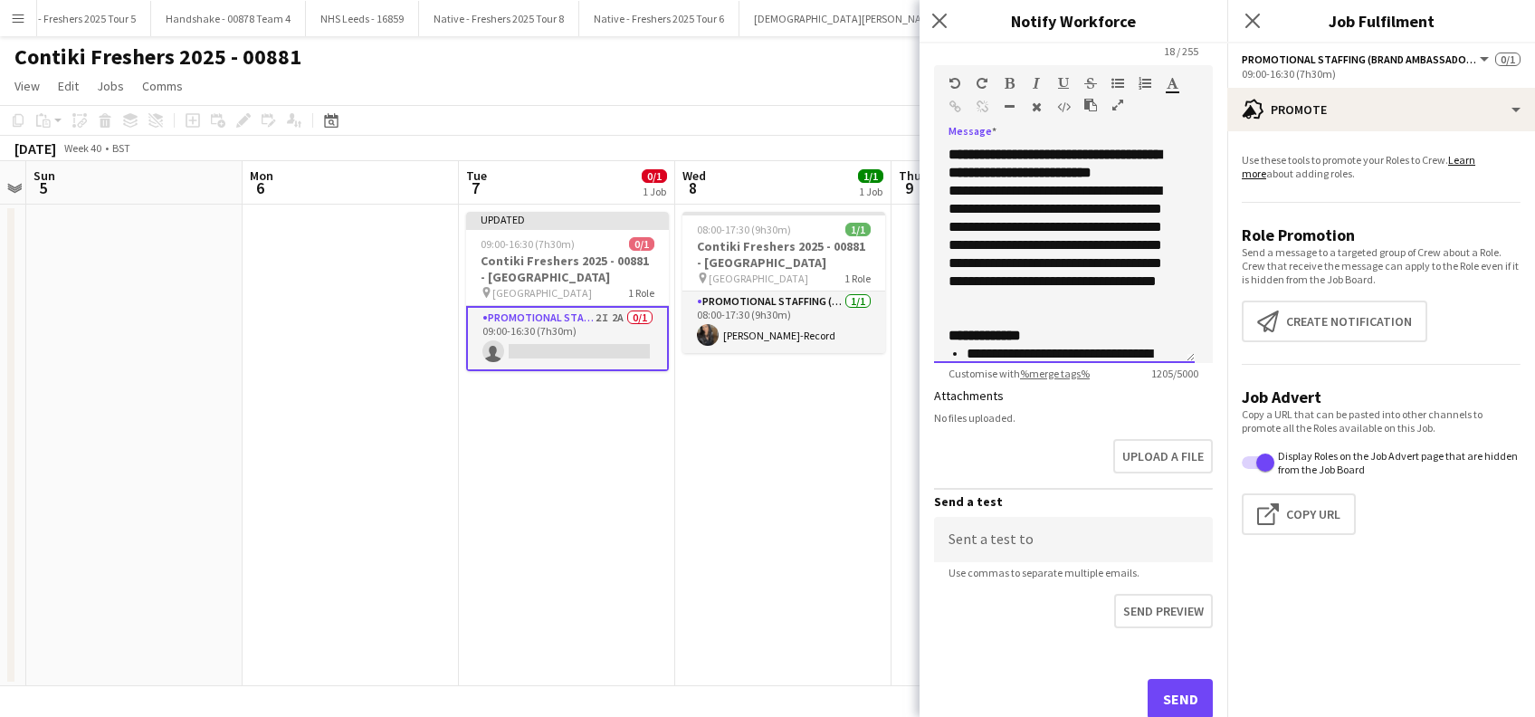
click at [1028, 182] on p "**********" at bounding box center [1065, 164] width 232 height 36
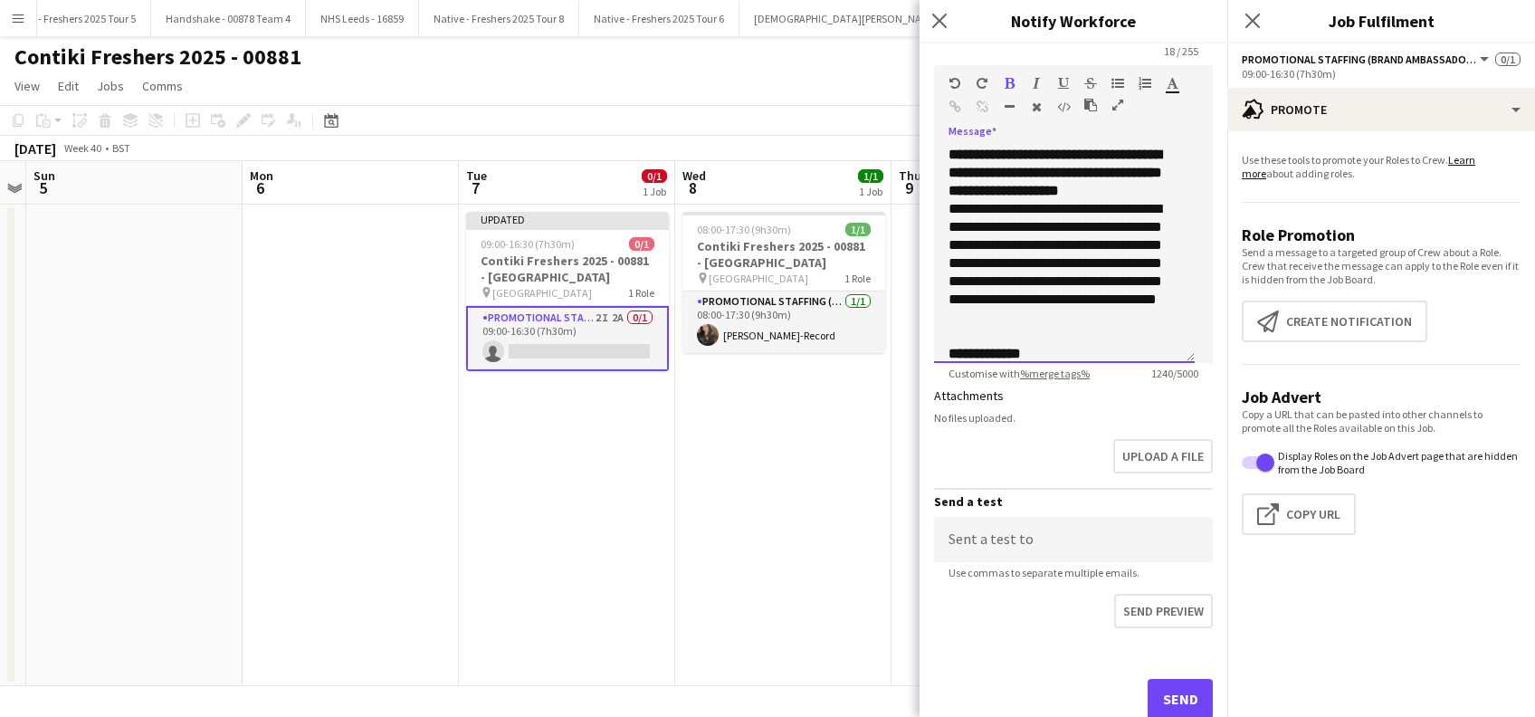
click at [1099, 154] on span "**********" at bounding box center [1056, 173] width 214 height 50
click at [1124, 173] on span "**********" at bounding box center [1056, 173] width 214 height 50
click at [1095, 267] on p "**********" at bounding box center [1055, 272] width 213 height 145
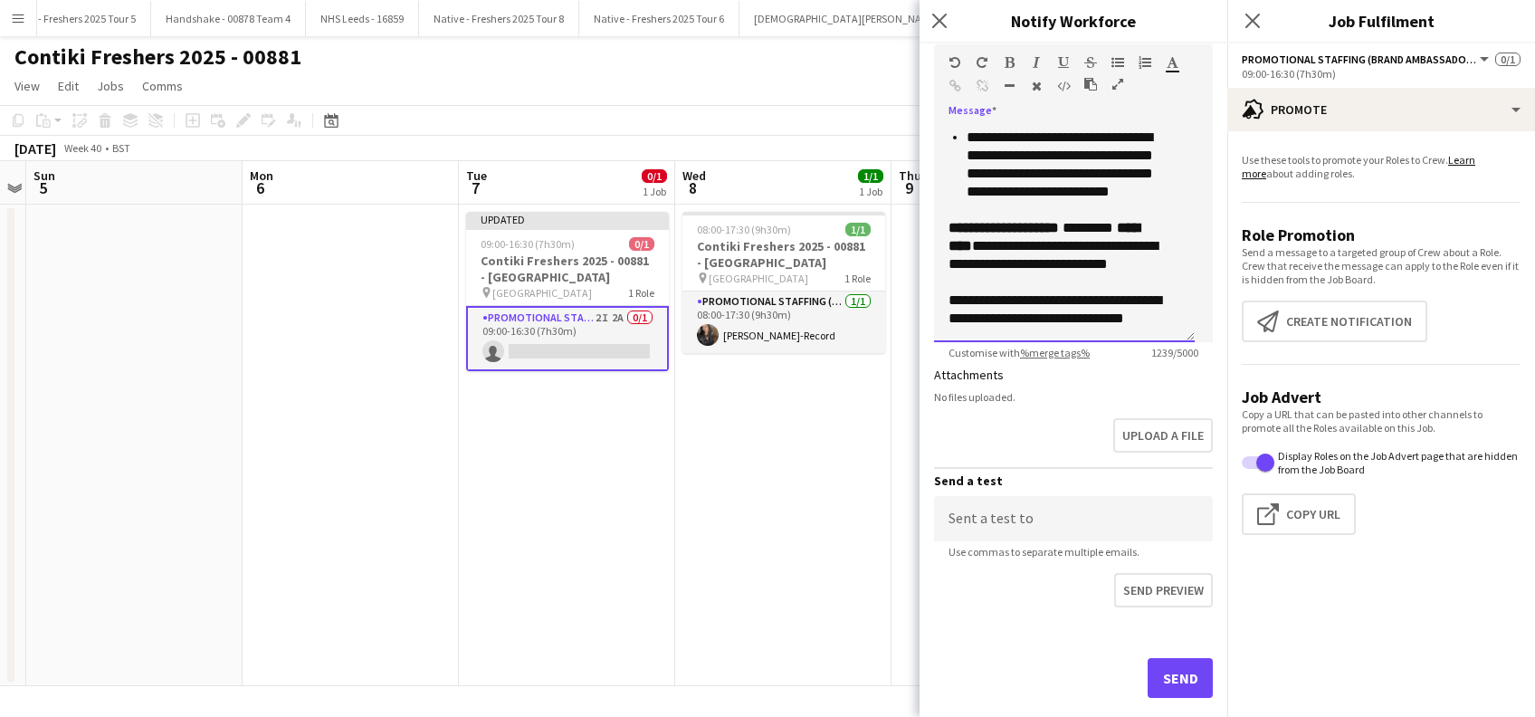
scroll to position [780, 0]
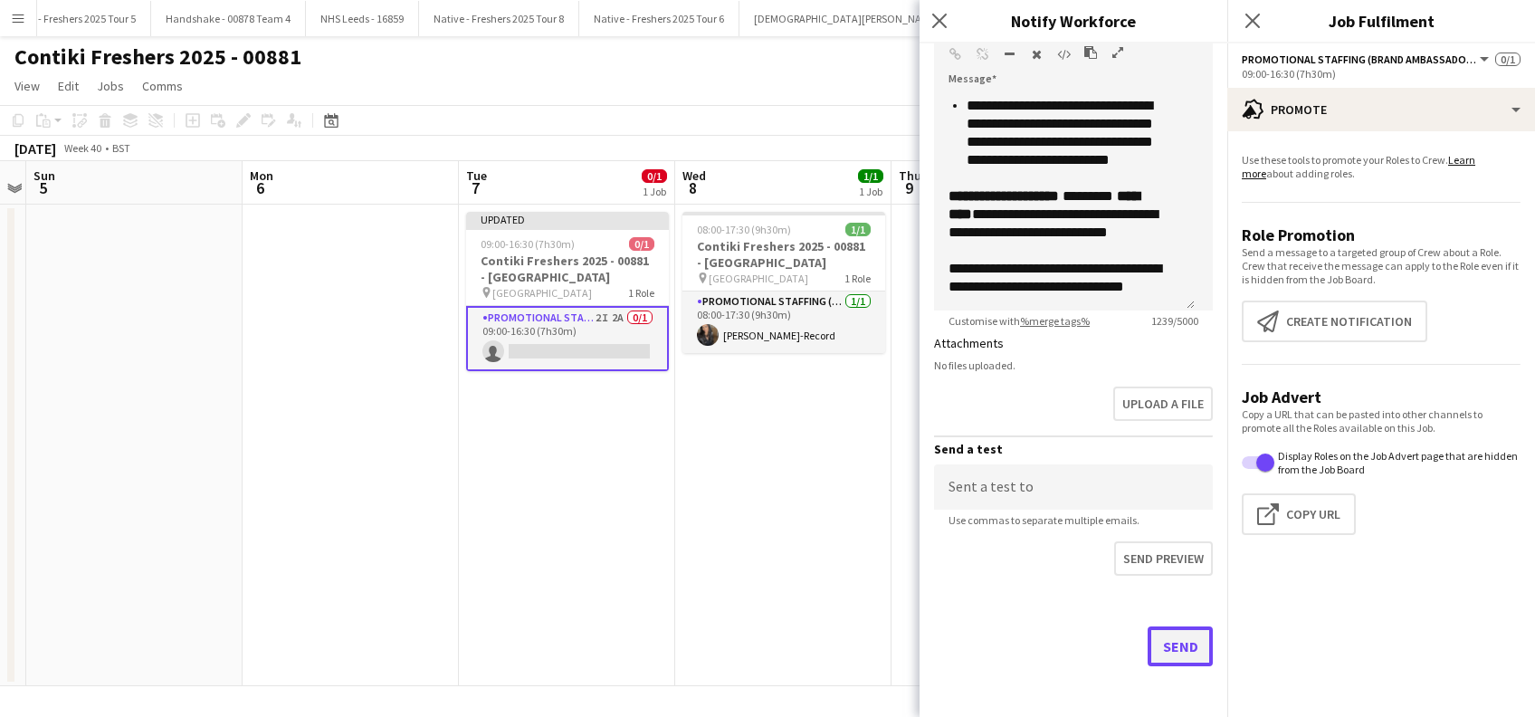
click at [1159, 651] on button "Send" at bounding box center [1180, 646] width 65 height 40
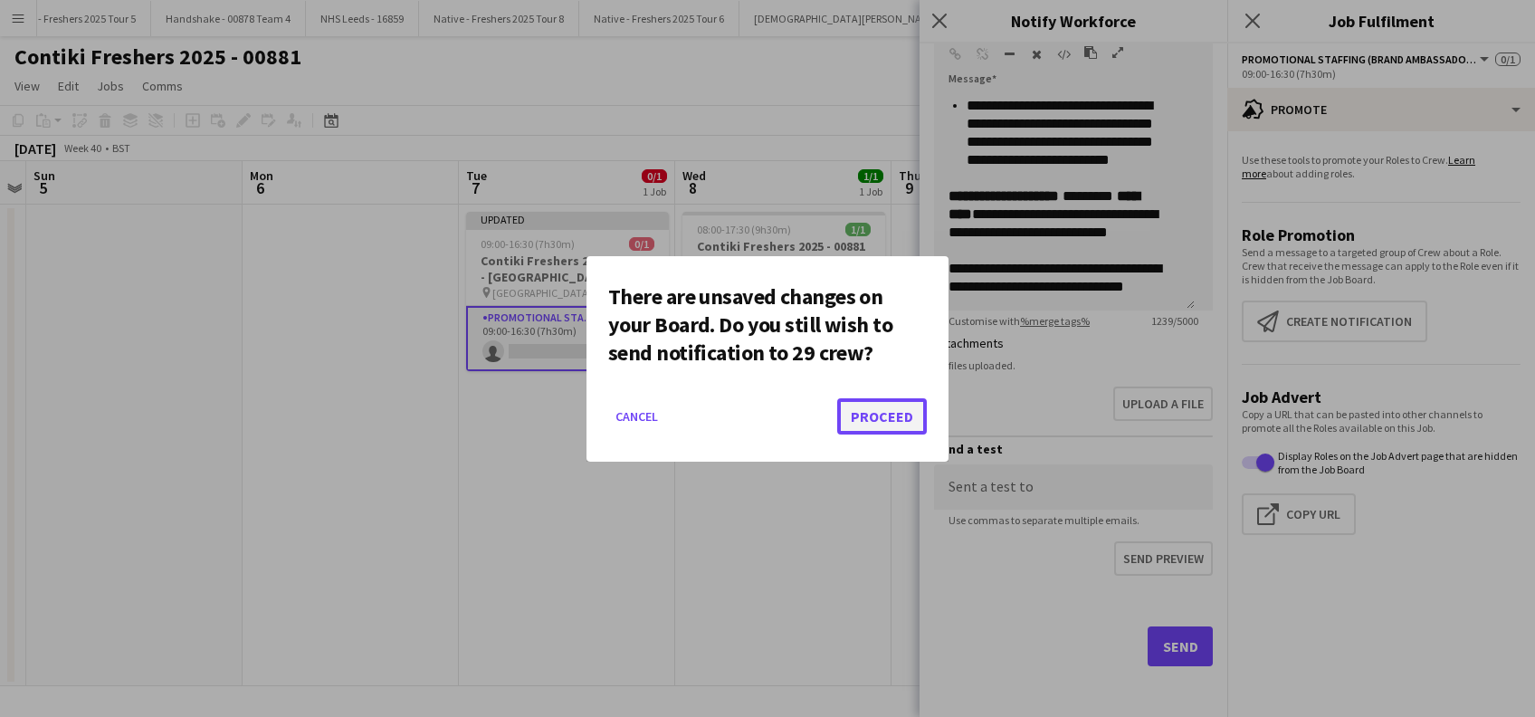
click at [878, 416] on button "Proceed" at bounding box center [882, 416] width 90 height 36
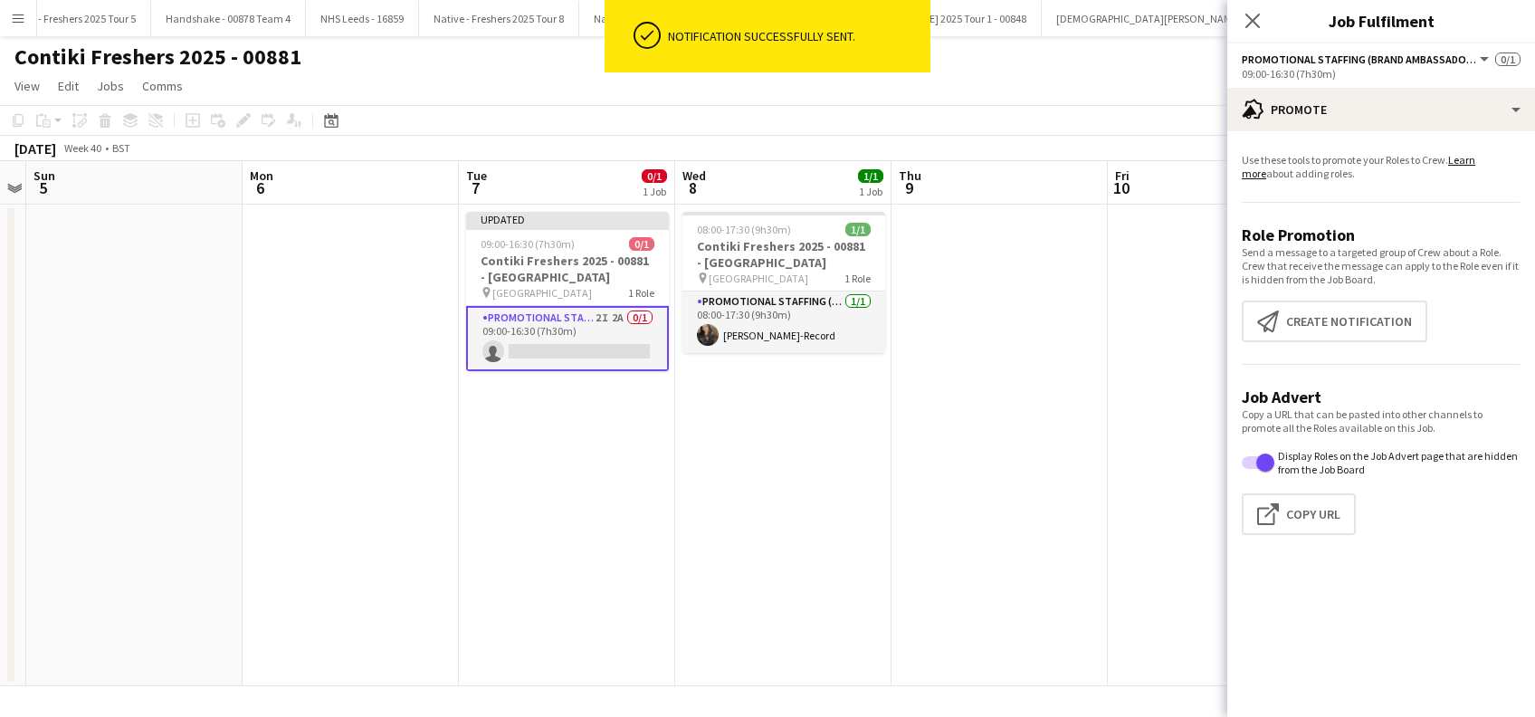
click at [1253, 21] on icon "Close pop-in" at bounding box center [1252, 21] width 14 height 14
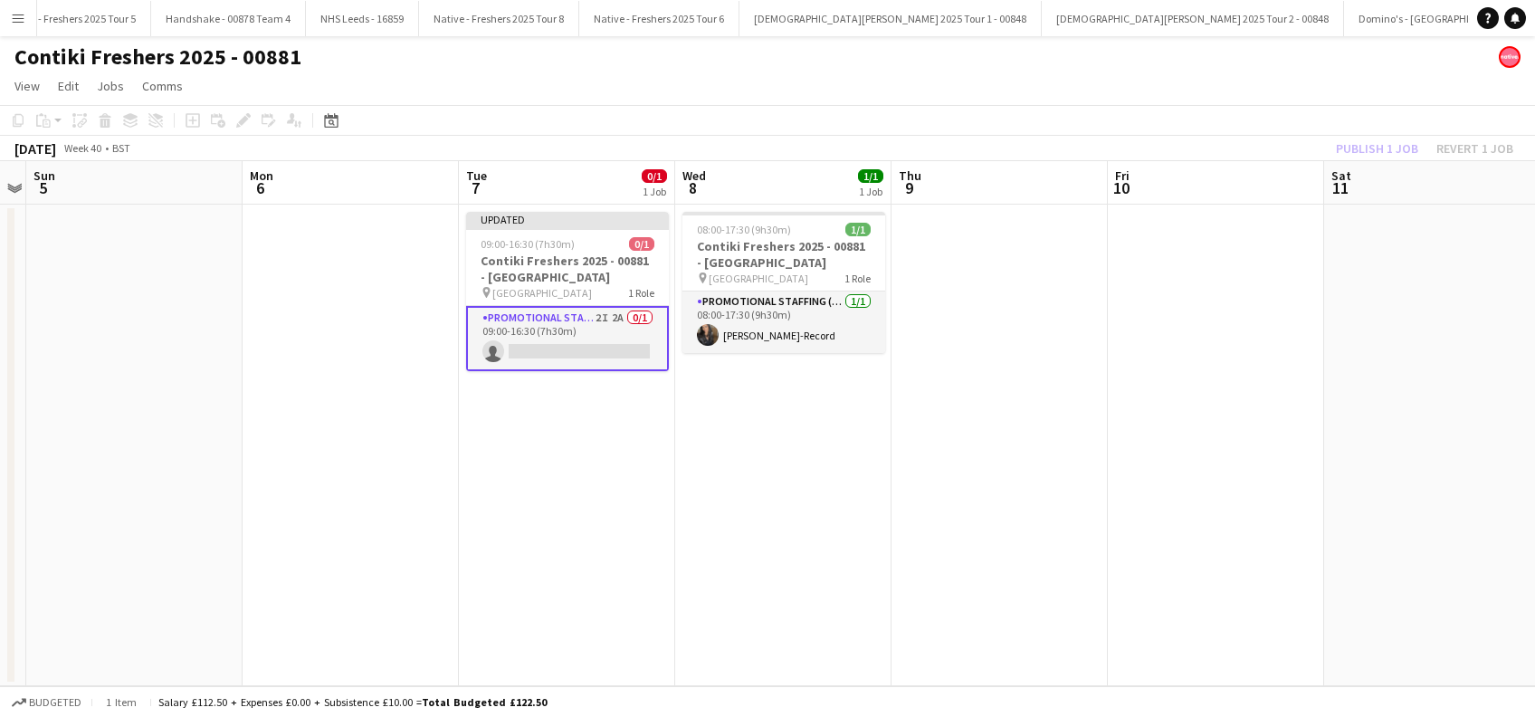
click at [513, 507] on app-date-cell "Updated 09:00-16:30 (7h30m) 0/1 Contiki Freshers 2025 - 00881 - University of C…" at bounding box center [567, 446] width 216 height 482
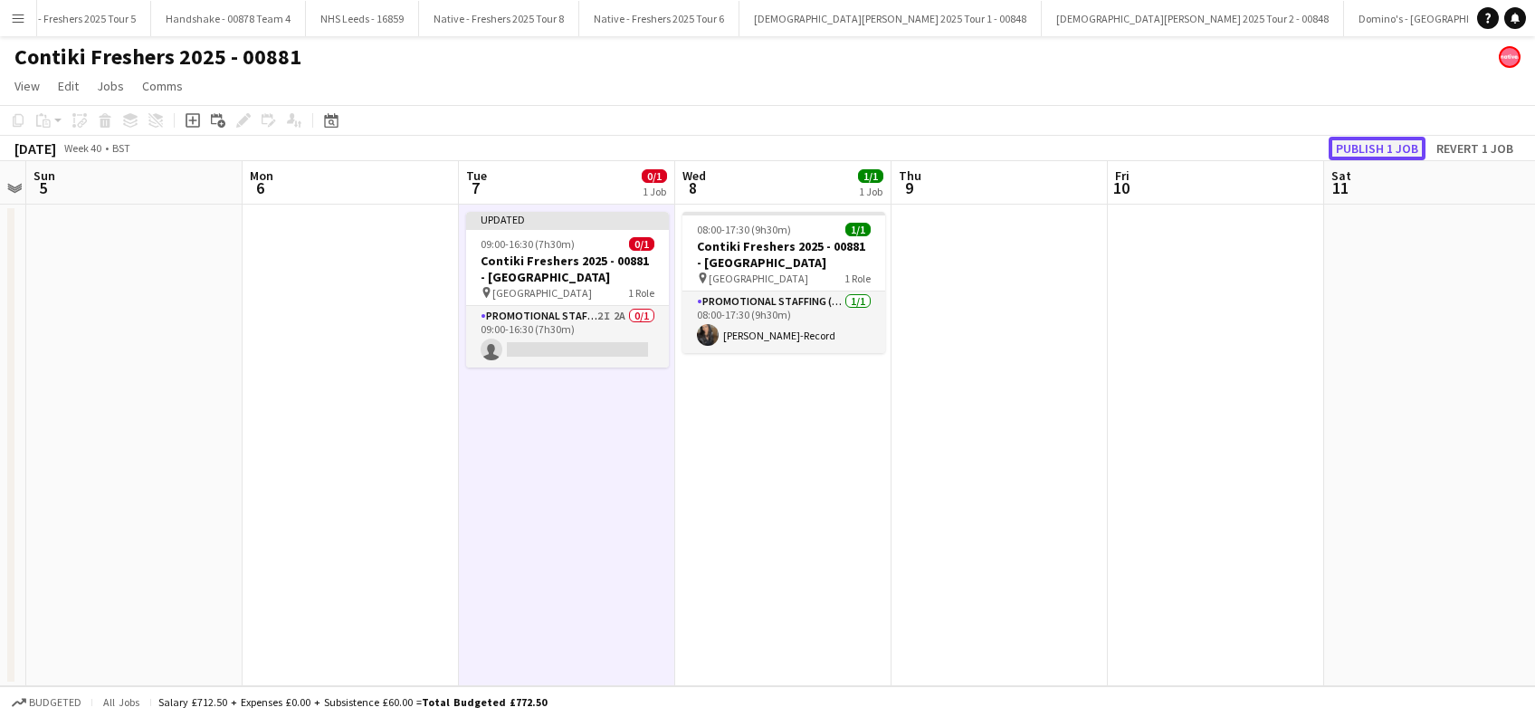
click at [1370, 148] on button "Publish 1 job" at bounding box center [1377, 149] width 97 height 24
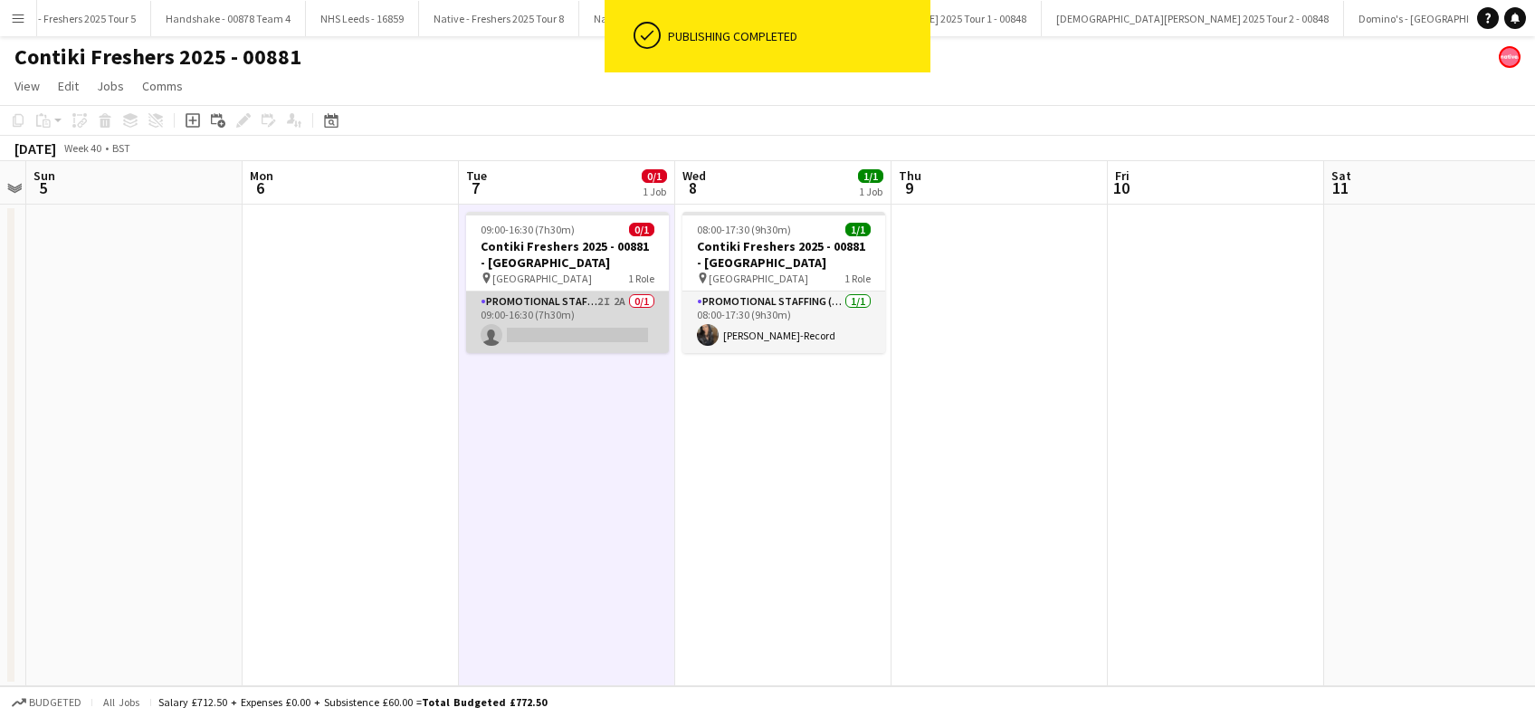
click at [580, 345] on app-card-role "Promotional Staffing (Brand Ambassadors) 2I 2A 0/1 09:00-16:30 (7h30m) single-n…" at bounding box center [567, 322] width 203 height 62
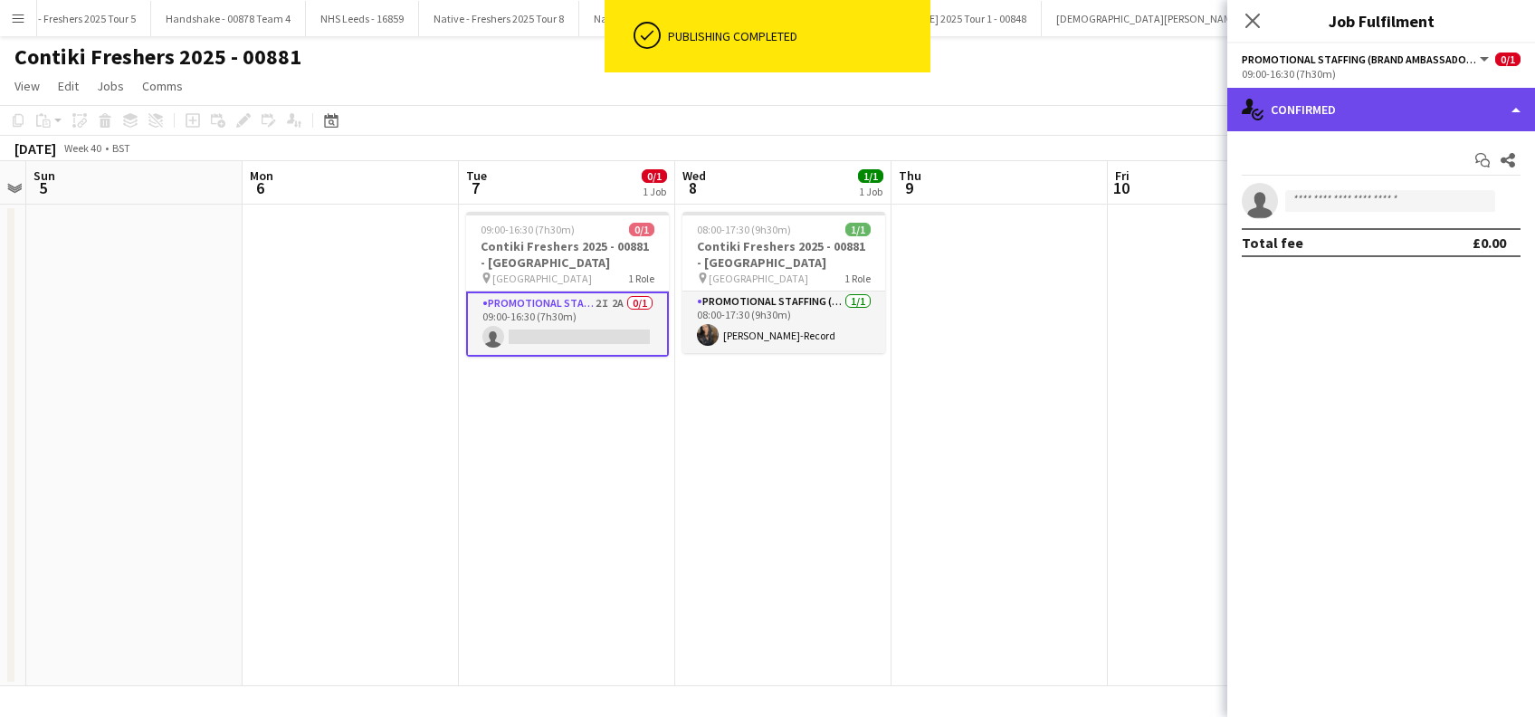
click at [1392, 128] on div "single-neutral-actions-check-2 Confirmed" at bounding box center [1381, 109] width 308 height 43
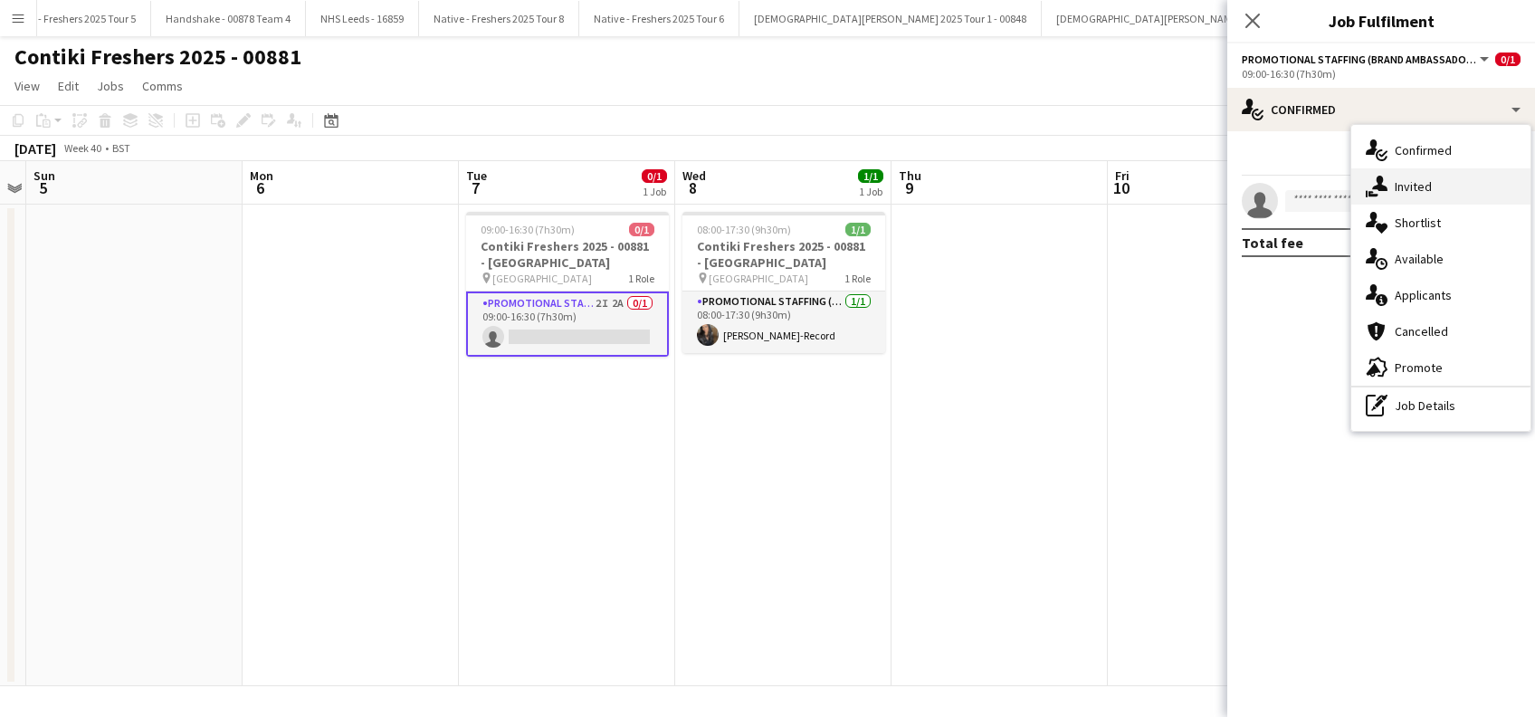
click at [1419, 185] on span "Invited" at bounding box center [1413, 186] width 37 height 16
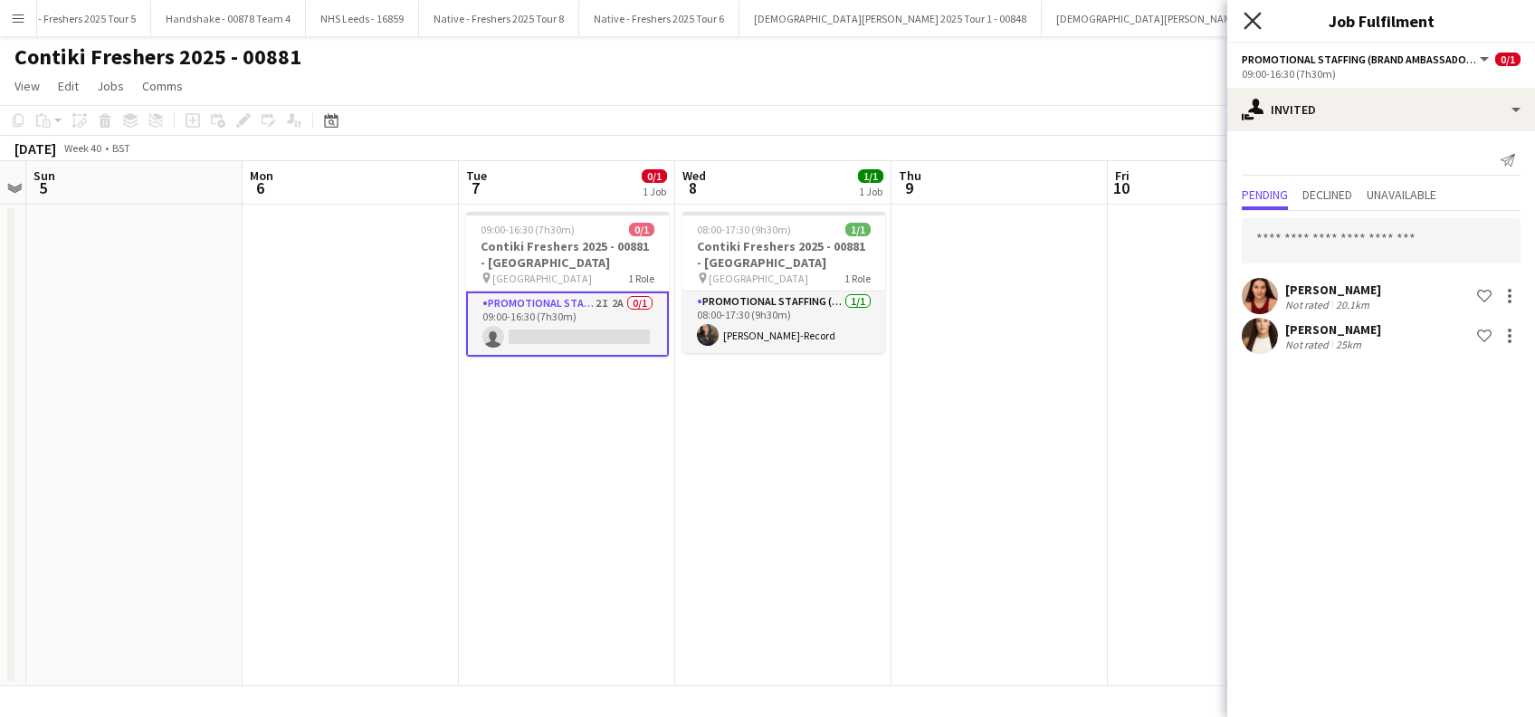
click at [1249, 24] on icon at bounding box center [1252, 20] width 17 height 17
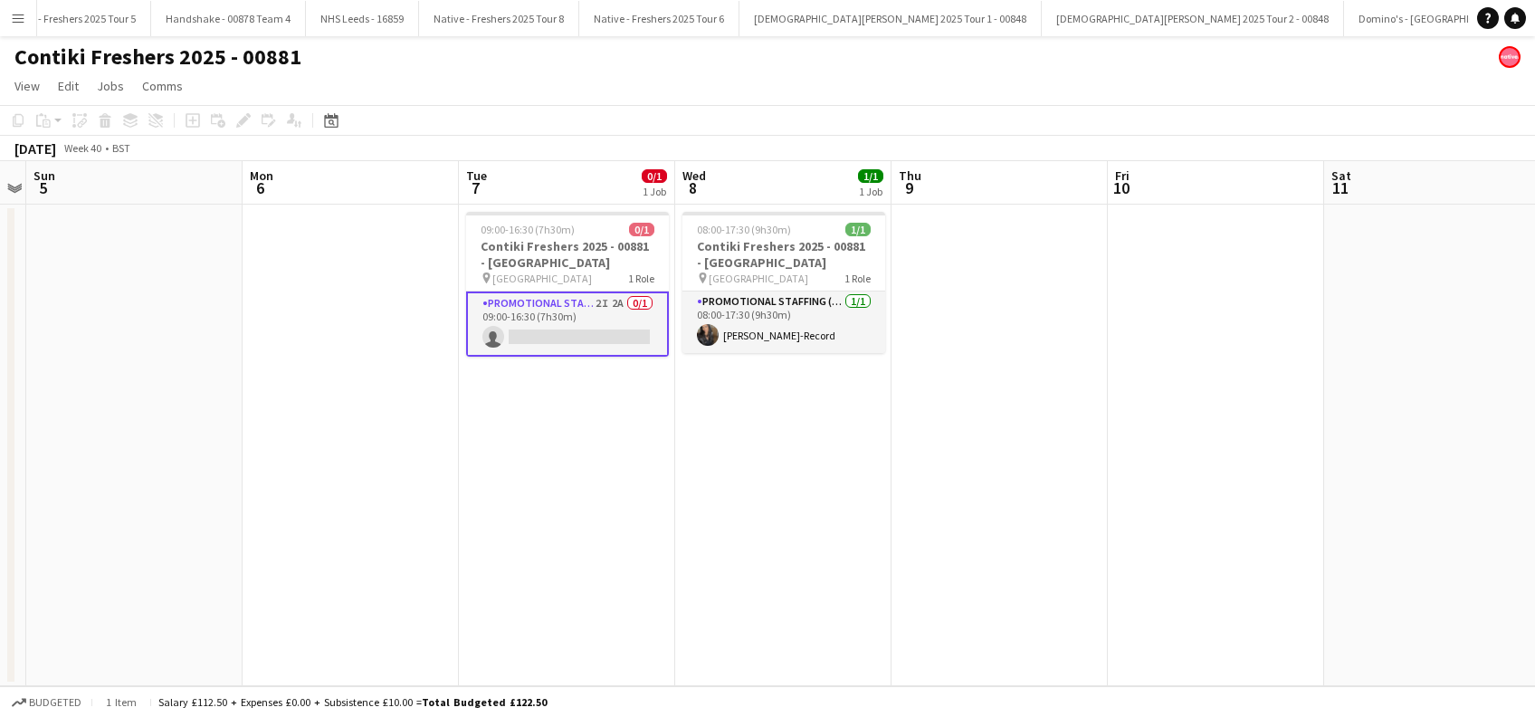
click at [689, 434] on app-date-cell "08:00-17:30 (9h30m) 1/1 Contiki Freshers 2025 - 00881 - University of Oxford pi…" at bounding box center [783, 446] width 216 height 482
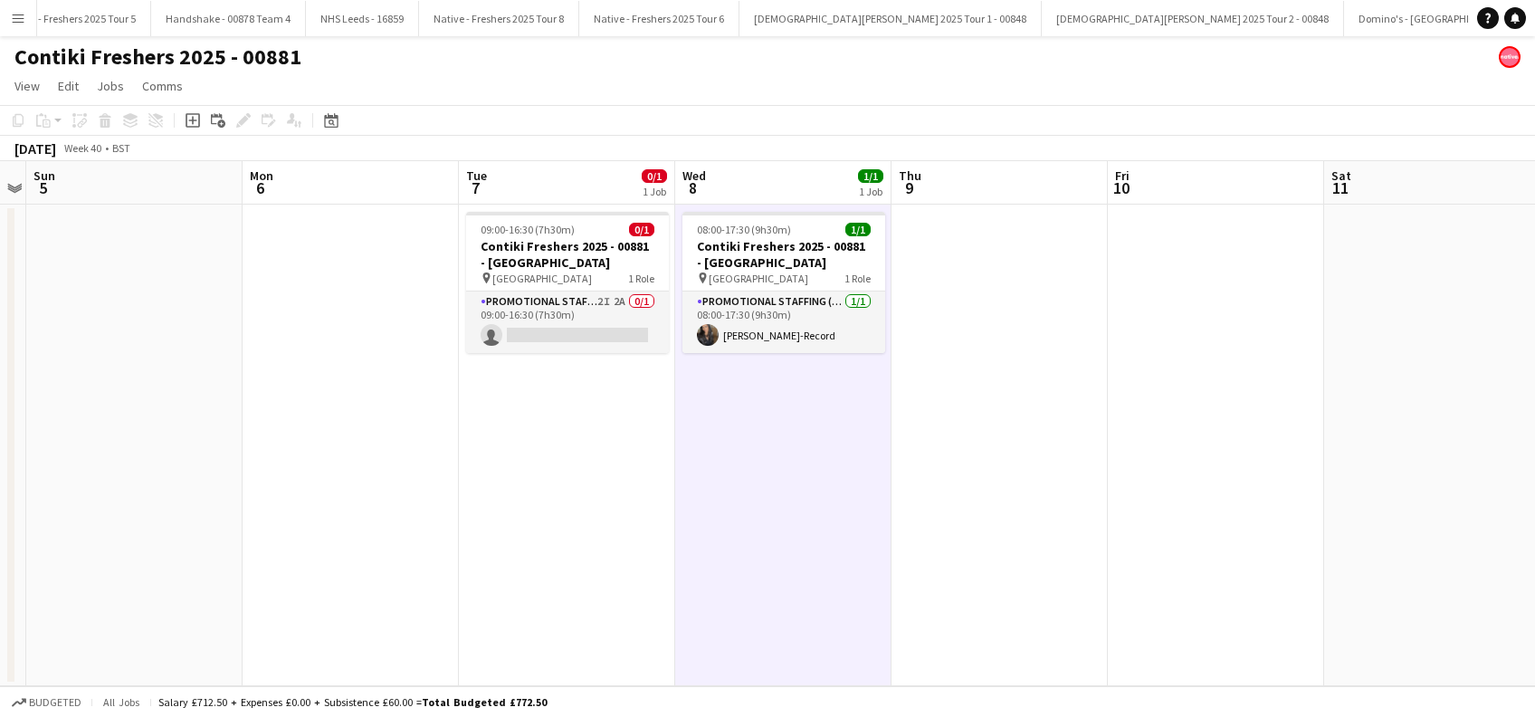
click at [822, 429] on app-date-cell "08:00-17:30 (9h30m) 1/1 Contiki Freshers 2025 - 00881 - University of Oxford pi…" at bounding box center [783, 446] width 216 height 482
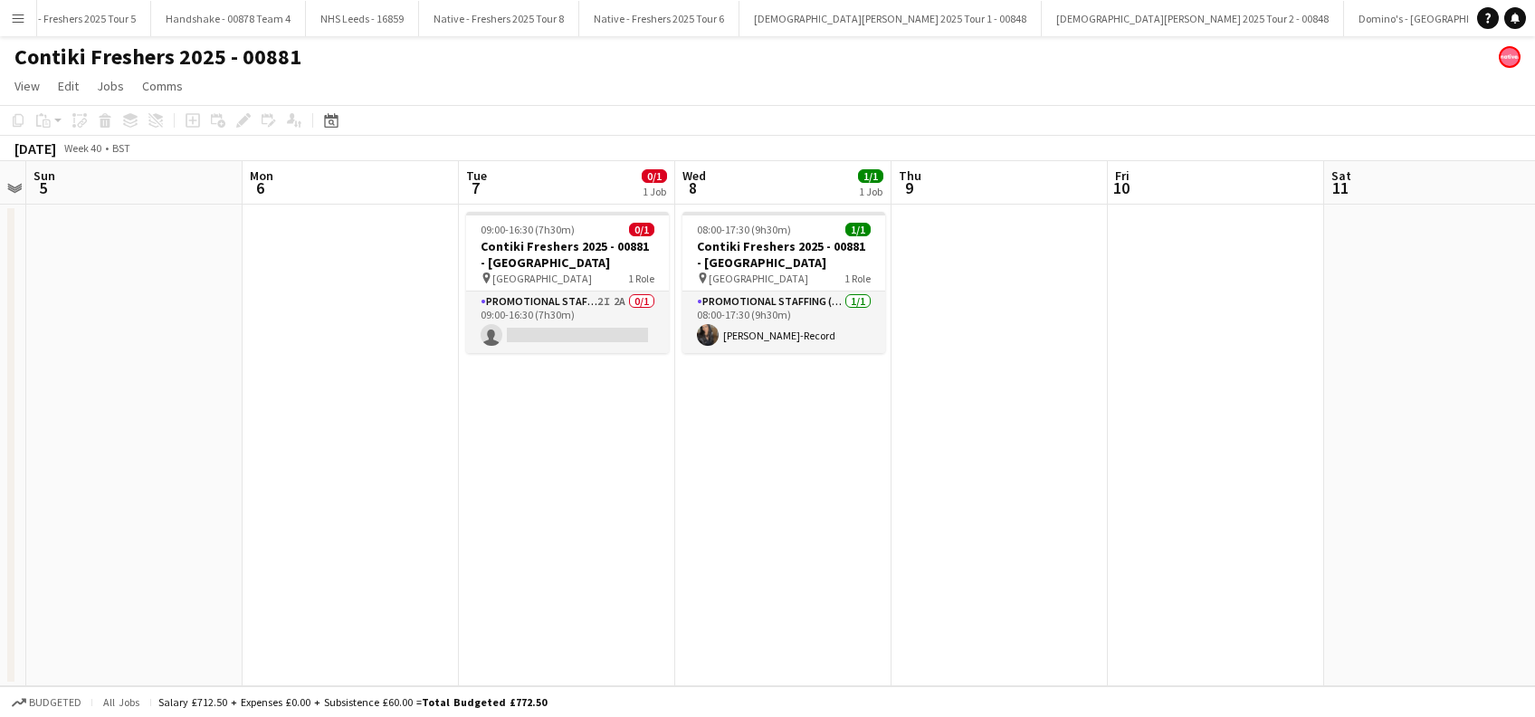
click at [914, 382] on app-date-cell at bounding box center [1000, 446] width 216 height 482
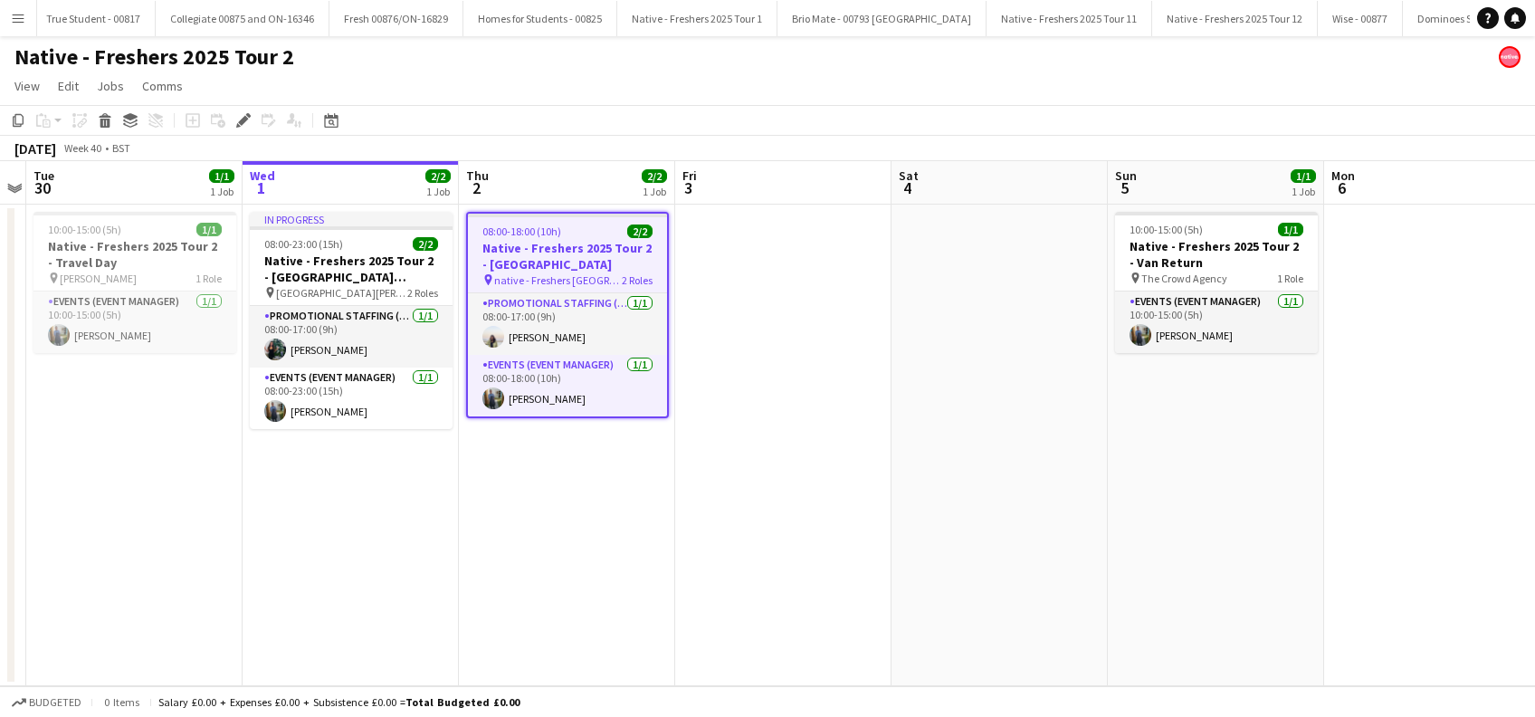
click at [753, 529] on app-date-cell at bounding box center [783, 446] width 216 height 482
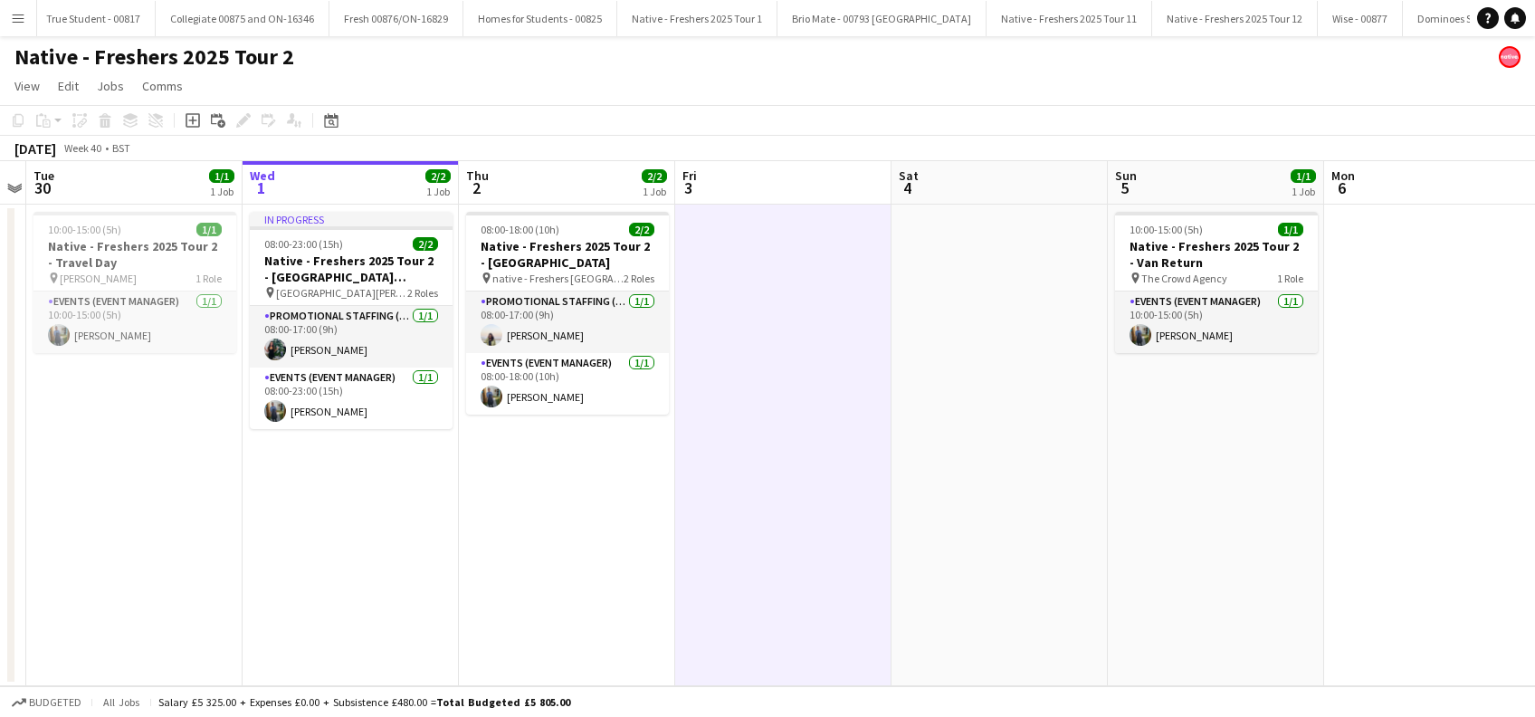
click at [553, 522] on app-date-cell "08:00-18:00 (10h) 2/2 Native - Freshers 2025 Tour 2 - [GEOGRAPHIC_DATA] pin nat…" at bounding box center [567, 446] width 216 height 482
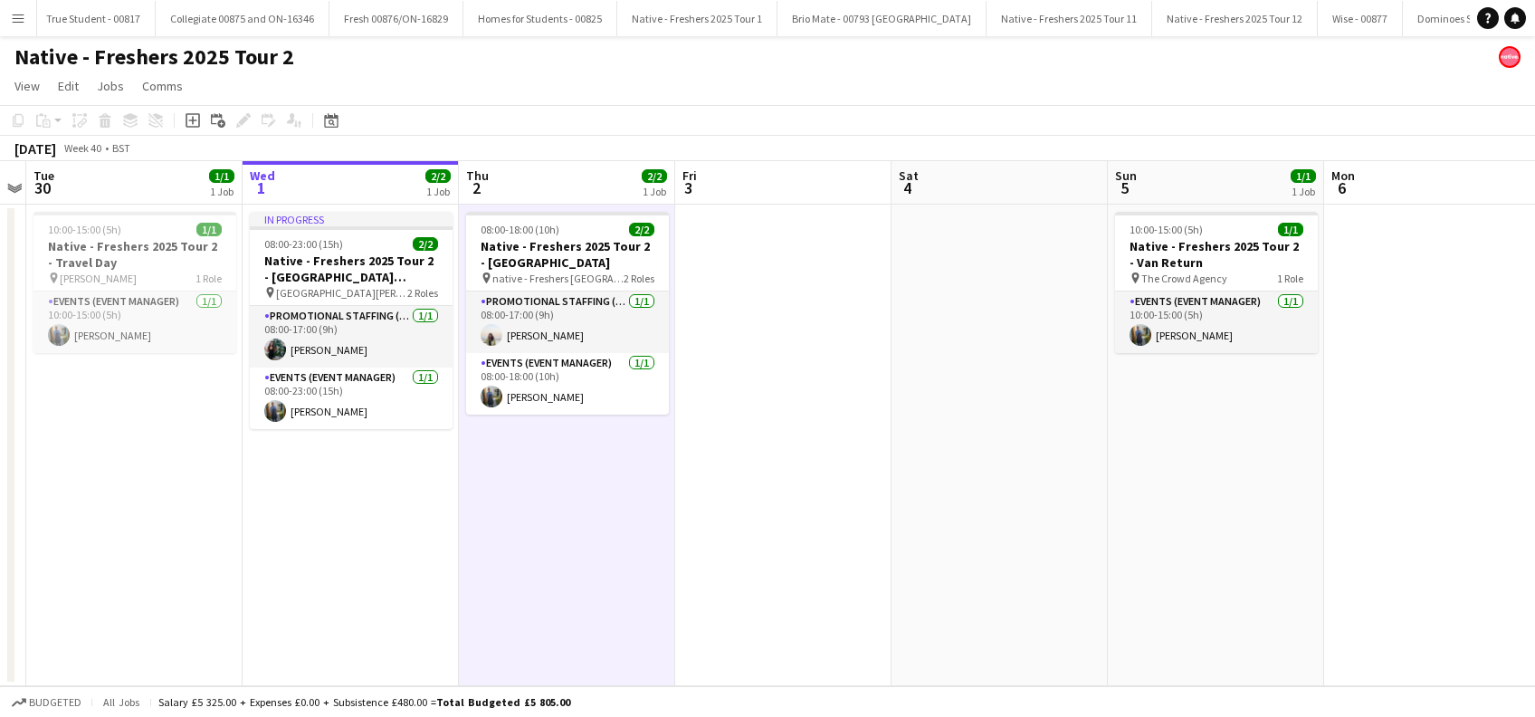
scroll to position [0, 622]
click at [763, 536] on app-date-cell at bounding box center [784, 446] width 216 height 482
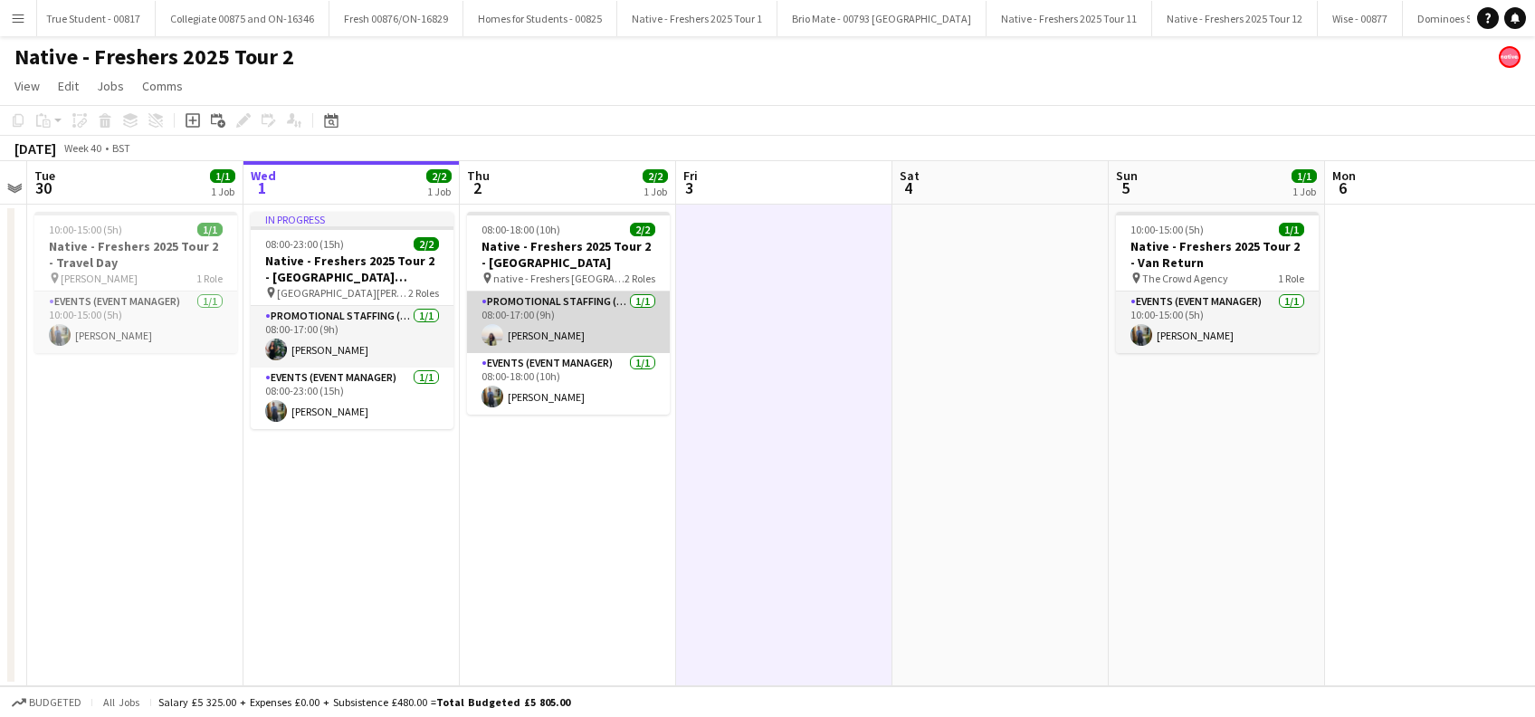
click at [582, 337] on app-card-role "Promotional Staffing (Brand Ambassadors) [DATE] 08:00-17:00 (9h) [PERSON_NAME]" at bounding box center [568, 322] width 203 height 62
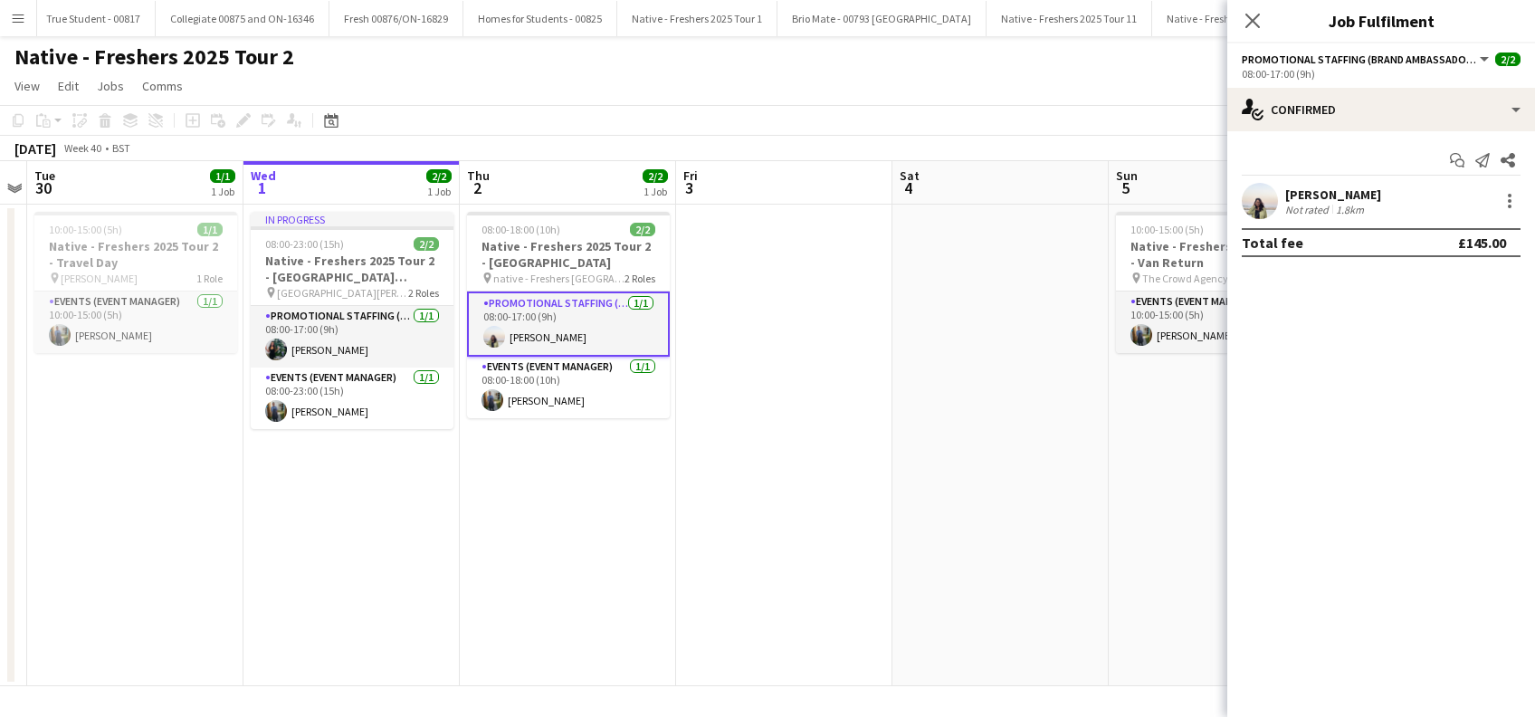
click at [1357, 191] on div "[PERSON_NAME]" at bounding box center [1333, 194] width 96 height 16
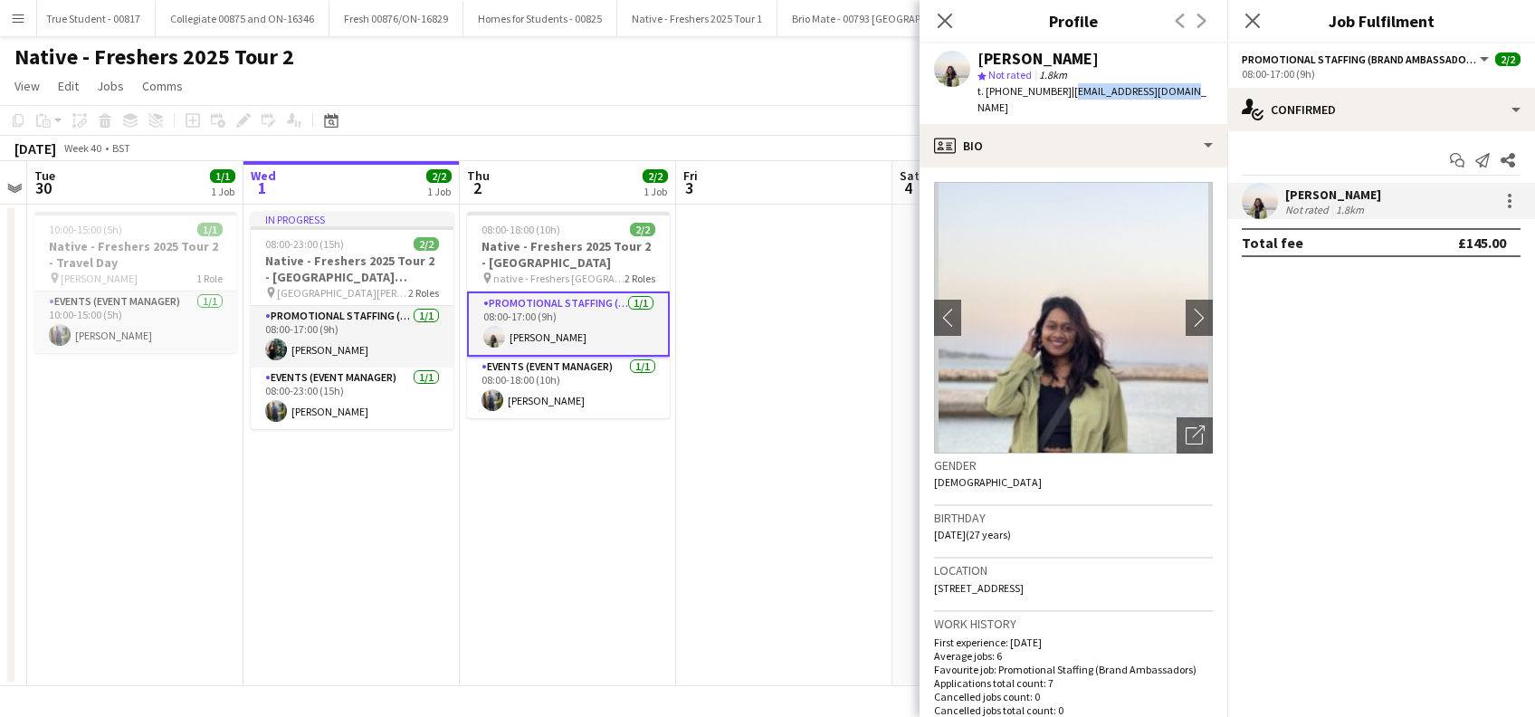
drag, startPoint x: 1192, startPoint y: 87, endPoint x: 1064, endPoint y: 89, distance: 127.6
click at [1064, 89] on app-profile-header "[PERSON_NAME] star Not rated 1.8km t. [PHONE_NUMBER] | [EMAIL_ADDRESS][DOMAIN_N…" at bounding box center [1074, 83] width 308 height 81
copy span "[EMAIL_ADDRESS][DOMAIN_NAME]"
click at [528, 396] on app-card-role "Events (Event Manager) [DATE] 08:00-18:00 (10h) [PERSON_NAME]" at bounding box center [568, 388] width 203 height 62
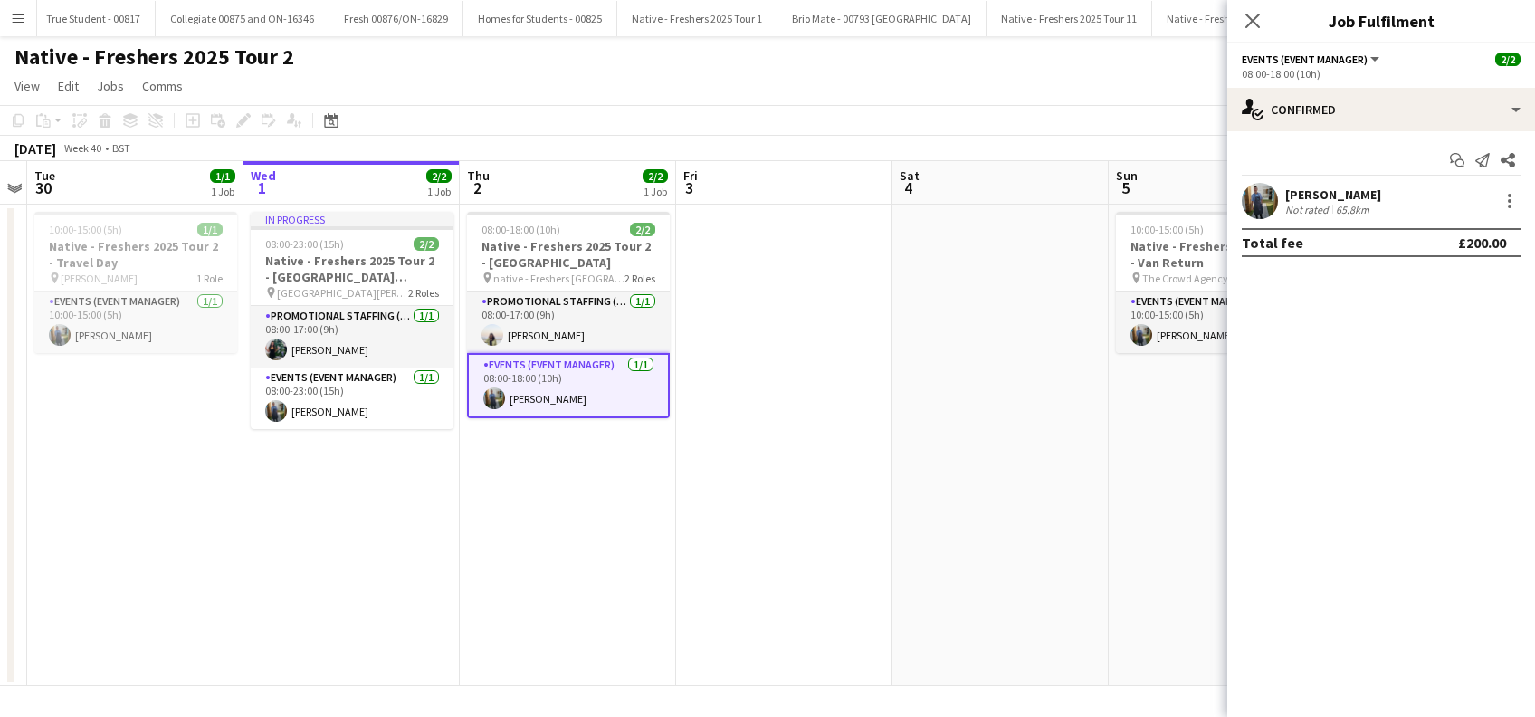
click at [1370, 188] on div "[PERSON_NAME]" at bounding box center [1333, 194] width 96 height 16
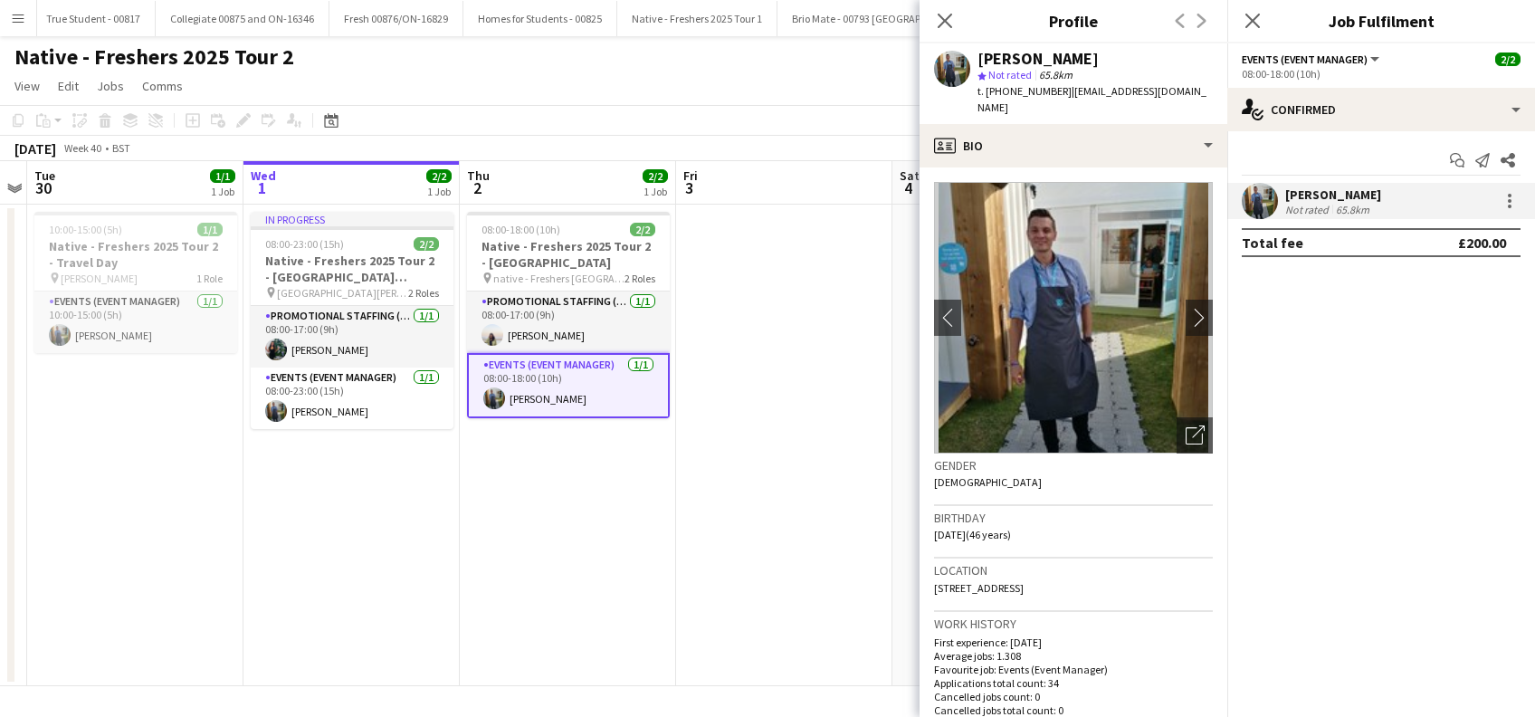
drag, startPoint x: 1057, startPoint y: 91, endPoint x: 978, endPoint y: 97, distance: 78.9
click at [978, 97] on span "t. [PHONE_NUMBER]" at bounding box center [1025, 91] width 94 height 14
copy span "t. [PHONE_NUMBER]"
click at [1255, 19] on icon at bounding box center [1252, 20] width 17 height 17
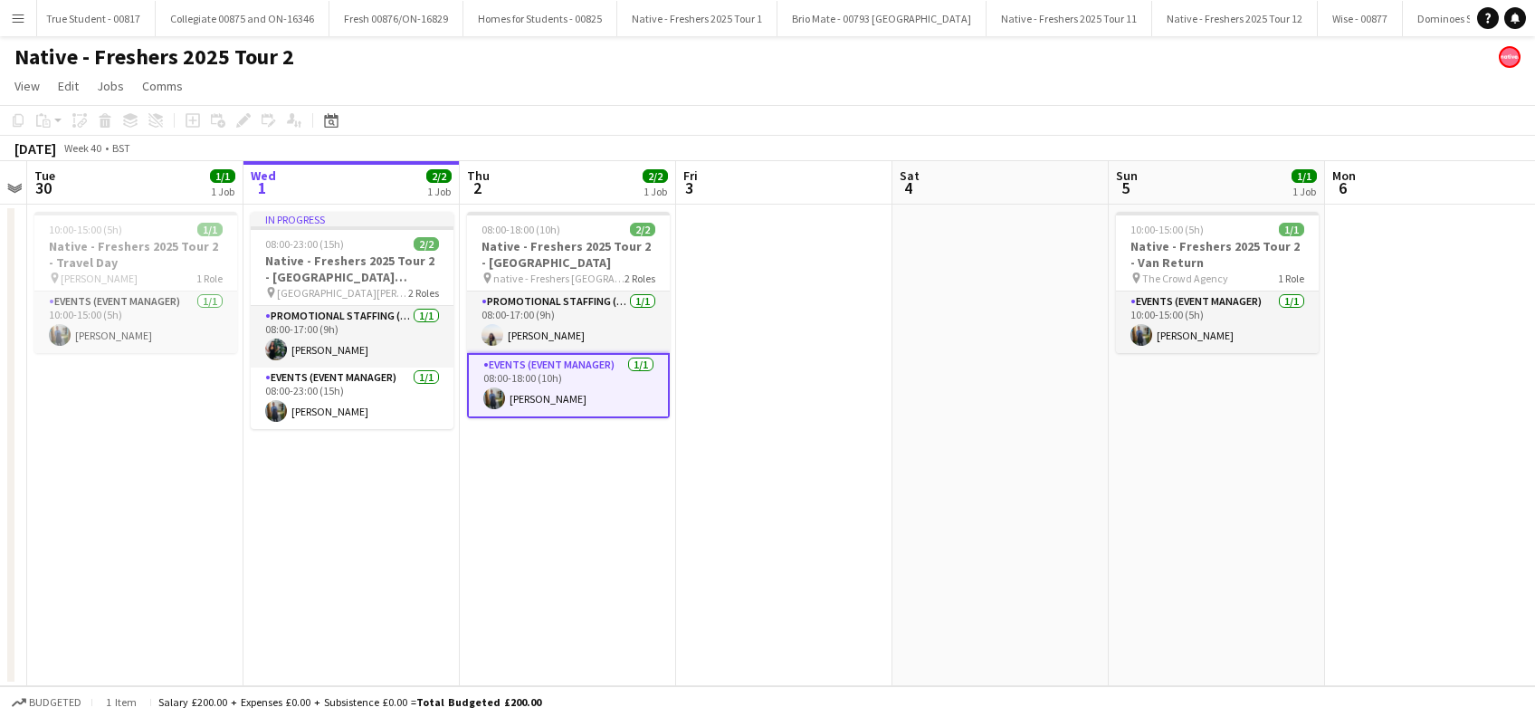
click at [976, 349] on app-date-cell at bounding box center [1000, 446] width 216 height 482
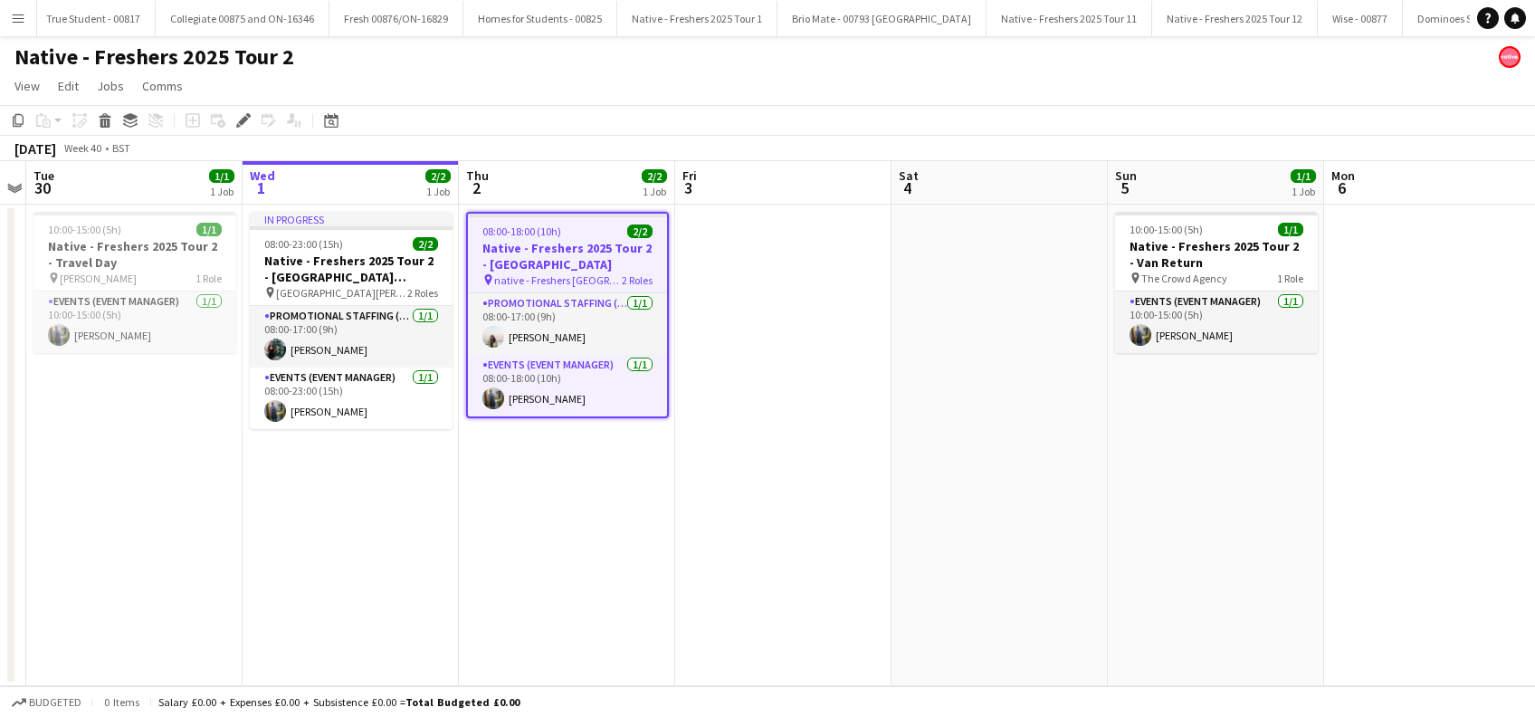
click at [332, 496] on app-date-cell "In progress 08:00-23:00 (15h) 2/2 Native - Freshers 2025 Tour 2 - [GEOGRAPHIC_D…" at bounding box center [351, 446] width 216 height 482
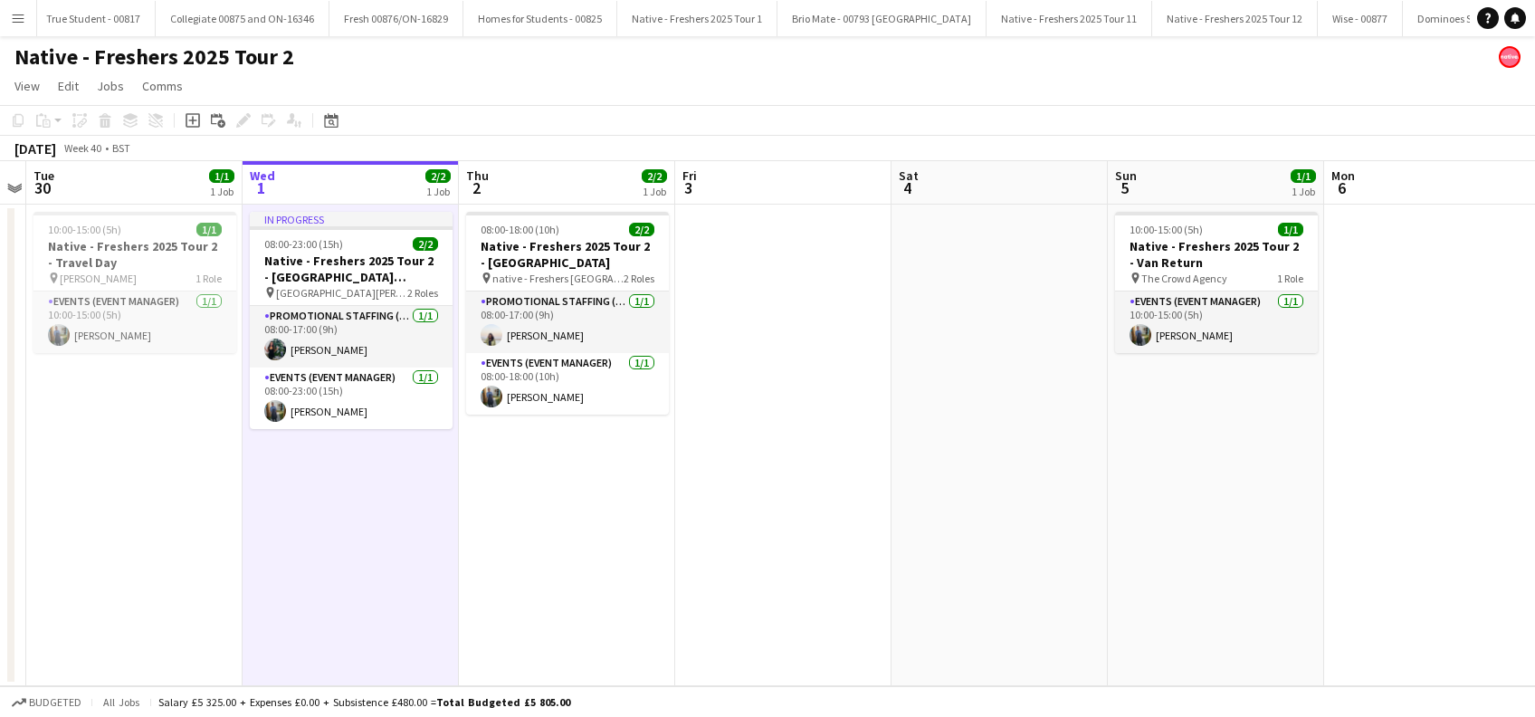
click at [594, 505] on app-date-cell "08:00-18:00 (10h) 2/2 Native - Freshers 2025 Tour 2 - [GEOGRAPHIC_DATA] pin nat…" at bounding box center [567, 446] width 216 height 482
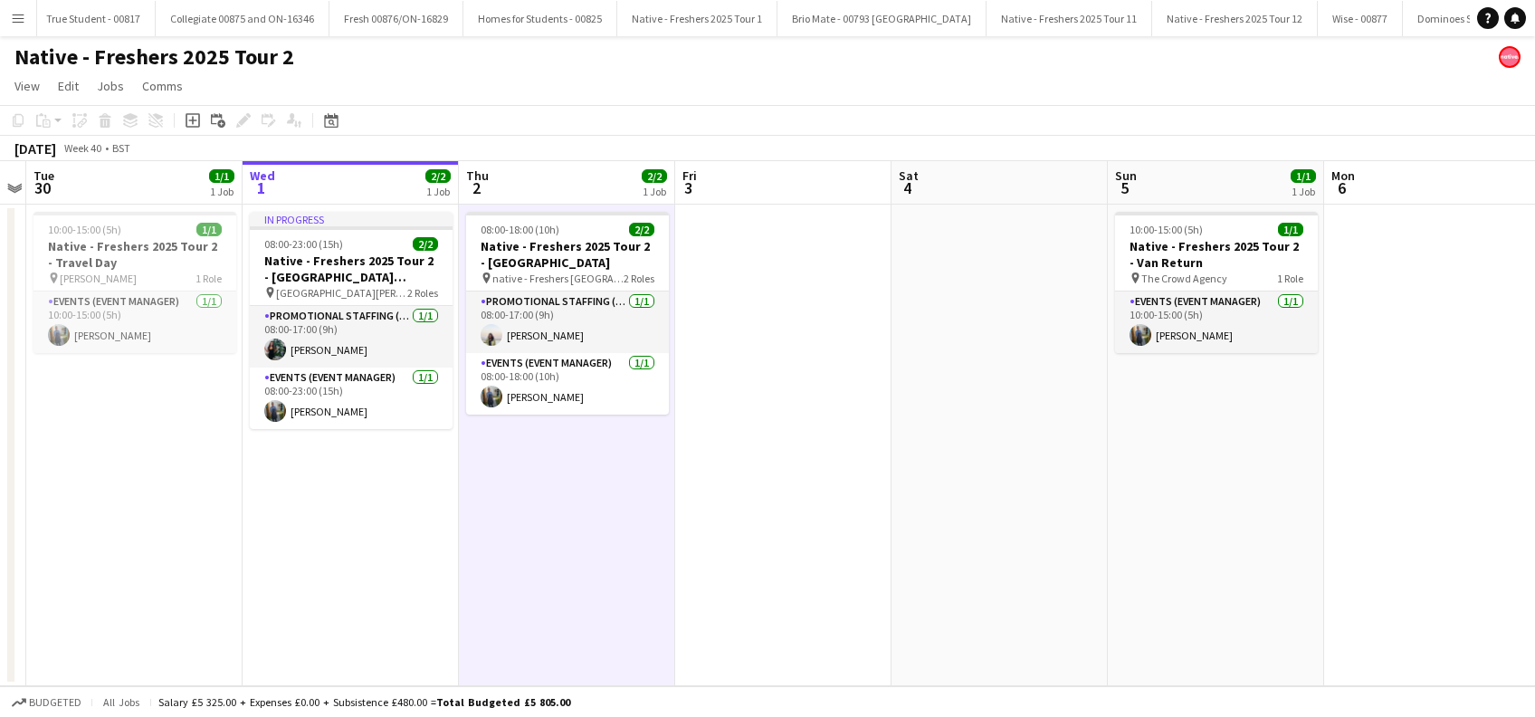
scroll to position [0, 622]
click at [745, 536] on app-date-cell at bounding box center [784, 446] width 216 height 482
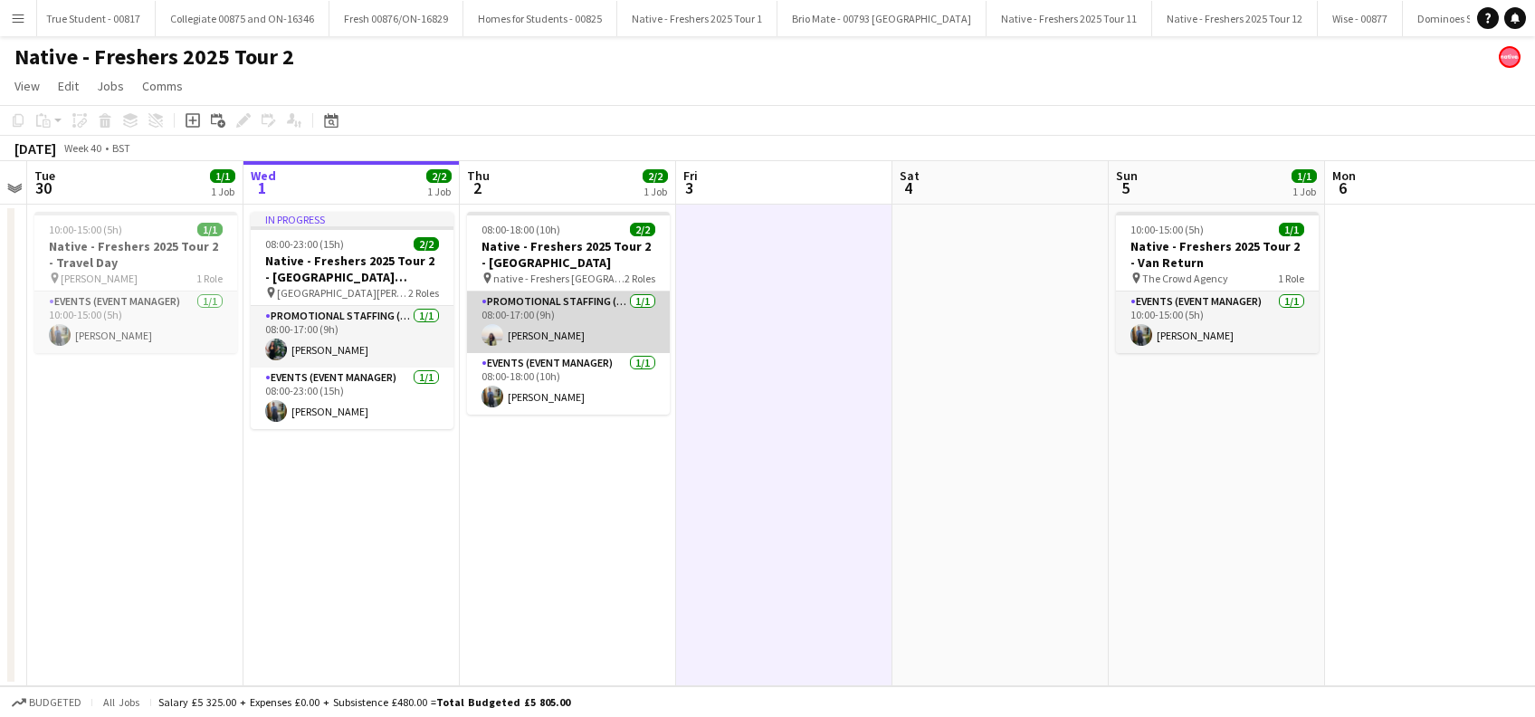
click at [595, 334] on app-card-role "Promotional Staffing (Brand Ambassadors) [DATE] 08:00-17:00 (9h) [PERSON_NAME]" at bounding box center [568, 322] width 203 height 62
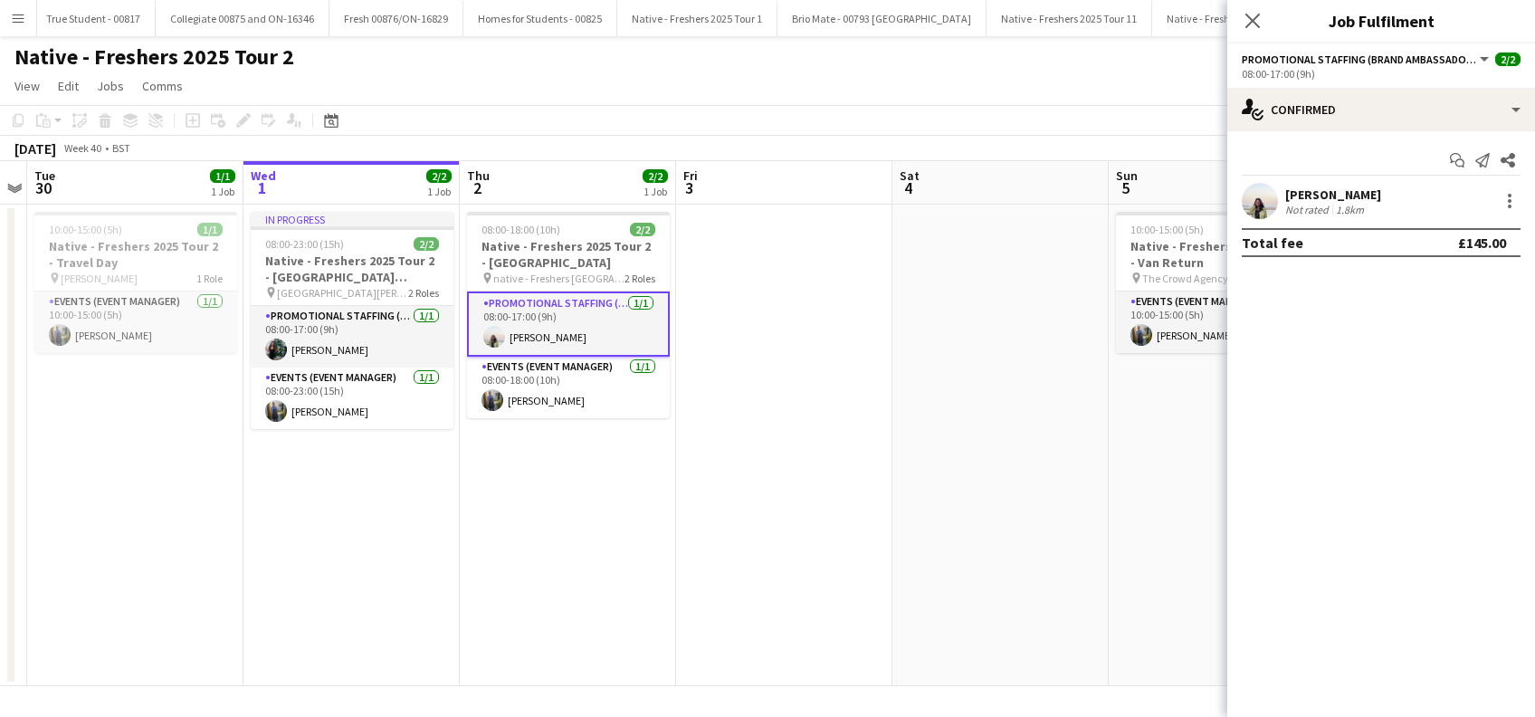
click at [1326, 194] on div "[PERSON_NAME]" at bounding box center [1333, 194] width 96 height 16
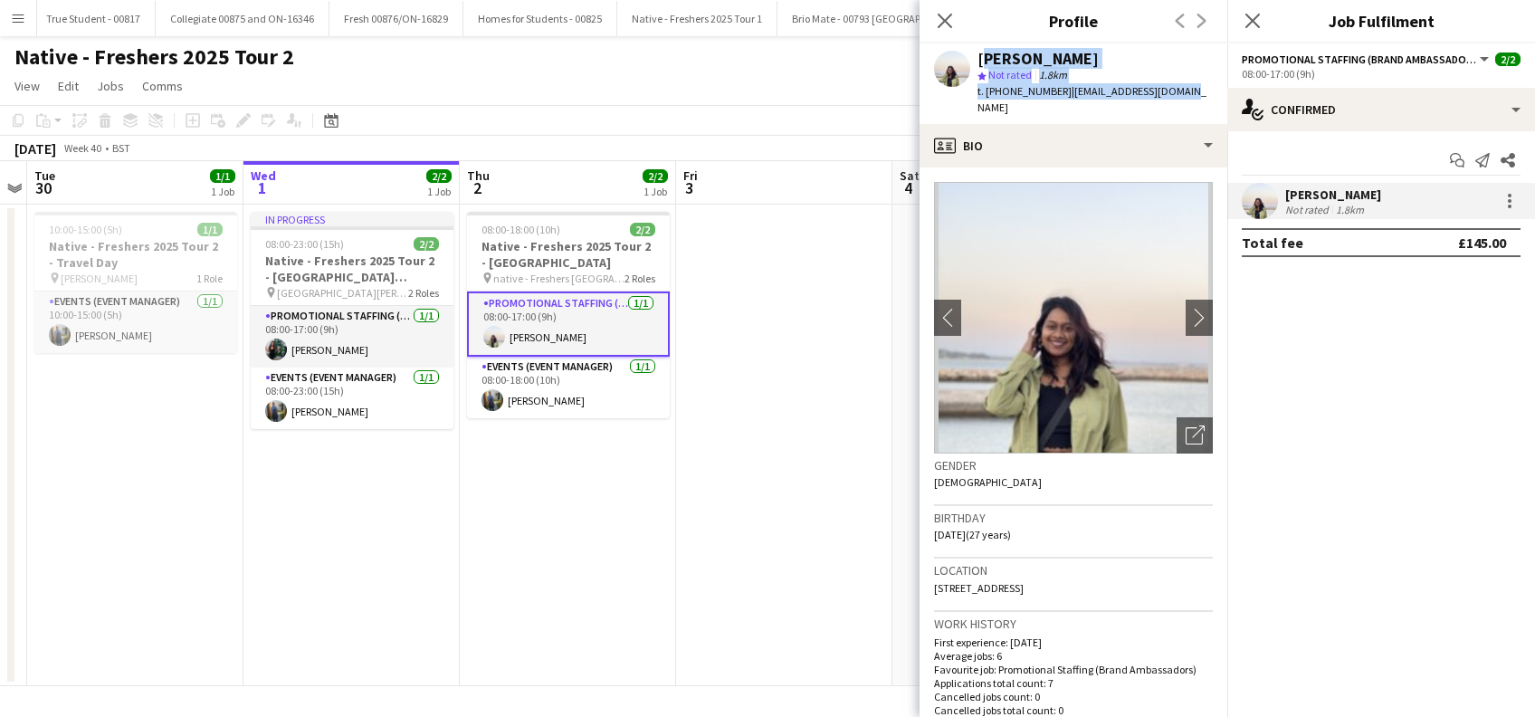
drag, startPoint x: 1136, startPoint y: 82, endPoint x: 981, endPoint y: 51, distance: 158.0
click at [980, 52] on app-profile-header "[PERSON_NAME] star Not rated 1.8km t. [PHONE_NUMBER] | [EMAIL_ADDRESS][DOMAIN_N…" at bounding box center [1074, 83] width 308 height 81
copy div "[PERSON_NAME] star Not rated 1.8km t. [PHONE_NUMBER] | [EMAIL_ADDRESS][DOMAIN_N…"
click at [941, 15] on icon at bounding box center [944, 20] width 17 height 17
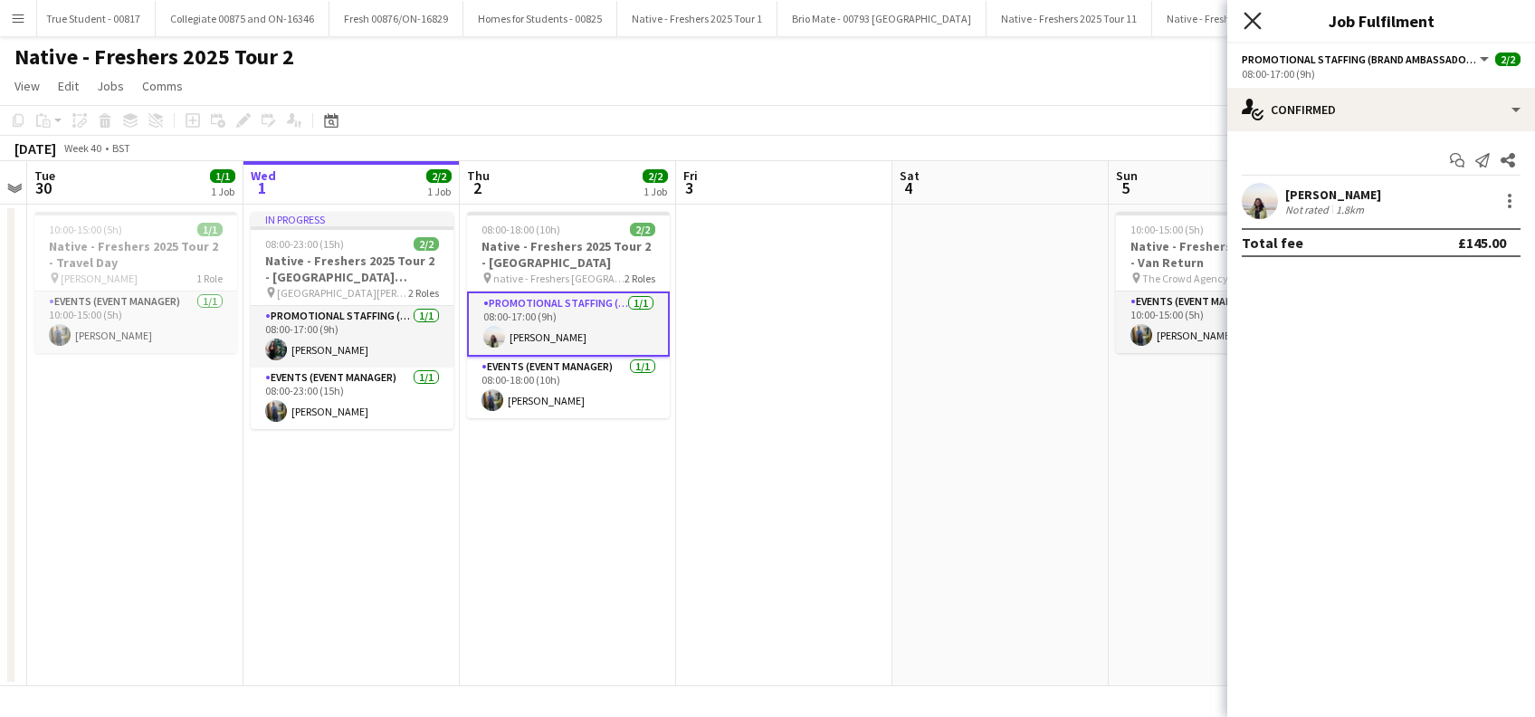
click at [1260, 22] on icon "Close pop-in" at bounding box center [1252, 20] width 17 height 17
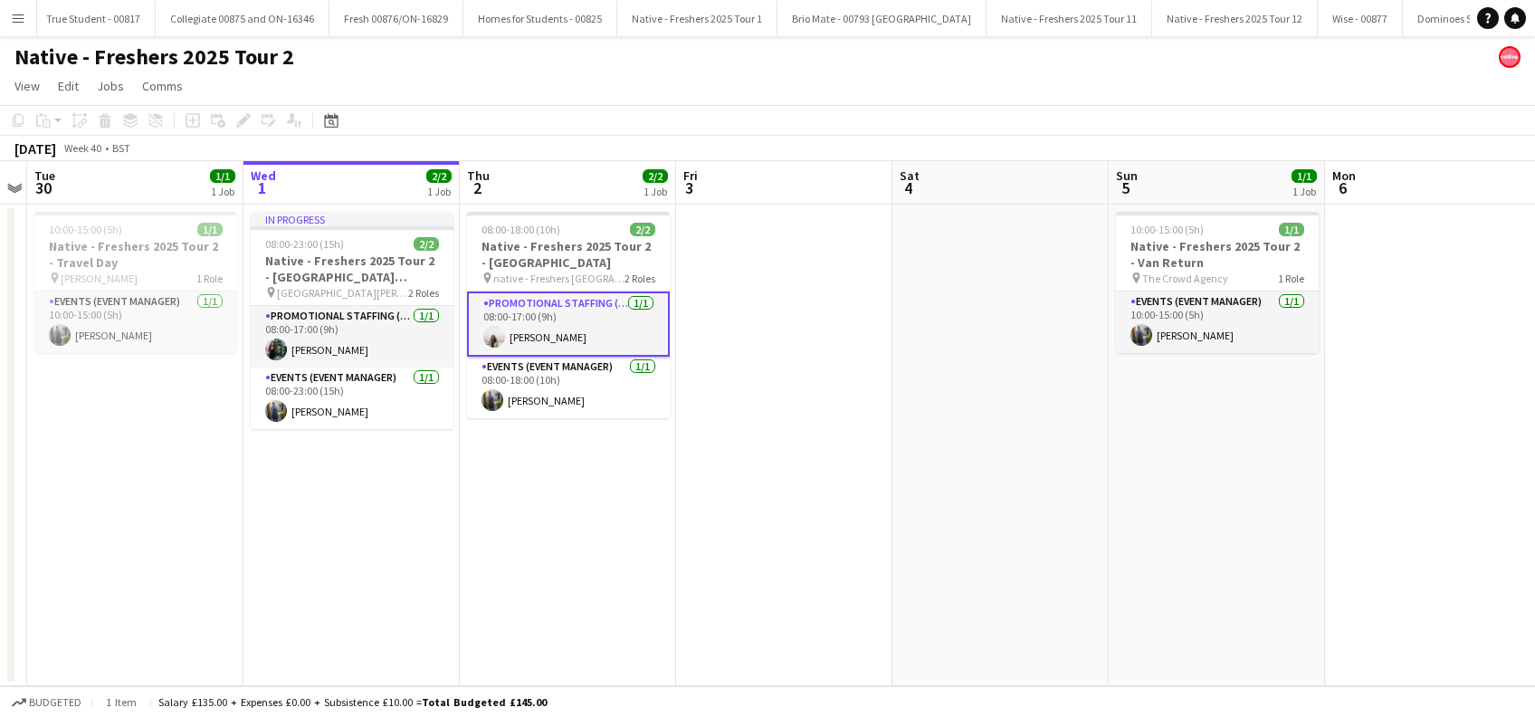
drag, startPoint x: 597, startPoint y: 479, endPoint x: 818, endPoint y: 487, distance: 221.0
click at [599, 479] on app-date-cell "08:00-18:00 (10h) 2/2 Native - Freshers 2025 Tour 2 - [GEOGRAPHIC_DATA] pin nat…" at bounding box center [568, 446] width 216 height 482
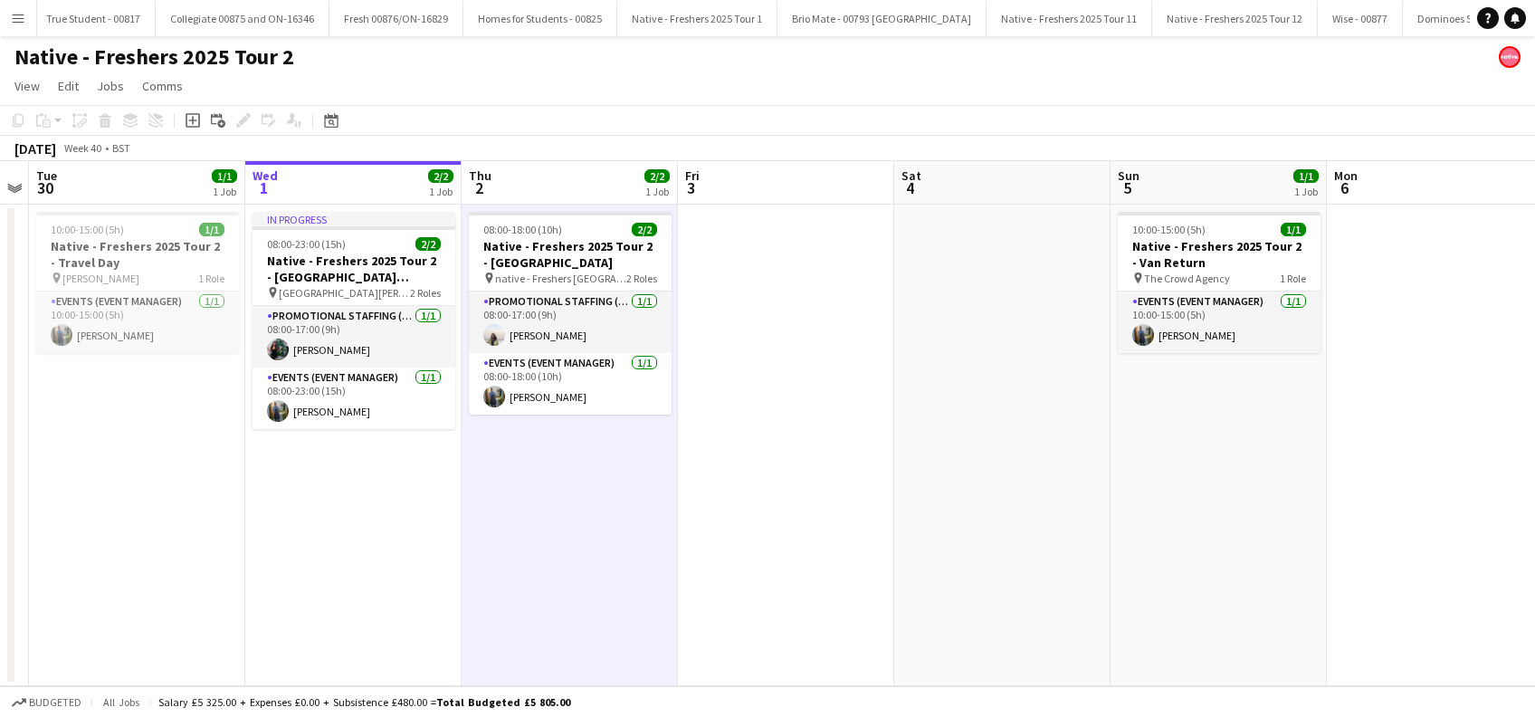
click at [818, 487] on app-date-cell at bounding box center [786, 446] width 216 height 482
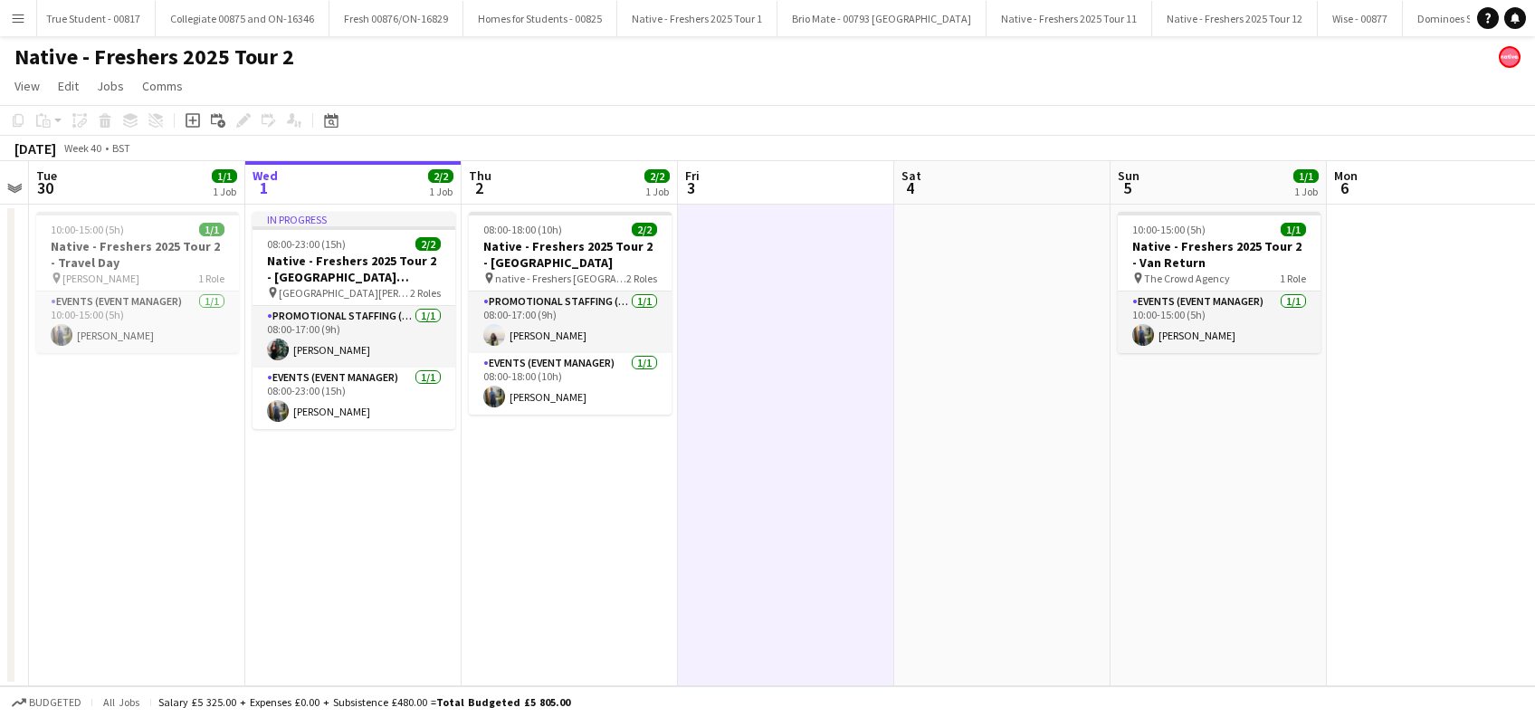
click at [647, 515] on app-date-cell "08:00-18:00 (10h) 2/2 Native - Freshers 2025 Tour 2 - [GEOGRAPHIC_DATA] pin nat…" at bounding box center [570, 446] width 216 height 482
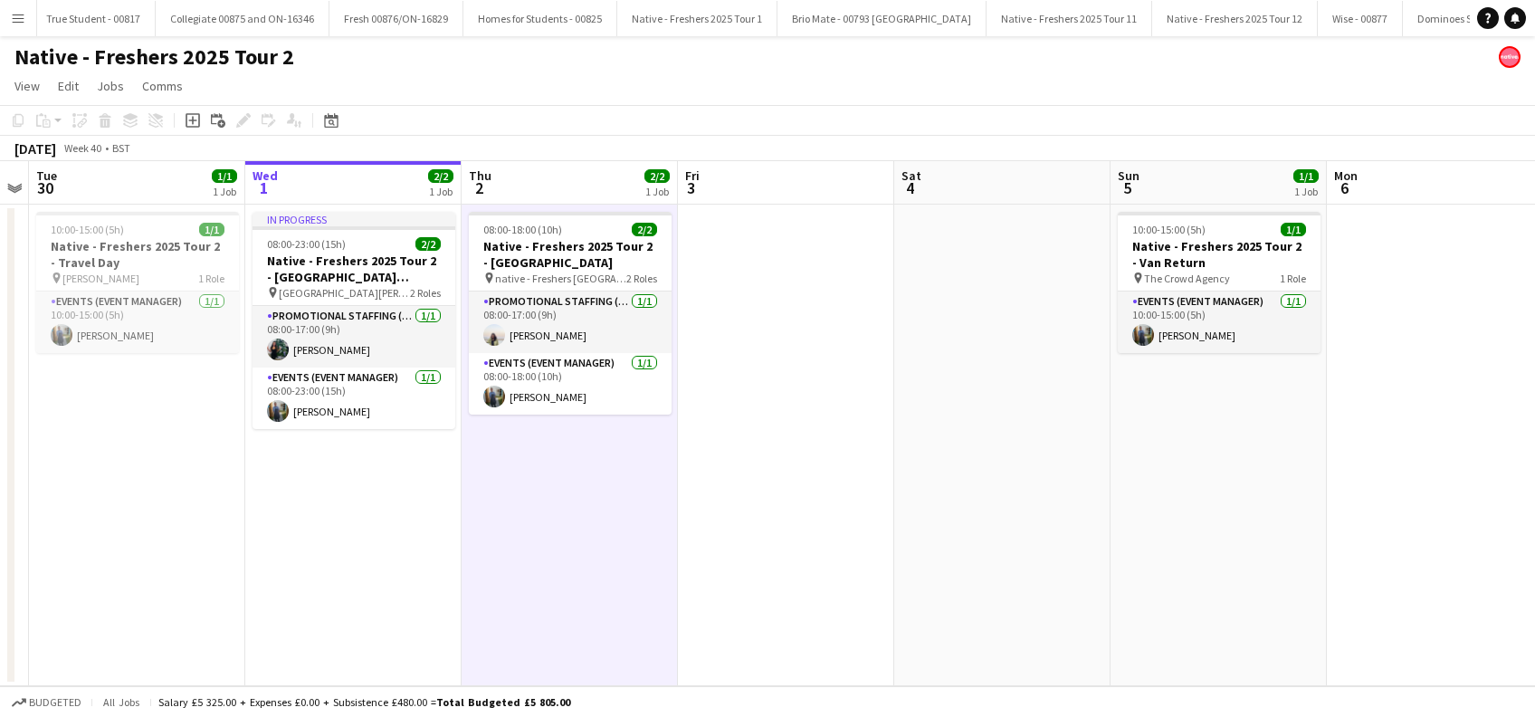
click at [811, 473] on app-date-cell at bounding box center [786, 446] width 216 height 482
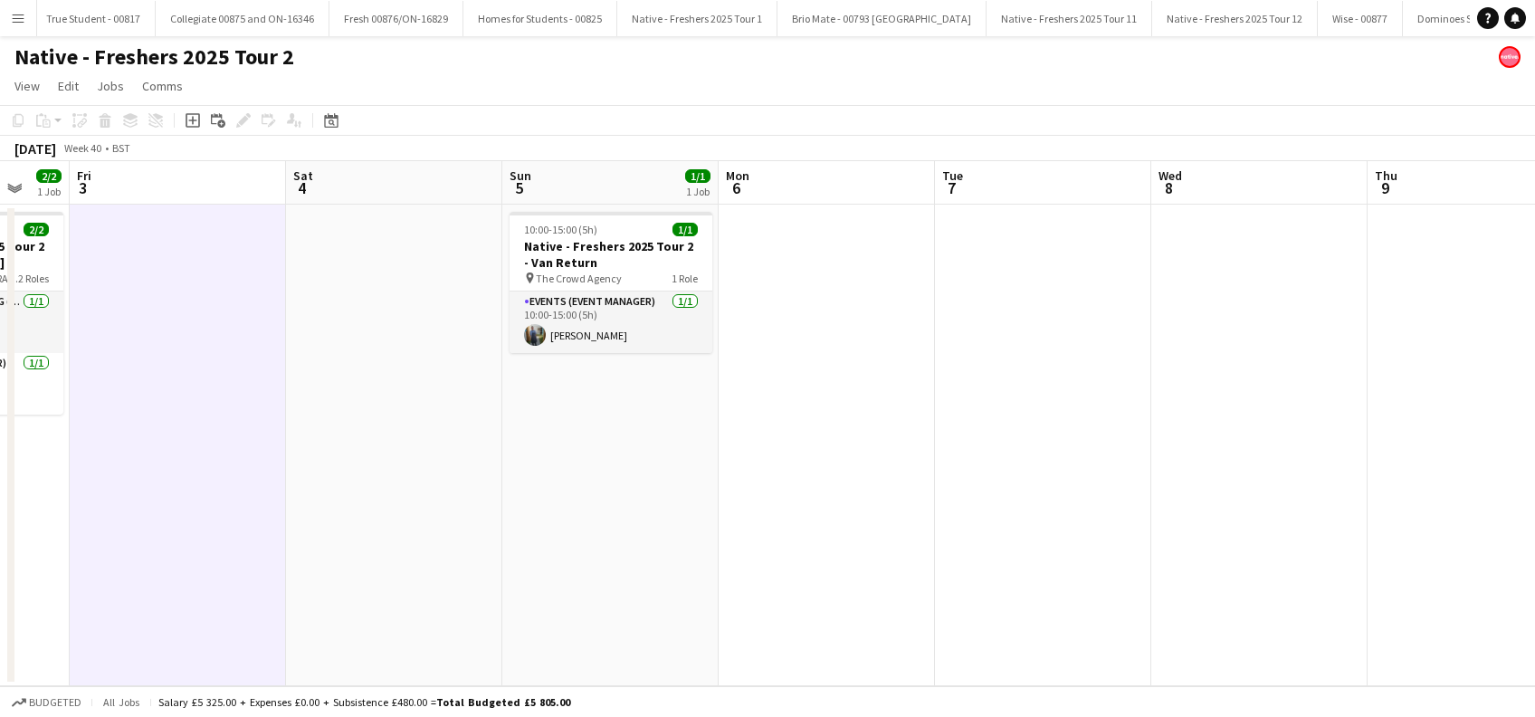
drag, startPoint x: 1348, startPoint y: 571, endPoint x: 739, endPoint y: 612, distance: 609.6
click at [739, 612] on app-calendar-viewport "Mon 29 Tue 30 1/1 1 Job Wed 1 2/2 1 Job Thu 2 2/2 1 Job Fri 3 Sat 4 Sun 5 1/1 1…" at bounding box center [767, 423] width 1535 height 525
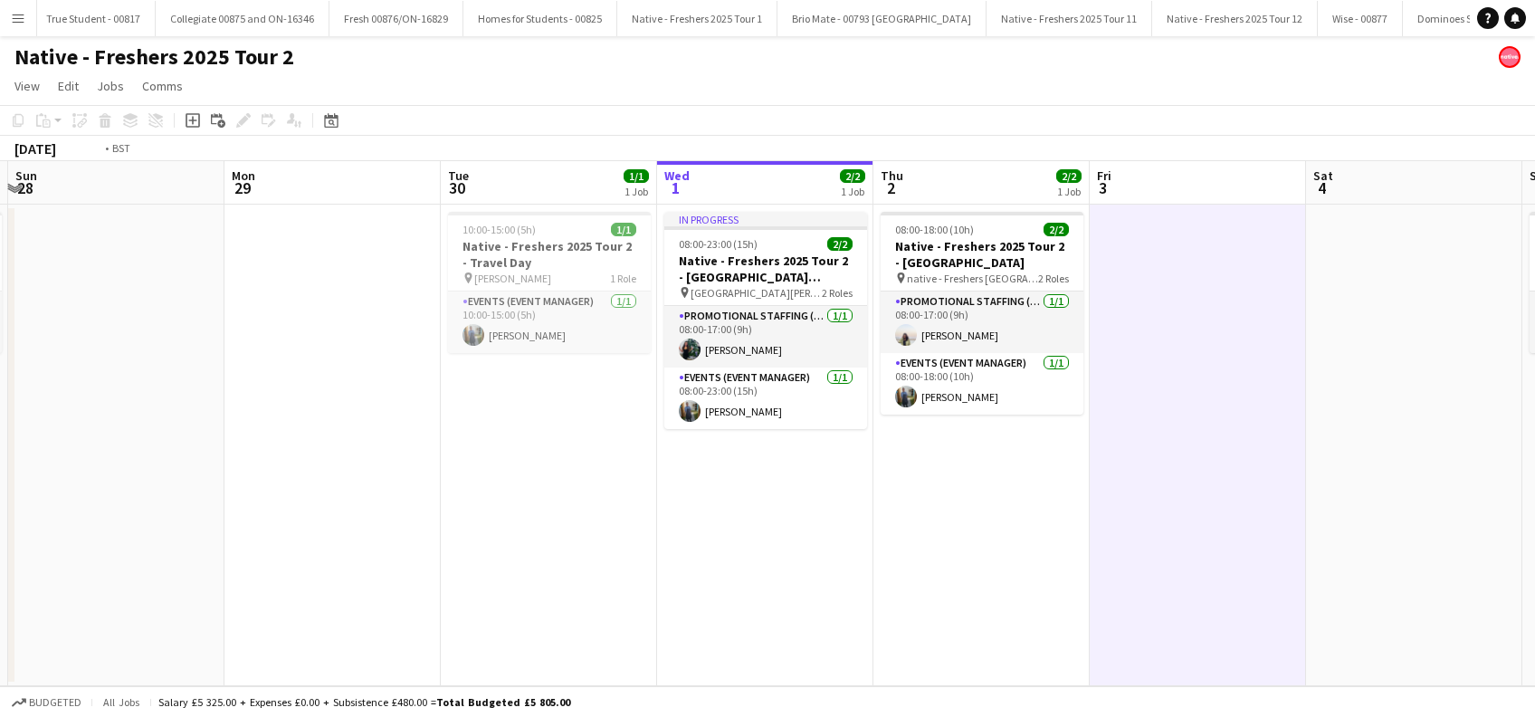
scroll to position [0, 767]
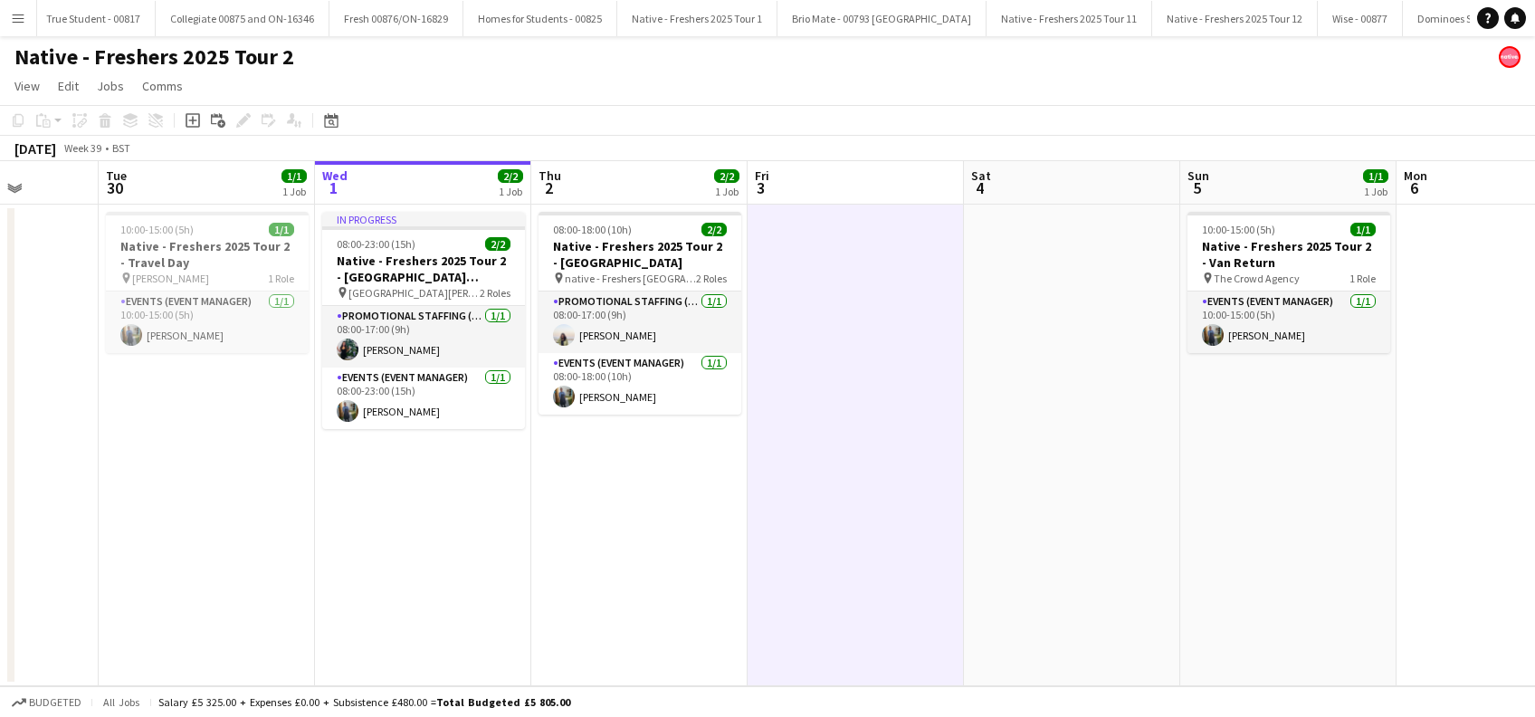
drag, startPoint x: 240, startPoint y: 510, endPoint x: 917, endPoint y: 565, distance: 679.3
click at [918, 565] on app-calendar-viewport "Fri 26 2/2 1 Job Sat 27 1/1 1 Job Sun 28 Mon 29 Tue 30 1/1 1 Job Wed 1 2/2 1 Jo…" at bounding box center [767, 423] width 1535 height 525
click at [817, 483] on app-date-cell at bounding box center [856, 446] width 216 height 482
